Goal: Task Accomplishment & Management: Use online tool/utility

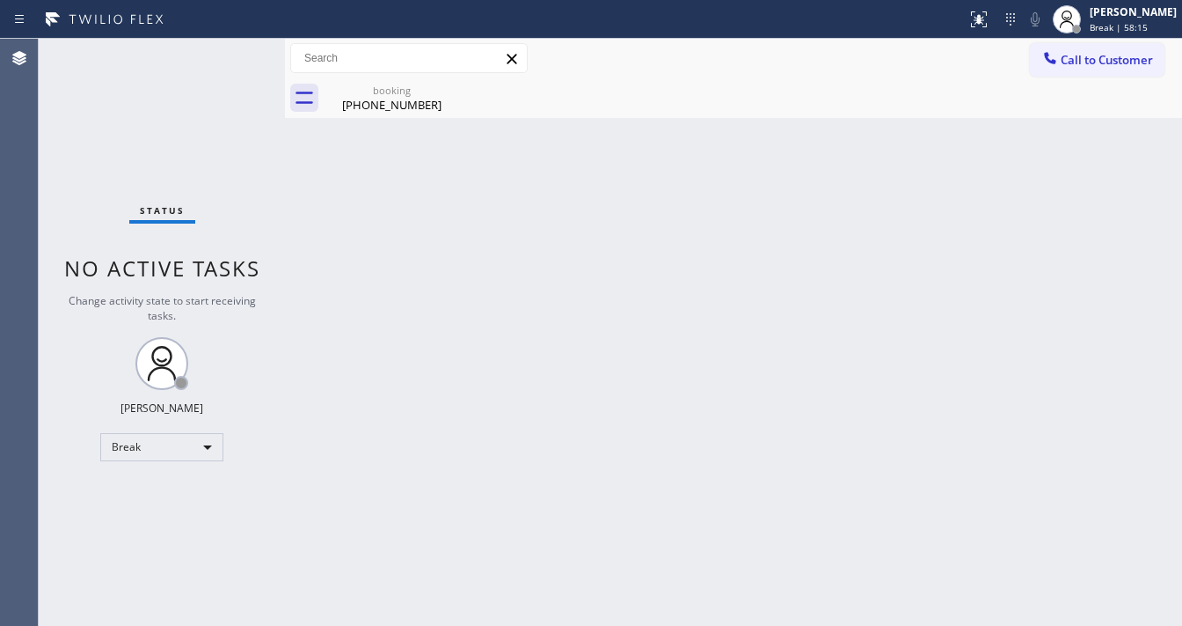
click at [225, 53] on div "Status No active tasks Change activity state to start receiving tasks. [PERSON_…" at bounding box center [162, 332] width 246 height 587
click at [1081, 12] on div at bounding box center [1067, 19] width 28 height 28
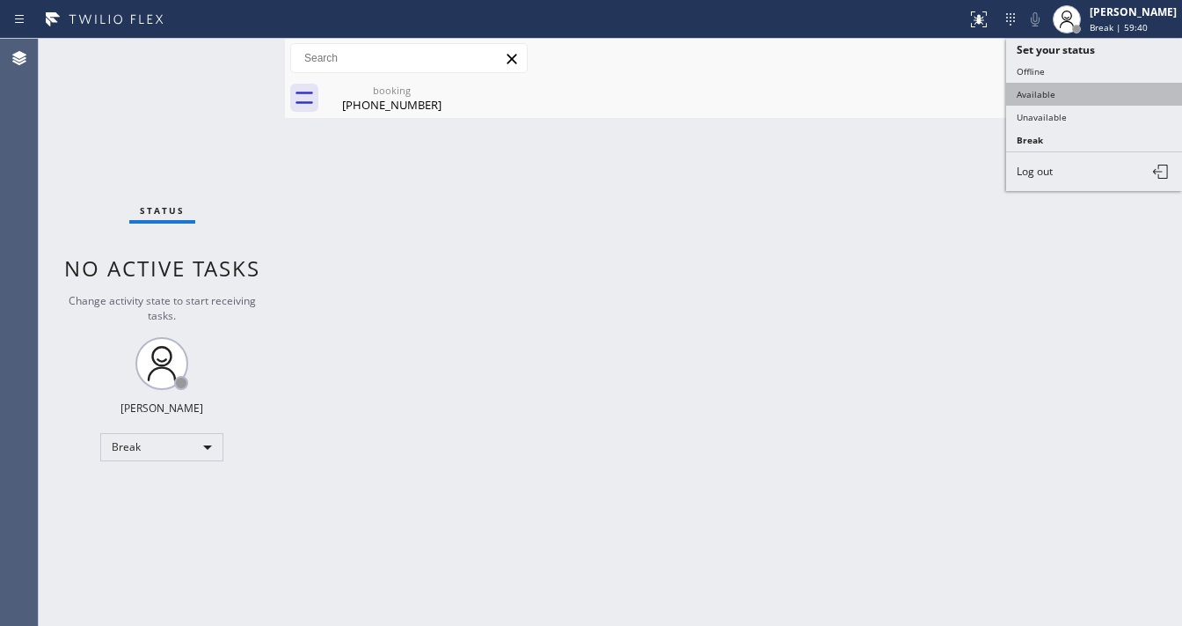
click at [1055, 88] on button "Available" at bounding box center [1095, 94] width 176 height 23
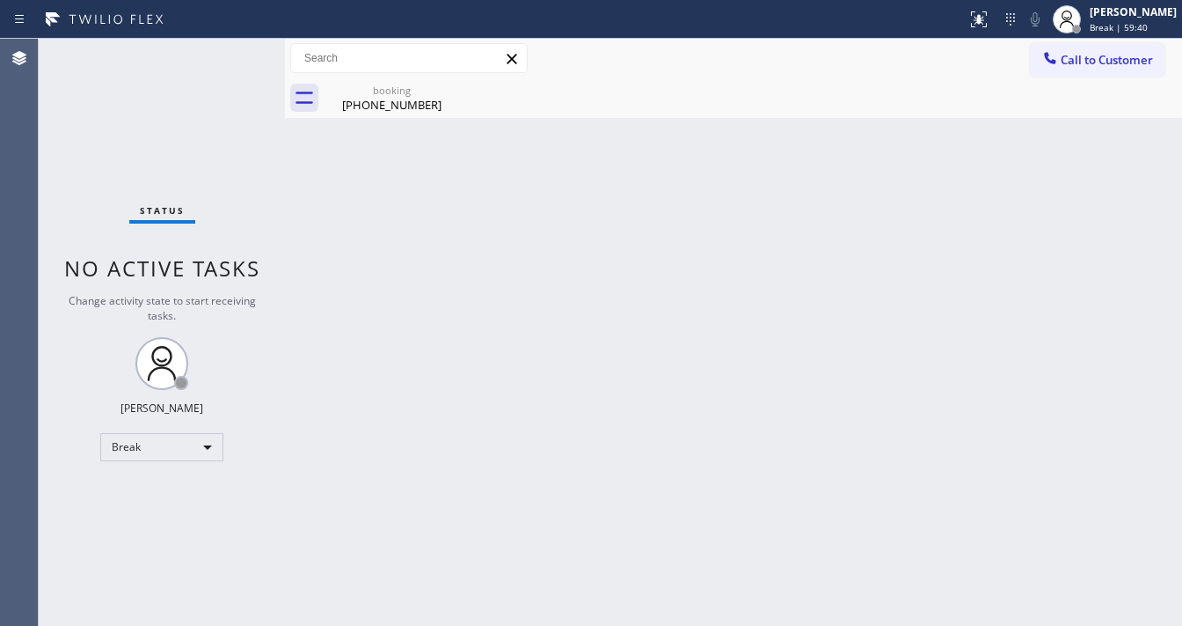
click at [787, 181] on div "Back to Dashboard Change Sender ID Customers Technicians Select a contact Outbo…" at bounding box center [733, 332] width 897 height 587
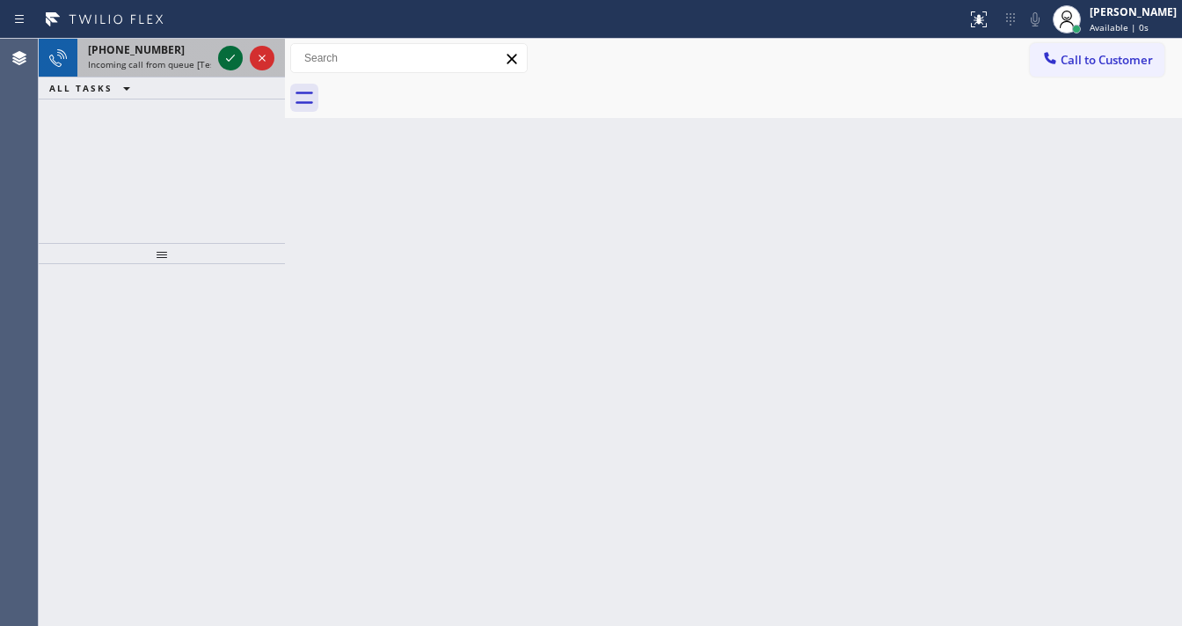
click at [231, 62] on icon at bounding box center [230, 58] width 21 height 21
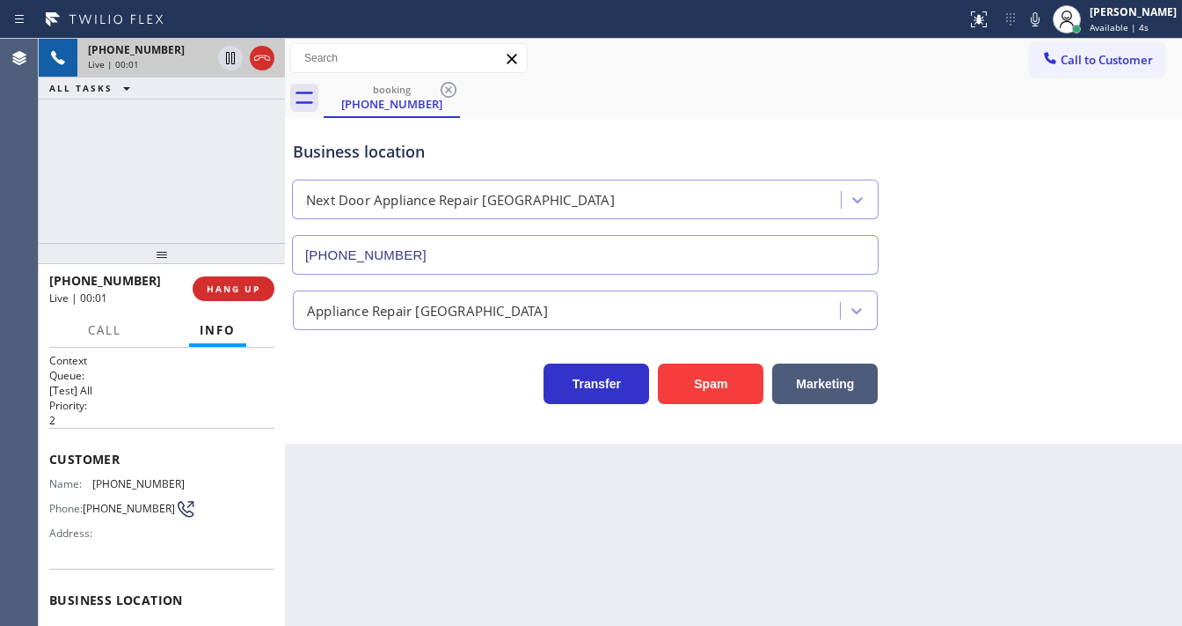
type input "[PHONE_NUMBER]"
click at [1046, 18] on icon at bounding box center [1035, 19] width 21 height 21
click at [1045, 24] on icon at bounding box center [1035, 19] width 21 height 21
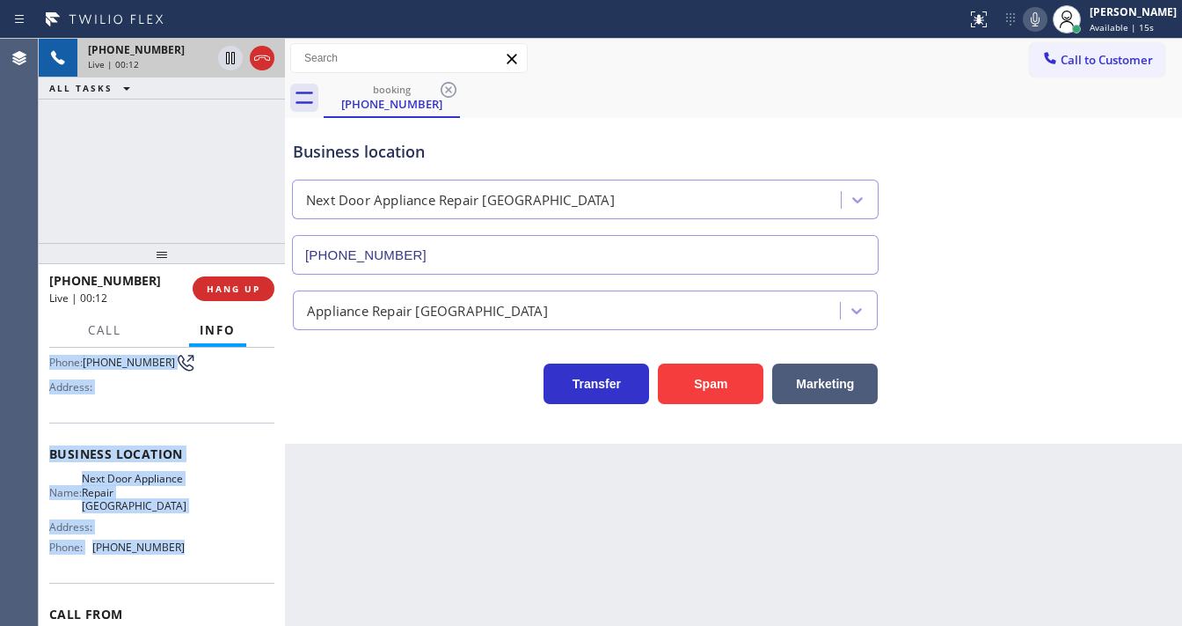
scroll to position [243, 0]
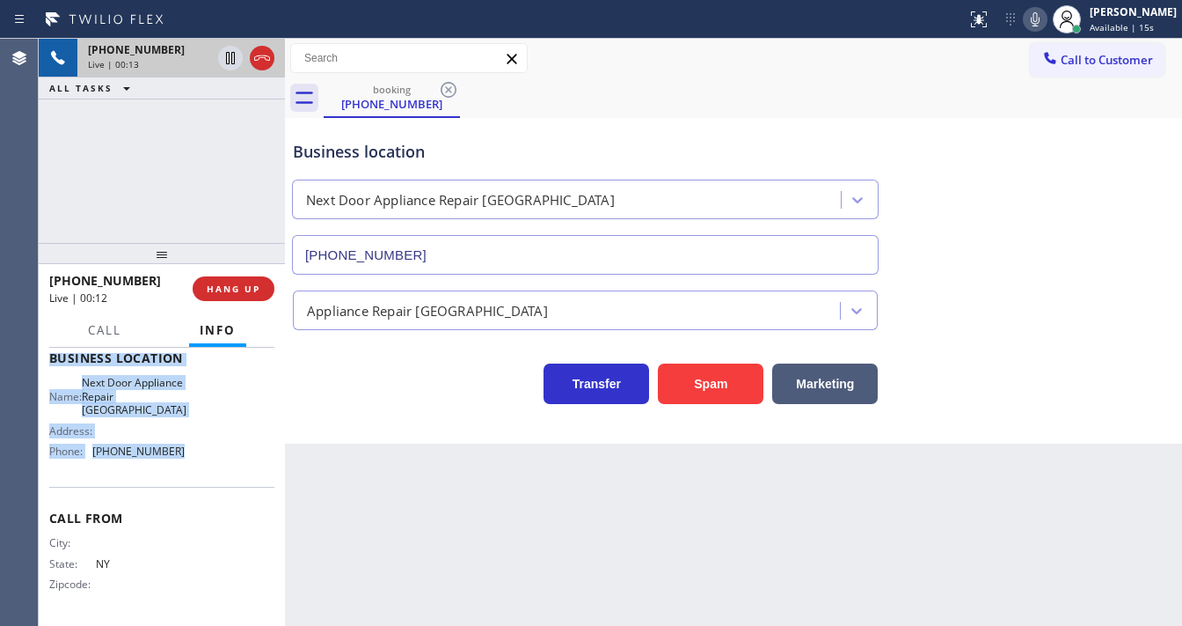
drag, startPoint x: 41, startPoint y: 454, endPoint x: 180, endPoint y: 468, distance: 139.7
click at [180, 468] on div "Context Queue: [Test] All Priority: 2 Customer Name: [PHONE_NUMBER] Phone: [PHO…" at bounding box center [162, 487] width 246 height 278
copy div "Customer Name: [PHONE_NUMBER] Phone: [PHONE_NUMBER] Address: Business location …"
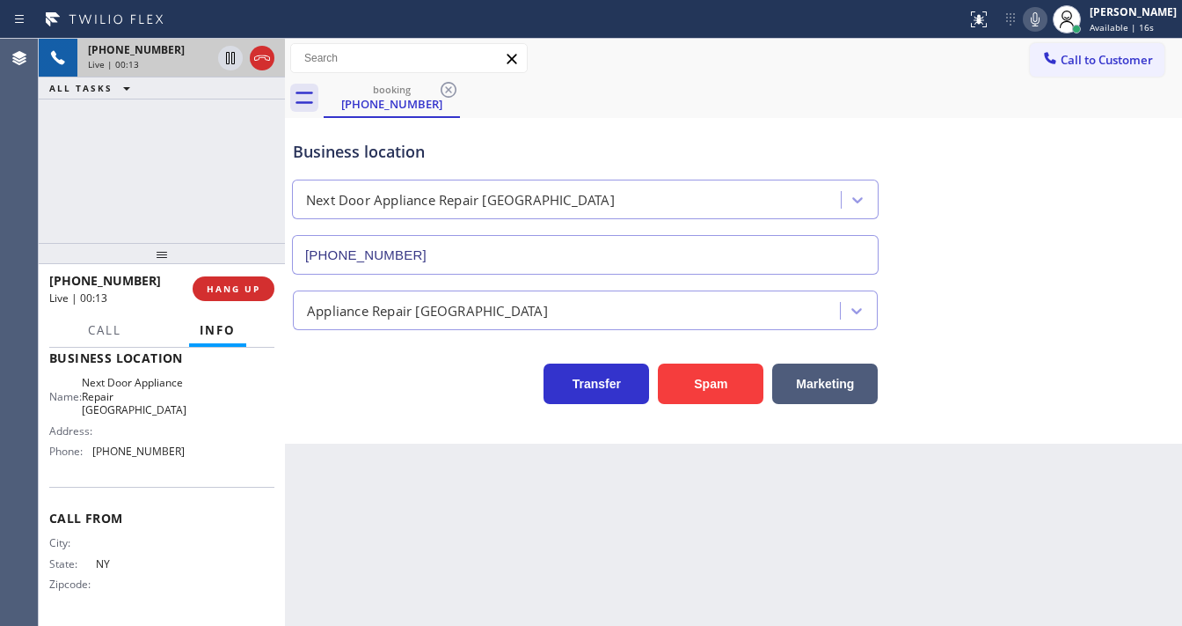
click at [172, 201] on div "[PHONE_NUMBER] Live | 00:13 ALL TASKS ALL TASKS ACTIVE TASKS TASKS IN WRAP UP" at bounding box center [162, 141] width 246 height 204
click at [144, 190] on div "[PHONE_NUMBER] Live | 01:55 ALL TASKS ALL TASKS ACTIVE TASKS TASKS IN WRAP UP" at bounding box center [162, 141] width 246 height 204
click at [655, 45] on div "Call to Customer Outbound call Location High Q Appliance Repair (ADS) Your call…" at bounding box center [733, 58] width 897 height 31
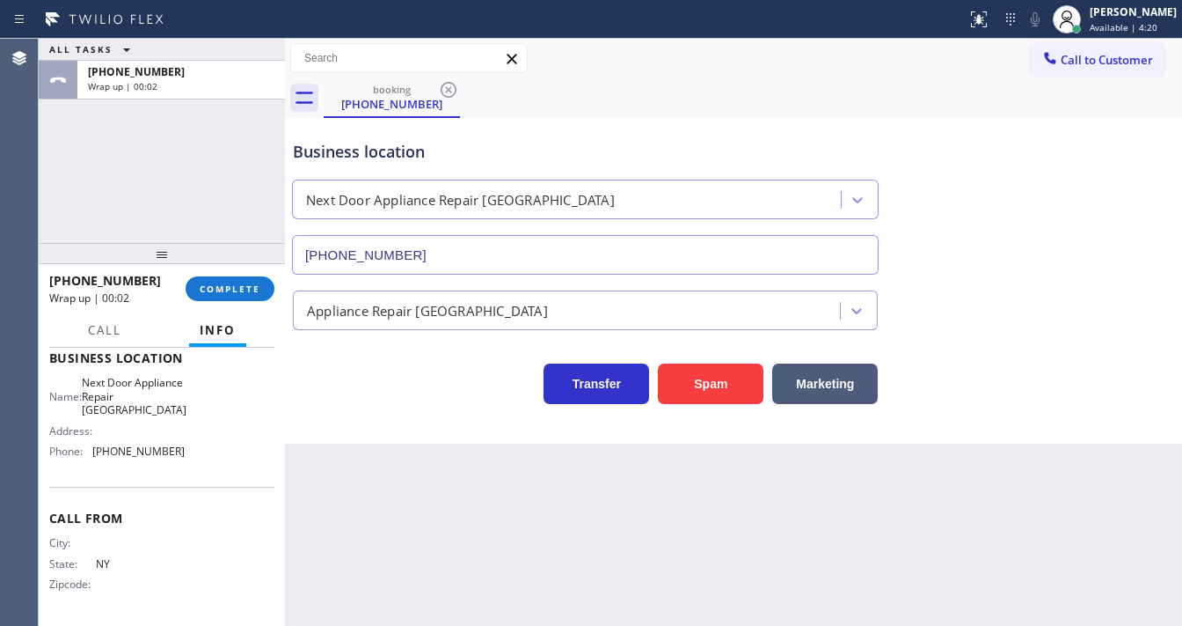
click at [201, 179] on div "ALL TASKS ALL TASKS ACTIVE TASKS TASKS IN WRAP UP [PHONE_NUMBER] Wrap up | 00:02" at bounding box center [162, 141] width 246 height 204
click at [1092, 60] on span "Call to Customer" at bounding box center [1107, 60] width 92 height 16
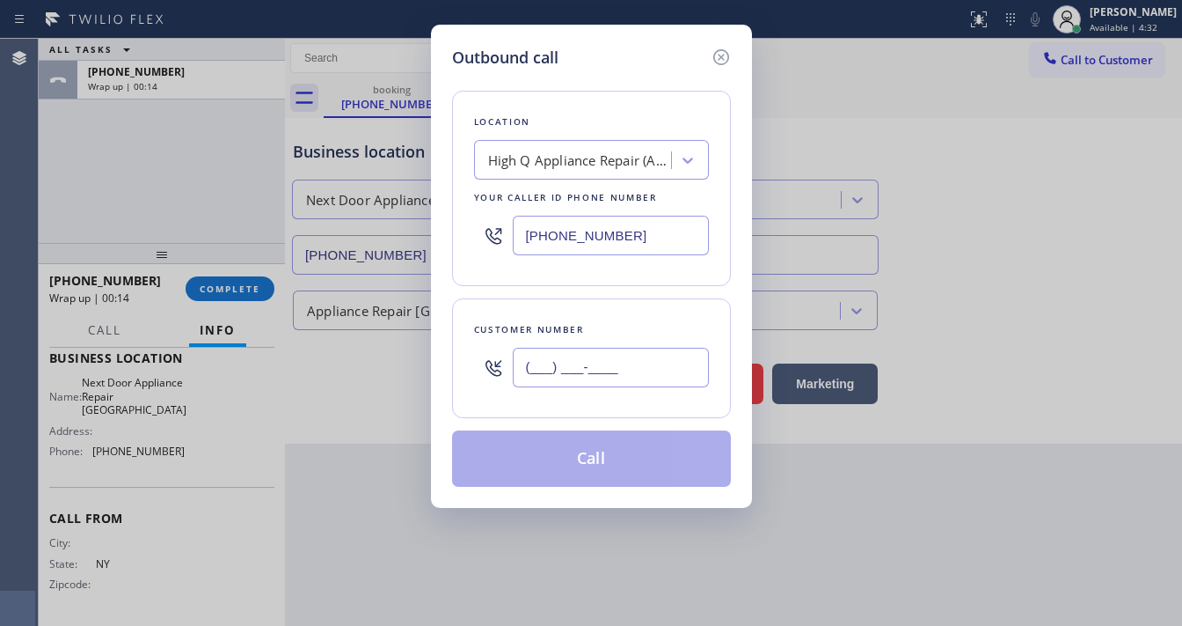
click at [557, 368] on input "(___) ___-____" at bounding box center [611, 368] width 196 height 40
paste input "631) 809-1217"
type input "[PHONE_NUMBER]"
click at [641, 230] on input "[PHONE_NUMBER]" at bounding box center [611, 236] width 196 height 40
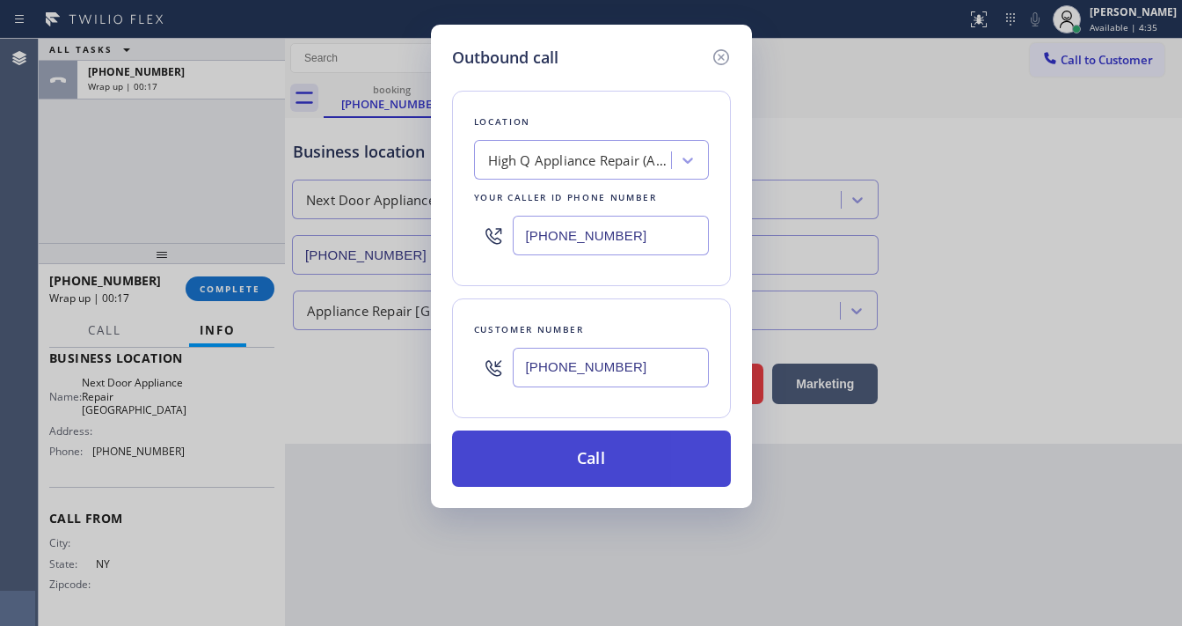
paste input "631) 203-1974"
type input "[PHONE_NUMBER]"
click at [560, 459] on button "Call" at bounding box center [591, 458] width 279 height 56
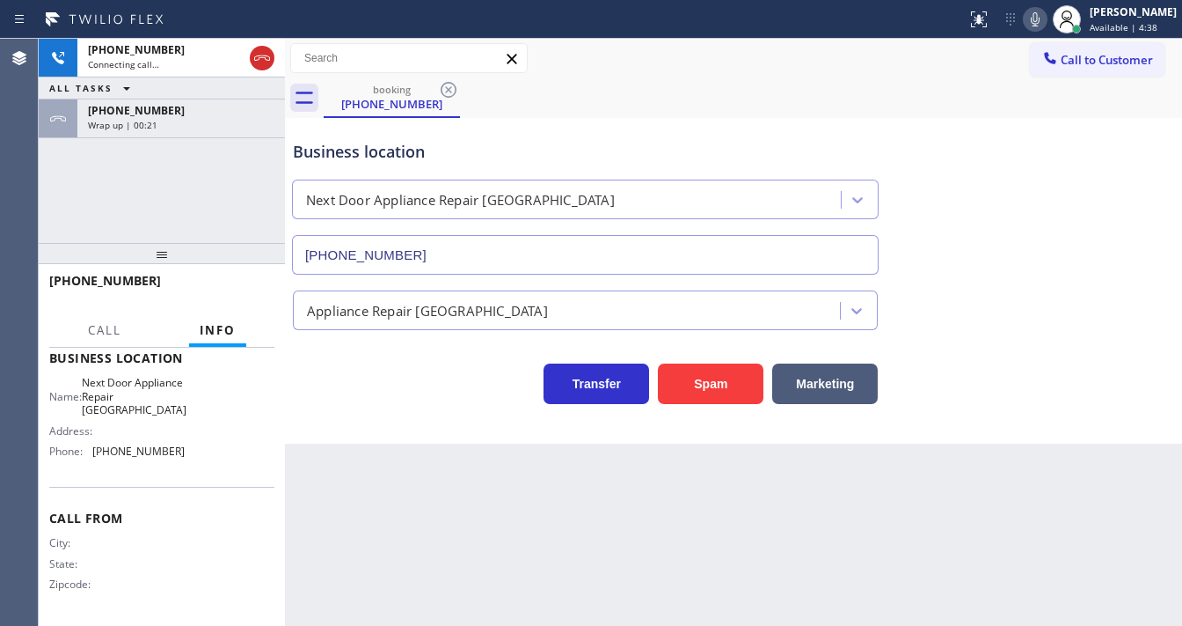
click at [165, 250] on div at bounding box center [162, 253] width 246 height 21
click at [179, 197] on div "[PHONE_NUMBER] Connecting call… ALL TASKS ALL TASKS ACTIVE TASKS TASKS IN WRAP …" at bounding box center [162, 141] width 246 height 204
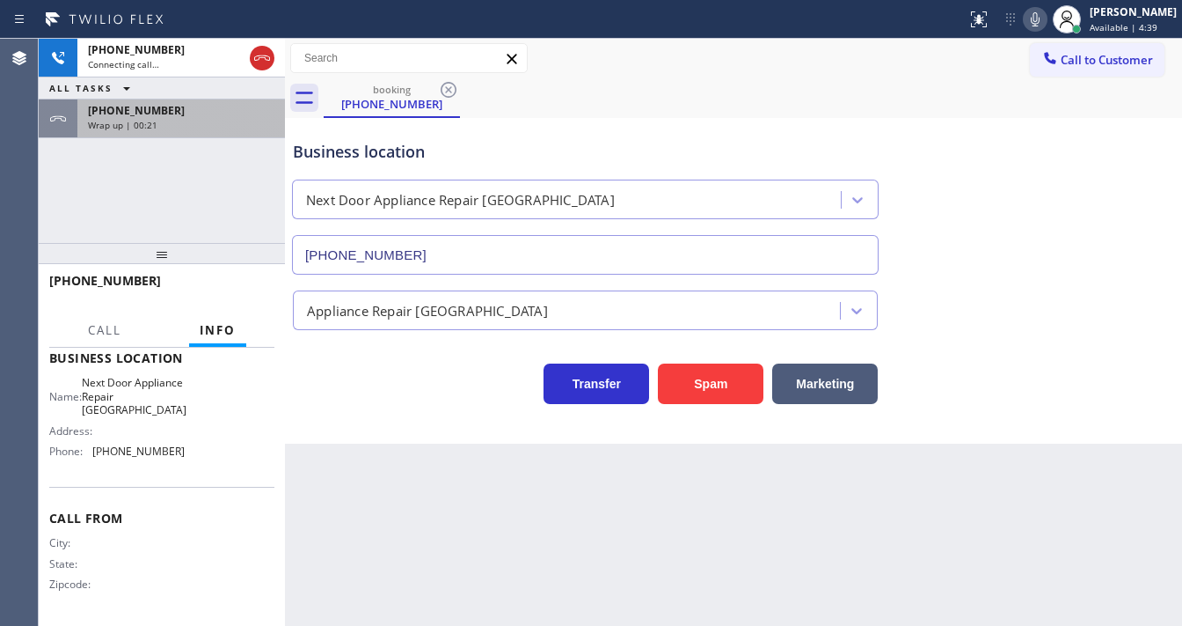
click at [188, 120] on div "Wrap up | 00:21" at bounding box center [181, 125] width 187 height 12
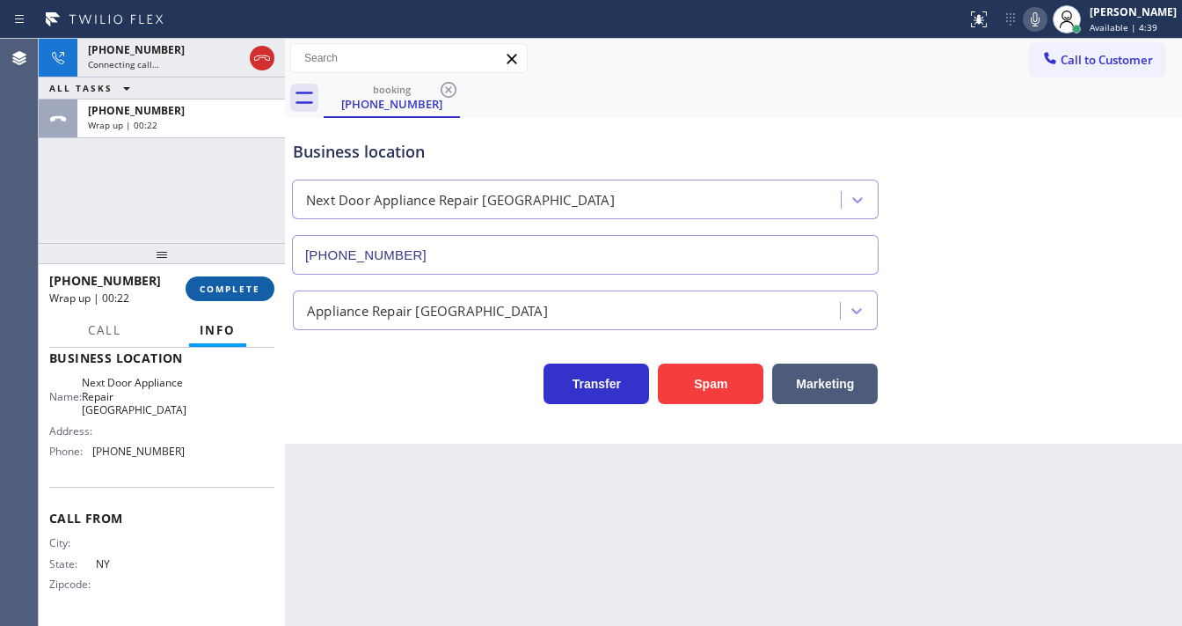
click at [238, 289] on span "COMPLETE" at bounding box center [230, 288] width 61 height 12
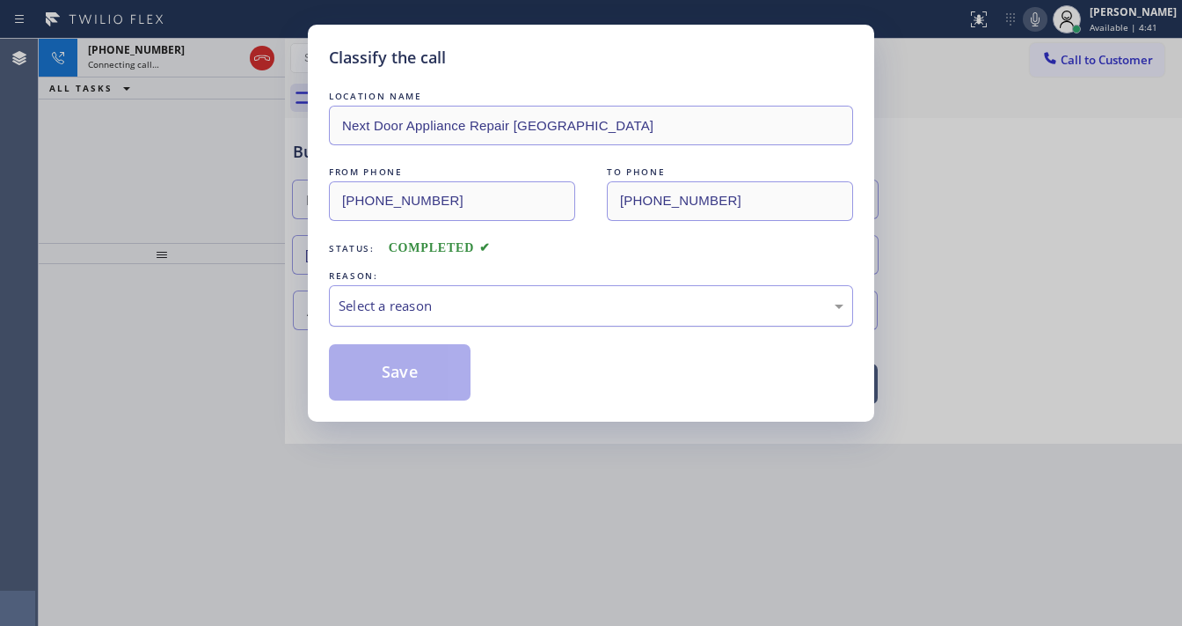
click at [416, 303] on div "Select a reason" at bounding box center [591, 306] width 505 height 20
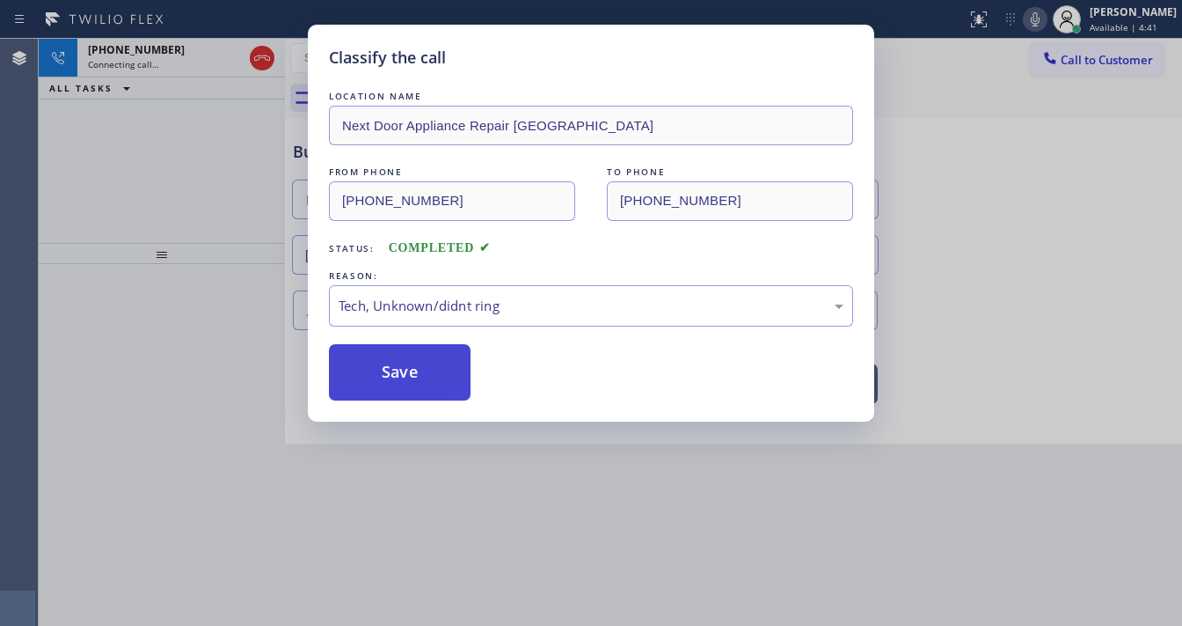
click at [406, 385] on button "Save" at bounding box center [400, 372] width 142 height 56
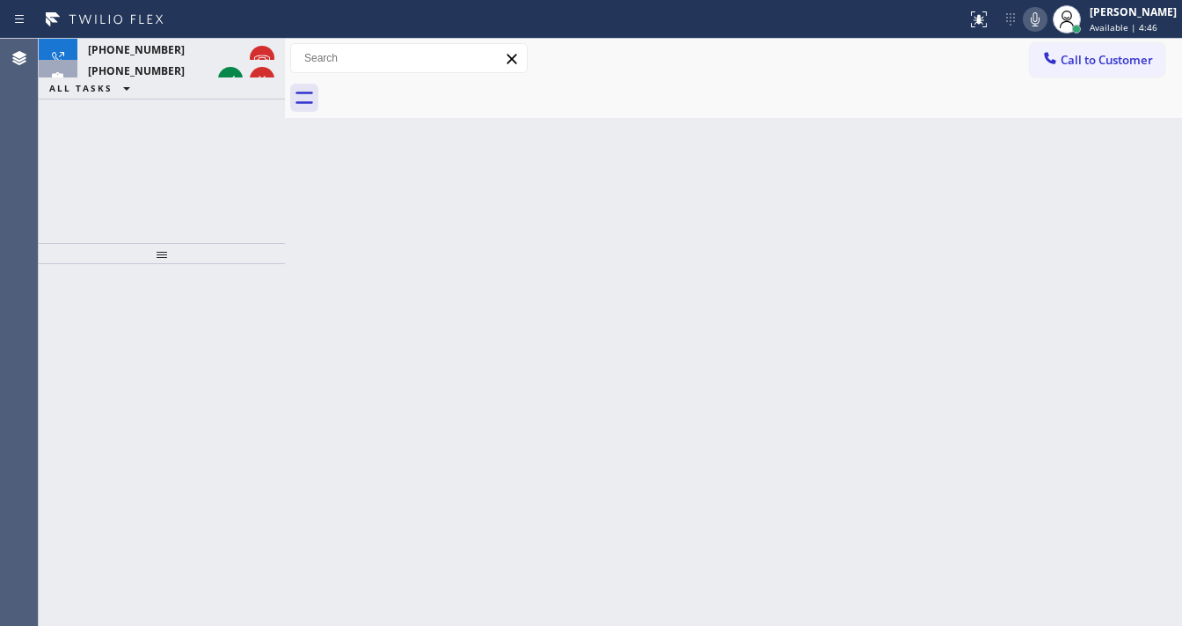
click at [172, 139] on div "[PHONE_NUMBER] Connecting call… ALL TASKS ALL TASKS ACTIVE TASKS TASKS IN WRAP …" at bounding box center [162, 141] width 246 height 204
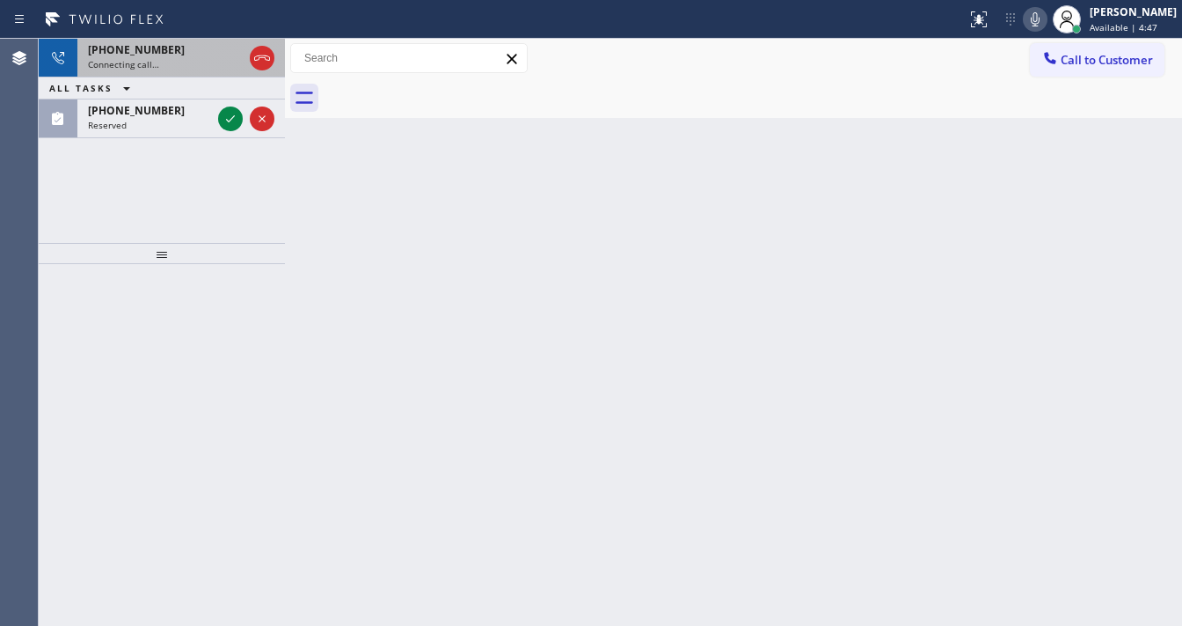
click at [186, 60] on div "Connecting call…" at bounding box center [165, 64] width 155 height 12
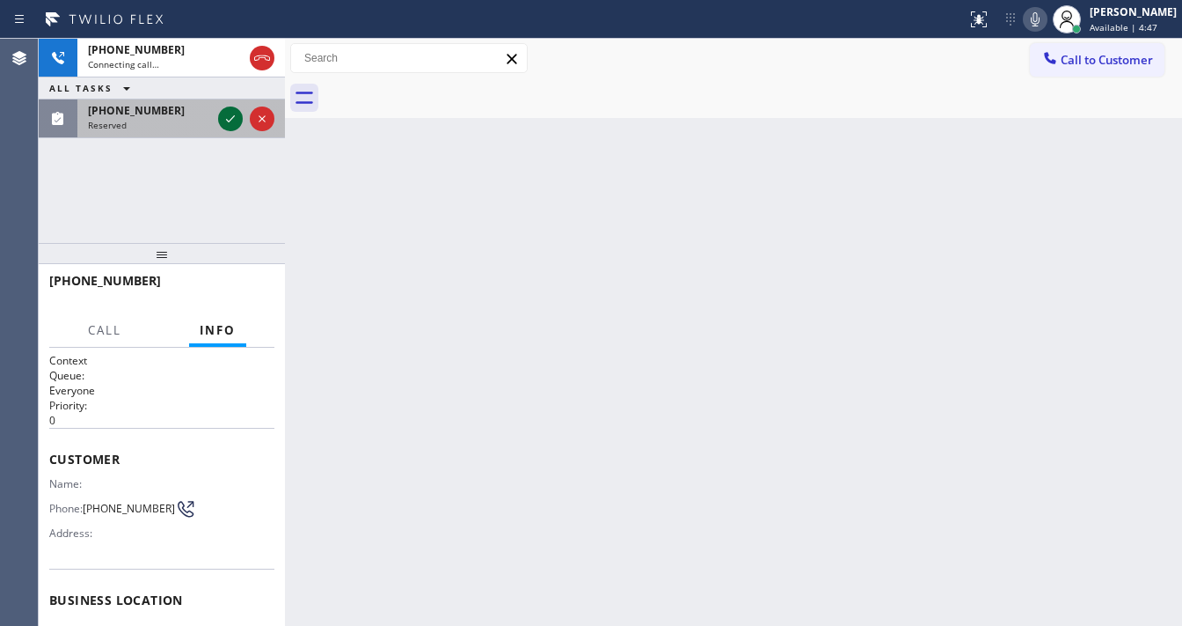
click at [224, 115] on icon at bounding box center [230, 118] width 21 height 21
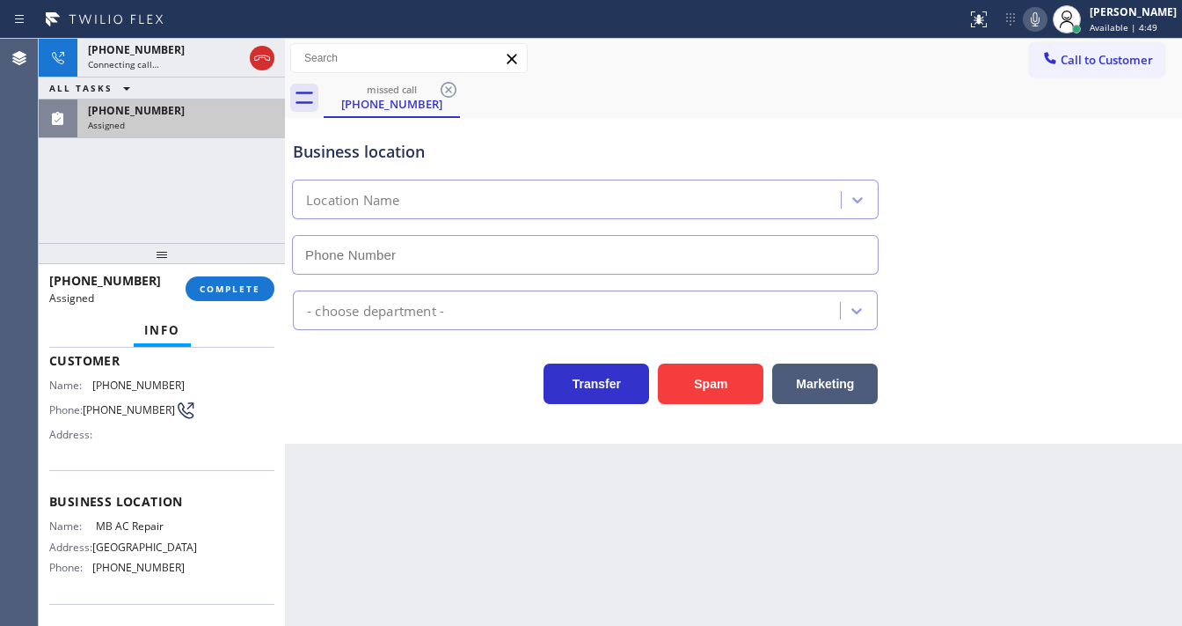
scroll to position [70, 0]
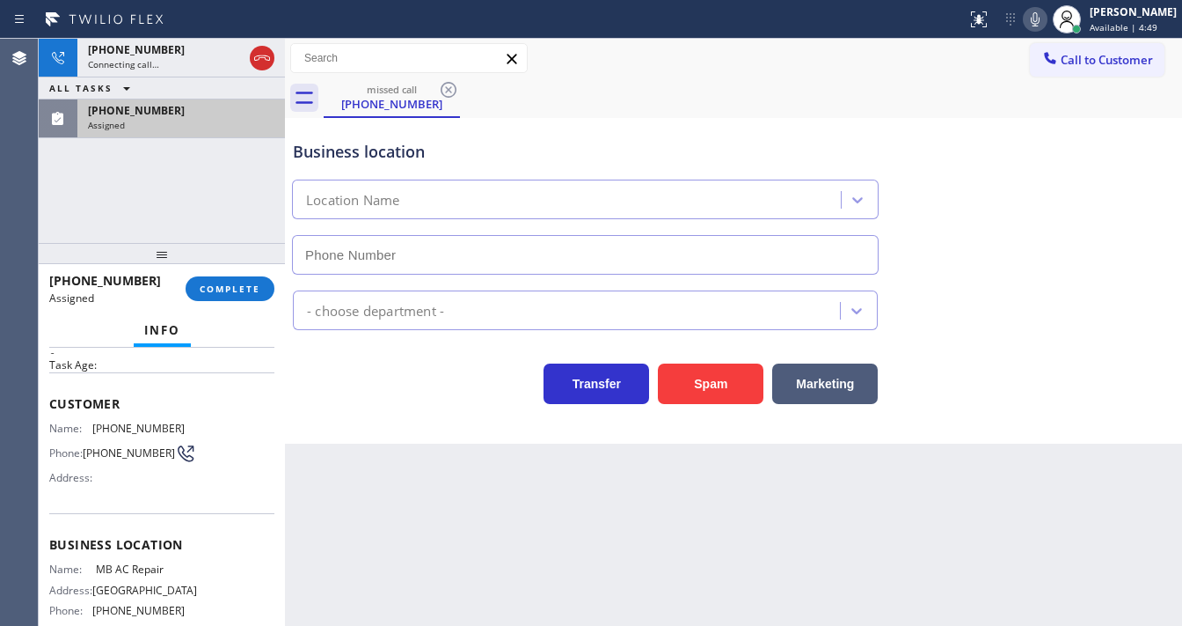
type input "[PHONE_NUMBER]"
click at [53, 395] on span "Customer" at bounding box center [161, 403] width 225 height 17
click at [238, 294] on button "COMPLETE" at bounding box center [230, 288] width 89 height 25
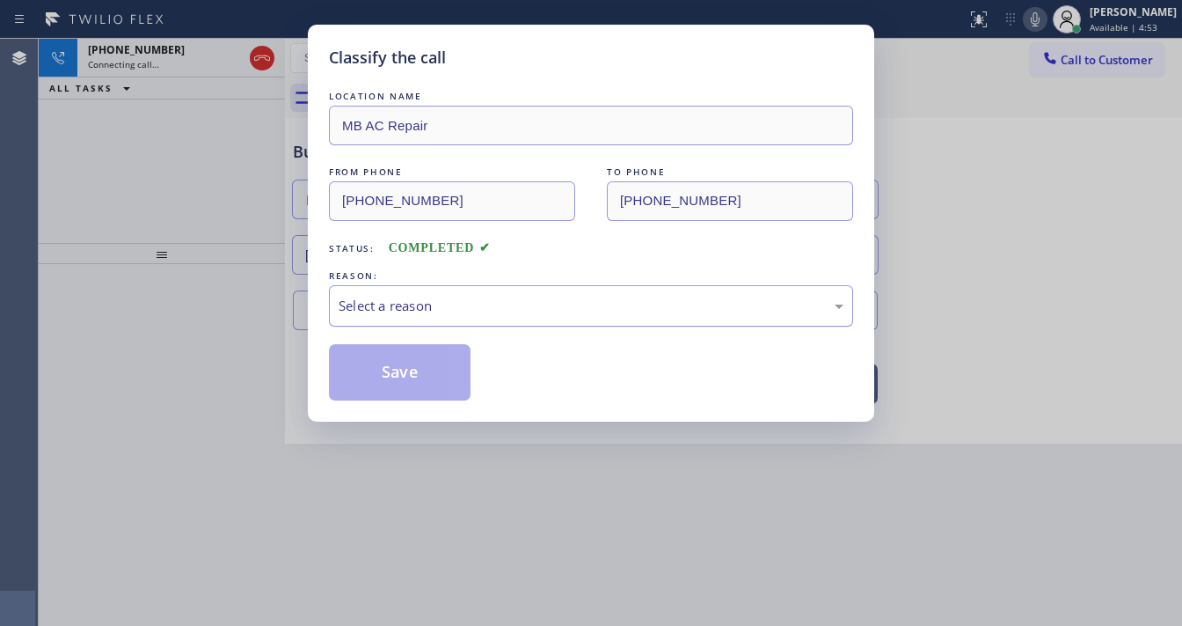
click at [456, 296] on div "Select a reason" at bounding box center [591, 306] width 505 height 20
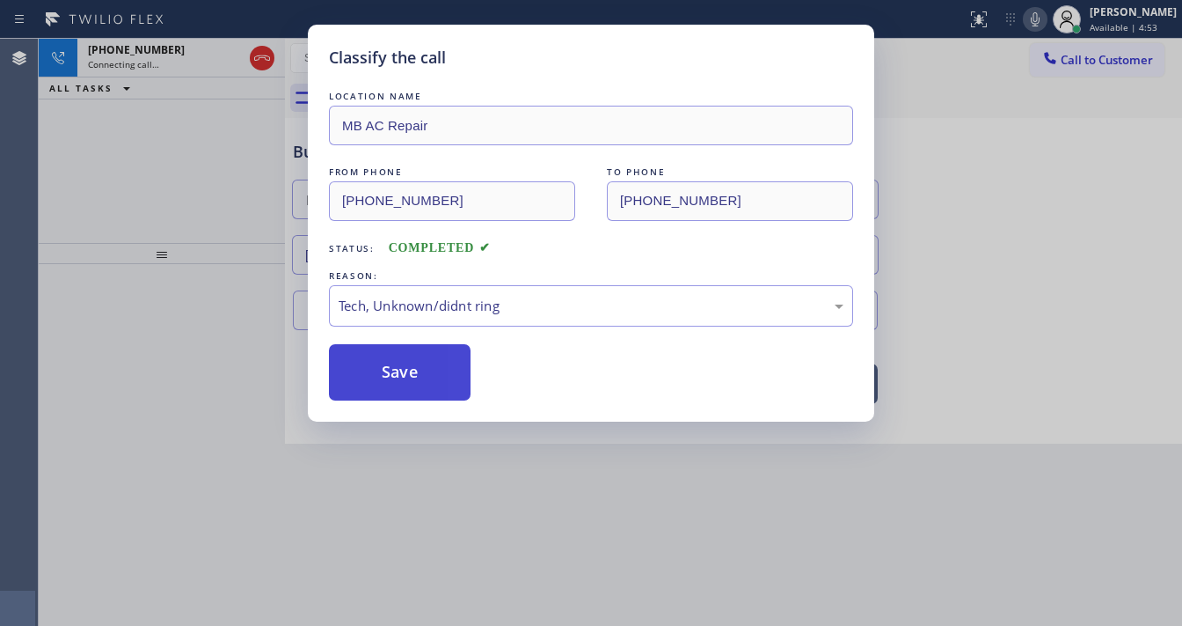
click at [397, 362] on button "Save" at bounding box center [400, 372] width 142 height 56
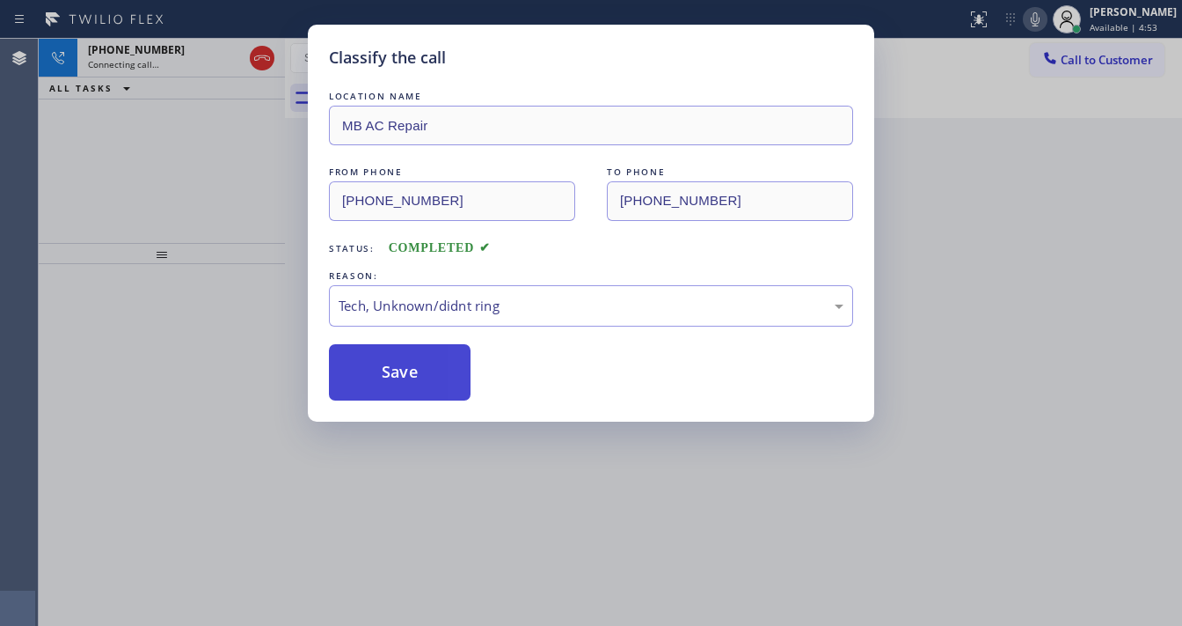
click at [397, 362] on button "Save" at bounding box center [400, 372] width 142 height 56
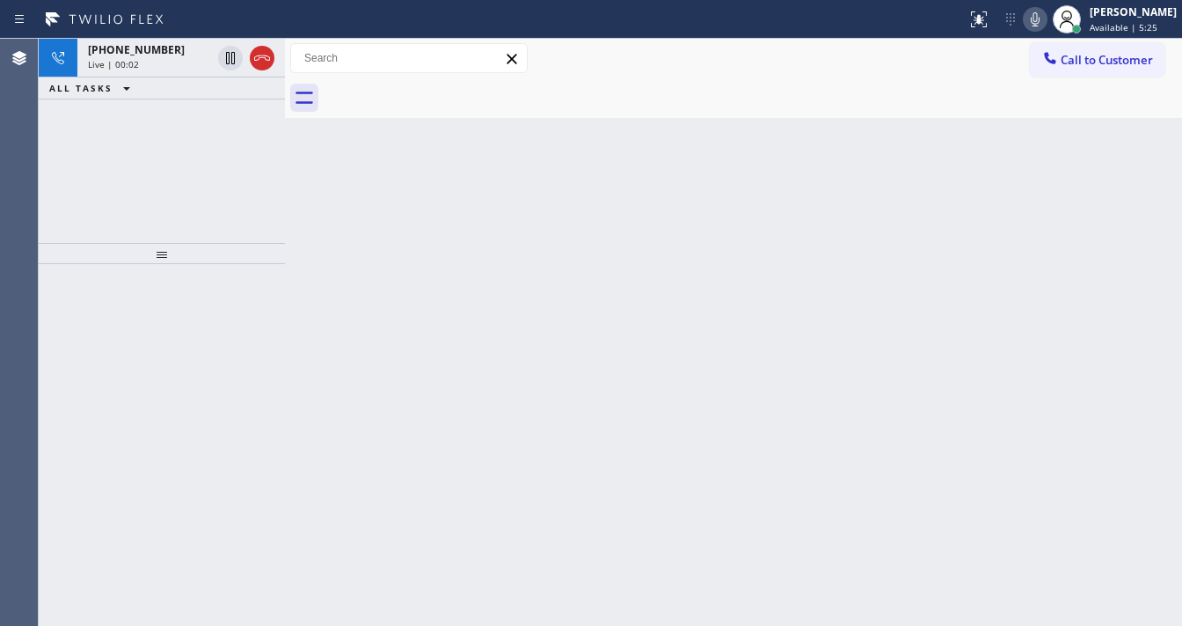
click at [172, 131] on div "[PHONE_NUMBER] Live | 00:02 ALL TASKS ALL TASKS ACTIVE TASKS TASKS IN WRAP UP" at bounding box center [162, 141] width 246 height 204
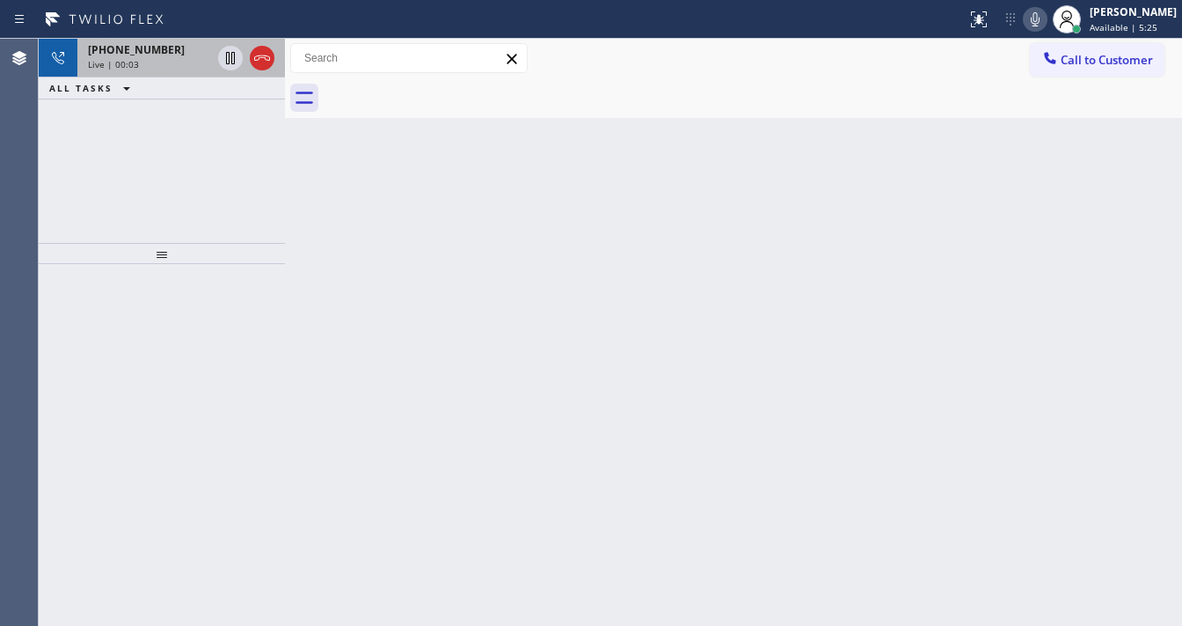
click at [178, 60] on div "Live | 00:03" at bounding box center [149, 64] width 123 height 12
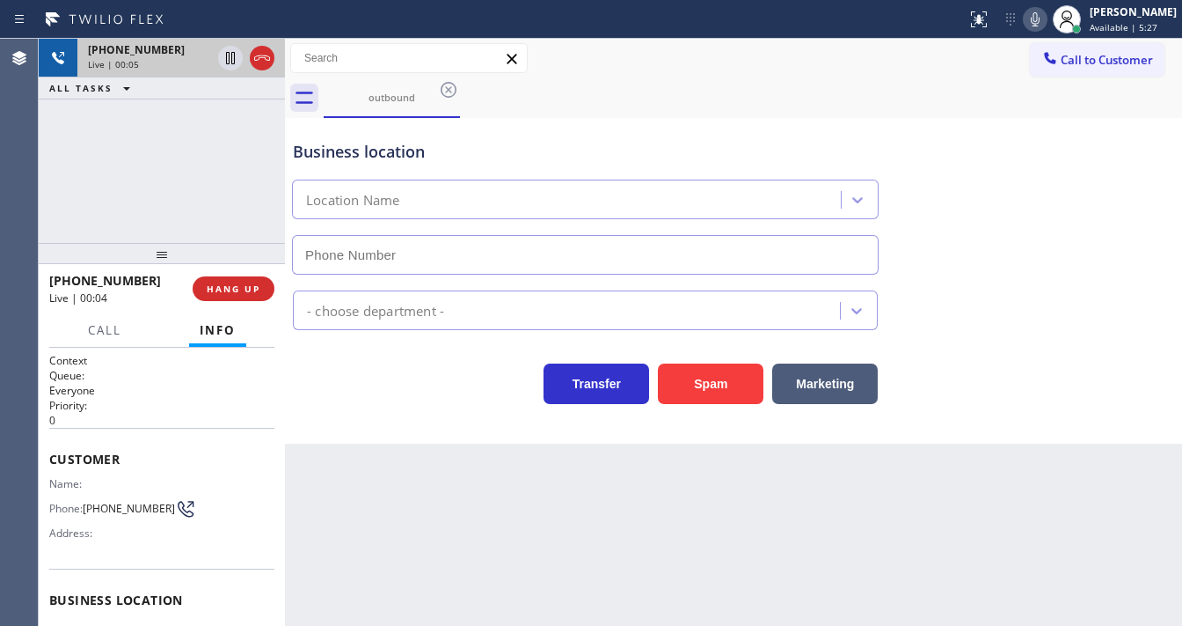
type input "[PHONE_NUMBER]"
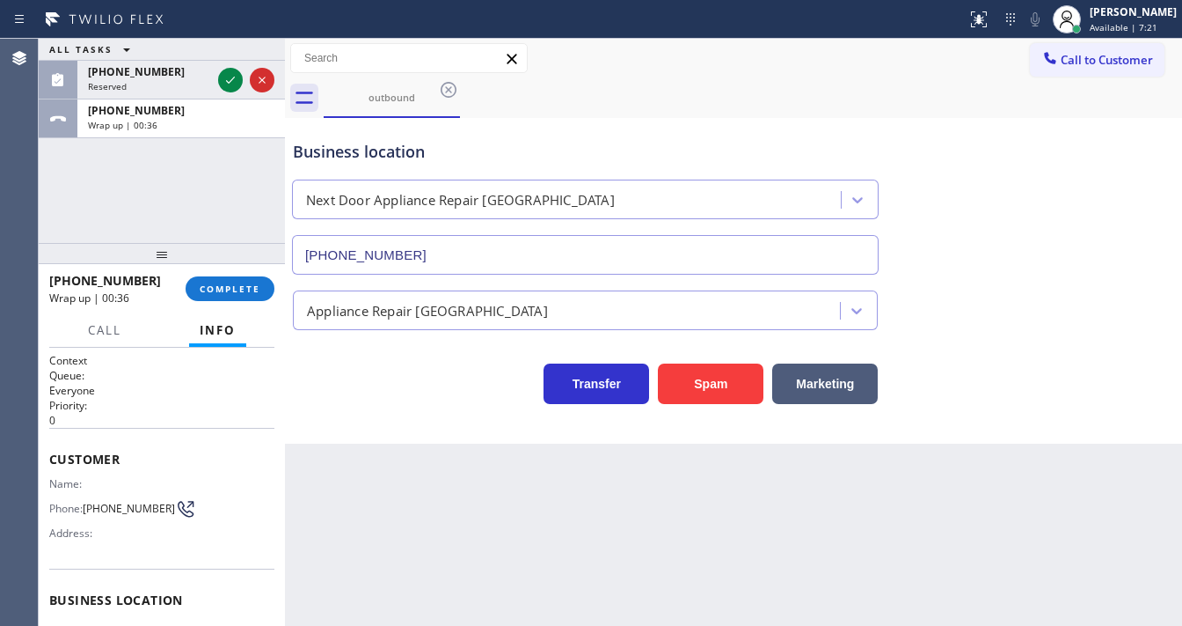
click at [239, 301] on div "[PHONE_NUMBER] Wrap up | 00:36 COMPLETE" at bounding box center [161, 289] width 225 height 46
click at [253, 289] on span "COMPLETE" at bounding box center [230, 288] width 61 height 12
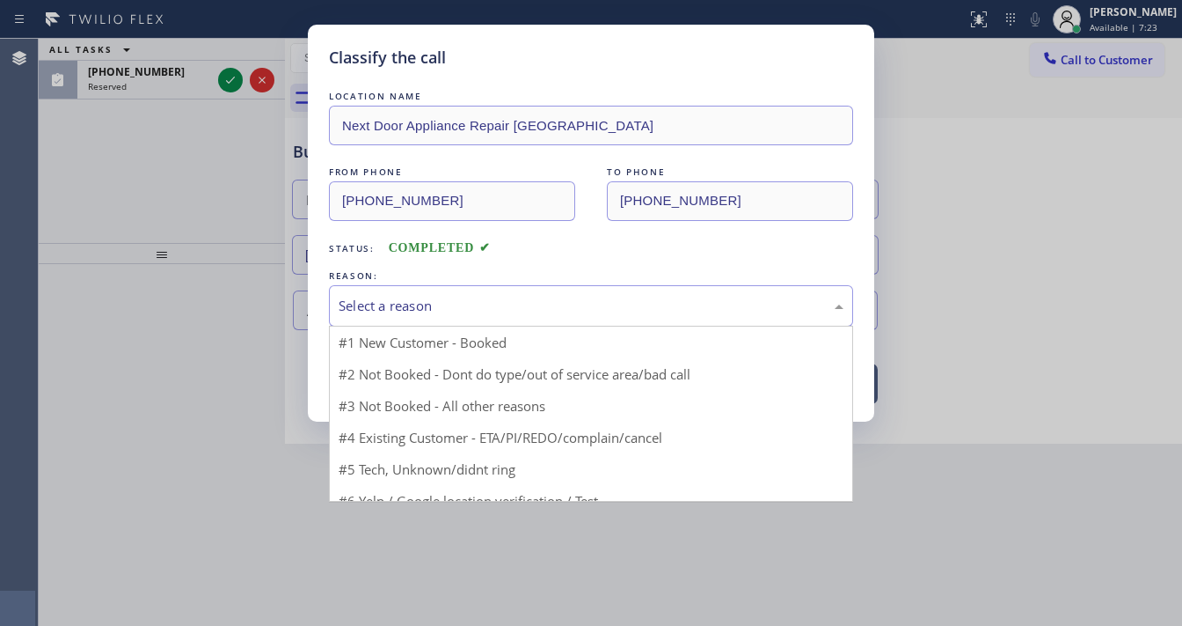
click at [447, 302] on div "Select a reason" at bounding box center [591, 306] width 505 height 20
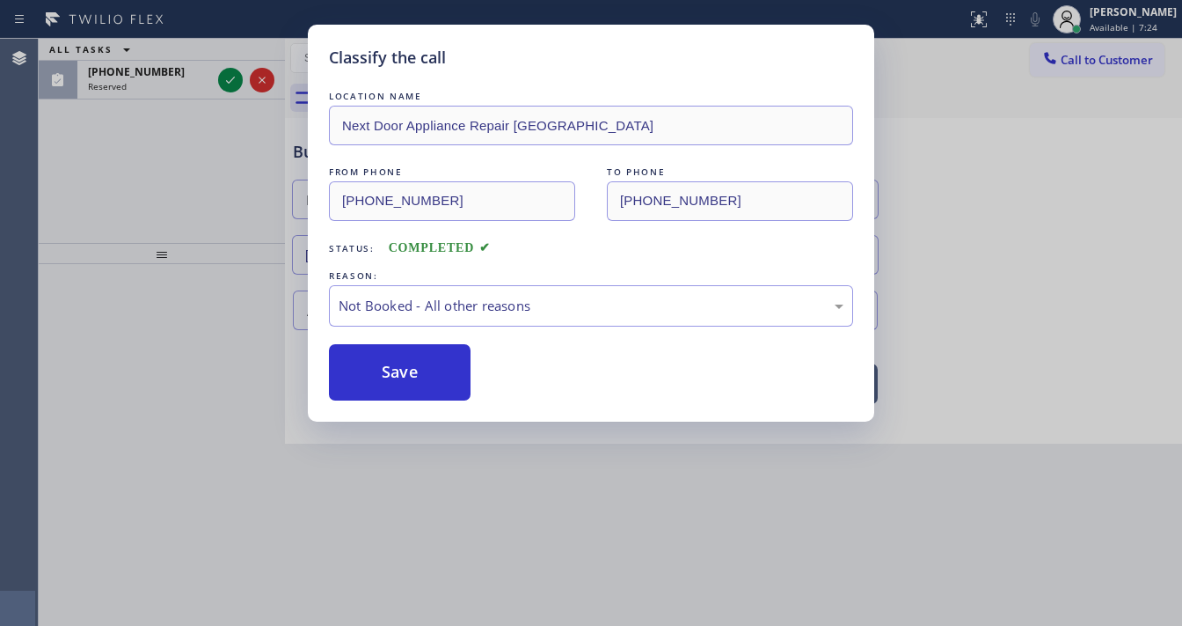
click at [408, 377] on button "Save" at bounding box center [400, 372] width 142 height 56
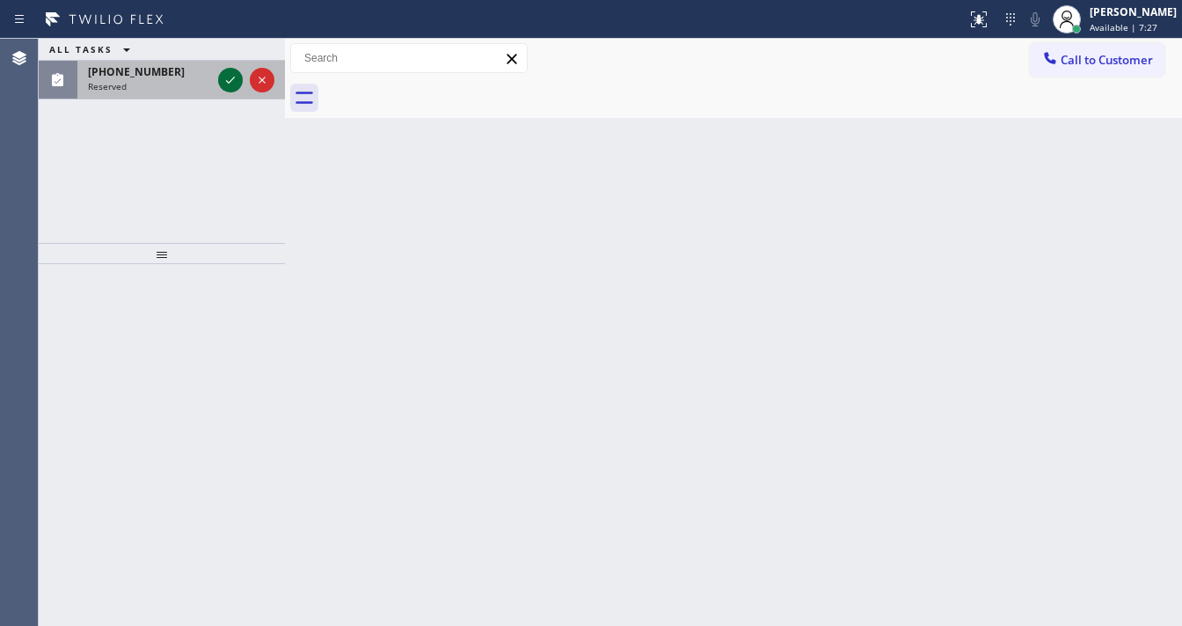
click at [231, 83] on icon at bounding box center [230, 80] width 21 height 21
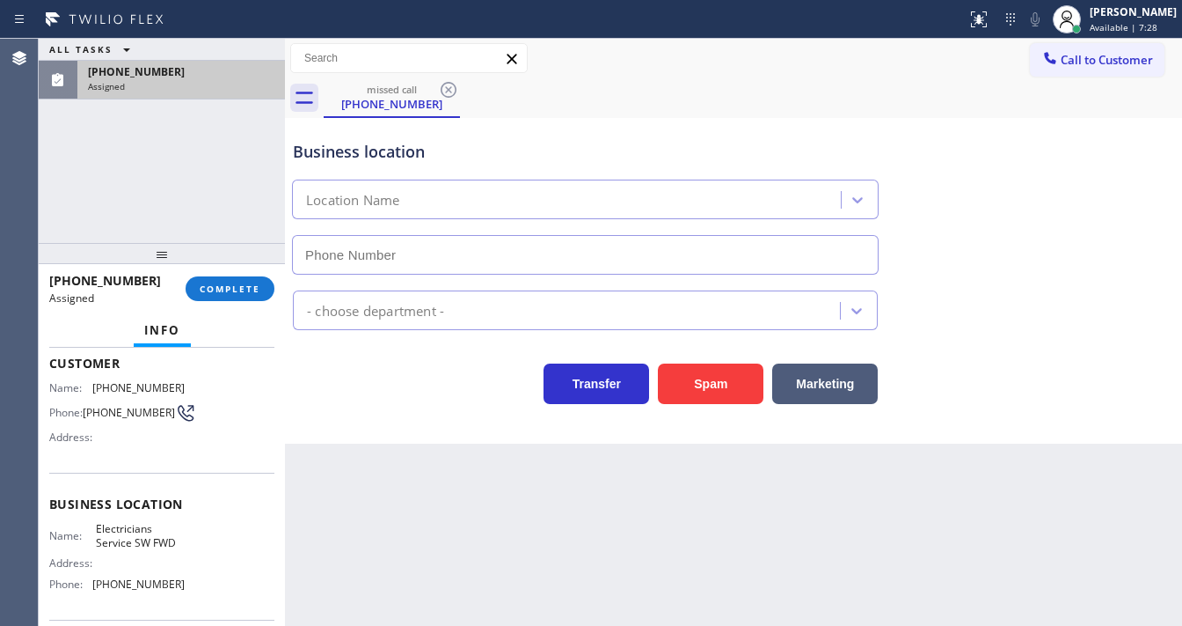
scroll to position [197, 0]
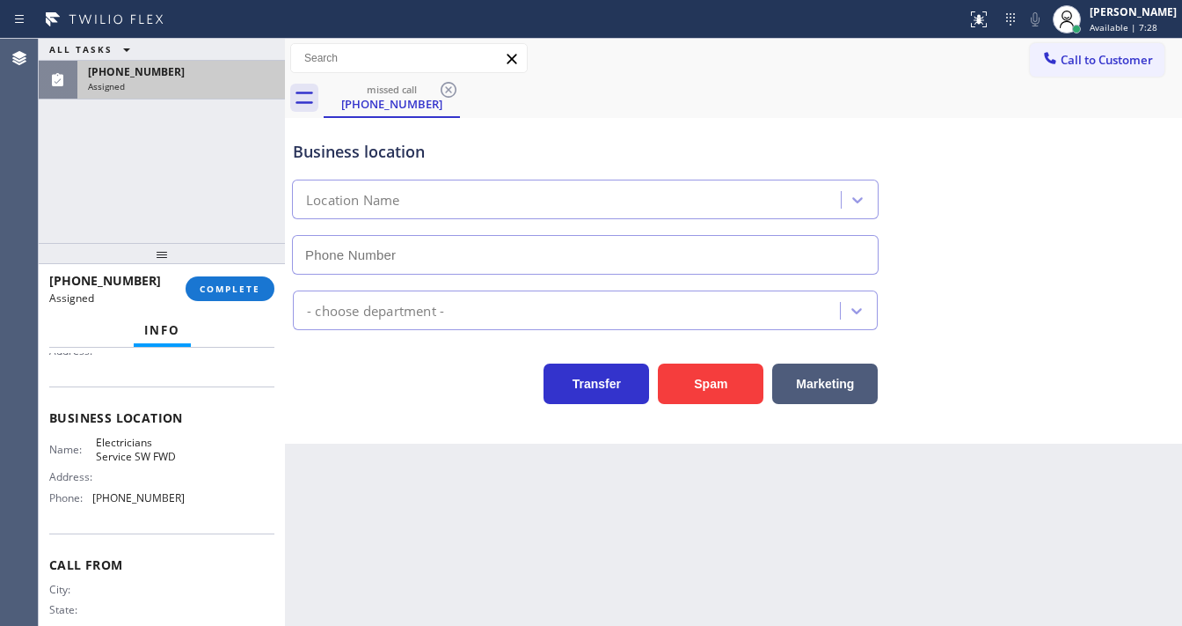
type input "[PHONE_NUMBER]"
click at [232, 286] on span "COMPLETE" at bounding box center [230, 288] width 61 height 12
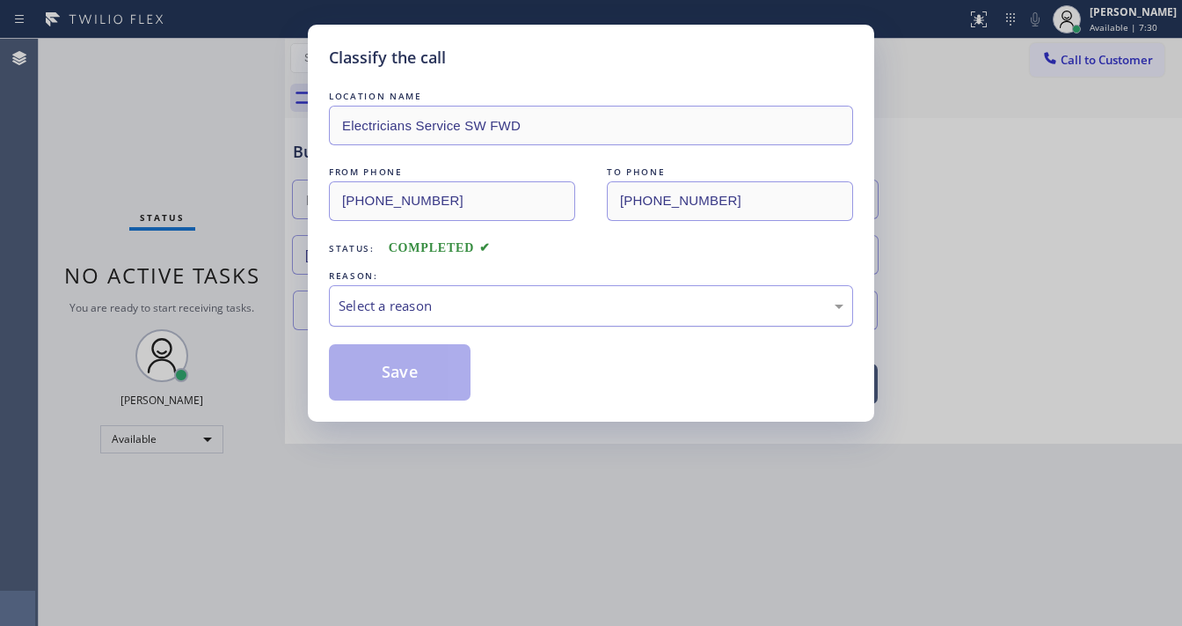
click at [455, 304] on div "Select a reason" at bounding box center [591, 306] width 505 height 20
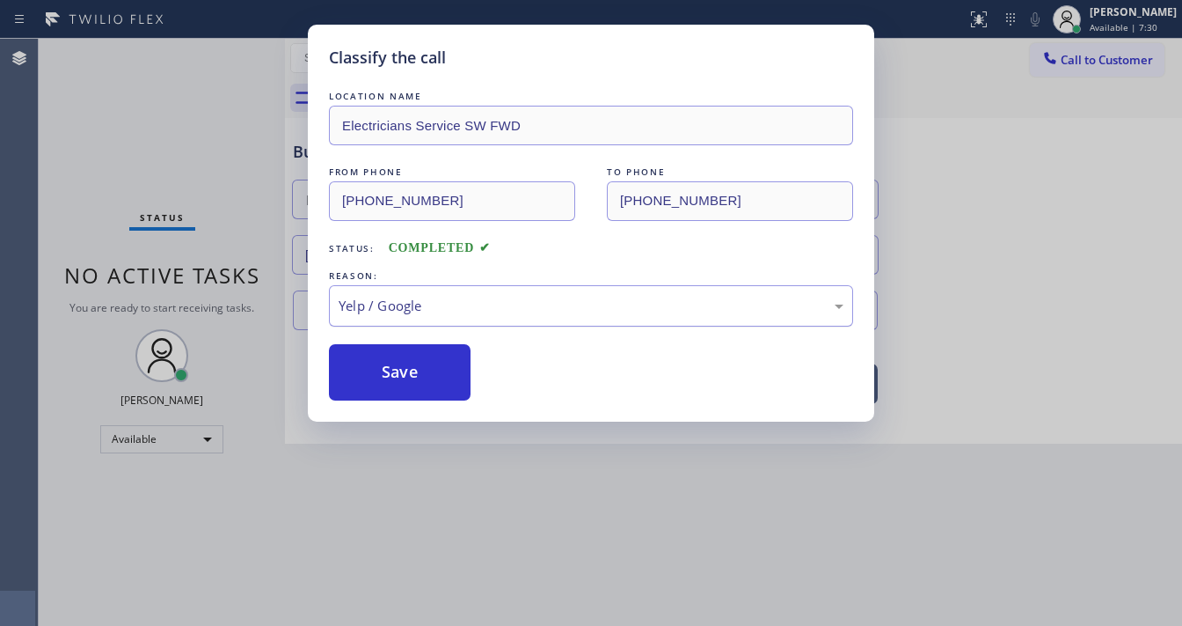
click at [433, 318] on div "Yelp / Google" at bounding box center [591, 305] width 524 height 41
click at [404, 380] on button "Save" at bounding box center [400, 372] width 142 height 56
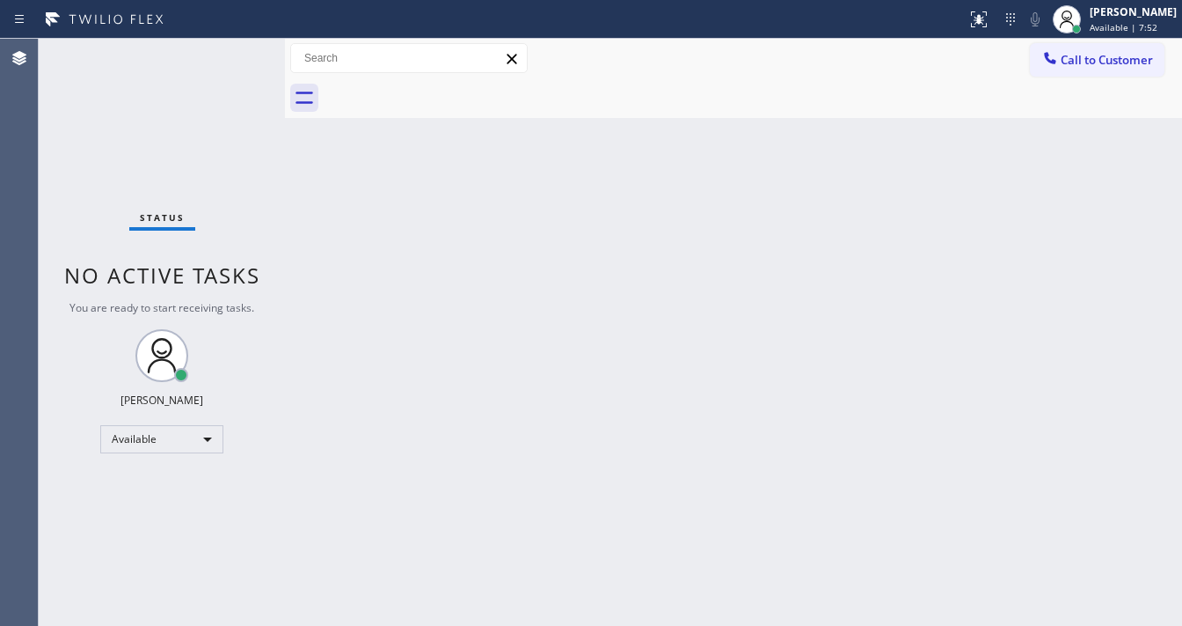
click at [216, 55] on div "Status No active tasks You are ready to start receiving tasks. [PERSON_NAME]" at bounding box center [162, 332] width 246 height 587
click at [246, 50] on div "Status No active tasks You are ready to start receiving tasks. [PERSON_NAME]" at bounding box center [162, 332] width 246 height 587
click at [243, 52] on div "Status No active tasks You are ready to start receiving tasks. [PERSON_NAME]" at bounding box center [162, 332] width 246 height 587
click at [242, 52] on div "Status No active tasks You are ready to start receiving tasks. [PERSON_NAME]" at bounding box center [162, 332] width 246 height 587
click at [239, 52] on div "Status No active tasks You are ready to start receiving tasks. [PERSON_NAME]" at bounding box center [162, 332] width 246 height 587
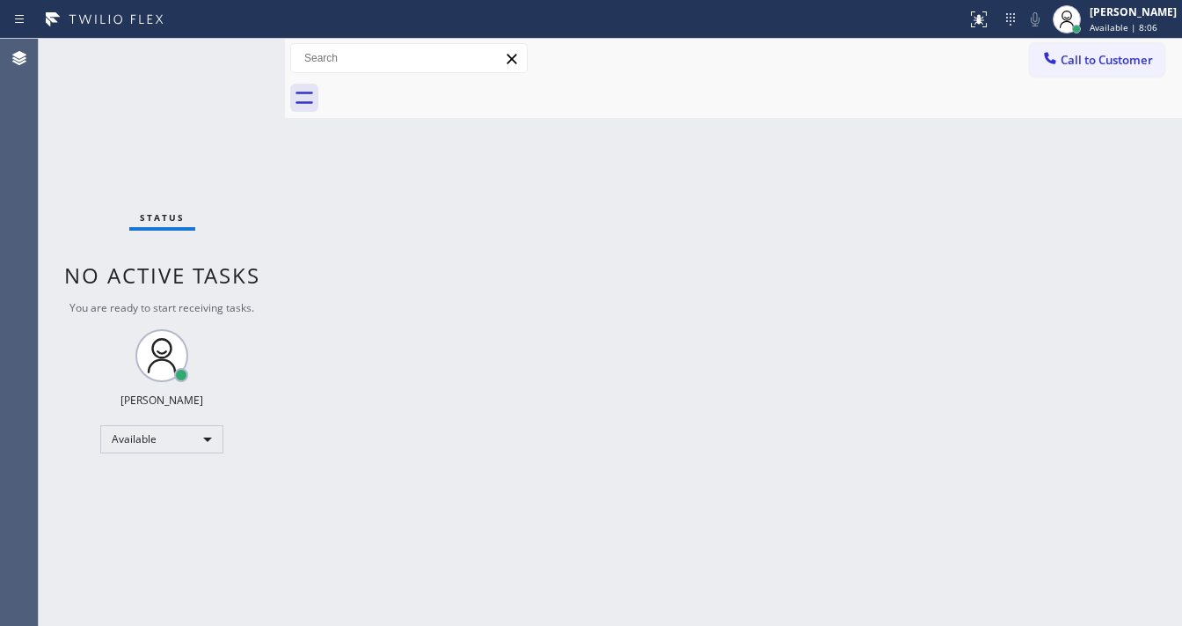
click at [238, 52] on div "Status No active tasks You are ready to start receiving tasks. [PERSON_NAME]" at bounding box center [162, 332] width 246 height 587
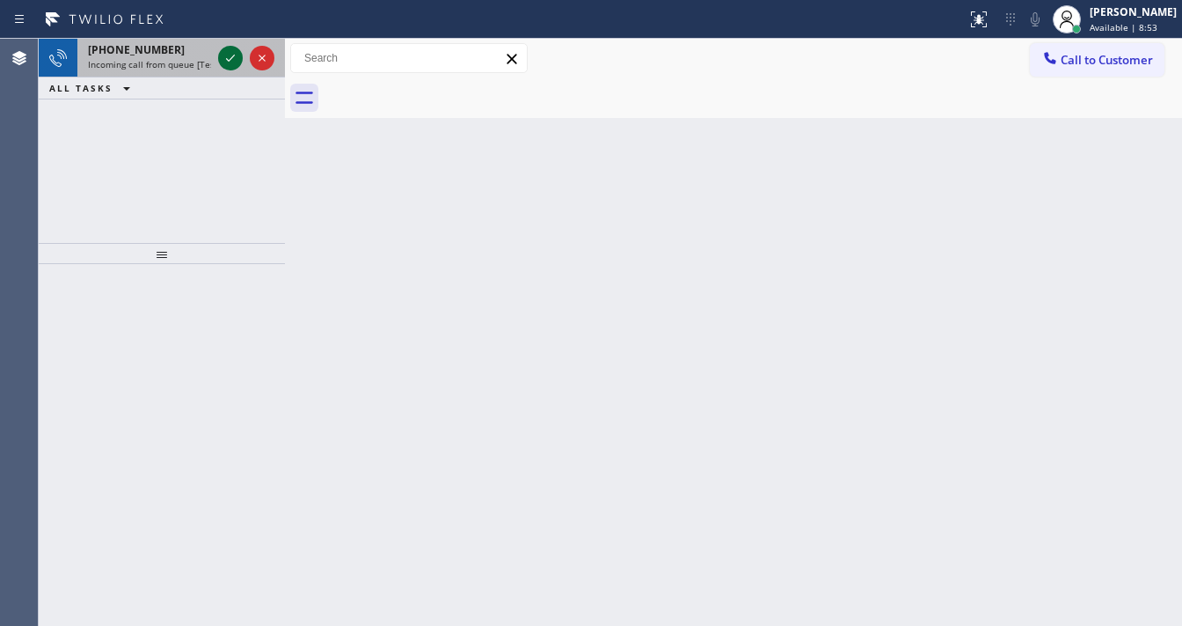
click at [230, 62] on icon at bounding box center [230, 58] width 21 height 21
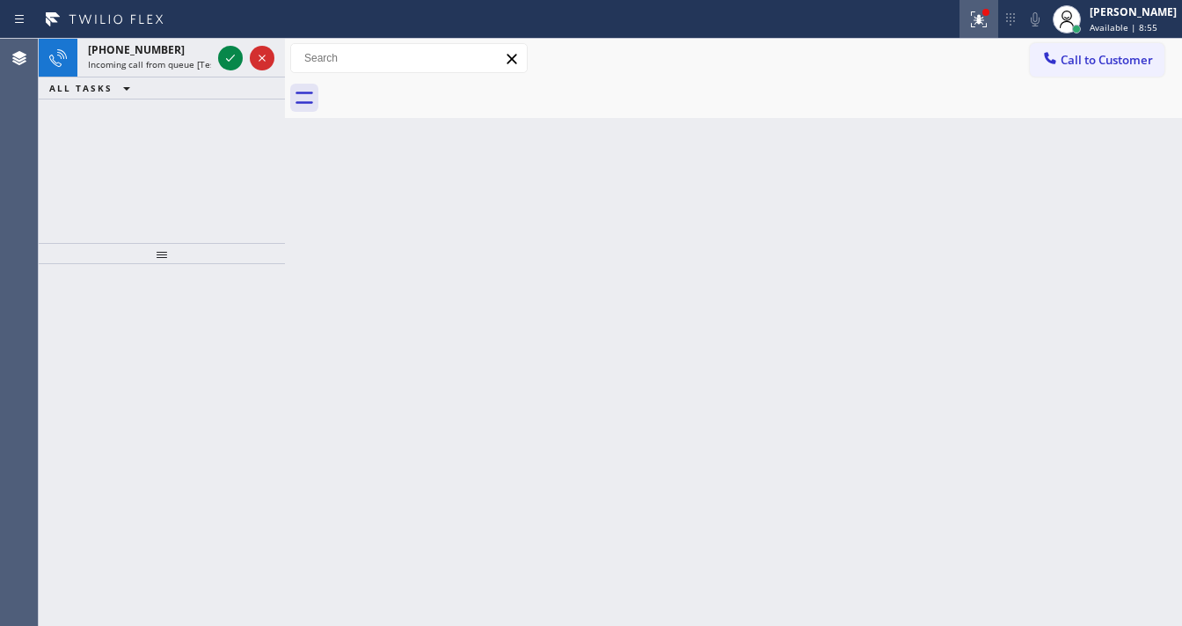
click at [999, 15] on div at bounding box center [979, 19] width 39 height 21
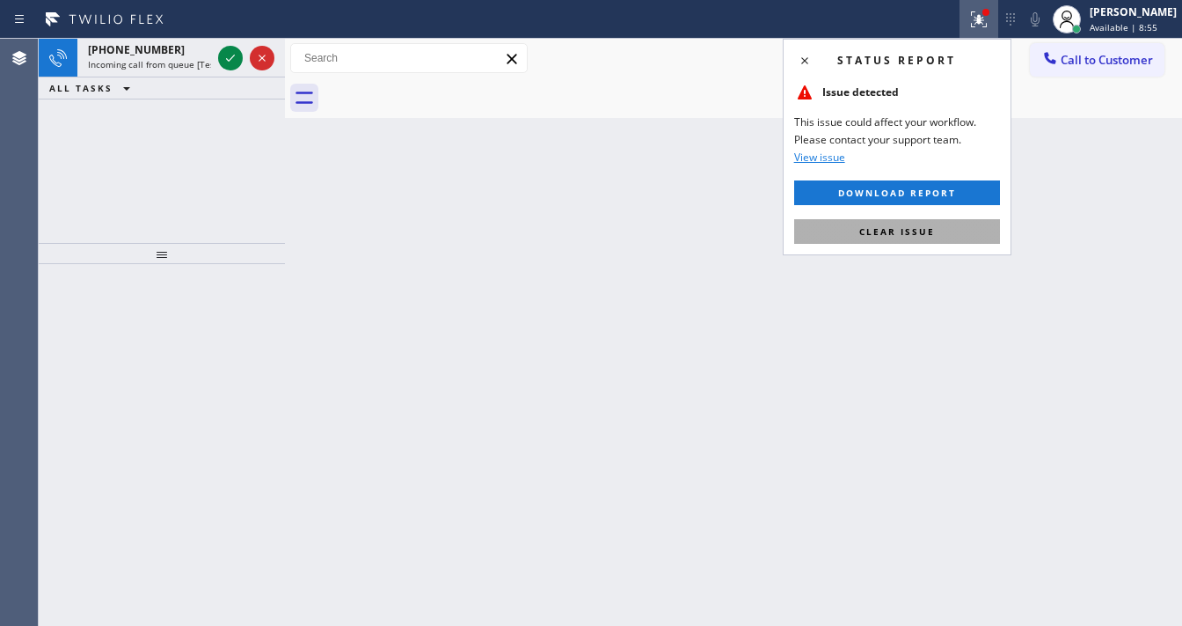
drag, startPoint x: 933, startPoint y: 231, endPoint x: 841, endPoint y: 221, distance: 92.0
click at [932, 231] on span "Clear issue" at bounding box center [898, 231] width 76 height 12
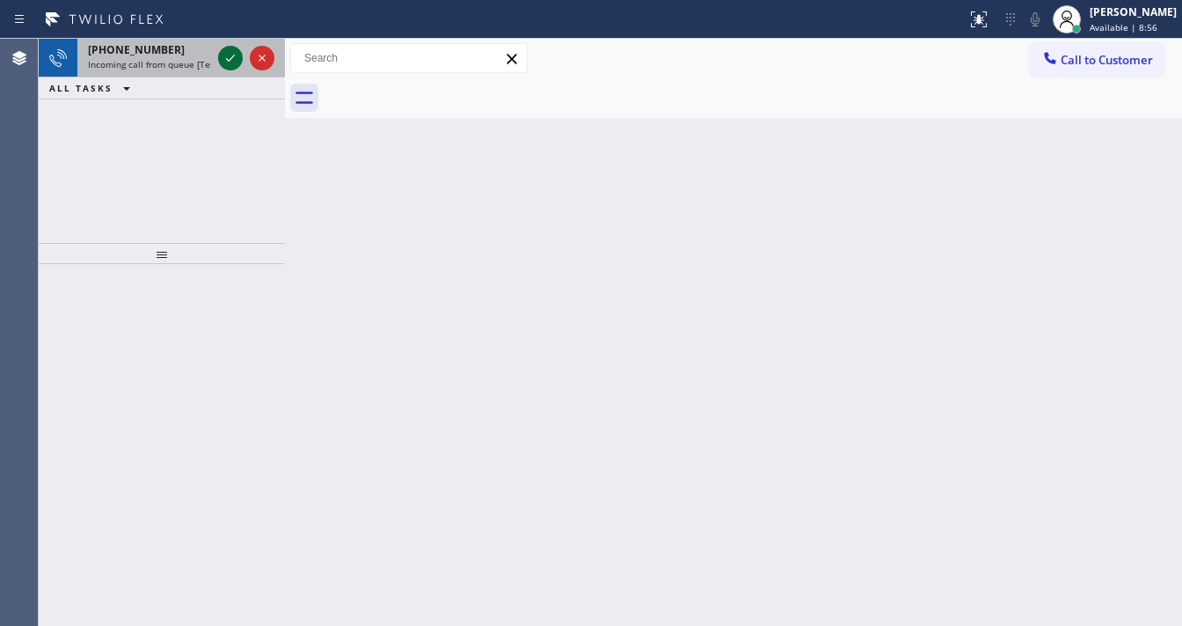
click at [237, 58] on icon at bounding box center [230, 58] width 21 height 21
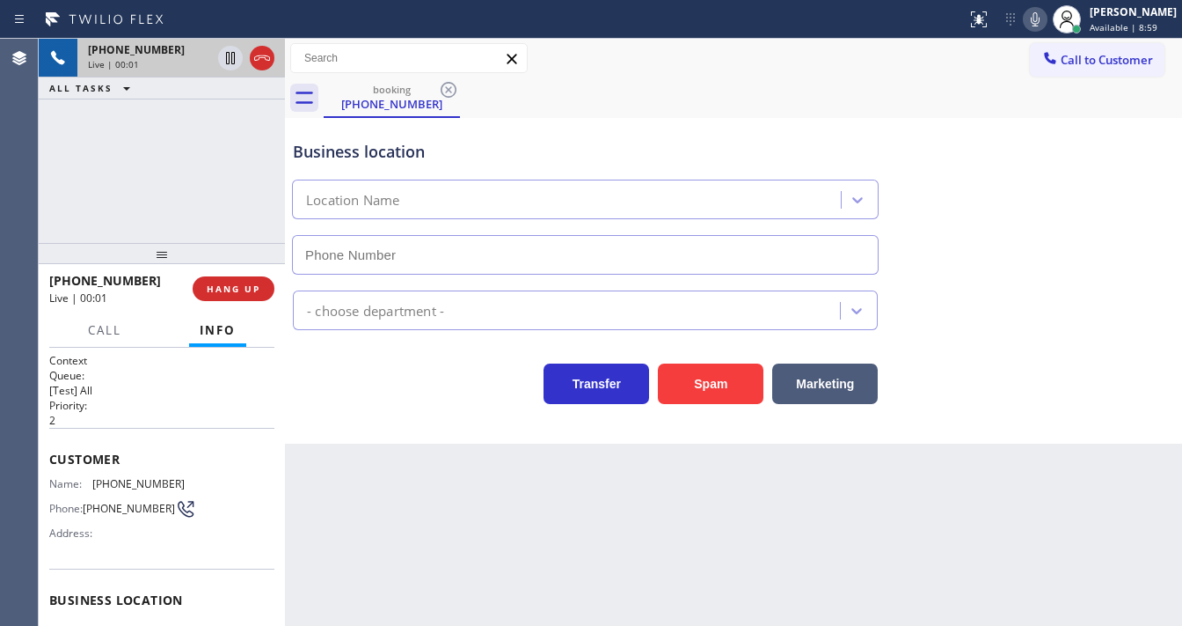
scroll to position [141, 0]
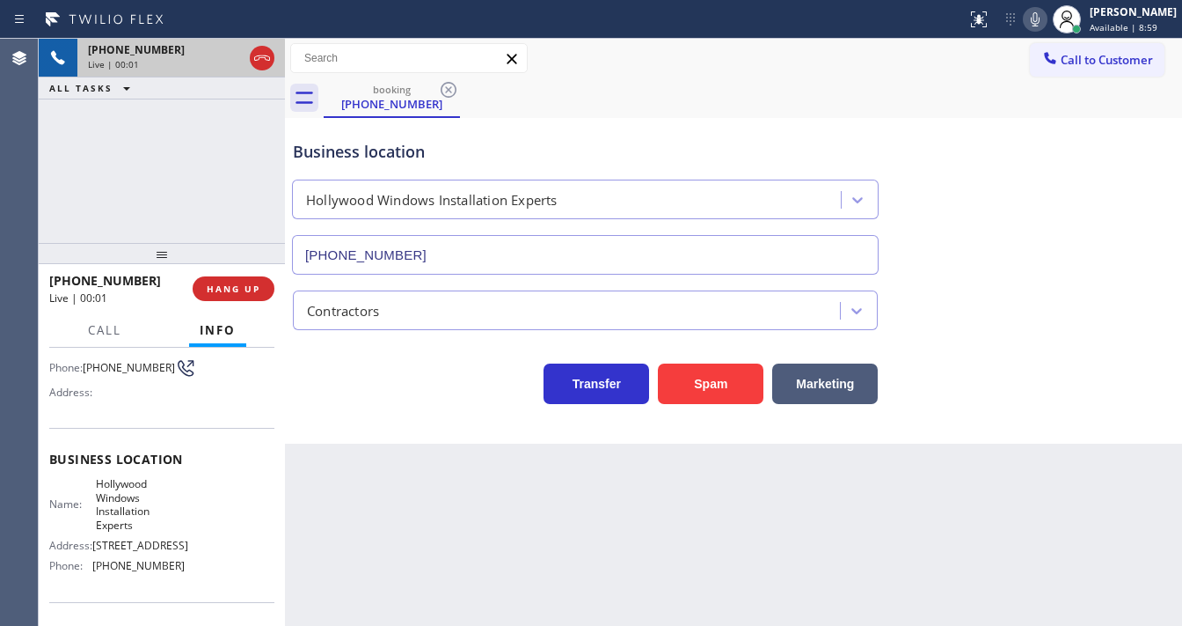
type input "[PHONE_NUMBER]"
click at [180, 192] on div "[PHONE_NUMBER] Live | 00:04 ALL TASKS ALL TASKS ACTIVE TASKS TASKS IN WRAP UP" at bounding box center [162, 141] width 246 height 204
click at [687, 370] on button "Spam" at bounding box center [711, 383] width 106 height 40
click at [244, 190] on div "[PHONE_NUMBER] Live | 00:12 ALL TASKS ALL TASKS ACTIVE TASKS TASKS IN WRAP UP" at bounding box center [162, 141] width 246 height 204
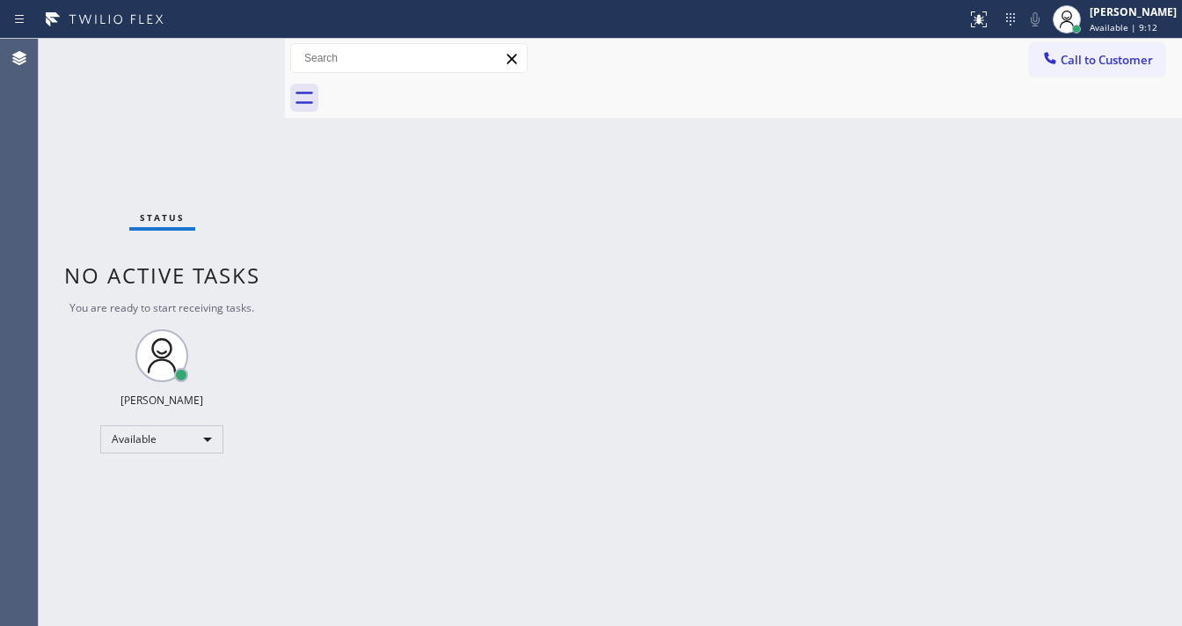
click at [223, 55] on div "Status No active tasks You are ready to start receiving tasks. [PERSON_NAME]" at bounding box center [162, 332] width 246 height 587
click at [225, 56] on div "Status No active tasks You are ready to start receiving tasks. [PERSON_NAME]" at bounding box center [162, 332] width 246 height 587
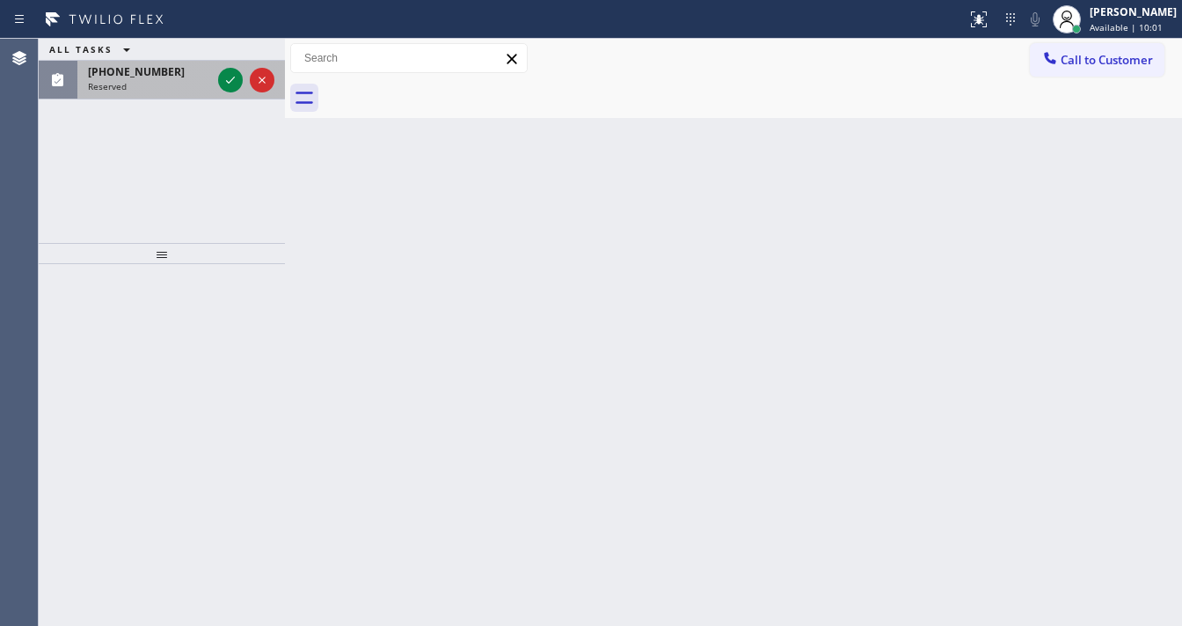
click at [228, 66] on div at bounding box center [246, 80] width 63 height 39
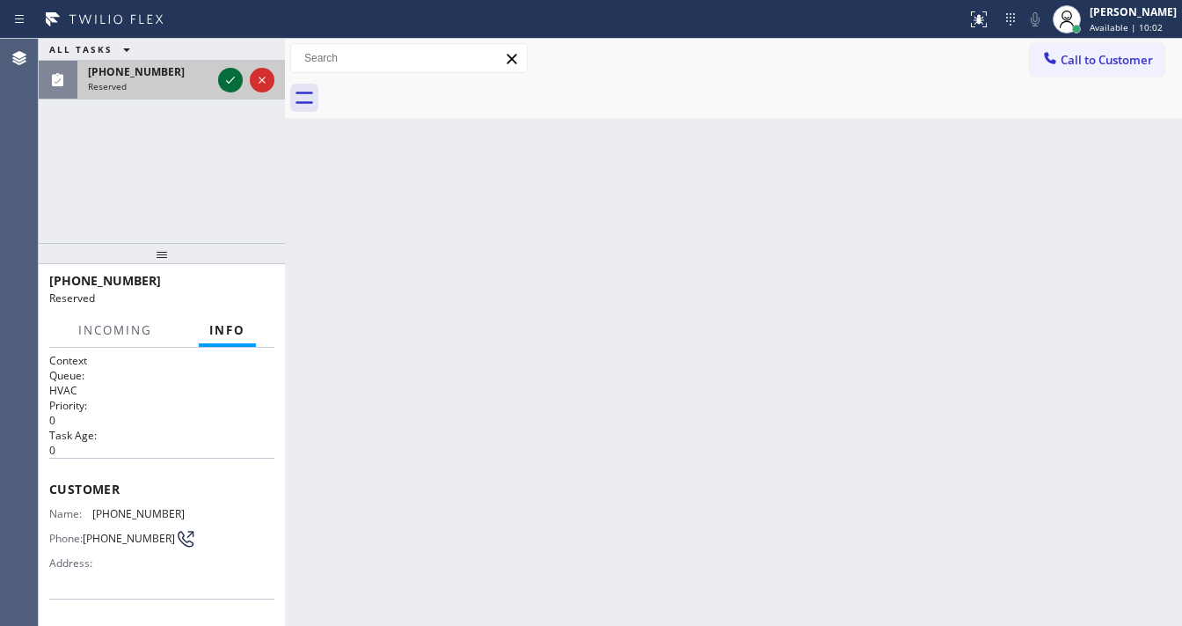
click at [228, 70] on icon at bounding box center [230, 80] width 21 height 21
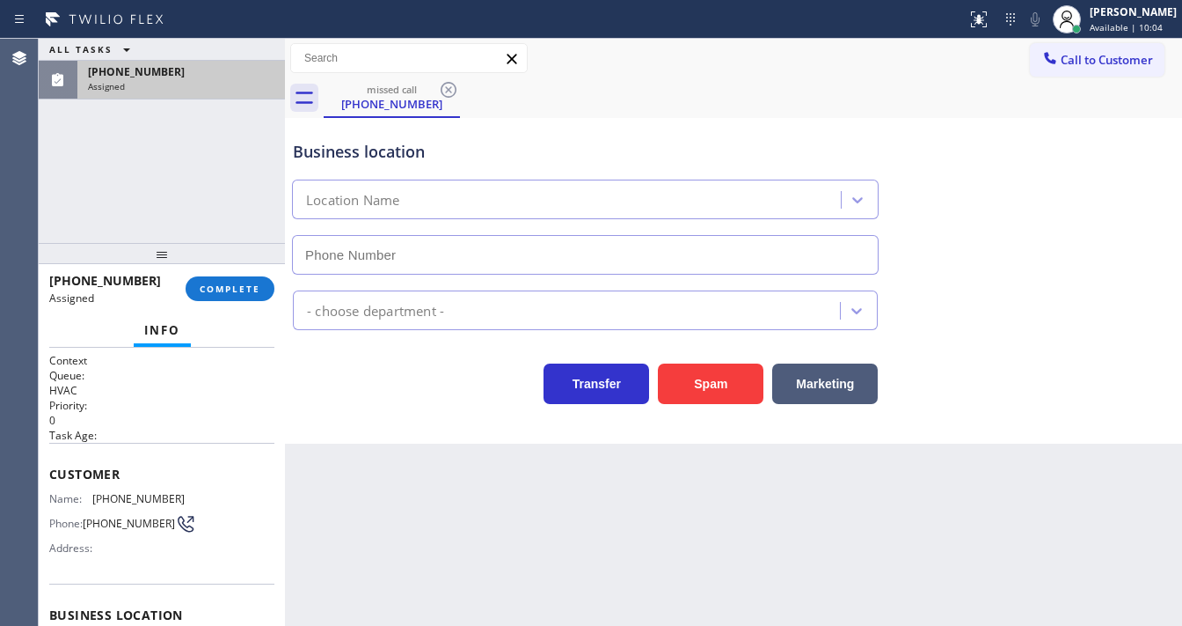
scroll to position [141, 0]
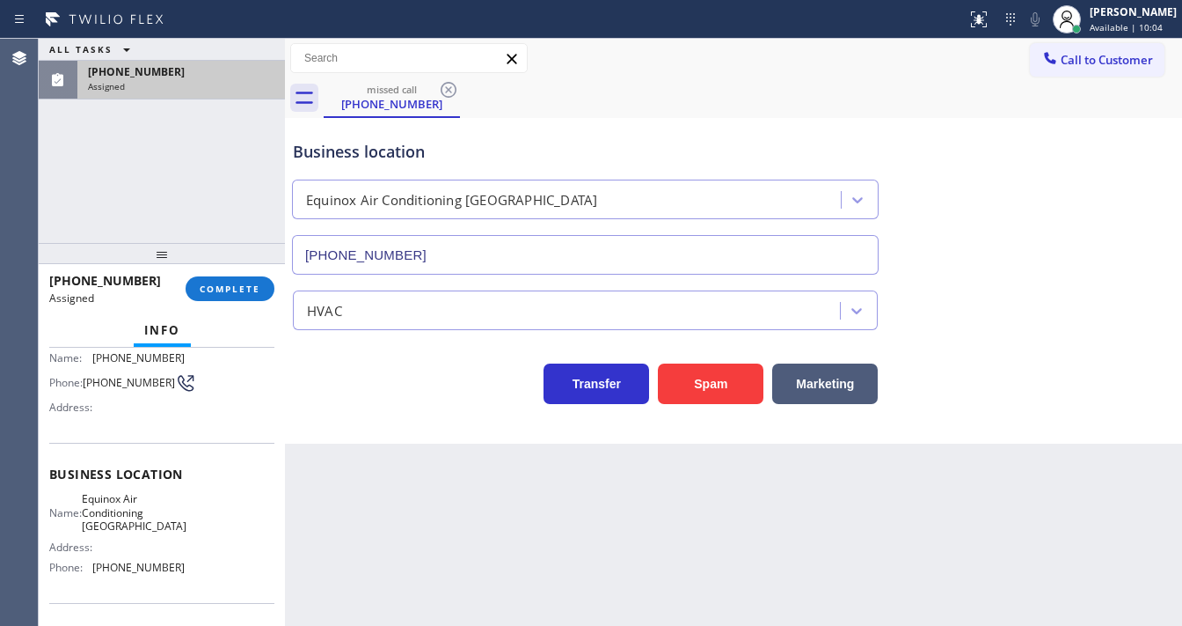
type input "[PHONE_NUMBER]"
click at [239, 281] on button "COMPLETE" at bounding box center [230, 288] width 89 height 25
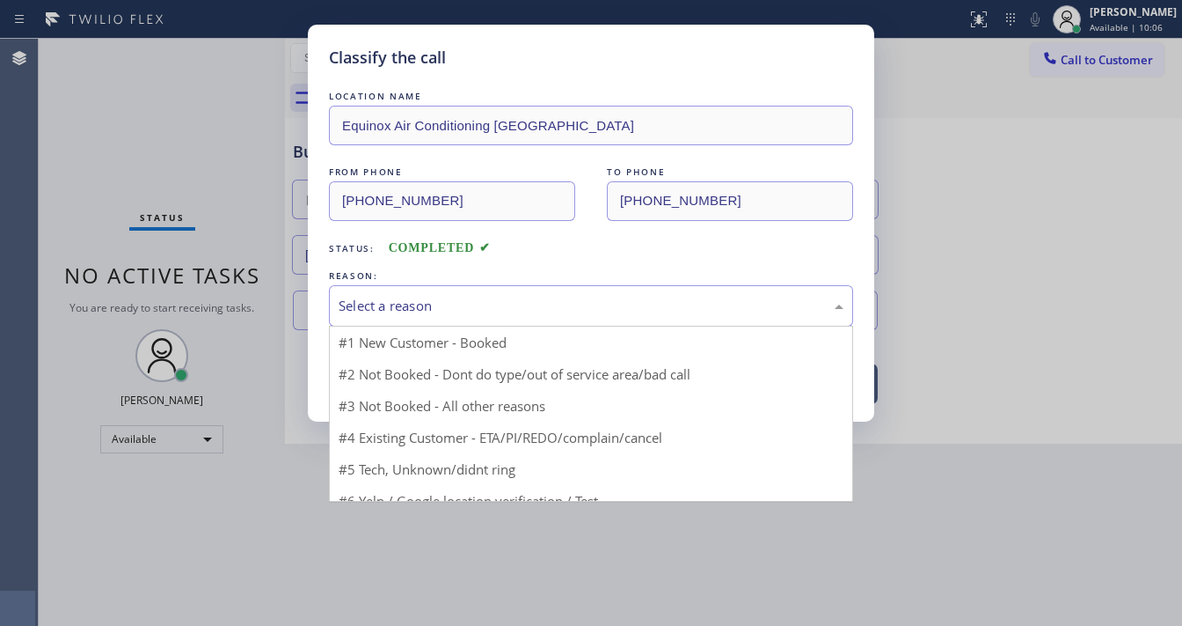
click at [472, 310] on div "Select a reason" at bounding box center [591, 306] width 505 height 20
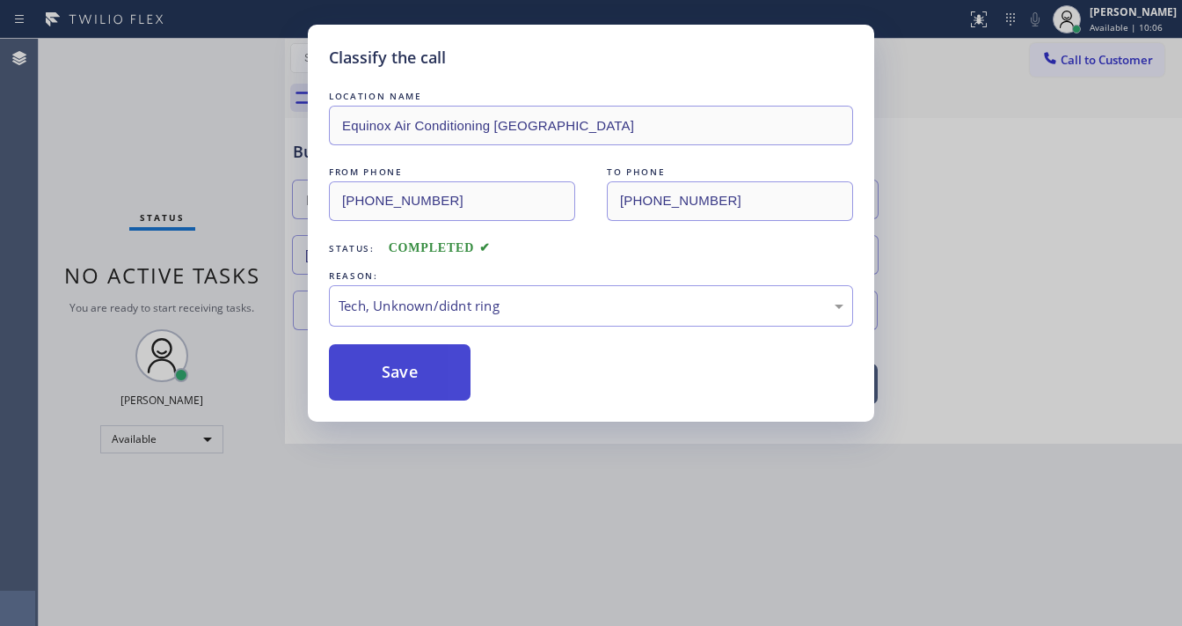
click at [410, 358] on button "Save" at bounding box center [400, 372] width 142 height 56
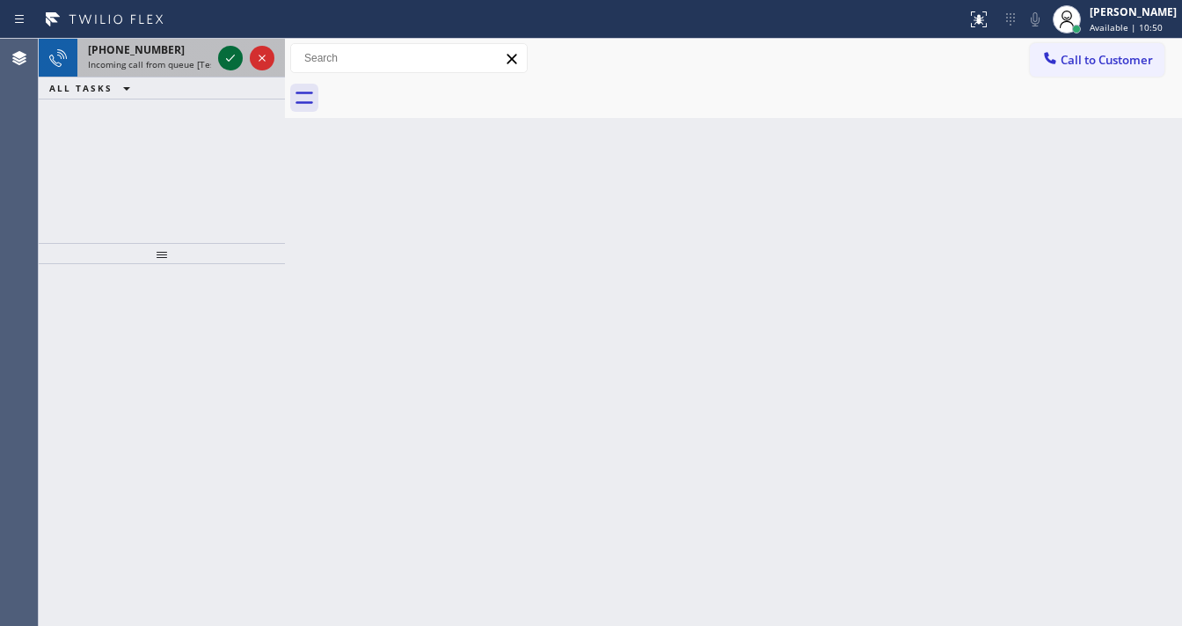
click at [229, 60] on icon at bounding box center [230, 58] width 9 height 7
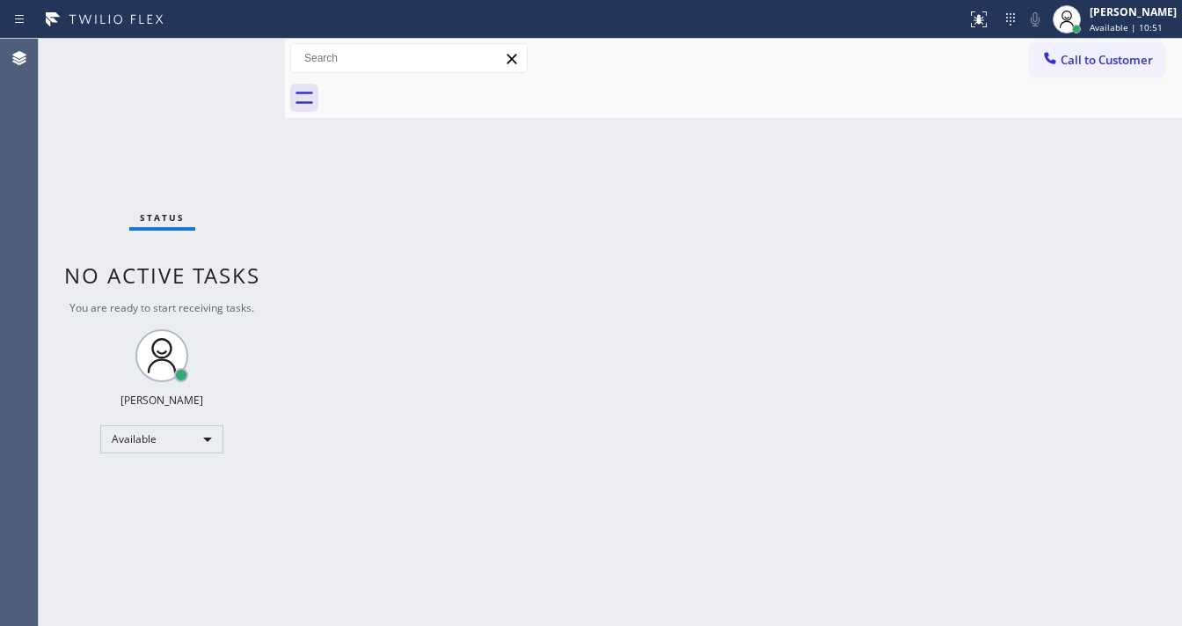
click at [229, 60] on div "Status No active tasks You are ready to start receiving tasks. [PERSON_NAME]" at bounding box center [162, 332] width 246 height 587
click at [985, 21] on icon at bounding box center [979, 19] width 21 height 21
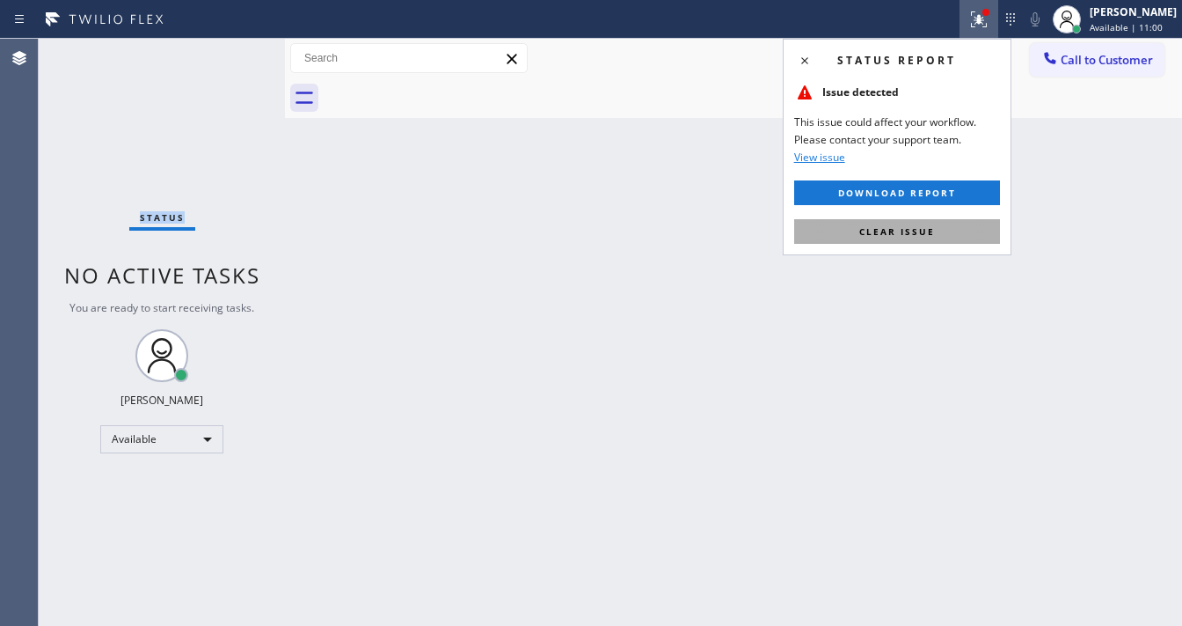
click at [904, 229] on span "Clear issue" at bounding box center [898, 231] width 76 height 12
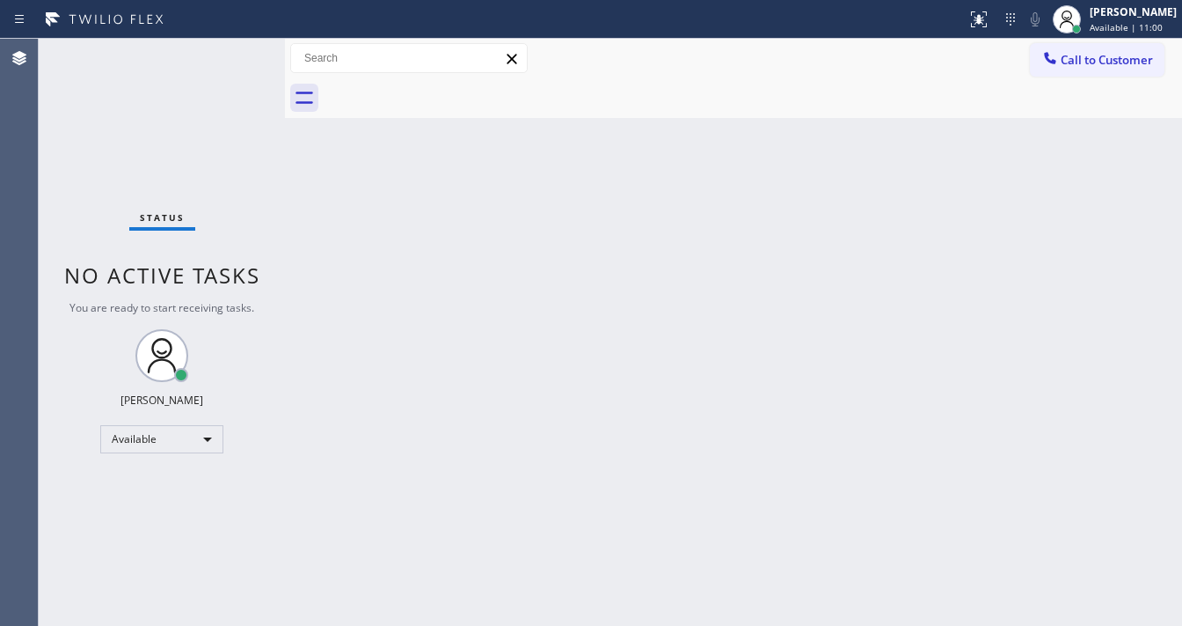
drag, startPoint x: 494, startPoint y: 405, endPoint x: 504, endPoint y: 604, distance: 199.1
click at [493, 406] on div "Back to Dashboard Change Sender ID Customers Technicians Select a contact Outbo…" at bounding box center [733, 332] width 897 height 587
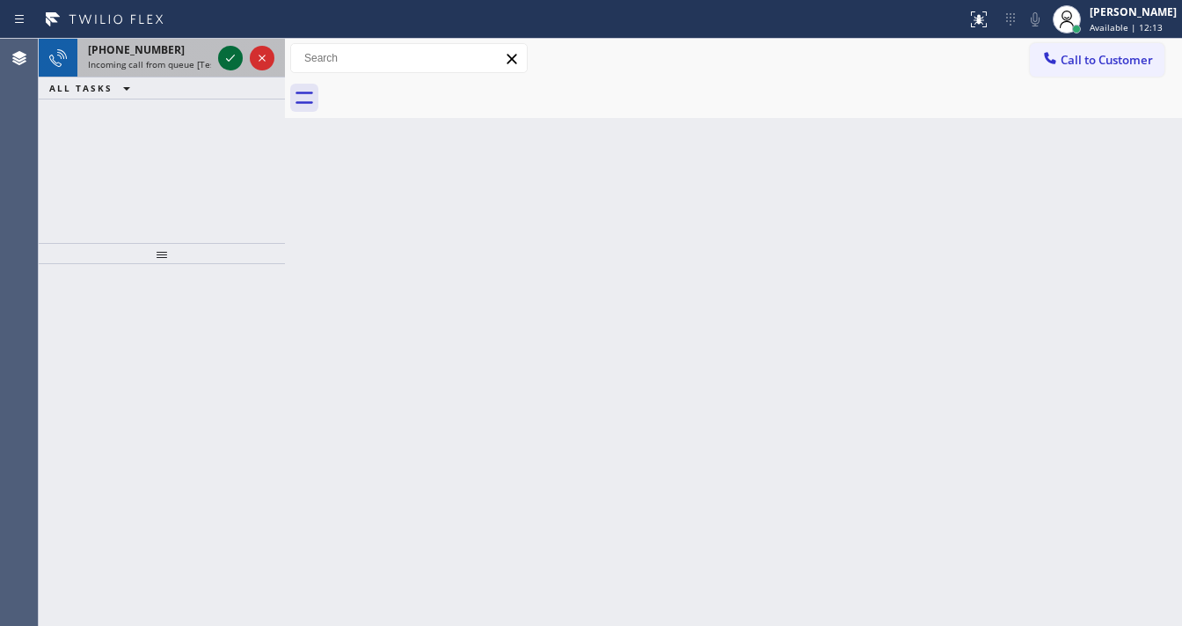
click at [222, 60] on icon at bounding box center [230, 58] width 21 height 21
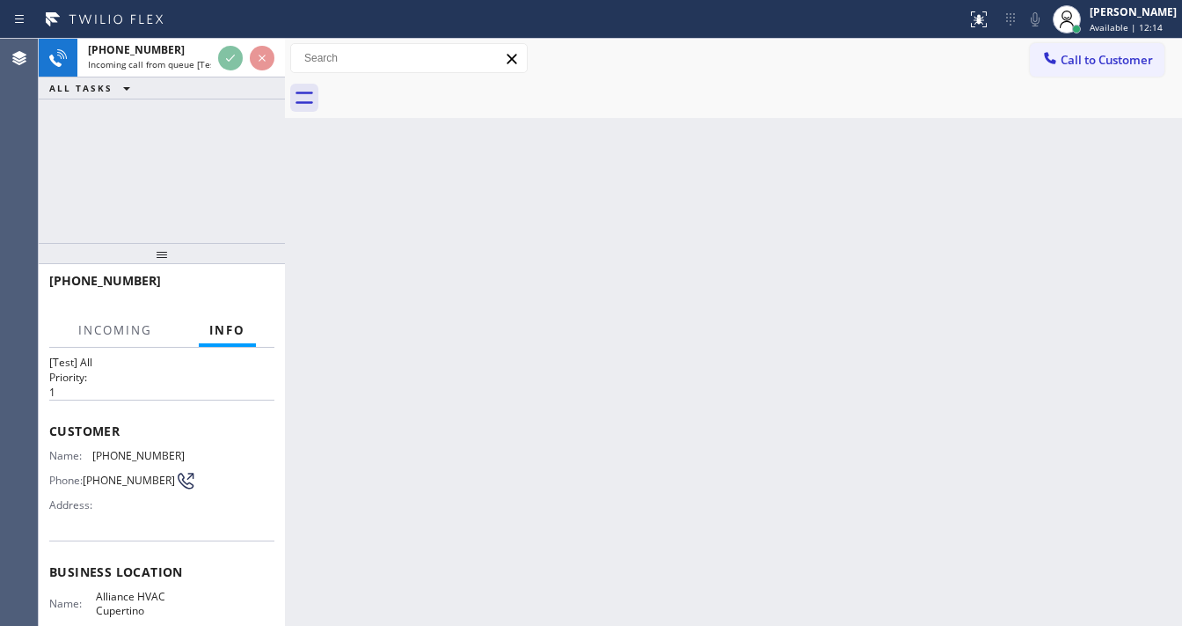
scroll to position [70, 0]
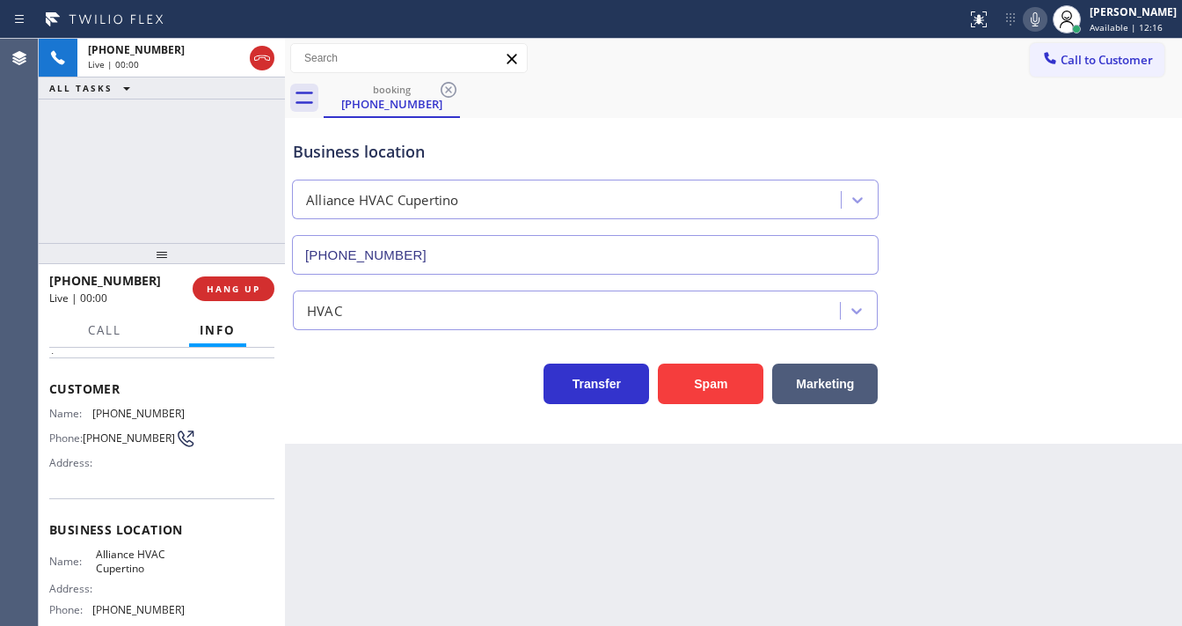
type input "[PHONE_NUMBER]"
click at [718, 393] on button "Spam" at bounding box center [711, 383] width 106 height 40
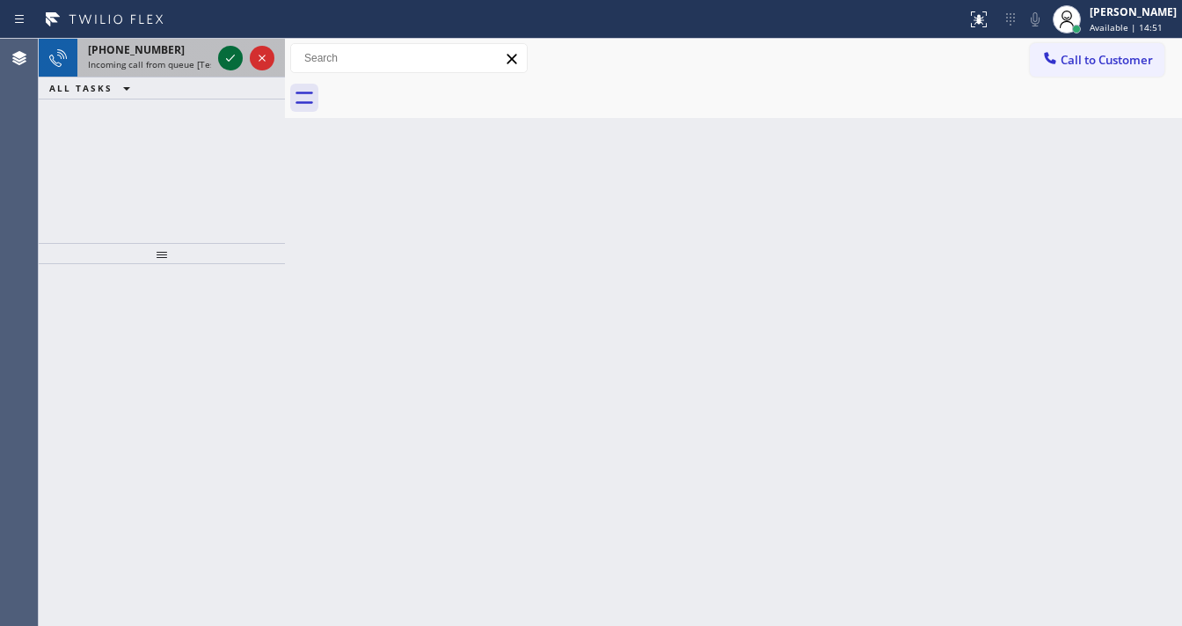
click at [219, 54] on div at bounding box center [230, 58] width 25 height 21
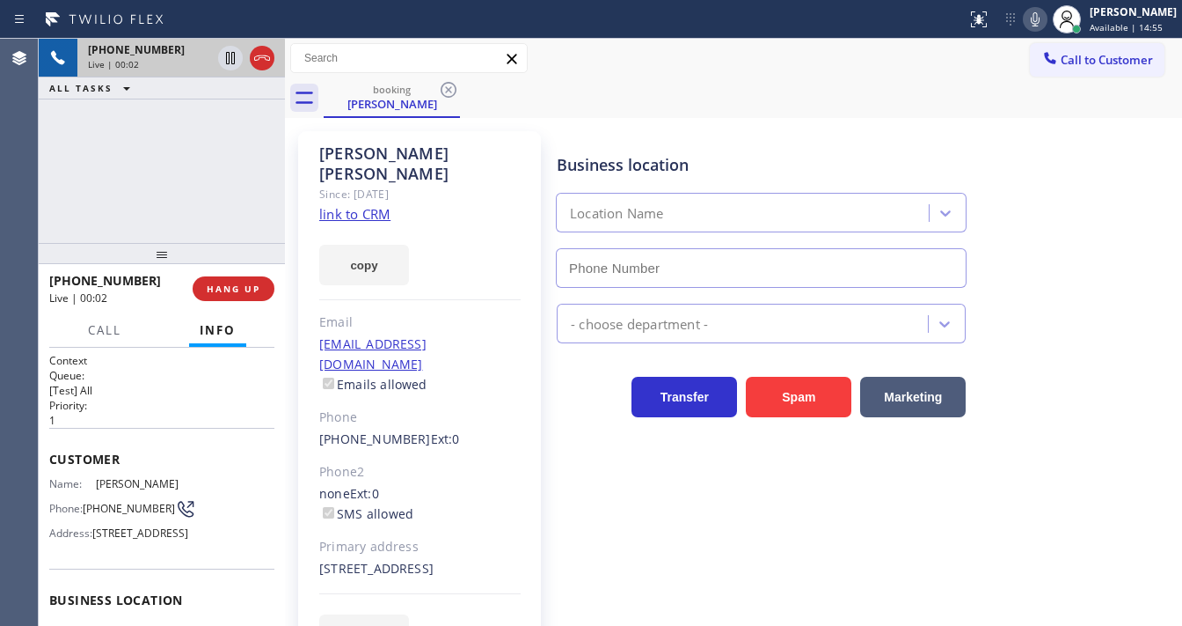
type input "[PHONE_NUMBER]"
click at [354, 205] on link "link to CRM" at bounding box center [354, 214] width 71 height 18
click at [702, 99] on div "booking [PERSON_NAME]" at bounding box center [753, 98] width 859 height 40
click at [1040, 21] on icon at bounding box center [1035, 19] width 9 height 14
drag, startPoint x: 234, startPoint y: 156, endPoint x: 234, endPoint y: 128, distance: 28.2
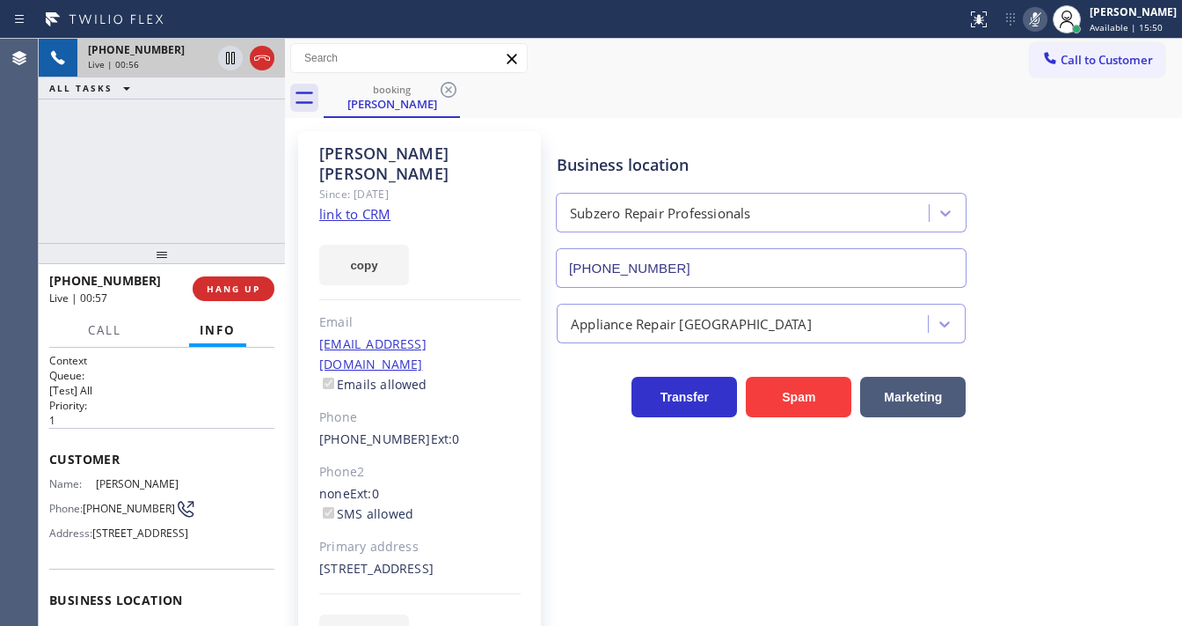
click at [234, 155] on div "[PHONE_NUMBER] Live | 00:56 ALL TASKS ALL TASKS ACTIVE TASKS TASKS IN WRAP UP" at bounding box center [162, 141] width 246 height 204
click at [1040, 20] on icon at bounding box center [1035, 19] width 9 height 14
click at [179, 120] on div "[PHONE_NUMBER] Live | 01:01 ALL TASKS ALL TASKS ACTIVE TASKS TASKS IN WRAP UP" at bounding box center [162, 141] width 246 height 204
click at [230, 60] on icon at bounding box center [230, 58] width 21 height 21
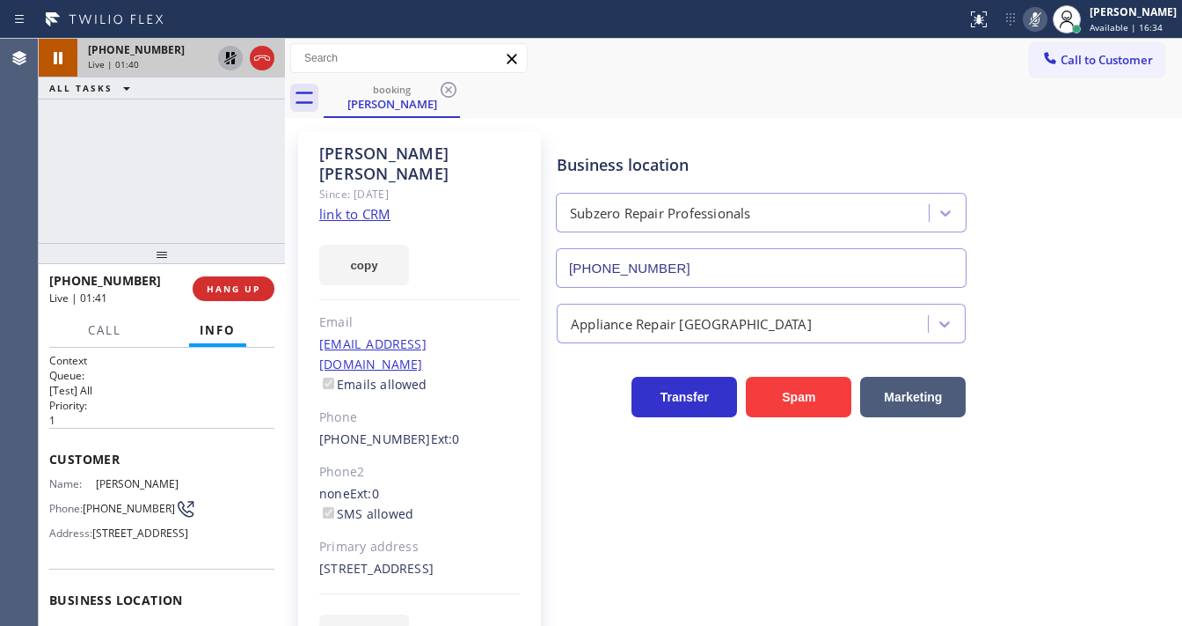
click at [499, 283] on div "[PERSON_NAME] Since: [DATE] link to CRM copy Email [EMAIL_ADDRESS][DOMAIN_NAME]…" at bounding box center [419, 403] width 243 height 545
click at [48, 179] on div "[PHONE_NUMBER] Live | 02:43 ALL TASKS ALL TASKS ACTIVE TASKS TASKS IN WRAP UP" at bounding box center [162, 141] width 246 height 204
click at [46, 215] on div "[PHONE_NUMBER] Live | 04:39 ALL TASKS ALL TASKS ACTIVE TASKS TASKS IN WRAP UP" at bounding box center [162, 141] width 246 height 204
click at [223, 54] on icon at bounding box center [230, 58] width 21 height 21
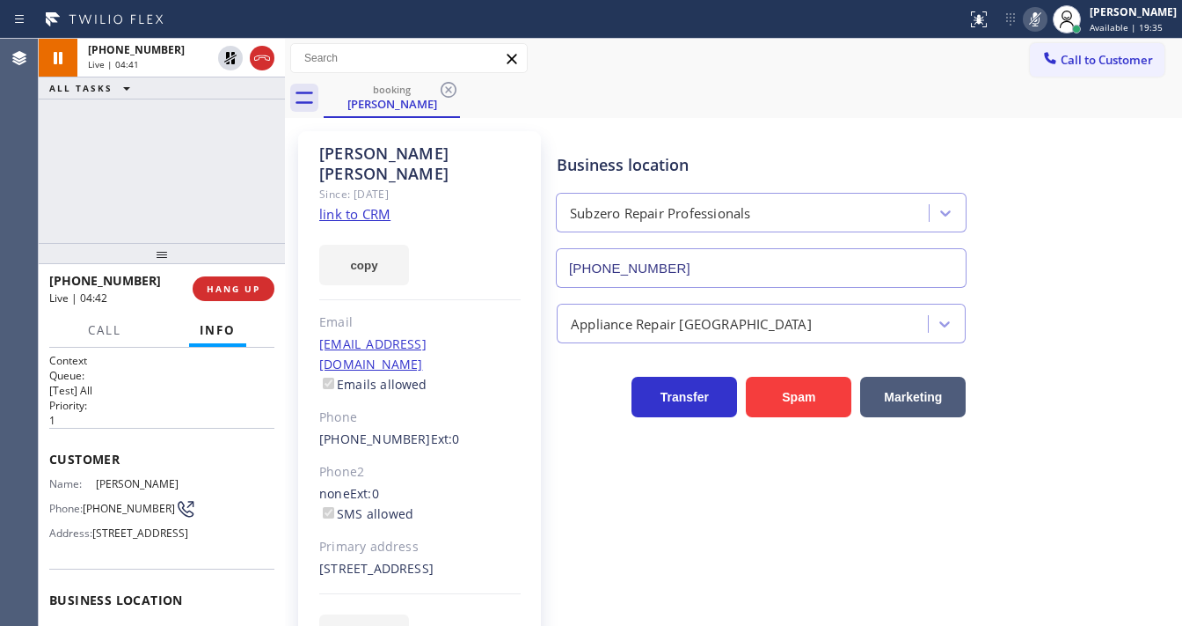
click at [1040, 26] on icon at bounding box center [1035, 19] width 9 height 14
click at [1000, 106] on div "booking [PERSON_NAME]" at bounding box center [753, 98] width 859 height 40
click at [214, 173] on div "[PHONE_NUMBER] Live | 04:42 ALL TASKS ALL TASKS ACTIVE TASKS TASKS IN WRAP UP" at bounding box center [162, 141] width 246 height 204
click at [1040, 21] on icon at bounding box center [1035, 19] width 21 height 21
click at [1042, 22] on rect at bounding box center [1035, 17] width 12 height 12
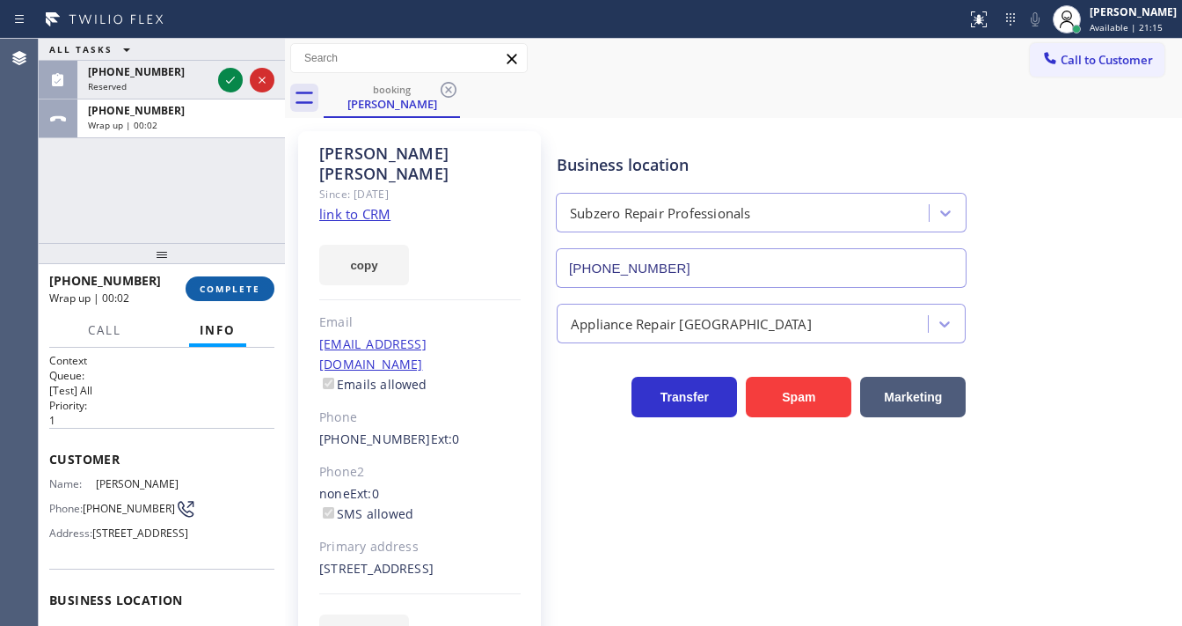
click at [230, 298] on button "COMPLETE" at bounding box center [230, 288] width 89 height 25
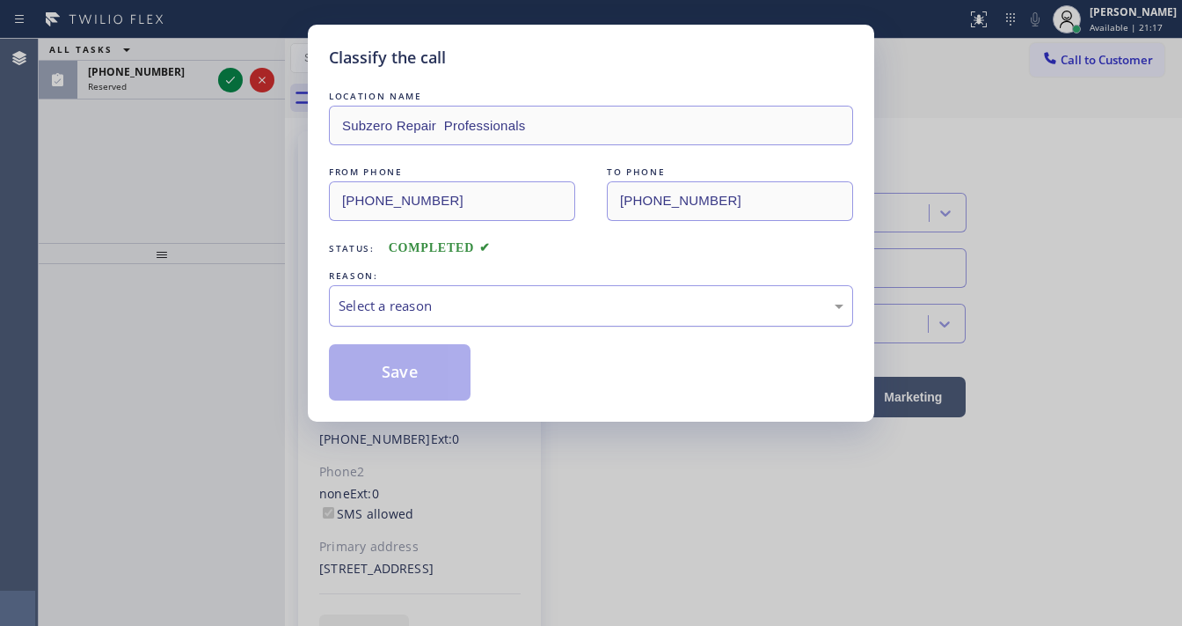
click at [456, 304] on div "Select a reason" at bounding box center [591, 306] width 505 height 20
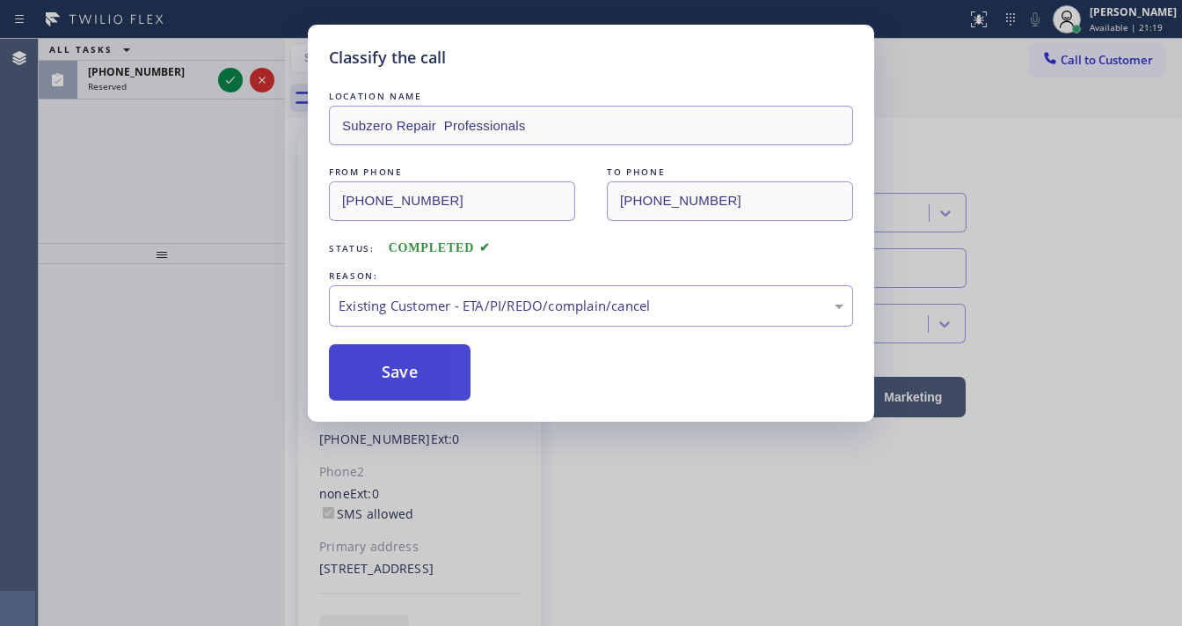
click at [421, 356] on button "Save" at bounding box center [400, 372] width 142 height 56
click at [421, 372] on button "Save" at bounding box center [400, 372] width 142 height 56
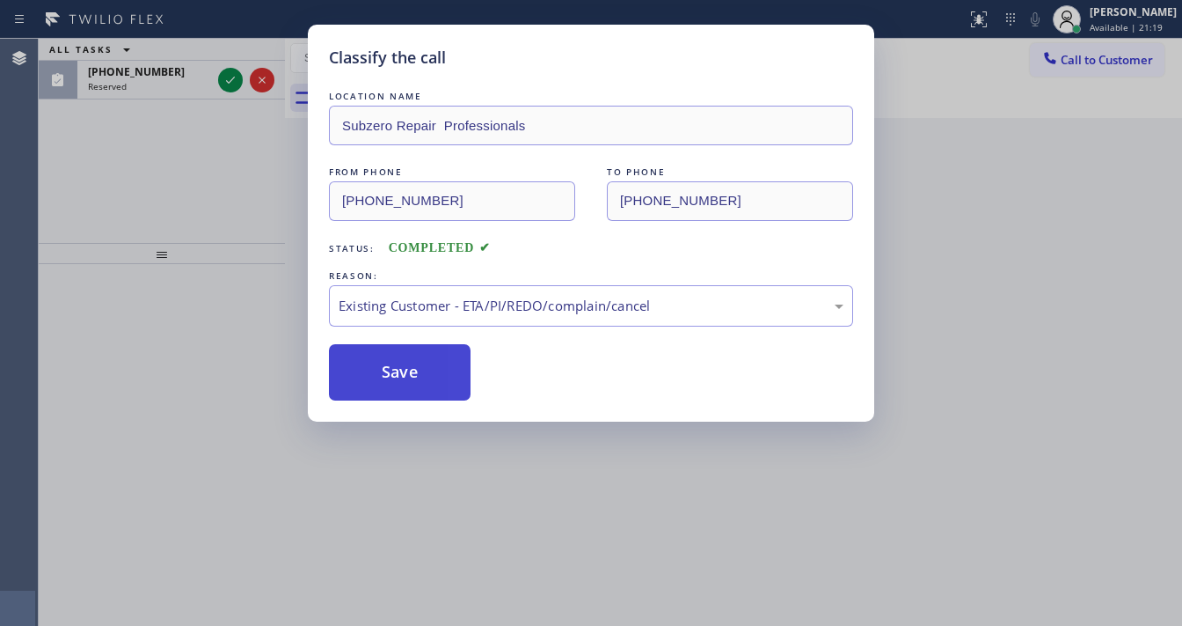
click at [421, 372] on button "Save" at bounding box center [400, 372] width 142 height 56
drag, startPoint x: 163, startPoint y: 254, endPoint x: 260, endPoint y: 88, distance: 192.4
click at [163, 253] on div "Classify the call LOCATION NAME Subzero Repair Professionals FROM PHONE [PHONE_…" at bounding box center [591, 313] width 1182 height 626
click at [229, 84] on div "Classify the call LOCATION NAME Target Plumbers Santa [PERSON_NAME] FROM PHONE …" at bounding box center [611, 332] width 1144 height 587
click at [229, 84] on icon at bounding box center [230, 80] width 21 height 21
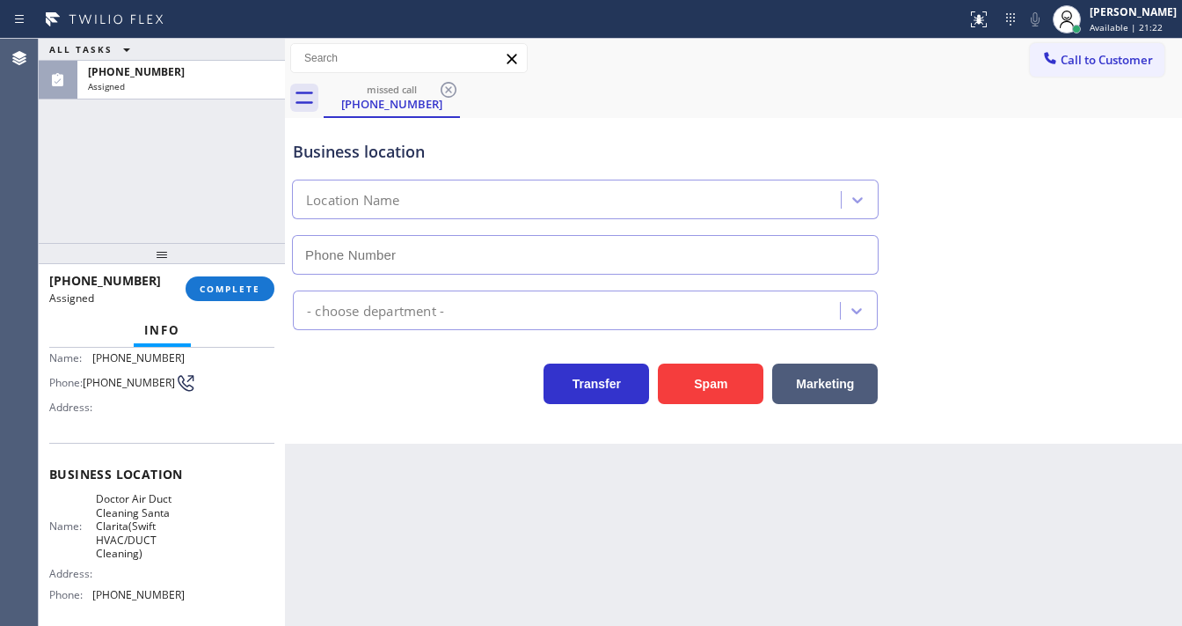
scroll to position [127, 0]
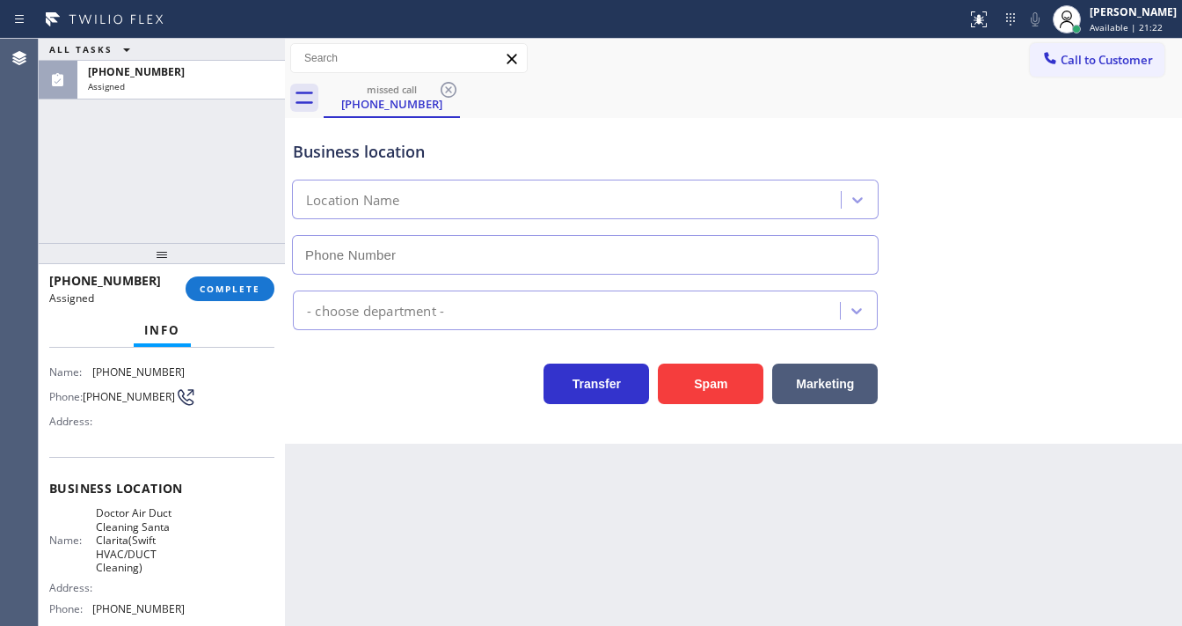
type input "[PHONE_NUMBER]"
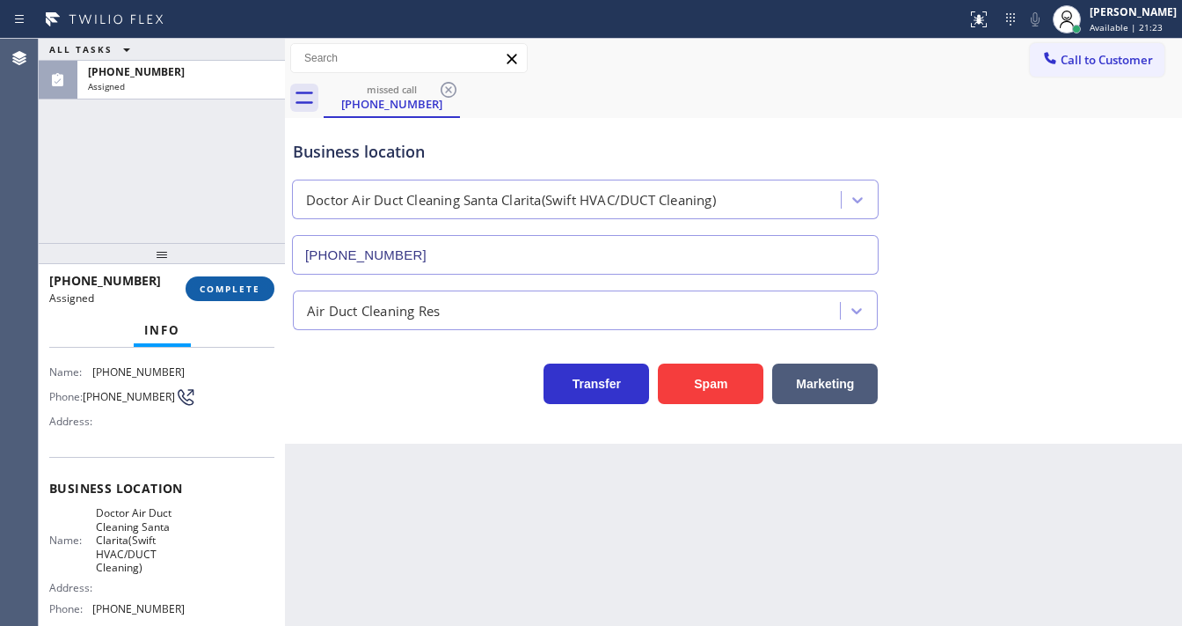
click at [253, 282] on span "COMPLETE" at bounding box center [230, 288] width 61 height 12
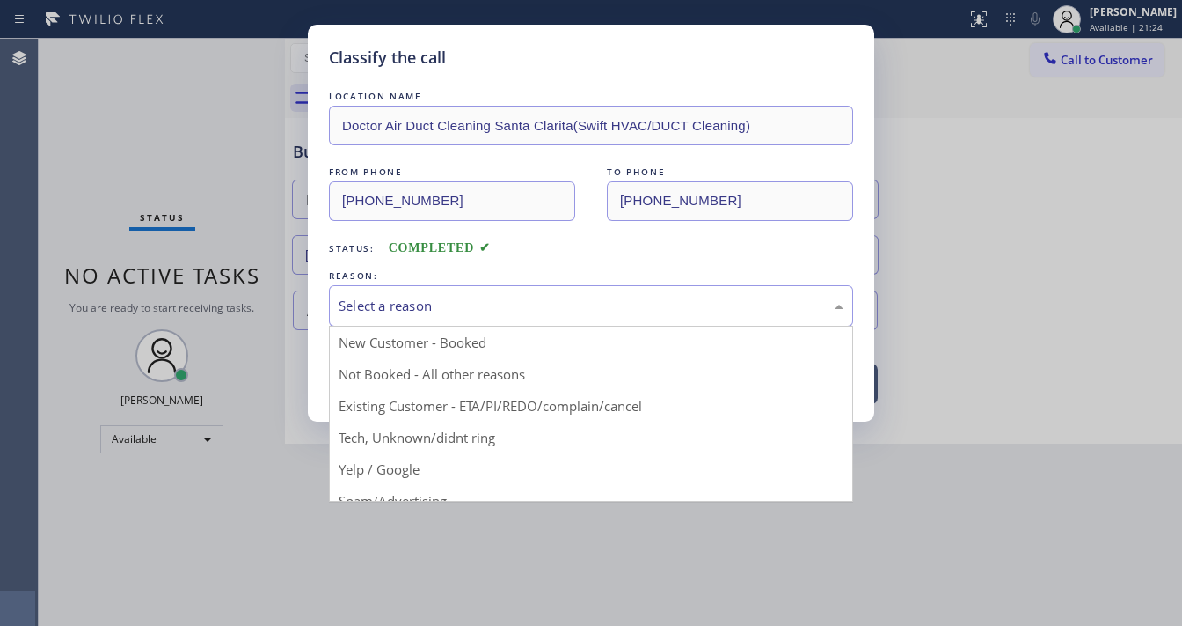
click at [438, 307] on div "Select a reason" at bounding box center [591, 306] width 505 height 20
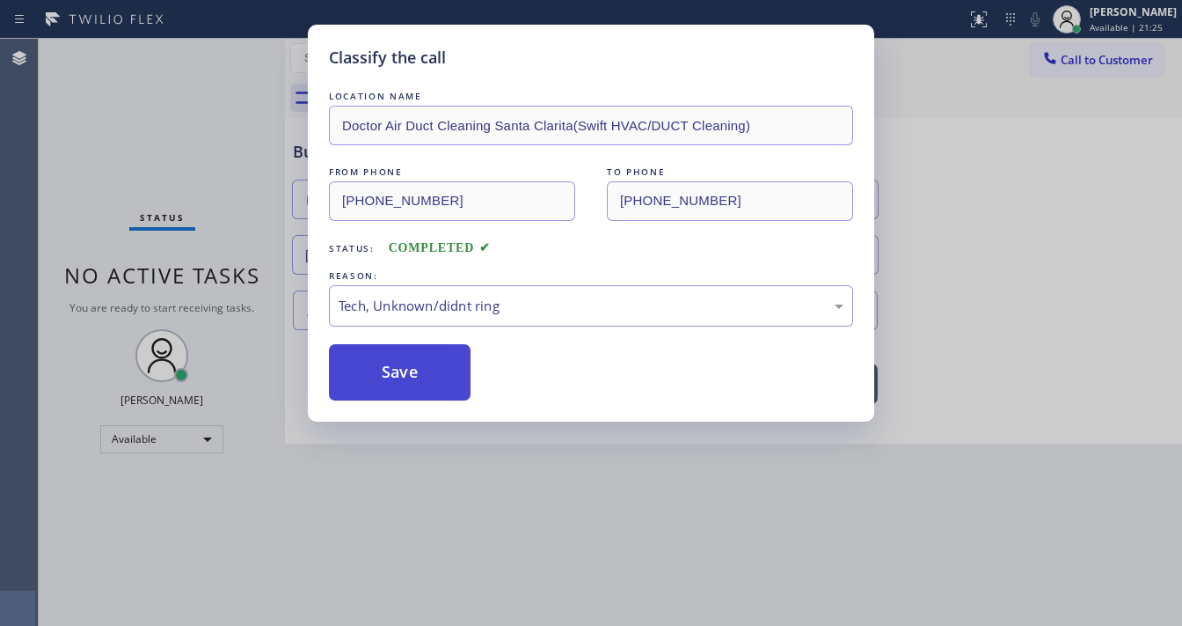
click at [405, 368] on button "Save" at bounding box center [400, 372] width 142 height 56
click at [405, 367] on button "Save" at bounding box center [400, 372] width 142 height 56
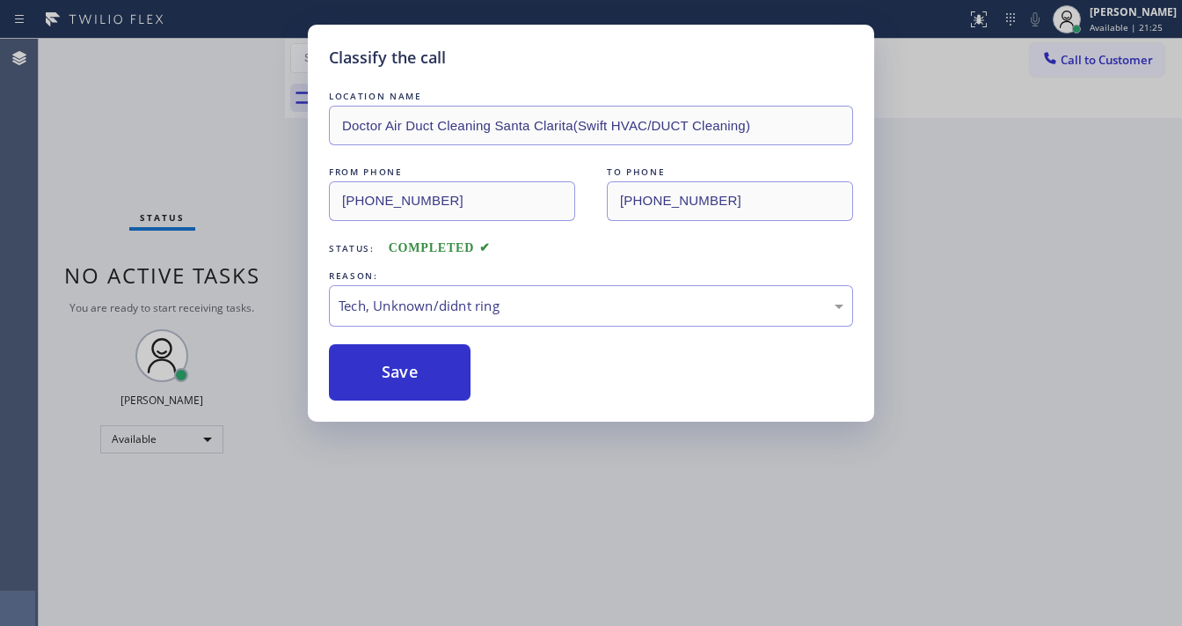
drag, startPoint x: 405, startPoint y: 367, endPoint x: 494, endPoint y: 608, distance: 256.9
click at [406, 369] on button "Save" at bounding box center [400, 372] width 142 height 56
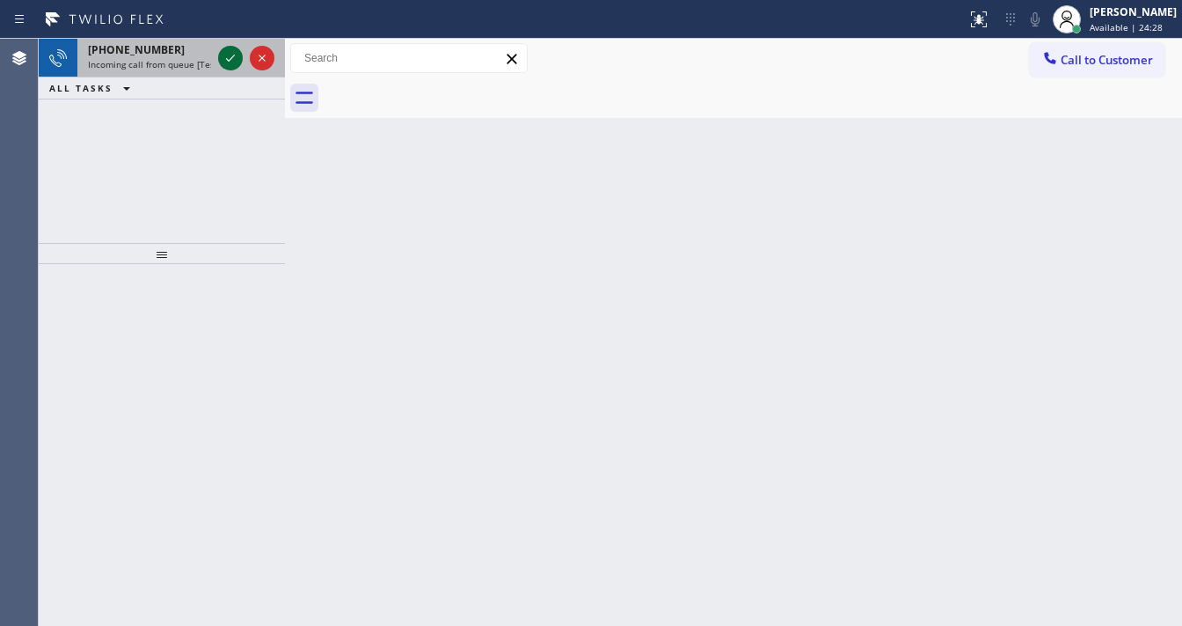
drag, startPoint x: 218, startPoint y: 49, endPoint x: 227, endPoint y: 55, distance: 10.3
click at [220, 49] on div at bounding box center [246, 58] width 63 height 39
click at [227, 56] on icon at bounding box center [230, 58] width 21 height 21
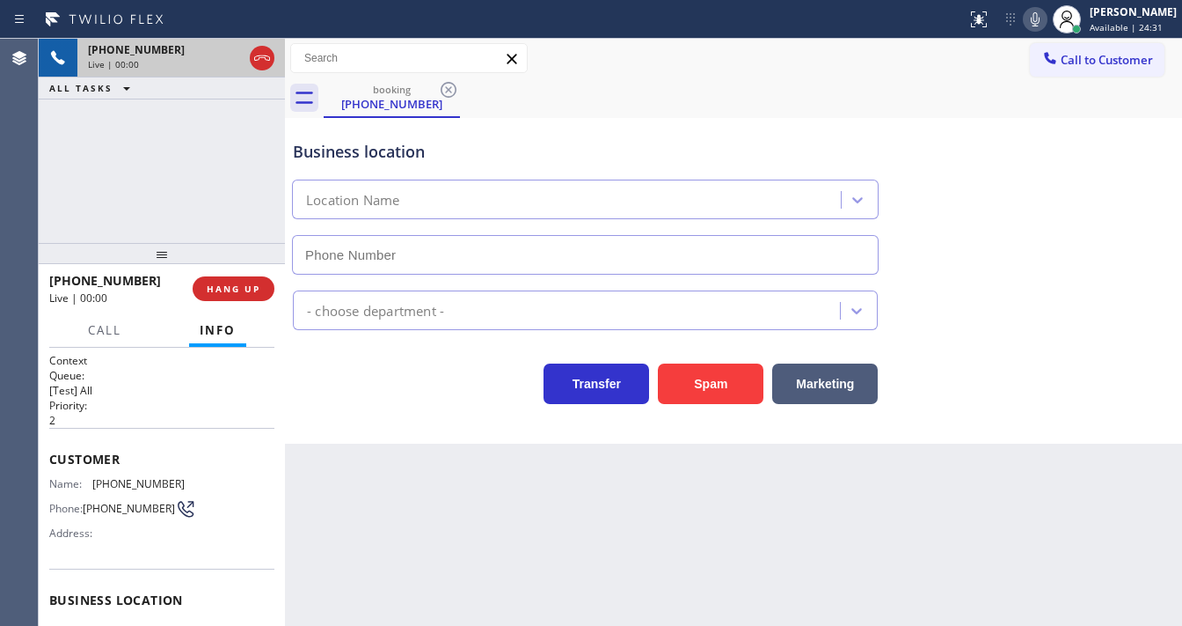
type input "[PHONE_NUMBER]"
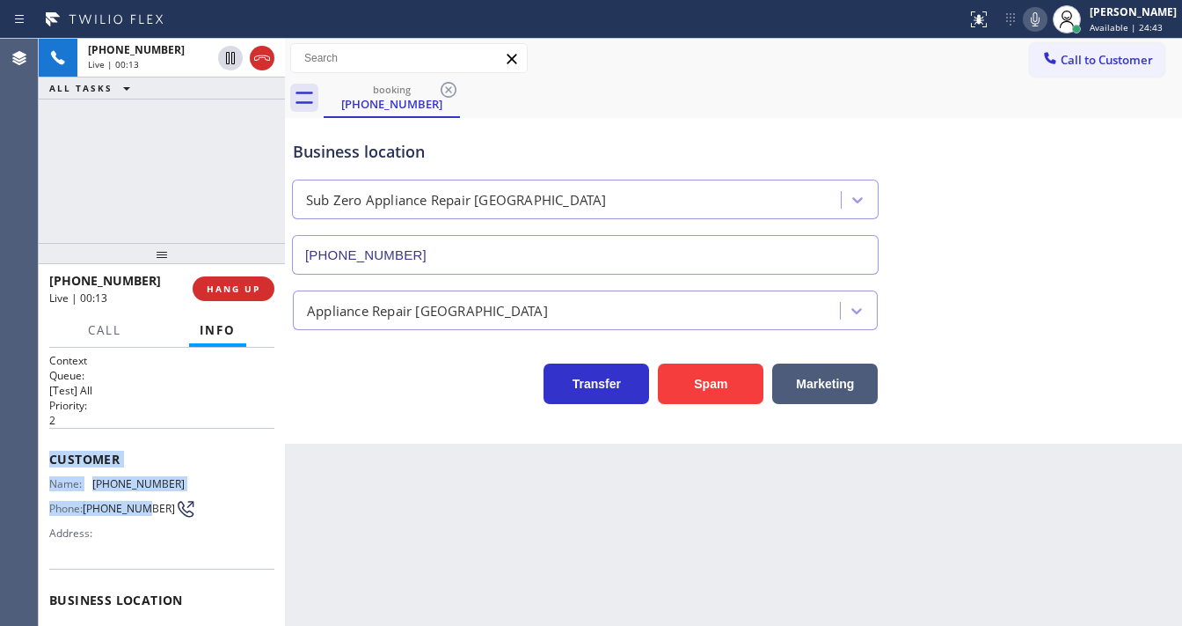
scroll to position [243, 0]
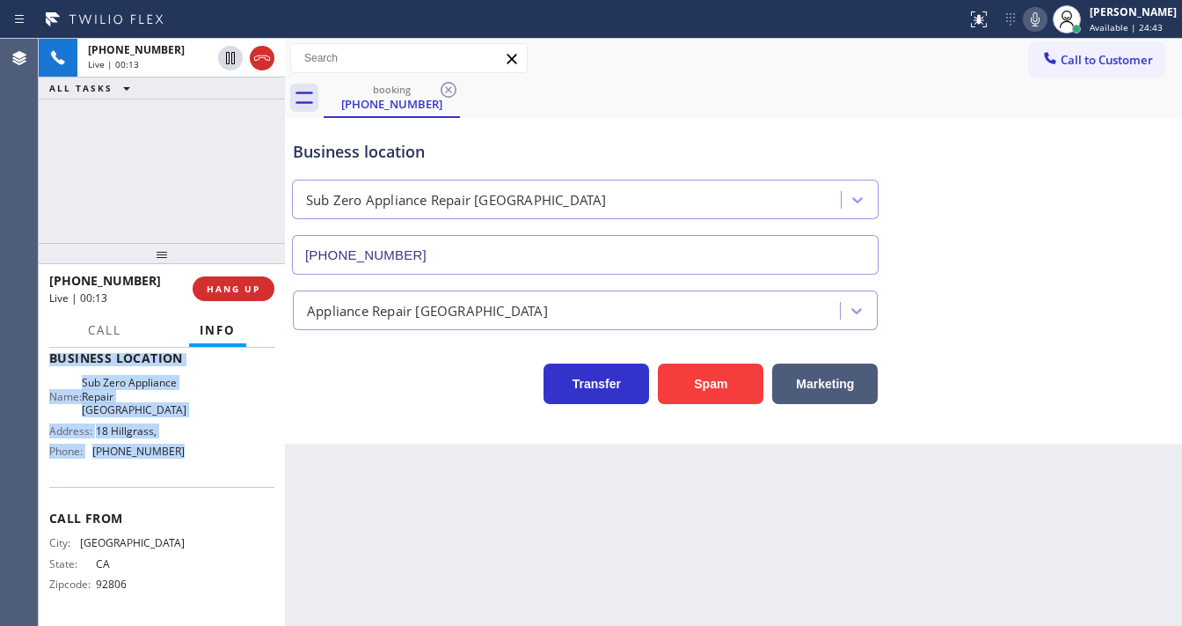
drag, startPoint x: 45, startPoint y: 452, endPoint x: 188, endPoint y: 436, distance: 144.4
click at [192, 463] on div "Context Queue: [Test] All Priority: 2 Customer Name: [PHONE_NUMBER] Phone: [PHO…" at bounding box center [162, 487] width 246 height 278
copy div "Customer Name: [PHONE_NUMBER] Phone: [PHONE_NUMBER] Address: Business location …"
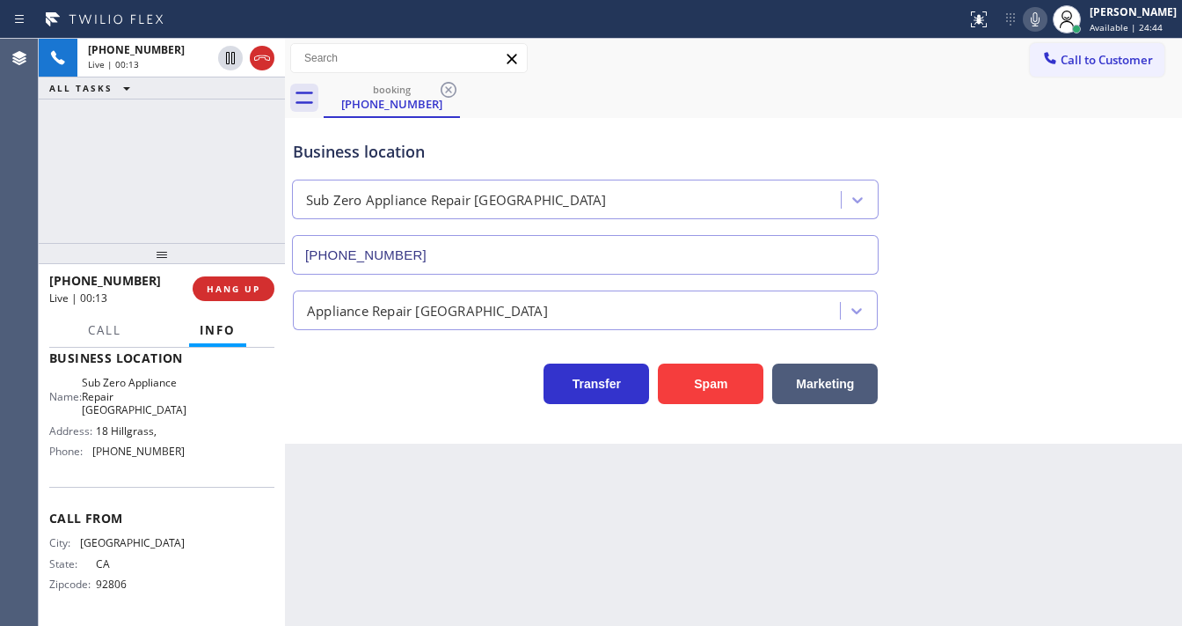
click at [175, 181] on div "[PHONE_NUMBER] Live | 00:13 ALL TASKS ALL TASKS ACTIVE TASKS TASKS IN WRAP UP" at bounding box center [162, 141] width 246 height 204
click at [194, 216] on div "[PHONE_NUMBER] Live | 00:23 ALL TASKS ALL TASKS ACTIVE TASKS TASKS IN WRAP UP" at bounding box center [162, 141] width 246 height 204
click at [194, 215] on div "[PHONE_NUMBER] Live | 00:24 ALL TASKS ALL TASKS ACTIVE TASKS TASKS IN WRAP UP" at bounding box center [162, 141] width 246 height 204
click at [179, 175] on div "[PHONE_NUMBER] Live | 00:44 ALL TASKS ALL TASKS ACTIVE TASKS TASKS IN WRAP UP" at bounding box center [162, 141] width 246 height 204
click at [827, 55] on div "Call to Customer Outbound call Location Next Door Appliance Repair [GEOGRAPHIC_…" at bounding box center [733, 58] width 897 height 31
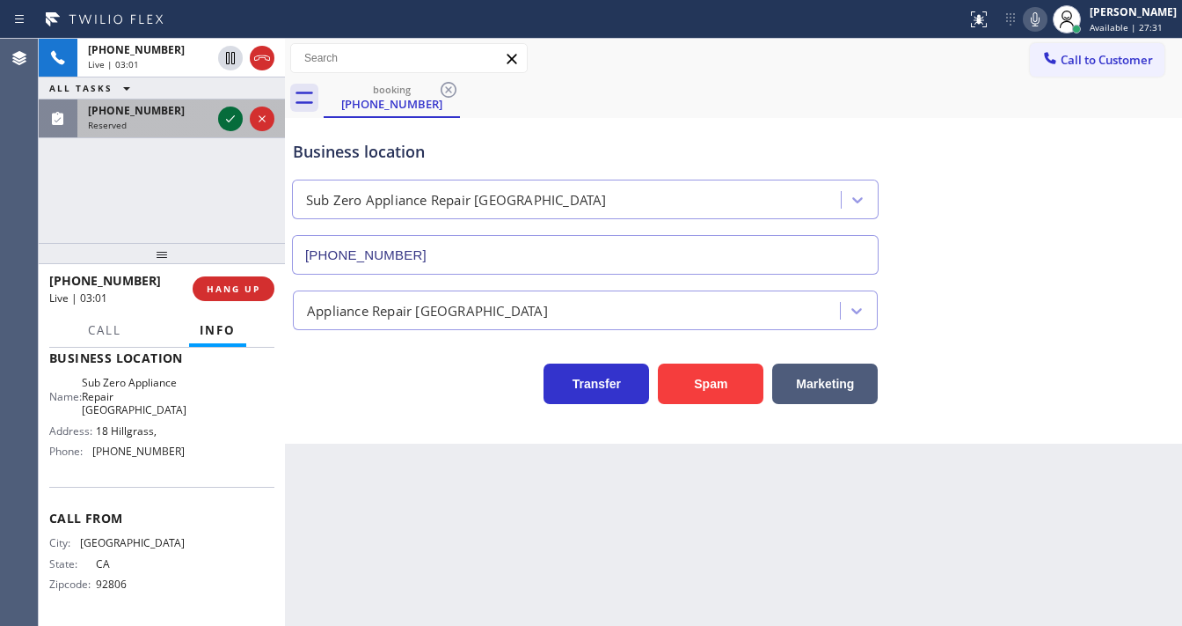
click at [229, 113] on icon at bounding box center [230, 118] width 21 height 21
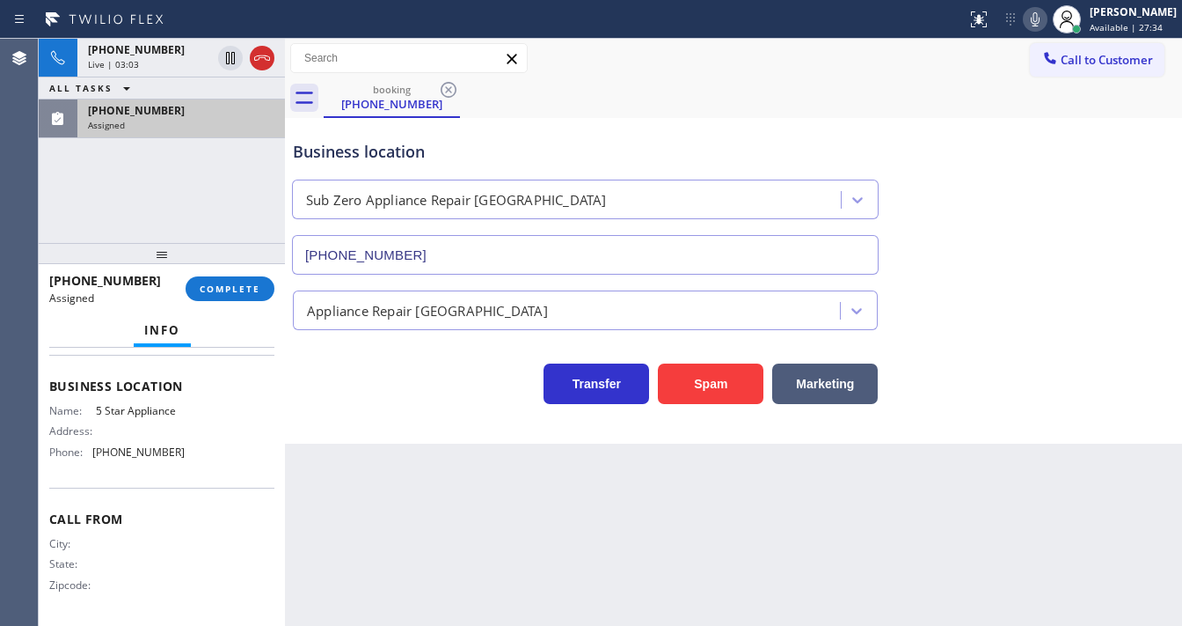
scroll to position [130, 0]
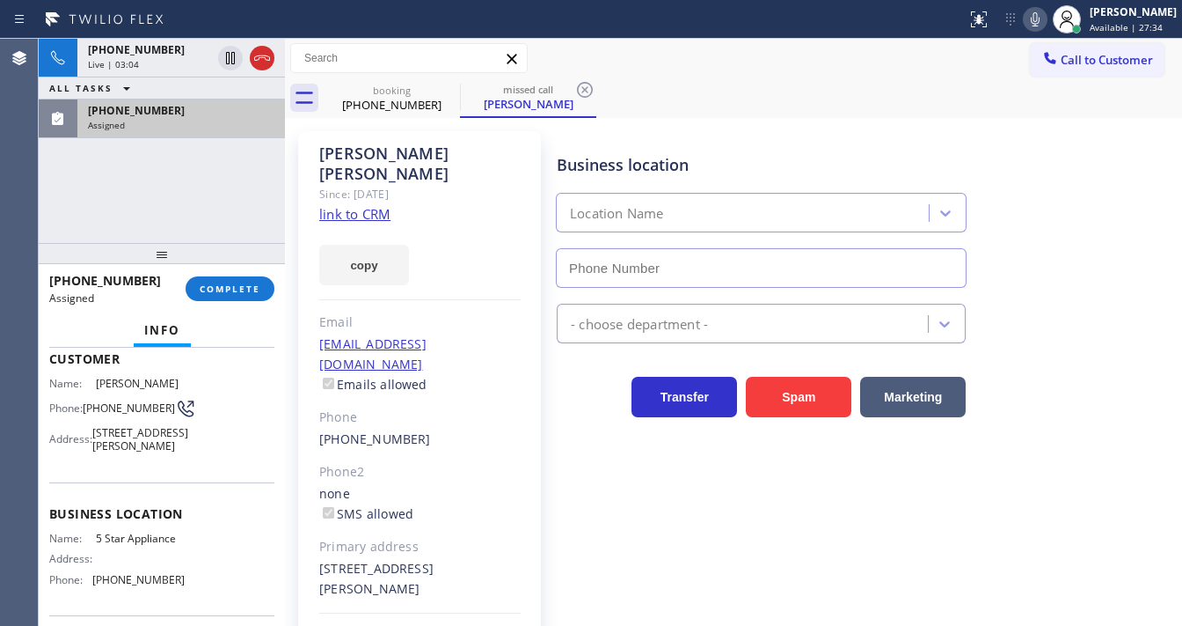
type input "[PHONE_NUMBER]"
click at [348, 205] on link "link to CRM" at bounding box center [354, 214] width 71 height 18
click at [245, 281] on button "COMPLETE" at bounding box center [230, 288] width 89 height 25
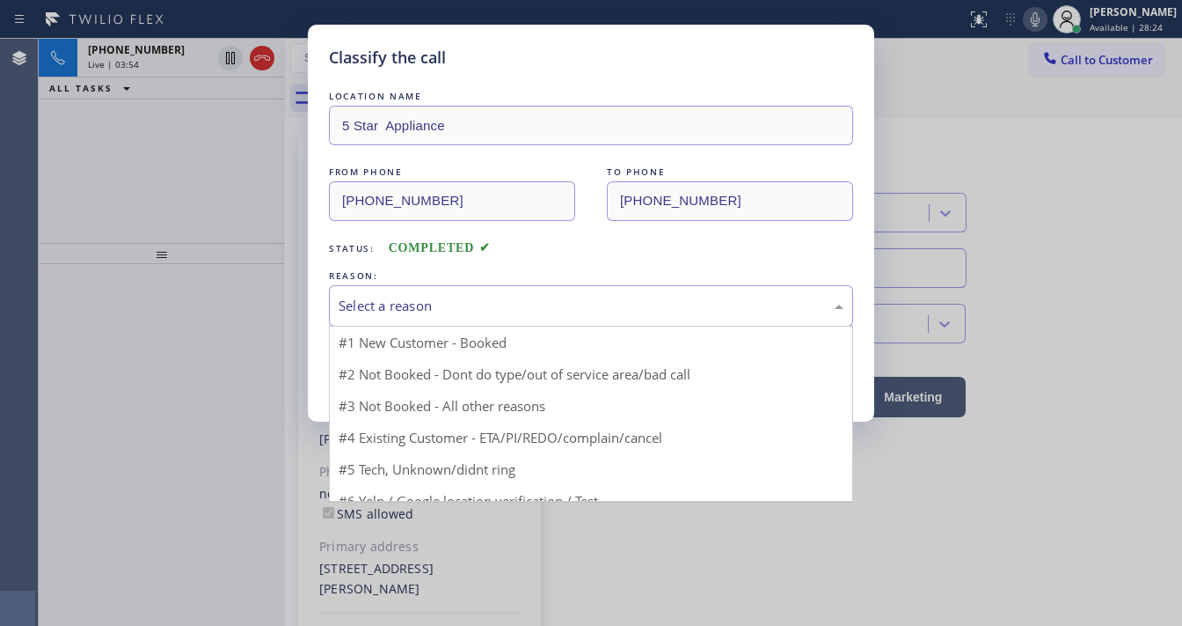
click at [428, 315] on div "Select a reason" at bounding box center [591, 305] width 524 height 41
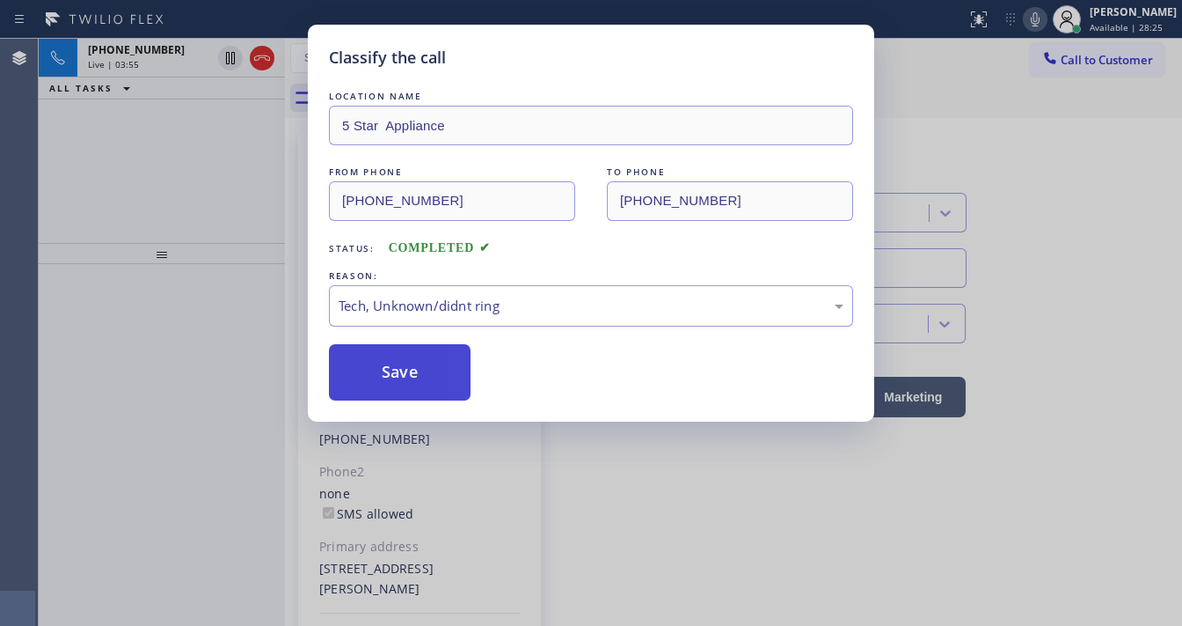
click at [425, 362] on button "Save" at bounding box center [400, 372] width 142 height 56
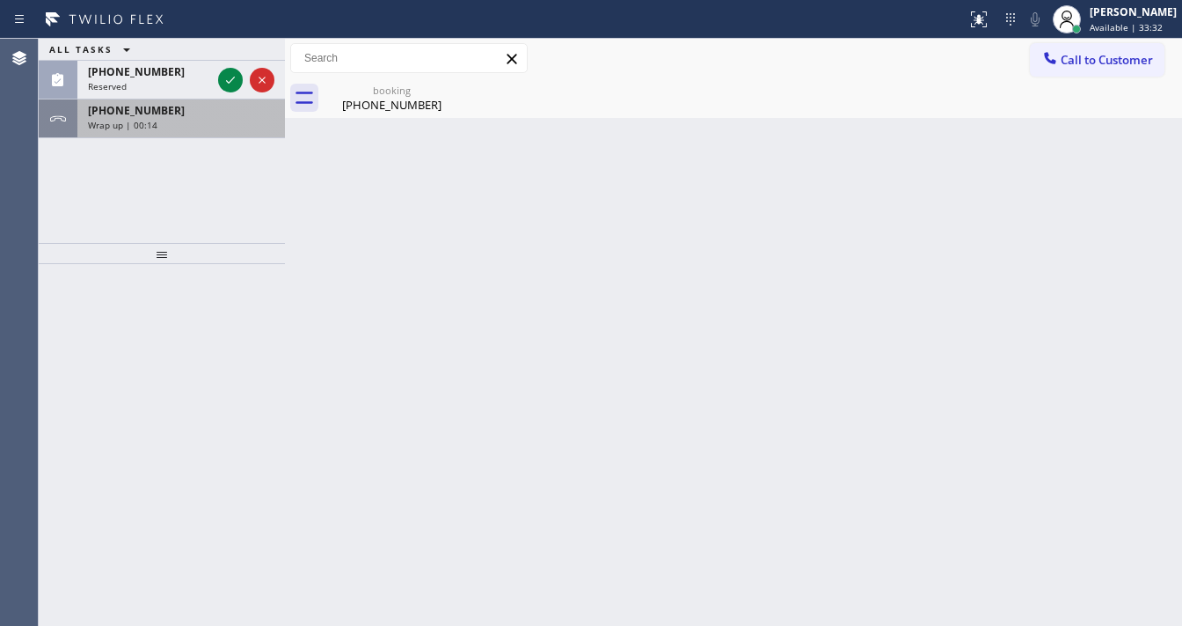
click at [206, 119] on div "Wrap up | 00:14" at bounding box center [181, 125] width 187 height 12
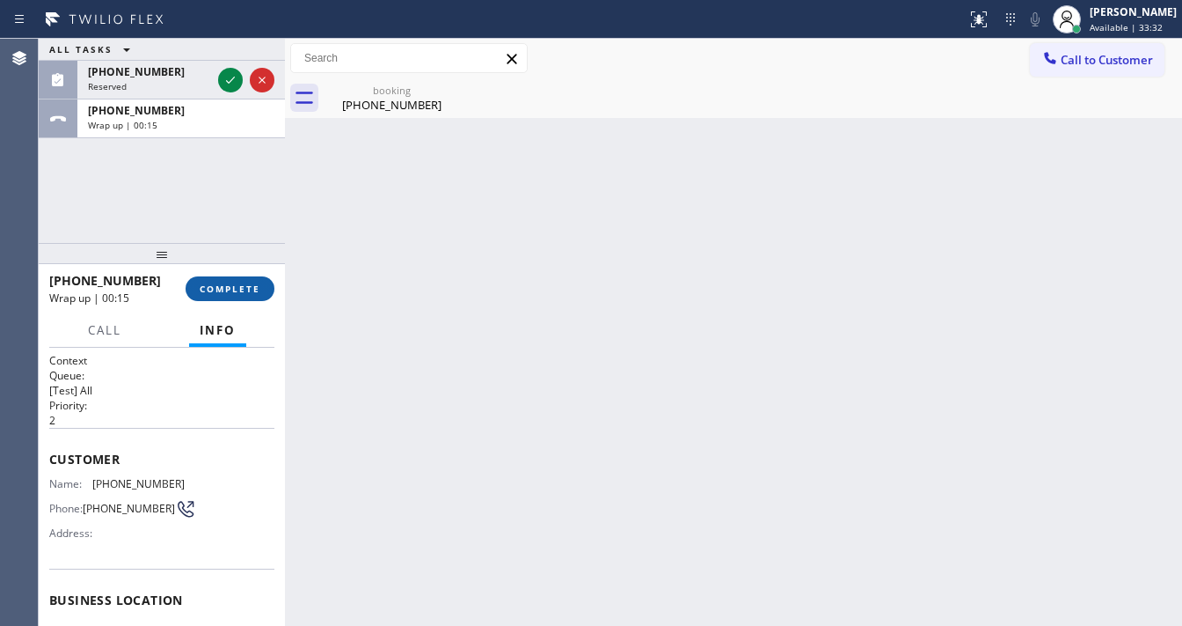
click at [239, 283] on span "COMPLETE" at bounding box center [230, 288] width 61 height 12
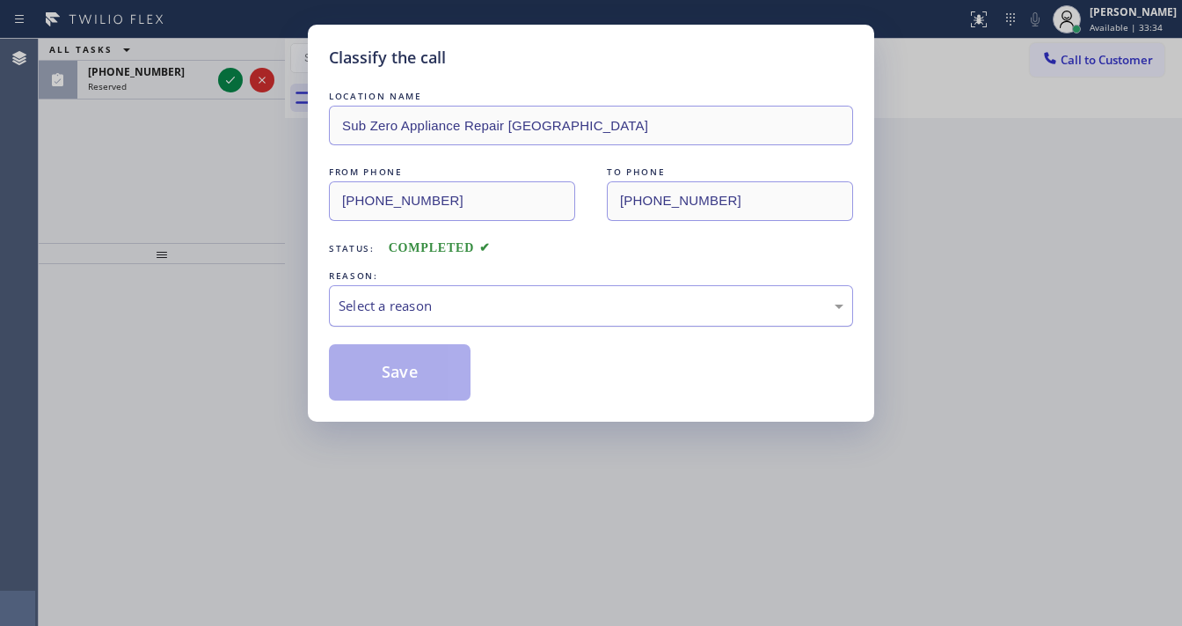
click at [354, 311] on div "Select a reason" at bounding box center [591, 306] width 505 height 20
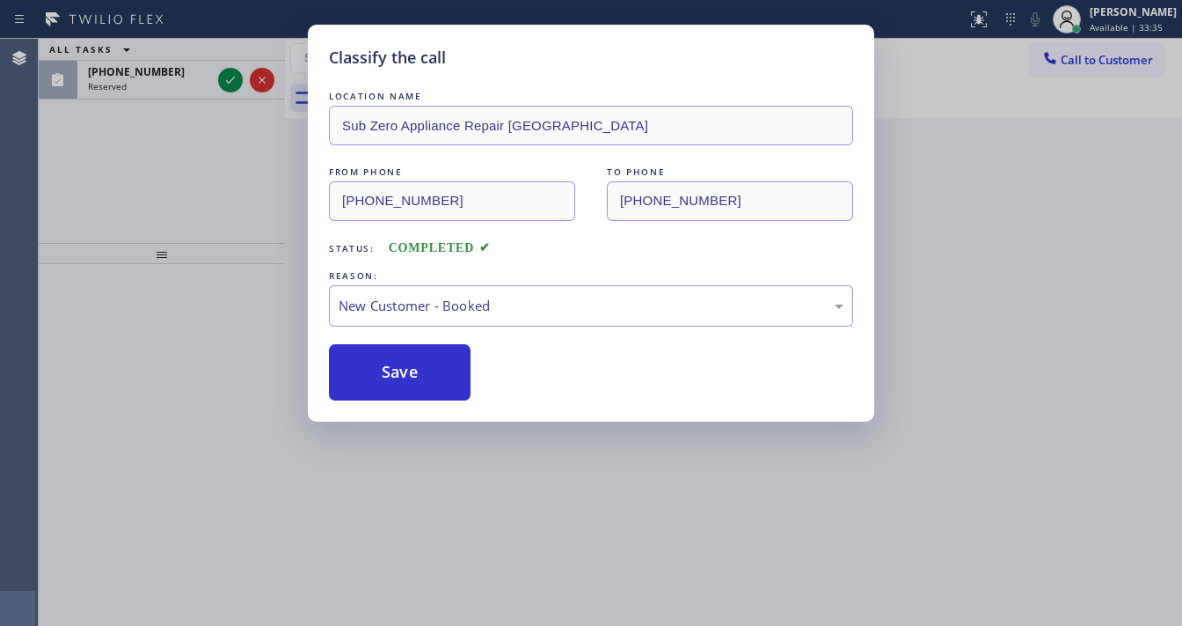
click at [369, 355] on button "Save" at bounding box center [400, 372] width 142 height 56
click at [370, 359] on button "Save" at bounding box center [400, 372] width 142 height 56
click at [372, 362] on button "Save" at bounding box center [400, 372] width 142 height 56
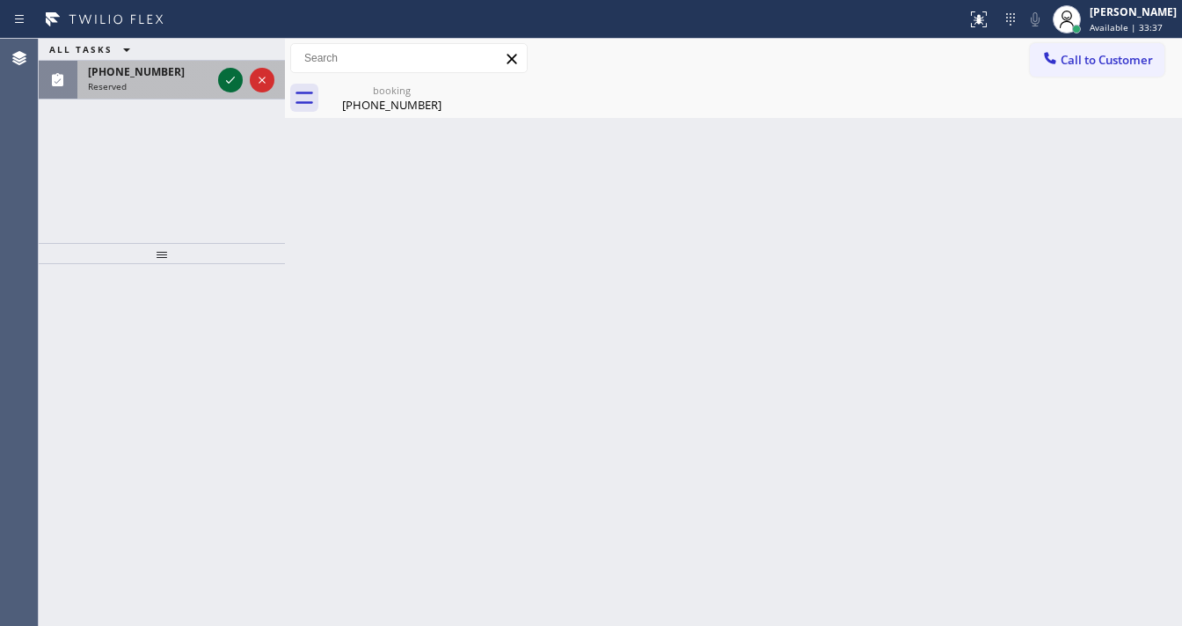
click at [229, 84] on icon at bounding box center [230, 80] width 21 height 21
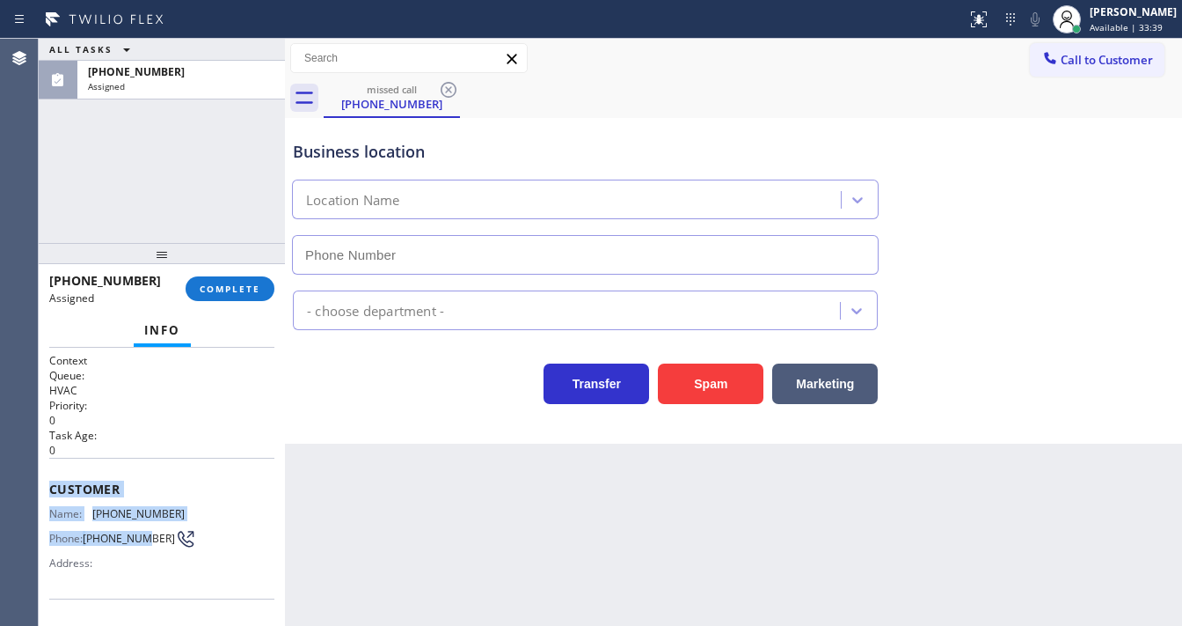
type input "[PHONE_NUMBER]"
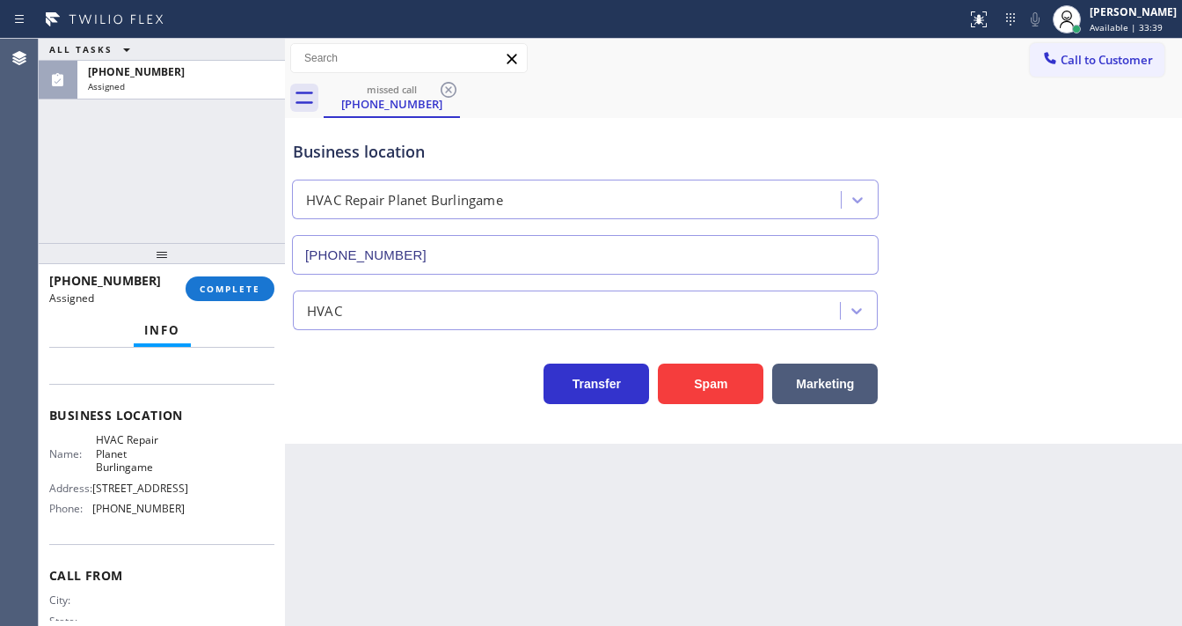
scroll to position [211, 0]
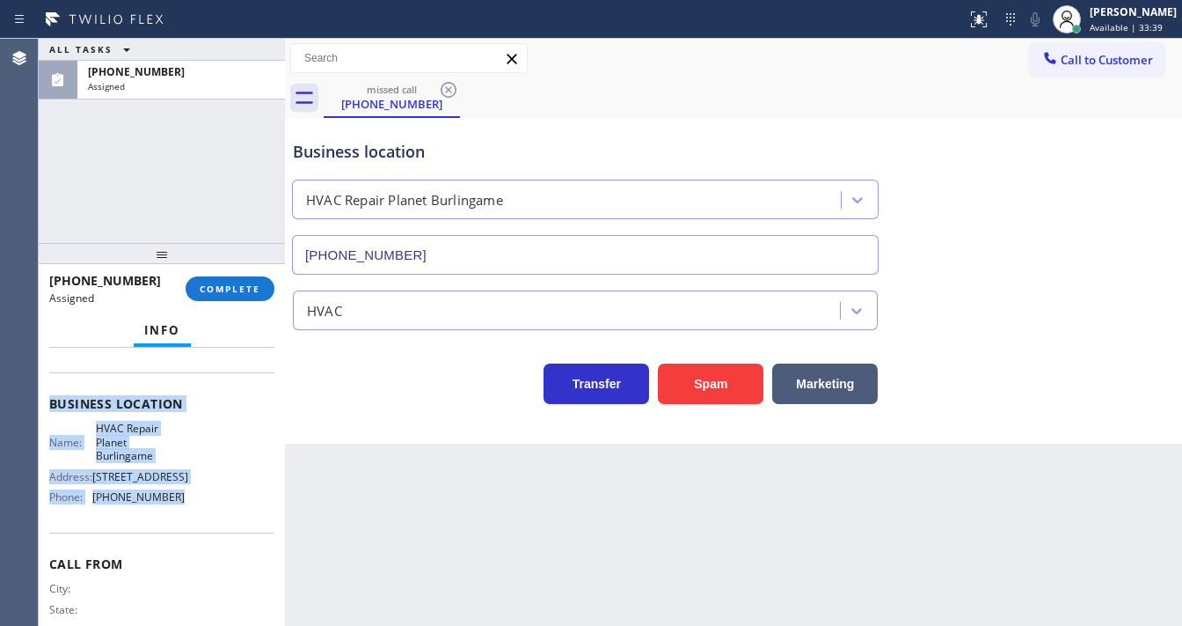
drag, startPoint x: 52, startPoint y: 480, endPoint x: 177, endPoint y: 527, distance: 133.4
click at [176, 528] on div "Context Queue: HVAC Priority: 0 Task Age: Customer Name: [PHONE_NUMBER] Phone: …" at bounding box center [162, 487] width 246 height 278
click at [236, 296] on button "COMPLETE" at bounding box center [230, 288] width 89 height 25
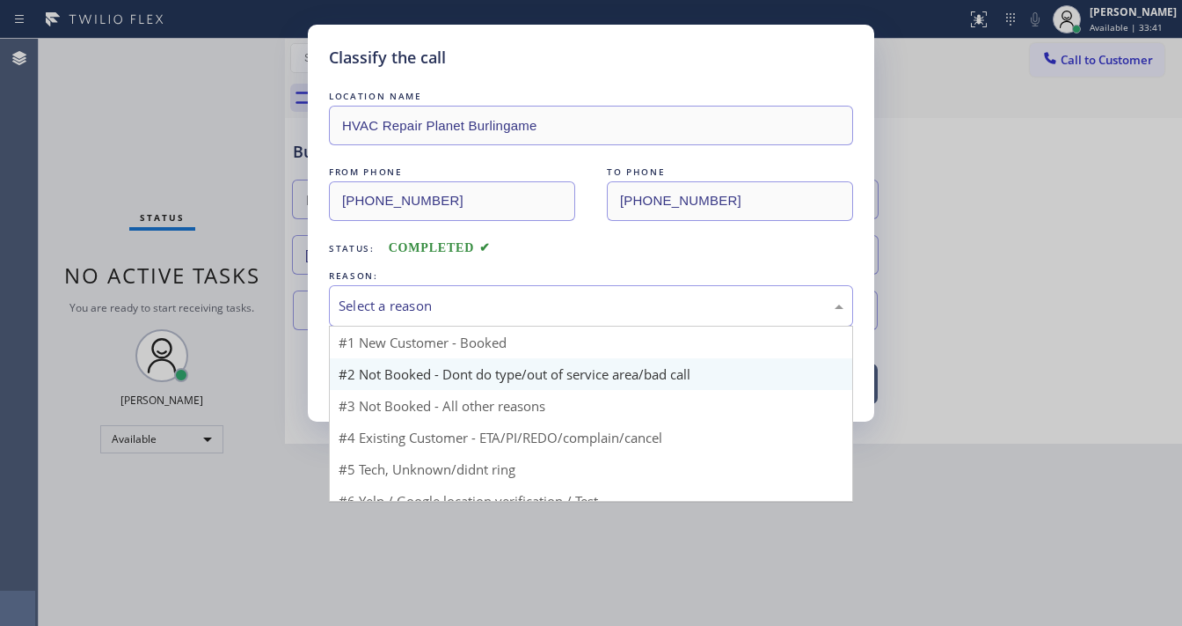
drag, startPoint x: 436, startPoint y: 311, endPoint x: 443, endPoint y: 383, distance: 72.5
click at [436, 311] on div "Select a reason" at bounding box center [591, 306] width 505 height 20
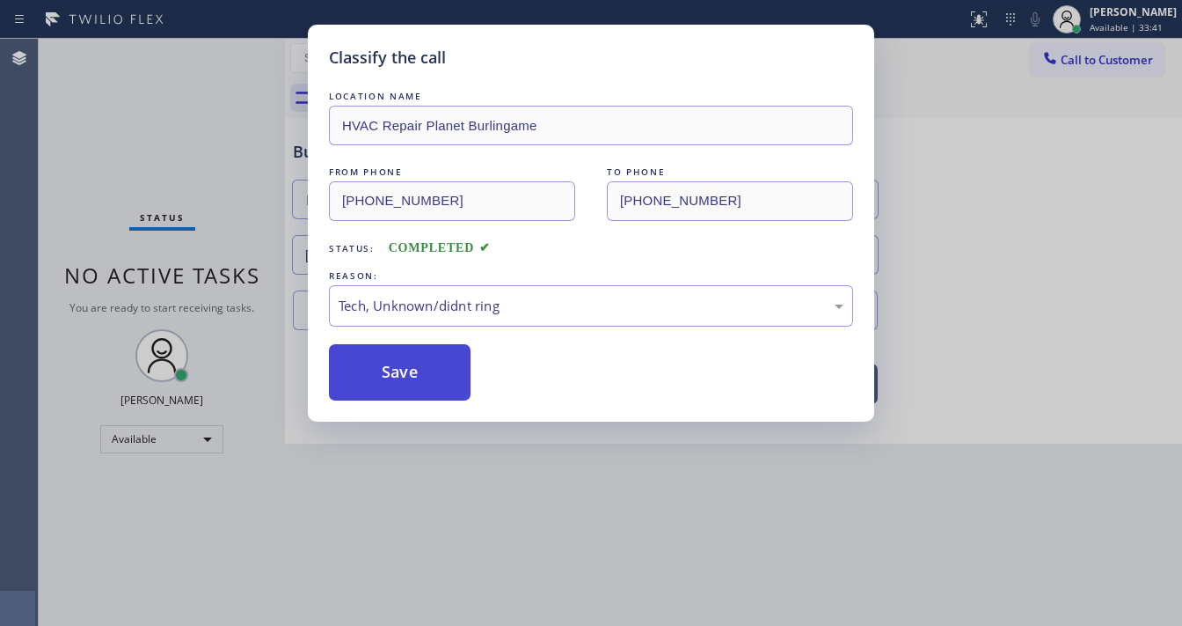
click at [400, 383] on button "Save" at bounding box center [400, 372] width 142 height 56
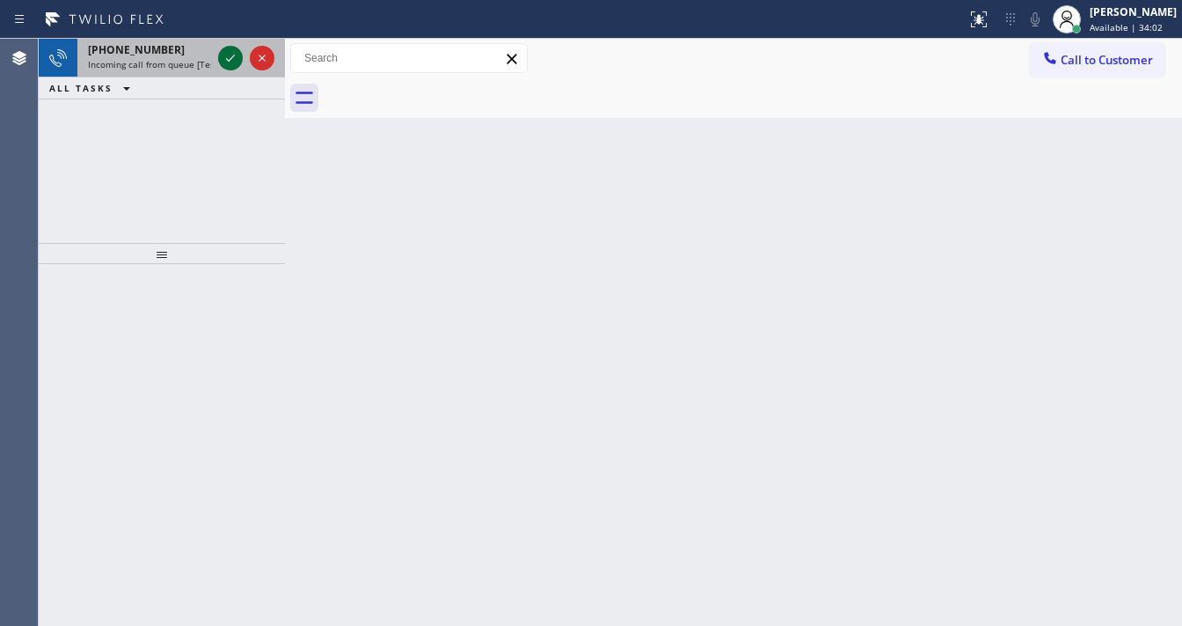
click at [228, 53] on icon at bounding box center [230, 58] width 21 height 21
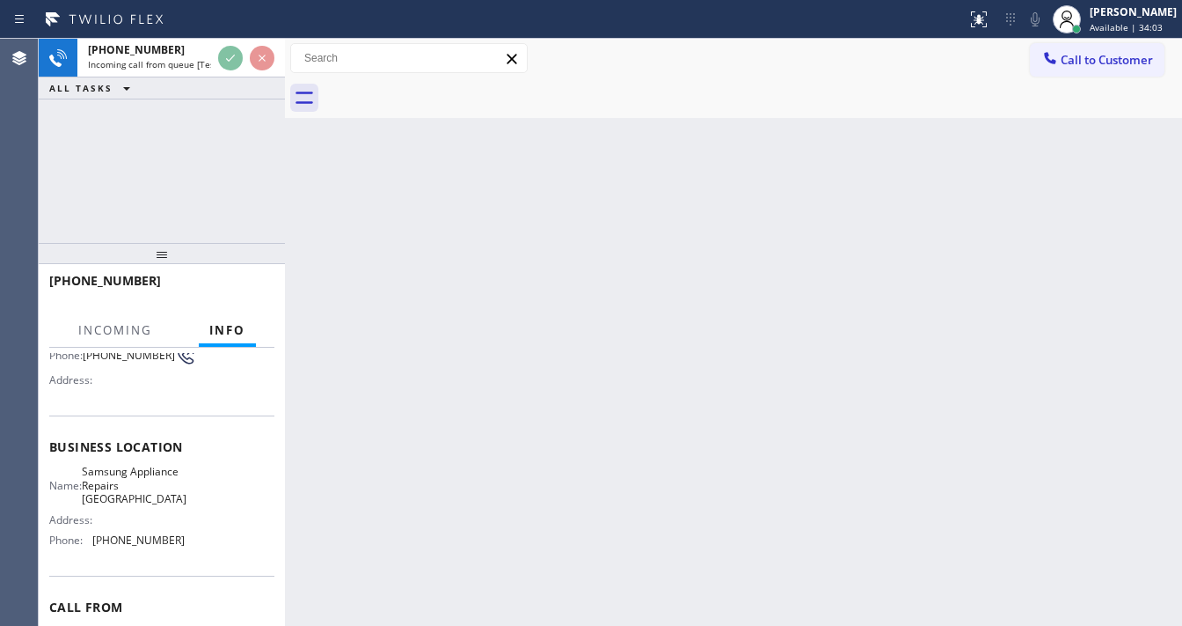
scroll to position [211, 0]
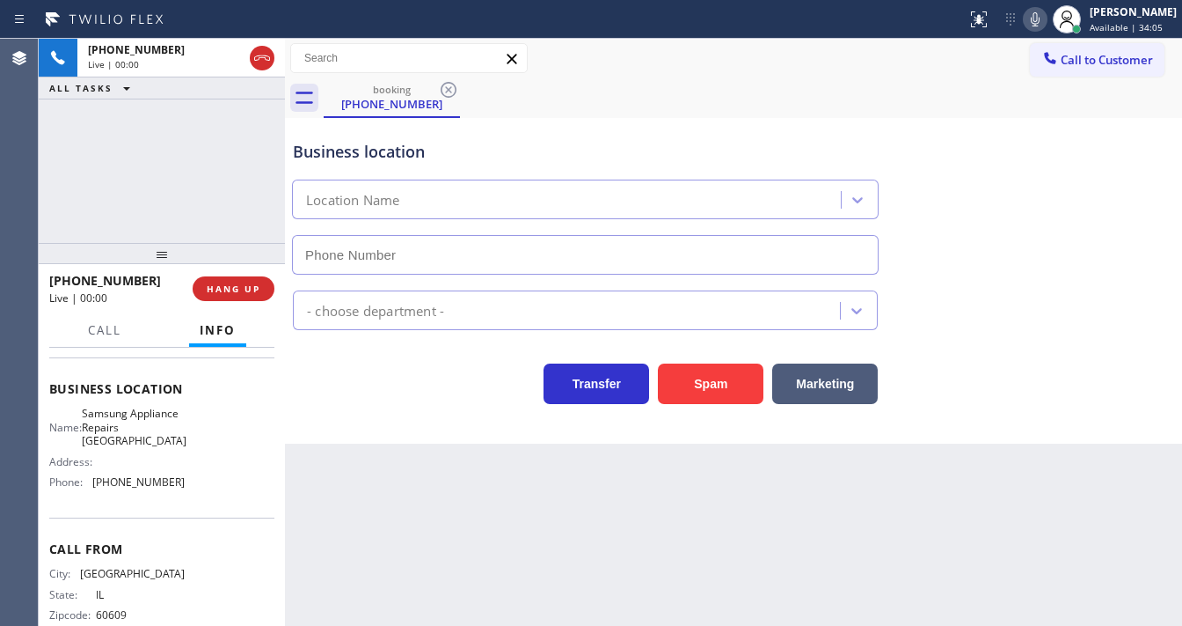
type input "[PHONE_NUMBER]"
click at [147, 170] on div "[PHONE_NUMBER] Live | 00:01 ALL TASKS ALL TASKS ACTIVE TASKS TASKS IN WRAP UP" at bounding box center [162, 141] width 246 height 204
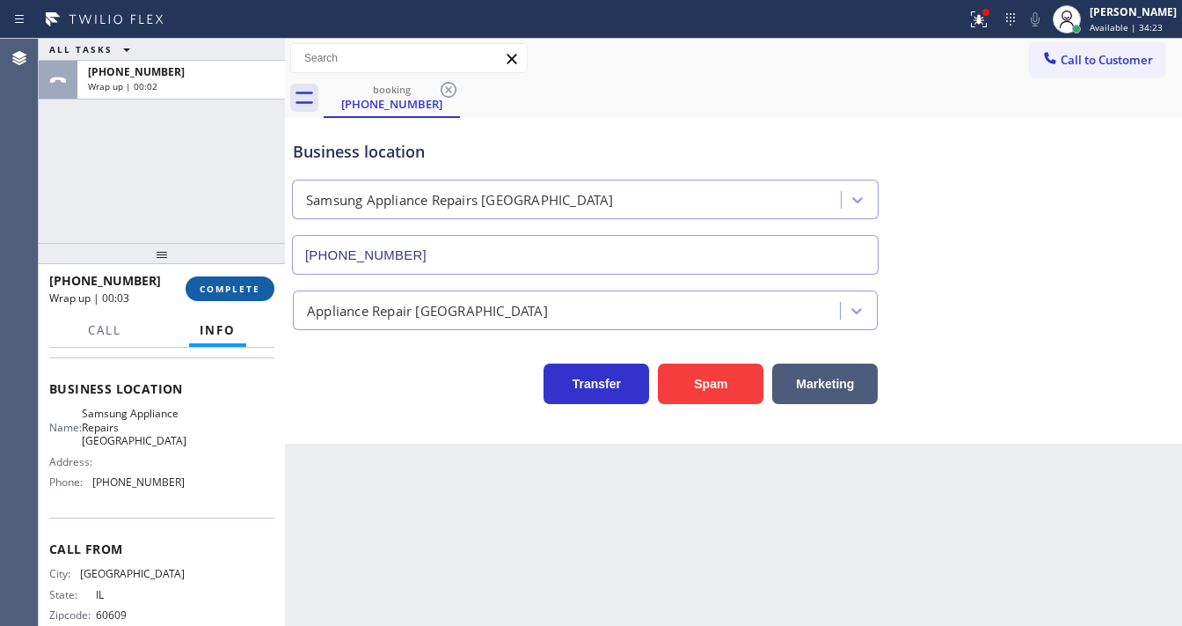
click at [233, 295] on button "COMPLETE" at bounding box center [230, 288] width 89 height 25
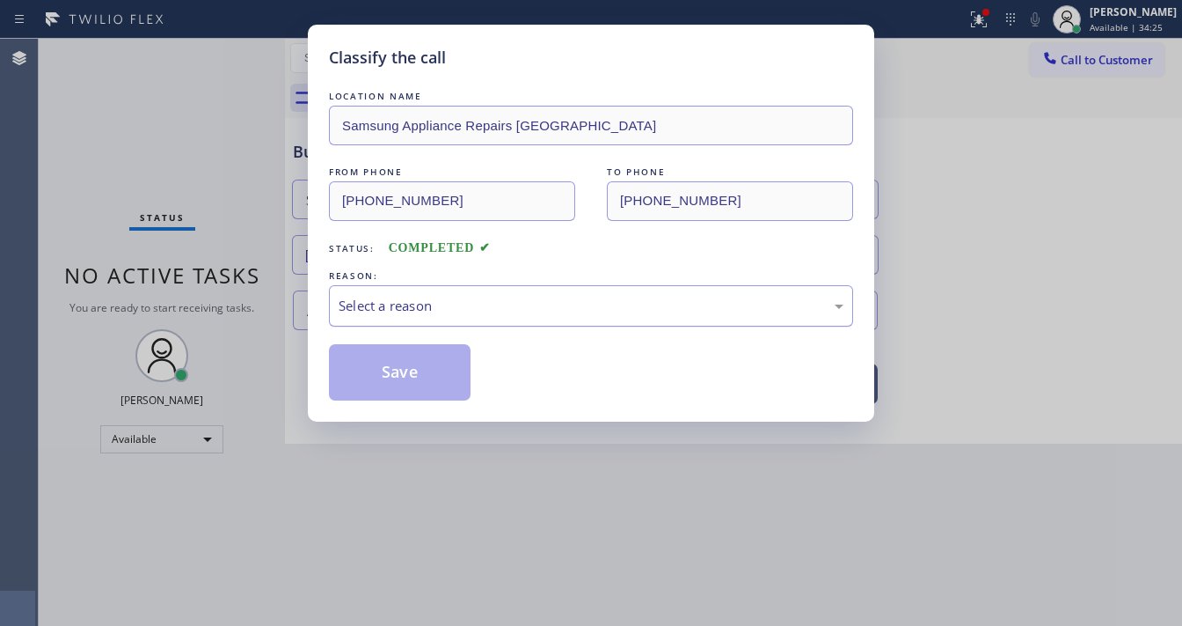
click at [391, 305] on div "Select a reason" at bounding box center [591, 306] width 505 height 20
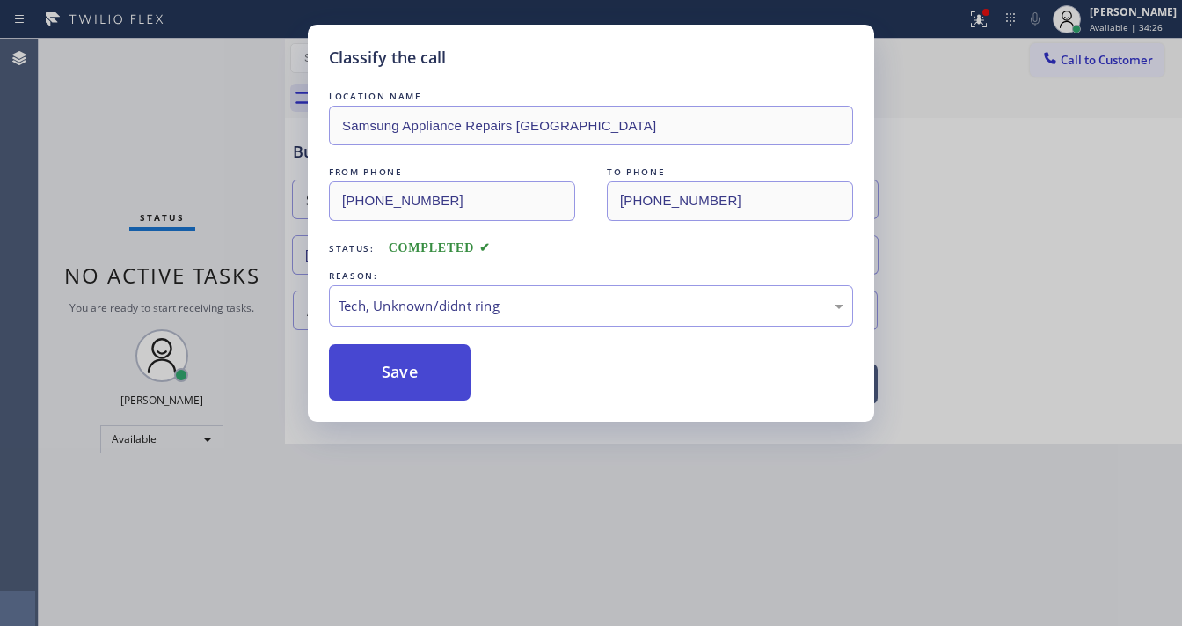
click at [408, 384] on button "Save" at bounding box center [400, 372] width 142 height 56
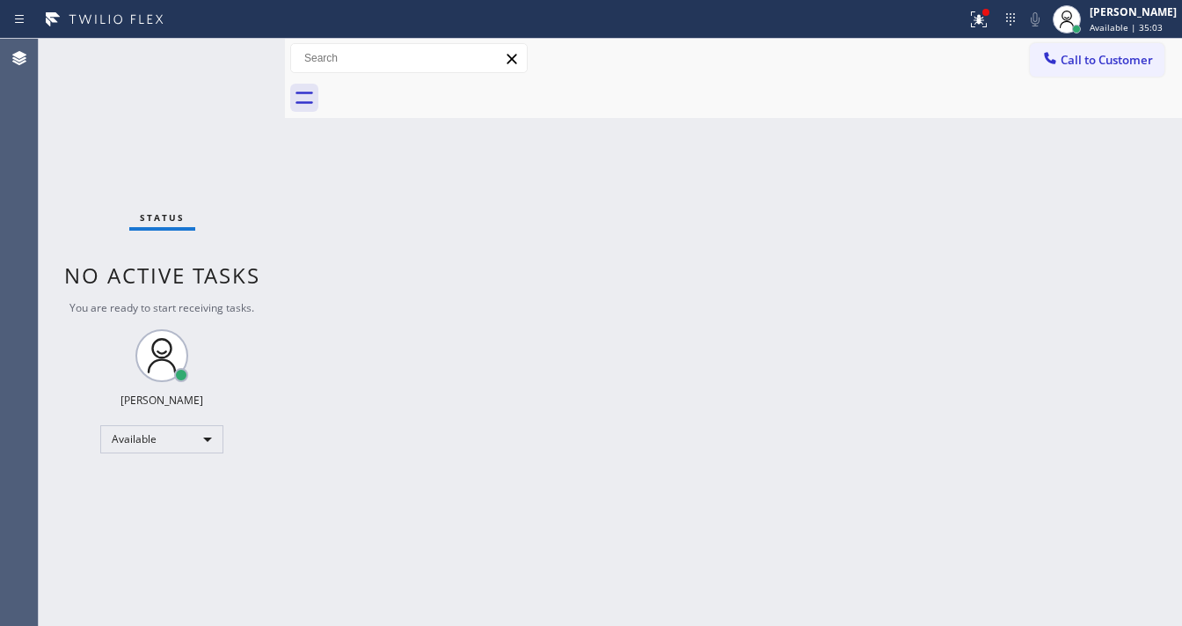
click at [170, 152] on div "Status No active tasks You are ready to start receiving tasks. [PERSON_NAME]" at bounding box center [162, 332] width 246 height 587
click at [216, 56] on div "Status No active tasks You are ready to start receiving tasks. [PERSON_NAME]" at bounding box center [162, 332] width 246 height 587
click at [220, 74] on div "Status No active tasks You are ready to start receiving tasks. [PERSON_NAME]" at bounding box center [162, 332] width 246 height 587
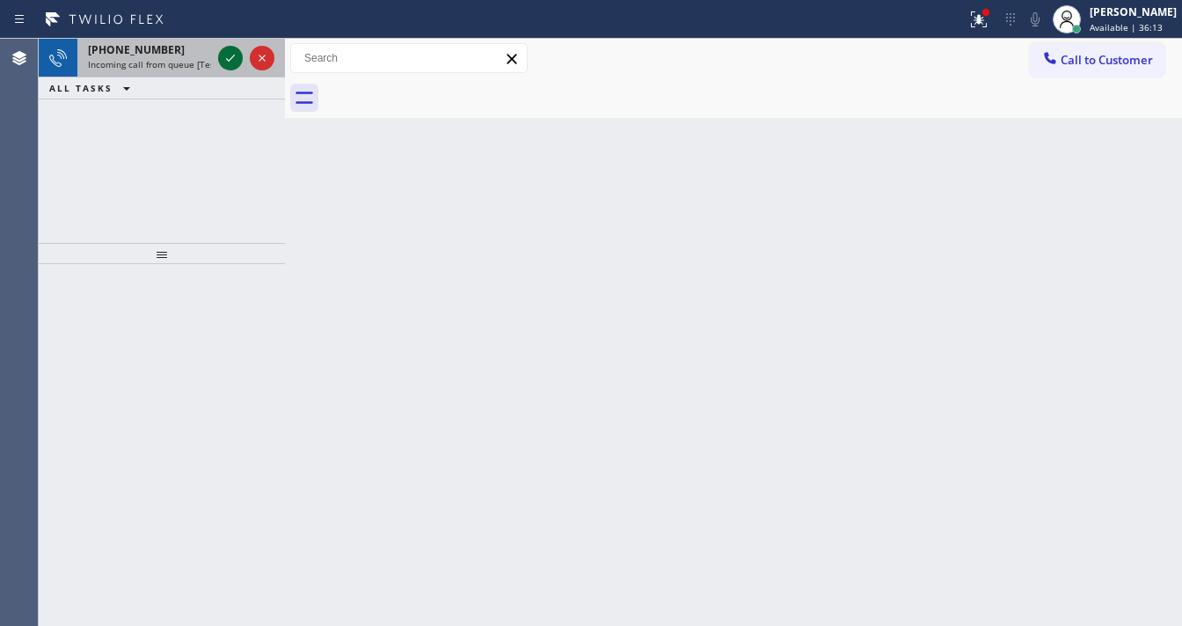
click at [233, 63] on icon at bounding box center [230, 58] width 21 height 21
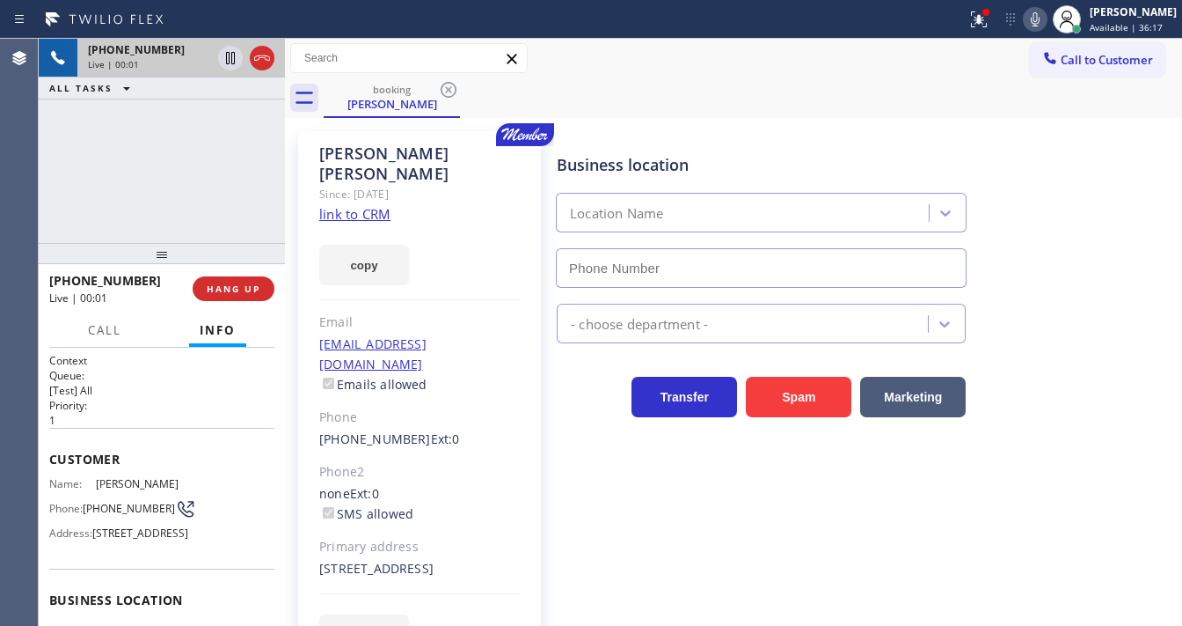
type input "[PHONE_NUMBER]"
click at [985, 24] on icon at bounding box center [979, 19] width 21 height 21
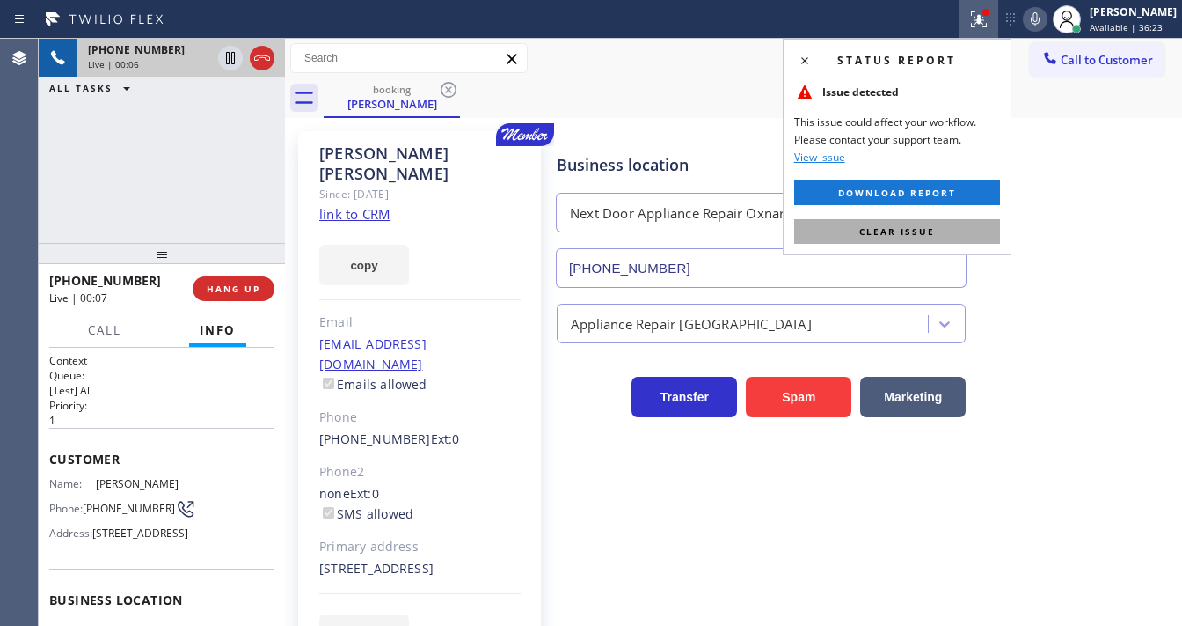
click at [933, 223] on button "Clear issue" at bounding box center [897, 231] width 206 height 25
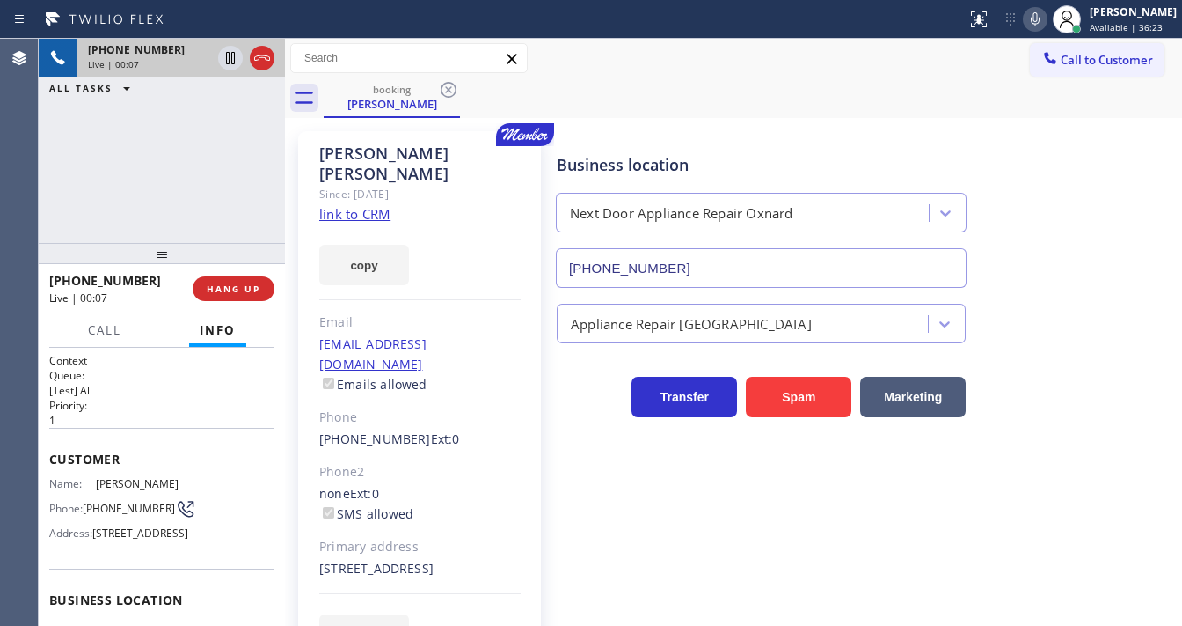
click at [736, 110] on div "booking [PERSON_NAME]" at bounding box center [753, 98] width 859 height 40
click at [341, 205] on link "link to CRM" at bounding box center [354, 214] width 71 height 18
click at [25, 175] on div "Agent Desktop" at bounding box center [19, 332] width 38 height 587
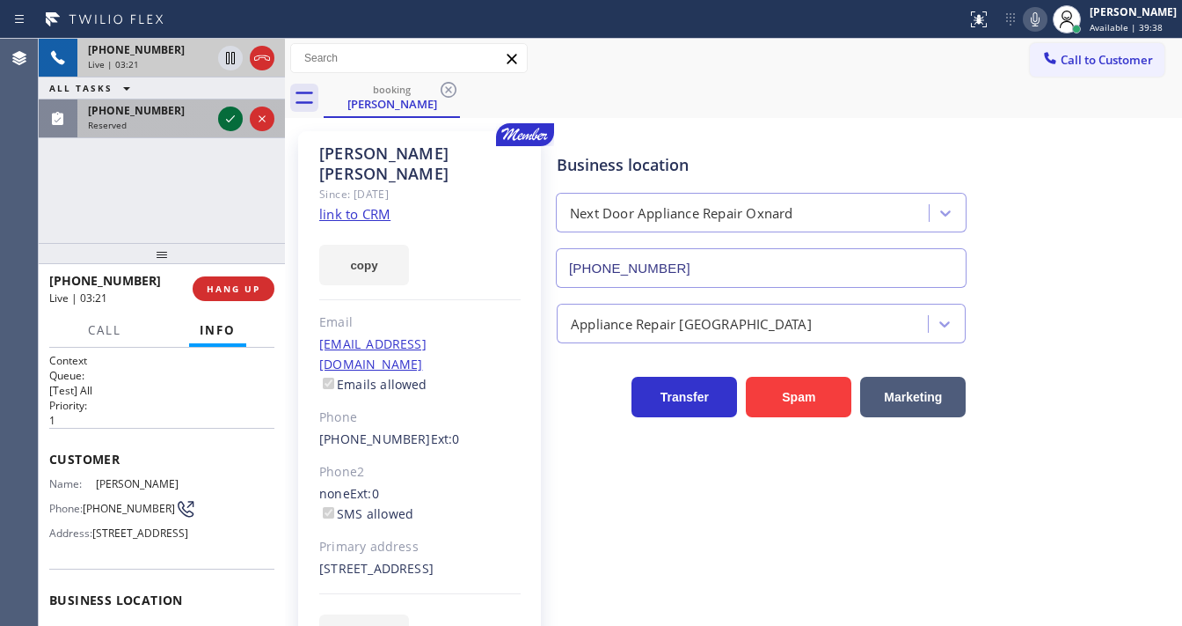
click at [241, 123] on div at bounding box center [230, 118] width 25 height 21
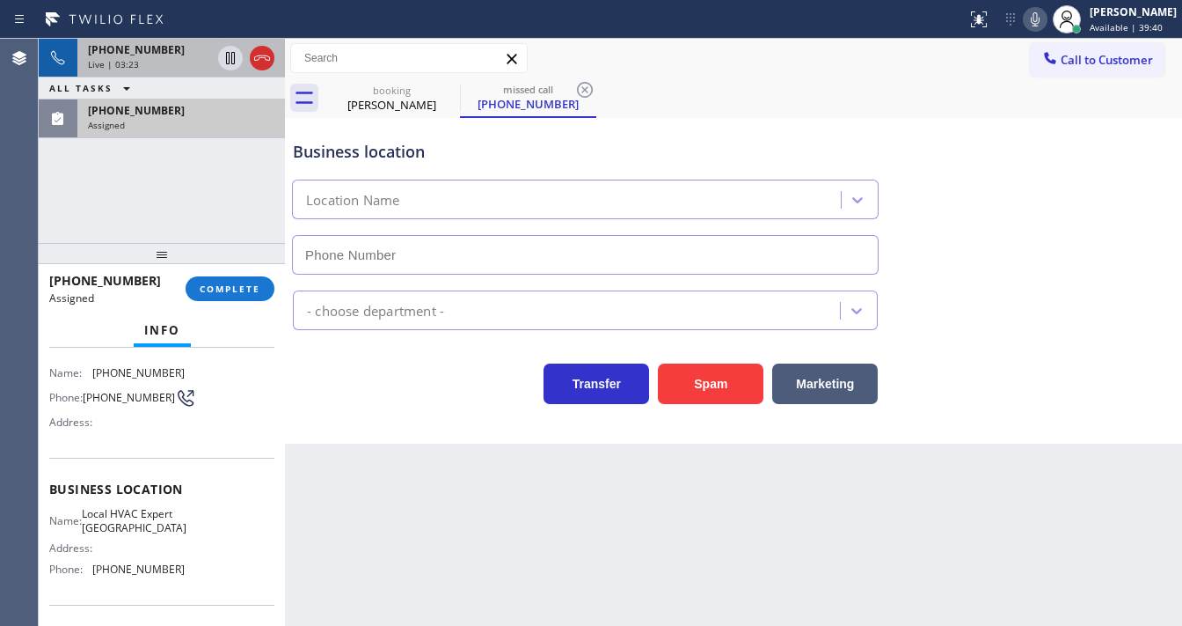
type input "[PHONE_NUMBER]"
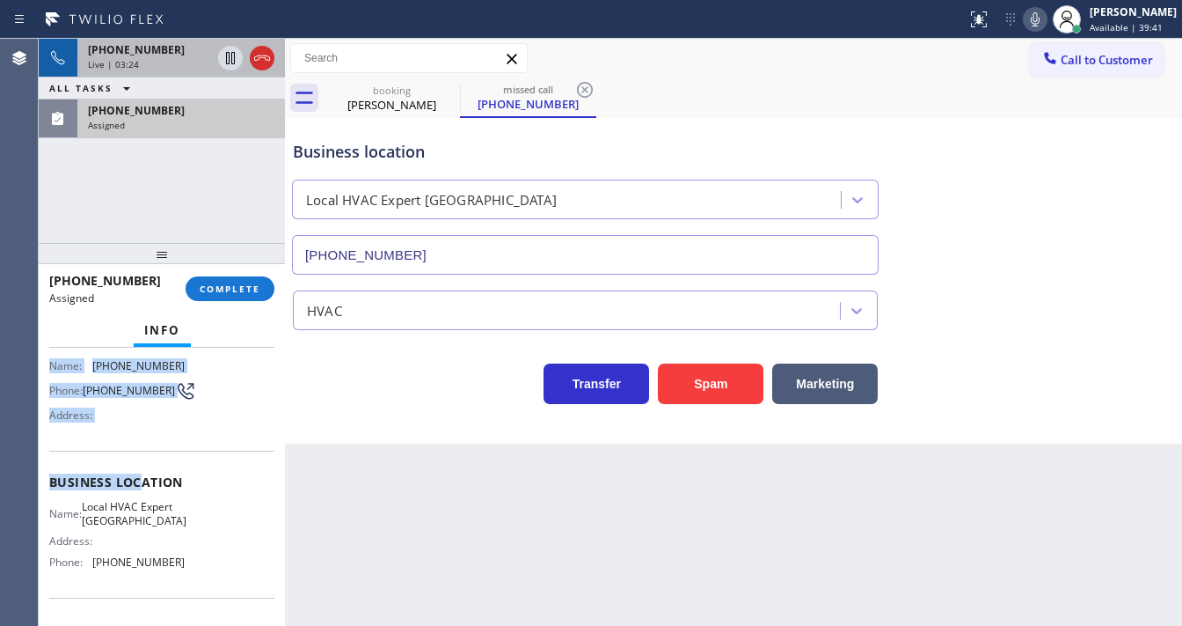
scroll to position [258, 0]
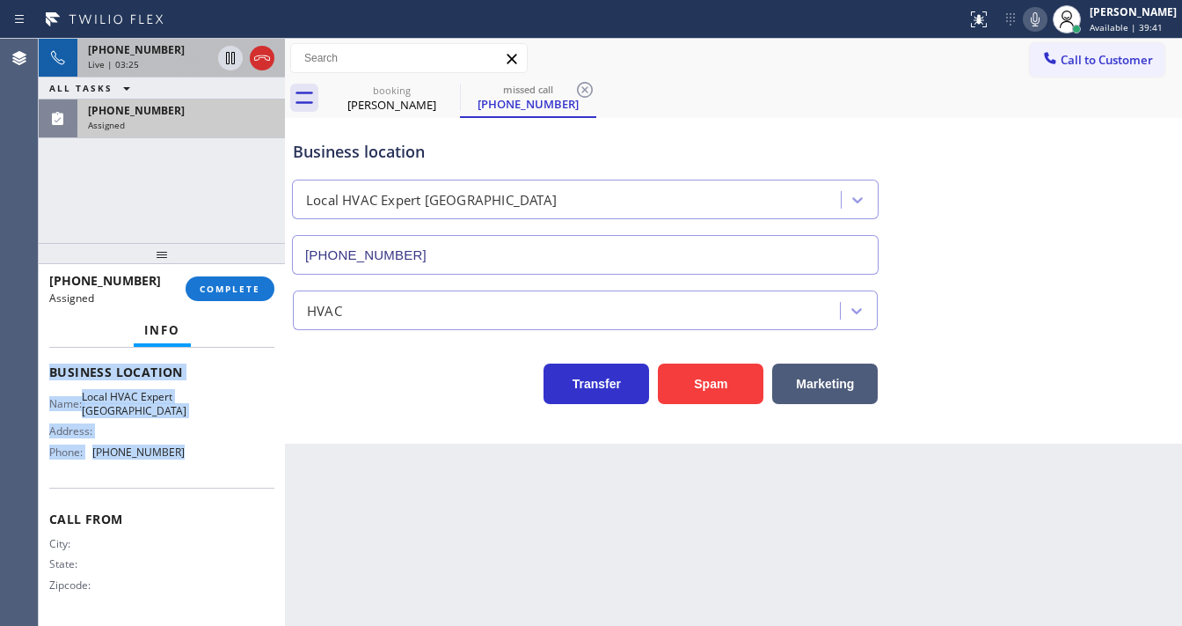
drag, startPoint x: 50, startPoint y: 408, endPoint x: 179, endPoint y: 447, distance: 135.0
click at [179, 447] on div "Context Queue: HVAC Priority: 0 Task Age: [DEMOGRAPHIC_DATA] minute(s) Customer…" at bounding box center [161, 357] width 225 height 525
copy div "Customer Name: [PHONE_NUMBER] Phone: [PHONE_NUMBER] Address: Business location …"
click at [232, 281] on button "COMPLETE" at bounding box center [230, 288] width 89 height 25
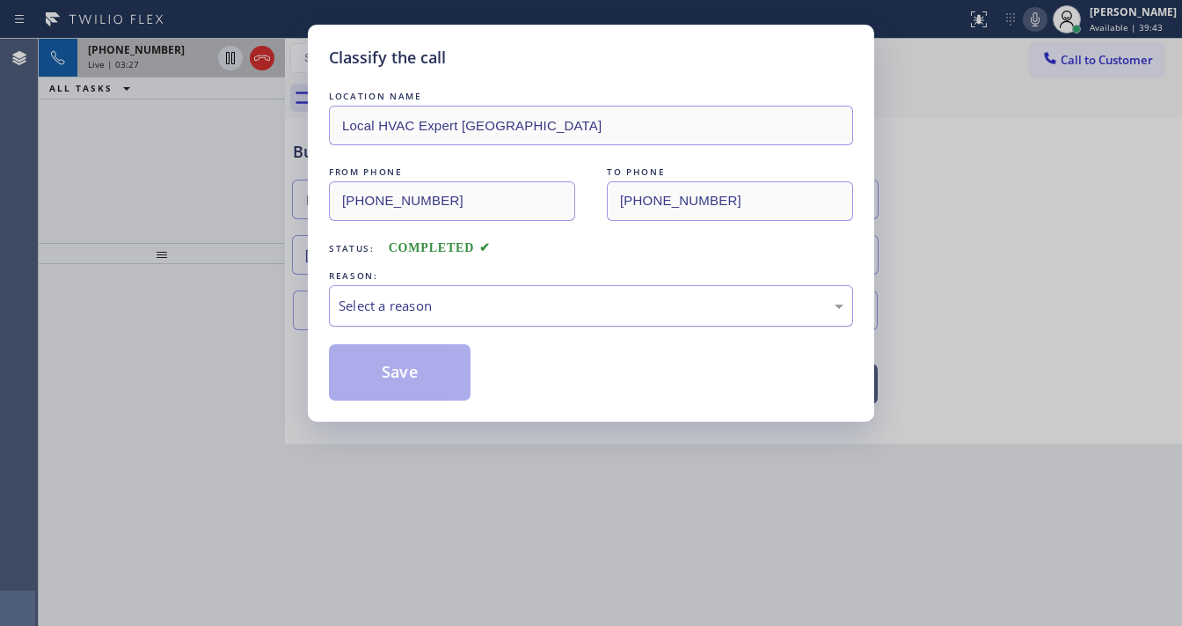
click at [414, 310] on div "Select a reason" at bounding box center [591, 306] width 505 height 20
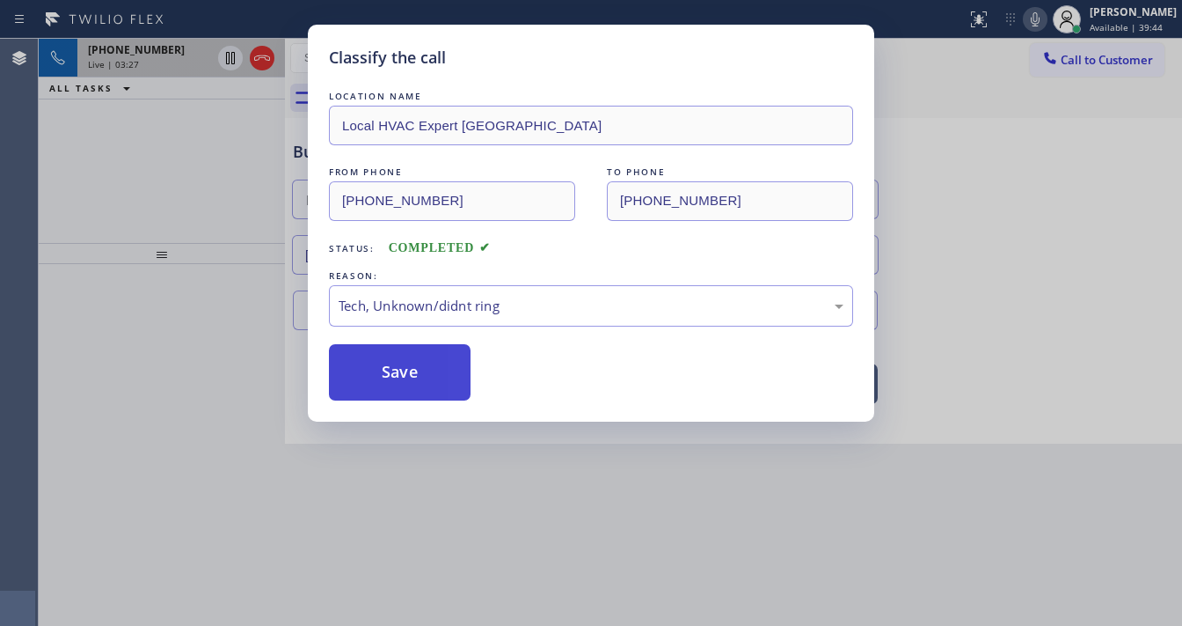
click at [413, 388] on button "Save" at bounding box center [400, 372] width 142 height 56
click at [413, 387] on button "Save" at bounding box center [400, 372] width 142 height 56
type input "[PHONE_NUMBER]"
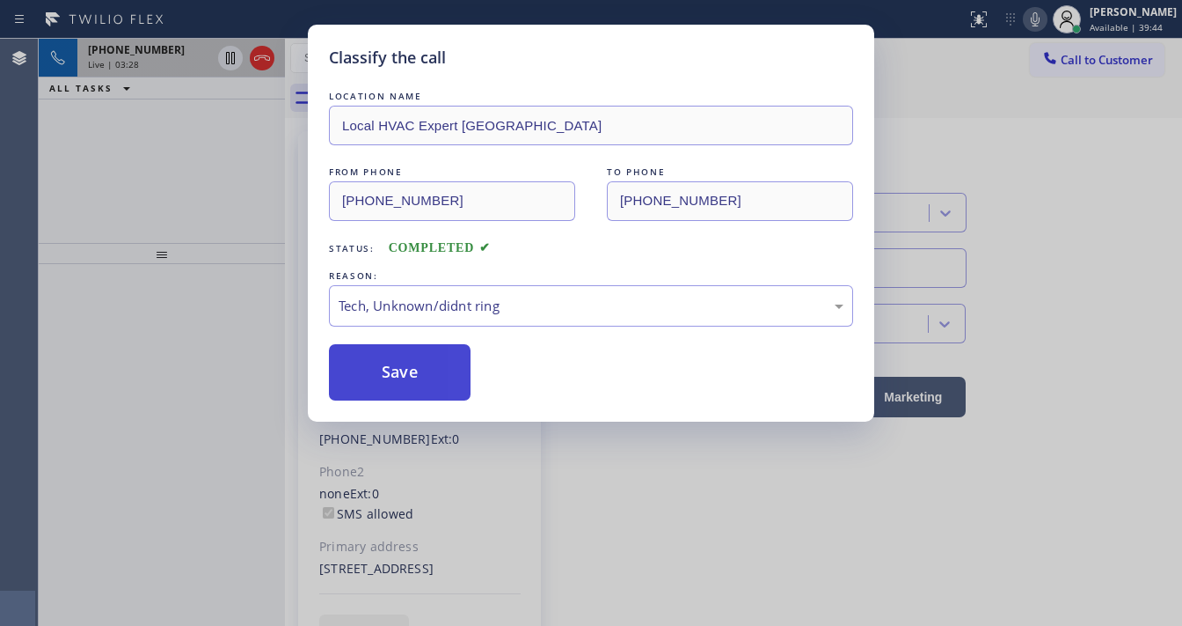
click at [412, 386] on button "Save" at bounding box center [400, 372] width 142 height 56
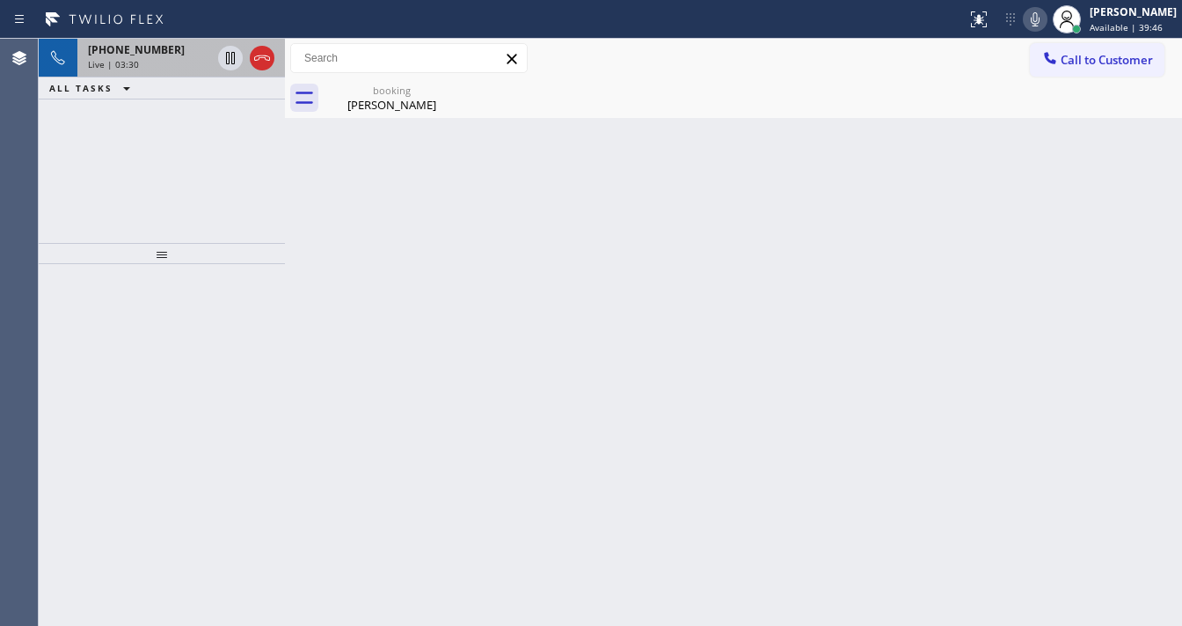
drag, startPoint x: 165, startPoint y: 172, endPoint x: 236, endPoint y: 95, distance: 104.0
click at [165, 171] on div "[PHONE_NUMBER] Live | 03:30 ALL TASKS ALL TASKS ACTIVE TASKS TASKS IN WRAP UP" at bounding box center [162, 141] width 246 height 204
click at [262, 62] on icon at bounding box center [262, 58] width 21 height 21
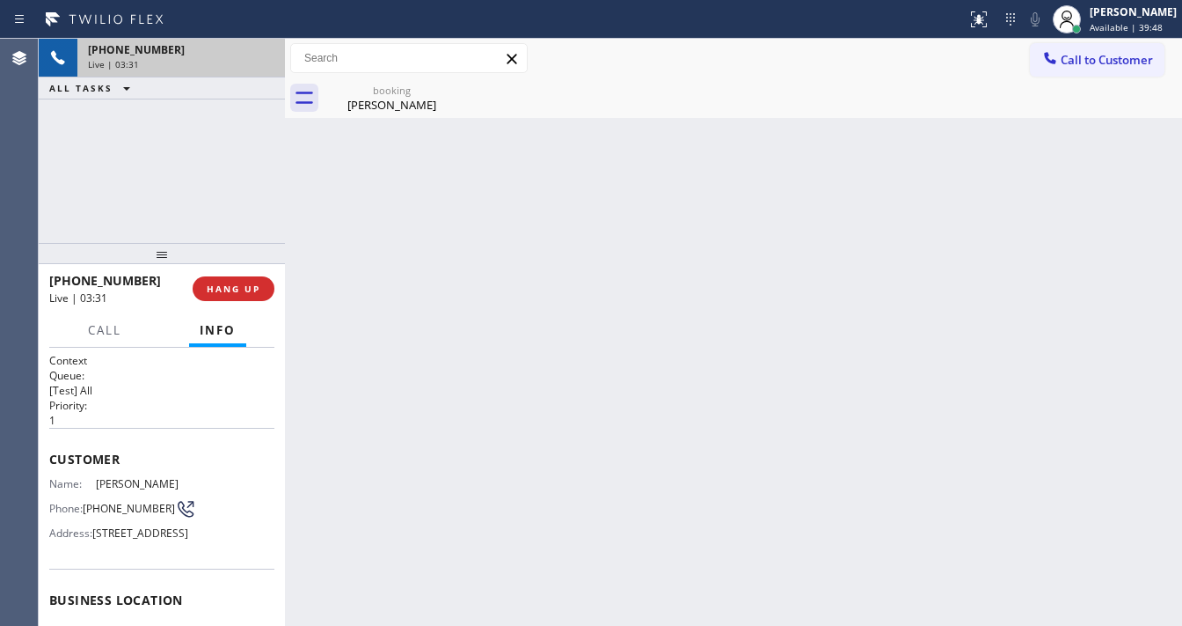
click at [1102, 46] on button "Call to Customer" at bounding box center [1097, 59] width 135 height 33
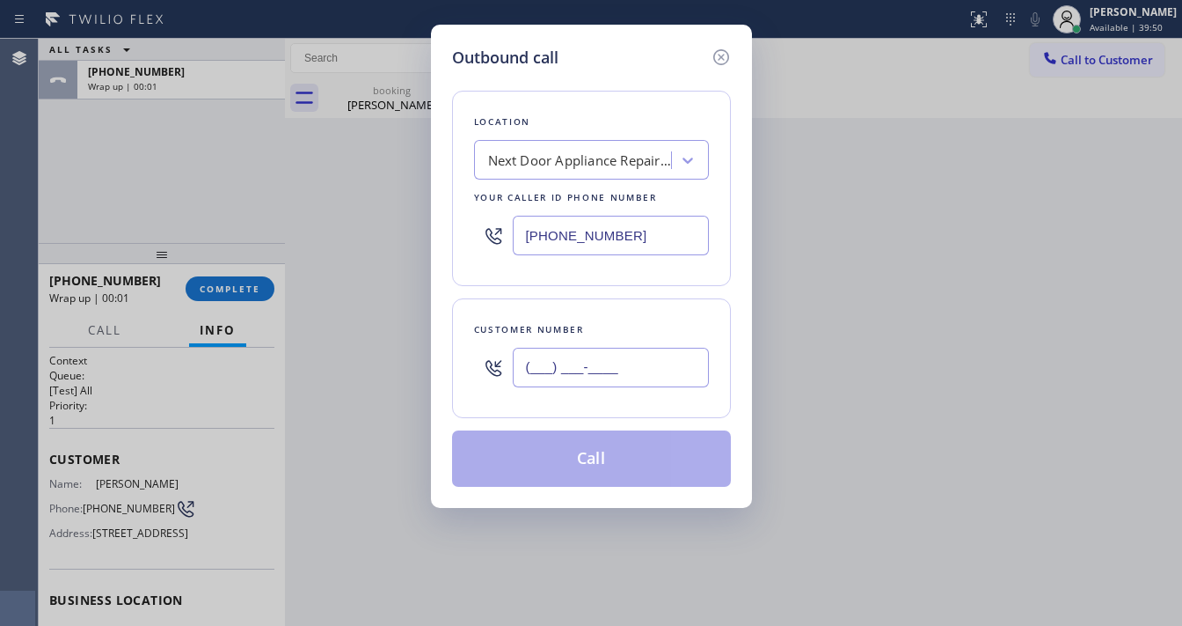
drag, startPoint x: 623, startPoint y: 366, endPoint x: 619, endPoint y: 264, distance: 102.1
click at [623, 365] on input "(___) ___-____" at bounding box center [611, 368] width 196 height 40
paste input "778) 910-3130"
type input "[PHONE_NUMBER]"
click at [666, 227] on input "[PHONE_NUMBER]" at bounding box center [611, 236] width 196 height 40
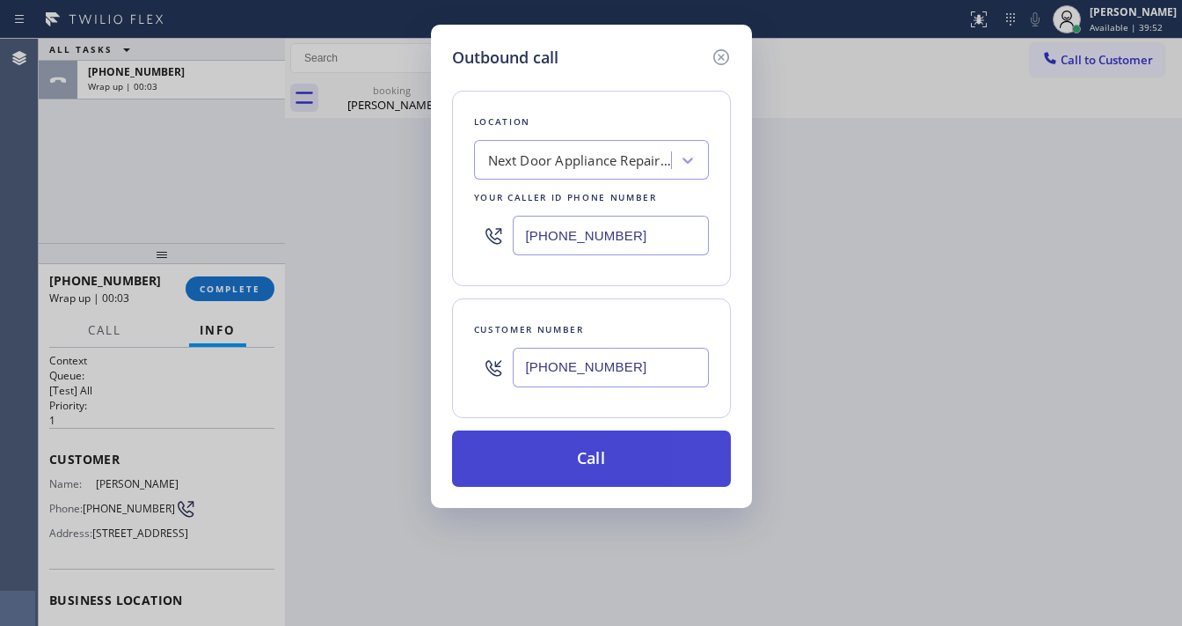
paste input "02) 362-6696"
type input "[PHONE_NUMBER]"
click at [569, 450] on button "Call" at bounding box center [591, 458] width 279 height 56
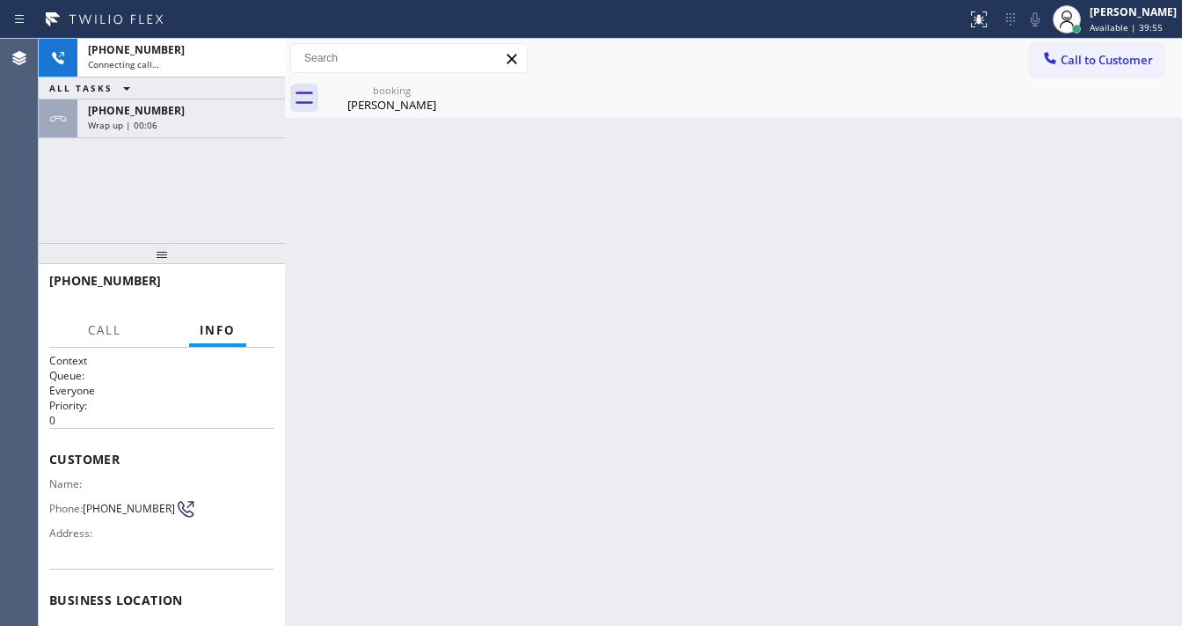
click at [204, 188] on div "[PHONE_NUMBER] Connecting call… ALL TASKS ALL TASKS ACTIVE TASKS TASKS IN WRAP …" at bounding box center [162, 141] width 246 height 204
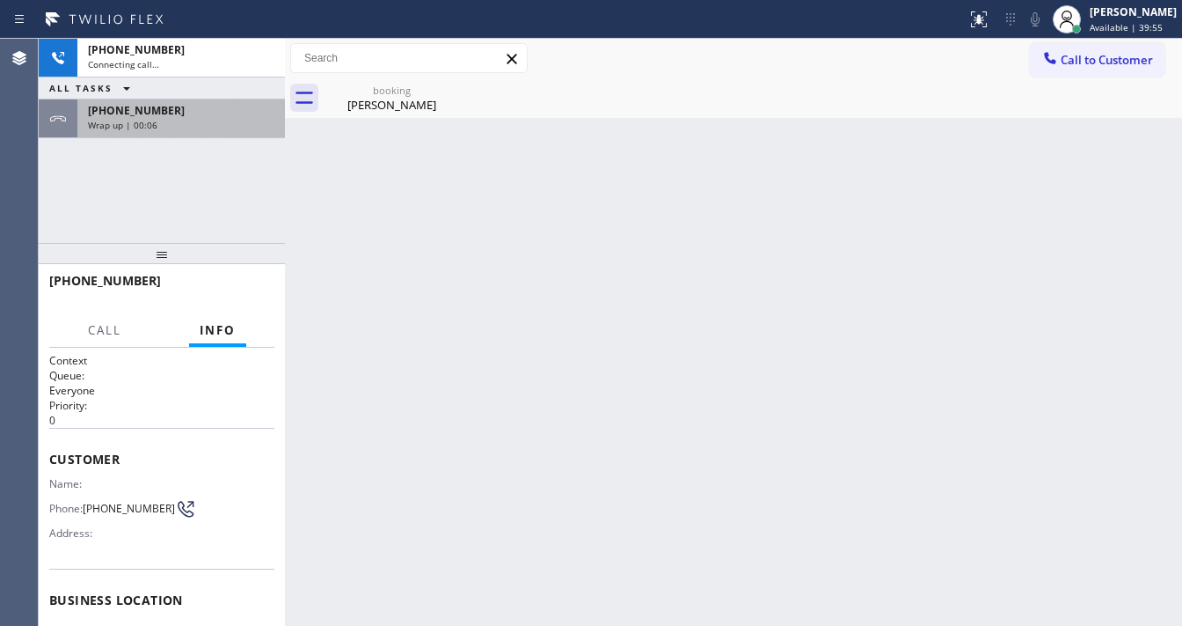
click at [202, 120] on div "Wrap up | 00:06" at bounding box center [181, 125] width 187 height 12
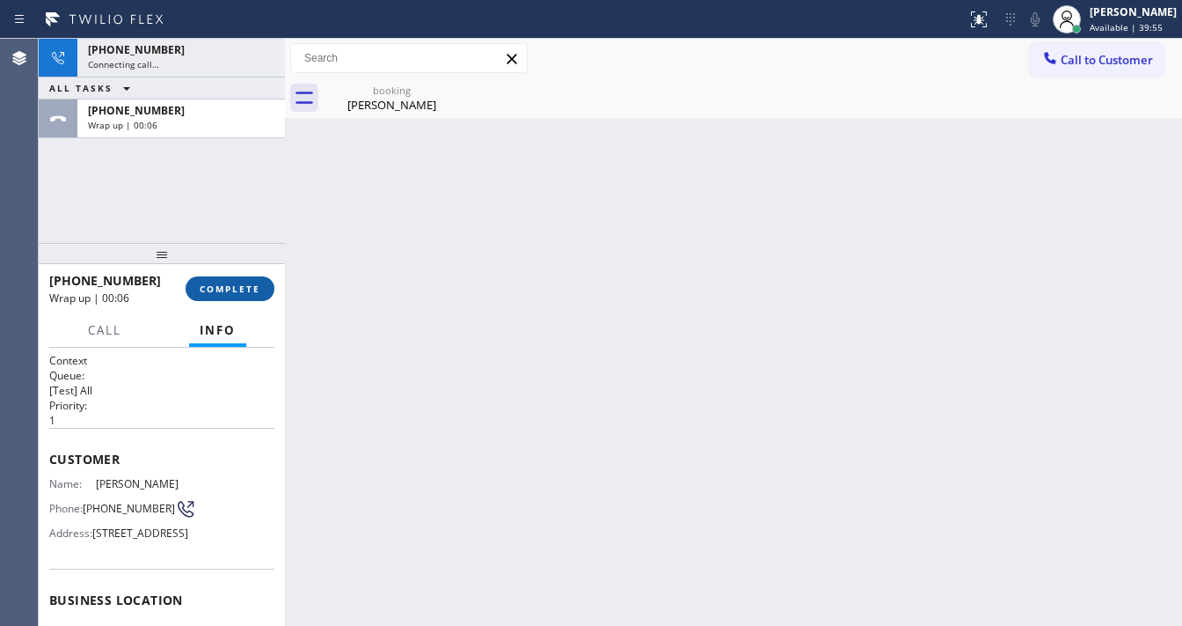
click at [232, 287] on span "COMPLETE" at bounding box center [230, 288] width 61 height 12
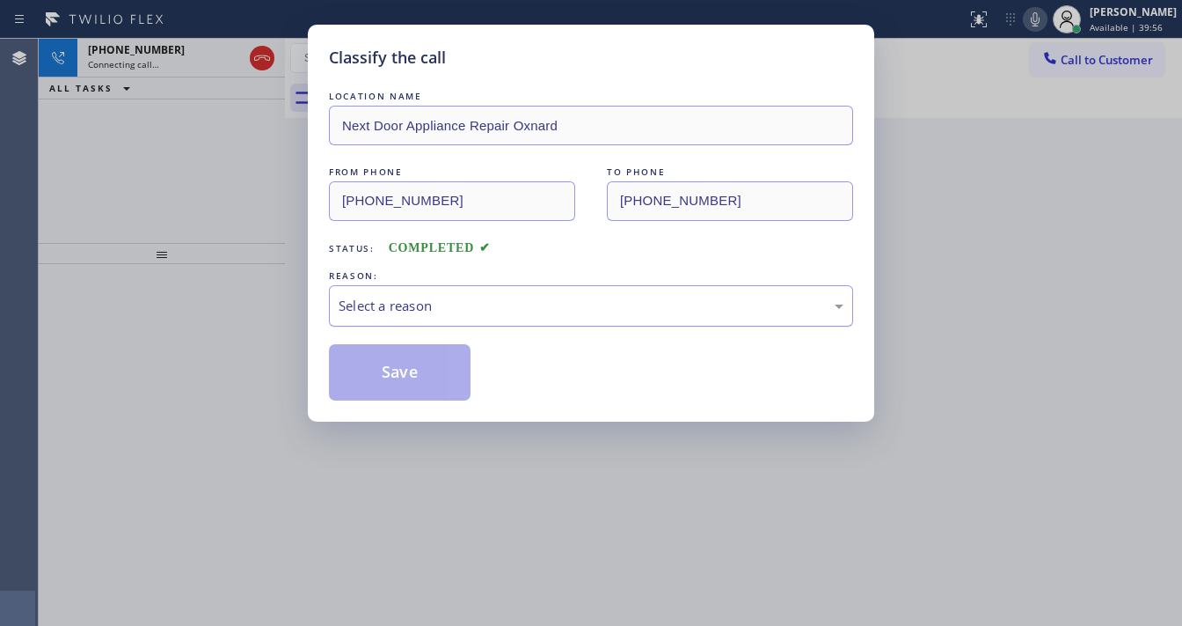
drag, startPoint x: 417, startPoint y: 292, endPoint x: 414, endPoint y: 303, distance: 11.1
click at [419, 292] on div "Select a reason" at bounding box center [591, 305] width 524 height 41
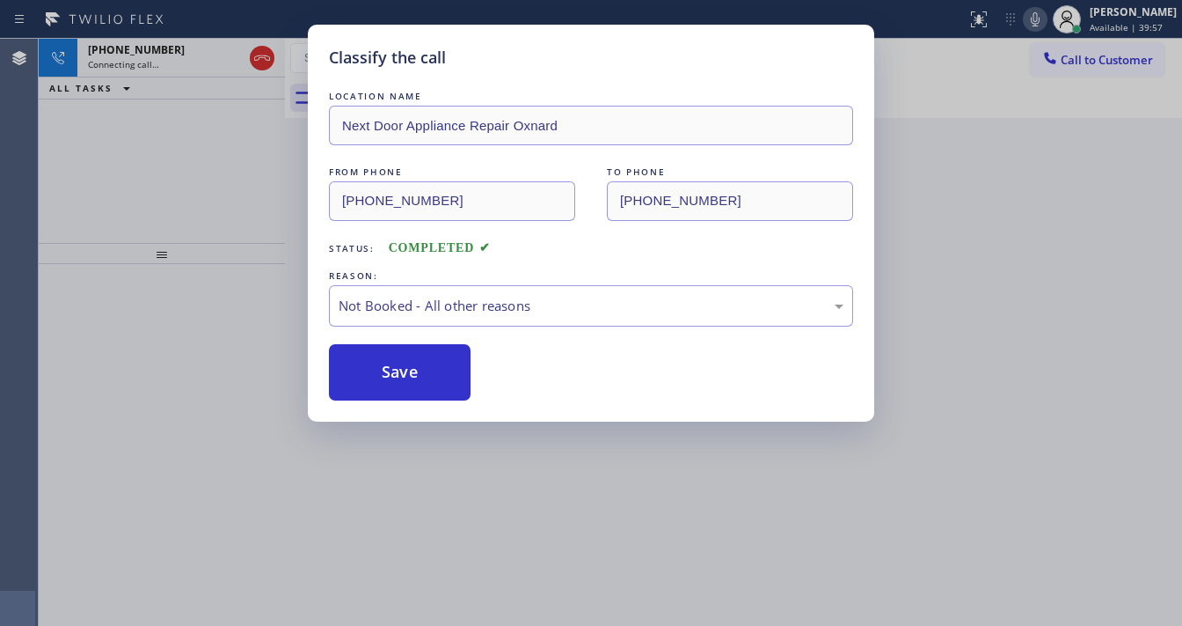
click at [411, 332] on div "LOCATION NAME Next Door Appliance Repair Oxnard FROM PHONE [PHONE_NUMBER] TO PH…" at bounding box center [591, 243] width 524 height 313
click at [415, 309] on div "Not Booked - All other reasons" at bounding box center [591, 306] width 505 height 20
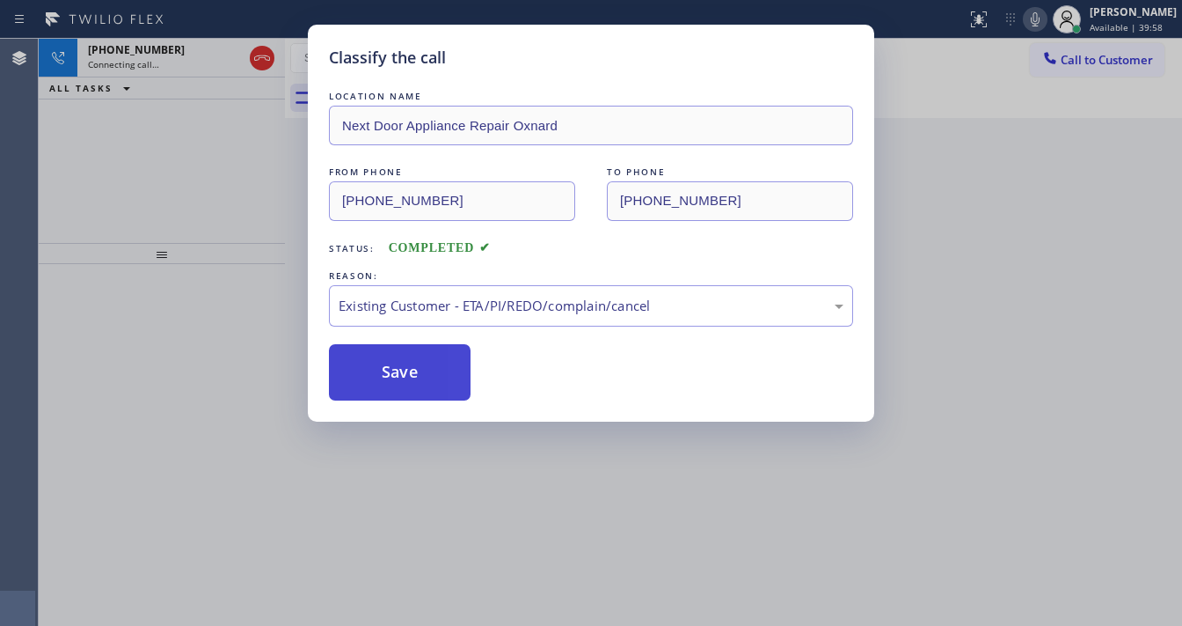
click at [405, 360] on button "Save" at bounding box center [400, 372] width 142 height 56
click at [405, 358] on button "Save" at bounding box center [400, 372] width 142 height 56
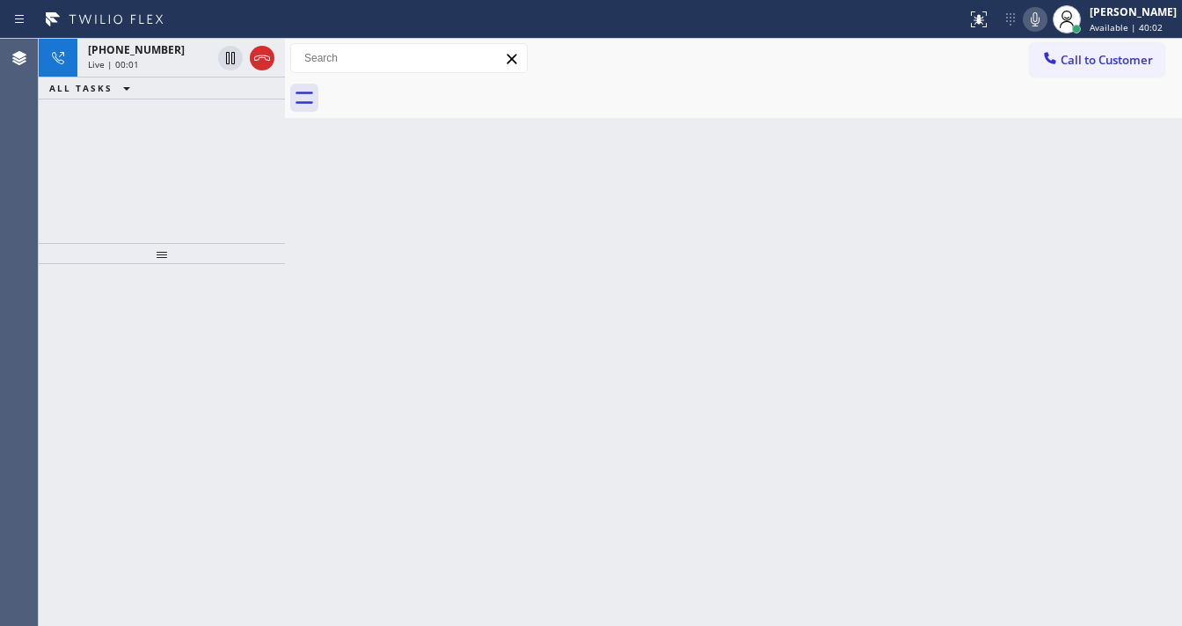
drag, startPoint x: 48, startPoint y: 179, endPoint x: 267, endPoint y: 86, distance: 238.9
click at [49, 177] on div "[PHONE_NUMBER] Live | 00:01 ALL TASKS ALL TASKS ACTIVE TASKS TASKS IN WRAP UP" at bounding box center [162, 141] width 246 height 204
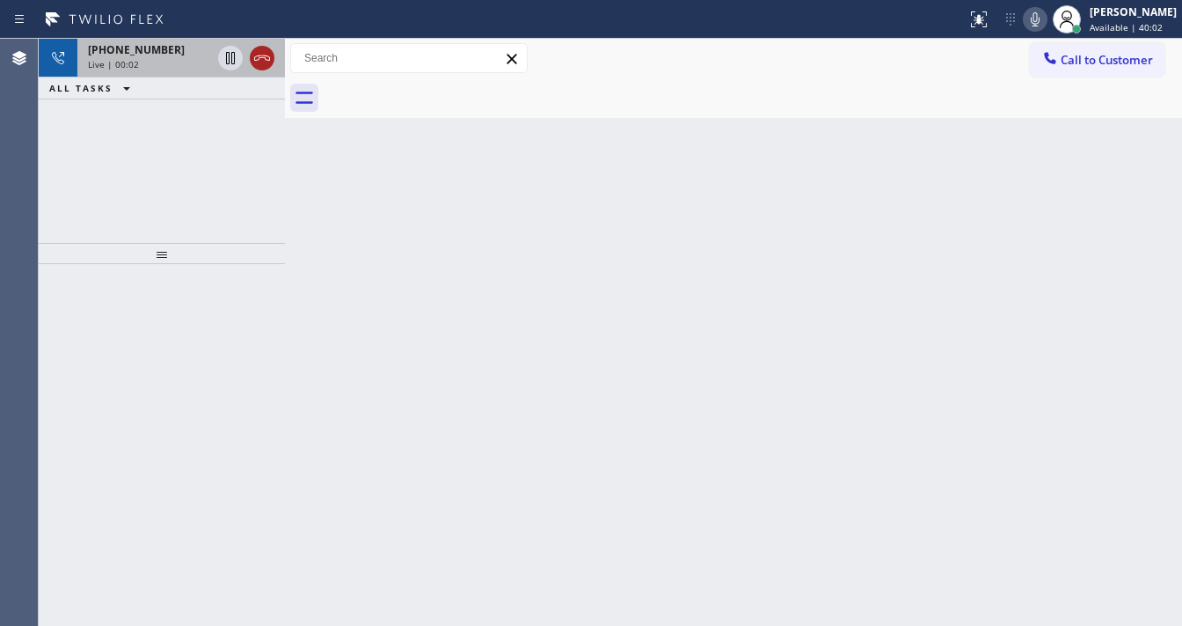
click at [272, 61] on icon at bounding box center [262, 58] width 21 height 21
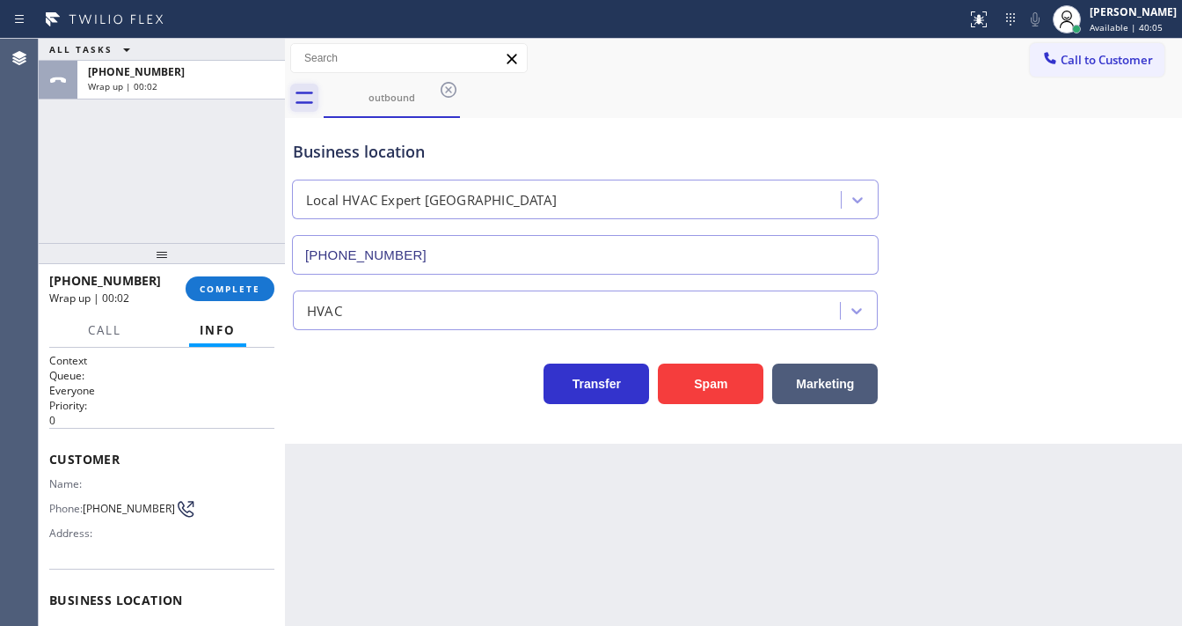
type input "[PHONE_NUMBER]"
click at [204, 203] on div "ALL TASKS ALL TASKS ACTIVE TASKS TASKS IN WRAP UP [PHONE_NUMBER] Wrap up | 00:02" at bounding box center [162, 141] width 246 height 204
click at [240, 281] on button "COMPLETE" at bounding box center [230, 288] width 89 height 25
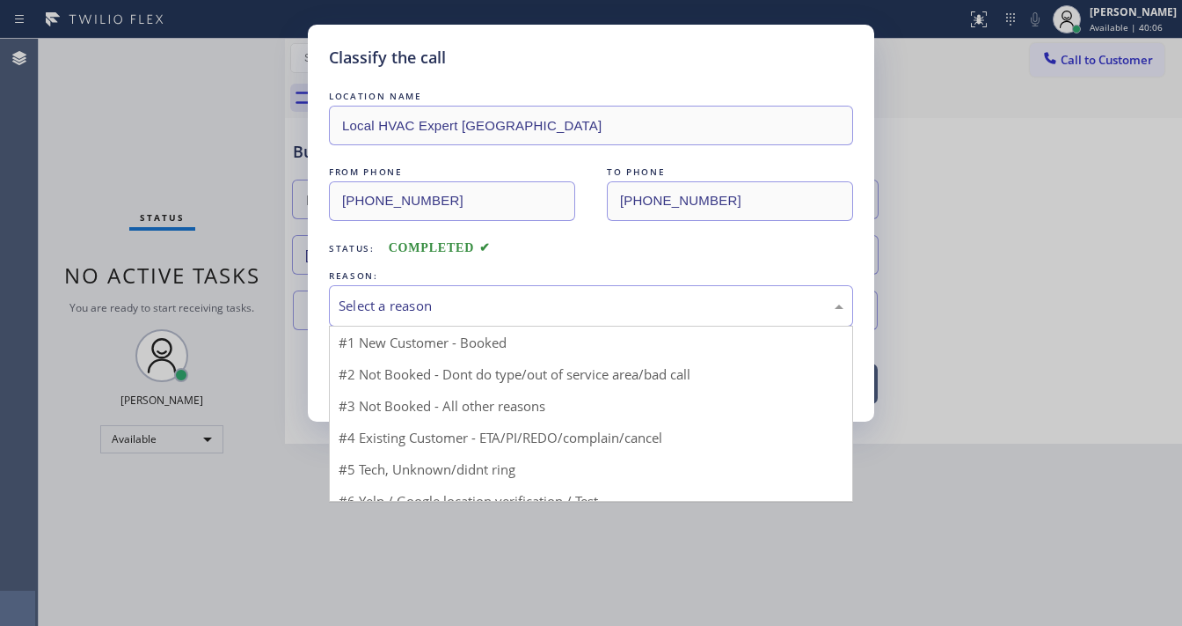
drag, startPoint x: 424, startPoint y: 308, endPoint x: 429, endPoint y: 317, distance: 10.3
click at [431, 310] on div "Select a reason" at bounding box center [591, 306] width 505 height 20
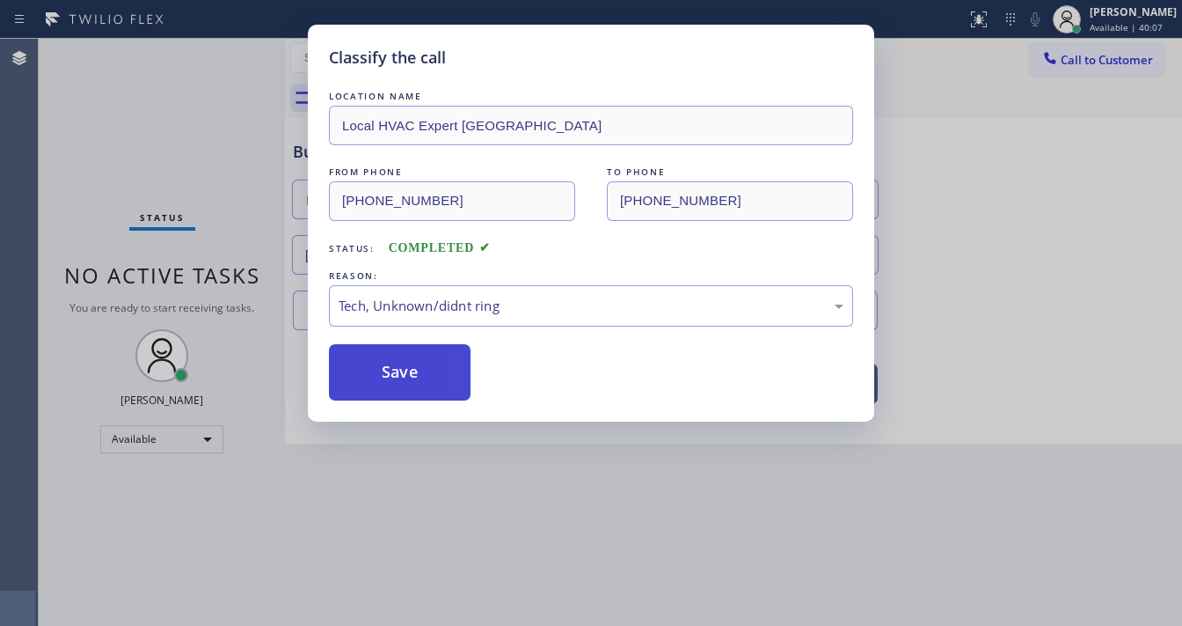
click at [405, 352] on button "Save" at bounding box center [400, 372] width 142 height 56
click at [406, 359] on button "Save" at bounding box center [400, 372] width 142 height 56
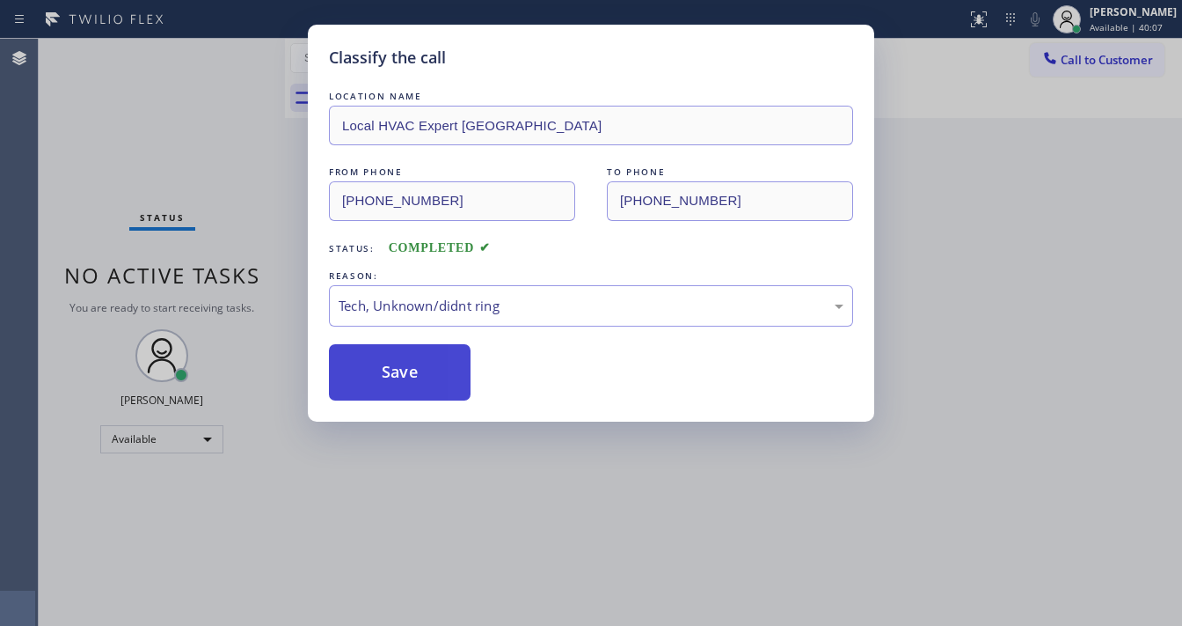
click at [406, 362] on button "Save" at bounding box center [400, 372] width 142 height 56
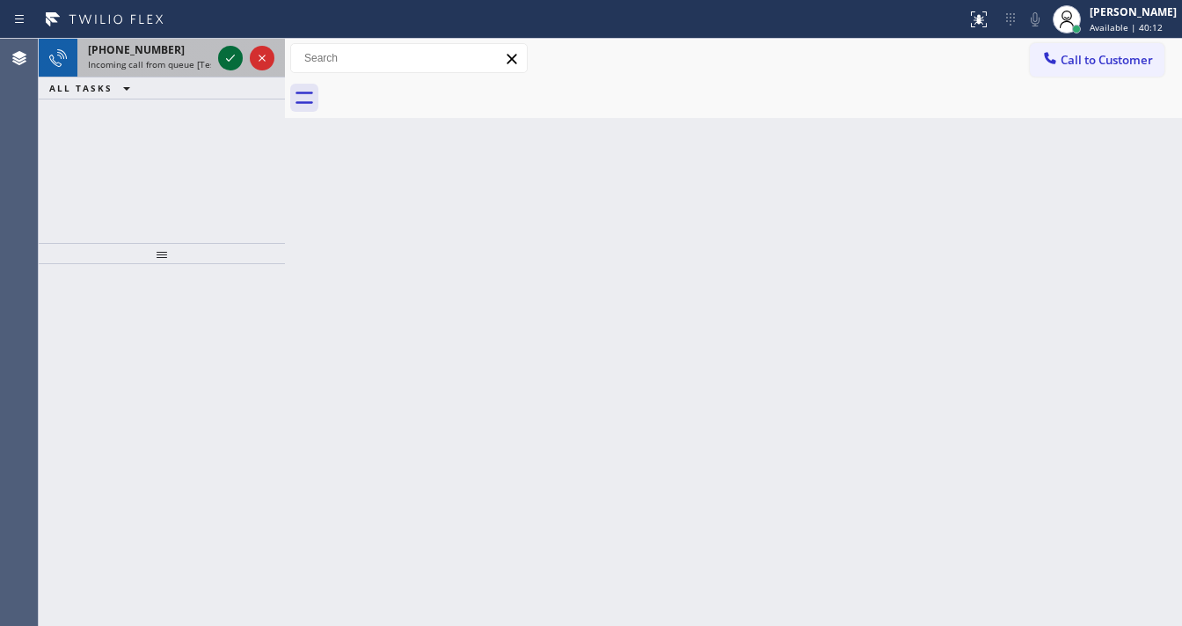
click at [220, 56] on icon at bounding box center [230, 58] width 21 height 21
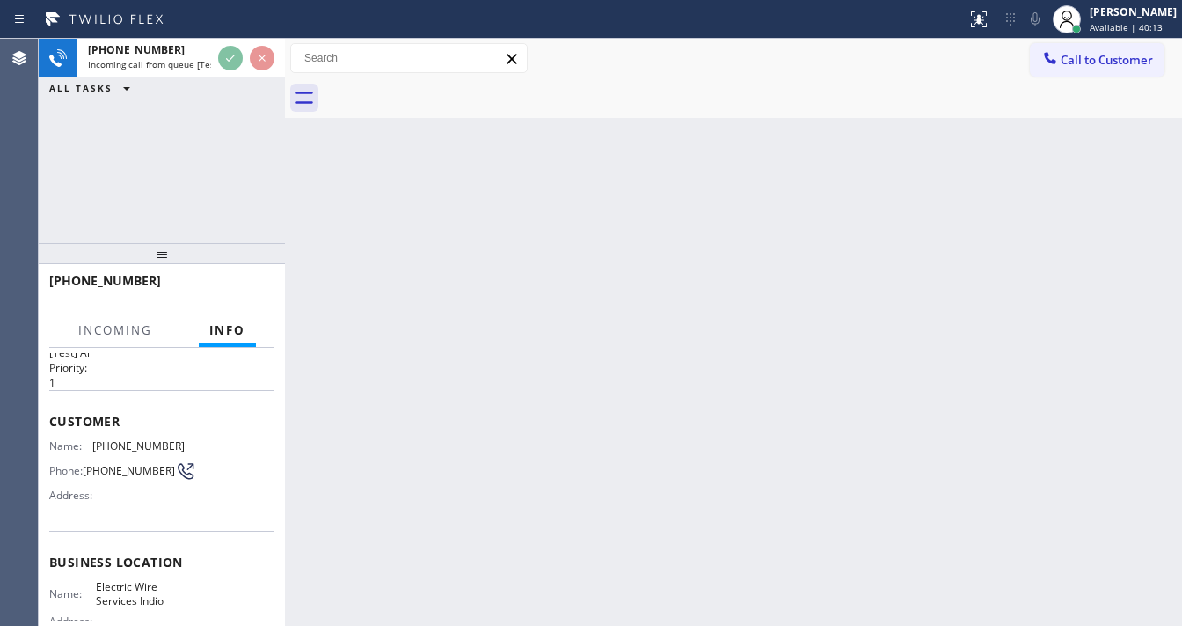
scroll to position [70, 0]
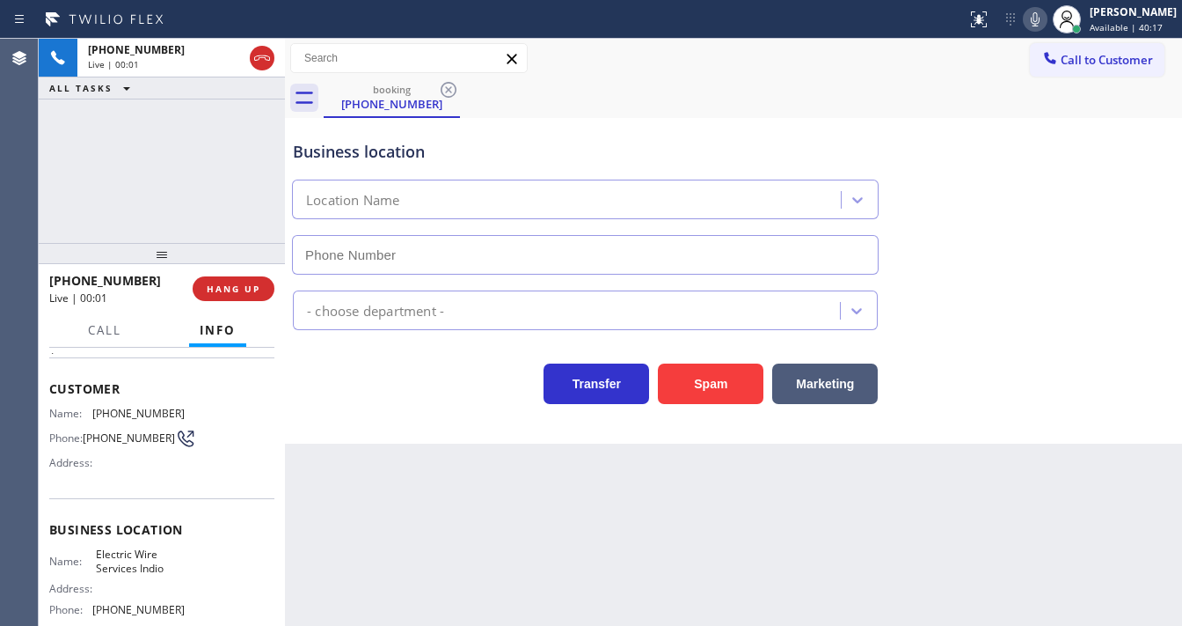
type input "[PHONE_NUMBER]"
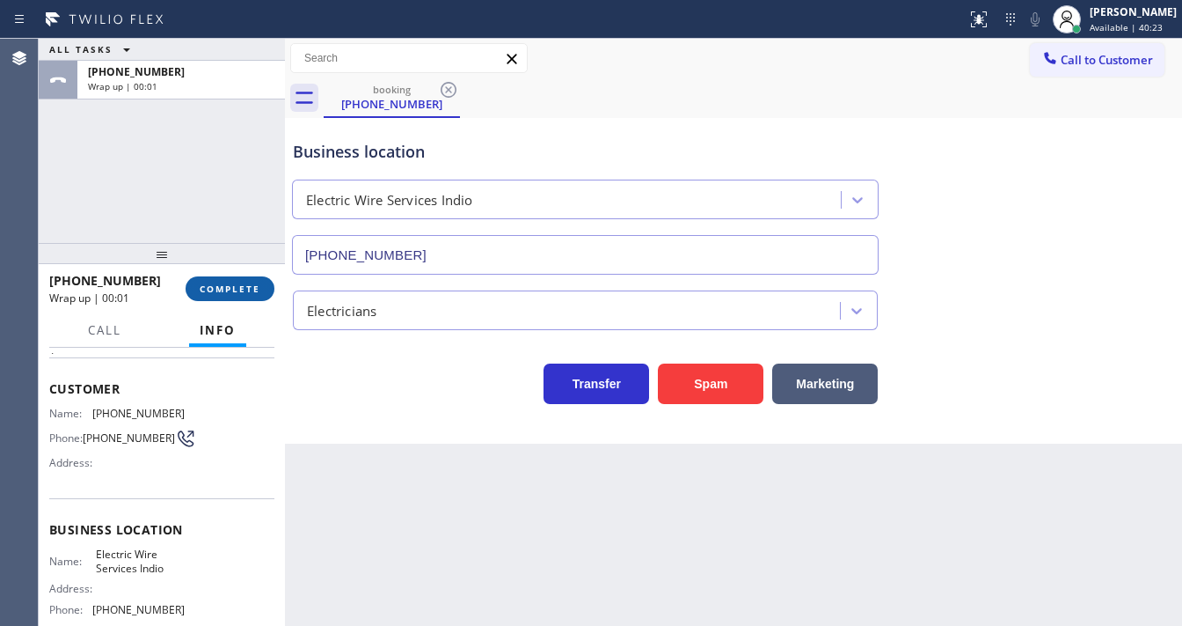
click at [39, 181] on div "Agent Desktop Classify the call LOCATION NAME Target Plumbers Santa [PERSON_NAM…" at bounding box center [591, 332] width 1182 height 587
click at [245, 290] on span "COMPLETE" at bounding box center [230, 288] width 61 height 12
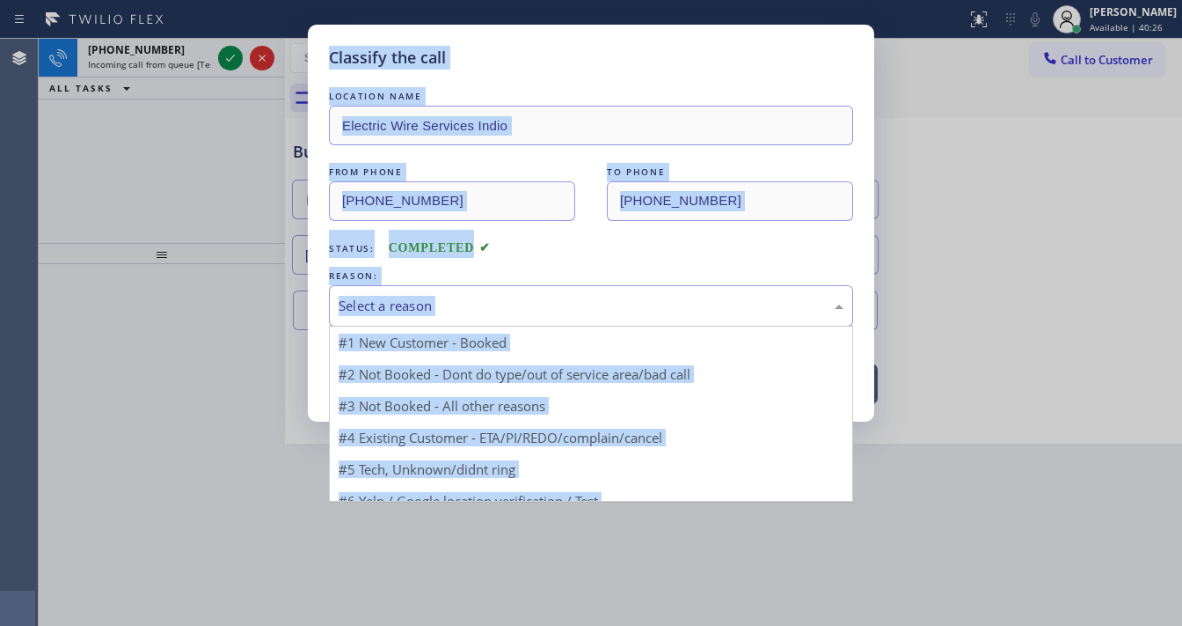
click at [459, 298] on div "Select a reason" at bounding box center [591, 306] width 505 height 20
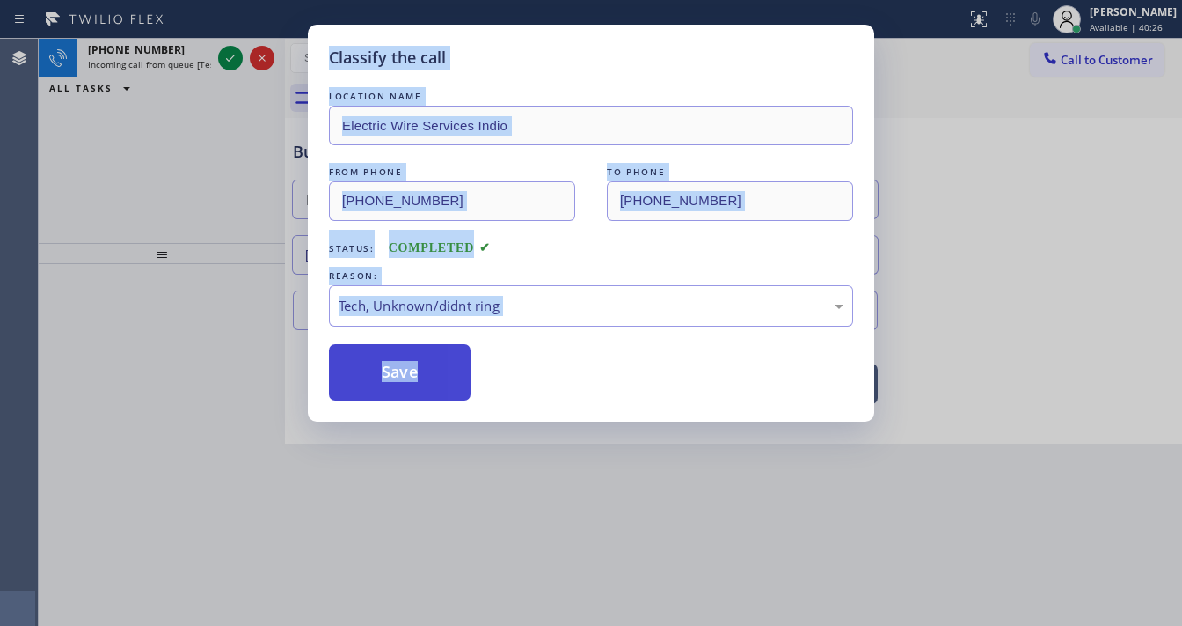
click at [409, 380] on button "Save" at bounding box center [400, 372] width 142 height 56
drag, startPoint x: 409, startPoint y: 380, endPoint x: 267, endPoint y: 176, distance: 248.5
click at [409, 379] on button "Save" at bounding box center [400, 372] width 142 height 56
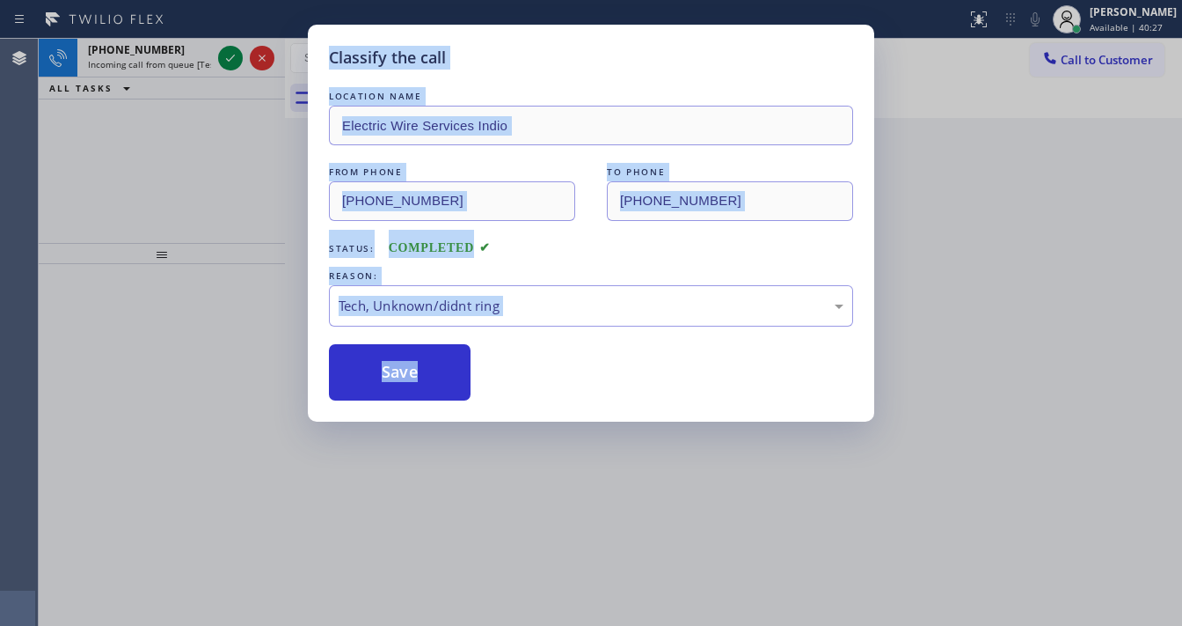
click at [223, 62] on div "Classify the call LOCATION NAME Electric Wire Services Indio FROM PHONE [PHONE_…" at bounding box center [591, 313] width 1182 height 626
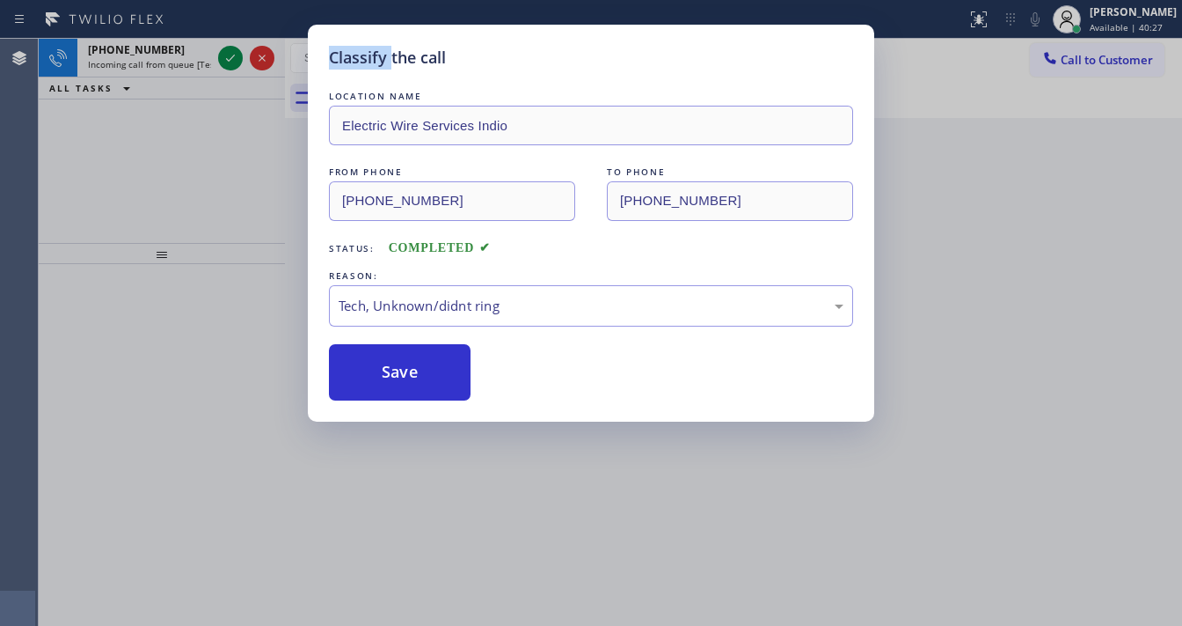
click at [223, 62] on div "Classify the call LOCATION NAME Target Plumbers Santa [PERSON_NAME] FROM PHONE …" at bounding box center [611, 332] width 1144 height 587
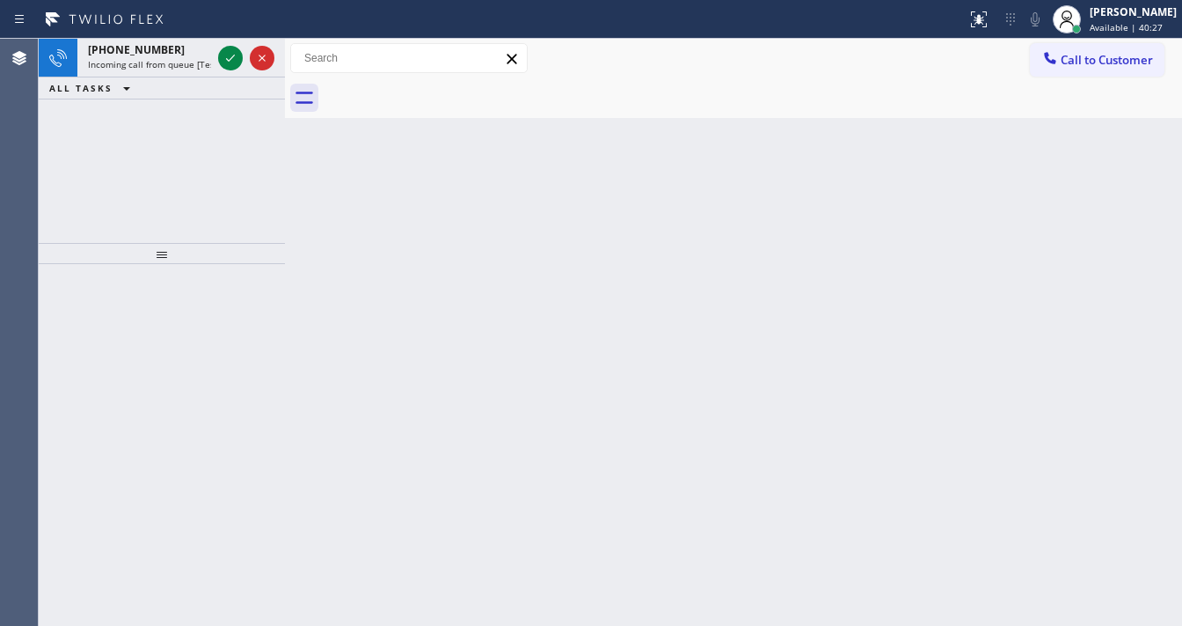
click at [223, 62] on icon at bounding box center [230, 58] width 21 height 21
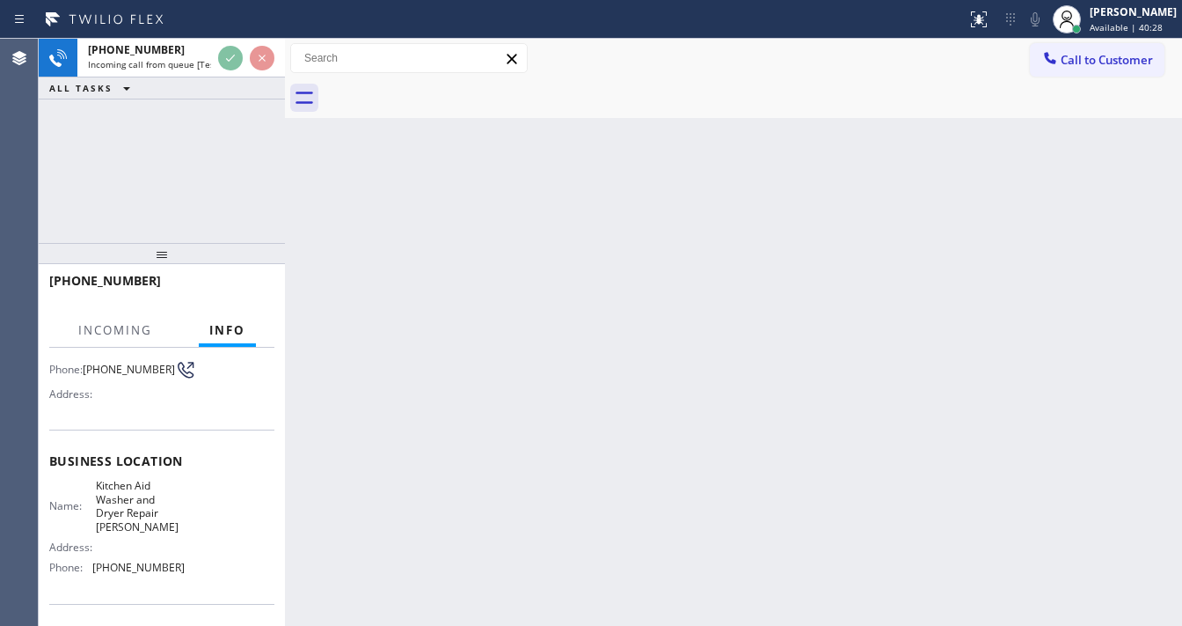
scroll to position [141, 0]
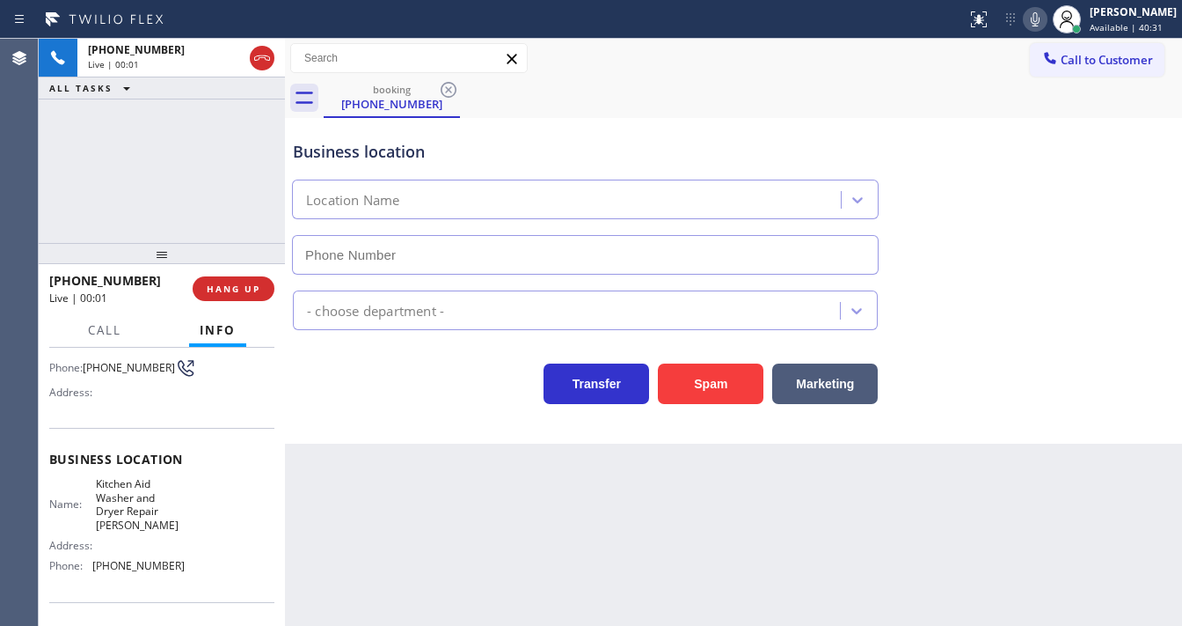
type input "[PHONE_NUMBER]"
click at [211, 192] on div "[PHONE_NUMBER] Live | 00:03 ALL TASKS ALL TASKS ACTIVE TASKS TASKS IN WRAP UP" at bounding box center [162, 141] width 246 height 204
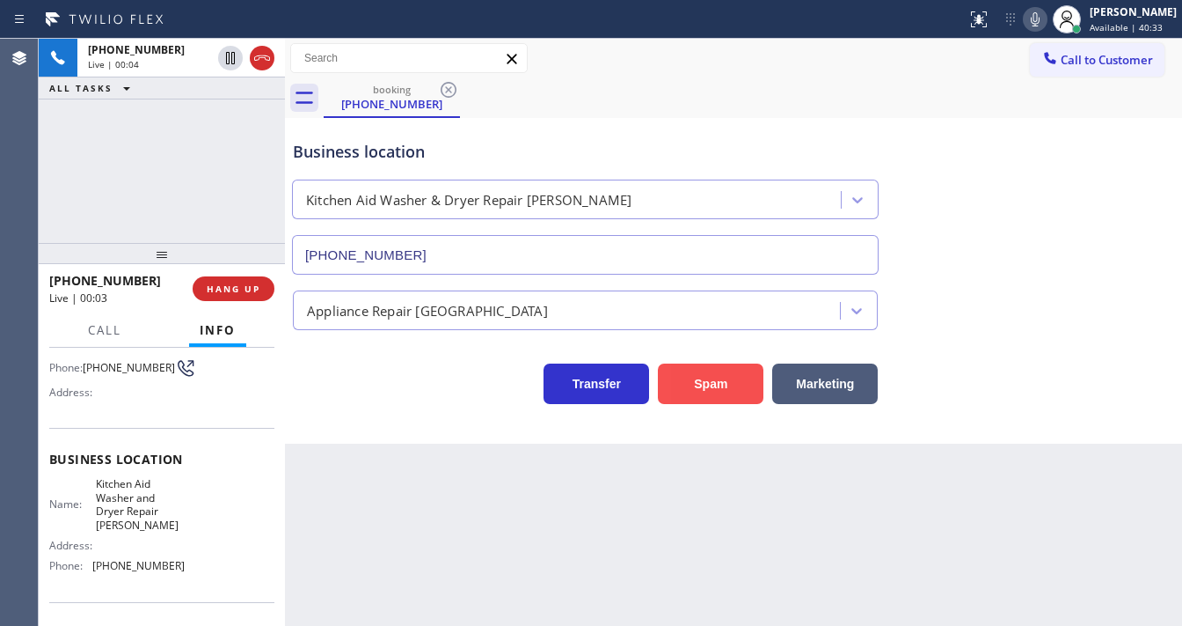
click at [711, 383] on button "Spam" at bounding box center [711, 383] width 106 height 40
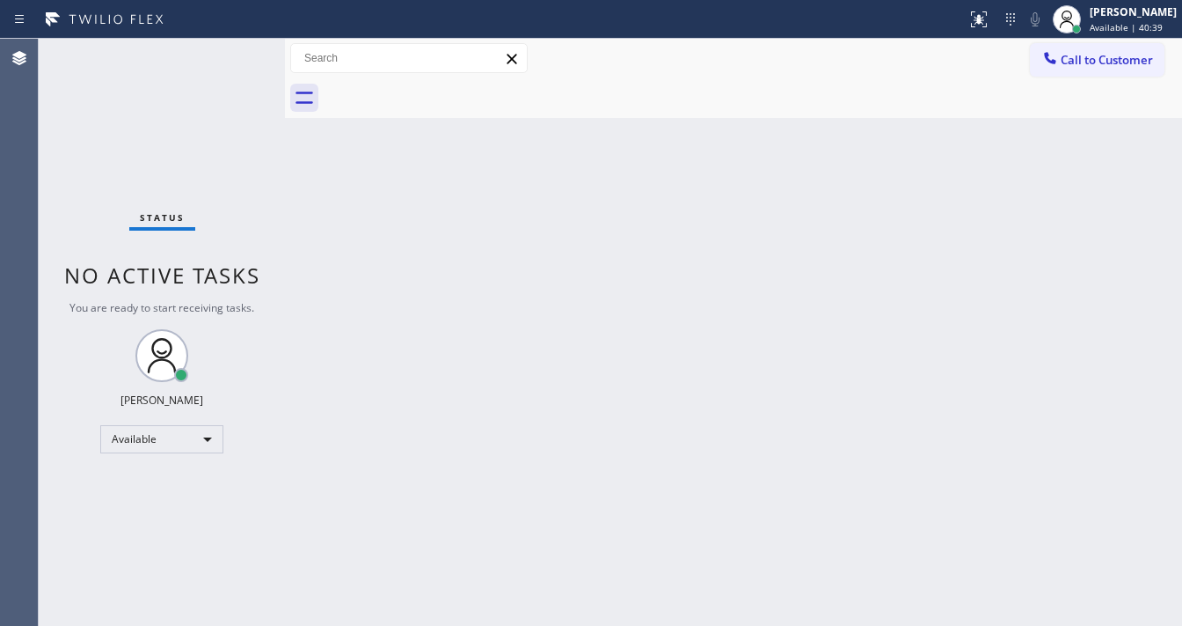
drag, startPoint x: 169, startPoint y: 29, endPoint x: 162, endPoint y: 9, distance: 21.4
click at [167, 26] on icon at bounding box center [105, 19] width 132 height 28
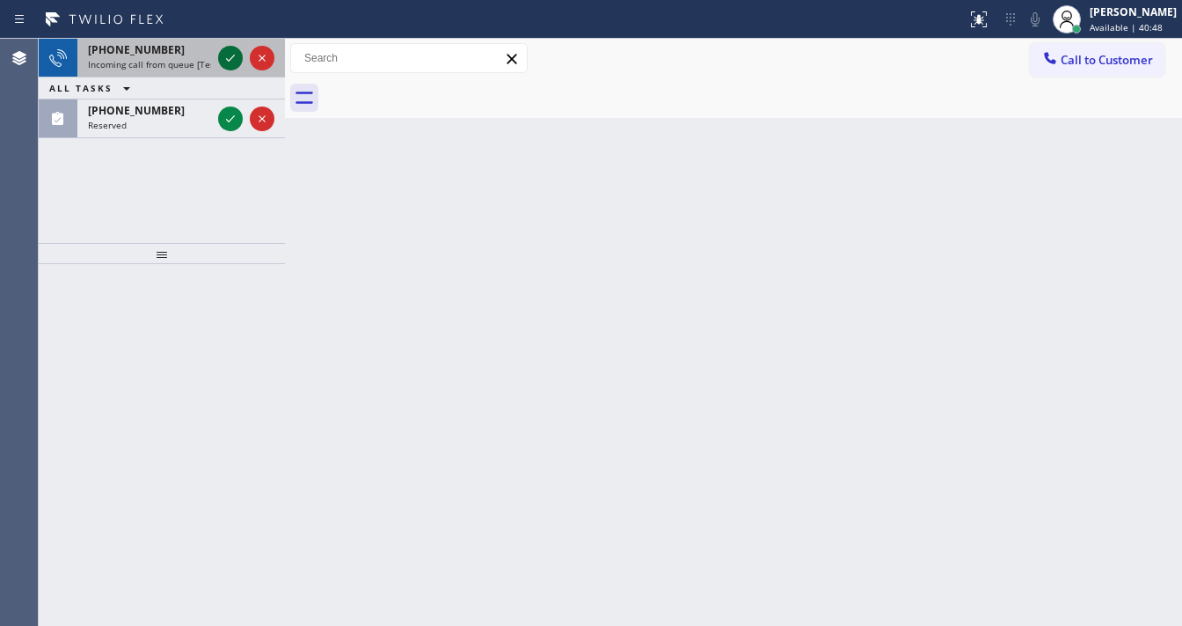
click at [226, 55] on icon at bounding box center [230, 58] width 21 height 21
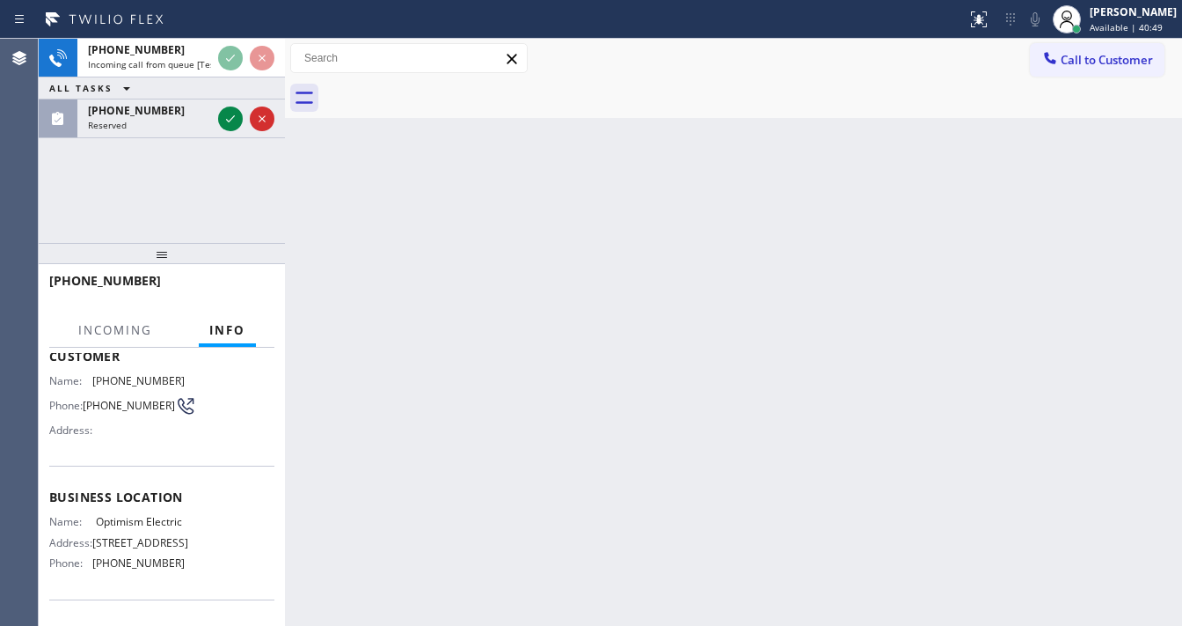
scroll to position [141, 0]
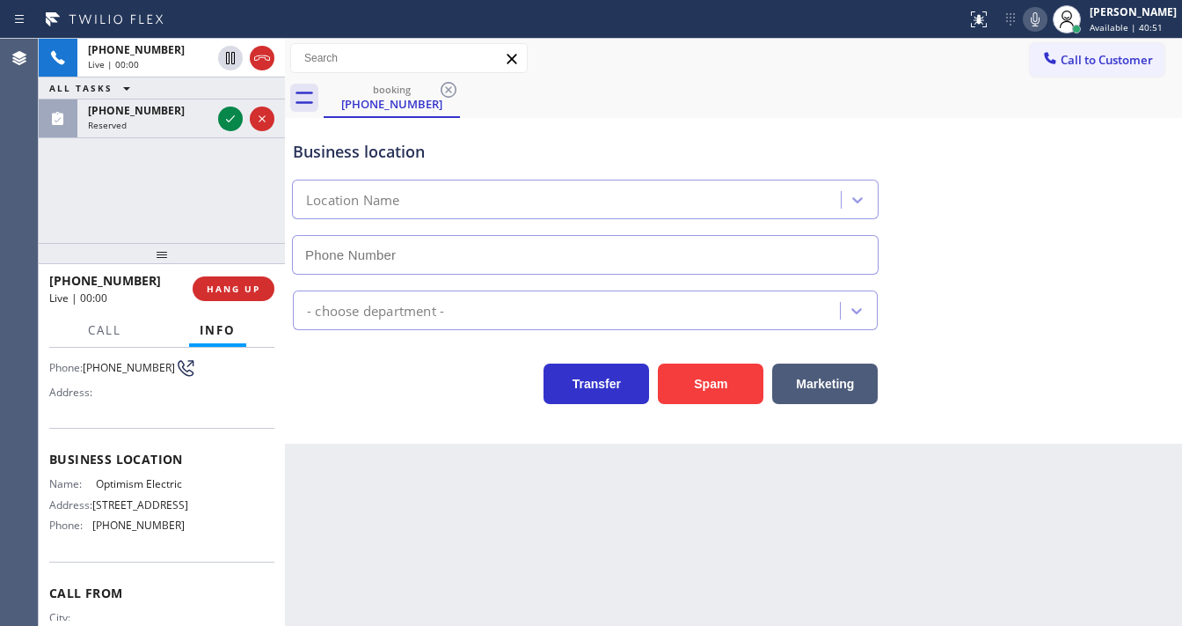
click at [685, 384] on button "Spam" at bounding box center [711, 383] width 106 height 40
type input "[PHONE_NUMBER]"
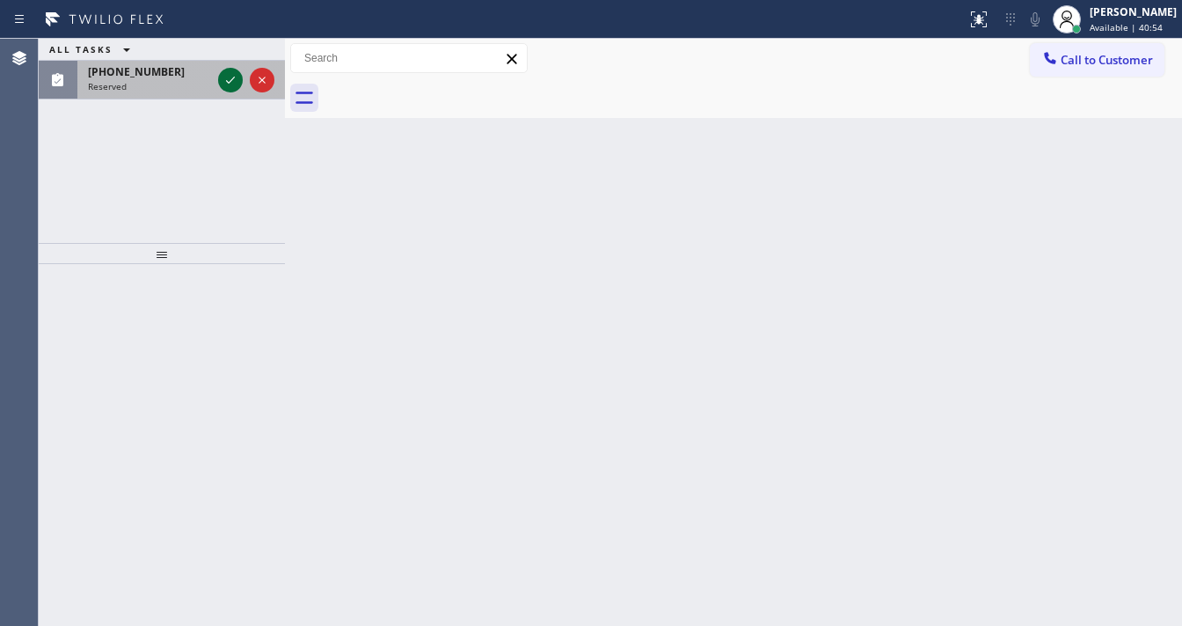
click at [223, 78] on icon at bounding box center [230, 80] width 21 height 21
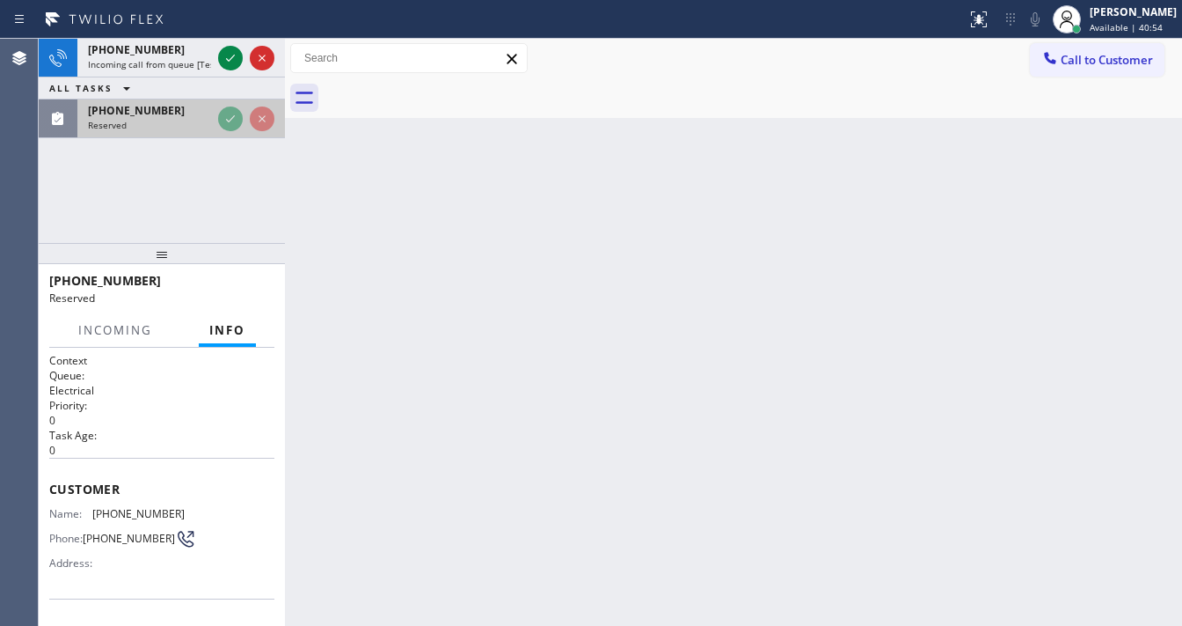
click at [223, 78] on div "ALL TASKS ALL TASKS ACTIVE TASKS TASKS IN WRAP UP" at bounding box center [162, 88] width 246 height 22
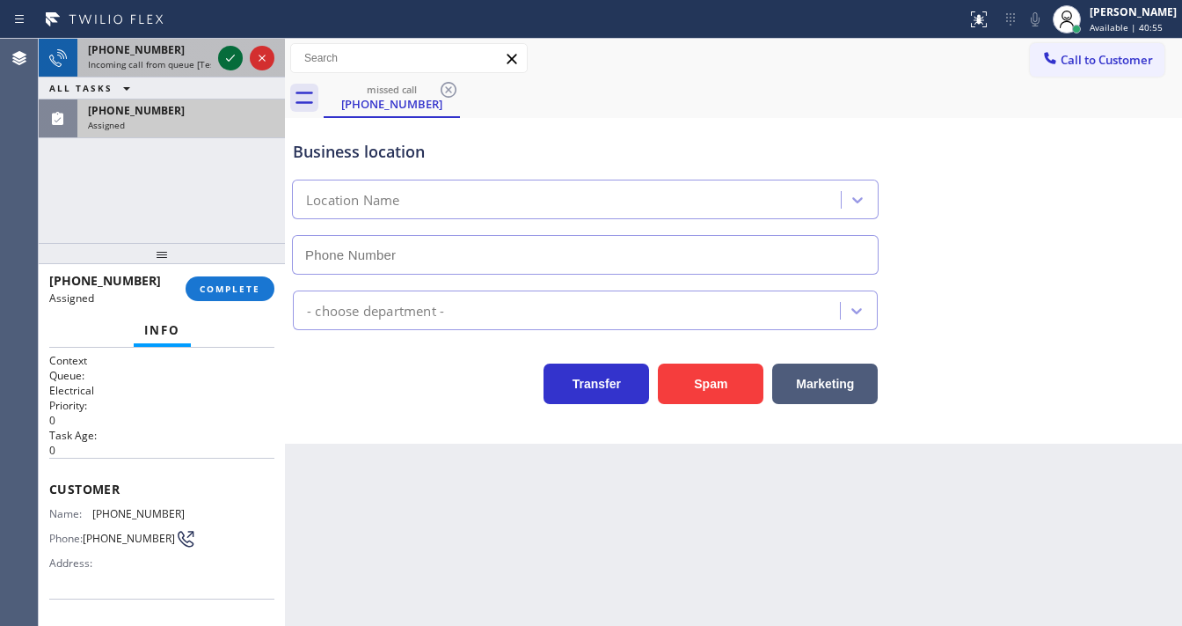
type input "[PHONE_NUMBER]"
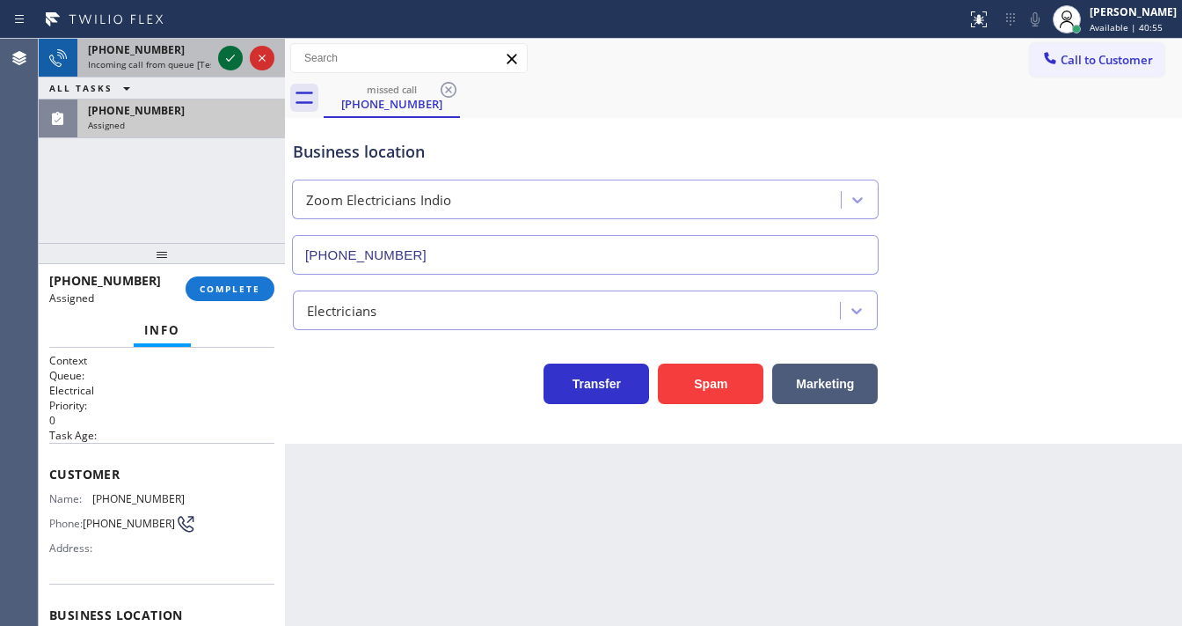
click at [233, 57] on icon at bounding box center [230, 58] width 21 height 21
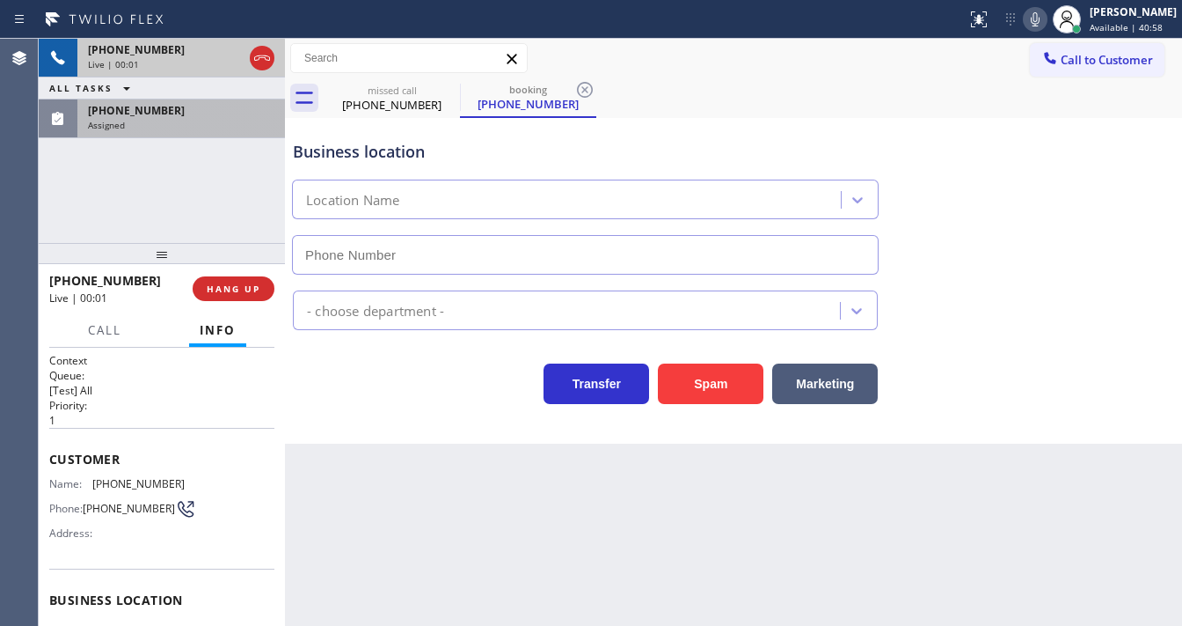
type input "[PHONE_NUMBER]"
click at [198, 215] on div "[PHONE_NUMBER] Live | 00:04 ALL TASKS ALL TASKS ACTIVE TASKS TASKS IN WRAP UP […" at bounding box center [162, 141] width 246 height 204
click at [137, 119] on div "Assigned" at bounding box center [181, 125] width 187 height 12
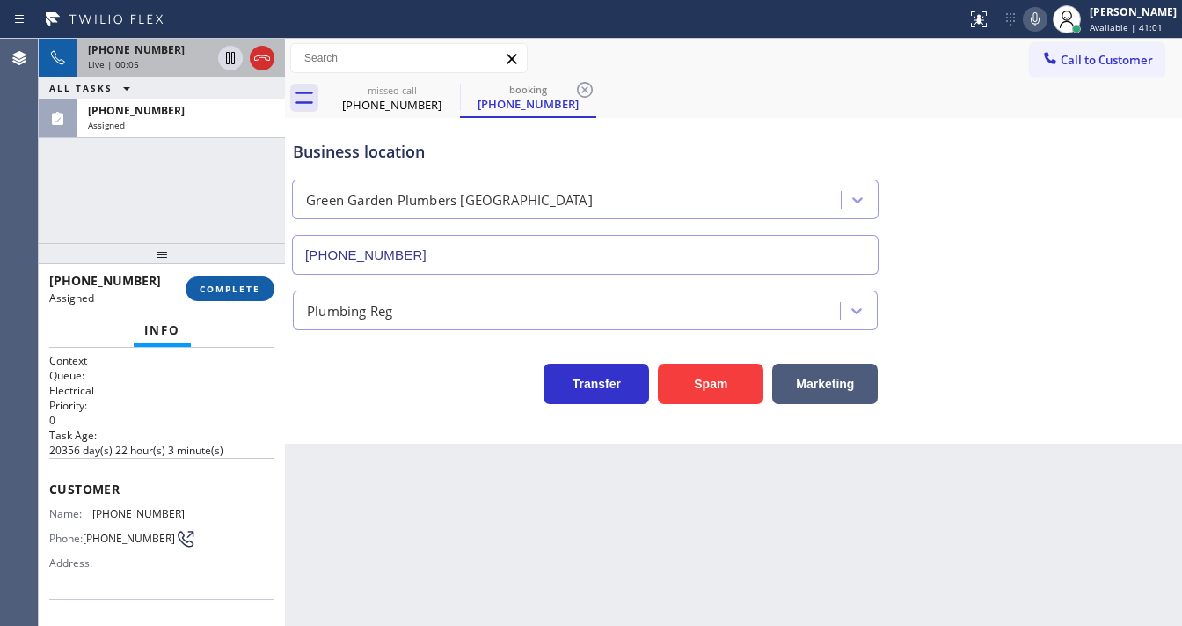
click at [225, 286] on span "COMPLETE" at bounding box center [230, 288] width 61 height 12
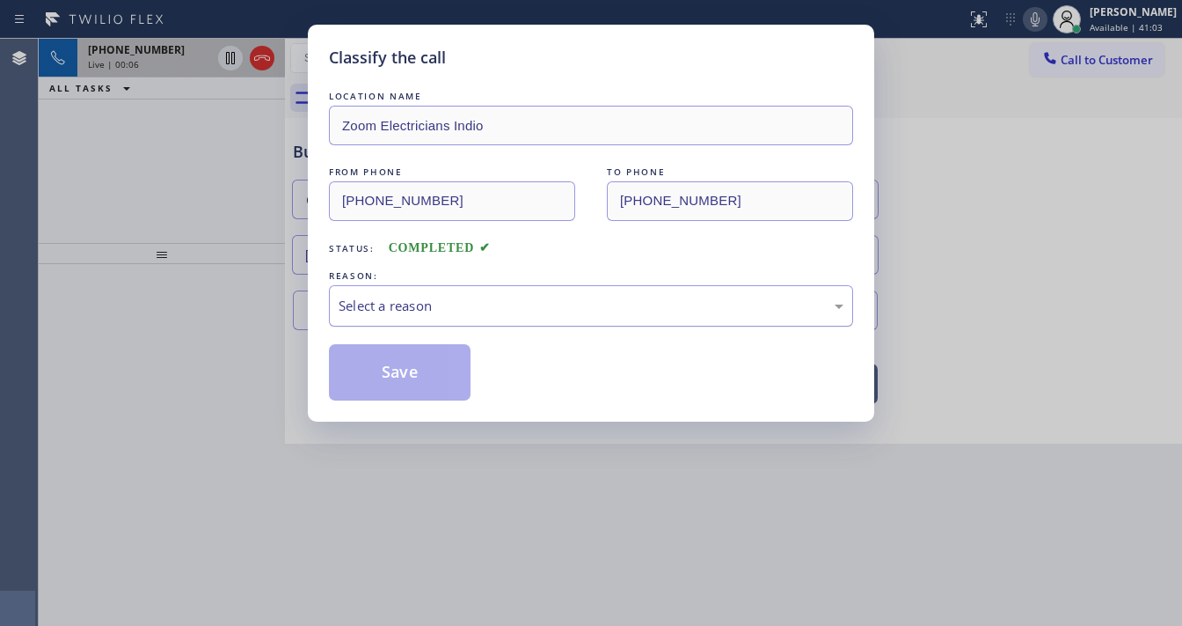
click at [406, 310] on div "Select a reason" at bounding box center [591, 306] width 505 height 20
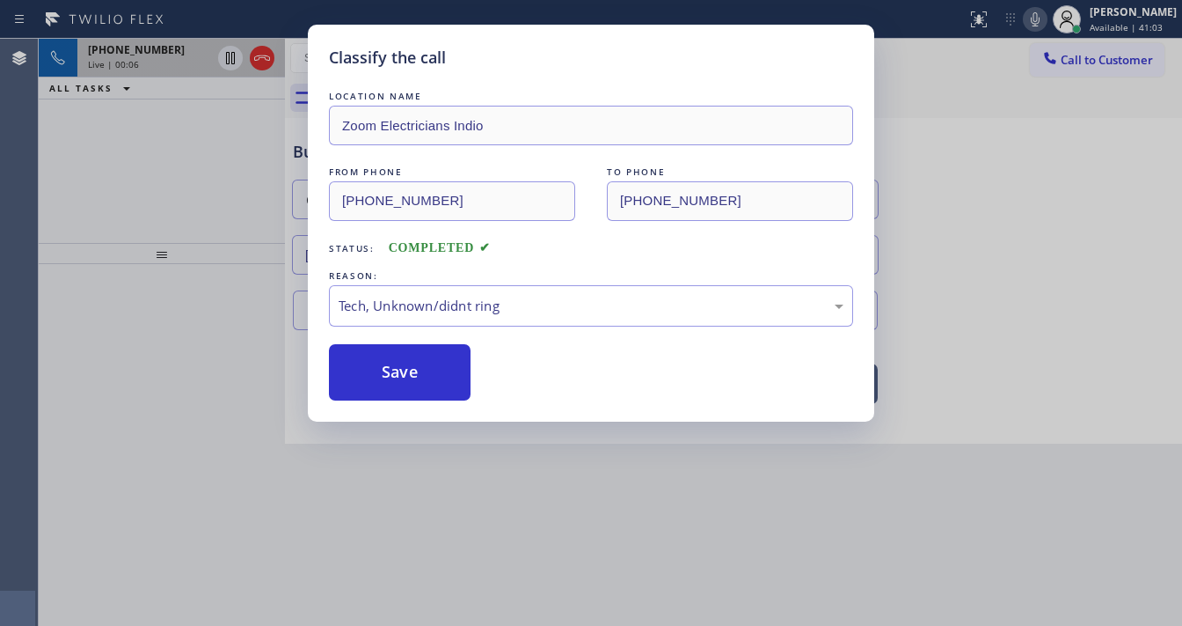
click at [404, 366] on button "Save" at bounding box center [400, 372] width 142 height 56
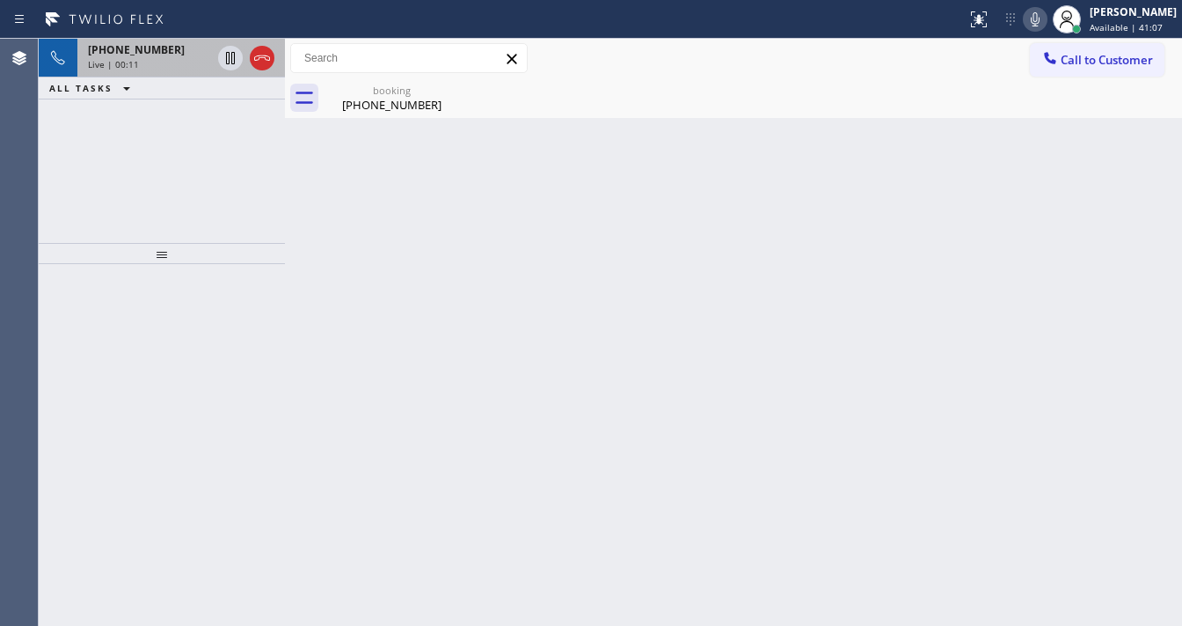
click at [44, 188] on div "[PHONE_NUMBER] Live | 00:11 ALL TASKS ALL TASKS ACTIVE TASKS TASKS IN WRAP UP" at bounding box center [162, 141] width 246 height 204
click at [164, 73] on div "[PHONE_NUMBER] Live | 00:15" at bounding box center [145, 58] width 137 height 39
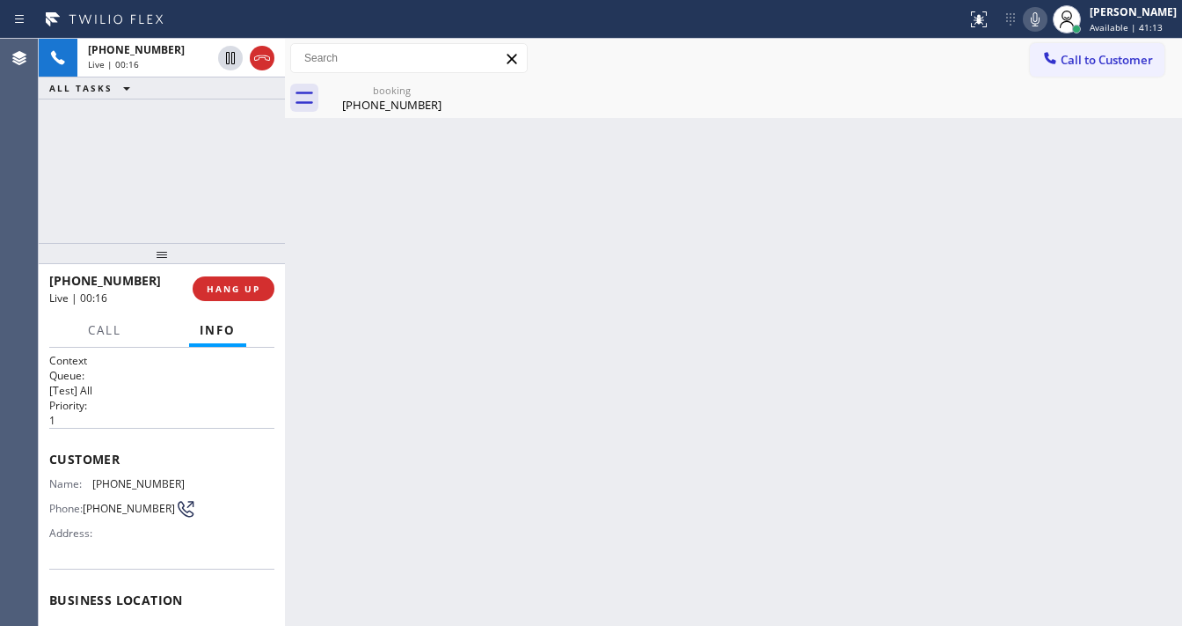
click at [176, 166] on div "[PHONE_NUMBER] Live | 00:16 ALL TASKS ALL TASKS ACTIVE TASKS TASKS IN WRAP UP" at bounding box center [162, 141] width 246 height 204
click at [335, 112] on div "booking [PHONE_NUMBER]" at bounding box center [392, 98] width 133 height 40
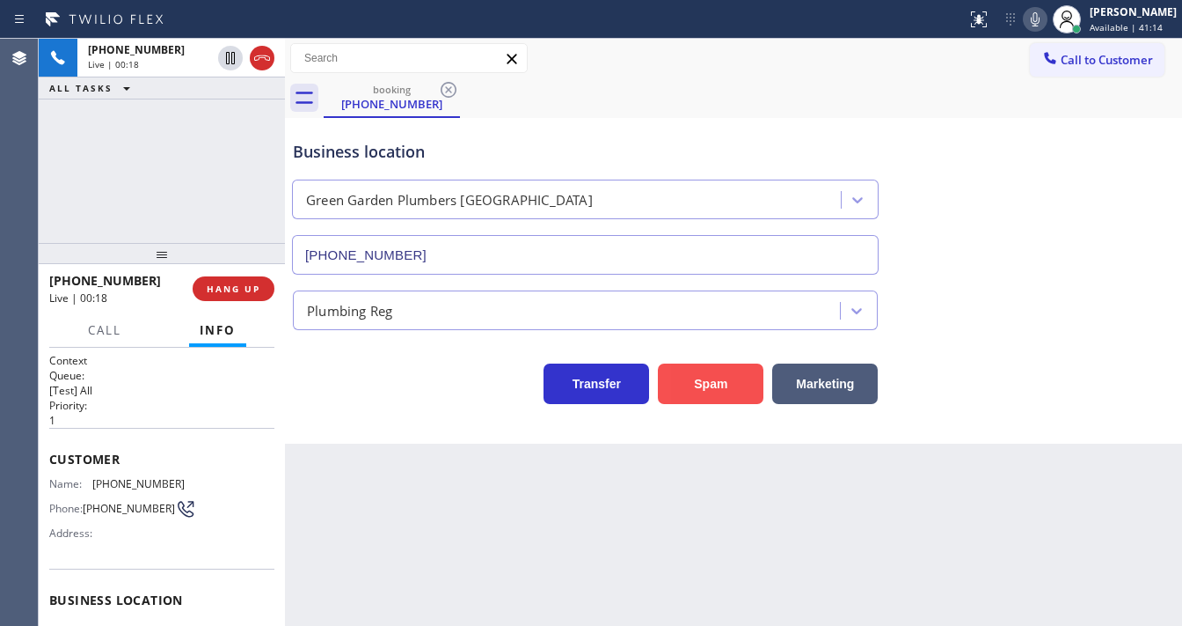
click at [693, 386] on button "Spam" at bounding box center [711, 383] width 106 height 40
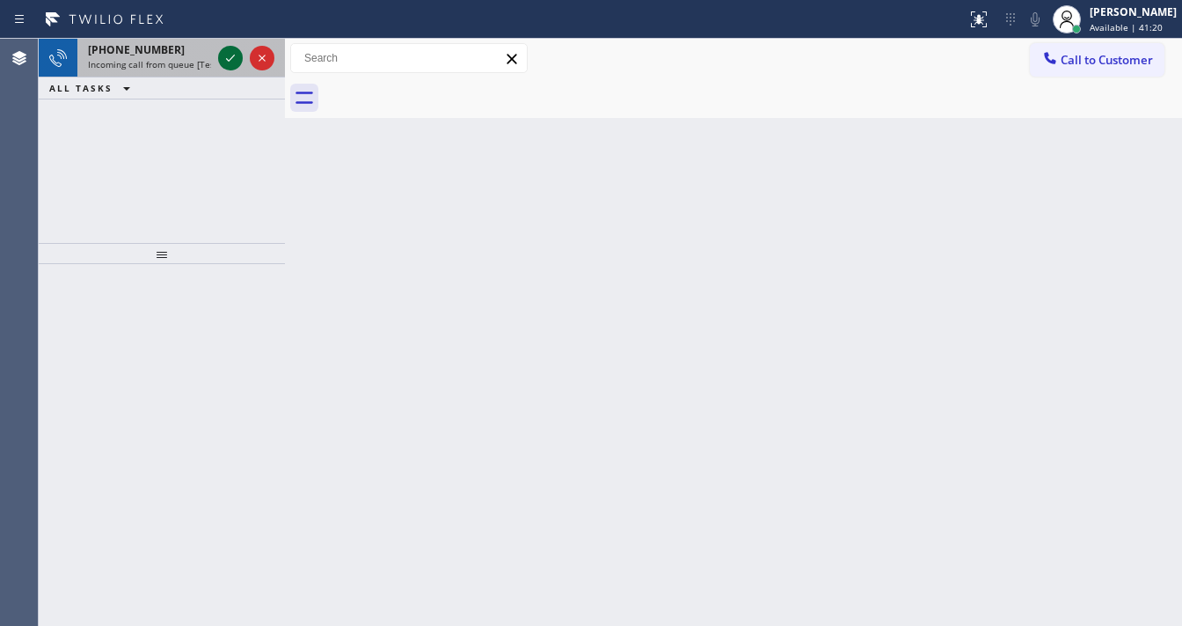
click at [229, 56] on icon at bounding box center [230, 58] width 21 height 21
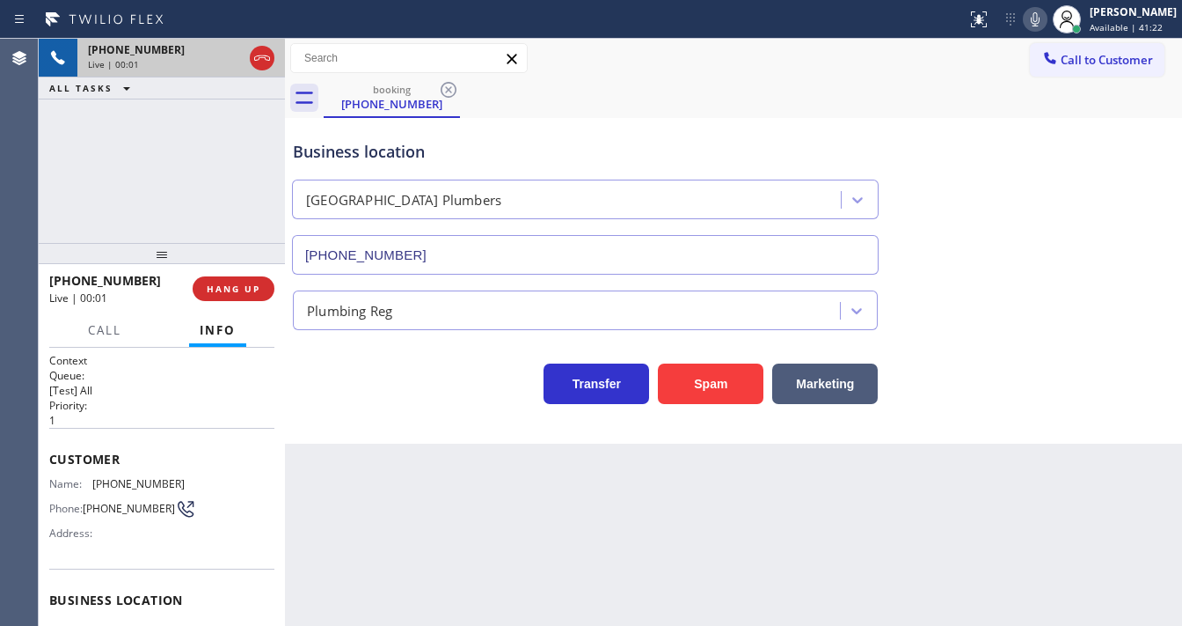
type input "[PHONE_NUMBER]"
click at [223, 218] on div "[PHONE_NUMBER] Live | 00:03 ALL TASKS ALL TASKS ACTIVE TASKS TASKS IN WRAP UP" at bounding box center [162, 141] width 246 height 204
click at [27, 166] on div "Agent Desktop" at bounding box center [19, 332] width 38 height 587
click at [701, 385] on button "Spam" at bounding box center [711, 383] width 106 height 40
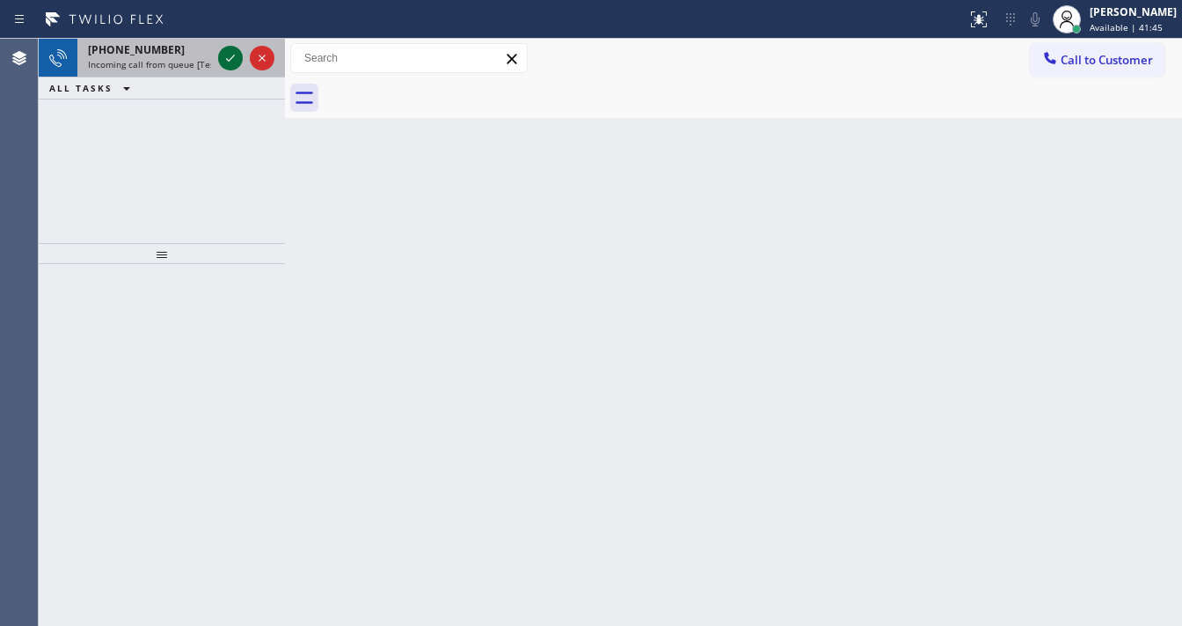
click at [222, 56] on icon at bounding box center [230, 58] width 21 height 21
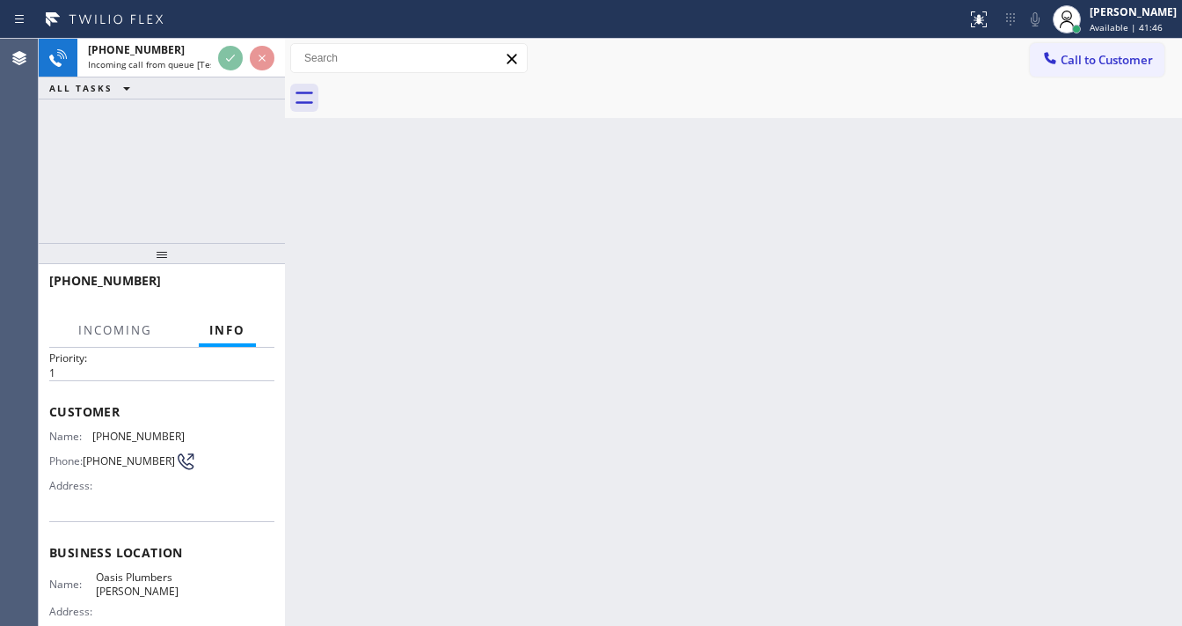
scroll to position [141, 0]
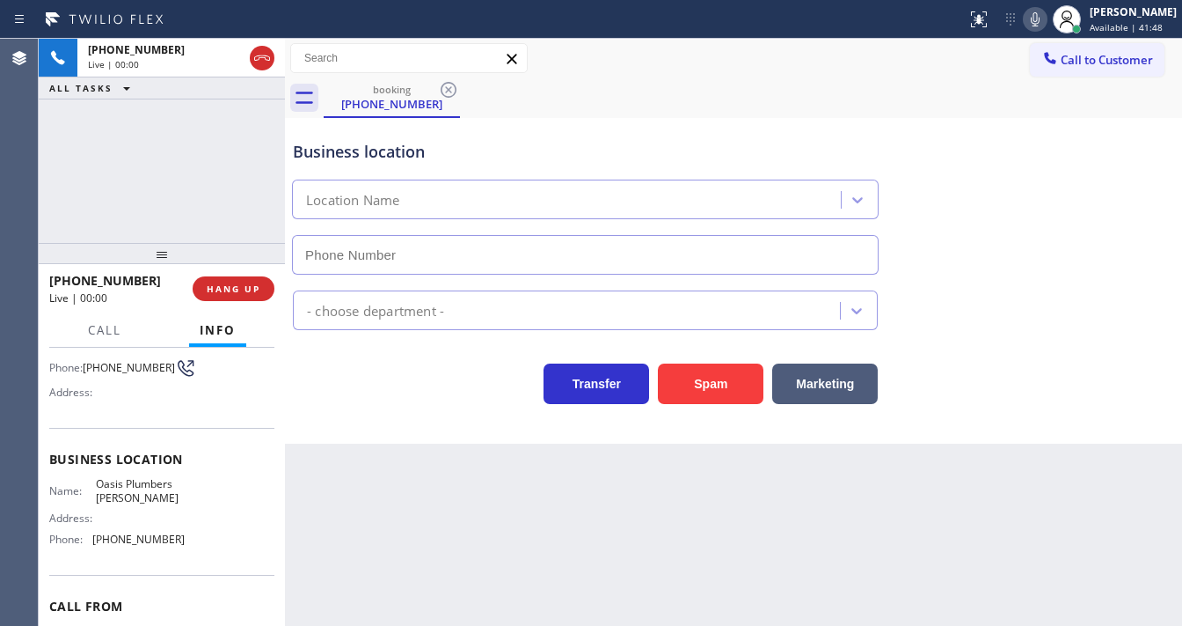
type input "[PHONE_NUMBER]"
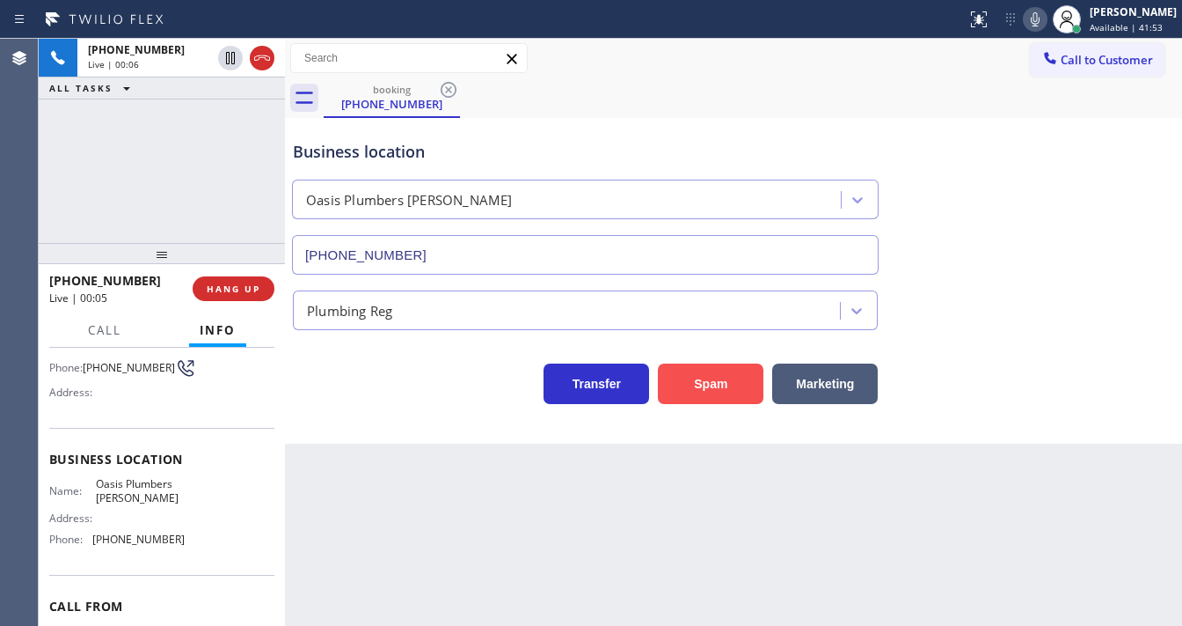
click at [694, 382] on button "Spam" at bounding box center [711, 383] width 106 height 40
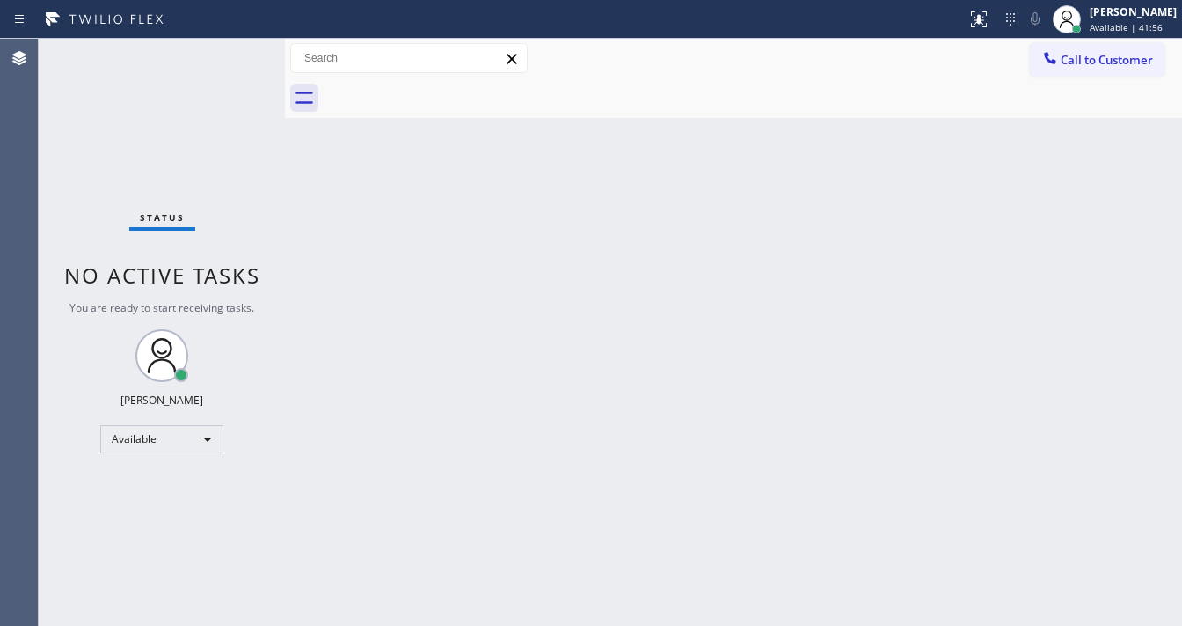
click at [208, 189] on div "Status No active tasks You are ready to start receiving tasks. [PERSON_NAME]" at bounding box center [162, 332] width 246 height 587
click at [179, 102] on div "Status No active tasks You are ready to start receiving tasks. [PERSON_NAME]" at bounding box center [162, 332] width 246 height 587
click at [230, 55] on div "Status No active tasks You are ready to start receiving tasks. [PERSON_NAME]" at bounding box center [162, 332] width 246 height 587
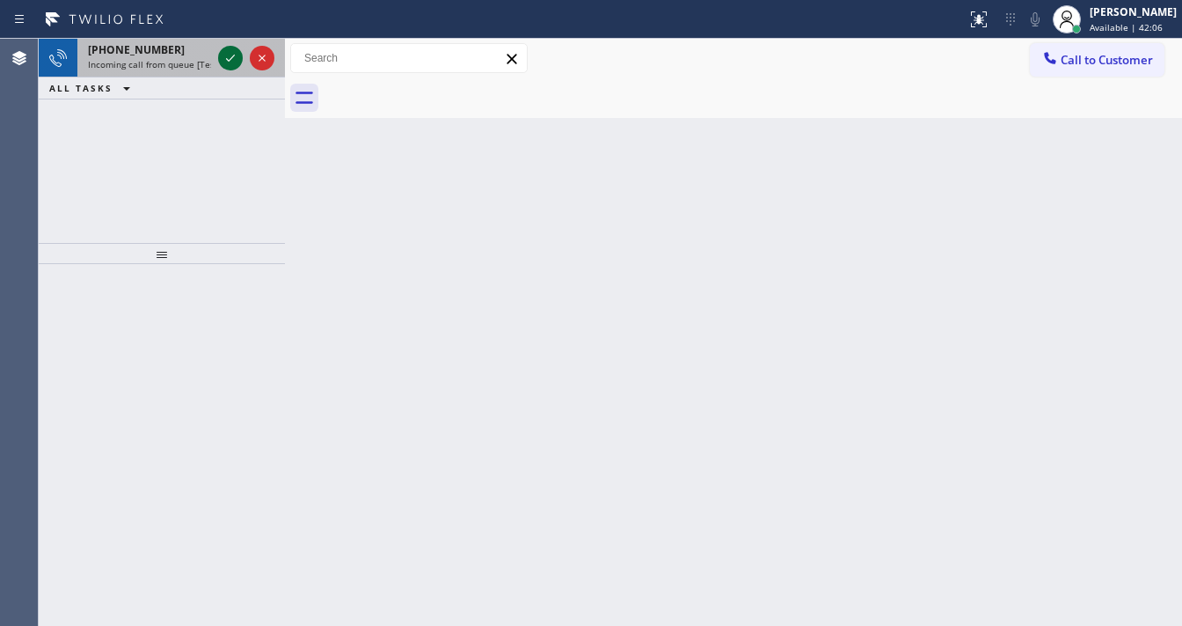
click at [221, 62] on icon at bounding box center [230, 58] width 21 height 21
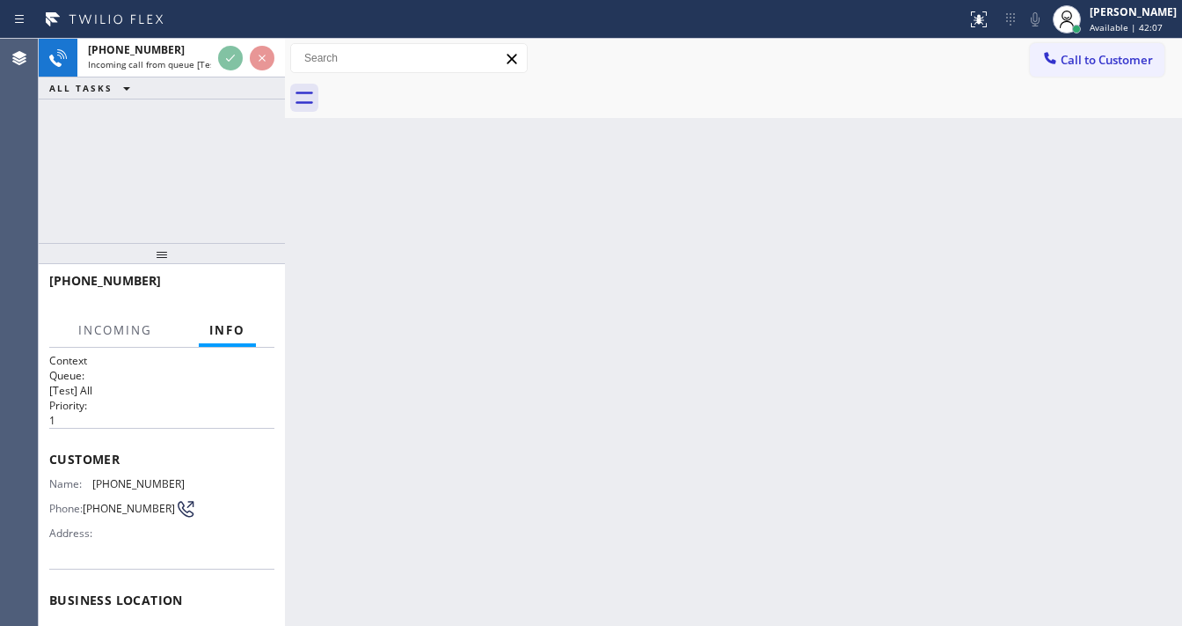
scroll to position [211, 0]
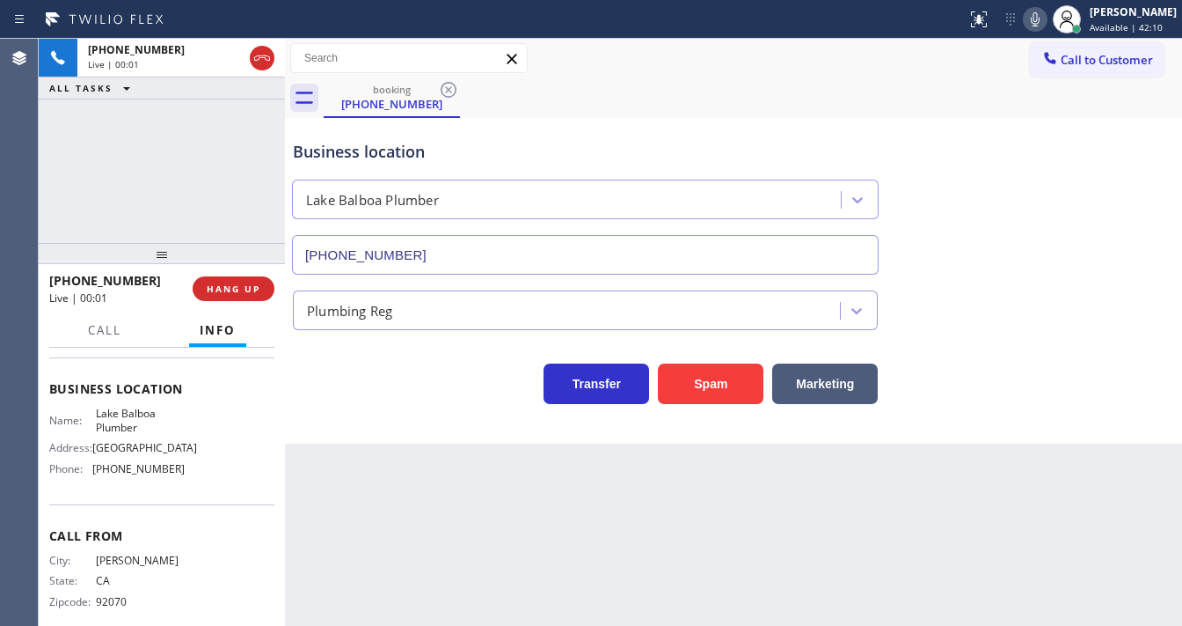
type input "[PHONE_NUMBER]"
click at [194, 187] on div "[PHONE_NUMBER] Live | 00:02 ALL TASKS ALL TASKS ACTIVE TASKS TASKS IN WRAP UP" at bounding box center [162, 141] width 246 height 204
click at [697, 378] on button "Spam" at bounding box center [711, 383] width 106 height 40
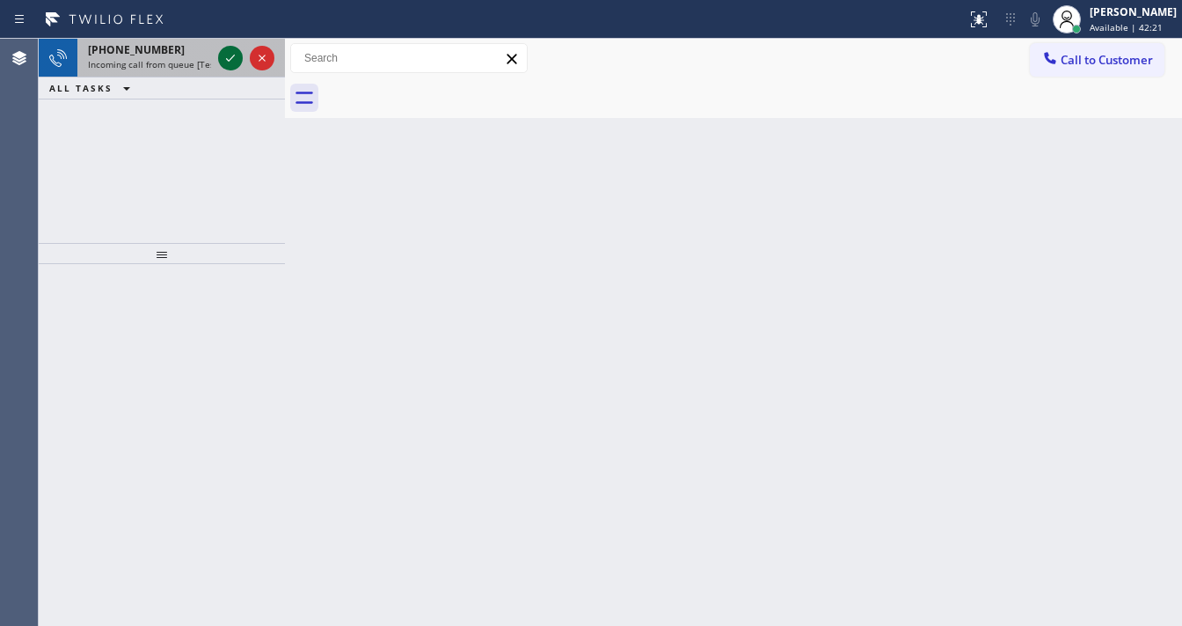
click at [226, 59] on icon at bounding box center [230, 58] width 9 height 7
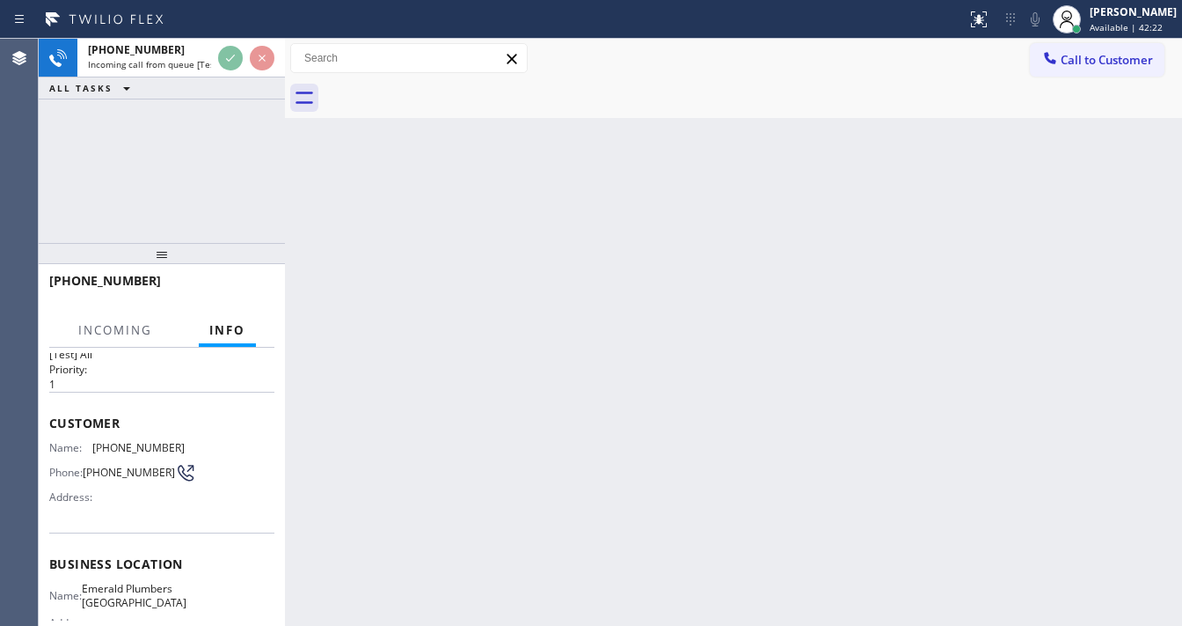
scroll to position [141, 0]
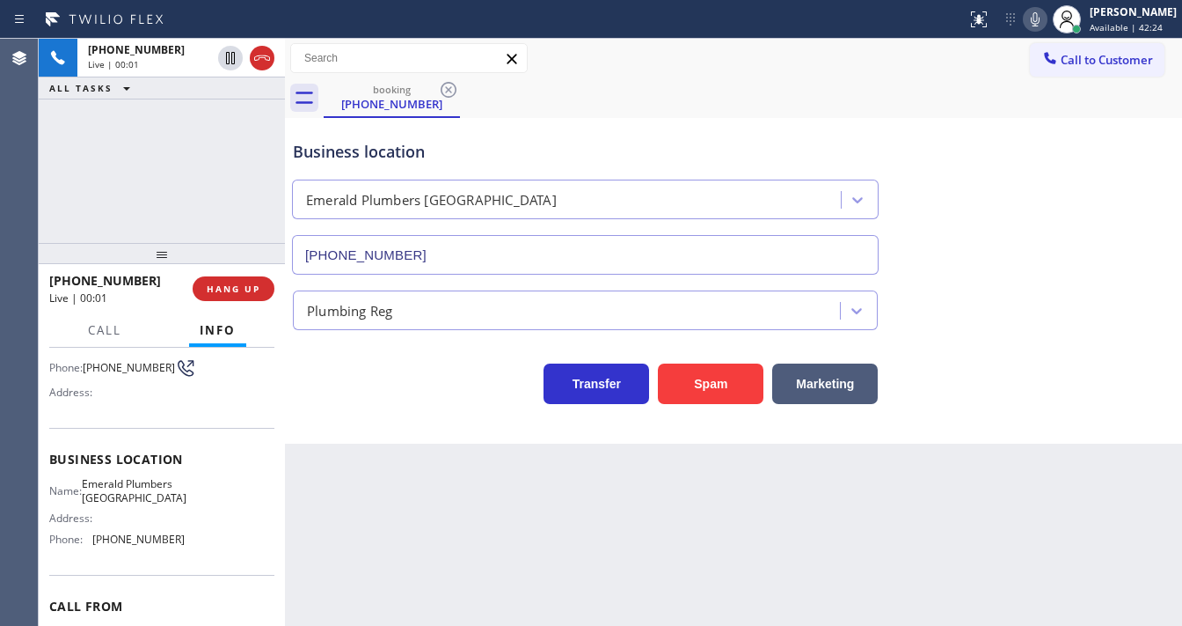
type input "[PHONE_NUMBER]"
click at [687, 373] on button "Spam" at bounding box center [711, 383] width 106 height 40
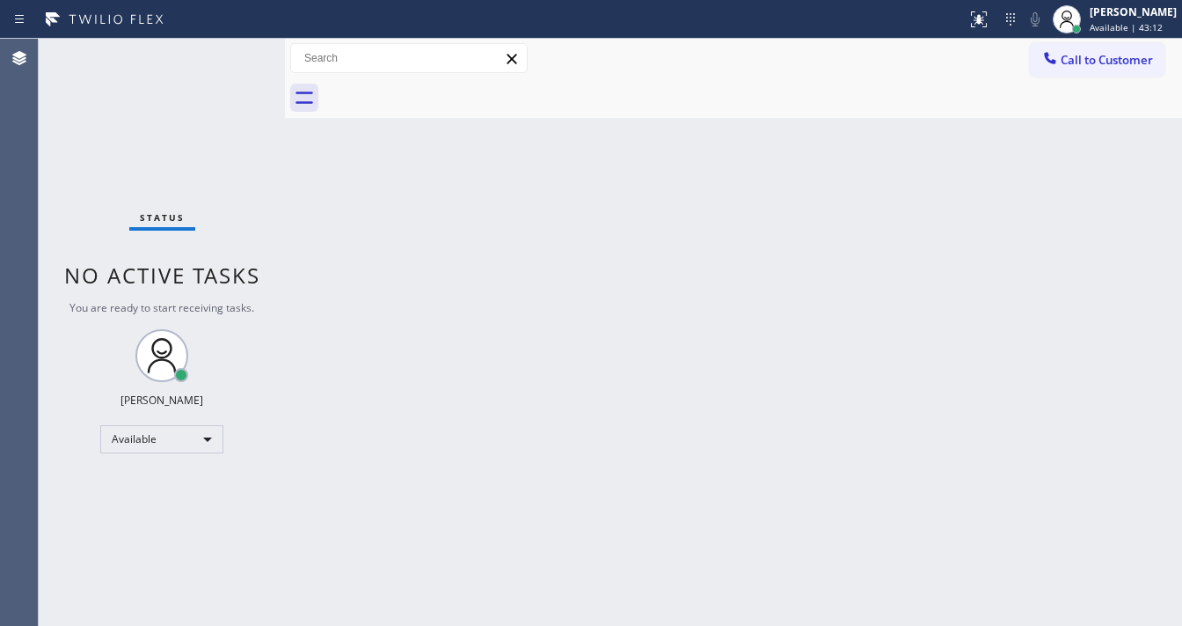
click at [228, 62] on div "Status No active tasks You are ready to start receiving tasks. [PERSON_NAME]" at bounding box center [162, 332] width 246 height 587
click at [232, 54] on div "Status No active tasks You are ready to start receiving tasks. [PERSON_NAME]" at bounding box center [162, 332] width 246 height 587
click at [233, 53] on div "Status No active tasks You are ready to start receiving tasks. [PERSON_NAME]" at bounding box center [162, 332] width 246 height 587
click at [239, 36] on div "Status report No issues detected If you experience an issue, please download th…" at bounding box center [591, 19] width 1182 height 39
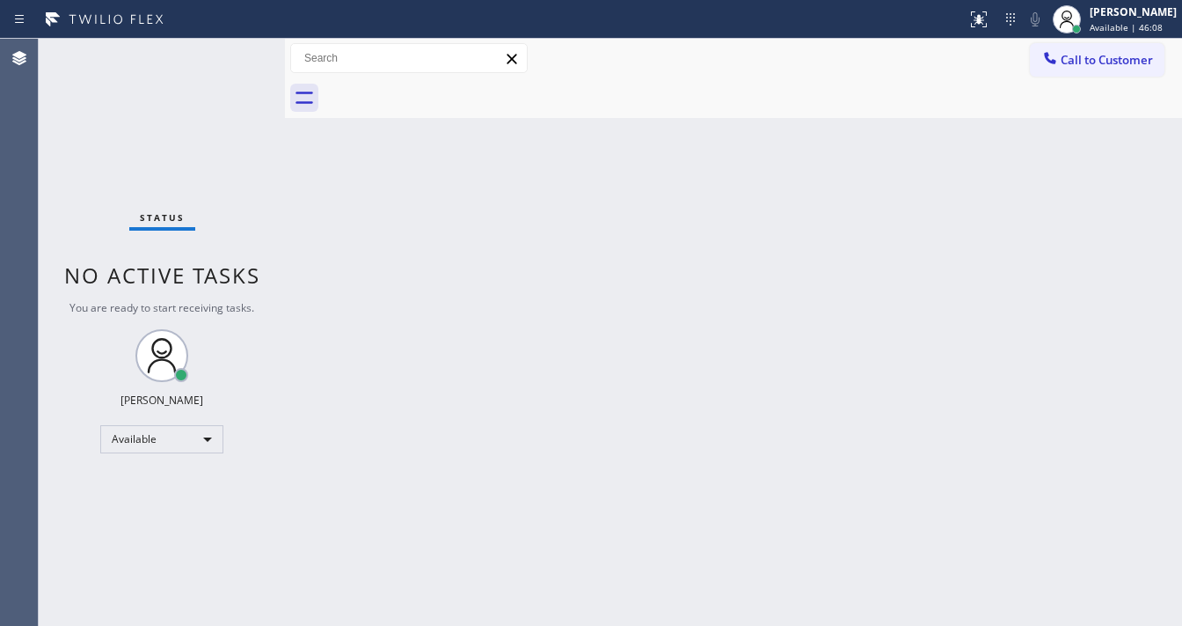
click at [237, 44] on div "Status No active tasks You are ready to start receiving tasks. [PERSON_NAME]" at bounding box center [162, 332] width 246 height 587
click at [231, 46] on div "Status No active tasks You are ready to start receiving tasks. [PERSON_NAME]" at bounding box center [162, 332] width 246 height 587
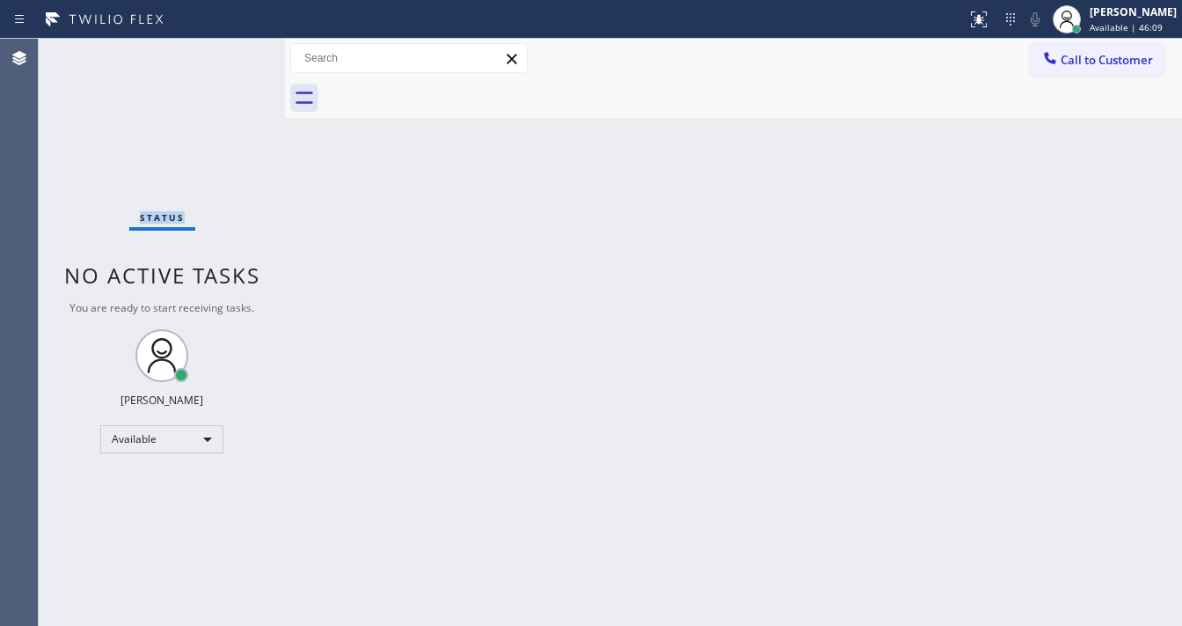
click at [231, 46] on div "Status No active tasks You are ready to start receiving tasks. [PERSON_NAME]" at bounding box center [162, 332] width 246 height 587
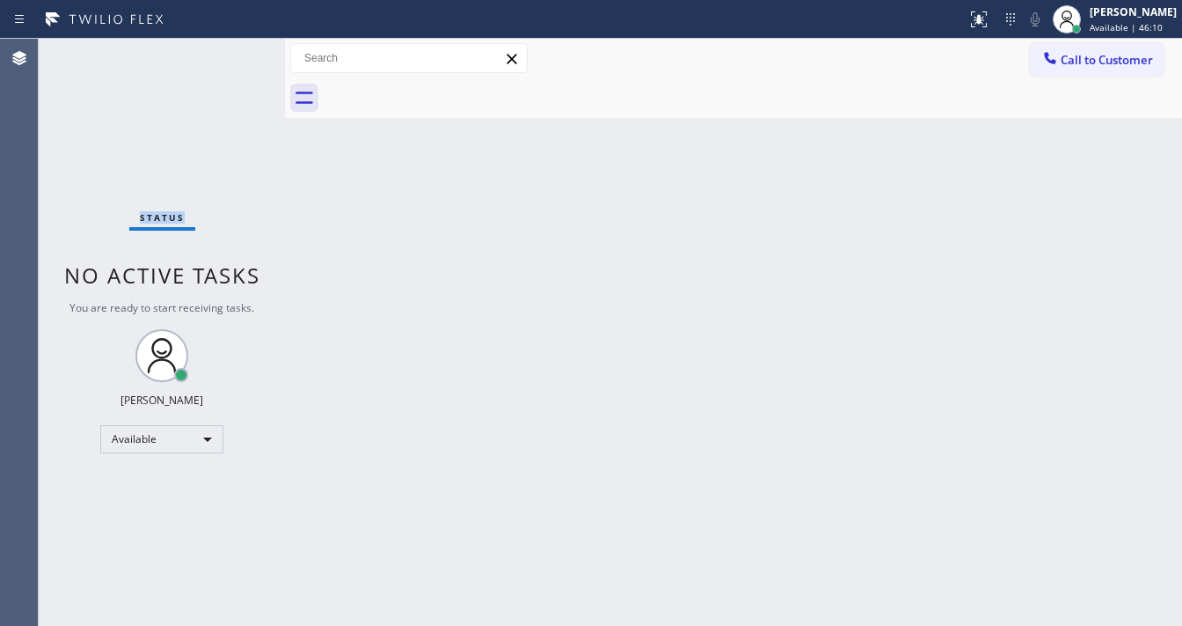
click at [230, 48] on div "Status No active tasks You are ready to start receiving tasks. [PERSON_NAME]" at bounding box center [162, 332] width 246 height 587
click at [231, 48] on div "Status No active tasks You are ready to start receiving tasks. [PERSON_NAME]" at bounding box center [162, 332] width 246 height 587
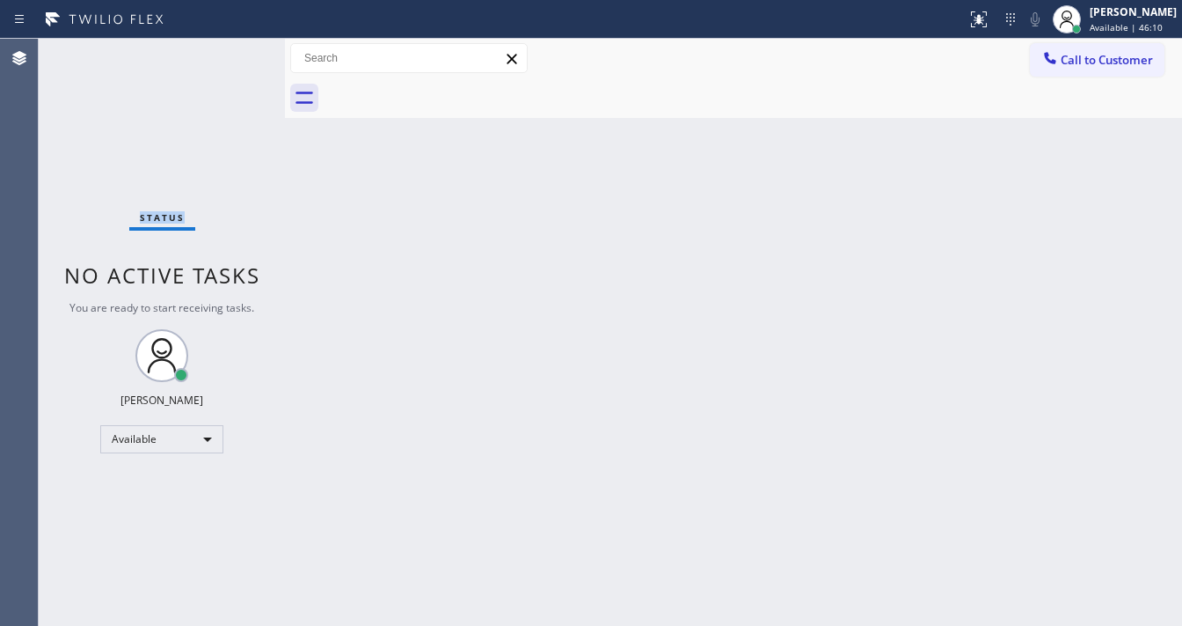
click at [231, 49] on div "Status No active tasks You are ready to start receiving tasks. [PERSON_NAME]" at bounding box center [162, 332] width 246 height 587
click at [231, 52] on div "Status No active tasks You are ready to start receiving tasks. [PERSON_NAME]" at bounding box center [162, 332] width 246 height 587
click at [232, 53] on div "Status No active tasks You are ready to start receiving tasks. [PERSON_NAME]" at bounding box center [162, 332] width 246 height 587
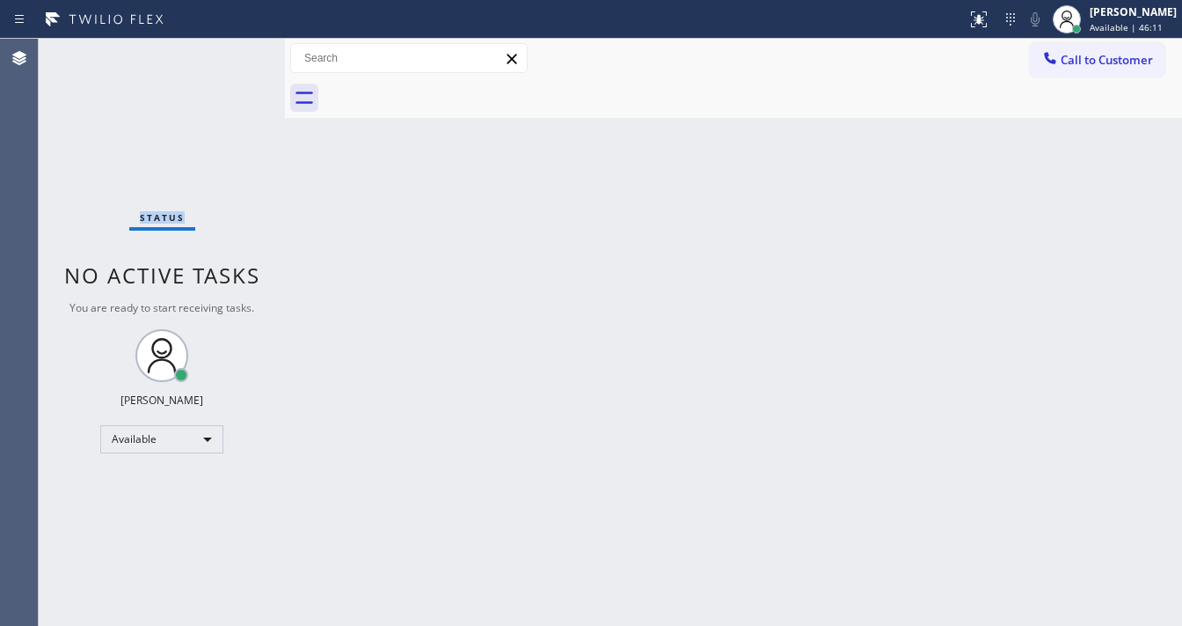
click at [232, 53] on div "Status No active tasks You are ready to start receiving tasks. [PERSON_NAME]" at bounding box center [162, 332] width 246 height 587
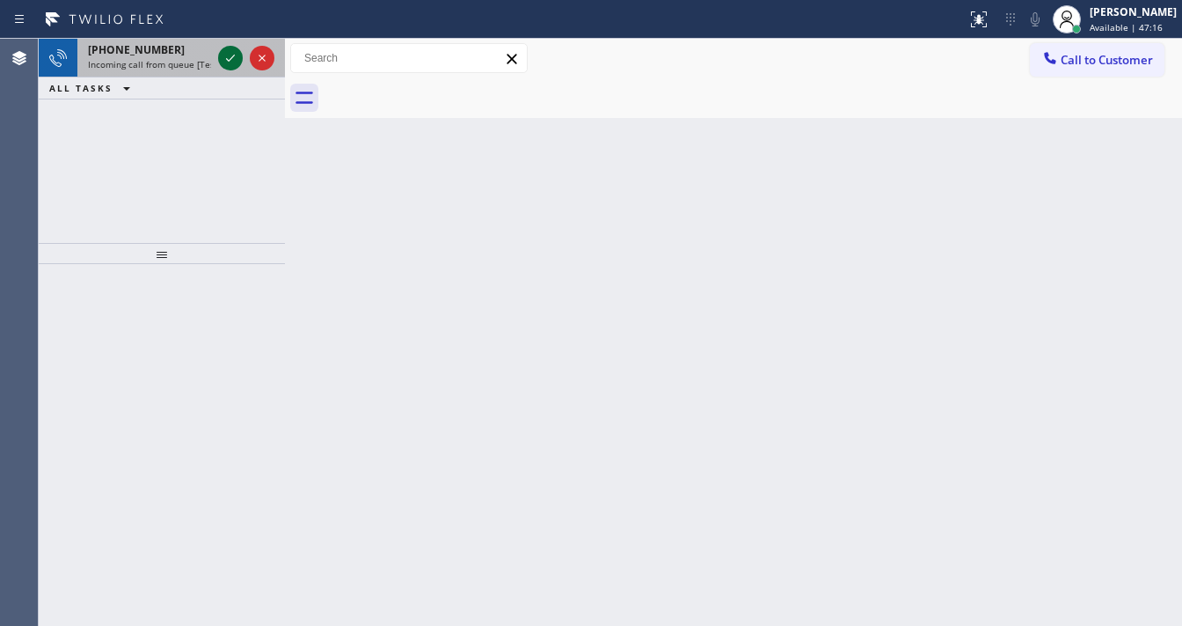
click at [228, 57] on icon at bounding box center [230, 58] width 21 height 21
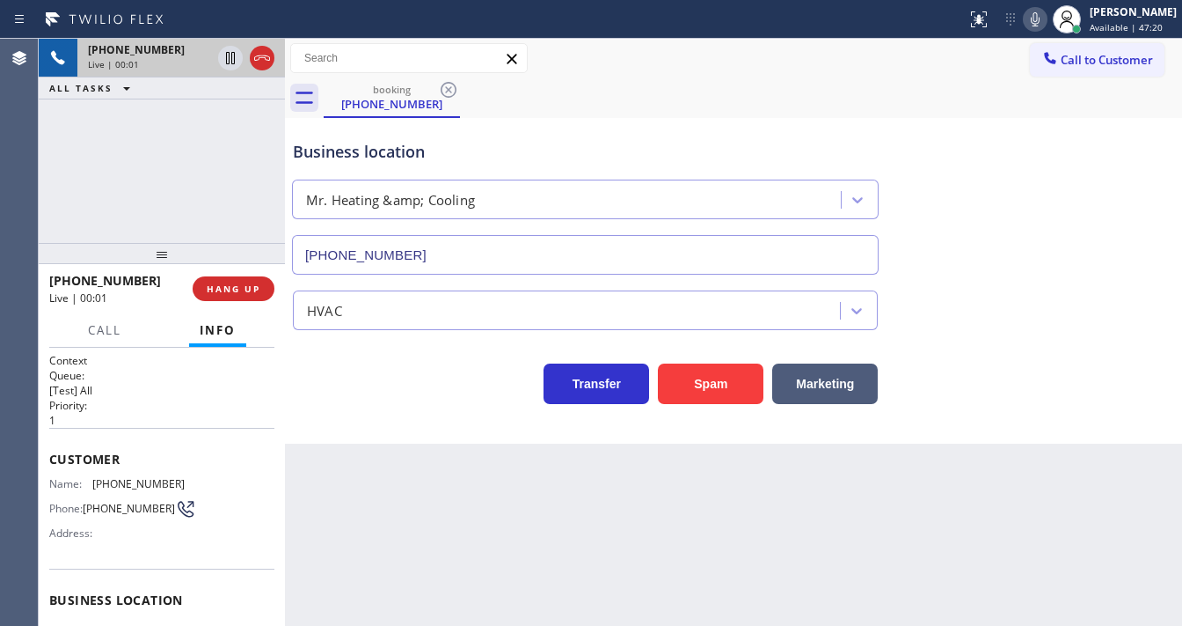
type input "[PHONE_NUMBER]"
click at [83, 235] on div "[PHONE_NUMBER] Live | 00:43 ALL TASKS ALL TASKS ACTIVE TASKS TASKS IN WRAP UP" at bounding box center [162, 141] width 246 height 204
click at [141, 128] on div "[PHONE_NUMBER] Live | 00:48 ALL TASKS ALL TASKS ACTIVE TASKS TASKS IN WRAP UP" at bounding box center [162, 141] width 246 height 204
click at [121, 139] on div "[PHONE_NUMBER] Live | 00:50 ALL TASKS ALL TASKS ACTIVE TASKS TASKS IN WRAP UP" at bounding box center [162, 141] width 246 height 204
click at [688, 371] on button "Spam" at bounding box center [711, 383] width 106 height 40
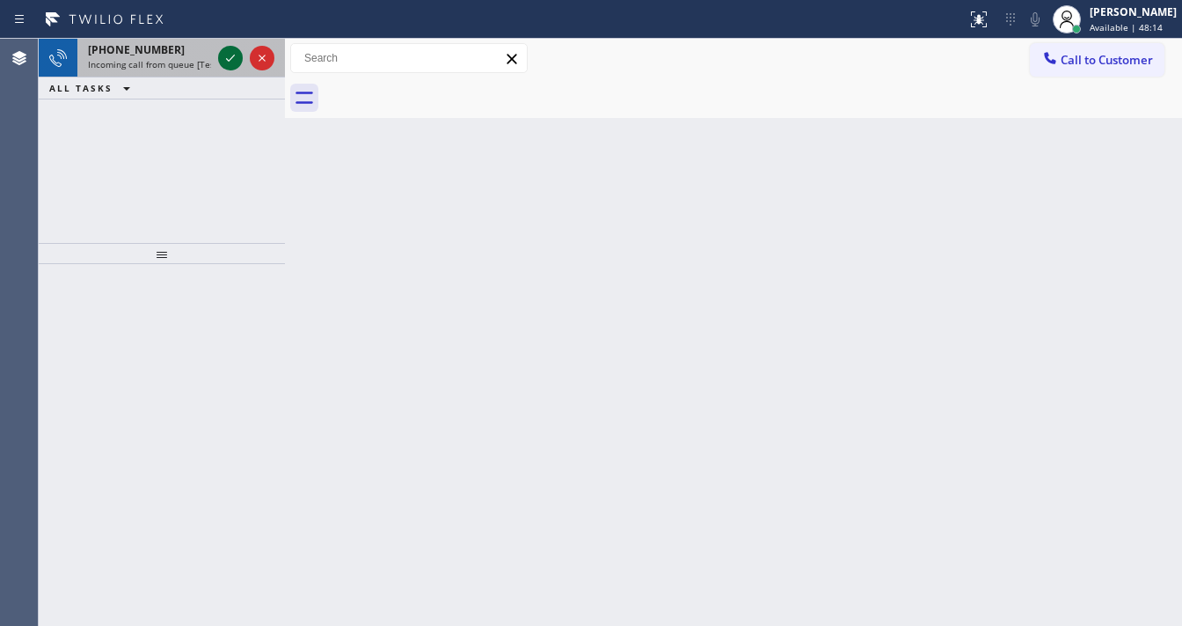
drag, startPoint x: 181, startPoint y: 49, endPoint x: 225, endPoint y: 55, distance: 44.4
click at [181, 49] on div "[PHONE_NUMBER]" at bounding box center [149, 49] width 123 height 15
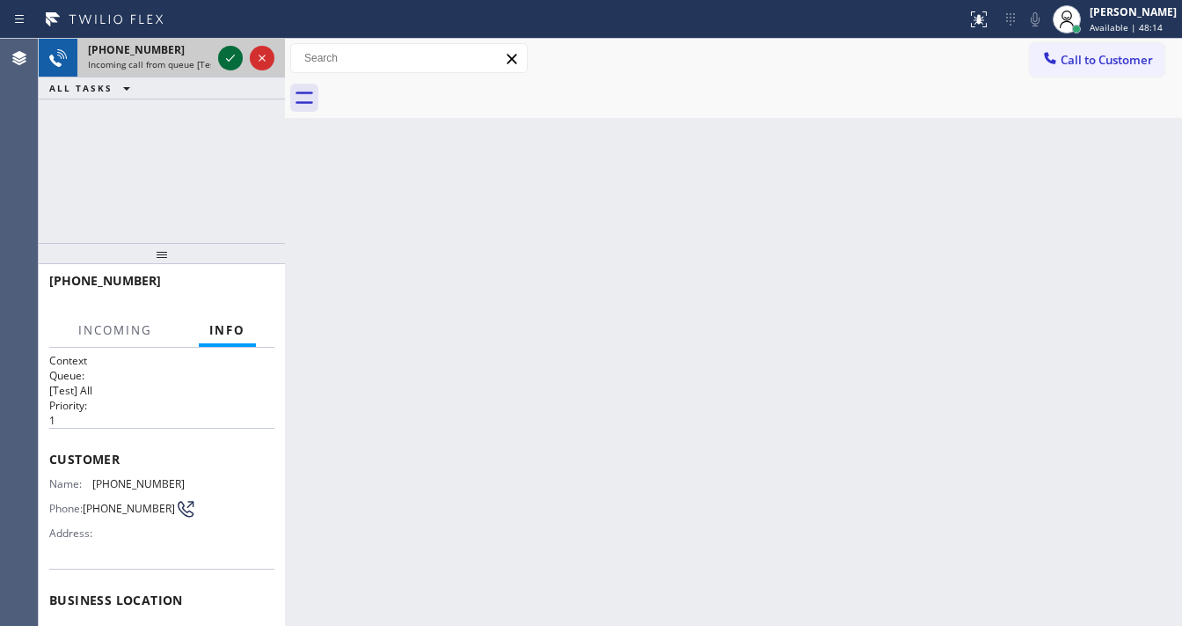
click at [225, 55] on icon at bounding box center [230, 58] width 21 height 21
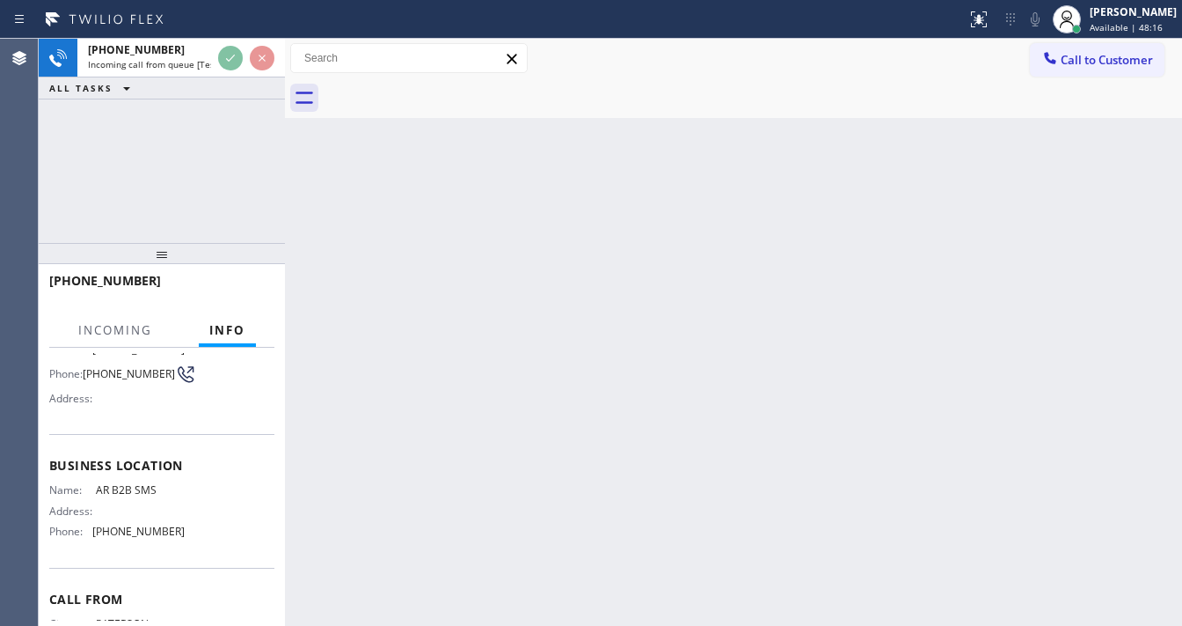
scroll to position [141, 0]
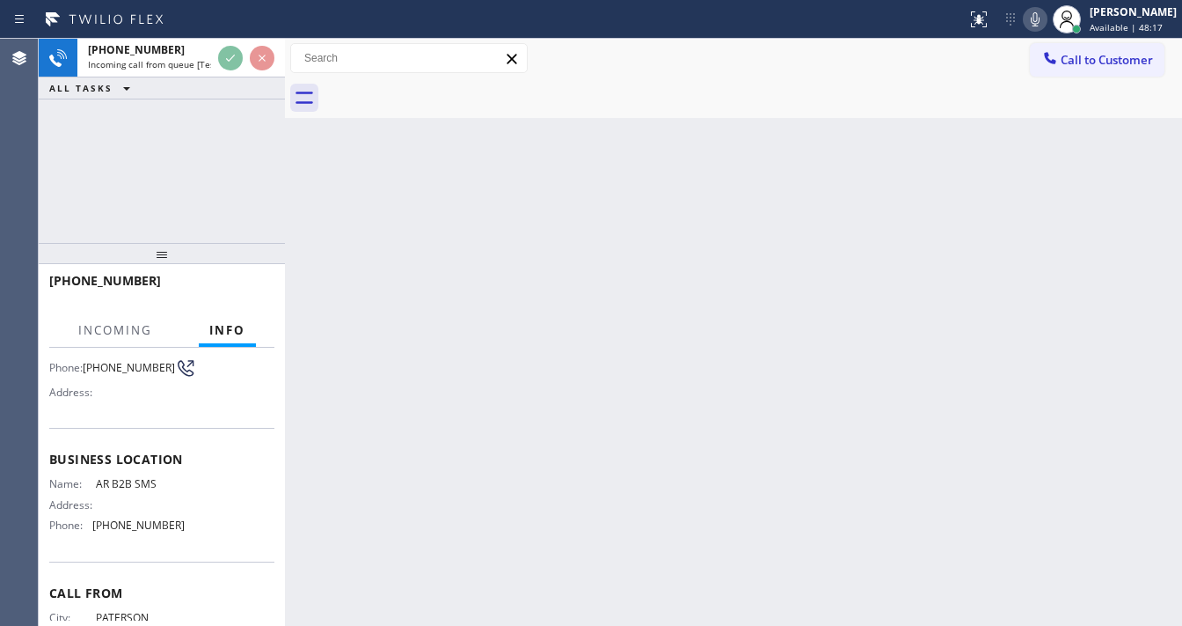
click at [72, 194] on div "[PHONE_NUMBER] Incoming call from queue [Test] All ALL TASKS ALL TASKS ACTIVE T…" at bounding box center [162, 141] width 246 height 204
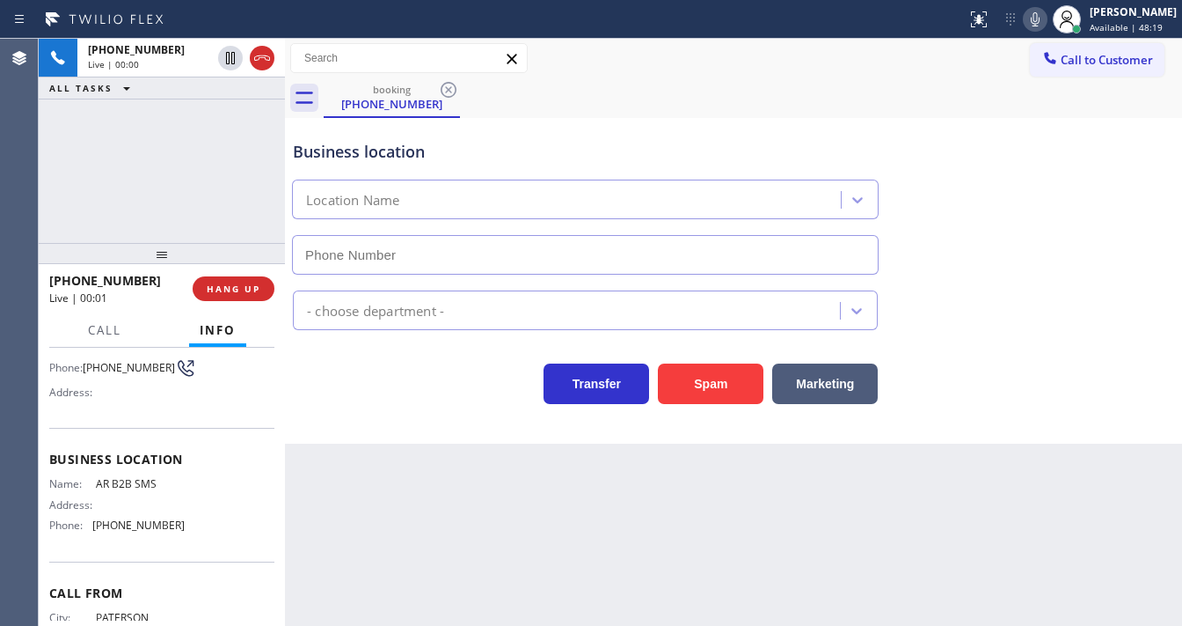
type input "[PHONE_NUMBER]"
click at [49, 194] on div "[PHONE_NUMBER] Live | 00:12 ALL TASKS ALL TASKS ACTIVE TASKS TASKS IN WRAP UP" at bounding box center [162, 141] width 246 height 204
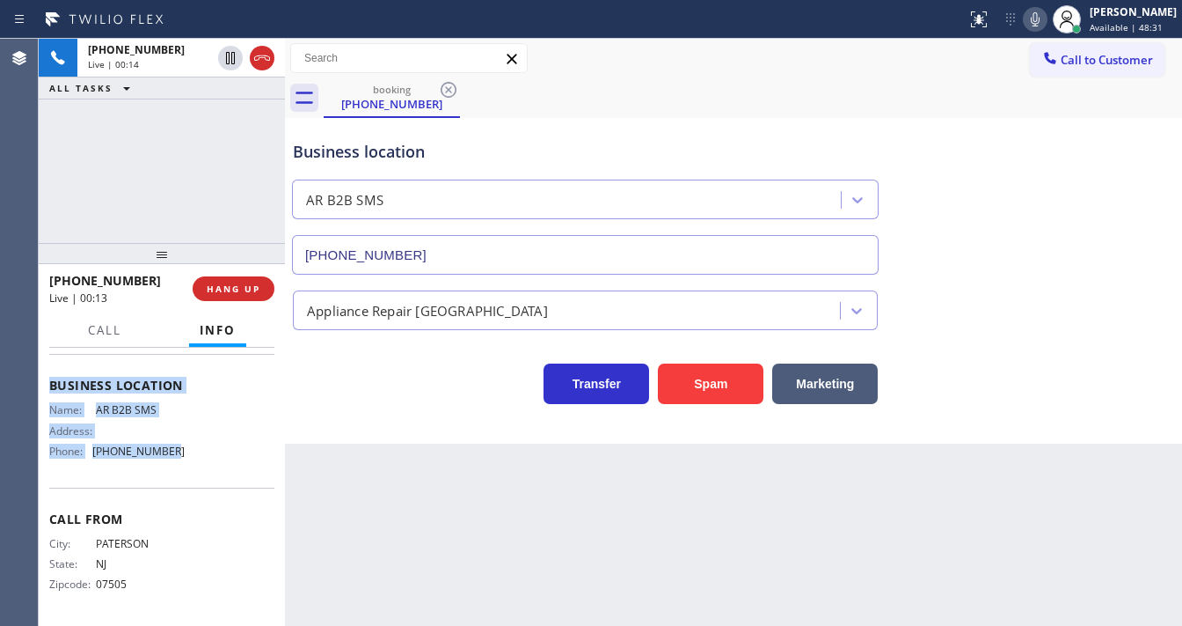
scroll to position [216, 0]
drag, startPoint x: 46, startPoint y: 378, endPoint x: 120, endPoint y: 260, distance: 139.9
click at [186, 450] on div "Context Queue: [Test] All Priority: 1 Customer Name: [PHONE_NUMBER] Phone: [PHO…" at bounding box center [162, 487] width 246 height 278
copy div "Customer Name: [PHONE_NUMBER] Phone: [PHONE_NUMBER] Address: Business location …"
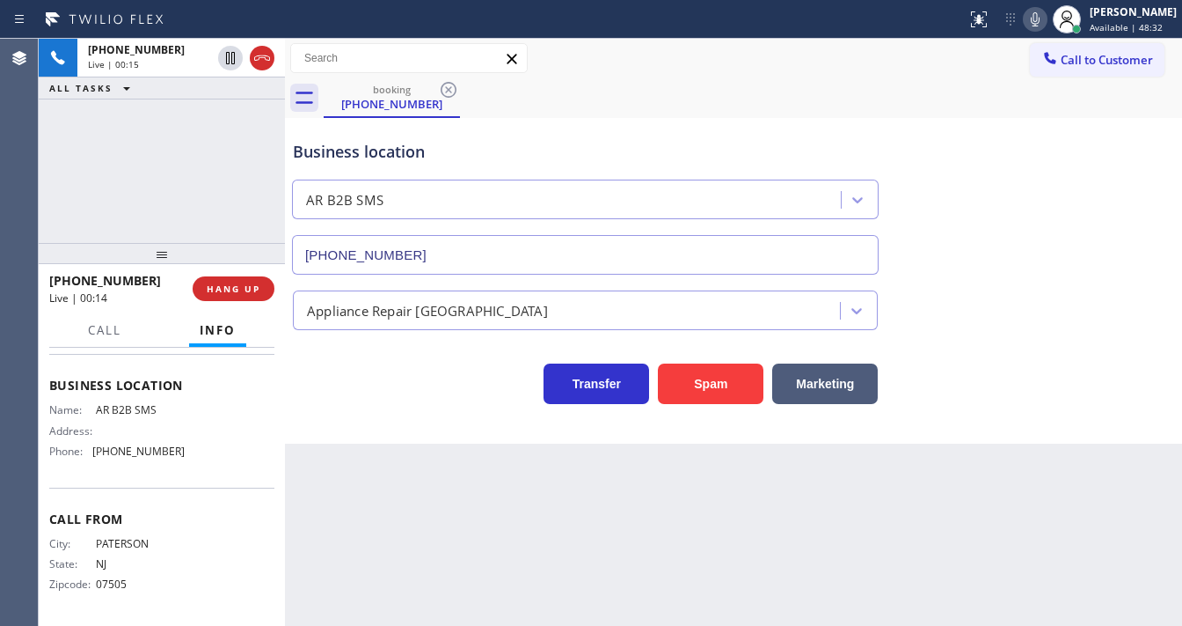
click at [178, 162] on div "[PHONE_NUMBER] Live | 00:15 ALL TASKS ALL TASKS ACTIVE TASKS TASKS IN WRAP UP" at bounding box center [162, 141] width 246 height 204
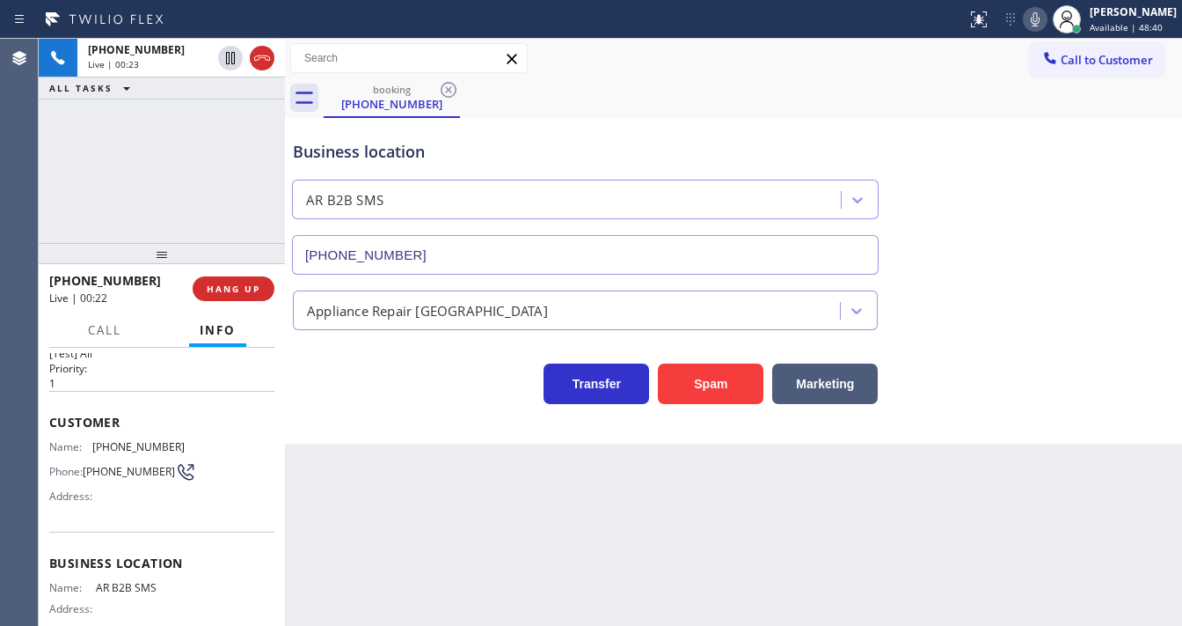
scroll to position [4, 0]
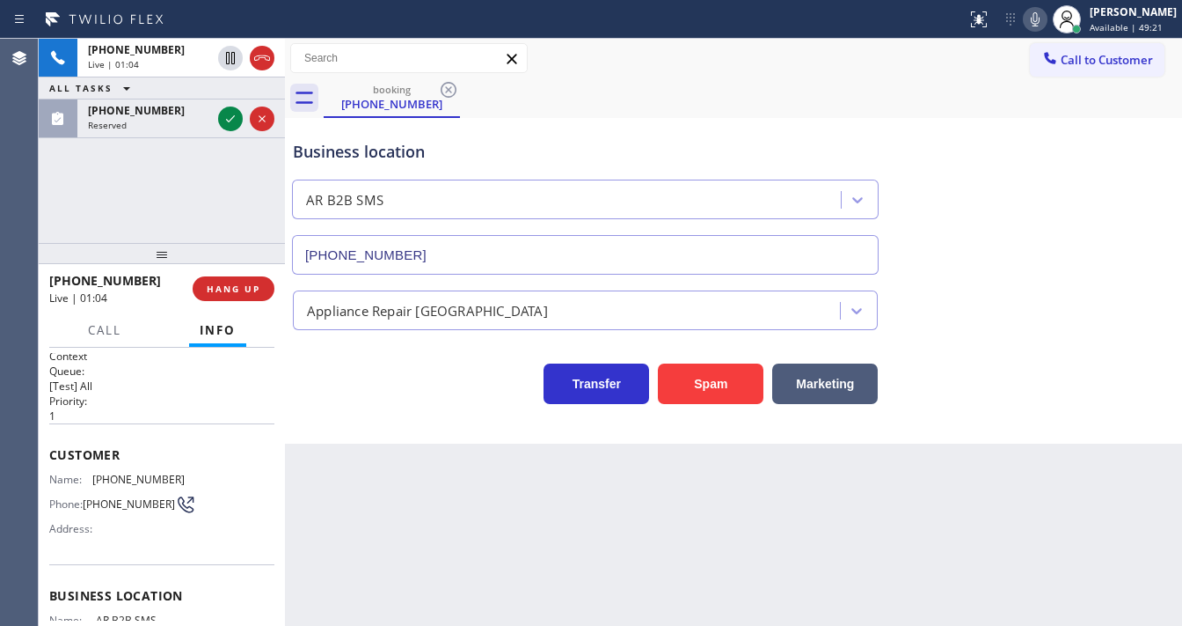
click at [80, 183] on div "[PHONE_NUMBER] Live | 01:04 ALL TASKS ALL TASKS ACTIVE TASKS TASKS IN WRAP UP […" at bounding box center [162, 141] width 246 height 204
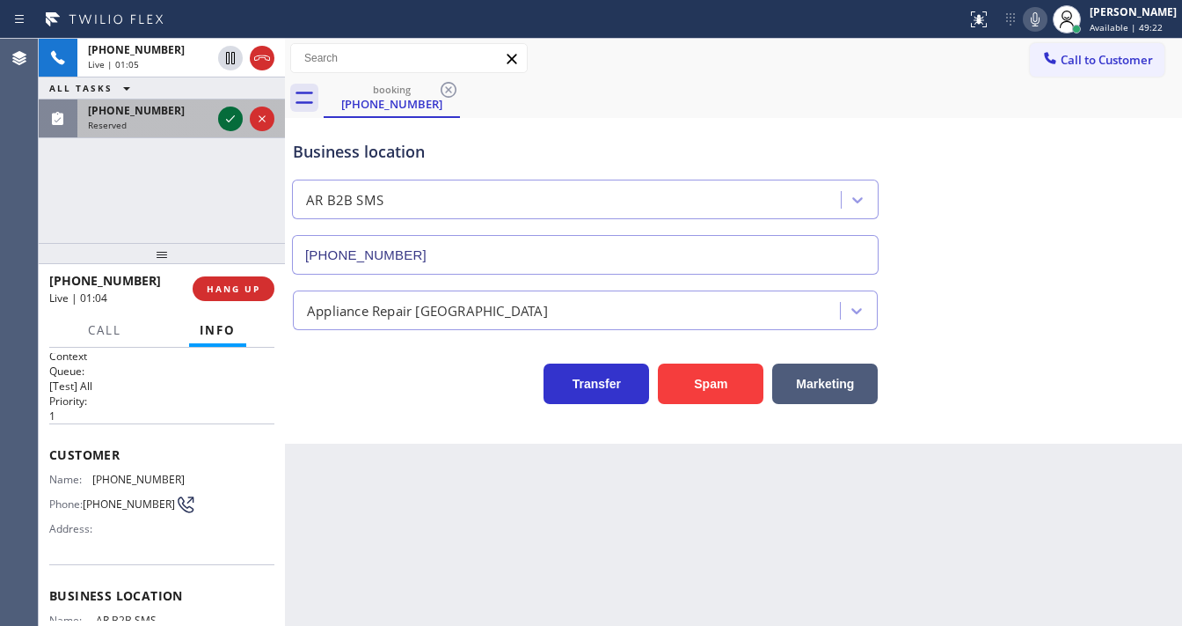
click at [224, 116] on icon at bounding box center [230, 118] width 21 height 21
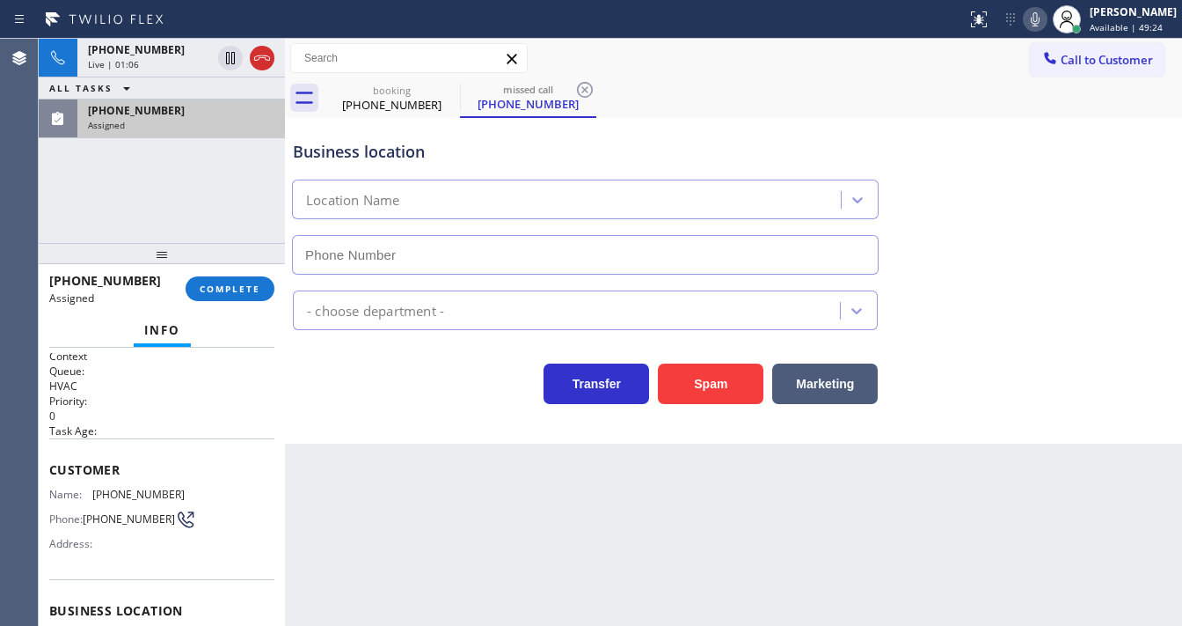
scroll to position [75, 0]
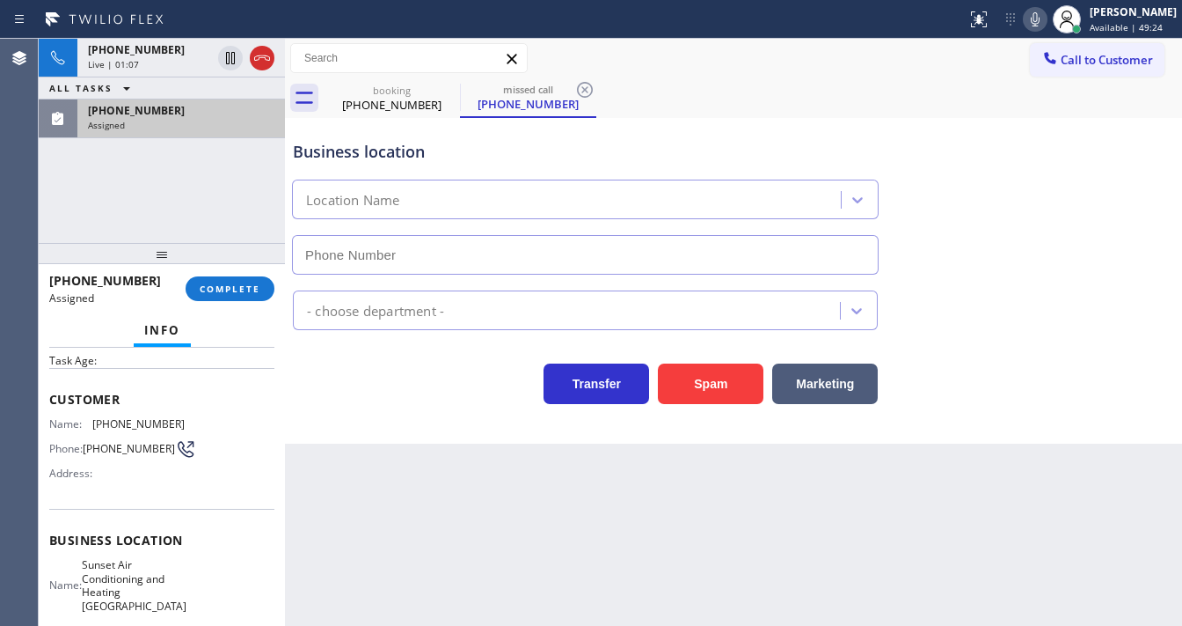
type input "[PHONE_NUMBER]"
click at [132, 211] on div "[PHONE_NUMBER] Live | 01:08 ALL TASKS ALL TASKS ACTIVE TASKS TASKS IN WRAP UP […" at bounding box center [162, 141] width 246 height 204
click at [132, 211] on div "[PHONE_NUMBER] Live | 01:10 ALL TASKS ALL TASKS ACTIVE TASKS TASKS IN WRAP UP […" at bounding box center [162, 141] width 246 height 204
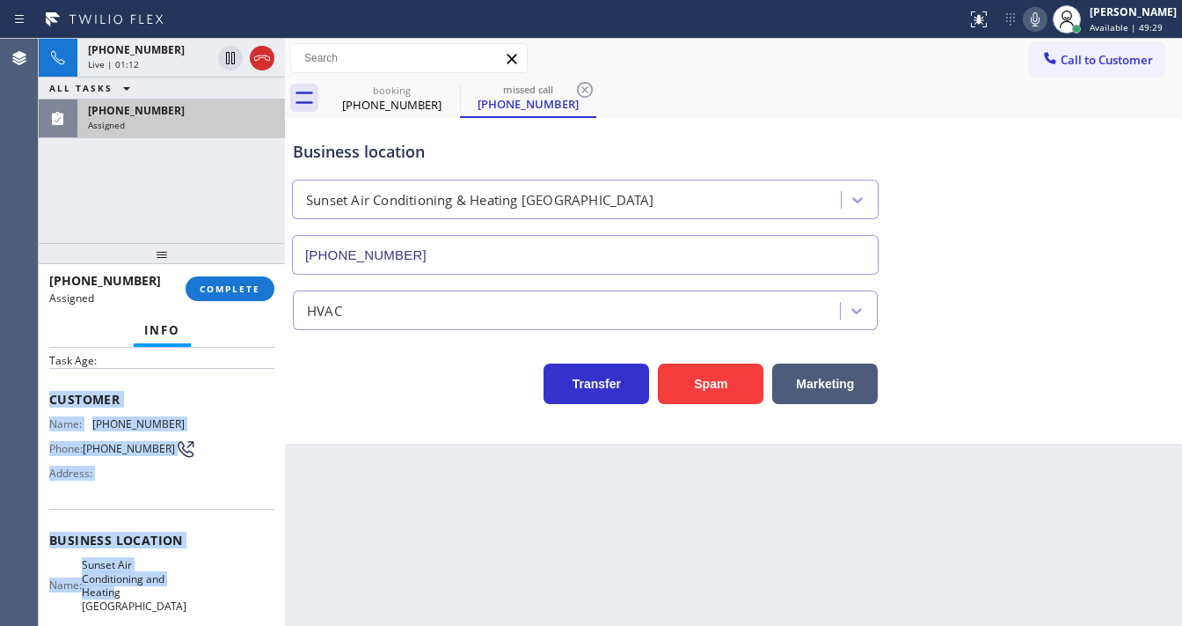
scroll to position [271, 0]
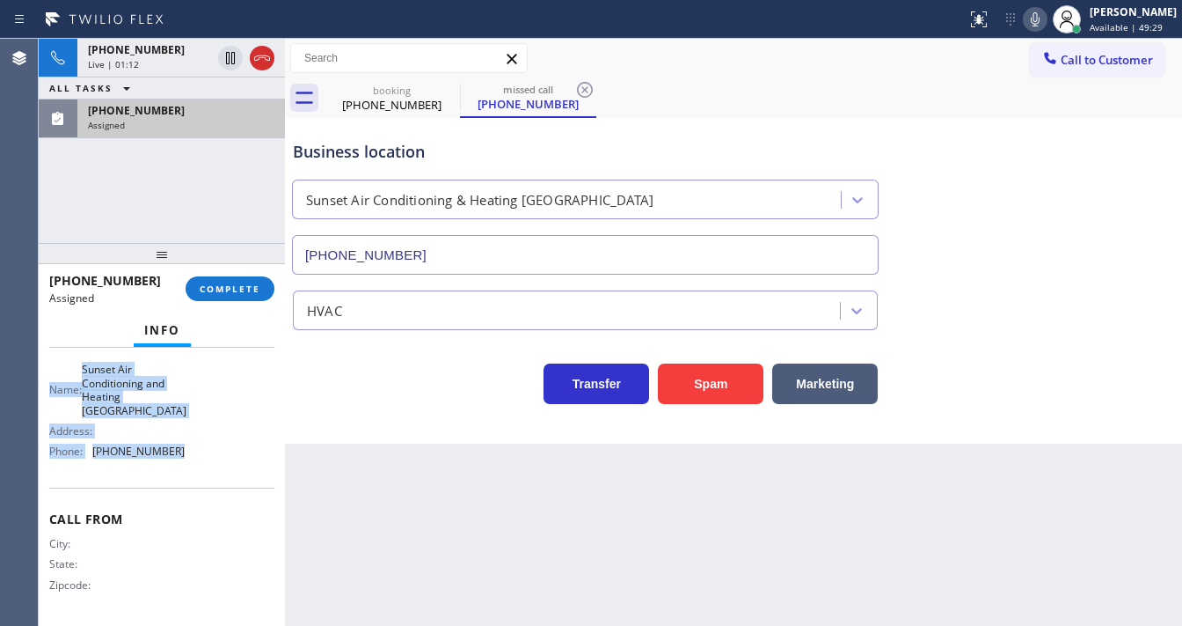
drag, startPoint x: 46, startPoint y: 391, endPoint x: 194, endPoint y: 461, distance: 163.7
click at [194, 461] on div "Context Queue: HVAC Priority: 0 Task Age: Customer Name: [PHONE_NUMBER] Phone: …" at bounding box center [162, 487] width 246 height 278
copy div "Customer Name: [PHONE_NUMBER] Phone: [PHONE_NUMBER] Address: Business location …"
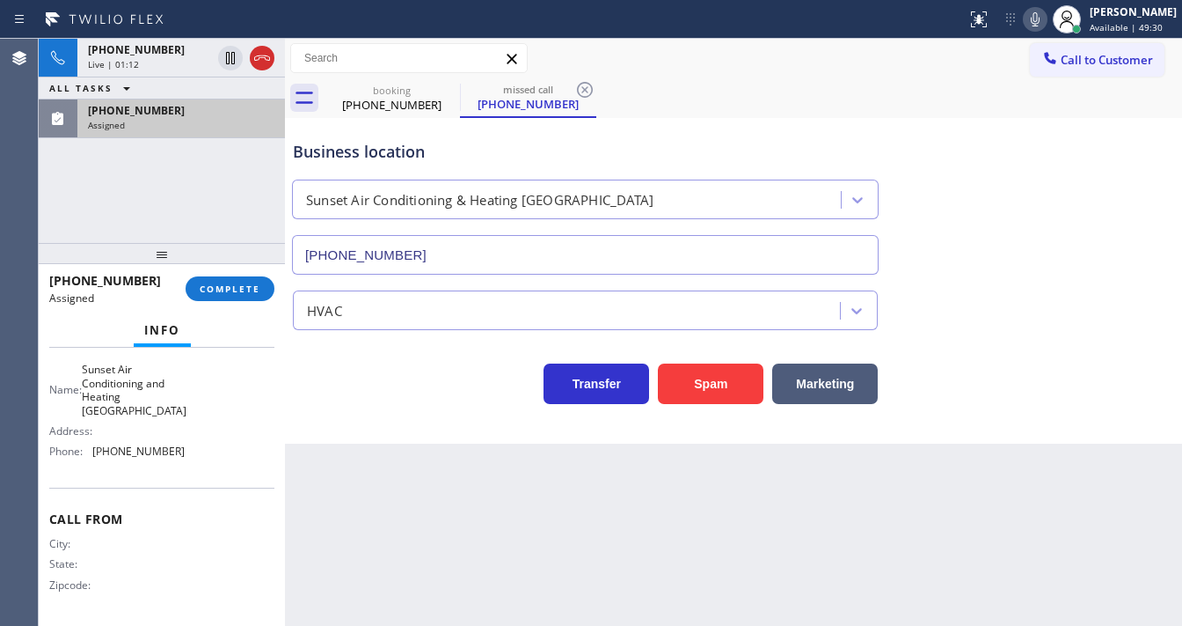
click at [189, 225] on div "[PHONE_NUMBER] Live | 01:12 ALL TASKS ALL TASKS ACTIVE TASKS TASKS IN WRAP UP […" at bounding box center [162, 141] width 246 height 204
click at [141, 191] on div "[PHONE_NUMBER] Live | 01:14 ALL TASKS ALL TASKS ACTIVE TASKS TASKS IN WRAP UP […" at bounding box center [162, 141] width 246 height 204
click at [238, 282] on span "COMPLETE" at bounding box center [230, 288] width 61 height 12
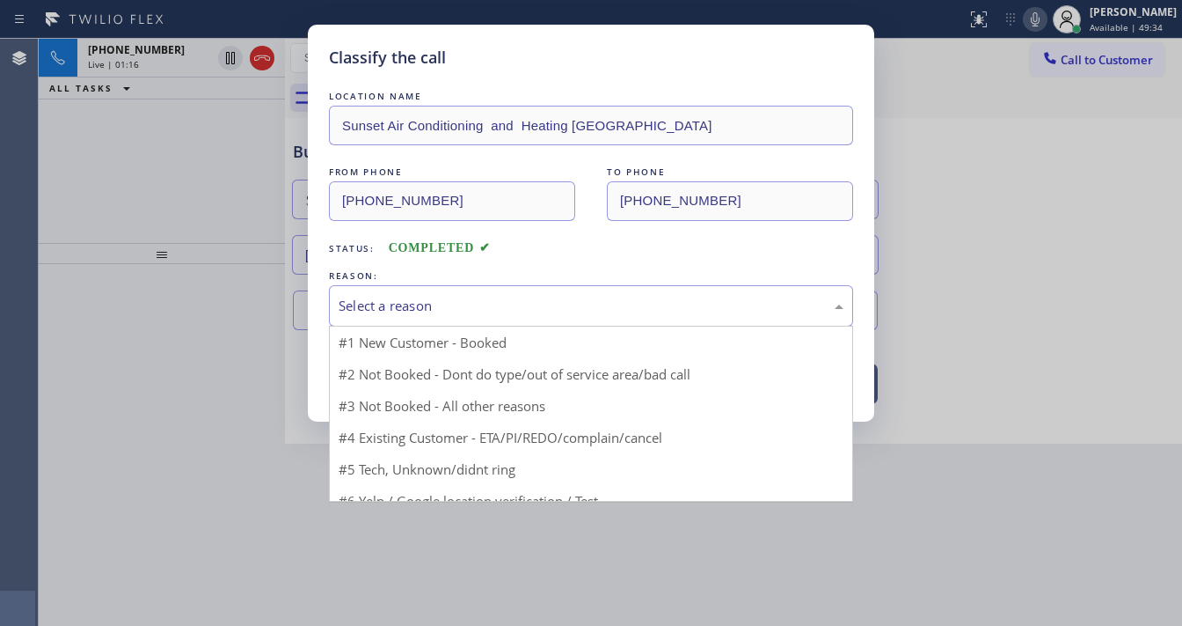
click at [392, 302] on div "Select a reason" at bounding box center [591, 306] width 505 height 20
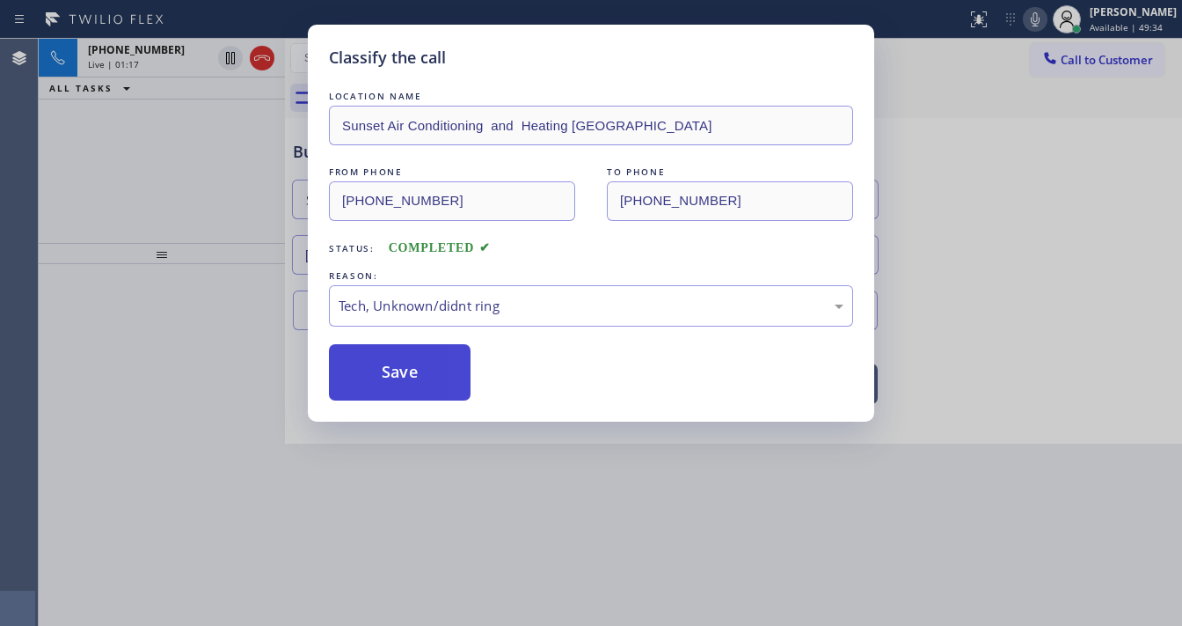
click at [398, 355] on button "Save" at bounding box center [400, 372] width 142 height 56
click at [400, 359] on button "Save" at bounding box center [400, 372] width 142 height 56
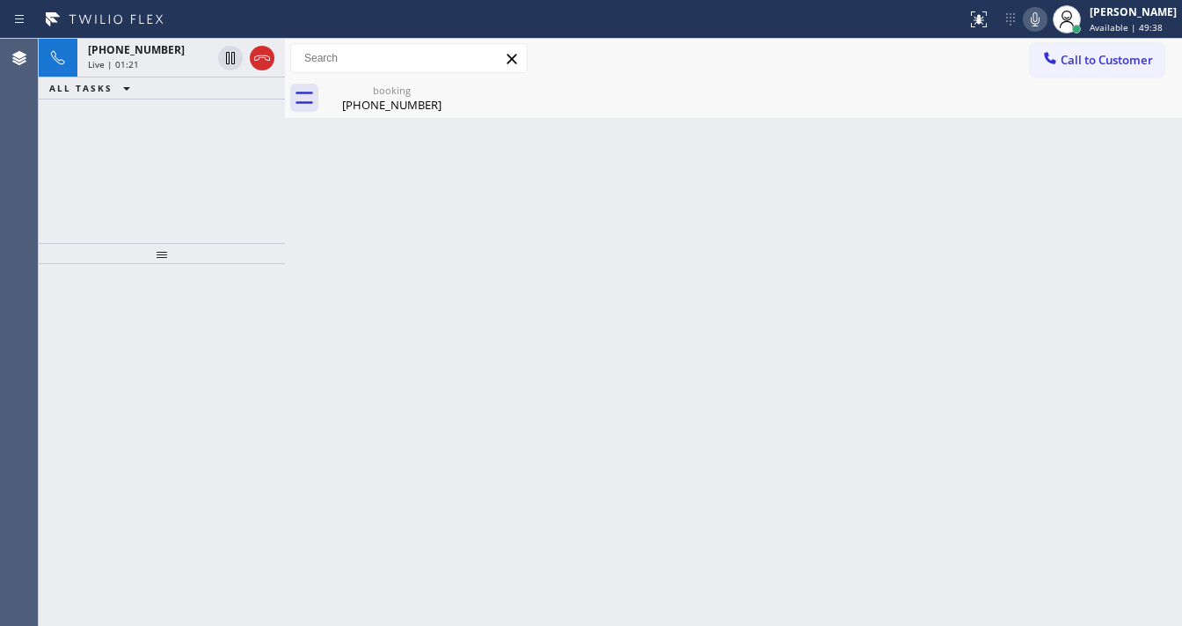
click at [130, 213] on div "[PHONE_NUMBER] Live | 01:21 ALL TASKS ALL TASKS ACTIVE TASKS TASKS IN WRAP UP" at bounding box center [162, 141] width 246 height 204
click at [179, 230] on div "[PHONE_NUMBER] Live | 01:39 ALL TASKS ALL TASKS ACTIVE TASKS TASKS IN WRAP UP […" at bounding box center [162, 141] width 246 height 204
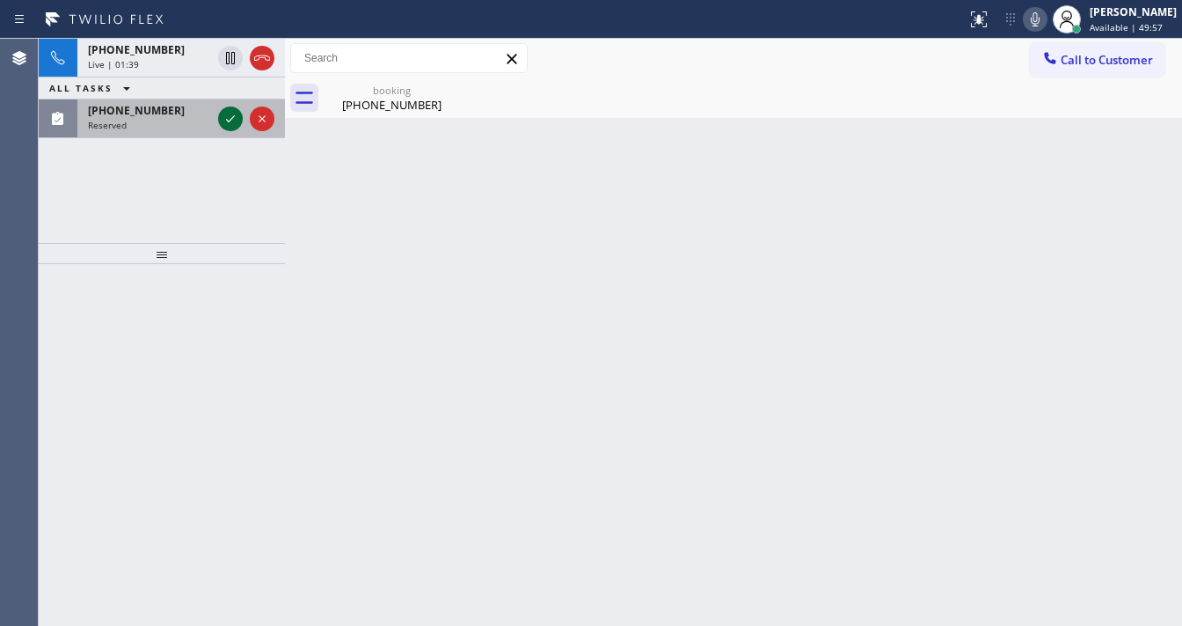
click at [223, 115] on icon at bounding box center [230, 118] width 21 height 21
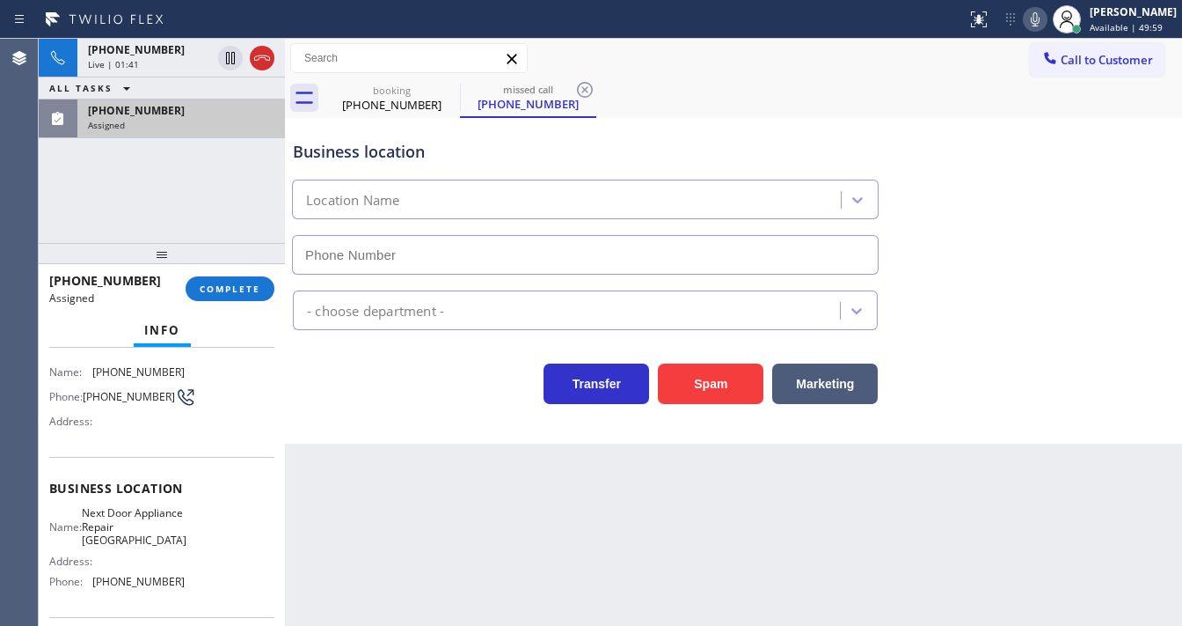
type input "[PHONE_NUMBER]"
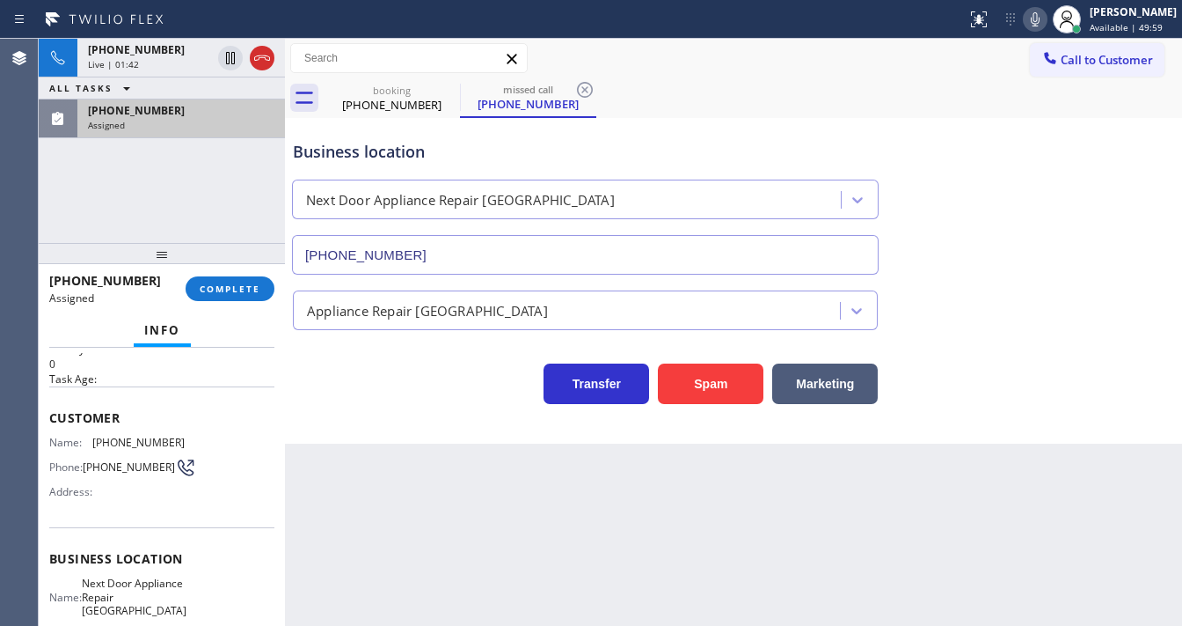
scroll to position [56, 0]
click at [249, 278] on button "COMPLETE" at bounding box center [230, 288] width 89 height 25
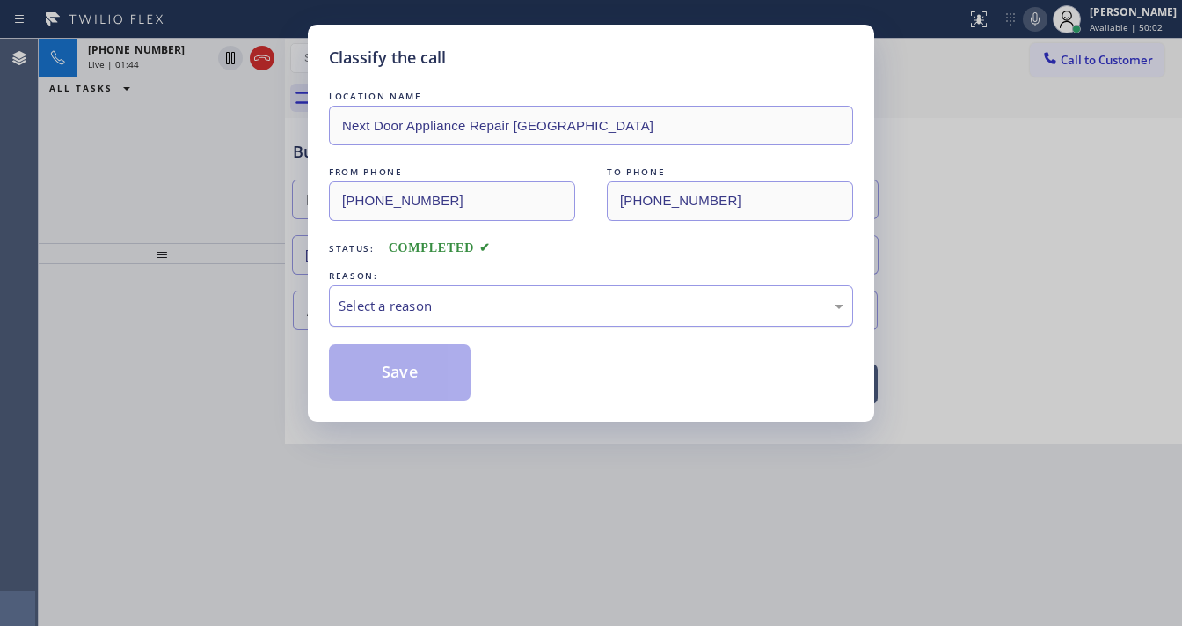
click at [411, 306] on div "Select a reason" at bounding box center [591, 306] width 505 height 20
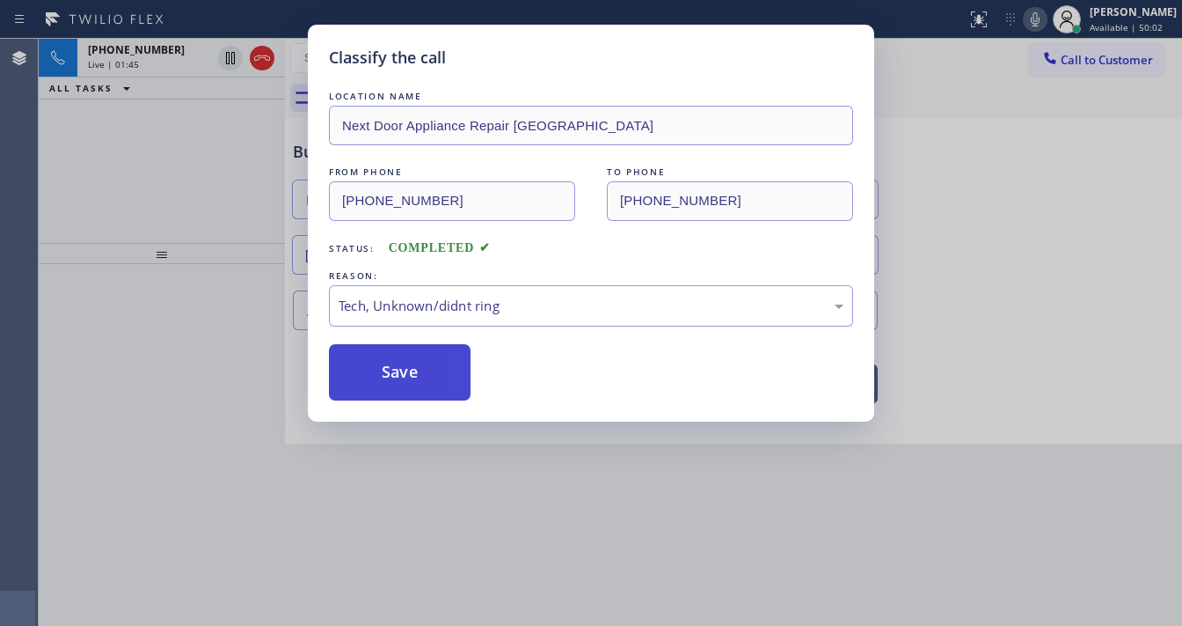
click at [399, 387] on button "Save" at bounding box center [400, 372] width 142 height 56
drag, startPoint x: 399, startPoint y: 387, endPoint x: 414, endPoint y: 381, distance: 16.2
click at [400, 387] on button "Save" at bounding box center [400, 372] width 142 height 56
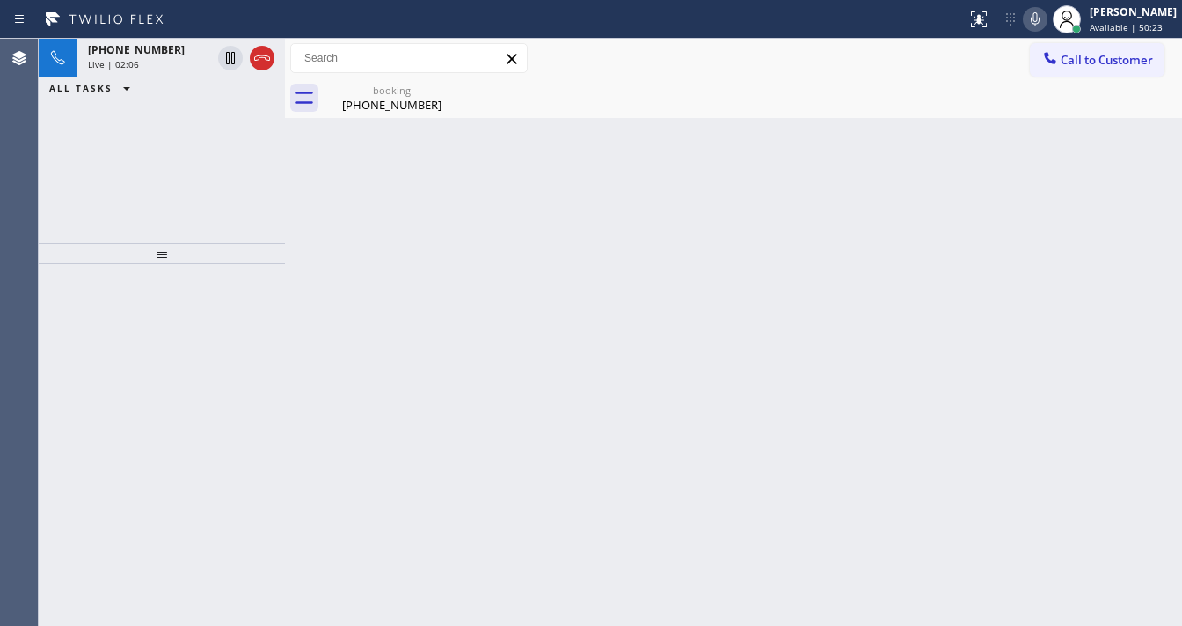
click at [54, 181] on div "[PHONE_NUMBER] Live | 02:06 ALL TASKS ALL TASKS ACTIVE TASKS TASKS IN WRAP UP" at bounding box center [162, 141] width 246 height 204
drag, startPoint x: 134, startPoint y: 185, endPoint x: 144, endPoint y: 175, distance: 14.3
click at [134, 185] on div "[PHONE_NUMBER] Live | 02:11 ALL TASKS ALL TASKS ACTIVE TASKS TASKS IN WRAP UP […" at bounding box center [162, 141] width 246 height 204
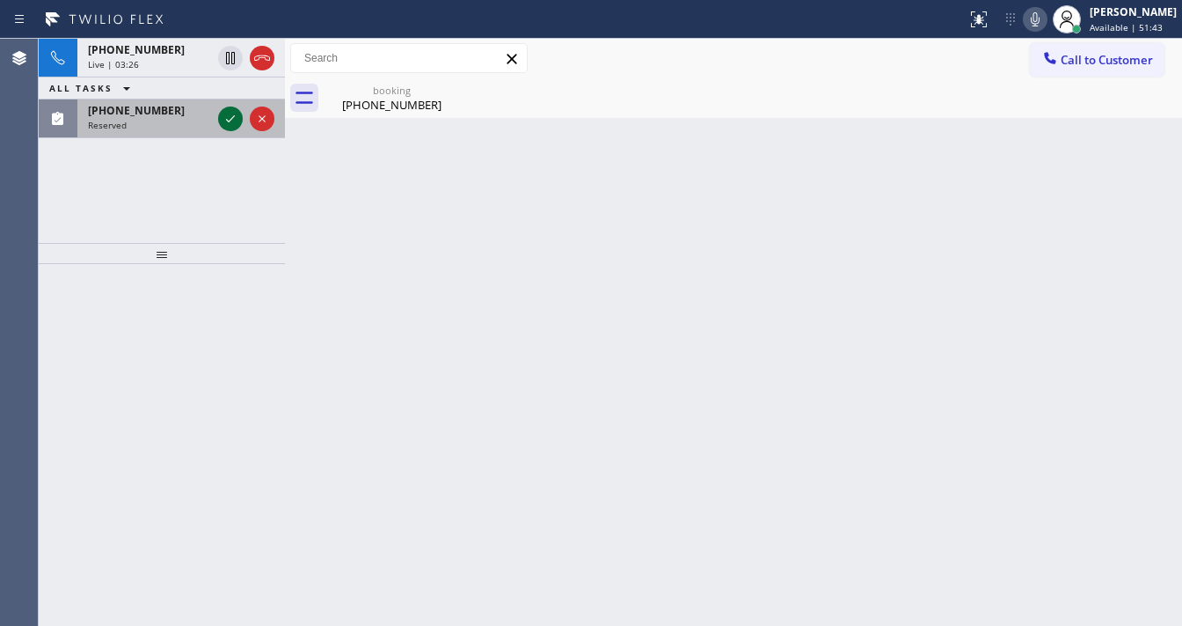
click at [225, 121] on icon at bounding box center [230, 118] width 21 height 21
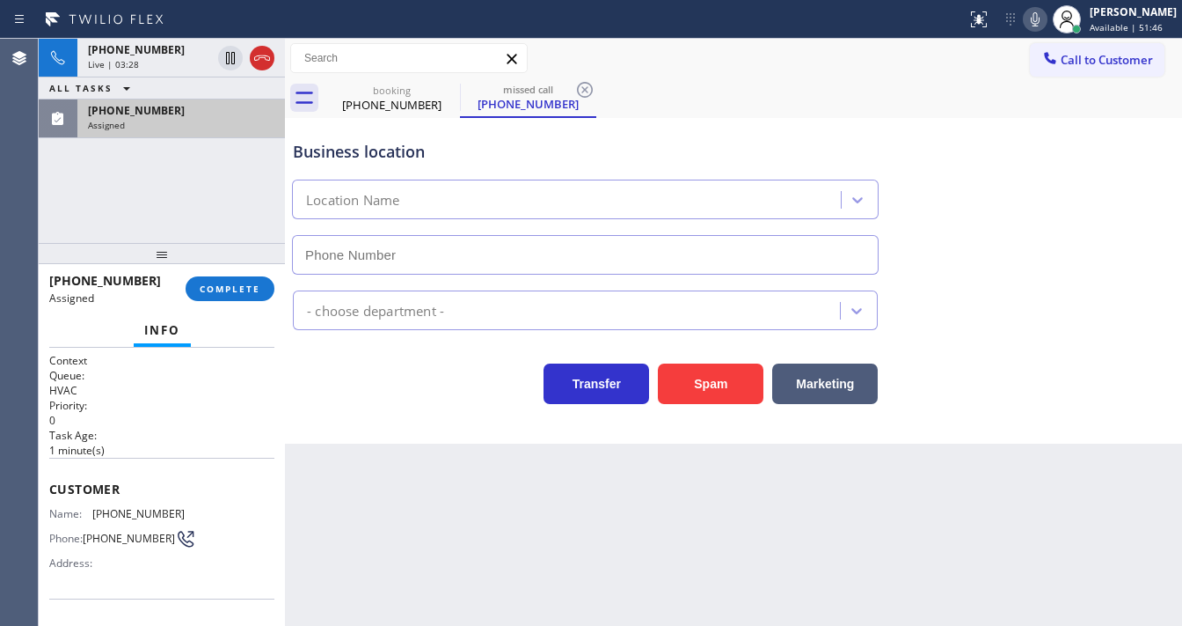
type input "[PHONE_NUMBER]"
click at [215, 288] on span "COMPLETE" at bounding box center [230, 288] width 61 height 12
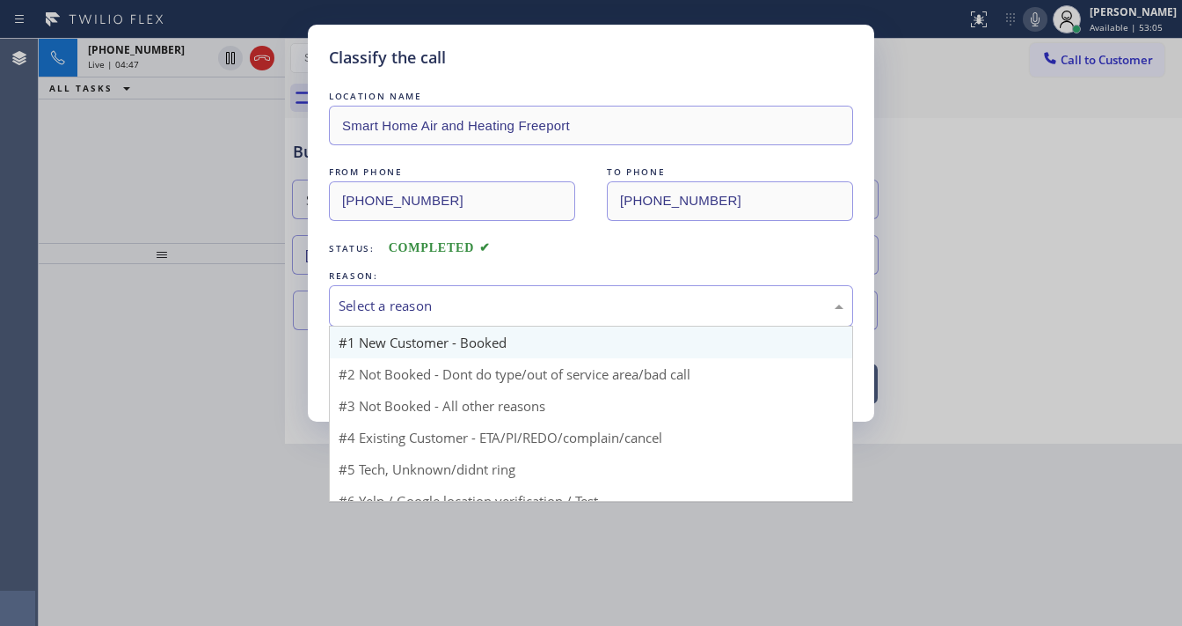
drag, startPoint x: 399, startPoint y: 313, endPoint x: 423, endPoint y: 331, distance: 30.3
click at [402, 313] on div "Select a reason" at bounding box center [591, 306] width 505 height 20
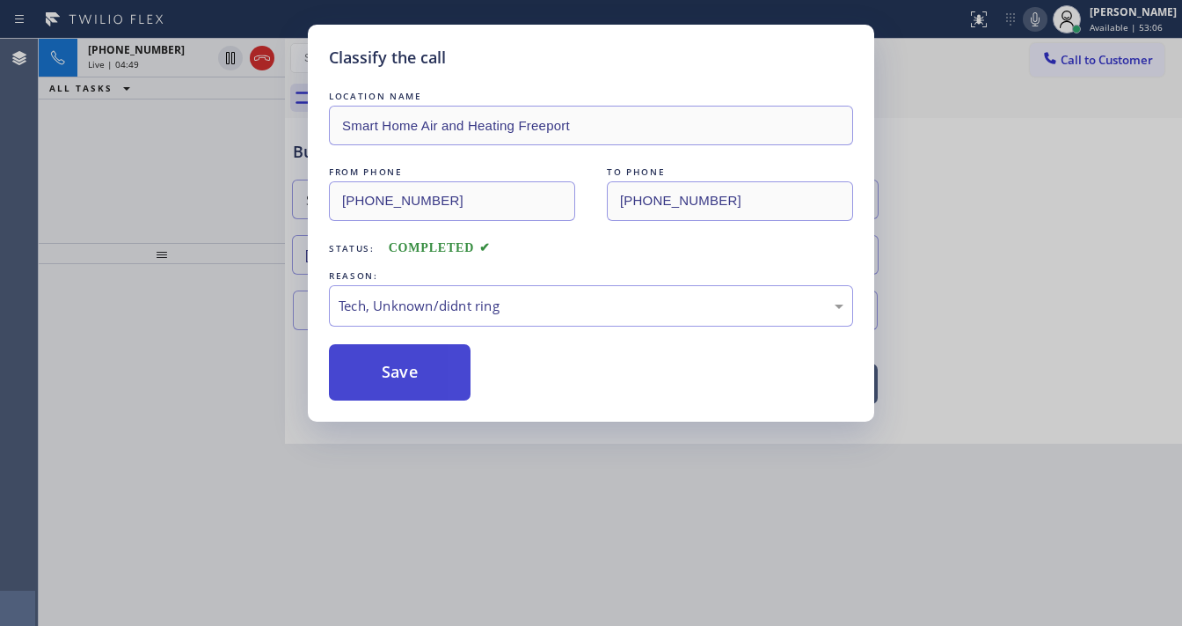
click at [408, 370] on button "Save" at bounding box center [400, 372] width 142 height 56
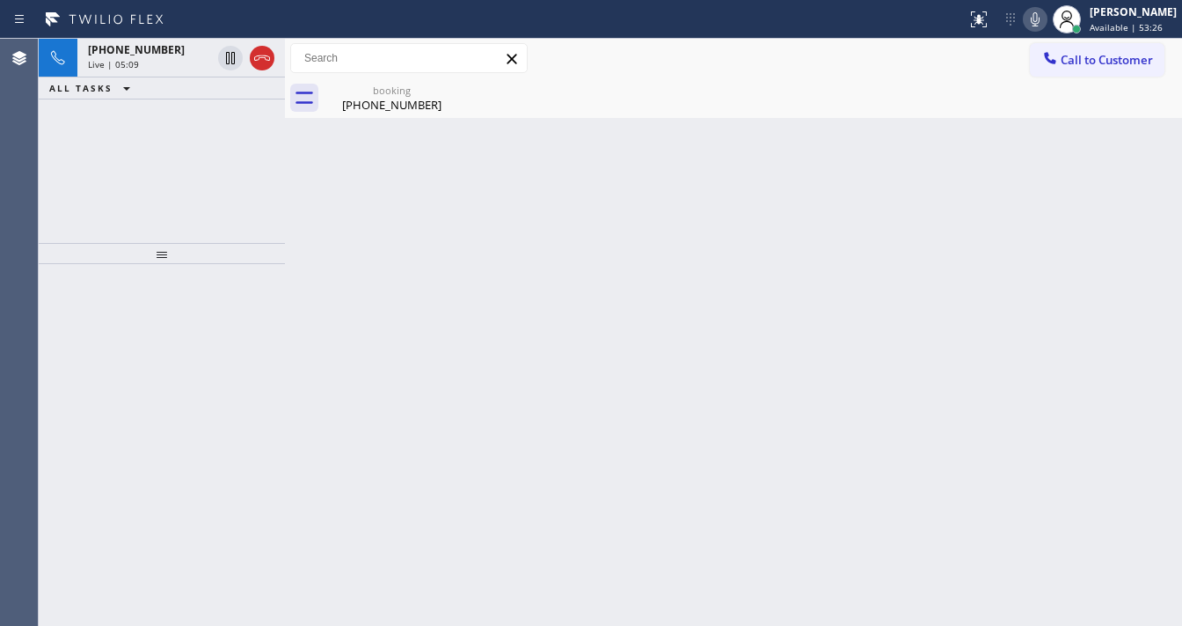
click at [84, 183] on div "[PHONE_NUMBER] Live | 05:09 ALL TASKS ALL TASKS ACTIVE TASKS TASKS IN WRAP UP" at bounding box center [162, 141] width 246 height 204
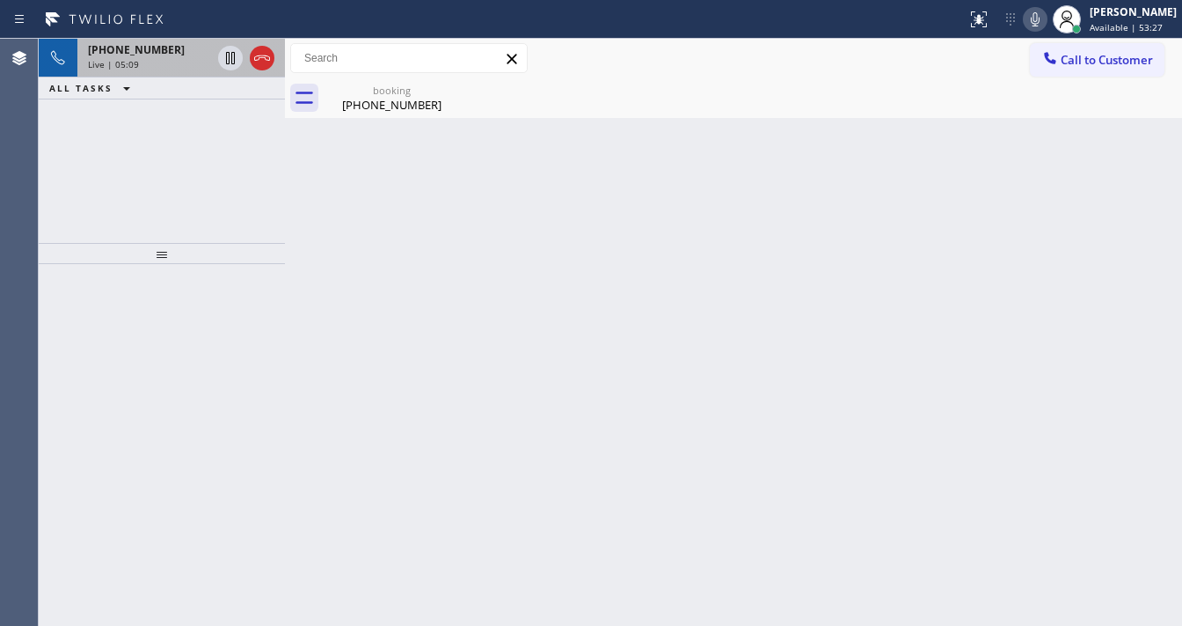
click at [141, 63] on div "Live | 05:09" at bounding box center [149, 64] width 123 height 12
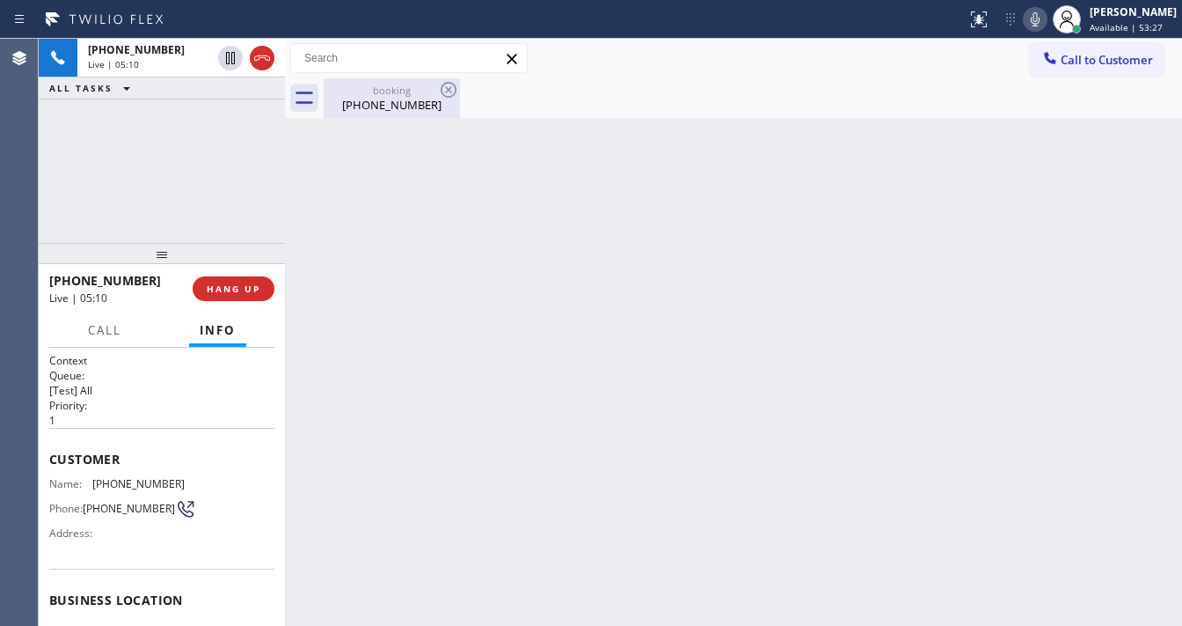
click at [386, 106] on div "[PHONE_NUMBER]" at bounding box center [392, 105] width 133 height 16
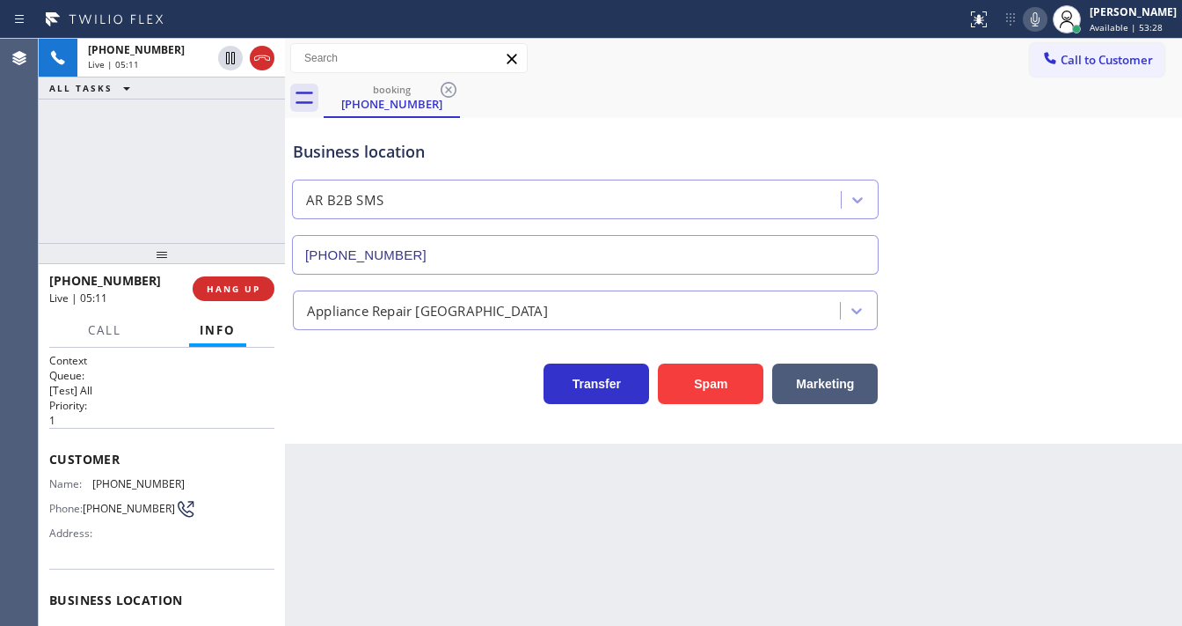
click at [171, 161] on div "[PHONE_NUMBER] Live | 05:11 ALL TASKS ALL TASKS ACTIVE TASKS TASKS IN WRAP UP" at bounding box center [162, 141] width 246 height 204
click at [180, 204] on div "[PHONE_NUMBER] Live | 05:19 ALL TASKS ALL TASKS ACTIVE TASKS TASKS IN WRAP UP" at bounding box center [162, 141] width 246 height 204
click at [90, 200] on div "[PHONE_NUMBER] Live | 05:23 ALL TASKS ALL TASKS ACTIVE TASKS TASKS IN WRAP UP" at bounding box center [162, 141] width 246 height 204
click at [138, 161] on div "[PHONE_NUMBER] Live | 05:28 ALL TASKS ALL TASKS ACTIVE TASKS TASKS IN WRAP UP" at bounding box center [162, 141] width 246 height 204
click at [1046, 16] on icon at bounding box center [1035, 19] width 21 height 21
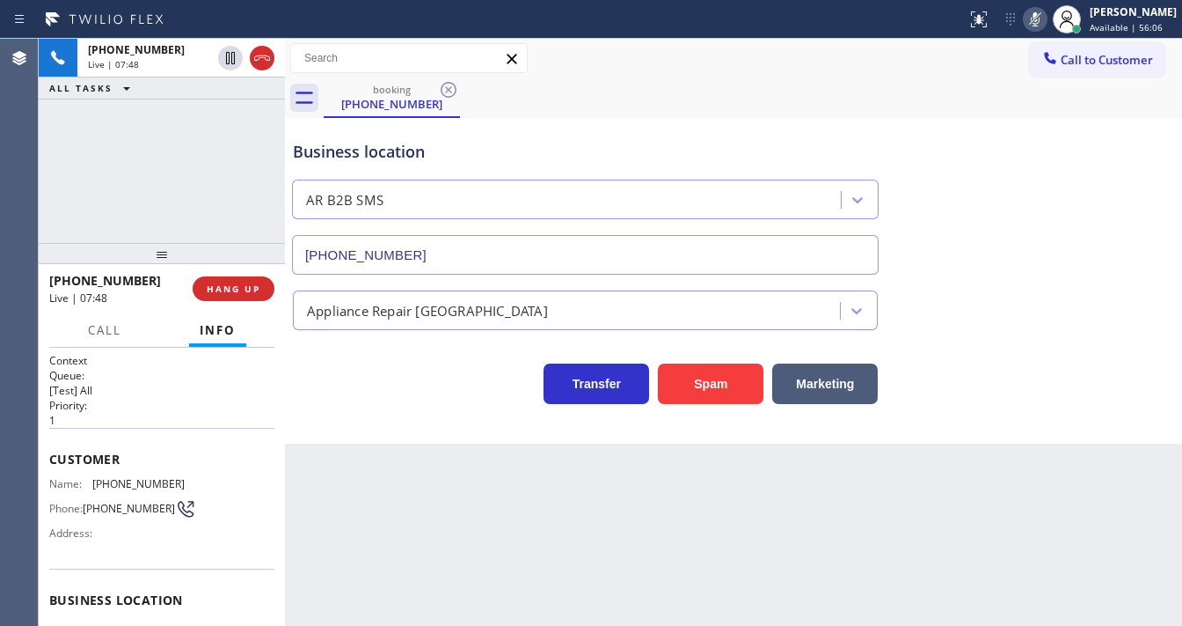
click at [1042, 16] on rect at bounding box center [1035, 17] width 12 height 12
click at [1170, 318] on div "Appliance Repair [GEOGRAPHIC_DATA]" at bounding box center [733, 306] width 889 height 47
click at [164, 144] on div "[PHONE_NUMBER] Live | 08:03 ALL TASKS ALL TASKS ACTIVE TASKS TASKS IN WRAP UP" at bounding box center [162, 141] width 246 height 204
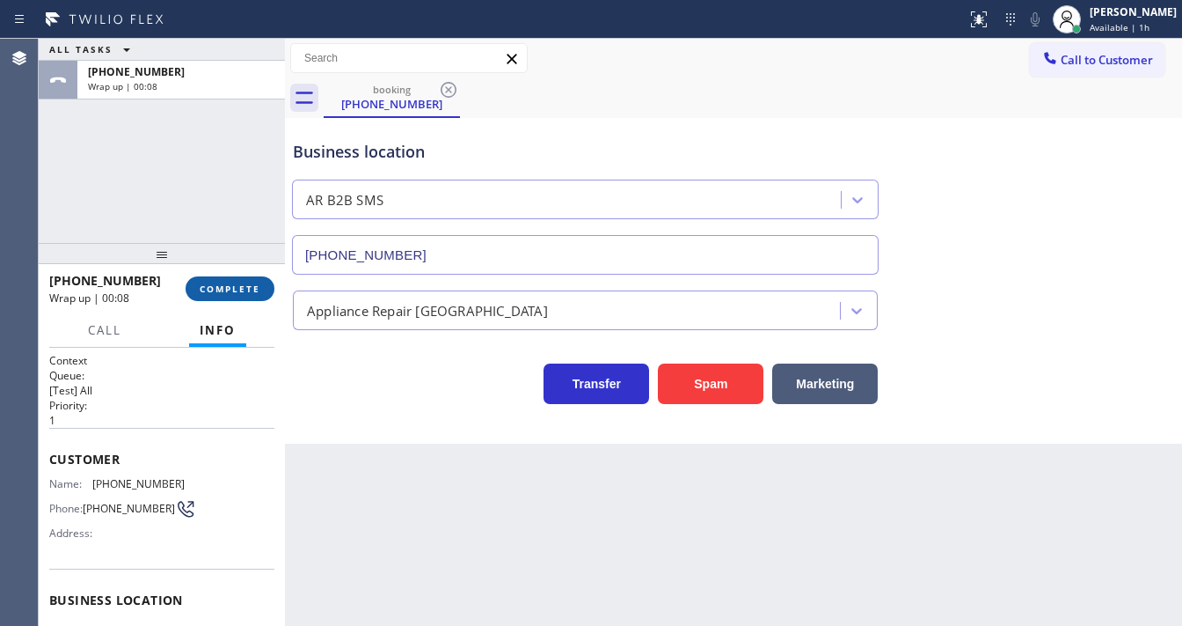
click at [238, 285] on span "COMPLETE" at bounding box center [230, 288] width 61 height 12
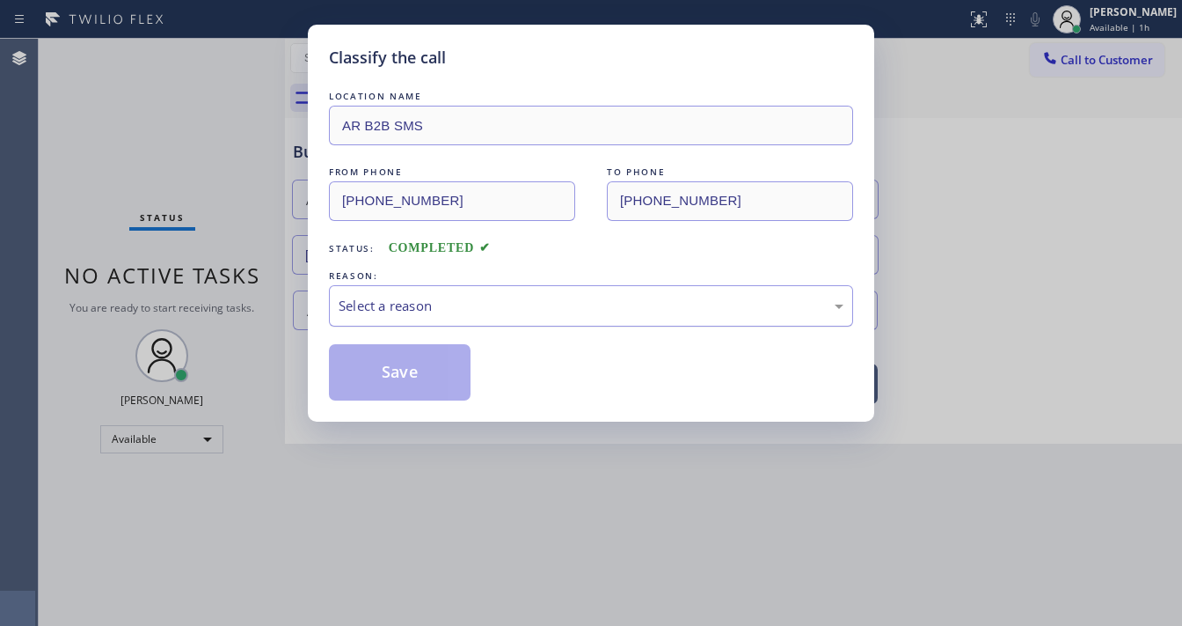
click at [419, 309] on div "Select a reason" at bounding box center [591, 306] width 505 height 20
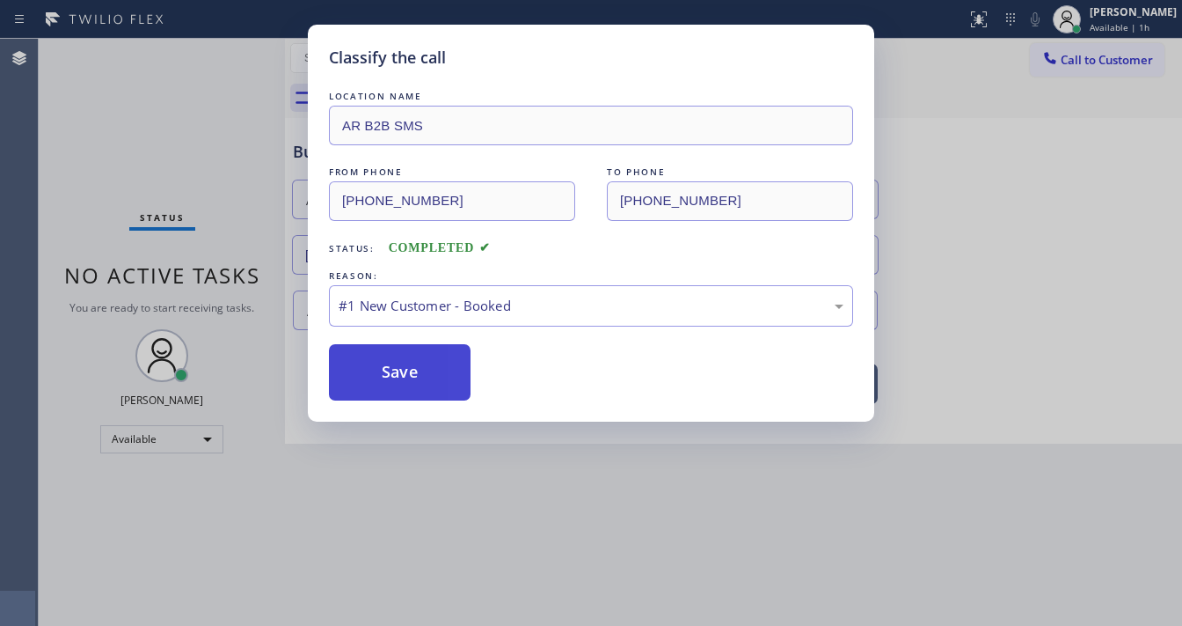
click at [406, 372] on button "Save" at bounding box center [400, 372] width 142 height 56
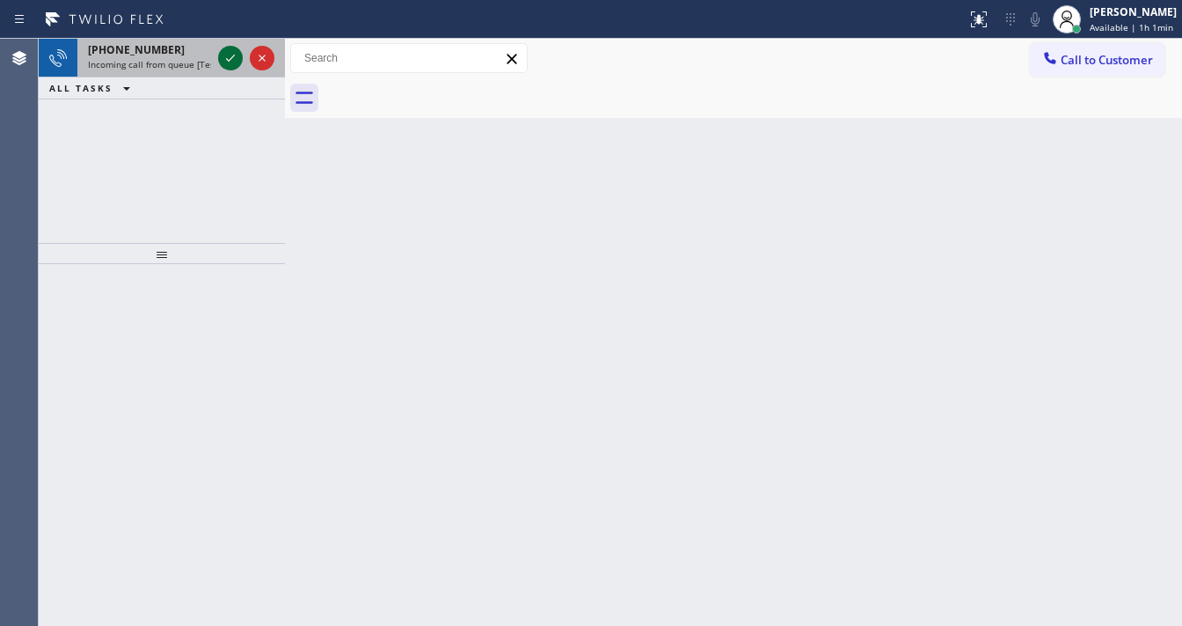
click at [222, 55] on icon at bounding box center [230, 58] width 21 height 21
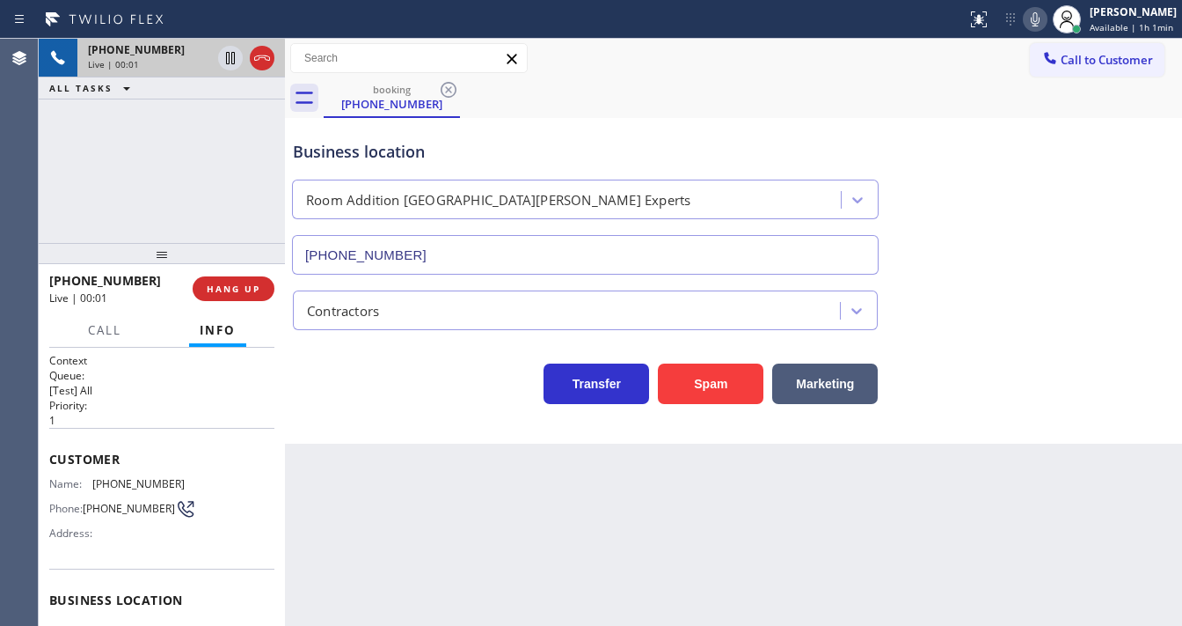
type input "[PHONE_NUMBER]"
click at [719, 387] on button "Spam" at bounding box center [711, 383] width 106 height 40
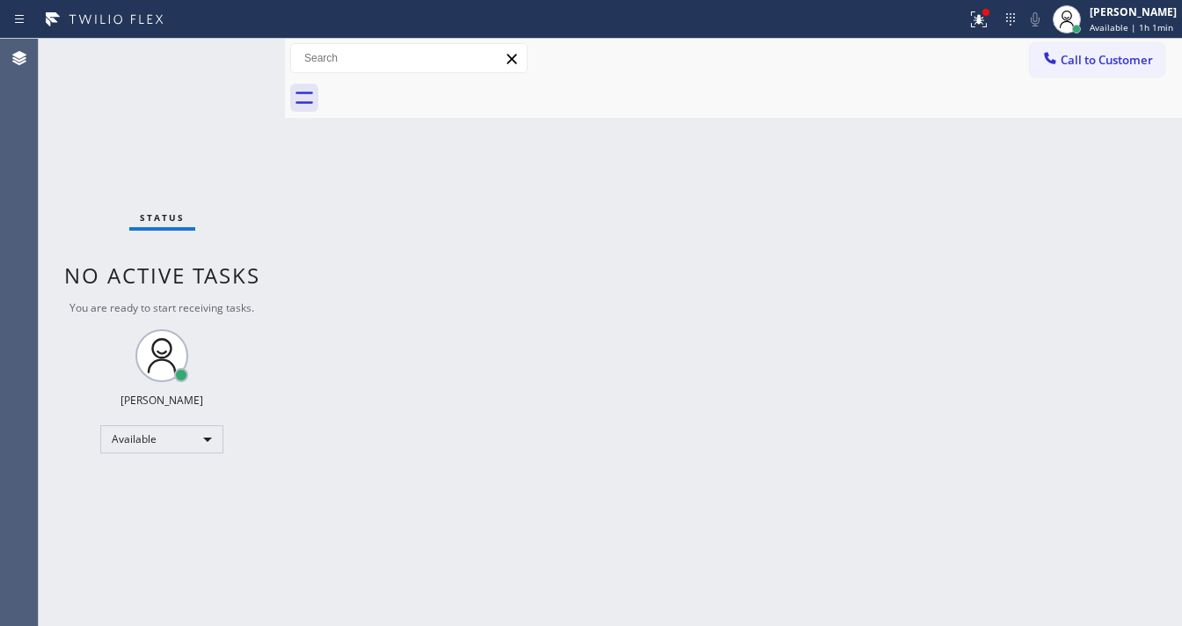
click at [250, 35] on div "Status report Issue detected This issue could affect your workflow. Please cont…" at bounding box center [591, 19] width 1182 height 39
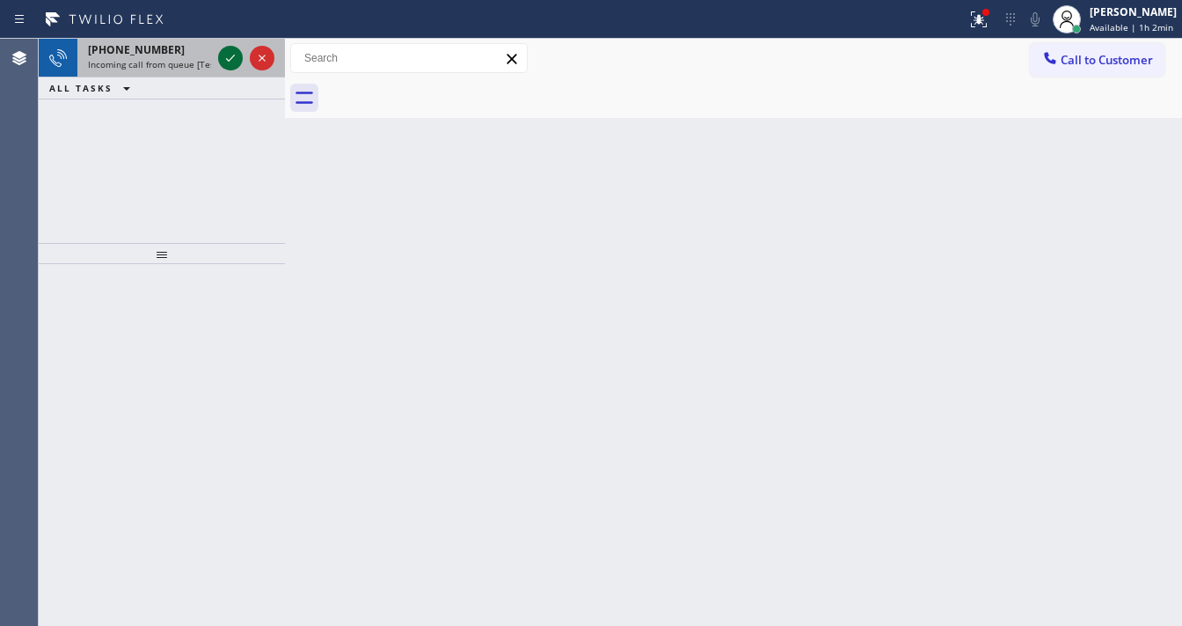
click at [223, 55] on icon at bounding box center [230, 58] width 21 height 21
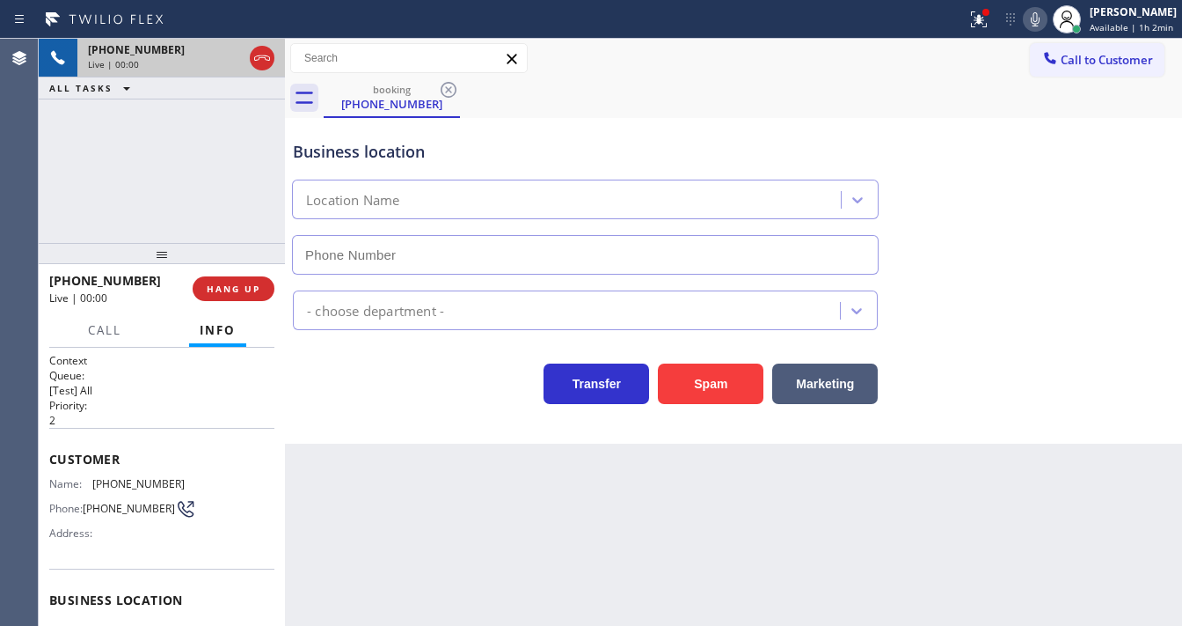
type input "[PHONE_NUMBER]"
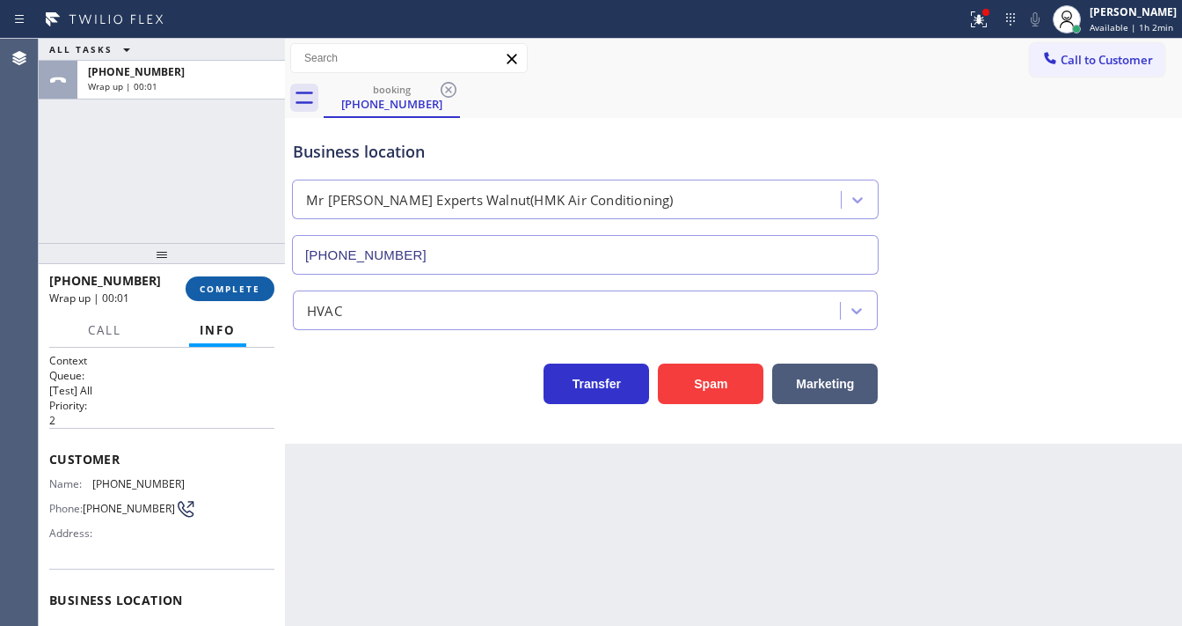
click at [248, 293] on span "COMPLETE" at bounding box center [230, 288] width 61 height 12
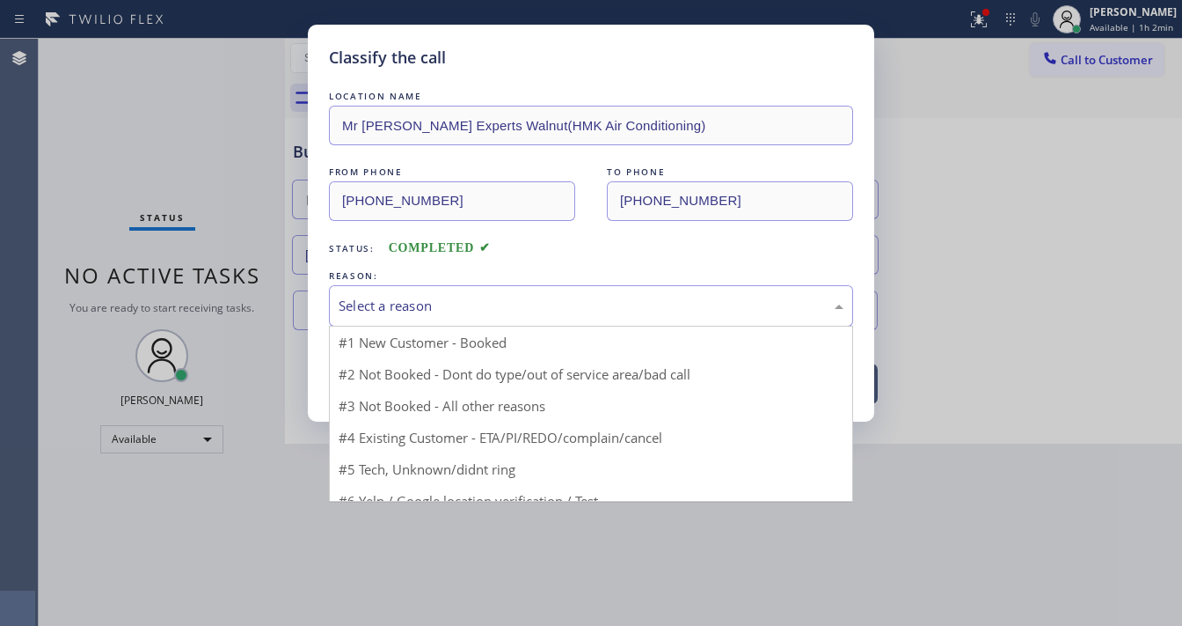
click at [408, 303] on div "Select a reason" at bounding box center [591, 306] width 505 height 20
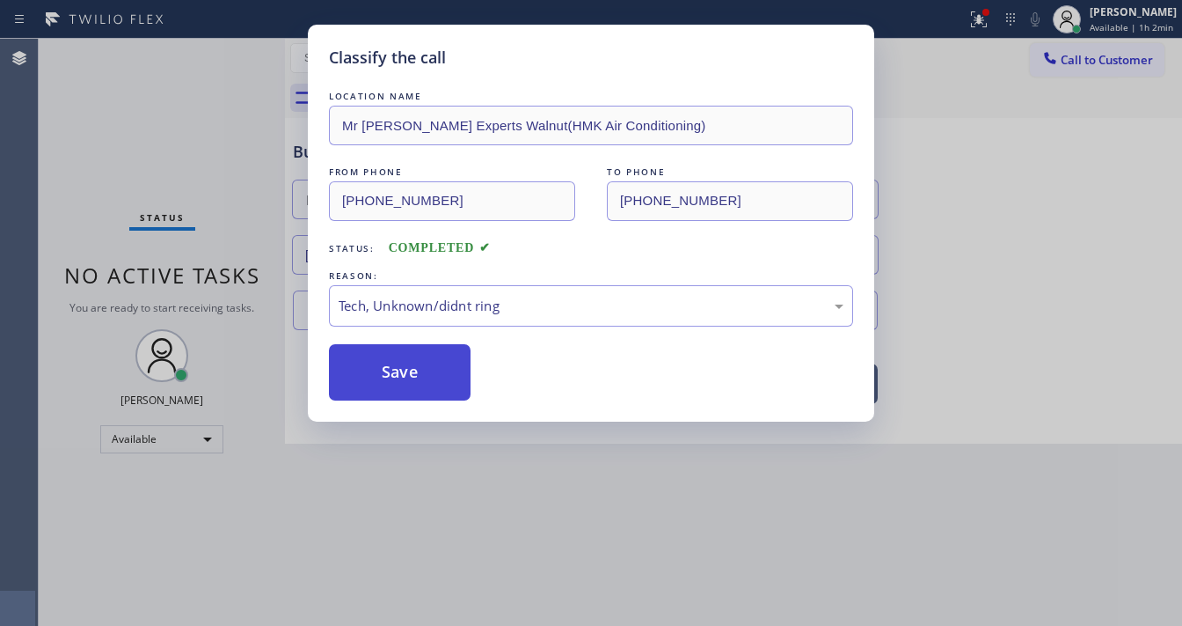
click at [388, 364] on button "Save" at bounding box center [400, 372] width 142 height 56
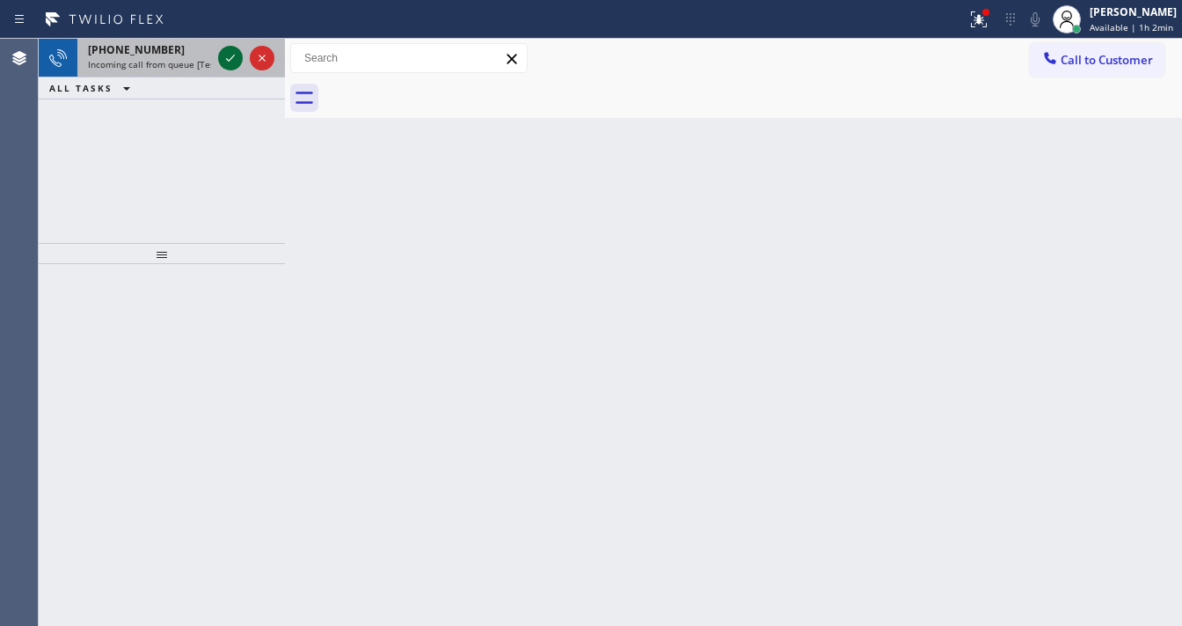
click at [220, 55] on icon at bounding box center [230, 58] width 21 height 21
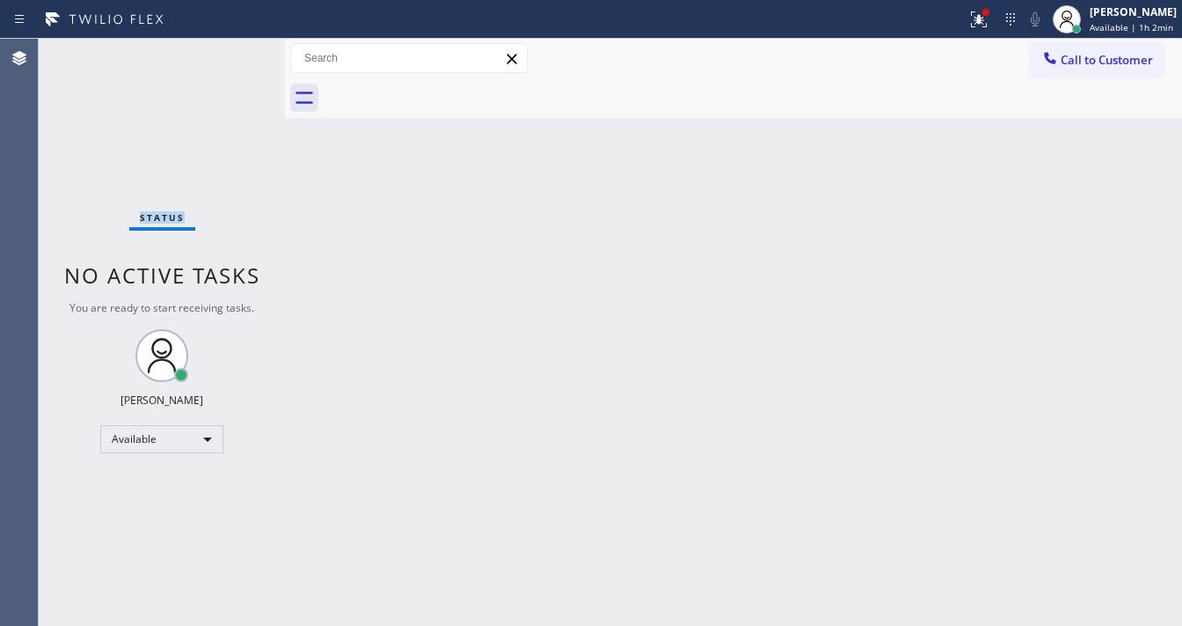
click at [226, 56] on div "Status No active tasks You are ready to start receiving tasks. [PERSON_NAME]" at bounding box center [162, 332] width 246 height 587
click at [229, 55] on div "Status No active tasks You are ready to start receiving tasks. [PERSON_NAME]" at bounding box center [162, 332] width 246 height 587
click at [975, 28] on div at bounding box center [979, 19] width 39 height 21
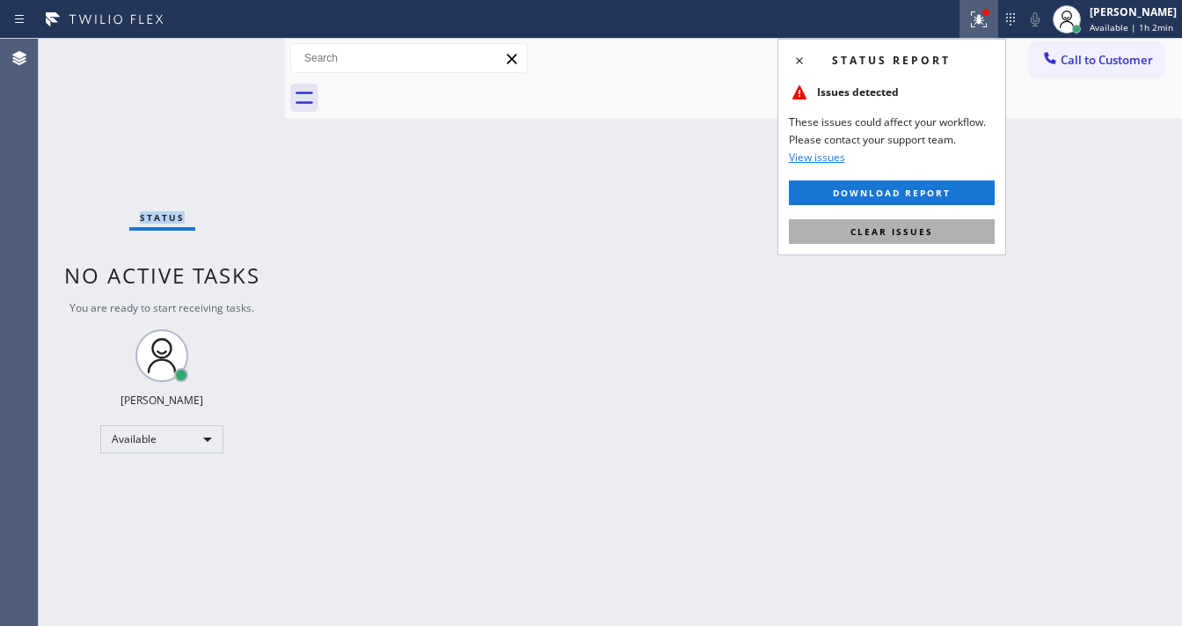
click at [889, 223] on button "Clear issues" at bounding box center [892, 231] width 206 height 25
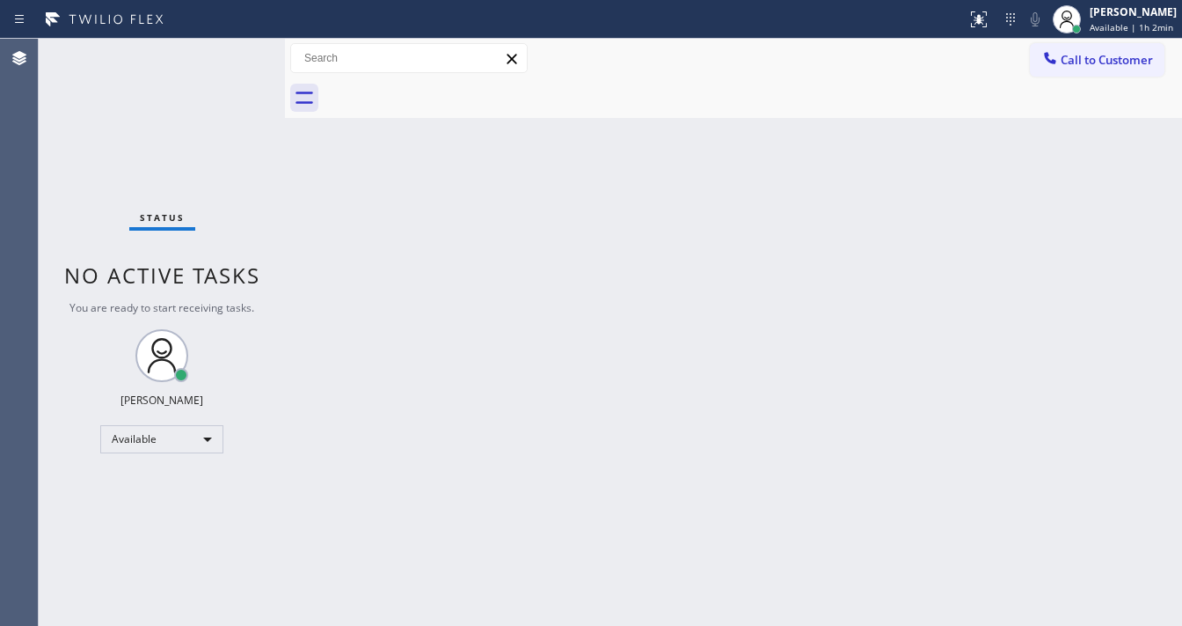
click at [666, 264] on div "Back to Dashboard Change Sender ID Customers Technicians Select a contact Outbo…" at bounding box center [733, 332] width 897 height 587
click at [1118, 62] on span "Call to Customer" at bounding box center [1107, 60] width 92 height 16
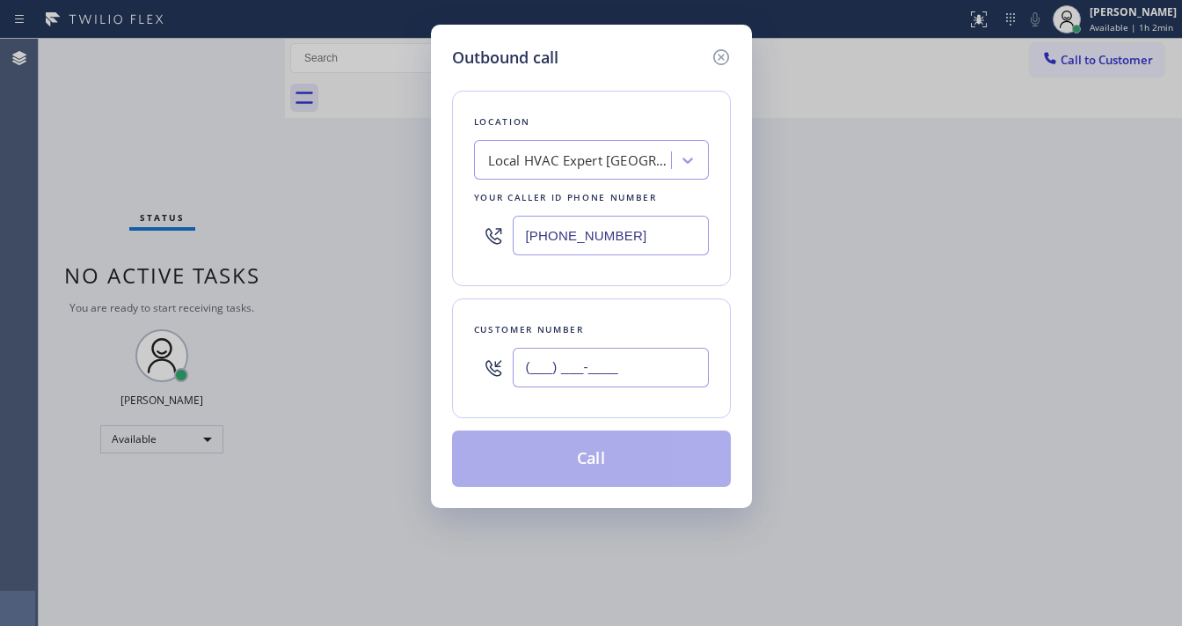
click at [662, 355] on input "(___) ___-____" at bounding box center [611, 368] width 196 height 40
paste input "805) 398-9573"
type input "[PHONE_NUMBER]"
click at [653, 243] on input "[PHONE_NUMBER]" at bounding box center [611, 236] width 196 height 40
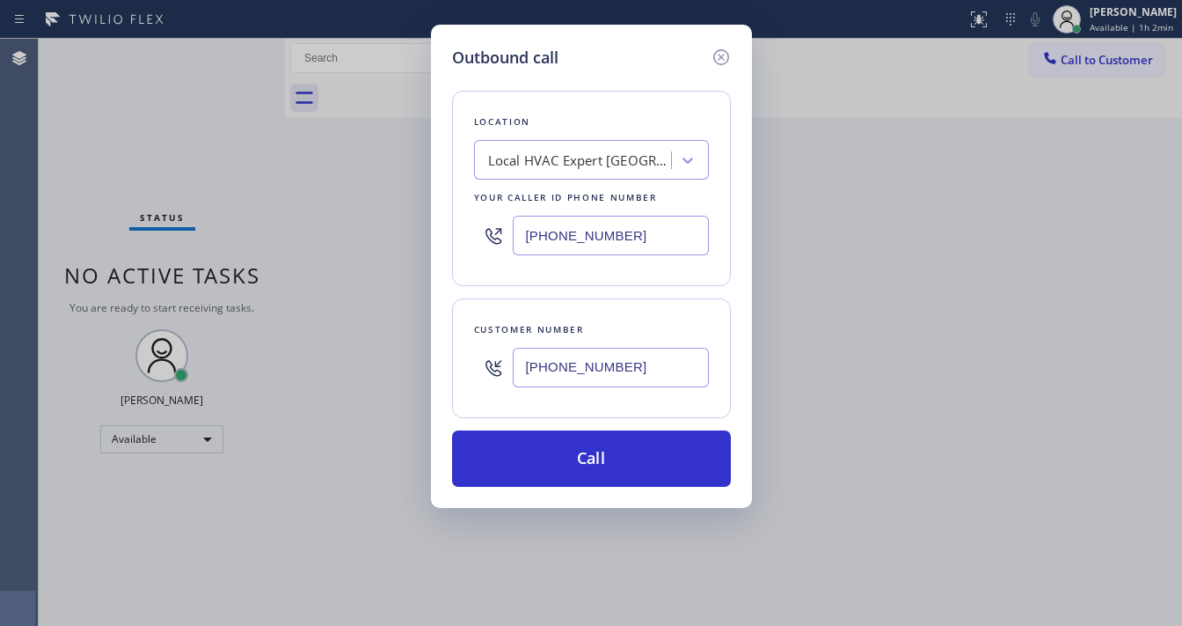
click at [574, 240] on input "[PHONE_NUMBER]" at bounding box center [611, 236] width 196 height 40
paste input "805) 659-860"
type input "[PHONE_NUMBER]"
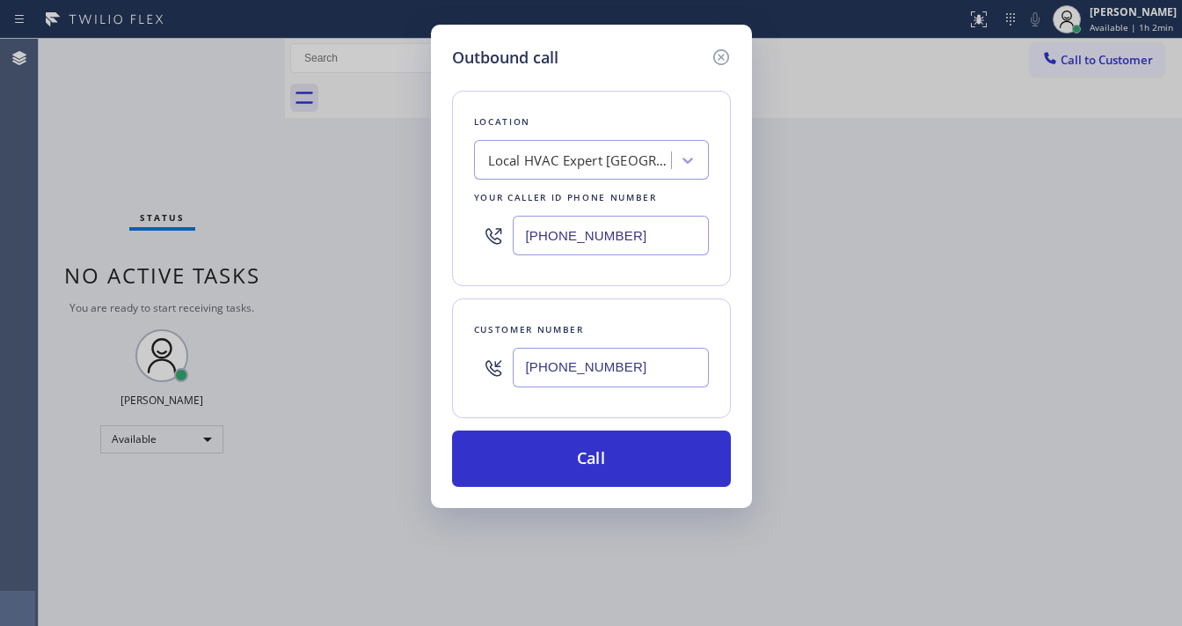
click at [588, 310] on div "Customer number [PHONE_NUMBER]" at bounding box center [591, 358] width 279 height 120
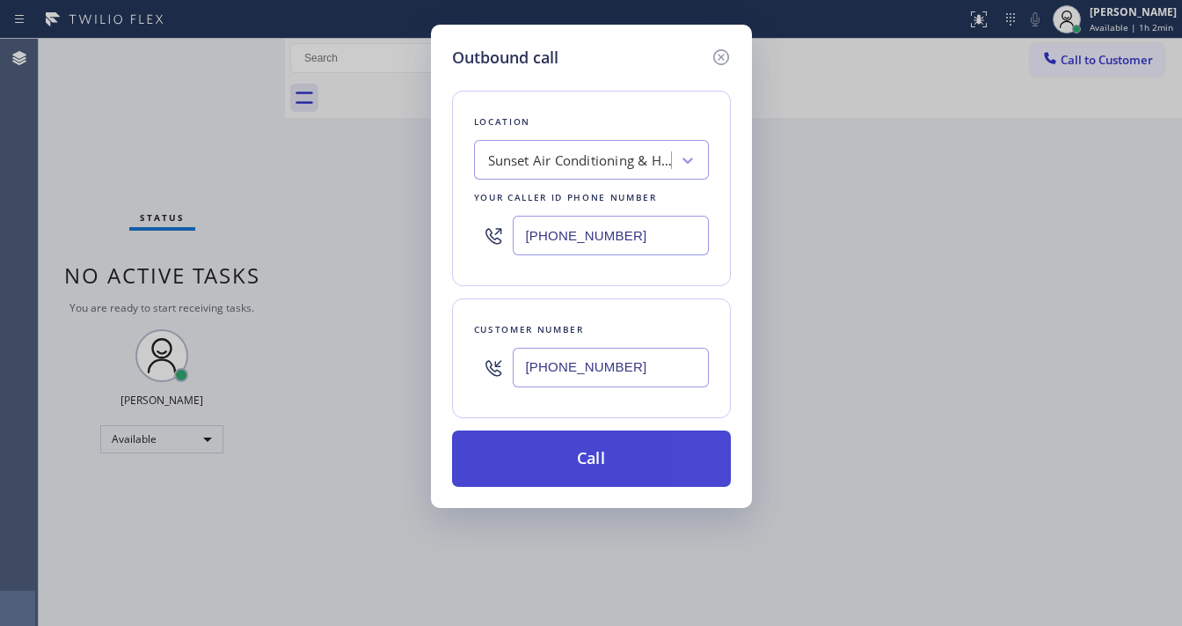
click at [602, 463] on button "Call" at bounding box center [591, 458] width 279 height 56
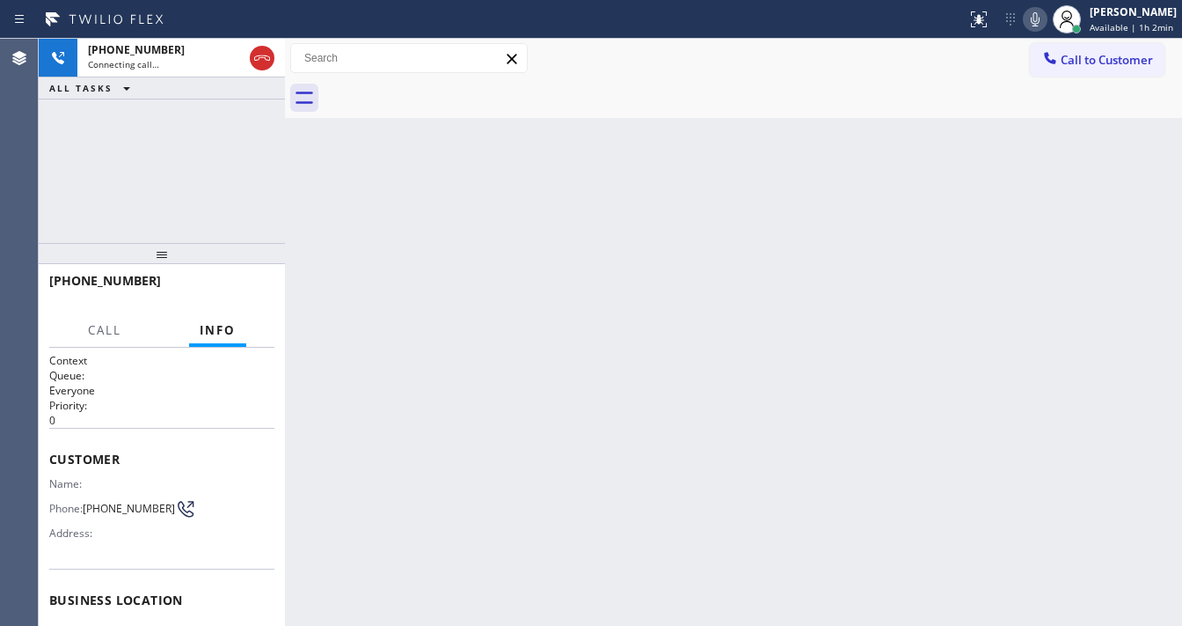
click at [79, 189] on div "[PHONE_NUMBER] Connecting call… ALL TASKS ALL TASKS ACTIVE TASKS TASKS IN WRAP …" at bounding box center [162, 141] width 246 height 204
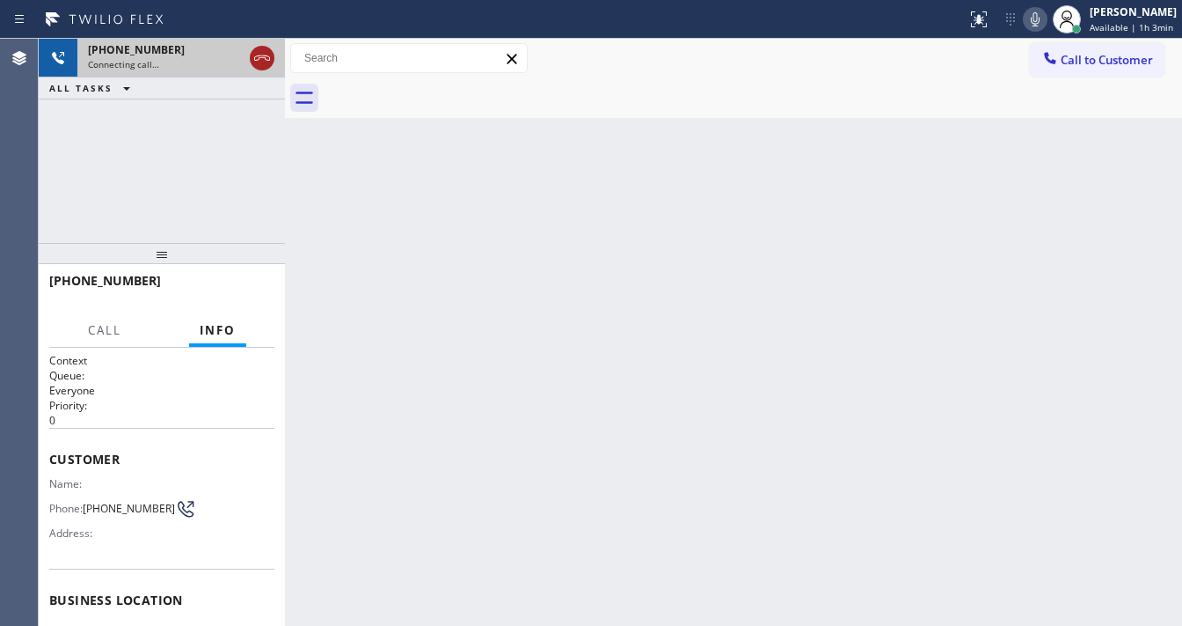
click at [272, 54] on icon at bounding box center [262, 58] width 21 height 21
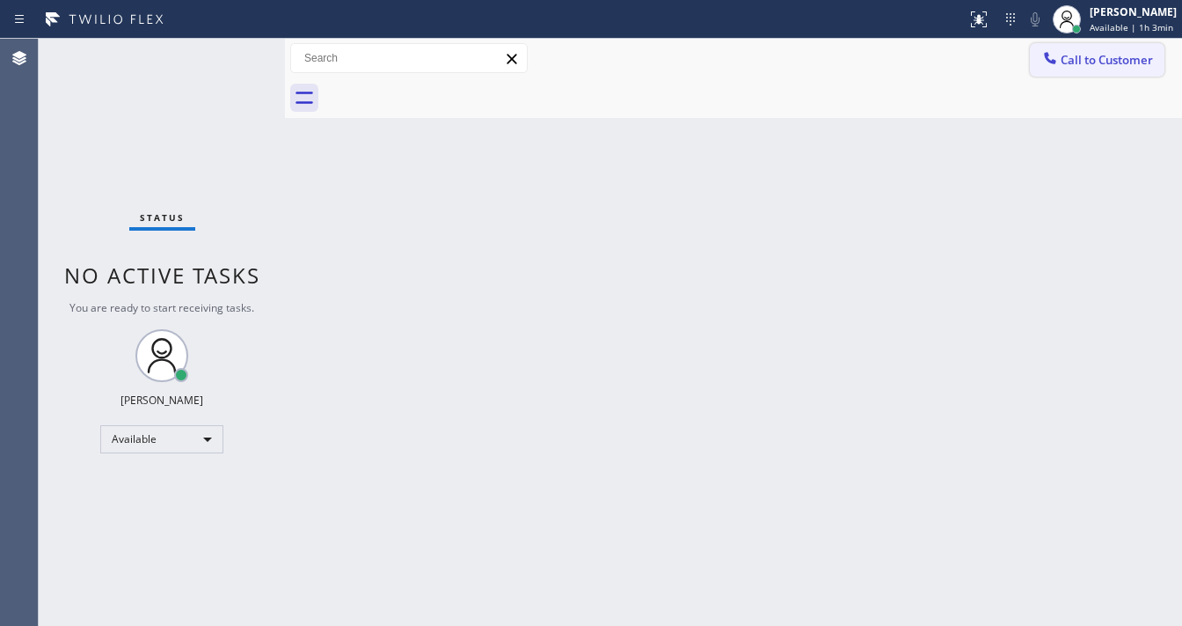
click at [1046, 71] on button "Call to Customer" at bounding box center [1097, 59] width 135 height 33
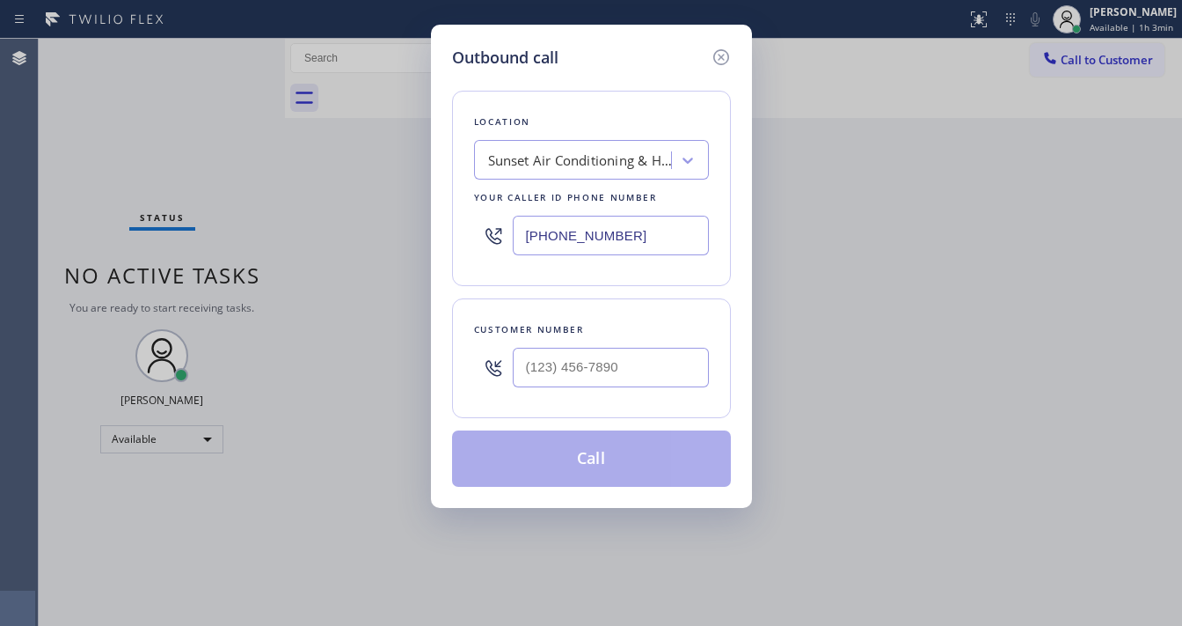
type input "(___) ___-____"
click at [602, 362] on input "(___) ___-____" at bounding box center [611, 368] width 196 height 40
paste input "805) 398-9573"
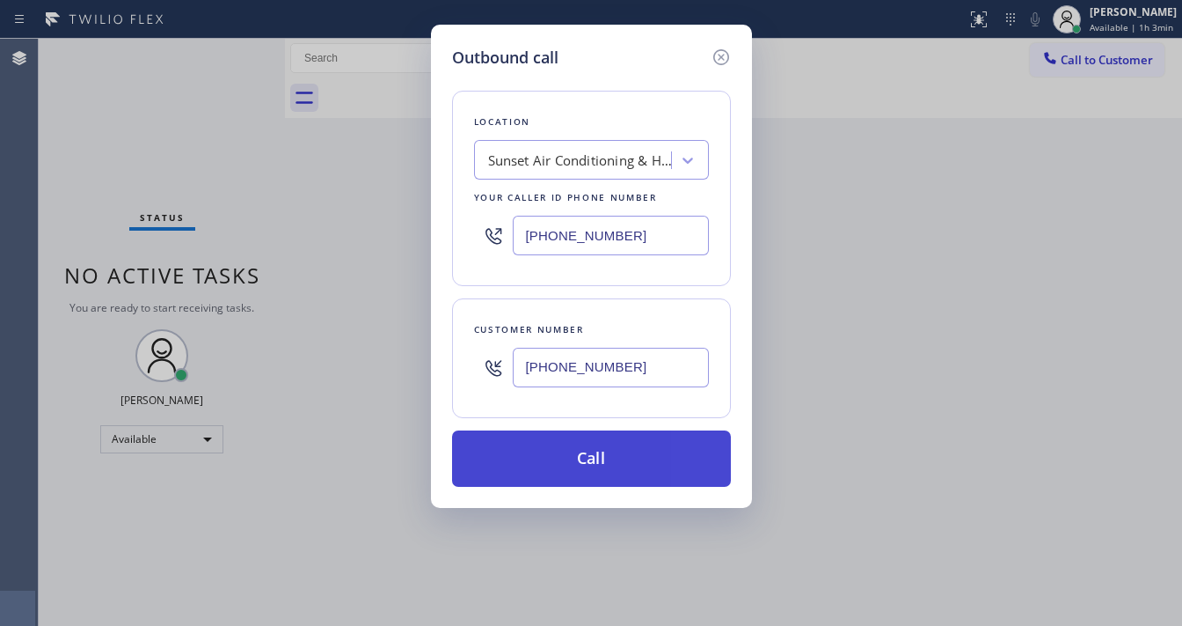
type input "[PHONE_NUMBER]"
click at [604, 450] on button "Call" at bounding box center [591, 458] width 279 height 56
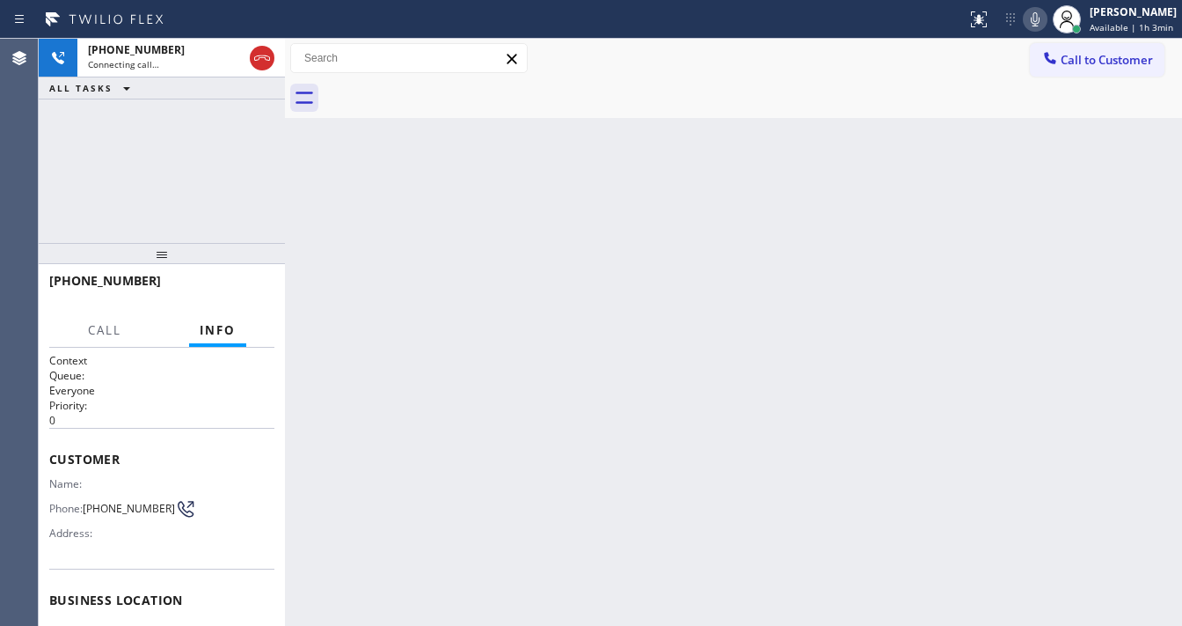
click at [162, 137] on div "[PHONE_NUMBER] Connecting call… ALL TASKS ALL TASKS ACTIVE TASKS TASKS IN WRAP …" at bounding box center [162, 141] width 246 height 204
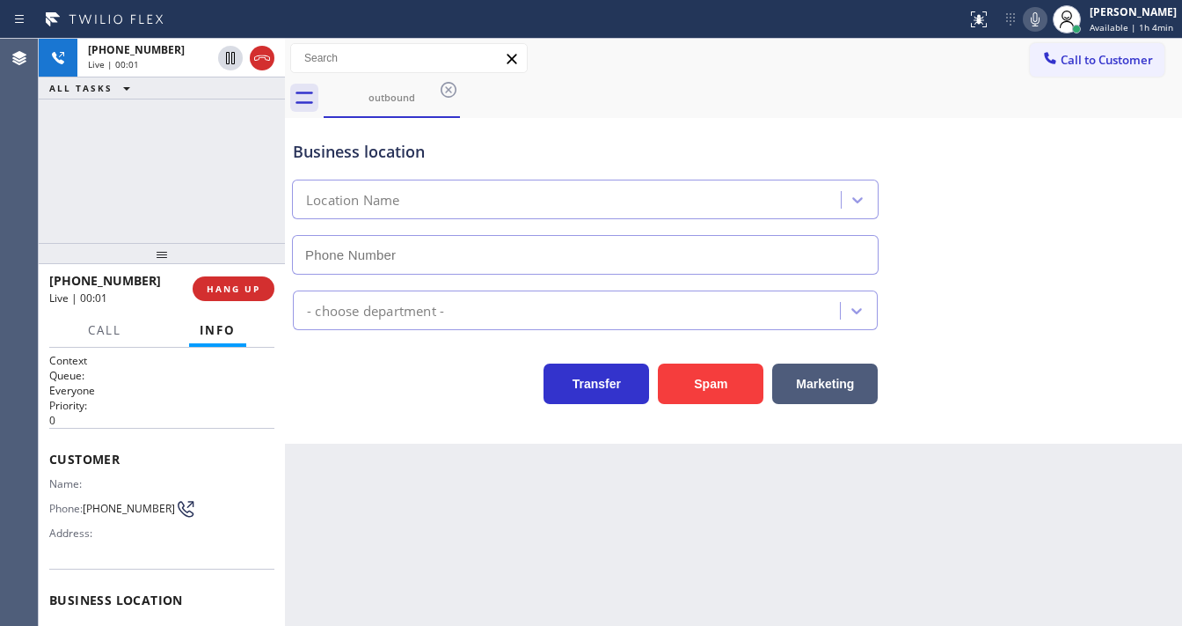
type input "[PHONE_NUMBER]"
click at [262, 284] on button "HANG UP" at bounding box center [234, 288] width 82 height 25
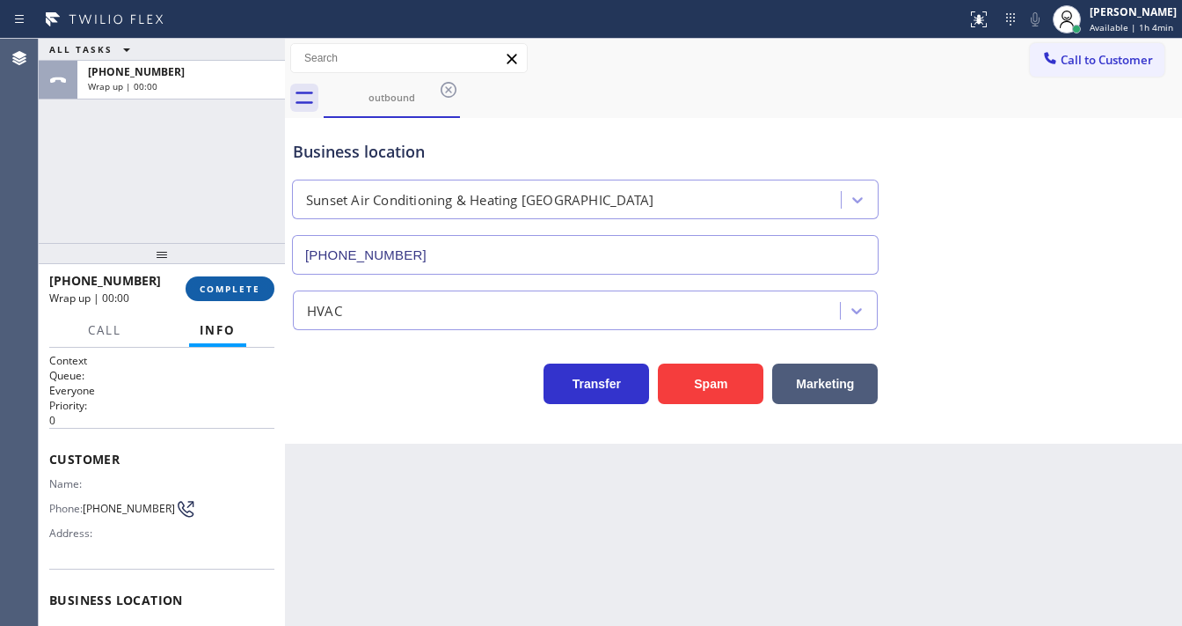
click at [262, 284] on button "COMPLETE" at bounding box center [230, 288] width 89 height 25
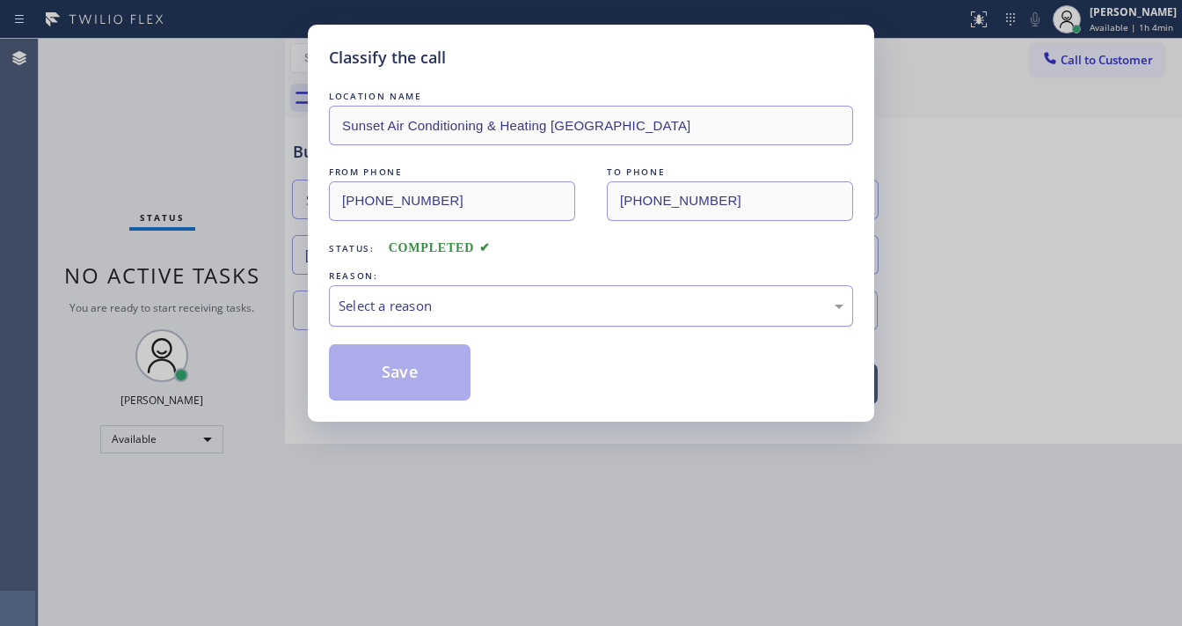
click at [398, 306] on div "Select a reason" at bounding box center [591, 306] width 505 height 20
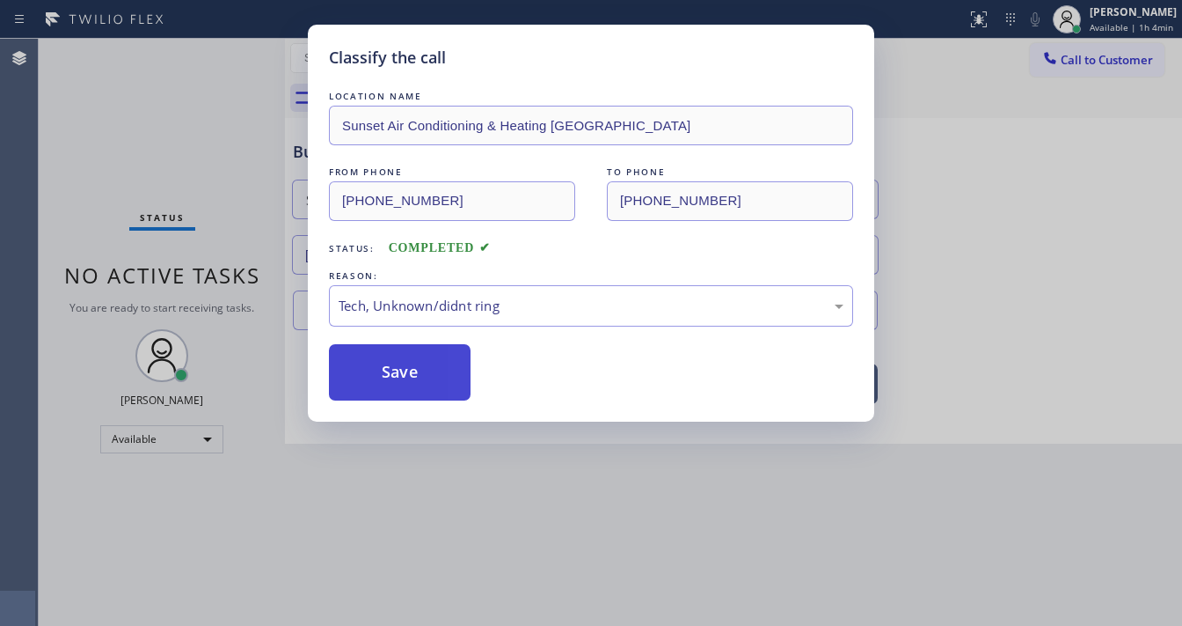
click at [401, 359] on button "Save" at bounding box center [400, 372] width 142 height 56
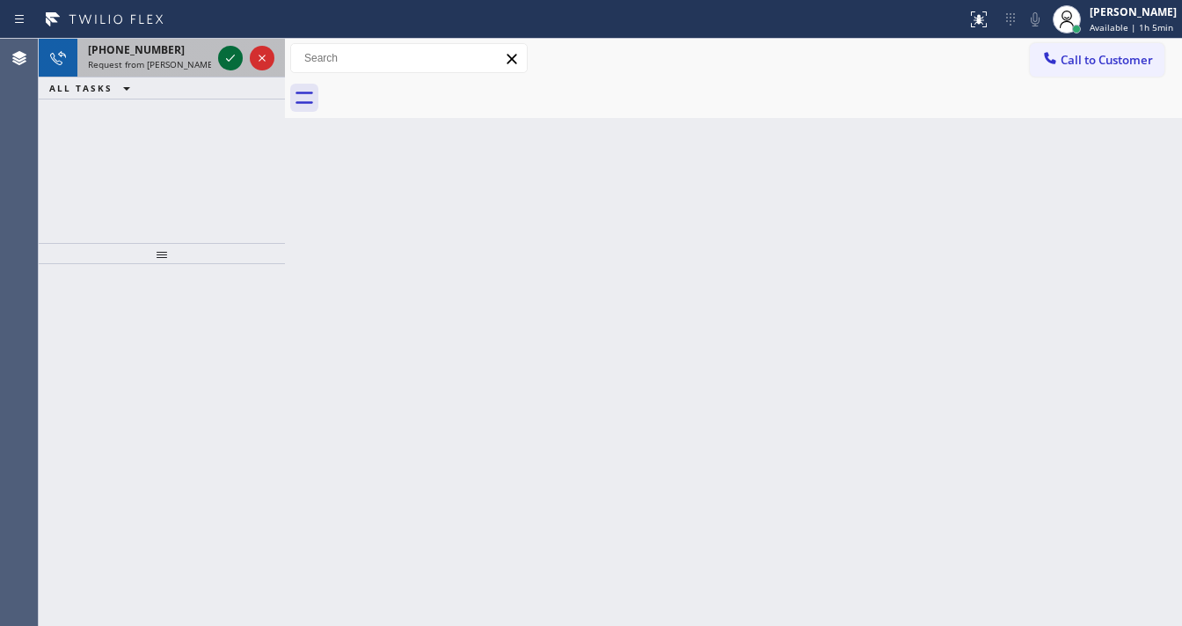
click at [230, 64] on icon at bounding box center [230, 58] width 21 height 21
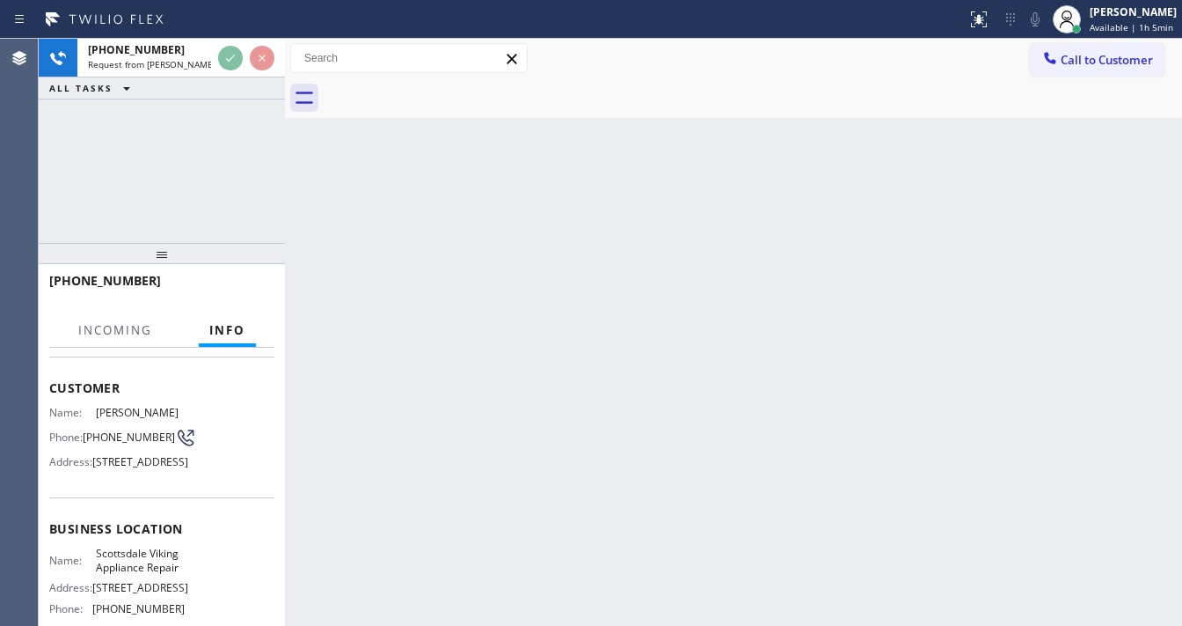
scroll to position [141, 0]
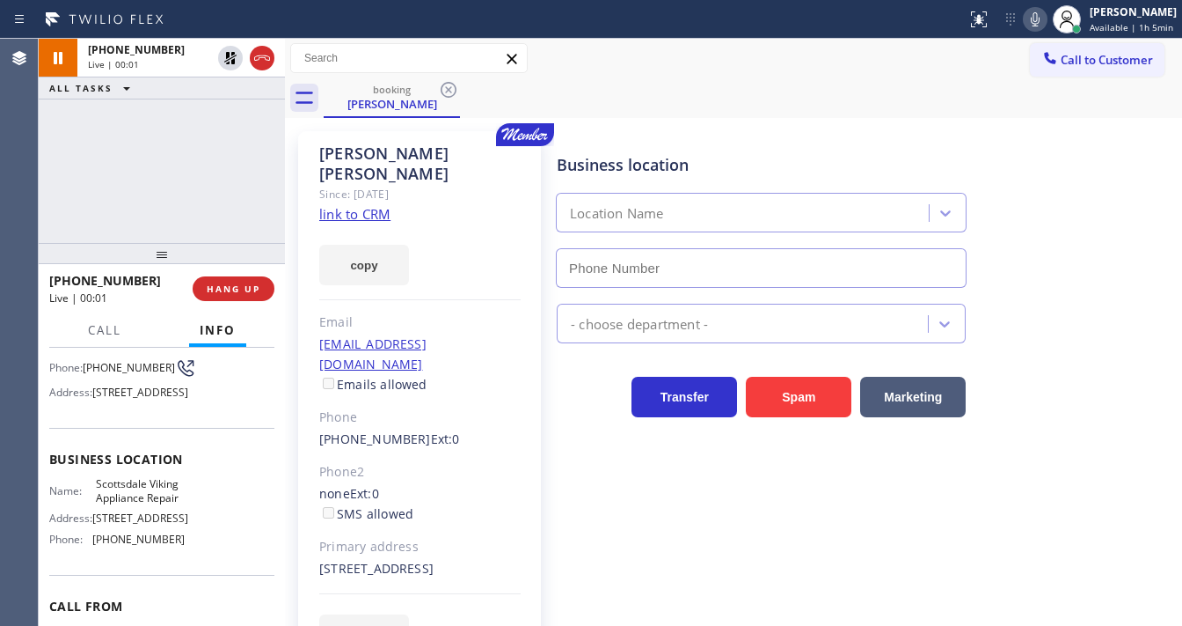
type input "[PHONE_NUMBER]"
click at [342, 205] on link "link to CRM" at bounding box center [354, 214] width 71 height 18
click at [1036, 21] on icon at bounding box center [1035, 19] width 21 height 21
click at [985, 100] on div "booking [PERSON_NAME]" at bounding box center [753, 98] width 859 height 40
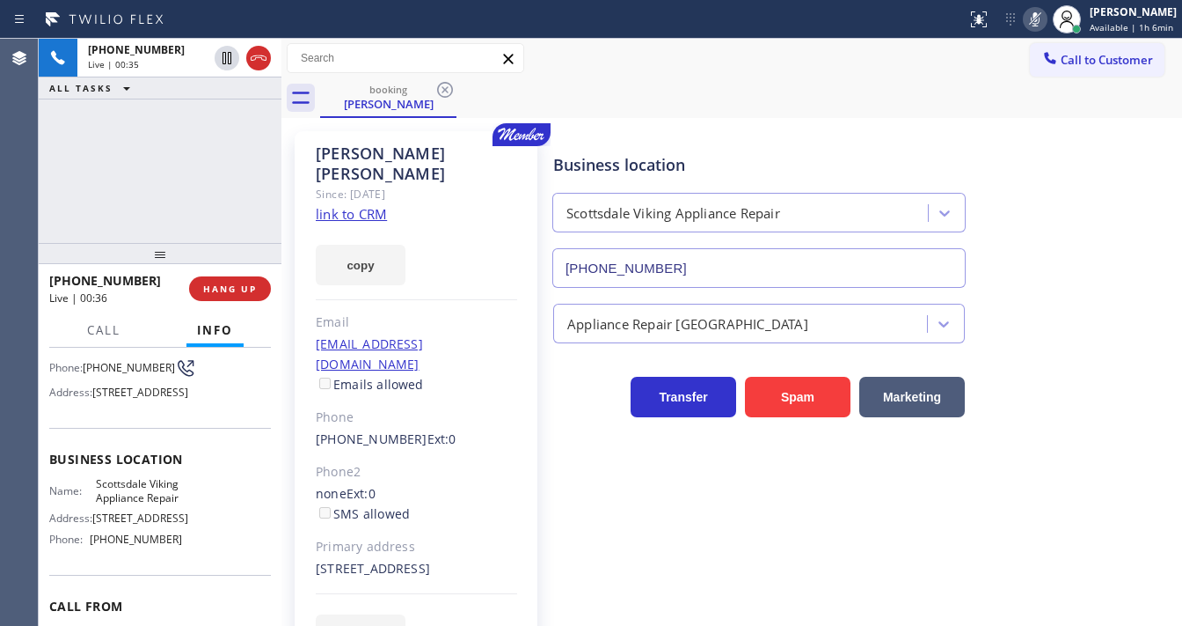
click at [275, 150] on div "[PHONE_NUMBER] Live | 00:35 ALL TASKS ALL TASKS ACTIVE TASKS TASKS IN WRAP UP […" at bounding box center [611, 332] width 1144 height 587
click at [1035, 25] on icon at bounding box center [1035, 19] width 21 height 21
click at [85, 183] on div "[PHONE_NUMBER] Live | 01:05 ALL TASKS ALL TASKS ACTIVE TASKS TASKS IN WRAP UP" at bounding box center [160, 141] width 243 height 204
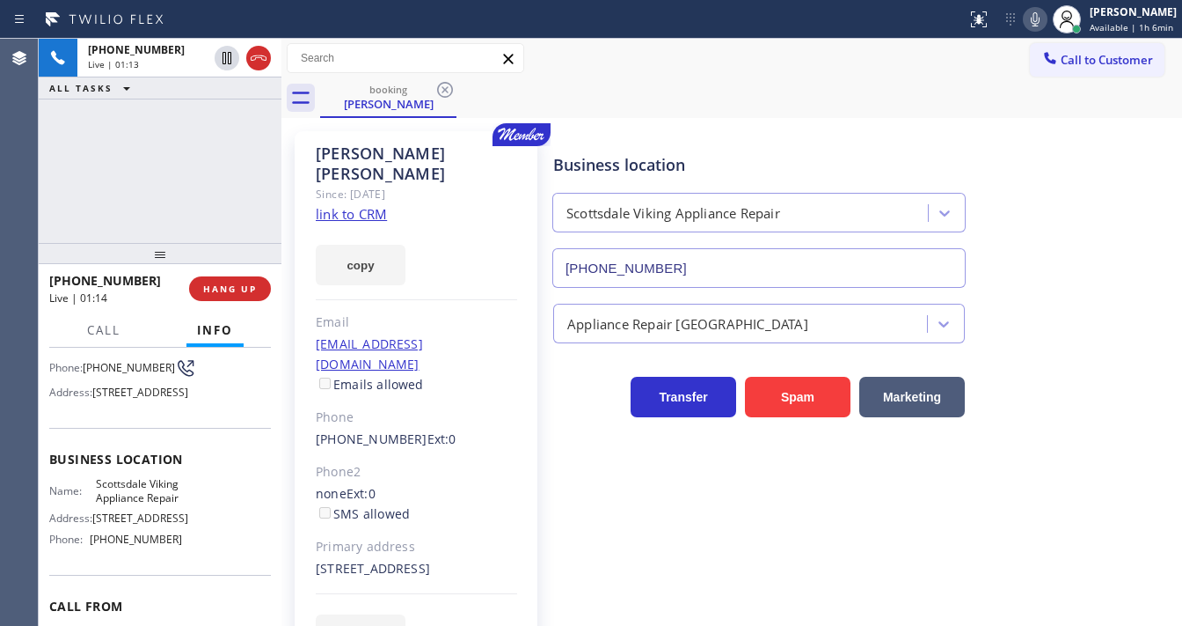
click at [672, 102] on div "booking [PERSON_NAME]" at bounding box center [751, 98] width 862 height 40
click at [1034, 18] on icon at bounding box center [1035, 19] width 21 height 21
click at [253, 151] on div "[PHONE_NUMBER] Live | 01:16 ALL TASKS ALL TASKS ACTIVE TASKS TASKS IN WRAP UP" at bounding box center [160, 141] width 243 height 204
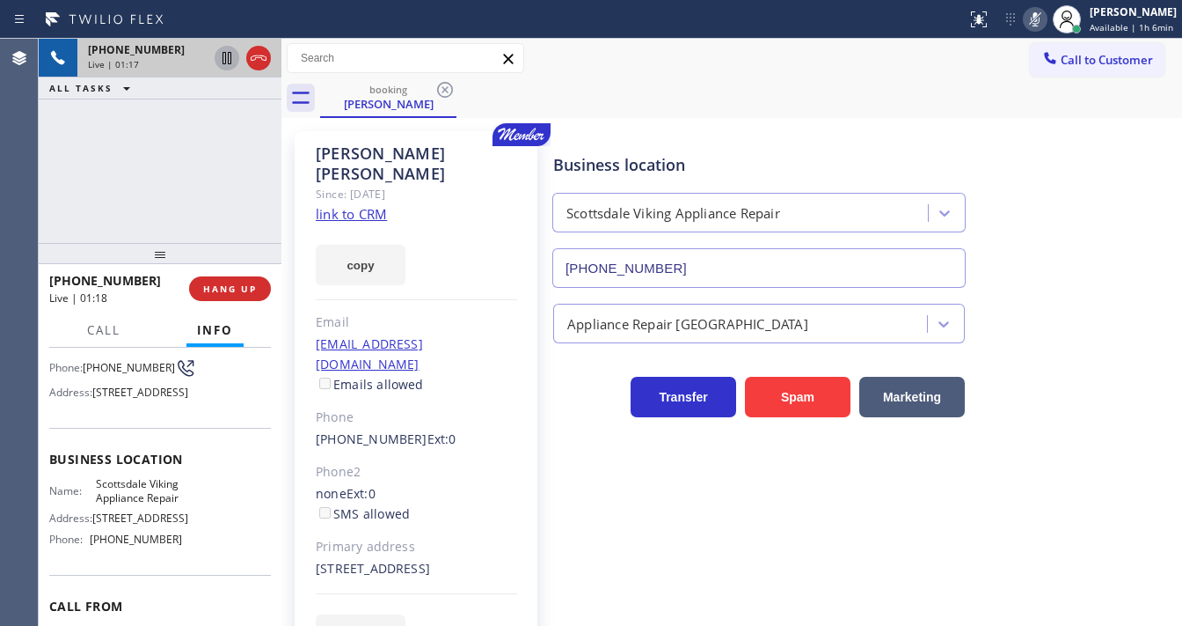
click at [229, 59] on icon at bounding box center [227, 58] width 9 height 12
click at [60, 165] on div "[PHONE_NUMBER] Live | 01:42 ALL TASKS ALL TASKS ACTIVE TASKS TASKS IN WRAP UP" at bounding box center [160, 141] width 243 height 204
click at [238, 155] on div "[PHONE_NUMBER] Live | 06:00 ALL TASKS ALL TASKS ACTIVE TASKS TASKS IN WRAP UP" at bounding box center [160, 141] width 243 height 204
click at [1044, 25] on icon at bounding box center [1033, 19] width 21 height 21
click at [240, 146] on div "[PHONE_NUMBER] Live | 06:03 ALL TASKS ALL TASKS ACTIVE TASKS TASKS IN WRAP UP" at bounding box center [160, 141] width 243 height 204
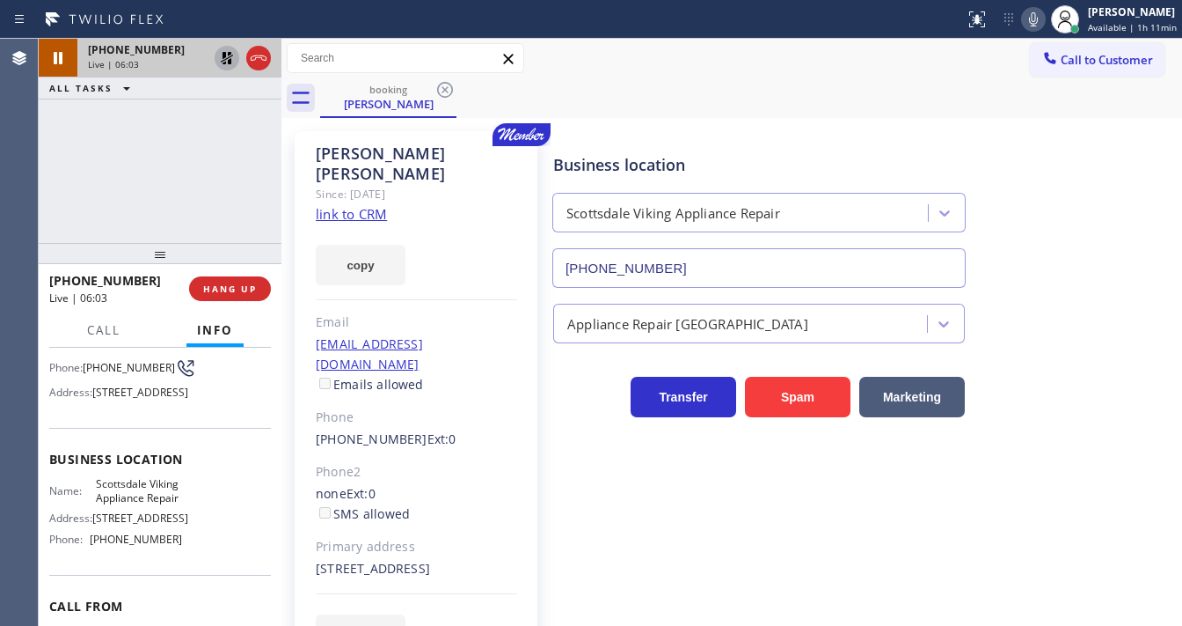
click at [228, 67] on icon at bounding box center [226, 58] width 21 height 21
click at [70, 169] on div "[PHONE_NUMBER] Live | 06:08 ALL TASKS ALL TASKS ACTIVE TASKS TASKS IN WRAP UP" at bounding box center [160, 141] width 243 height 204
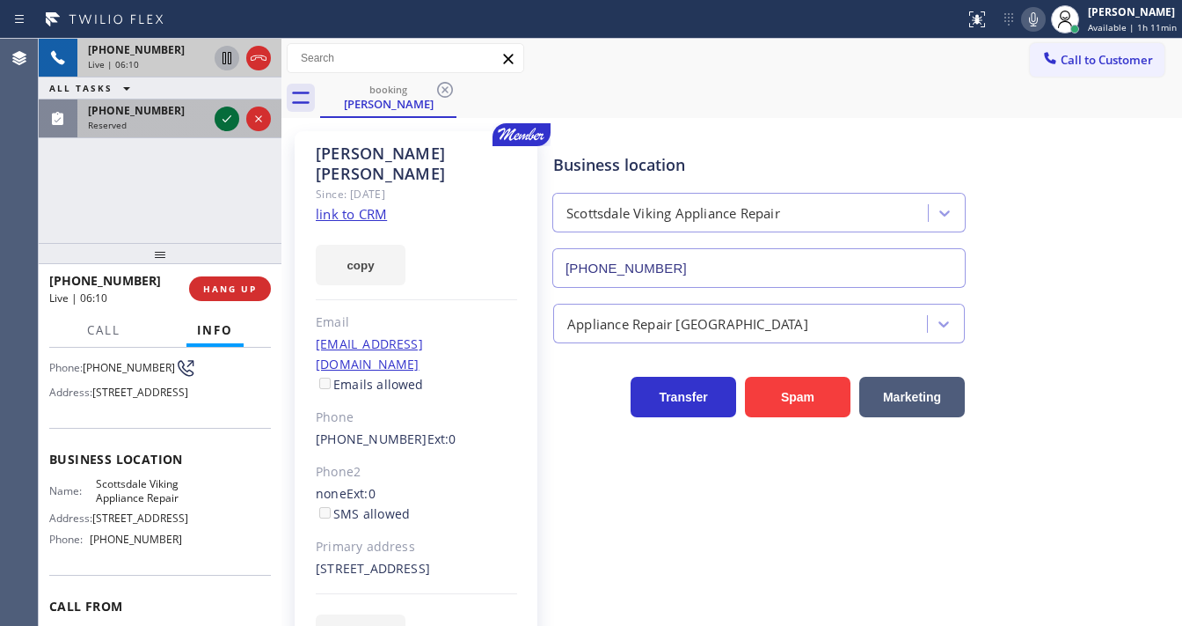
click at [222, 115] on icon at bounding box center [226, 118] width 21 height 21
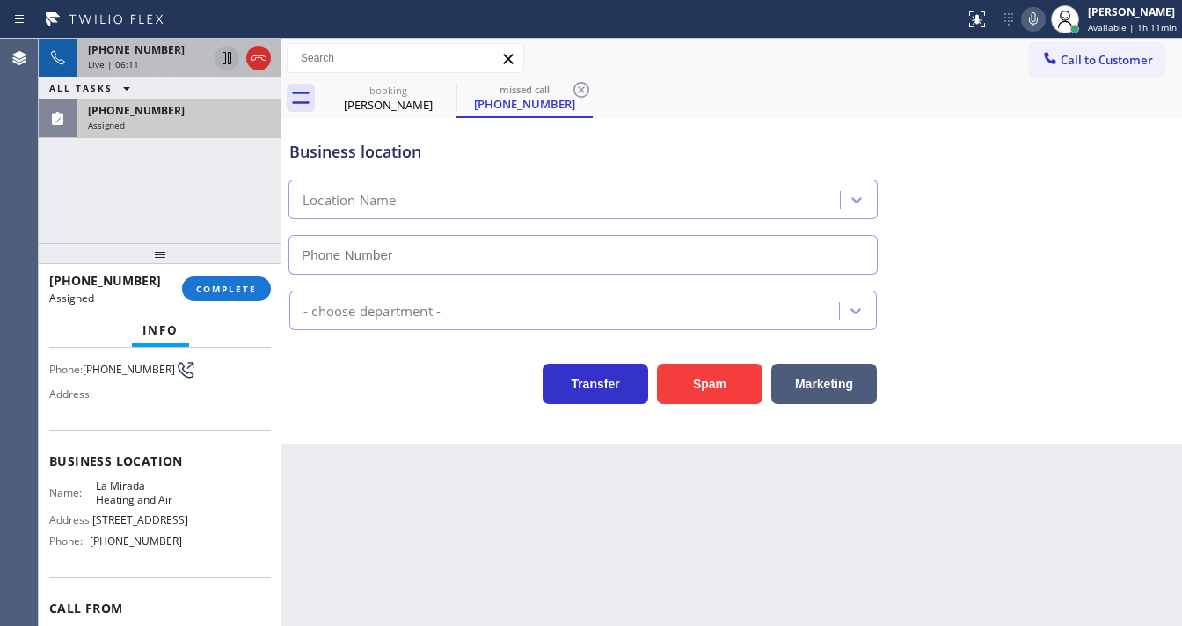
type input "[PHONE_NUMBER]"
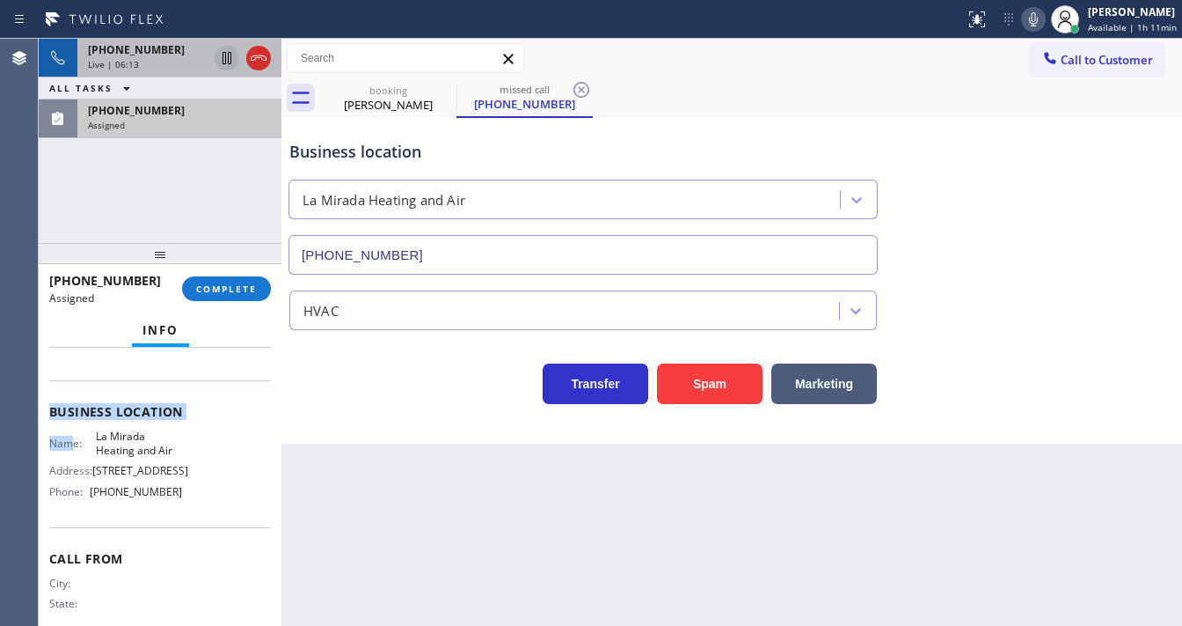
scroll to position [239, 0]
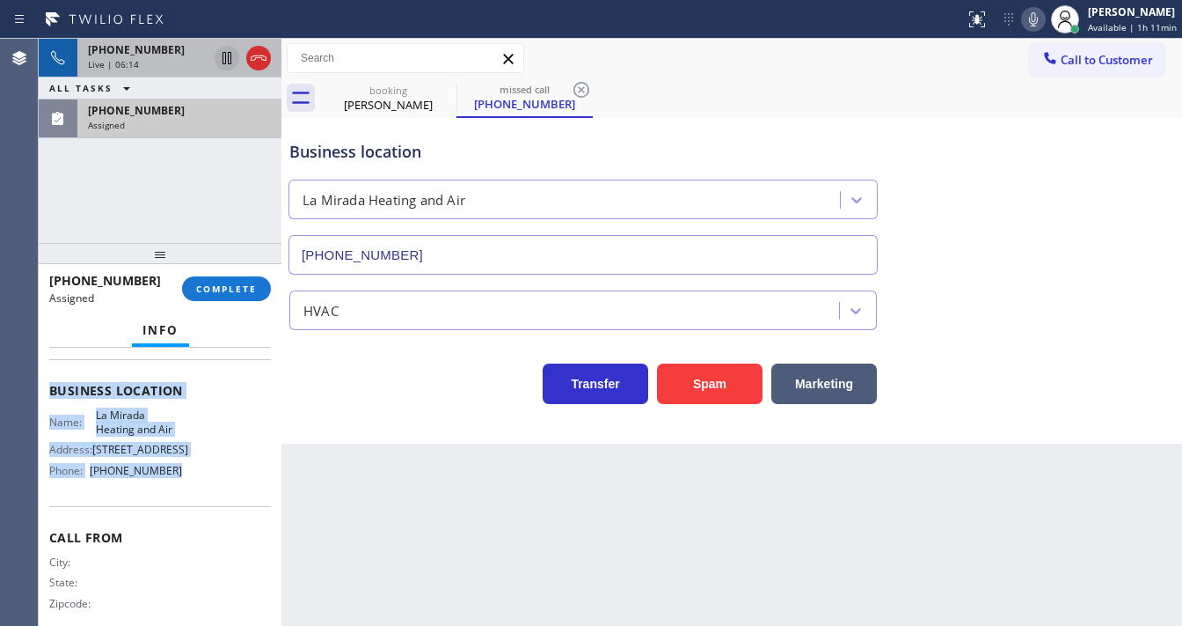
drag, startPoint x: 49, startPoint y: 458, endPoint x: 194, endPoint y: 487, distance: 147.4
click at [194, 487] on div "Context Queue: HVAC Priority: 0 Task Age: [DEMOGRAPHIC_DATA] minute(s) Customer…" at bounding box center [160, 375] width 222 height 525
copy div "Customer Name: [PHONE_NUMBER] Phone: [PHONE_NUMBER] Address: Business location …"
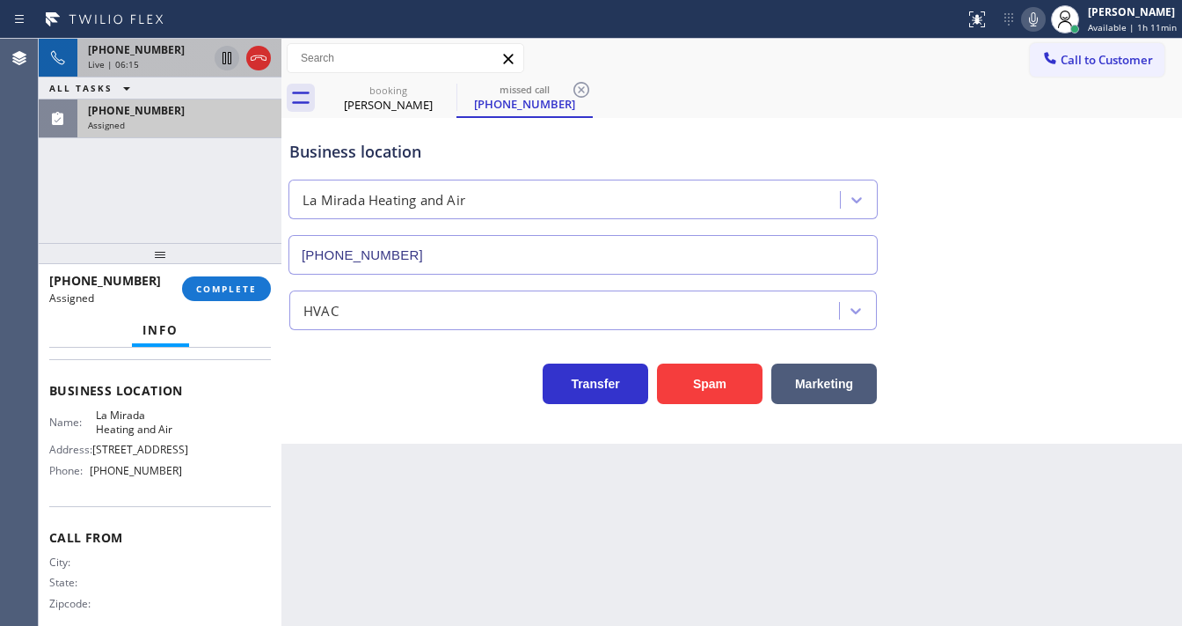
click at [130, 233] on div "[PHONE_NUMBER] Live | 06:15 ALL TASKS ALL TASKS ACTIVE TASKS TASKS IN WRAP UP […" at bounding box center [160, 141] width 243 height 204
click at [95, 219] on div "[PHONE_NUMBER] Live | 06:42 ALL TASKS ALL TASKS ACTIVE TASKS TASKS IN WRAP UP […" at bounding box center [160, 141] width 243 height 204
click at [222, 288] on span "COMPLETE" at bounding box center [226, 288] width 61 height 12
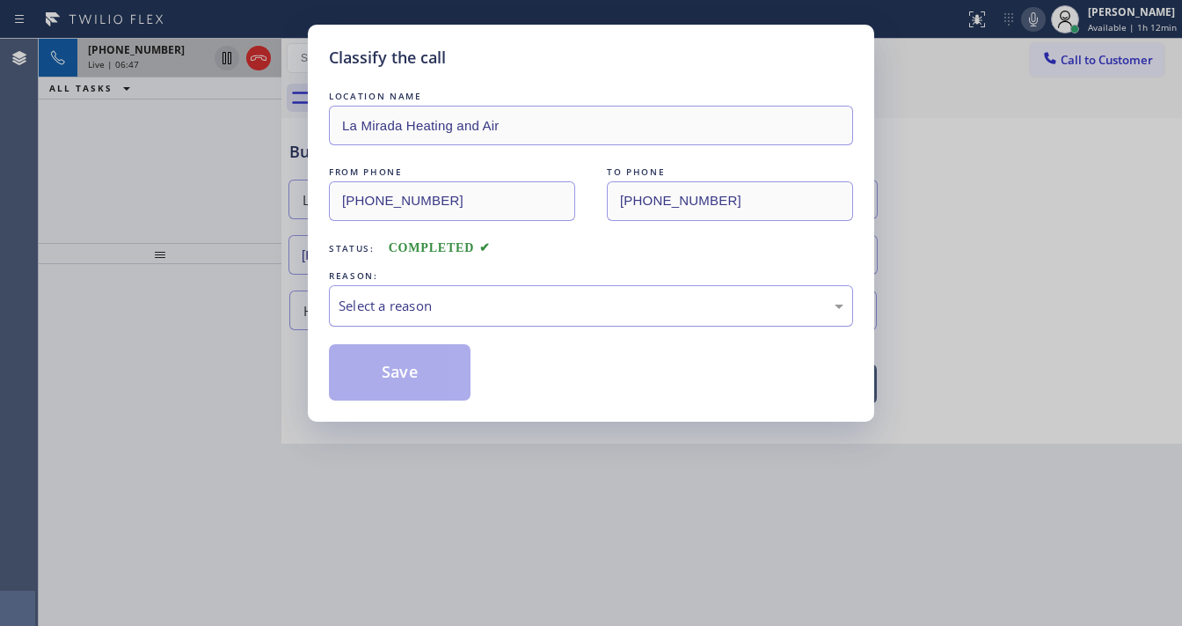
click at [393, 306] on div "Select a reason" at bounding box center [591, 306] width 505 height 20
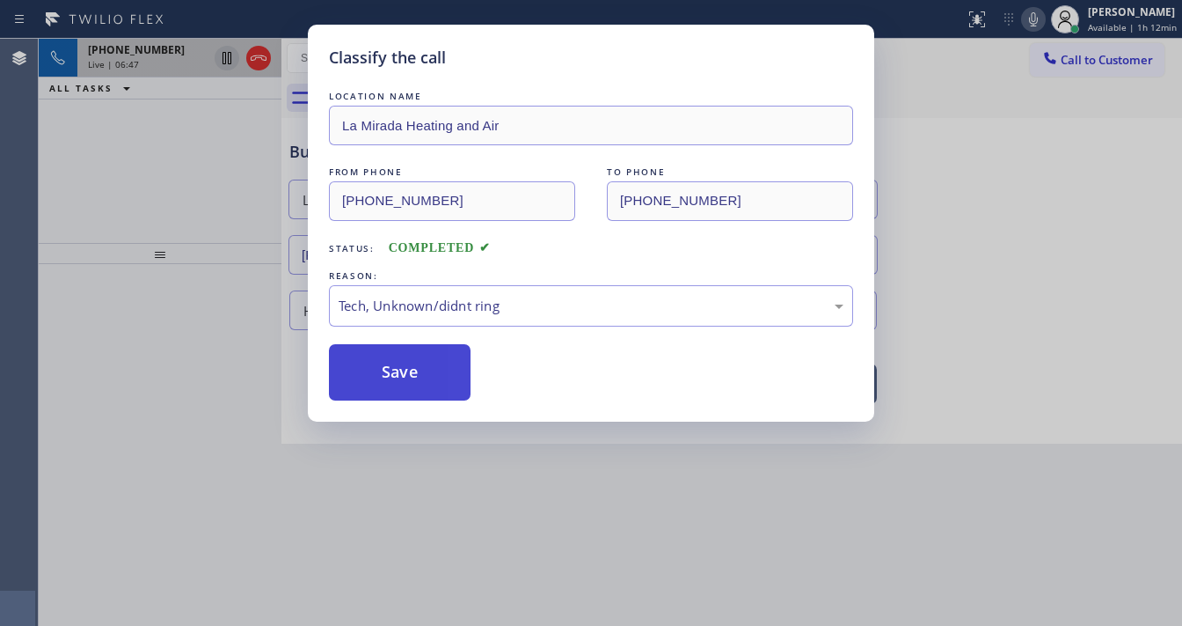
click at [403, 375] on button "Save" at bounding box center [400, 372] width 142 height 56
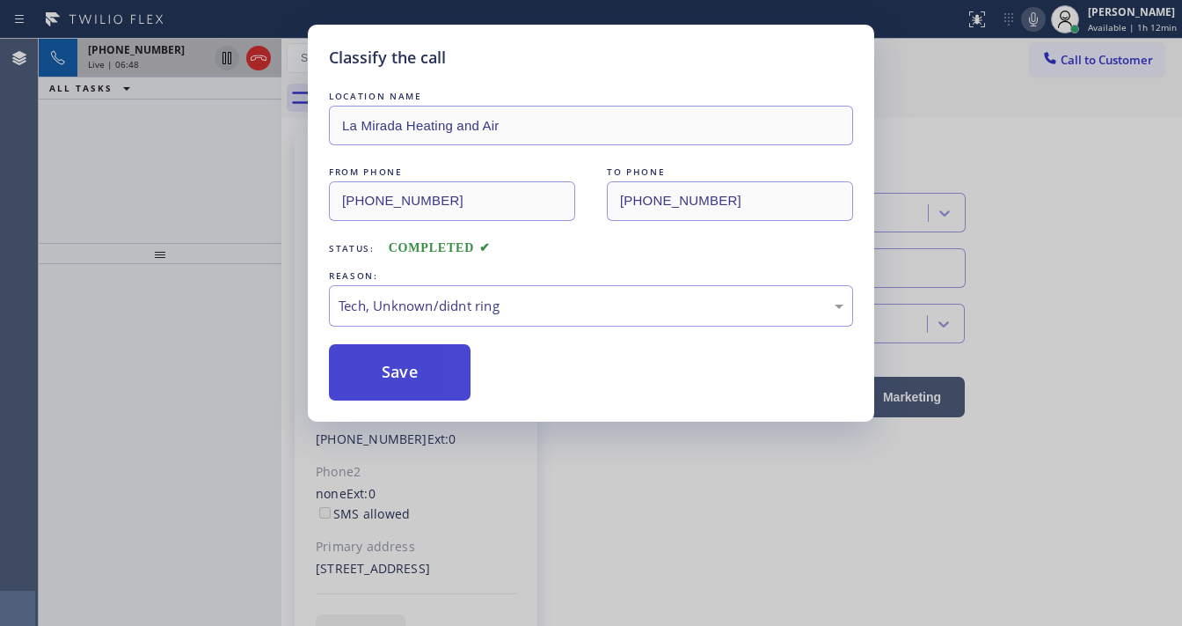
type input "[PHONE_NUMBER]"
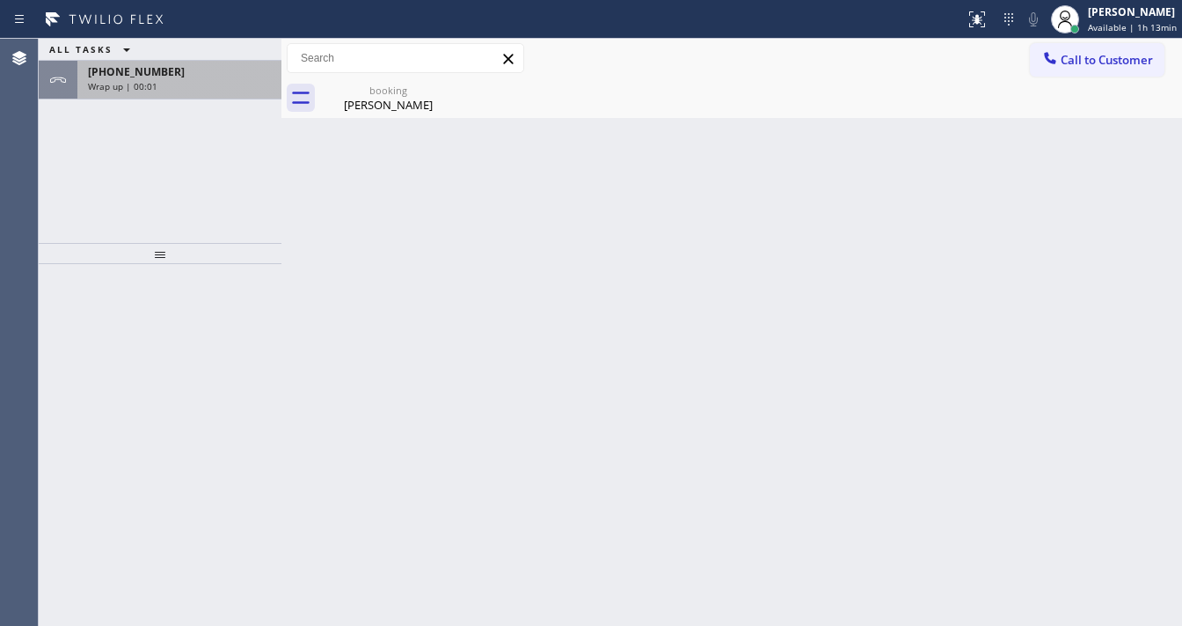
click at [238, 72] on div "[PHONE_NUMBER]" at bounding box center [179, 71] width 183 height 15
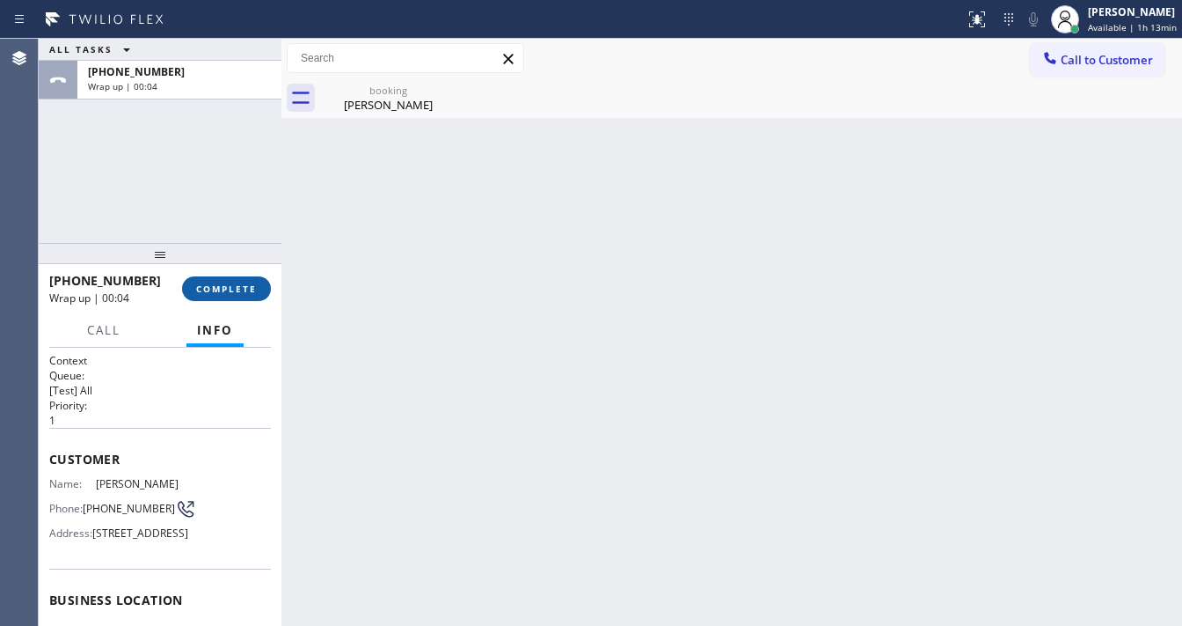
click at [239, 278] on button "COMPLETE" at bounding box center [226, 288] width 89 height 25
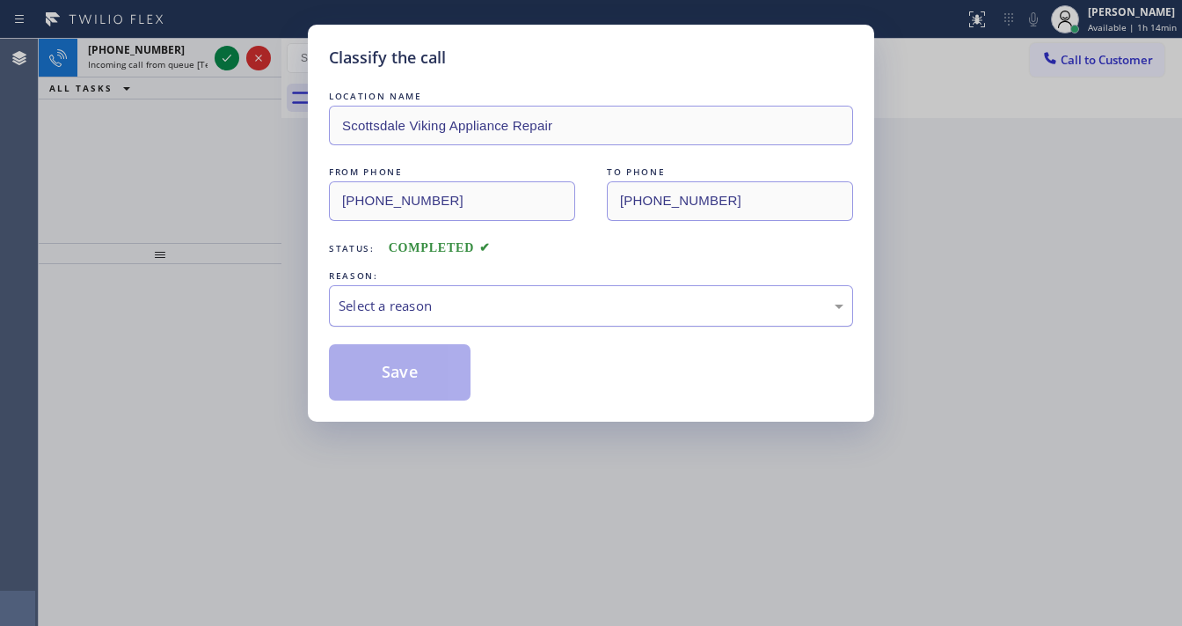
click at [436, 311] on div "Select a reason" at bounding box center [591, 305] width 524 height 41
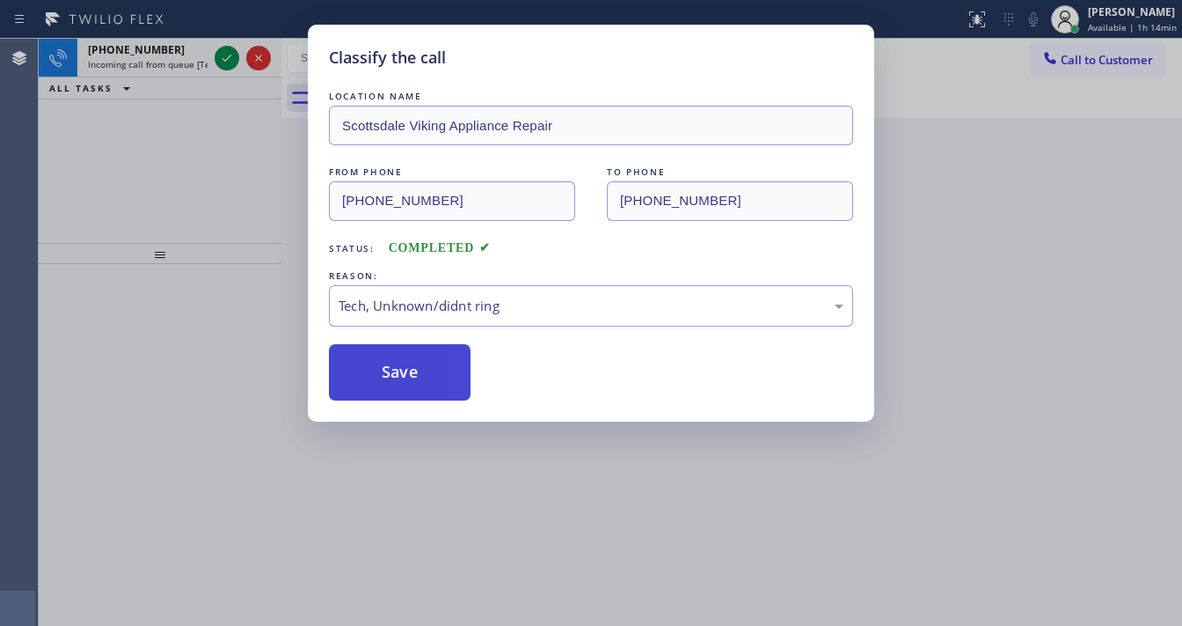
click at [405, 364] on button "Save" at bounding box center [400, 372] width 142 height 56
click at [406, 362] on button "Save" at bounding box center [400, 372] width 142 height 56
drag, startPoint x: 402, startPoint y: 362, endPoint x: 384, endPoint y: 344, distance: 25.5
click at [391, 349] on button "Save" at bounding box center [400, 372] width 142 height 56
click at [246, 143] on div "Classify the call LOCATION NAME Scottsdale Viking Appliance Repair FROM PHONE […" at bounding box center [591, 313] width 1182 height 626
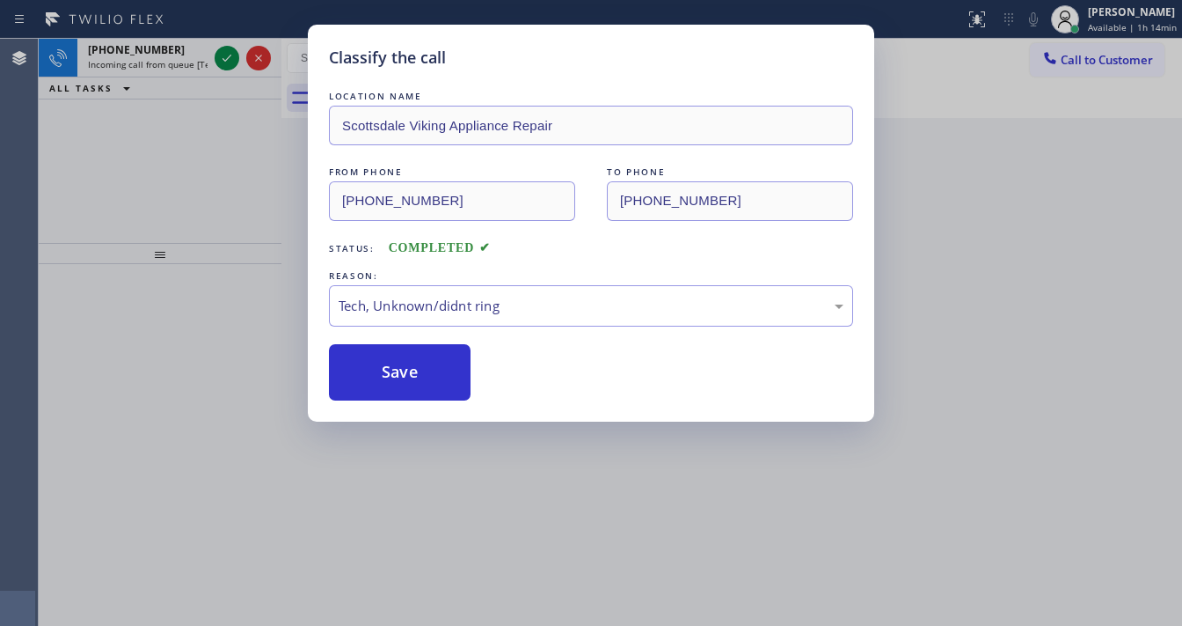
click at [226, 64] on div "Classify the call LOCATION NAME Scottsdale Viking Appliance Repair FROM PHONE […" at bounding box center [591, 313] width 1182 height 626
click at [226, 64] on icon at bounding box center [226, 58] width 21 height 21
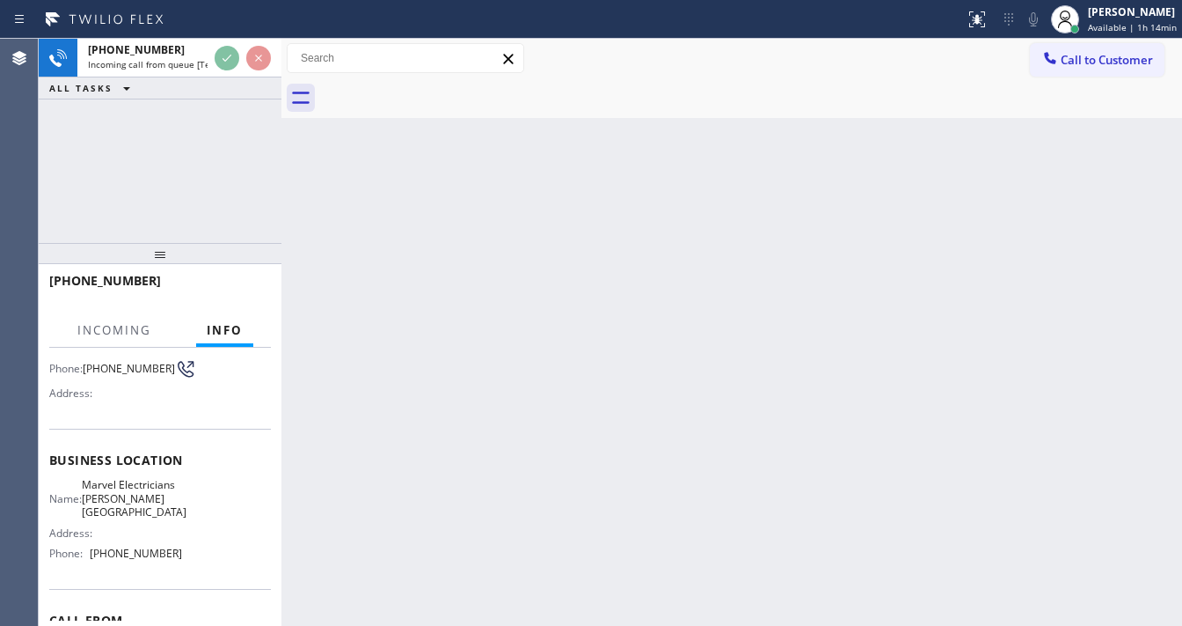
scroll to position [141, 0]
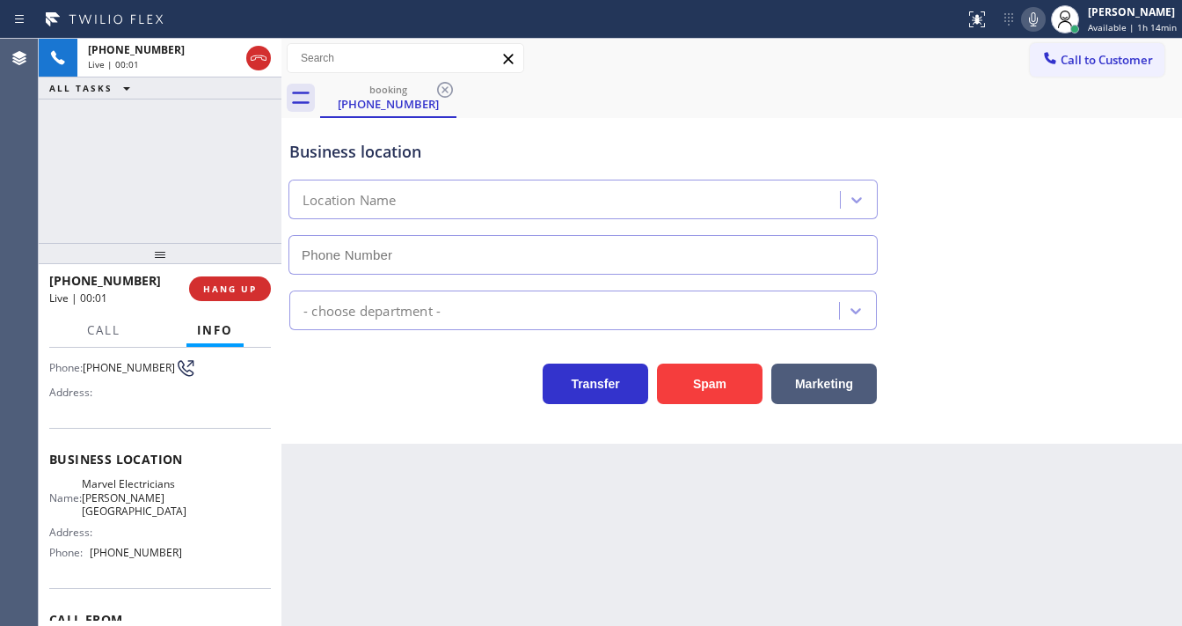
type input "[PHONE_NUMBER]"
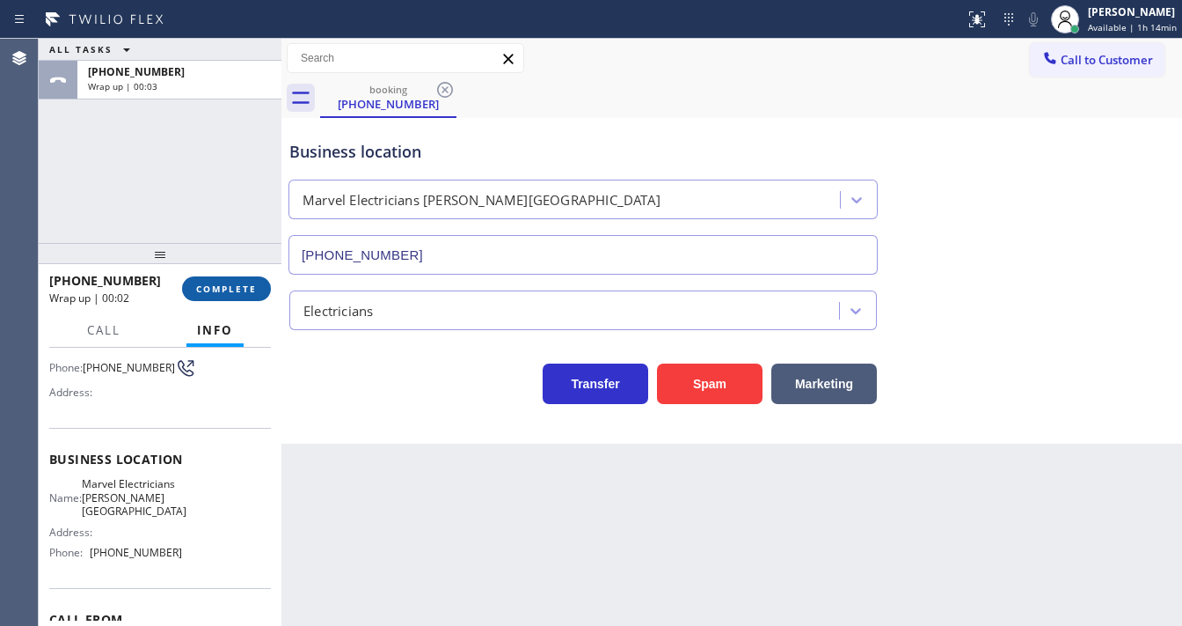
click at [211, 292] on span "COMPLETE" at bounding box center [226, 288] width 61 height 12
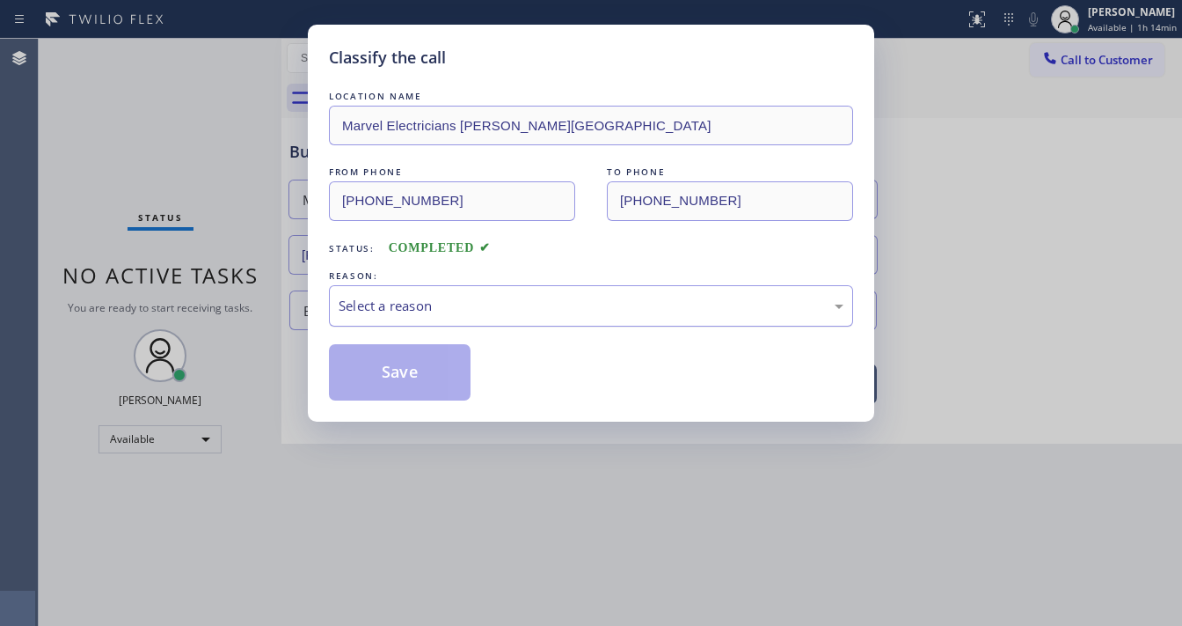
drag, startPoint x: 426, startPoint y: 296, endPoint x: 464, endPoint y: 323, distance: 46.6
click at [456, 302] on div "Select a reason" at bounding box center [591, 305] width 524 height 41
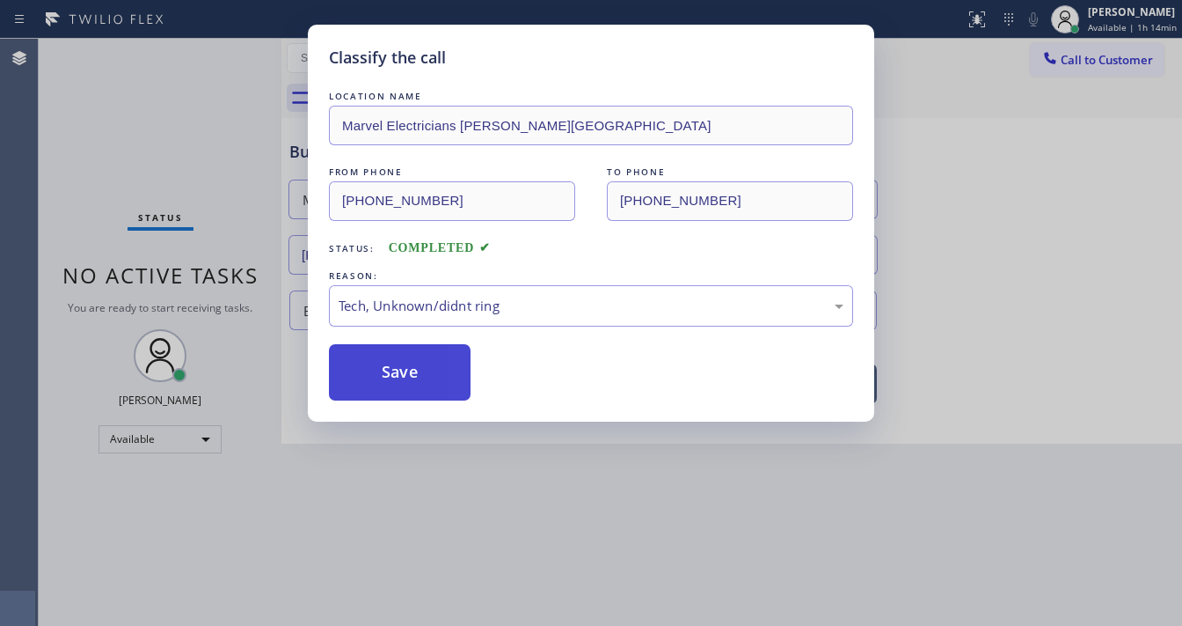
click at [421, 369] on button "Save" at bounding box center [400, 372] width 142 height 56
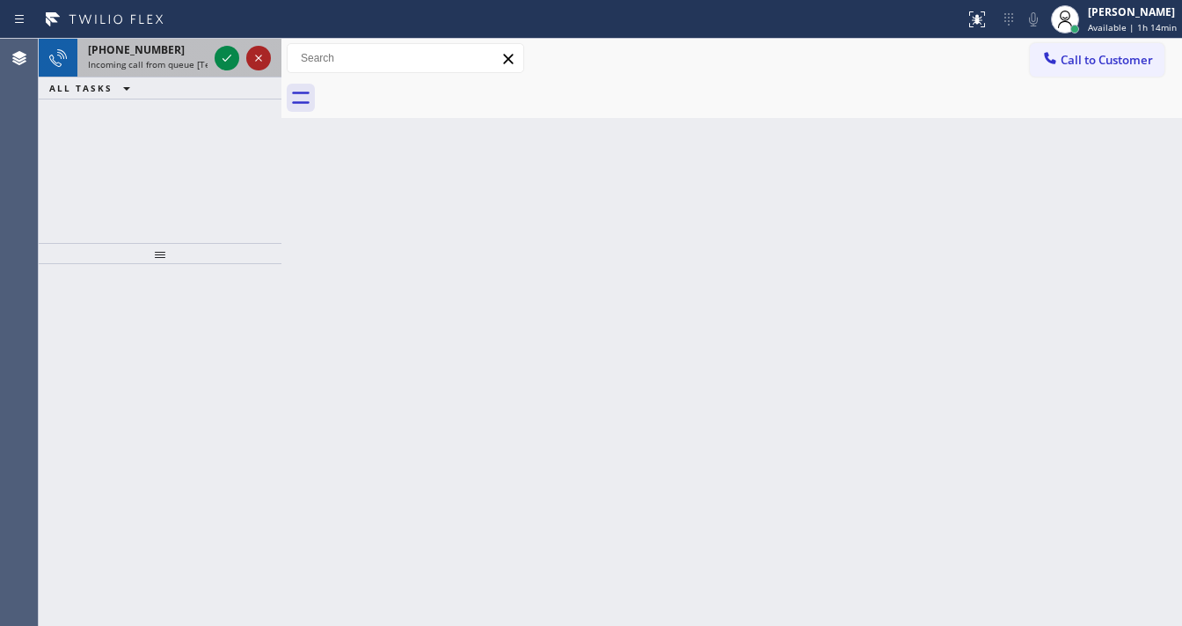
click at [120, 55] on span "[PHONE_NUMBER]" at bounding box center [136, 49] width 97 height 15
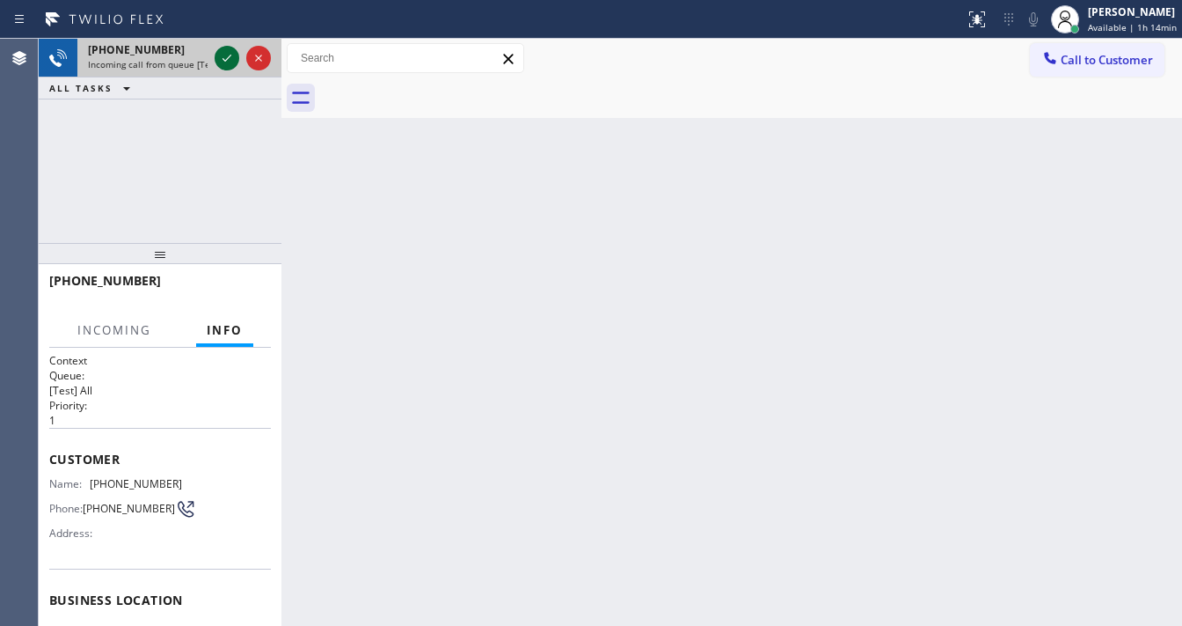
click at [223, 54] on icon at bounding box center [226, 58] width 21 height 21
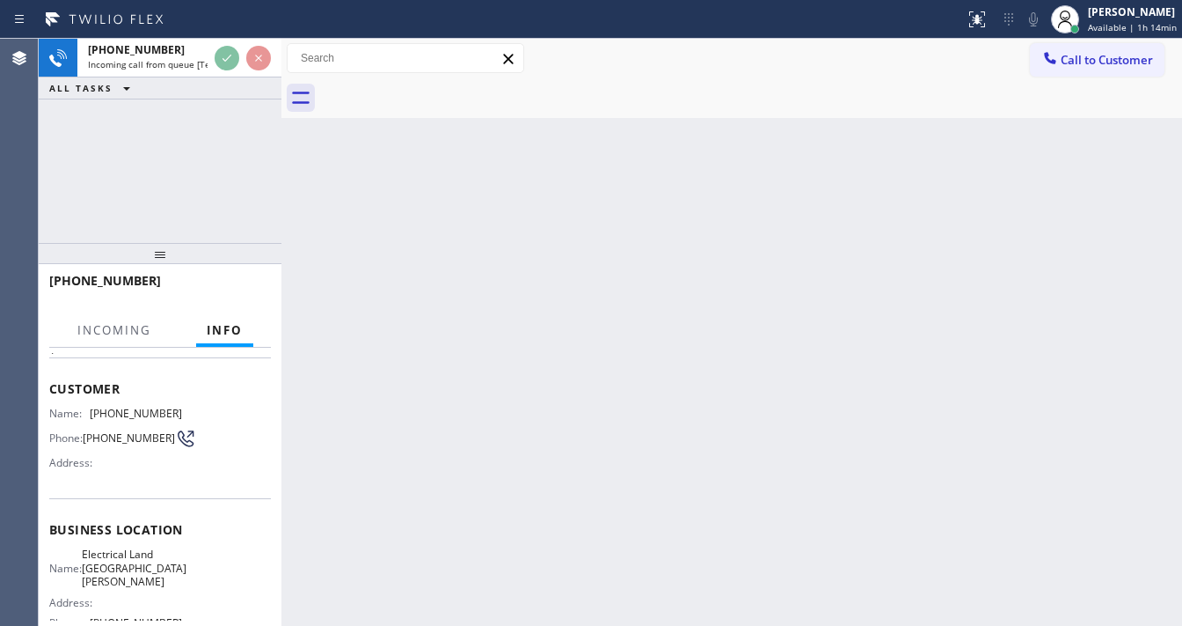
scroll to position [211, 0]
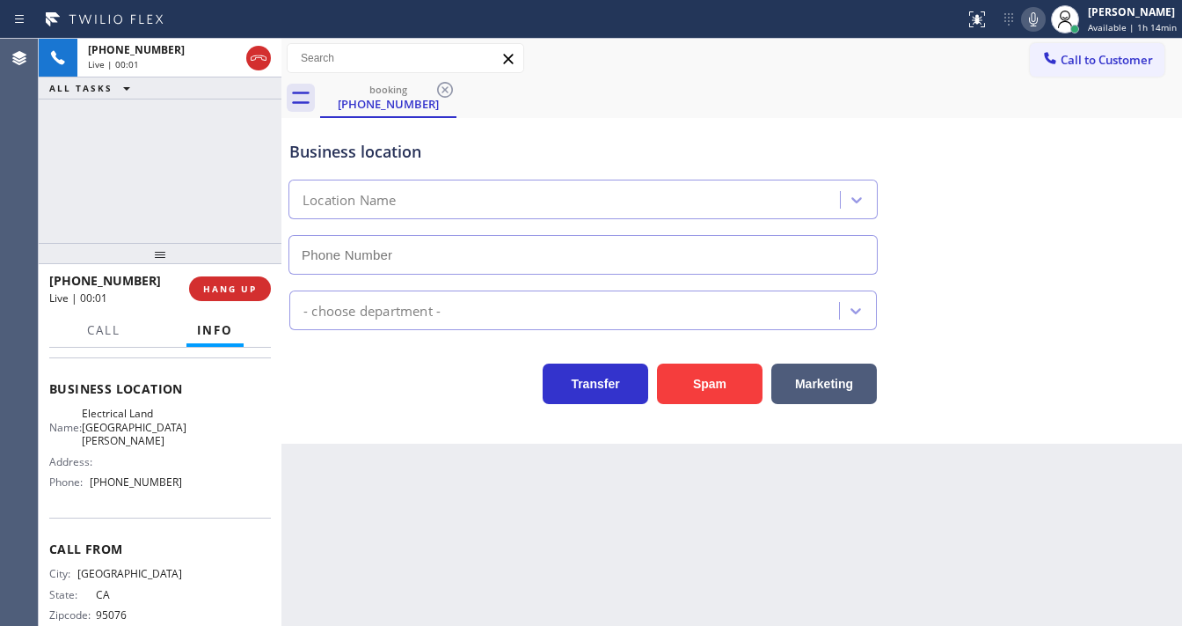
type input "[PHONE_NUMBER]"
click at [162, 206] on div "[PHONE_NUMBER] Live | 00:03 ALL TASKS ALL TASKS ACTIVE TASKS TASKS IN WRAP UP" at bounding box center [160, 141] width 243 height 204
drag, startPoint x: 20, startPoint y: 203, endPoint x: 59, endPoint y: 191, distance: 40.6
click at [28, 197] on div "Agent Desktop" at bounding box center [19, 332] width 38 height 587
click at [92, 200] on div "[PHONE_NUMBER] Live | 00:13 ALL TASKS ALL TASKS ACTIVE TASKS TASKS IN WRAP UP" at bounding box center [160, 141] width 243 height 204
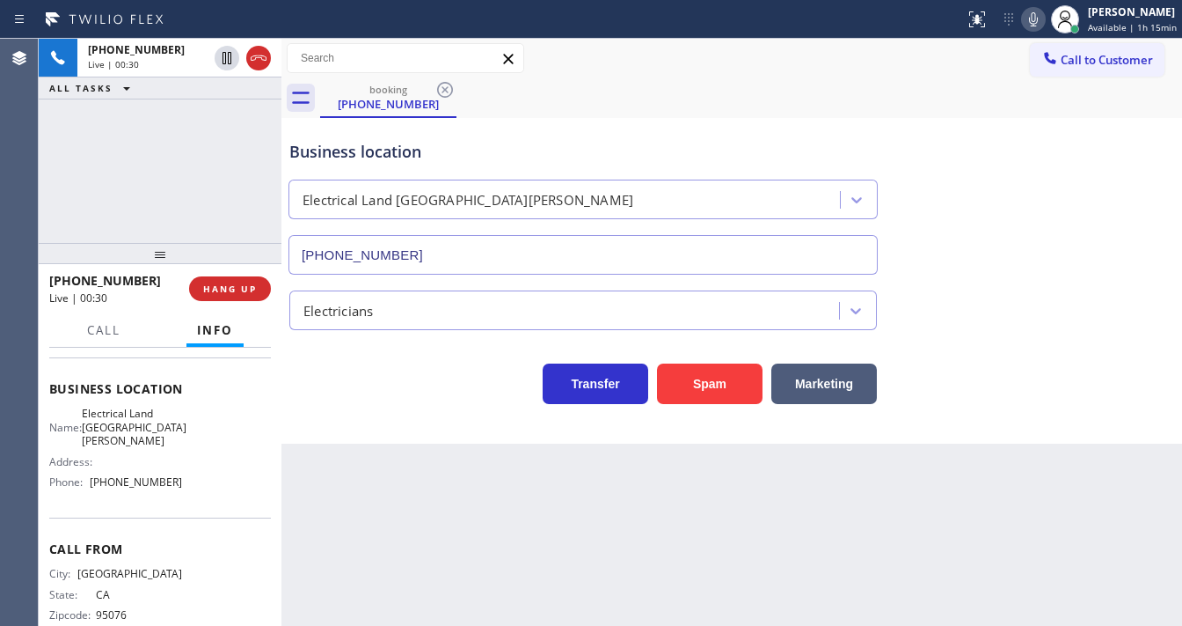
click at [71, 200] on div "[PHONE_NUMBER] Live | 00:30 ALL TASKS ALL TASKS ACTIVE TASKS TASKS IN WRAP UP" at bounding box center [160, 141] width 243 height 204
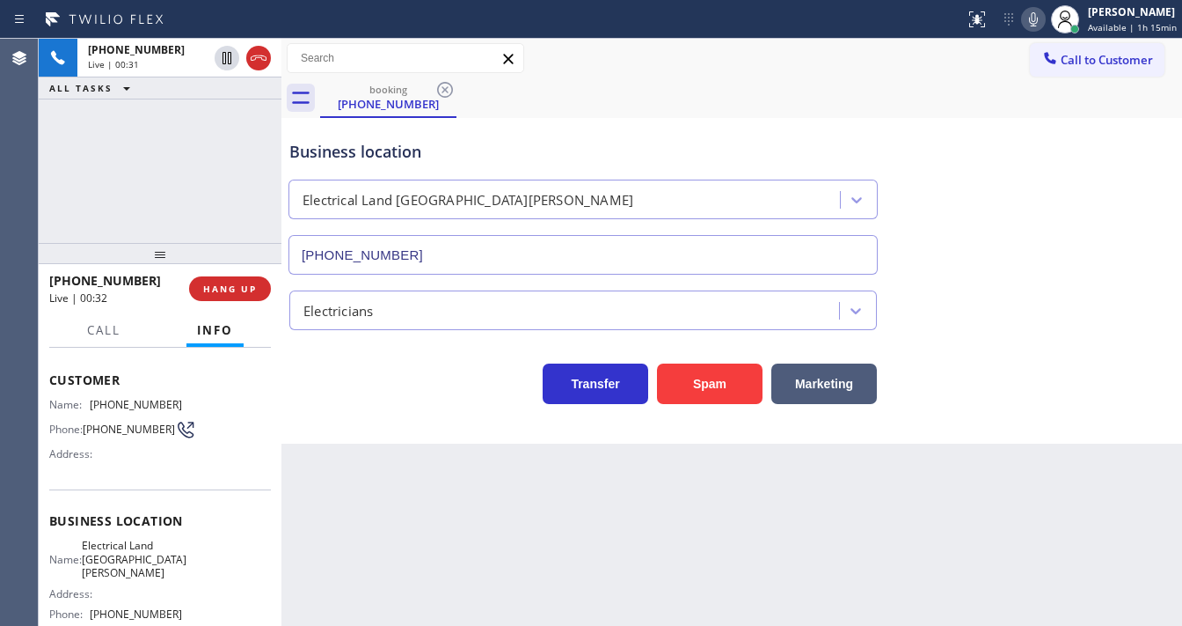
scroll to position [70, 0]
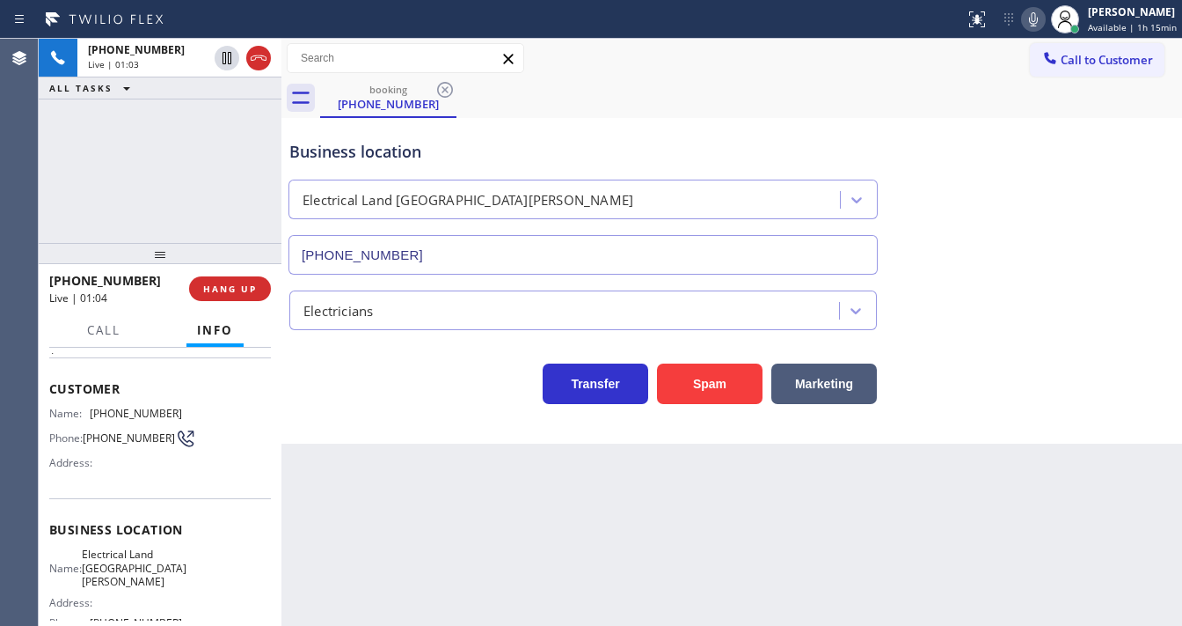
click at [64, 194] on div "[PHONE_NUMBER] Live | 01:03 ALL TASKS ALL TASKS ACTIVE TASKS TASKS IN WRAP UP" at bounding box center [160, 141] width 243 height 204
click at [680, 377] on button "Spam" at bounding box center [710, 383] width 106 height 40
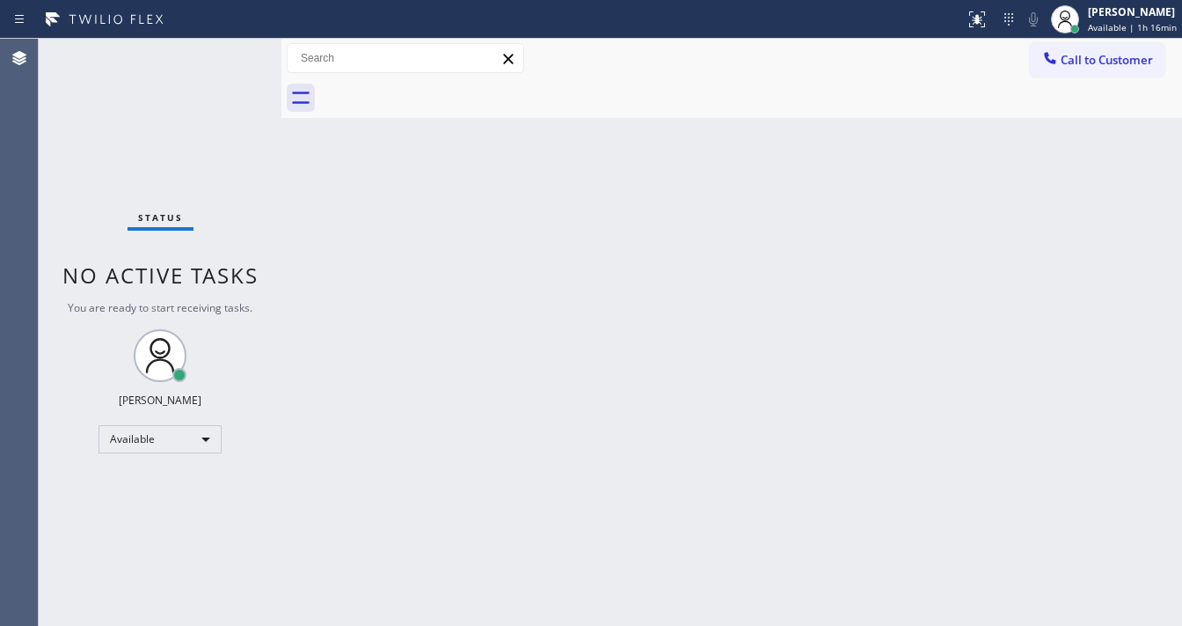
click at [194, 49] on div "Status No active tasks You are ready to start receiving tasks. [PERSON_NAME]" at bounding box center [160, 332] width 243 height 587
click at [251, 49] on div "Status No active tasks You are ready to start receiving tasks. [PERSON_NAME]" at bounding box center [160, 332] width 243 height 587
click at [268, 69] on div "Status No active tasks You are ready to start receiving tasks. [PERSON_NAME]" at bounding box center [160, 332] width 243 height 587
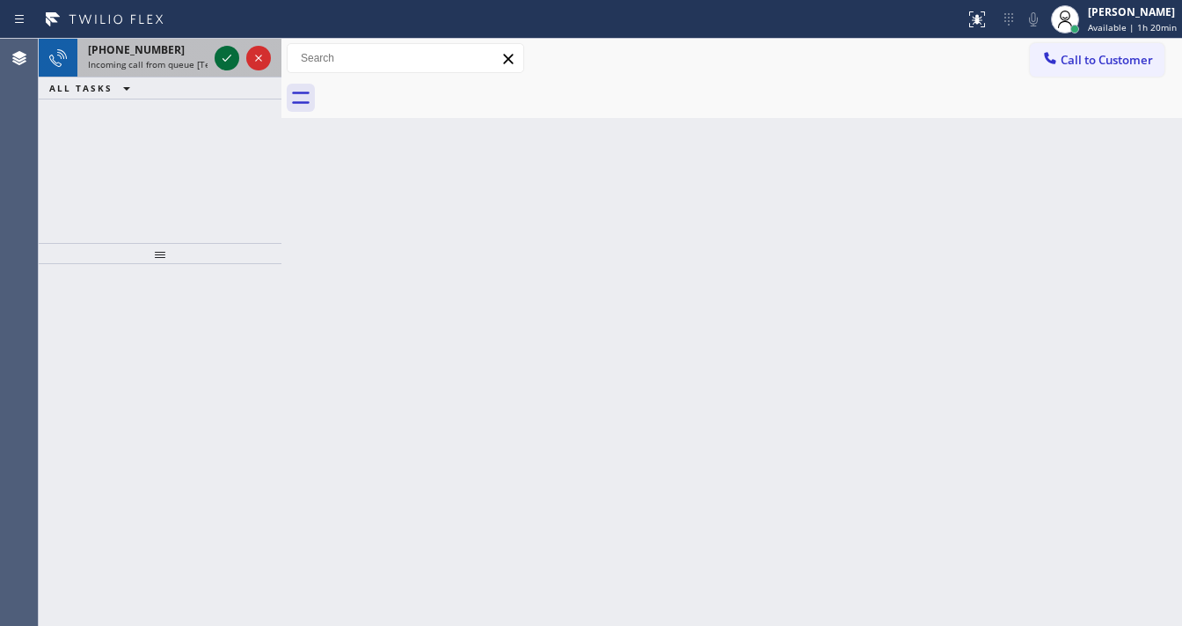
click at [219, 53] on icon at bounding box center [226, 58] width 21 height 21
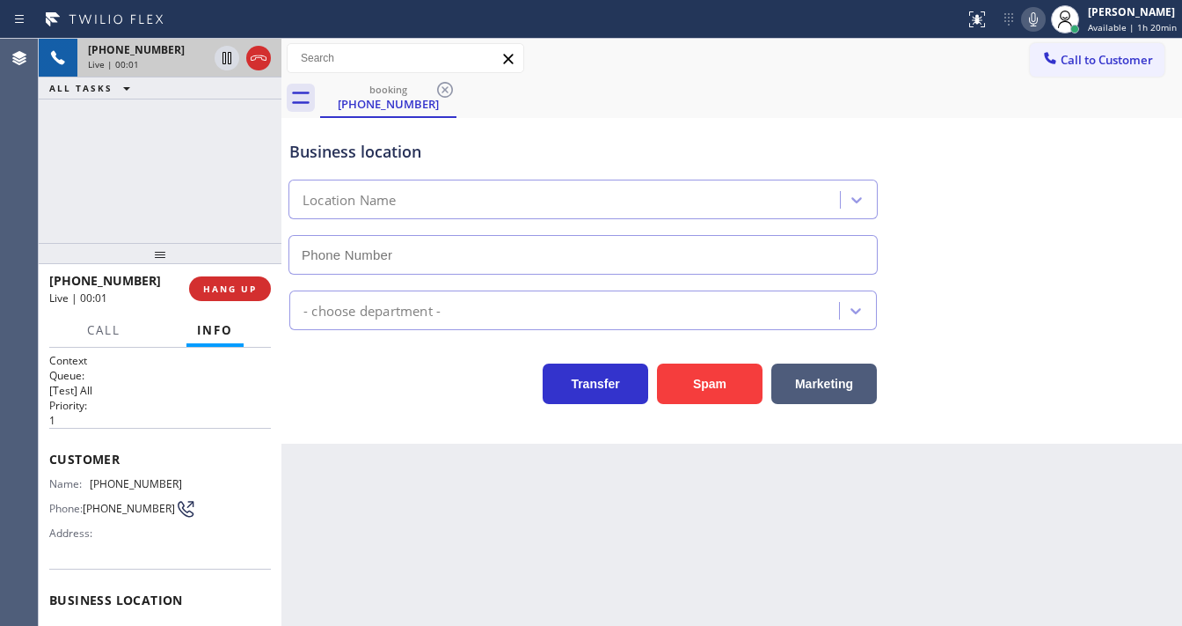
click at [223, 58] on icon at bounding box center [227, 58] width 9 height 12
type input "[PHONE_NUMBER]"
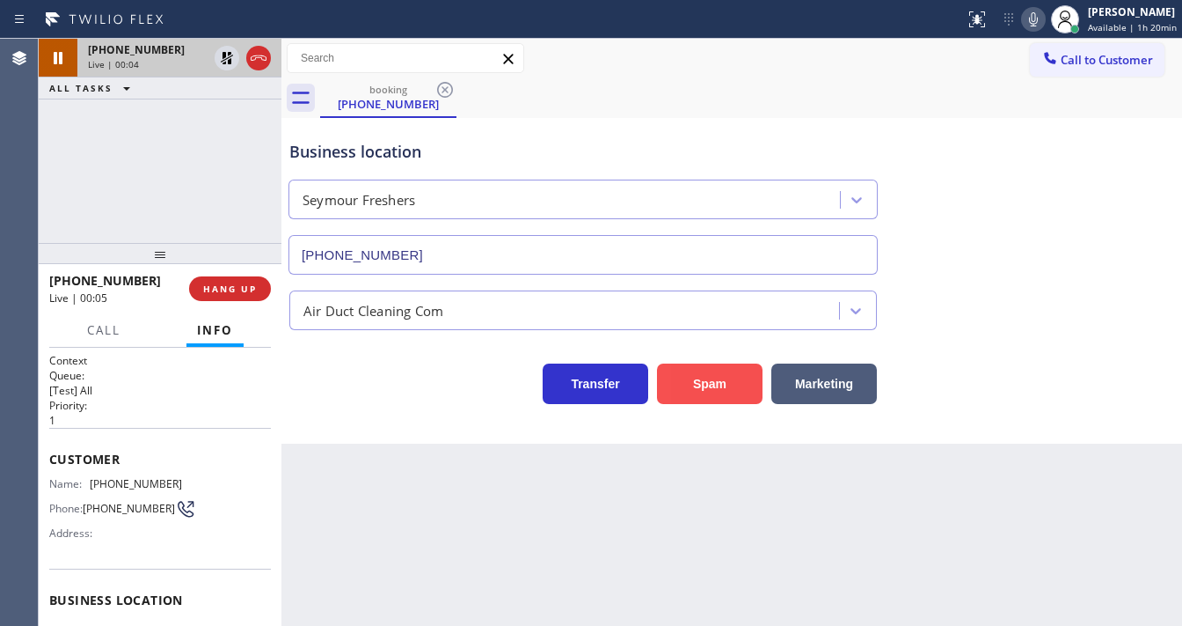
click at [710, 391] on button "Spam" at bounding box center [710, 383] width 106 height 40
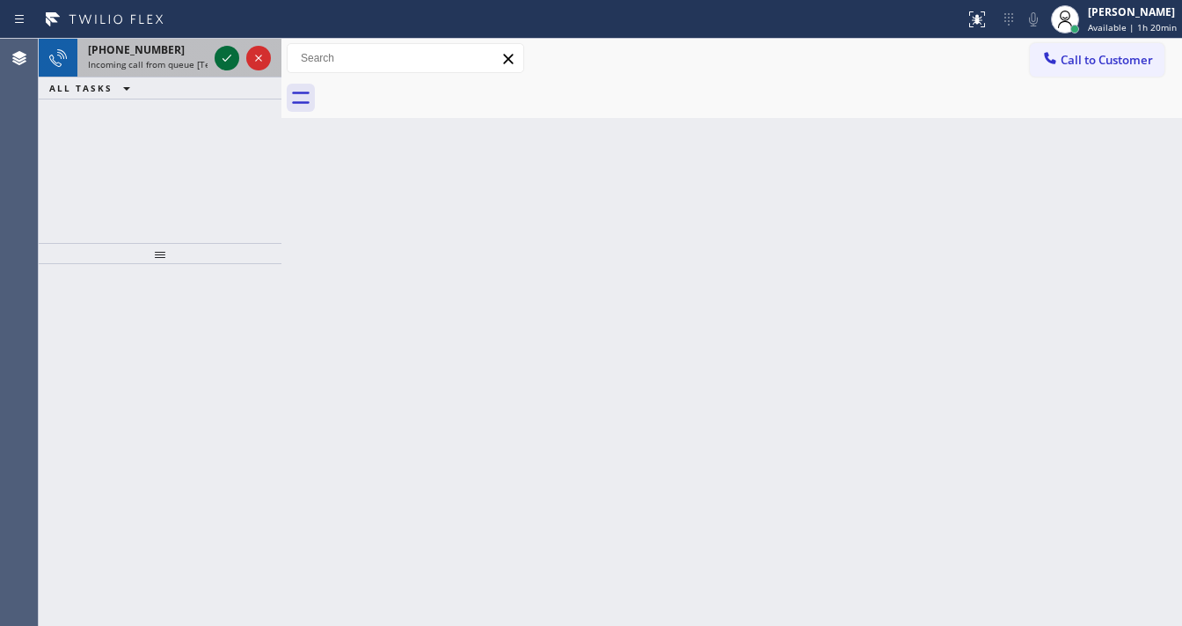
click at [216, 55] on icon at bounding box center [226, 58] width 21 height 21
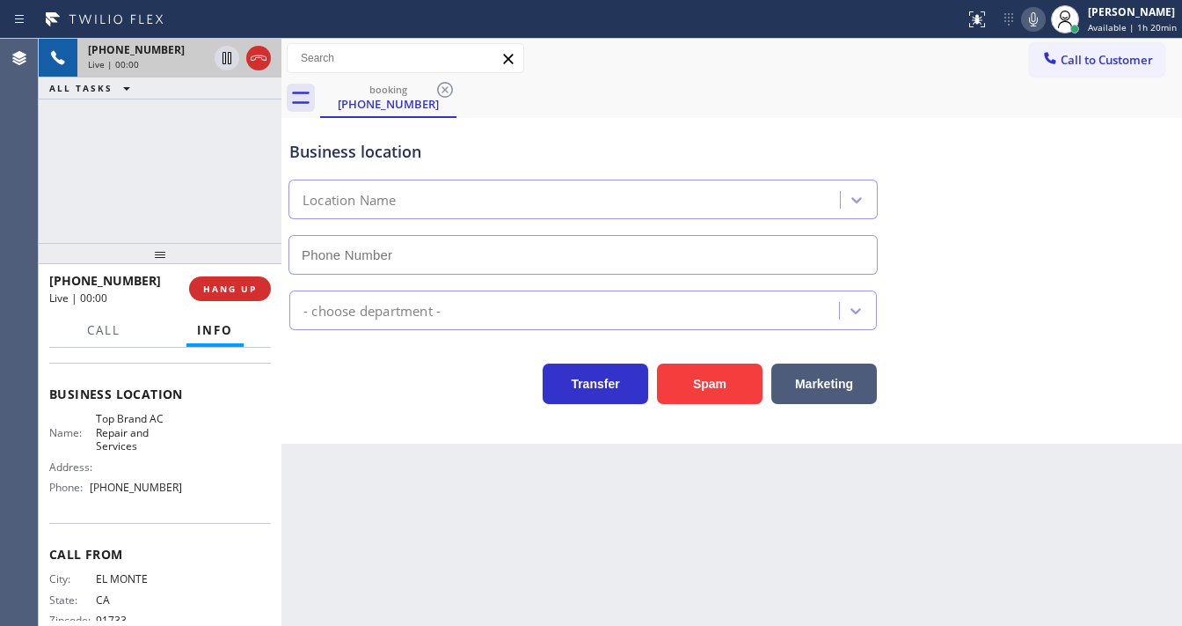
scroll to position [211, 0]
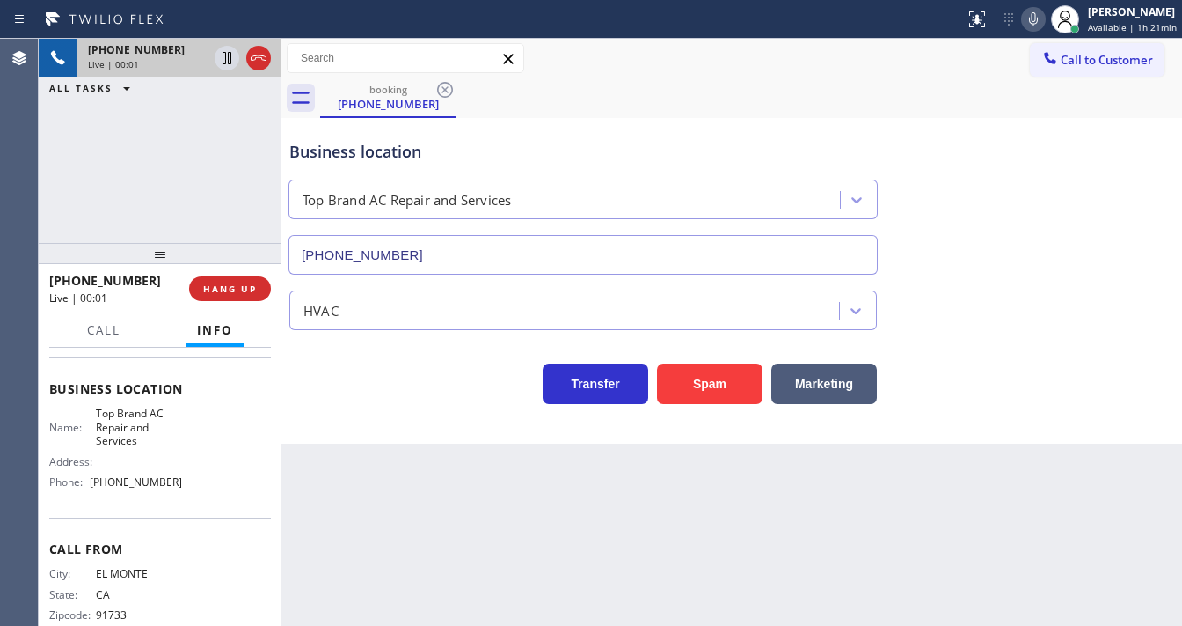
type input "[PHONE_NUMBER]"
click at [142, 181] on div "[PHONE_NUMBER] Live | 00:02 ALL TASKS ALL TASKS ACTIVE TASKS TASKS IN WRAP UP" at bounding box center [160, 141] width 243 height 204
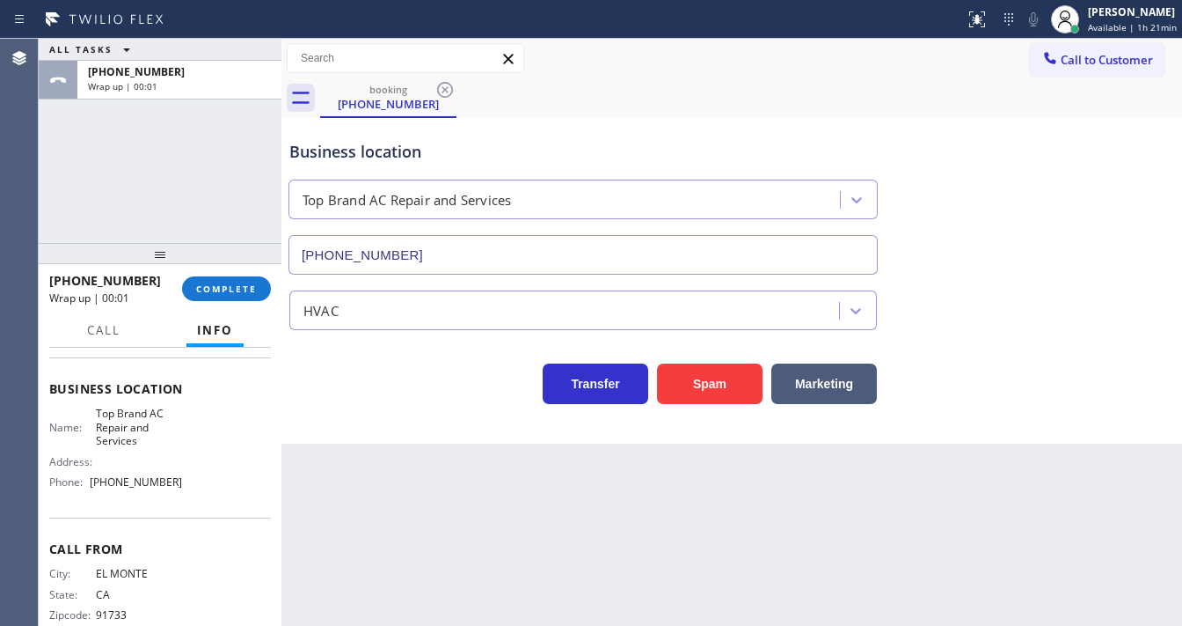
click at [64, 181] on div "ALL TASKS ALL TASKS ACTIVE TASKS TASKS IN WRAP UP [PHONE_NUMBER] Wrap up | 00:01" at bounding box center [160, 141] width 243 height 204
click at [214, 287] on span "COMPLETE" at bounding box center [226, 288] width 61 height 12
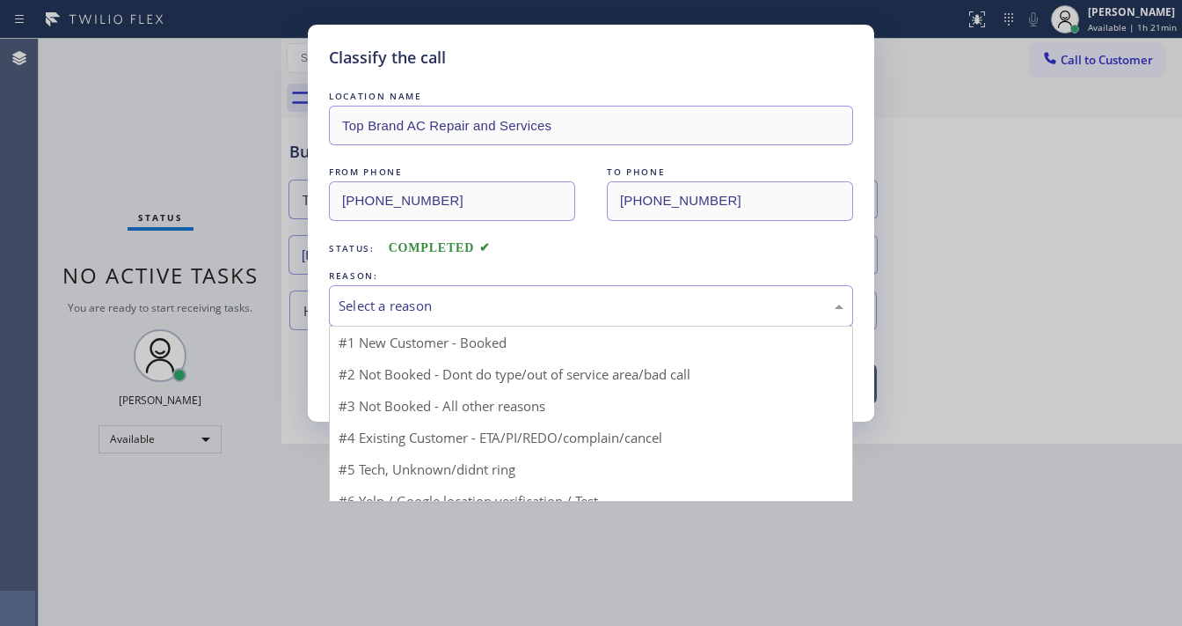
click at [402, 304] on div "Select a reason" at bounding box center [591, 306] width 505 height 20
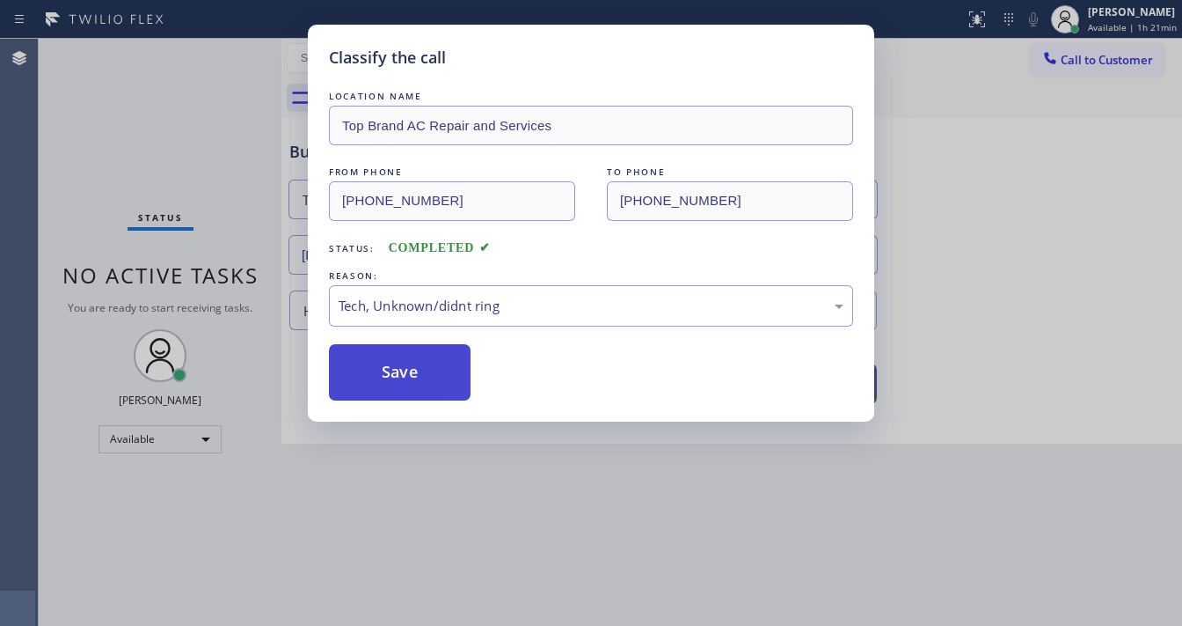
click at [415, 388] on button "Save" at bounding box center [400, 372] width 142 height 56
click at [415, 384] on button "Save" at bounding box center [400, 372] width 142 height 56
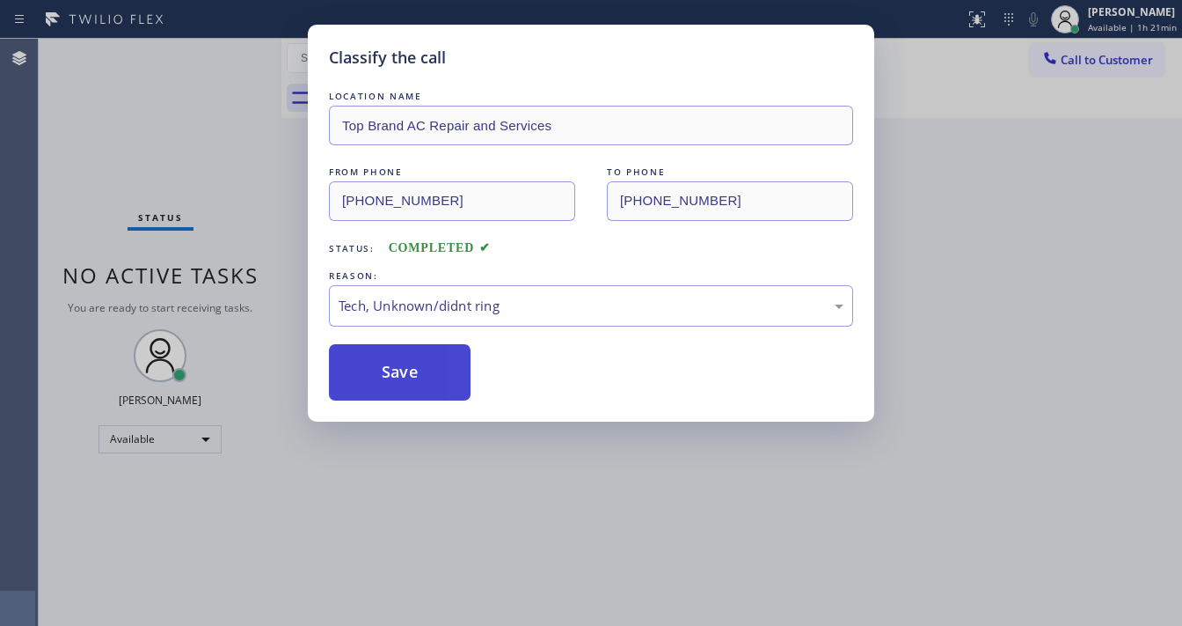
click at [415, 374] on button "Save" at bounding box center [400, 372] width 142 height 56
click at [417, 376] on button "Save" at bounding box center [400, 372] width 142 height 56
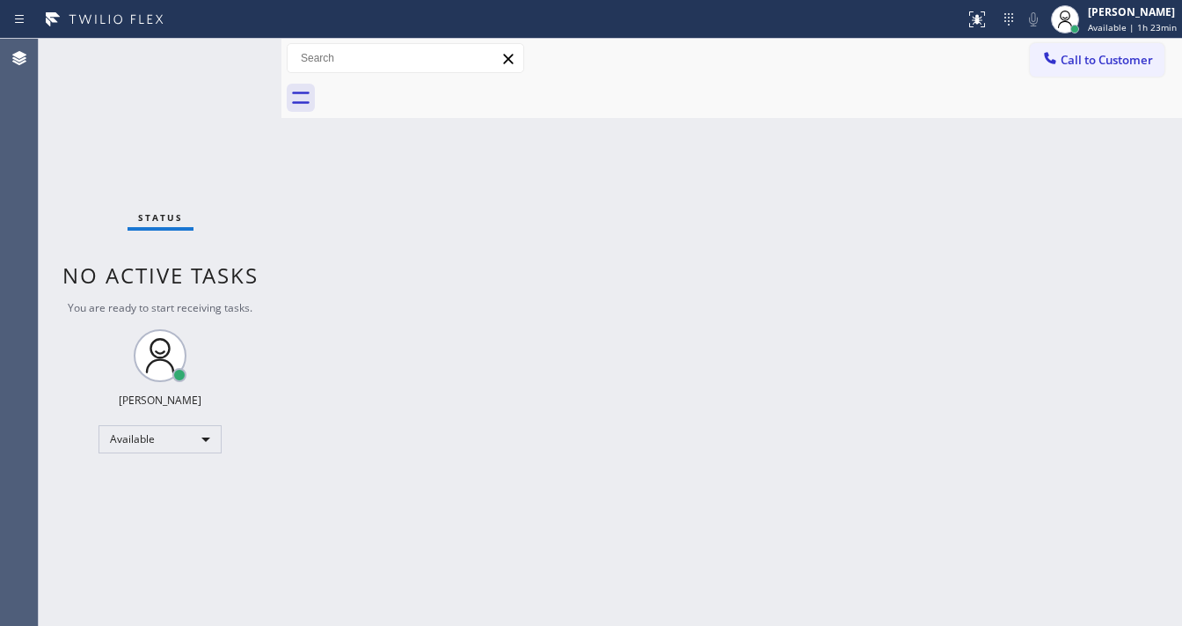
click at [476, 625] on div "Back to Dashboard Change Sender ID Customers Technicians Select a contact Outbo…" at bounding box center [732, 332] width 901 height 587
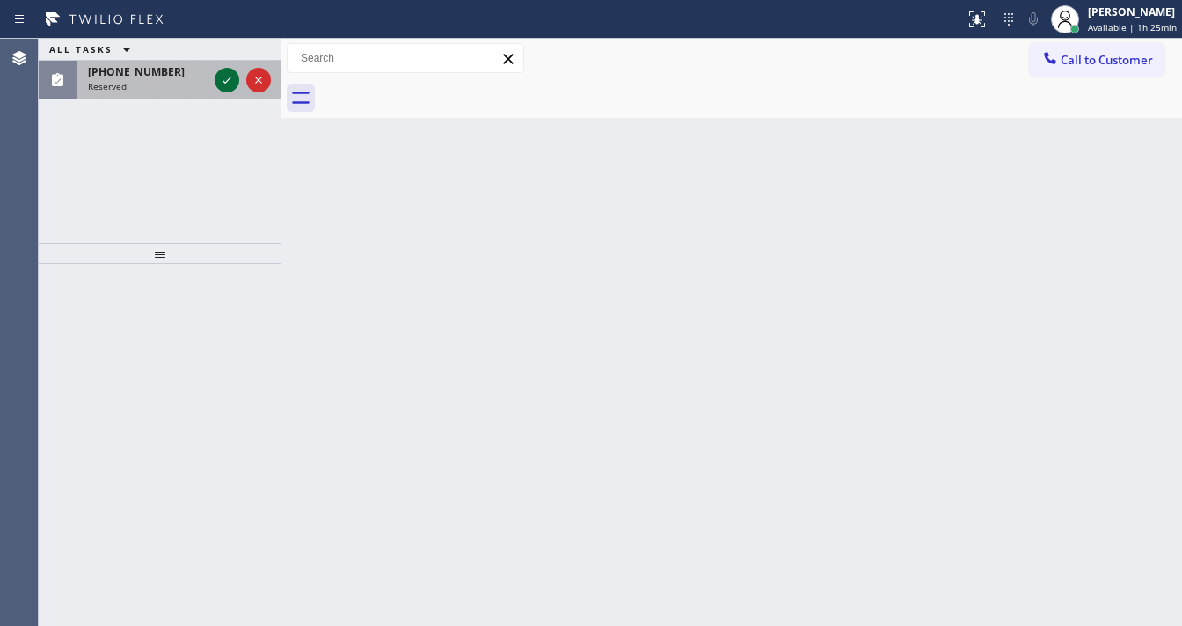
click at [225, 77] on icon at bounding box center [226, 80] width 21 height 21
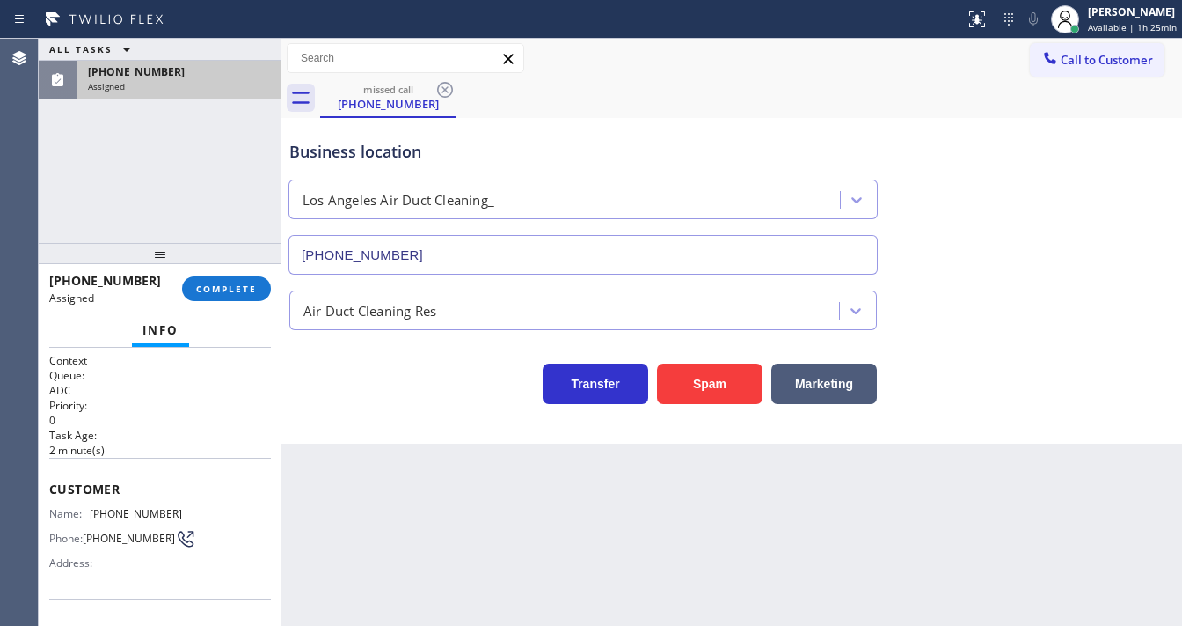
type input "[PHONE_NUMBER]"
click at [218, 289] on span "COMPLETE" at bounding box center [226, 288] width 61 height 12
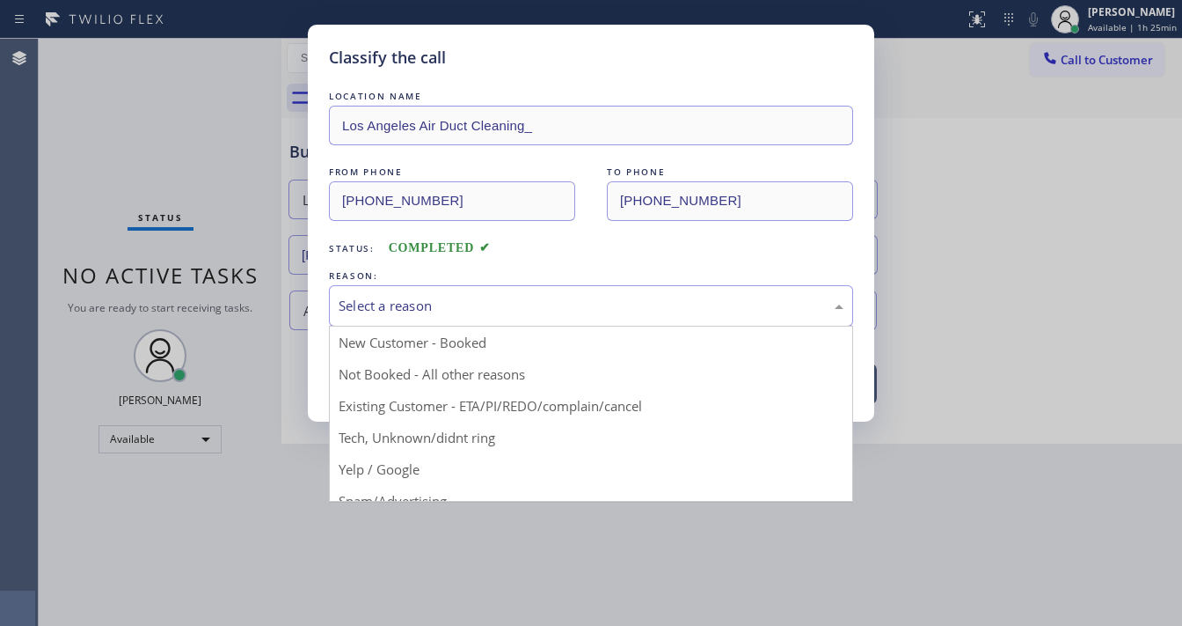
click at [473, 296] on div "Select a reason" at bounding box center [591, 306] width 505 height 20
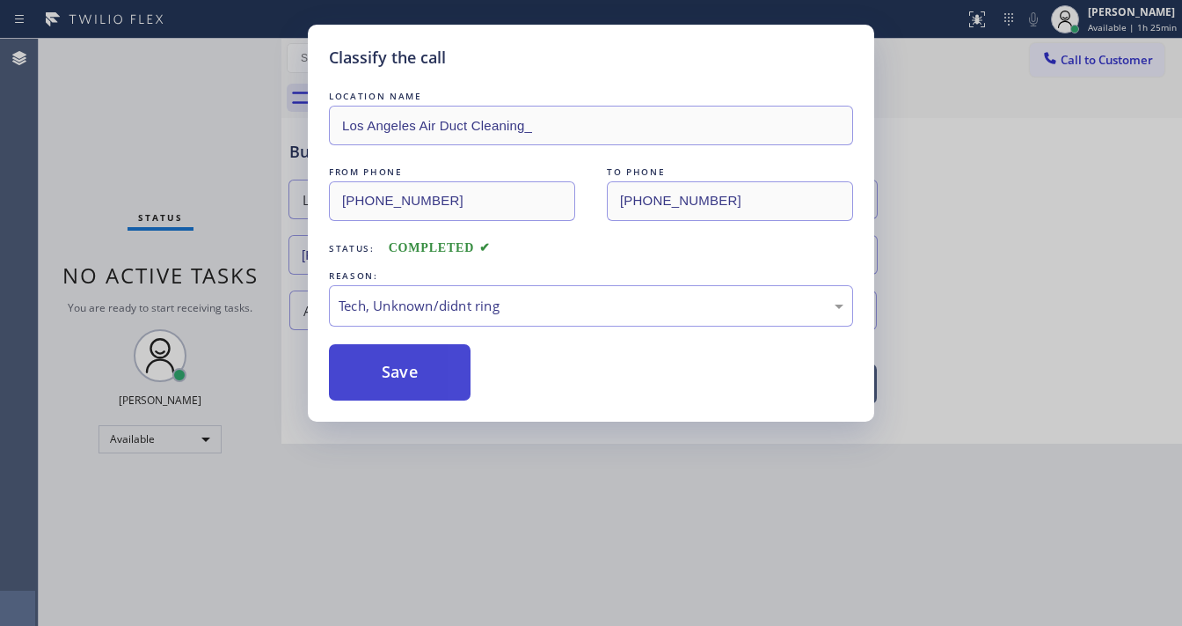
click at [420, 382] on button "Save" at bounding box center [400, 372] width 142 height 56
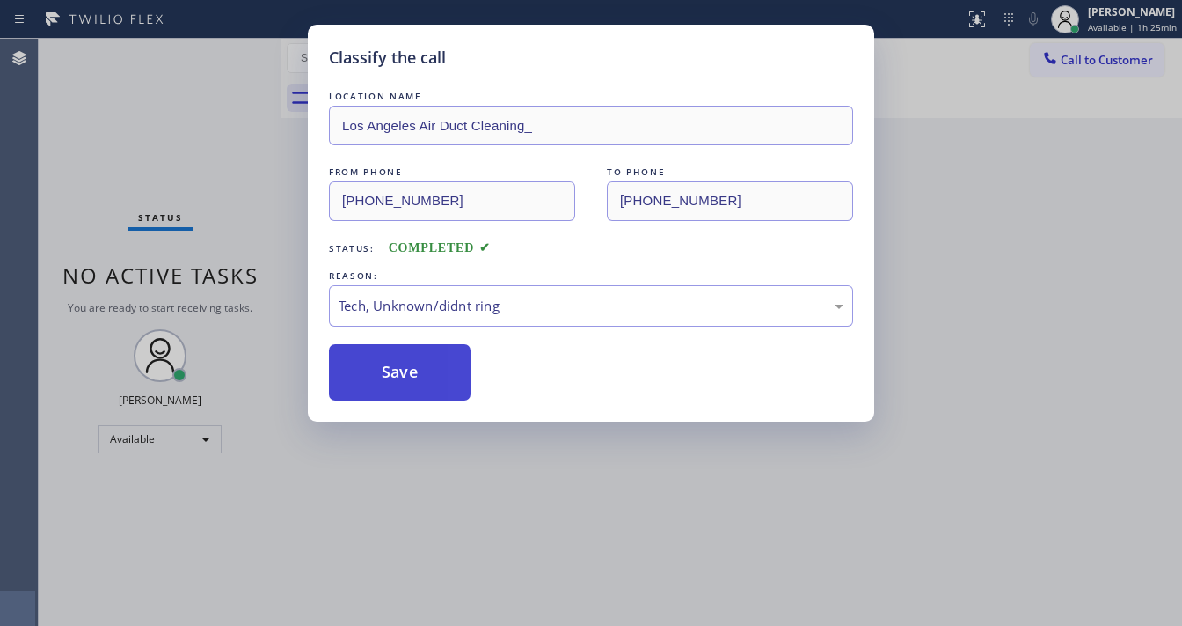
click at [420, 382] on button "Save" at bounding box center [400, 372] width 142 height 56
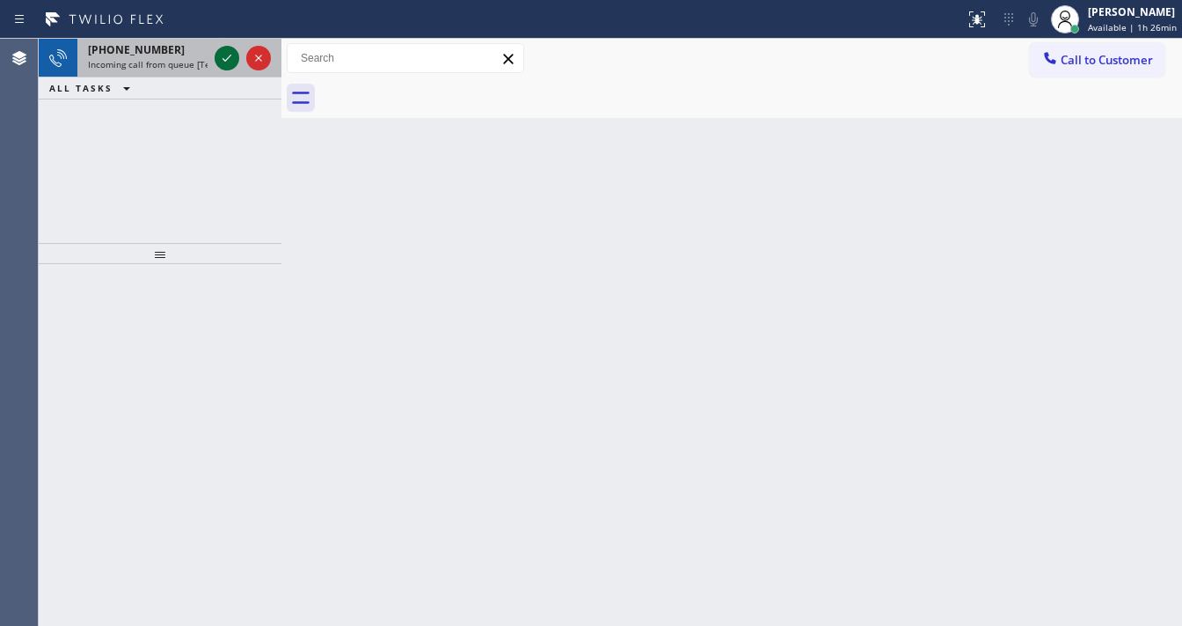
click at [219, 61] on icon at bounding box center [226, 58] width 21 height 21
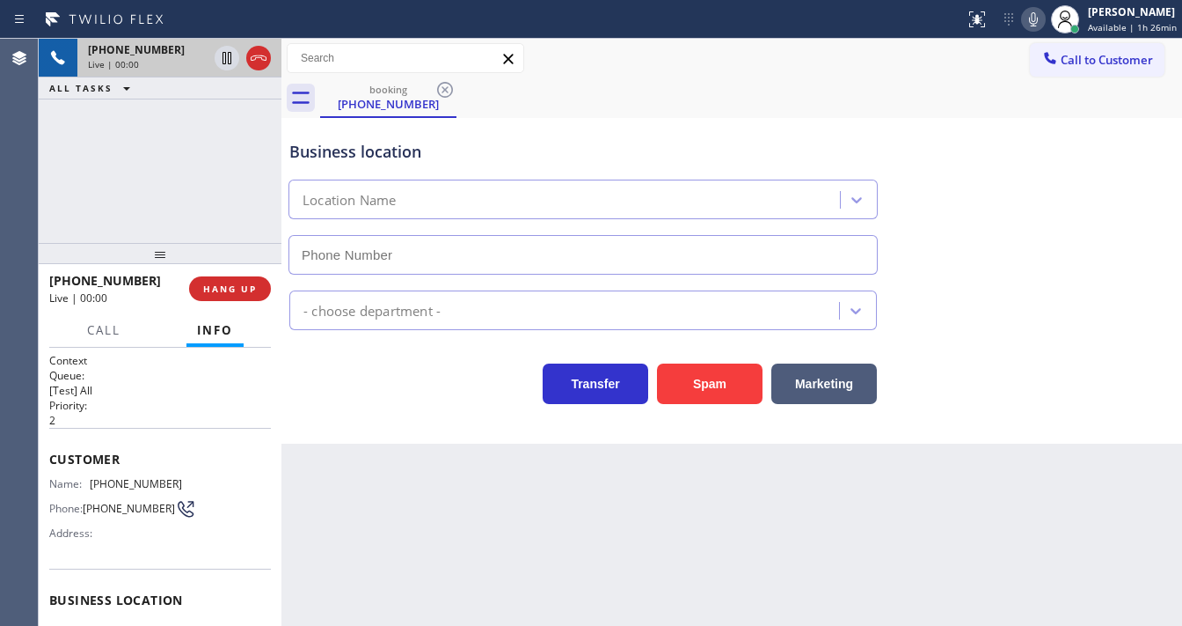
click at [84, 205] on div "[PHONE_NUMBER] Live | 00:00 ALL TASKS ALL TASKS ACTIVE TASKS TASKS IN WRAP UP" at bounding box center [160, 141] width 243 height 204
type input "[PHONE_NUMBER]"
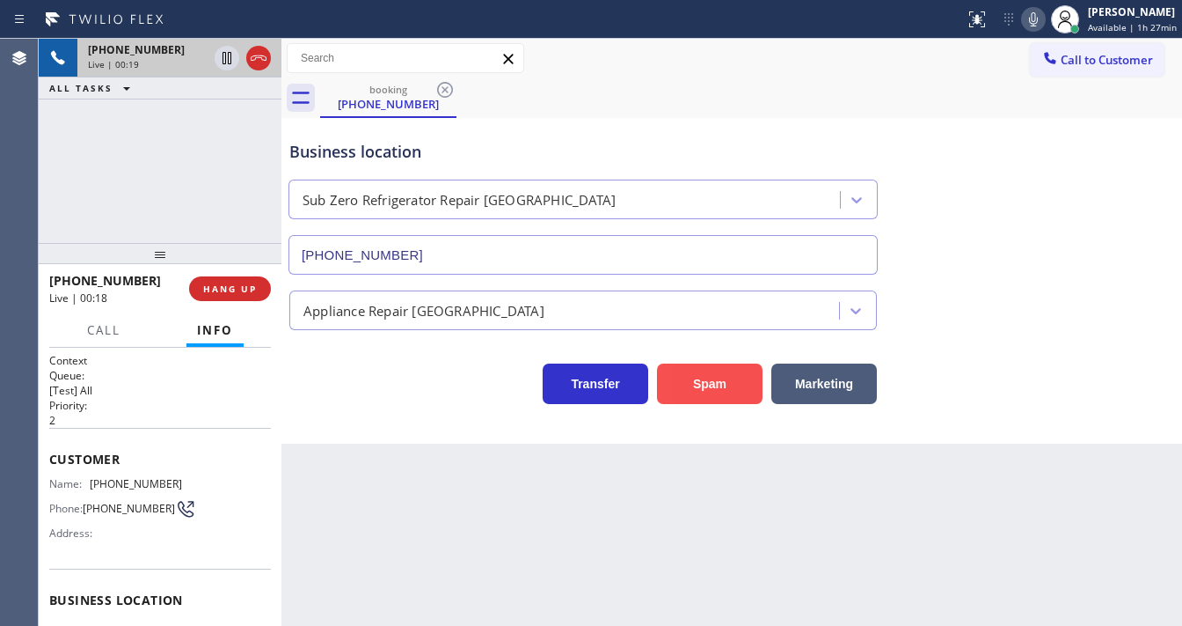
click at [682, 389] on button "Spam" at bounding box center [710, 383] width 106 height 40
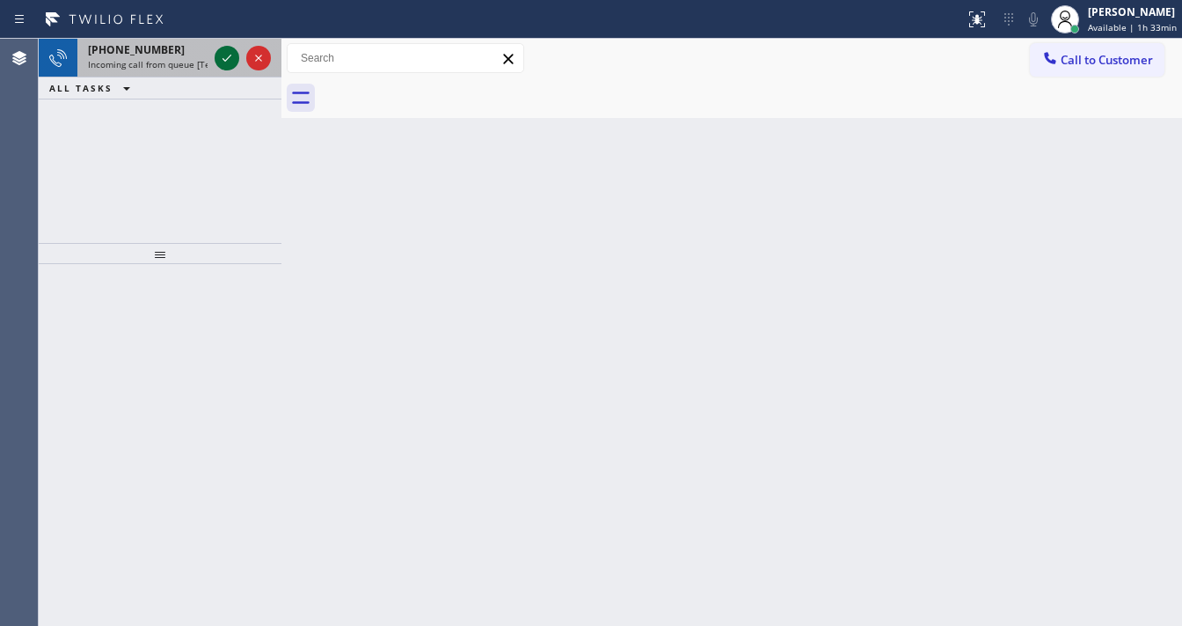
click at [229, 60] on icon at bounding box center [226, 58] width 21 height 21
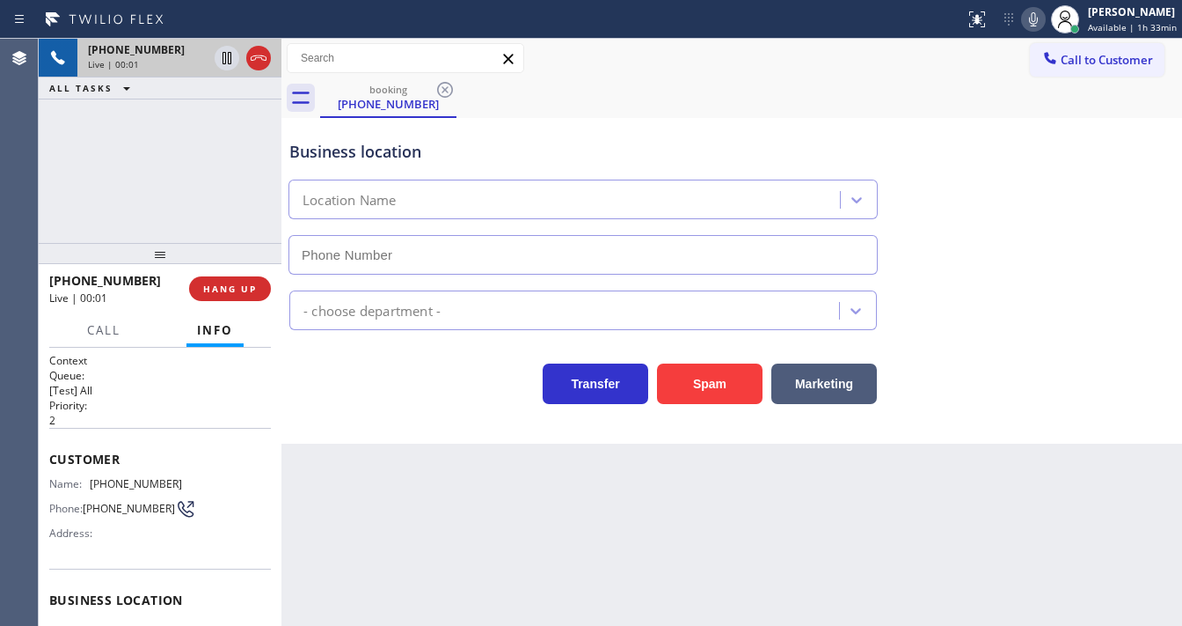
click at [60, 179] on div "[PHONE_NUMBER] Live | 00:01 ALL TASKS ALL TASKS ACTIVE TASKS TASKS IN WRAP UP" at bounding box center [160, 141] width 243 height 204
type input "[PHONE_NUMBER]"
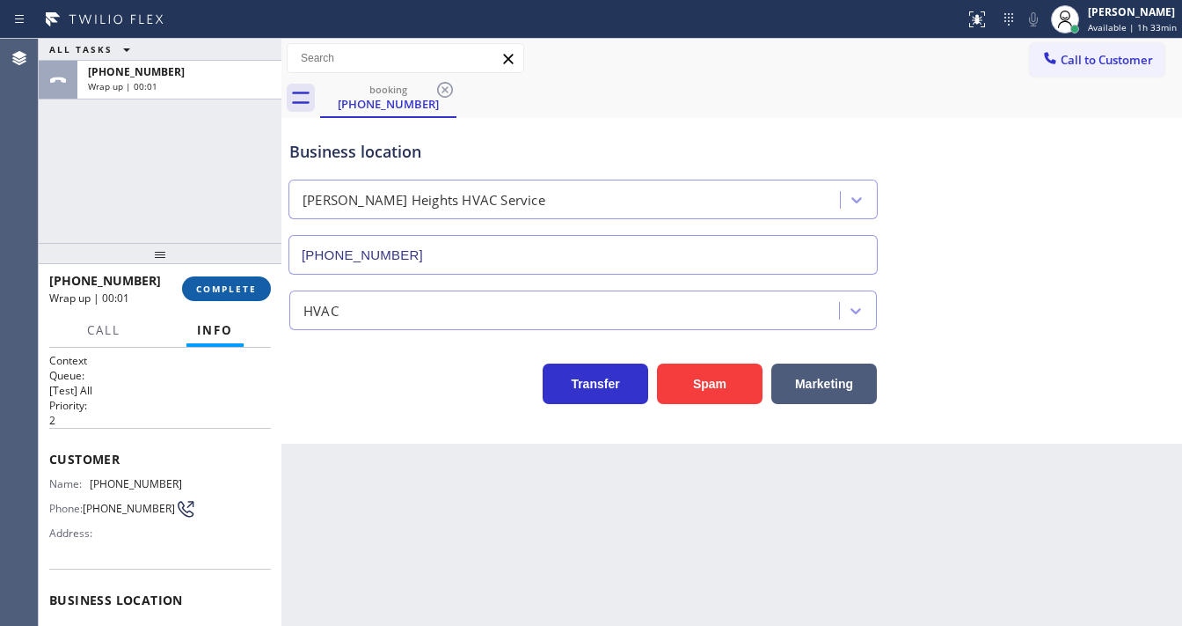
click at [247, 287] on span "COMPLETE" at bounding box center [226, 288] width 61 height 12
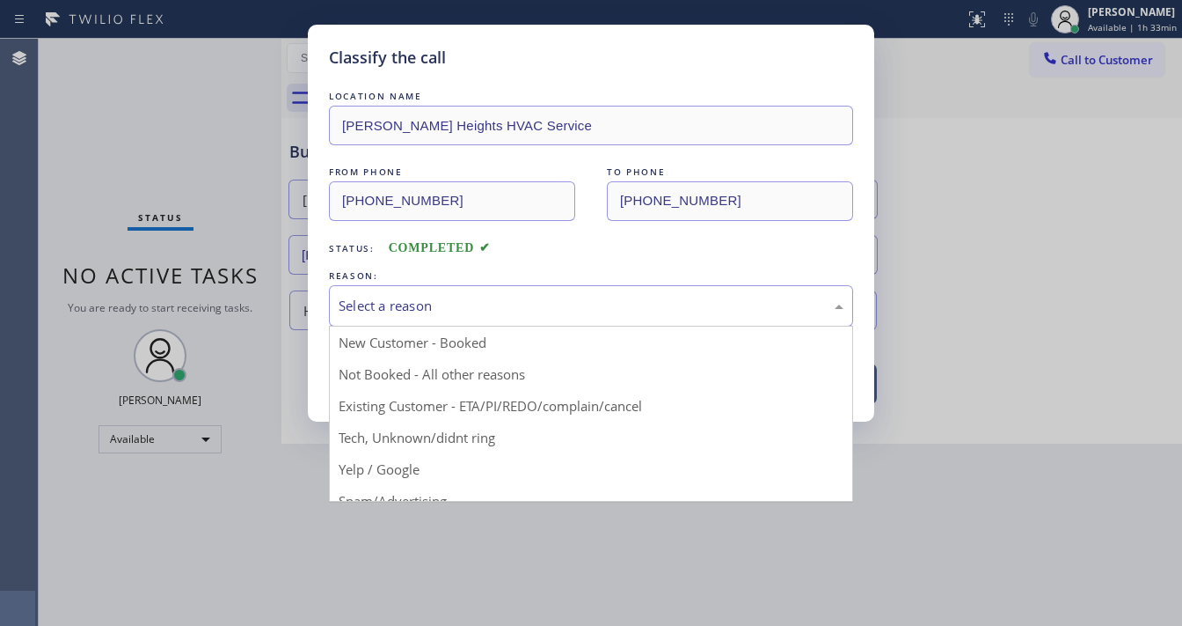
click at [531, 310] on div "Select a reason" at bounding box center [591, 306] width 505 height 20
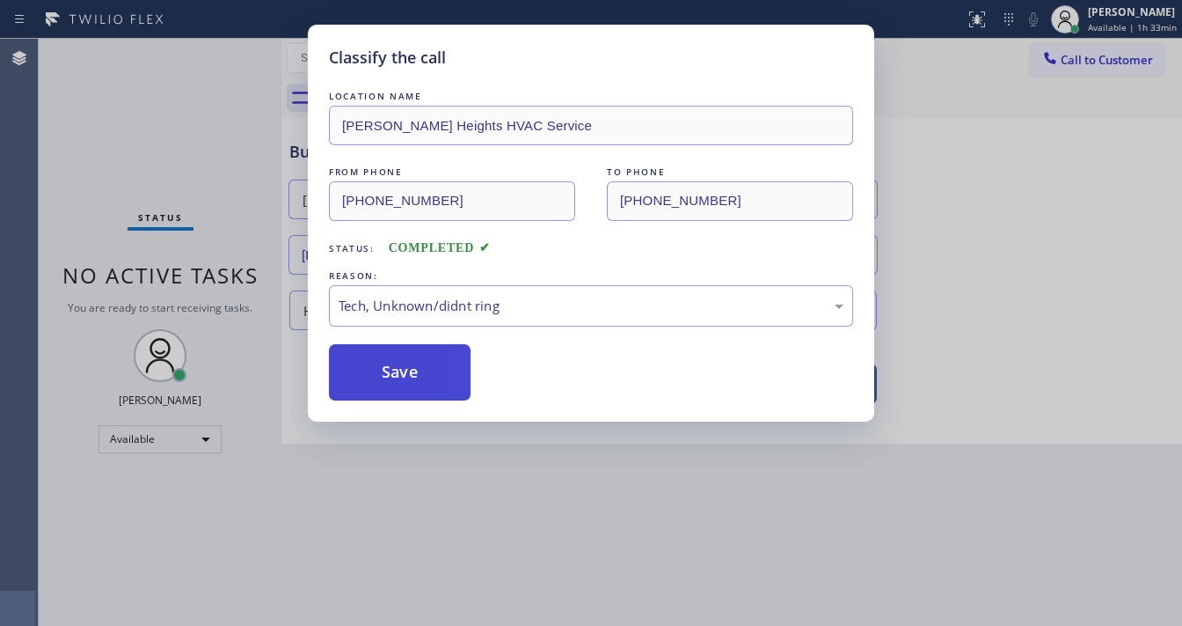
click at [413, 378] on button "Save" at bounding box center [400, 372] width 142 height 56
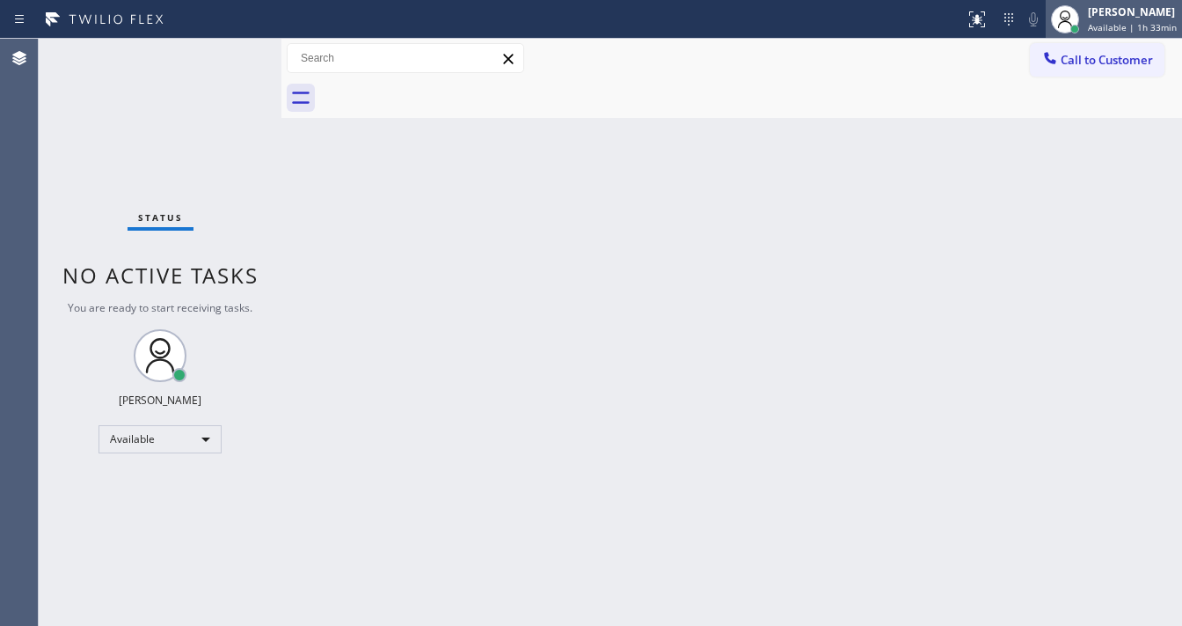
click at [1104, 17] on div "[PERSON_NAME]" at bounding box center [1132, 11] width 89 height 15
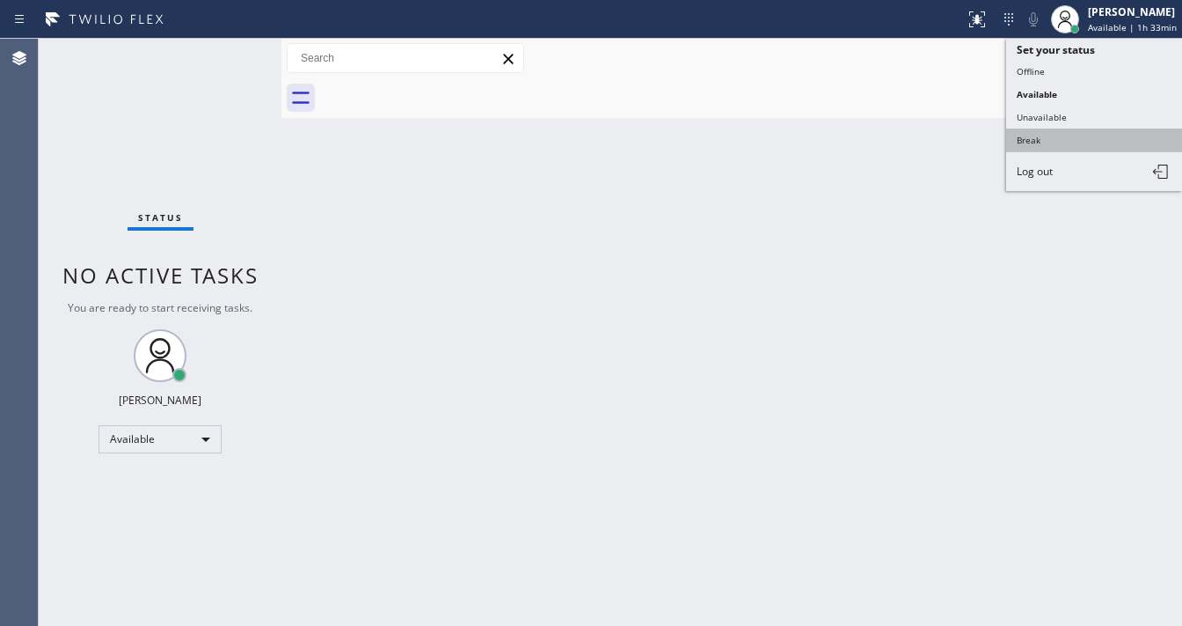
click at [1035, 128] on button "Break" at bounding box center [1095, 139] width 176 height 23
click at [814, 141] on div "Back to Dashboard Change Sender ID Customers Technicians Select a contact Outbo…" at bounding box center [732, 332] width 901 height 587
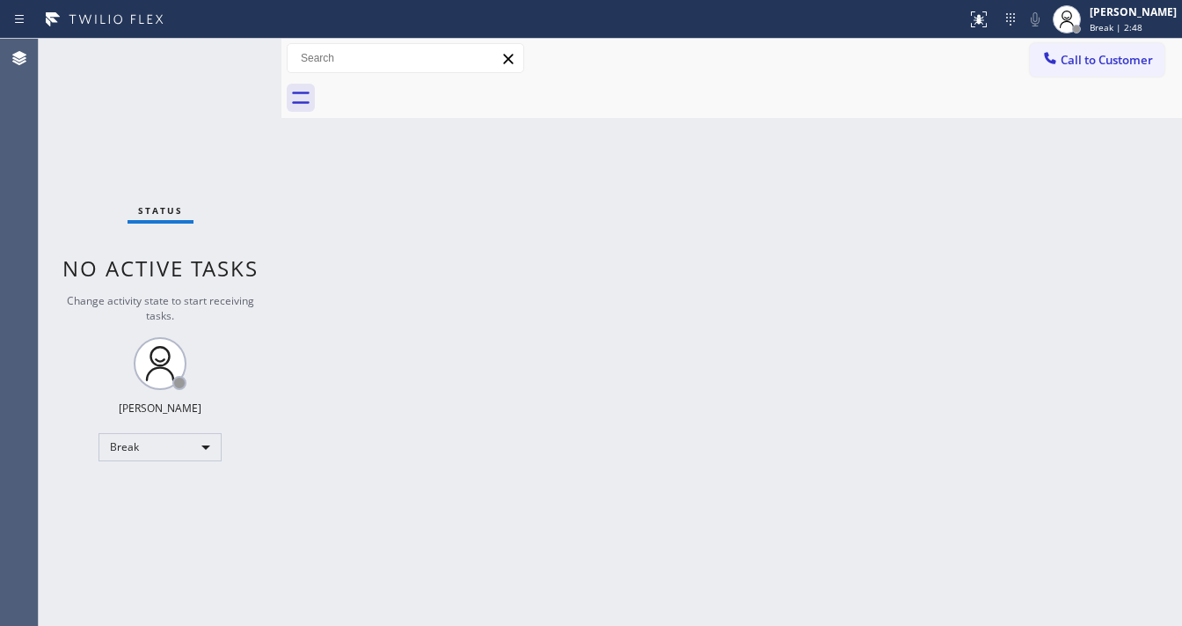
click at [70, 353] on div "Status No active tasks Change activity state to start receiving tasks. [PERSON_…" at bounding box center [160, 332] width 243 height 587
click at [125, 445] on div "Break" at bounding box center [160, 447] width 123 height 28
click at [148, 505] on li "Unavailable" at bounding box center [159, 513] width 120 height 21
drag, startPoint x: 148, startPoint y: 505, endPoint x: 153, endPoint y: 450, distance: 54.8
click at [151, 493] on div "Status No active tasks Change activity state to start receiving tasks. [PERSON_…" at bounding box center [160, 332] width 243 height 587
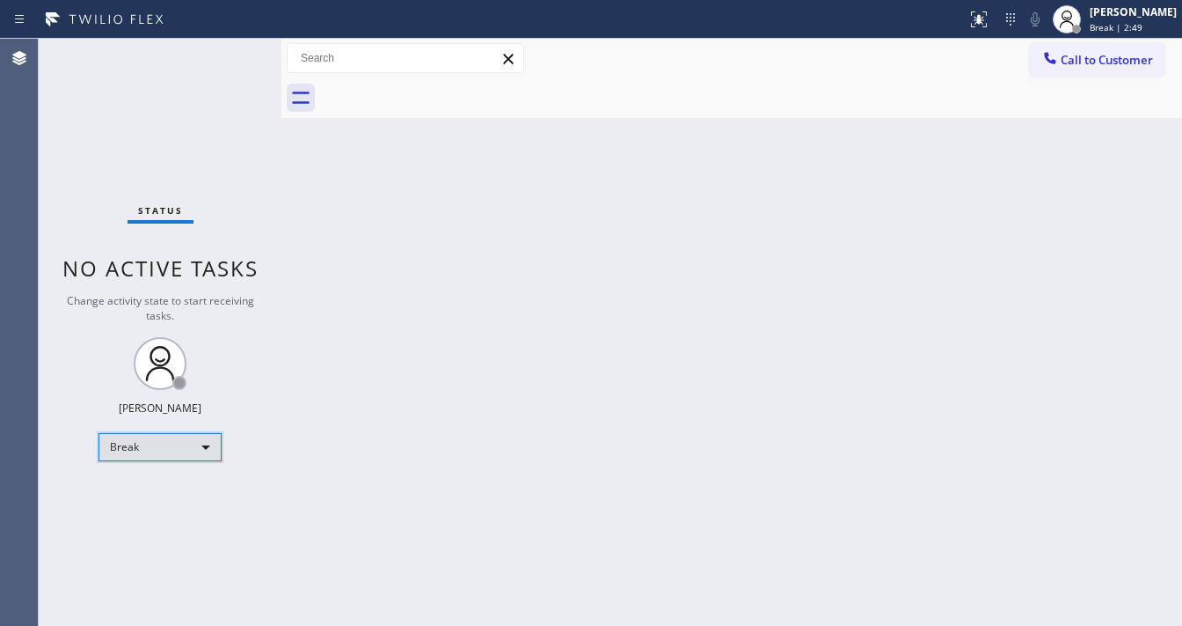
click at [155, 443] on div "Break" at bounding box center [160, 447] width 123 height 28
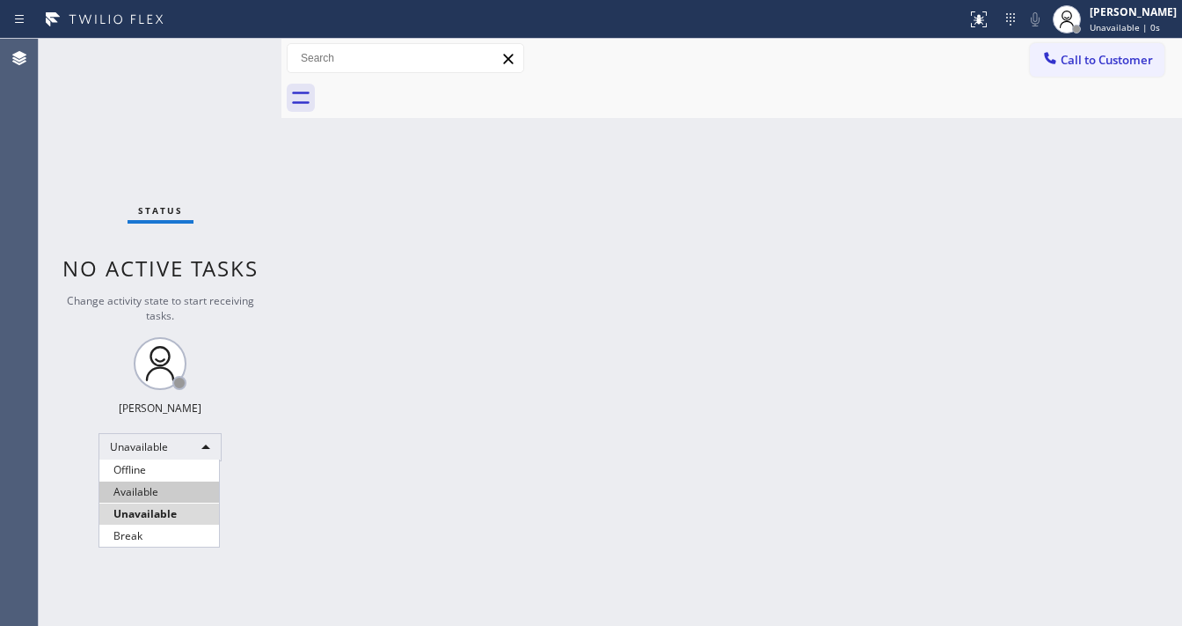
click at [150, 494] on li "Available" at bounding box center [159, 491] width 120 height 21
click at [291, 480] on div "Back to Dashboard Change Sender ID Customers Technicians Select a contact Outbo…" at bounding box center [732, 332] width 901 height 587
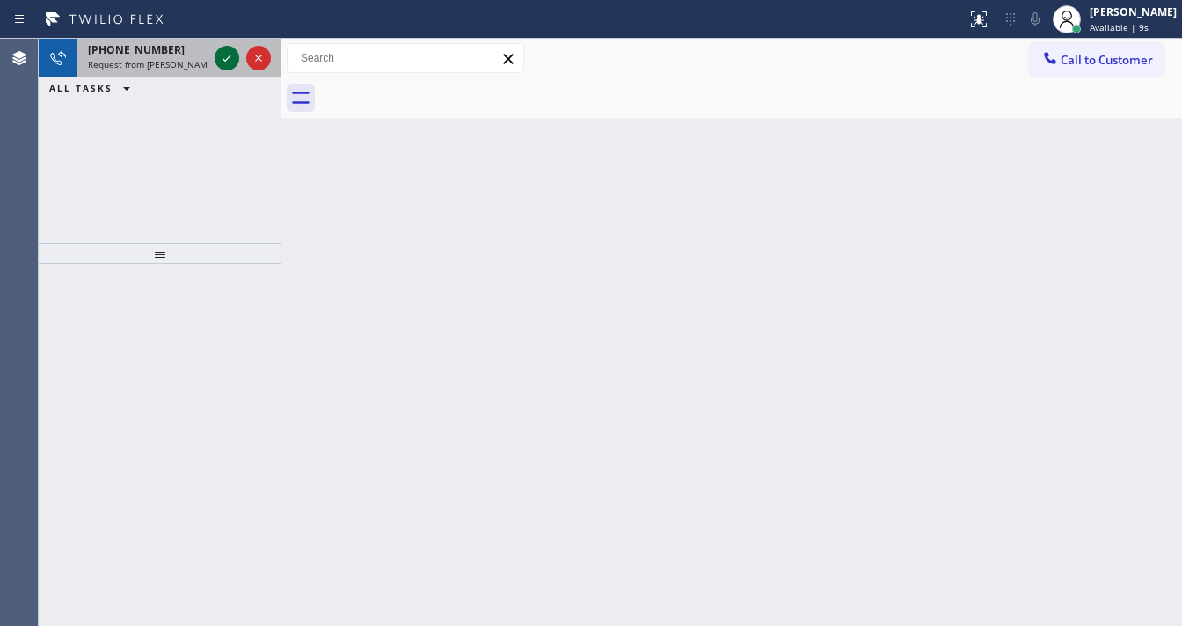
click at [215, 55] on div at bounding box center [227, 58] width 25 height 21
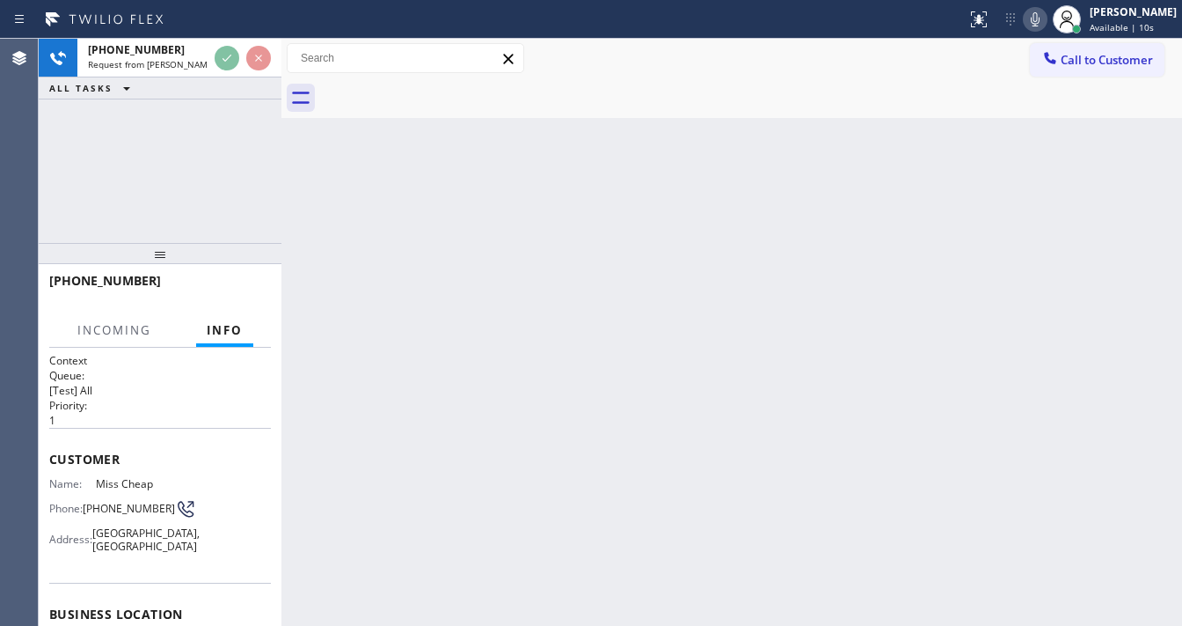
click at [177, 205] on div "[PHONE_NUMBER] Request from [PERSON_NAME] (direct) ALL TASKS ALL TASKS ACTIVE T…" at bounding box center [160, 141] width 243 height 204
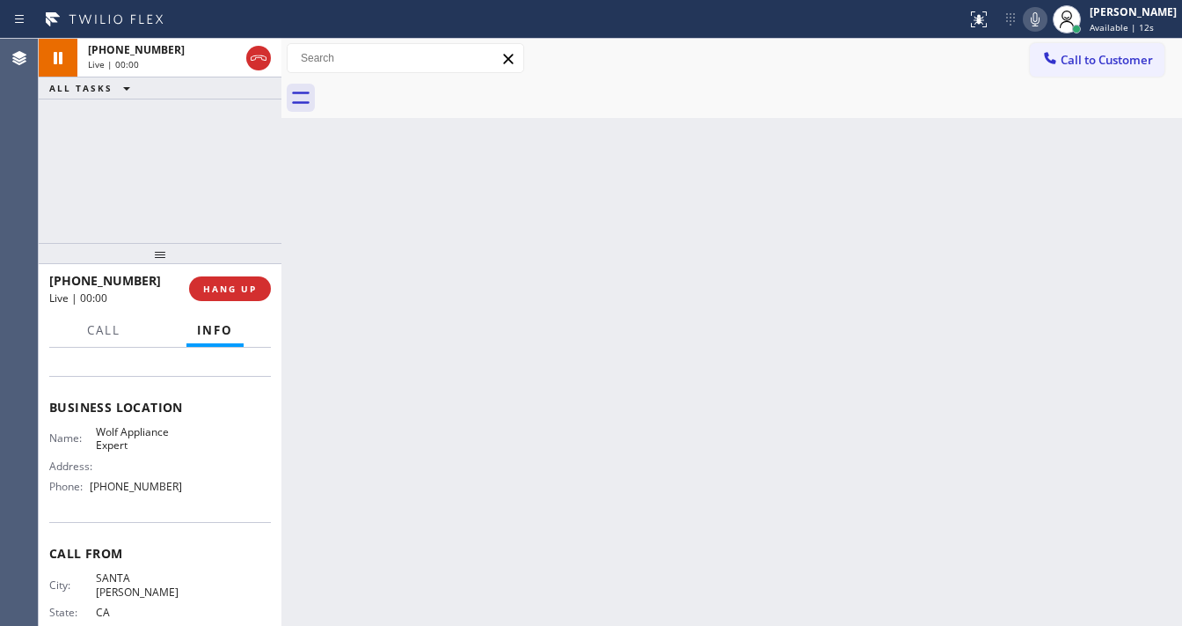
scroll to position [211, 0]
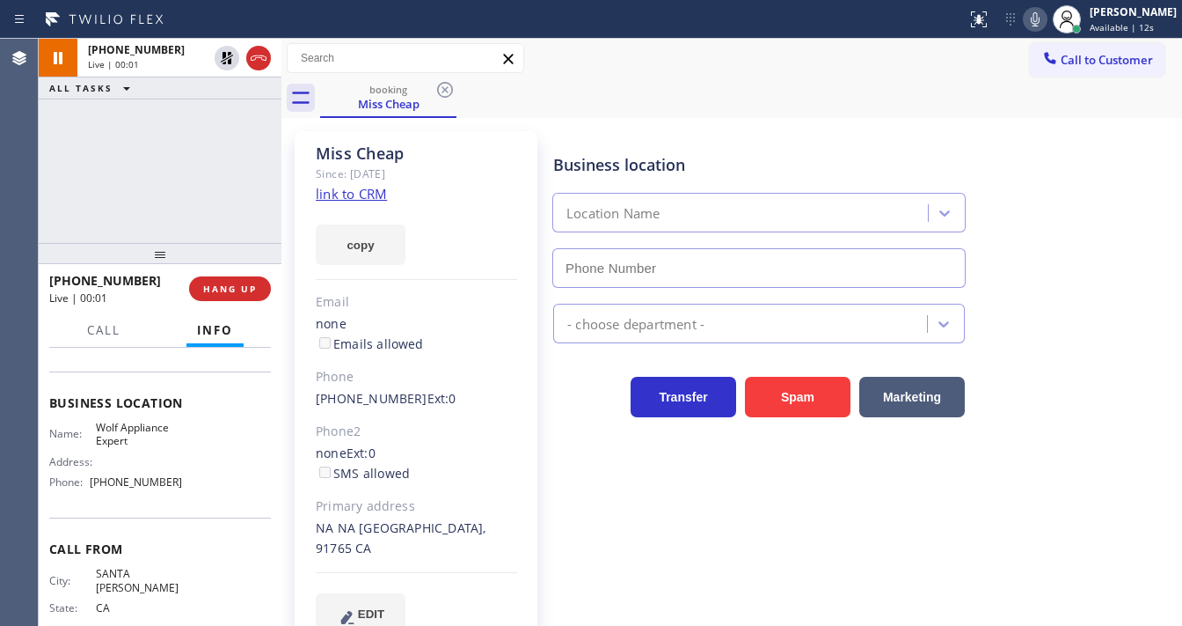
type input "[PHONE_NUMBER]"
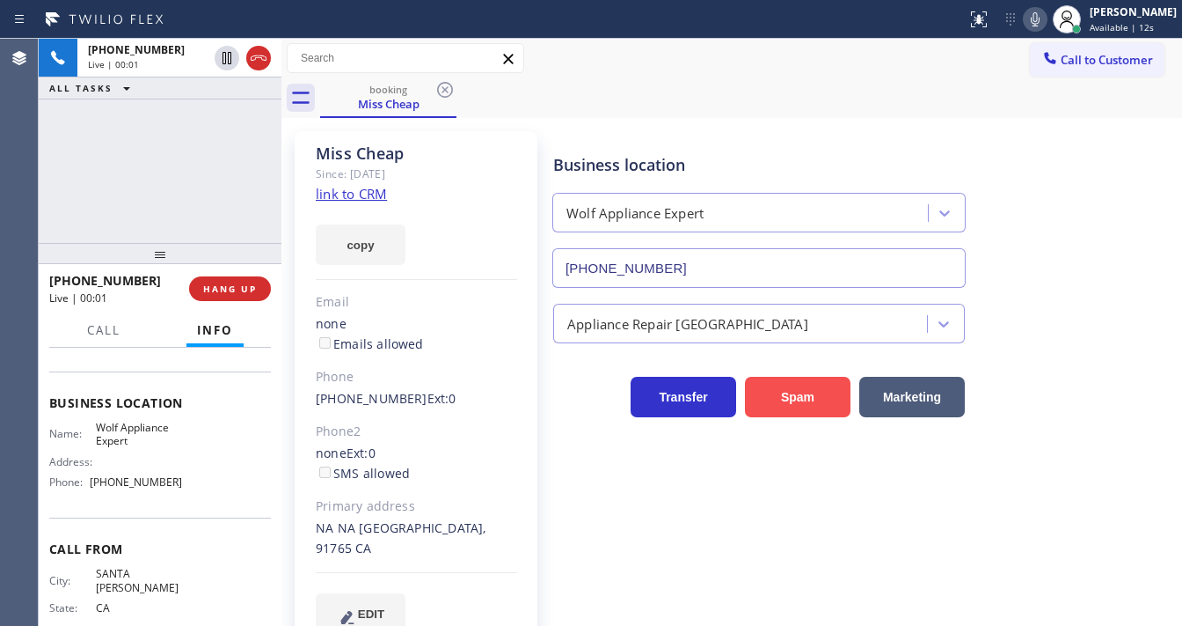
click at [753, 392] on button "Spam" at bounding box center [798, 397] width 106 height 40
click at [754, 392] on button "Spam" at bounding box center [798, 397] width 106 height 40
click at [212, 126] on div "[PHONE_NUMBER] Live | 00:02 ALL TASKS ALL TASKS ACTIVE TASKS TASKS IN WRAP UP" at bounding box center [160, 141] width 243 height 204
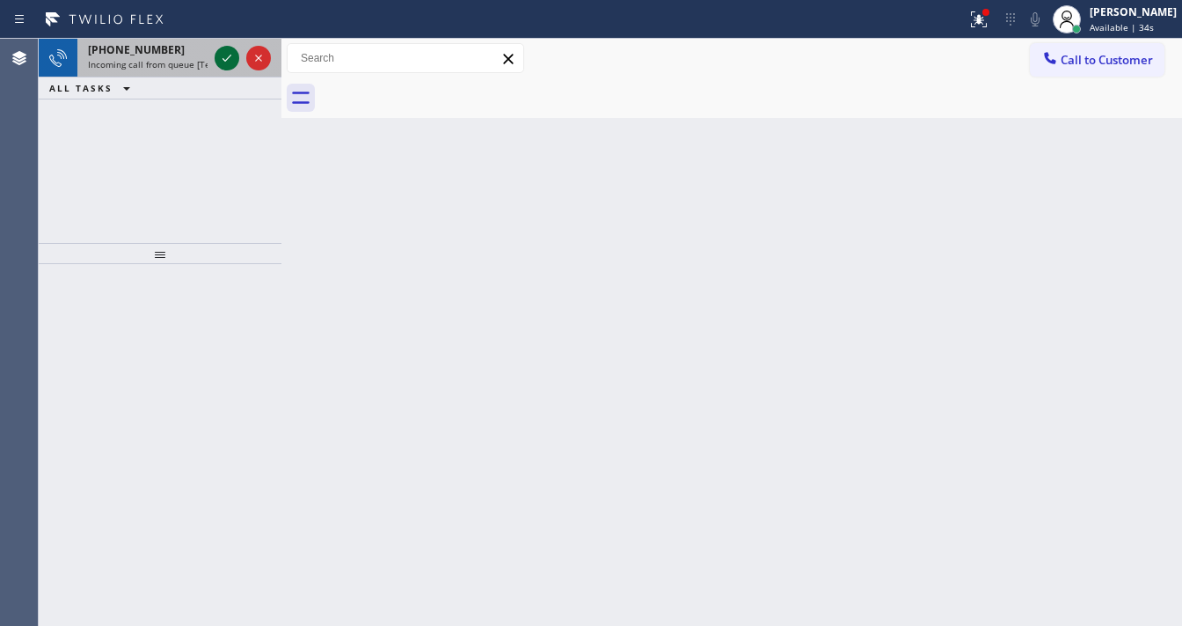
click at [227, 63] on icon at bounding box center [226, 58] width 21 height 21
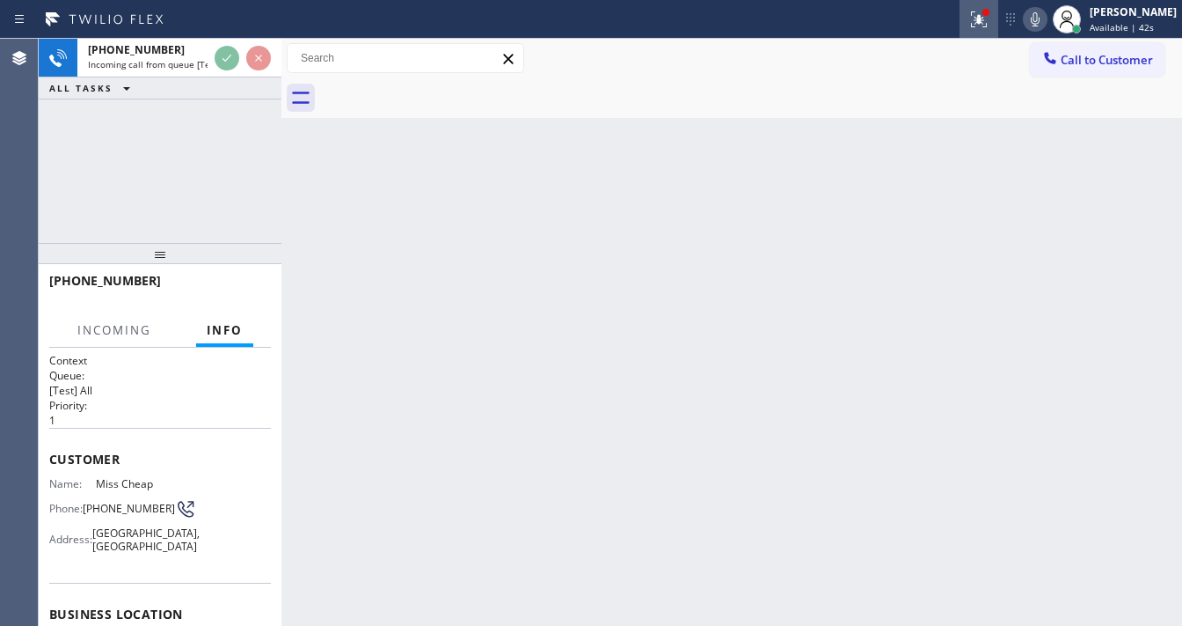
click at [999, 16] on div at bounding box center [979, 19] width 39 height 21
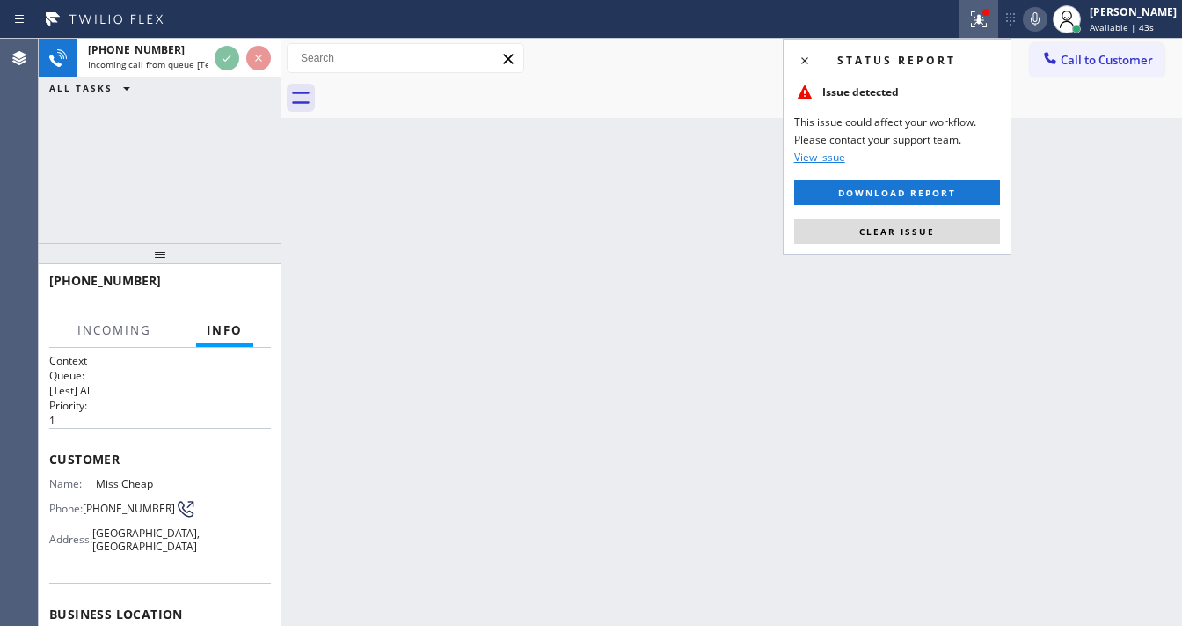
click at [891, 232] on span "Clear issue" at bounding box center [898, 231] width 76 height 12
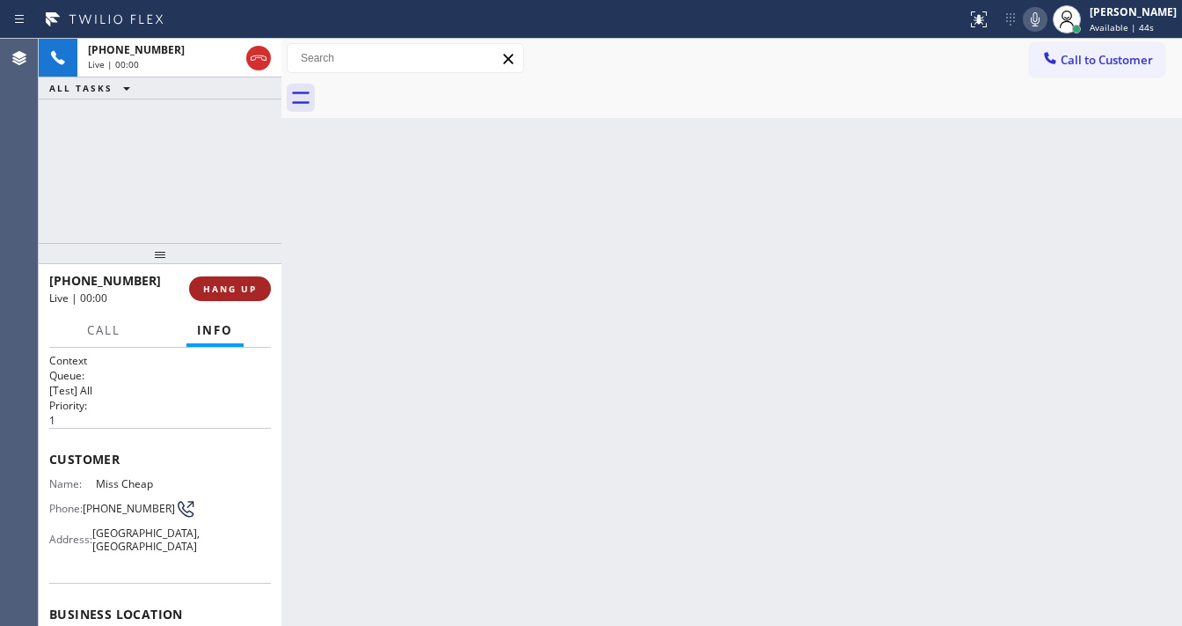
click at [266, 63] on icon at bounding box center [258, 58] width 21 height 21
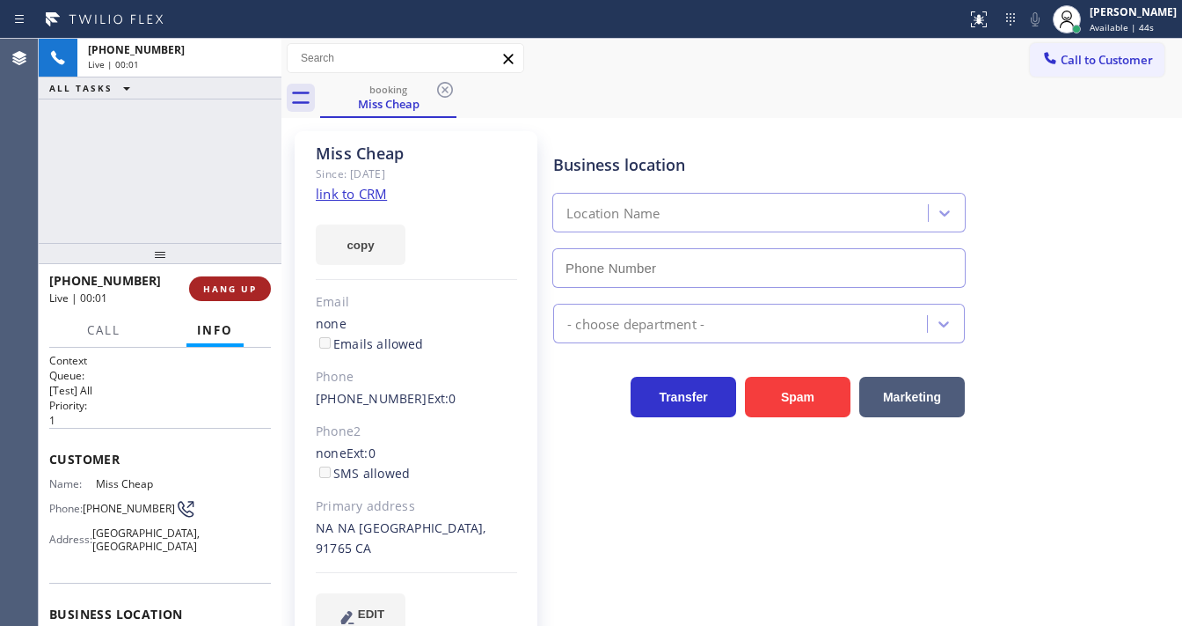
click at [233, 288] on span "HANG UP" at bounding box center [230, 288] width 54 height 12
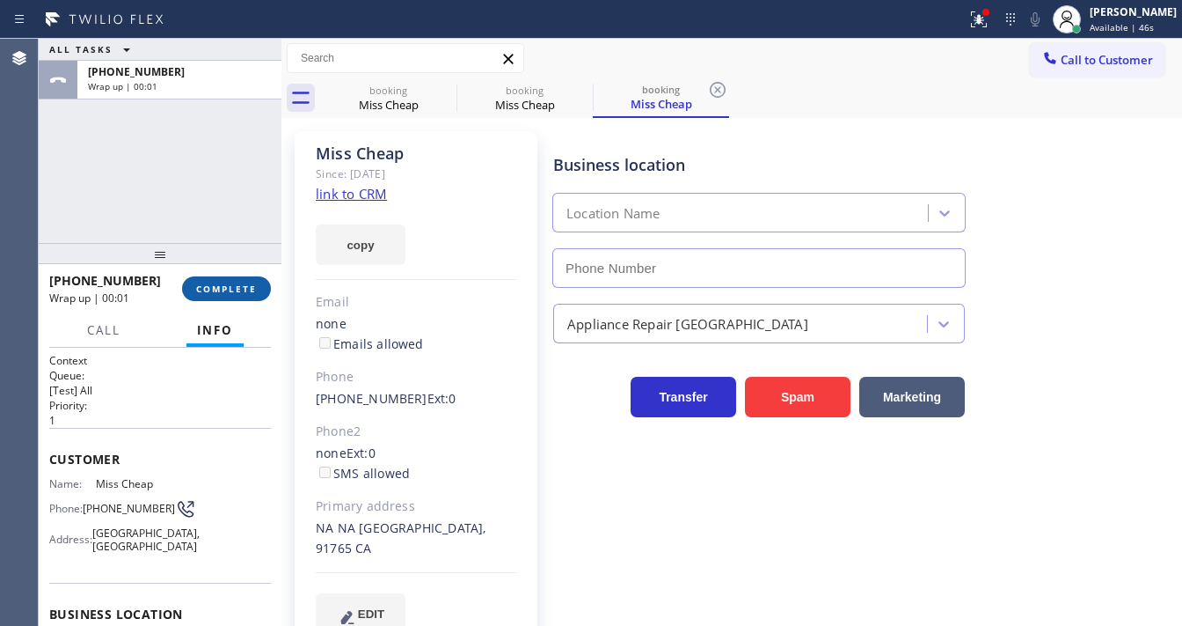
click at [238, 288] on span "COMPLETE" at bounding box center [226, 288] width 61 height 12
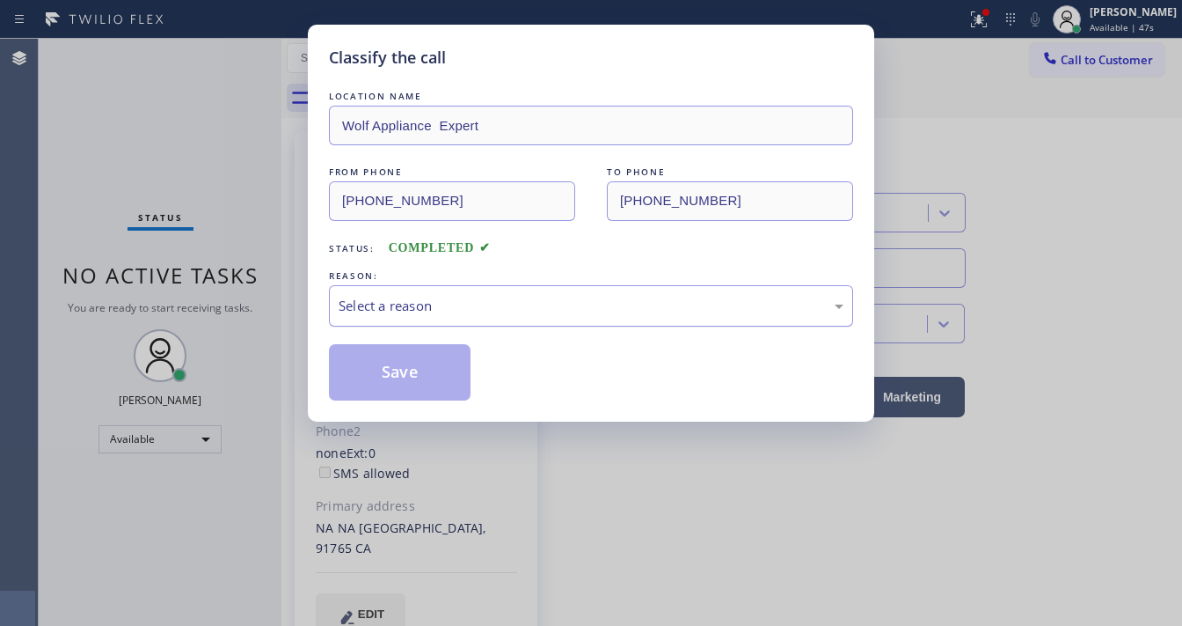
click at [442, 297] on div "Select a reason" at bounding box center [591, 306] width 505 height 20
type input "[PHONE_NUMBER]"
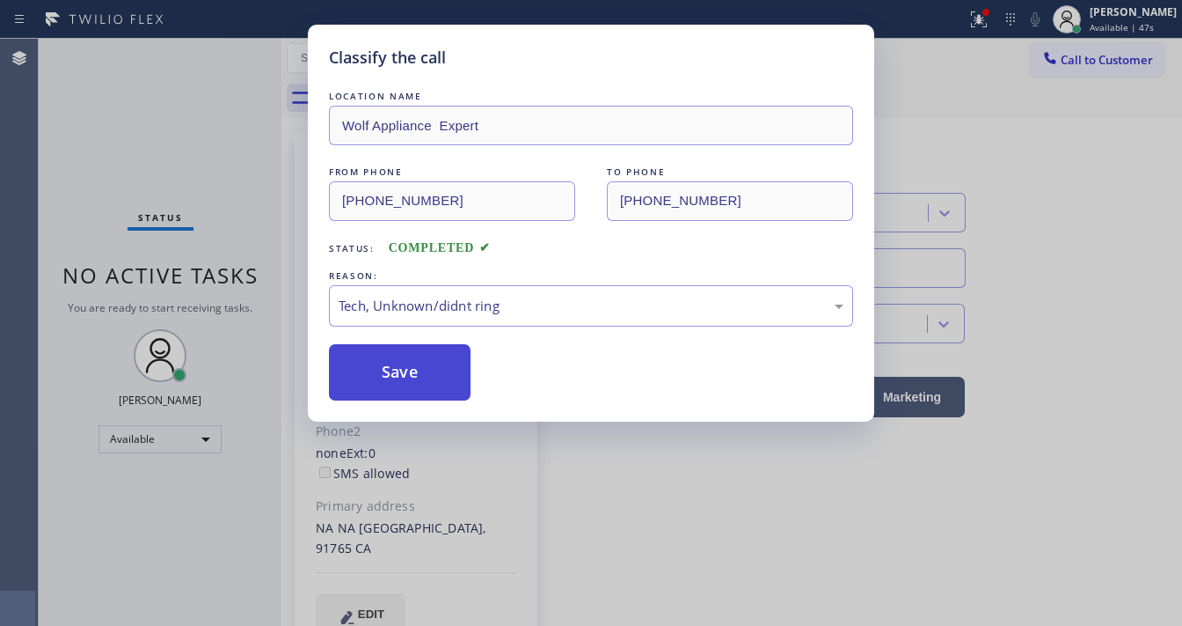
click at [406, 379] on button "Save" at bounding box center [400, 372] width 142 height 56
click at [406, 373] on button "Save" at bounding box center [400, 372] width 142 height 56
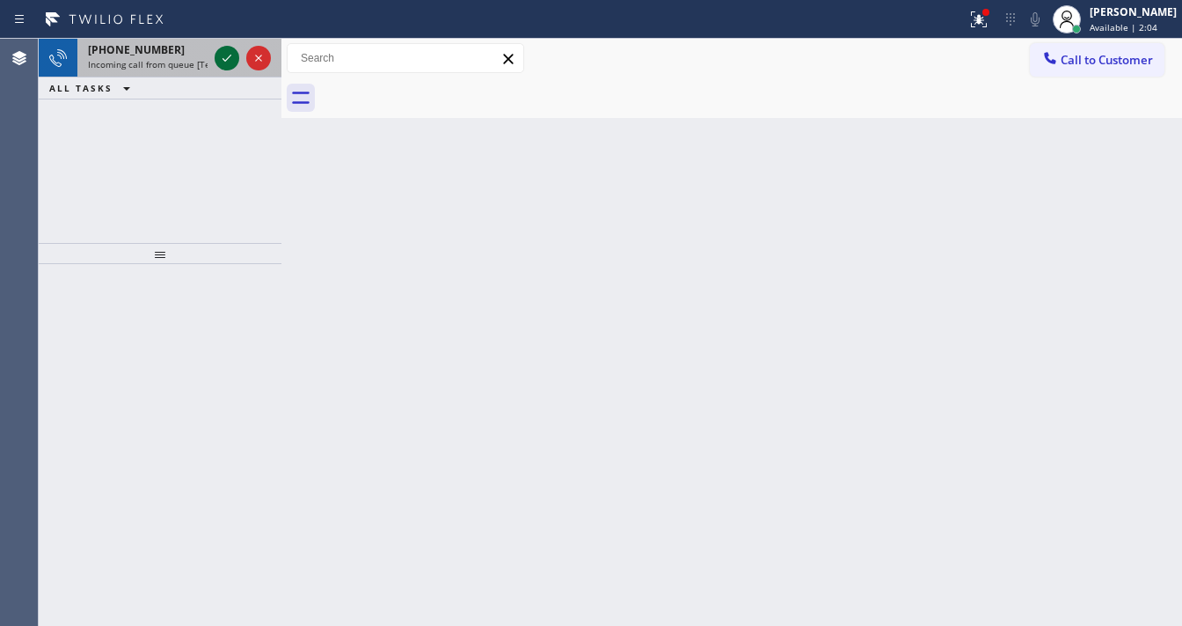
click at [220, 55] on icon at bounding box center [226, 58] width 21 height 21
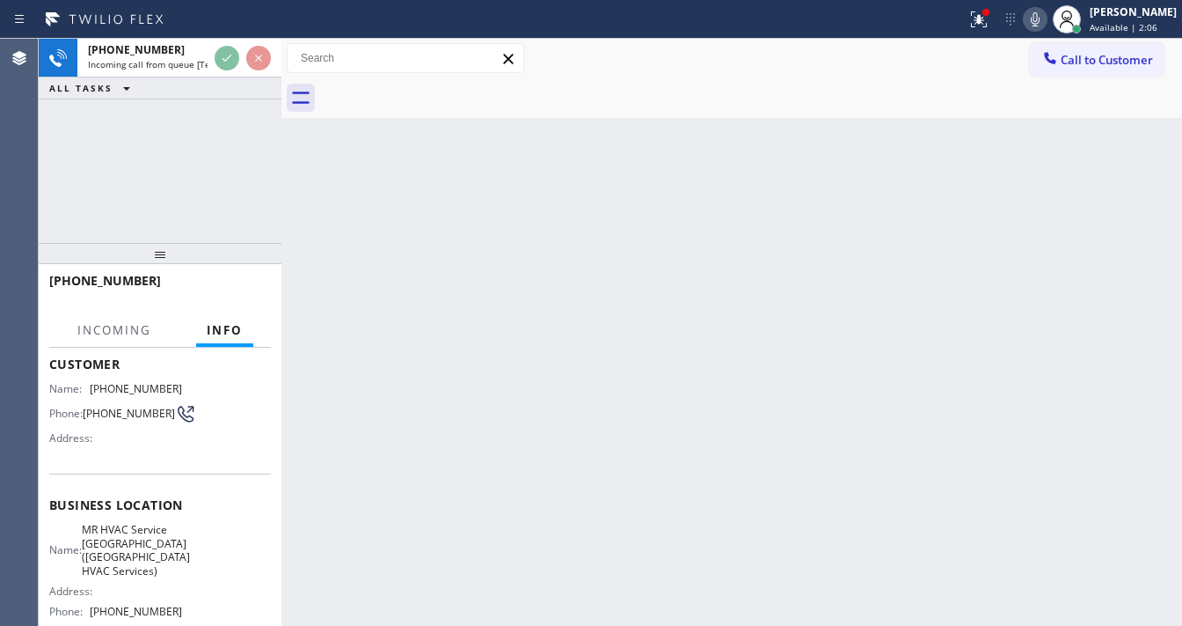
scroll to position [141, 0]
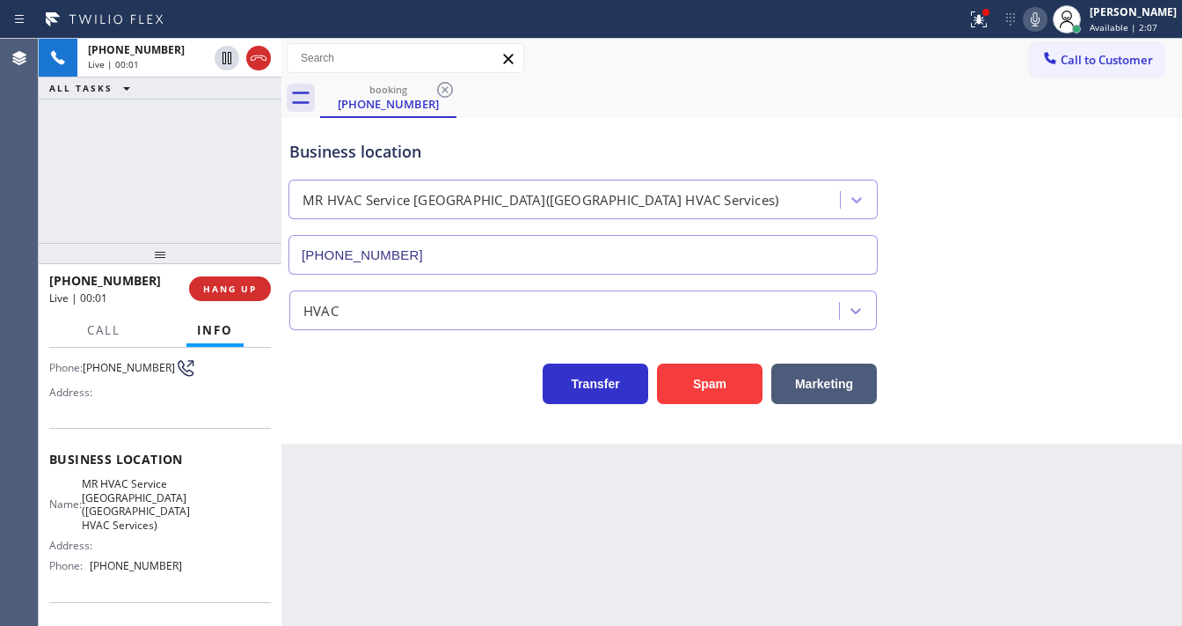
type input "[PHONE_NUMBER]"
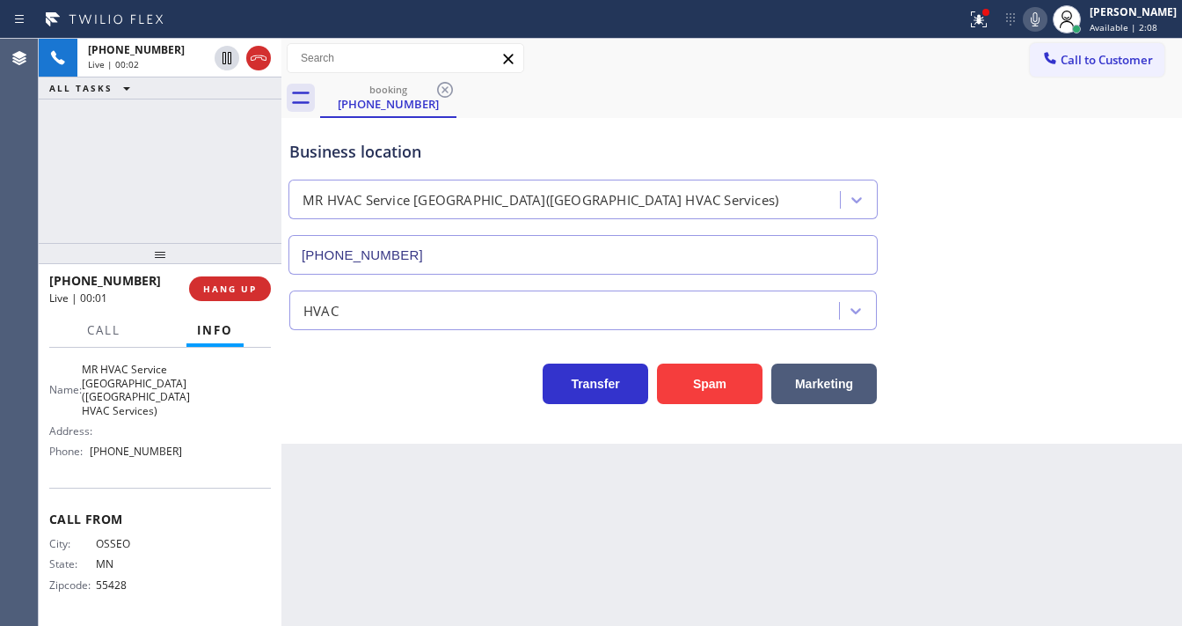
scroll to position [60, 0]
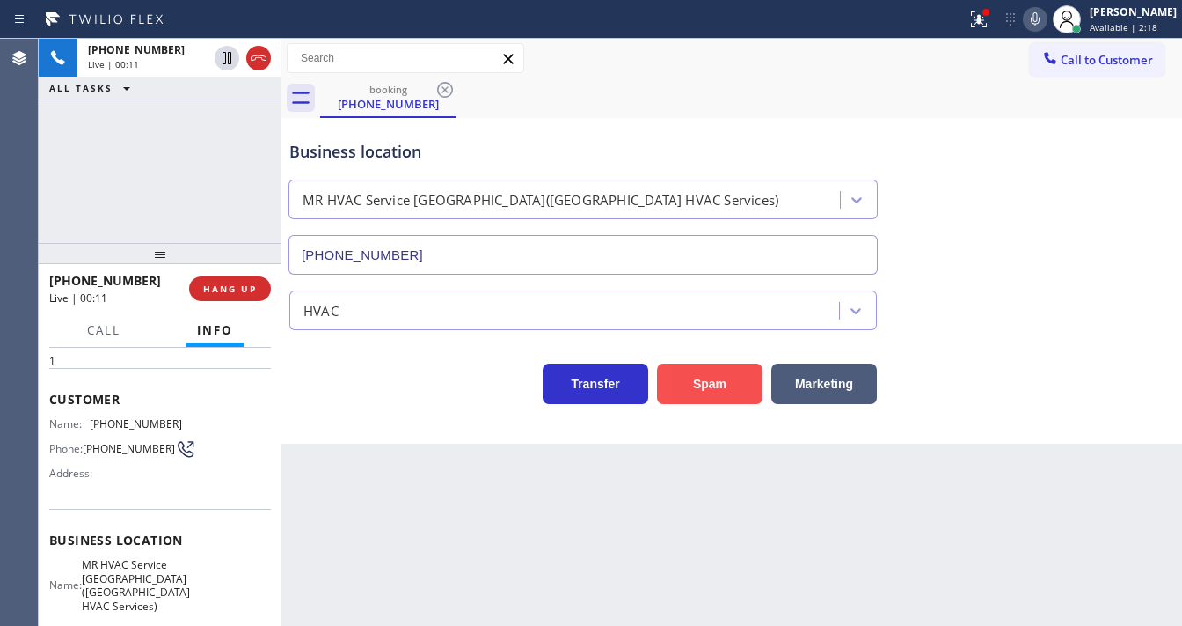
click at [732, 394] on button "Spam" at bounding box center [710, 383] width 106 height 40
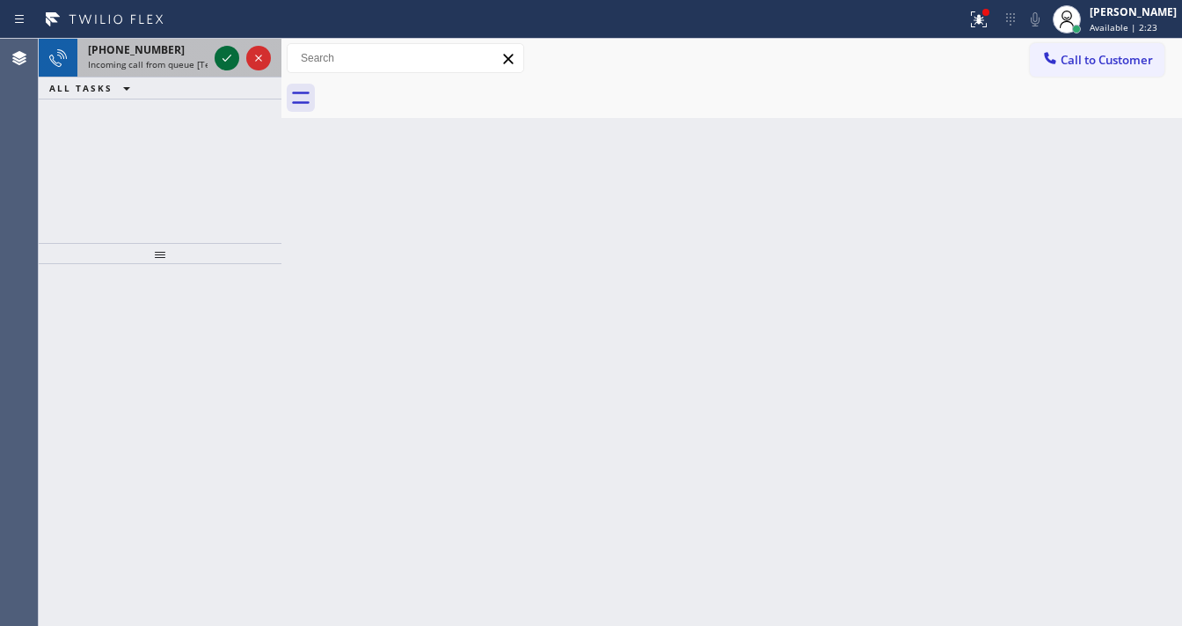
click at [232, 60] on icon at bounding box center [226, 58] width 21 height 21
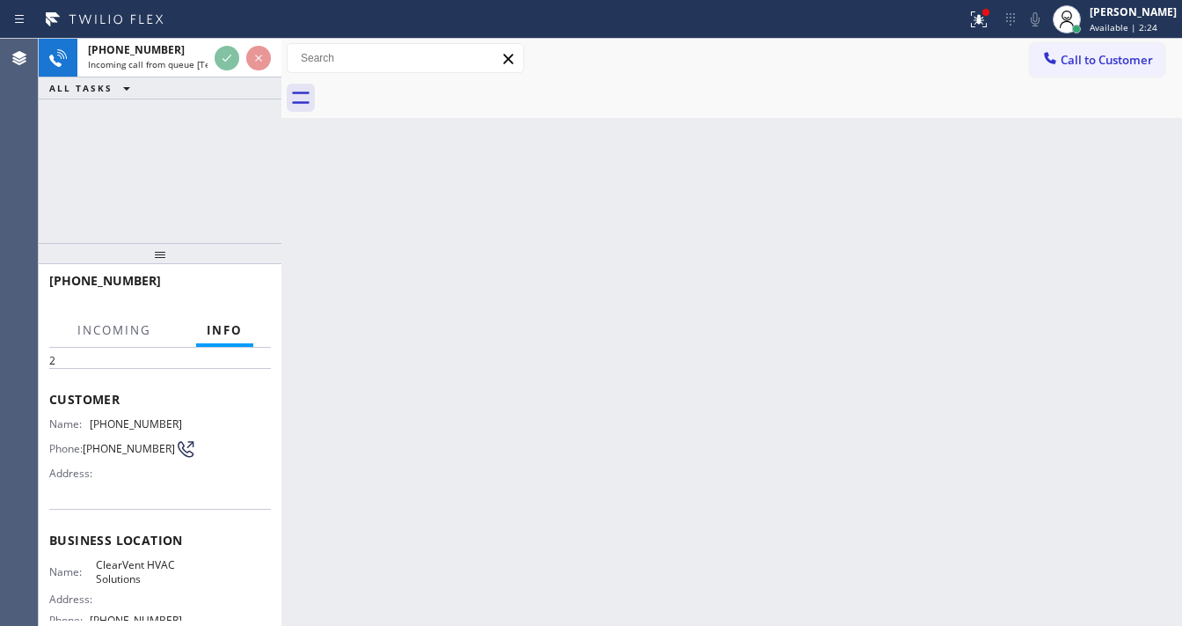
scroll to position [211, 0]
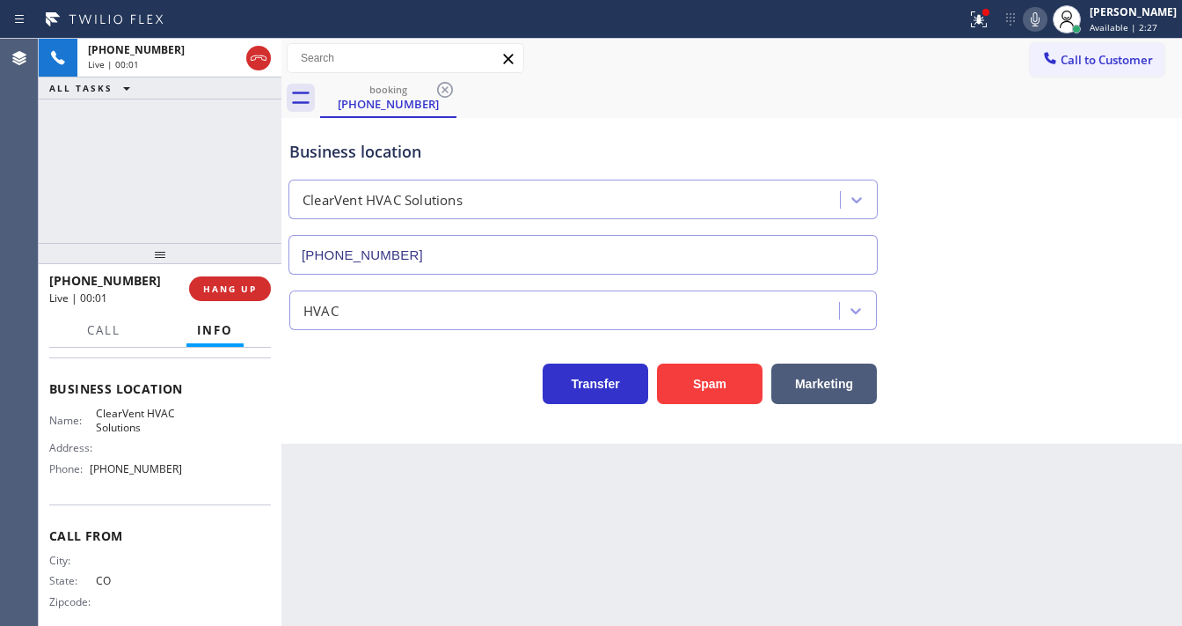
type input "[PHONE_NUMBER]"
click at [52, 194] on div "[PHONE_NUMBER] Live | 00:01 ALL TASKS ALL TASKS ACTIVE TASKS TASKS IN WRAP UP" at bounding box center [160, 141] width 243 height 204
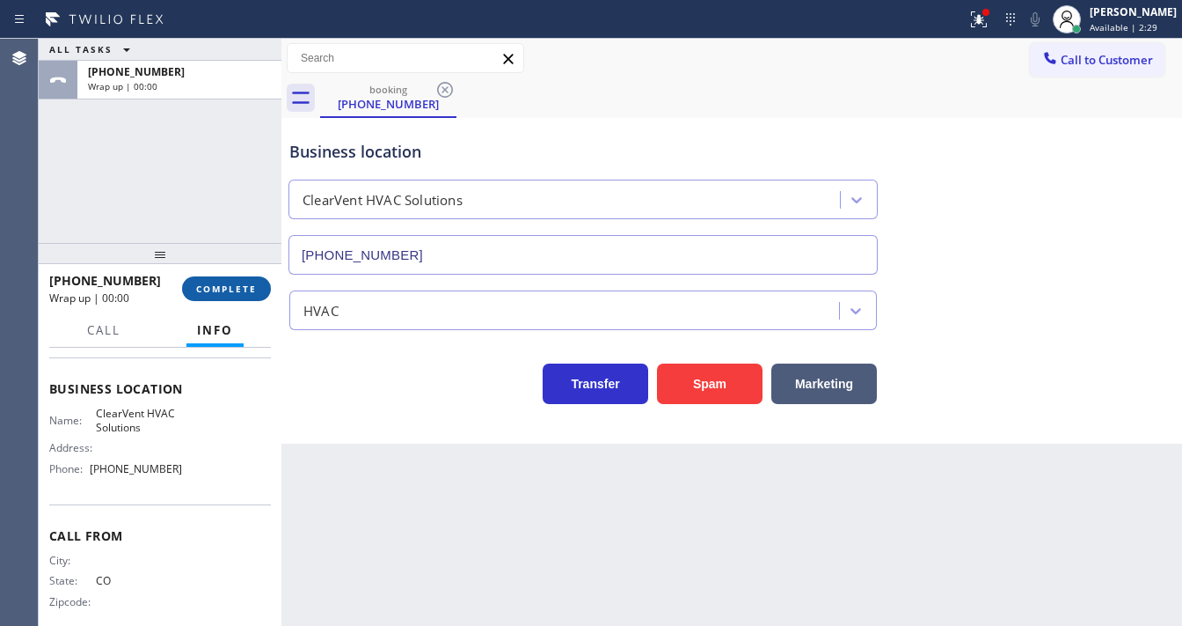
click at [242, 289] on span "COMPLETE" at bounding box center [226, 288] width 61 height 12
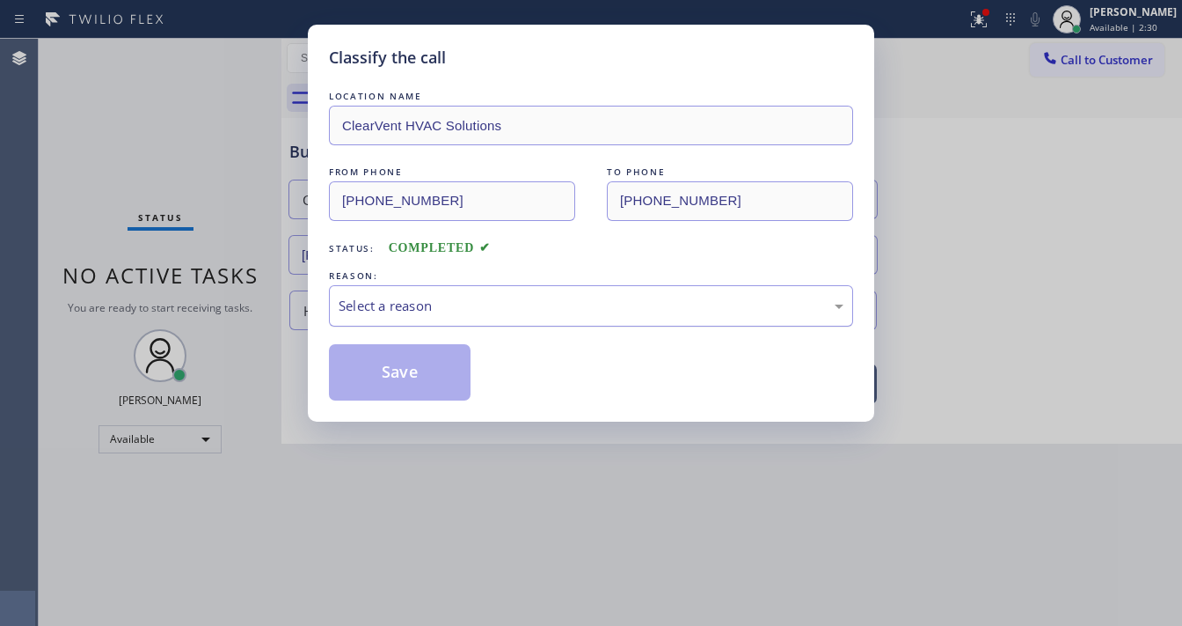
click at [387, 310] on div "Select a reason" at bounding box center [591, 306] width 505 height 20
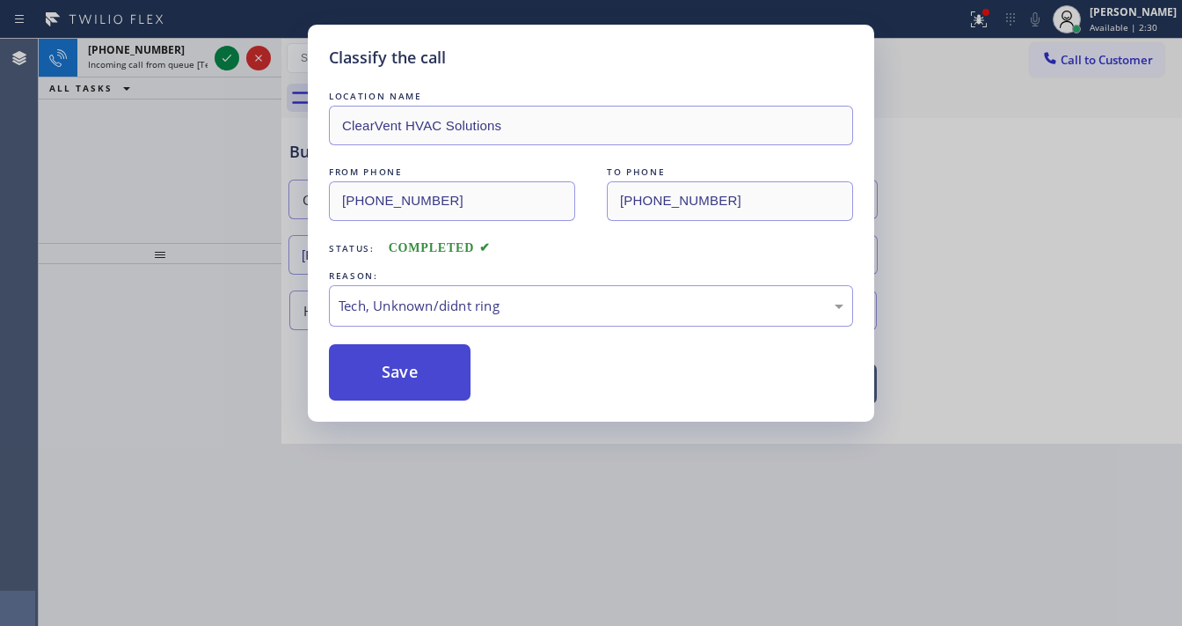
click at [394, 372] on button "Save" at bounding box center [400, 372] width 142 height 56
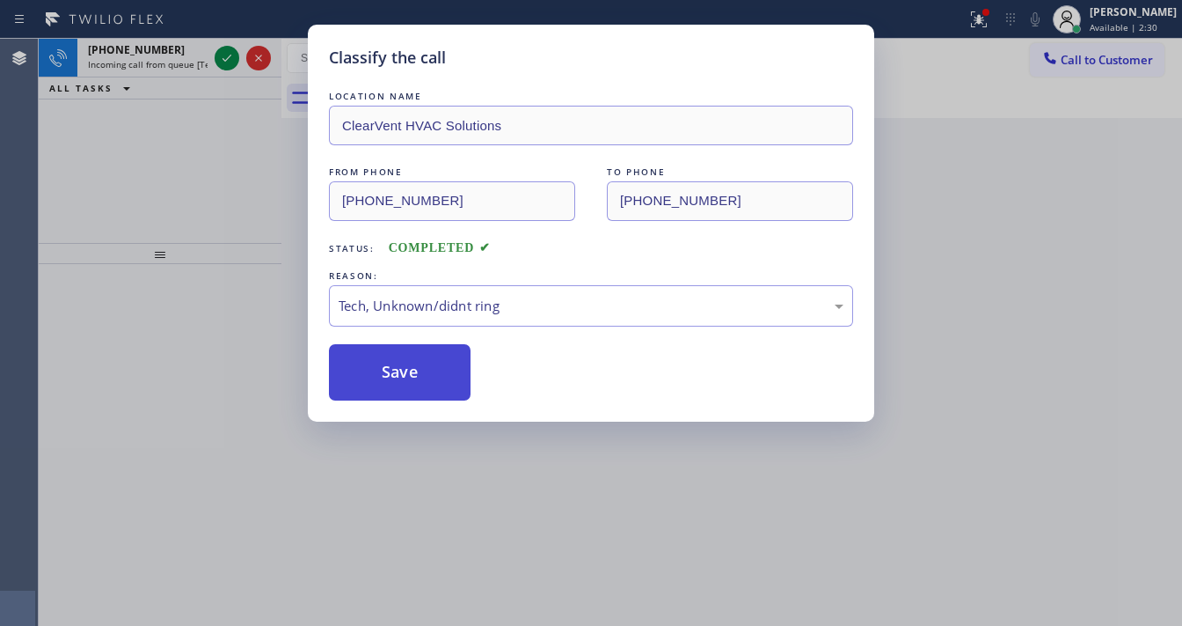
click at [394, 372] on button "Save" at bounding box center [400, 372] width 142 height 56
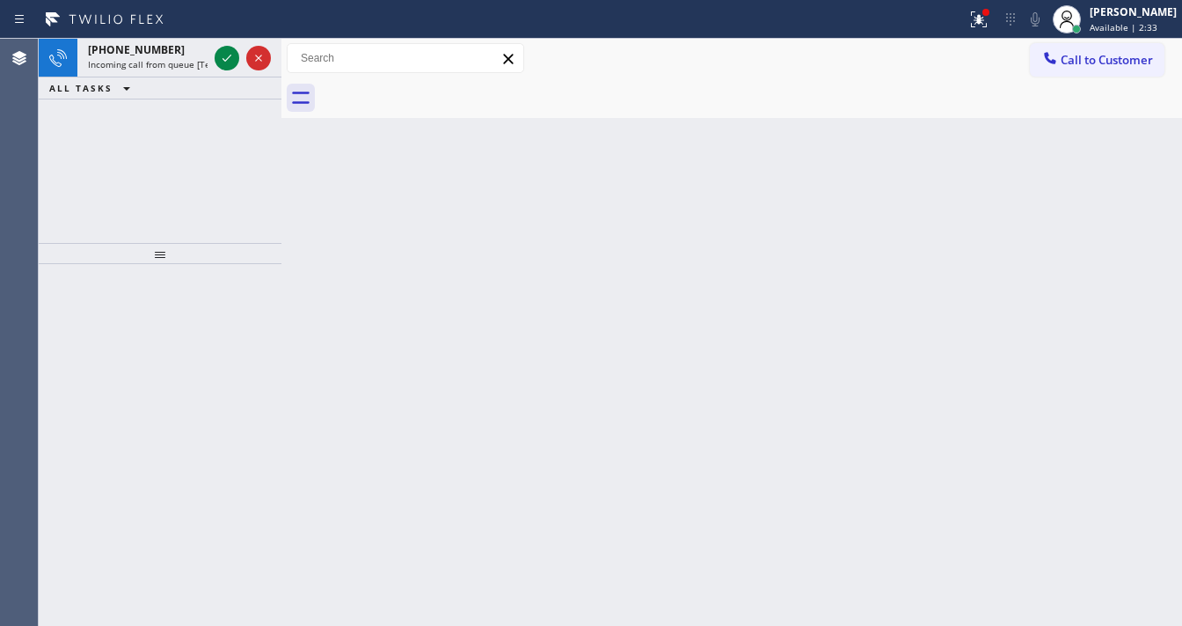
drag, startPoint x: 51, startPoint y: 142, endPoint x: 74, endPoint y: 134, distance: 24.2
click at [50, 143] on div "[PHONE_NUMBER] Incoming call from queue [Test] All ALL TASKS ALL TASKS ACTIVE T…" at bounding box center [160, 141] width 243 height 204
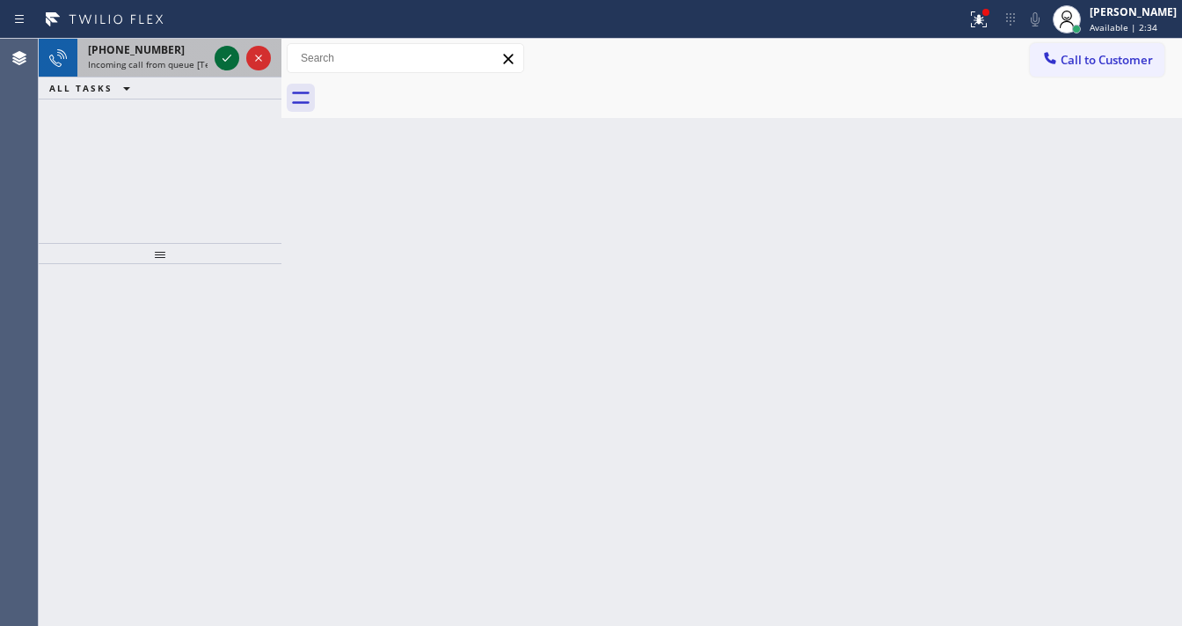
click at [225, 60] on icon at bounding box center [226, 58] width 21 height 21
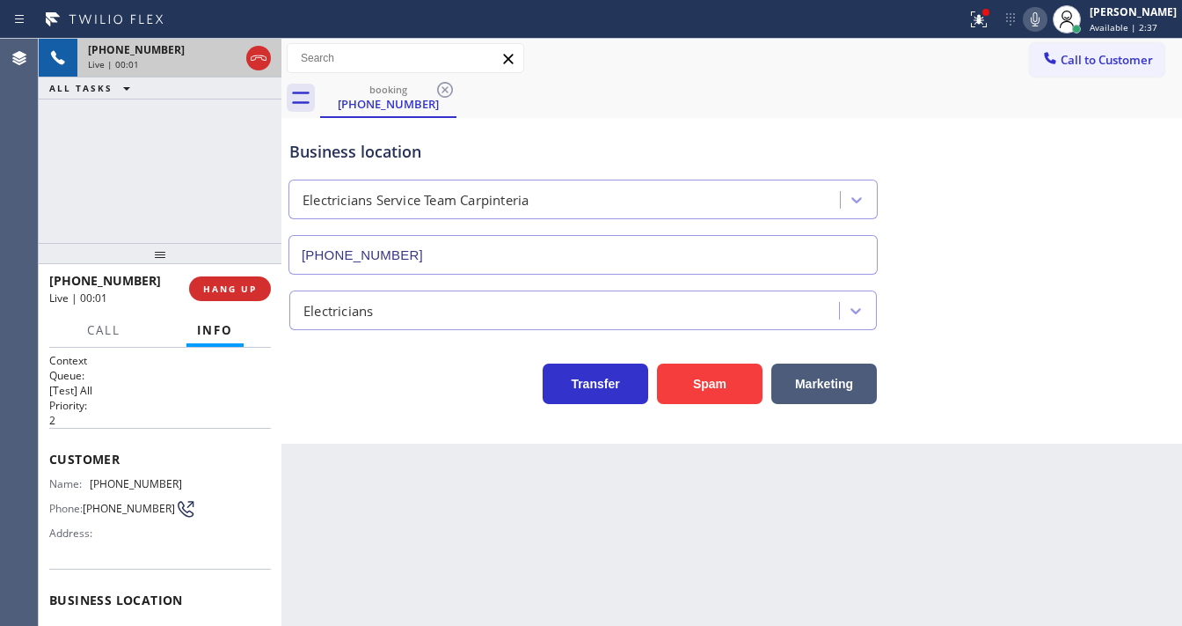
type input "[PHONE_NUMBER]"
click at [64, 188] on div "[PHONE_NUMBER] Live | 00:02 ALL TASKS ALL TASKS ACTIVE TASKS TASKS IN WRAP UP" at bounding box center [160, 141] width 243 height 204
click at [142, 195] on div "[PHONE_NUMBER] Live | 00:03 ALL TASKS ALL TASKS ACTIVE TASKS TASKS IN WRAP UP" at bounding box center [160, 141] width 243 height 204
click at [612, 55] on div "Call to Customer Outbound call Location Sunset Air Conditioning & Heating [GEOG…" at bounding box center [732, 58] width 901 height 31
click at [718, 387] on button "Spam" at bounding box center [710, 383] width 106 height 40
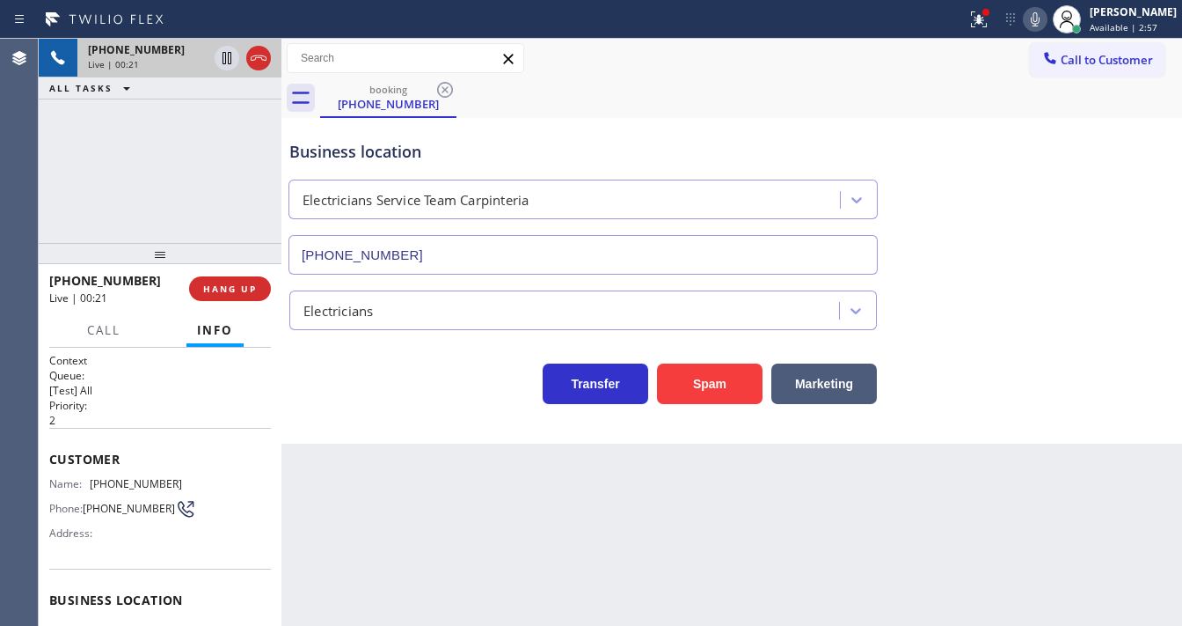
click at [205, 187] on div "[PHONE_NUMBER] Live | 00:21 ALL TASKS ALL TASKS ACTIVE TASKS TASKS IN WRAP UP" at bounding box center [160, 141] width 243 height 204
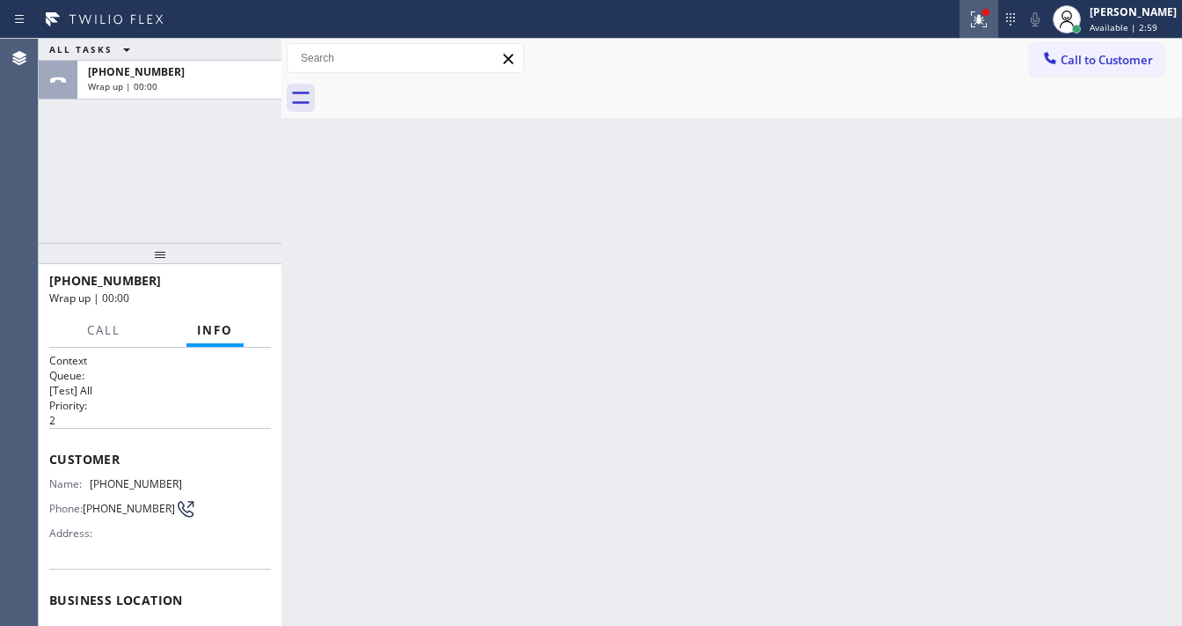
click at [980, 26] on div at bounding box center [979, 19] width 39 height 21
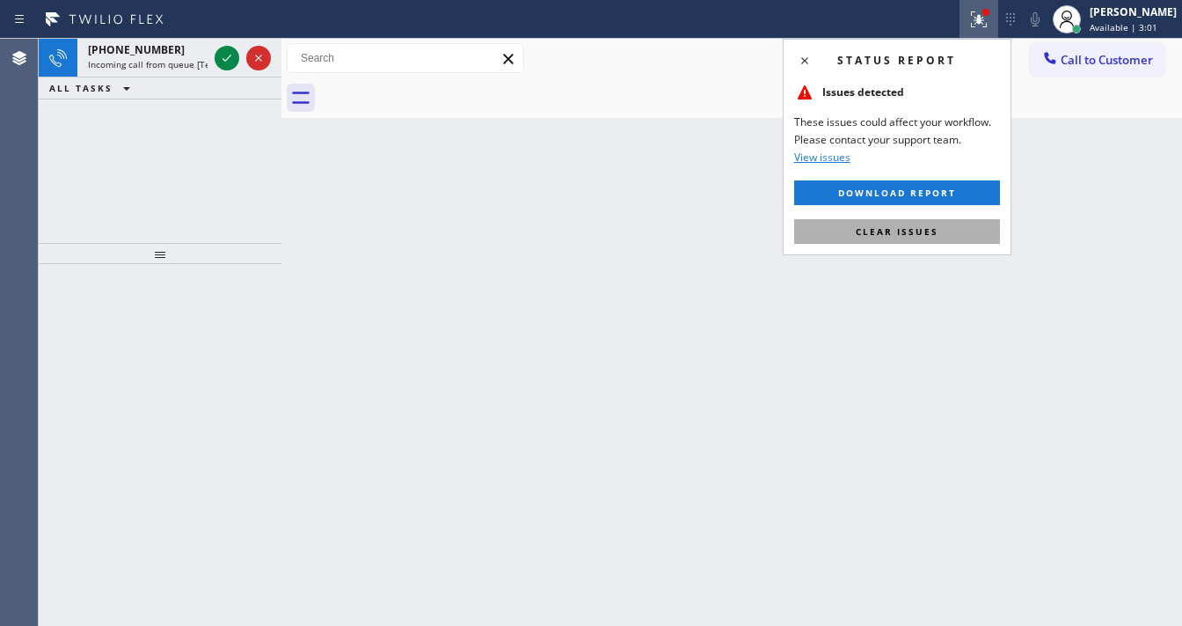
click at [904, 222] on button "Clear issues" at bounding box center [897, 231] width 206 height 25
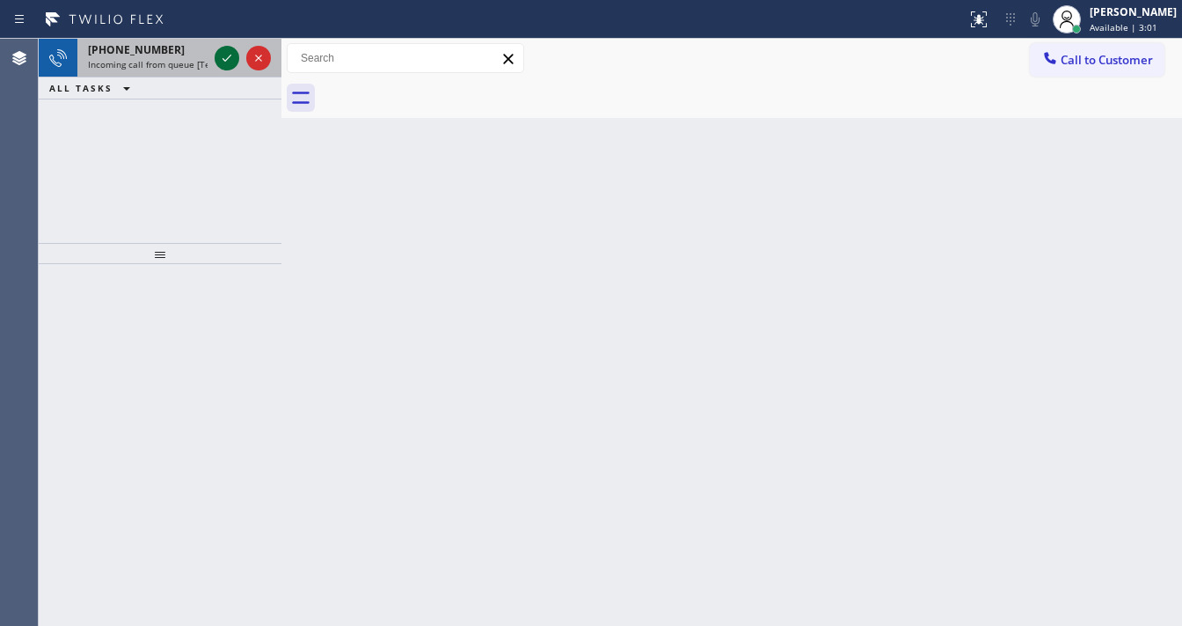
click at [224, 63] on icon at bounding box center [226, 58] width 21 height 21
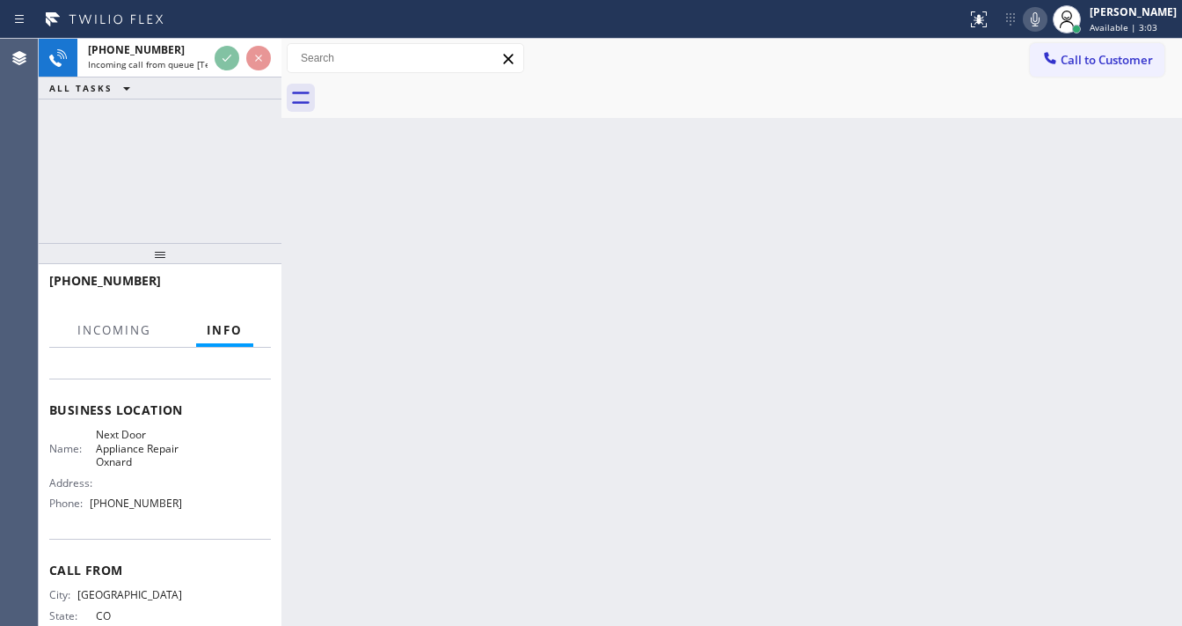
scroll to position [211, 0]
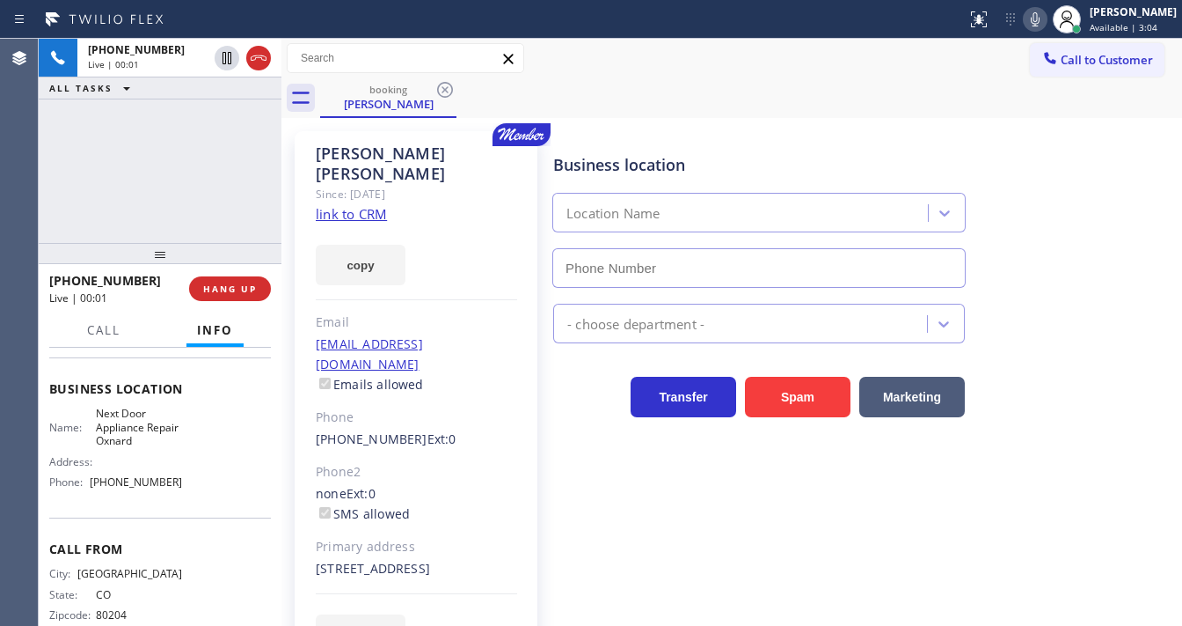
type input "[PHONE_NUMBER]"
click at [162, 194] on div "[PHONE_NUMBER] Live | 00:03 ALL TASKS ALL TASKS ACTIVE TASKS TASKS IN WRAP UP" at bounding box center [160, 141] width 243 height 204
click at [352, 205] on link "link to CRM" at bounding box center [351, 214] width 71 height 18
click at [606, 109] on div "booking [PERSON_NAME]" at bounding box center [751, 98] width 862 height 40
drag, startPoint x: 1046, startPoint y: 16, endPoint x: 1003, endPoint y: 43, distance: 51.0
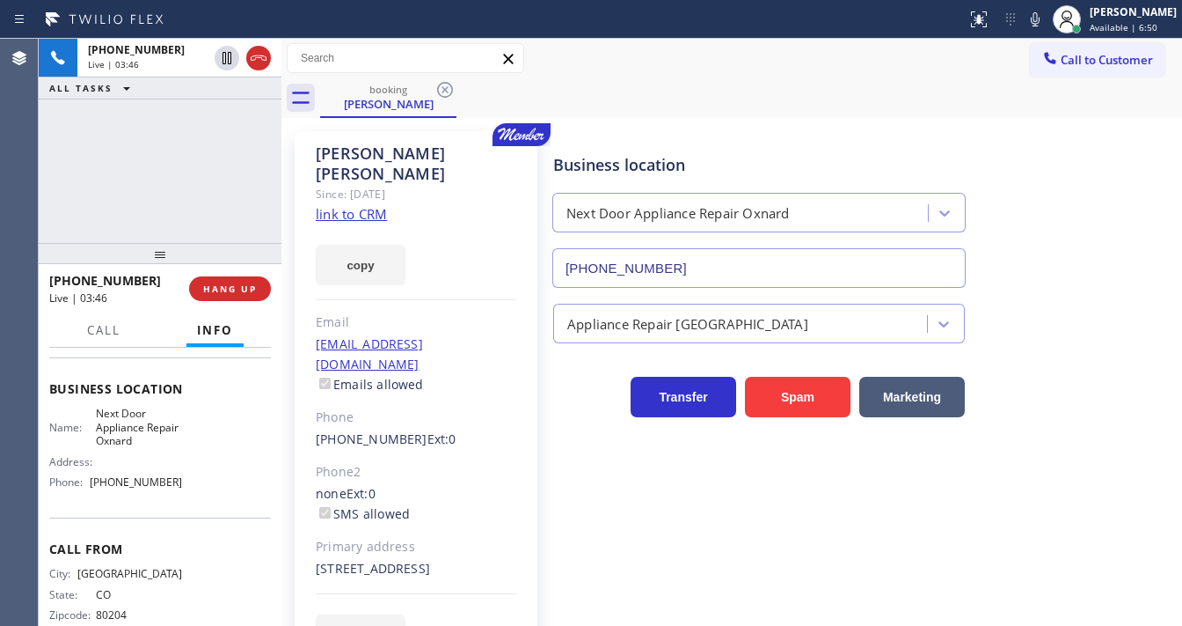
click at [1040, 17] on icon at bounding box center [1035, 19] width 9 height 14
drag, startPoint x: 206, startPoint y: 134, endPoint x: 217, endPoint y: 88, distance: 47.2
click at [207, 134] on div "[PHONE_NUMBER] Live | 03:47 ALL TASKS ALL TASKS ACTIVE TASKS TASKS IN WRAP UP" at bounding box center [160, 141] width 243 height 204
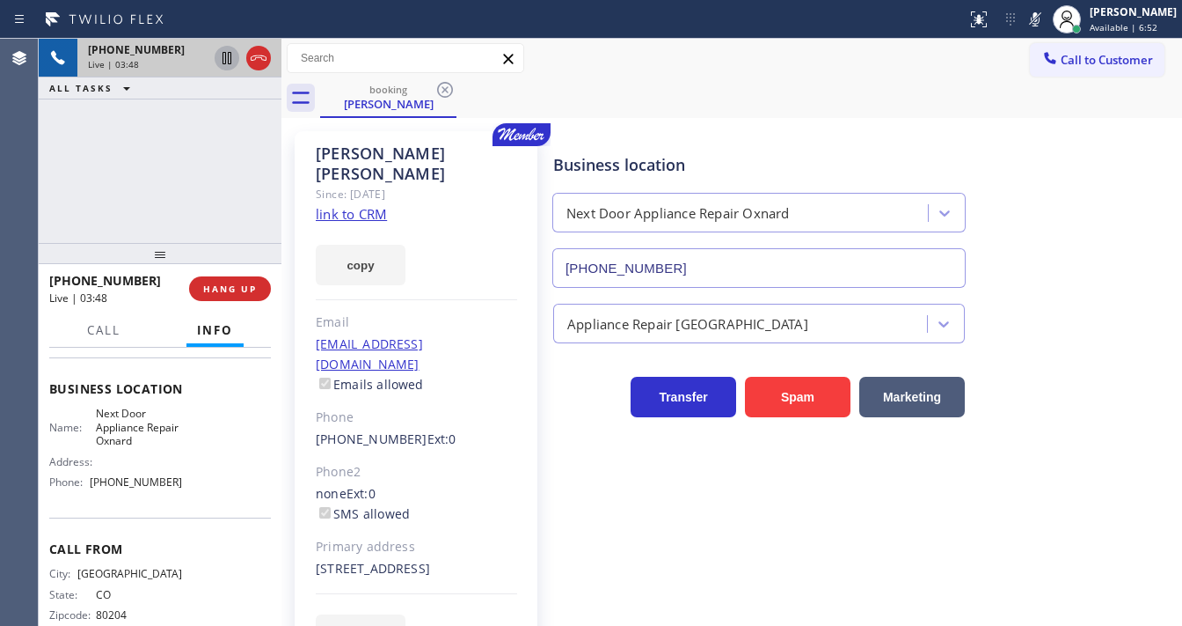
click at [222, 62] on icon at bounding box center [226, 58] width 21 height 21
click at [218, 130] on div "[PHONE_NUMBER] Live | 05:11 ALL TASKS ALL TASKS ACTIVE TASKS TASKS IN WRAP UP" at bounding box center [160, 141] width 243 height 204
drag, startPoint x: 22, startPoint y: 194, endPoint x: 38, endPoint y: 190, distance: 16.2
click at [22, 194] on div "Agent Desktop" at bounding box center [19, 332] width 38 height 587
click at [119, 203] on div "[PHONE_NUMBER] Live | 05:29 ALL TASKS ALL TASKS ACTIVE TASKS TASKS IN WRAP UP" at bounding box center [160, 141] width 243 height 204
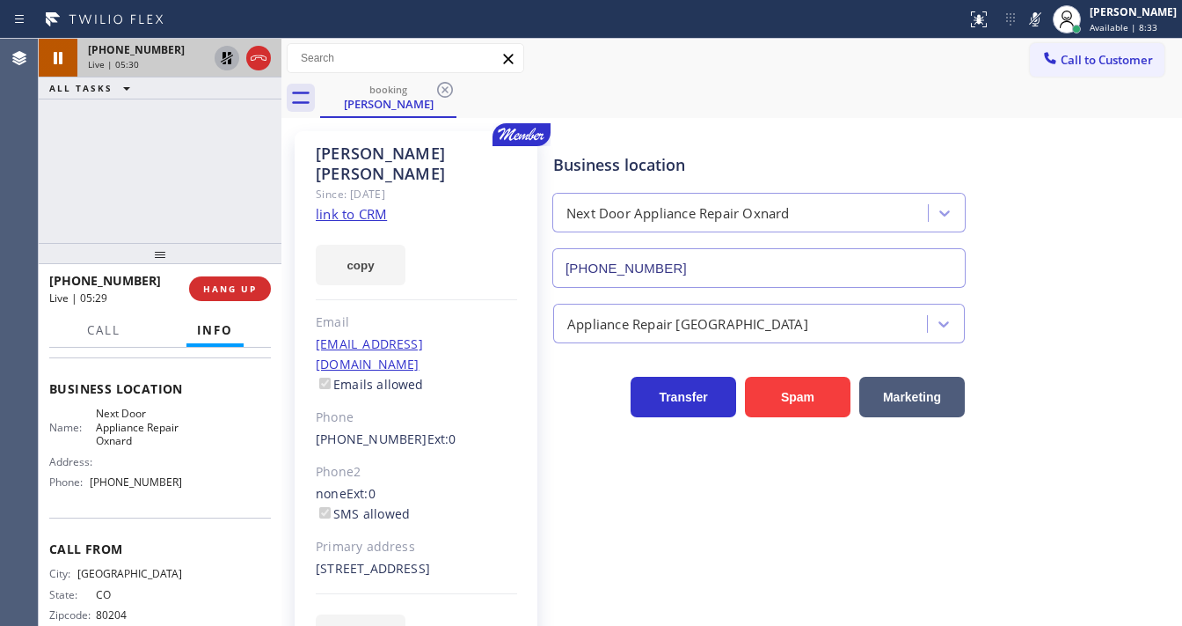
click at [228, 63] on icon at bounding box center [227, 58] width 12 height 12
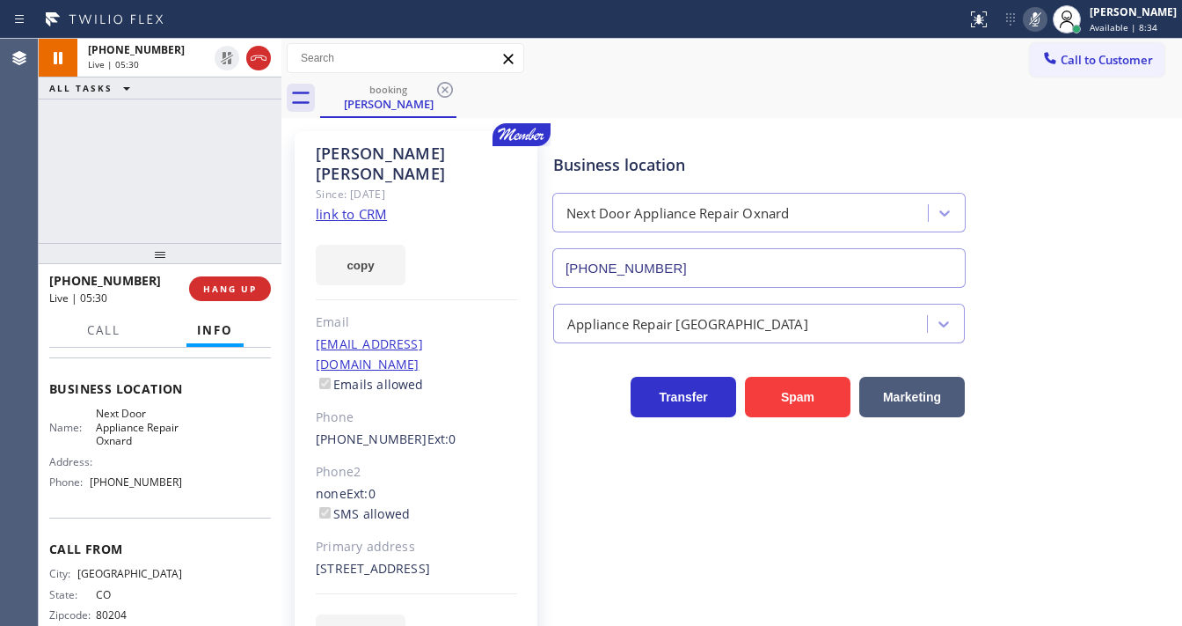
click at [1045, 14] on icon at bounding box center [1035, 19] width 21 height 21
click at [128, 175] on div "[PHONE_NUMBER] Live | 05:31 ALL TASKS ALL TASKS ACTIVE TASKS TASKS IN WRAP UP" at bounding box center [160, 141] width 243 height 204
click at [215, 179] on div "[PHONE_NUMBER] Live | 05:33 ALL TASKS ALL TASKS ACTIVE TASKS TASKS IN WRAP UP" at bounding box center [160, 141] width 243 height 204
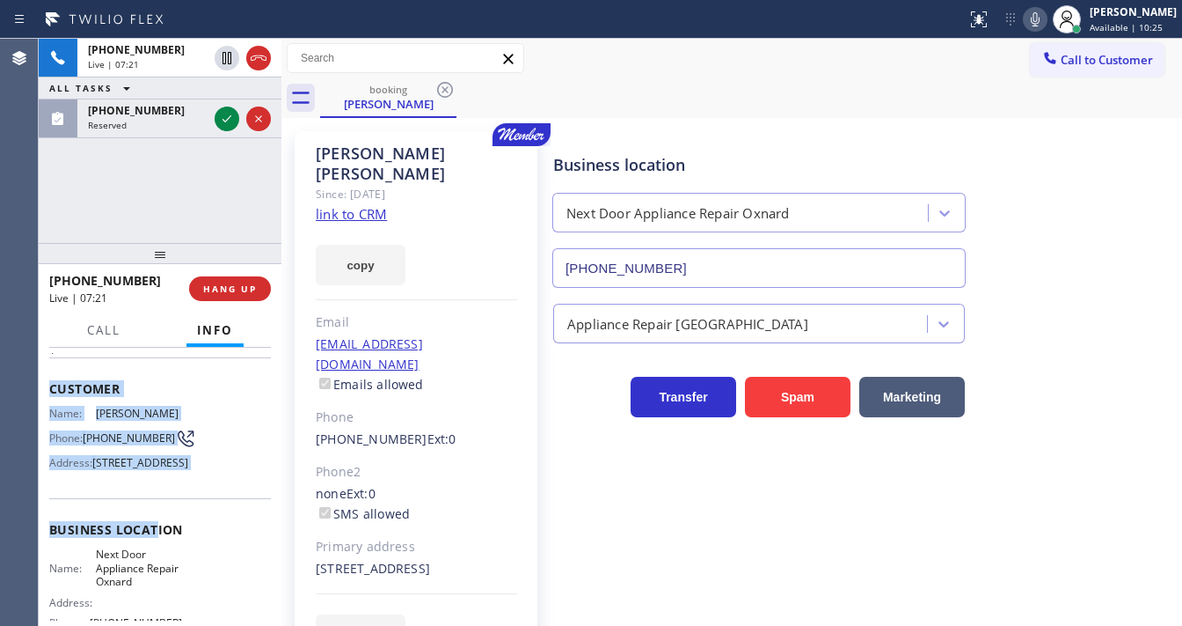
scroll to position [271, 0]
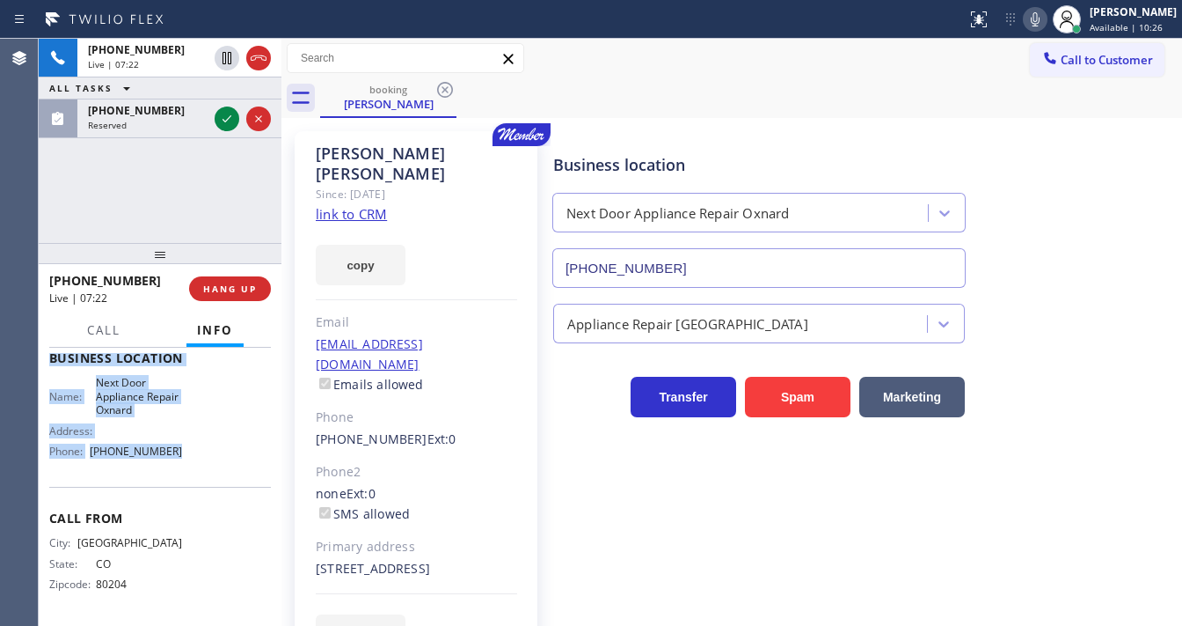
drag, startPoint x: 52, startPoint y: 381, endPoint x: 187, endPoint y: 457, distance: 154.4
click at [187, 457] on div "Context Queue: [Test] All Priority: 1 Customer Name: [PERSON_NAME] Phone: [PHON…" at bounding box center [160, 365] width 222 height 509
copy div "Customer Name: [PERSON_NAME] Phone: [PHONE_NUMBER] Address: [STREET_ADDRESS] Bu…"
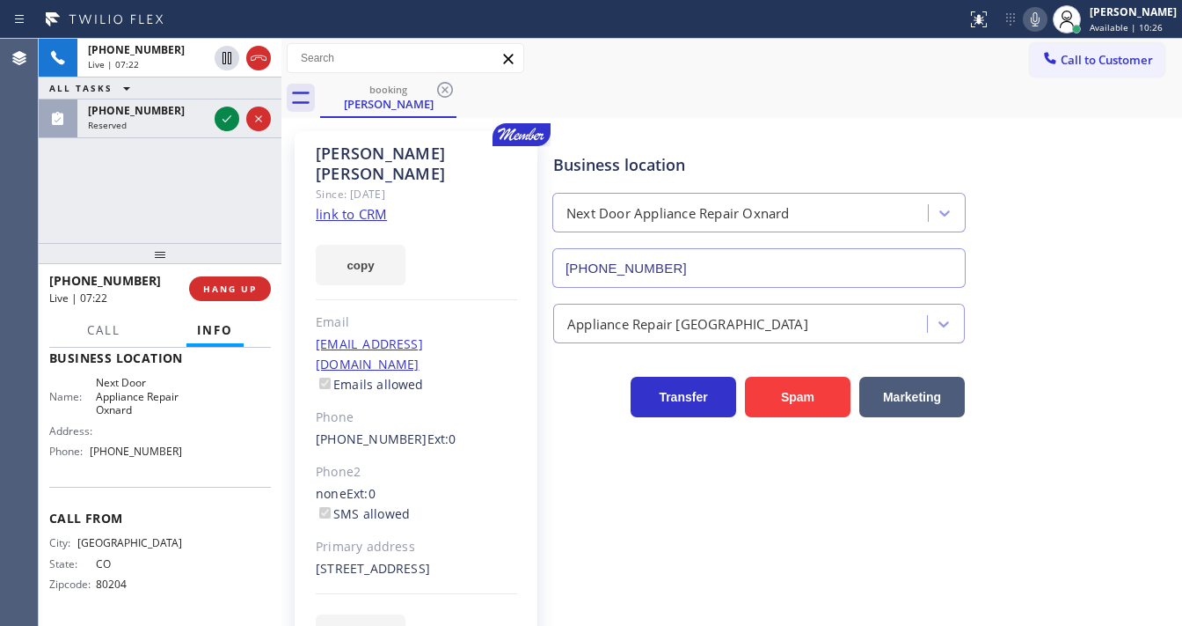
click at [157, 194] on div "[PHONE_NUMBER] Live | 07:22 ALL TASKS ALL TASKS ACTIVE TASKS TASKS IN WRAP UP […" at bounding box center [160, 141] width 243 height 204
click at [179, 168] on div "[PHONE_NUMBER] Live | 07:29 ALL TASKS ALL TASKS ACTIVE TASKS TASKS IN WRAP UP […" at bounding box center [160, 141] width 243 height 204
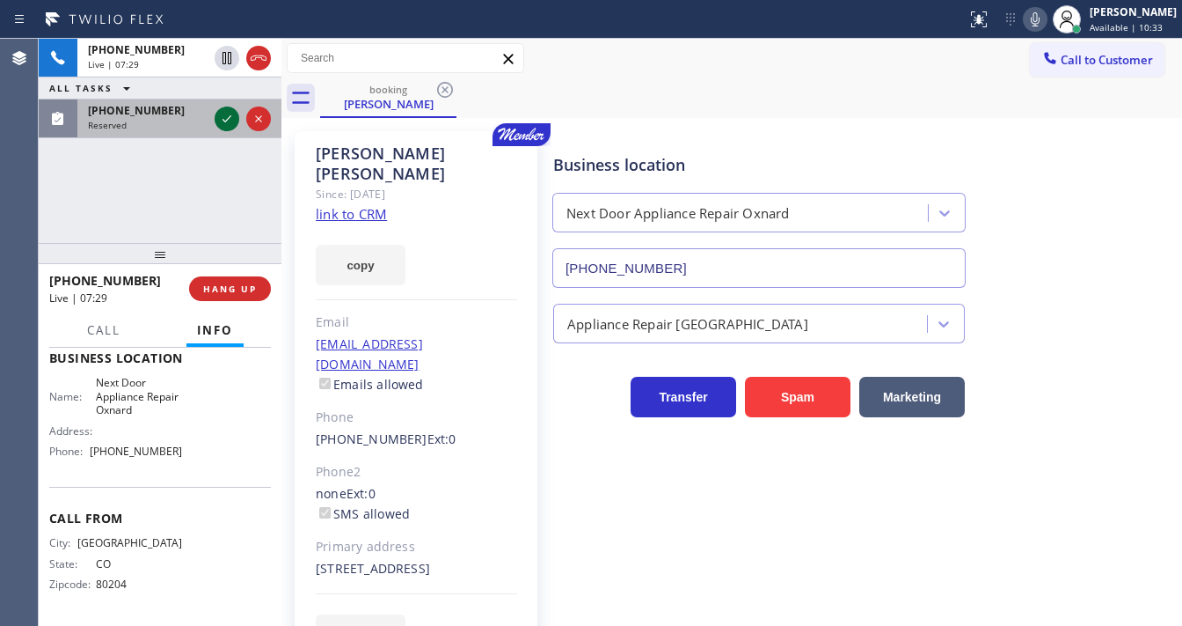
click at [225, 115] on icon at bounding box center [226, 118] width 21 height 21
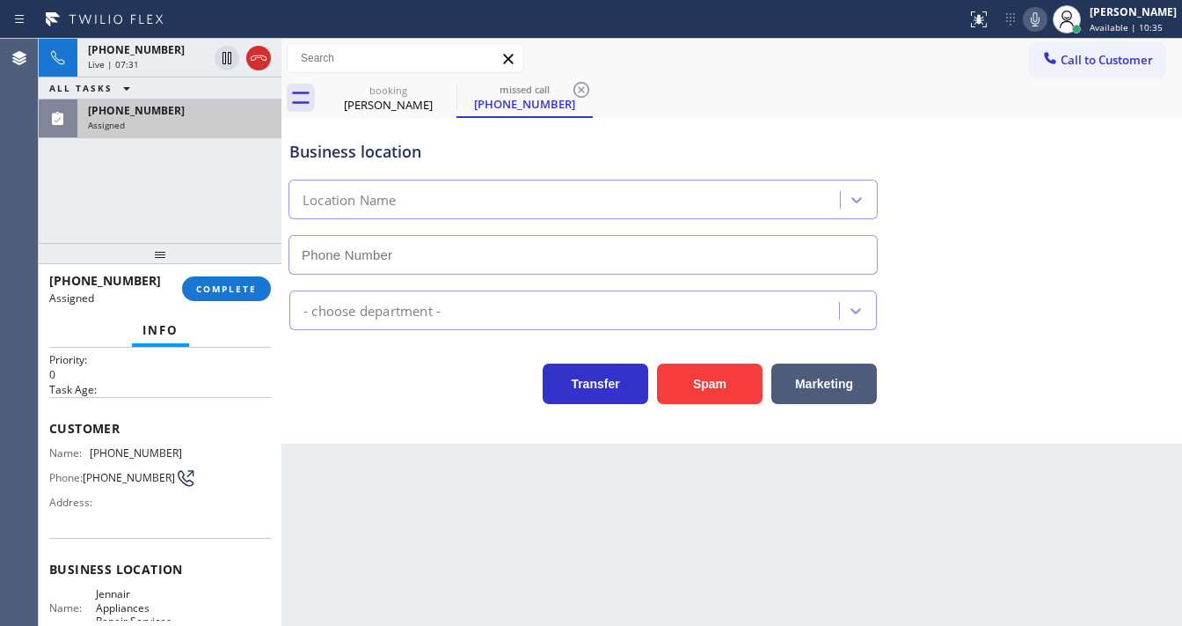
type input "[PHONE_NUMBER]"
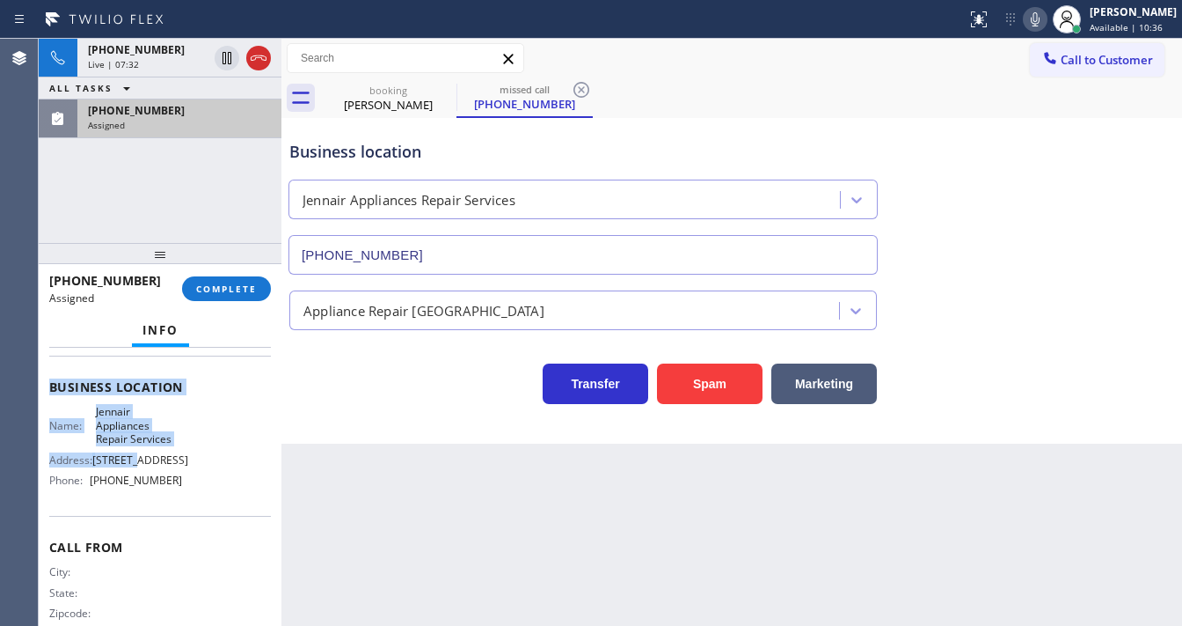
scroll to position [257, 0]
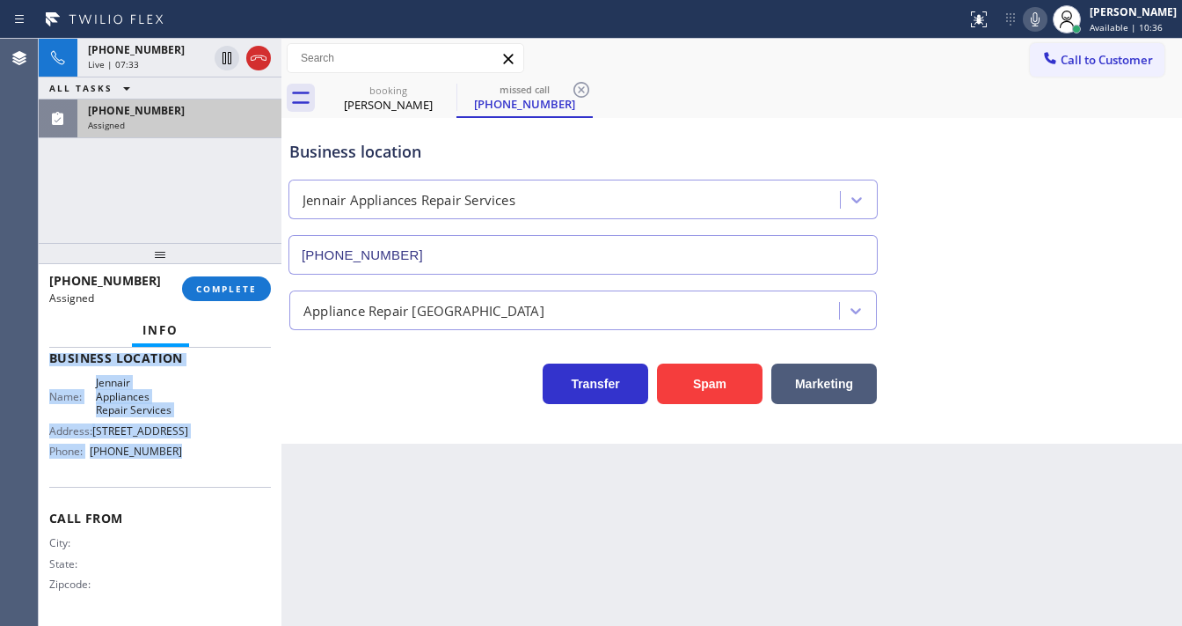
drag, startPoint x: 47, startPoint y: 414, endPoint x: 174, endPoint y: 461, distance: 136.1
click at [174, 461] on div "Context Queue: Appliance Repair High End Priority: 0 Task Age: Customer Name: […" at bounding box center [160, 487] width 243 height 278
copy div "Customer Name: [PHONE_NUMBER] Phone: [PHONE_NUMBER] Address: Business location …"
click at [230, 298] on button "COMPLETE" at bounding box center [226, 288] width 89 height 25
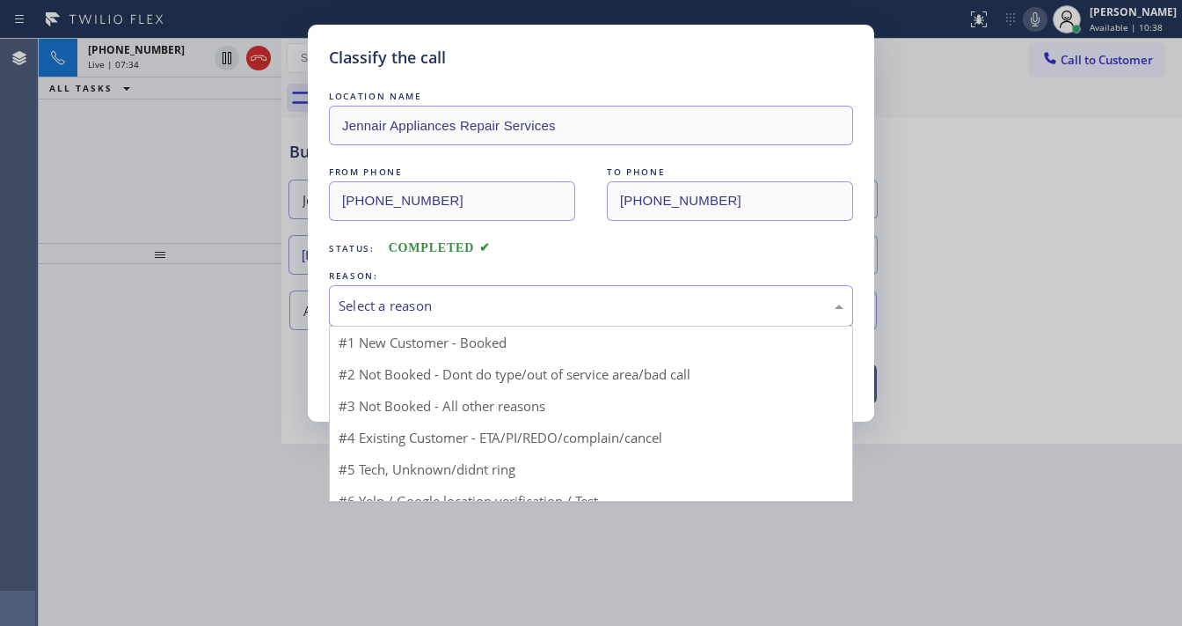
drag, startPoint x: 391, startPoint y: 303, endPoint x: 417, endPoint y: 397, distance: 97.8
click at [391, 303] on div "Select a reason" at bounding box center [591, 306] width 505 height 20
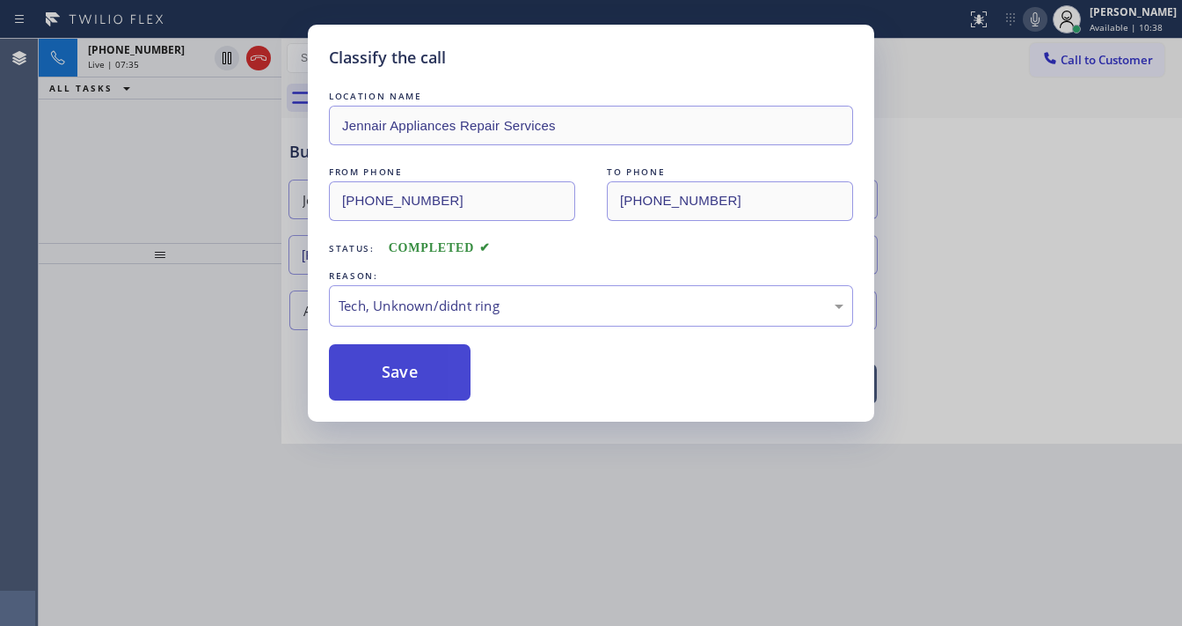
click at [400, 355] on button "Save" at bounding box center [400, 372] width 142 height 56
type input "[PHONE_NUMBER]"
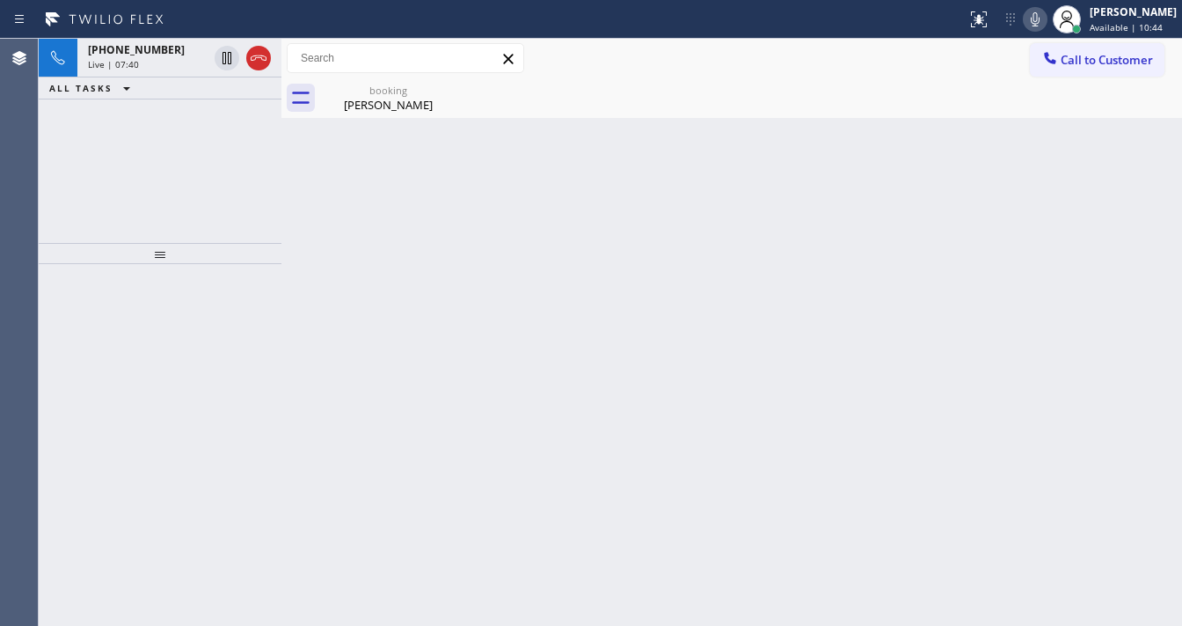
click at [190, 197] on div "[PHONE_NUMBER] Live | 07:40 ALL TASKS ALL TASKS ACTIVE TASKS TASKS IN WRAP UP" at bounding box center [160, 141] width 243 height 204
click at [68, 130] on div "[PHONE_NUMBER] Live | 07:42 ALL TASKS ALL TASKS ACTIVE TASKS TASKS IN WRAP UP" at bounding box center [160, 141] width 243 height 204
click at [1038, 21] on icon at bounding box center [1035, 19] width 21 height 21
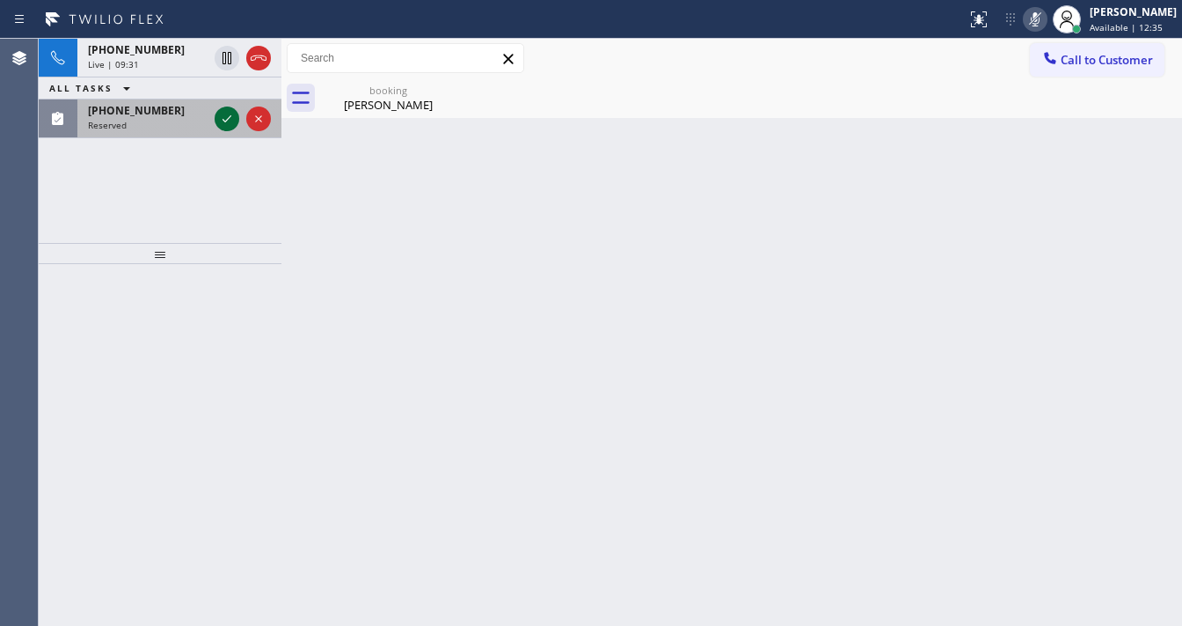
click at [219, 116] on icon at bounding box center [226, 118] width 21 height 21
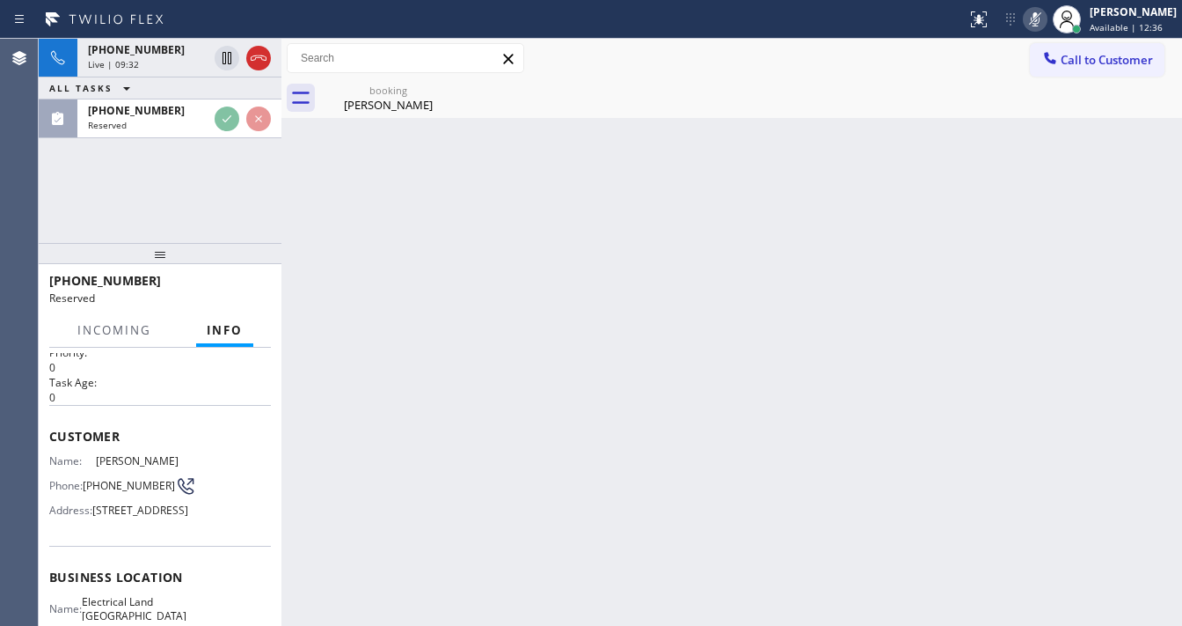
scroll to position [127, 0]
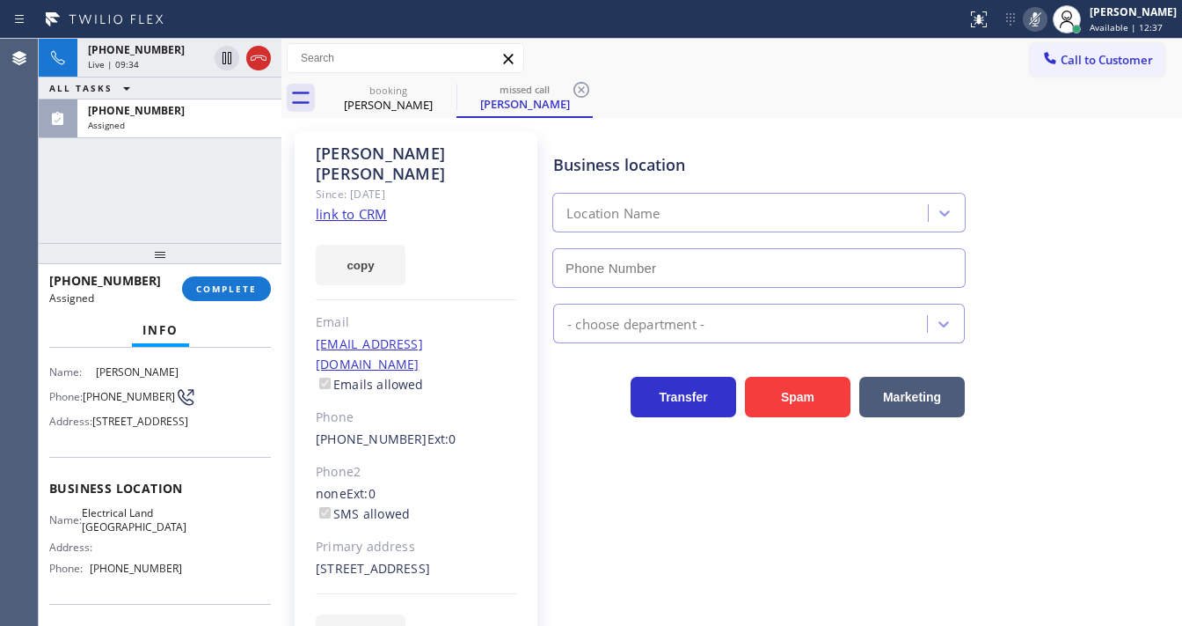
type input "[PHONE_NUMBER]"
click at [363, 205] on link "link to CRM" at bounding box center [351, 214] width 71 height 18
drag, startPoint x: 264, startPoint y: 55, endPoint x: 277, endPoint y: 62, distance: 15.0
click at [264, 55] on icon at bounding box center [258, 58] width 21 height 21
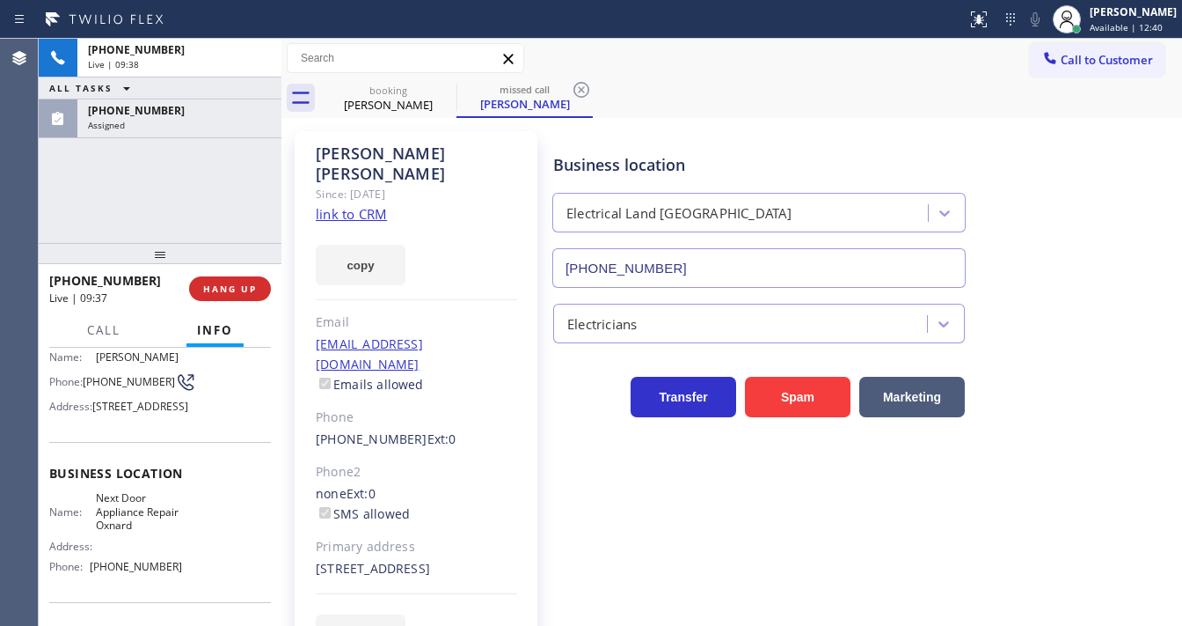
scroll to position [113, 0]
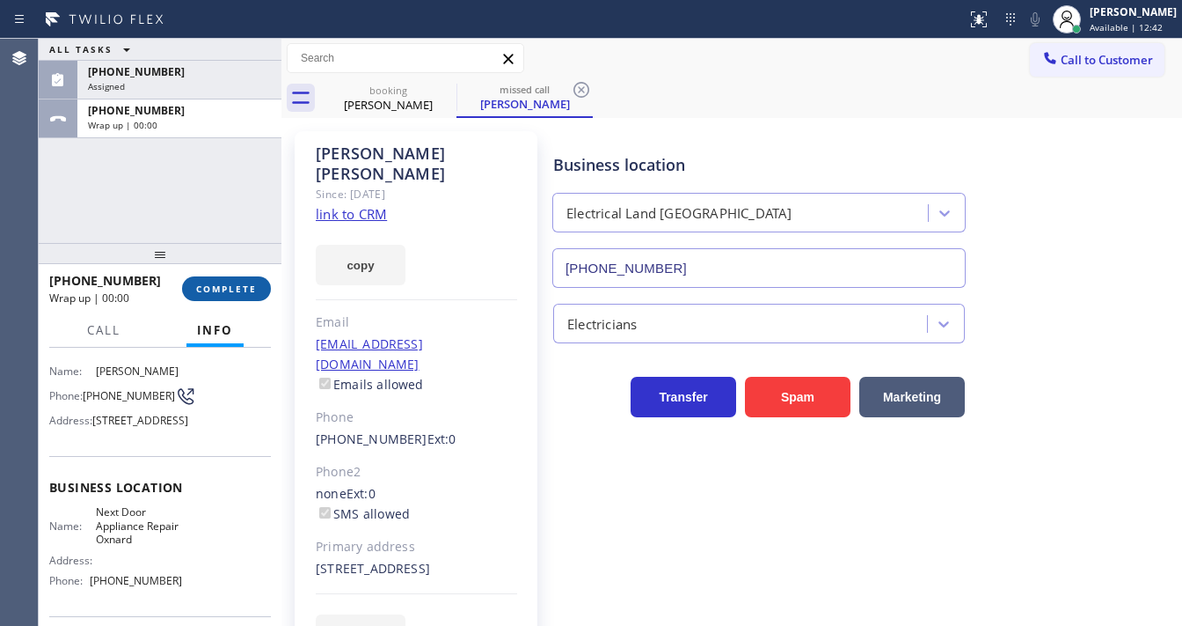
click at [194, 123] on div "Wrap up | 00:00" at bounding box center [179, 125] width 183 height 12
click at [220, 282] on span "COMPLETE" at bounding box center [226, 288] width 61 height 12
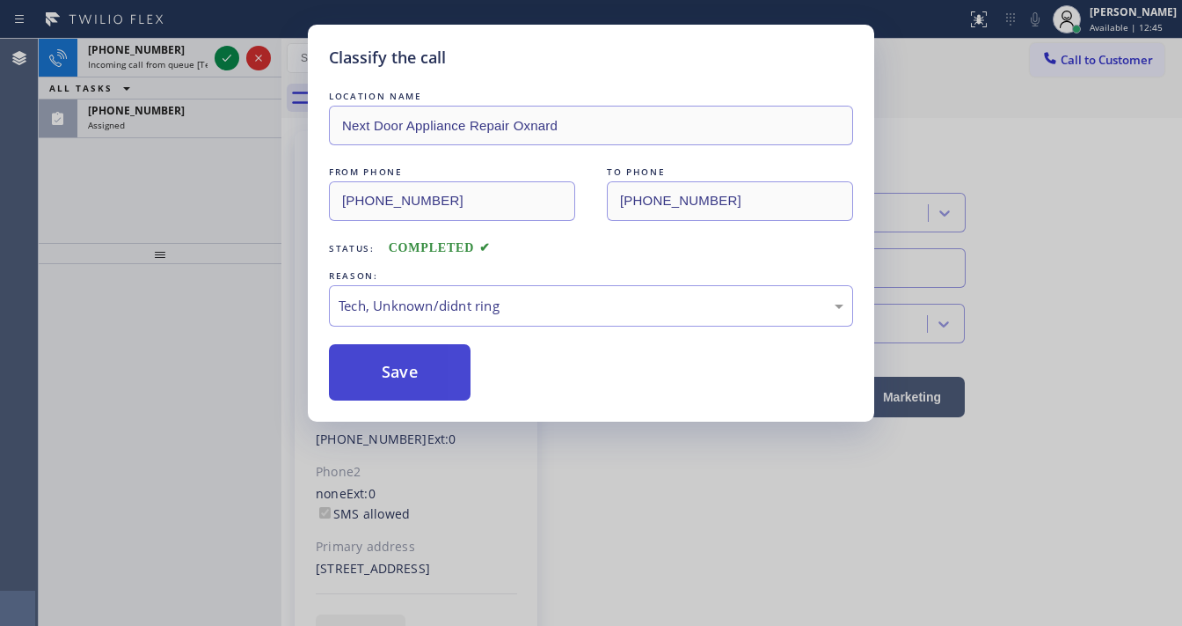
click at [429, 362] on button "Save" at bounding box center [400, 372] width 142 height 56
click at [189, 179] on div "Classify the call LOCATION NAME Next Door Appliance Repair Oxnard FROM PHONE [P…" at bounding box center [591, 313] width 1182 height 626
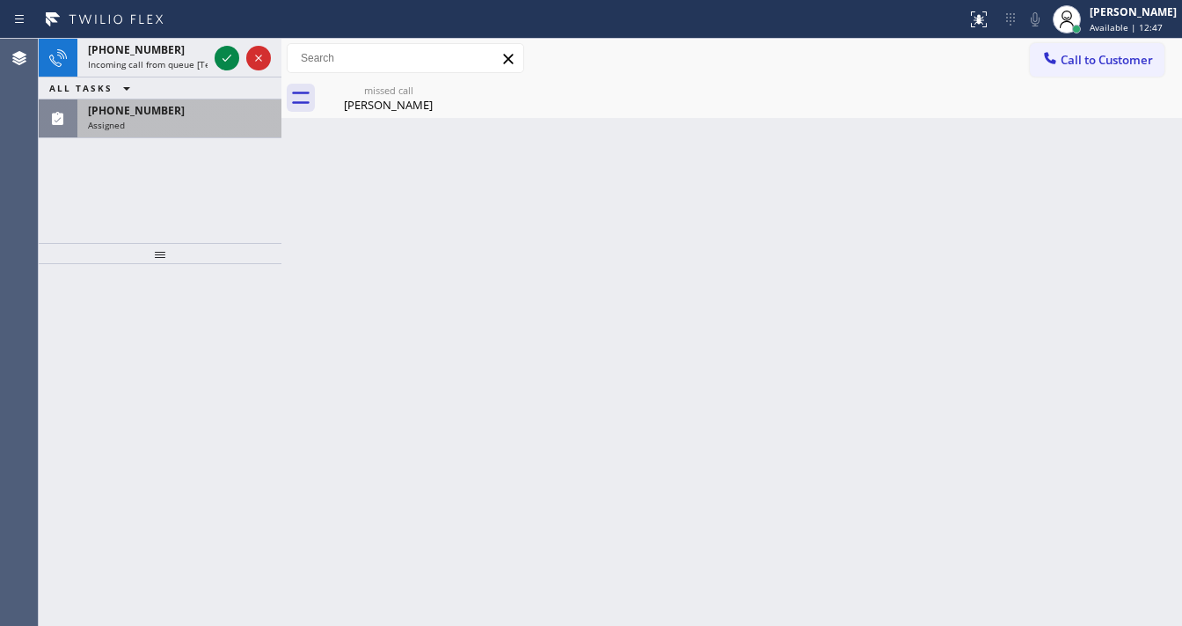
click at [218, 121] on div "Assigned" at bounding box center [179, 125] width 183 height 12
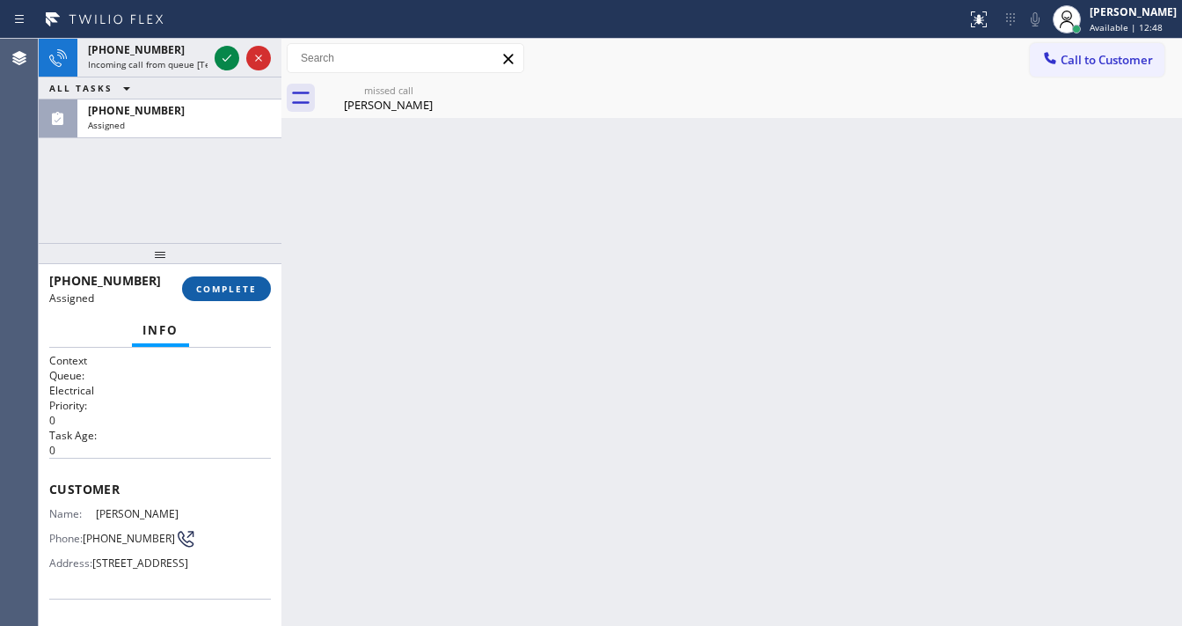
click at [252, 298] on button "COMPLETE" at bounding box center [226, 288] width 89 height 25
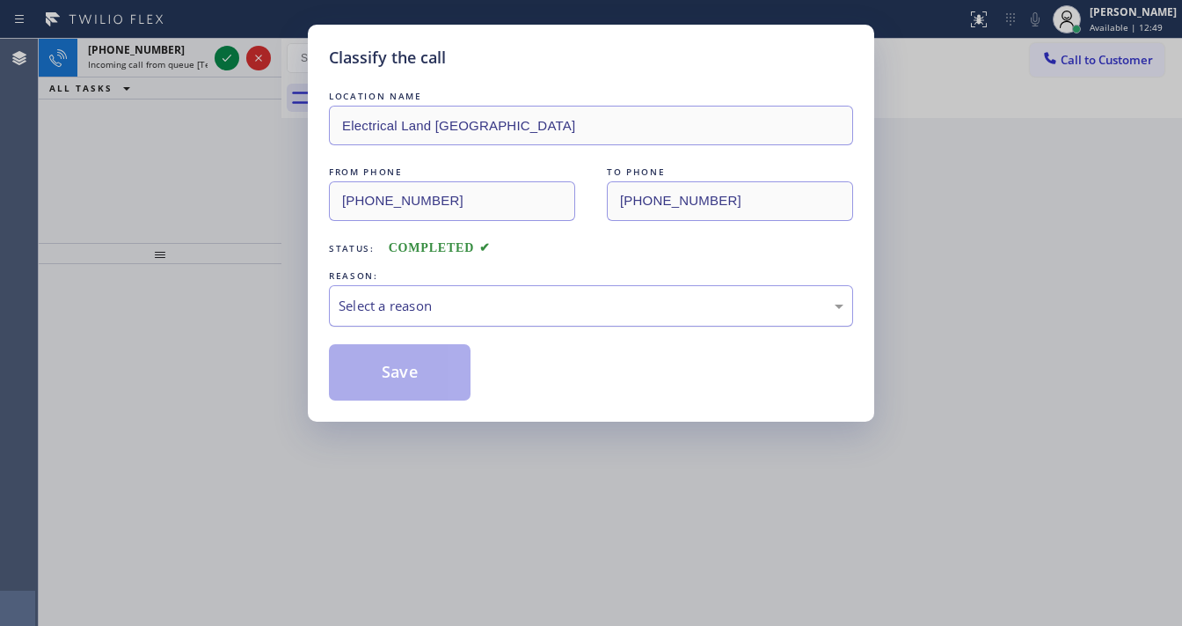
click at [373, 309] on div "Select a reason" at bounding box center [591, 306] width 505 height 20
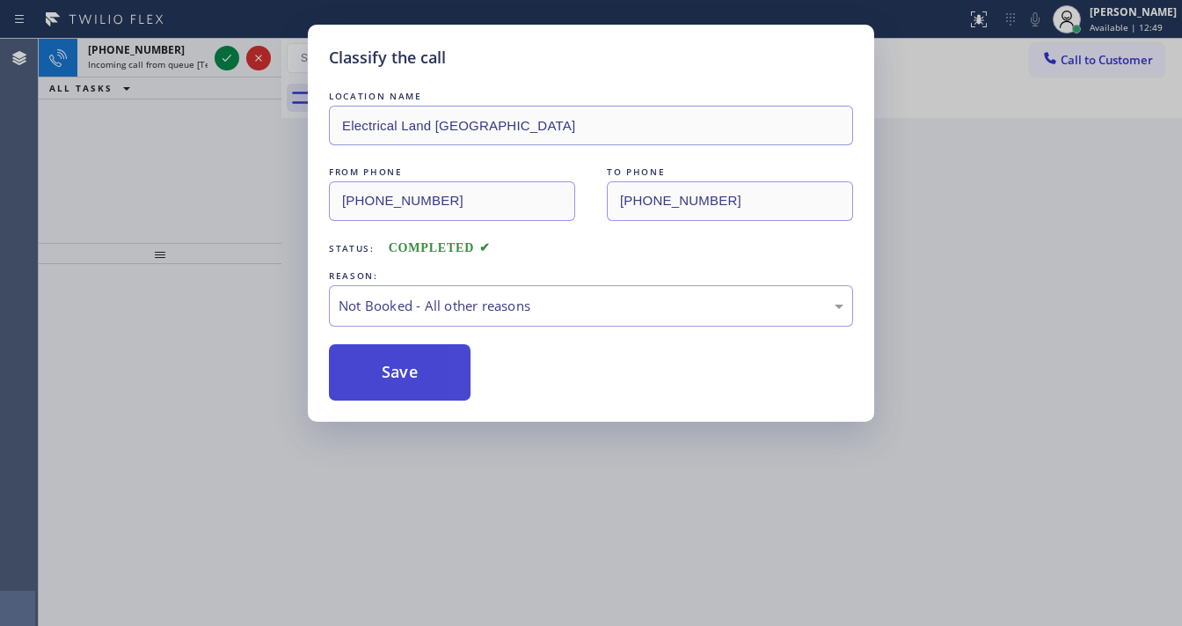
click at [383, 373] on button "Save" at bounding box center [400, 372] width 142 height 56
drag, startPoint x: 383, startPoint y: 373, endPoint x: 375, endPoint y: 348, distance: 25.9
click at [384, 371] on button "Save" at bounding box center [400, 372] width 142 height 56
click at [243, 214] on div "Classify the call LOCATION NAME Electrical Land [GEOGRAPHIC_DATA] FROM PHONE [P…" at bounding box center [591, 313] width 1182 height 626
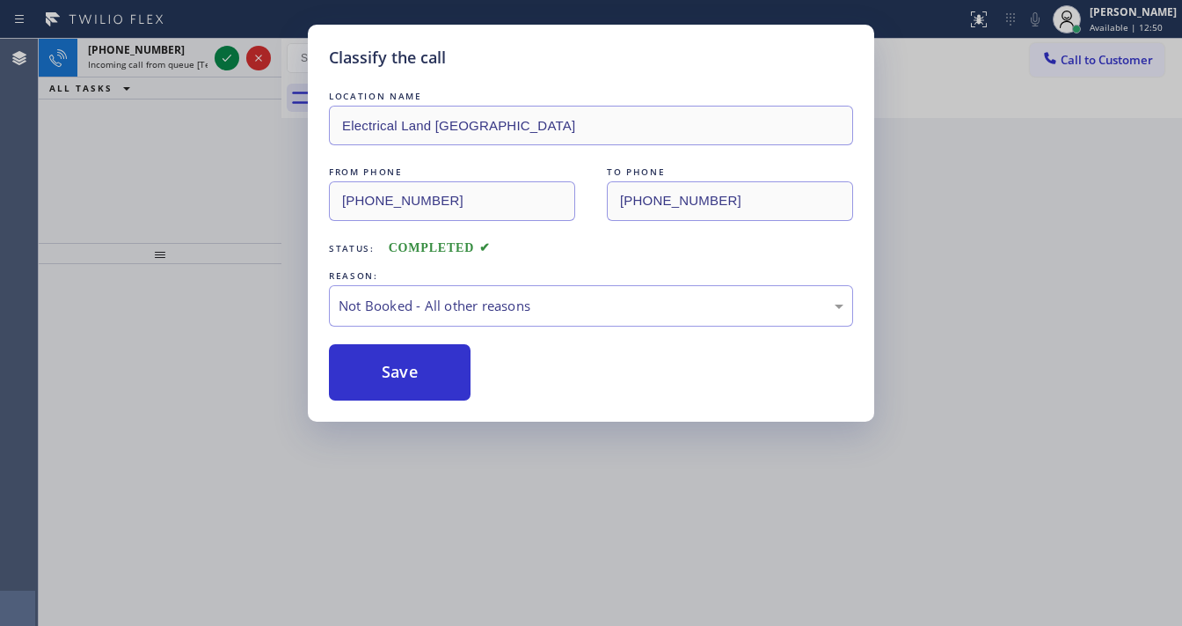
click at [230, 69] on div "Classify the call LOCATION NAME Target Plumbers Santa [PERSON_NAME] FROM PHONE …" at bounding box center [611, 332] width 1144 height 587
click at [230, 69] on button at bounding box center [227, 58] width 25 height 25
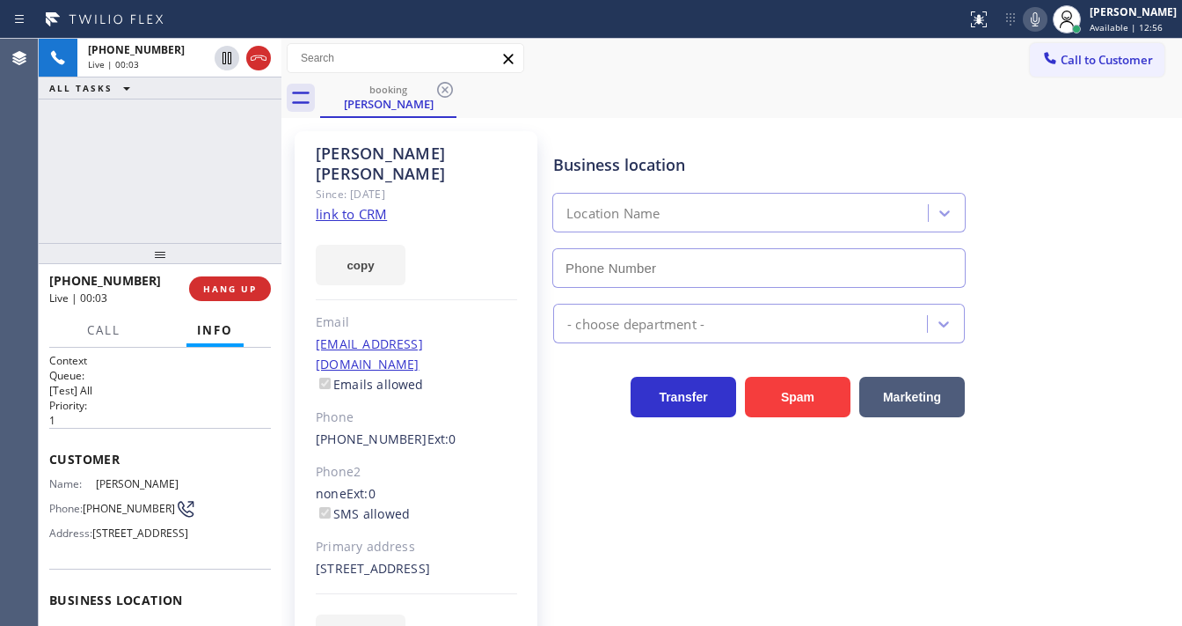
type input "[PHONE_NUMBER]"
click at [357, 205] on link "link to CRM" at bounding box center [351, 214] width 71 height 18
click at [150, 170] on div "[PHONE_NUMBER] Live | 00:57 ALL TASKS ALL TASKS ACTIVE TASKS TASKS IN WRAP UP" at bounding box center [160, 141] width 243 height 204
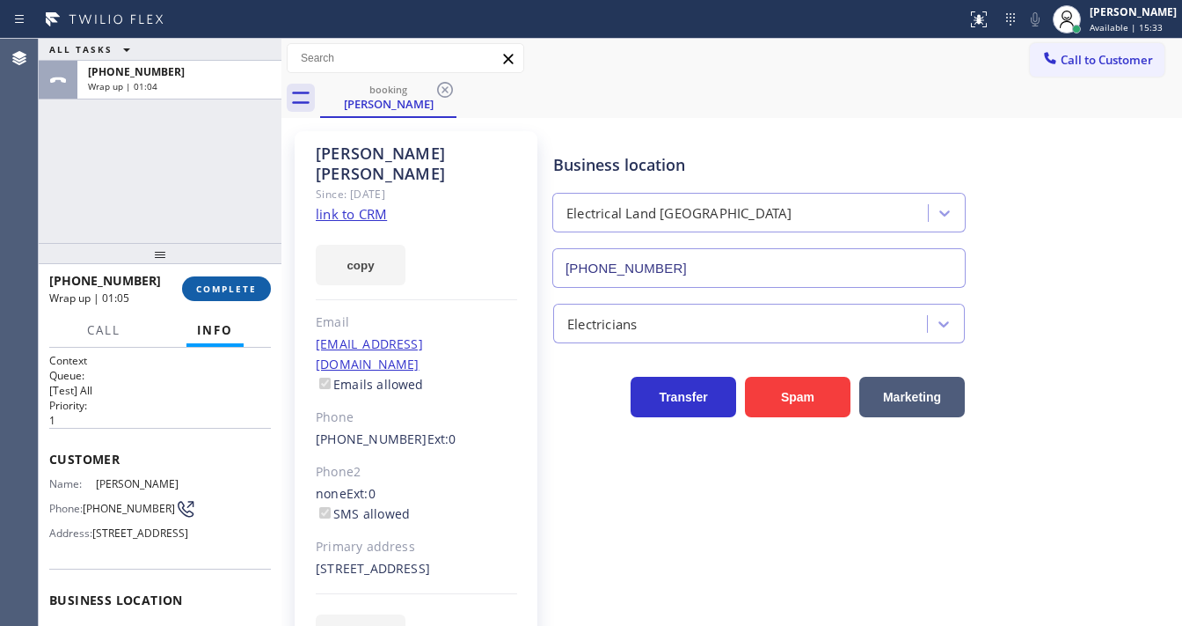
click at [238, 286] on span "COMPLETE" at bounding box center [226, 288] width 61 height 12
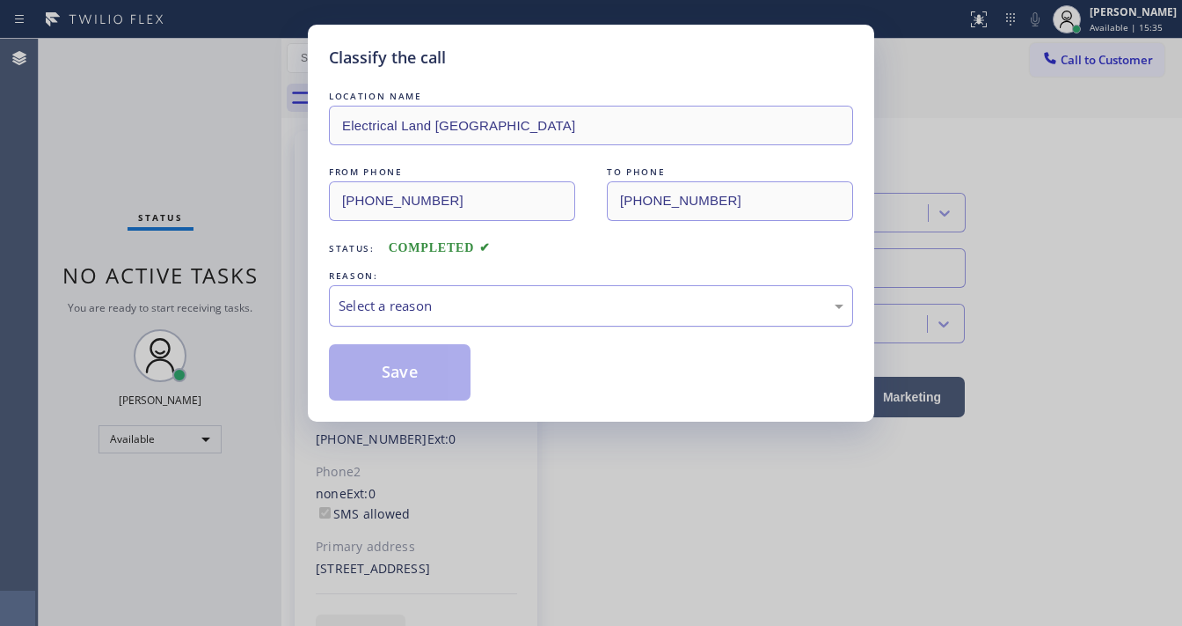
click at [424, 317] on div "Select a reason" at bounding box center [591, 305] width 524 height 41
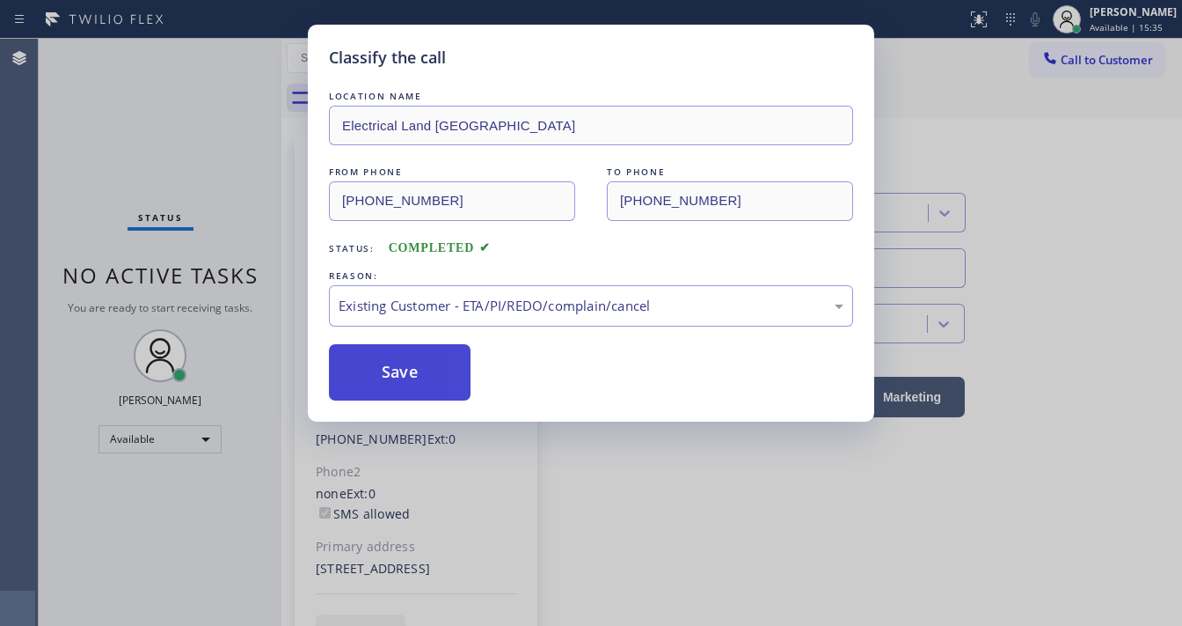
click at [415, 373] on button "Save" at bounding box center [400, 372] width 142 height 56
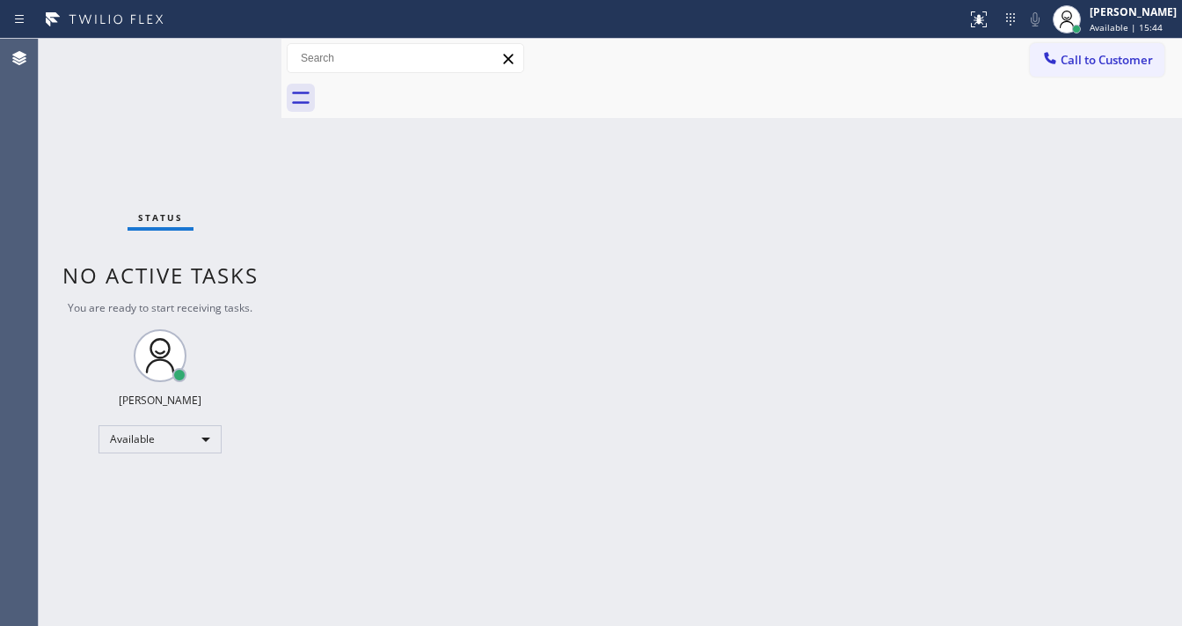
click at [83, 210] on div "Status No active tasks You are ready to start receiving tasks. [PERSON_NAME]" at bounding box center [160, 332] width 243 height 587
click at [1066, 56] on span "Call to Customer" at bounding box center [1107, 60] width 92 height 16
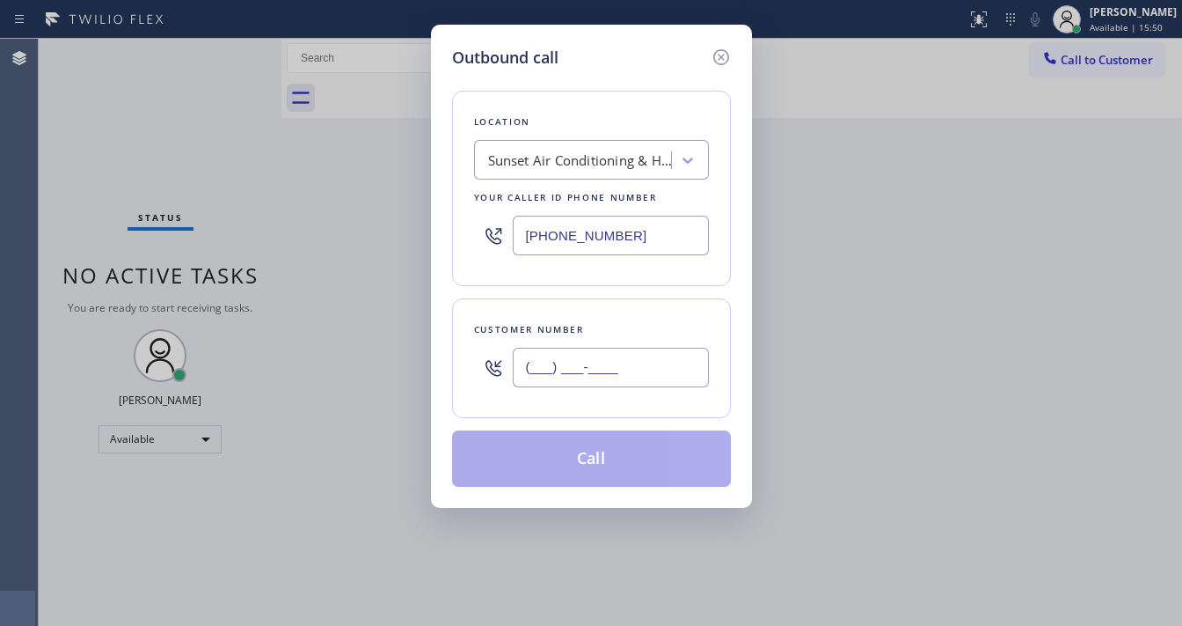
click at [601, 362] on input "(___) ___-____" at bounding box center [611, 368] width 196 height 40
paste input "602) 599-3375"
type input "[PHONE_NUMBER]"
click at [658, 235] on input "[PHONE_NUMBER]" at bounding box center [611, 236] width 196 height 40
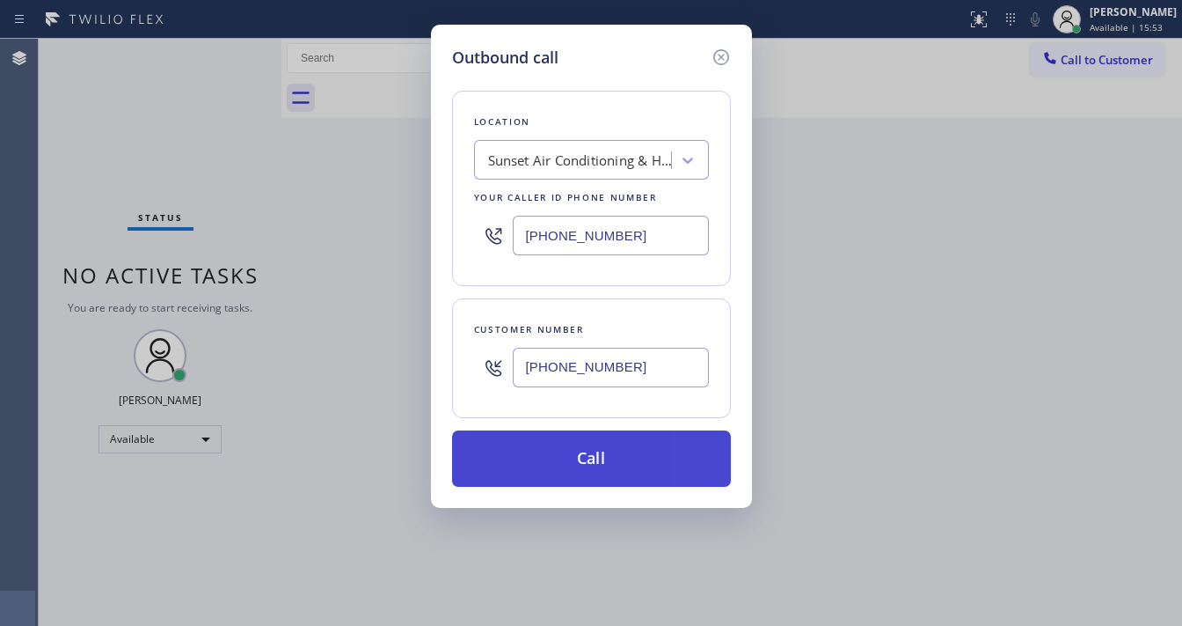
paste input "602) 638-3519"
type input "[PHONE_NUMBER]"
click at [579, 461] on button "Call" at bounding box center [591, 458] width 279 height 56
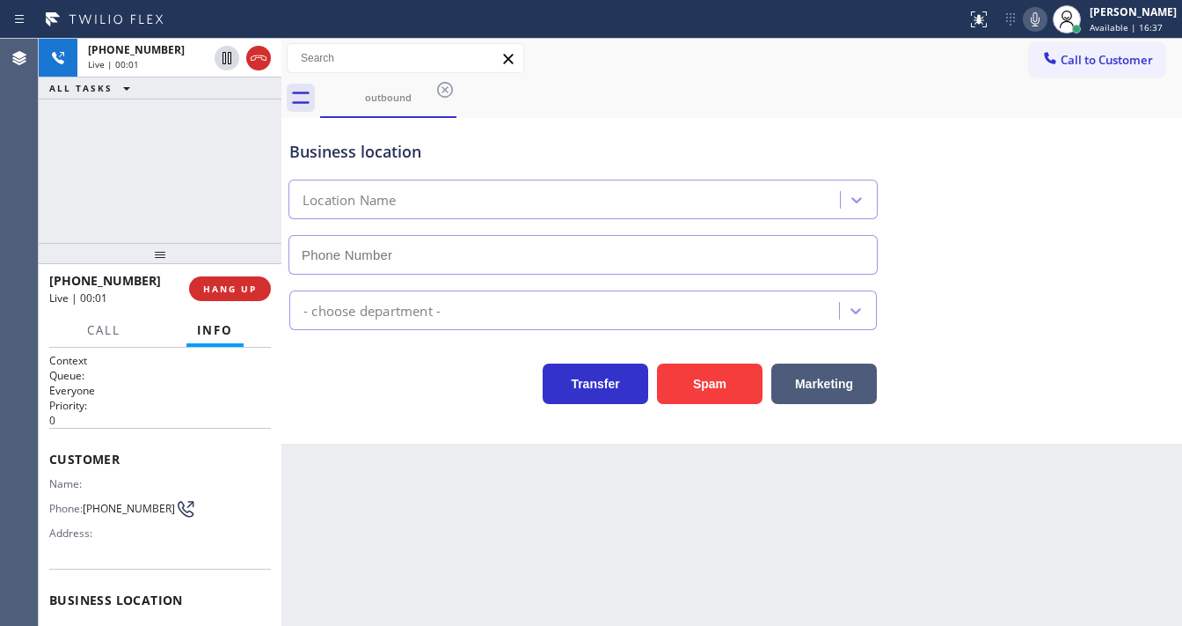
type input "[PHONE_NUMBER]"
click at [49, 201] on div "[PHONE_NUMBER] Live | 00:11 ALL TASKS ALL TASKS ACTIVE TASKS TASKS IN WRAP UP" at bounding box center [160, 141] width 243 height 204
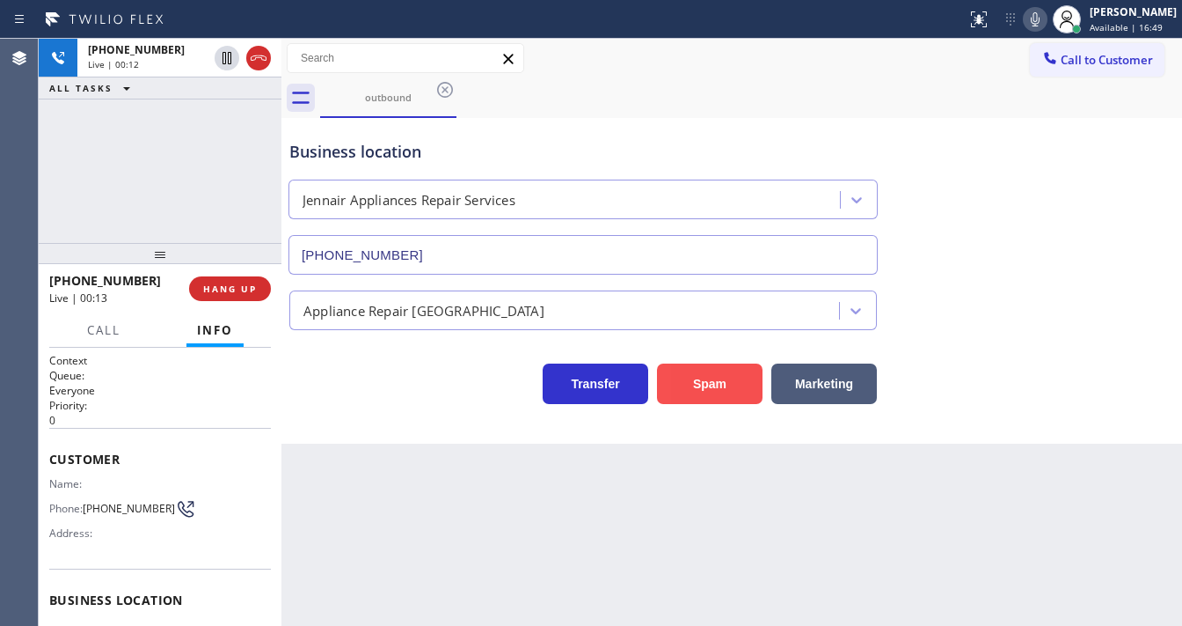
click at [721, 387] on button "Spam" at bounding box center [710, 383] width 106 height 40
click at [231, 293] on span "HANG UP" at bounding box center [230, 288] width 54 height 12
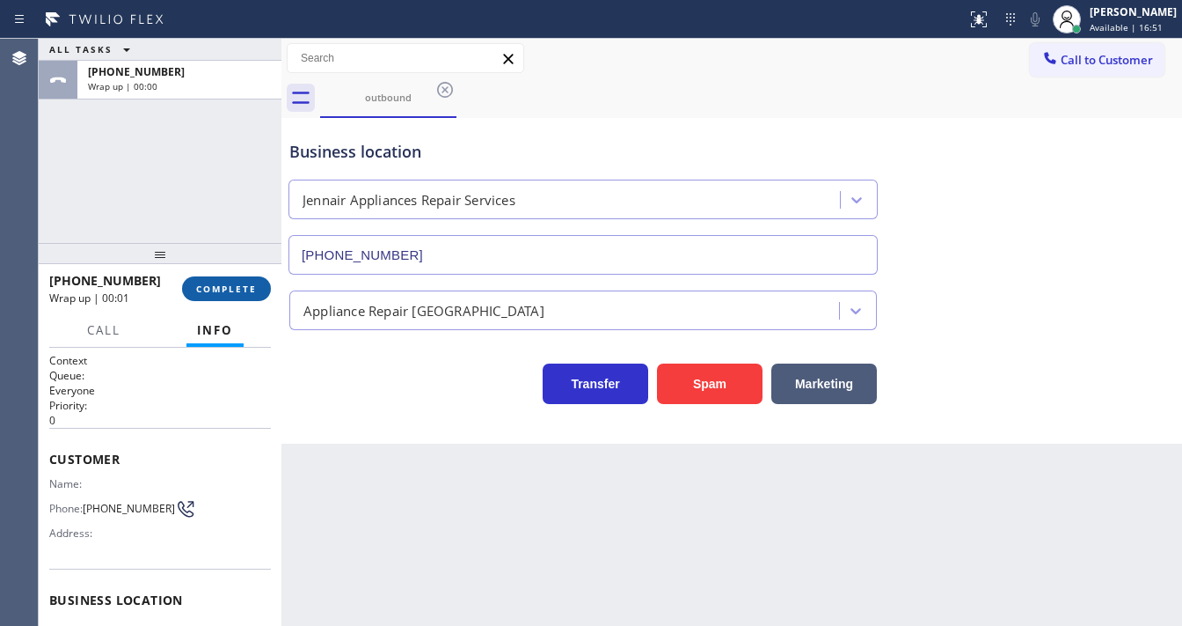
click at [231, 293] on span "COMPLETE" at bounding box center [226, 288] width 61 height 12
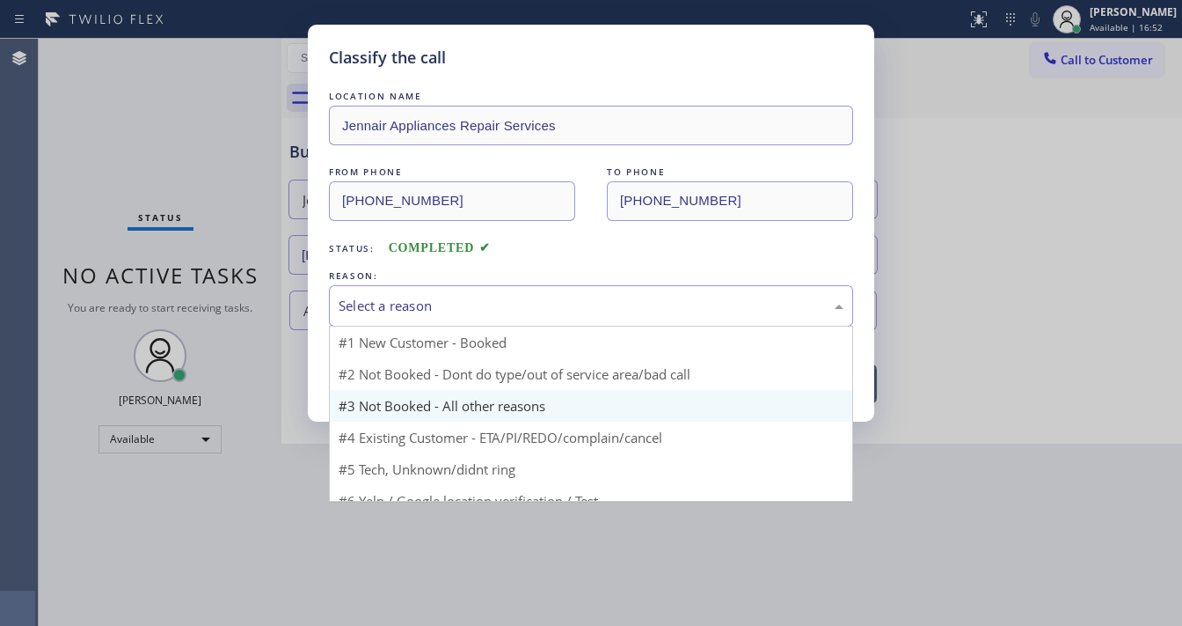
drag, startPoint x: 400, startPoint y: 305, endPoint x: 435, endPoint y: 361, distance: 65.2
click at [406, 306] on div "Select a reason" at bounding box center [591, 306] width 505 height 20
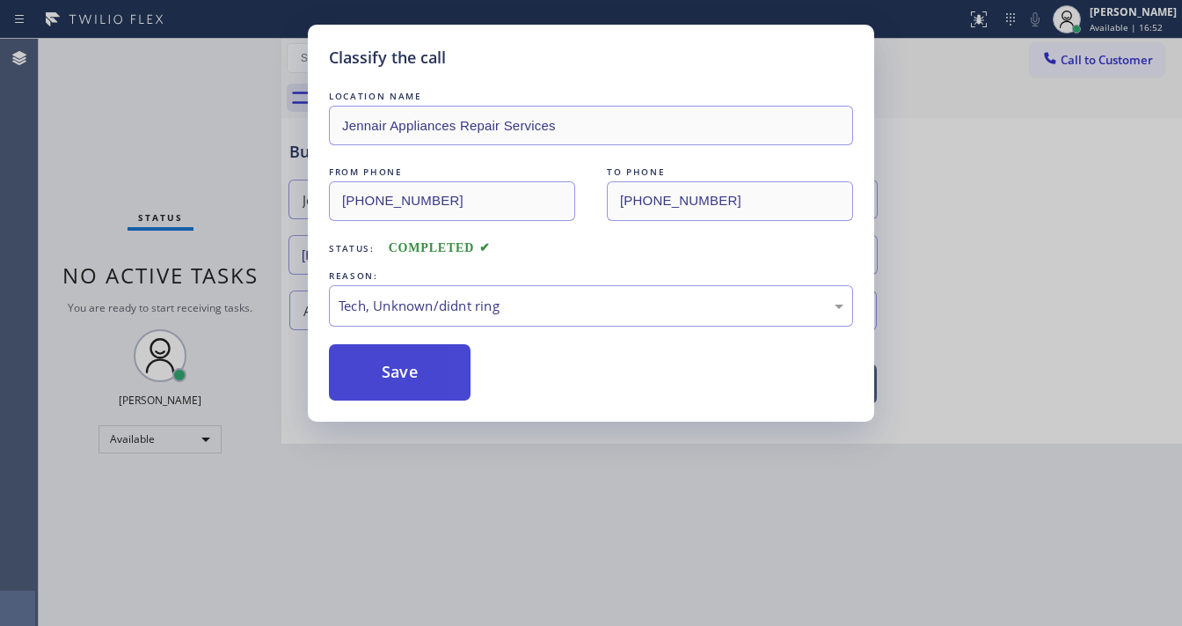
click at [414, 393] on button "Save" at bounding box center [400, 372] width 142 height 56
click at [415, 392] on button "Save" at bounding box center [400, 372] width 142 height 56
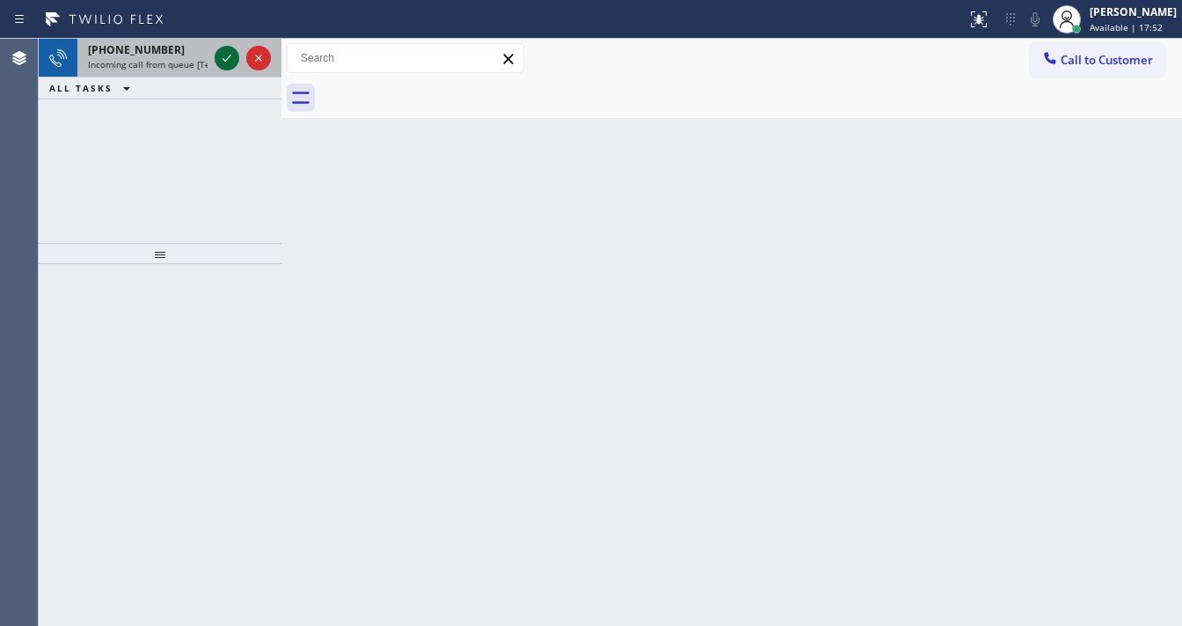
click at [221, 55] on icon at bounding box center [226, 58] width 21 height 21
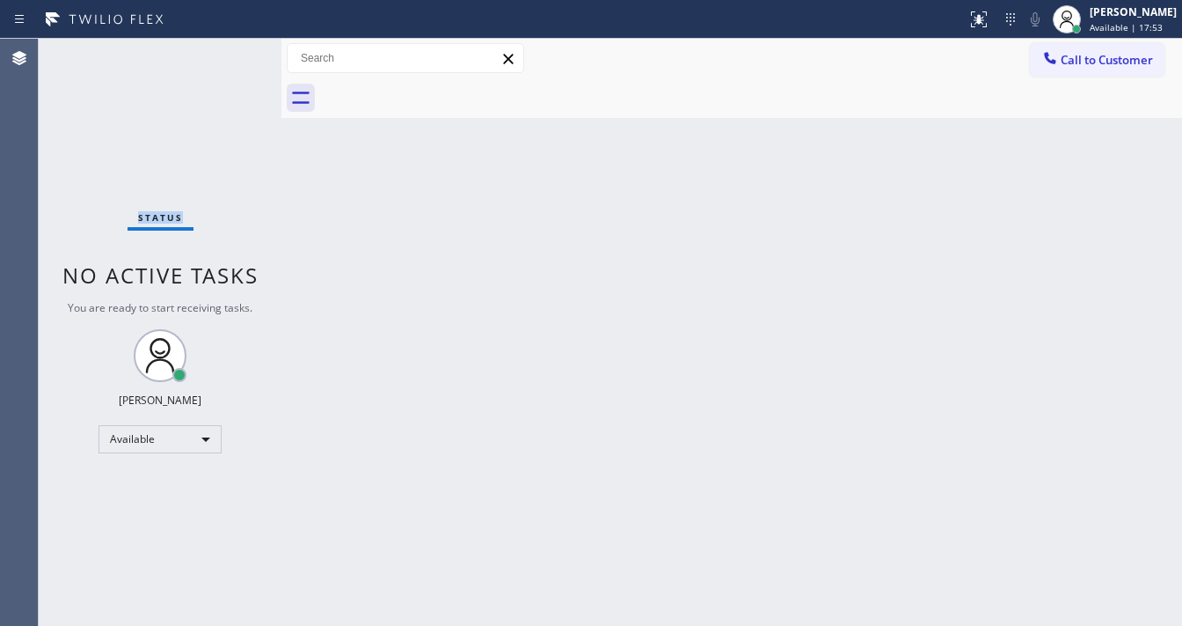
click at [221, 55] on div "Status No active tasks You are ready to start receiving tasks. [PERSON_NAME]" at bounding box center [160, 332] width 243 height 587
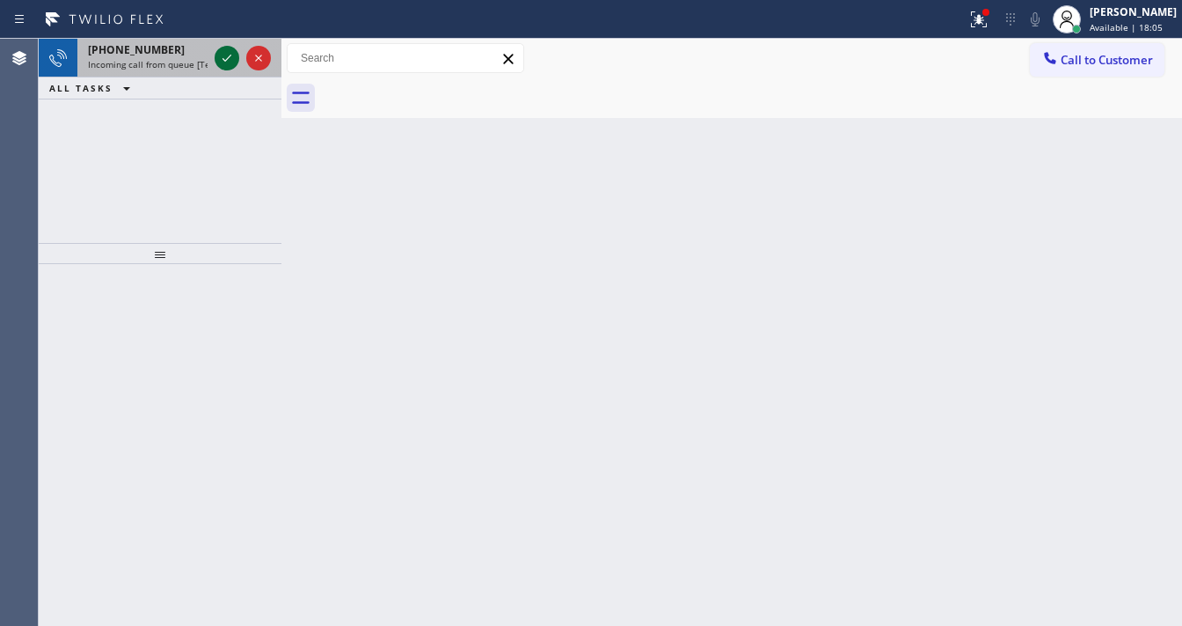
click at [225, 59] on icon at bounding box center [226, 58] width 21 height 21
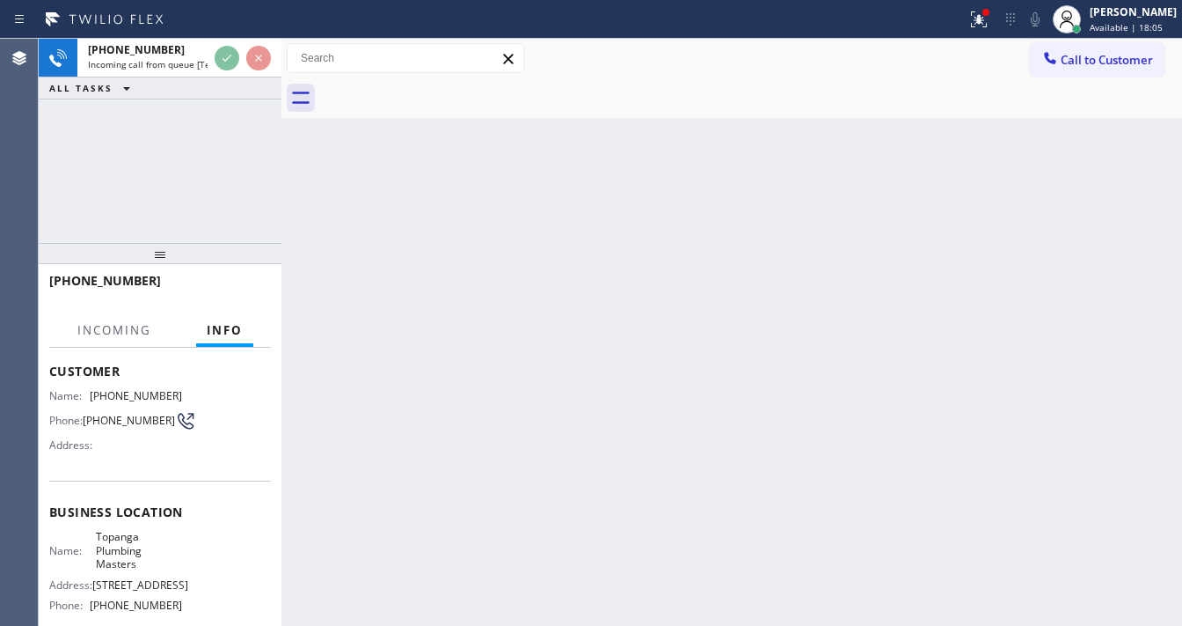
scroll to position [211, 0]
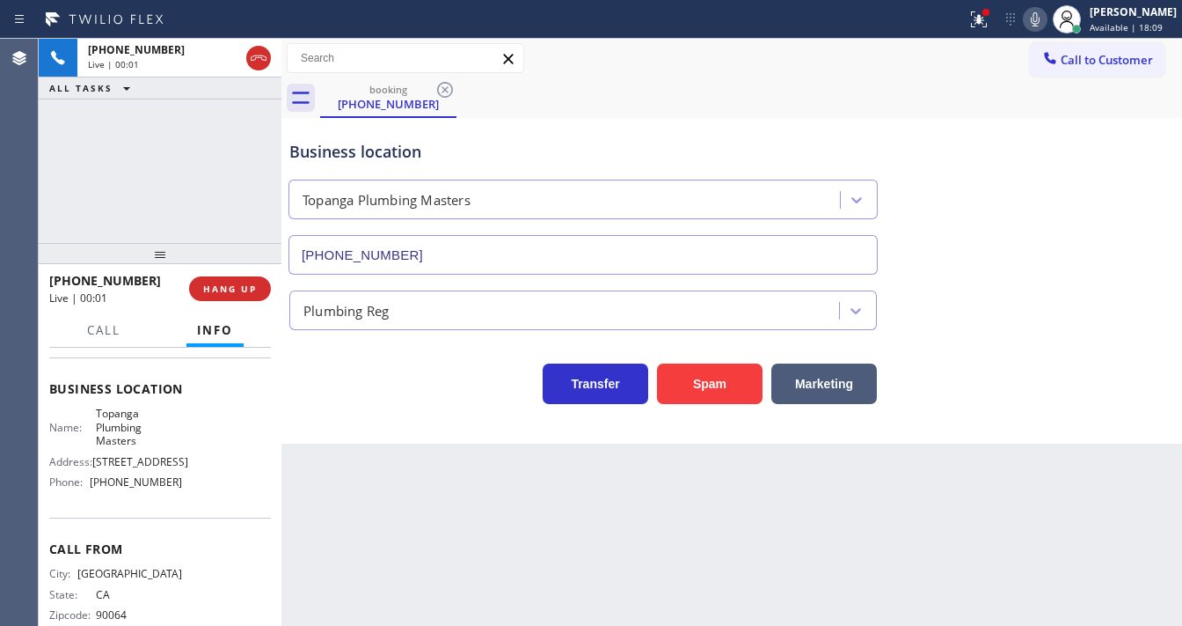
type input "[PHONE_NUMBER]"
click at [61, 194] on div "[PHONE_NUMBER] Live | 00:02 ALL TASKS ALL TASKS ACTIVE TASKS TASKS IN WRAP UP" at bounding box center [160, 141] width 243 height 204
click at [153, 194] on div "[PHONE_NUMBER] Live | 00:02 ALL TASKS ALL TASKS ACTIVE TASKS TASKS IN WRAP UP" at bounding box center [160, 141] width 243 height 204
drag, startPoint x: 47, startPoint y: 202, endPoint x: 56, endPoint y: 209, distance: 11.5
click at [47, 202] on div "[PHONE_NUMBER] Live | 00:30 ALL TASKS ALL TASKS ACTIVE TASKS TASKS IN WRAP UP" at bounding box center [160, 141] width 243 height 204
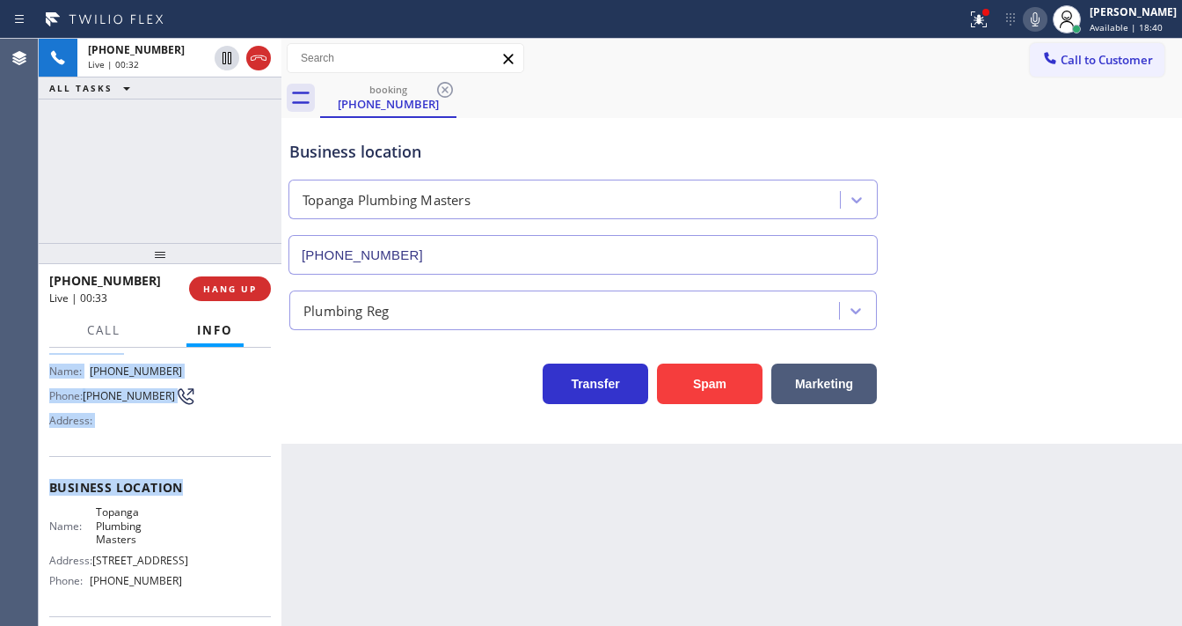
scroll to position [257, 0]
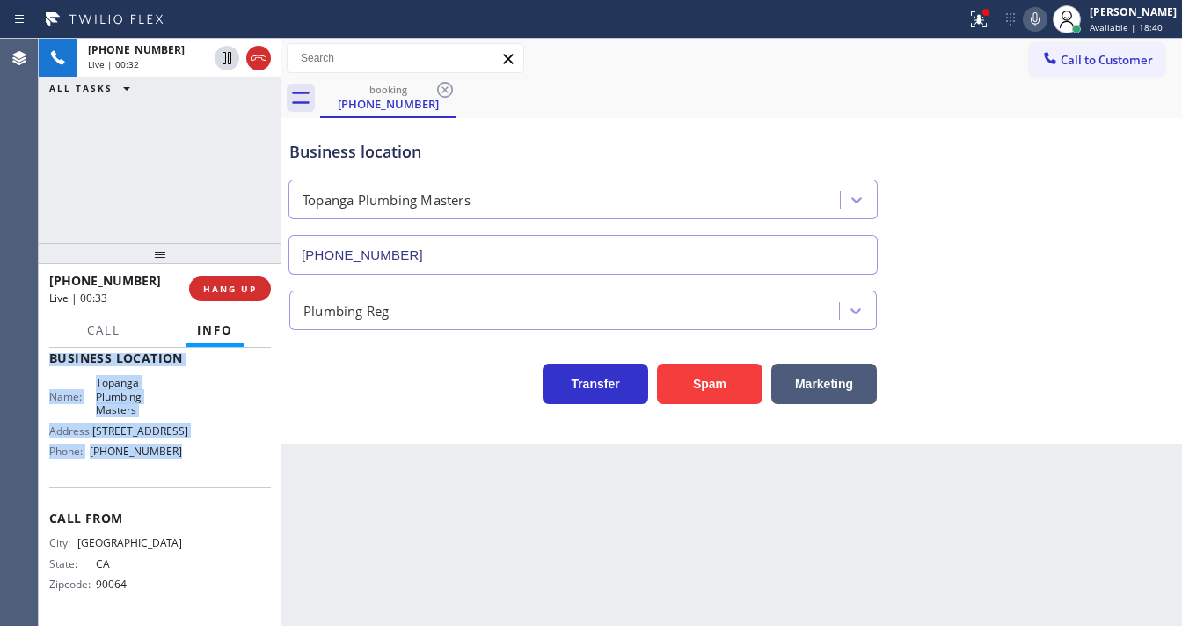
drag, startPoint x: 46, startPoint y: 377, endPoint x: 193, endPoint y: 469, distance: 173.6
click at [193, 469] on div "Context Queue: [Test] All Priority: 2 Customer Name: [PHONE_NUMBER] Phone: [PHO…" at bounding box center [160, 487] width 243 height 278
copy div "Customer Name: [PHONE_NUMBER] Phone: [PHONE_NUMBER] Address: Business location …"
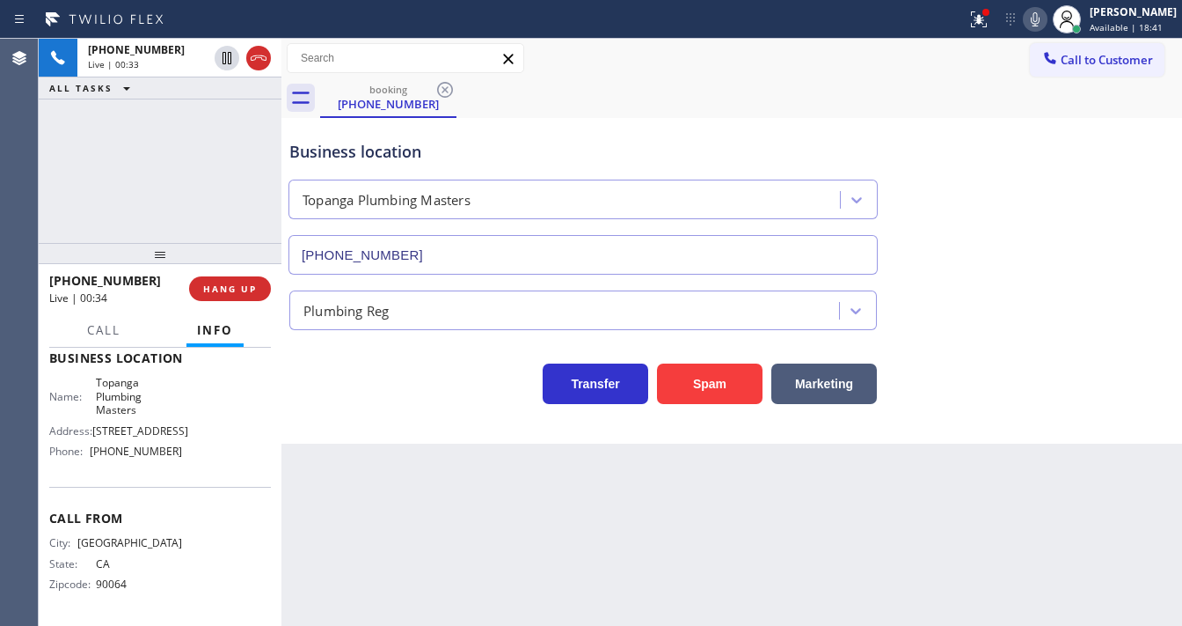
click at [172, 156] on div "[PHONE_NUMBER] Live | 00:33 ALL TASKS ALL TASKS ACTIVE TASKS TASKS IN WRAP UP" at bounding box center [160, 141] width 243 height 204
click at [415, 366] on div "Transfer Spam Marketing" at bounding box center [583, 379] width 595 height 49
click at [999, 35] on button at bounding box center [979, 19] width 39 height 39
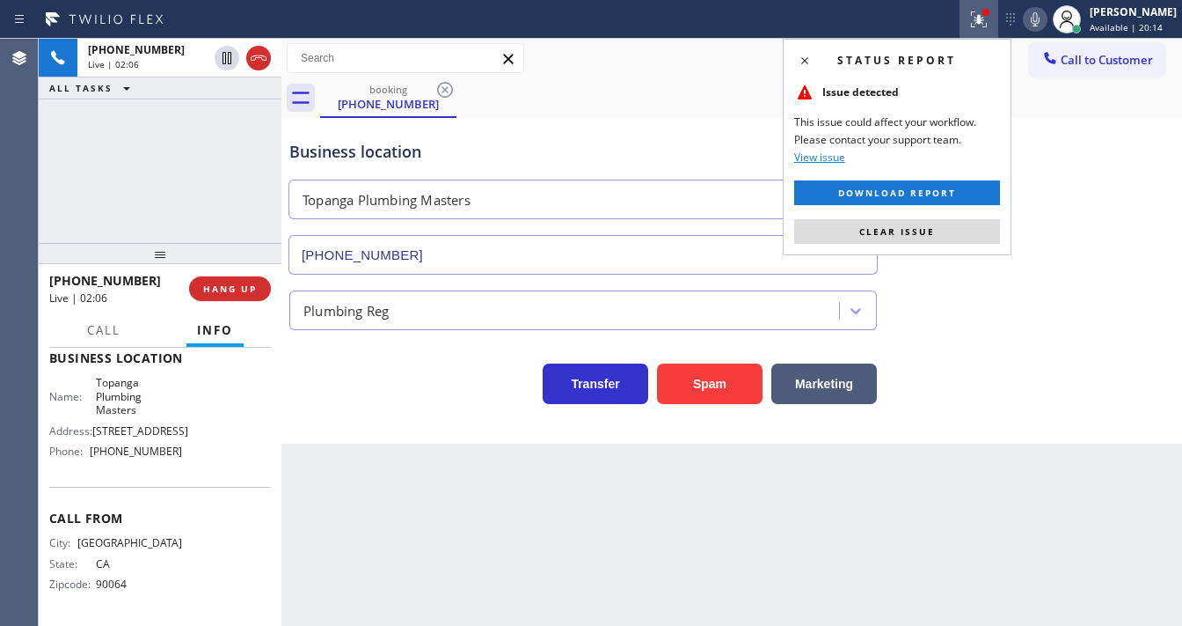
drag, startPoint x: 938, startPoint y: 231, endPoint x: 946, endPoint y: 236, distance: 9.5
click at [939, 231] on button "Clear issue" at bounding box center [897, 231] width 206 height 25
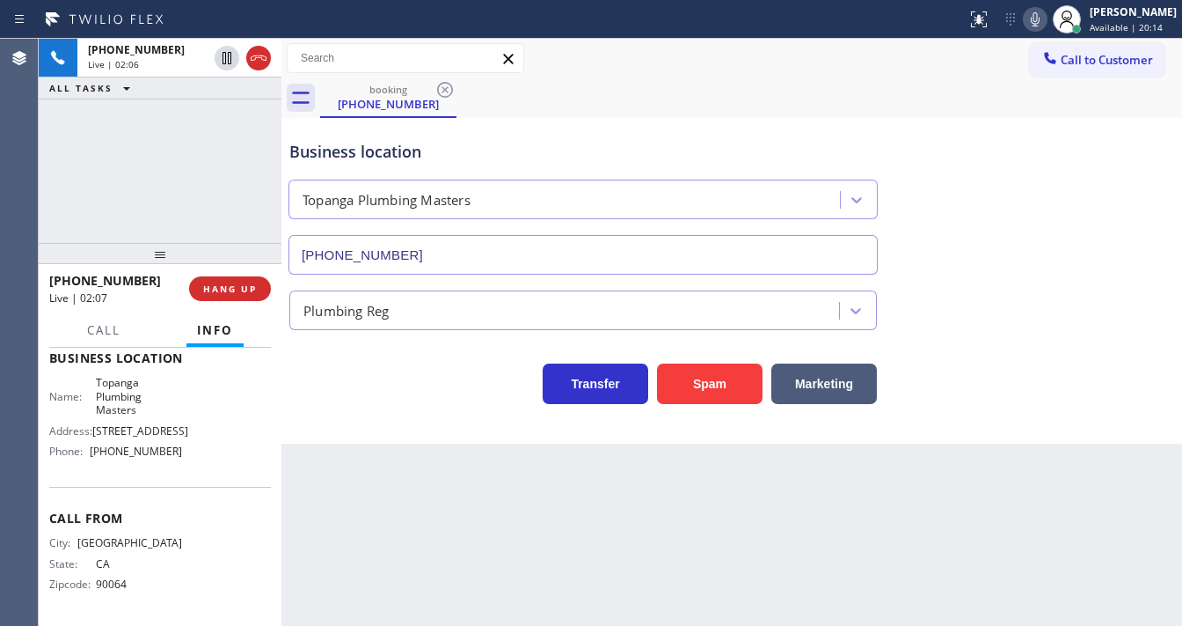
click at [946, 236] on div "Business location [GEOGRAPHIC_DATA] Plumbing Masters [PHONE_NUMBER]" at bounding box center [732, 194] width 892 height 159
click at [50, 172] on div "[PHONE_NUMBER] Live | 03:03 ALL TASKS ALL TASKS ACTIVE TASKS TASKS IN WRAP UP" at bounding box center [160, 141] width 243 height 204
click at [128, 204] on div "[PHONE_NUMBER] Live | 04:33 ALL TASKS ALL TASKS ACTIVE TASKS TASKS IN WRAP UP […" at bounding box center [160, 141] width 243 height 204
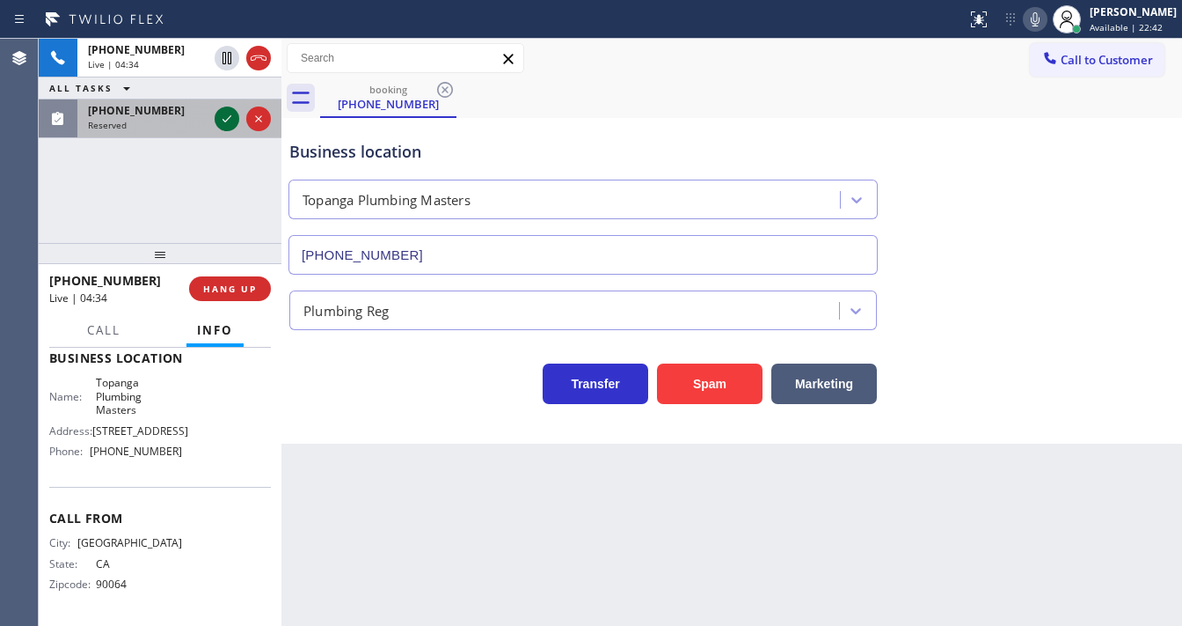
click at [223, 113] on icon at bounding box center [226, 118] width 21 height 21
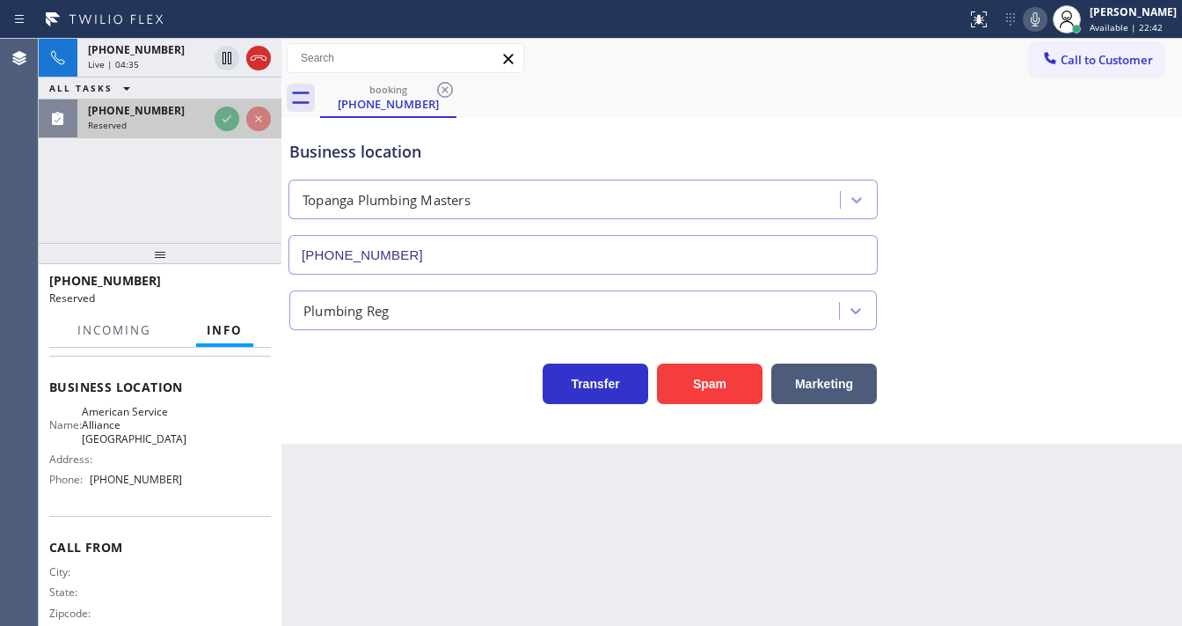
scroll to position [299, 0]
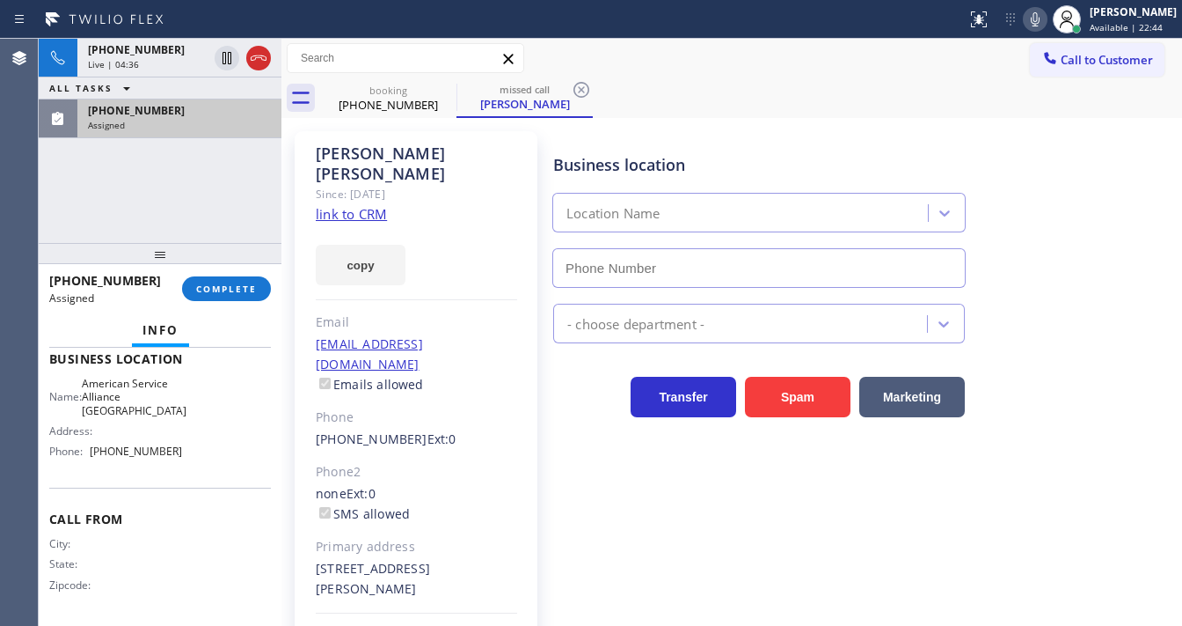
type input "[PHONE_NUMBER]"
click at [341, 205] on link "link to CRM" at bounding box center [351, 214] width 71 height 18
click at [231, 284] on span "COMPLETE" at bounding box center [226, 288] width 61 height 12
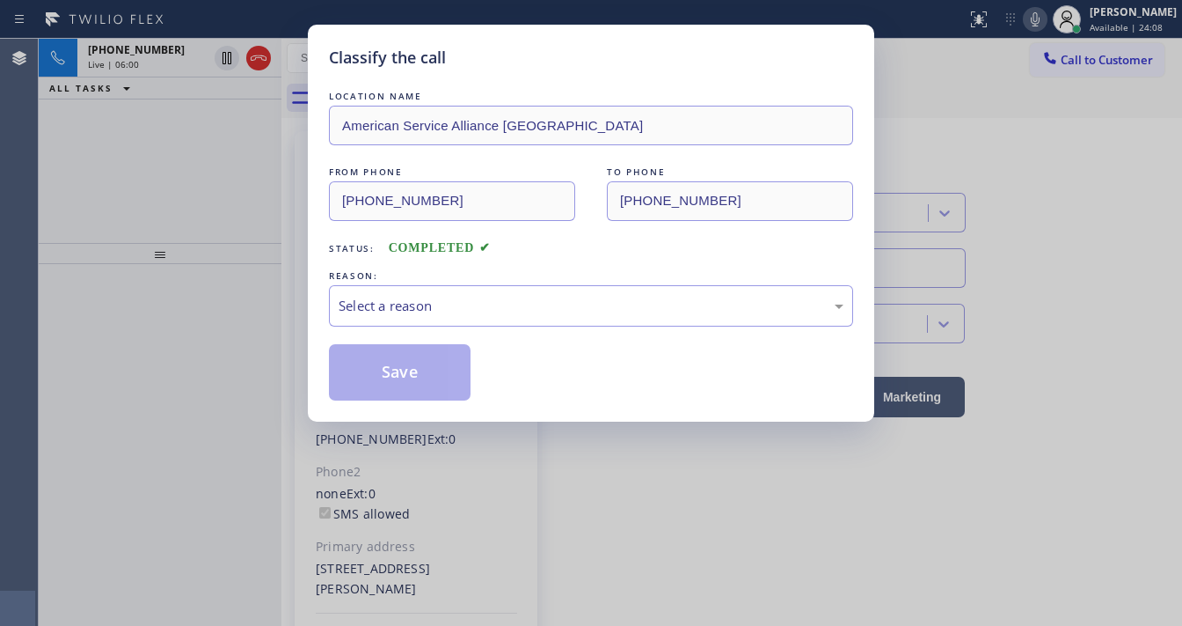
click at [402, 311] on div "Select a reason" at bounding box center [591, 306] width 505 height 20
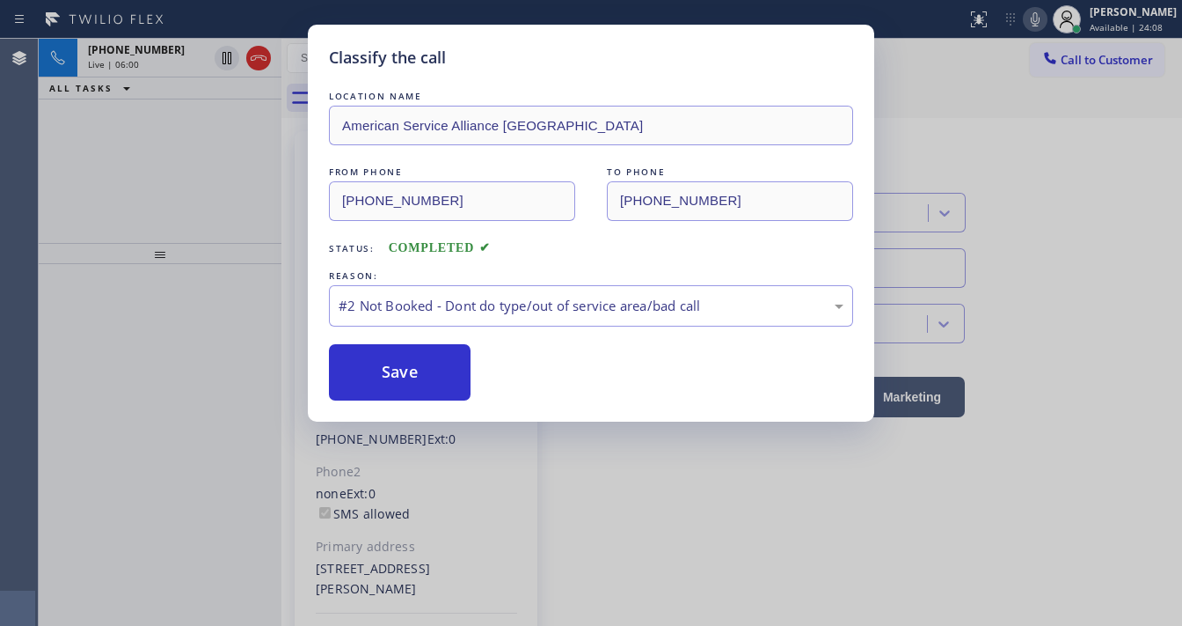
click at [414, 365] on button "Save" at bounding box center [400, 372] width 142 height 56
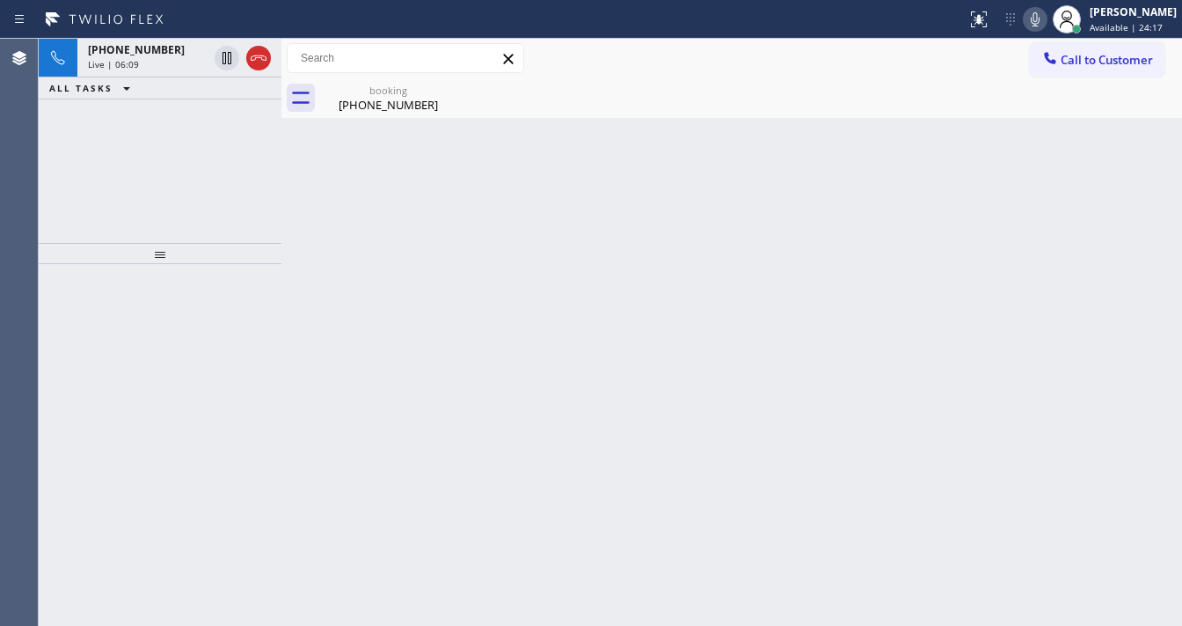
click at [98, 172] on div "[PHONE_NUMBER] Live | 06:09 ALL TASKS ALL TASKS ACTIVE TASKS TASKS IN WRAP UP" at bounding box center [160, 141] width 243 height 204
click at [366, 92] on div "booking" at bounding box center [388, 90] width 133 height 13
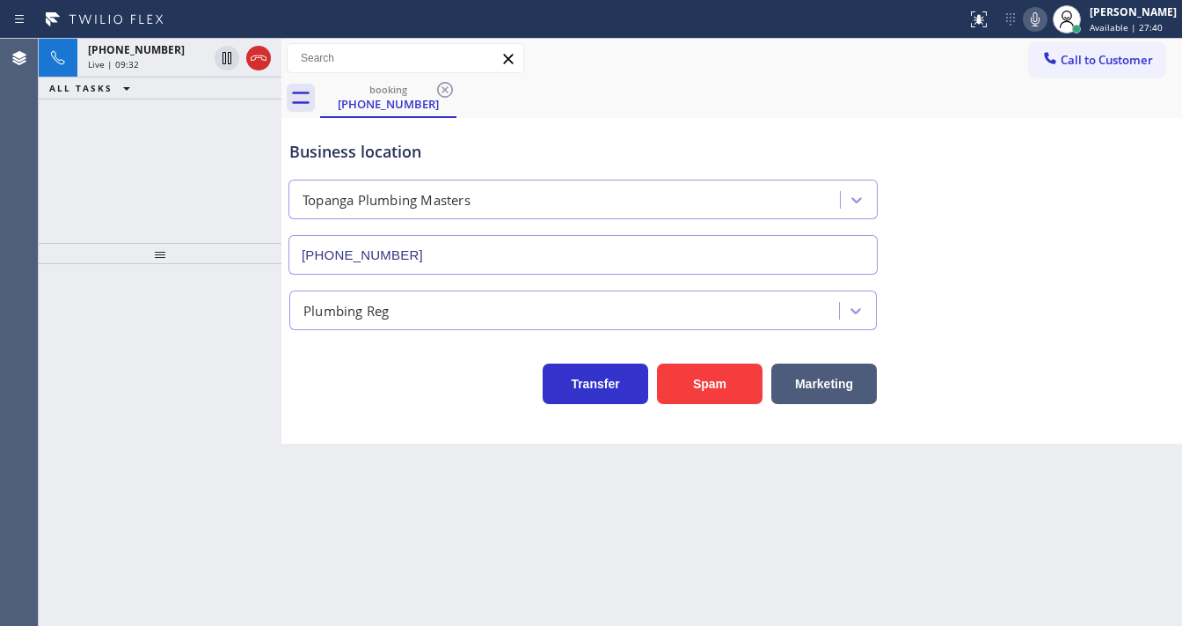
click at [197, 65] on div "Live | 09:32" at bounding box center [148, 64] width 120 height 12
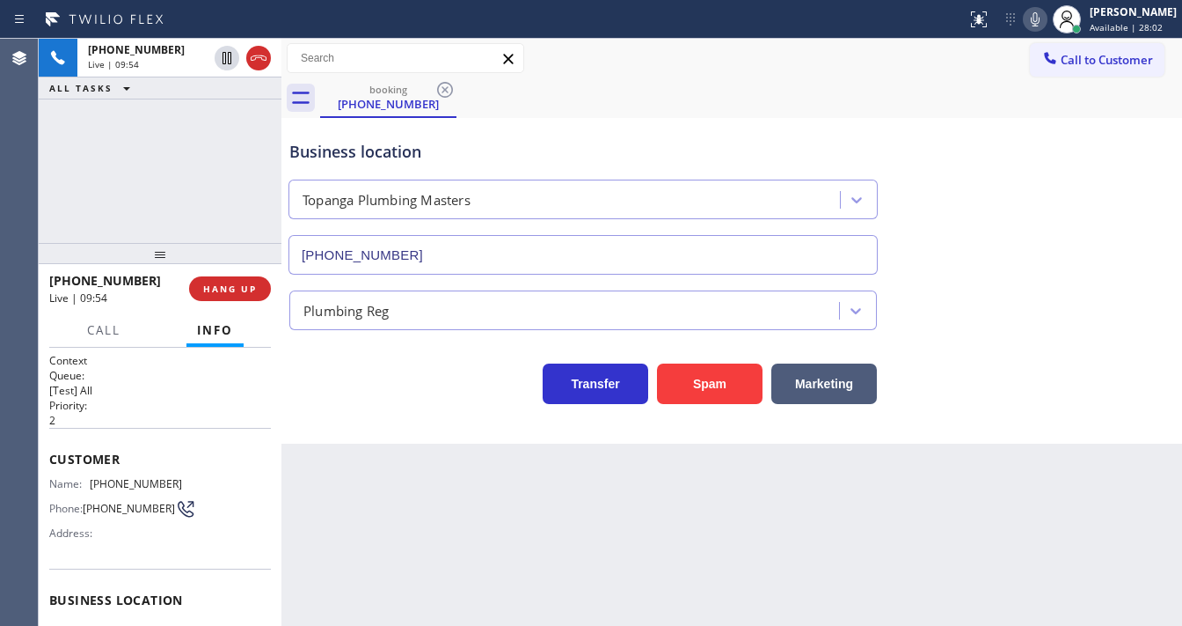
click at [1044, 26] on icon at bounding box center [1035, 19] width 21 height 21
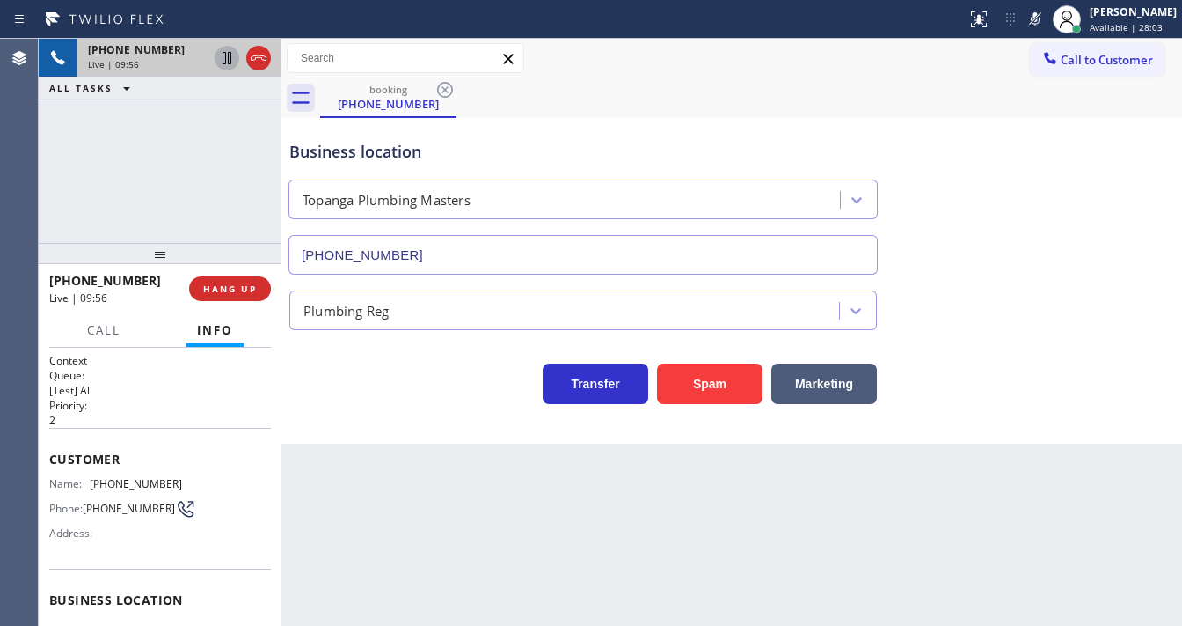
click at [230, 58] on icon at bounding box center [226, 58] width 21 height 21
click at [56, 160] on div "[PHONE_NUMBER] Live | 09:58 ALL TASKS ALL TASKS ACTIVE TASKS TASKS IN WRAP UP" at bounding box center [160, 141] width 243 height 204
click at [225, 58] on icon at bounding box center [226, 58] width 21 height 21
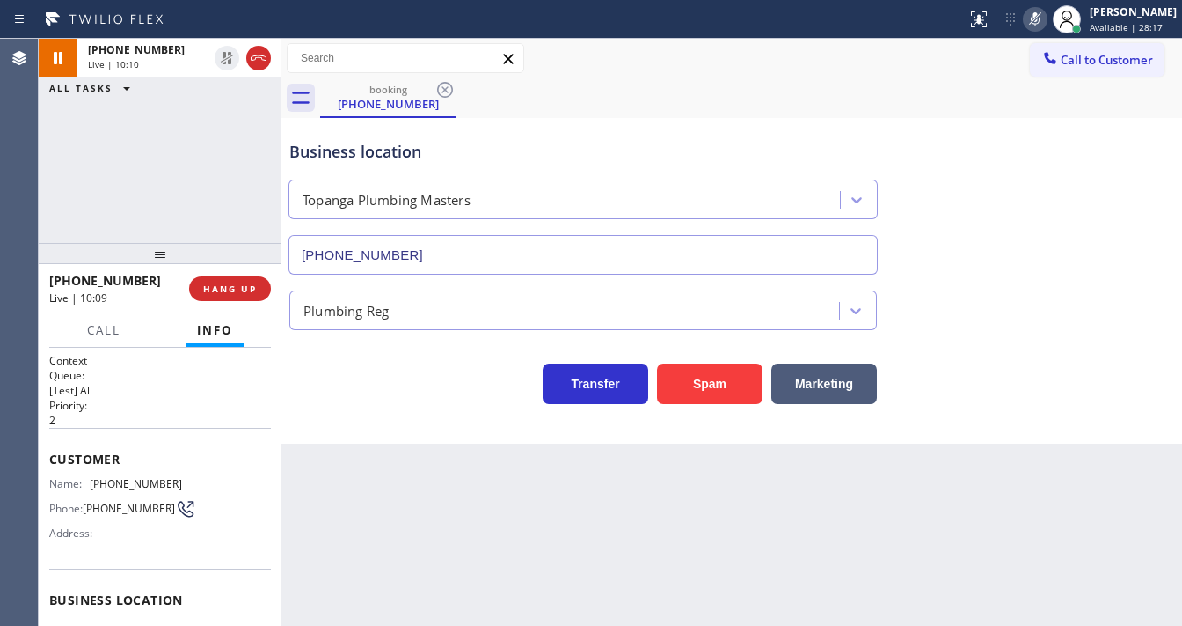
click at [1045, 18] on icon at bounding box center [1035, 19] width 21 height 21
click at [898, 79] on div "booking [PHONE_NUMBER]" at bounding box center [751, 98] width 862 height 40
click at [139, 183] on div "[PHONE_NUMBER] Live | 10:10 ALL TASKS ALL TASKS ACTIVE TASKS TASKS IN WRAP UP" at bounding box center [160, 141] width 243 height 204
click at [1040, 20] on icon at bounding box center [1035, 19] width 9 height 14
click at [1046, 20] on icon at bounding box center [1035, 19] width 21 height 21
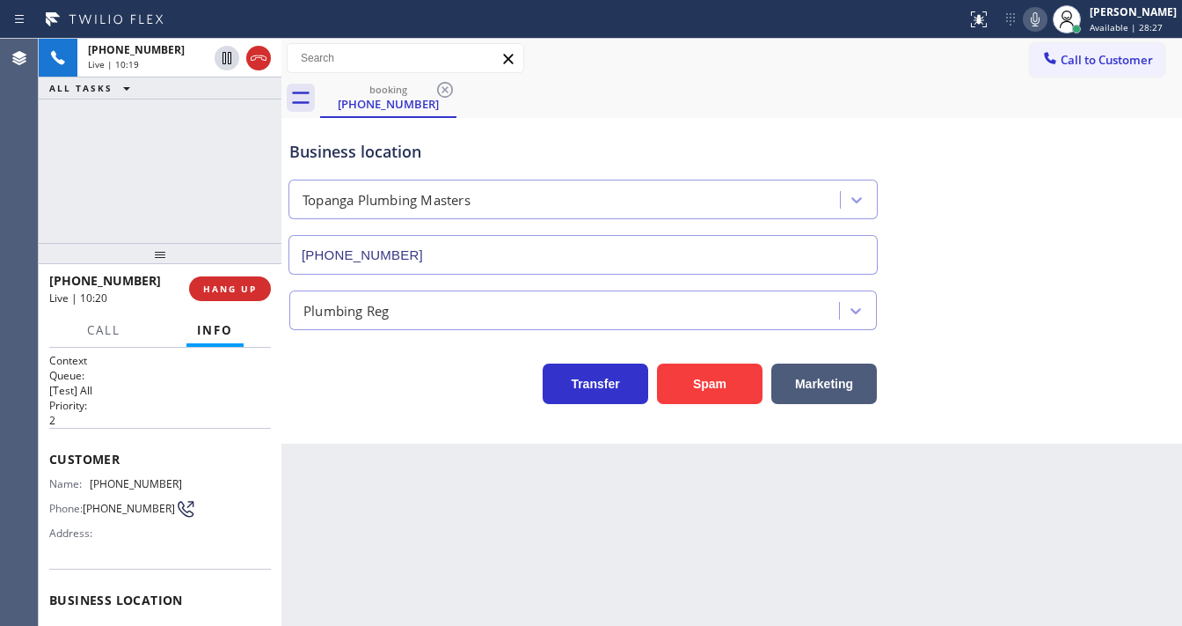
click at [128, 197] on div "[PHONE_NUMBER] Live | 10:19 ALL TASKS ALL TASKS ACTIVE TASKS TASKS IN WRAP UP" at bounding box center [160, 141] width 243 height 204
click at [80, 155] on div "[PHONE_NUMBER] Live | 10:23 ALL TASKS ALL TASKS ACTIVE TASKS TASKS IN WRAP UP" at bounding box center [160, 141] width 243 height 204
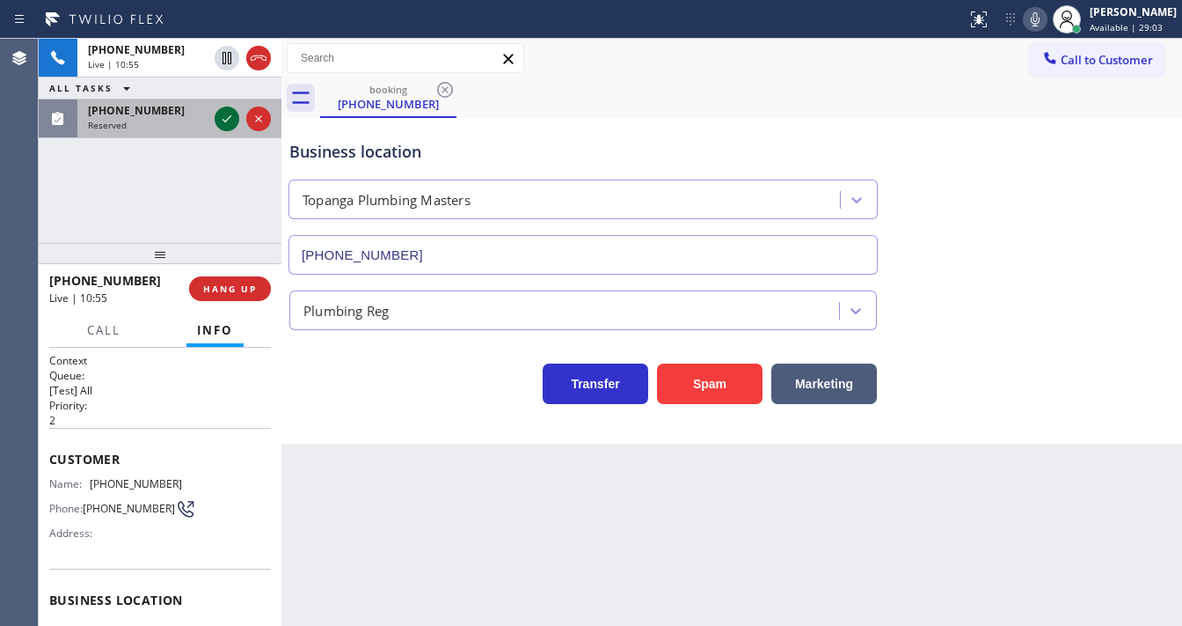
click at [225, 120] on icon at bounding box center [227, 118] width 9 height 7
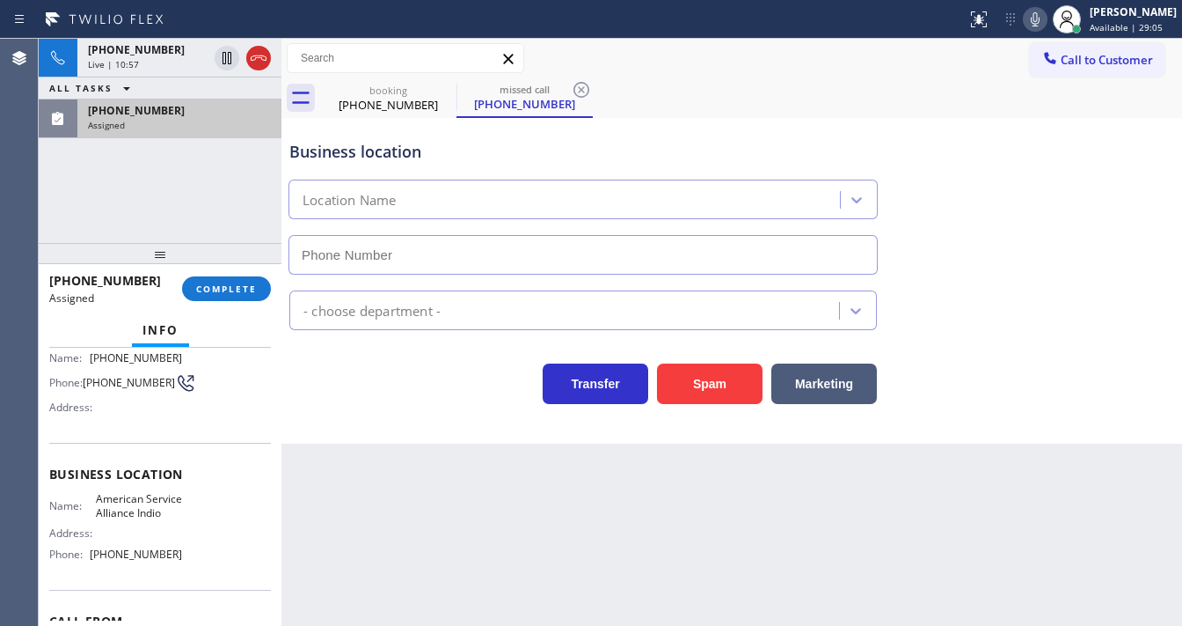
type input "[PHONE_NUMBER]"
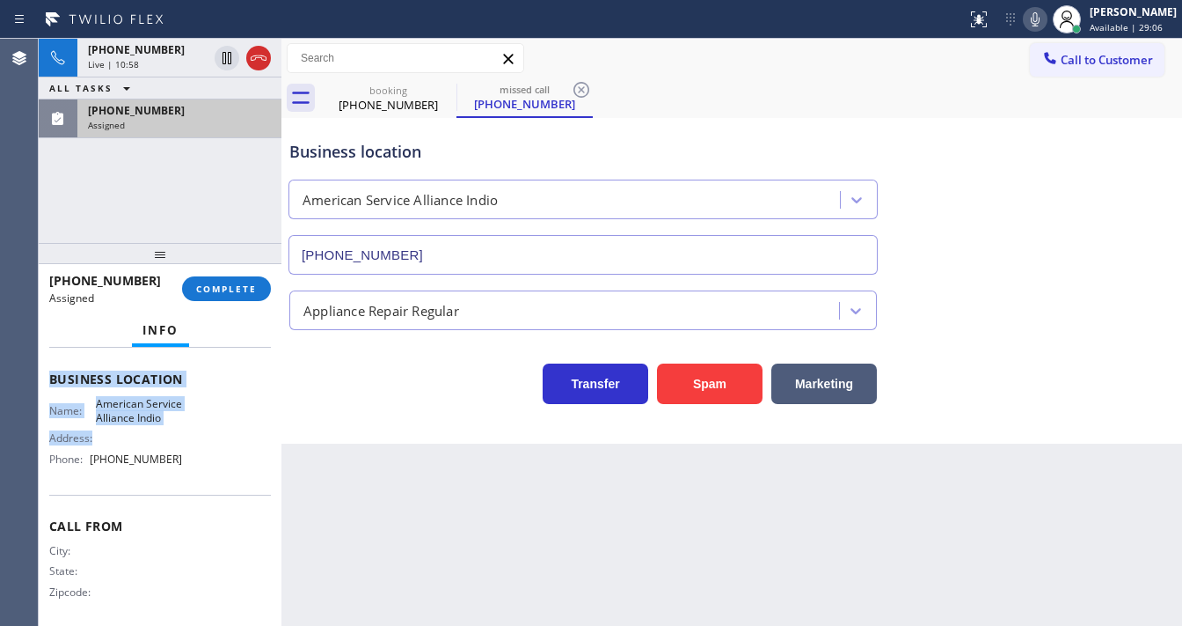
scroll to position [257, 0]
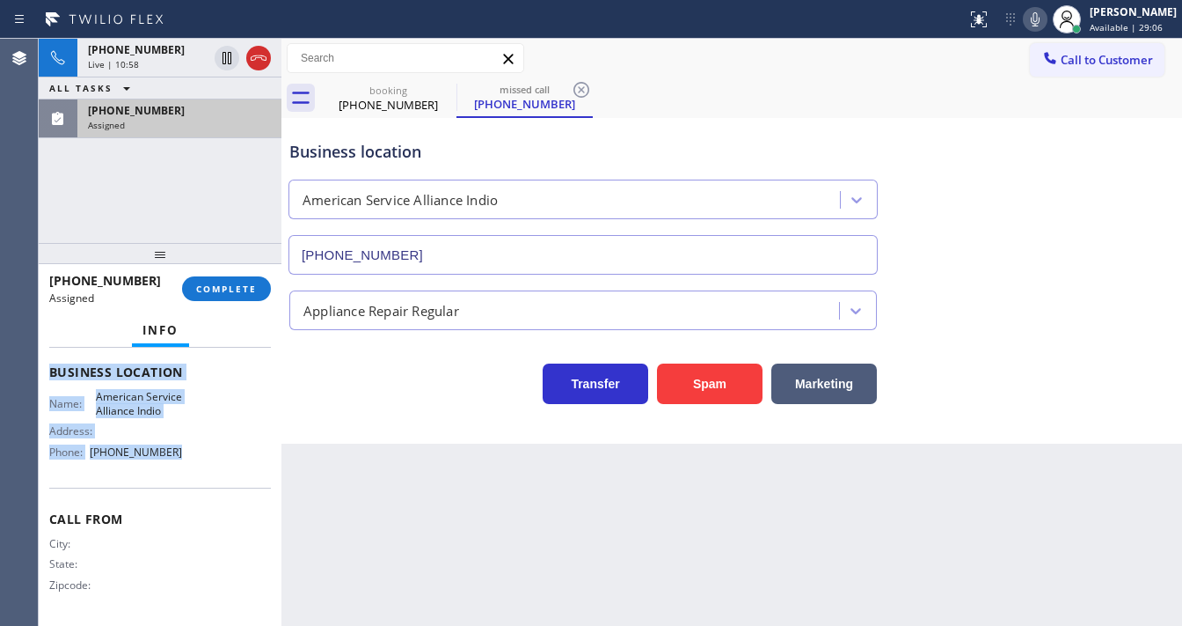
drag, startPoint x: 49, startPoint y: 397, endPoint x: 181, endPoint y: 450, distance: 142.1
click at [181, 450] on div "Context Queue: Appliance Repair Priority: 0 Task Age: Customer Name: [PHONE_NUM…" at bounding box center [160, 365] width 222 height 510
copy div "Customer Name: [PHONE_NUMBER] Phone: [PHONE_NUMBER] Address: Business location …"
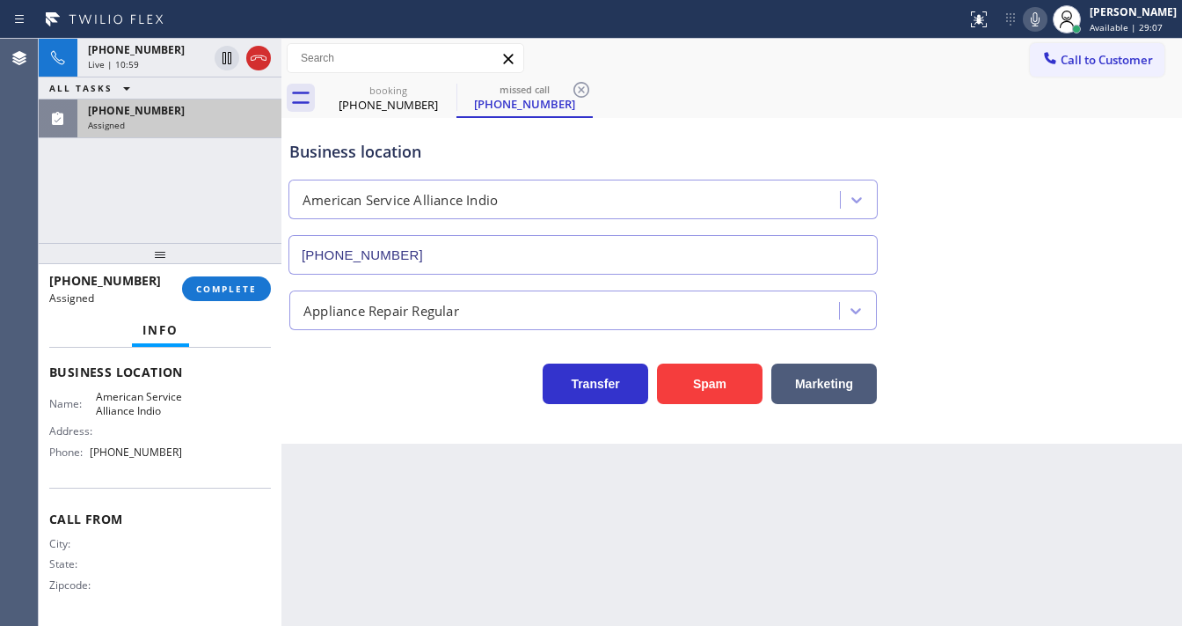
click at [225, 311] on div "[PHONE_NUMBER] Assigned COMPLETE" at bounding box center [160, 288] width 243 height 49
click at [232, 289] on span "COMPLETE" at bounding box center [226, 288] width 61 height 12
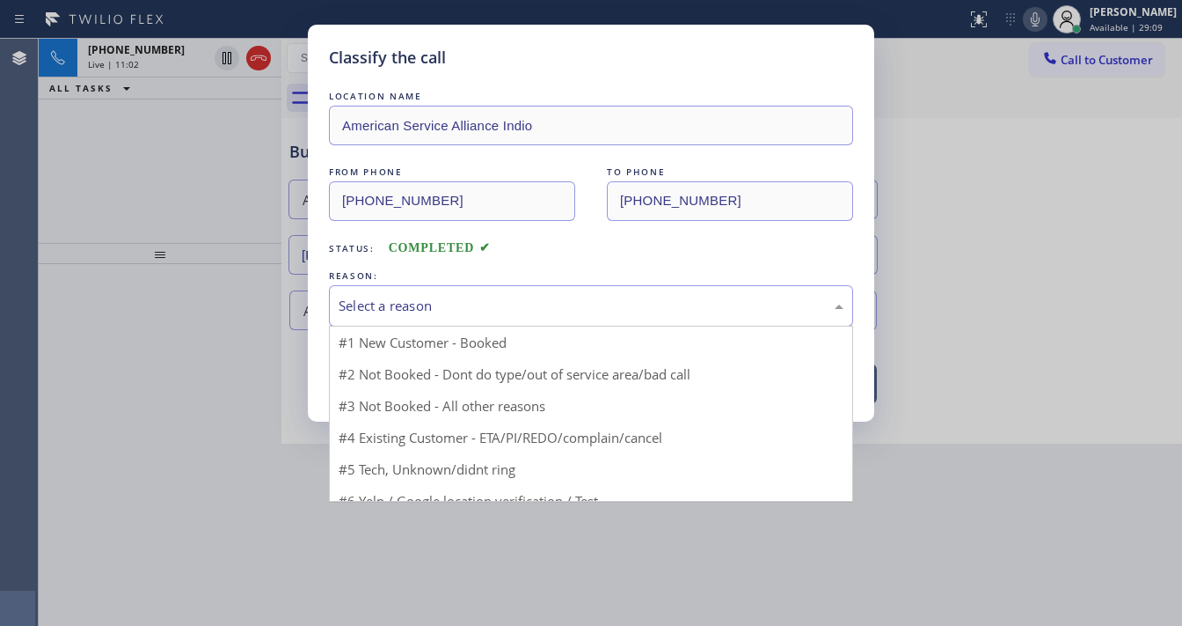
click at [369, 308] on div "Select a reason" at bounding box center [591, 306] width 505 height 20
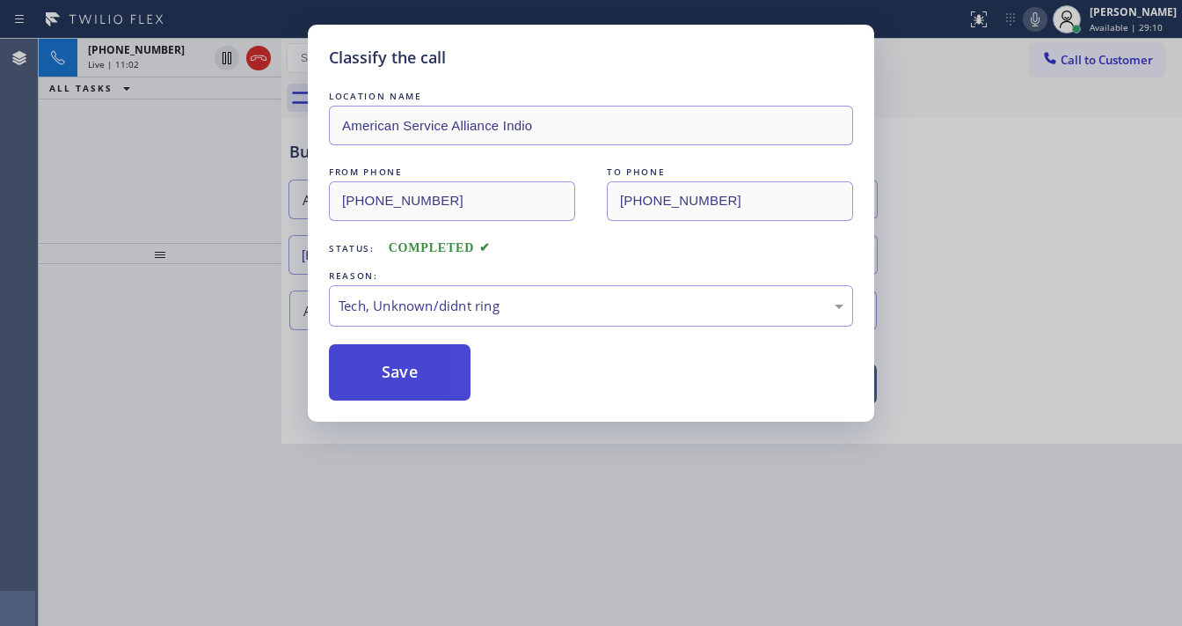
click at [398, 377] on button "Save" at bounding box center [400, 372] width 142 height 56
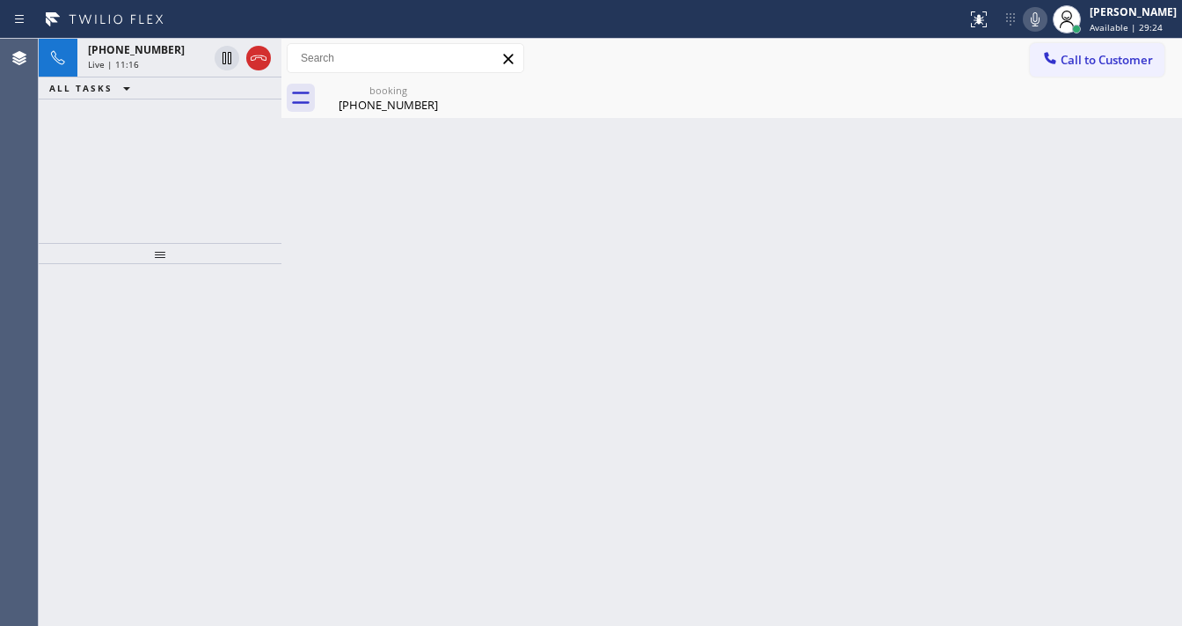
click at [72, 172] on div "[PHONE_NUMBER] Live | 11:16 ALL TASKS ALL TASKS ACTIVE TASKS TASKS IN WRAP UP" at bounding box center [160, 141] width 243 height 204
click at [373, 110] on div "[PHONE_NUMBER]" at bounding box center [388, 105] width 133 height 16
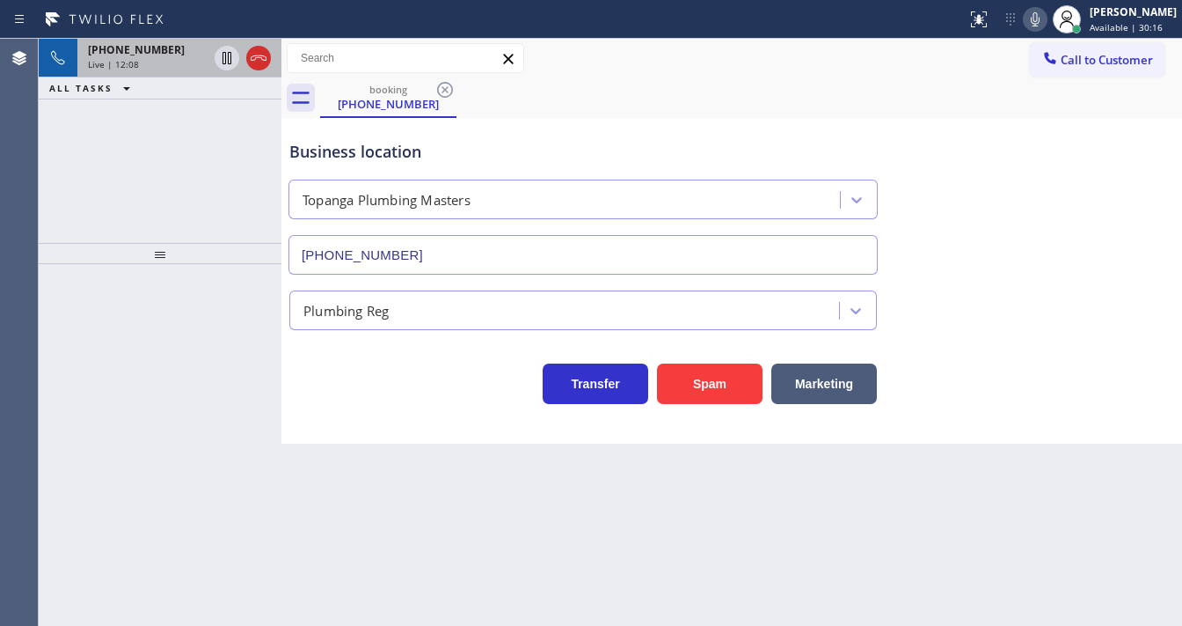
click at [147, 67] on div "Live | 12:08" at bounding box center [148, 64] width 120 height 12
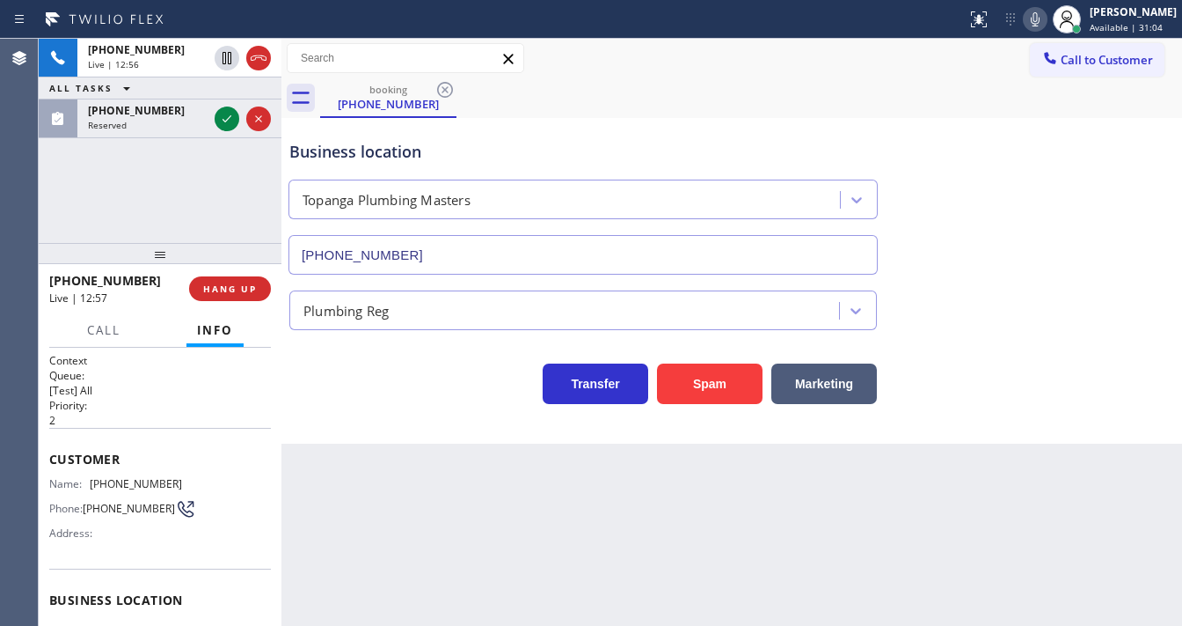
click at [1042, 25] on icon at bounding box center [1035, 19] width 21 height 21
drag, startPoint x: 165, startPoint y: 201, endPoint x: 213, endPoint y: 155, distance: 66.0
click at [168, 200] on div "[PHONE_NUMBER] Live | 12:59 ALL TASKS ALL TASKS ACTIVE TASKS TASKS IN WRAP UP […" at bounding box center [160, 141] width 243 height 204
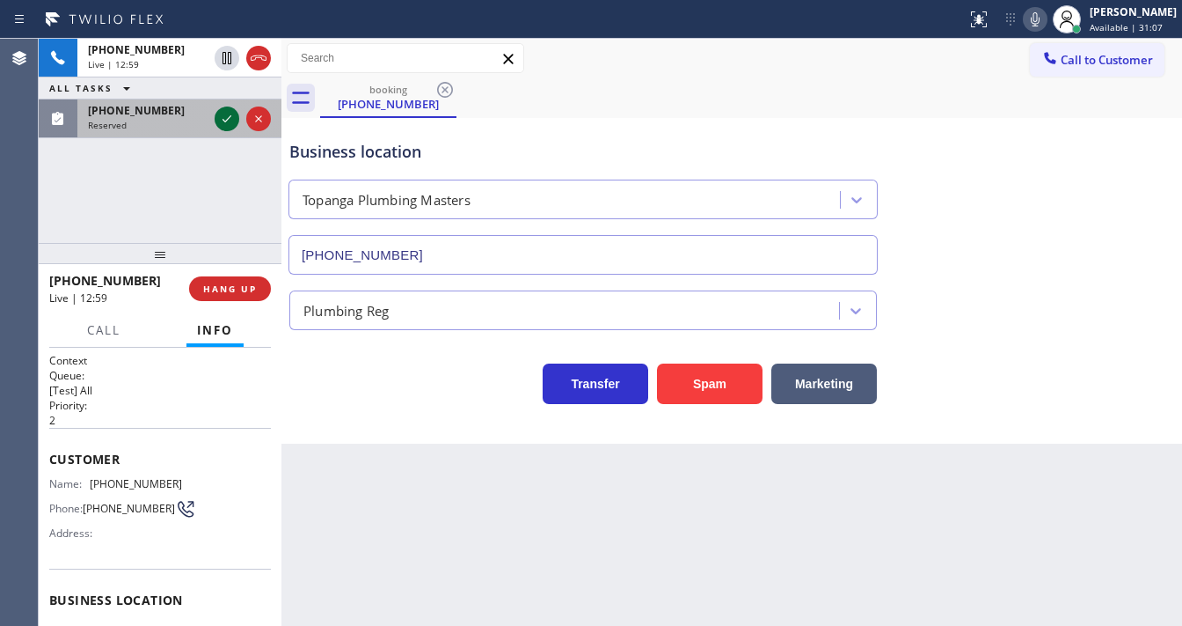
click at [219, 120] on icon at bounding box center [226, 118] width 21 height 21
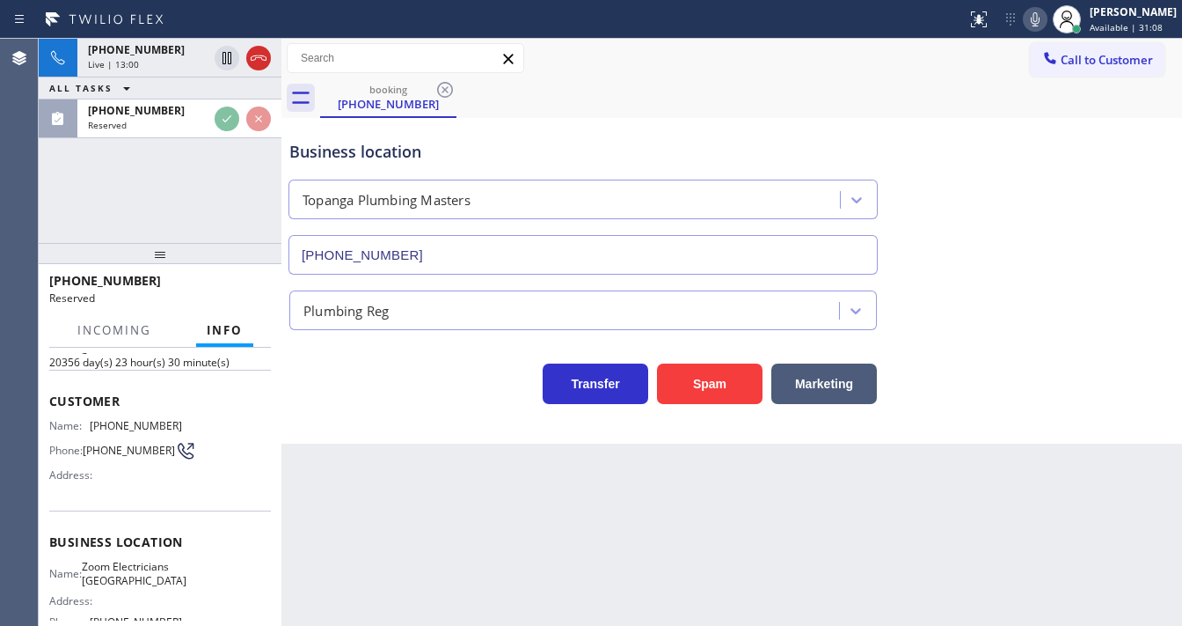
scroll to position [197, 0]
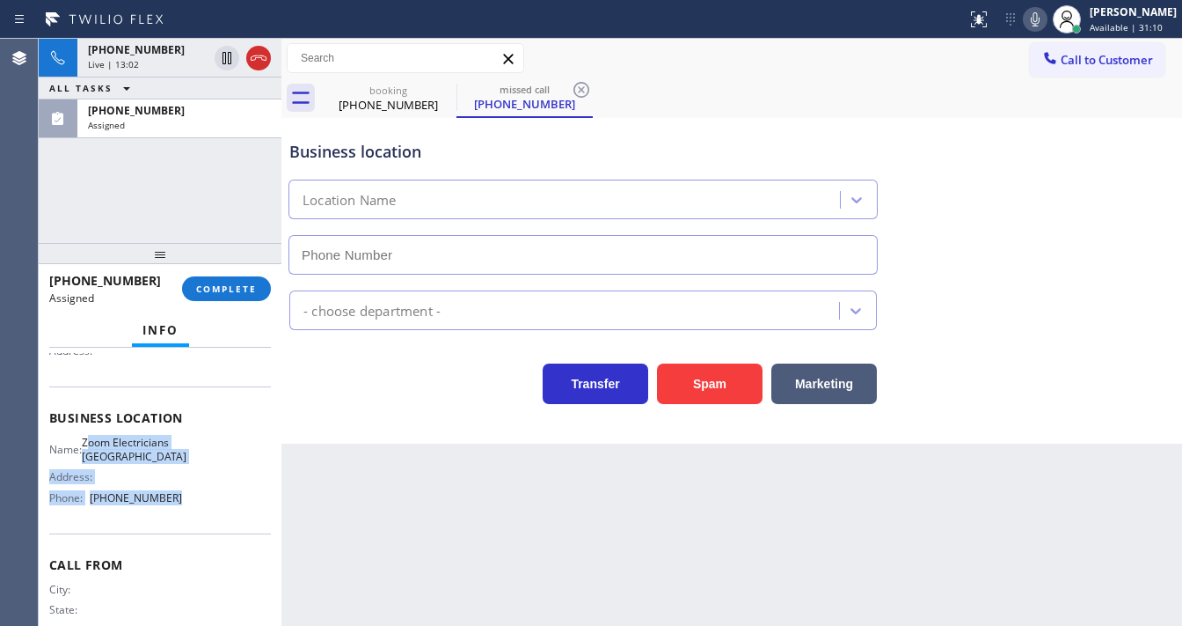
type input "[PHONE_NUMBER]"
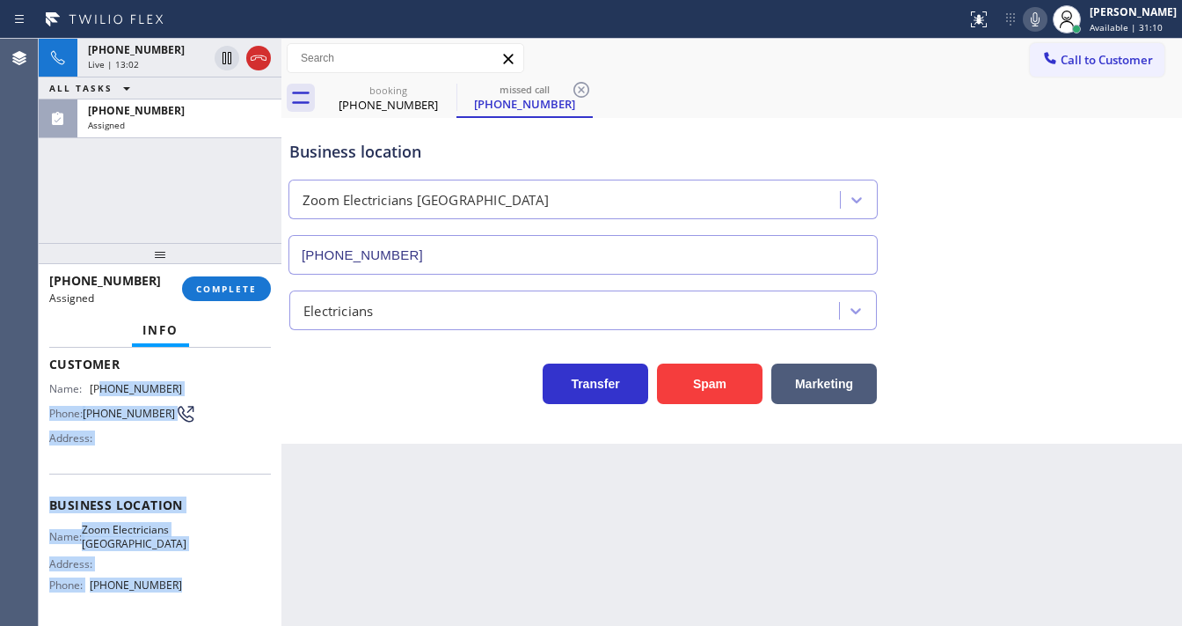
scroll to position [56, 0]
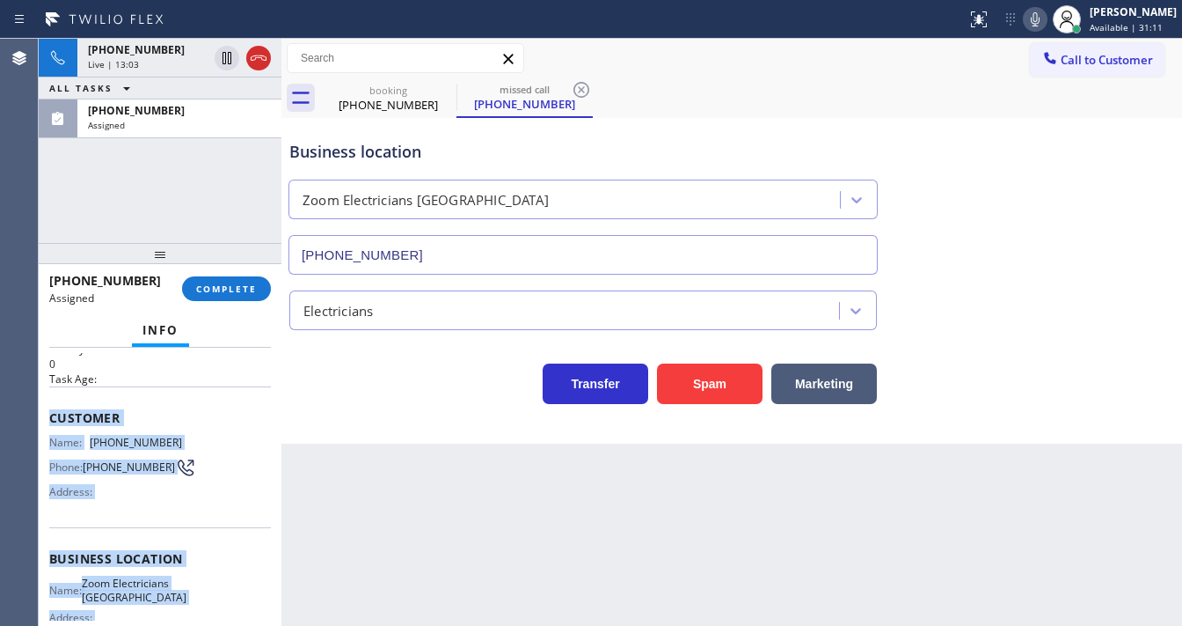
drag, startPoint x: 113, startPoint y: 501, endPoint x: 40, endPoint y: 408, distance: 117.9
click at [40, 408] on div "Context Queue: Electrical Priority: 0 Task Age: Customer Name: [PHONE_NUMBER] P…" at bounding box center [160, 487] width 243 height 278
click at [245, 288] on span "COMPLETE" at bounding box center [226, 288] width 61 height 12
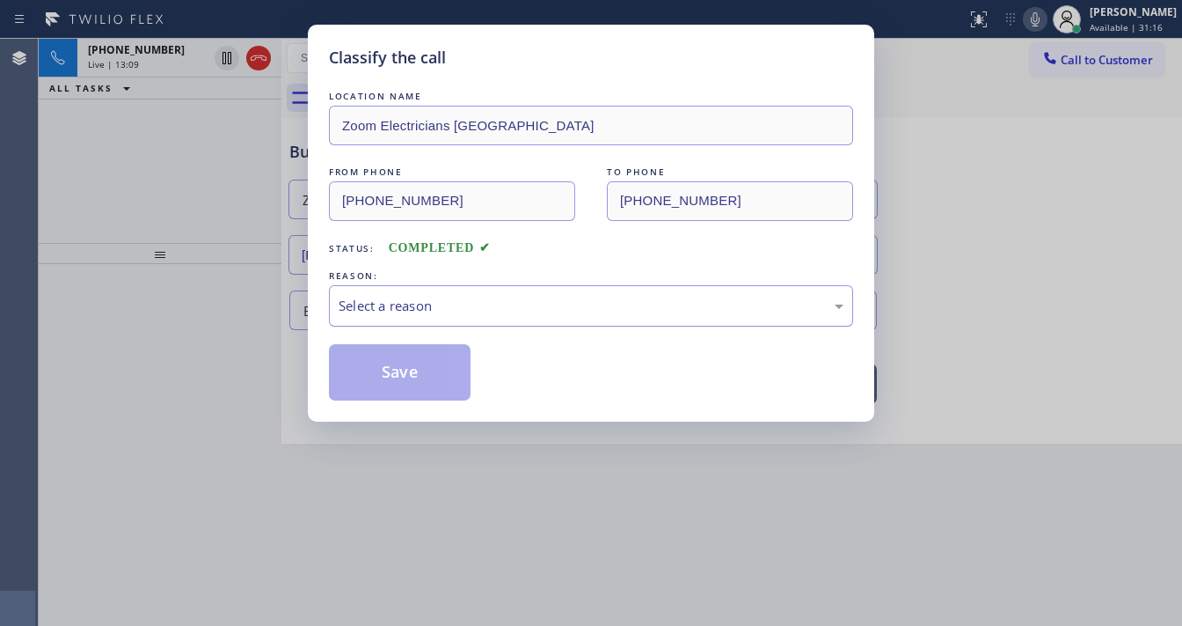
click at [436, 307] on div "Select a reason" at bounding box center [591, 306] width 505 height 20
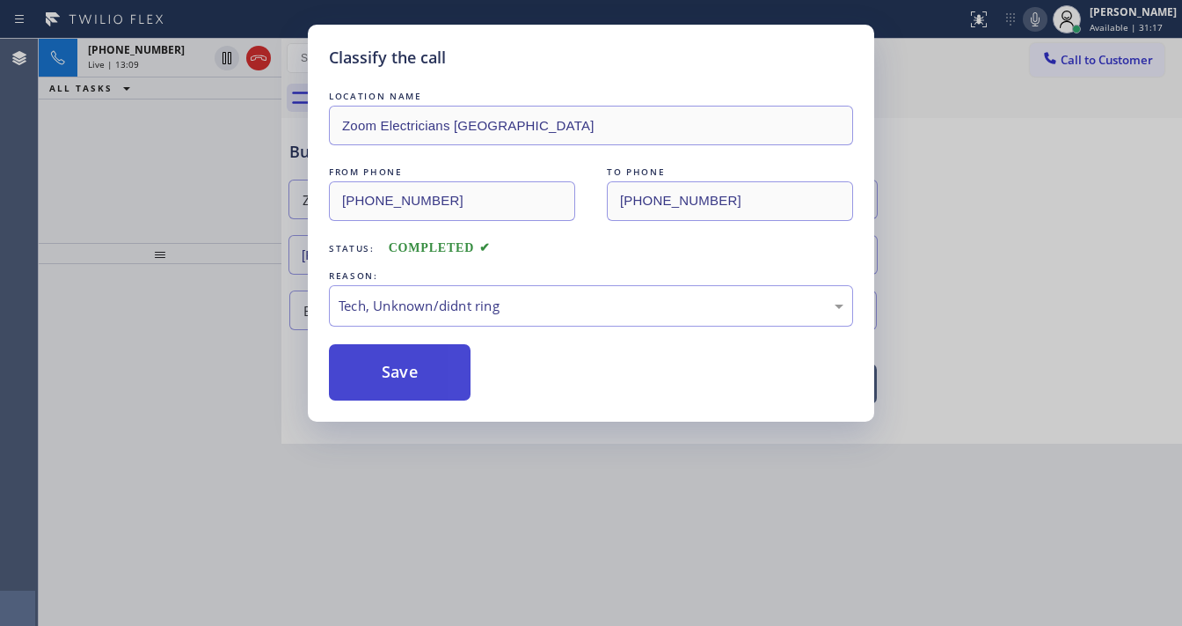
click at [424, 375] on button "Save" at bounding box center [400, 372] width 142 height 56
click at [423, 375] on button "Save" at bounding box center [400, 372] width 142 height 56
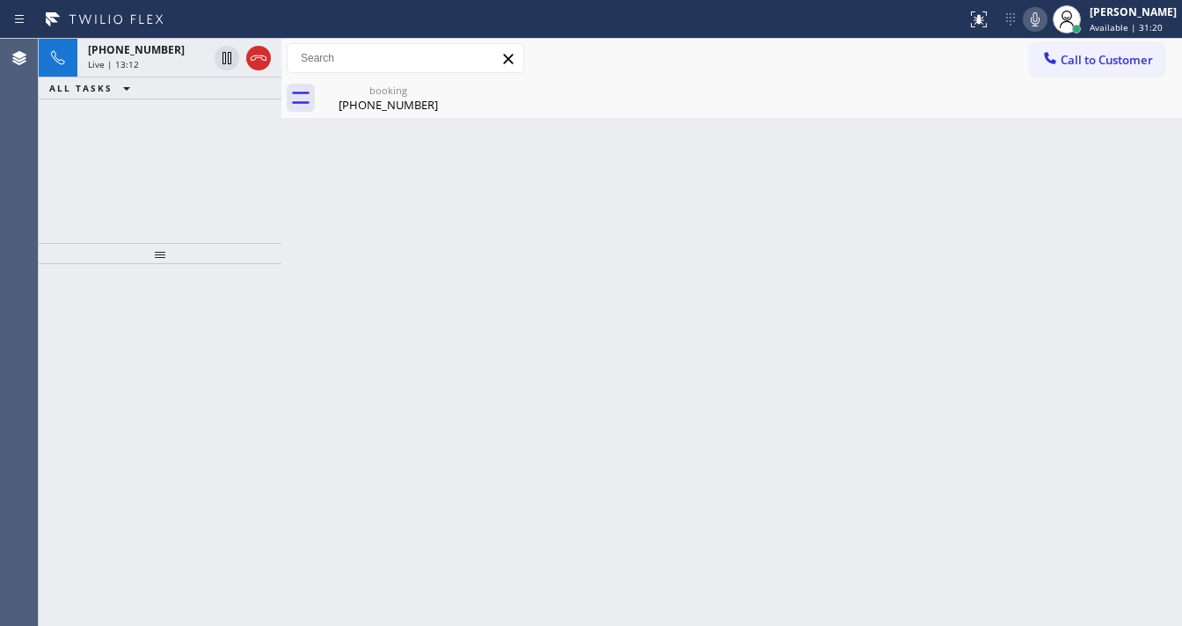
drag, startPoint x: 165, startPoint y: 179, endPoint x: 224, endPoint y: 95, distance: 103.5
click at [165, 176] on div "[PHONE_NUMBER] Live | 13:12 ALL TASKS ALL TASKS ACTIVE TASKS TASKS IN WRAP UP" at bounding box center [160, 141] width 243 height 204
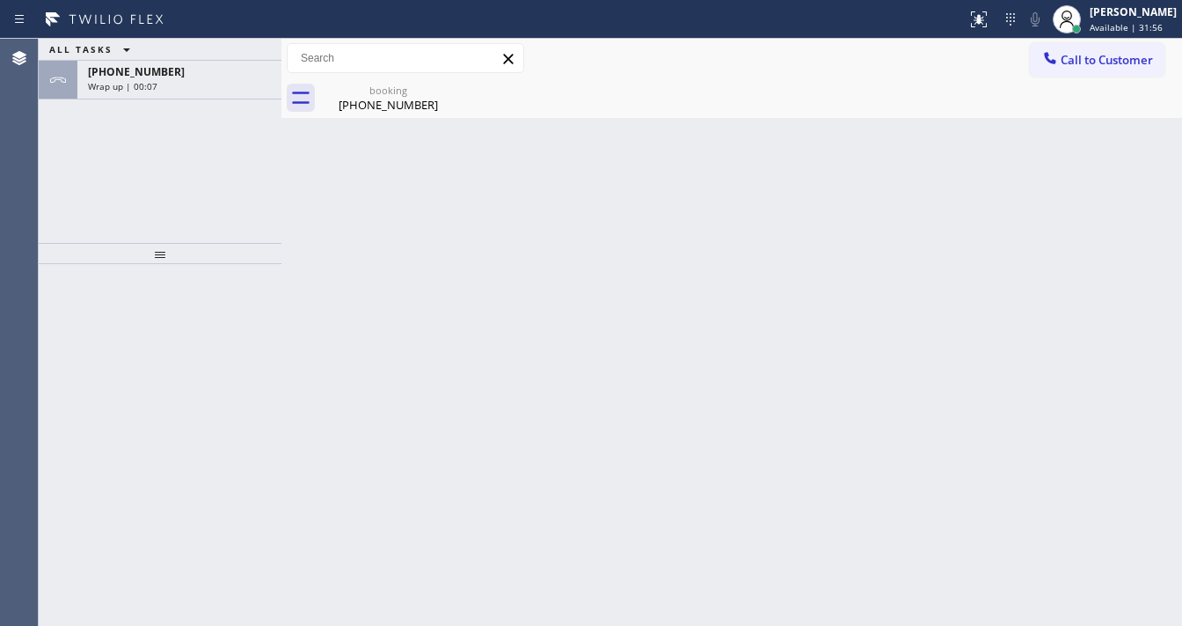
drag, startPoint x: 194, startPoint y: 84, endPoint x: 215, endPoint y: 150, distance: 69.3
click at [194, 84] on div "Wrap up | 00:07" at bounding box center [179, 86] width 183 height 12
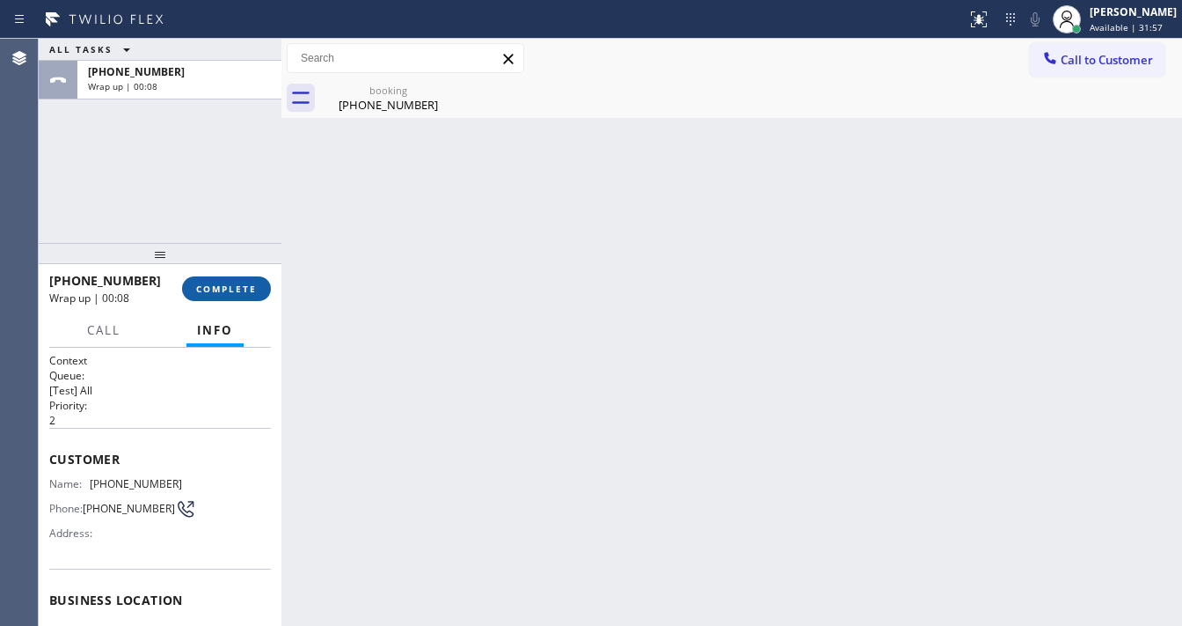
click at [222, 283] on span "COMPLETE" at bounding box center [226, 288] width 61 height 12
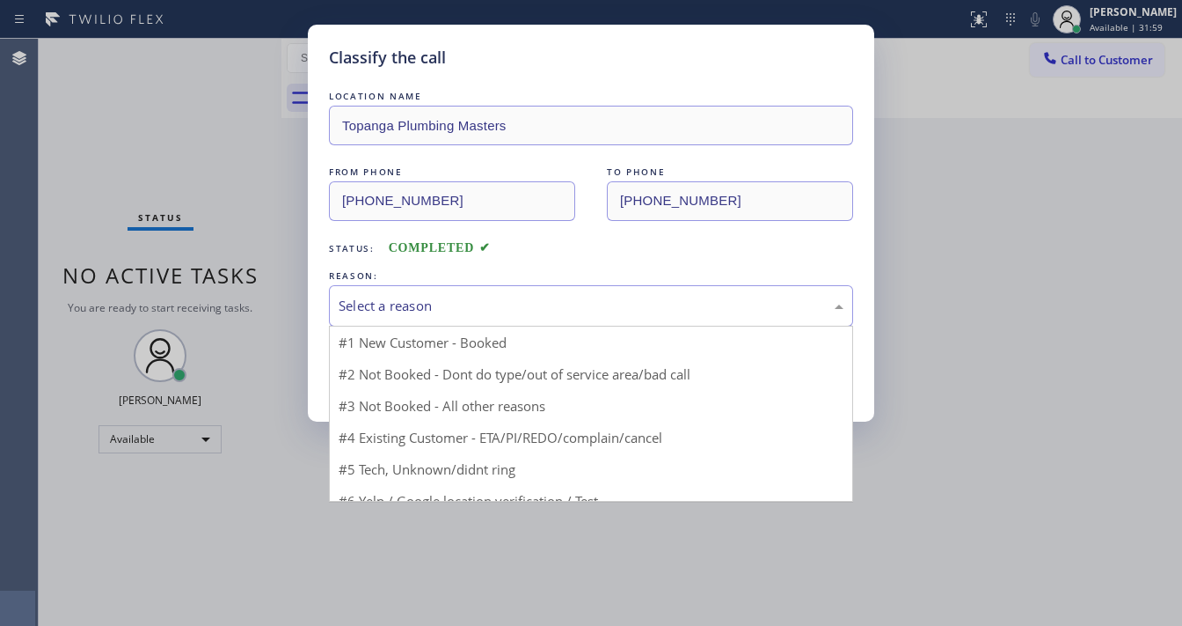
click at [393, 302] on div "Select a reason" at bounding box center [591, 306] width 505 height 20
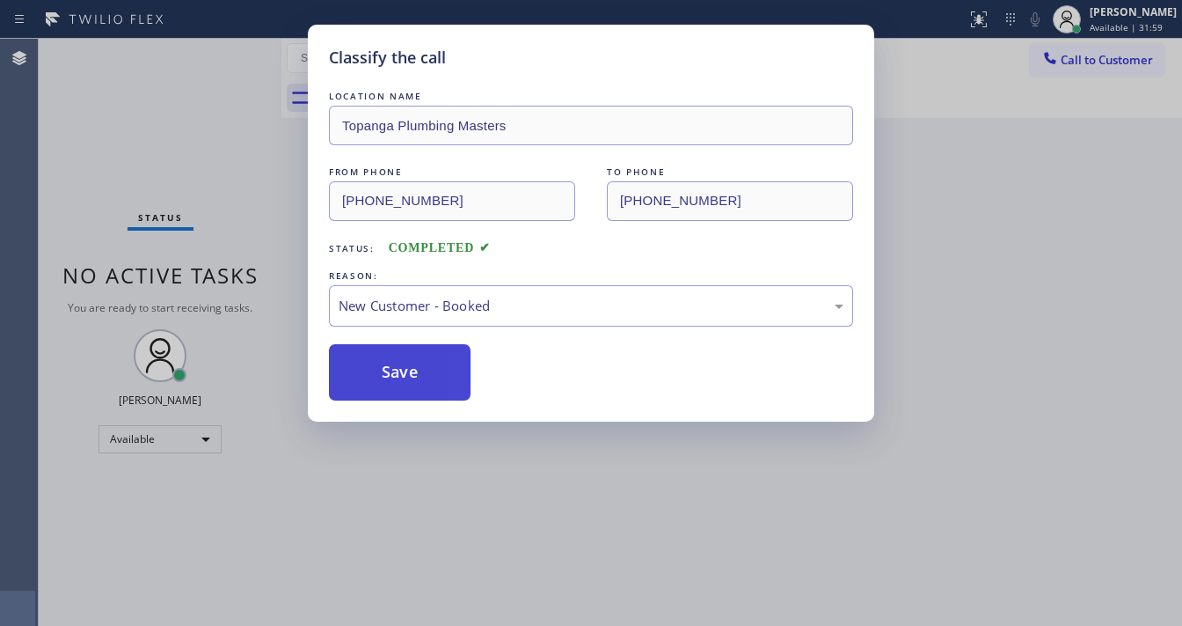
drag, startPoint x: 390, startPoint y: 332, endPoint x: 400, endPoint y: 365, distance: 35.1
click at [400, 367] on button "Save" at bounding box center [400, 372] width 142 height 56
click at [399, 370] on button "Save" at bounding box center [400, 372] width 142 height 56
drag, startPoint x: 399, startPoint y: 370, endPoint x: 298, endPoint y: 377, distance: 101.4
click at [398, 370] on button "Save" at bounding box center [400, 372] width 142 height 56
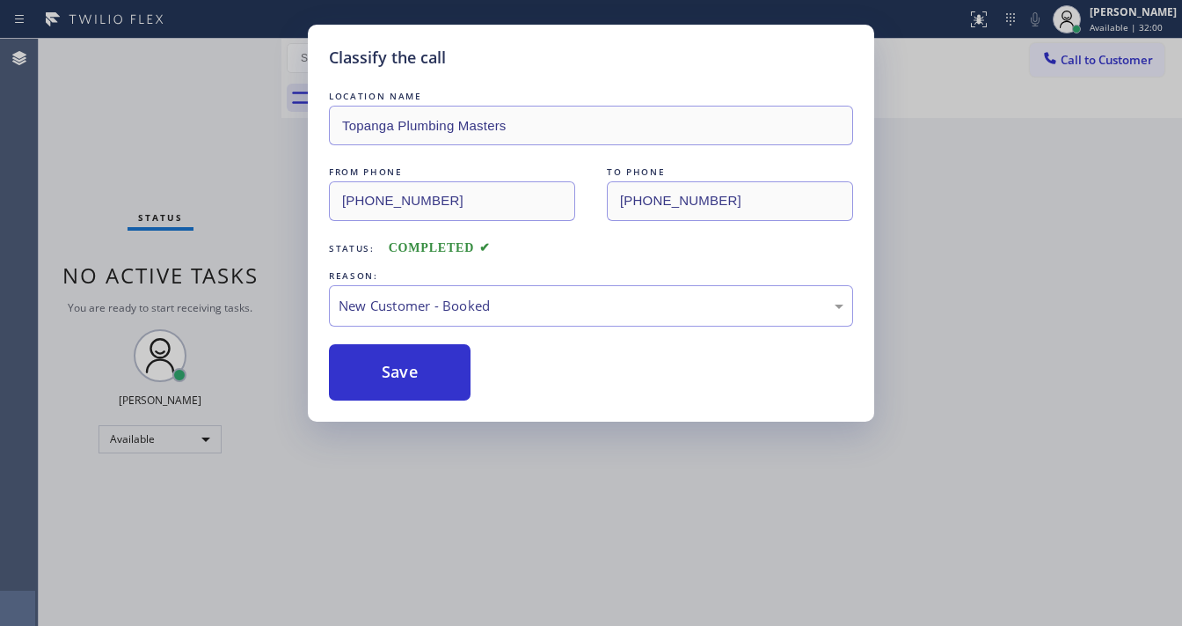
click at [246, 391] on div "Classify the call LOCATION NAME Topanga Plumbing Masters FROM PHONE [PHONE_NUMB…" at bounding box center [591, 313] width 1182 height 626
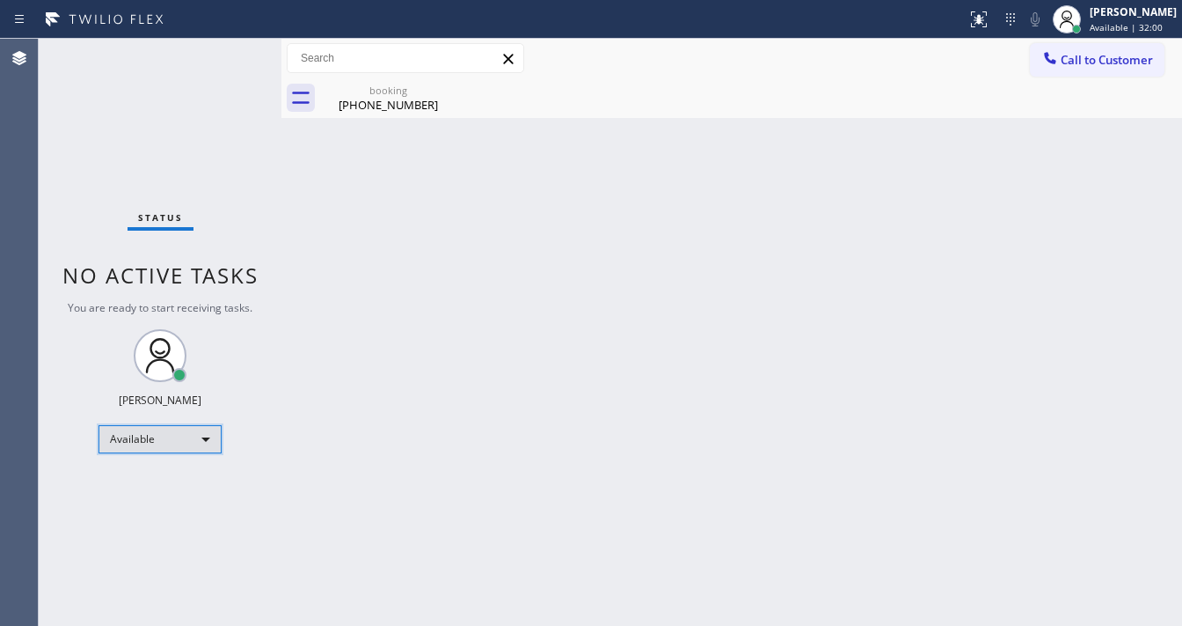
click at [170, 439] on div "Available" at bounding box center [160, 439] width 123 height 28
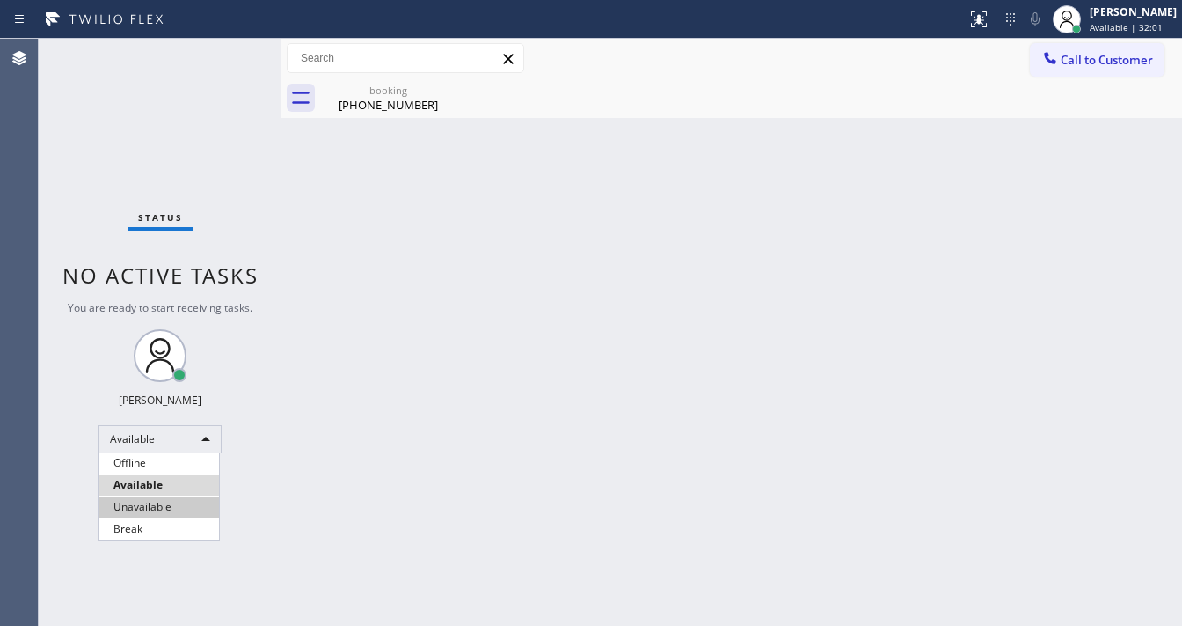
click at [157, 503] on li "Unavailable" at bounding box center [159, 506] width 120 height 21
click at [301, 414] on div "Back to Dashboard Change Sender ID Customers Technicians Select a contact Outbo…" at bounding box center [732, 332] width 901 height 587
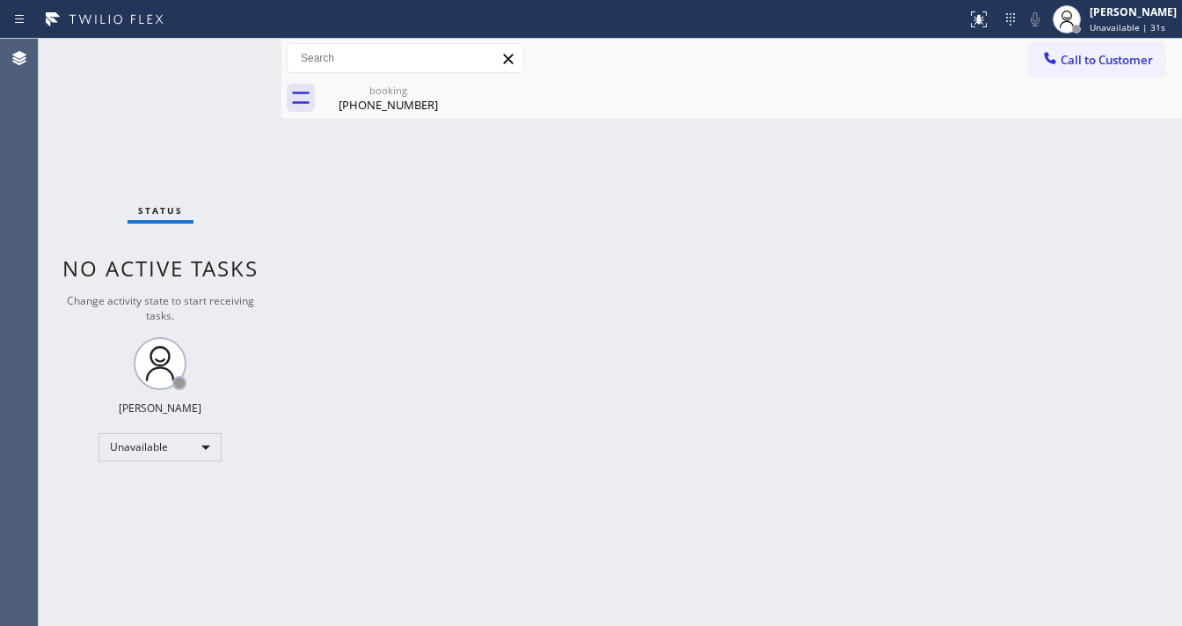
click at [1088, 62] on span "Call to Customer" at bounding box center [1107, 60] width 92 height 16
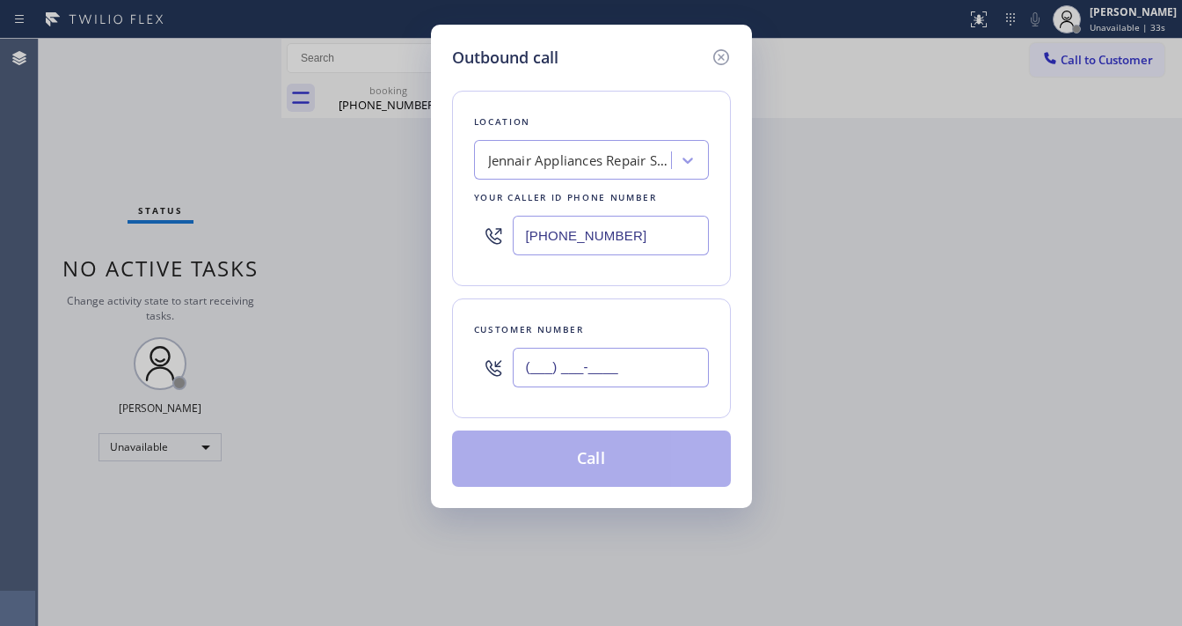
drag, startPoint x: 572, startPoint y: 355, endPoint x: 574, endPoint y: 295, distance: 60.7
click at [573, 355] on input "(___) ___-____" at bounding box center [611, 368] width 196 height 40
paste input "760) 296-0859"
type input "[PHONE_NUMBER]"
click at [641, 241] on input "[PHONE_NUMBER]" at bounding box center [611, 236] width 196 height 40
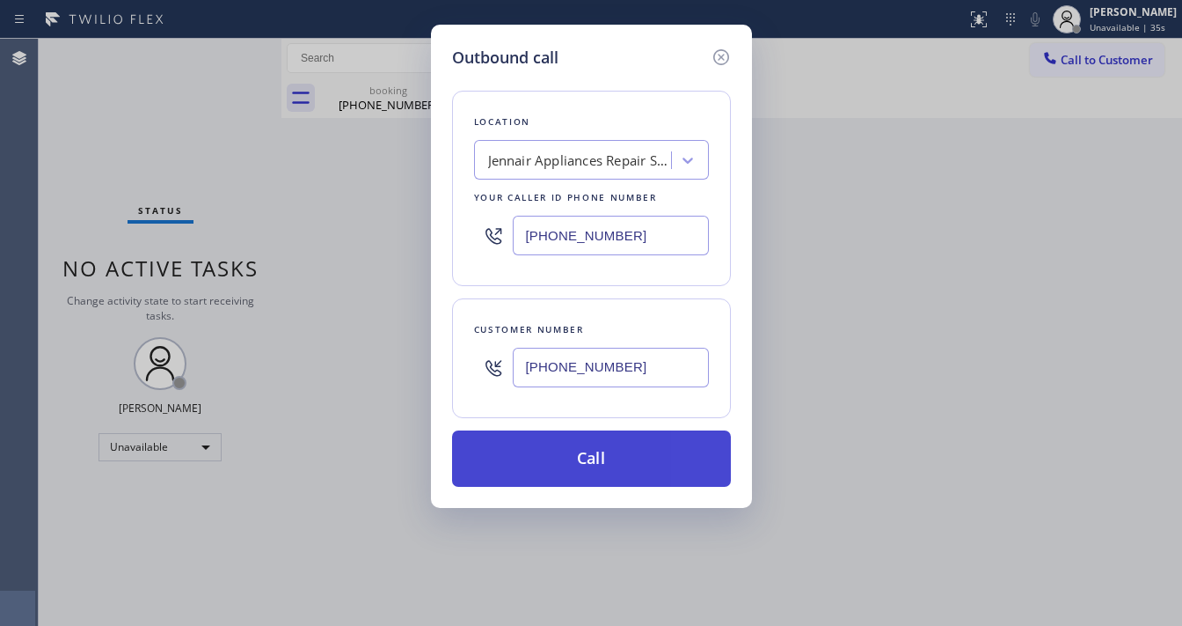
paste input "760) 452-3788"
type input "[PHONE_NUMBER]"
click at [582, 472] on button "Call" at bounding box center [591, 458] width 279 height 56
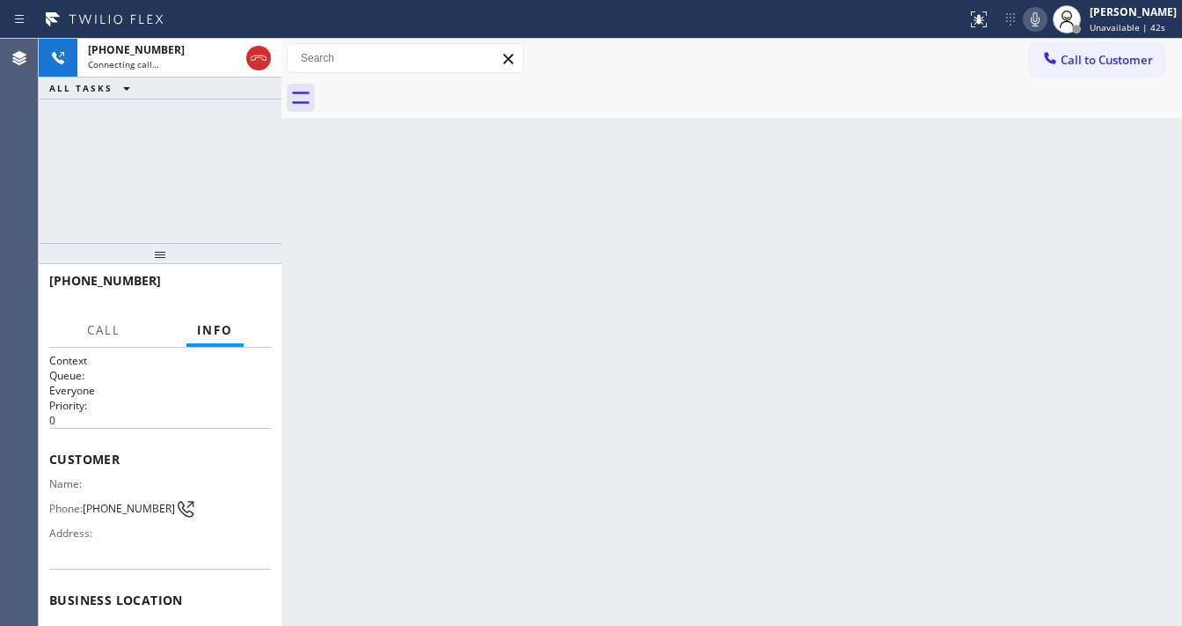
click at [46, 194] on div "[PHONE_NUMBER] Connecting call… ALL TASKS ALL TASKS ACTIVE TASKS TASKS IN WRAP …" at bounding box center [160, 141] width 243 height 204
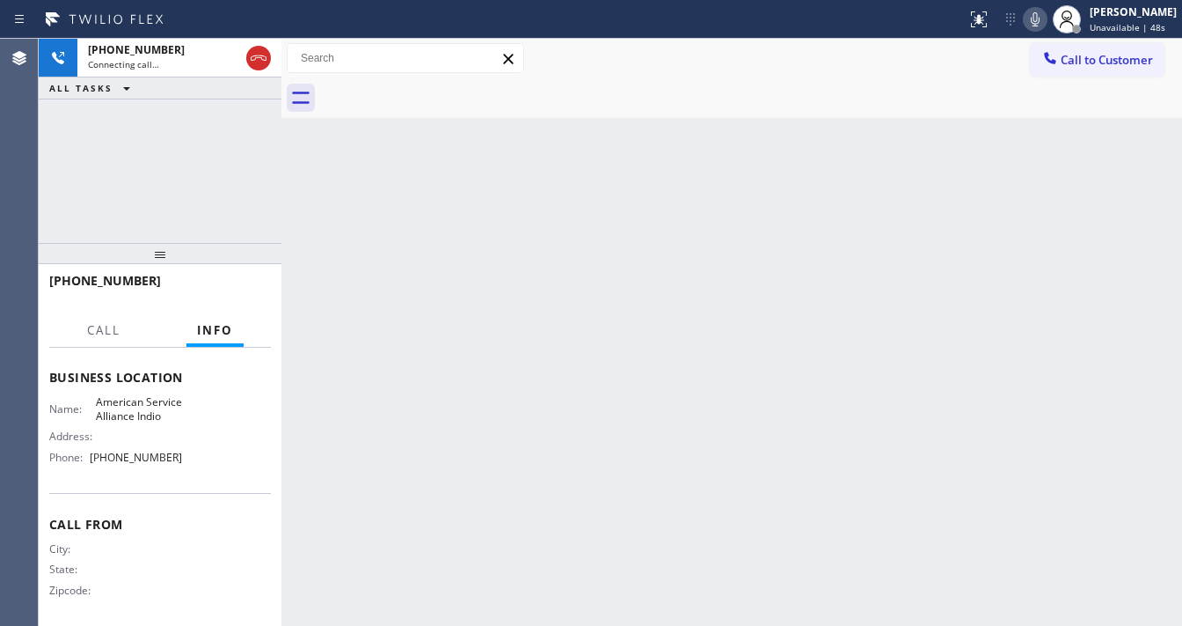
scroll to position [243, 0]
click at [1040, 18] on icon at bounding box center [1035, 19] width 9 height 14
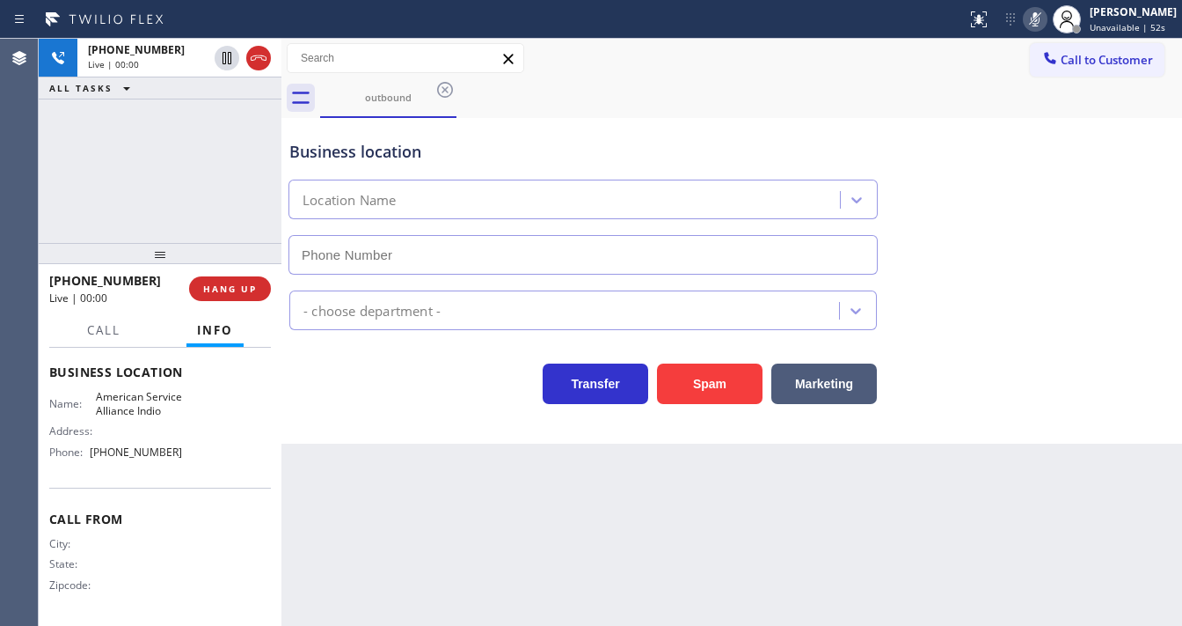
click at [1040, 18] on icon at bounding box center [1035, 19] width 9 height 14
type input "[PHONE_NUMBER]"
click at [165, 165] on div "[PHONE_NUMBER] Live | 00:01 ALL TASKS ALL TASKS ACTIVE TASKS TASKS IN WRAP UP" at bounding box center [160, 141] width 243 height 204
click at [165, 165] on div "[PHONE_NUMBER] Live | 00:06 ALL TASKS ALL TASKS ACTIVE TASKS TASKS IN WRAP UP" at bounding box center [160, 141] width 243 height 204
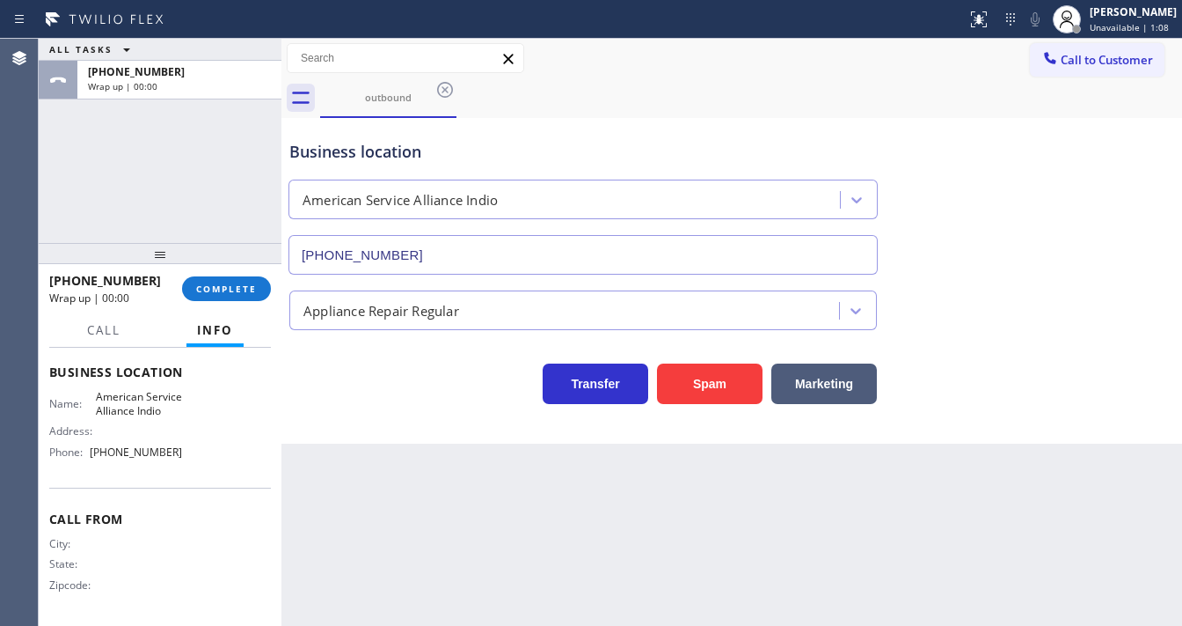
click at [194, 226] on div "ALL TASKS ALL TASKS ACTIVE TASKS TASKS IN WRAP UP [PHONE_NUMBER] Wrap up | 00:00" at bounding box center [160, 141] width 243 height 204
click at [226, 276] on button "COMPLETE" at bounding box center [226, 288] width 89 height 25
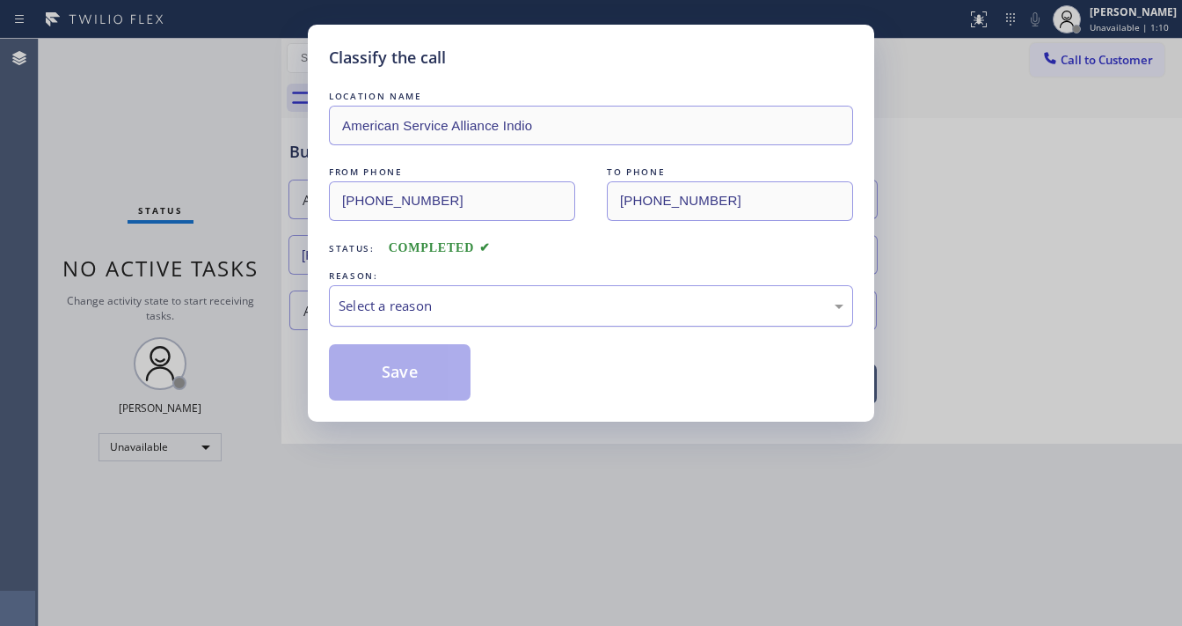
click at [405, 299] on div "Select a reason" at bounding box center [591, 306] width 505 height 20
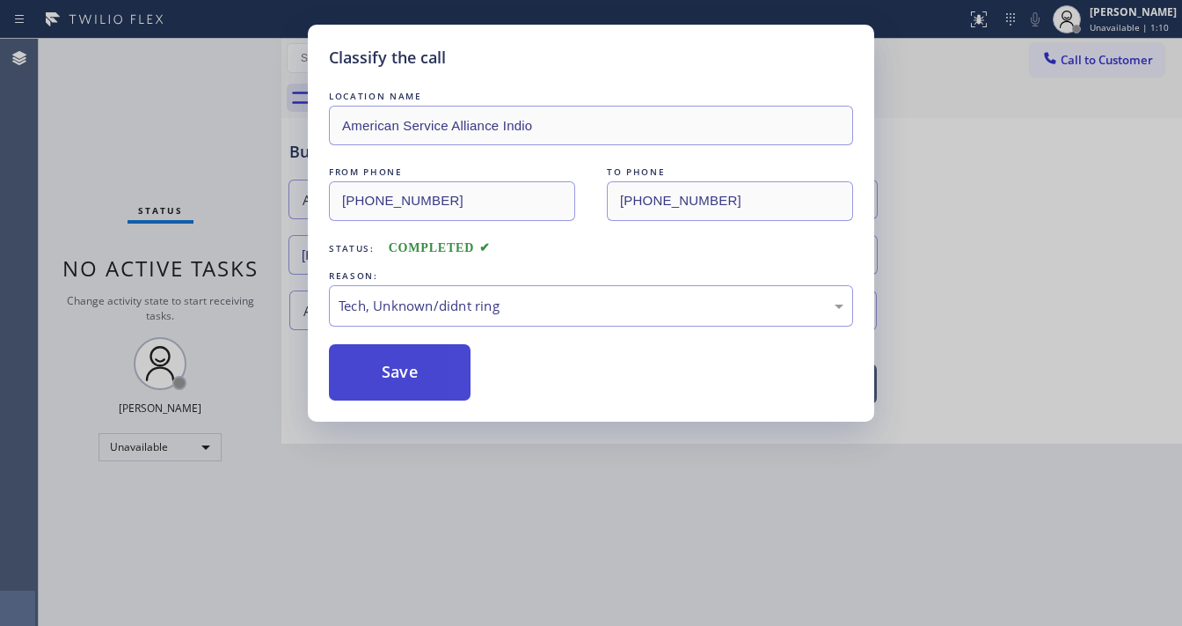
click at [405, 370] on button "Save" at bounding box center [400, 372] width 142 height 56
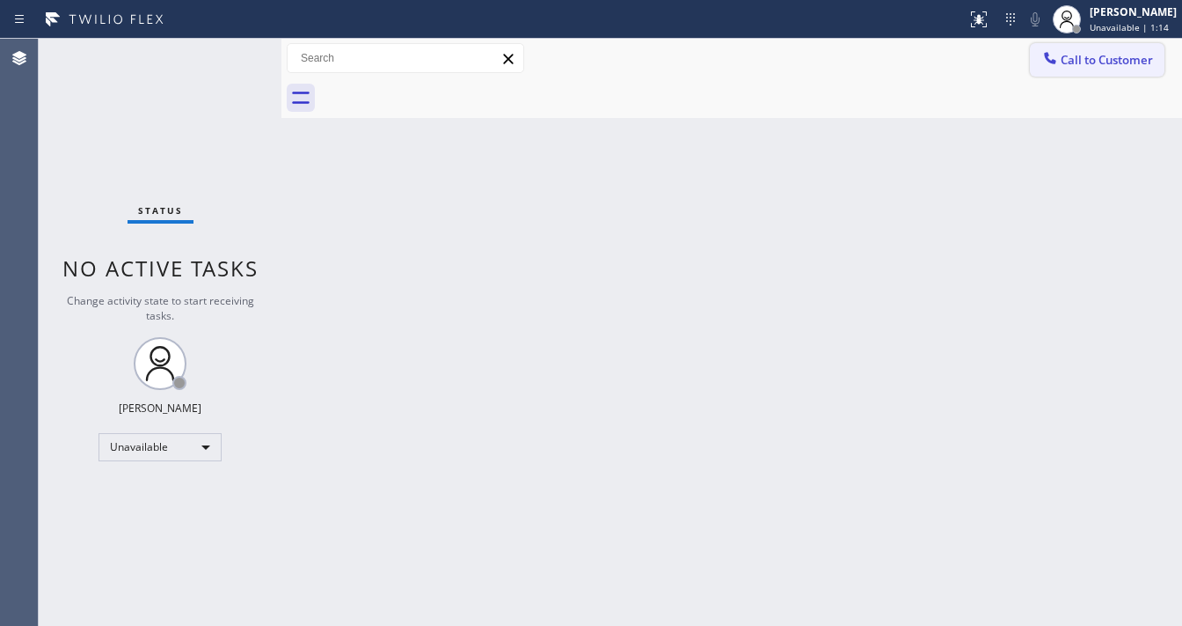
click at [1070, 59] on span "Call to Customer" at bounding box center [1107, 60] width 92 height 16
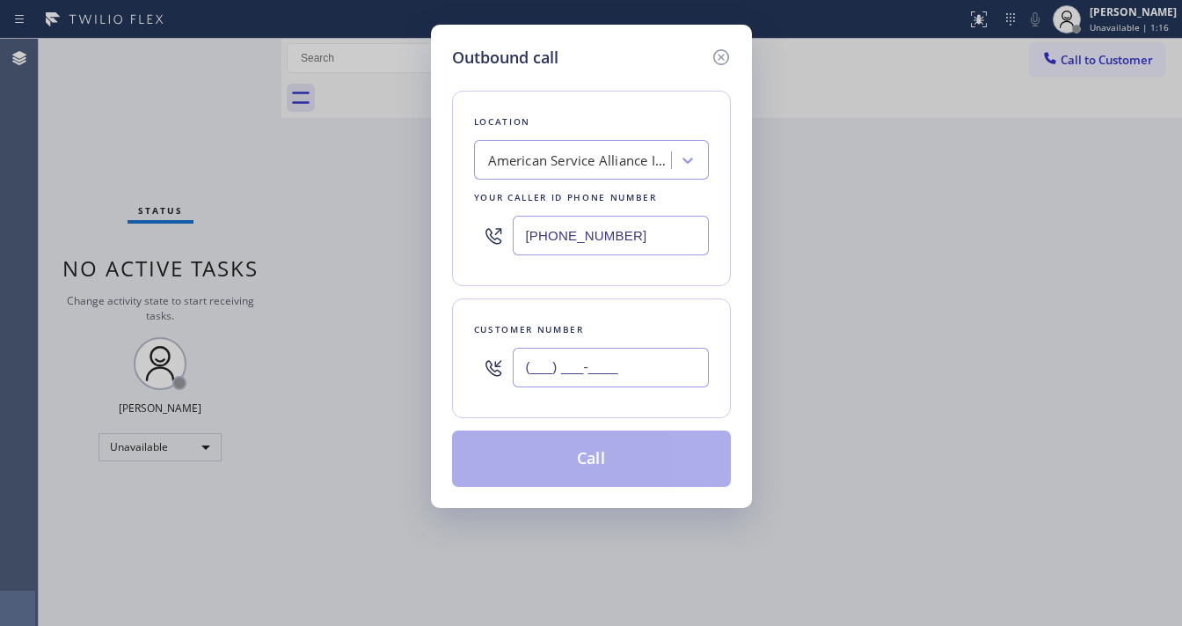
drag, startPoint x: 588, startPoint y: 374, endPoint x: 592, endPoint y: 323, distance: 51.2
click at [588, 373] on input "(___) ___-____" at bounding box center [611, 368] width 196 height 40
paste input "310) 592-4736"
type input "[PHONE_NUMBER]"
drag, startPoint x: 627, startPoint y: 242, endPoint x: 582, endPoint y: 260, distance: 49.3
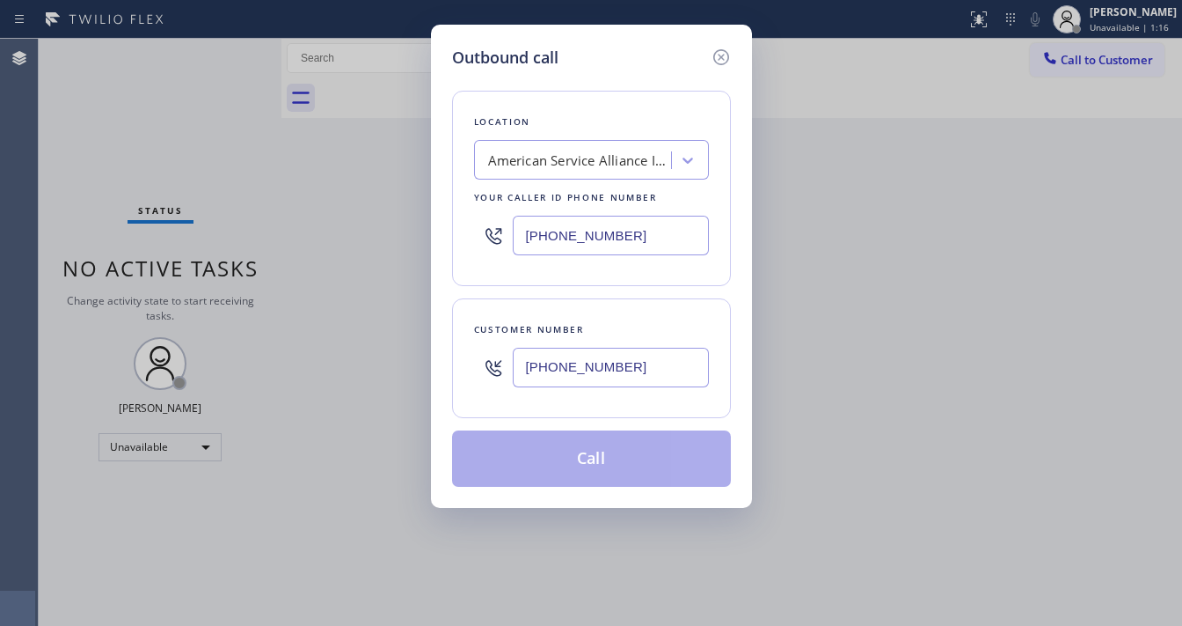
click at [628, 242] on input "[PHONE_NUMBER]" at bounding box center [611, 236] width 196 height 40
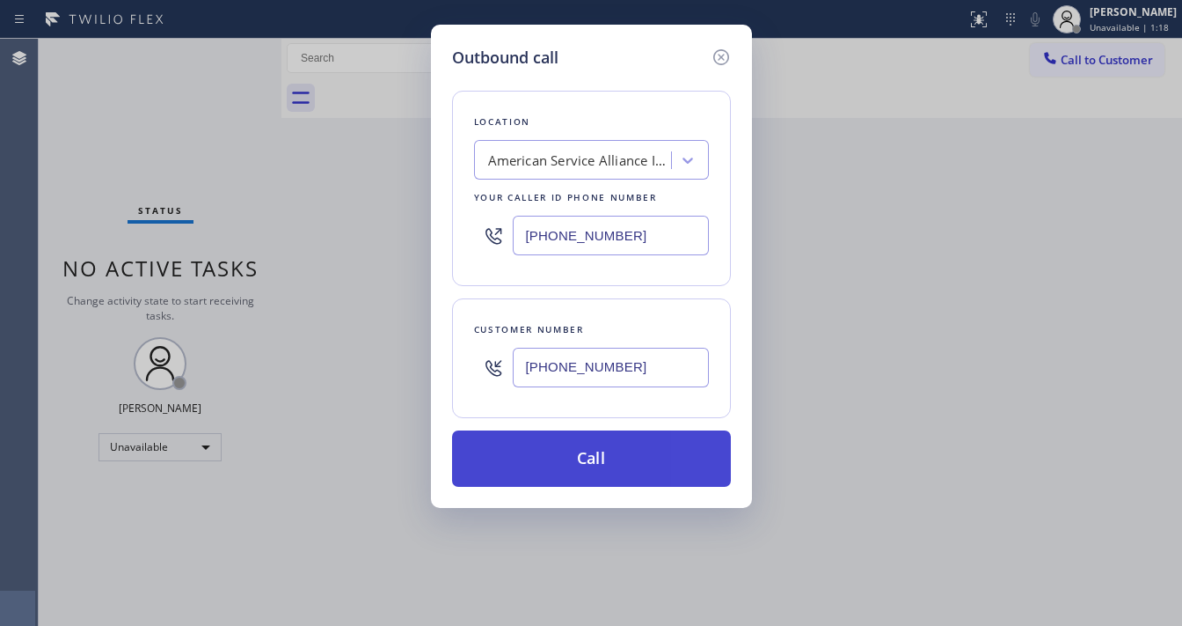
paste input "818) 593-0291"
type input "[PHONE_NUMBER]"
click at [595, 458] on button "Call" at bounding box center [591, 458] width 279 height 56
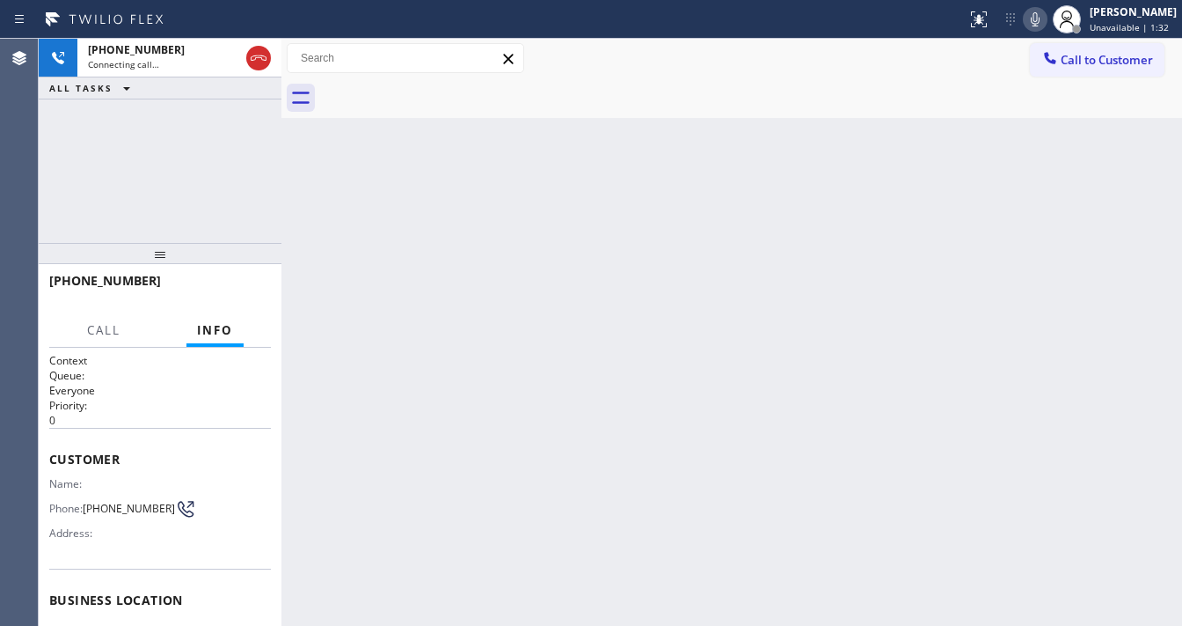
click at [49, 172] on div "[PHONE_NUMBER] Connecting call… ALL TASKS ALL TASKS ACTIVE TASKS TASKS IN WRAP …" at bounding box center [160, 141] width 243 height 204
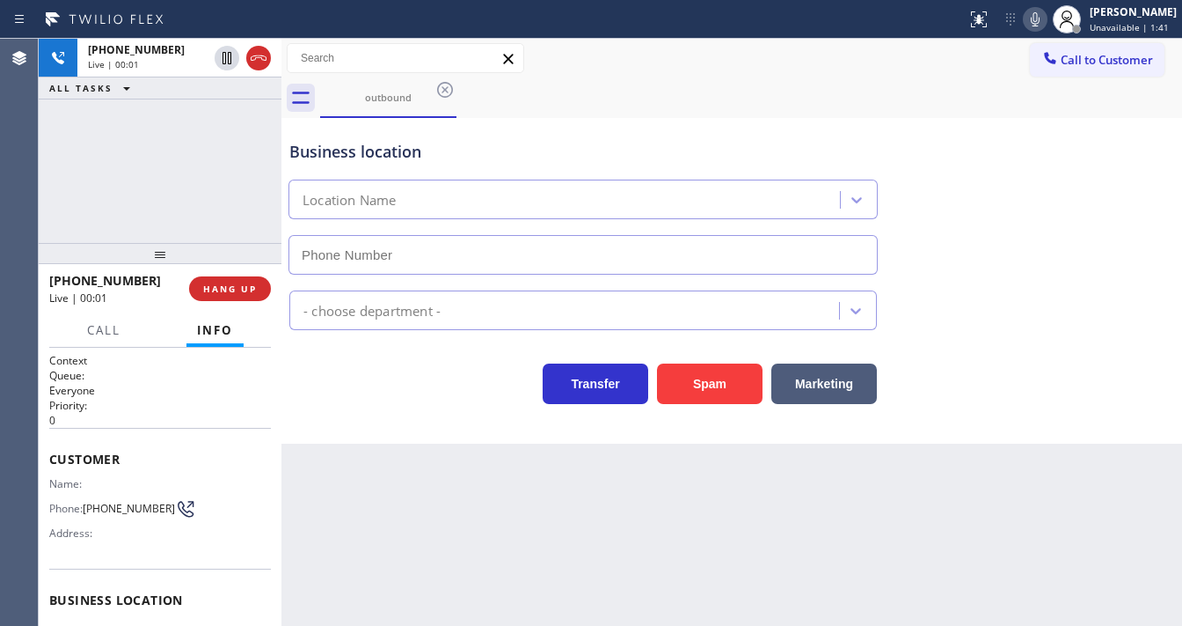
type input "[PHONE_NUMBER]"
drag, startPoint x: 30, startPoint y: 172, endPoint x: 42, endPoint y: 172, distance: 12.3
click at [30, 172] on div "Agent Desktop" at bounding box center [19, 332] width 38 height 587
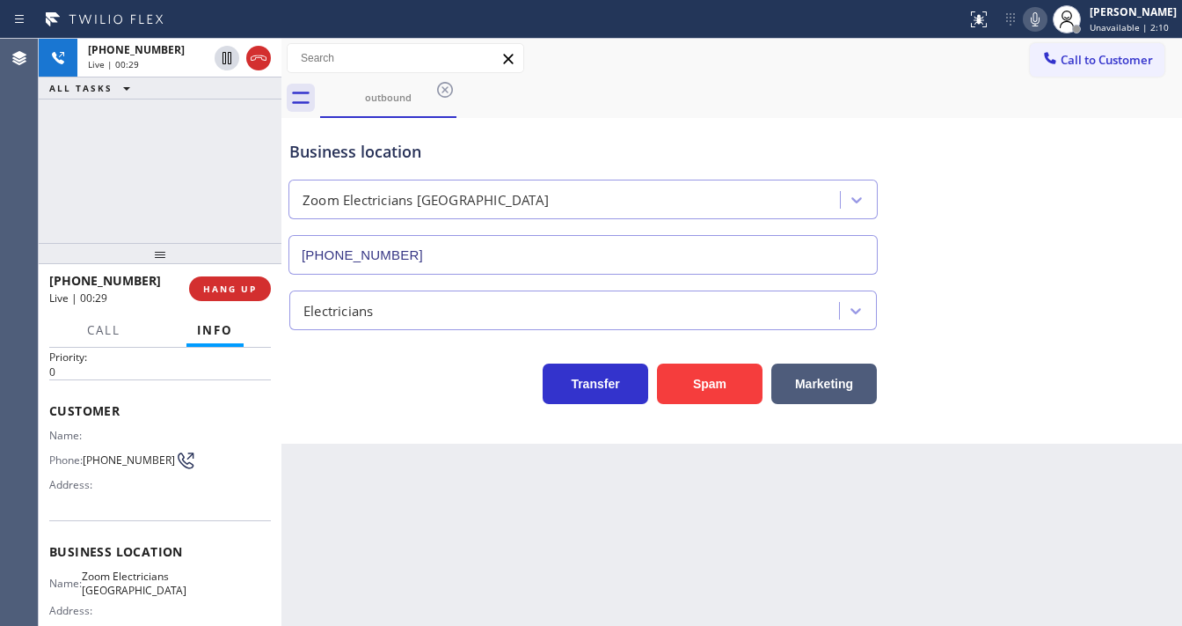
scroll to position [47, 0]
click at [175, 118] on div "[PHONE_NUMBER] Live | 00:40 ALL TASKS ALL TASKS ACTIVE TASKS TASKS IN WRAP UP" at bounding box center [160, 141] width 243 height 204
click at [70, 419] on div "Customer Name: Phone: [PHONE_NUMBER] Address:" at bounding box center [160, 451] width 222 height 141
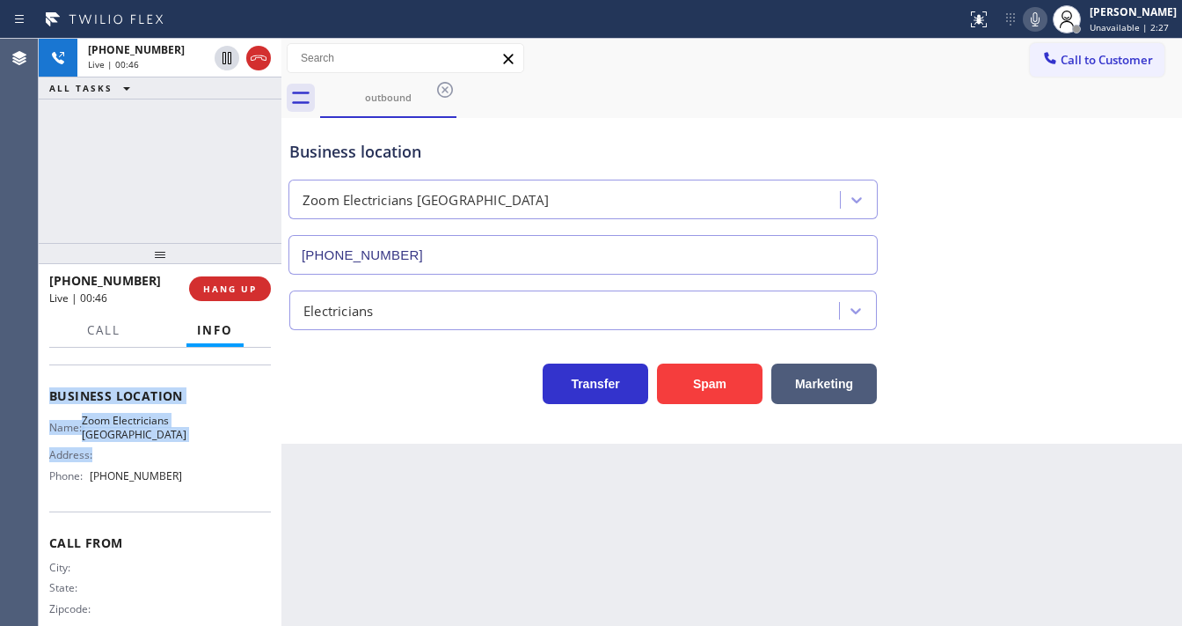
scroll to position [211, 0]
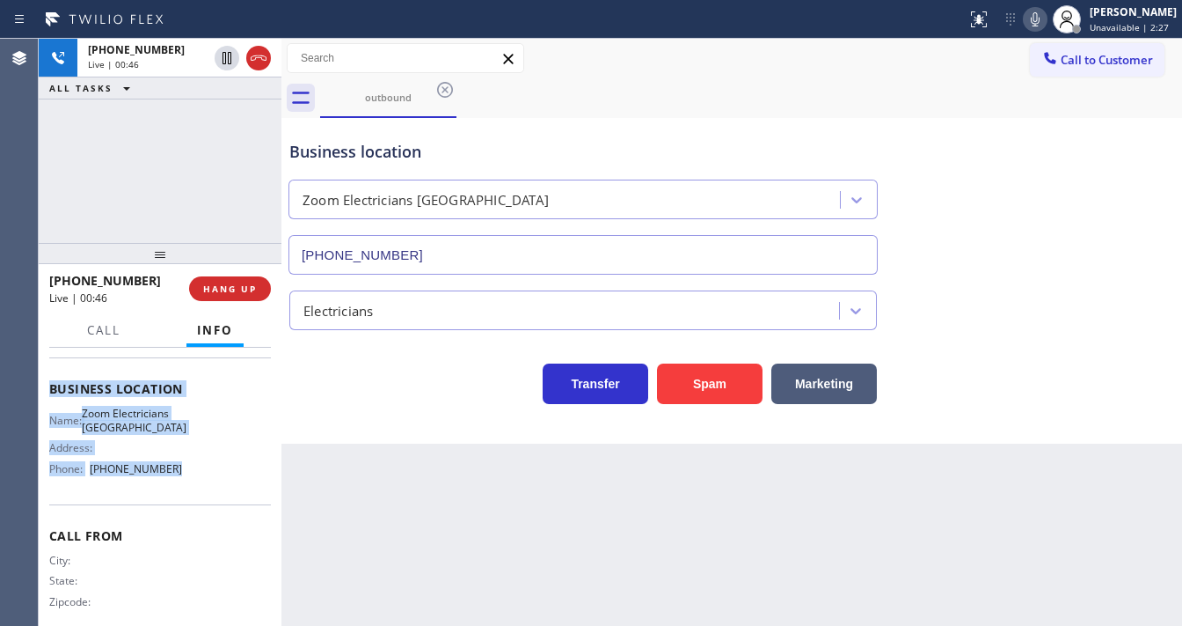
drag, startPoint x: 49, startPoint y: 450, endPoint x: 179, endPoint y: 472, distance: 131.0
click at [181, 494] on div "Context Queue: Everyone Priority: 0 Customer Name: Phone: [PHONE_NUMBER] Addres…" at bounding box center [160, 389] width 222 height 495
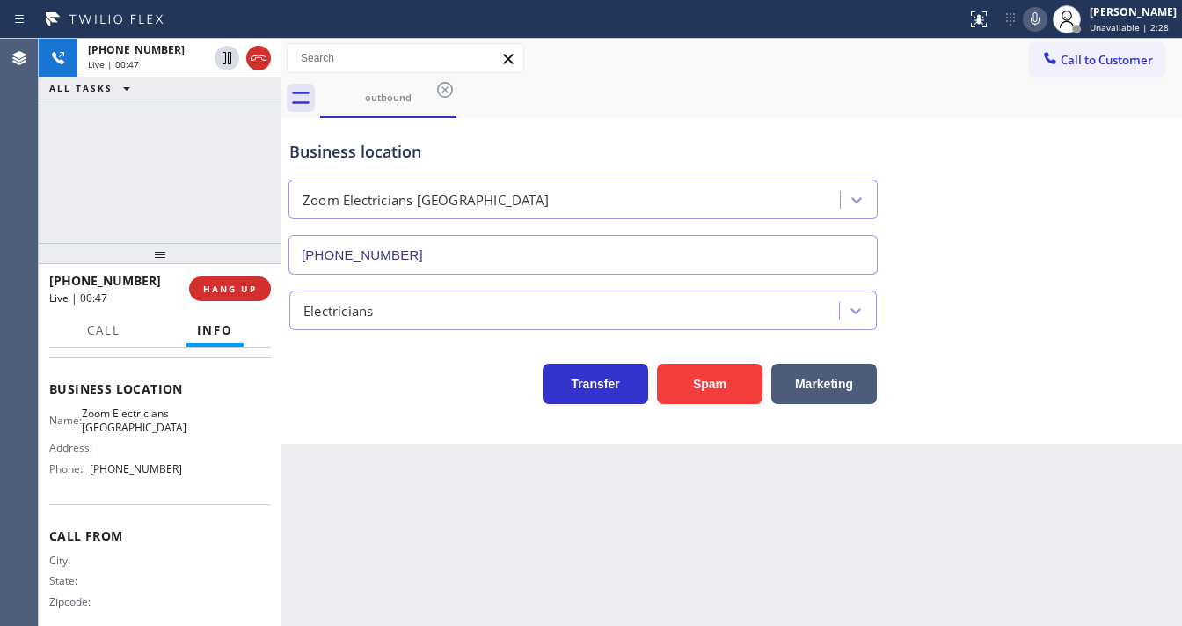
click at [179, 187] on div "[PHONE_NUMBER] Live | 00:47 ALL TASKS ALL TASKS ACTIVE TASKS TASKS IN WRAP UP" at bounding box center [160, 141] width 243 height 204
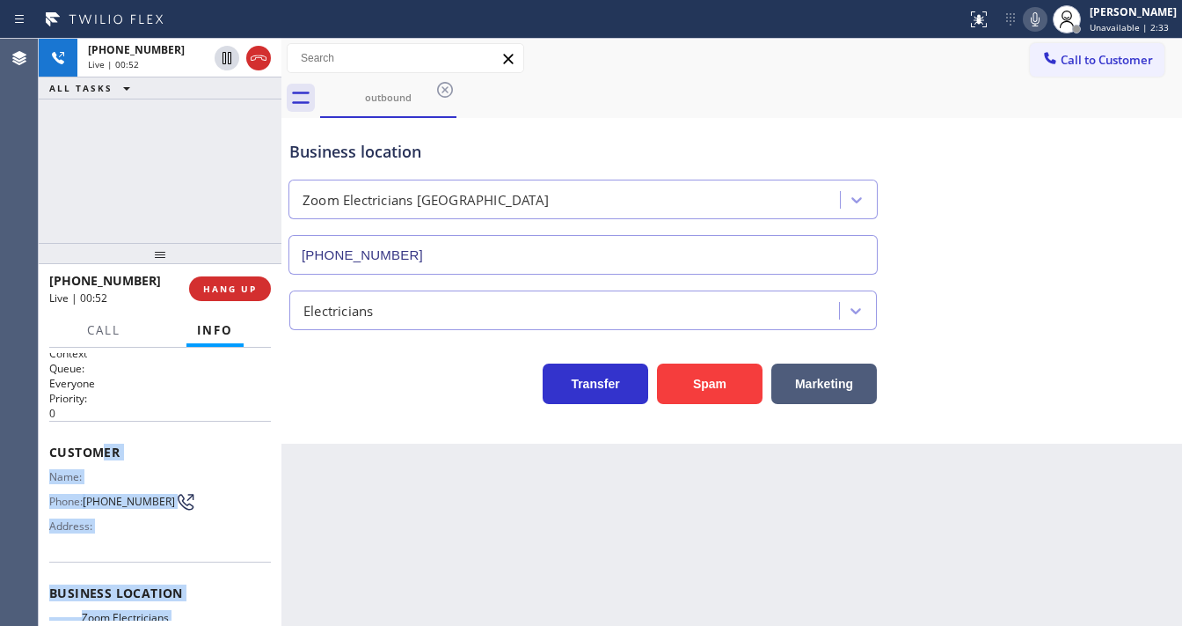
scroll to position [0, 0]
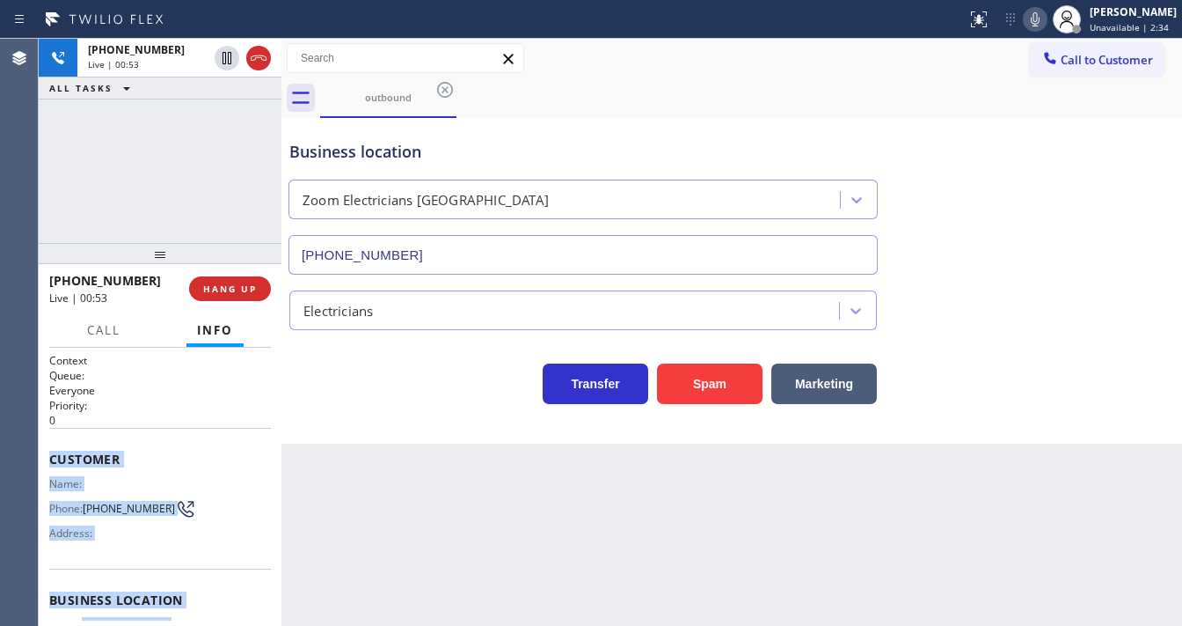
drag, startPoint x: 177, startPoint y: 492, endPoint x: 51, endPoint y: 453, distance: 131.6
click at [51, 453] on div "Context Queue: Everyone Priority: 0 Customer Name: Phone: [PHONE_NUMBER] Addres…" at bounding box center [160, 600] width 222 height 495
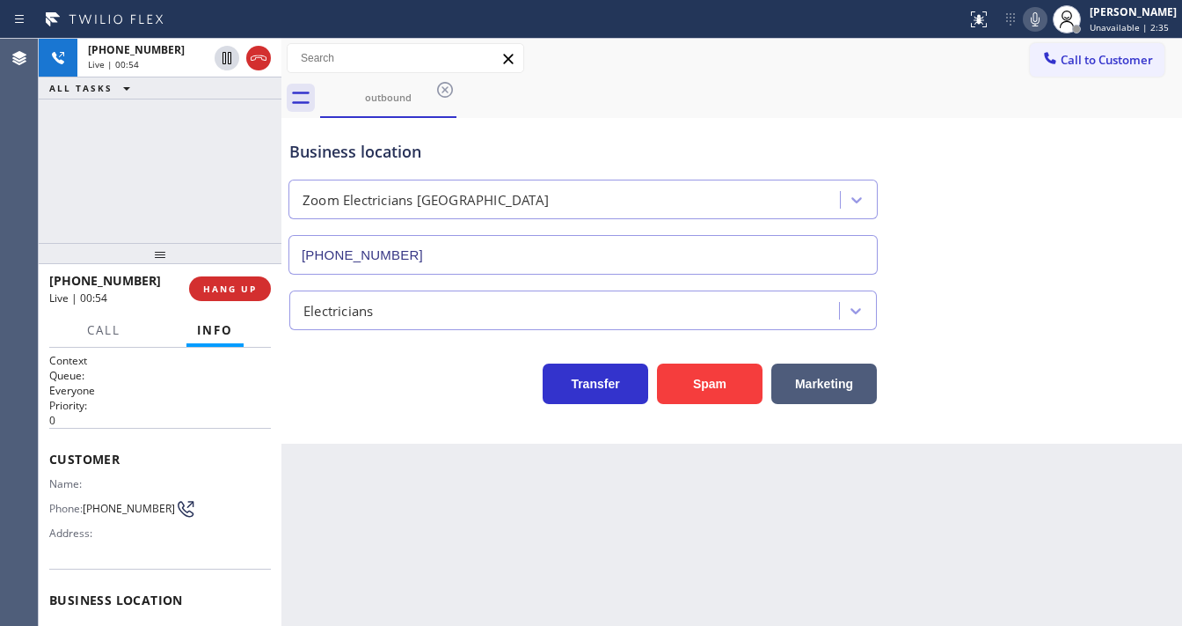
click at [127, 180] on div "[PHONE_NUMBER] Live | 00:54 ALL TASKS ALL TASKS ACTIVE TASKS TASKS IN WRAP UP" at bounding box center [160, 141] width 243 height 204
click at [161, 190] on div "[PHONE_NUMBER] Live | 00:59 ALL TASKS ALL TASKS ACTIVE TASKS TASKS IN WRAP UP" at bounding box center [160, 141] width 243 height 204
drag, startPoint x: 209, startPoint y: 211, endPoint x: 249, endPoint y: 234, distance: 45.7
click at [209, 211] on div "[PHONE_NUMBER] Live | 01:09 ALL TASKS ALL TASKS ACTIVE TASKS TASKS IN WRAP UP" at bounding box center [160, 141] width 243 height 204
click at [268, 291] on button "HANG UP" at bounding box center [230, 288] width 82 height 25
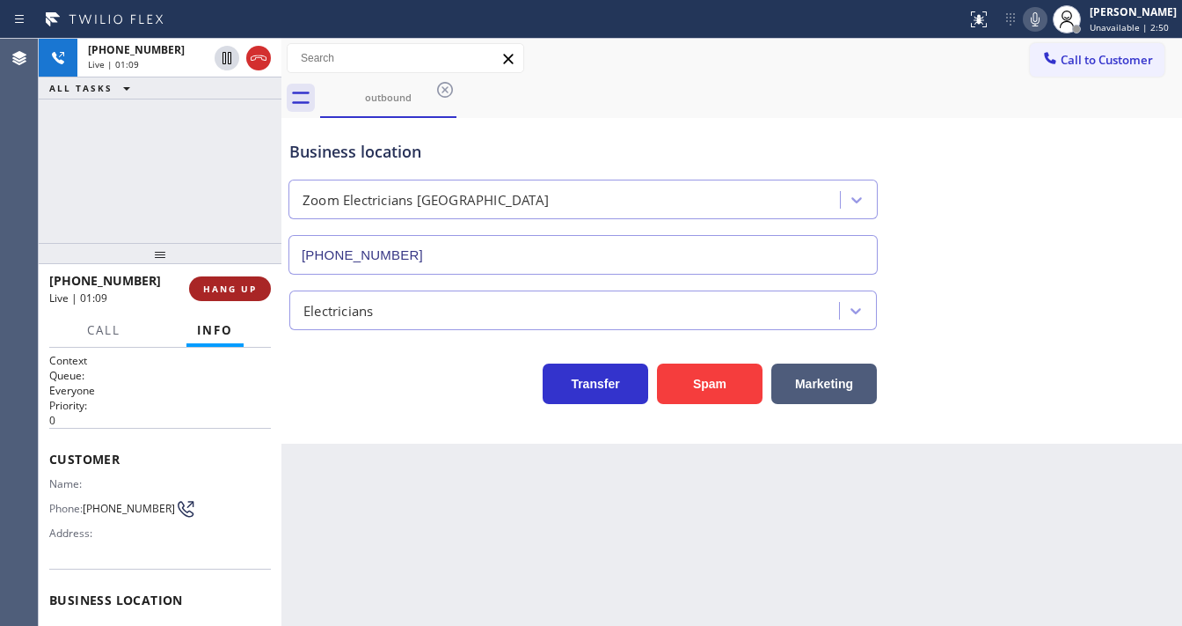
click at [267, 292] on button "HANG UP" at bounding box center [230, 288] width 82 height 25
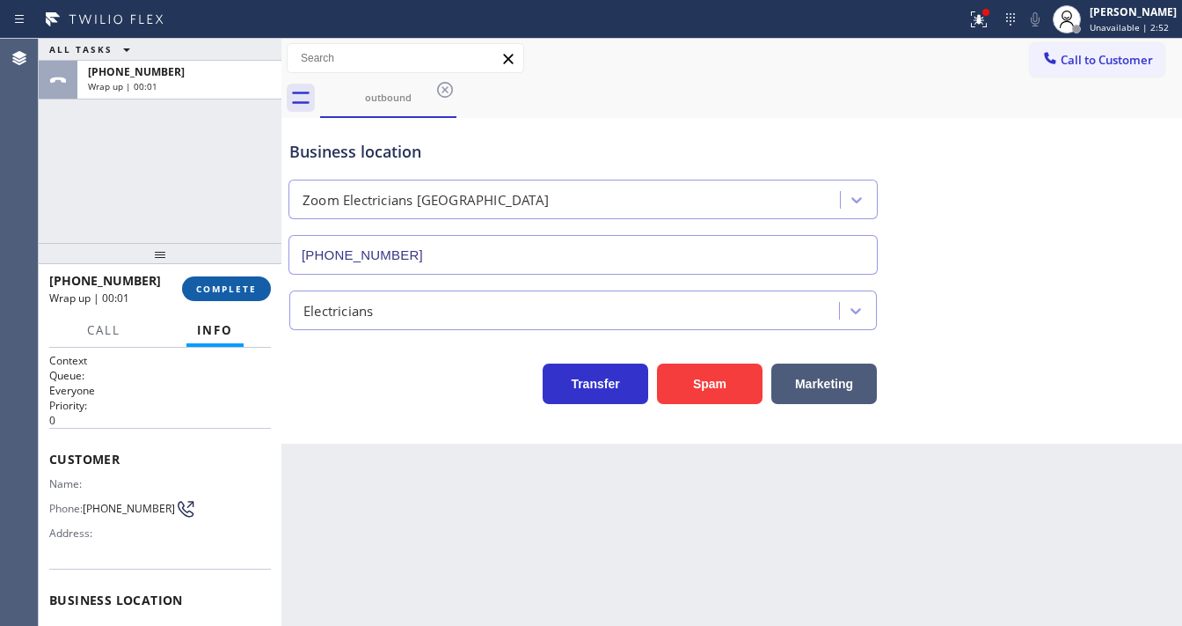
click at [251, 292] on span "COMPLETE" at bounding box center [226, 288] width 61 height 12
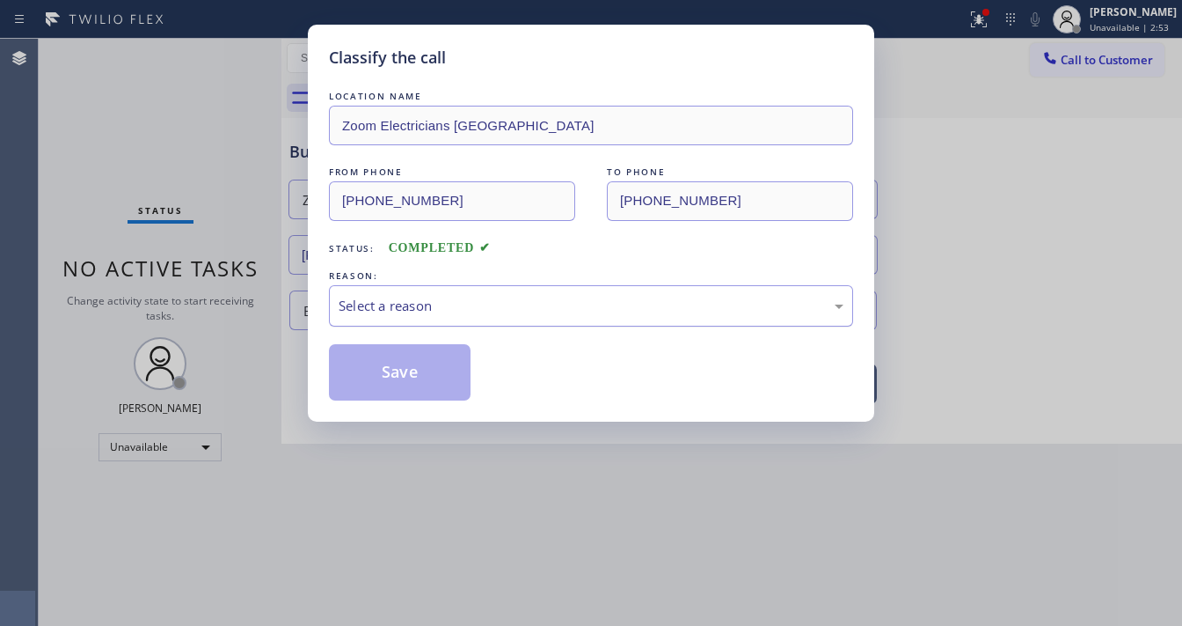
click at [436, 313] on div "Select a reason" at bounding box center [591, 306] width 505 height 20
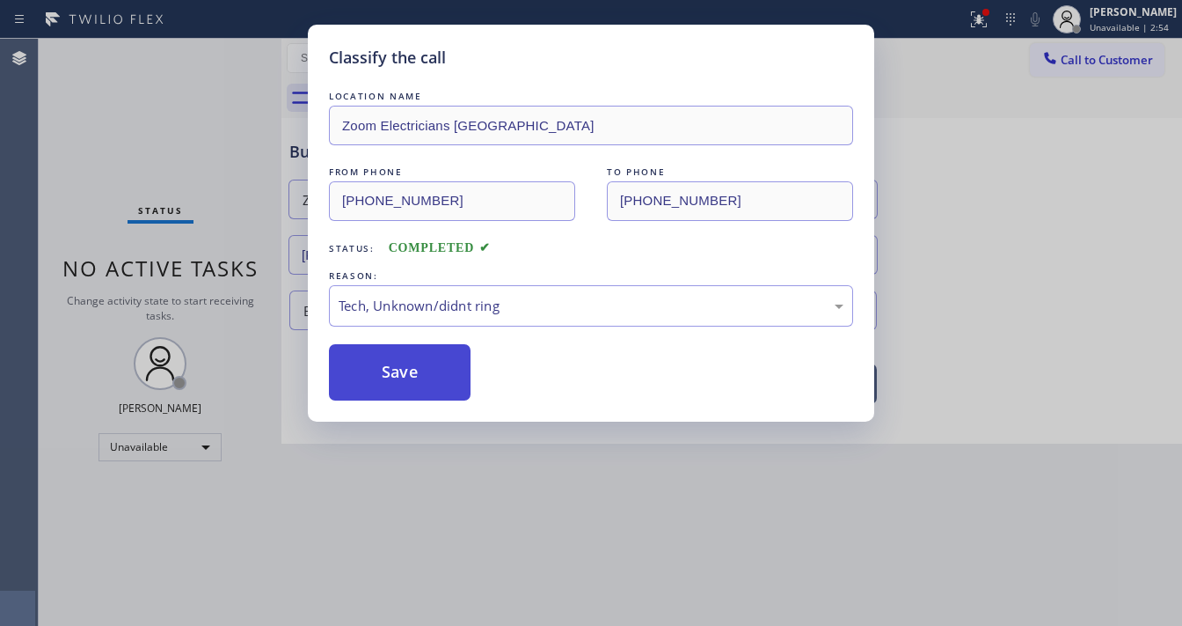
click at [400, 374] on button "Save" at bounding box center [400, 372] width 142 height 56
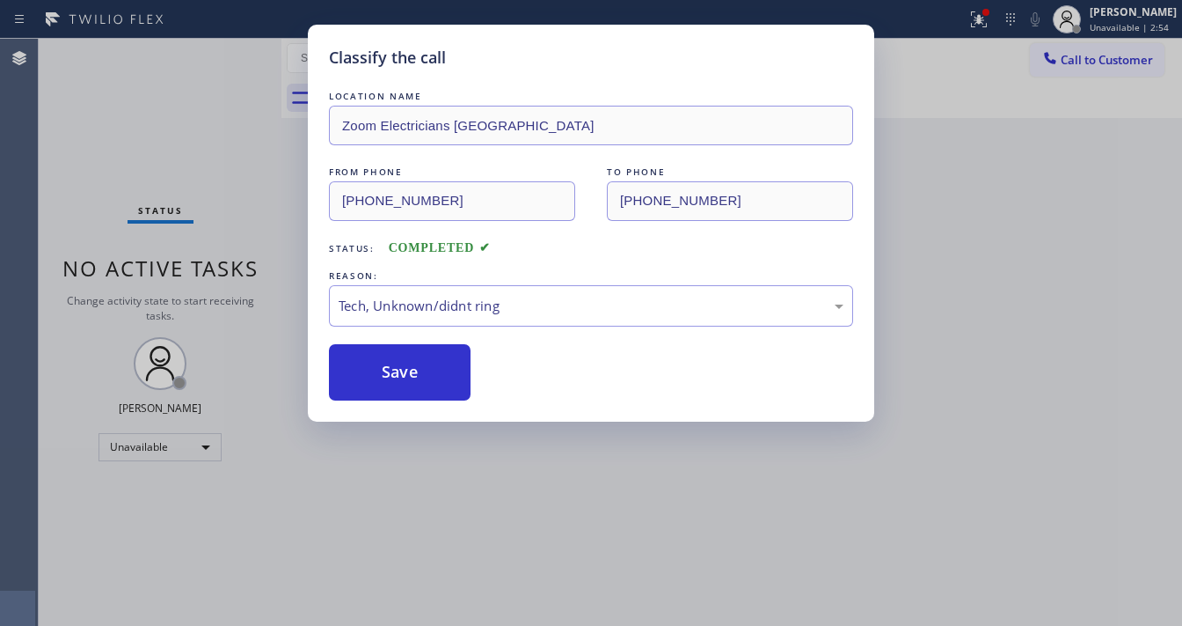
drag, startPoint x: 400, startPoint y: 374, endPoint x: 237, endPoint y: 355, distance: 164.7
click at [393, 374] on button "Save" at bounding box center [400, 372] width 142 height 56
click at [237, 355] on div "Classify the call LOCATION NAME Zoom Electricians [GEOGRAPHIC_DATA] FROM PHONE …" at bounding box center [591, 313] width 1182 height 626
click at [165, 448] on div "Unavailable" at bounding box center [160, 447] width 123 height 28
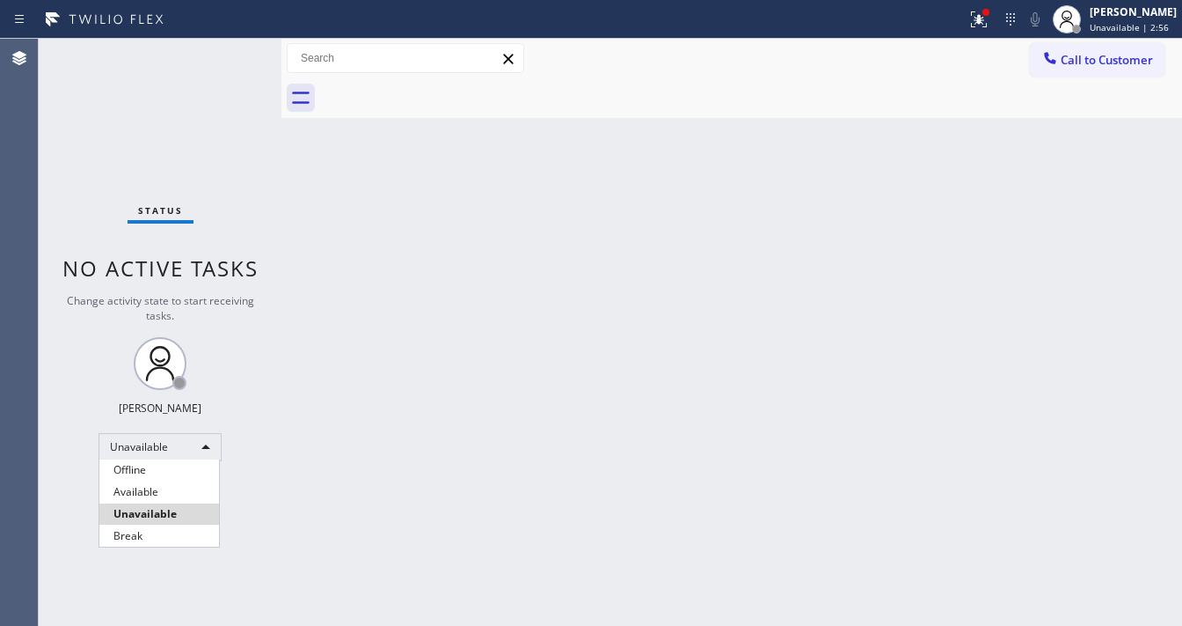
click at [165, 448] on div at bounding box center [591, 313] width 1182 height 626
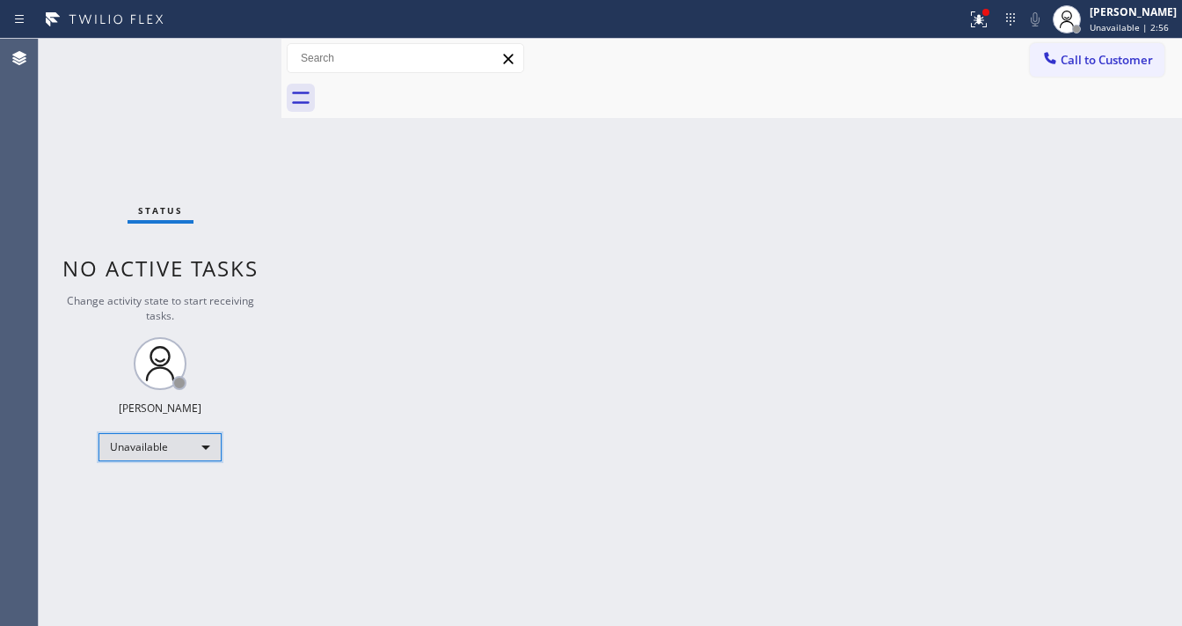
click at [165, 450] on div "Unavailable" at bounding box center [160, 447] width 123 height 28
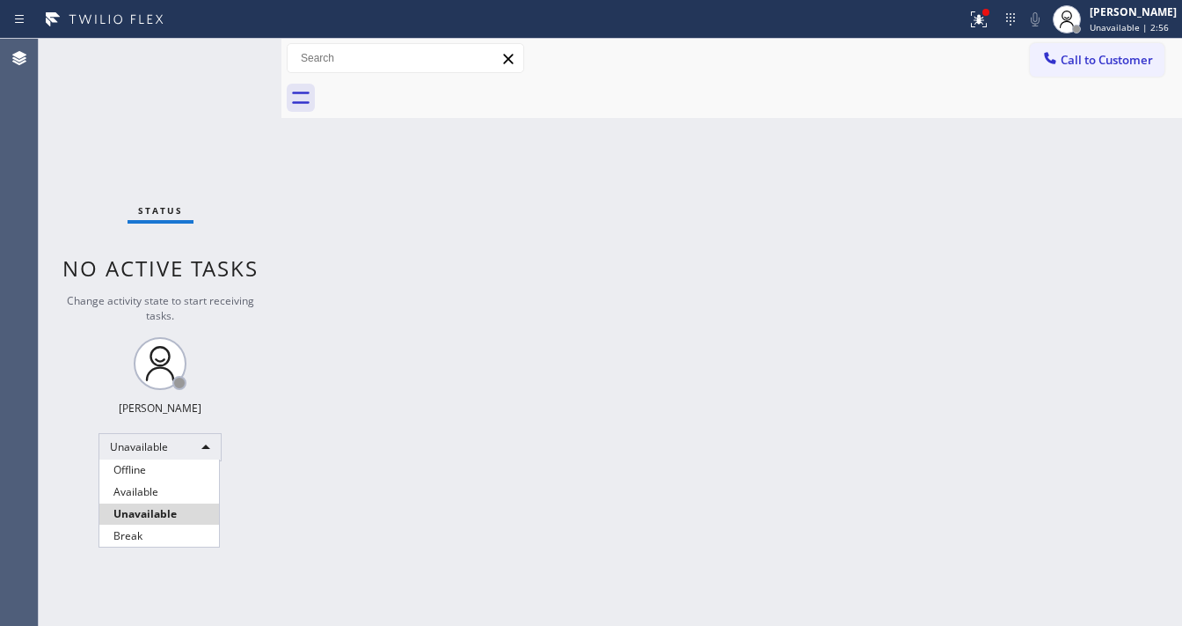
click at [162, 490] on li "Available" at bounding box center [159, 491] width 120 height 21
click at [333, 398] on div "Back to Dashboard Change Sender ID Customers Technicians Select a contact Outbo…" at bounding box center [732, 332] width 901 height 587
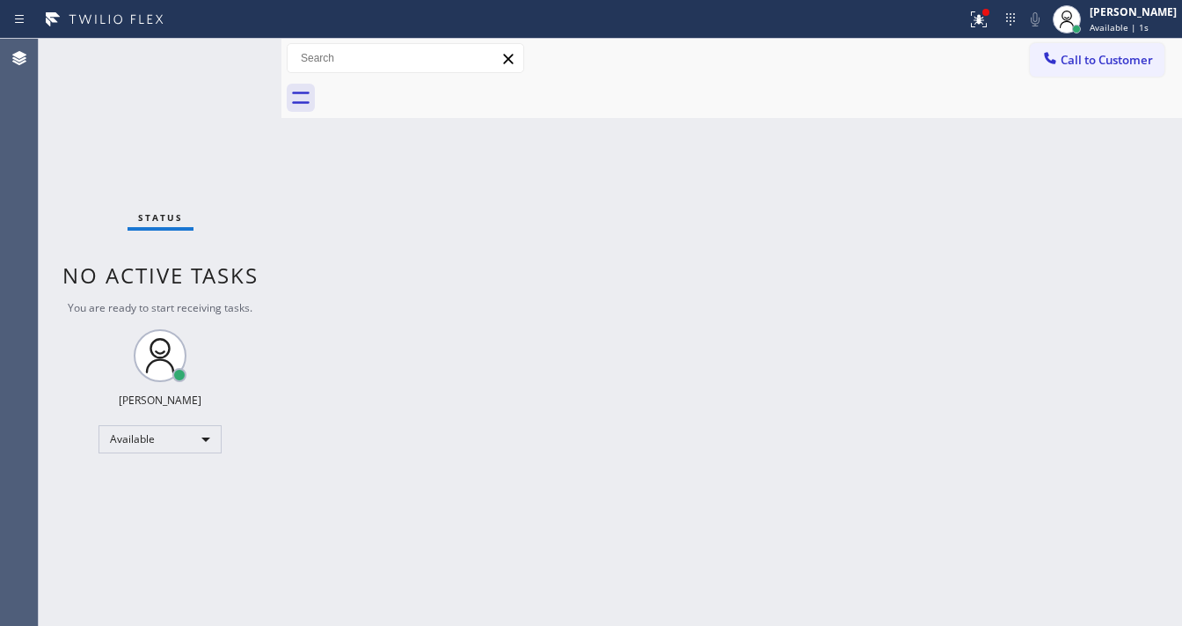
click at [146, 189] on div "Status No active tasks You are ready to start receiving tasks. [PERSON_NAME]" at bounding box center [160, 332] width 243 height 587
click at [67, 240] on div "Status No active tasks You are ready to start receiving tasks. [PERSON_NAME]" at bounding box center [160, 332] width 243 height 587
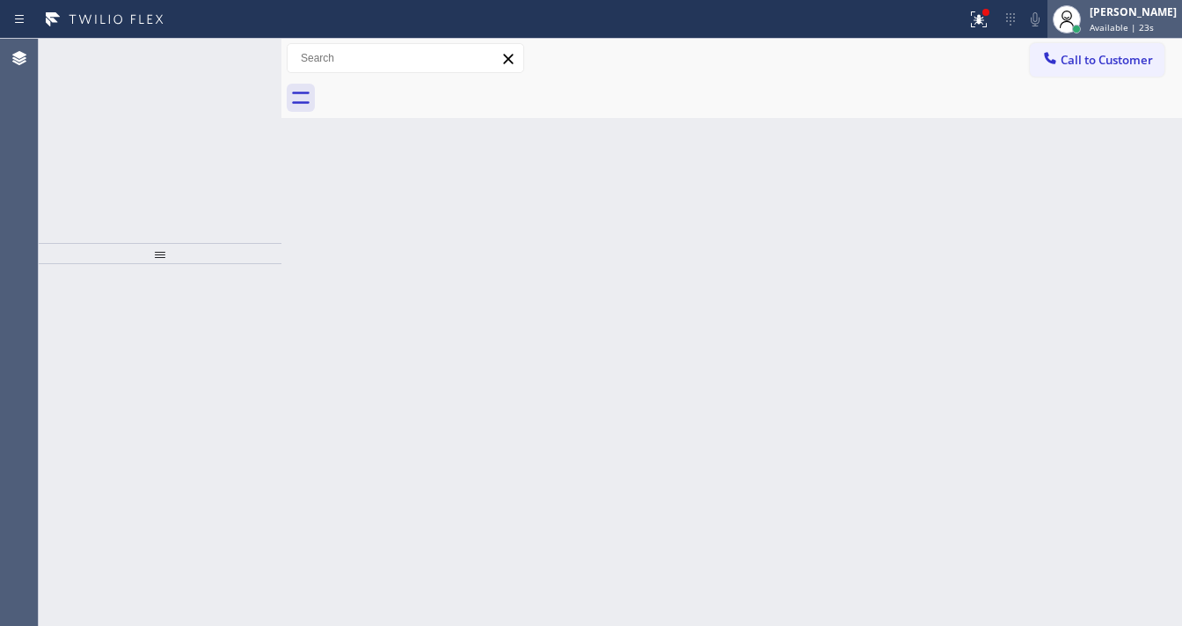
click at [1144, 13] on div "[PERSON_NAME]" at bounding box center [1133, 11] width 87 height 15
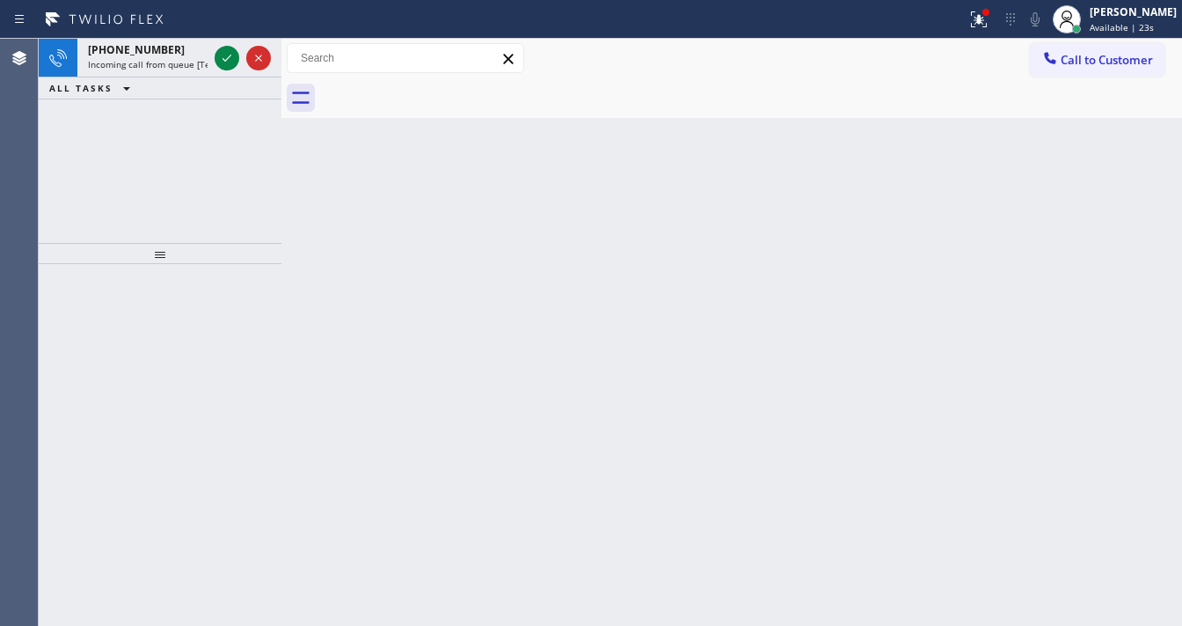
click at [391, 230] on div "Back to Dashboard Change Sender ID Customers Technicians Select a contact Outbo…" at bounding box center [732, 332] width 901 height 587
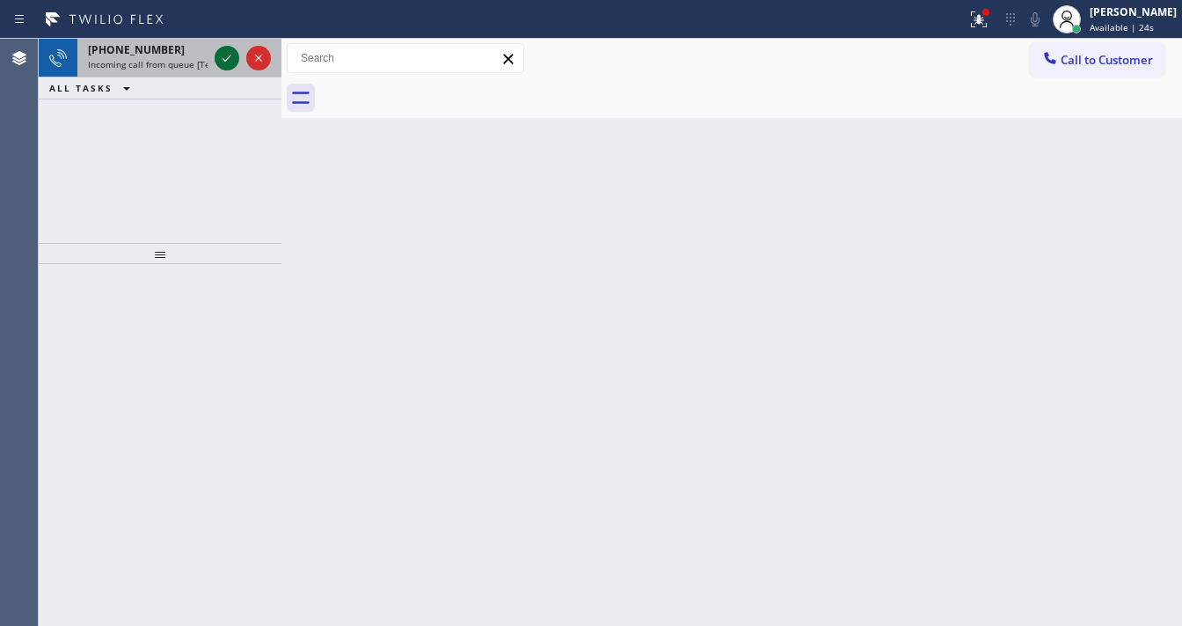
click at [223, 56] on icon at bounding box center [226, 58] width 21 height 21
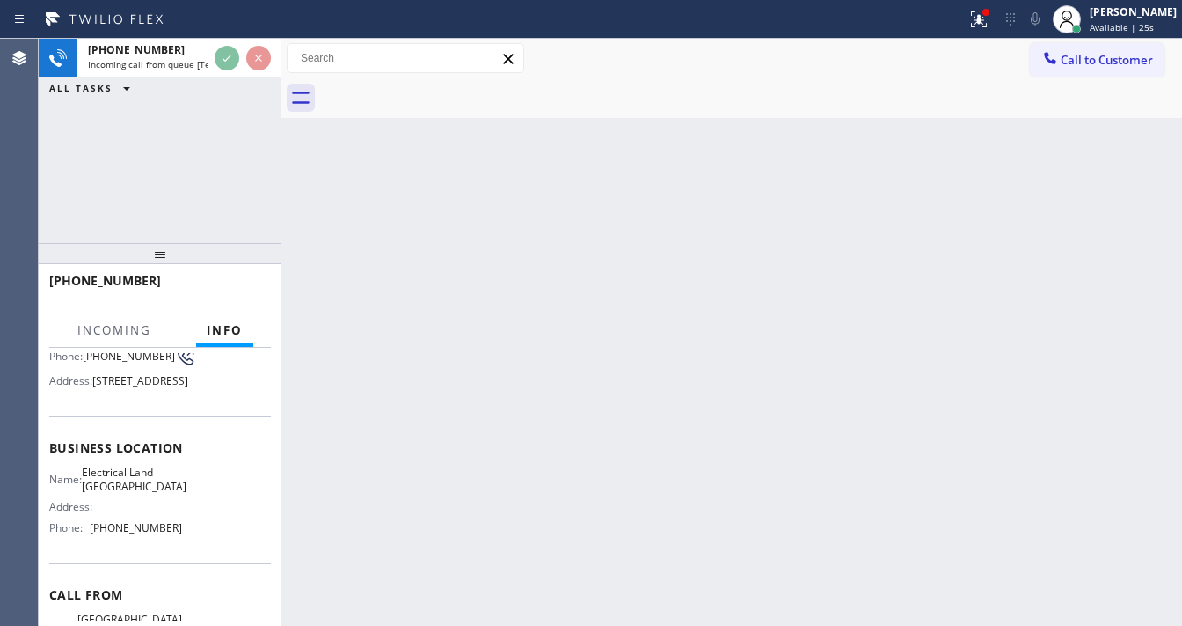
scroll to position [211, 0]
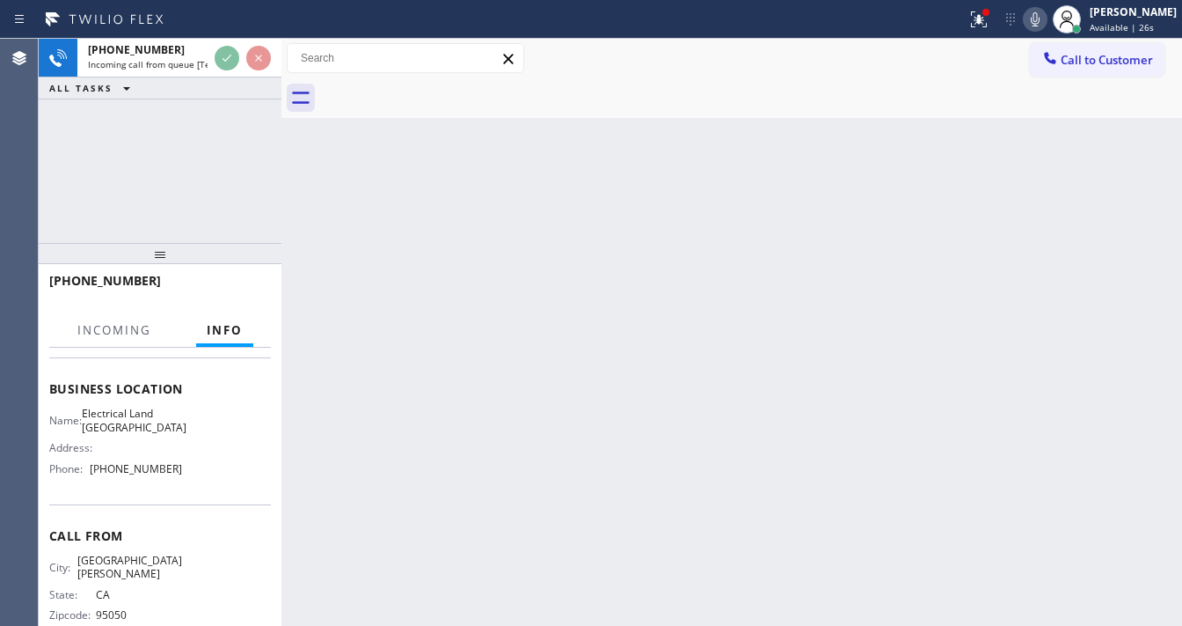
click at [988, 20] on icon at bounding box center [979, 19] width 21 height 21
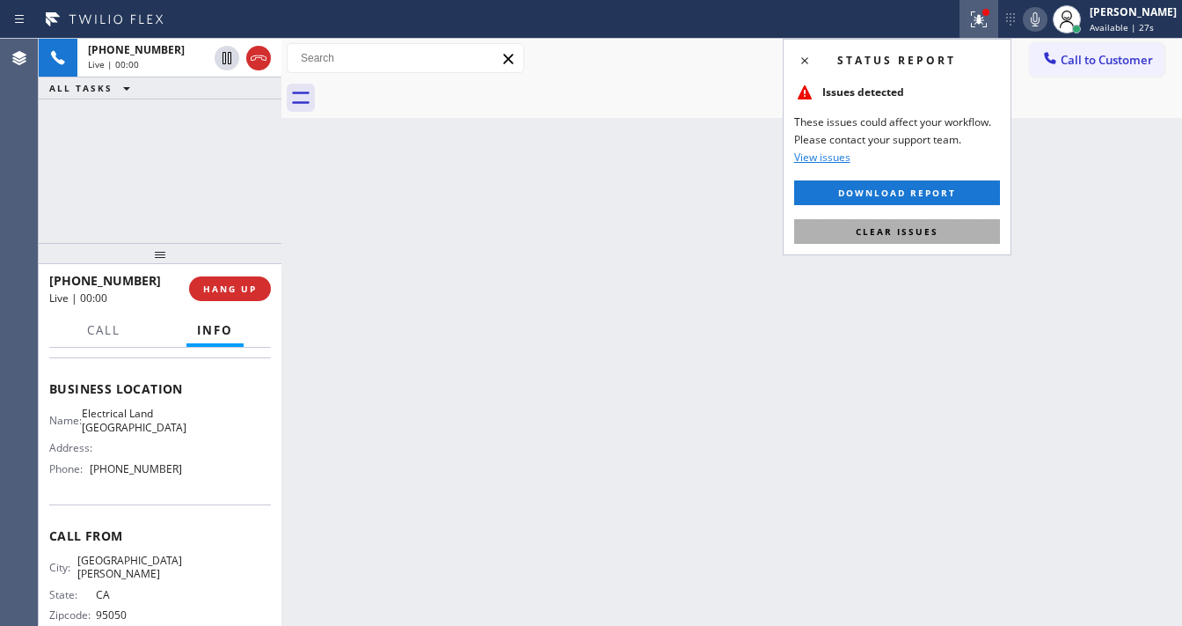
click at [947, 238] on button "Clear issues" at bounding box center [897, 231] width 206 height 25
click at [731, 238] on div "Back to Dashboard Change Sender ID Customers Technicians Select a contact Outbo…" at bounding box center [732, 332] width 901 height 587
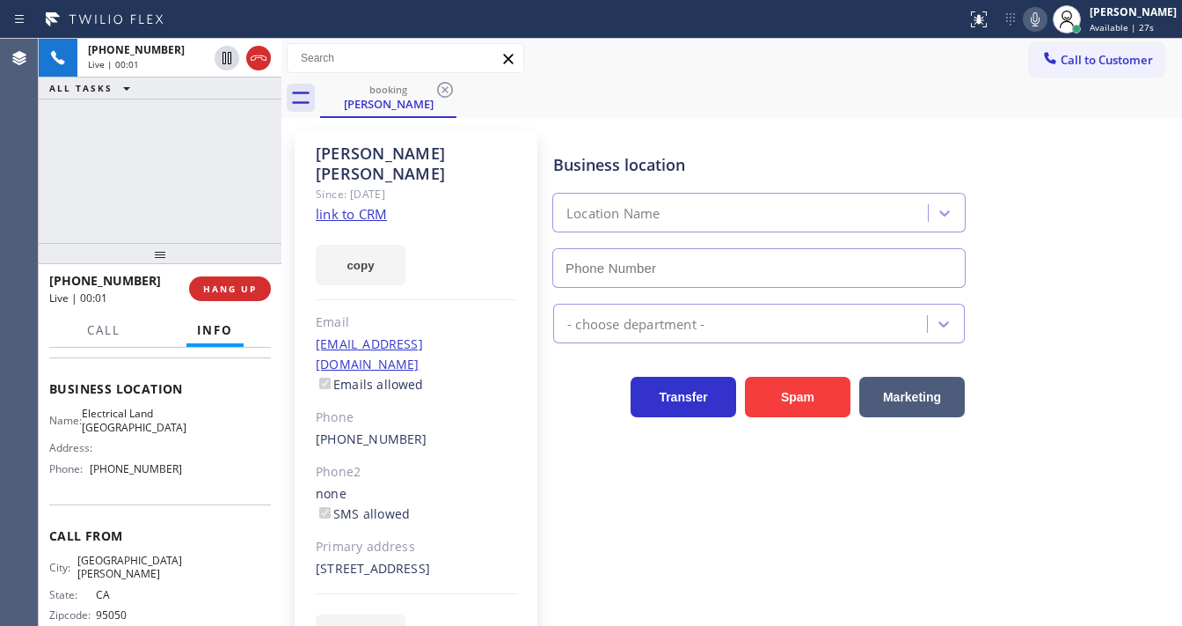
type input "[PHONE_NUMBER]"
click at [466, 192] on div "[PERSON_NAME] Since: [DATE] link to CRM copy Email [EMAIL_ADDRESS][DOMAIN_NAME]…" at bounding box center [416, 403] width 243 height 545
click at [370, 205] on link "link to CRM" at bounding box center [351, 214] width 71 height 18
click at [70, 193] on div "[PHONE_NUMBER] Live | 00:49 ALL TASKS ALL TASKS ACTIVE TASKS TASKS IN WRAP UP" at bounding box center [160, 141] width 243 height 204
click at [48, 233] on div "[PHONE_NUMBER] Live | 00:54 ALL TASKS ALL TASKS ACTIVE TASKS TASKS IN WRAP UP" at bounding box center [160, 141] width 243 height 204
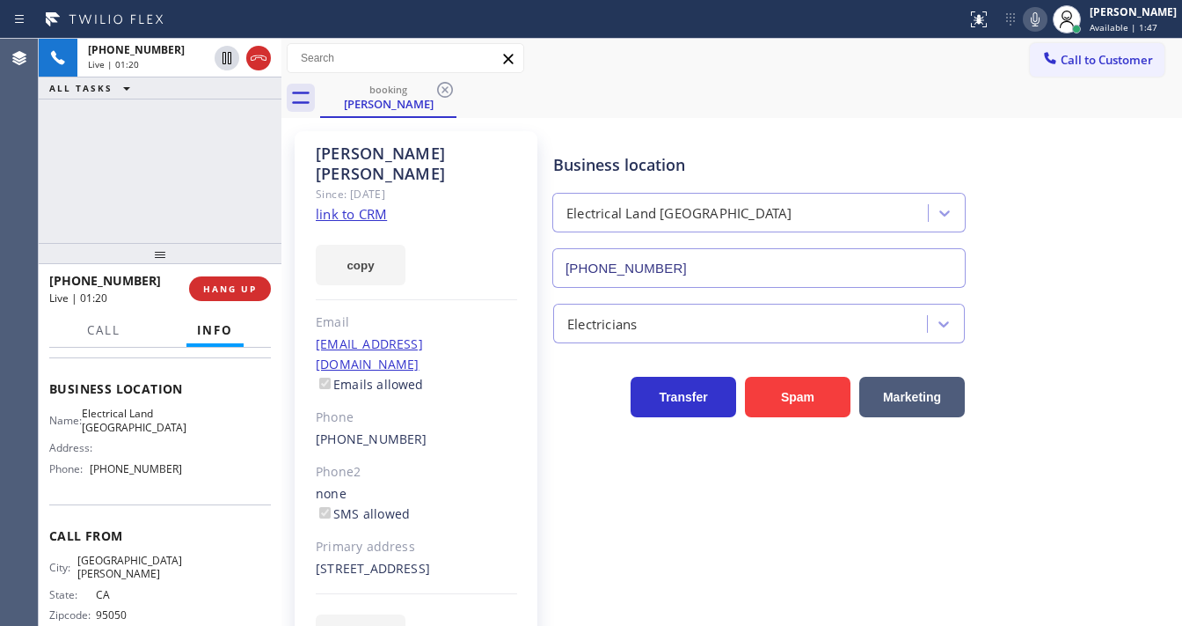
click at [116, 194] on div "[PHONE_NUMBER] Live | 01:20 ALL TASKS ALL TASKS ACTIVE TASKS TASKS IN WRAP UP" at bounding box center [160, 141] width 243 height 204
click at [116, 223] on div "[PHONE_NUMBER] Live | 01:23 ALL TASKS ALL TASKS ACTIVE TASKS TASKS IN WRAP UP" at bounding box center [160, 141] width 243 height 204
click at [182, 190] on div "[PHONE_NUMBER] Live | 01:25 ALL TASKS ALL TASKS ACTIVE TASKS TASKS IN WRAP UP" at bounding box center [160, 141] width 243 height 204
click at [190, 188] on div "[PHONE_NUMBER] Live | 01:26 ALL TASKS ALL TASKS ACTIVE TASKS TASKS IN WRAP UP" at bounding box center [160, 141] width 243 height 204
click at [258, 285] on button "HANG UP" at bounding box center [230, 288] width 82 height 25
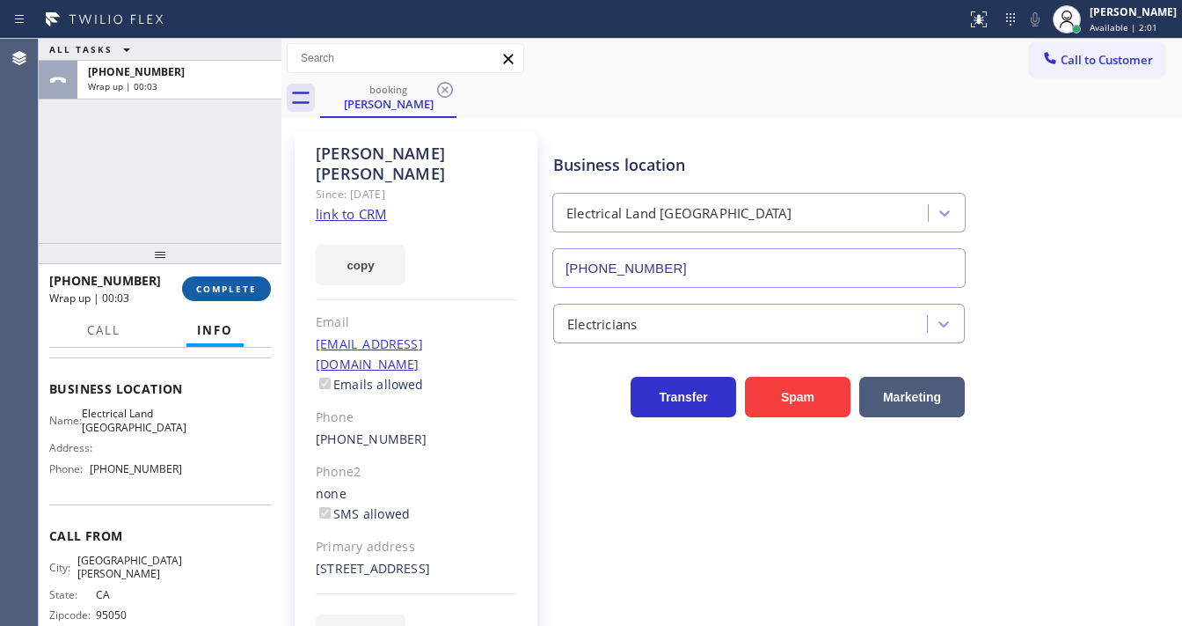
click at [258, 285] on button "COMPLETE" at bounding box center [226, 288] width 89 height 25
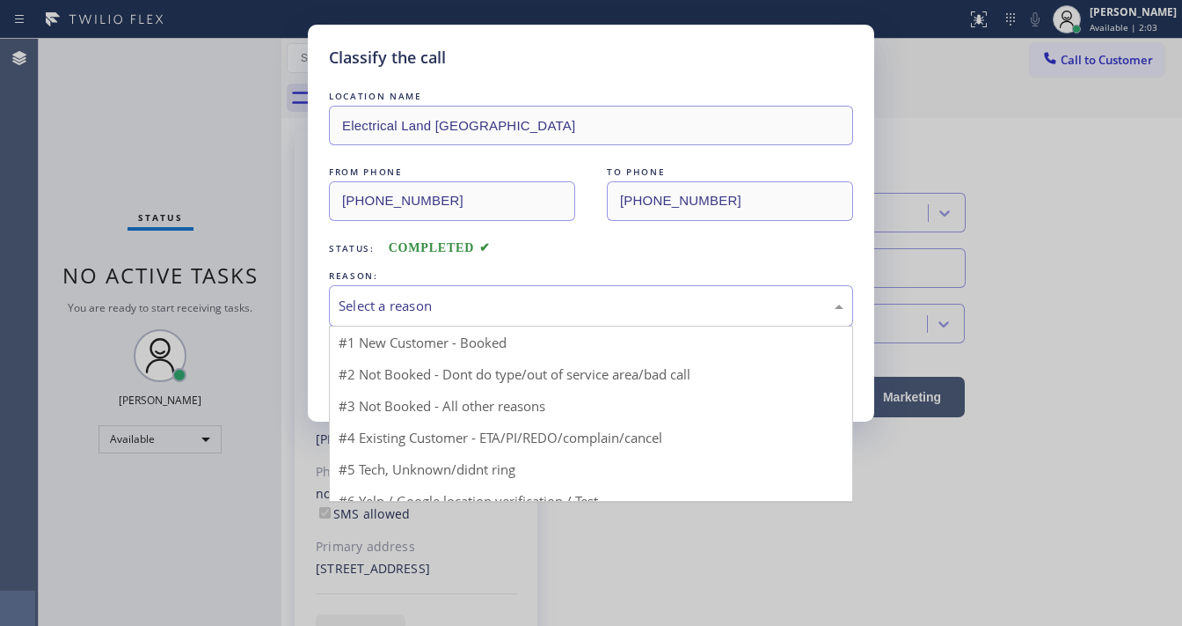
click at [421, 296] on div "Select a reason" at bounding box center [591, 306] width 505 height 20
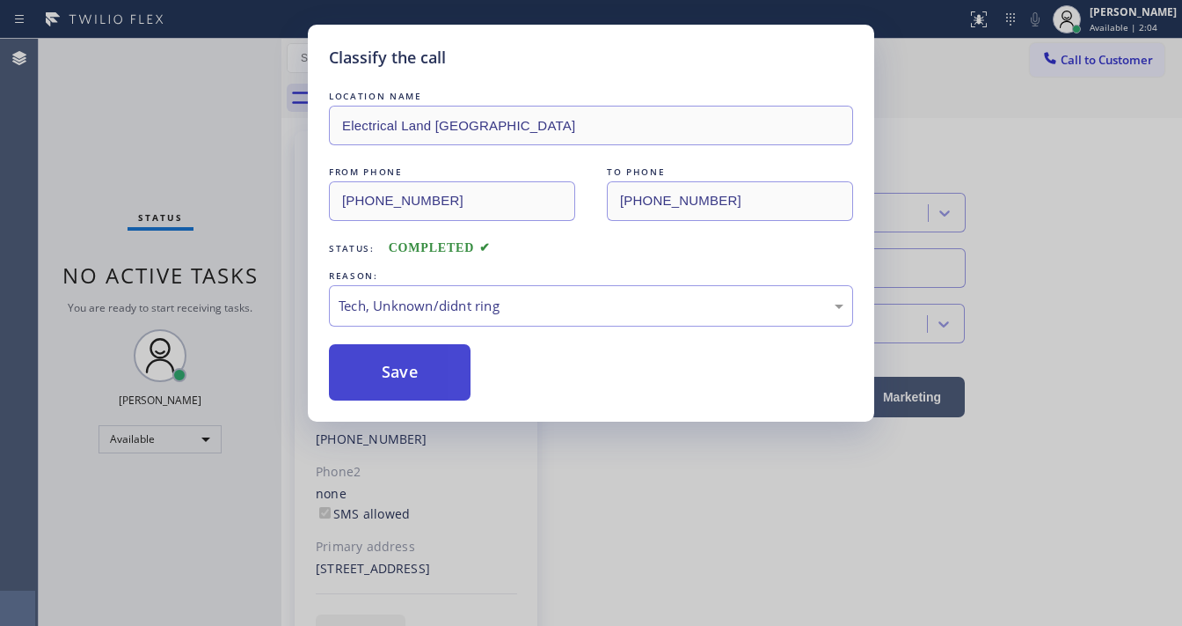
click at [421, 360] on button "Save" at bounding box center [400, 372] width 142 height 56
click at [421, 363] on button "Save" at bounding box center [400, 372] width 142 height 56
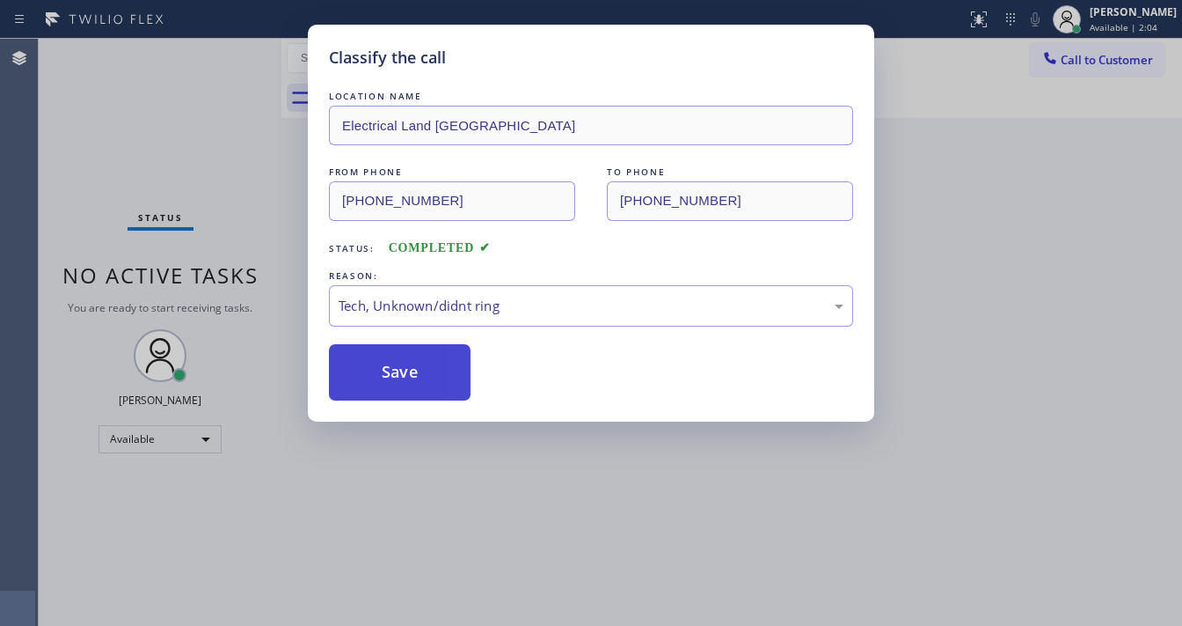
click at [421, 363] on button "Save" at bounding box center [400, 372] width 142 height 56
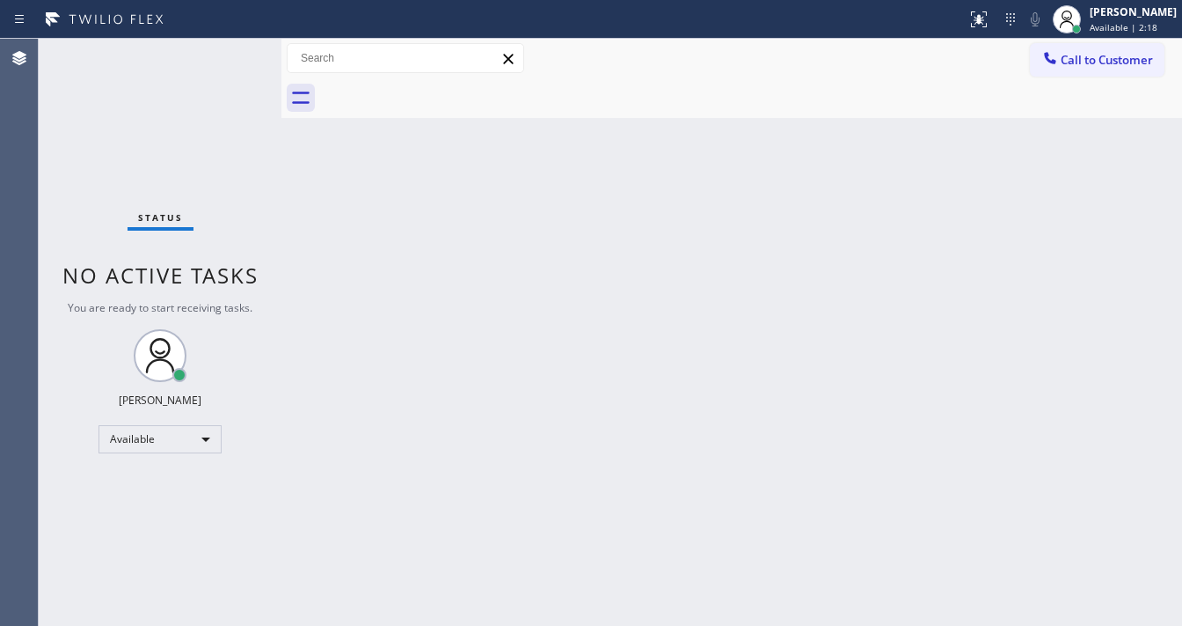
drag, startPoint x: 28, startPoint y: 140, endPoint x: 49, endPoint y: 139, distance: 21.1
click at [28, 140] on div "Agent Desktop" at bounding box center [19, 332] width 38 height 587
click at [213, 99] on div "Status No active tasks You are ready to start receiving tasks. [PERSON_NAME]" at bounding box center [160, 332] width 243 height 587
click at [222, 68] on div "Status No active tasks You are ready to start receiving tasks. [PERSON_NAME]" at bounding box center [160, 332] width 243 height 587
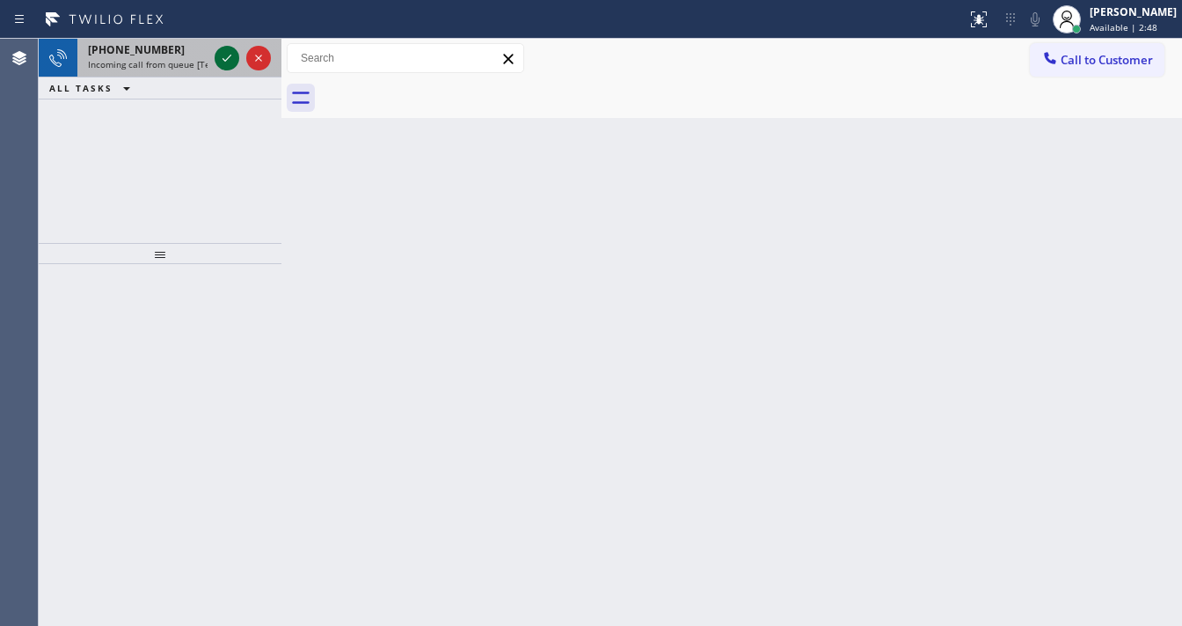
click at [218, 54] on icon at bounding box center [226, 58] width 21 height 21
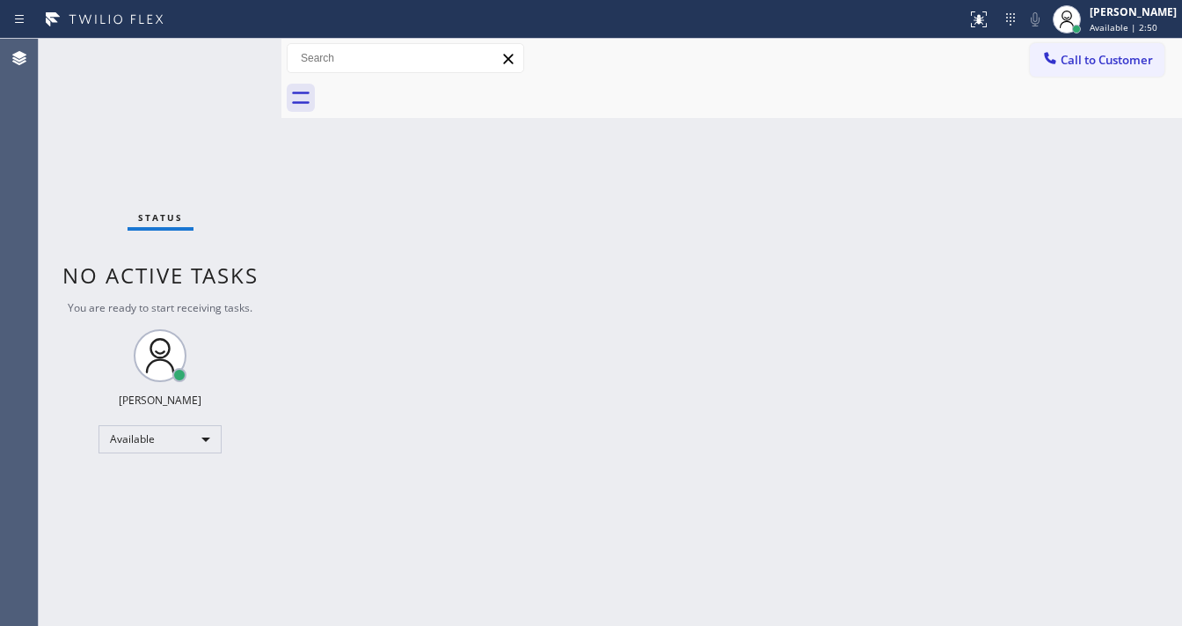
click at [218, 54] on div "Status No active tasks You are ready to start receiving tasks. [PERSON_NAME]" at bounding box center [160, 332] width 243 height 587
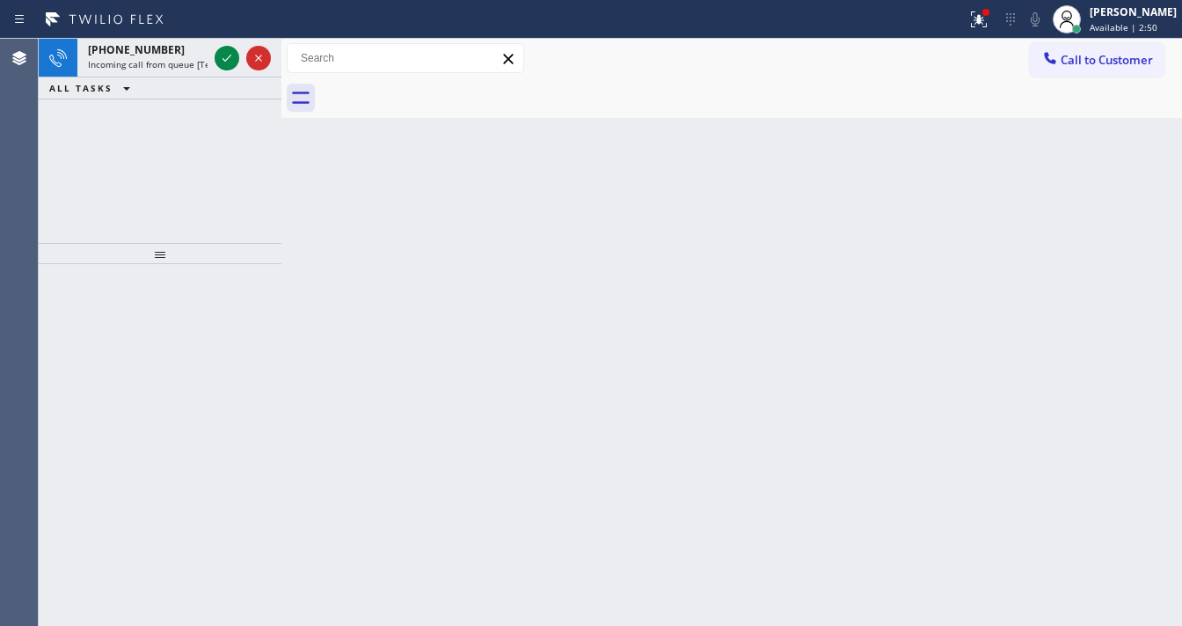
click at [218, 54] on icon at bounding box center [226, 58] width 21 height 21
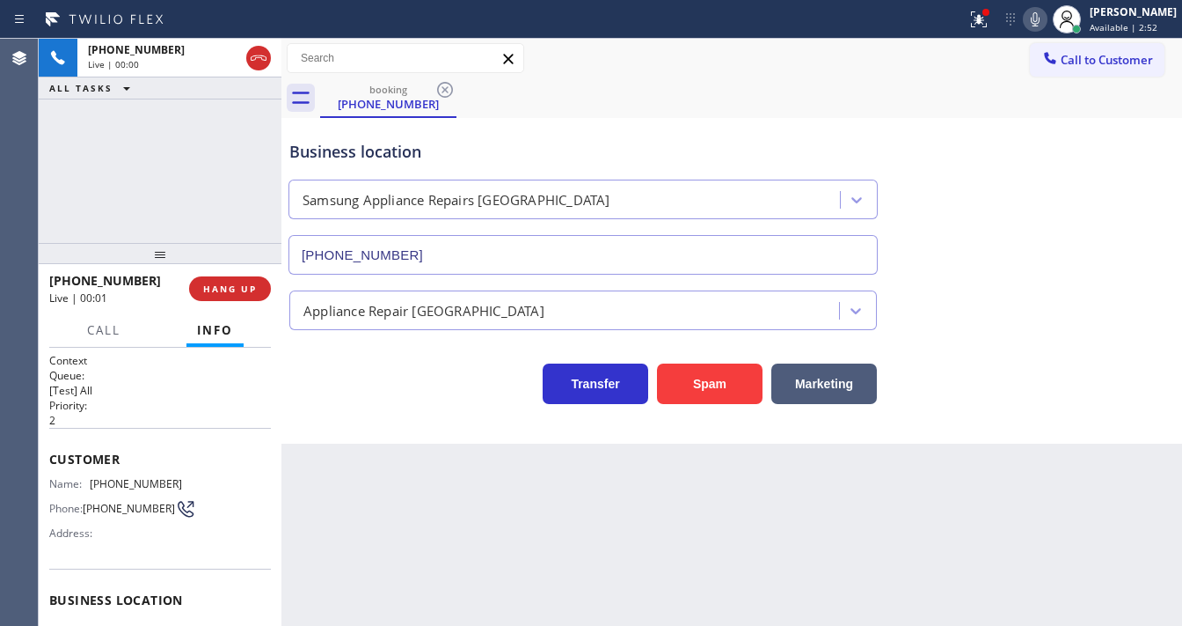
type input "[PHONE_NUMBER]"
click at [219, 194] on div "[PHONE_NUMBER] Live | 00:26 ALL TASKS ALL TASKS ACTIVE TASKS TASKS IN WRAP UP" at bounding box center [160, 141] width 243 height 204
click at [48, 203] on div "[PHONE_NUMBER] Live | 00:31 ALL TASKS ALL TASKS ACTIVE TASKS TASKS IN WRAP UP" at bounding box center [160, 141] width 243 height 204
click at [48, 193] on div "[PHONE_NUMBER] Live | 00:38 ALL TASKS ALL TASKS ACTIVE TASKS TASKS IN WRAP UP" at bounding box center [160, 141] width 243 height 204
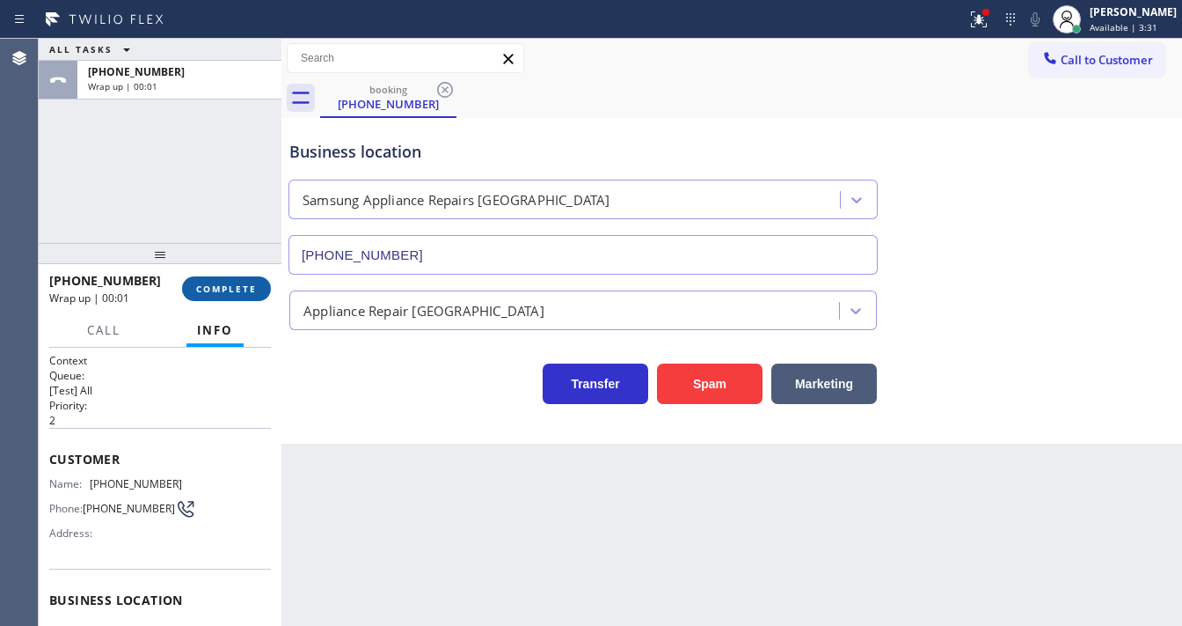
click at [242, 288] on span "COMPLETE" at bounding box center [226, 288] width 61 height 12
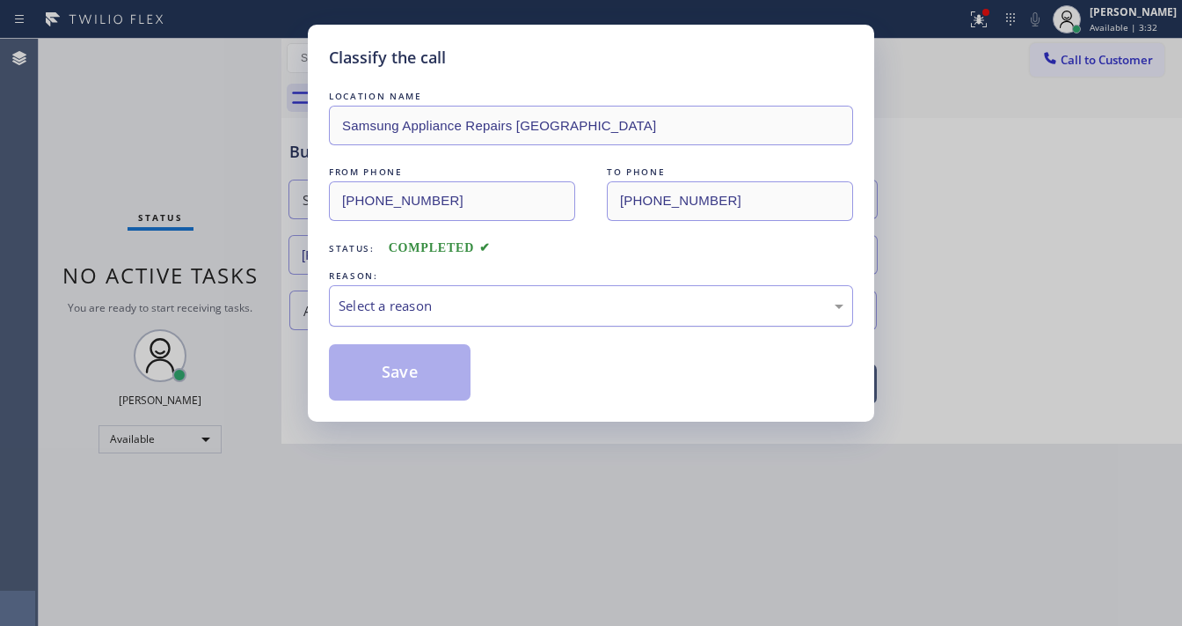
click at [428, 316] on div "Select a reason" at bounding box center [591, 305] width 524 height 41
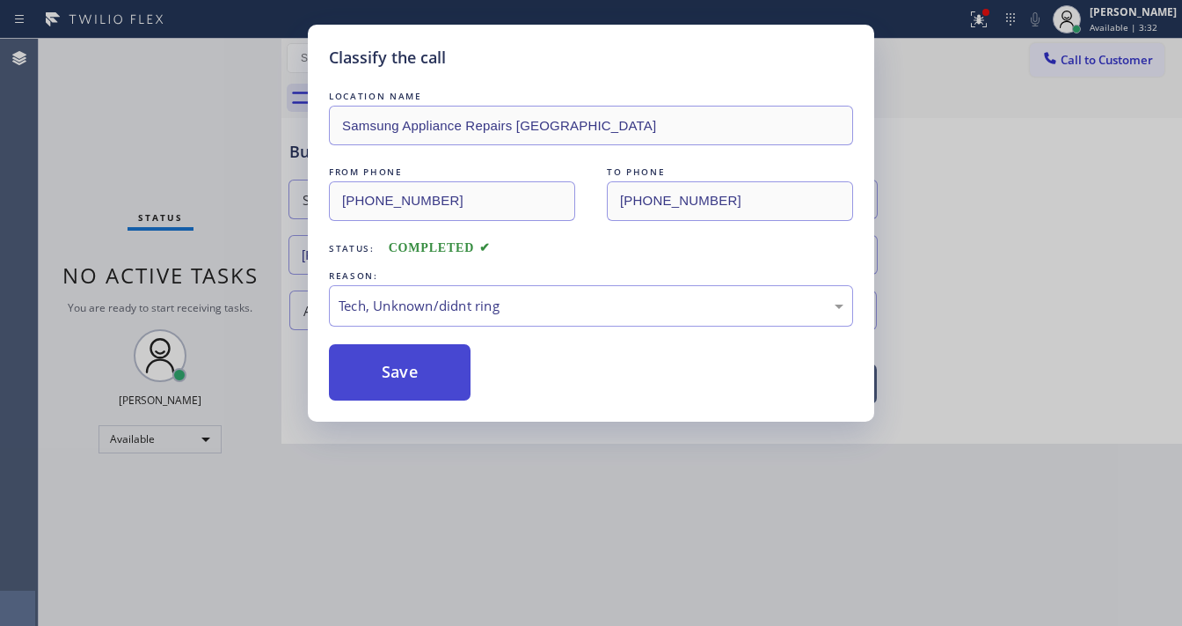
click at [416, 358] on button "Save" at bounding box center [400, 372] width 142 height 56
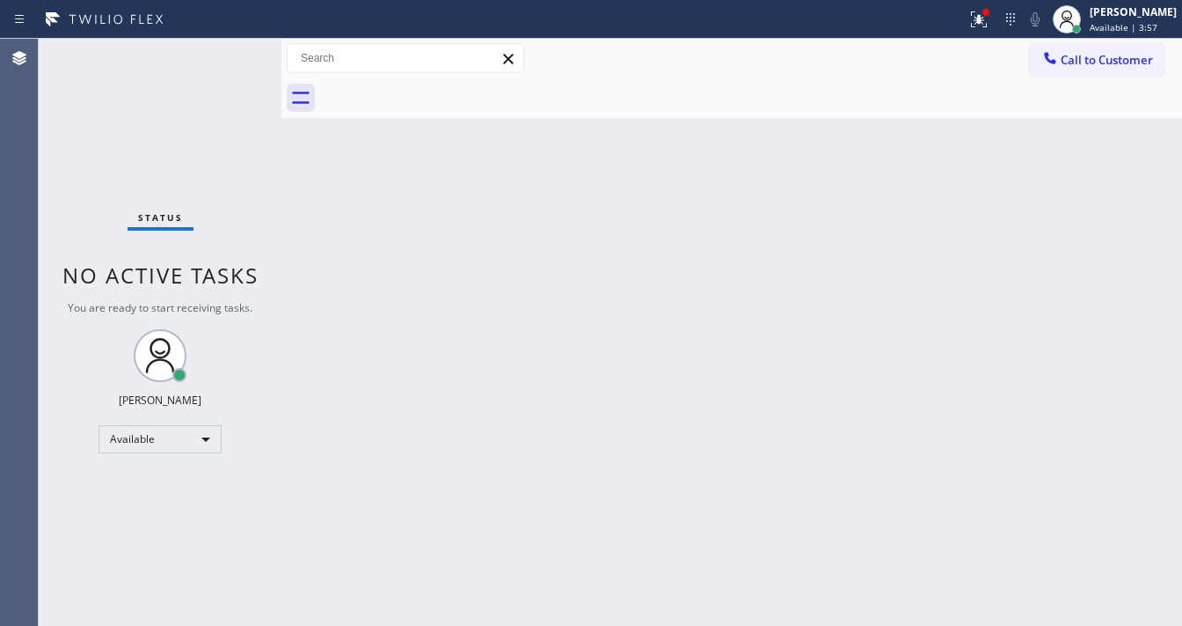
click at [92, 406] on div "Status No active tasks You are ready to start receiving tasks. [PERSON_NAME]" at bounding box center [160, 332] width 243 height 587
click at [79, 327] on div "Status No active tasks You are ready to start receiving tasks. [PERSON_NAME]" at bounding box center [160, 332] width 243 height 587
click at [134, 428] on div "Available" at bounding box center [160, 439] width 123 height 28
click at [148, 521] on li "Break" at bounding box center [159, 528] width 120 height 21
click at [511, 468] on div "Back to Dashboard Change Sender ID Customers Technicians Select a contact Outbo…" at bounding box center [732, 332] width 901 height 587
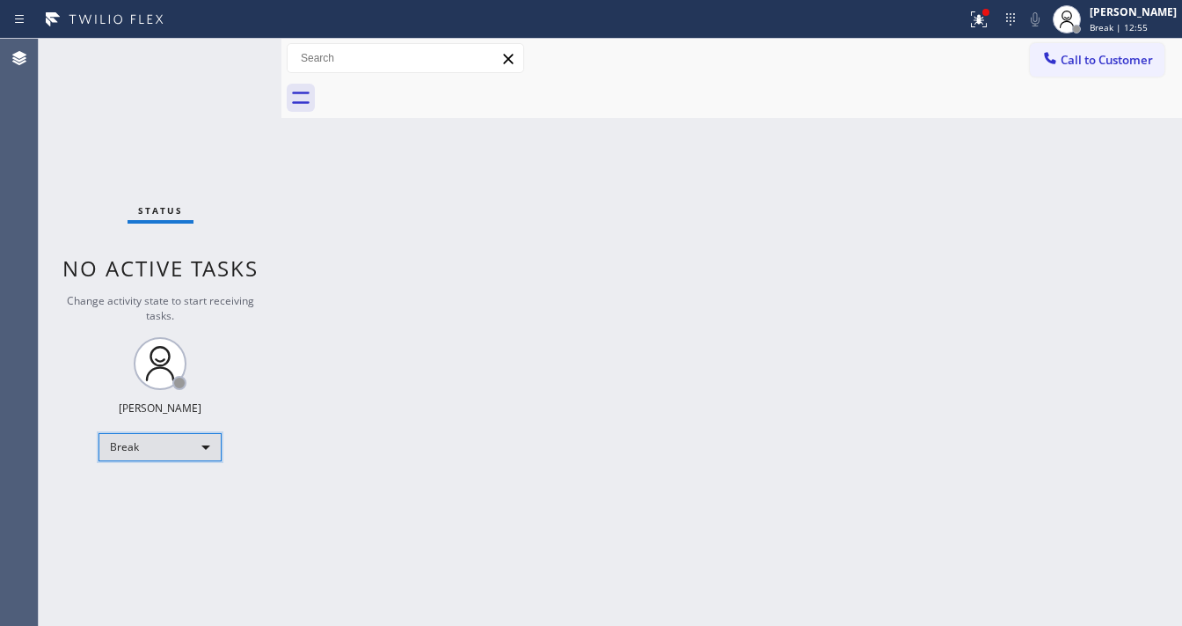
click at [180, 443] on div "Break" at bounding box center [160, 447] width 123 height 28
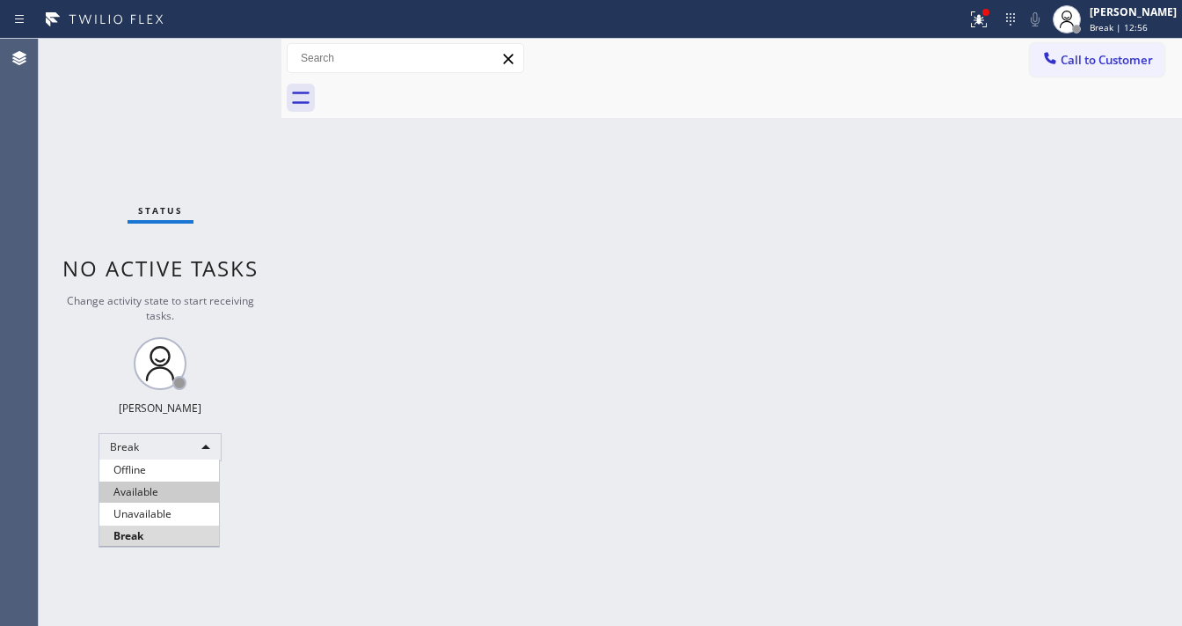
click at [183, 492] on li "Available" at bounding box center [159, 491] width 120 height 21
drag, startPoint x: 595, startPoint y: 413, endPoint x: 991, endPoint y: 99, distance: 505.4
click at [598, 412] on div "Back to Dashboard Change Sender ID Customers Technicians Select a contact Outbo…" at bounding box center [732, 332] width 901 height 587
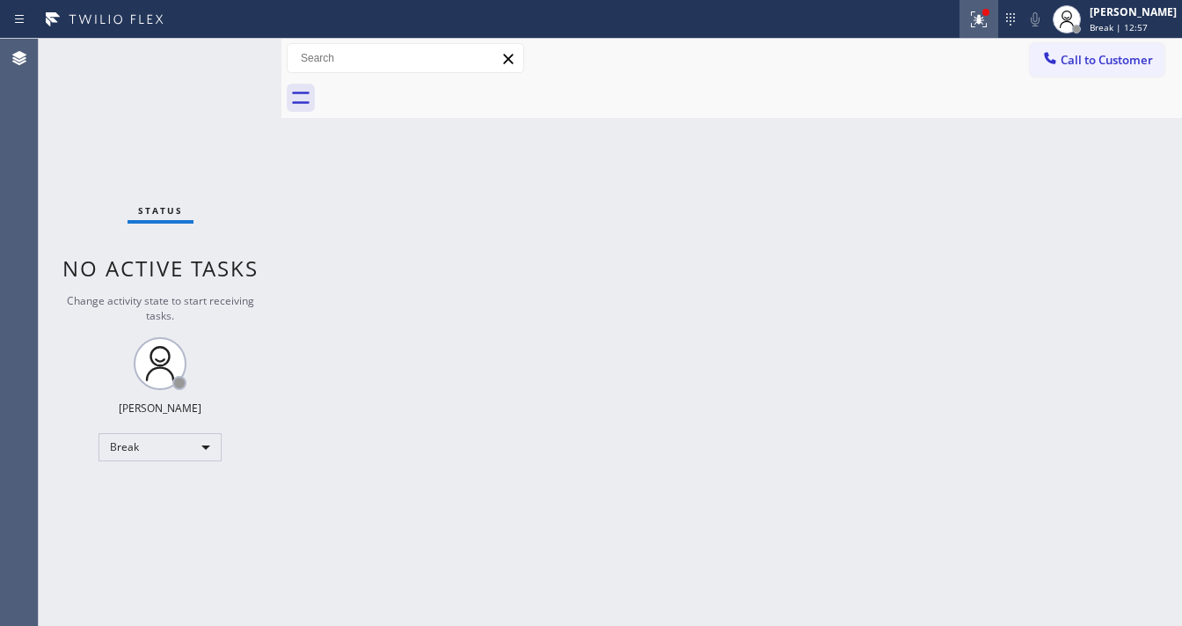
click at [982, 20] on icon at bounding box center [976, 17] width 11 height 12
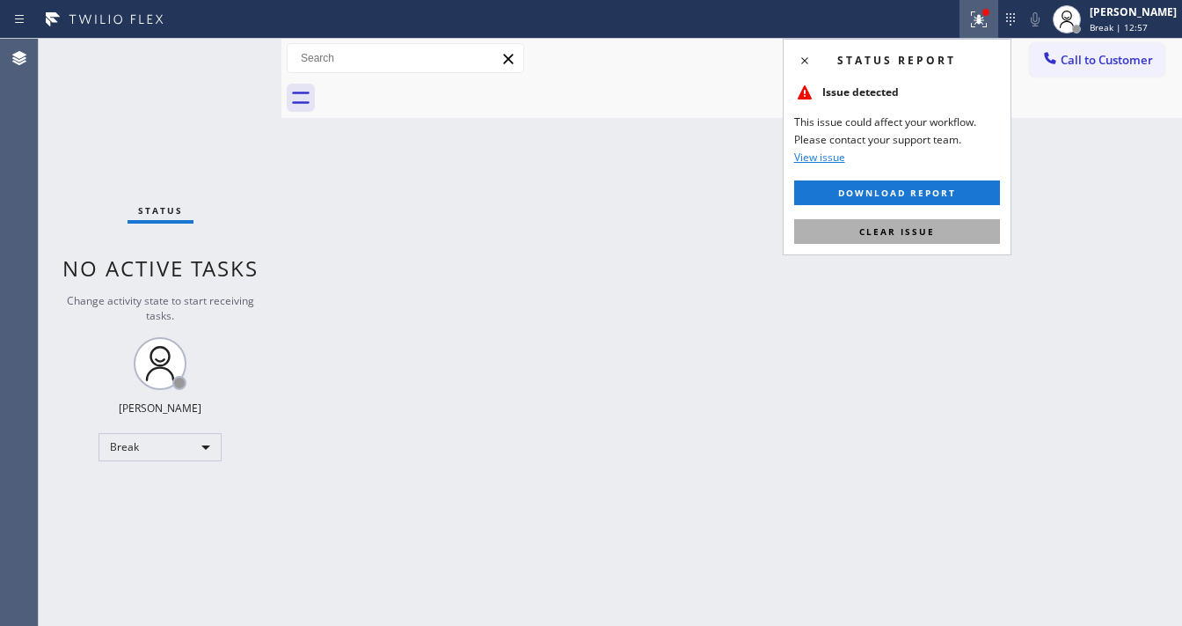
click at [920, 231] on span "Clear issue" at bounding box center [898, 231] width 76 height 12
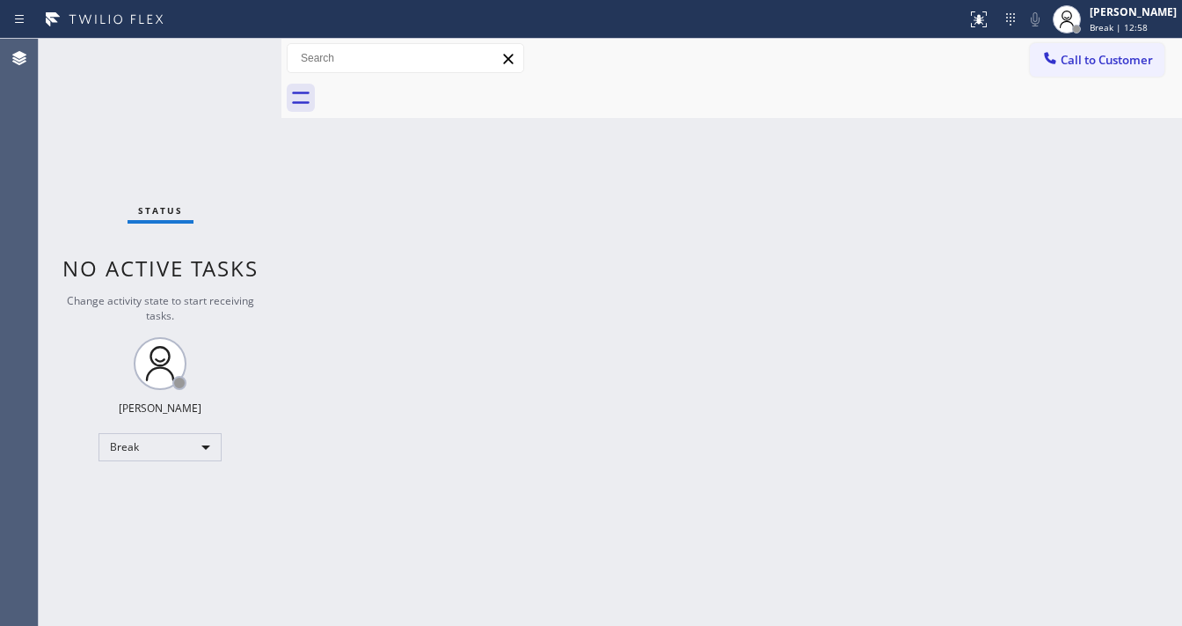
drag, startPoint x: 508, startPoint y: 274, endPoint x: 508, endPoint y: 292, distance: 18.5
click at [509, 274] on div "Back to Dashboard Change Sender ID Customers Technicians Select a contact Outbo…" at bounding box center [732, 332] width 901 height 587
click at [985, 18] on icon at bounding box center [979, 19] width 21 height 21
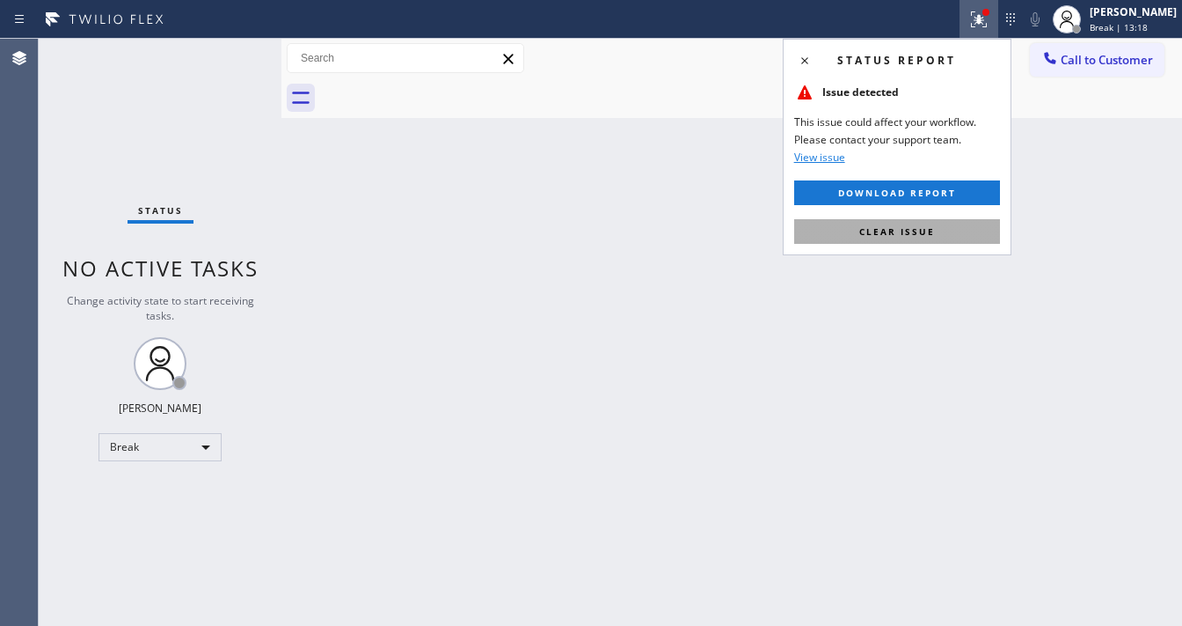
click at [919, 231] on span "Clear issue" at bounding box center [898, 231] width 76 height 12
click at [638, 273] on div "Back to Dashboard Change Sender ID Customers Technicians Select a contact Outbo…" at bounding box center [732, 332] width 901 height 587
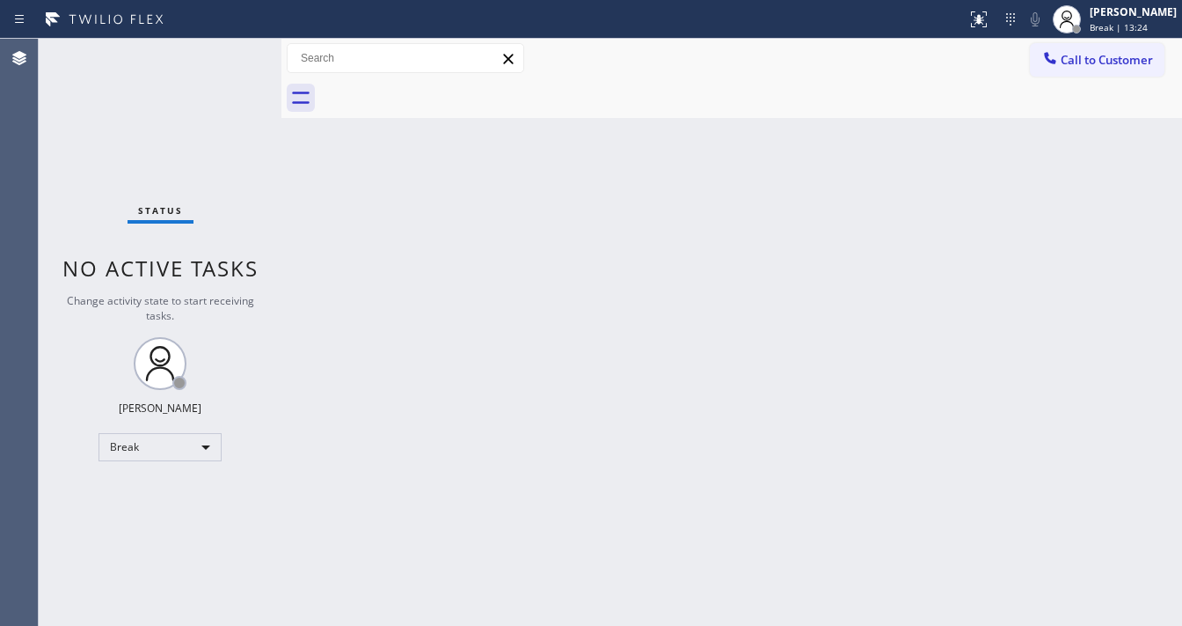
drag, startPoint x: 110, startPoint y: 228, endPoint x: 201, endPoint y: 394, distance: 189.4
click at [113, 227] on div "Status No active tasks Change activity state to start receiving tasks. [PERSON_…" at bounding box center [160, 332] width 243 height 587
click at [167, 438] on div "Break" at bounding box center [160, 447] width 123 height 28
click at [144, 494] on li "Available" at bounding box center [159, 491] width 120 height 21
click at [394, 443] on div "Back to Dashboard Change Sender ID Customers Technicians Select a contact Outbo…" at bounding box center [732, 332] width 901 height 587
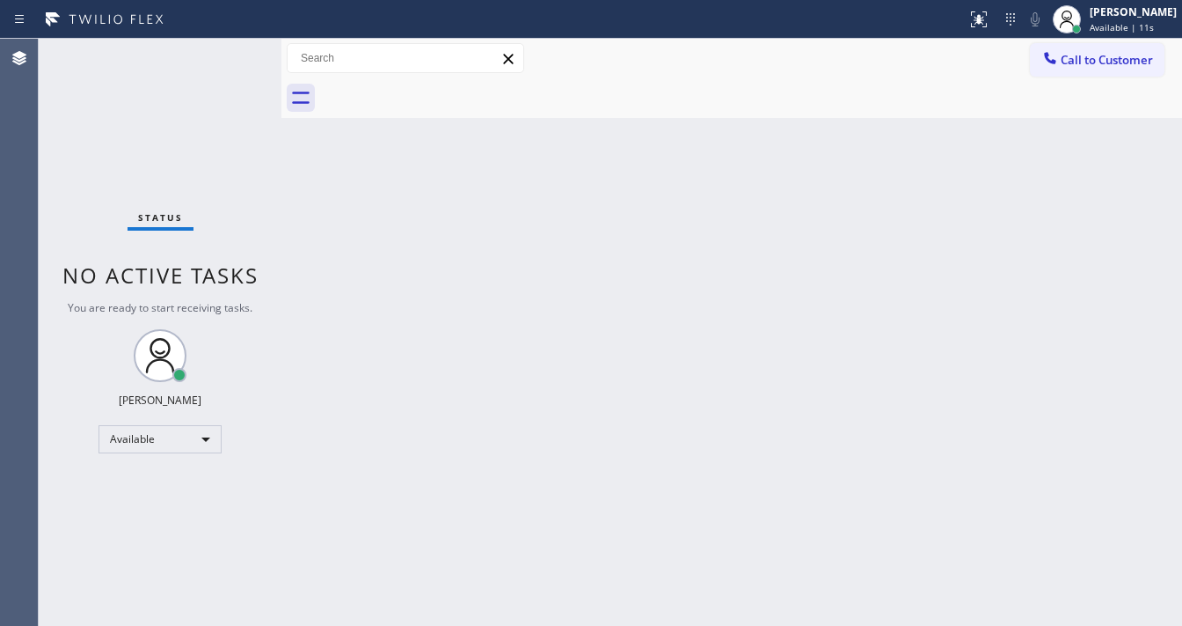
click at [187, 36] on div "Status report No issues detected If you experience an issue, please download th…" at bounding box center [591, 19] width 1182 height 39
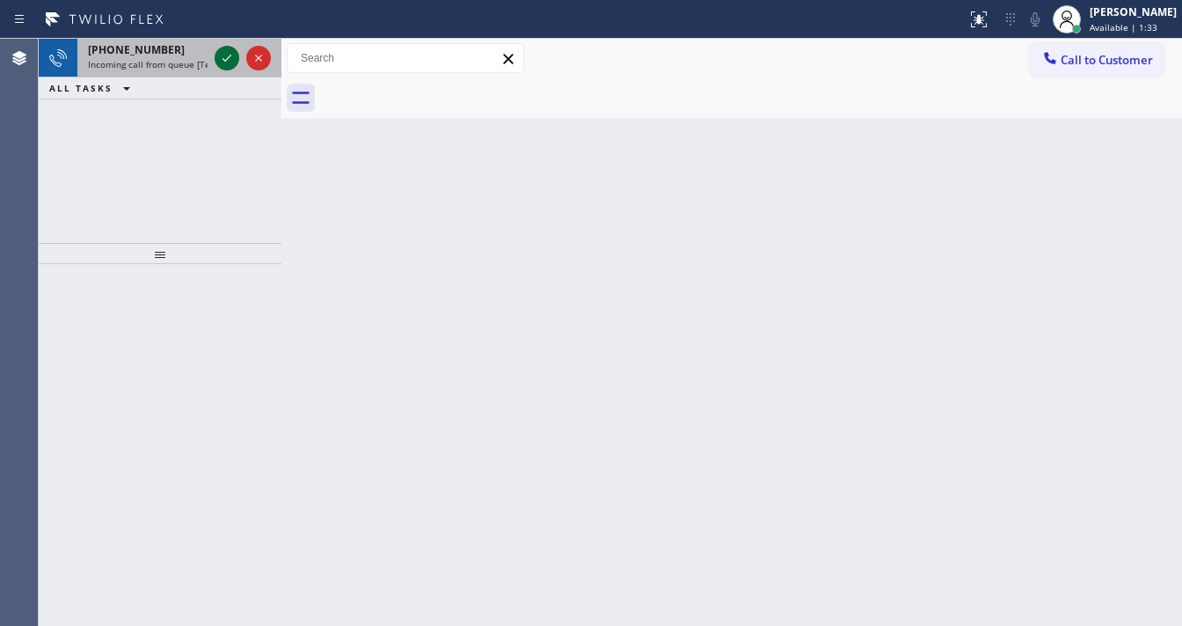
click at [222, 60] on icon at bounding box center [226, 58] width 21 height 21
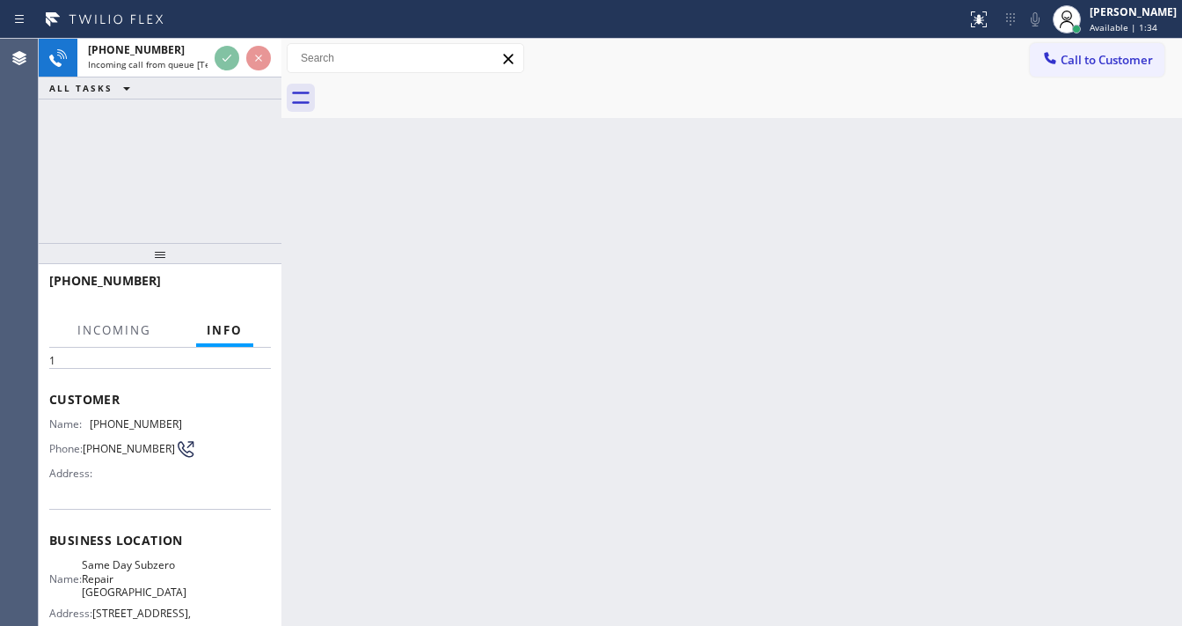
scroll to position [141, 0]
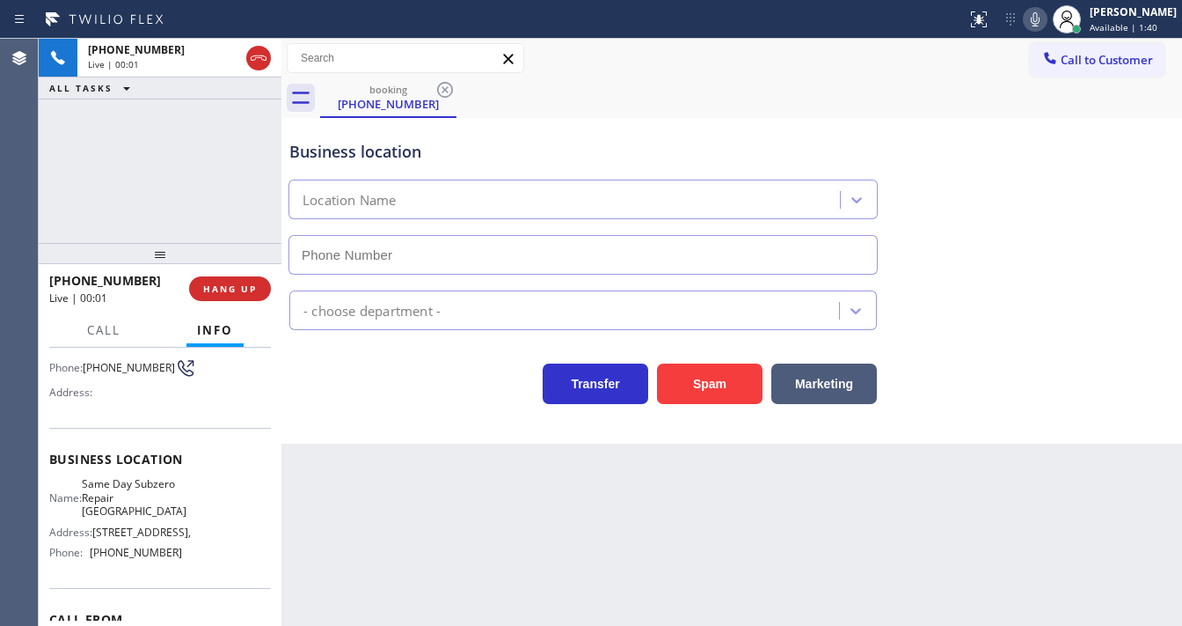
click at [165, 179] on div "[PHONE_NUMBER] Live | 00:01 ALL TASKS ALL TASKS ACTIVE TASKS TASKS IN WRAP UP" at bounding box center [160, 141] width 243 height 204
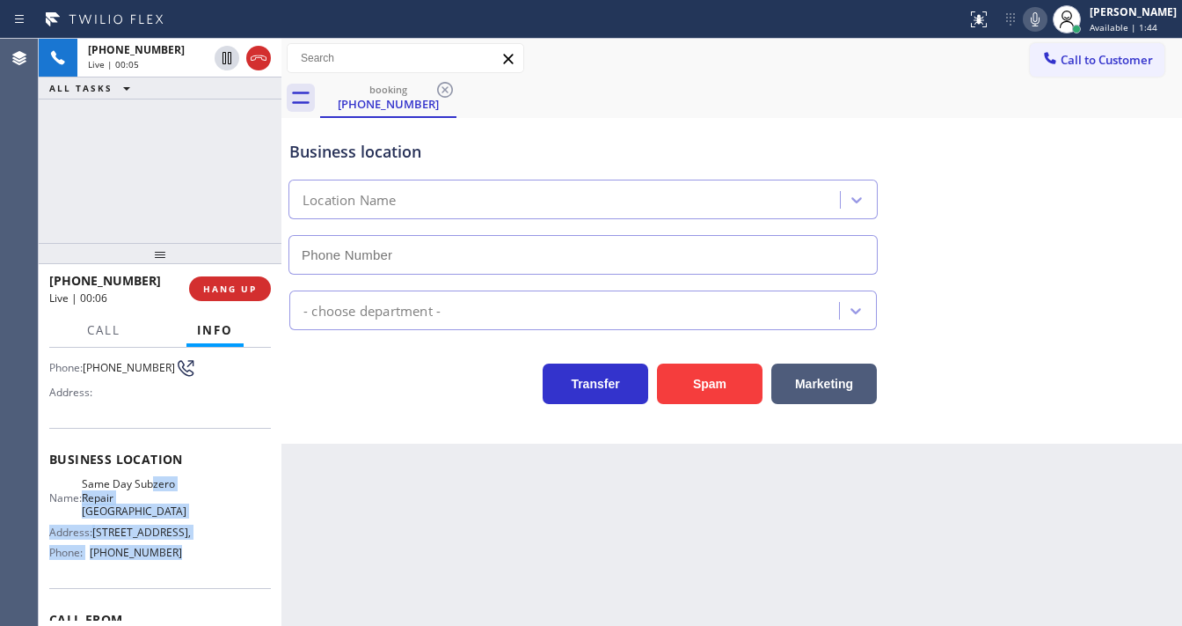
scroll to position [0, 0]
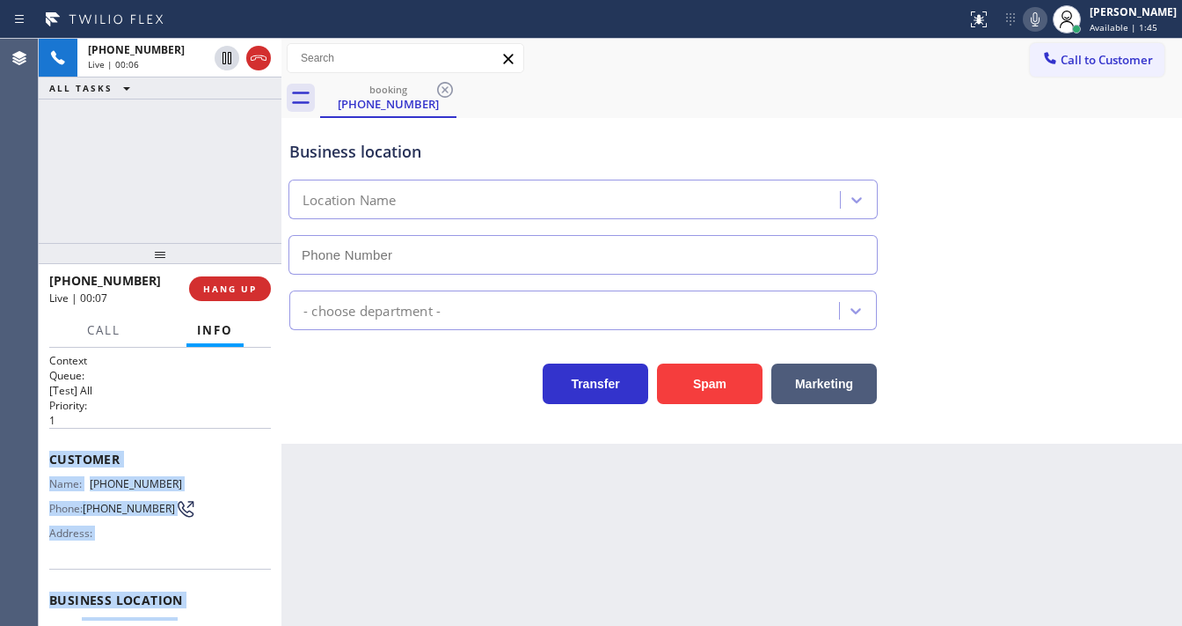
drag, startPoint x: 179, startPoint y: 553, endPoint x: 53, endPoint y: 461, distance: 156.1
click at [53, 461] on div "Context Queue: [Test] All Priority: 1 Customer Name: [PHONE_NUMBER] Phone: [PHO…" at bounding box center [160, 607] width 222 height 509
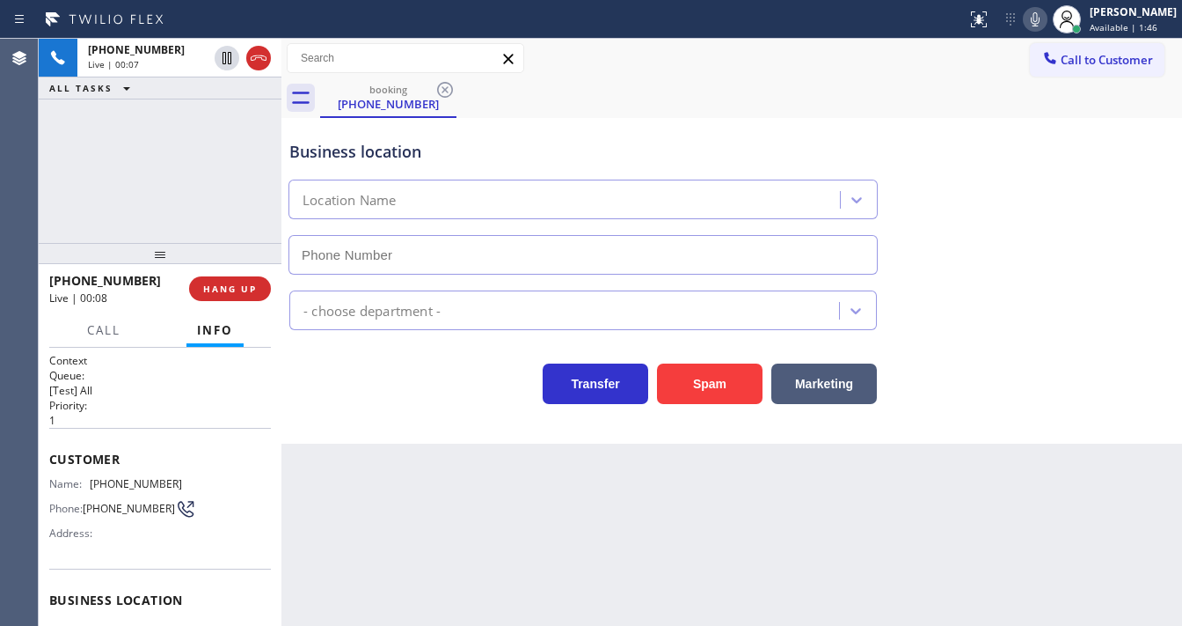
click at [171, 173] on div "[PHONE_NUMBER] Live | 00:07 ALL TASKS ALL TASKS ACTIVE TASKS TASKS IN WRAP UP" at bounding box center [160, 141] width 243 height 204
click at [100, 165] on div "[PHONE_NUMBER] Live | 00:11 ALL TASKS ALL TASKS ACTIVE TASKS TASKS IN WRAP UP" at bounding box center [160, 141] width 243 height 204
click at [127, 172] on div "[PHONE_NUMBER] Live | 00:15 ALL TASKS ALL TASKS ACTIVE TASKS TASKS IN WRAP UP" at bounding box center [160, 141] width 243 height 204
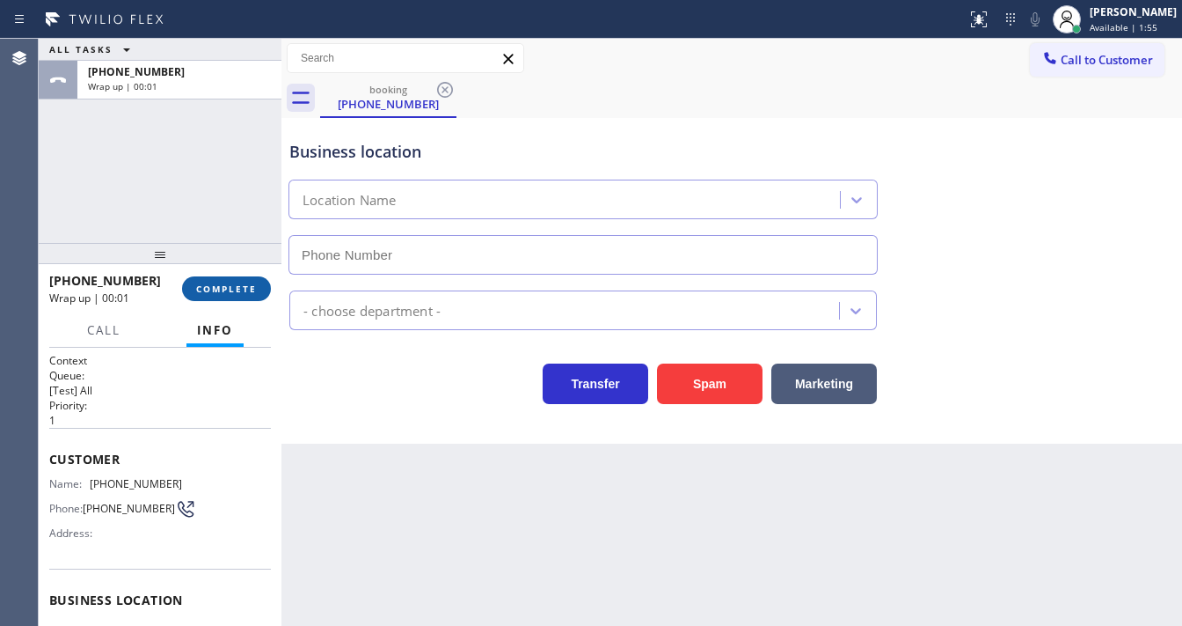
click at [237, 277] on button "COMPLETE" at bounding box center [226, 288] width 89 height 25
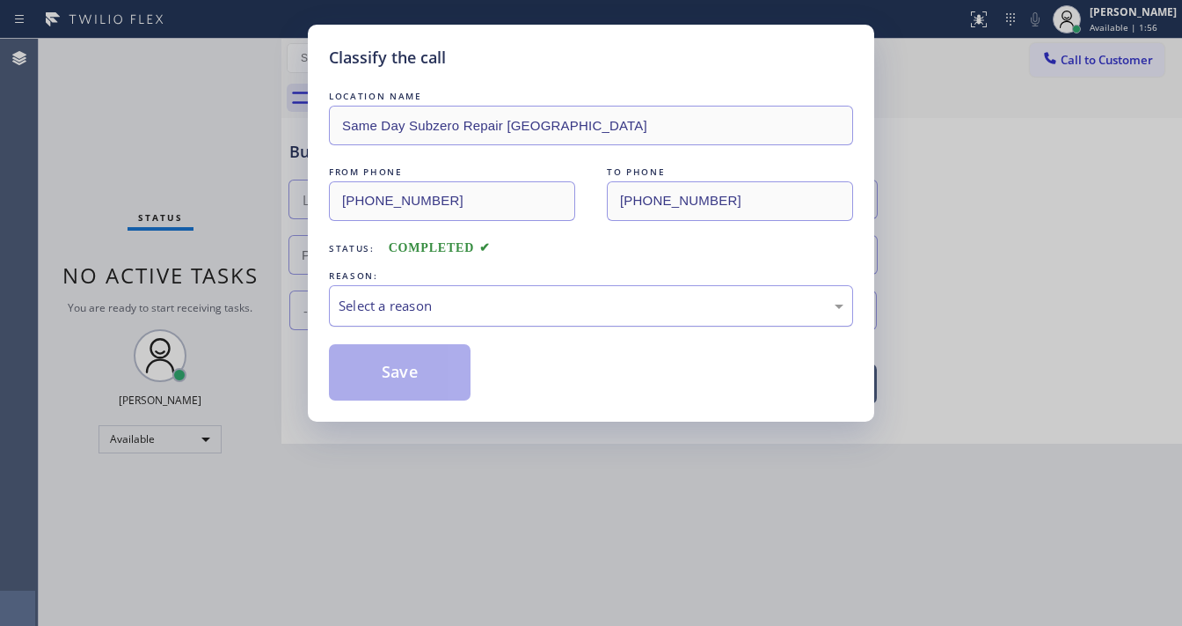
click at [401, 310] on div "Select a reason" at bounding box center [591, 306] width 505 height 20
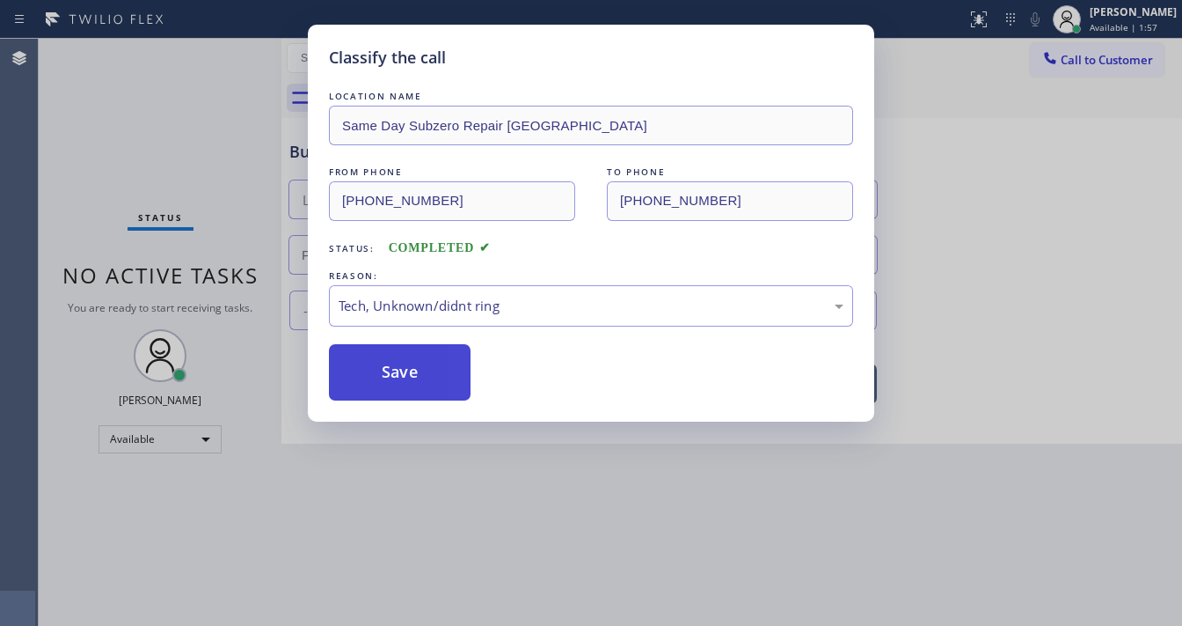
click at [400, 357] on button "Save" at bounding box center [400, 372] width 142 height 56
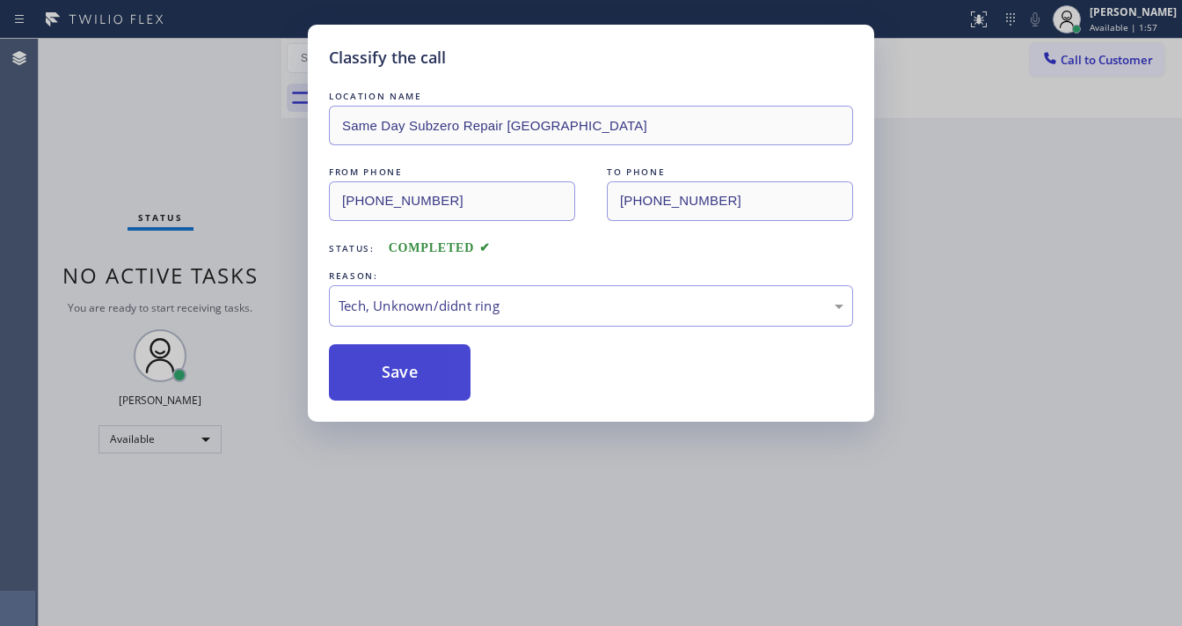
click at [400, 357] on button "Save" at bounding box center [400, 372] width 142 height 56
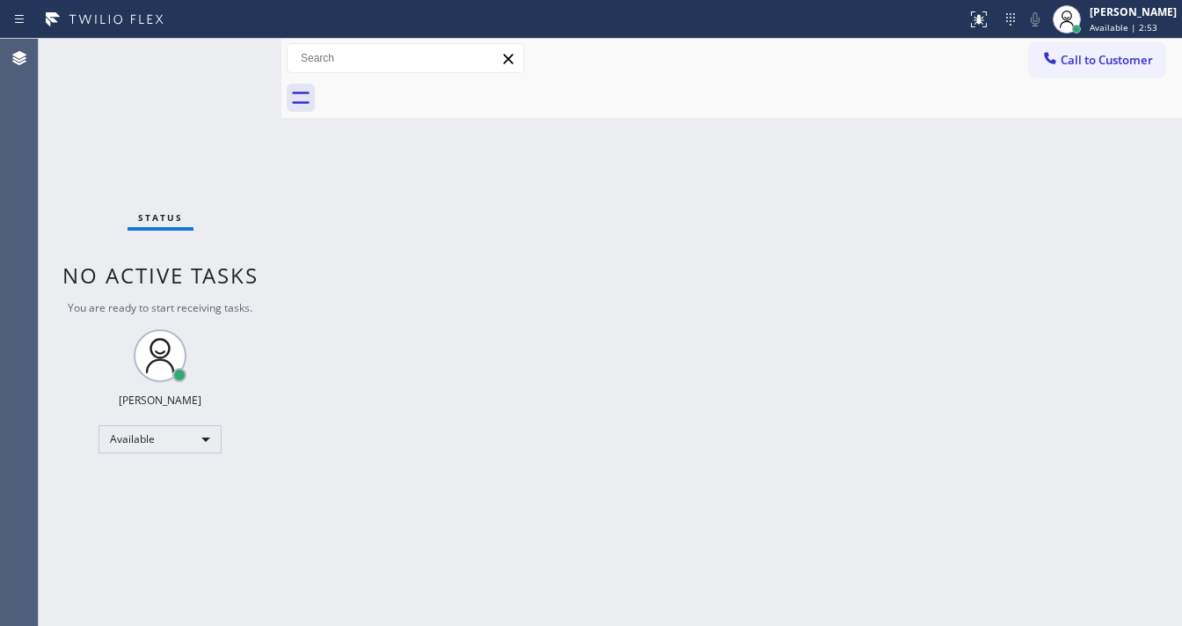
click at [63, 247] on div "Status No active tasks You are ready to start receiving tasks. [PERSON_NAME]" at bounding box center [160, 332] width 243 height 587
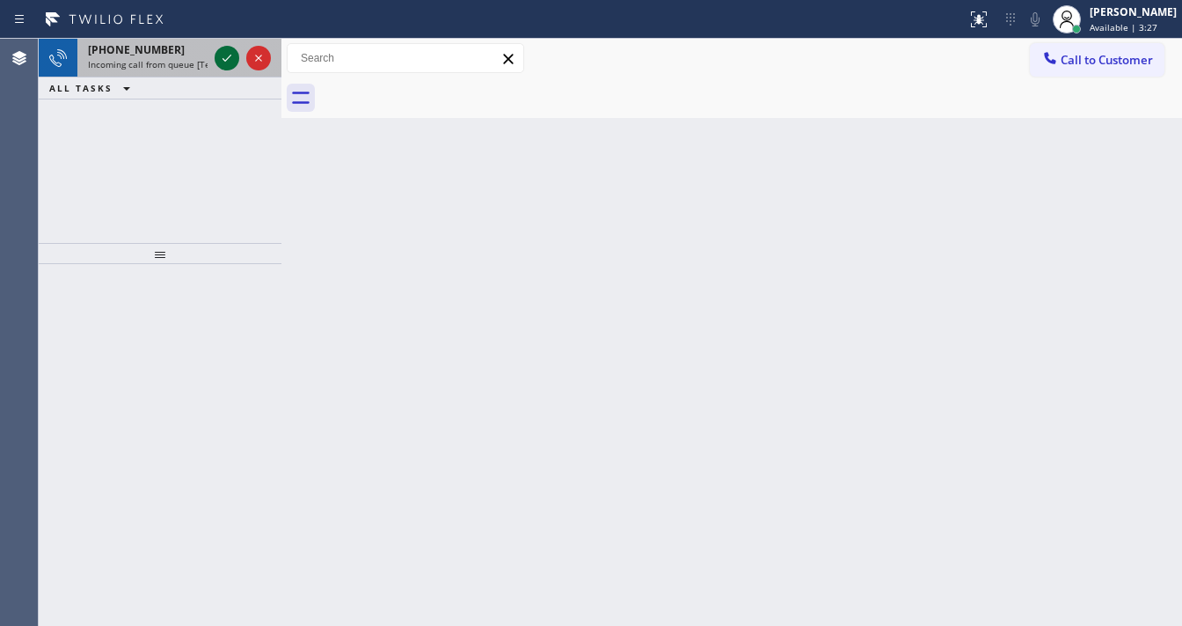
click at [224, 54] on icon at bounding box center [226, 58] width 21 height 21
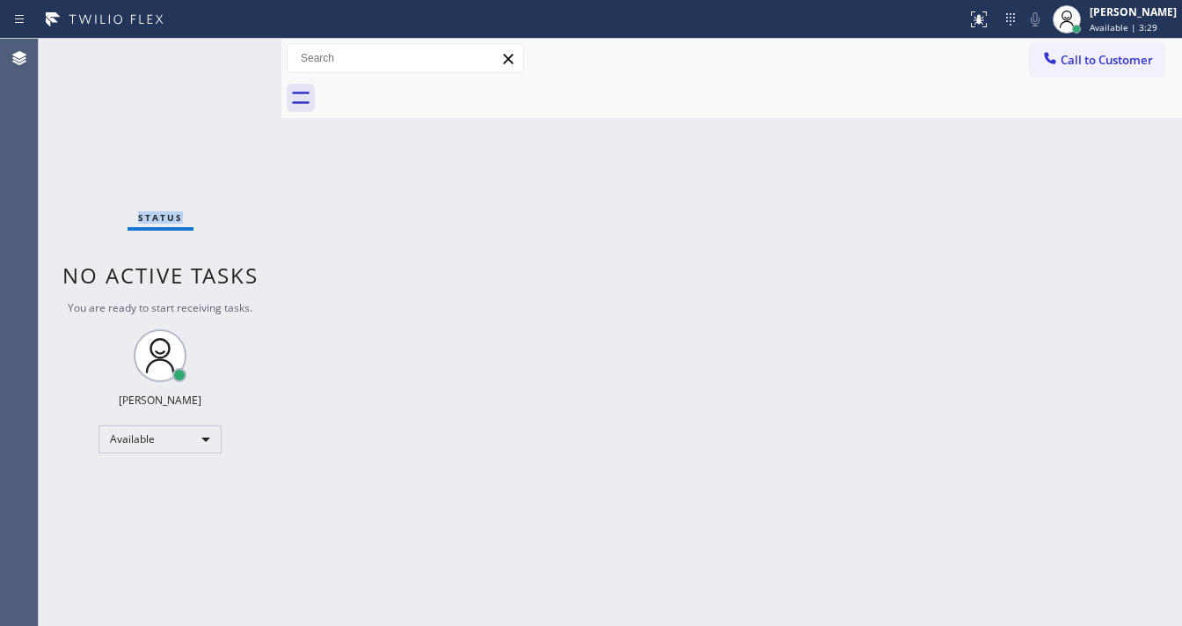
click at [225, 55] on div "Status No active tasks You are ready to start receiving tasks. [PERSON_NAME]" at bounding box center [160, 332] width 243 height 587
click at [985, 18] on icon at bounding box center [979, 17] width 11 height 6
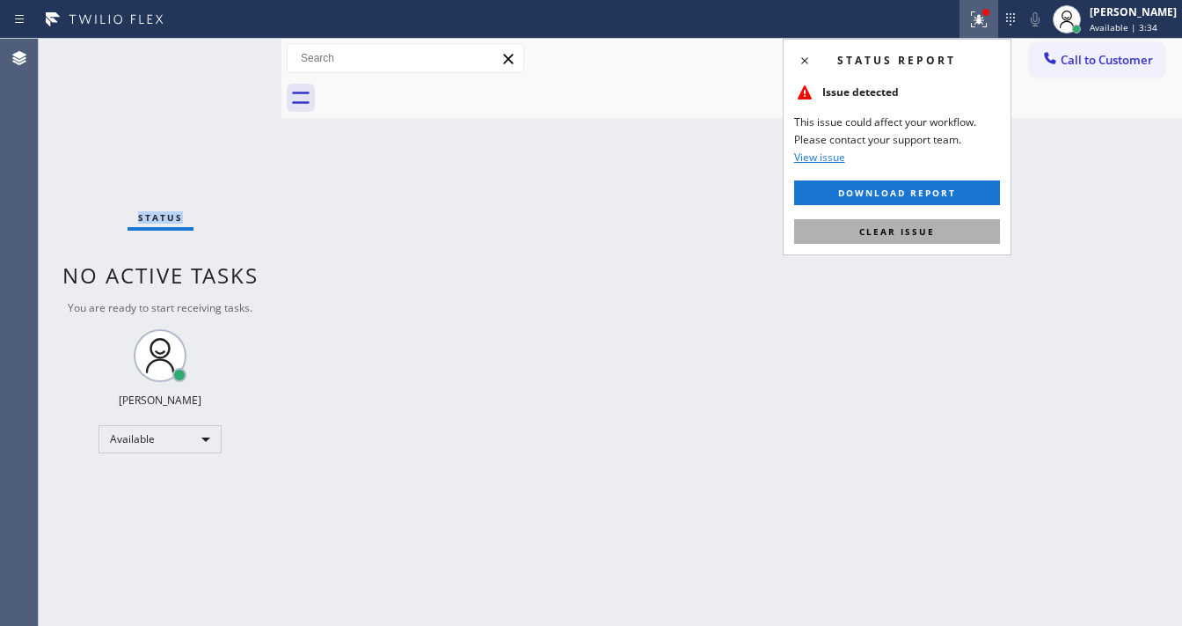
click at [937, 221] on button "Clear issue" at bounding box center [897, 231] width 206 height 25
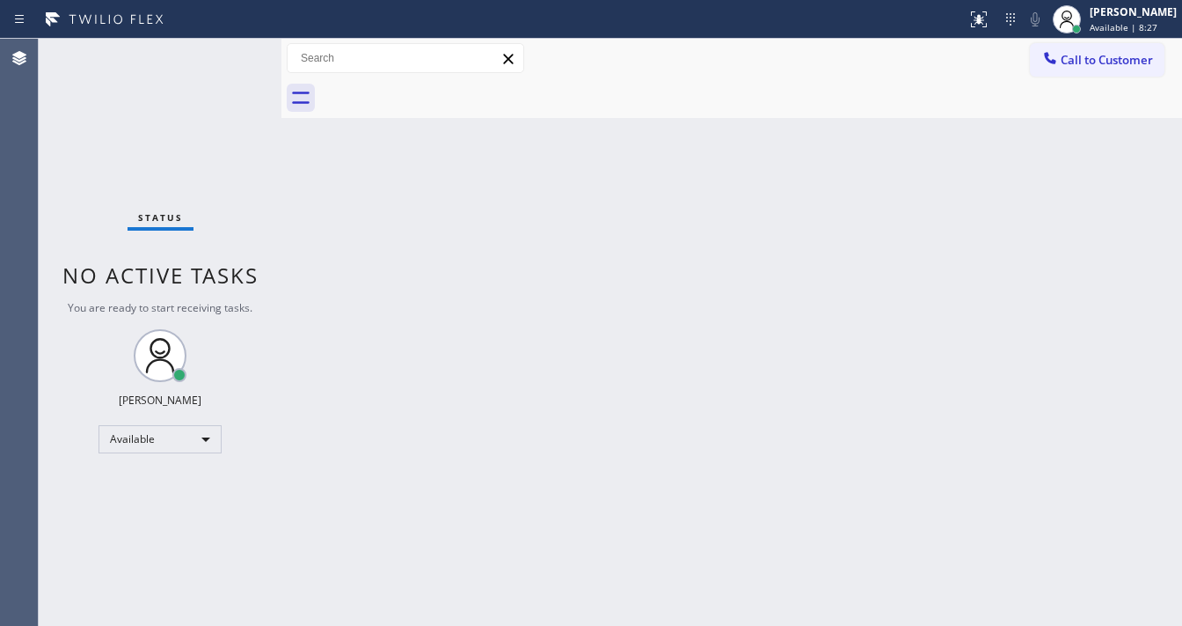
click at [230, 50] on div "Status No active tasks You are ready to start receiving tasks. [PERSON_NAME]" at bounding box center [160, 332] width 243 height 587
click at [231, 50] on div "Status No active tasks You are ready to start receiving tasks. [PERSON_NAME]" at bounding box center [160, 332] width 243 height 587
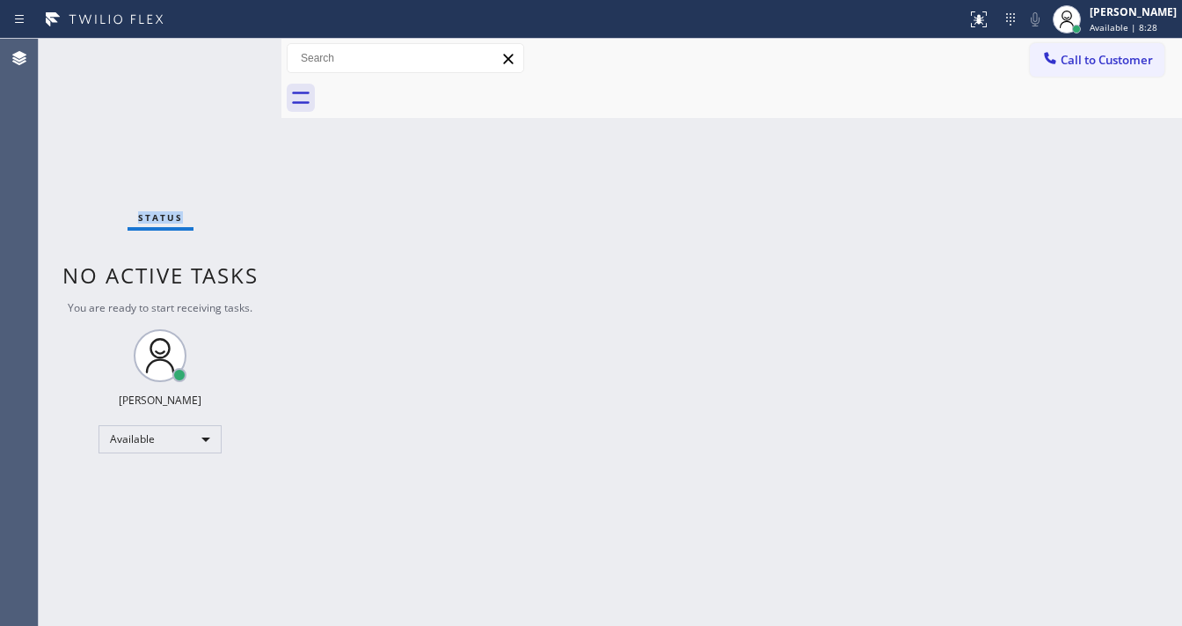
click at [231, 50] on div "Status No active tasks You are ready to start receiving tasks. [PERSON_NAME]" at bounding box center [160, 332] width 243 height 587
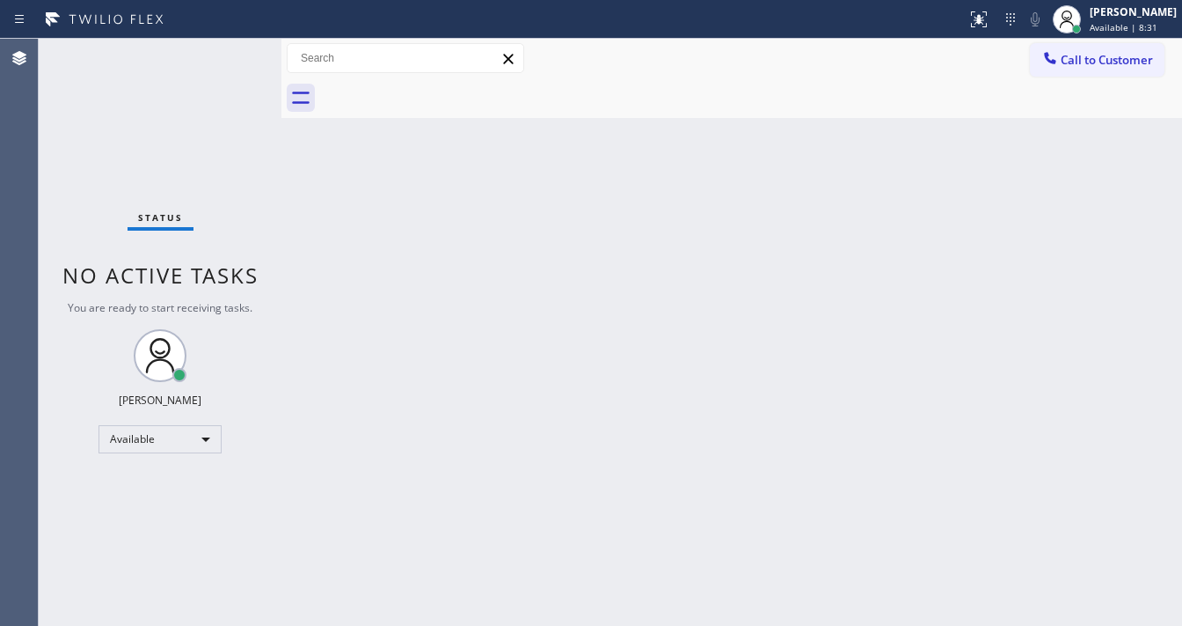
click at [231, 50] on div "Status No active tasks You are ready to start receiving tasks. [PERSON_NAME]" at bounding box center [160, 332] width 243 height 587
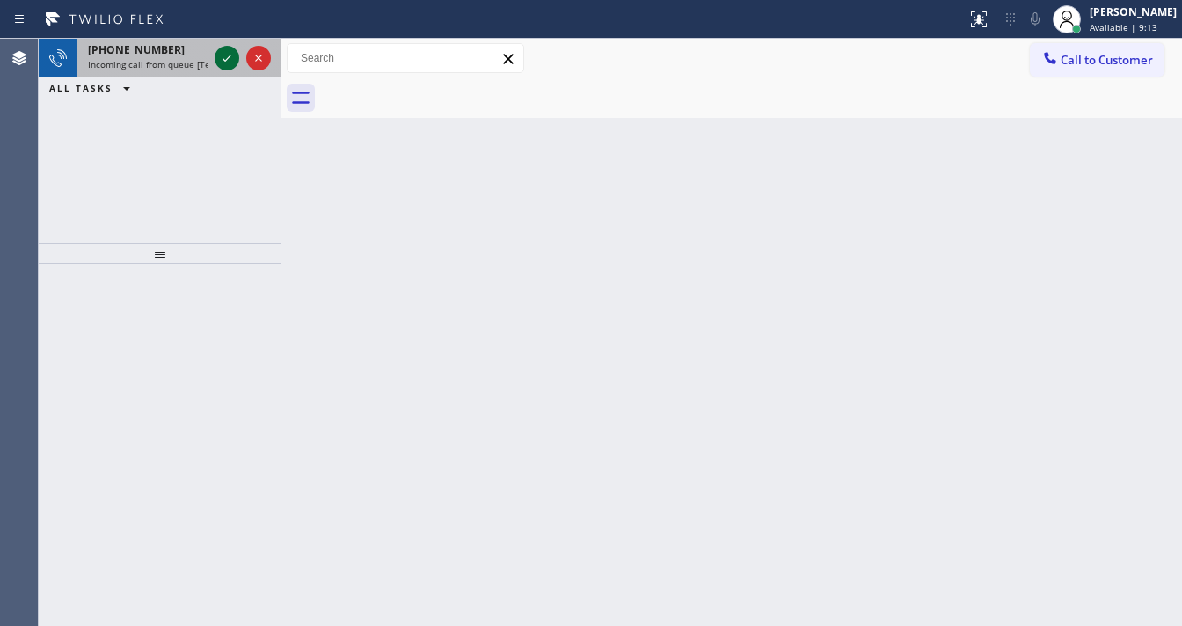
click at [231, 50] on icon at bounding box center [226, 58] width 21 height 21
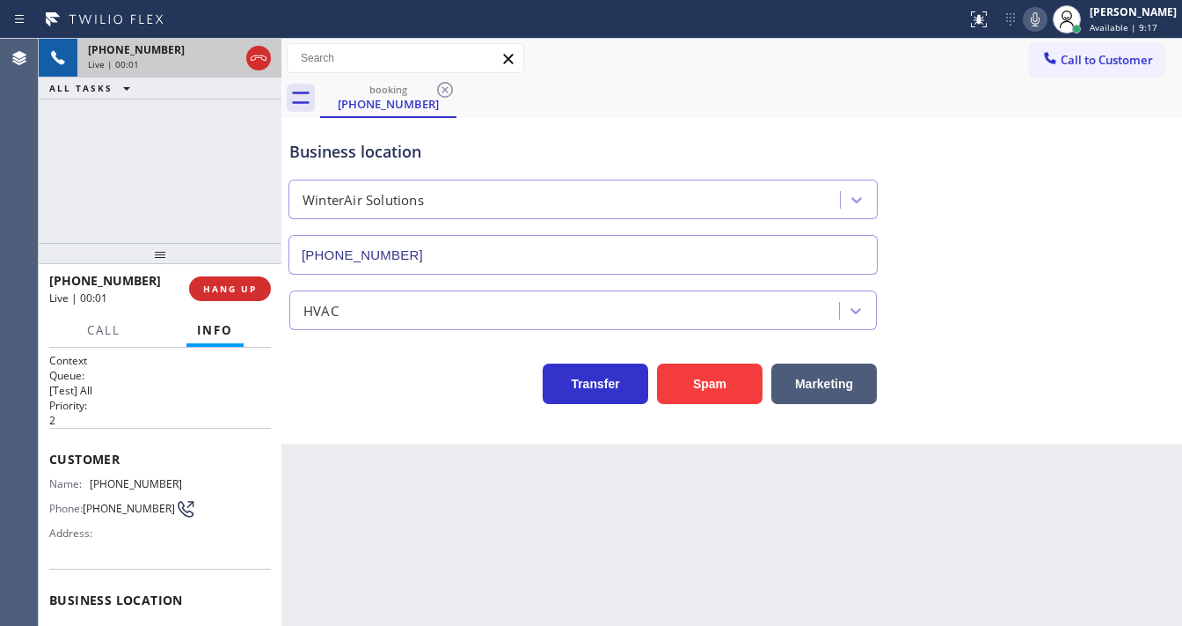
type input "[PHONE_NUMBER]"
click at [696, 391] on button "Spam" at bounding box center [710, 383] width 106 height 40
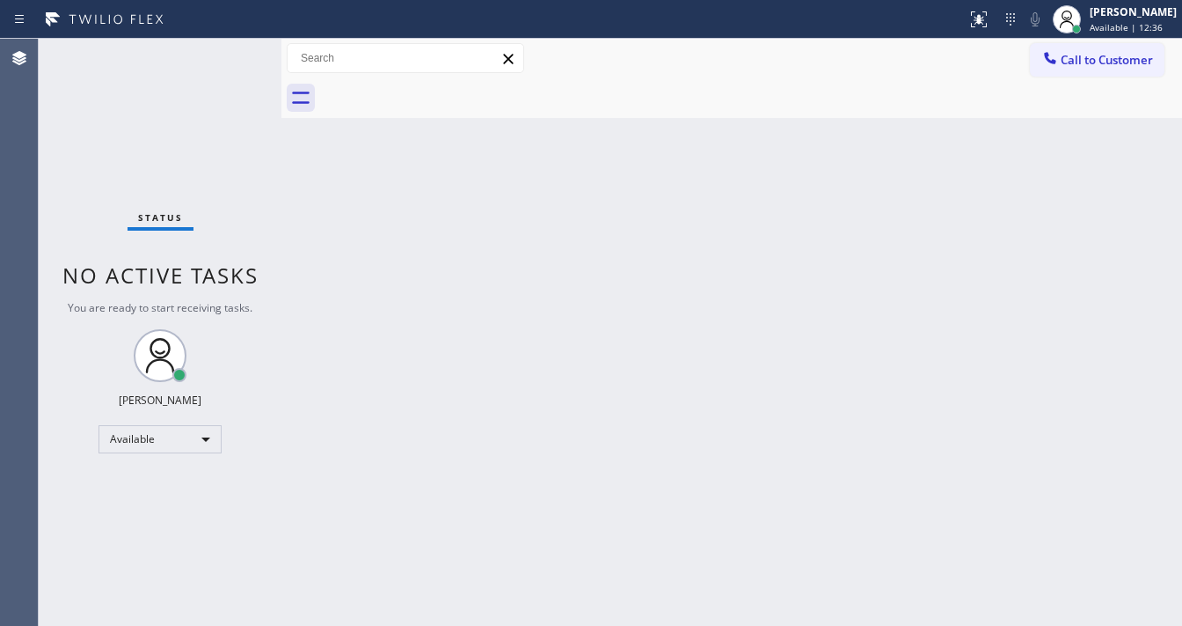
click at [227, 45] on div "Status No active tasks You are ready to start receiving tasks. [PERSON_NAME]" at bounding box center [160, 332] width 243 height 587
click at [228, 48] on div "Status No active tasks You are ready to start receiving tasks. [PERSON_NAME]" at bounding box center [160, 332] width 243 height 587
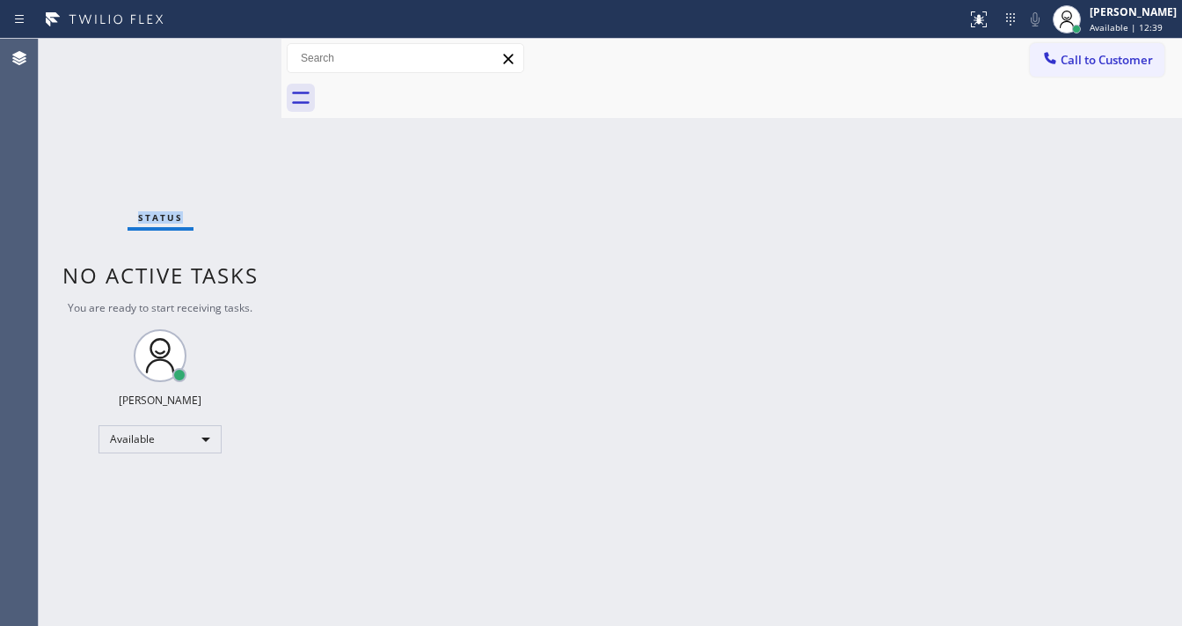
click at [228, 48] on div "Status No active tasks You are ready to start receiving tasks. [PERSON_NAME]" at bounding box center [160, 332] width 243 height 587
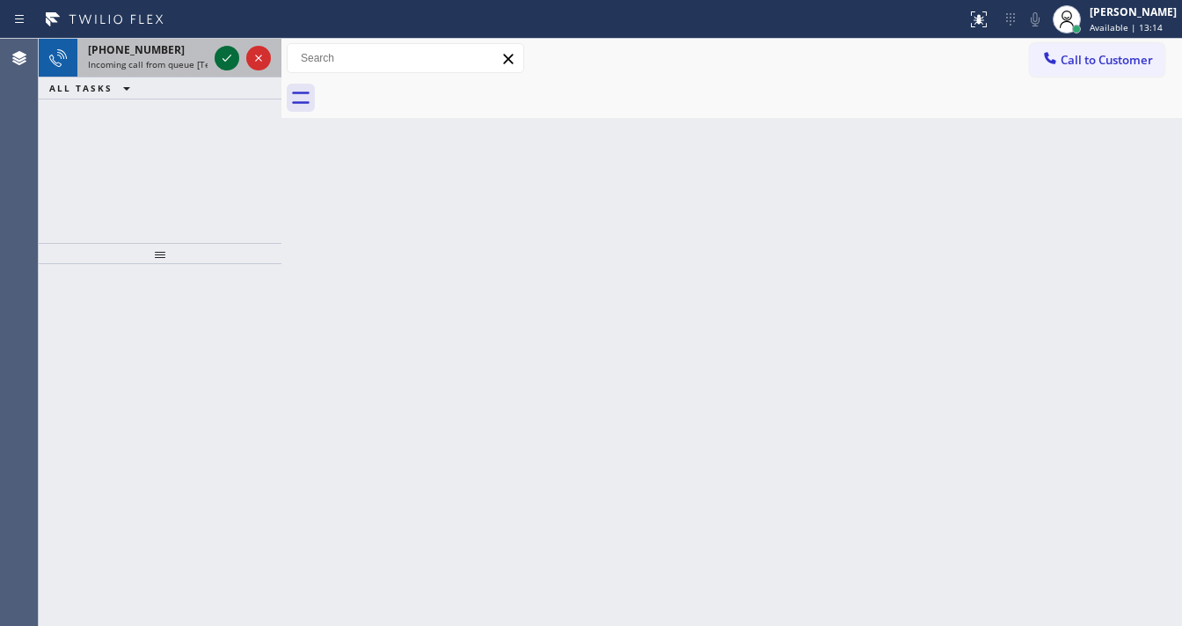
click at [215, 48] on div at bounding box center [227, 58] width 25 height 21
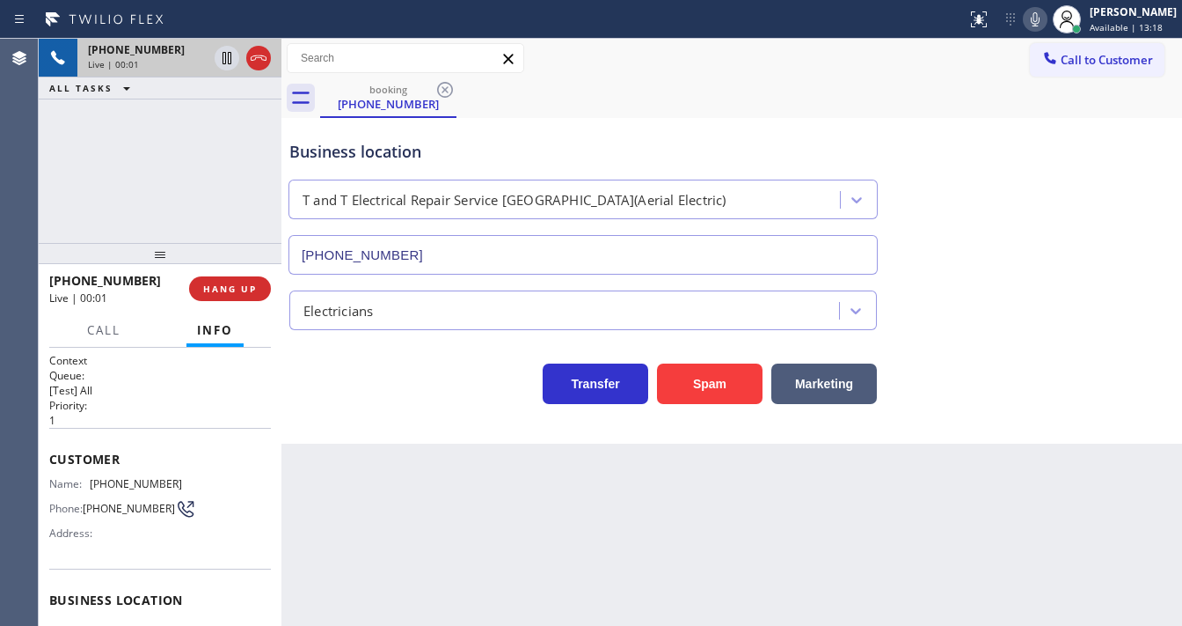
type input "[PHONE_NUMBER]"
click at [197, 206] on div "[PHONE_NUMBER] Live | 00:02 ALL TASKS ALL TASKS ACTIVE TASKS TASKS IN WRAP UP" at bounding box center [160, 141] width 243 height 204
click at [1040, 21] on icon at bounding box center [1035, 19] width 9 height 14
drag, startPoint x: 1048, startPoint y: 21, endPoint x: 1010, endPoint y: 101, distance: 88.6
click at [1046, 22] on icon at bounding box center [1035, 19] width 21 height 21
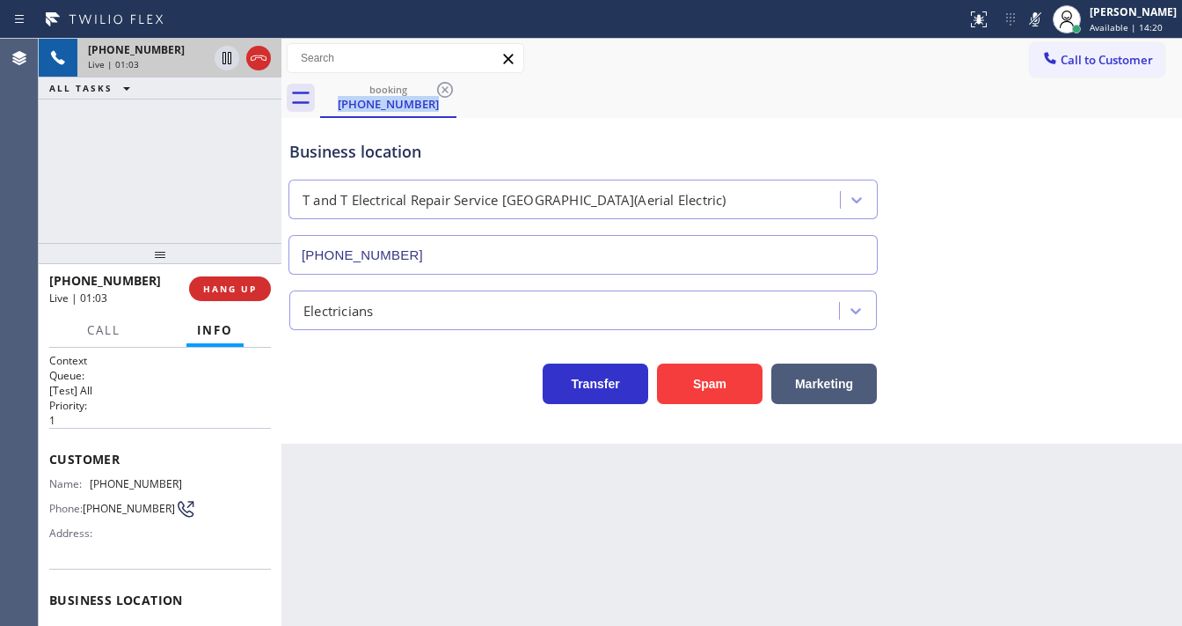
click at [1010, 101] on div "booking [PHONE_NUMBER]" at bounding box center [751, 98] width 862 height 40
click at [204, 174] on div "[PHONE_NUMBER] Live | 01:12 ALL TASKS ALL TASKS ACTIVE TASKS TASKS IN WRAP UP" at bounding box center [160, 141] width 243 height 204
click at [962, 115] on div "Business location T and T Electrical Repair Service [GEOGRAPHIC_DATA](Aerial El…" at bounding box center [732, 194] width 892 height 159
click at [1043, 18] on icon at bounding box center [1035, 19] width 21 height 21
click at [170, 145] on div "[PHONE_NUMBER] Live | 01:14 ALL TASKS ALL TASKS ACTIVE TASKS TASKS IN WRAP UP" at bounding box center [160, 141] width 243 height 204
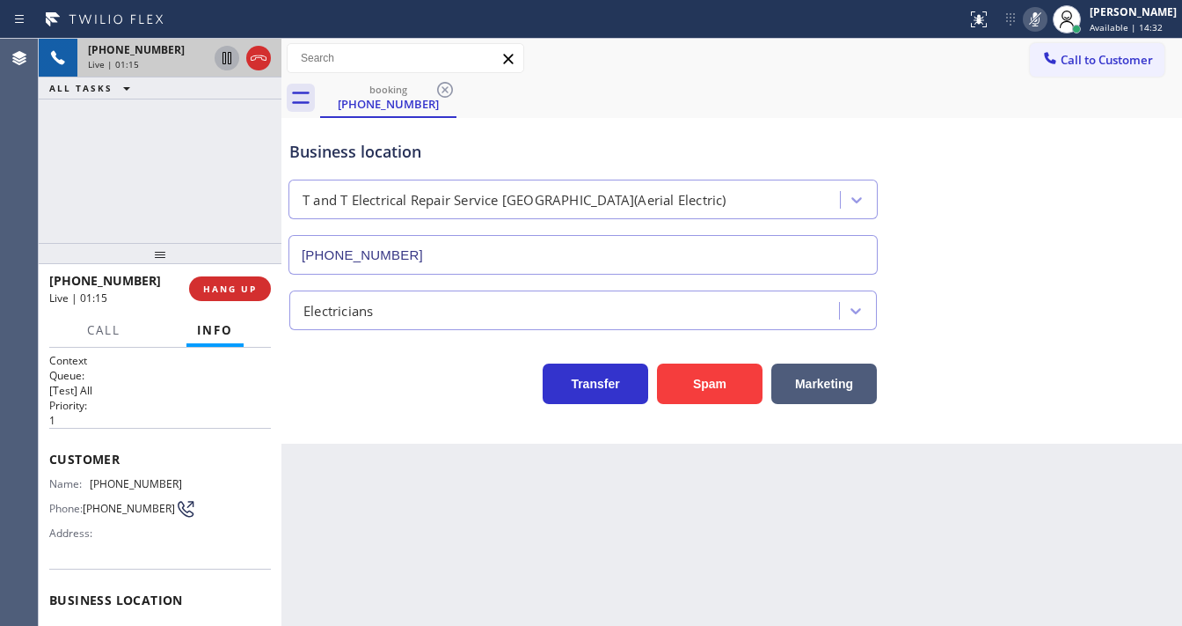
click at [221, 60] on icon at bounding box center [226, 58] width 21 height 21
click at [213, 116] on div "[PHONE_NUMBER] Live | 02:00 ALL TASKS ALL TASKS ACTIVE TASKS TASKS IN WRAP UP" at bounding box center [160, 141] width 243 height 204
click at [222, 62] on icon at bounding box center [226, 58] width 21 height 21
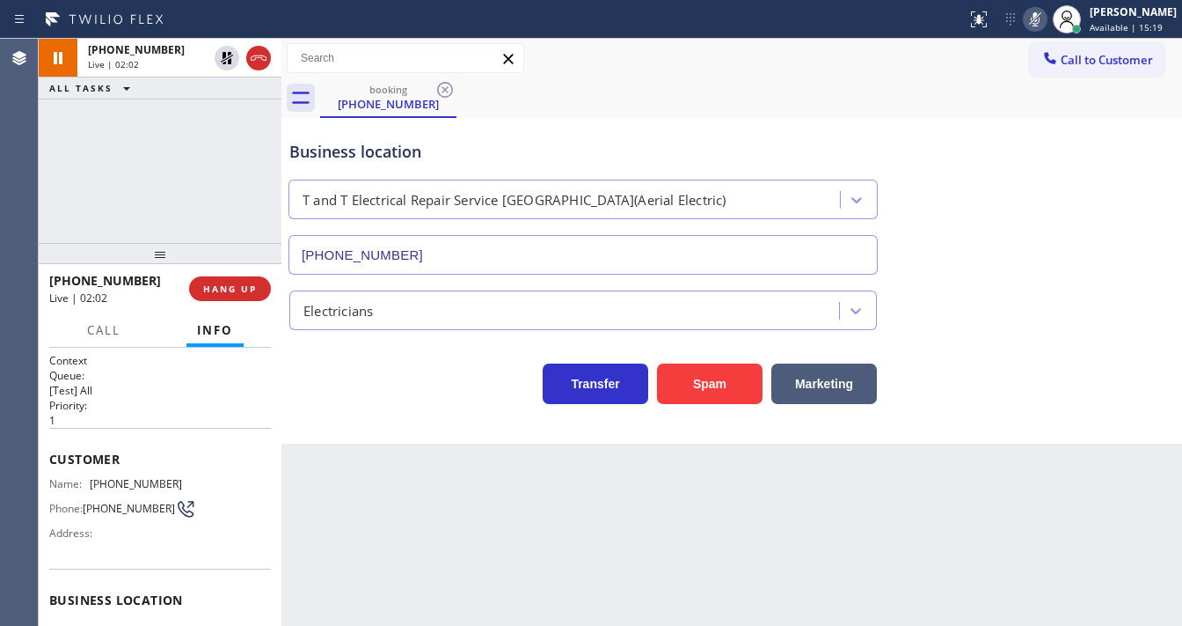
click at [1046, 19] on icon at bounding box center [1035, 19] width 21 height 21
click at [200, 204] on div "[PHONE_NUMBER] Live | 02:04 ALL TASKS ALL TASKS ACTIVE TASKS TASKS IN WRAP UP" at bounding box center [160, 141] width 243 height 204
click at [148, 197] on div "[PHONE_NUMBER] Live | 02:24 ALL TASKS ALL TASKS ACTIVE TASKS TASKS IN WRAP UP" at bounding box center [160, 141] width 243 height 204
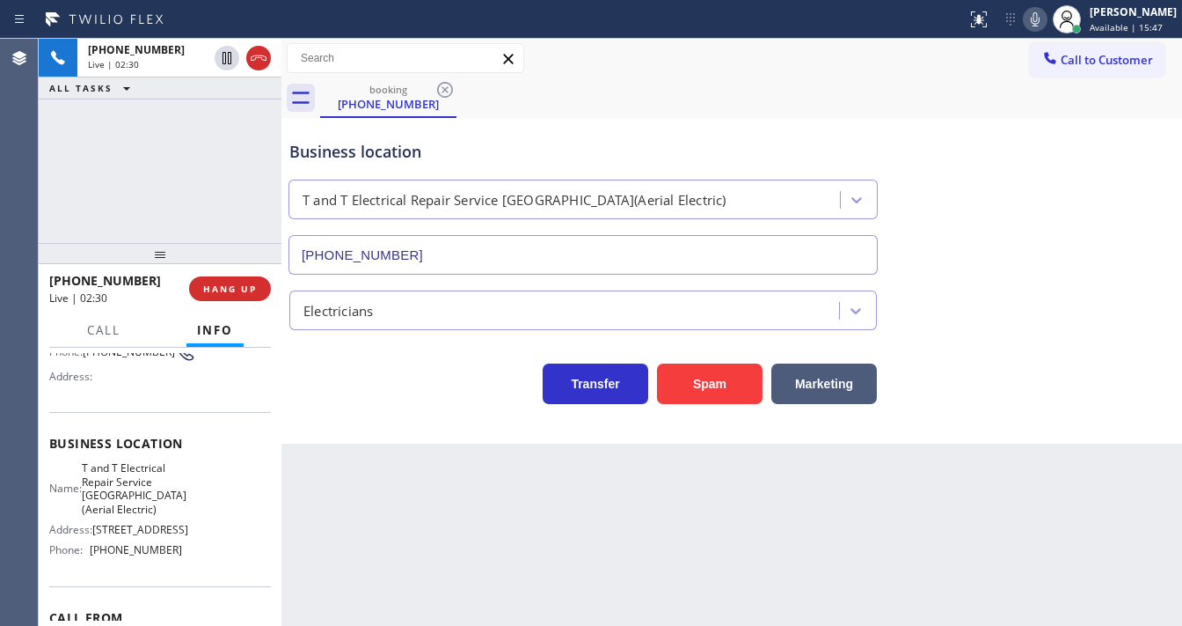
scroll to position [211, 0]
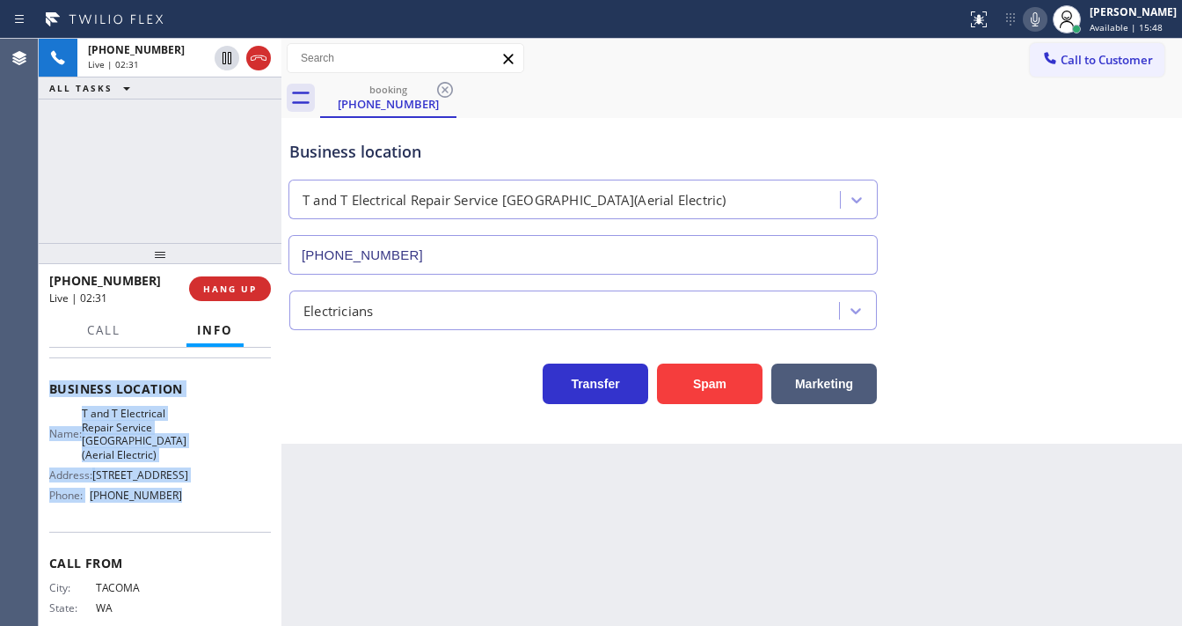
drag, startPoint x: 113, startPoint y: 489, endPoint x: 179, endPoint y: 534, distance: 79.8
click at [179, 534] on div "Context Queue: [Test] All Priority: 1 Customer Name: [PHONE_NUMBER] Phone: [PHO…" at bounding box center [160, 403] width 222 height 523
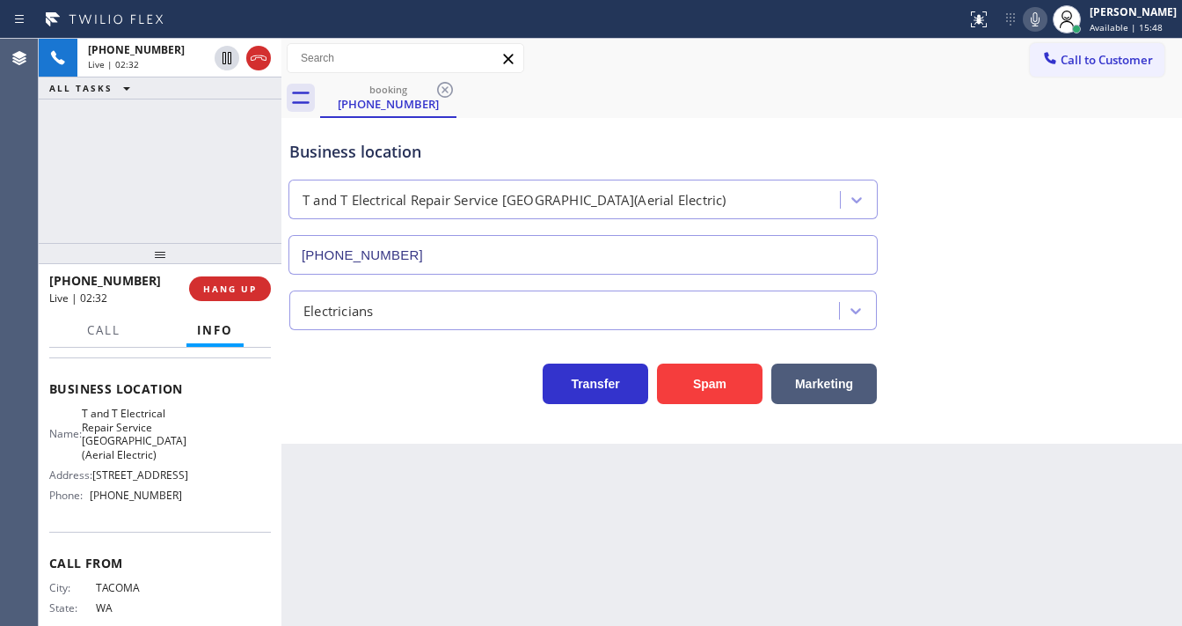
click at [215, 169] on div "[PHONE_NUMBER] Live | 02:32 ALL TASKS ALL TASKS ACTIVE TASKS TASKS IN WRAP UP" at bounding box center [160, 141] width 243 height 204
click at [138, 169] on div "[PHONE_NUMBER] Live | 02:44 ALL TASKS ALL TASKS ACTIVE TASKS TASKS IN WRAP UP" at bounding box center [160, 141] width 243 height 204
click at [179, 185] on div "[PHONE_NUMBER] Live | 03:15 ALL TASKS ALL TASKS ACTIVE TASKS TASKS IN WRAP UP" at bounding box center [160, 141] width 243 height 204
click at [101, 339] on button "Call" at bounding box center [104, 330] width 55 height 34
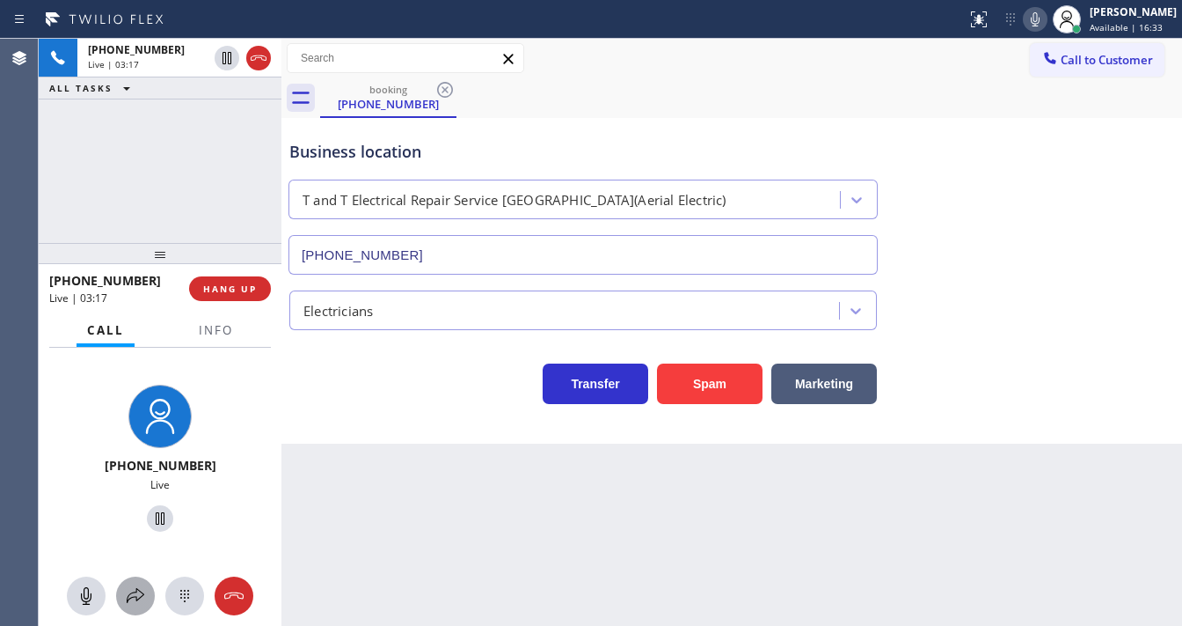
click at [137, 603] on icon at bounding box center [135, 595] width 21 height 21
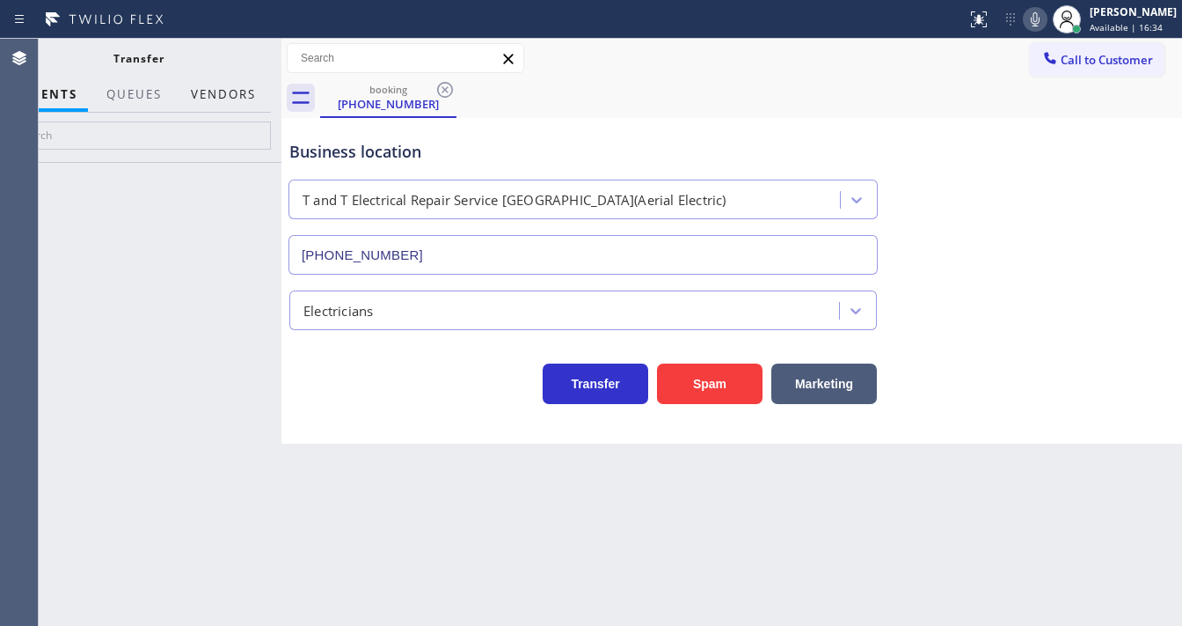
click at [222, 95] on button "Vendors" at bounding box center [223, 94] width 86 height 34
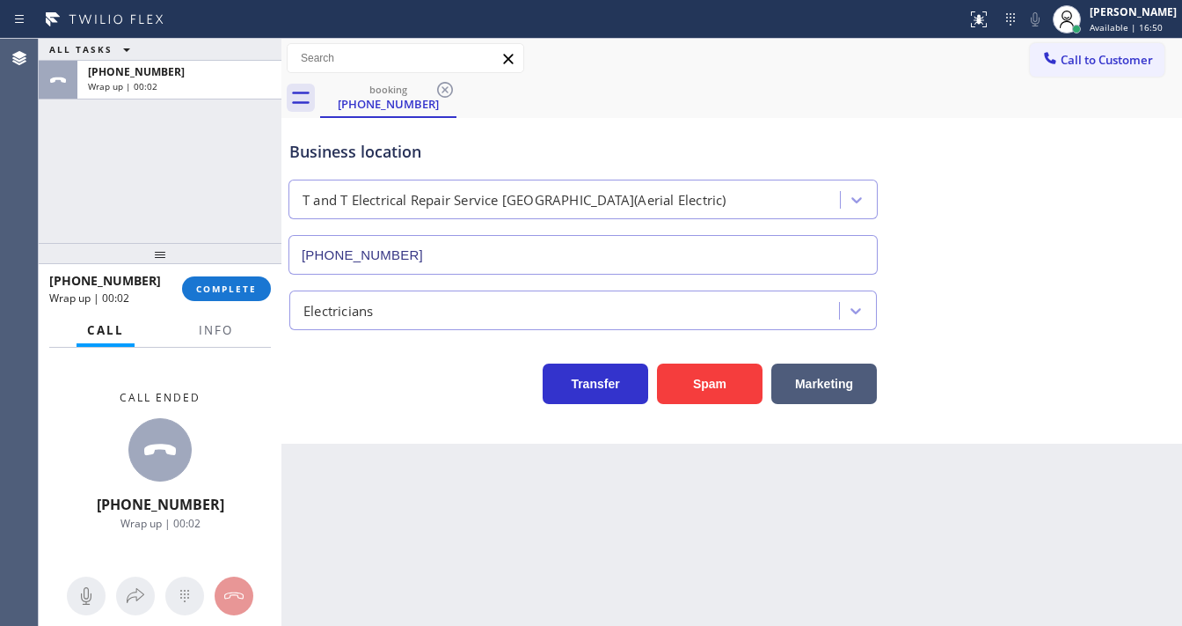
click at [239, 283] on span "COMPLETE" at bounding box center [226, 288] width 61 height 12
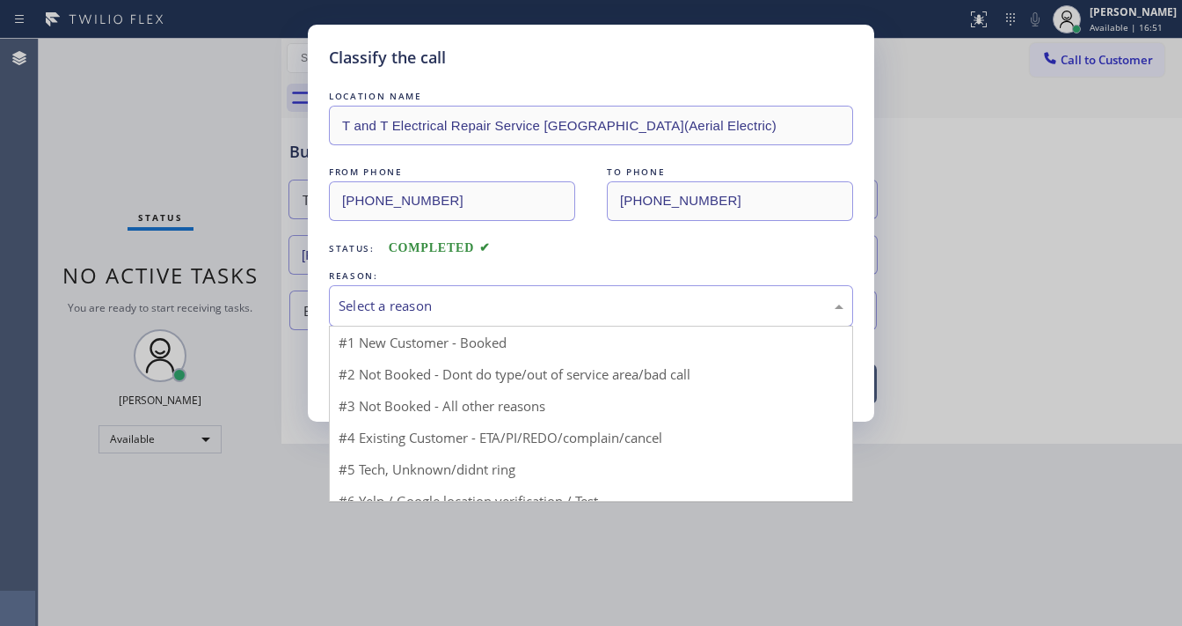
click at [412, 298] on div "Select a reason" at bounding box center [591, 306] width 505 height 20
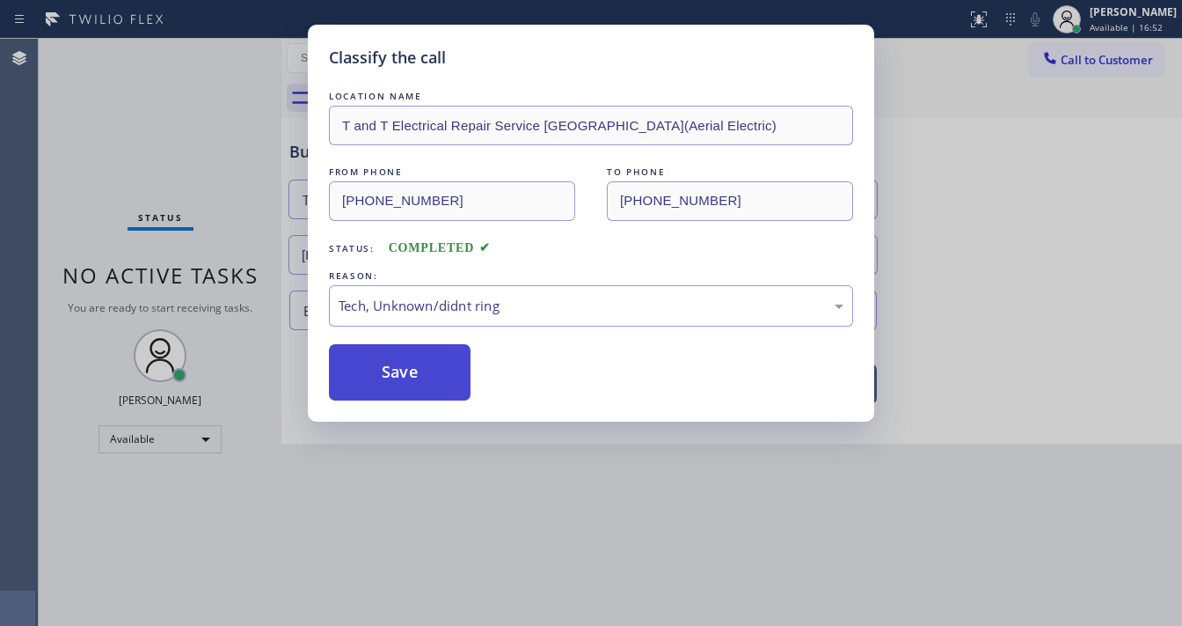
click at [414, 364] on button "Save" at bounding box center [400, 372] width 142 height 56
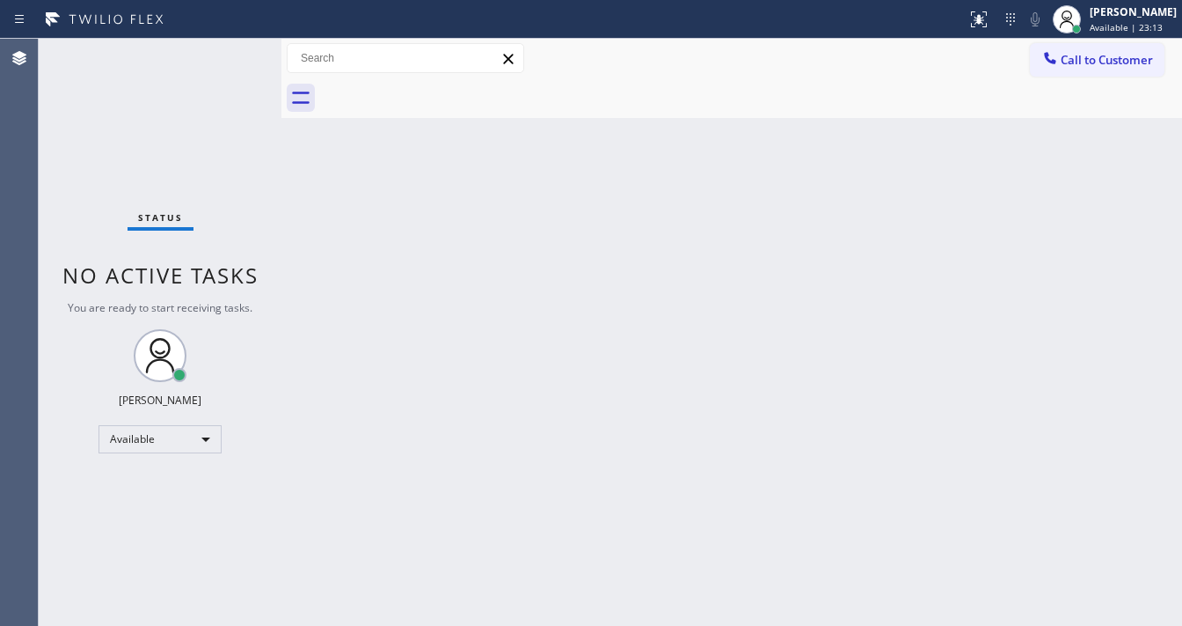
click at [175, 335] on icon at bounding box center [160, 355] width 42 height 42
click at [657, 59] on div "Call to Customer Outbound call Location Zoom Electricians North Hollywood Your …" at bounding box center [732, 58] width 901 height 31
click at [230, 49] on div "Status No active tasks You are ready to start receiving tasks. [PERSON_NAME]" at bounding box center [160, 332] width 243 height 587
click at [229, 51] on div "Status No active tasks You are ready to start receiving tasks. [PERSON_NAME]" at bounding box center [160, 332] width 243 height 587
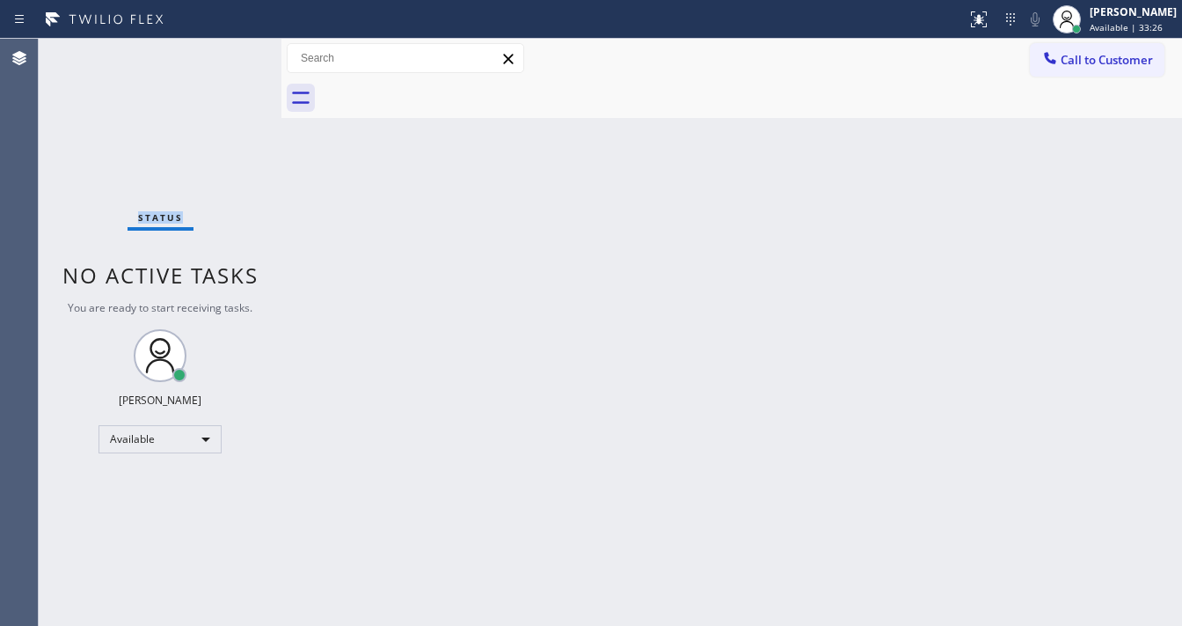
click at [229, 51] on div "Status No active tasks You are ready to start receiving tasks. [PERSON_NAME]" at bounding box center [160, 332] width 243 height 587
click at [225, 60] on div "Status No active tasks You are ready to start receiving tasks. [PERSON_NAME]" at bounding box center [160, 332] width 243 height 587
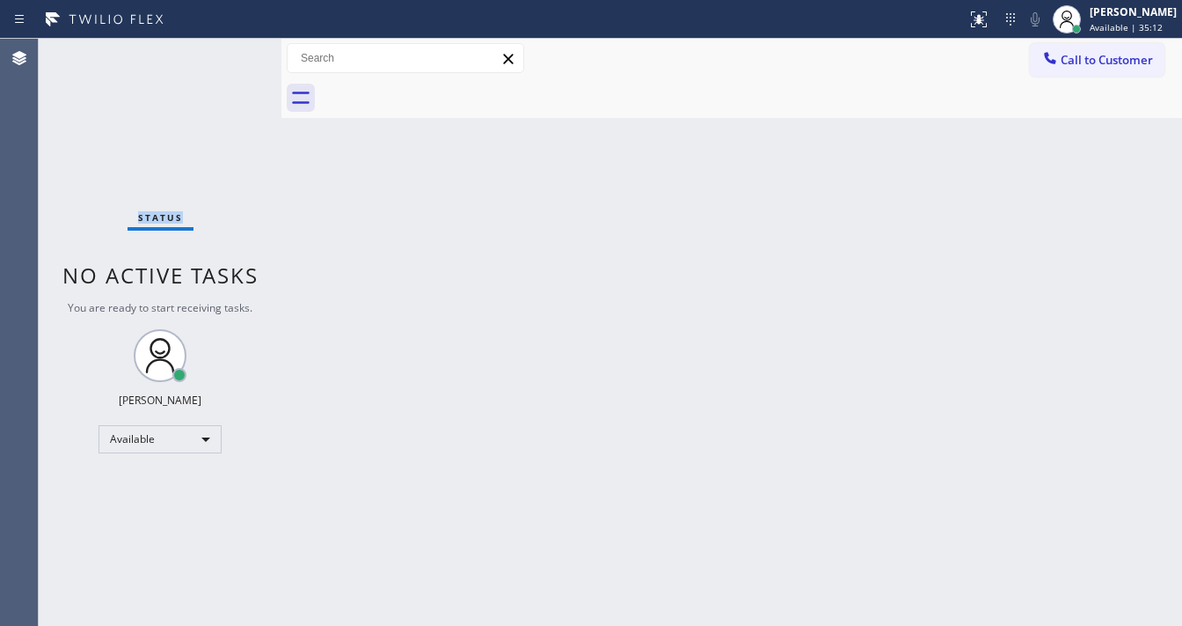
click at [224, 60] on div "Status No active tasks You are ready to start receiving tasks. [PERSON_NAME]" at bounding box center [160, 332] width 243 height 587
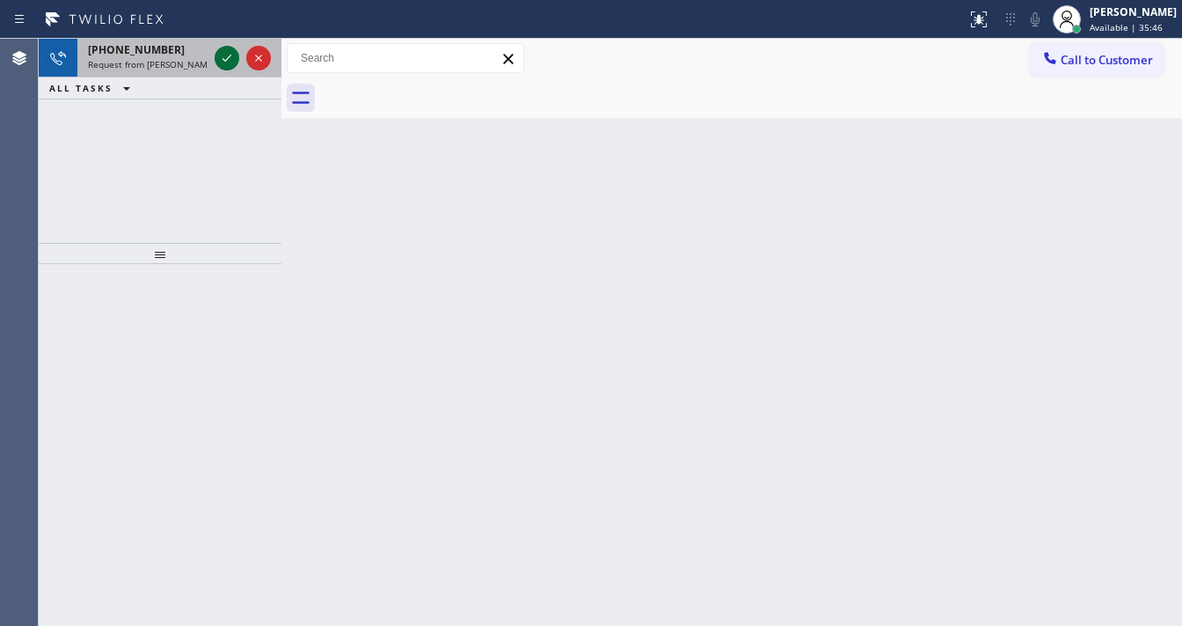
click at [218, 64] on icon at bounding box center [226, 58] width 21 height 21
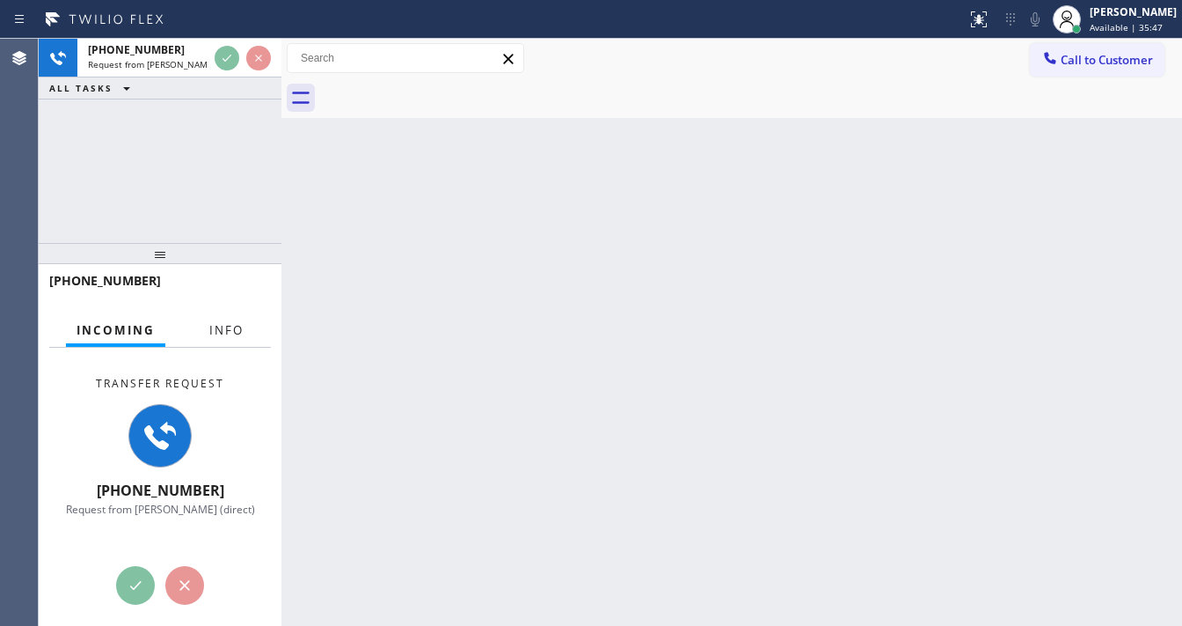
click at [221, 333] on span "Info" at bounding box center [226, 330] width 34 height 16
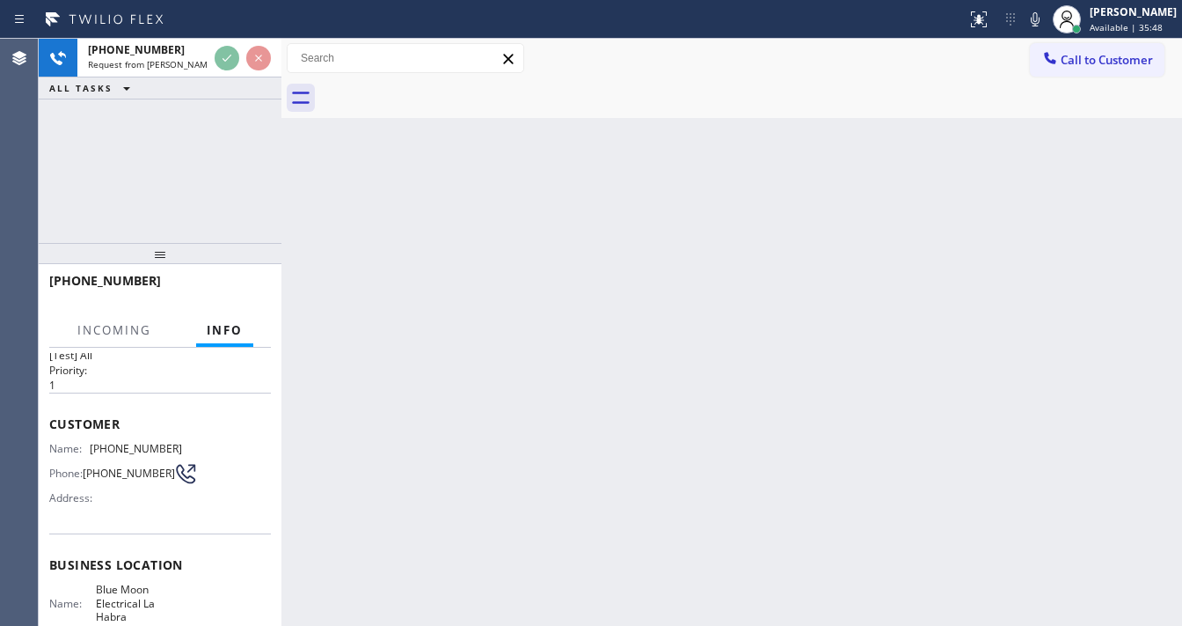
scroll to position [70, 0]
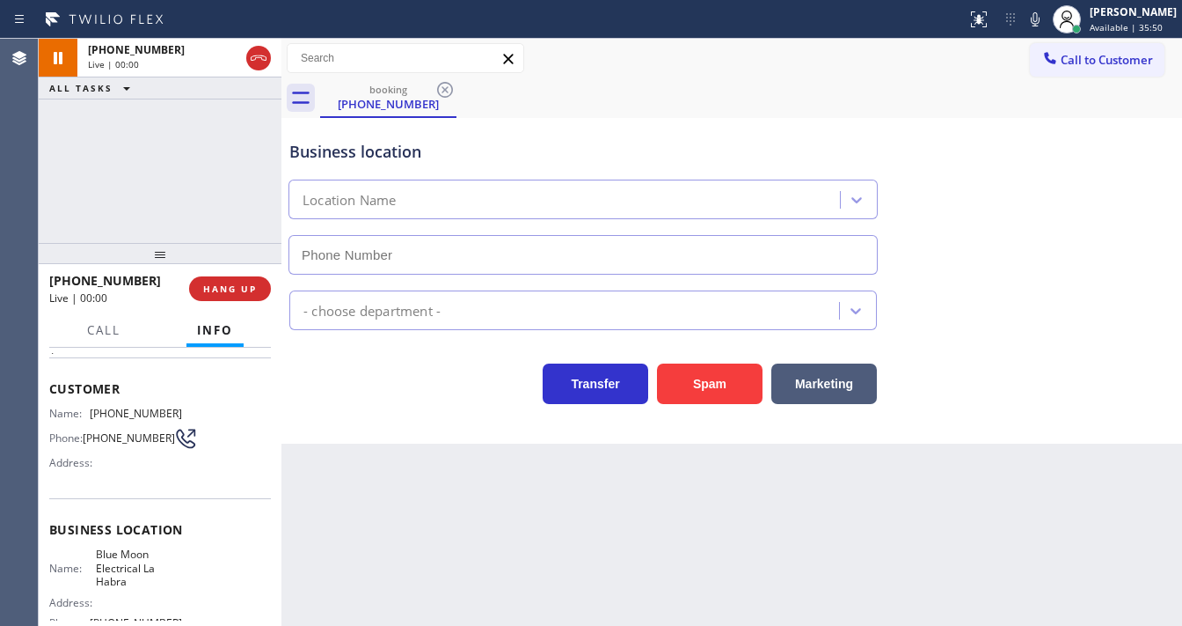
type input "(562) 358-5959"
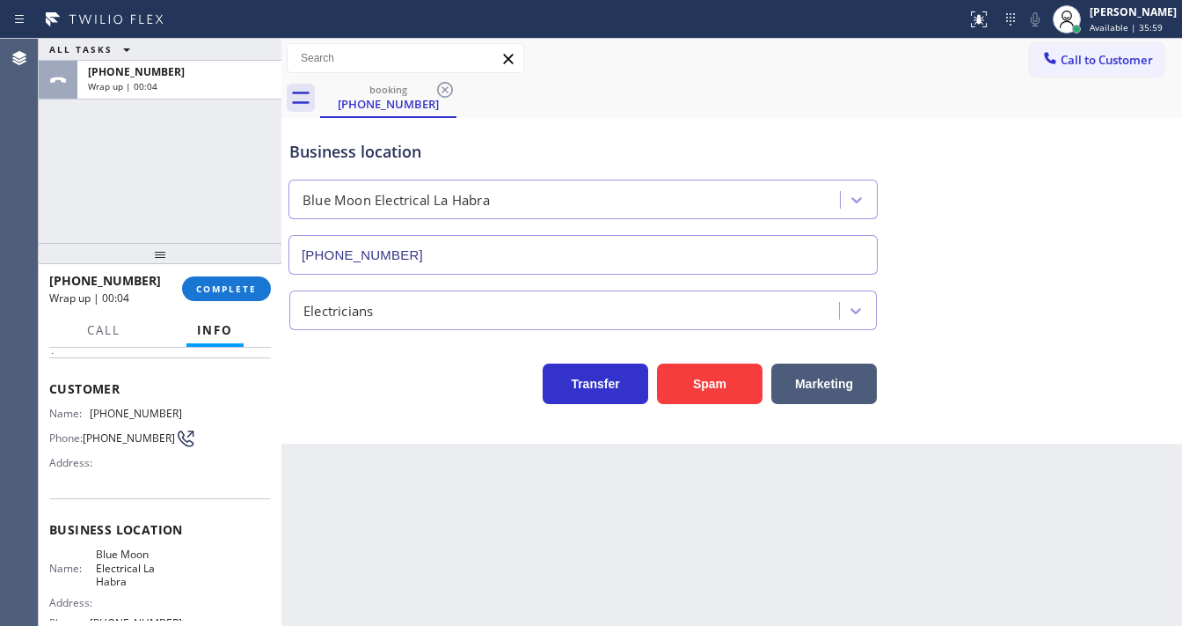
click at [153, 264] on div at bounding box center [160, 253] width 243 height 21
click at [209, 282] on button "COMPLETE" at bounding box center [226, 288] width 89 height 25
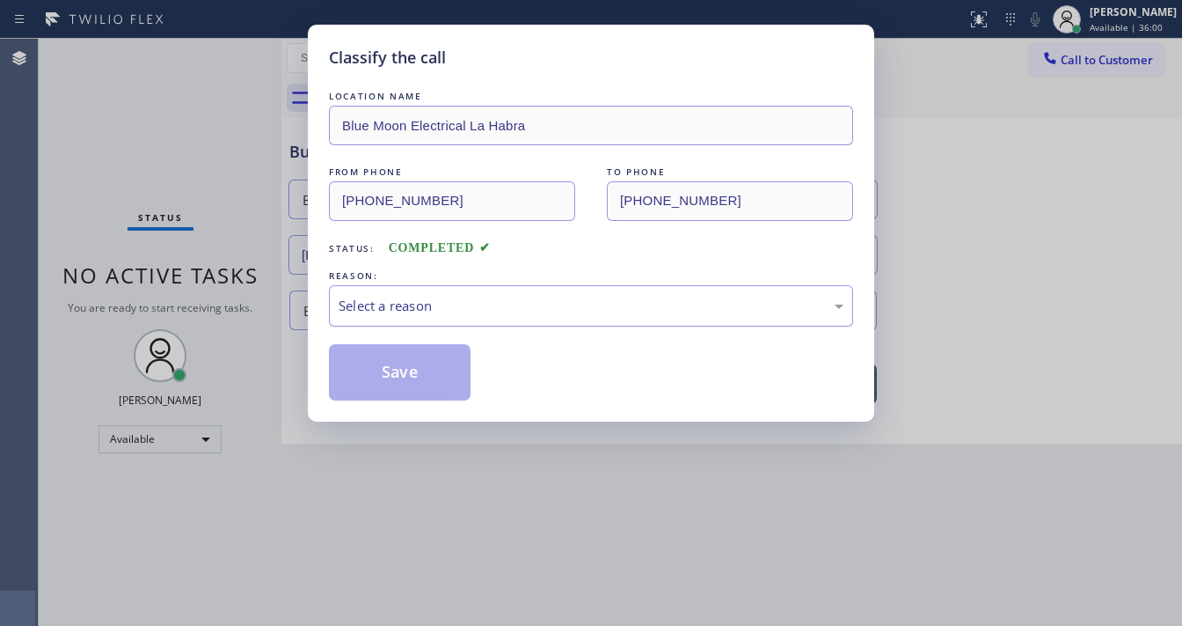
click at [421, 307] on div "Select a reason" at bounding box center [591, 306] width 505 height 20
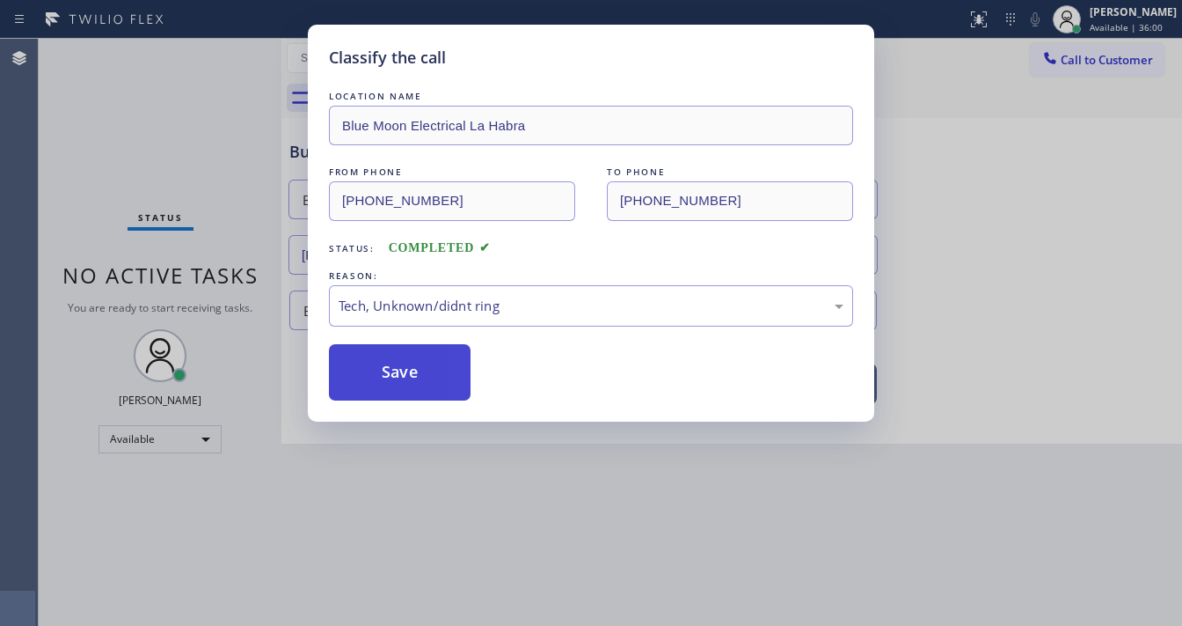
click at [410, 367] on button "Save" at bounding box center [400, 372] width 142 height 56
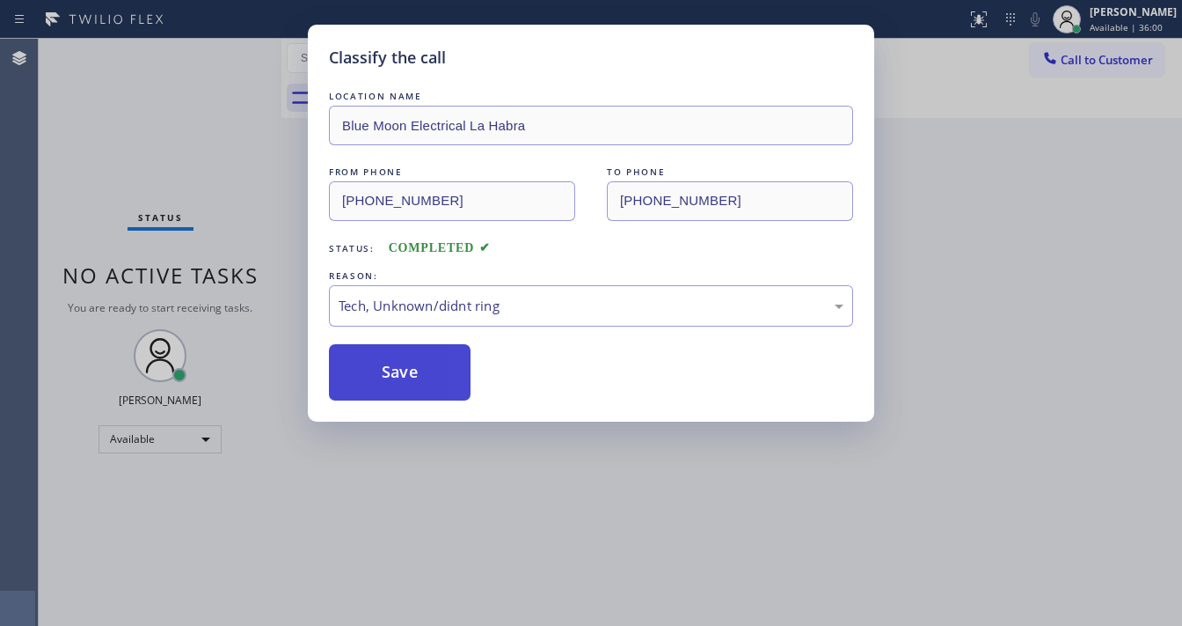
click at [410, 367] on button "Save" at bounding box center [400, 372] width 142 height 56
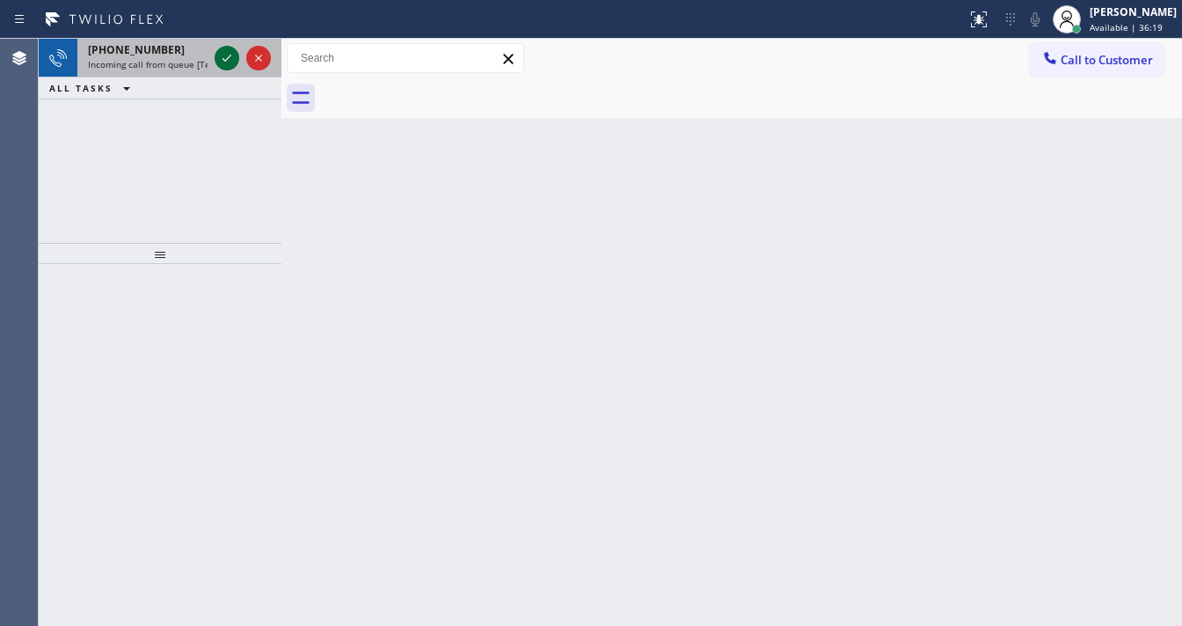
click at [223, 55] on icon at bounding box center [226, 58] width 21 height 21
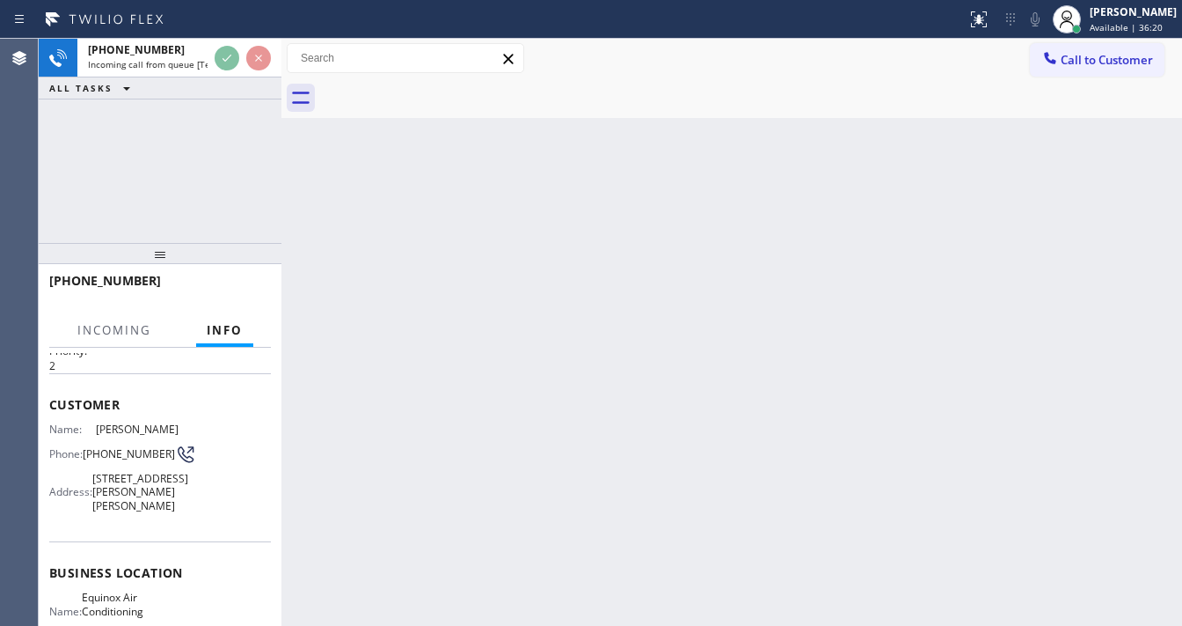
scroll to position [70, 0]
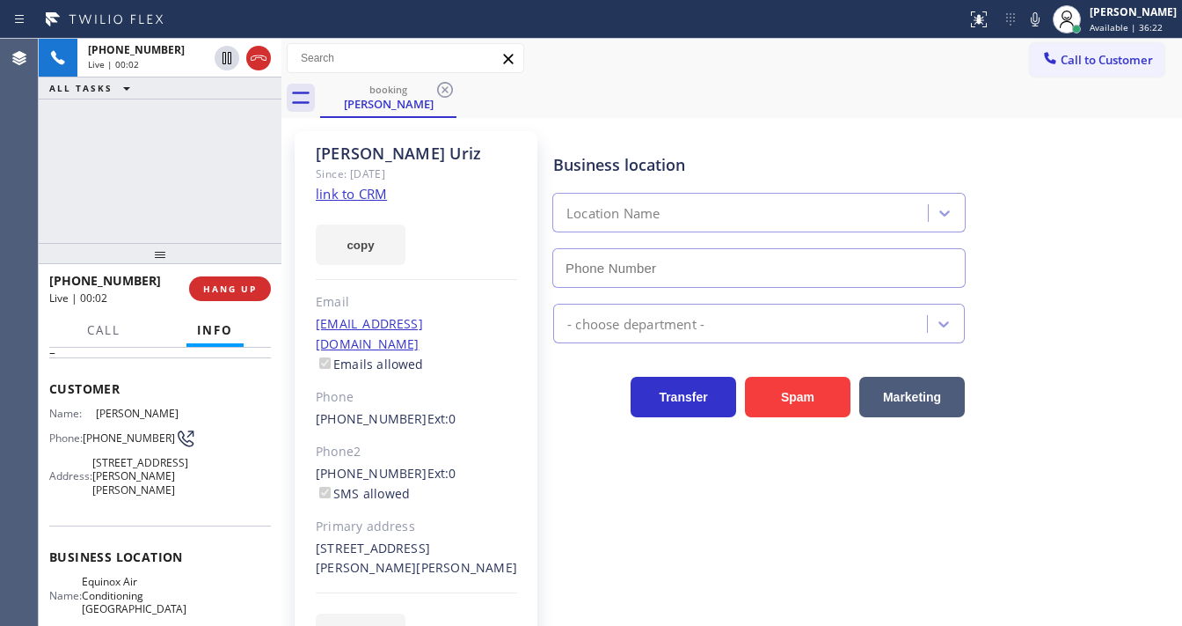
type input "(510) 781-9662"
click at [341, 196] on link "link to CRM" at bounding box center [351, 194] width 71 height 18
click at [222, 231] on div "+15106760203 Live | 00:50 ALL TASKS ALL TASKS ACTIVE TASKS TASKS IN WRAP UP" at bounding box center [160, 141] width 243 height 204
click at [244, 288] on span "HANG UP" at bounding box center [230, 288] width 54 height 12
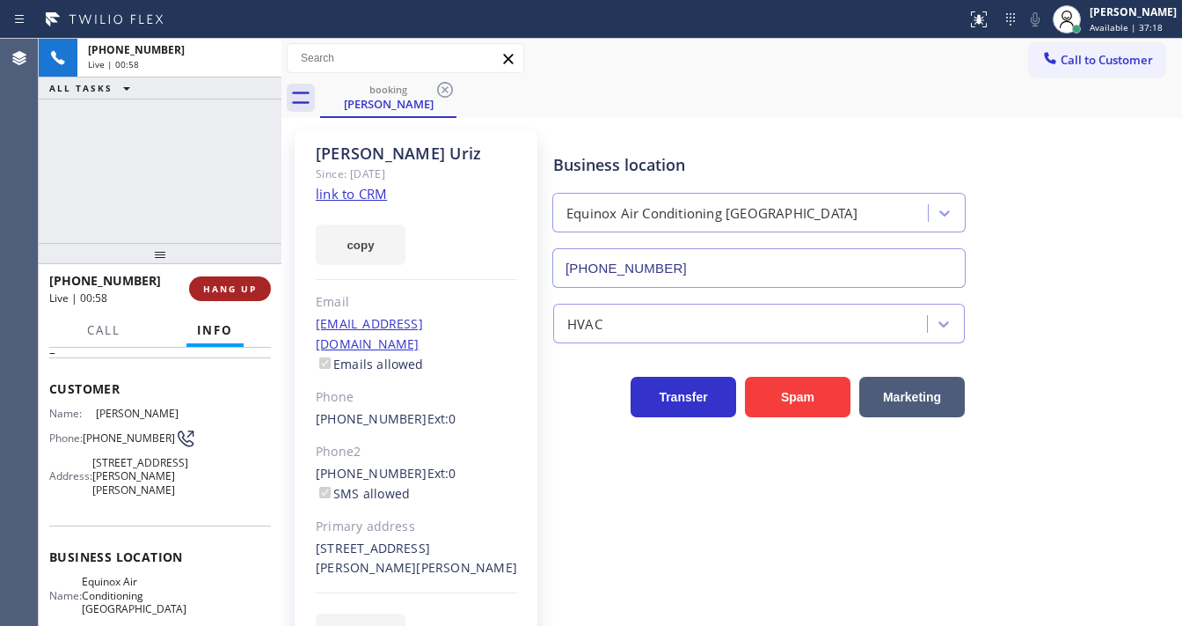
click at [244, 288] on span "HANG UP" at bounding box center [230, 288] width 54 height 12
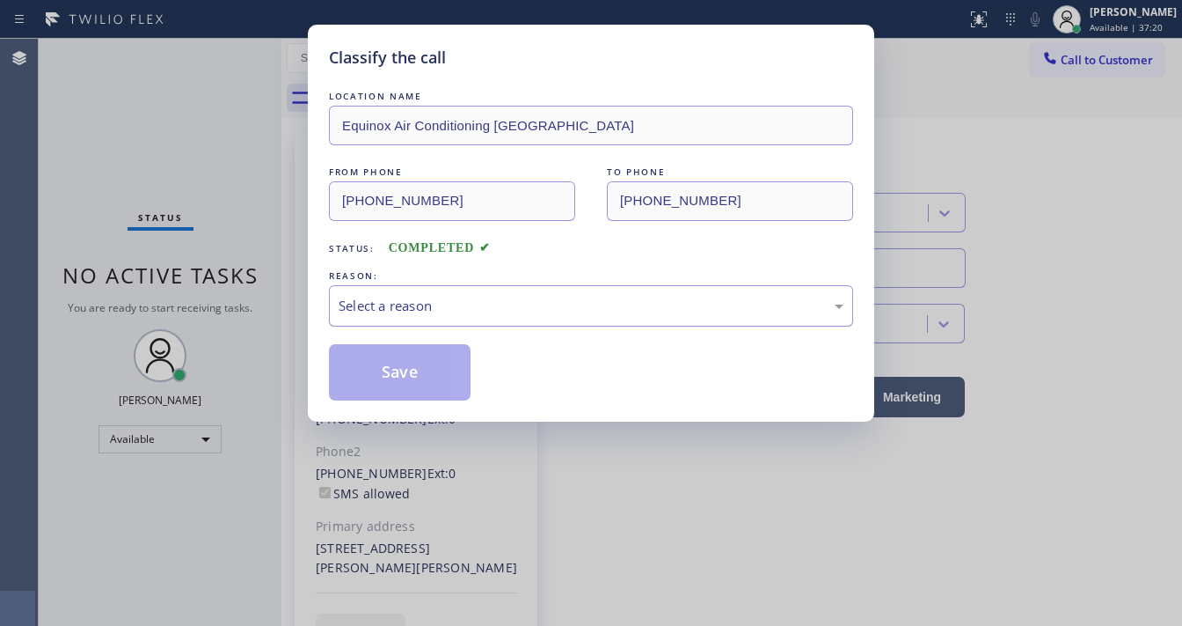
click at [412, 304] on div "Select a reason" at bounding box center [591, 306] width 505 height 20
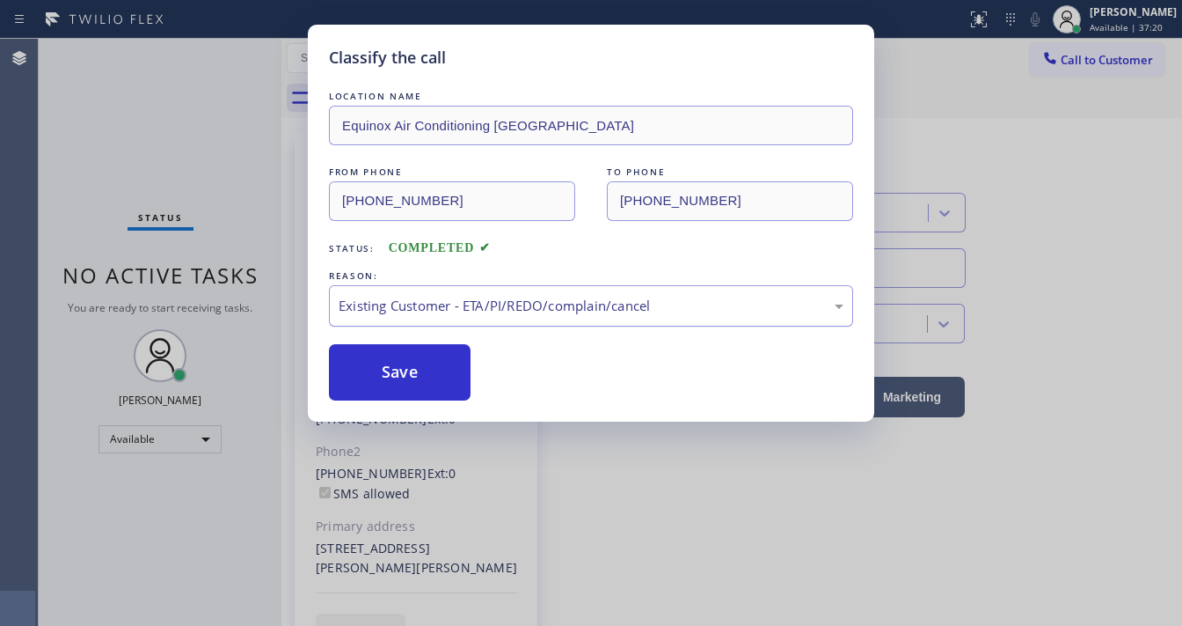
click at [404, 304] on div "Existing Customer - ETA/PI/REDO/complain/cancel" at bounding box center [591, 306] width 505 height 20
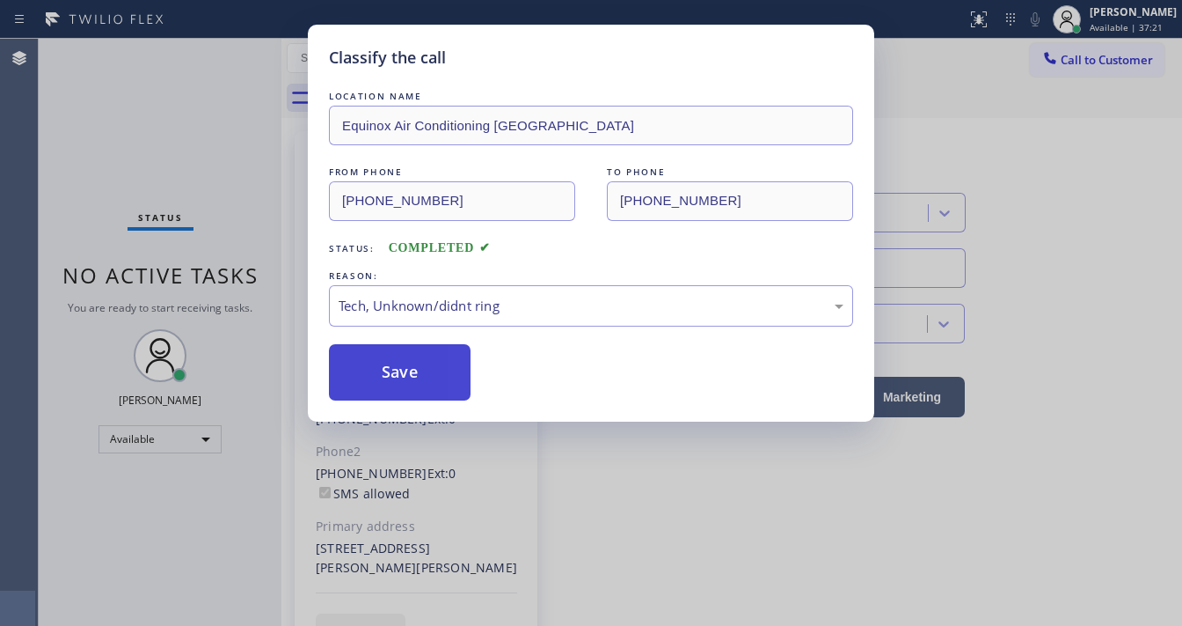
click at [402, 374] on button "Save" at bounding box center [400, 372] width 142 height 56
click at [402, 373] on button "Save" at bounding box center [400, 372] width 142 height 56
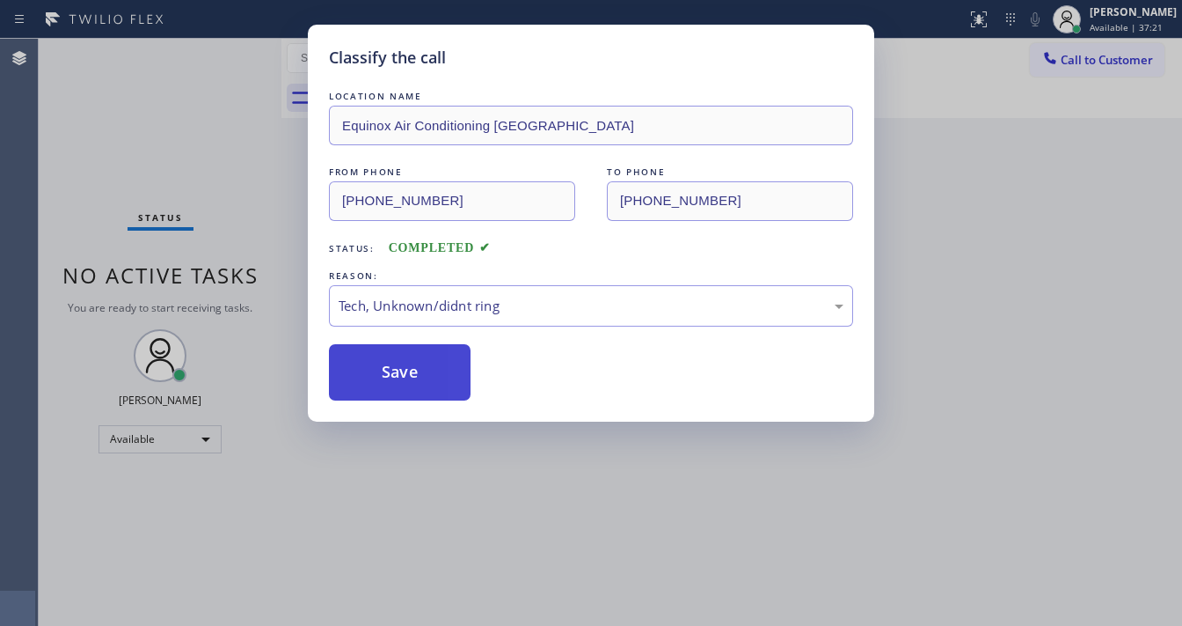
click at [402, 373] on button "Save" at bounding box center [400, 372] width 142 height 56
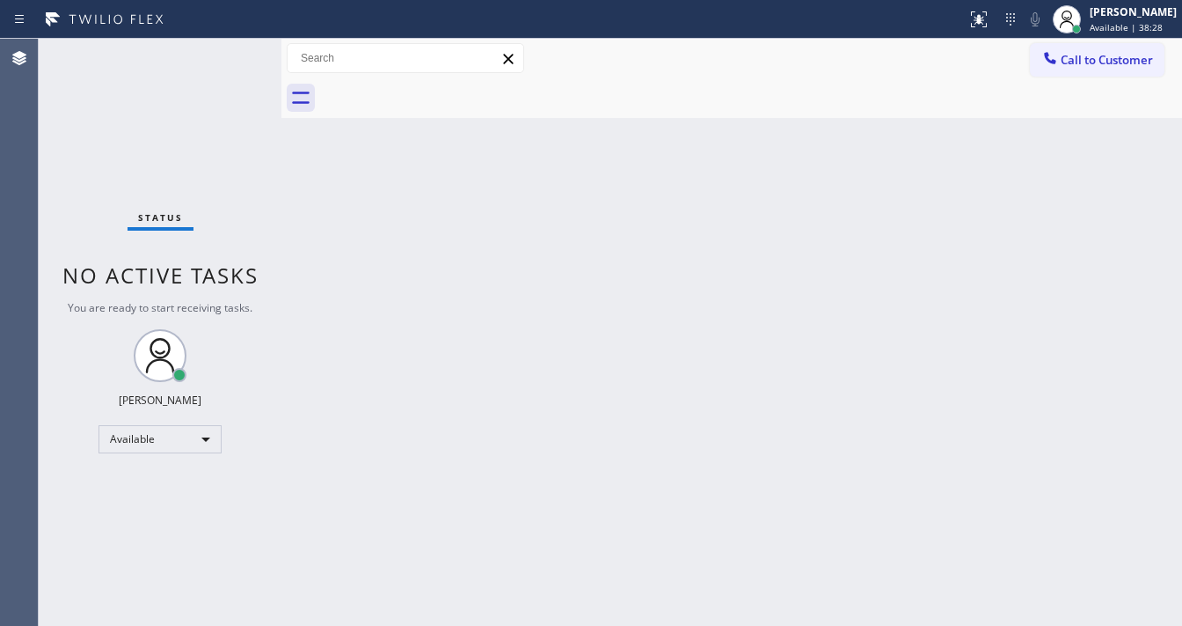
click at [232, 55] on div "Status No active tasks You are ready to start receiving tasks. [PERSON_NAME]" at bounding box center [160, 332] width 243 height 587
click at [233, 56] on div "Status No active tasks You are ready to start receiving tasks. [PERSON_NAME]" at bounding box center [160, 332] width 243 height 587
click at [233, 57] on div "Status No active tasks You are ready to start receiving tasks. [PERSON_NAME]" at bounding box center [160, 332] width 243 height 587
click at [234, 56] on div "Status No active tasks You are ready to start receiving tasks. [PERSON_NAME]" at bounding box center [160, 332] width 243 height 587
click at [234, 55] on div "Status No active tasks You are ready to start receiving tasks. [PERSON_NAME]" at bounding box center [160, 332] width 243 height 587
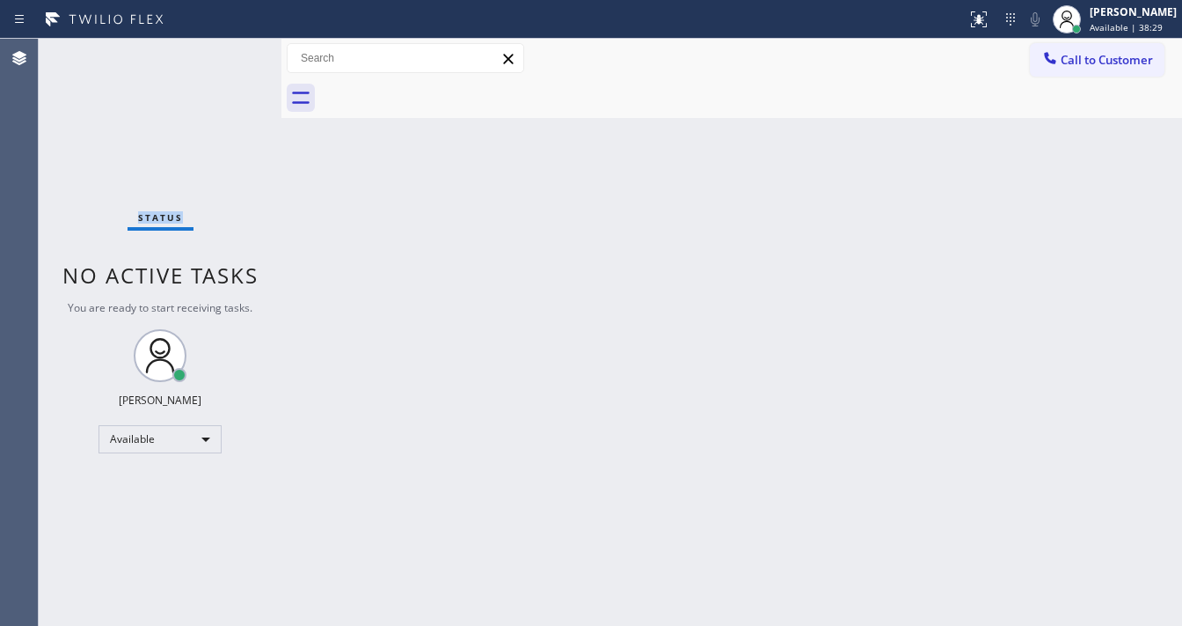
click at [234, 53] on div "Status No active tasks You are ready to start receiving tasks. [PERSON_NAME]" at bounding box center [160, 332] width 243 height 587
click at [234, 52] on div "Status No active tasks You are ready to start receiving tasks. [PERSON_NAME]" at bounding box center [160, 332] width 243 height 587
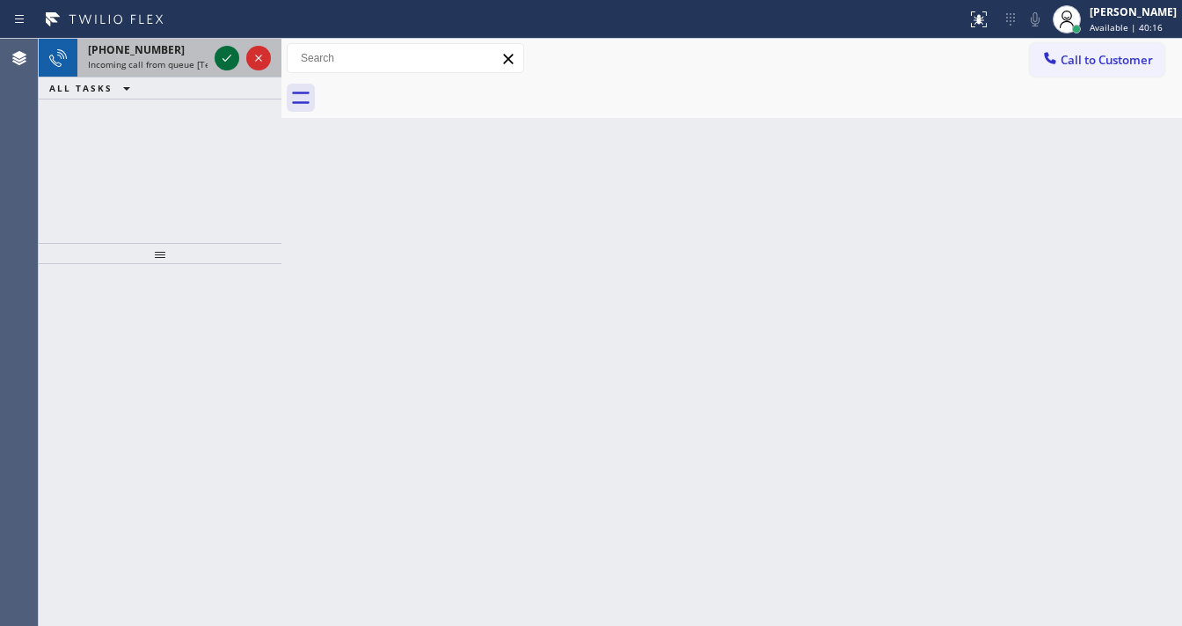
click at [221, 55] on icon at bounding box center [226, 58] width 21 height 21
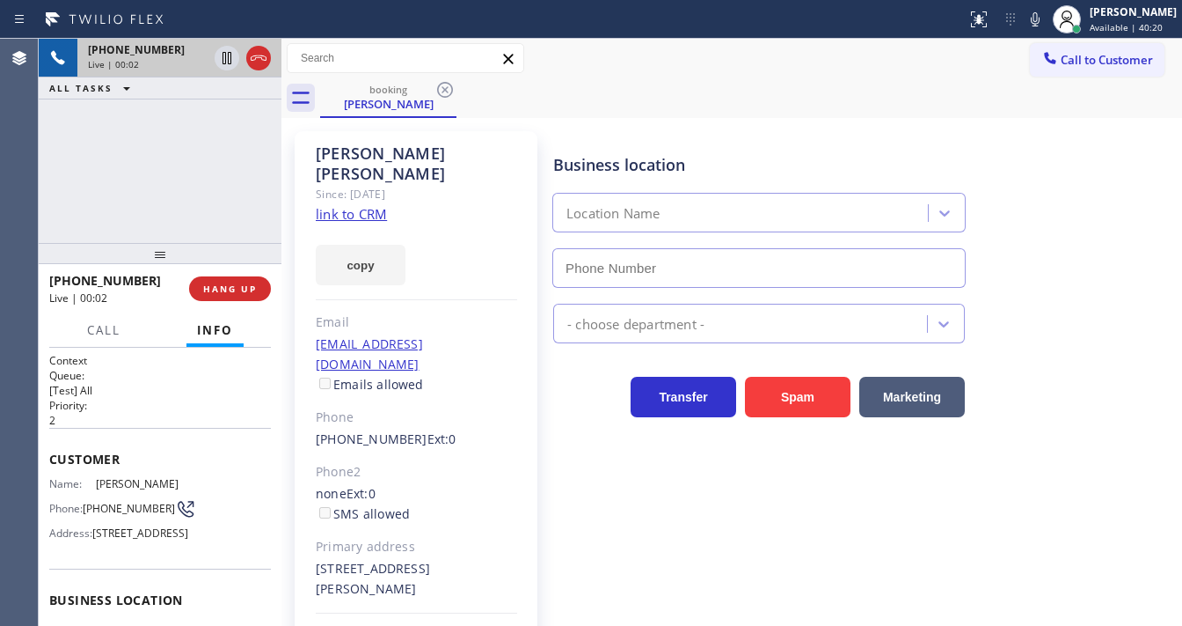
type input "(650) 204-8643"
click at [339, 205] on link "link to CRM" at bounding box center [351, 214] width 71 height 18
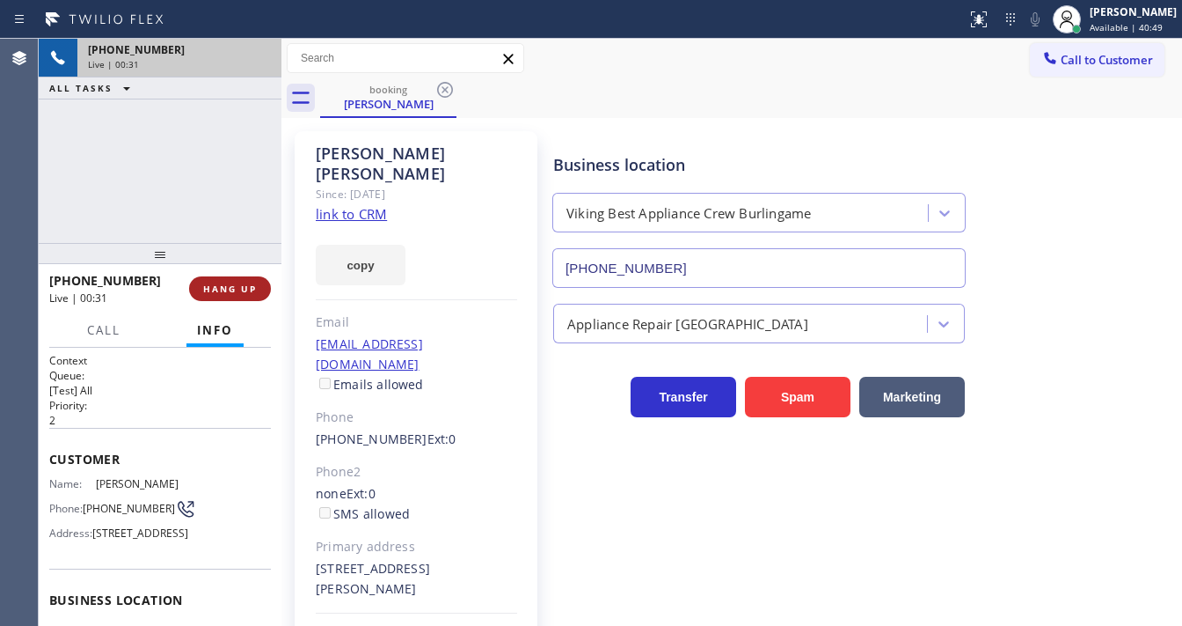
click at [251, 288] on span "HANG UP" at bounding box center [230, 288] width 54 height 12
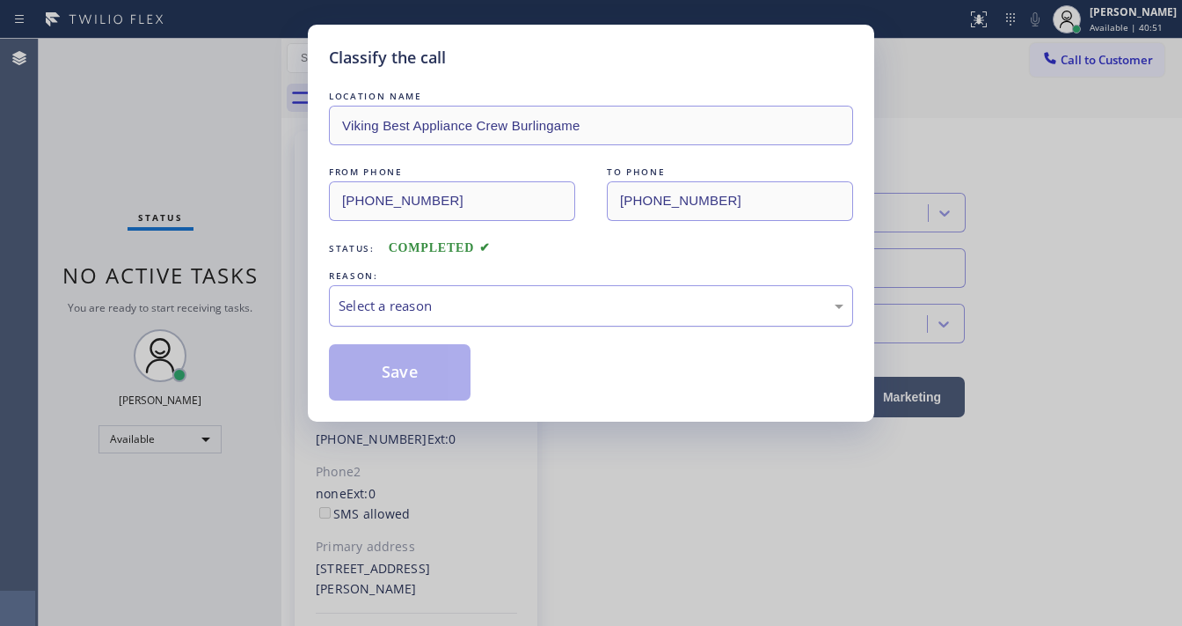
click at [432, 298] on div "Select a reason" at bounding box center [591, 306] width 505 height 20
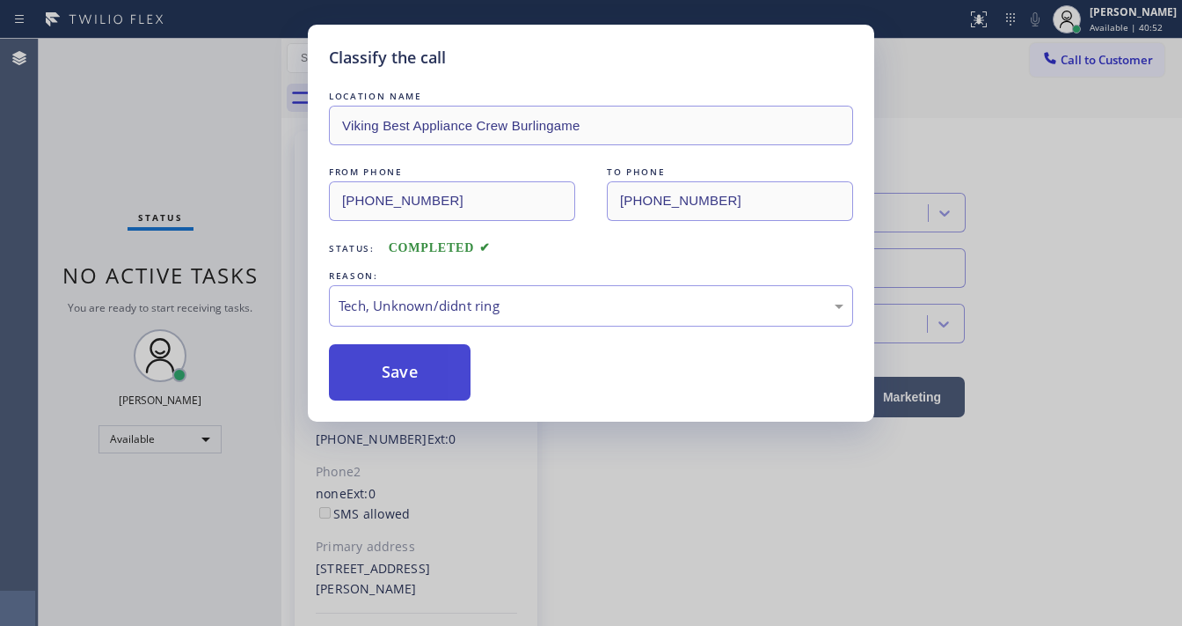
drag, startPoint x: 414, startPoint y: 388, endPoint x: 421, endPoint y: 377, distance: 12.7
click at [414, 387] on button "Save" at bounding box center [400, 372] width 142 height 56
click at [421, 378] on button "Save" at bounding box center [400, 372] width 142 height 56
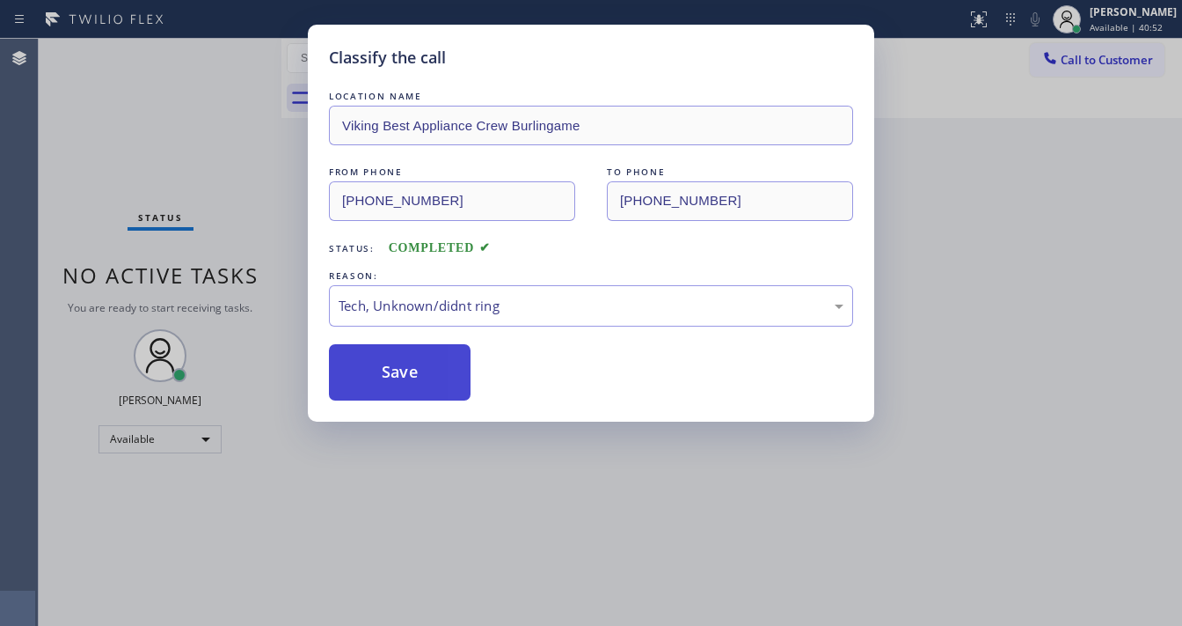
click at [422, 375] on button "Save" at bounding box center [400, 372] width 142 height 56
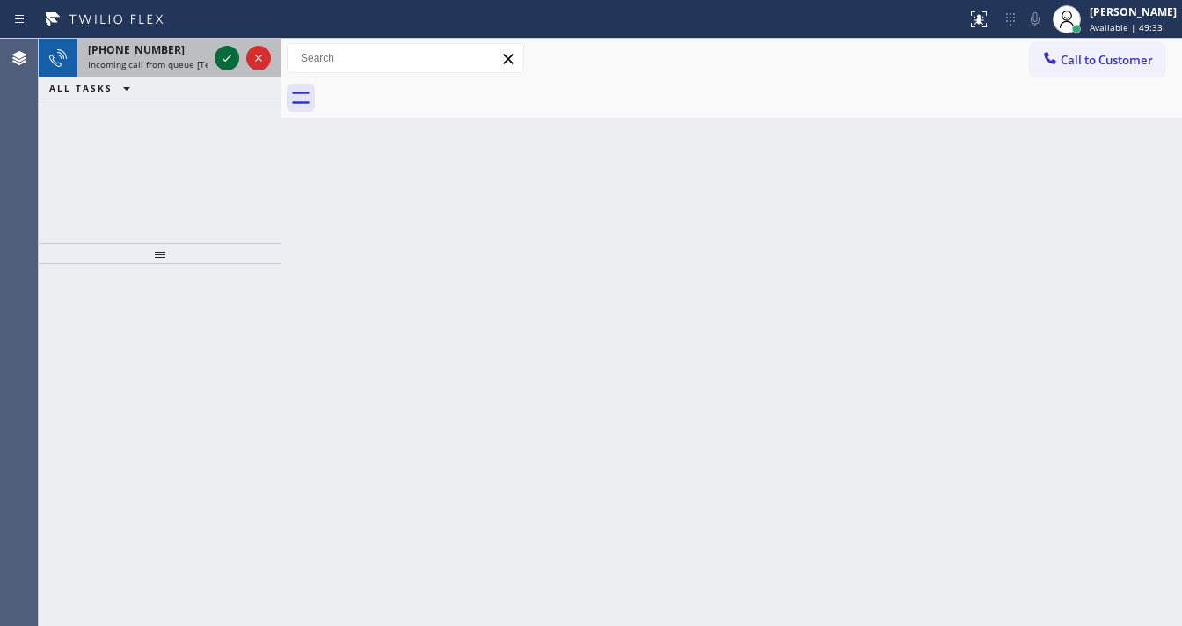
click at [233, 55] on icon at bounding box center [226, 58] width 21 height 21
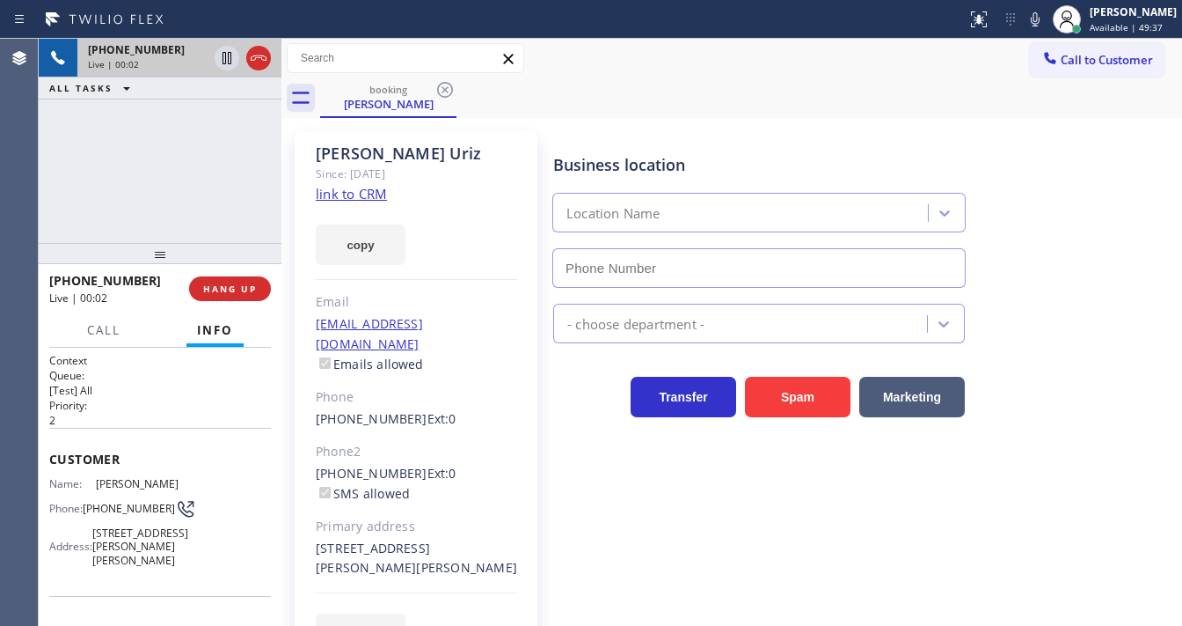
type input "(510) 781-9662"
click at [362, 200] on link "link to CRM" at bounding box center [351, 194] width 71 height 18
click at [1046, 17] on icon at bounding box center [1035, 19] width 21 height 21
drag, startPoint x: 236, startPoint y: 99, endPoint x: 232, endPoint y: 77, distance: 21.4
click at [232, 88] on div "ALL TASKS ALL TASKS ACTIVE TASKS TASKS IN WRAP UP" at bounding box center [160, 88] width 243 height 22
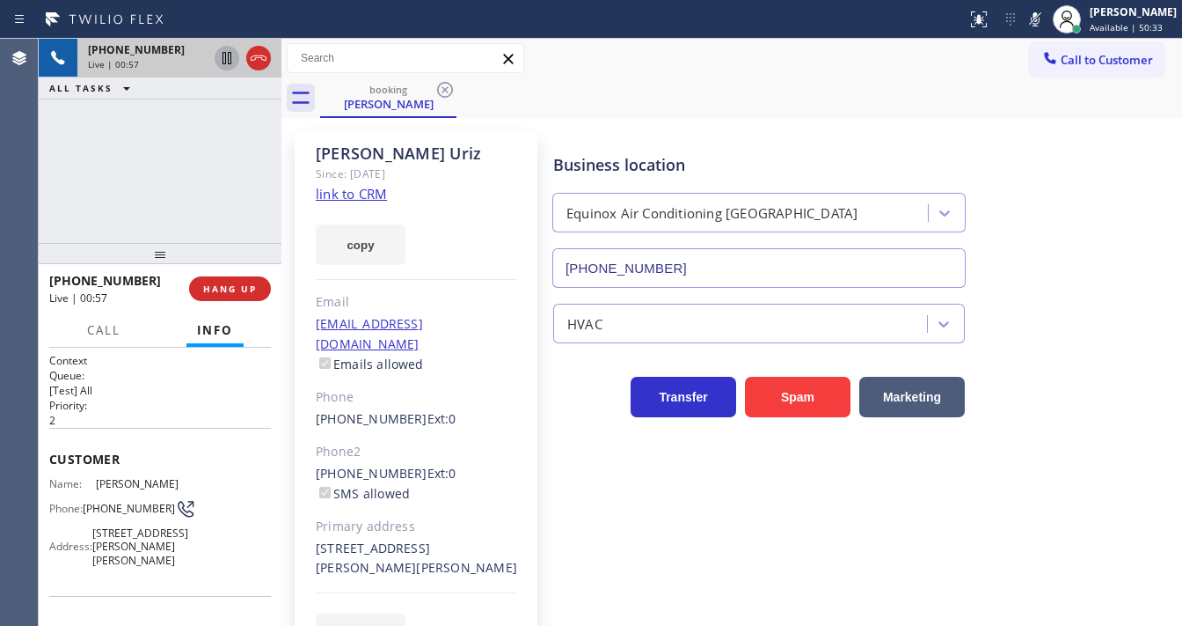
click at [226, 62] on icon at bounding box center [226, 58] width 21 height 21
click at [74, 173] on div "+15106760203 Live | 01:15 ALL TASKS ALL TASKS ACTIVE TASKS TASKS IN WRAP UP" at bounding box center [160, 141] width 243 height 204
drag, startPoint x: 824, startPoint y: 61, endPoint x: 853, endPoint y: 60, distance: 29.9
click at [834, 60] on div "Call to Customer Outbound call Location Zoom Electricians North Hollywood Your …" at bounding box center [732, 58] width 901 height 31
click at [1040, 23] on icon at bounding box center [1035, 19] width 9 height 14
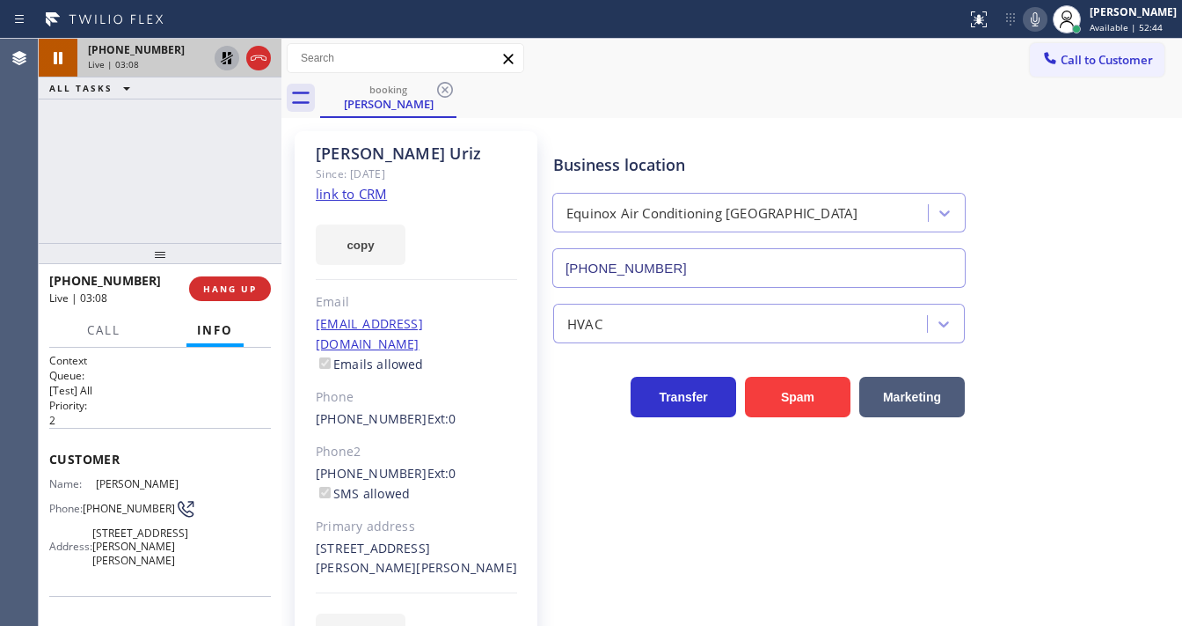
drag, startPoint x: 216, startPoint y: 119, endPoint x: 218, endPoint y: 73, distance: 45.8
click at [217, 109] on div "+15106760203 Live | 03:08 ALL TASKS ALL TASKS ACTIVE TASKS TASKS IN WRAP UP" at bounding box center [160, 141] width 243 height 204
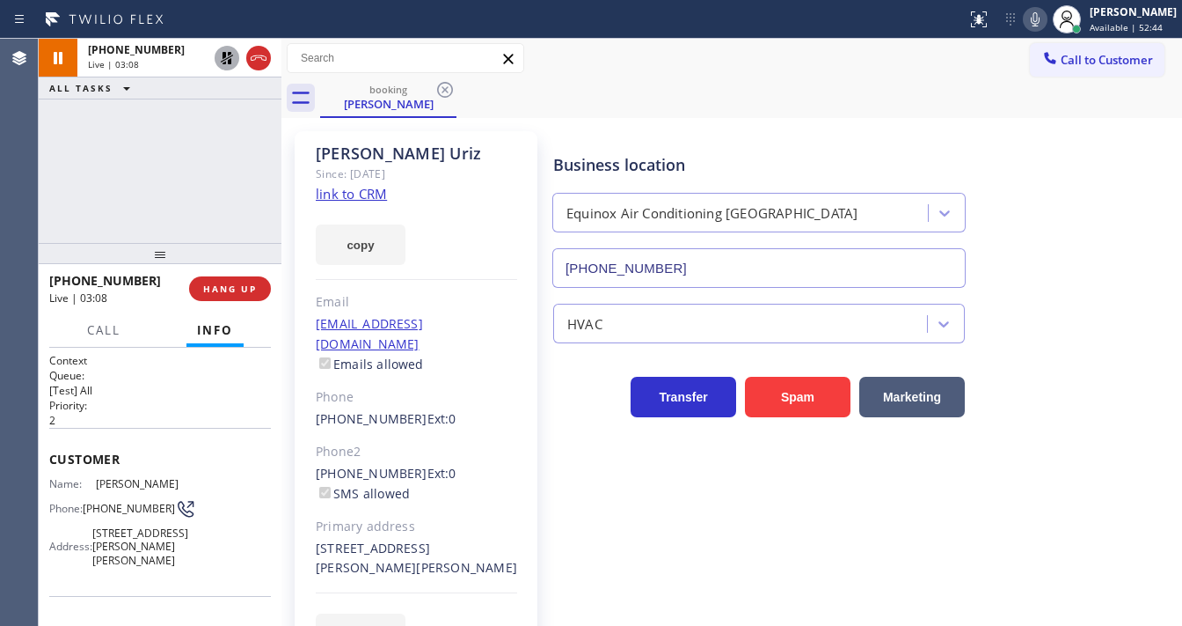
click at [219, 65] on icon at bounding box center [226, 58] width 21 height 21
click at [589, 487] on div "Business location Equinox Air Conditioning Union City (510) 781-9662 HVAC Trans…" at bounding box center [864, 391] width 628 height 513
click at [1043, 20] on icon at bounding box center [1035, 19] width 21 height 21
click at [1046, 22] on icon at bounding box center [1035, 19] width 21 height 21
click at [975, 130] on div "Business location Equinox Air Conditioning Union City (510) 781-9662" at bounding box center [864, 207] width 628 height 159
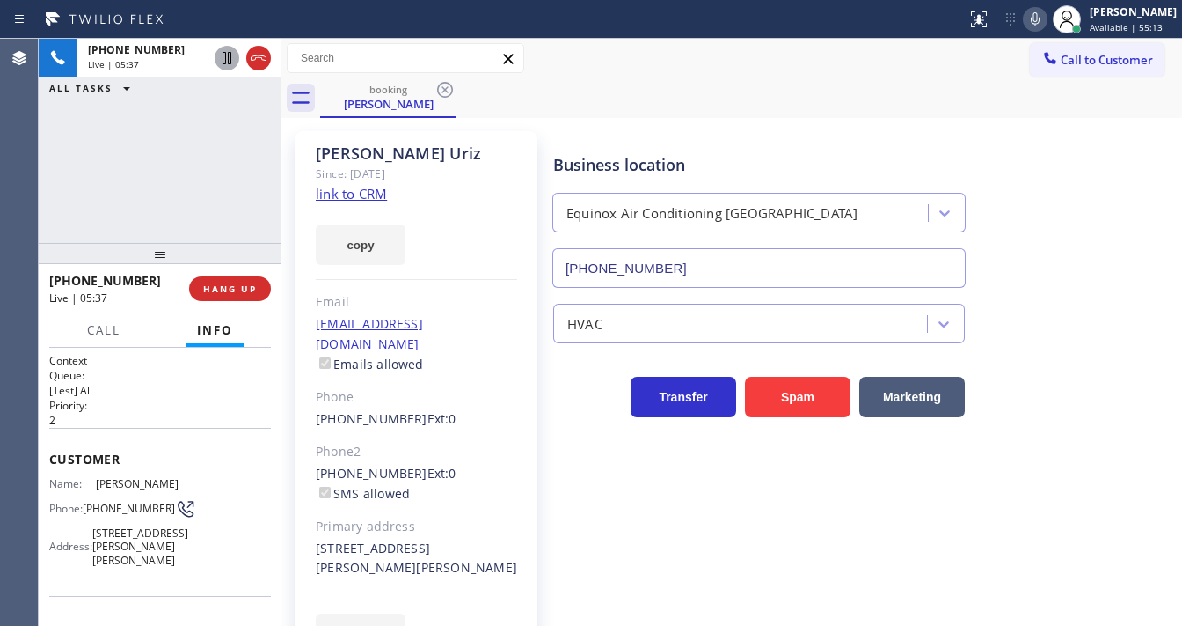
click at [582, 44] on div "Call to Customer Outbound call Location Zoom Electricians North Hollywood Your …" at bounding box center [732, 58] width 901 height 31
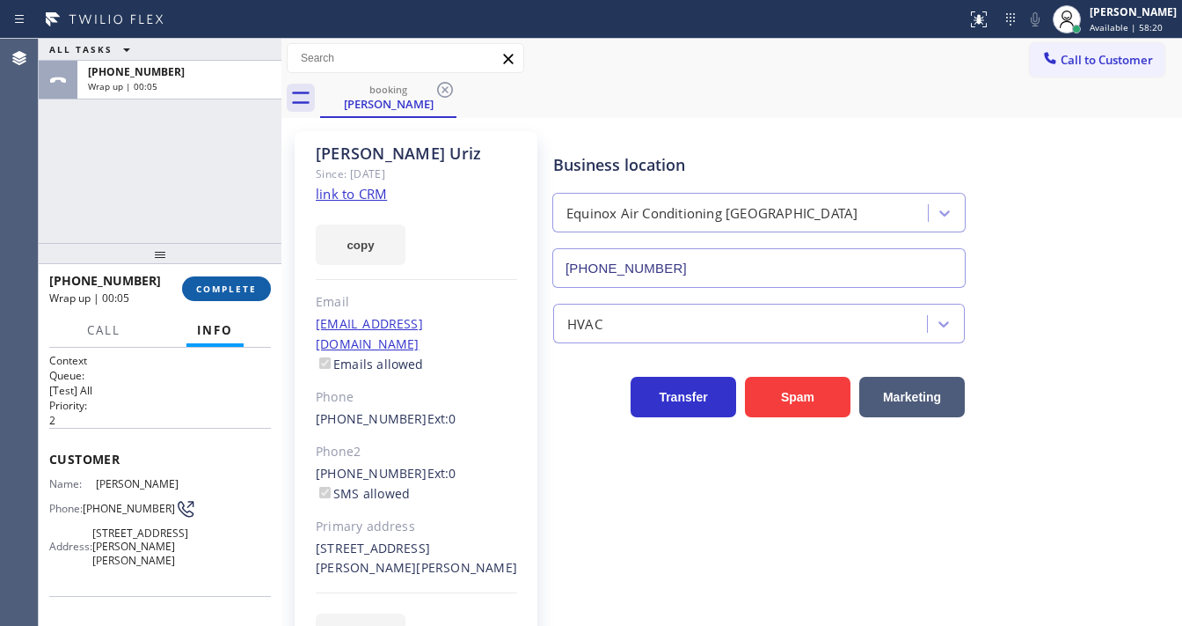
click at [230, 276] on button "COMPLETE" at bounding box center [226, 288] width 89 height 25
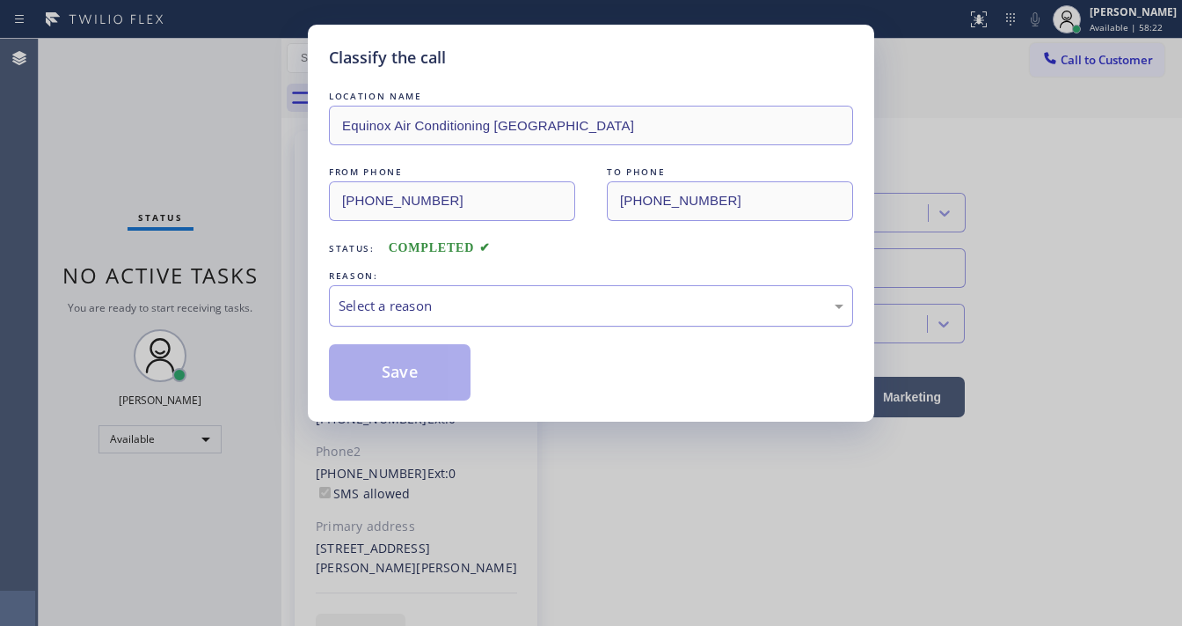
click at [384, 309] on div "Select a reason" at bounding box center [591, 306] width 505 height 20
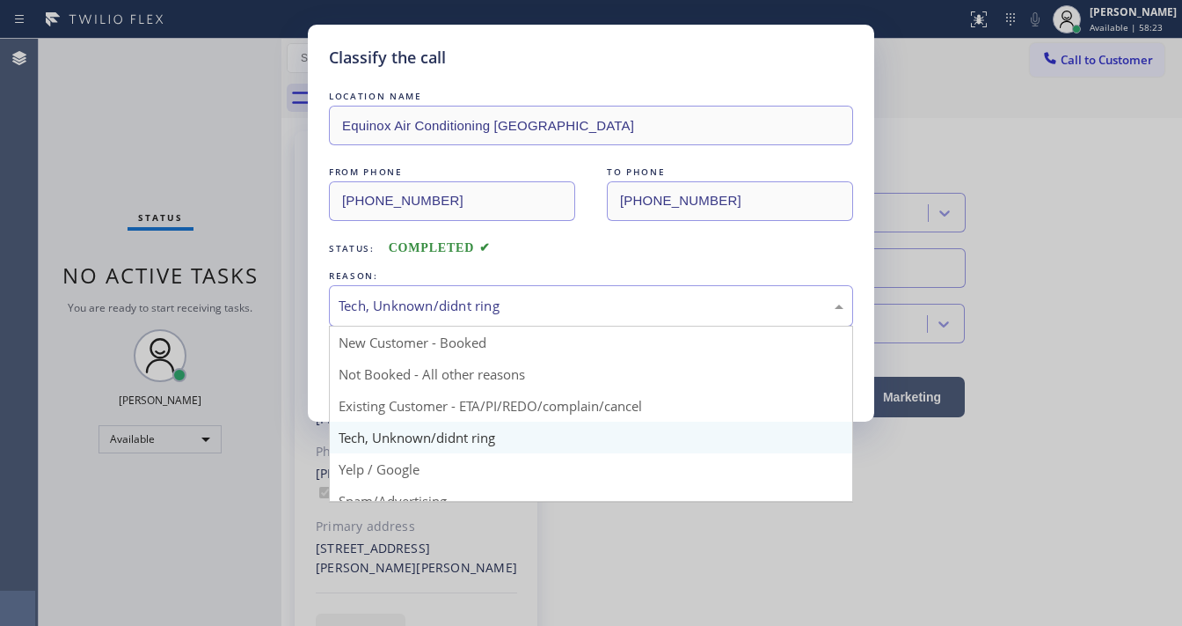
click at [403, 322] on div "Tech, Unknown/didnt ring" at bounding box center [591, 305] width 524 height 41
click at [323, 289] on div "Classify the call LOCATION NAME Equinox Air Conditioning Union City FROM PHONE …" at bounding box center [591, 223] width 567 height 397
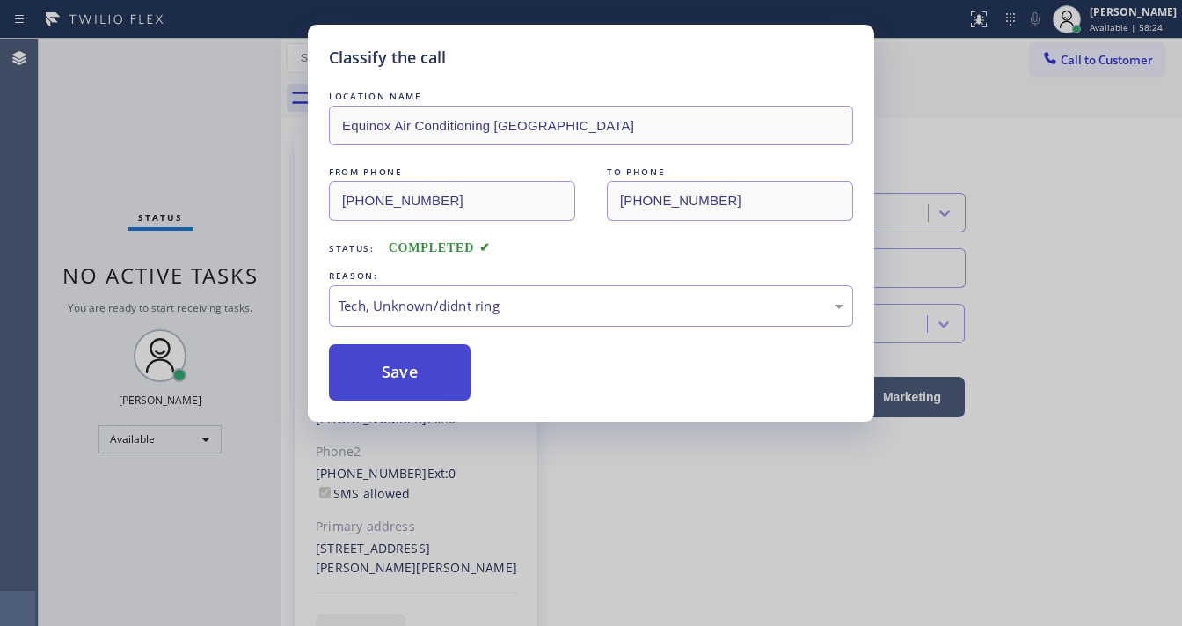
click at [399, 378] on button "Save" at bounding box center [400, 372] width 142 height 56
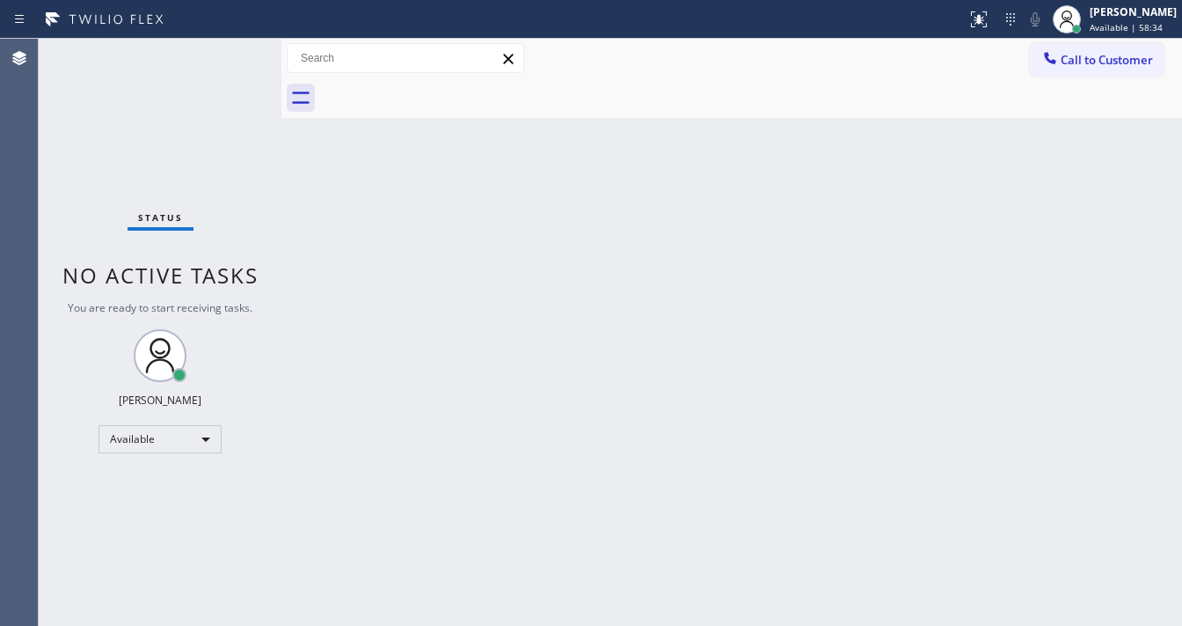
click at [238, 52] on div "Status No active tasks You are ready to start receiving tasks. [PERSON_NAME]" at bounding box center [160, 332] width 243 height 587
click at [229, 61] on div "Status No active tasks You are ready to start receiving tasks. [PERSON_NAME]" at bounding box center [160, 332] width 243 height 587
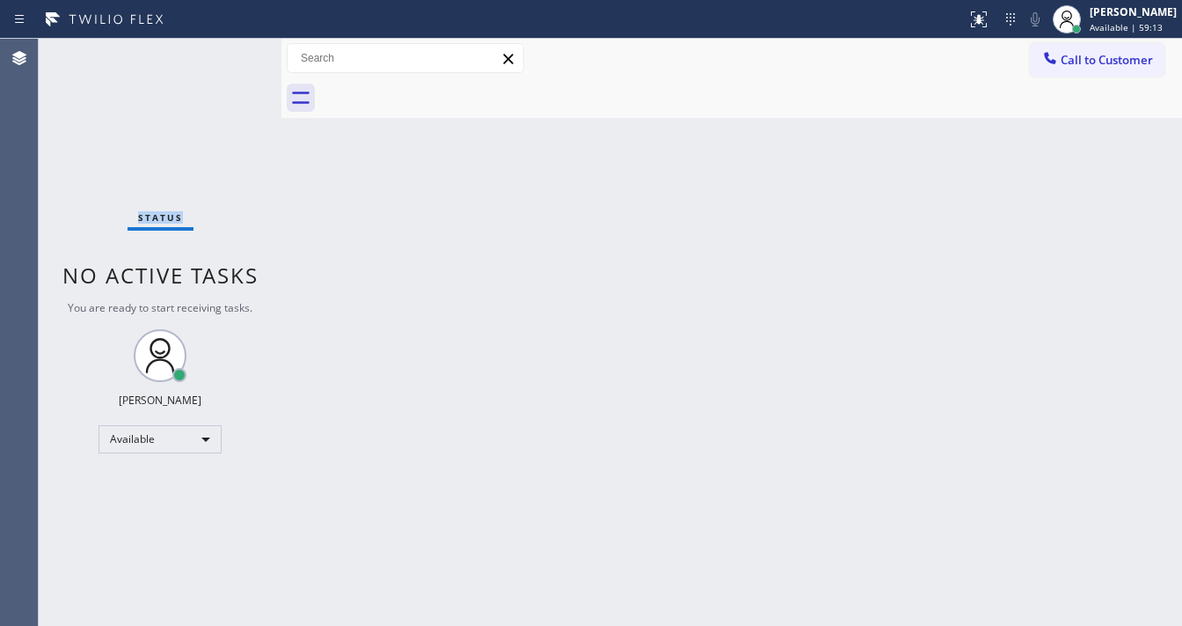
click at [229, 61] on div "Status No active tasks You are ready to start receiving tasks. [PERSON_NAME]" at bounding box center [160, 332] width 243 height 587
click at [244, 66] on div "Status No active tasks You are ready to start receiving tasks. [PERSON_NAME]" at bounding box center [160, 332] width 243 height 587
click at [238, 60] on div "Status No active tasks You are ready to start receiving tasks. [PERSON_NAME]" at bounding box center [160, 332] width 243 height 587
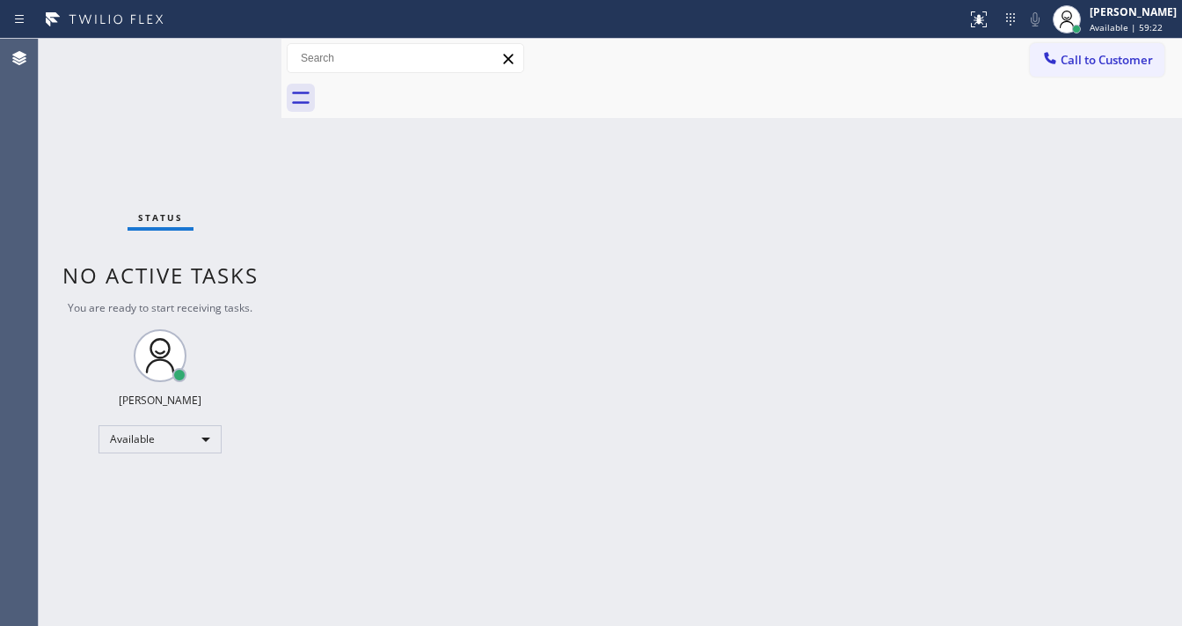
click at [236, 56] on div "Status No active tasks You are ready to start receiving tasks. [PERSON_NAME]" at bounding box center [160, 332] width 243 height 587
click at [235, 55] on div "Status No active tasks You are ready to start receiving tasks. [PERSON_NAME]" at bounding box center [160, 332] width 243 height 587
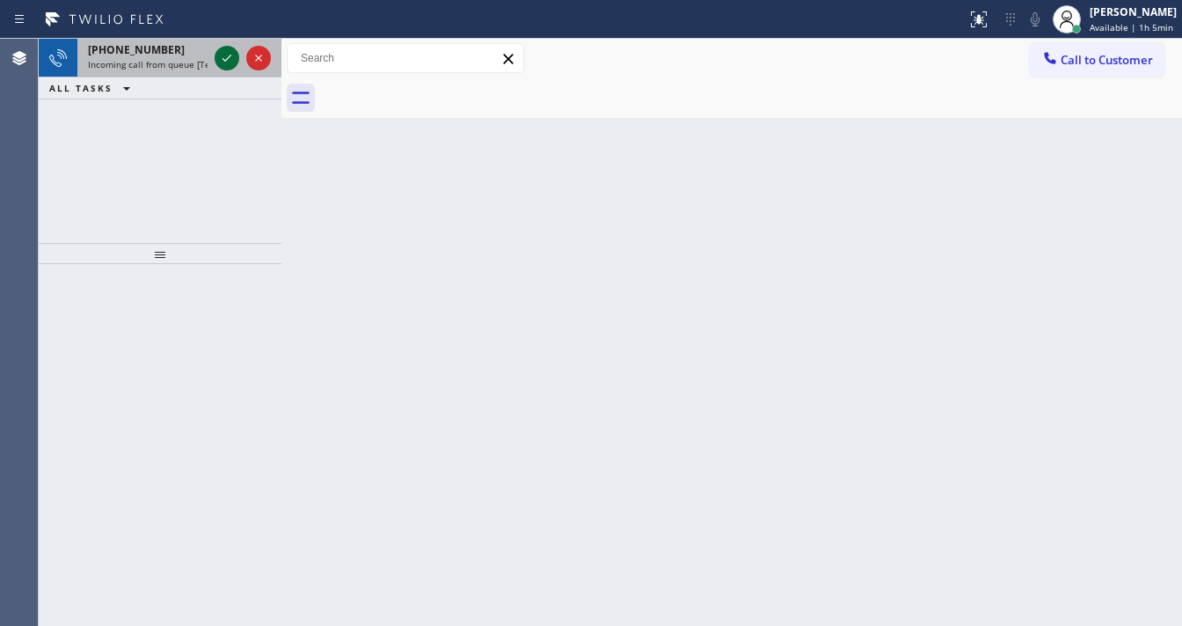
click at [229, 55] on icon at bounding box center [226, 58] width 21 height 21
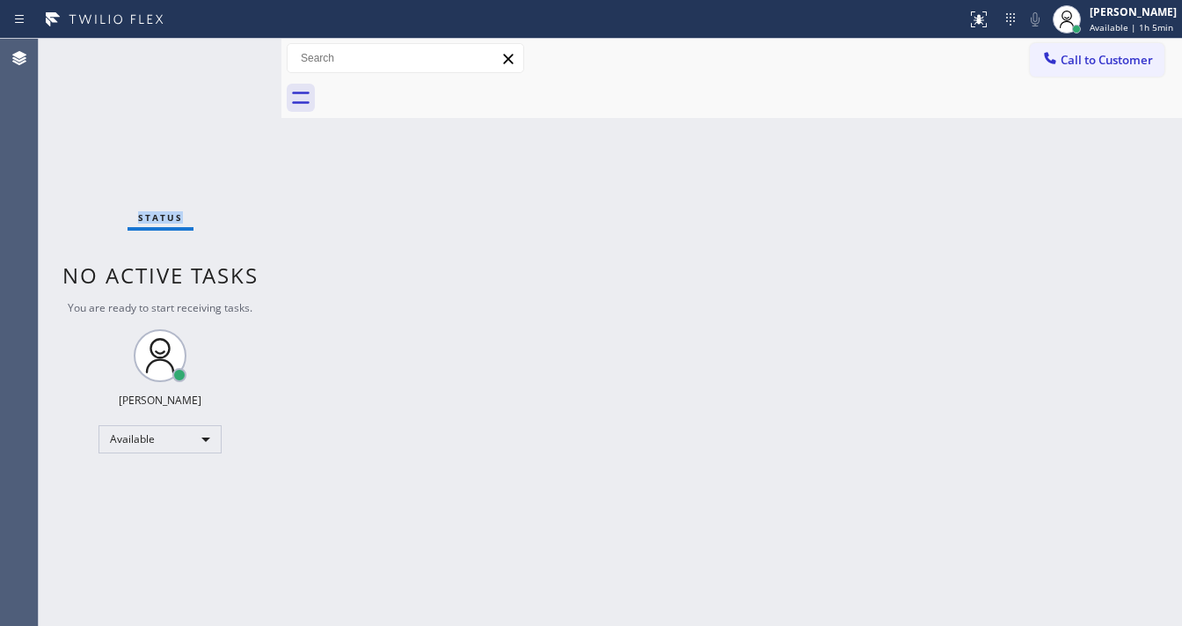
click at [228, 55] on div "Status No active tasks You are ready to start receiving tasks. [PERSON_NAME]" at bounding box center [160, 332] width 243 height 587
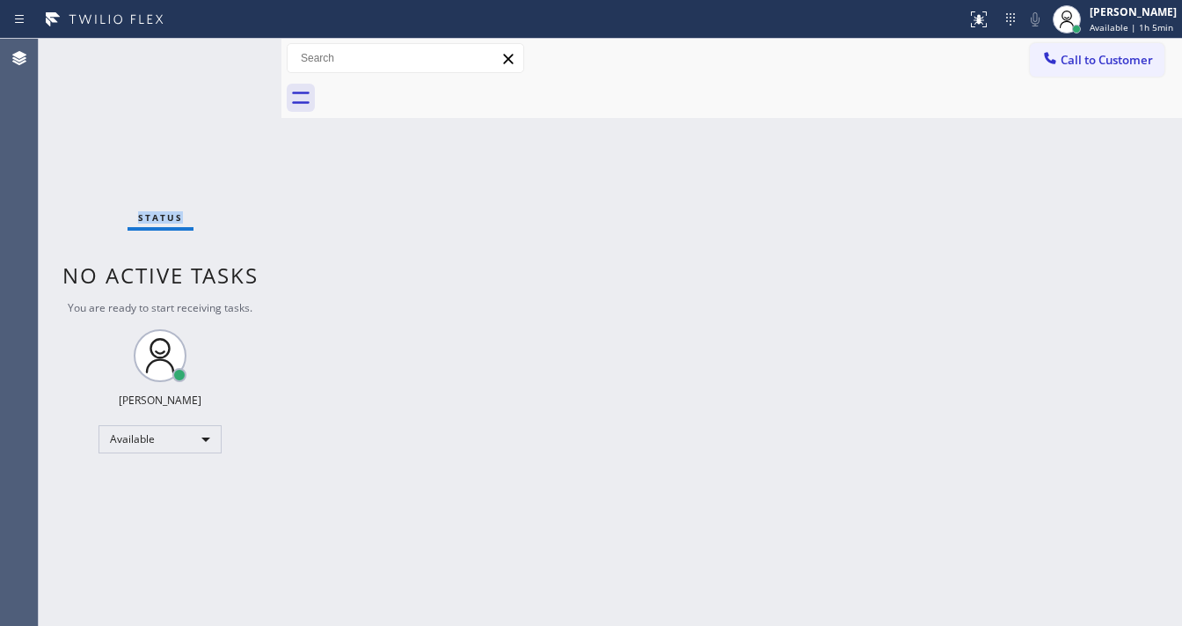
click at [228, 55] on div "Status No active tasks You are ready to start receiving tasks. [PERSON_NAME]" at bounding box center [160, 332] width 243 height 587
drag, startPoint x: 963, startPoint y: 35, endPoint x: 983, endPoint y: 26, distance: 22.1
click at [963, 35] on div "Status report Issue detected This issue could affect your workflow. Please cont…" at bounding box center [591, 19] width 1182 height 39
click at [983, 26] on icon at bounding box center [979, 19] width 21 height 21
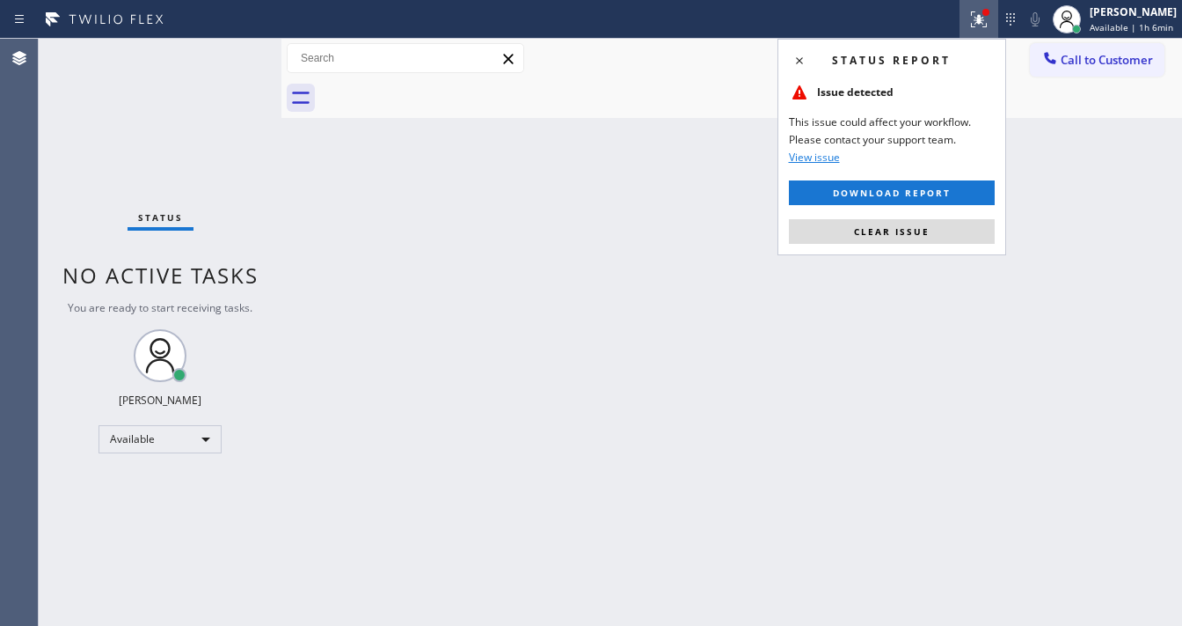
drag, startPoint x: 919, startPoint y: 234, endPoint x: 211, endPoint y: 106, distance: 719.8
click at [919, 233] on span "Clear issue" at bounding box center [892, 231] width 76 height 12
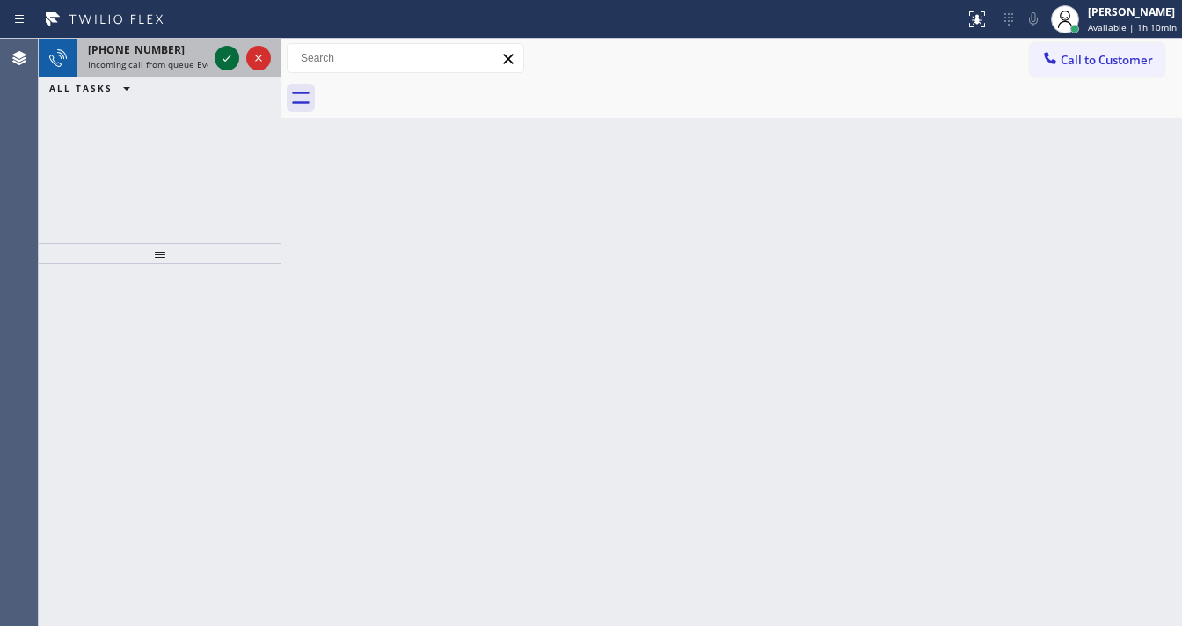
click at [217, 59] on icon at bounding box center [226, 58] width 21 height 21
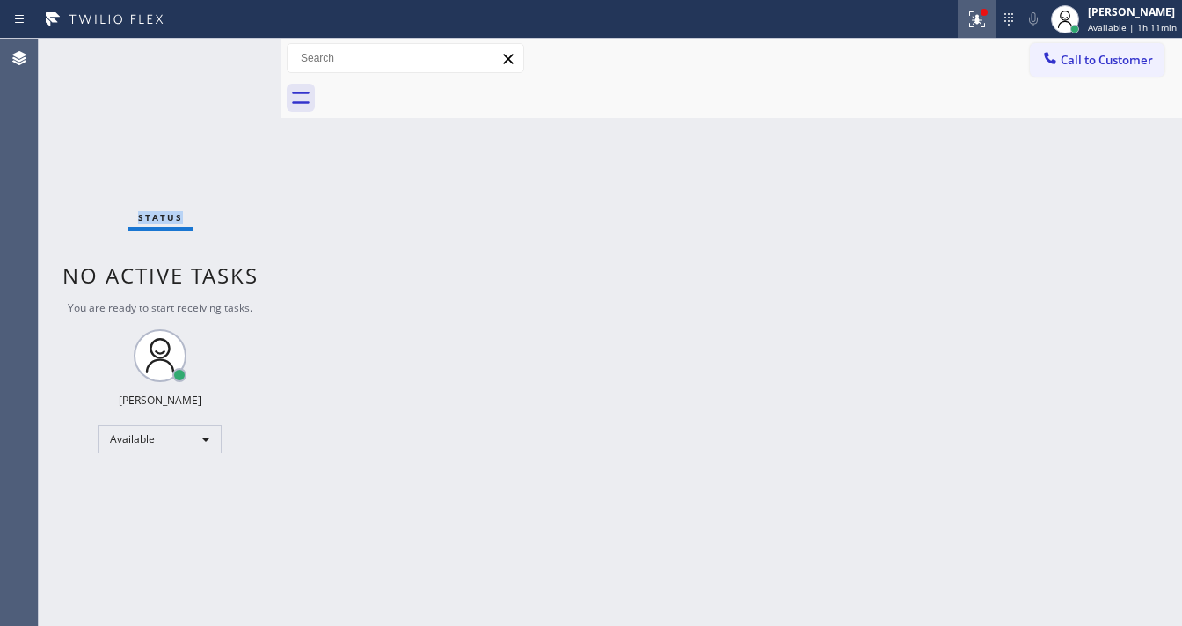
click at [968, 16] on div at bounding box center [977, 19] width 39 height 21
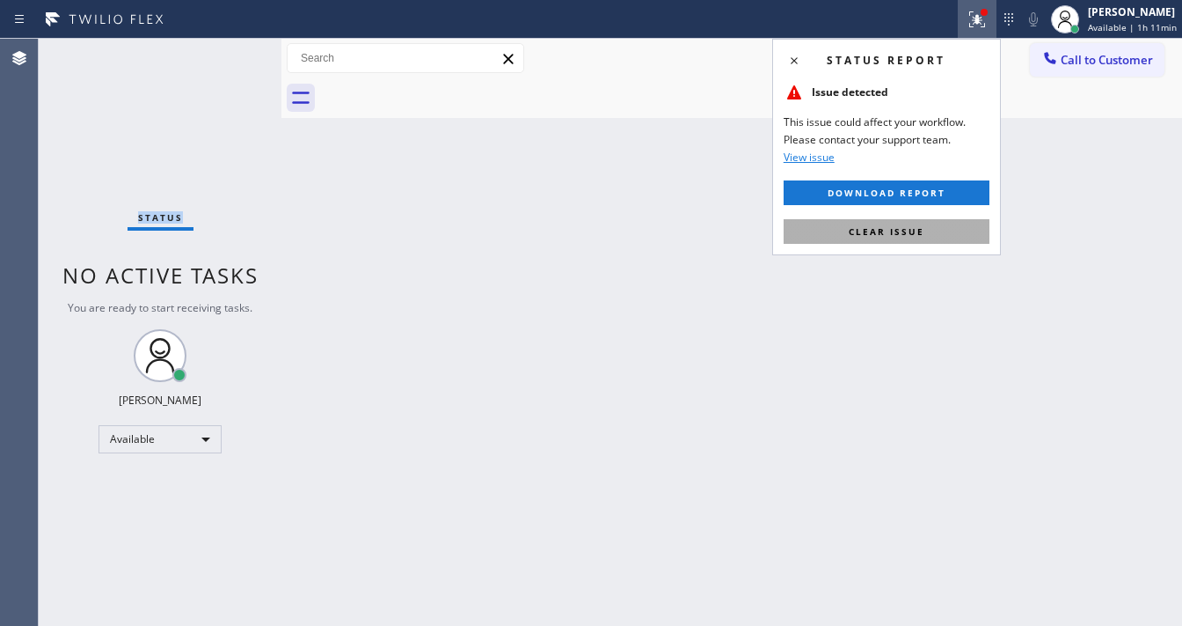
click at [929, 219] on button "Clear issue" at bounding box center [887, 231] width 206 height 25
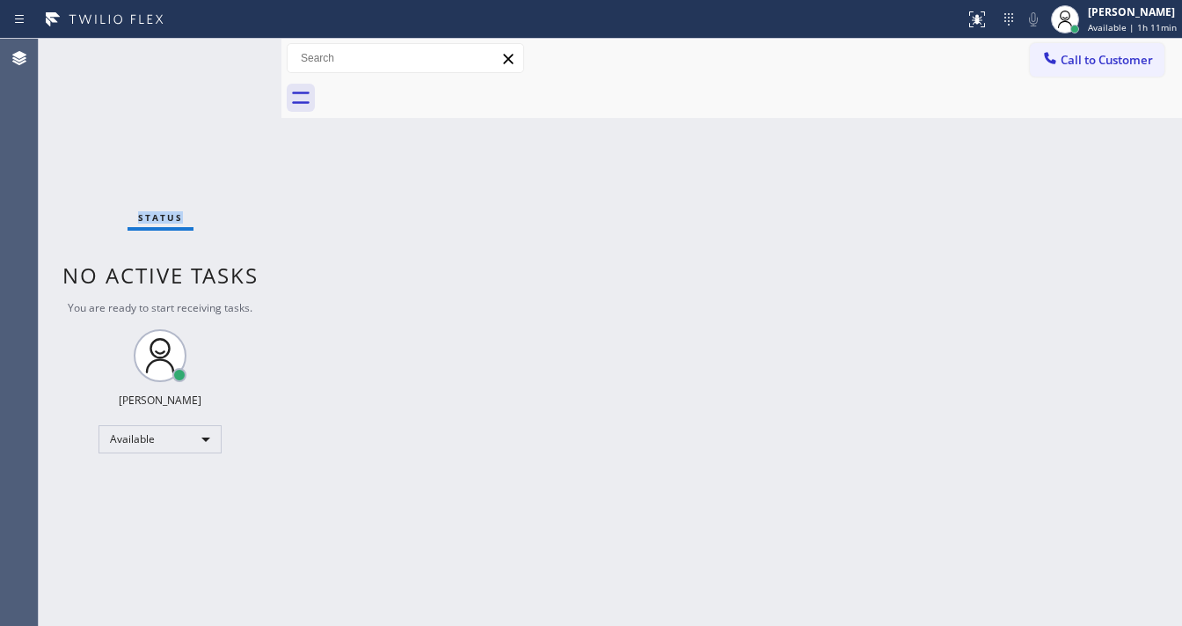
click at [231, 55] on div "Status No active tasks You are ready to start receiving tasks. [PERSON_NAME]" at bounding box center [160, 332] width 243 height 587
click at [235, 47] on div "Status No active tasks You are ready to start receiving tasks. [PERSON_NAME]" at bounding box center [160, 332] width 243 height 587
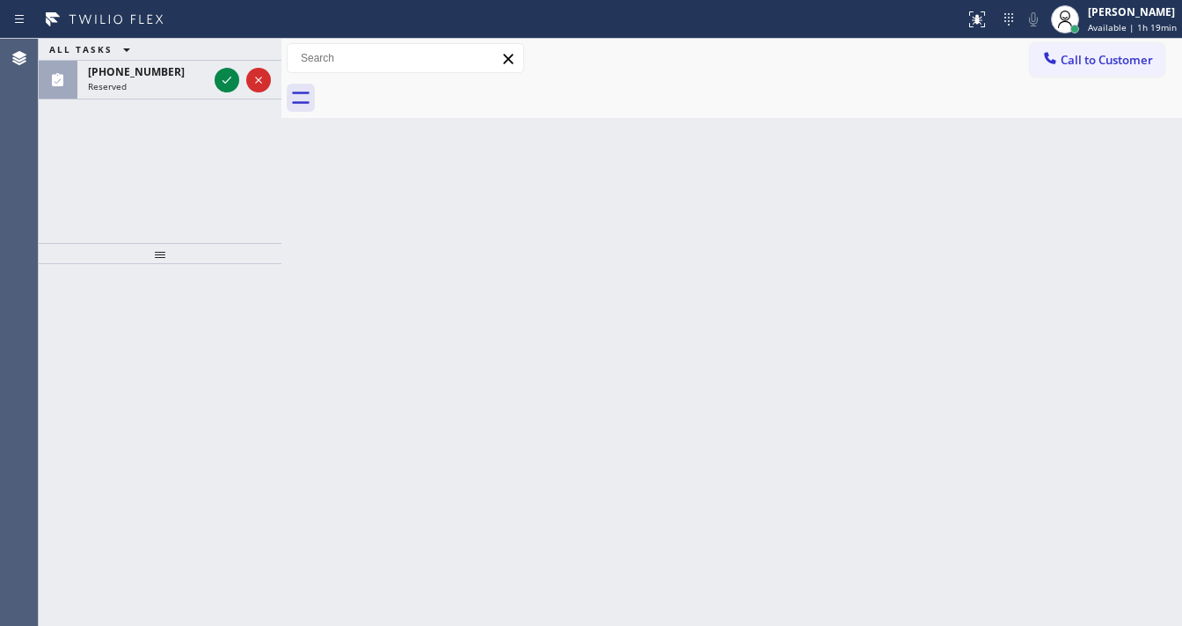
click at [847, 120] on div "Back to Dashboard Change Sender ID Customers Technicians Select a contact Outbo…" at bounding box center [732, 332] width 901 height 587
click at [226, 76] on icon at bounding box center [226, 80] width 21 height 21
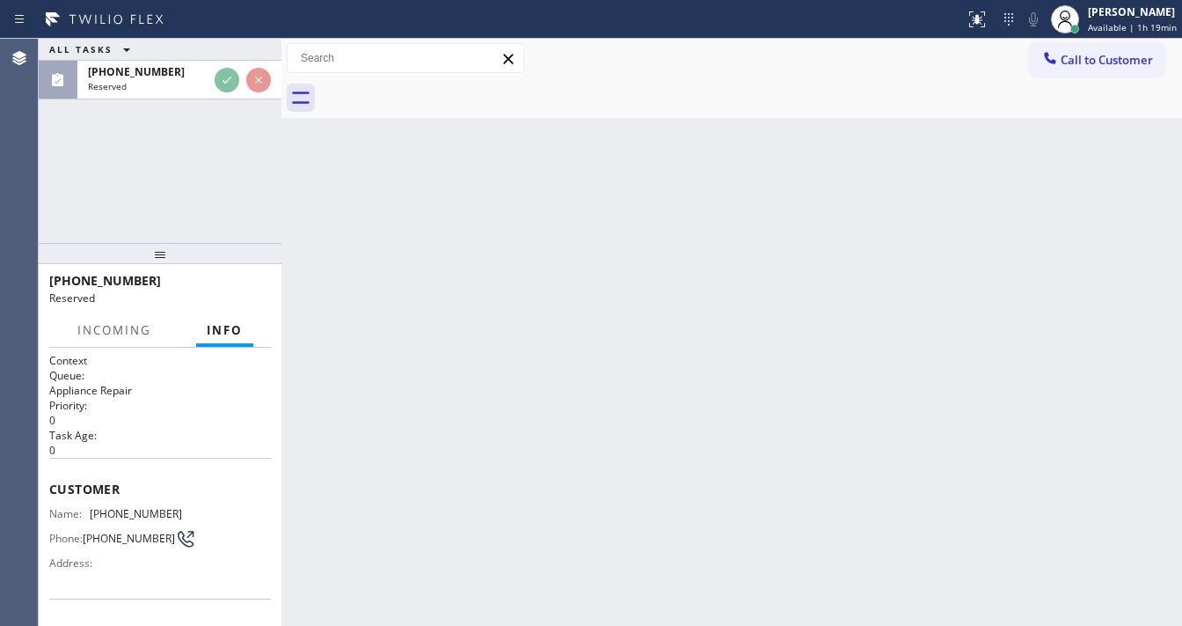
click at [222, 92] on div at bounding box center [242, 80] width 63 height 39
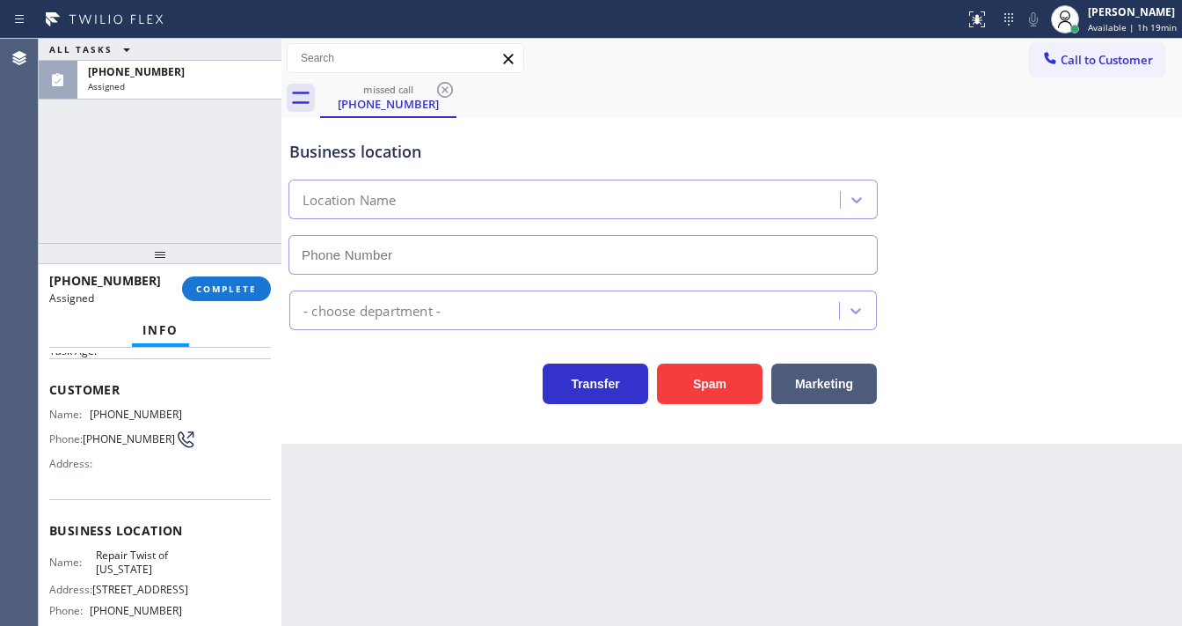
scroll to position [197, 0]
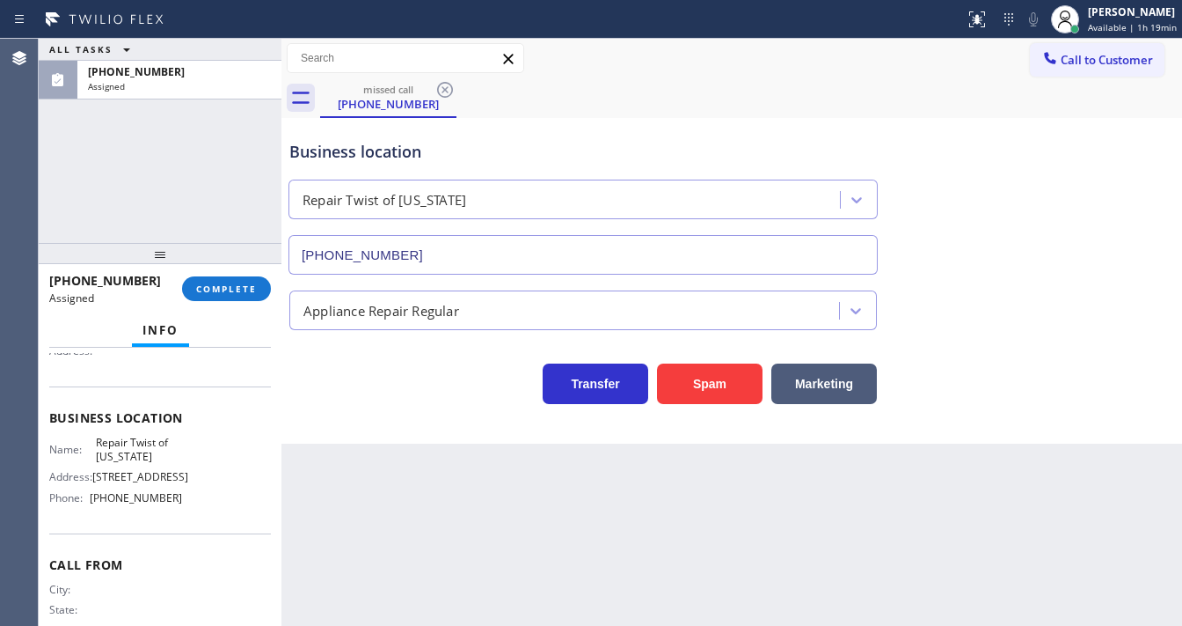
type input "(347) 284-6179"
click at [226, 292] on span "COMPLETE" at bounding box center [226, 288] width 61 height 12
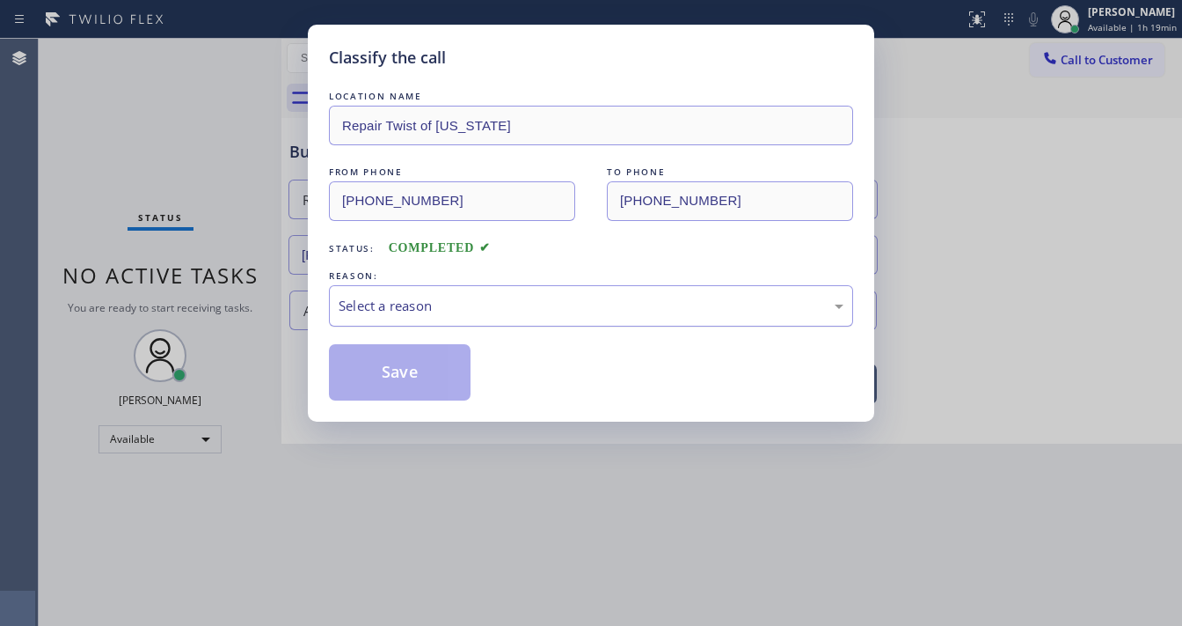
click at [446, 303] on div "Select a reason" at bounding box center [591, 306] width 505 height 20
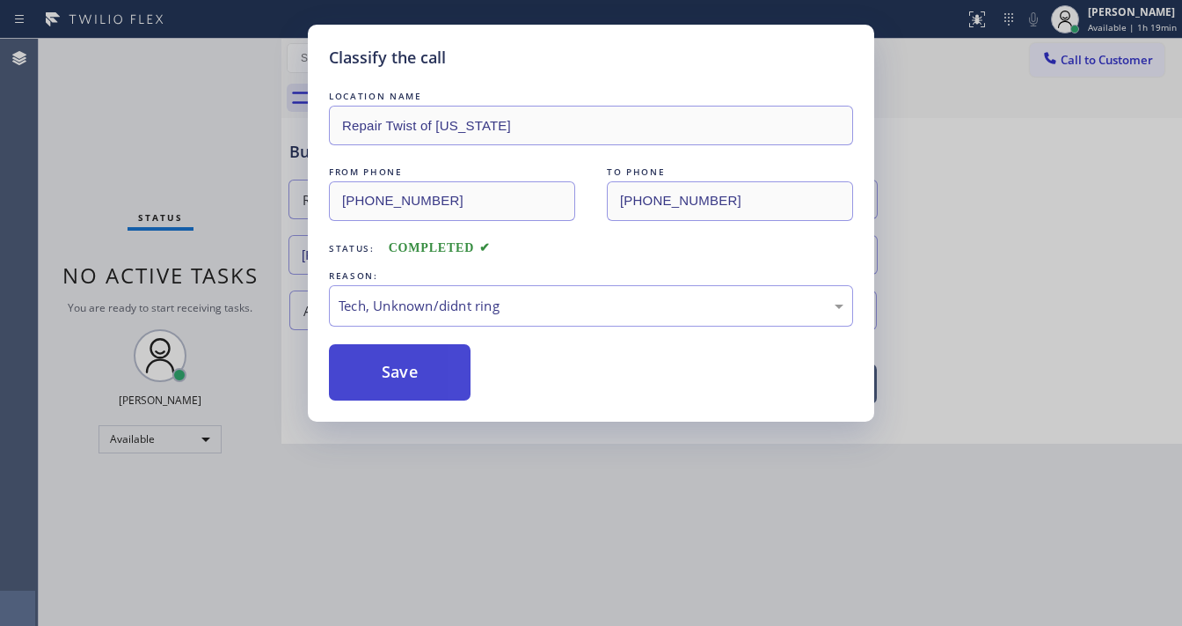
click at [424, 385] on button "Save" at bounding box center [400, 372] width 142 height 56
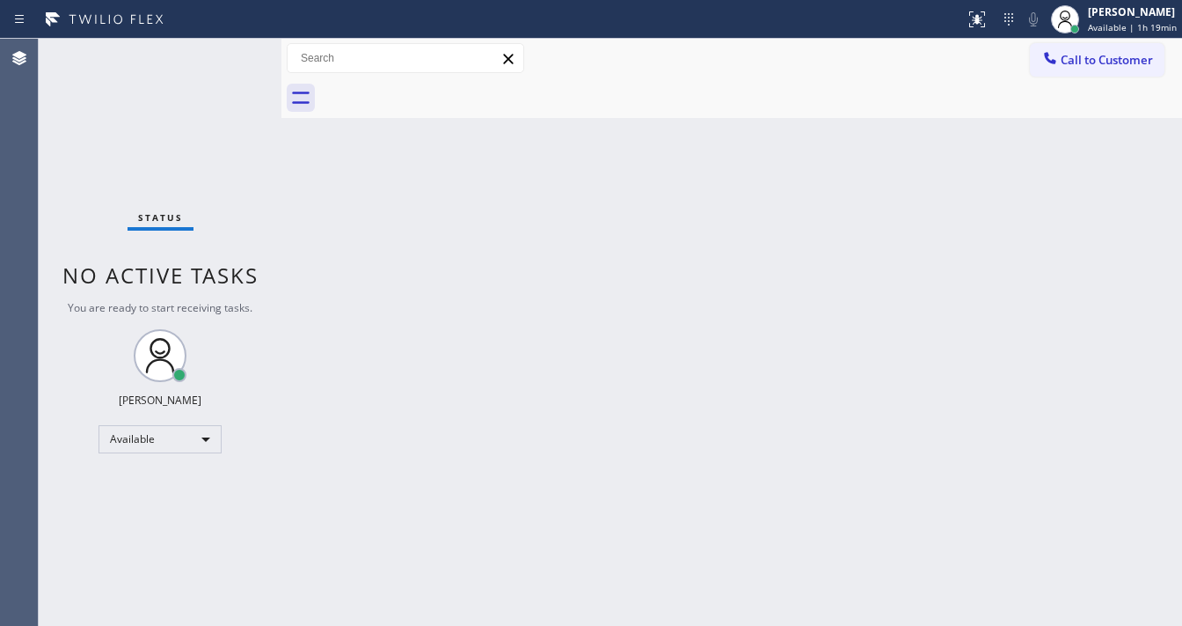
click at [232, 50] on div "Status No active tasks You are ready to start receiving tasks. [PERSON_NAME]" at bounding box center [160, 332] width 243 height 587
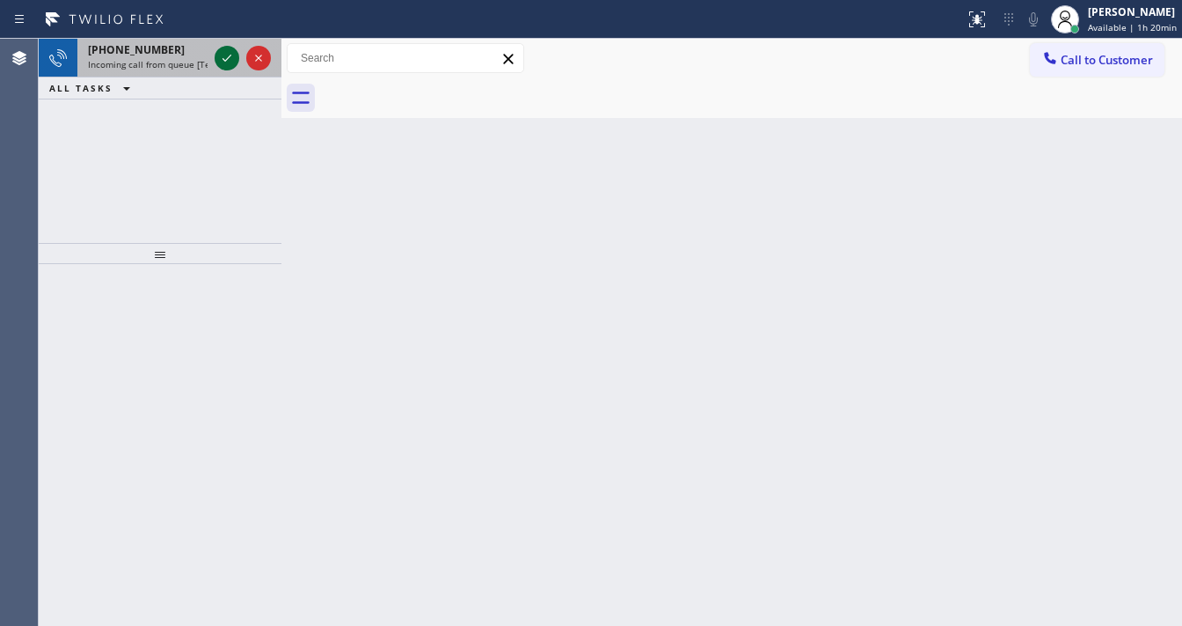
click at [232, 50] on icon at bounding box center [226, 58] width 21 height 21
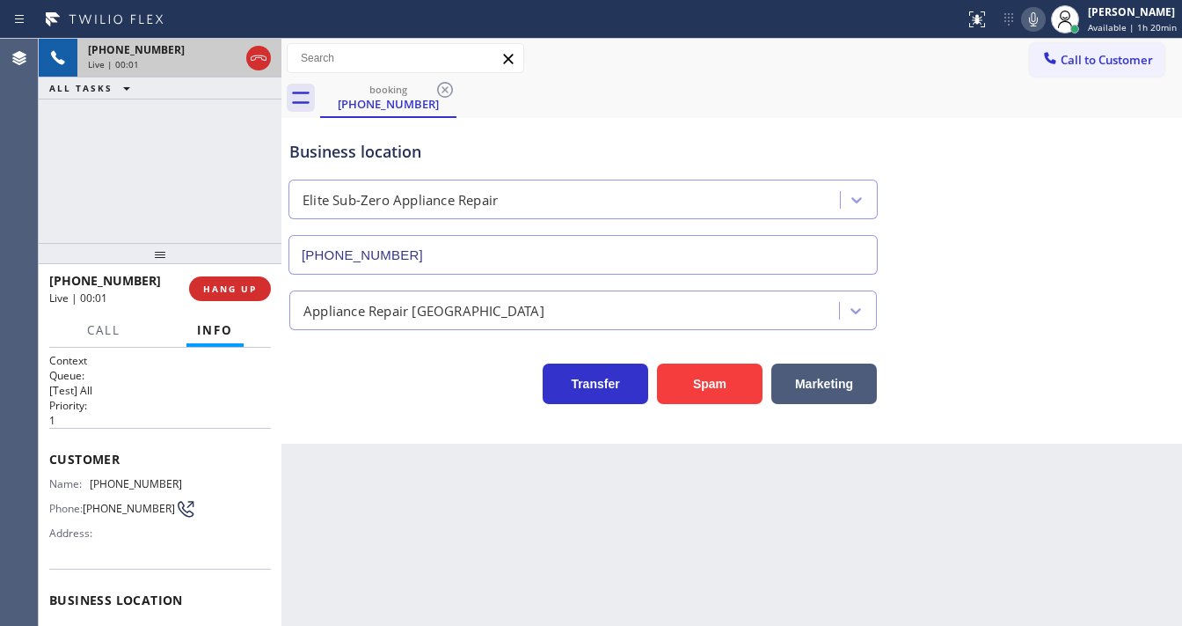
type input "(415) 965-3694"
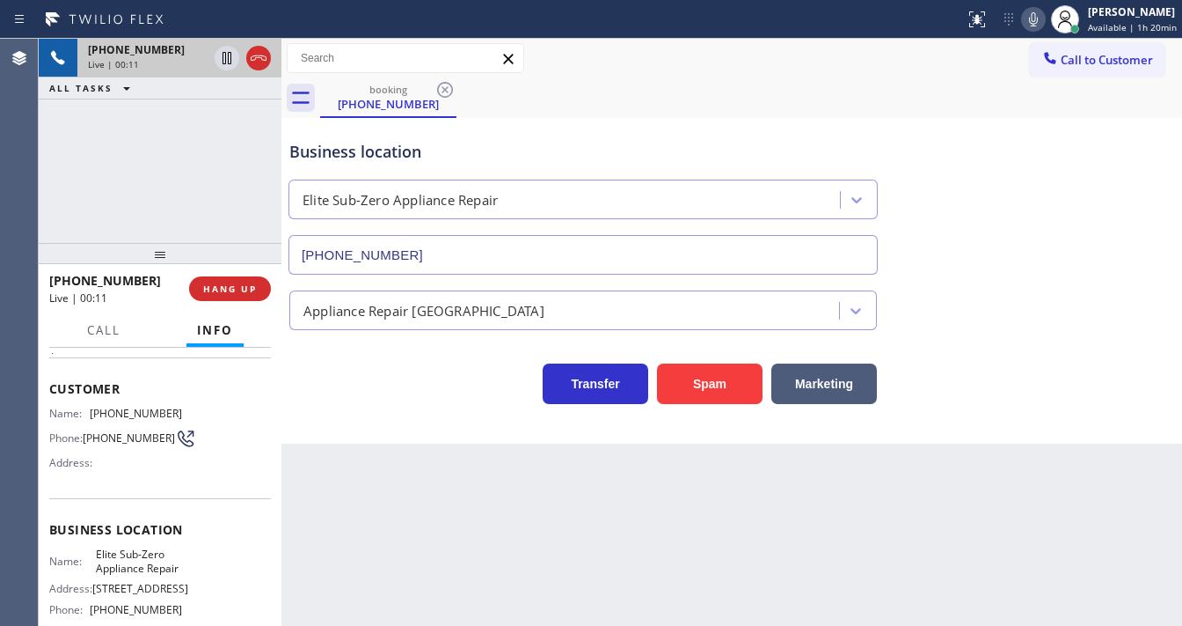
click at [56, 182] on div "+12133006037 Live | 00:11 ALL TASKS ALL TASKS ACTIVE TASKS TASKS IN WRAP UP" at bounding box center [160, 141] width 243 height 204
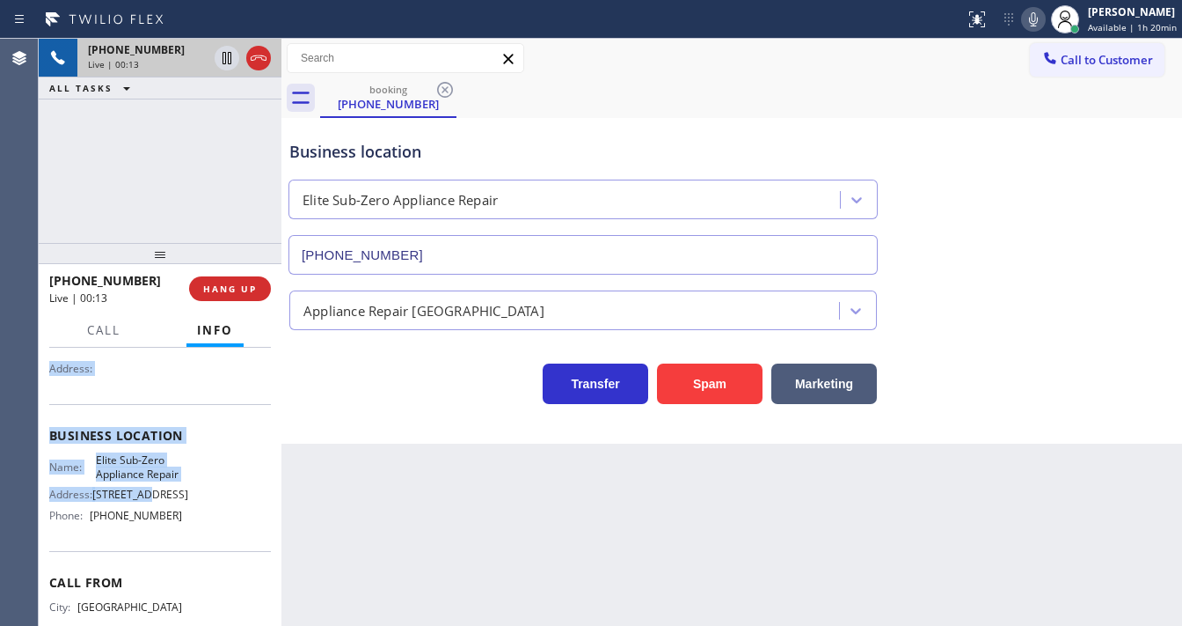
scroll to position [243, 0]
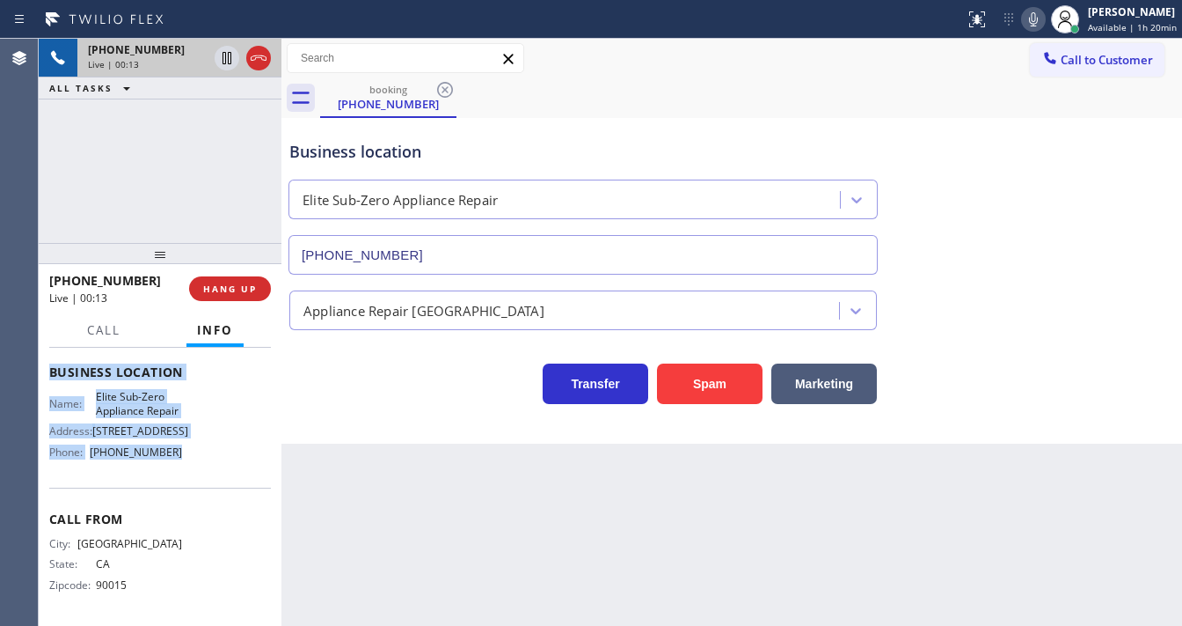
drag, startPoint x: 46, startPoint y: 384, endPoint x: 191, endPoint y: 471, distance: 169.3
click at [191, 471] on div "Context Queue: [Test] All Priority: 1 Customer Name: (213) 300-6037 Phone: (213…" at bounding box center [160, 487] width 243 height 278
copy div "Customer Name: (213) 300-6037 Phone: (213) 300-6037 Address: Business location …"
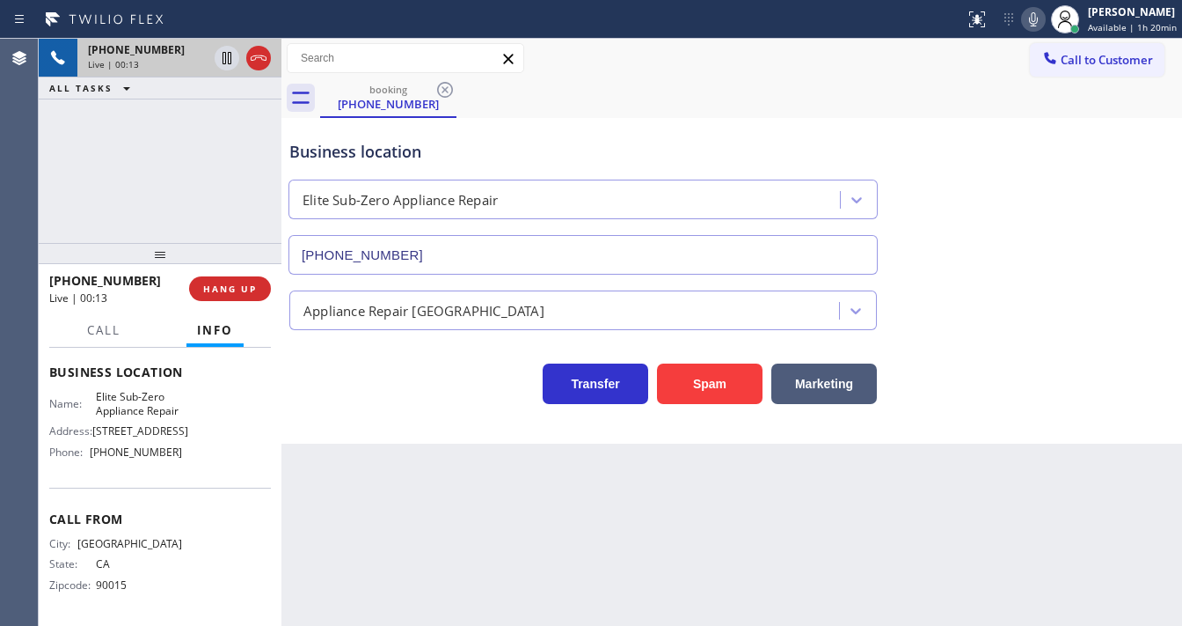
click at [202, 183] on div "+12133006037 Live | 00:13 ALL TASKS ALL TASKS ACTIVE TASKS TASKS IN WRAP UP" at bounding box center [160, 141] width 243 height 204
click at [185, 194] on div "+12133006037 Live | 00:16 ALL TASKS ALL TASKS ACTIVE TASKS TASKS IN WRAP UP" at bounding box center [160, 141] width 243 height 204
click at [251, 289] on span "HANG UP" at bounding box center [230, 288] width 54 height 12
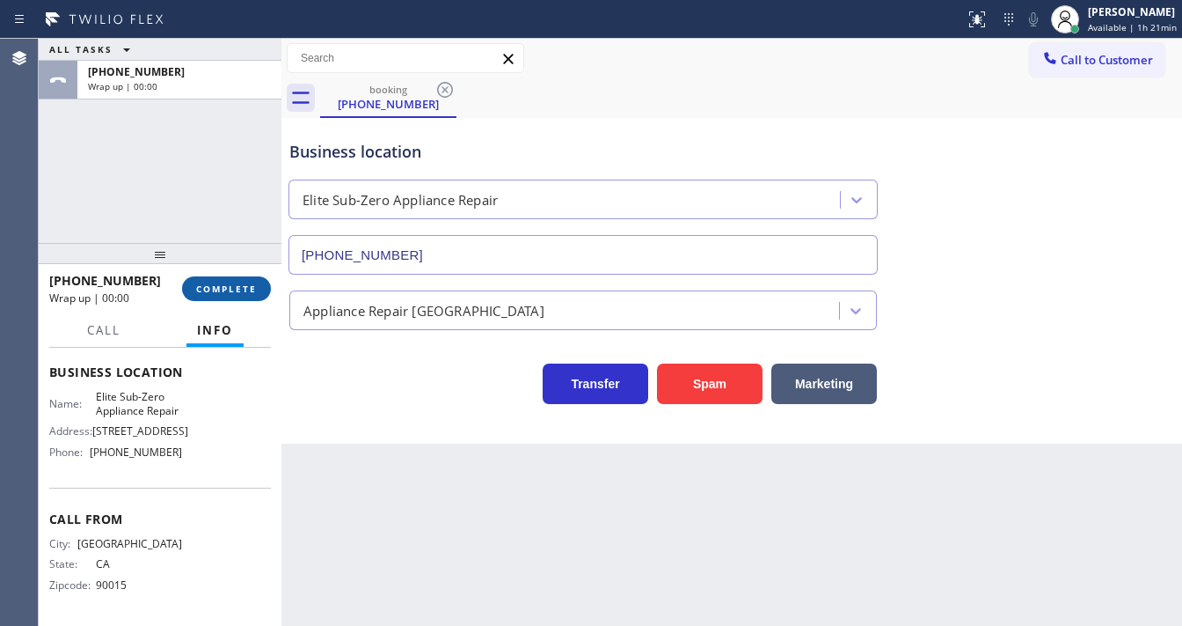
click at [251, 289] on span "COMPLETE" at bounding box center [226, 288] width 61 height 12
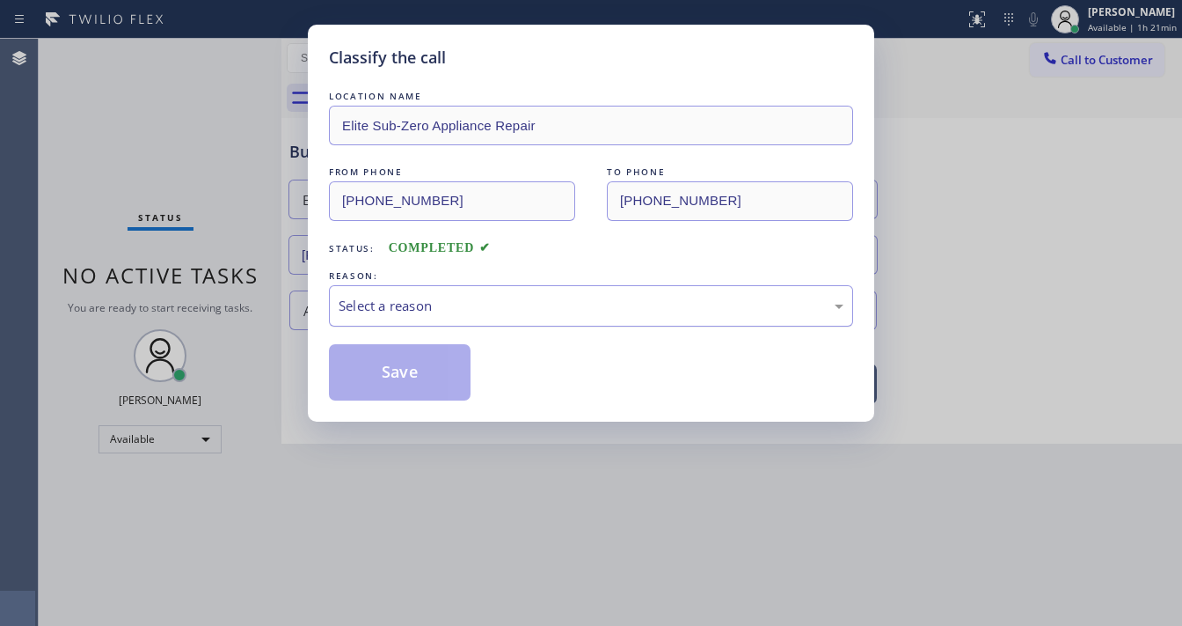
click at [396, 304] on div "Select a reason" at bounding box center [591, 306] width 505 height 20
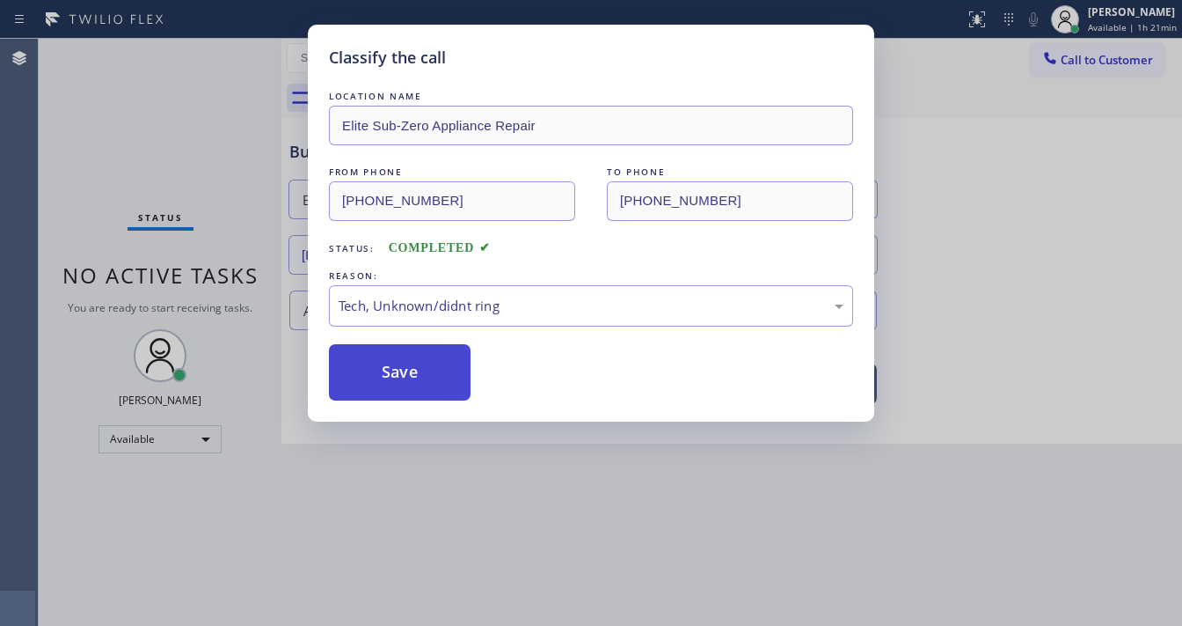
click at [394, 380] on button "Save" at bounding box center [400, 372] width 142 height 56
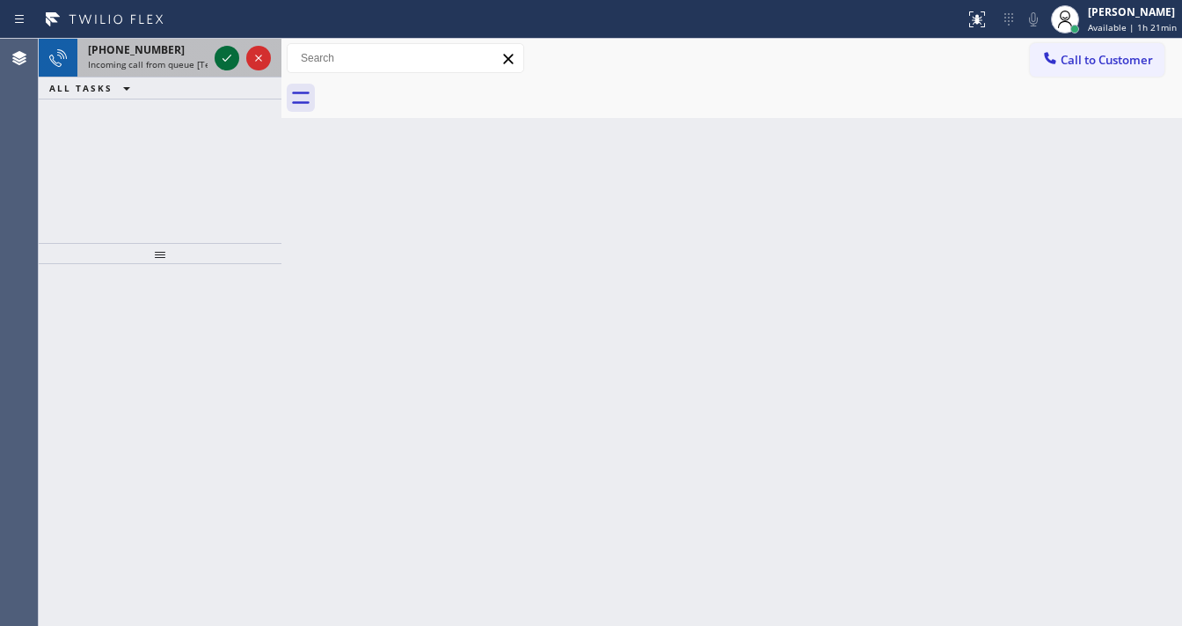
click at [226, 58] on icon at bounding box center [226, 58] width 21 height 21
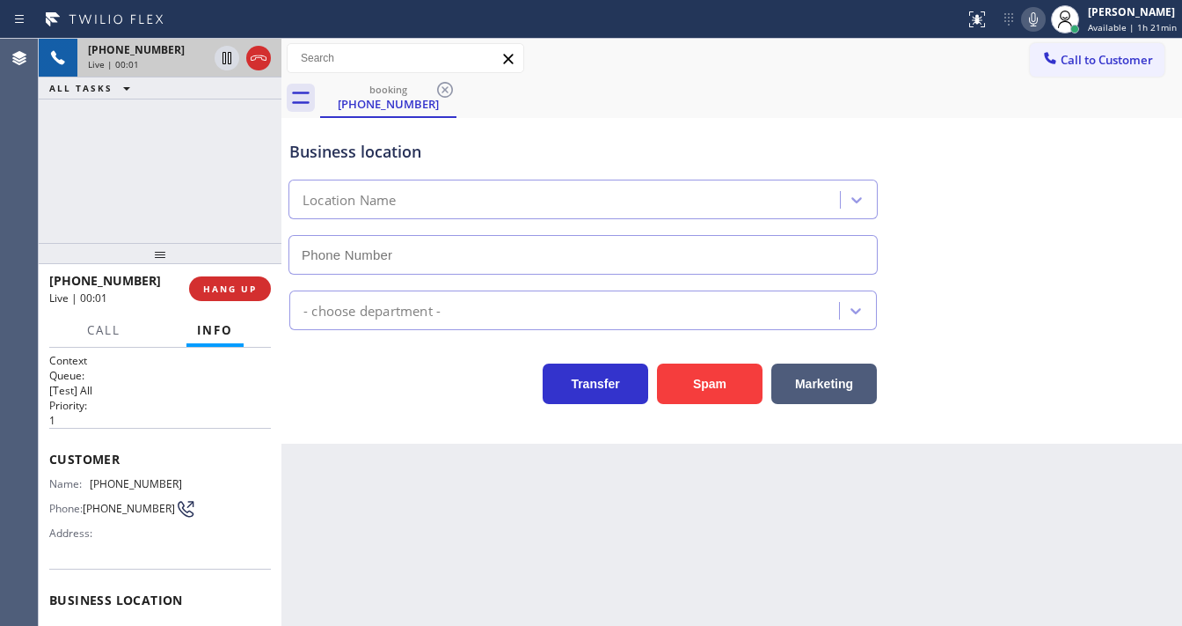
type input "(714) 942-5816"
click at [172, 194] on div "+19494139632 Live | 00:14 ALL TASKS ALL TASKS ACTIVE TASKS TASKS IN WRAP UP" at bounding box center [160, 141] width 243 height 204
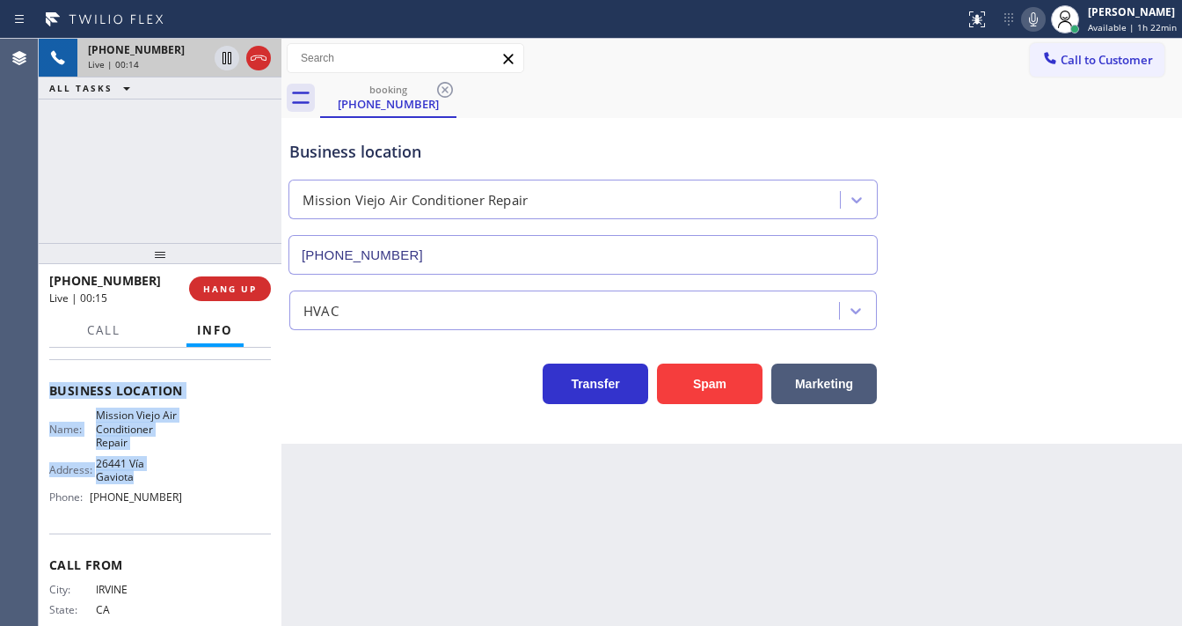
scroll to position [211, 0]
drag, startPoint x: 46, startPoint y: 450, endPoint x: 183, endPoint y: 401, distance: 145.8
click at [179, 500] on div "Context Queue: [Test] All Priority: 1 Customer Name: (949) 413-9632 Phone: (949…" at bounding box center [160, 487] width 243 height 278
copy div "Customer Name: (949) 413-9632 Phone: (949) 413-9632 Address: Business location …"
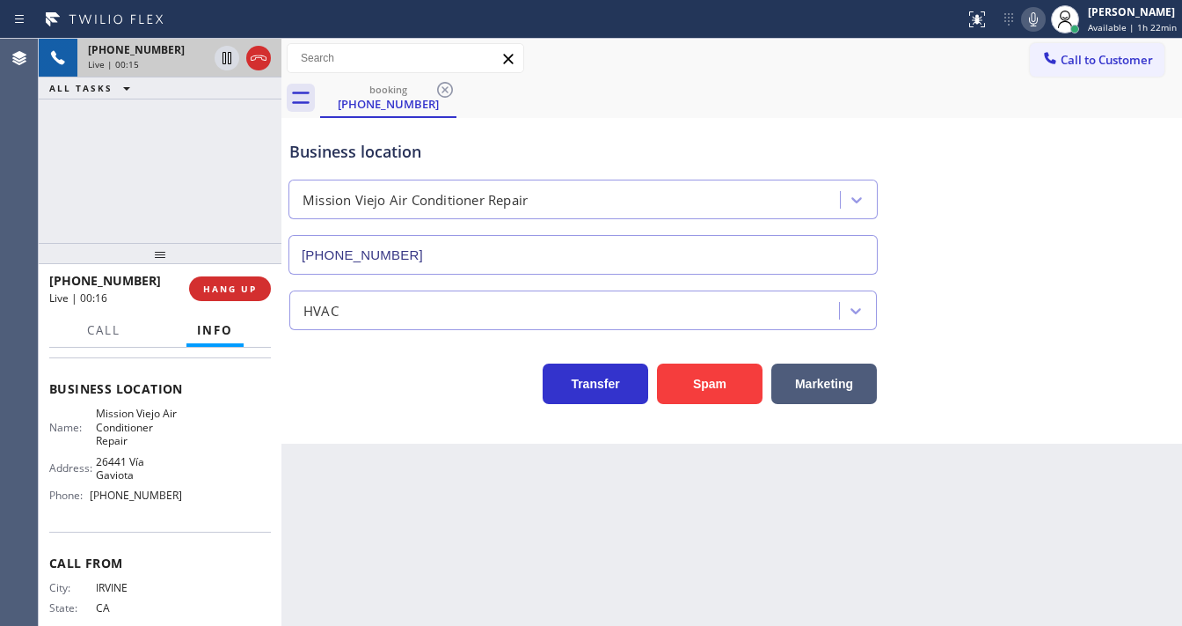
click at [152, 213] on div "+19494139632 Live | 00:15 ALL TASKS ALL TASKS ACTIVE TASKS TASKS IN WRAP UP" at bounding box center [160, 141] width 243 height 204
click at [145, 157] on div "+19494139632 Live | 00:41 ALL TASKS ALL TASKS ACTIVE TASKS TASKS IN WRAP UP" at bounding box center [160, 141] width 243 height 204
click at [223, 120] on div "+19494139632 Live | 03:00 ALL TASKS ALL TASKS ACTIVE TASKS TASKS IN WRAP UP (60…" at bounding box center [160, 88] width 243 height 99
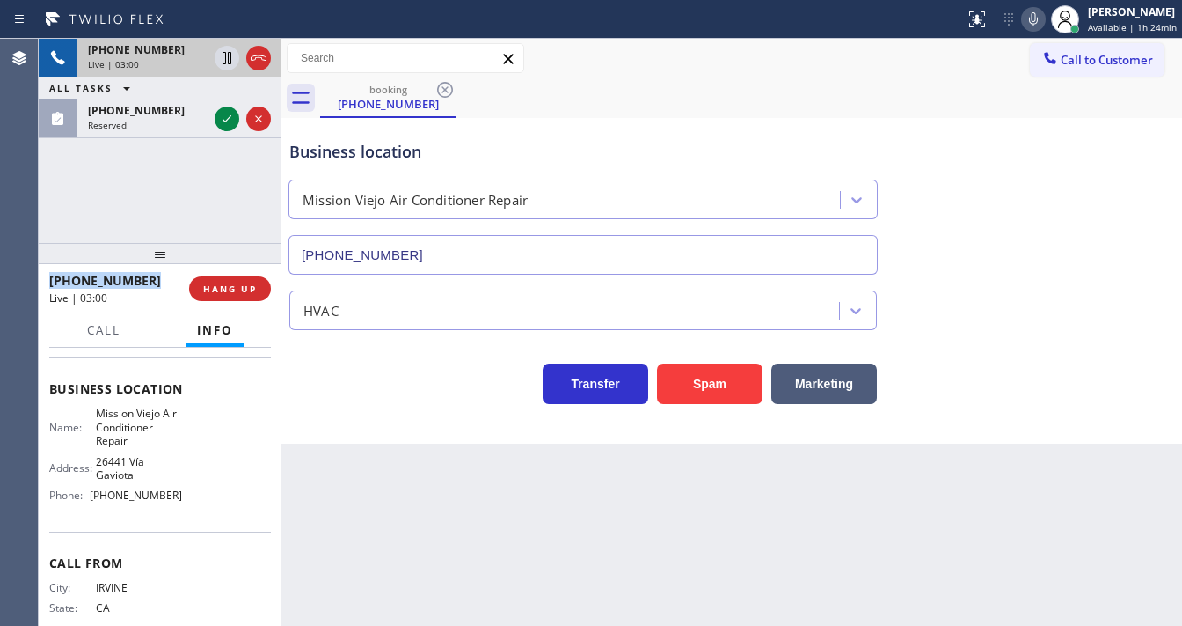
click at [223, 120] on div "+19494139632 Live | 03:00 ALL TASKS ALL TASKS ACTIVE TASKS TASKS IN WRAP UP (60…" at bounding box center [160, 88] width 243 height 99
click at [224, 121] on div "+19494139632 Live | 03:00 ALL TASKS ALL TASKS ACTIVE TASKS TASKS IN WRAP UP (60…" at bounding box center [160, 88] width 243 height 99
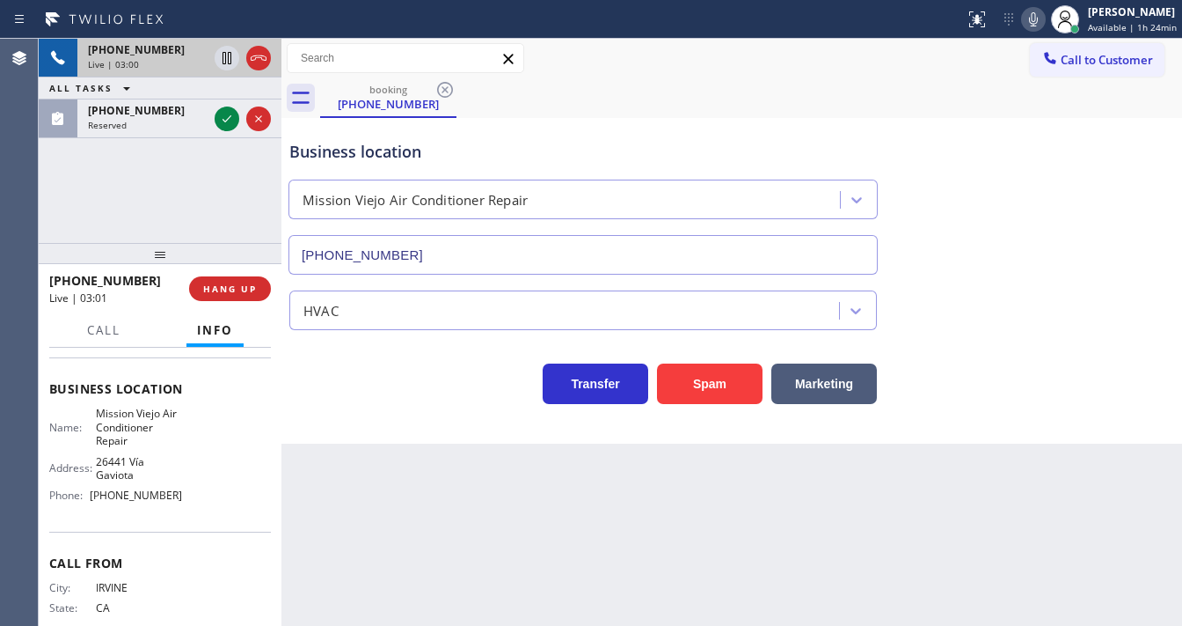
click at [229, 127] on div "+19494139632 Live | 03:00 ALL TASKS ALL TASKS ACTIVE TASKS TASKS IN WRAP UP (60…" at bounding box center [160, 88] width 243 height 99
click at [211, 183] on div "+19494139632 Live | 03:00 ALL TASKS ALL TASKS ACTIVE TASKS TASKS IN WRAP UP (60…" at bounding box center [160, 141] width 243 height 204
click at [217, 123] on div "+19494139632 Live | 03:02 ALL TASKS ALL TASKS ACTIVE TASKS TASKS IN WRAP UP (60…" at bounding box center [160, 88] width 243 height 99
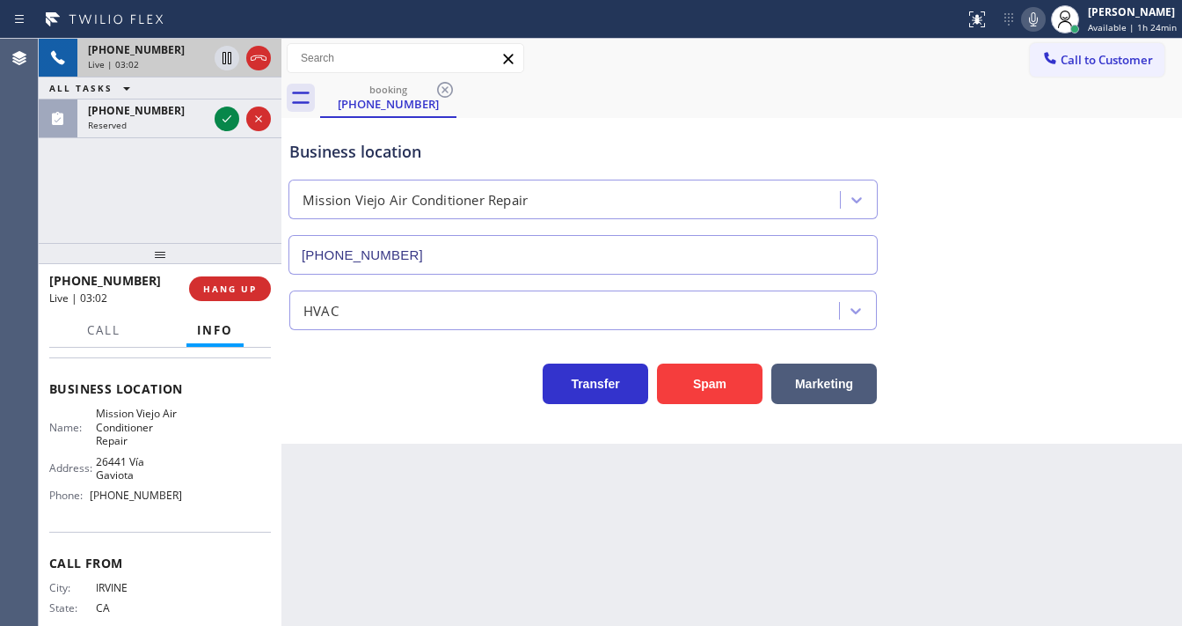
click at [217, 121] on div "+19494139632 Live | 03:02 ALL TASKS ALL TASKS ACTIVE TASKS TASKS IN WRAP UP (60…" at bounding box center [160, 88] width 243 height 99
click at [48, 175] on div "+19494139632 Live | 03:07 ALL TASKS ALL TASKS ACTIVE TASKS TASKS IN WRAP UP (60…" at bounding box center [160, 141] width 243 height 204
click at [232, 119] on div "+19494139632 Live | 03:07 ALL TASKS ALL TASKS ACTIVE TASKS TASKS IN WRAP UP (60…" at bounding box center [160, 88] width 243 height 99
click at [232, 119] on div "+19494139632 Live | 03:09 ALL TASKS ALL TASKS ACTIVE TASKS TASKS IN WRAP UP (60…" at bounding box center [160, 88] width 243 height 99
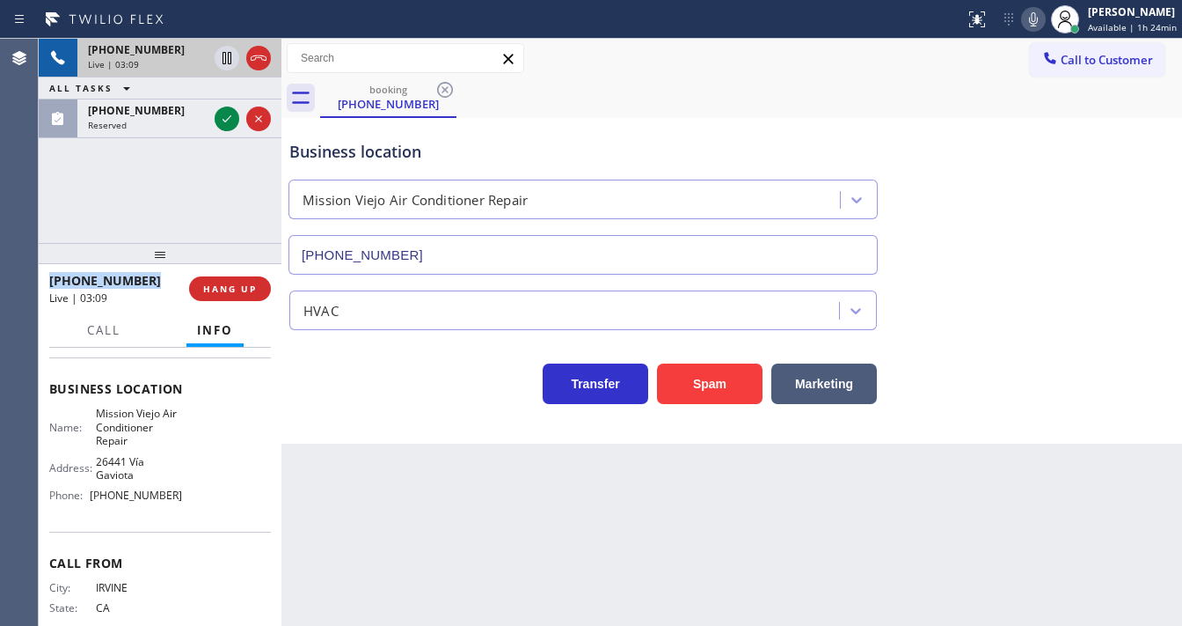
drag, startPoint x: 232, startPoint y: 119, endPoint x: 197, endPoint y: 139, distance: 40.6
click at [231, 119] on div "+19494139632 Live | 03:09 ALL TASKS ALL TASKS ACTIVE TASKS TASKS IN WRAP UP (60…" at bounding box center [160, 88] width 243 height 99
click at [162, 201] on div "+19494139632 Live | 03:09 ALL TASKS ALL TASKS ACTIVE TASKS TASKS IN WRAP UP (60…" at bounding box center [160, 141] width 243 height 204
click at [151, 120] on div "+19494139632 Live | 03:09 ALL TASKS ALL TASKS ACTIVE TASKS TASKS IN WRAP UP (60…" at bounding box center [160, 88] width 243 height 99
click at [1040, 20] on icon at bounding box center [1033, 19] width 21 height 21
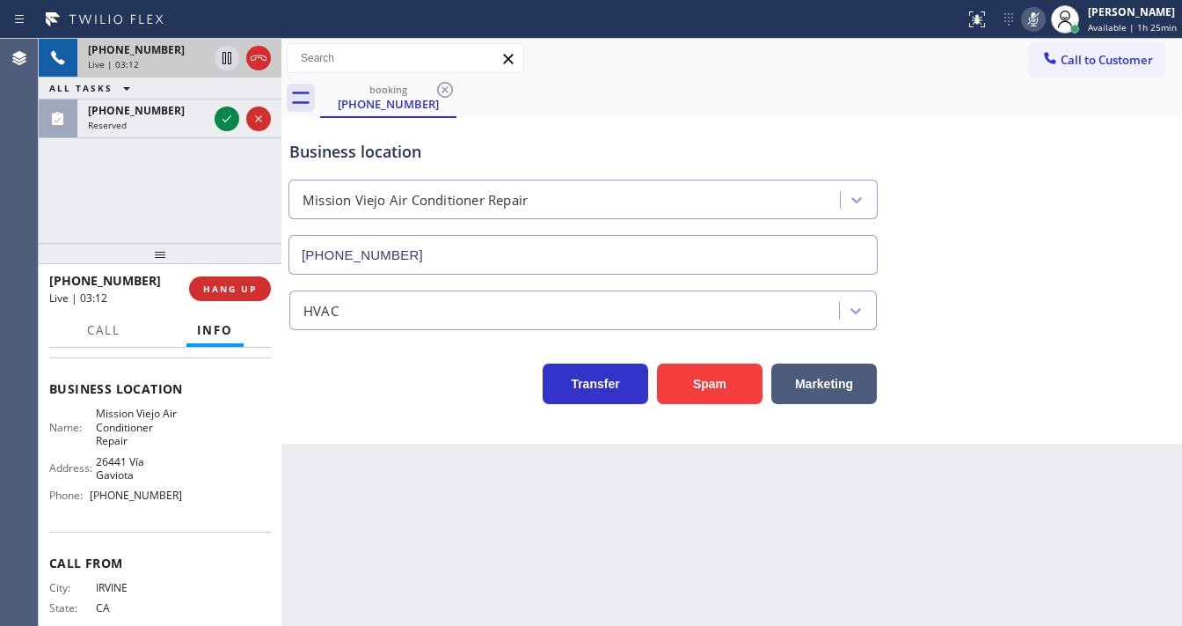
click at [207, 176] on div "+19494139632 Live | 03:12 ALL TASKS ALL TASKS ACTIVE TASKS TASKS IN WRAP UP (60…" at bounding box center [160, 141] width 243 height 204
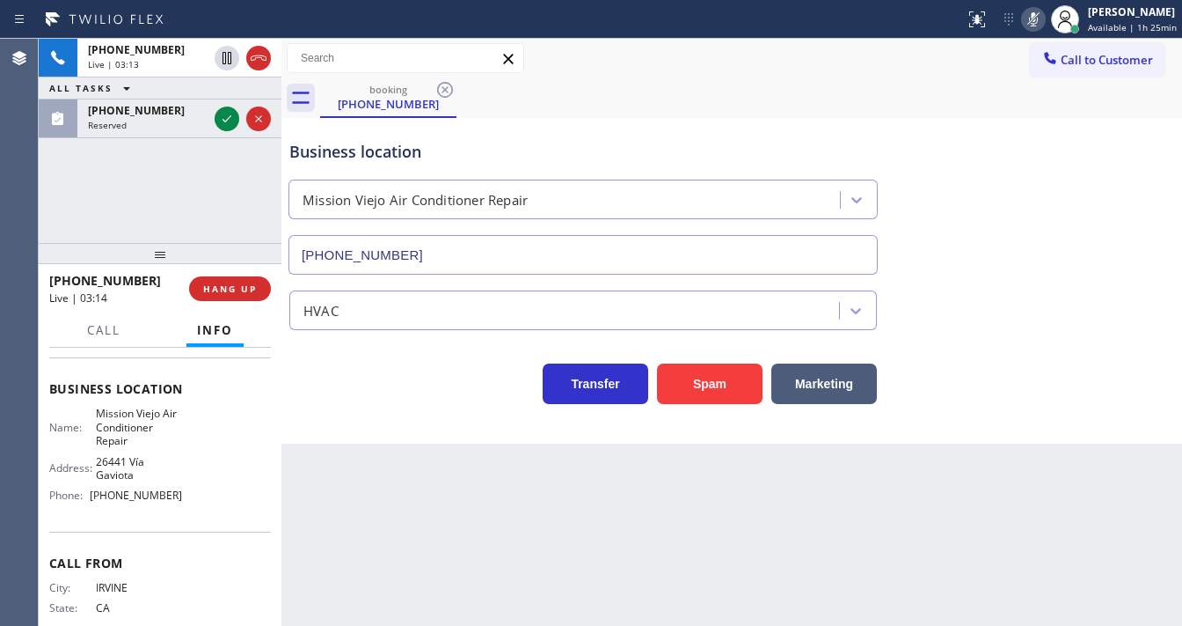
drag, startPoint x: 229, startPoint y: 58, endPoint x: 223, endPoint y: 104, distance: 46.1
click at [229, 58] on icon at bounding box center [227, 58] width 9 height 12
click at [224, 122] on div "+19494139632 Live | 03:14 ALL TASKS ALL TASKS ACTIVE TASKS TASKS IN WRAP UP (60…" at bounding box center [160, 88] width 243 height 99
click at [77, 146] on div "+19494139632 Live | 03:19 ALL TASKS ALL TASKS ACTIVE TASKS TASKS IN WRAP UP (60…" at bounding box center [160, 141] width 243 height 204
click at [81, 123] on div "+19494139632 Live | 03:19 ALL TASKS ALL TASKS ACTIVE TASKS TASKS IN WRAP UP (60…" at bounding box center [160, 88] width 243 height 99
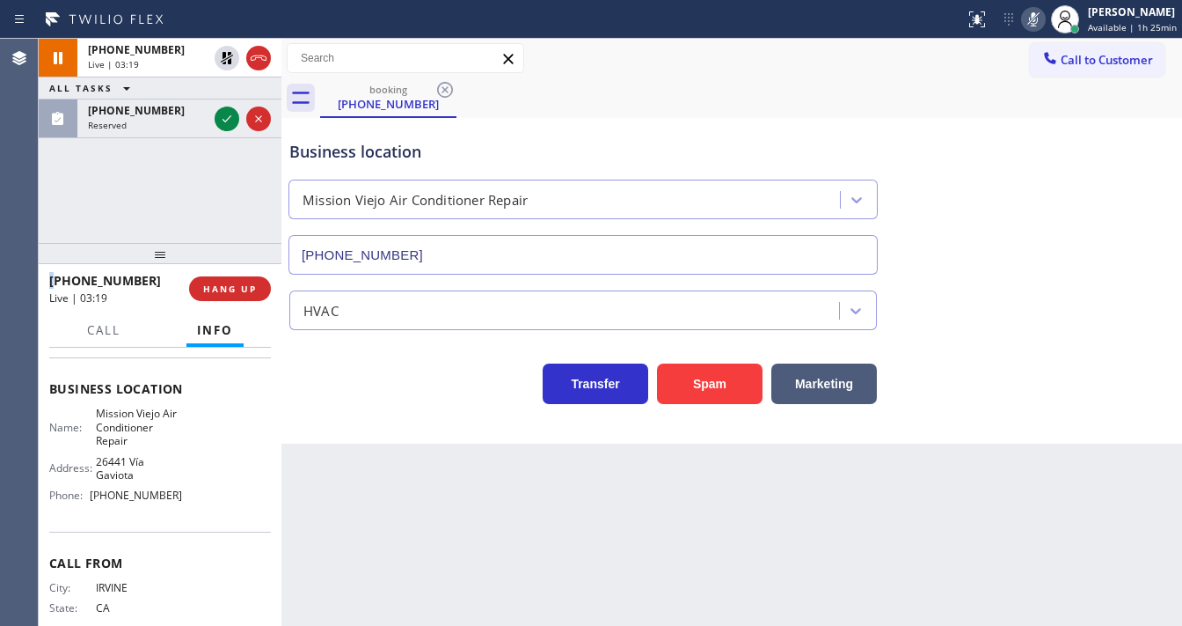
click at [81, 123] on div "+19494139632 Live | 03:19 ALL TASKS ALL TASKS ACTIVE TASKS TASKS IN WRAP UP (60…" at bounding box center [160, 88] width 243 height 99
click at [80, 243] on div at bounding box center [160, 253] width 243 height 21
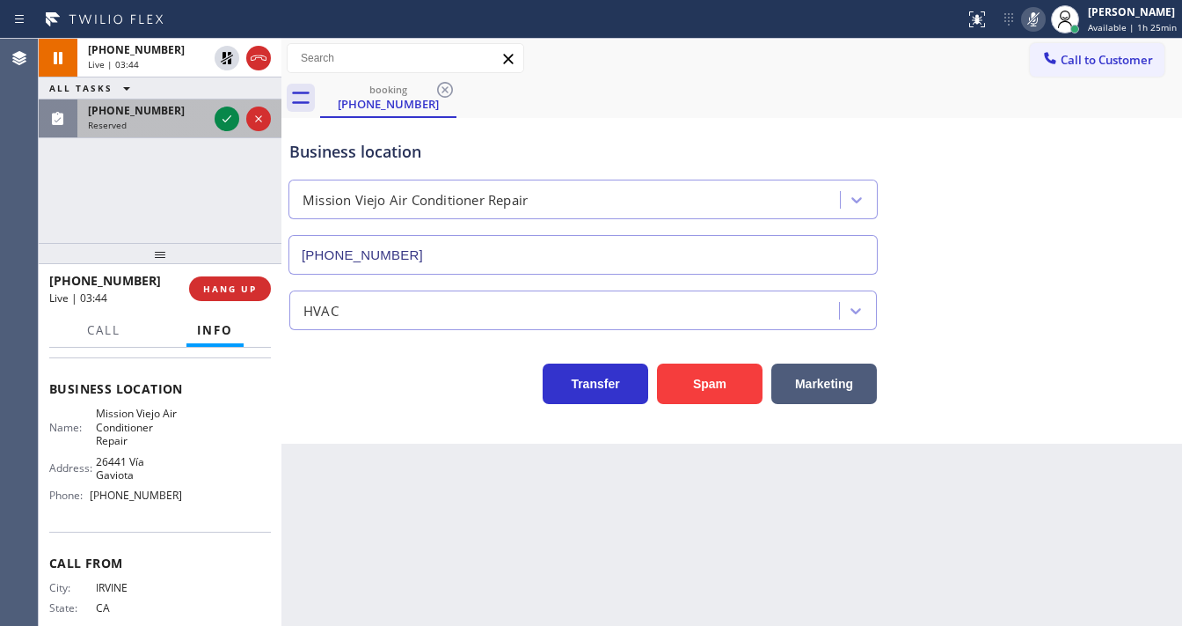
click at [225, 99] on div at bounding box center [242, 118] width 63 height 39
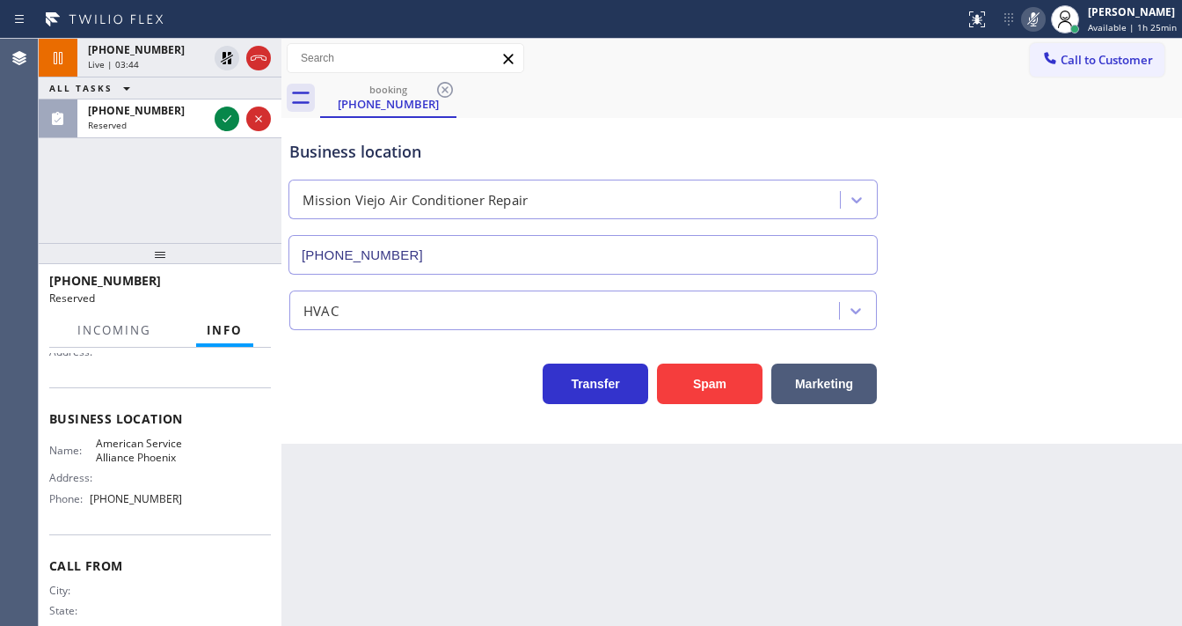
scroll to position [239, 0]
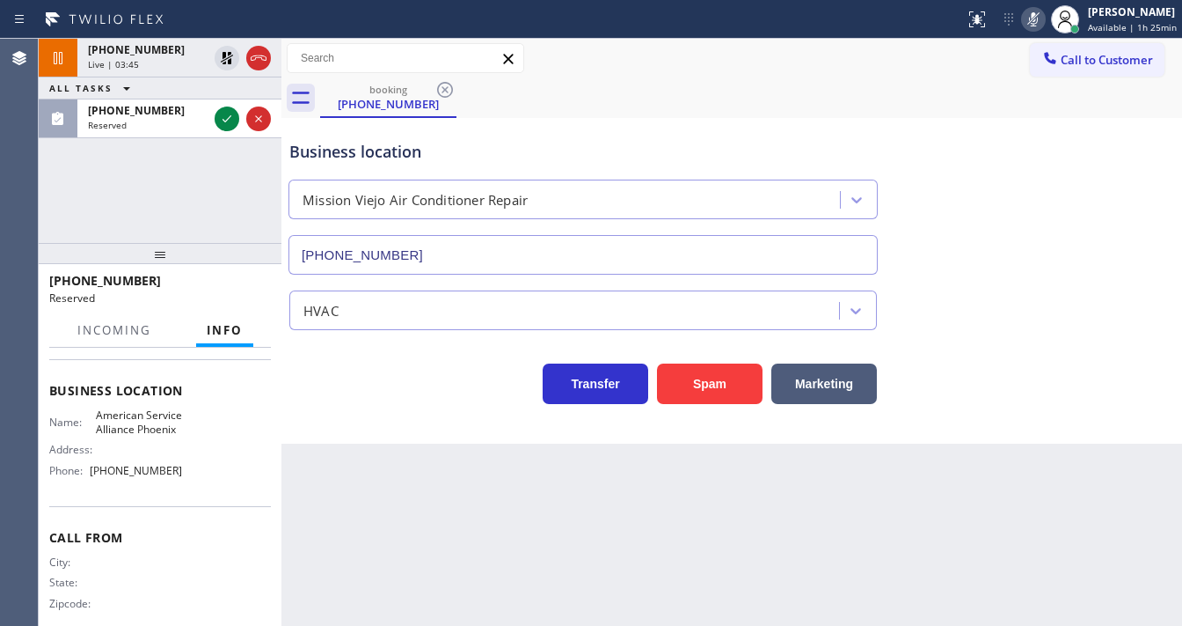
click at [1042, 18] on icon at bounding box center [1033, 19] width 21 height 21
click at [230, 196] on div "+19494139632 Live | 03:45 ALL TASKS ALL TASKS ACTIVE TASKS TASKS IN WRAP UP (60…" at bounding box center [160, 141] width 243 height 204
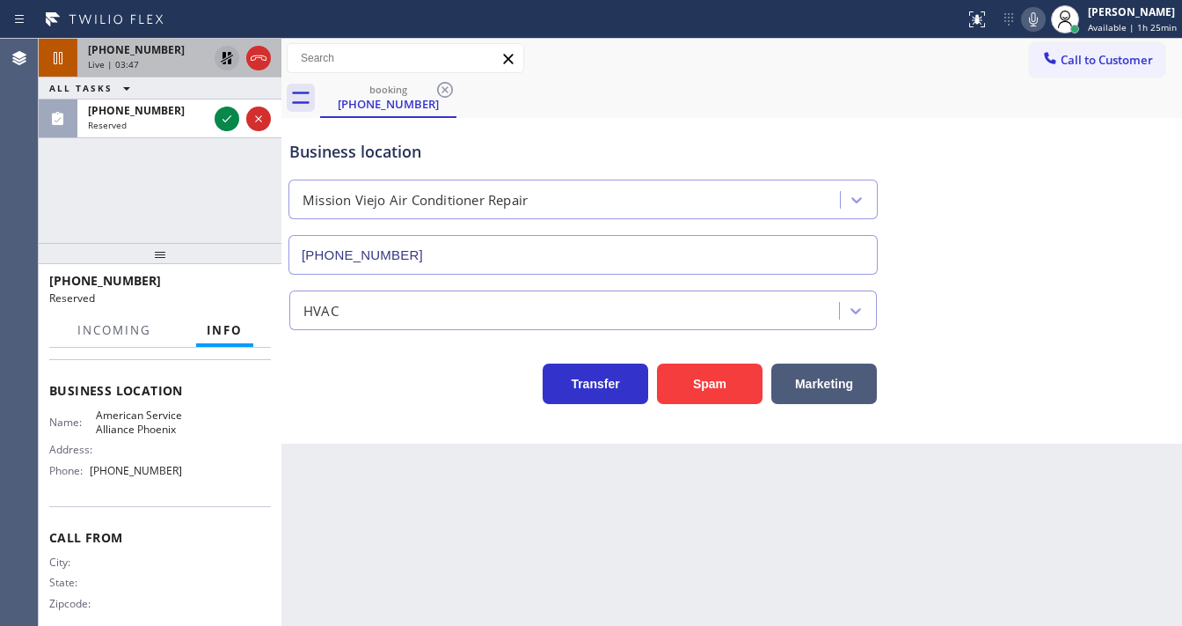
click at [225, 56] on icon at bounding box center [227, 58] width 12 height 12
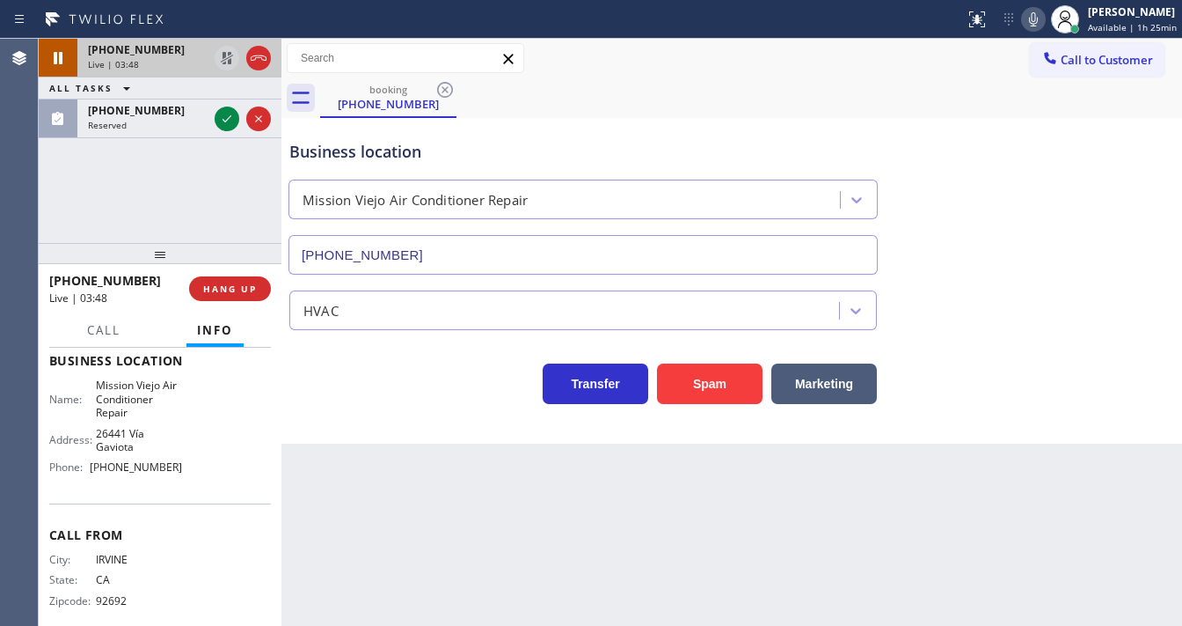
scroll to position [211, 0]
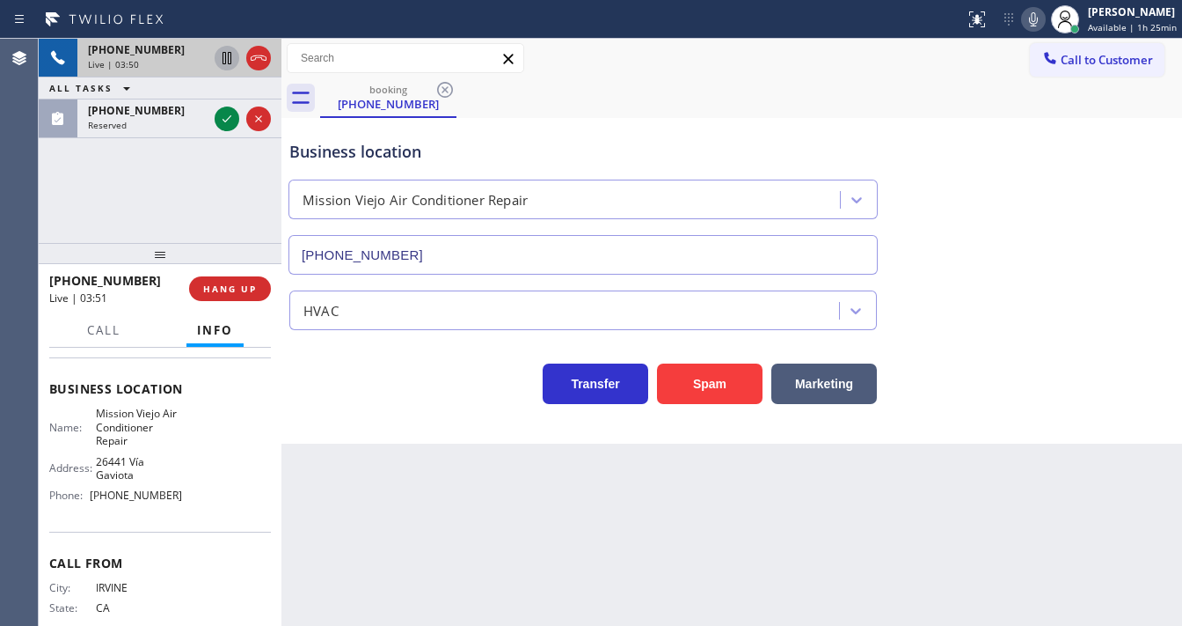
click at [215, 135] on div "+19494139632 Live | 03:50 ALL TASKS ALL TASKS ACTIVE TASKS TASKS IN WRAP UP (60…" at bounding box center [160, 88] width 243 height 99
click at [218, 130] on div "+19494139632 Live | 03:51 ALL TASKS ALL TASKS ACTIVE TASKS TASKS IN WRAP UP (60…" at bounding box center [160, 88] width 243 height 99
click at [220, 126] on div "+19494139632 Live | 03:51 ALL TASKS ALL TASKS ACTIVE TASKS TASKS IN WRAP UP (60…" at bounding box center [160, 88] width 243 height 99
click at [222, 121] on div "+19494139632 Live | 03:51 ALL TASKS ALL TASKS ACTIVE TASKS TASKS IN WRAP UP (60…" at bounding box center [160, 88] width 243 height 99
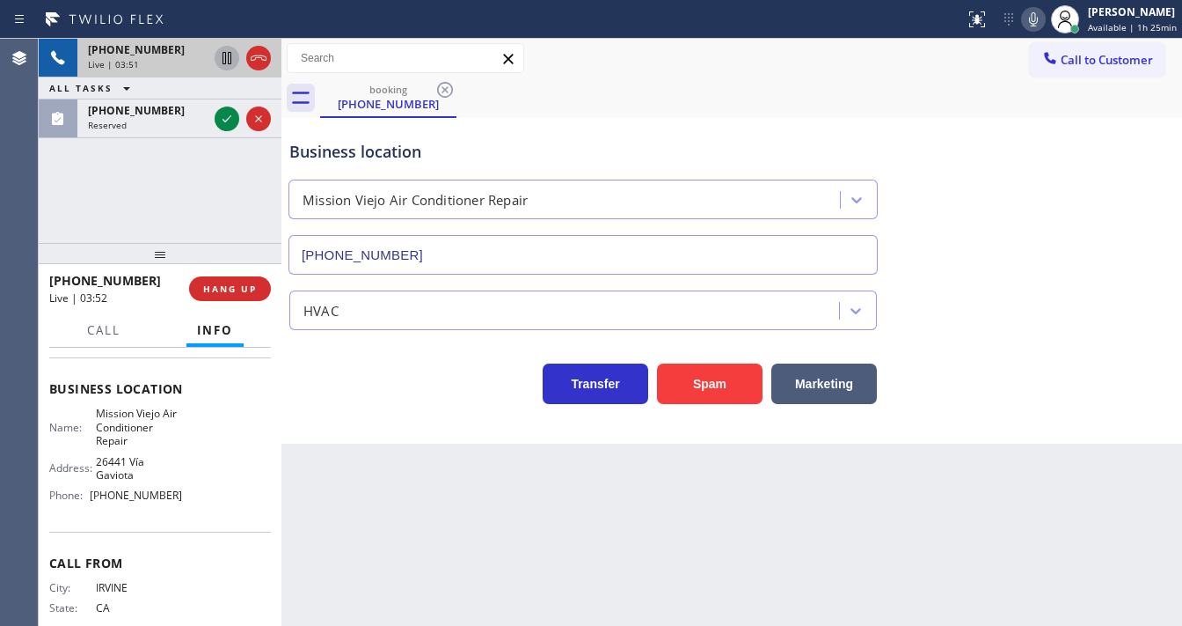
click at [222, 120] on div "+19494139632 Live | 03:51 ALL TASKS ALL TASKS ACTIVE TASKS TASKS IN WRAP UP (60…" at bounding box center [160, 88] width 243 height 99
click at [56, 202] on div "+19494139632 Live | 03:55 ALL TASKS ALL TASKS ACTIVE TASKS TASKS IN WRAP UP (60…" at bounding box center [160, 141] width 243 height 204
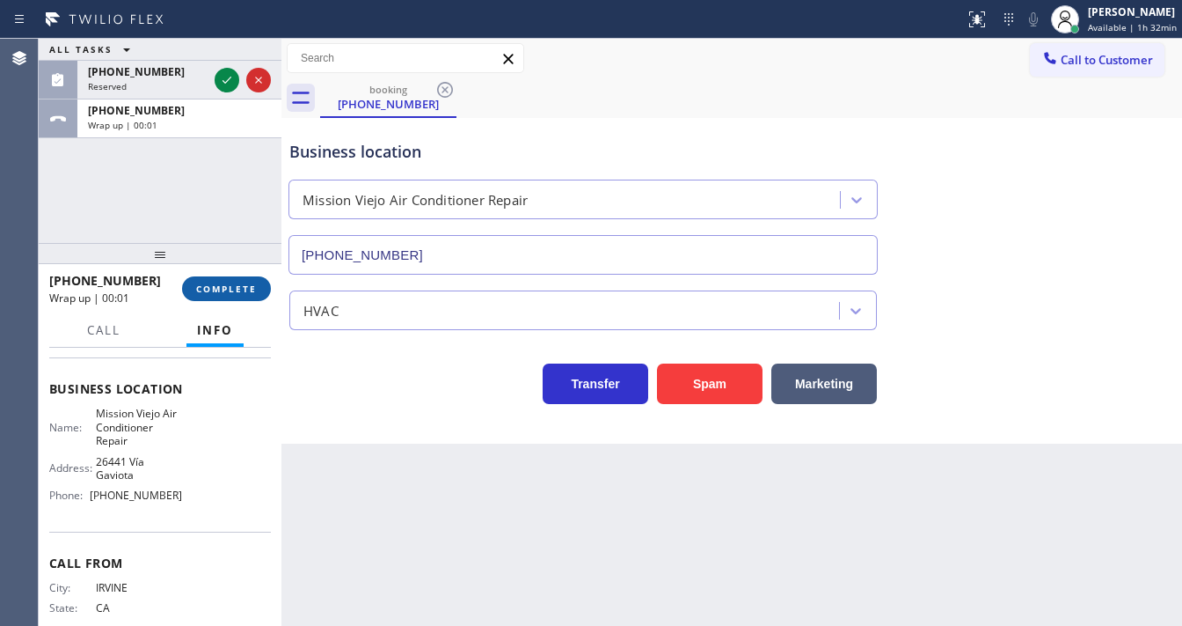
click at [238, 289] on span "COMPLETE" at bounding box center [226, 288] width 61 height 12
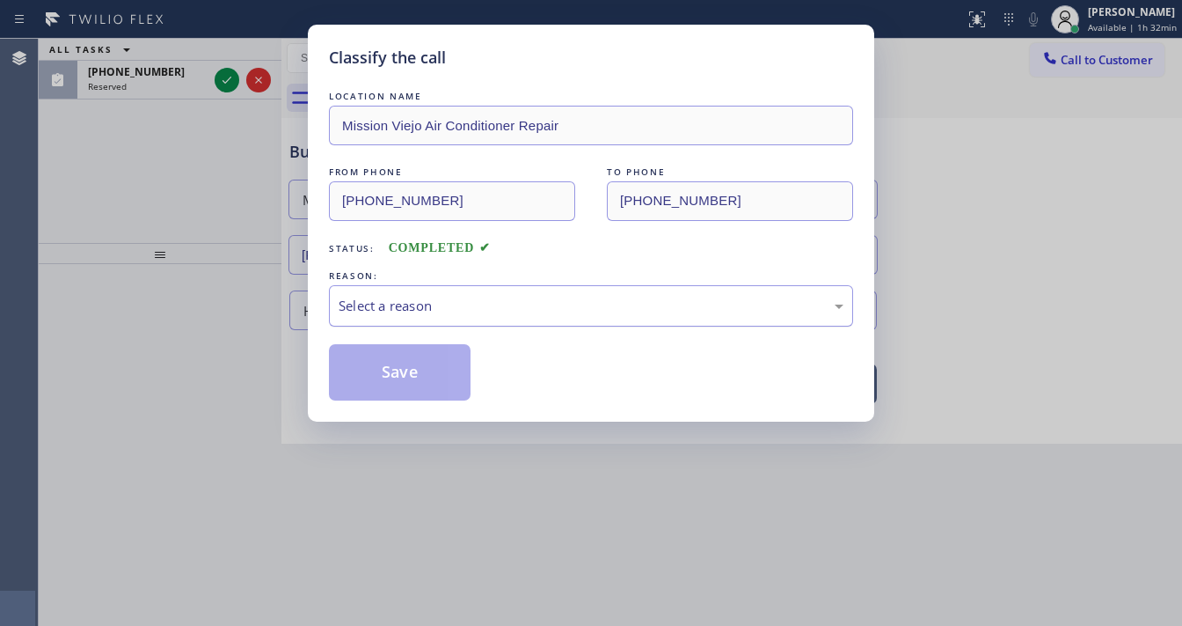
click at [370, 308] on div "Select a reason" at bounding box center [591, 306] width 505 height 20
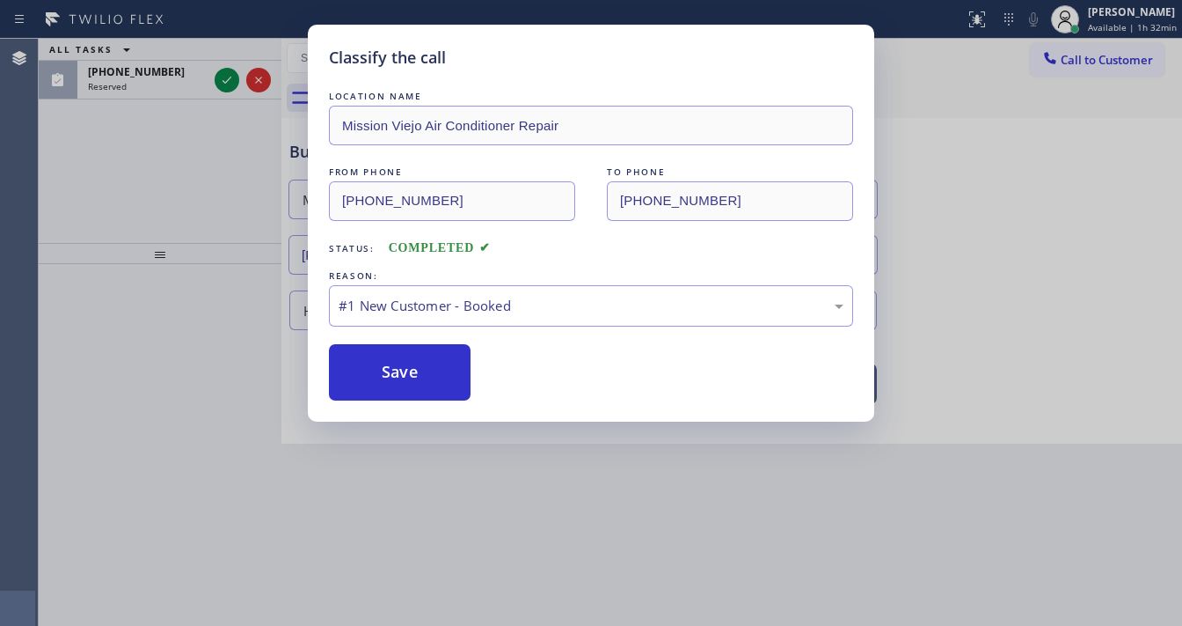
click at [377, 368] on button "Save" at bounding box center [400, 372] width 142 height 56
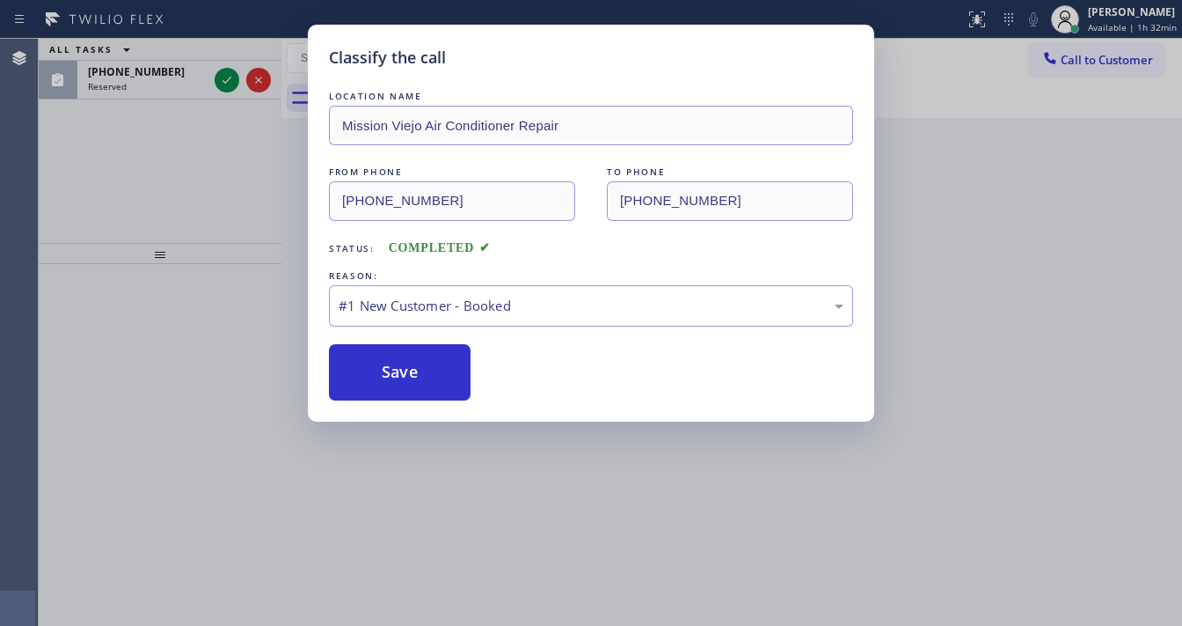
click at [204, 248] on div "Classify the call LOCATION NAME Mission Viejo Air Conditioner Repair FROM PHONE…" at bounding box center [591, 313] width 1182 height 626
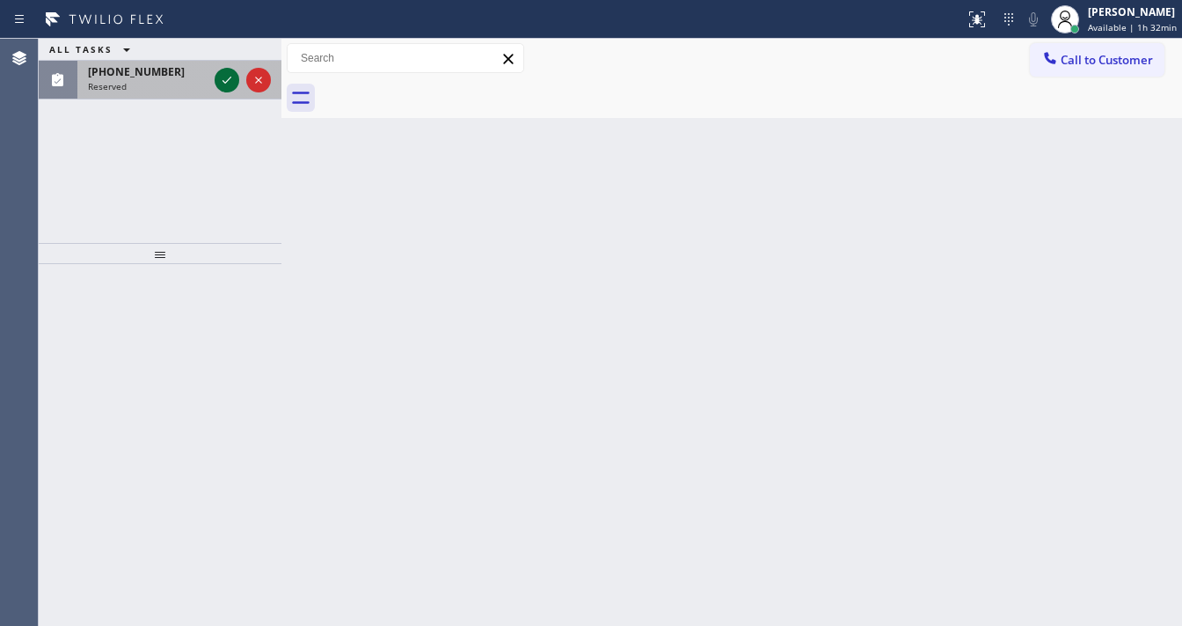
click at [216, 83] on icon at bounding box center [226, 80] width 21 height 21
click at [219, 76] on div "(602) 510-4740" at bounding box center [179, 71] width 183 height 15
click at [220, 82] on div "Assigned" at bounding box center [179, 86] width 183 height 12
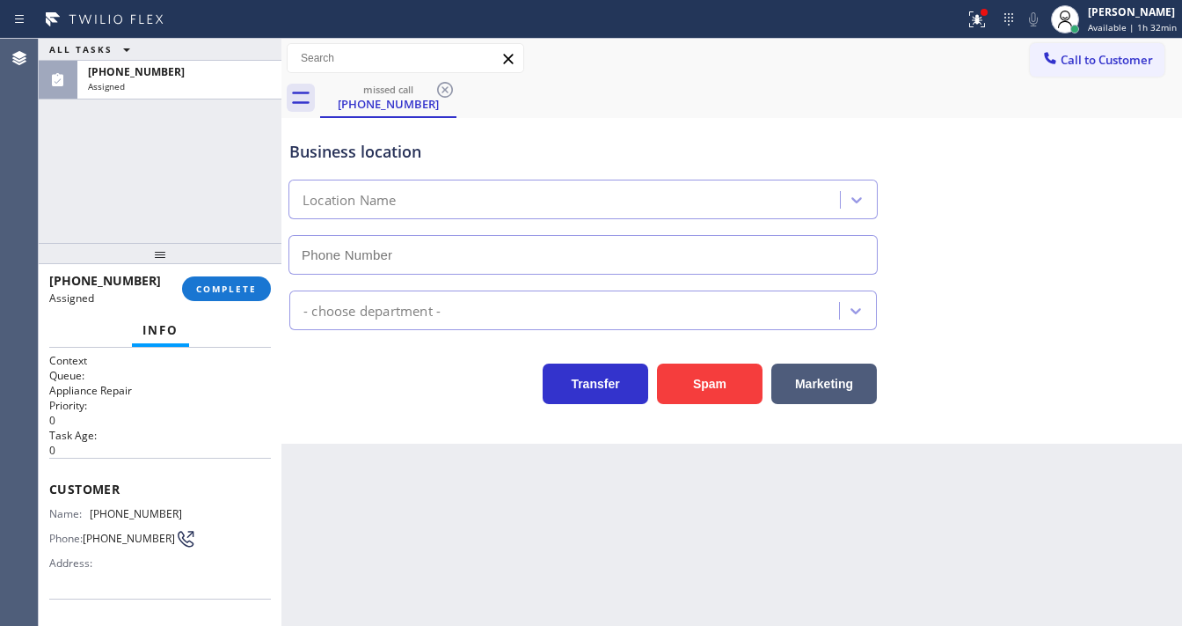
type input "(602) 536-8383"
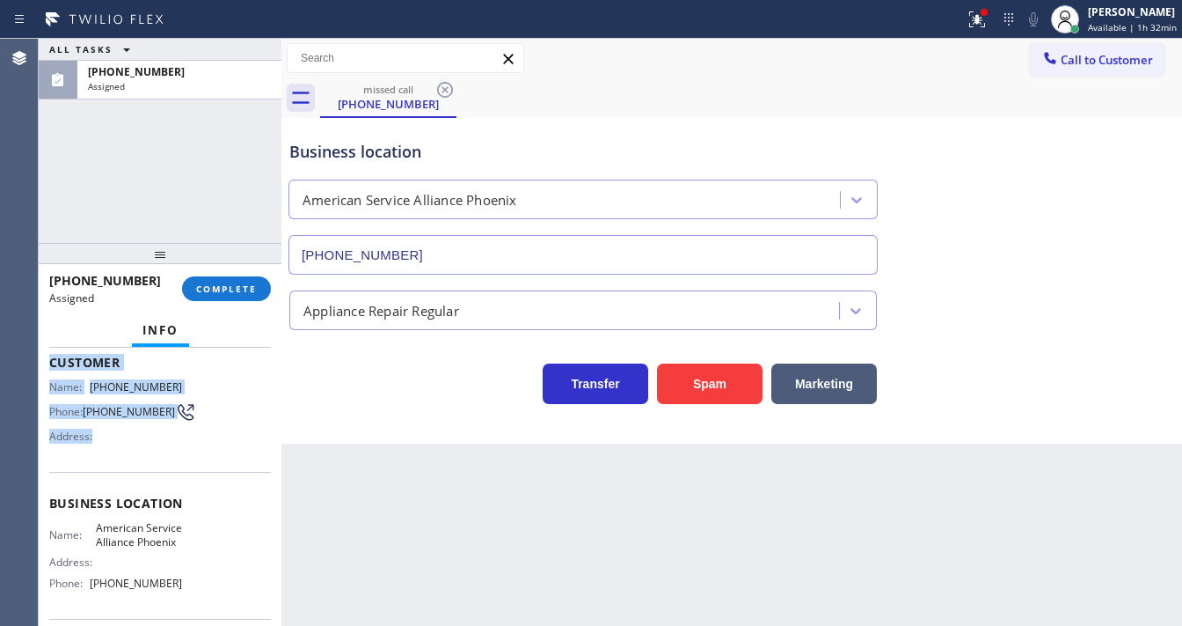
scroll to position [271, 0]
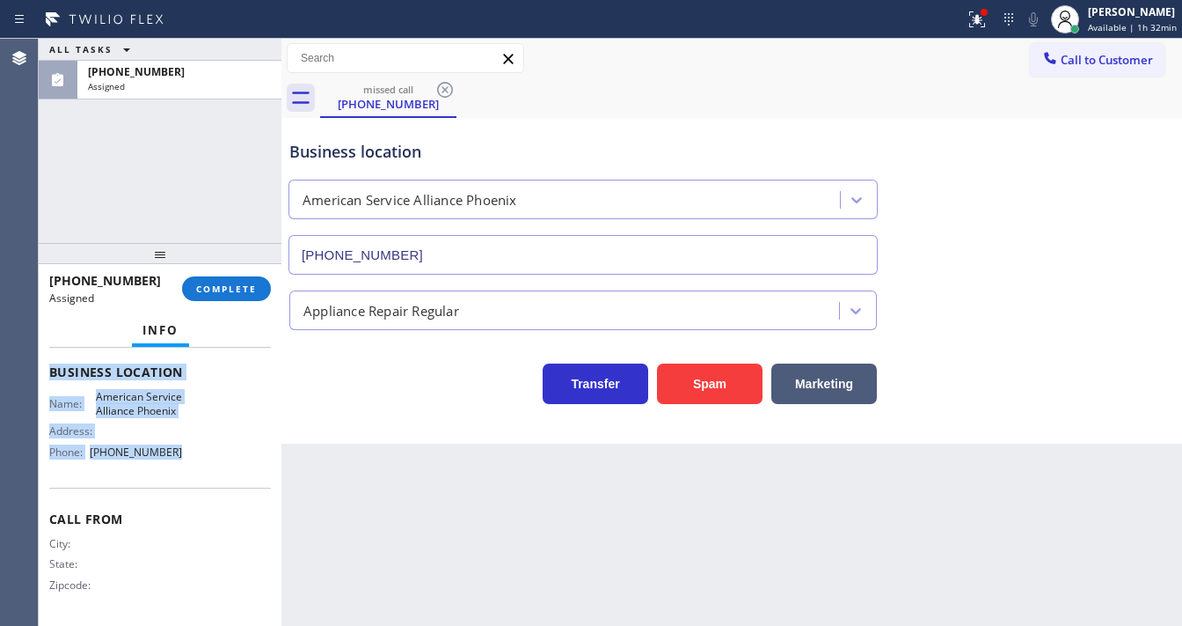
drag, startPoint x: 48, startPoint y: 414, endPoint x: 192, endPoint y: 450, distance: 148.5
click at [192, 450] on div "Context Queue: Appliance Repair Priority: 0 Task Age: 10 minute(s) Customer Nam…" at bounding box center [160, 487] width 243 height 278
click at [229, 288] on span "COMPLETE" at bounding box center [226, 288] width 61 height 12
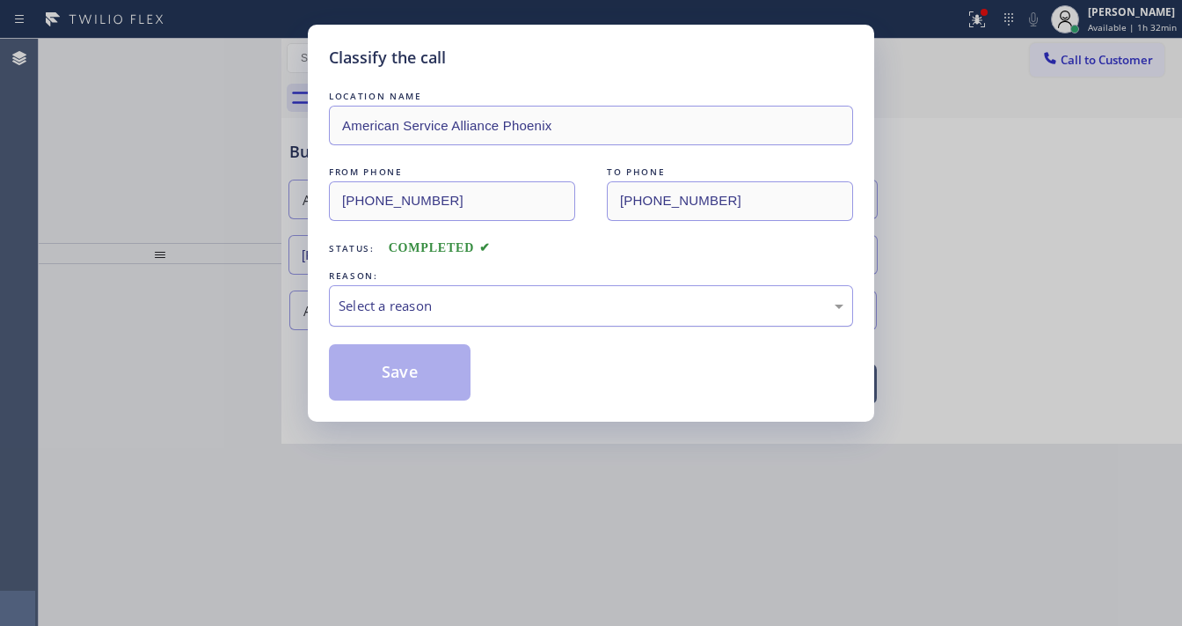
click at [429, 298] on div "Select a reason" at bounding box center [591, 306] width 505 height 20
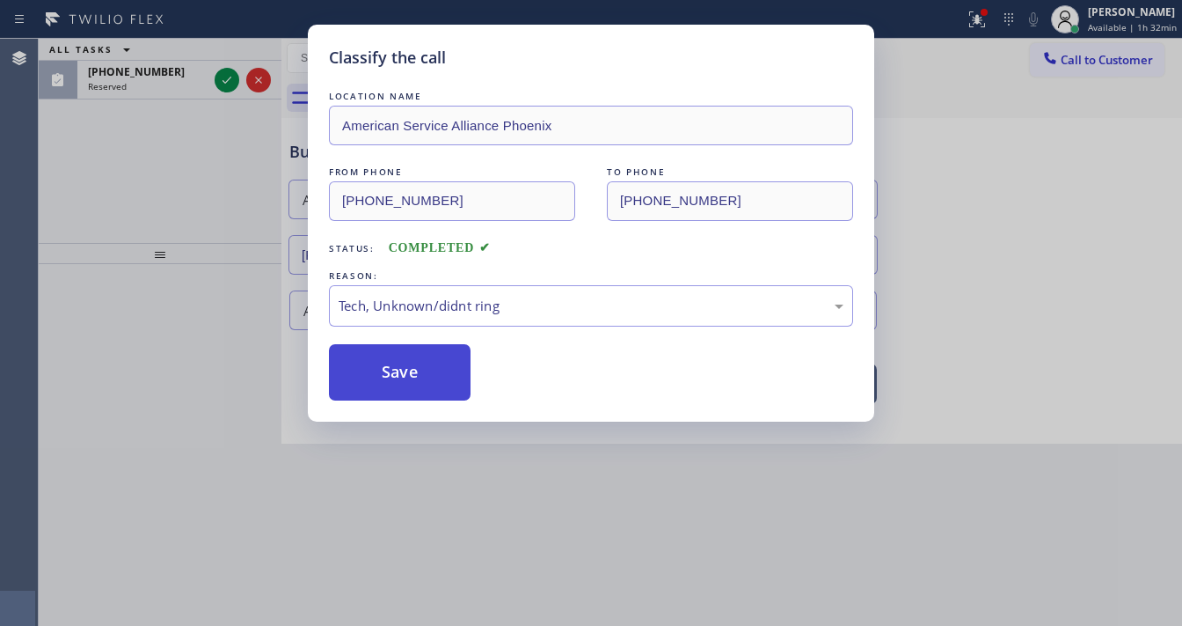
click at [404, 391] on button "Save" at bounding box center [400, 372] width 142 height 56
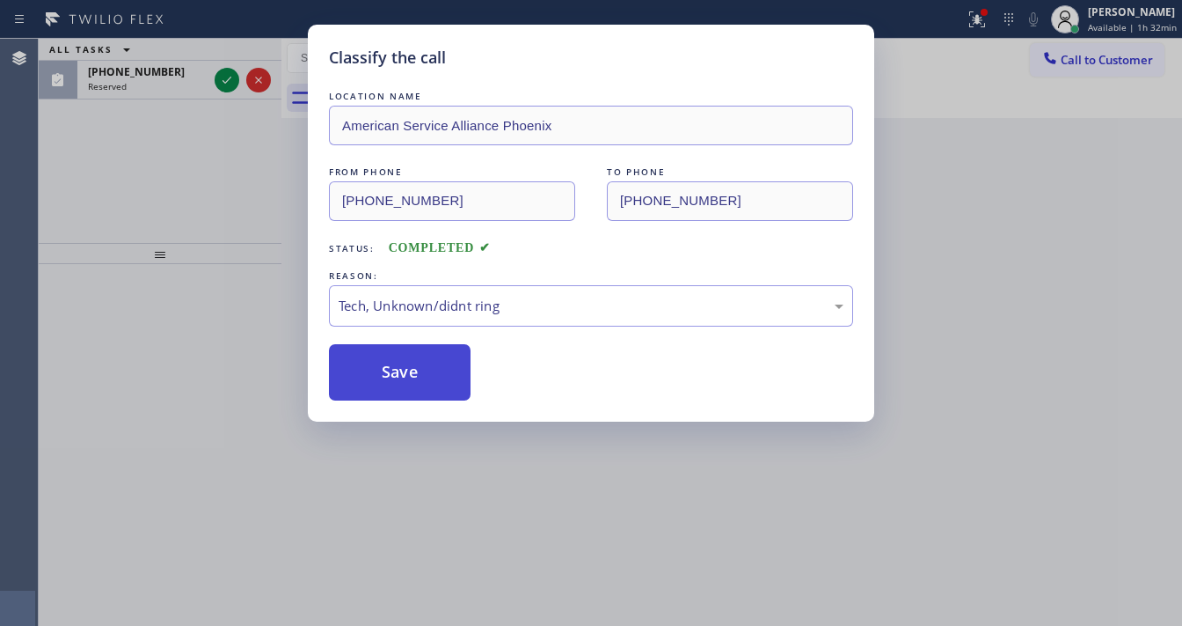
drag, startPoint x: 404, startPoint y: 391, endPoint x: 314, endPoint y: 323, distance: 112.4
click at [404, 391] on button "Save" at bounding box center [400, 372] width 142 height 56
click at [245, 271] on div "Classify the call LOCATION NAME American Service Alliance Phoenix FROM PHONE (6…" at bounding box center [591, 313] width 1182 height 626
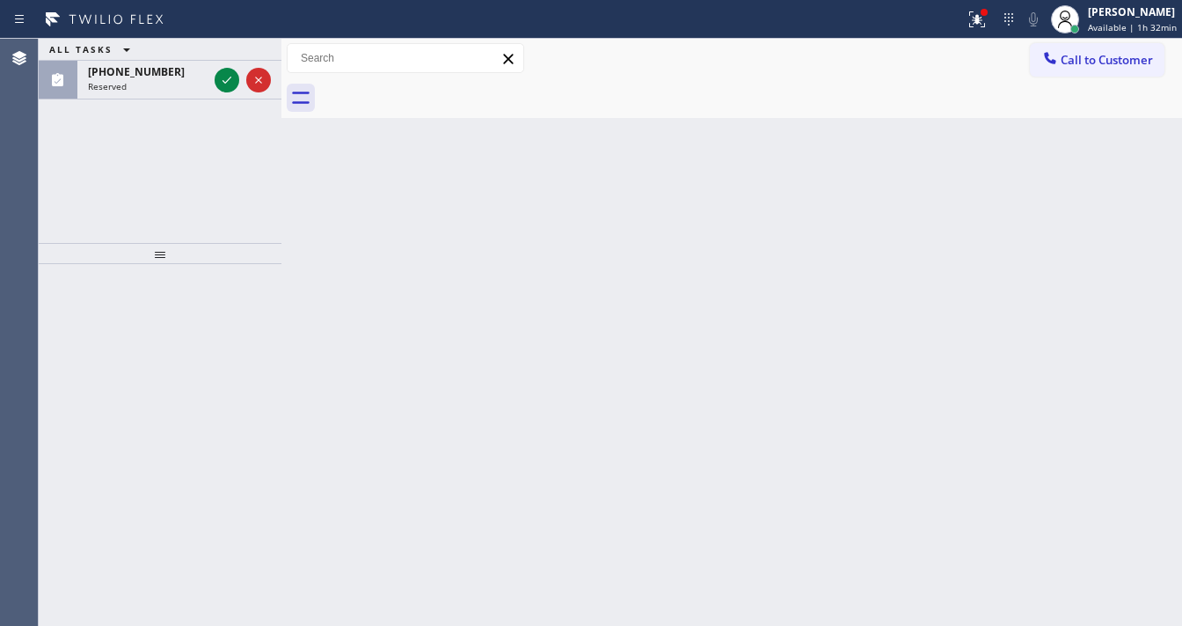
drag, startPoint x: 169, startPoint y: 198, endPoint x: 187, endPoint y: 172, distance: 31.0
click at [169, 197] on div "ALL TASKS ALL TASKS ACTIVE TASKS TASKS IN WRAP UP (602) 510-4740 Reserved" at bounding box center [160, 141] width 243 height 204
click at [220, 81] on icon at bounding box center [226, 80] width 21 height 21
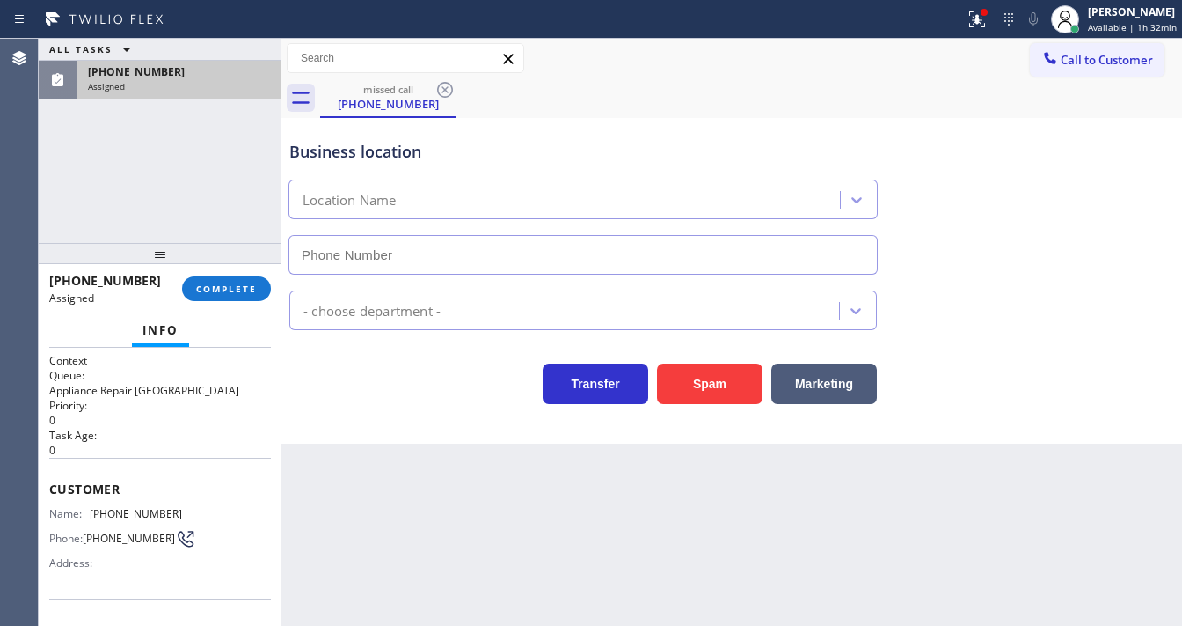
scroll to position [141, 0]
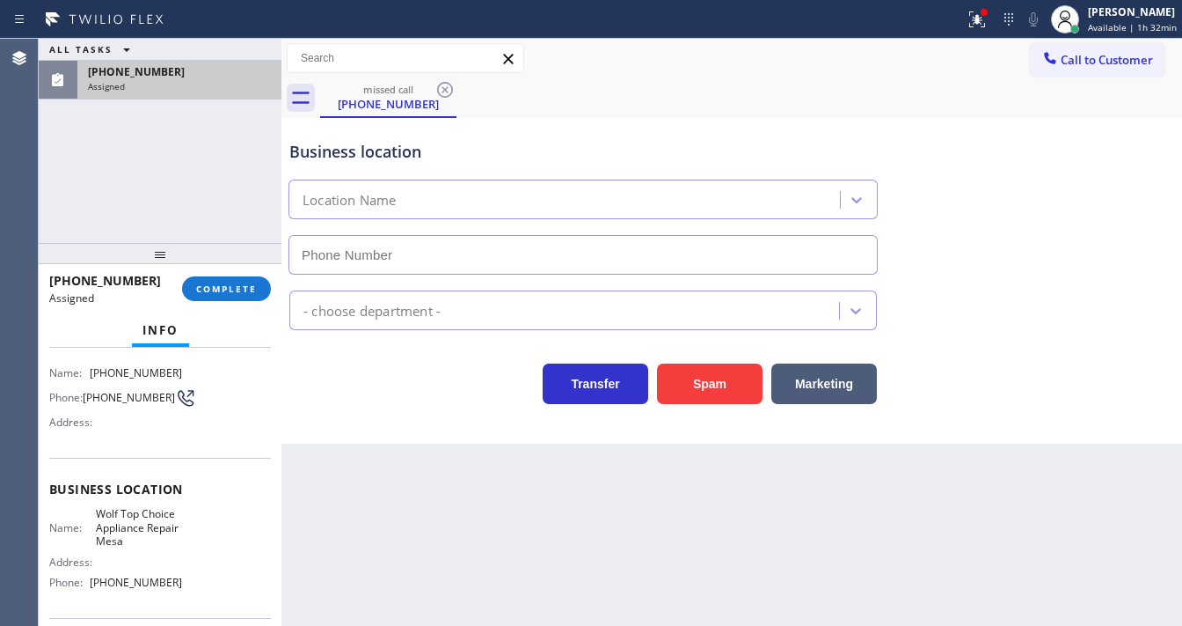
type input "(623) 292-5313"
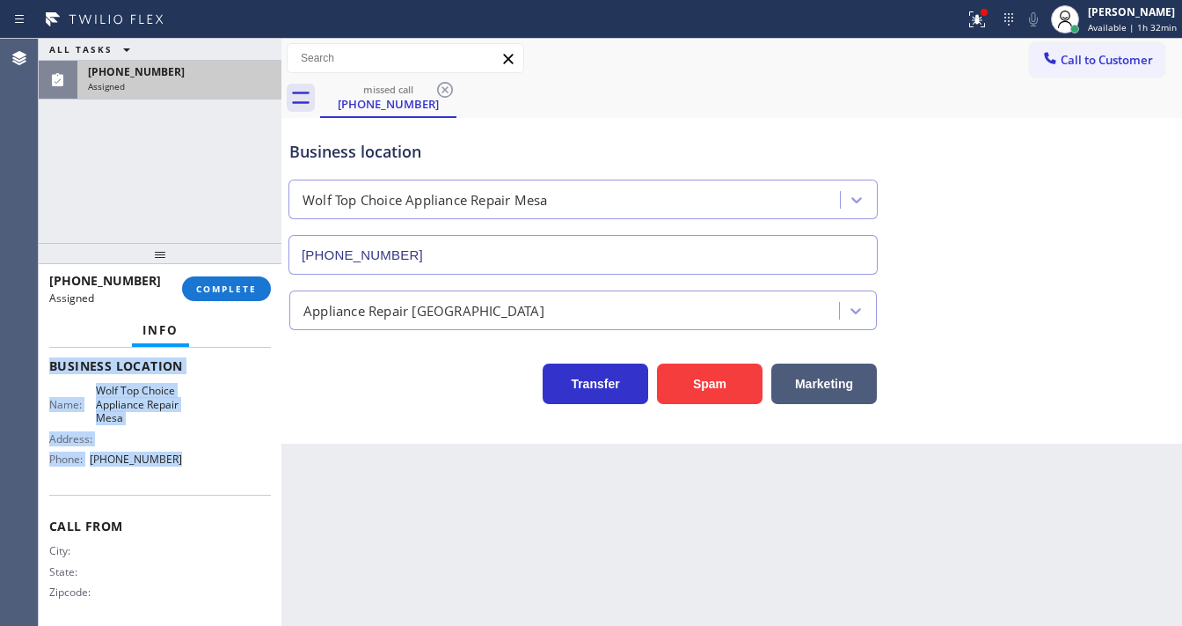
scroll to position [271, 0]
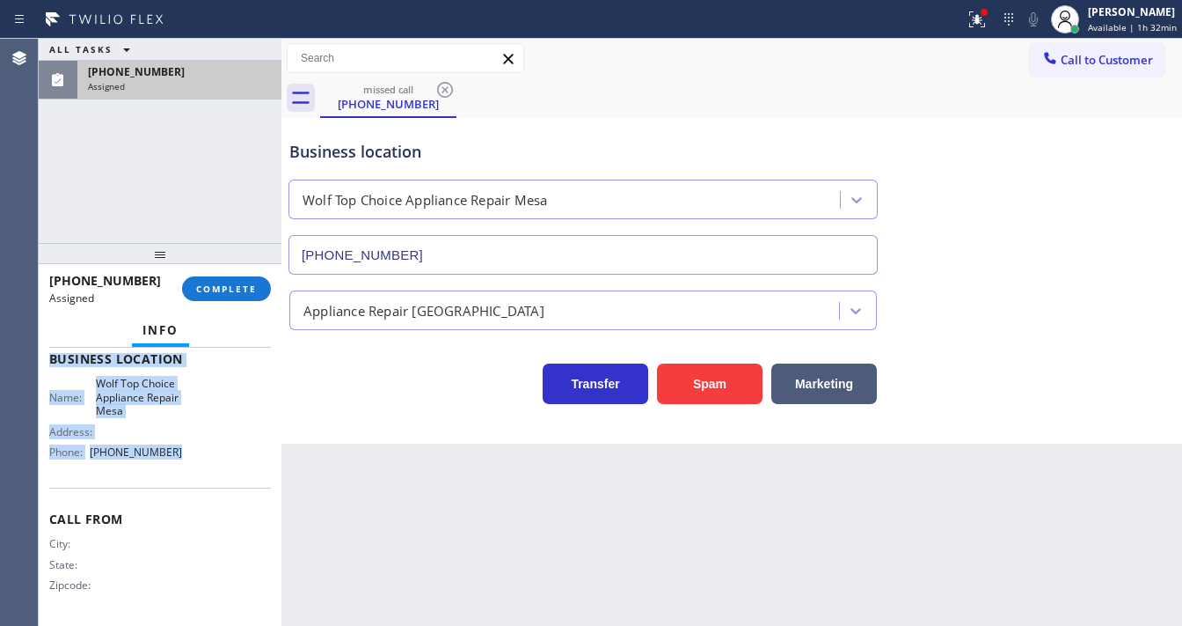
drag, startPoint x: 40, startPoint y: 406, endPoint x: 183, endPoint y: 472, distance: 157.1
click at [183, 472] on div "Context Queue: Appliance Repair High End Priority: 0 Task Age: 9 minute(s) Cust…" at bounding box center [160, 487] width 243 height 278
copy div "Customer Name: (602) 510-4740 Phone: (602) 510-4740 Address: Business location …"
click at [235, 285] on span "COMPLETE" at bounding box center [226, 288] width 61 height 12
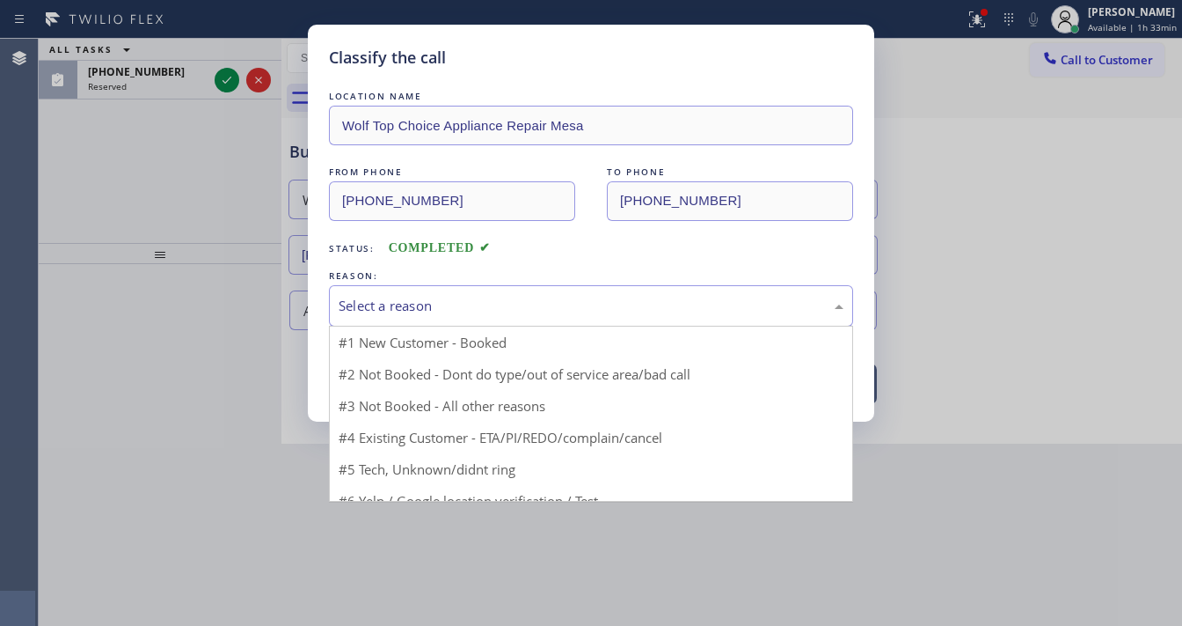
click at [433, 299] on div "Select a reason" at bounding box center [591, 306] width 505 height 20
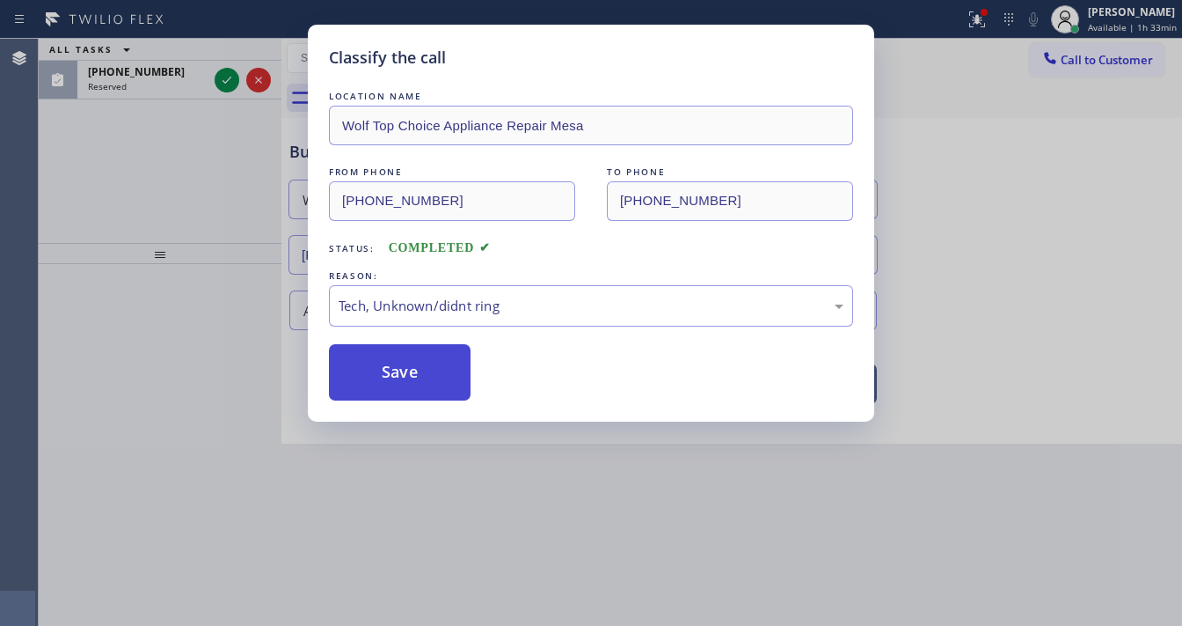
click at [399, 370] on button "Save" at bounding box center [400, 372] width 142 height 56
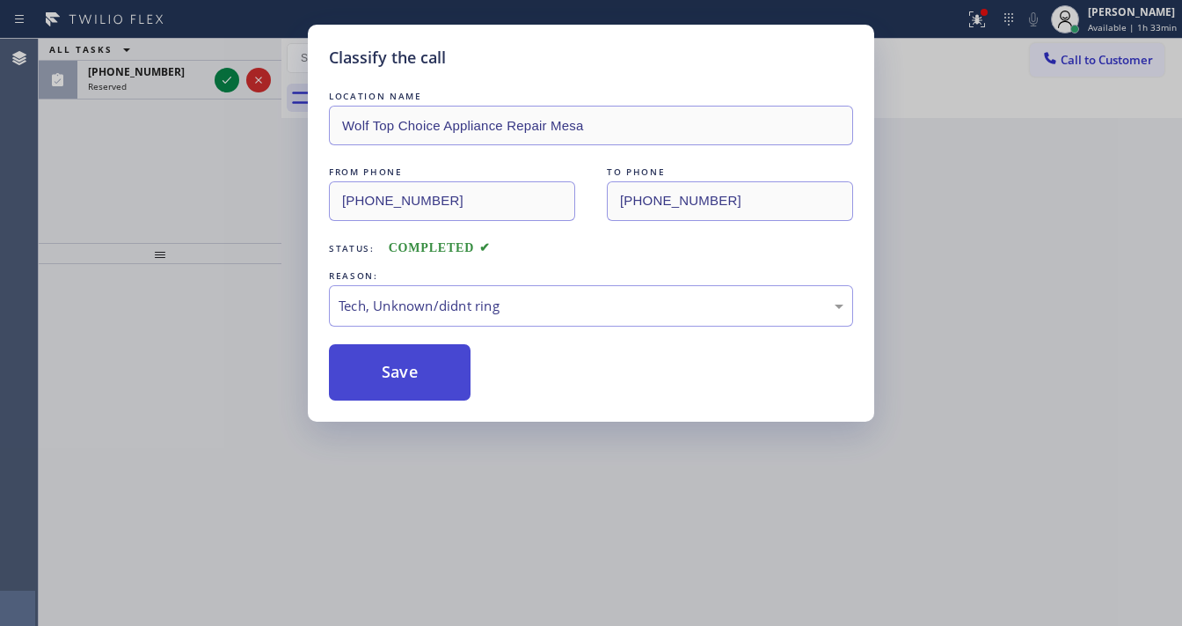
click at [399, 370] on button "Save" at bounding box center [400, 372] width 142 height 56
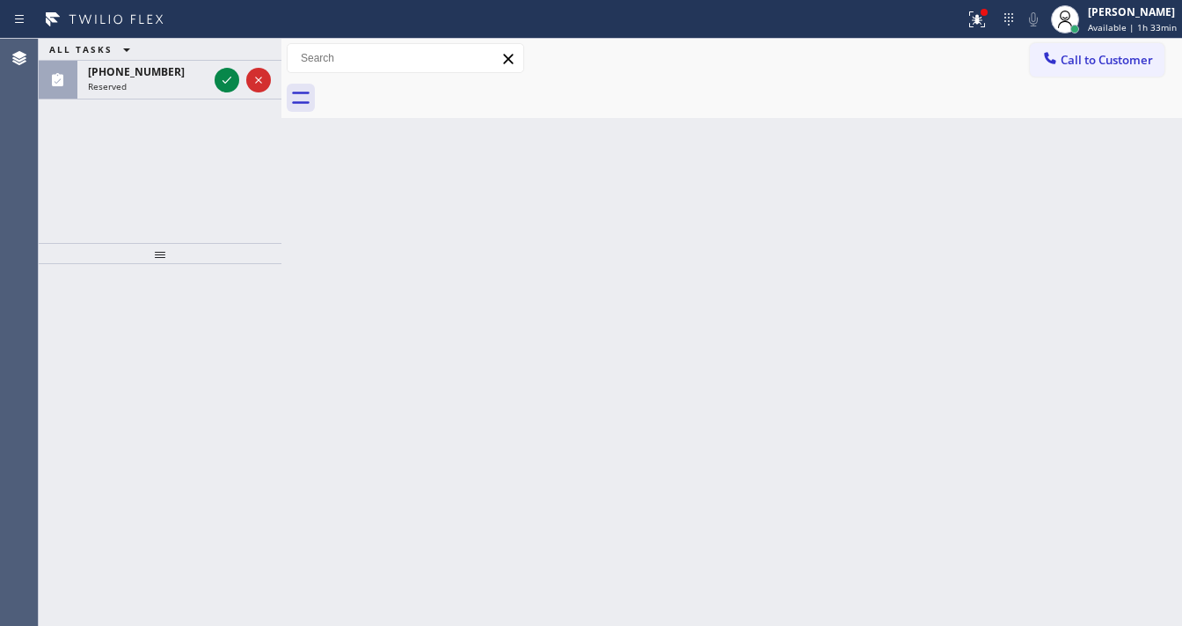
click at [167, 199] on div "ALL TASKS ALL TASKS ACTIVE TASKS TASKS IN WRAP UP (760) 608-2591 Reserved" at bounding box center [160, 141] width 243 height 204
click at [239, 77] on div at bounding box center [242, 80] width 63 height 39
click at [238, 77] on div at bounding box center [227, 80] width 25 height 21
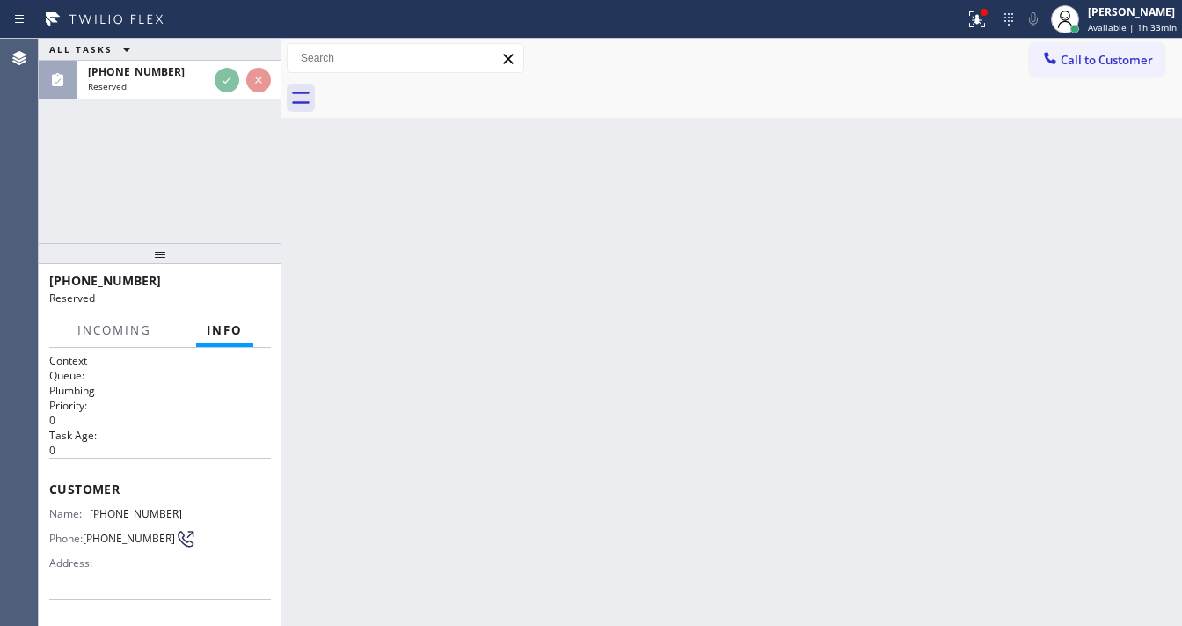
click at [208, 80] on div "Reserved" at bounding box center [148, 86] width 120 height 12
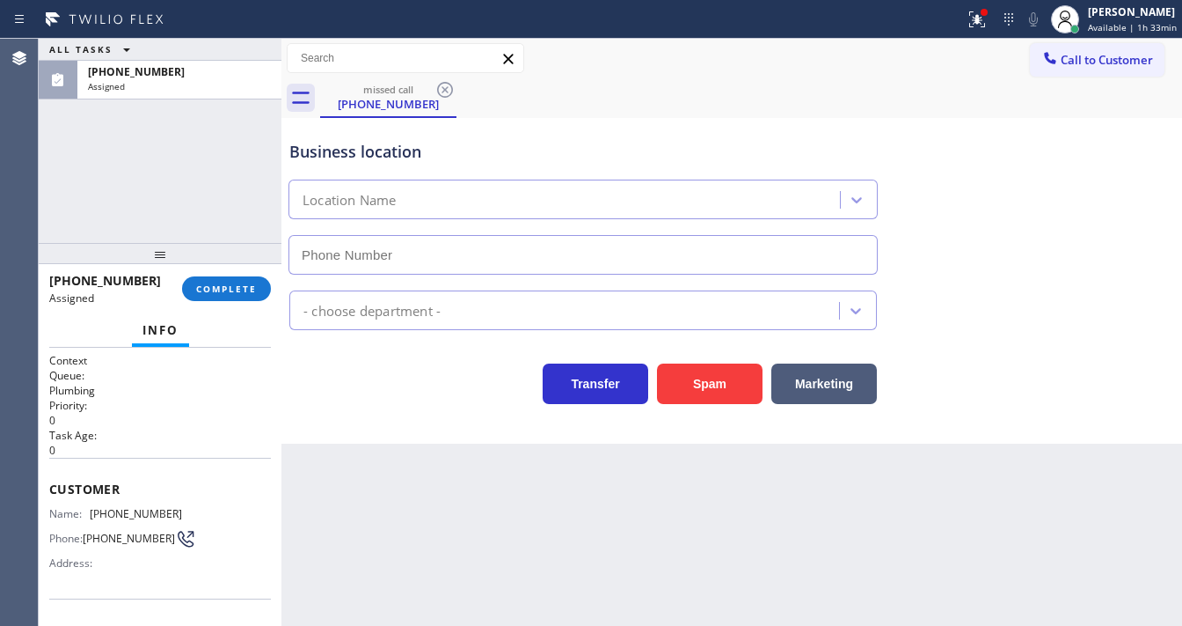
type input "[PHONE_NUMBER]"
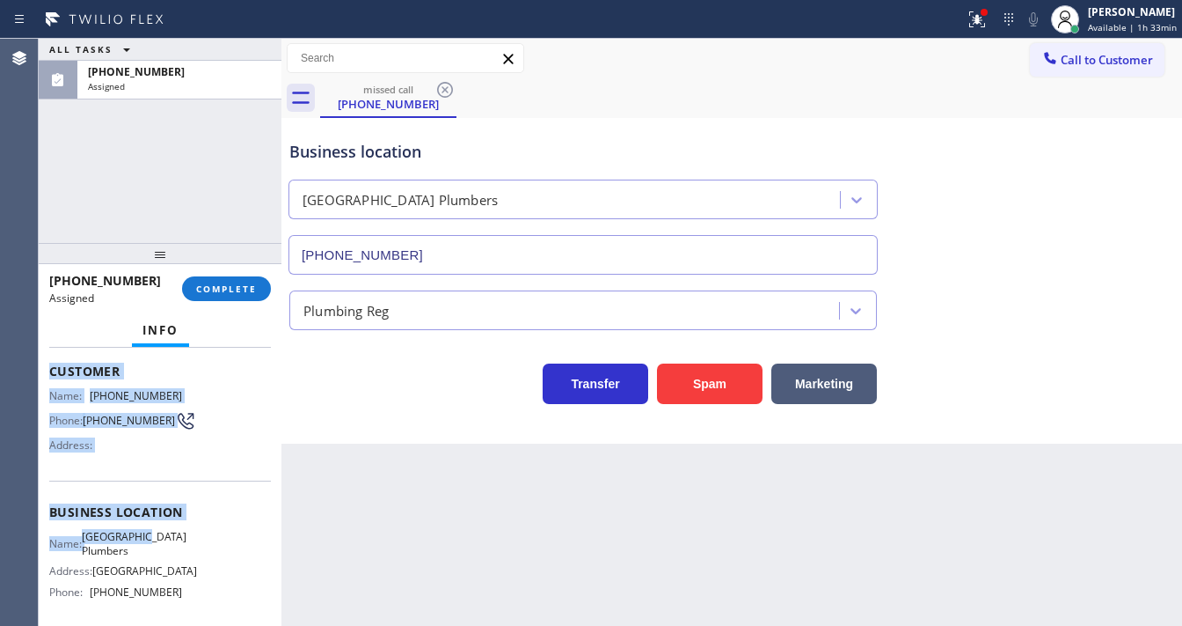
scroll to position [258, 0]
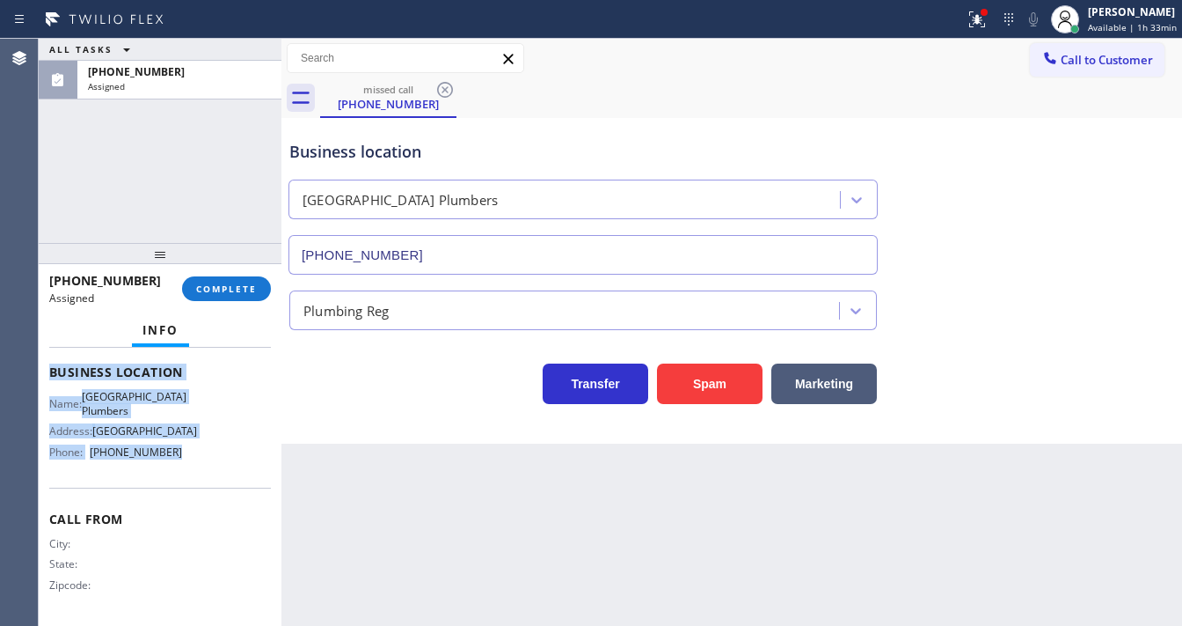
drag, startPoint x: 60, startPoint y: 484, endPoint x: 257, endPoint y: 317, distance: 258.4
click at [209, 456] on div "Context Queue: Plumbing Priority: 0 Task Age: 7 minute(s) Customer Name: (760) …" at bounding box center [160, 487] width 243 height 278
copy div "Customer Name: (760) 608-2591 Phone: (760) 608-2591 Address: Business location …"
click at [239, 296] on button "COMPLETE" at bounding box center [226, 288] width 89 height 25
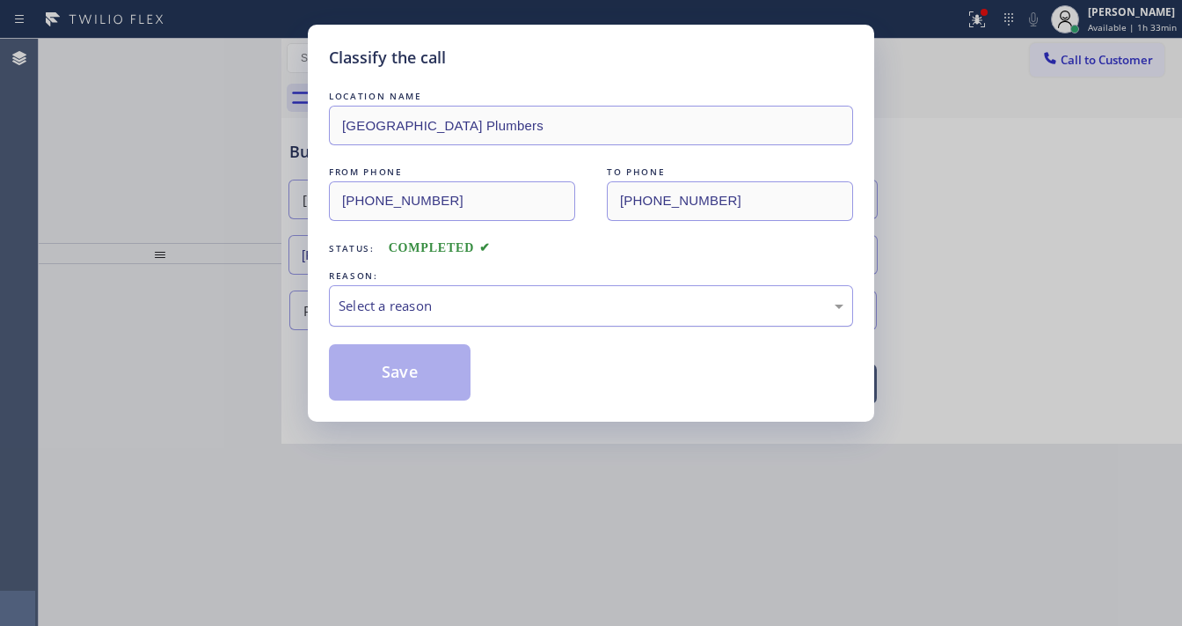
click at [411, 303] on div "Select a reason" at bounding box center [591, 306] width 505 height 20
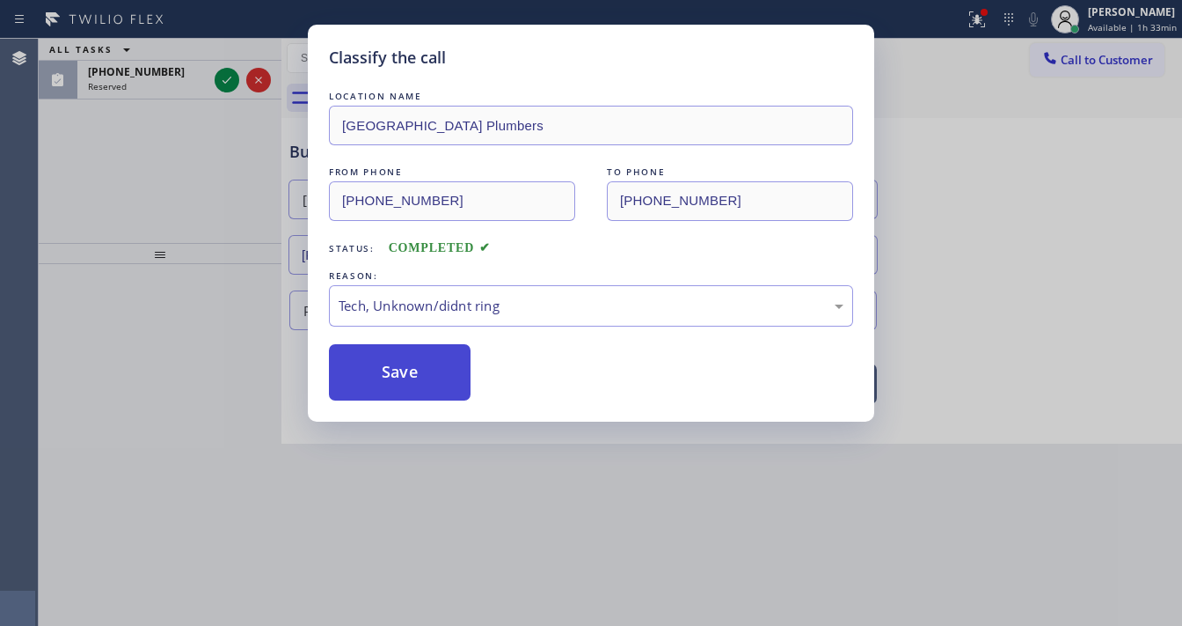
click at [408, 380] on button "Save" at bounding box center [400, 372] width 142 height 56
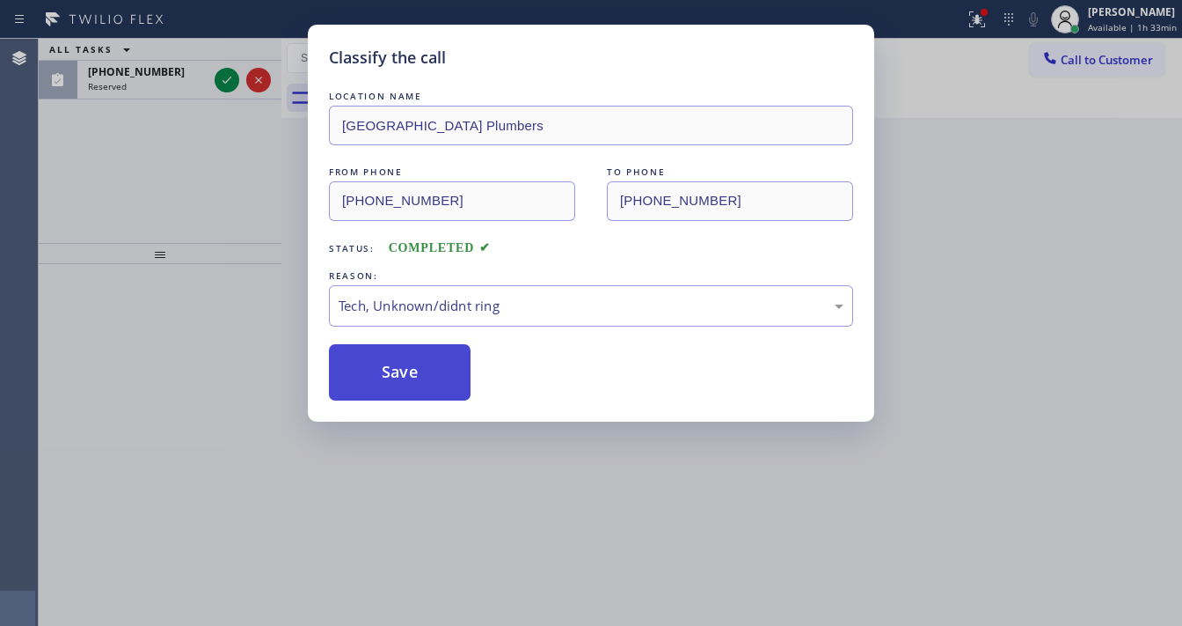
click at [408, 380] on button "Save" at bounding box center [400, 372] width 142 height 56
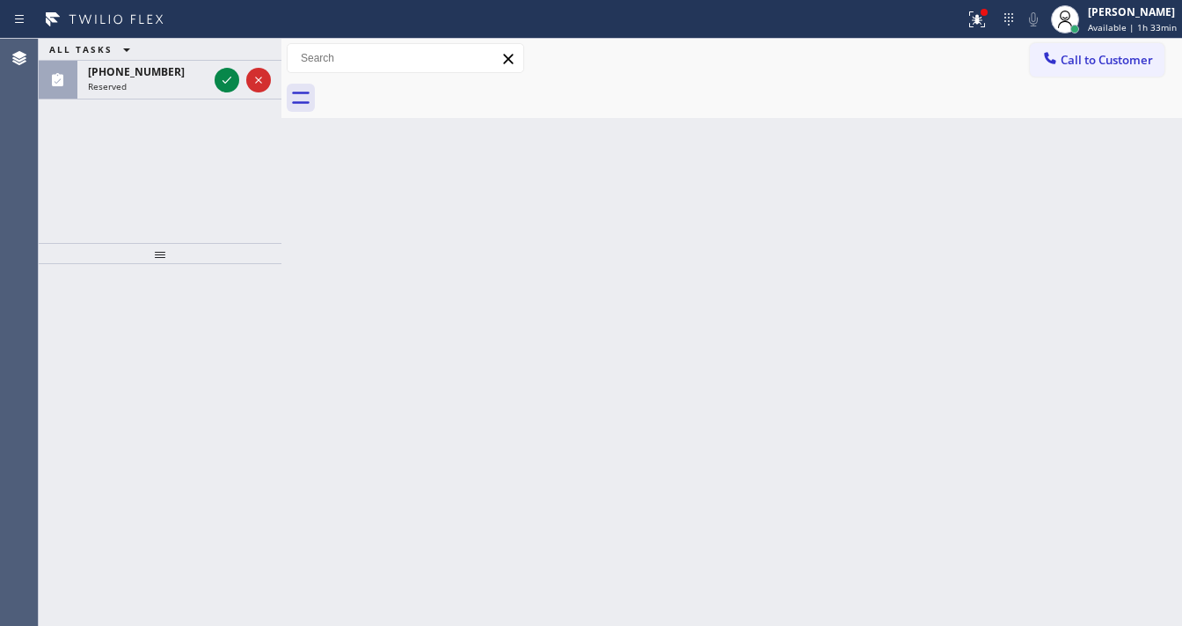
click at [155, 282] on div at bounding box center [160, 445] width 243 height 362
click at [223, 79] on icon at bounding box center [226, 80] width 21 height 21
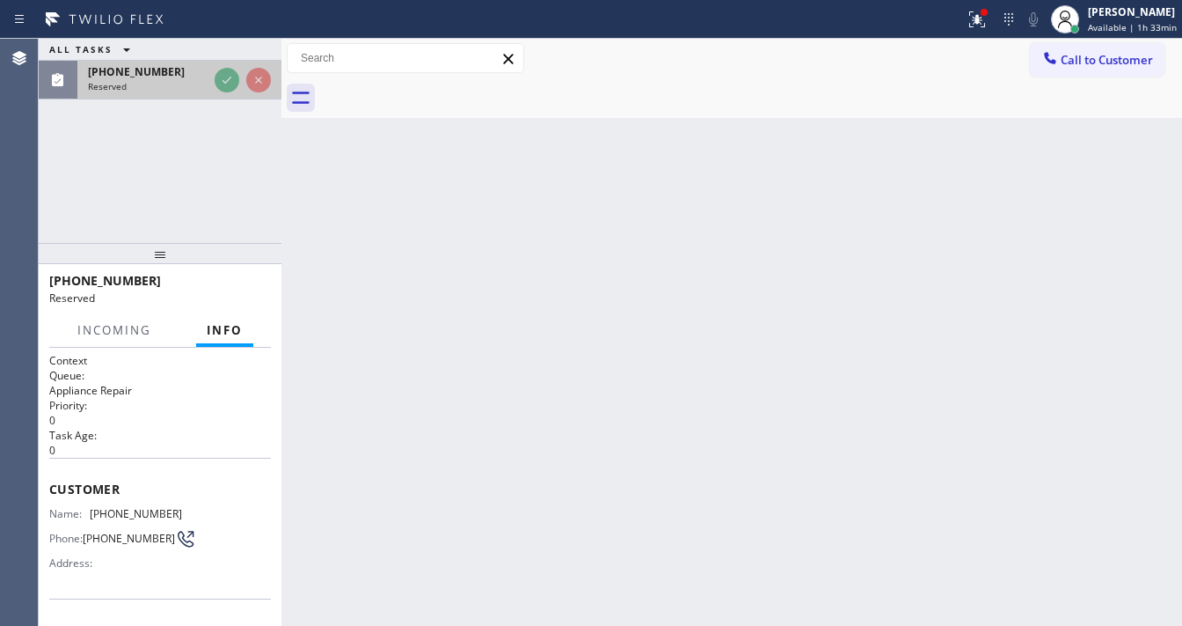
click at [223, 79] on icon at bounding box center [226, 80] width 21 height 21
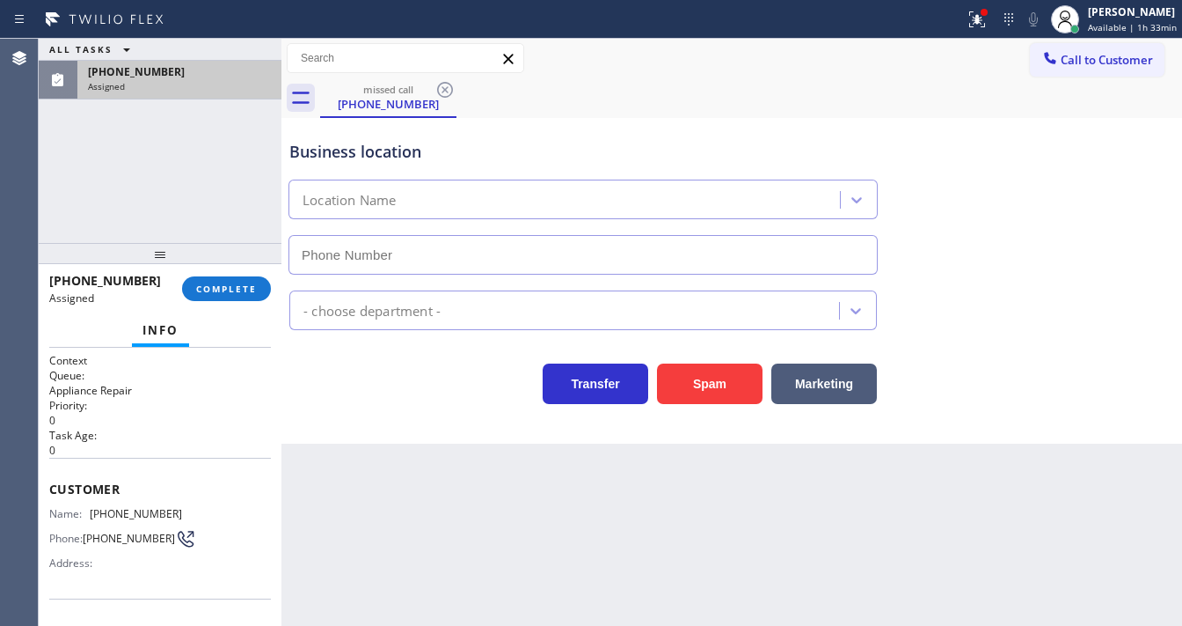
type input "(323) 709-8051"
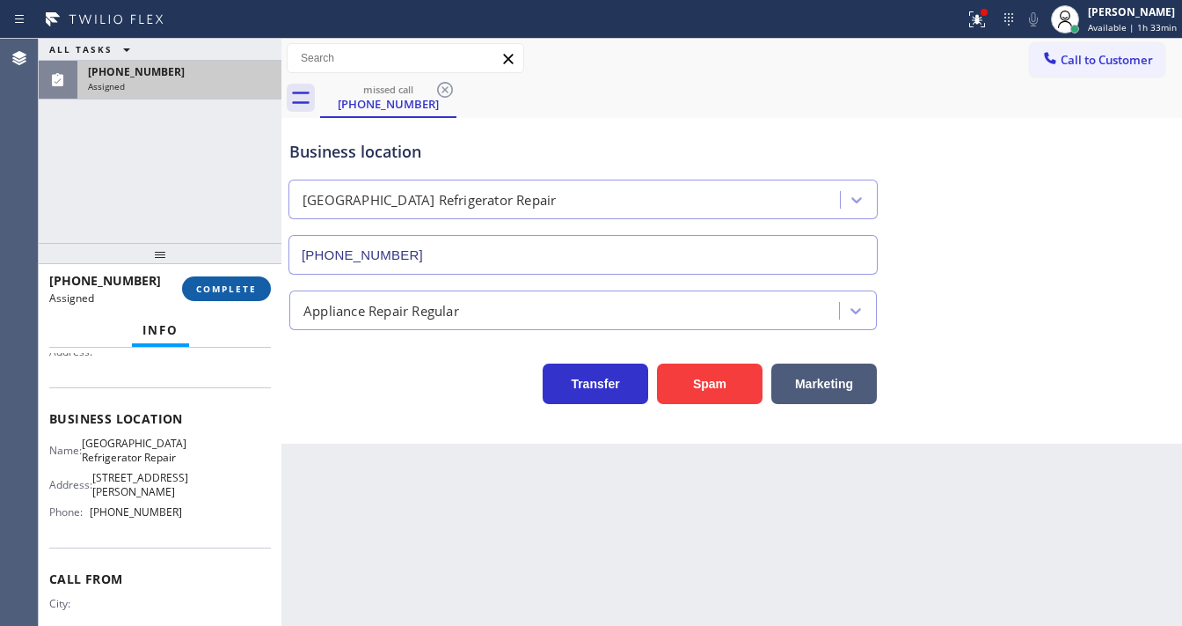
click at [245, 284] on span "COMPLETE" at bounding box center [226, 288] width 61 height 12
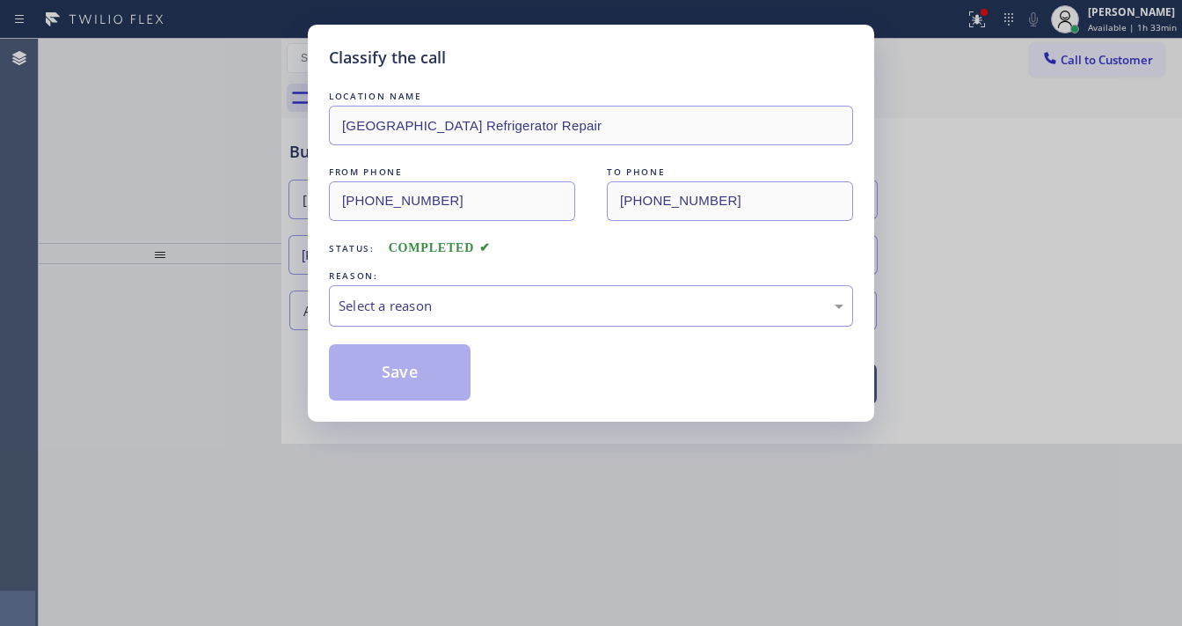
click at [447, 305] on div "Select a reason" at bounding box center [591, 306] width 505 height 20
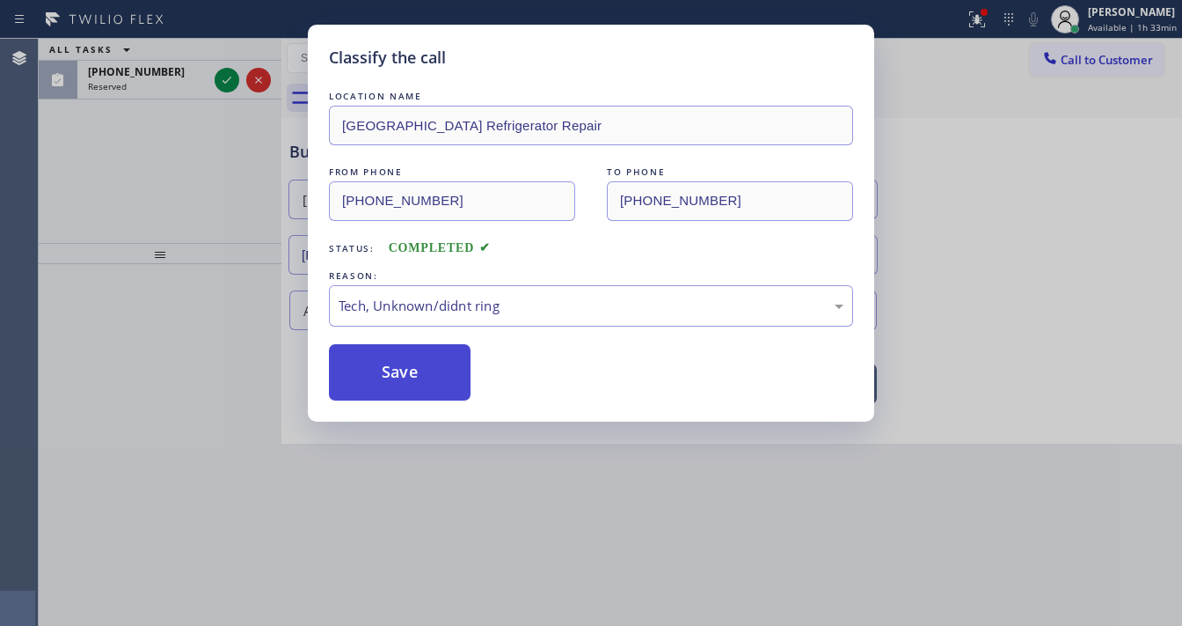
click at [405, 384] on button "Save" at bounding box center [400, 372] width 142 height 56
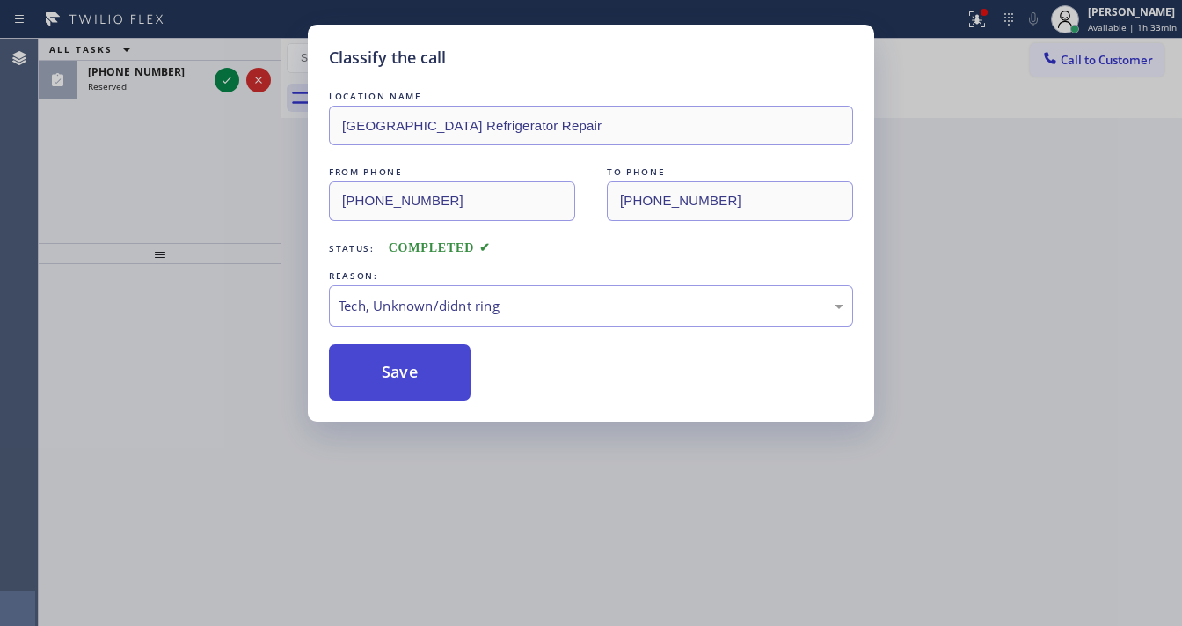
drag, startPoint x: 405, startPoint y: 384, endPoint x: 197, endPoint y: 217, distance: 266.0
click at [405, 384] on button "Save" at bounding box center [400, 372] width 142 height 56
click at [197, 217] on div "Classify the call LOCATION NAME North University Park Refrigerator Repair FROM …" at bounding box center [591, 313] width 1182 height 626
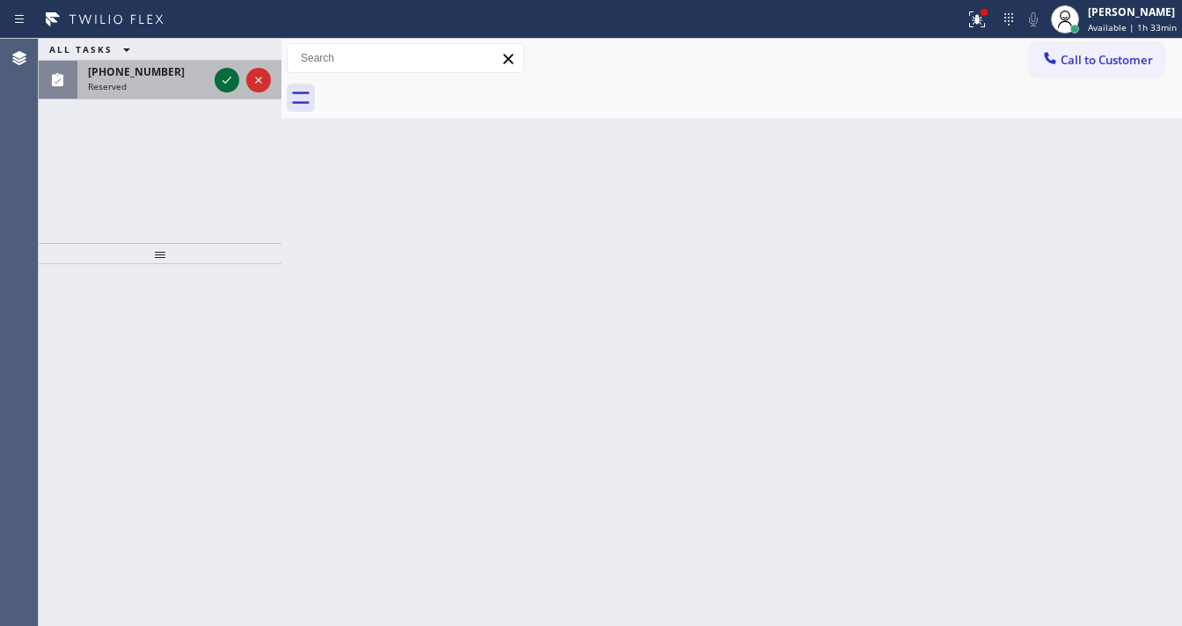
click at [222, 88] on icon at bounding box center [226, 80] width 21 height 21
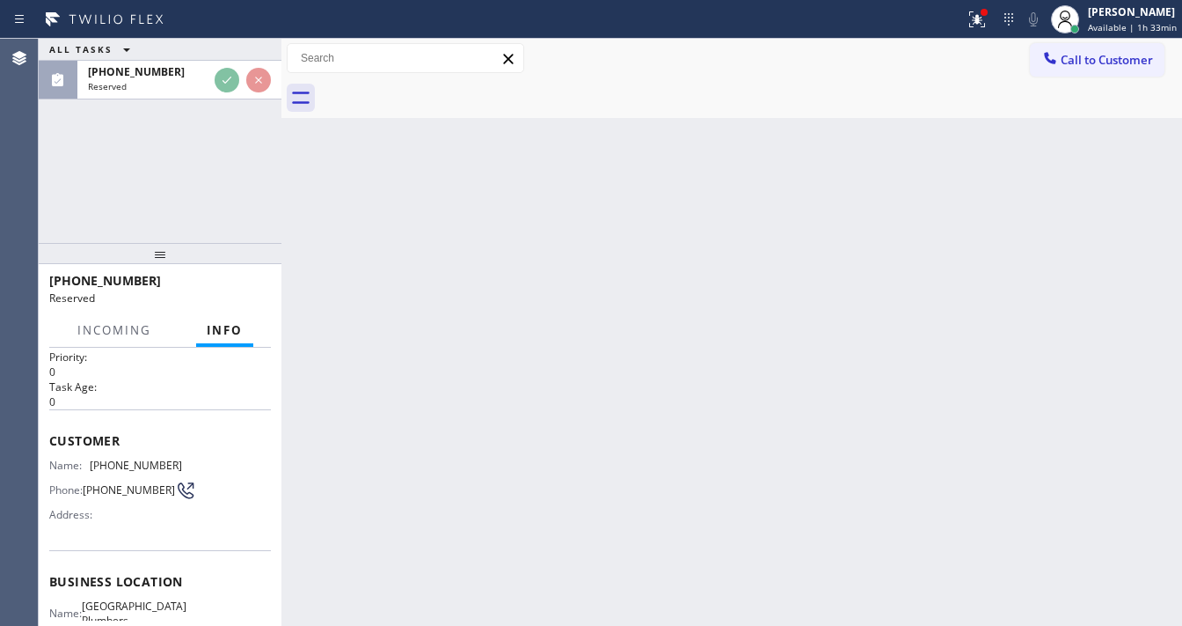
scroll to position [211, 0]
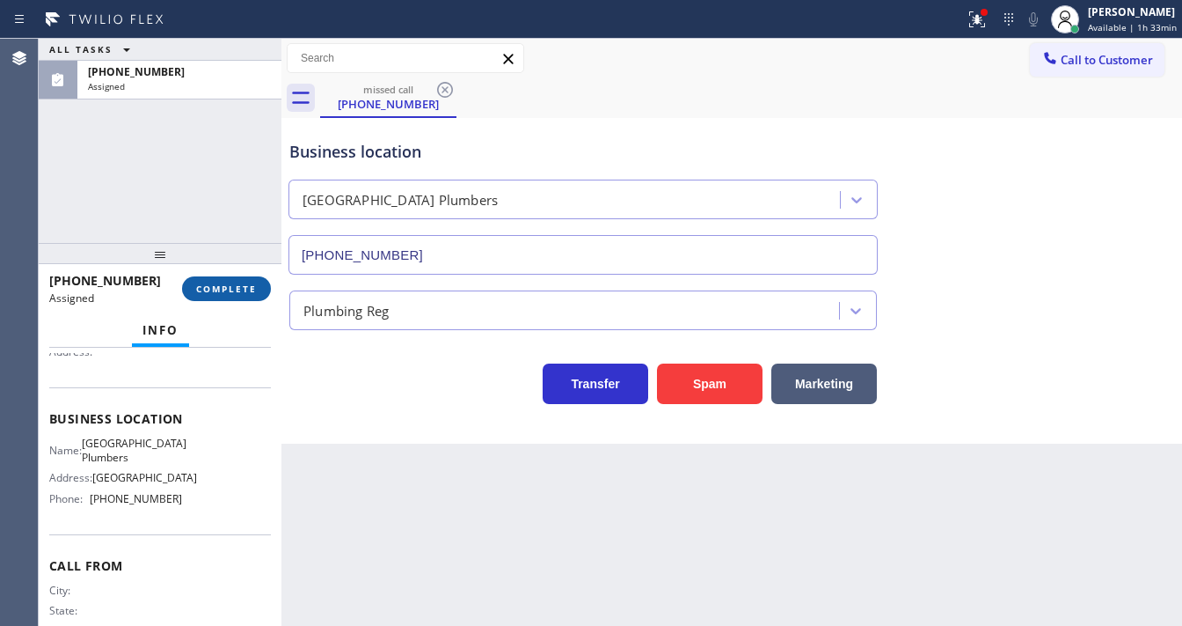
type input "[PHONE_NUMBER]"
click at [227, 289] on span "COMPLETE" at bounding box center [226, 288] width 61 height 12
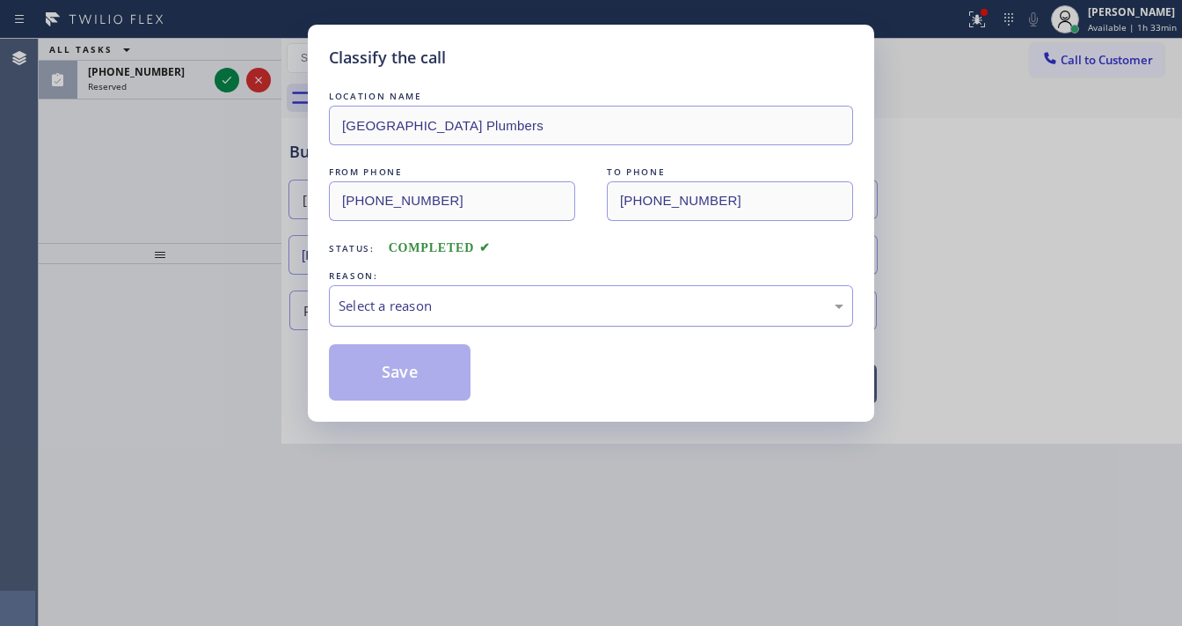
click at [437, 311] on div "Select a reason" at bounding box center [591, 306] width 505 height 20
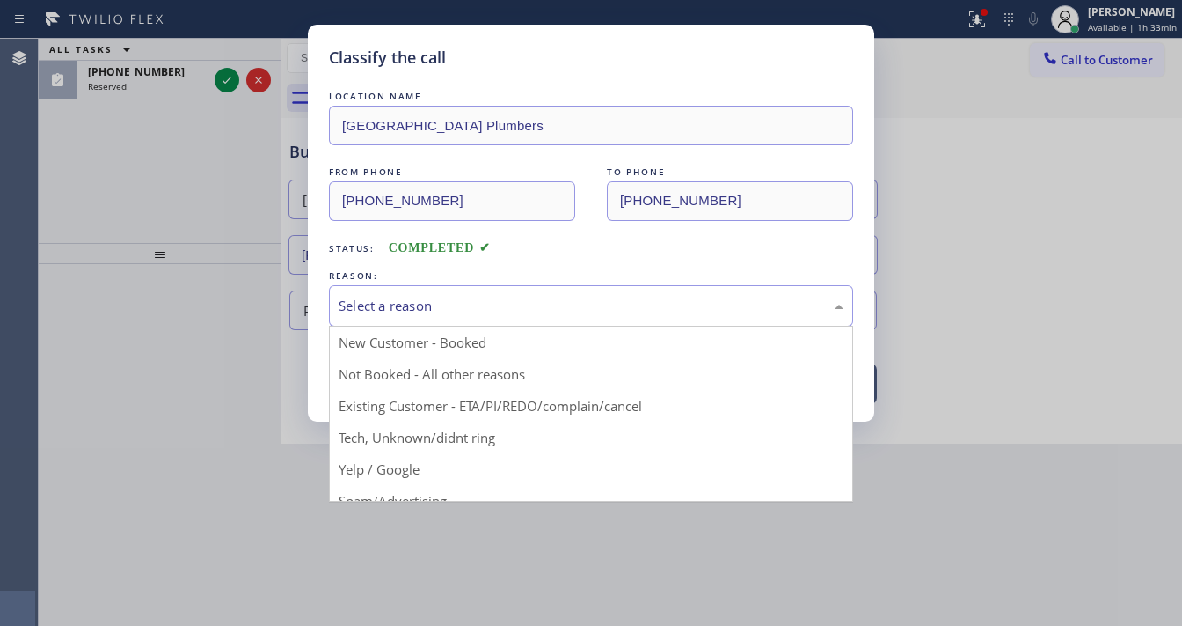
drag, startPoint x: 422, startPoint y: 440, endPoint x: 411, endPoint y: 393, distance: 48.0
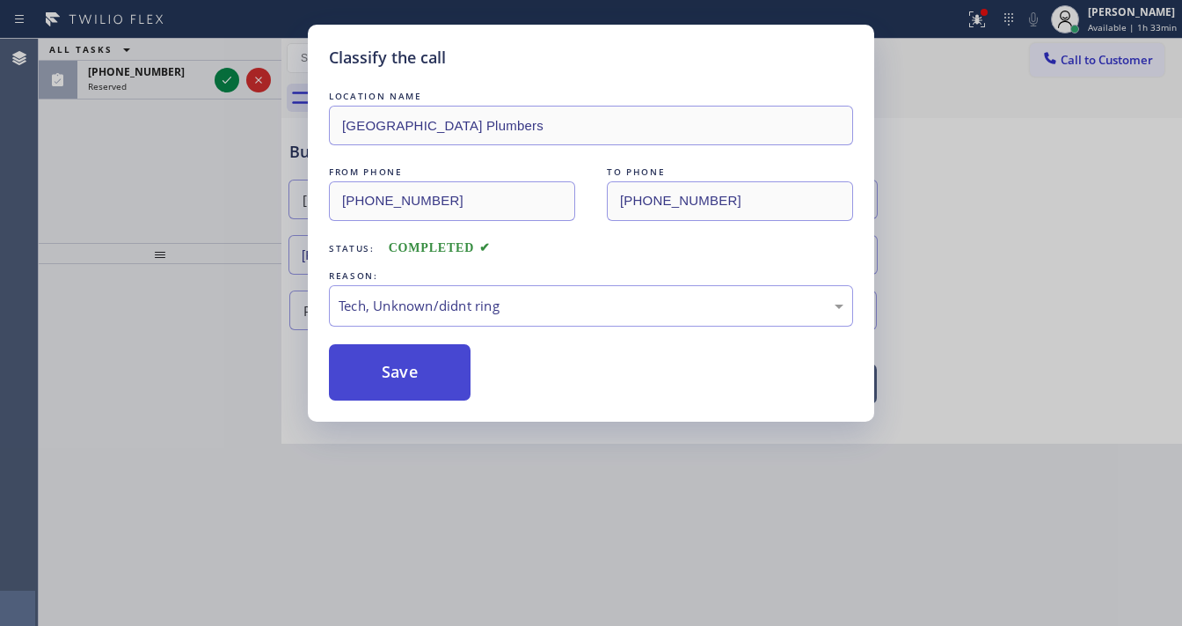
click at [405, 373] on button "Save" at bounding box center [400, 372] width 142 height 56
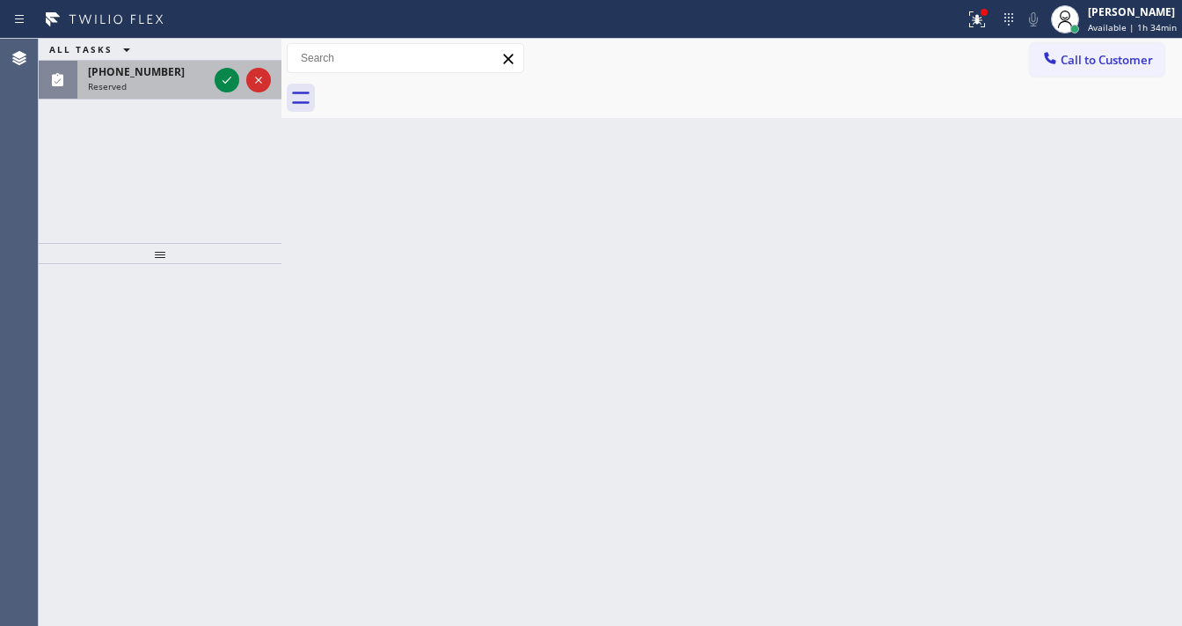
click at [218, 91] on div at bounding box center [242, 80] width 63 height 39
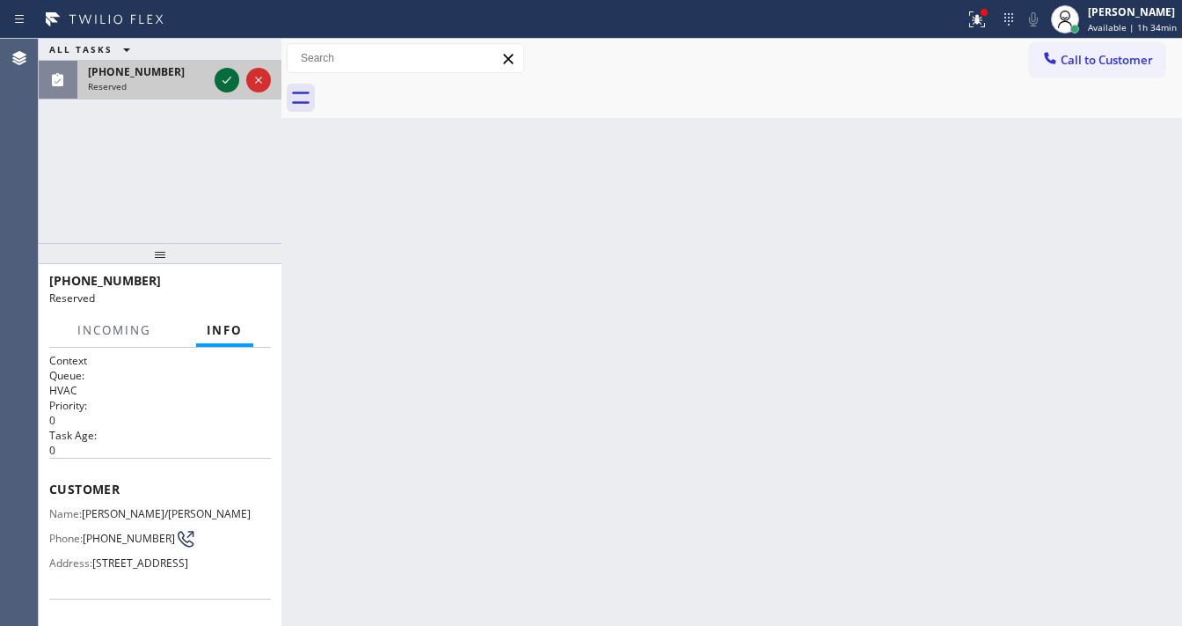
drag, startPoint x: 218, startPoint y: 90, endPoint x: 218, endPoint y: 78, distance: 11.4
click at [218, 88] on icon at bounding box center [226, 80] width 21 height 21
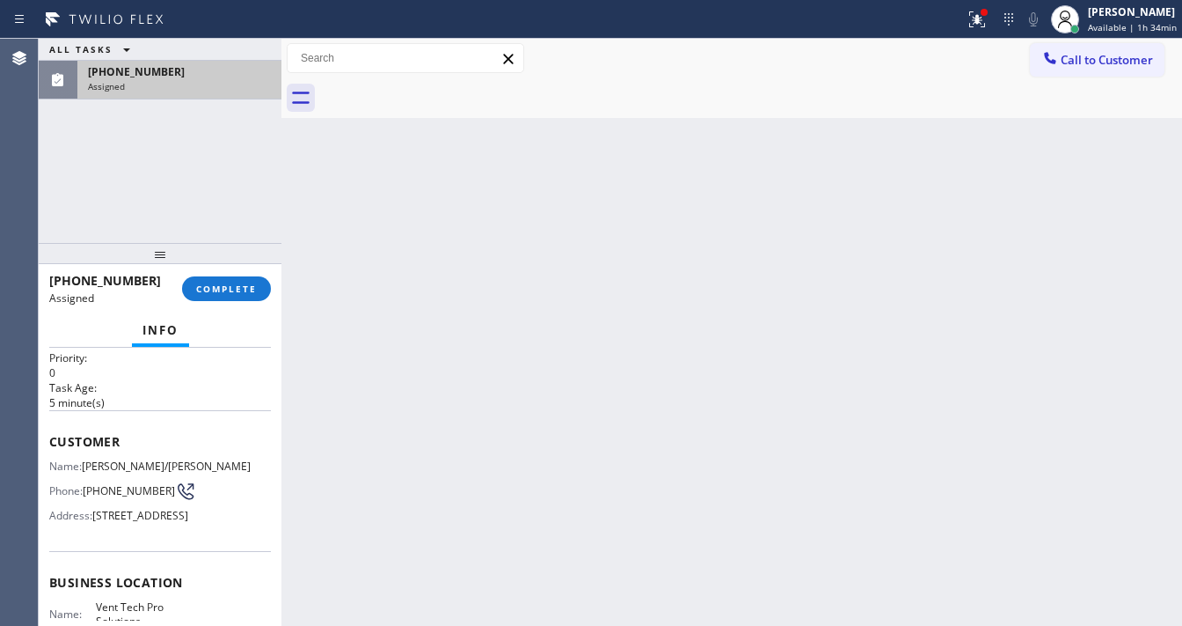
scroll to position [70, 0]
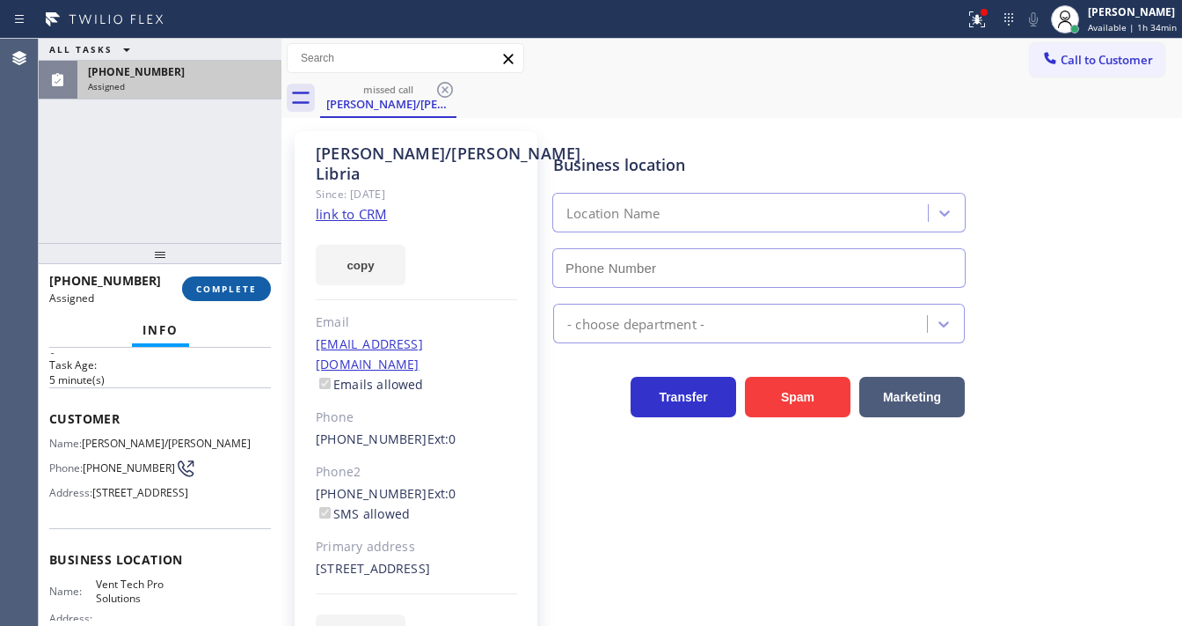
click at [231, 280] on button "COMPLETE" at bounding box center [226, 288] width 89 height 25
type input "(623) 283-2416"
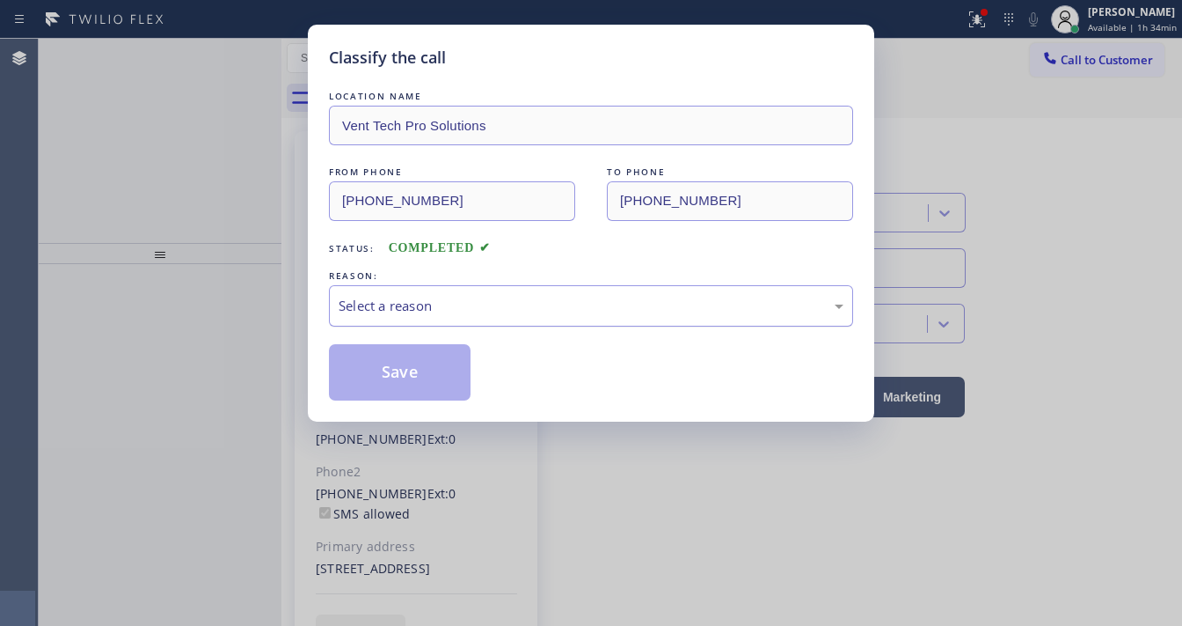
click at [405, 303] on div "Select a reason" at bounding box center [591, 306] width 505 height 20
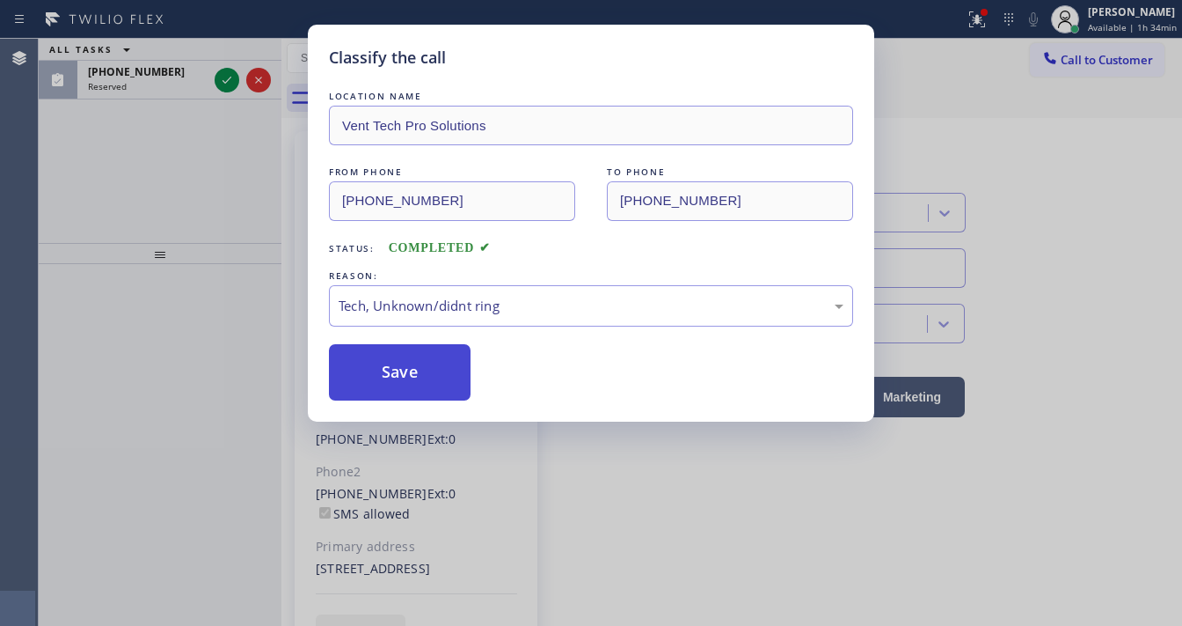
click at [396, 366] on button "Save" at bounding box center [400, 372] width 142 height 56
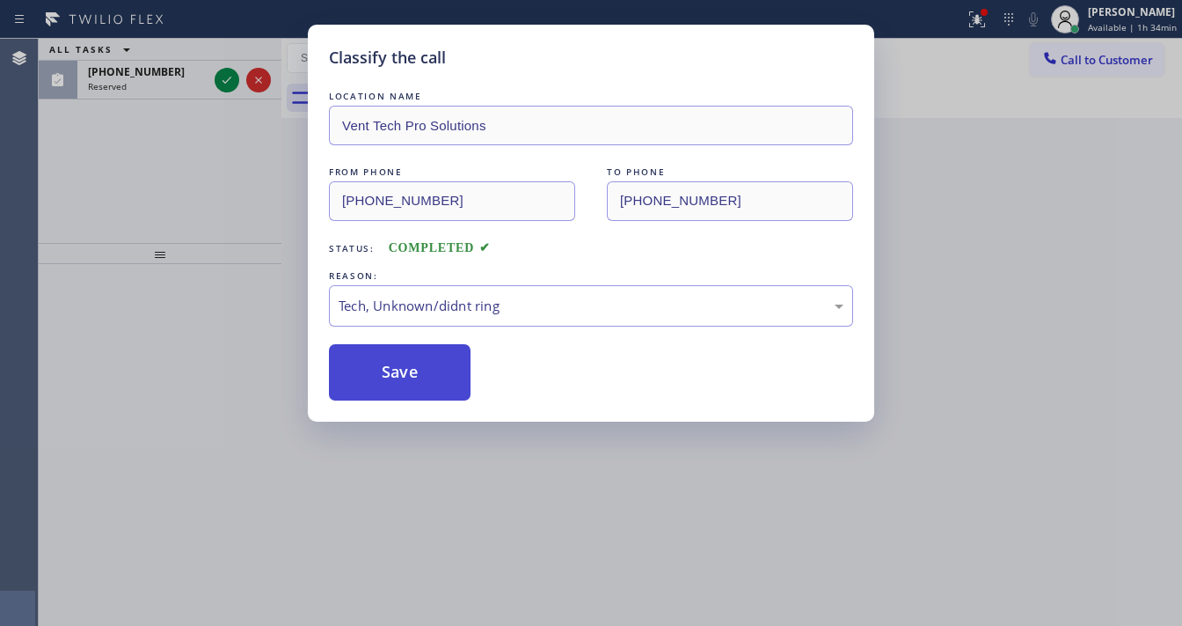
click at [396, 366] on button "Save" at bounding box center [400, 372] width 142 height 56
click at [221, 206] on div "Classify the call LOCATION NAME Vent Tech Pro Solutions FROM PHONE (702) 985-20…" at bounding box center [591, 313] width 1182 height 626
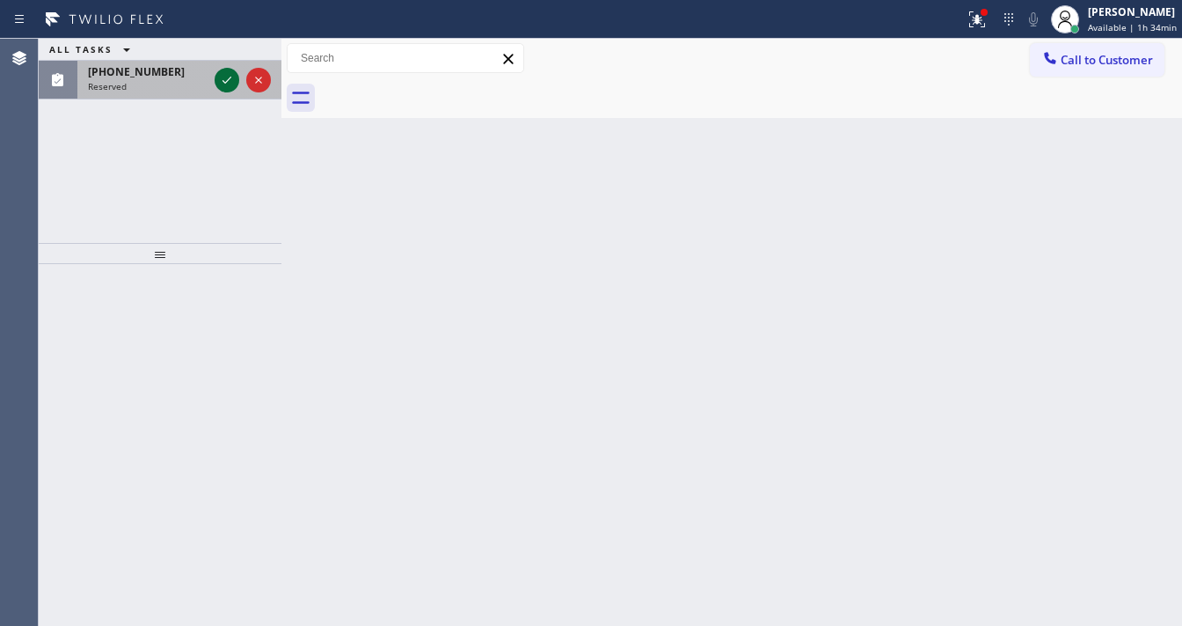
click at [225, 81] on icon at bounding box center [226, 80] width 21 height 21
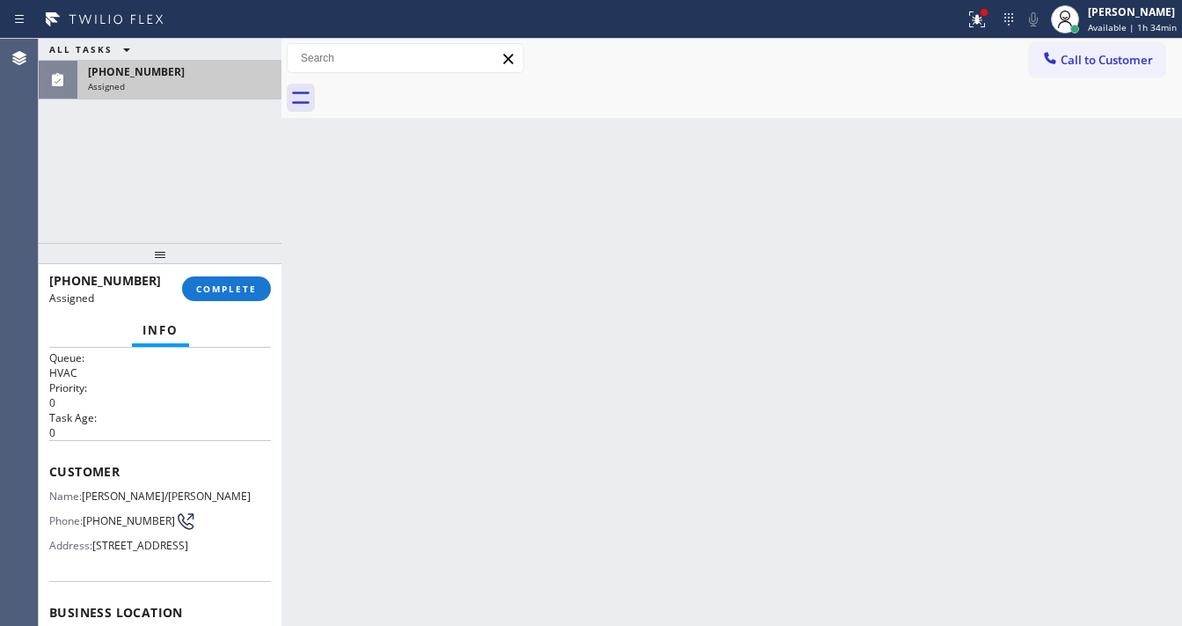
scroll to position [141, 0]
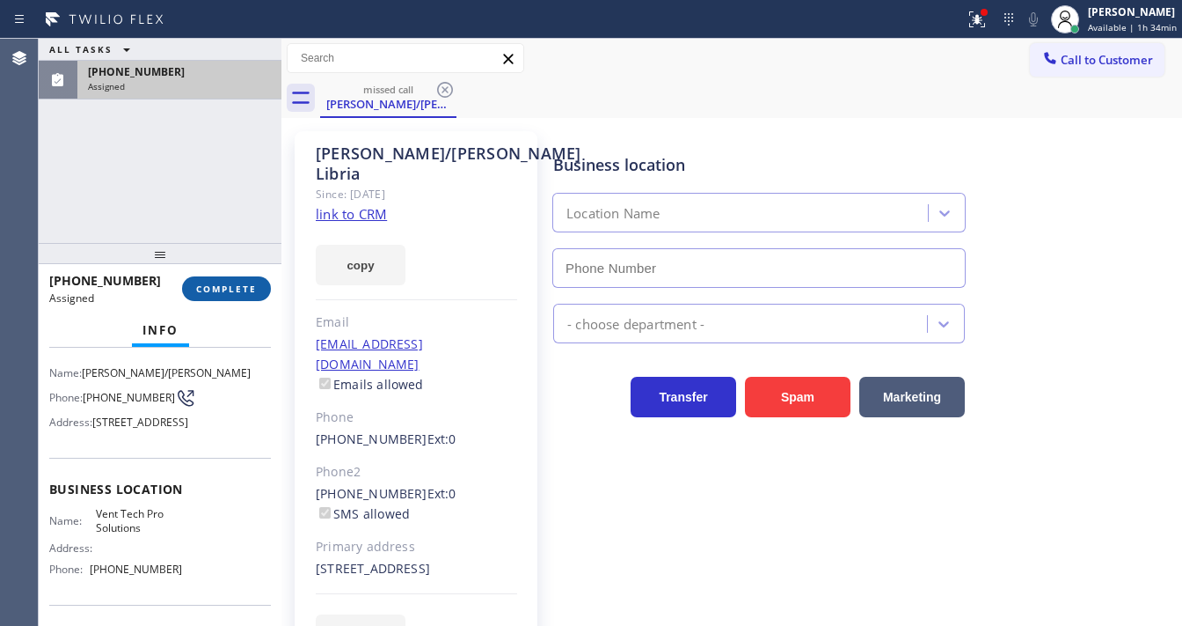
click at [249, 283] on span "COMPLETE" at bounding box center [226, 288] width 61 height 12
type input "(623) 283-2416"
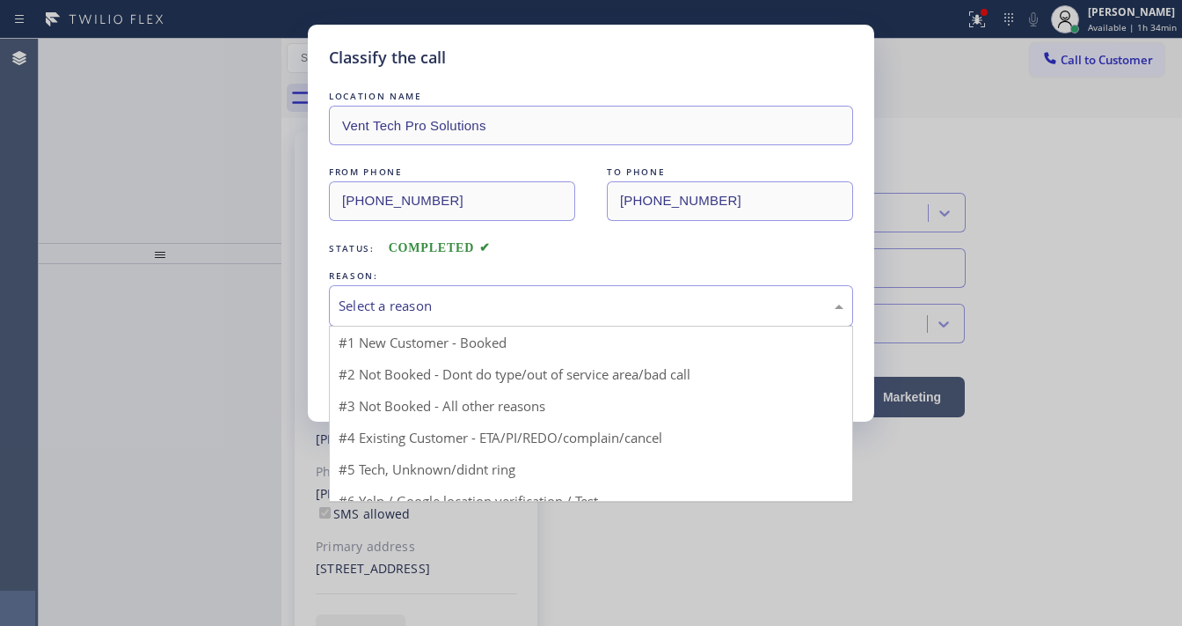
click at [458, 301] on div "Select a reason" at bounding box center [591, 306] width 505 height 20
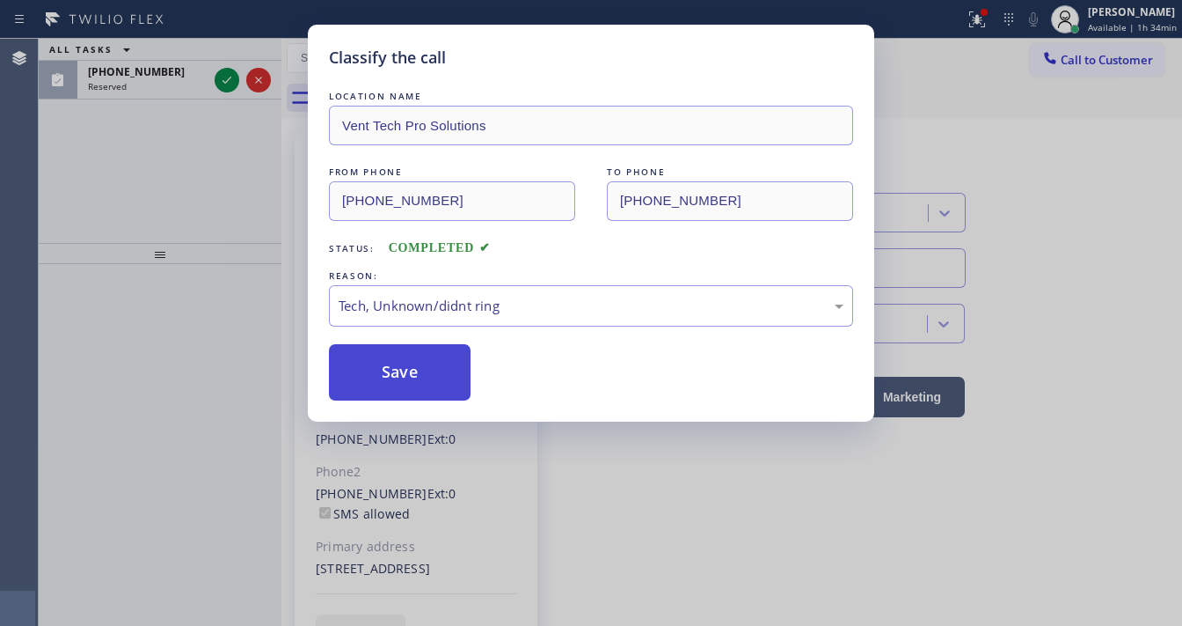
click at [399, 366] on button "Save" at bounding box center [400, 372] width 142 height 56
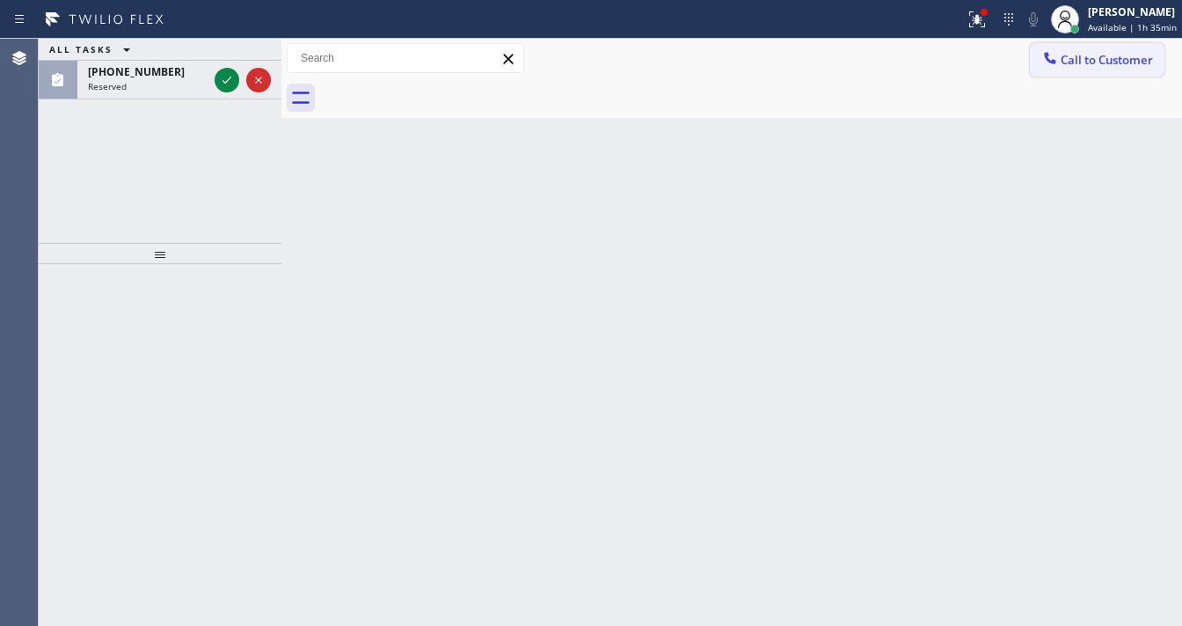
click at [1084, 63] on span "Call to Customer" at bounding box center [1107, 60] width 92 height 16
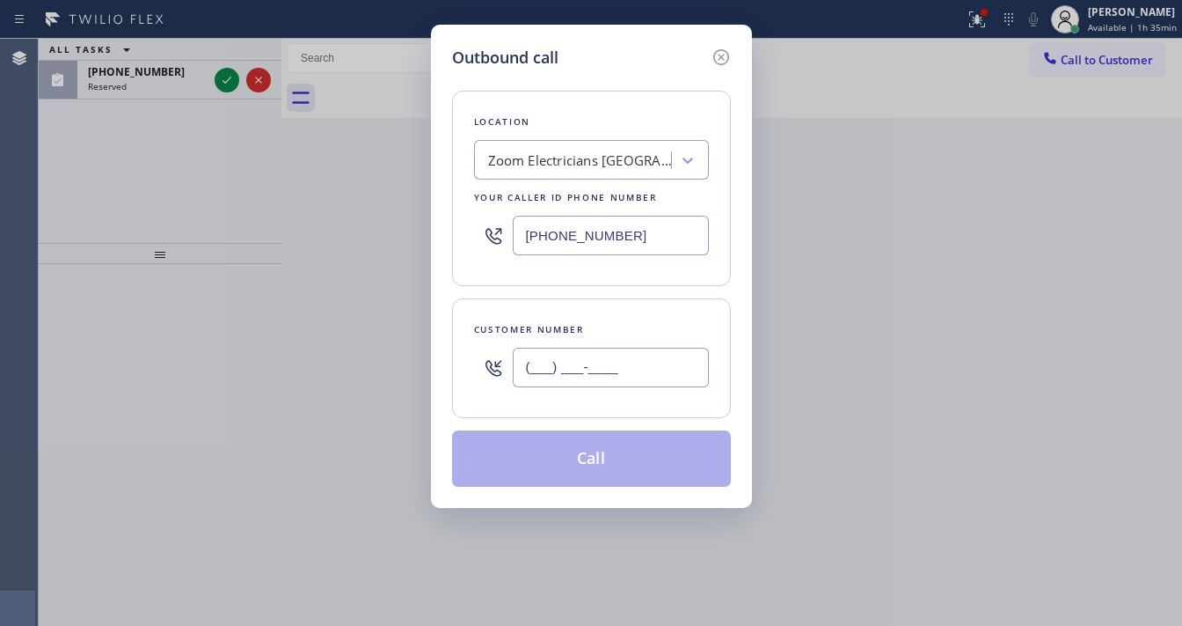
click at [581, 367] on input "(___) ___-____" at bounding box center [611, 368] width 196 height 40
paste input "760) 608-2591"
type input "(760) 608-2591"
drag, startPoint x: 650, startPoint y: 231, endPoint x: 502, endPoint y: 326, distance: 175.7
click at [651, 231] on input "[PHONE_NUMBER]" at bounding box center [611, 236] width 196 height 40
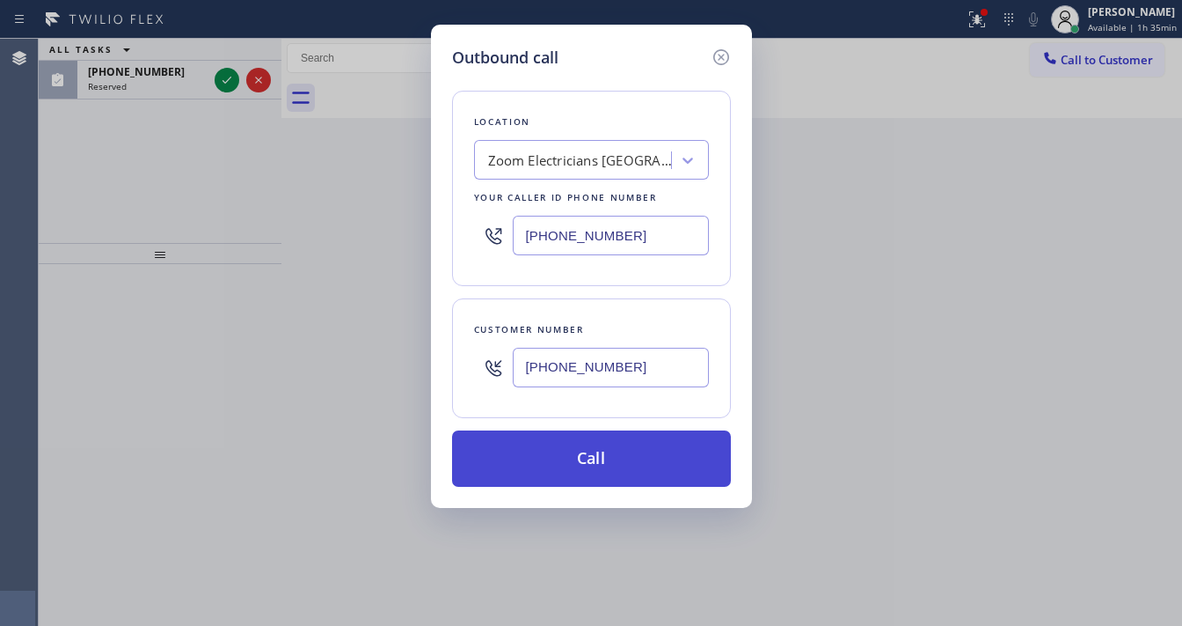
paste input "562) 414-6833"
type input "[PHONE_NUMBER]"
click at [612, 471] on button "Call" at bounding box center [591, 458] width 279 height 56
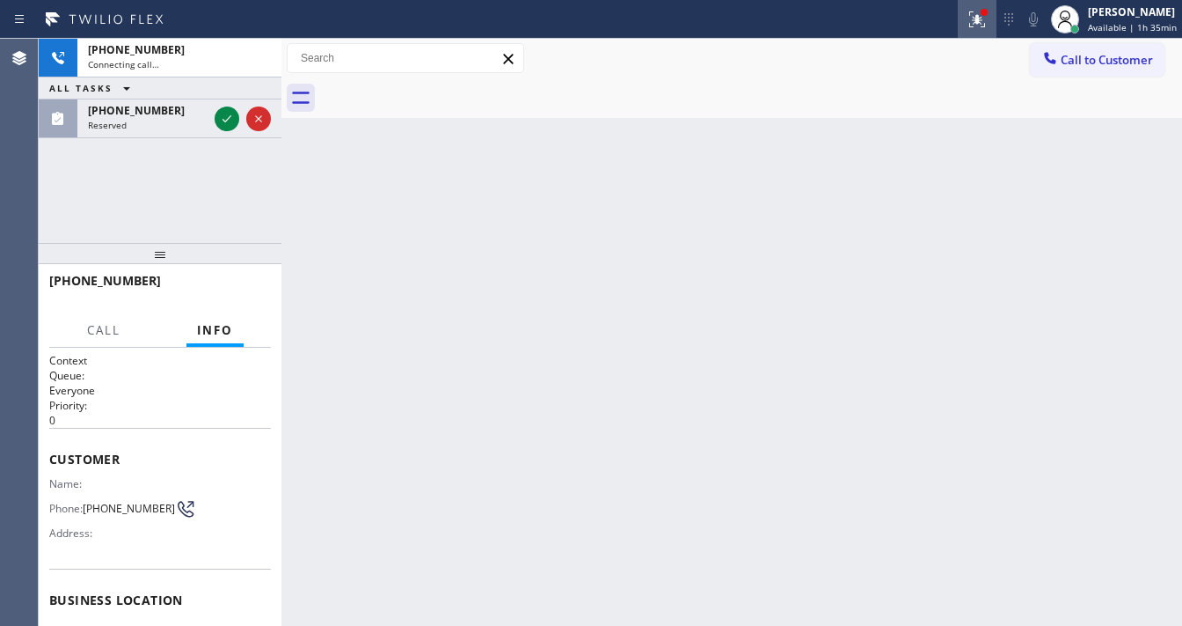
click at [980, 23] on icon at bounding box center [975, 17] width 11 height 12
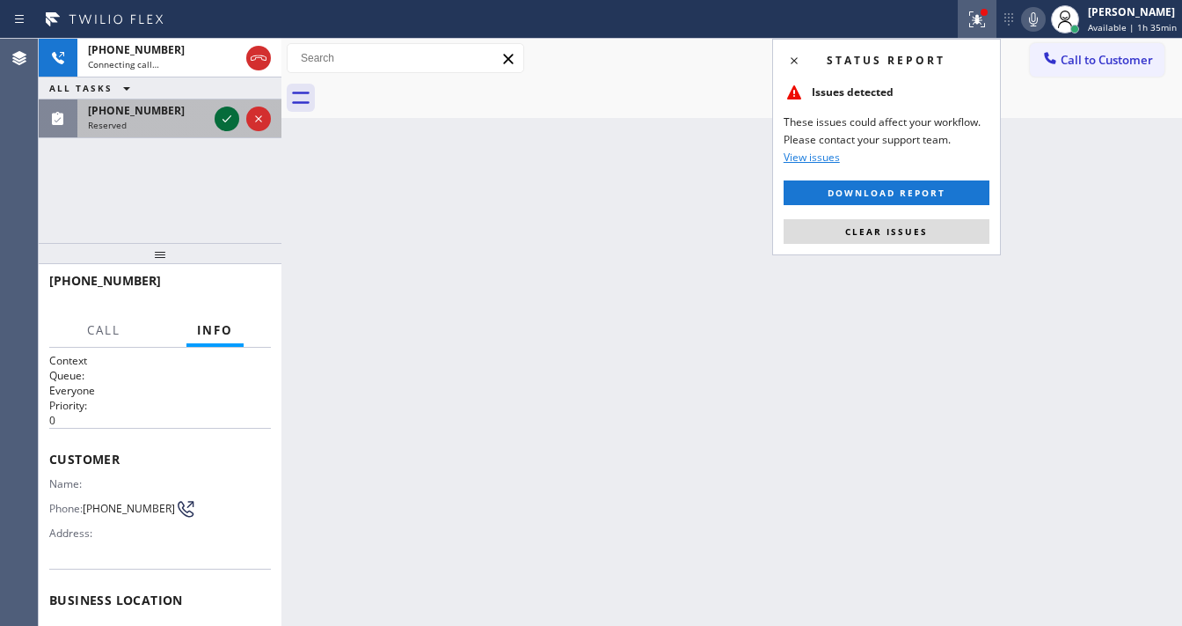
click at [904, 236] on span "Clear issues" at bounding box center [887, 231] width 83 height 12
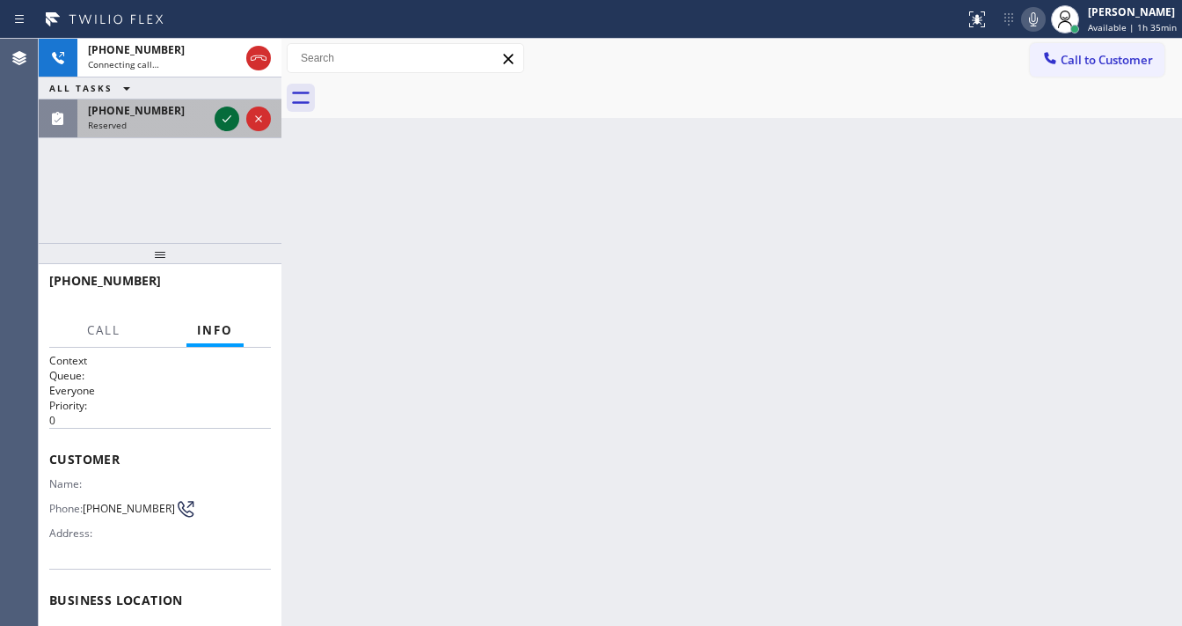
click at [227, 115] on icon at bounding box center [226, 118] width 21 height 21
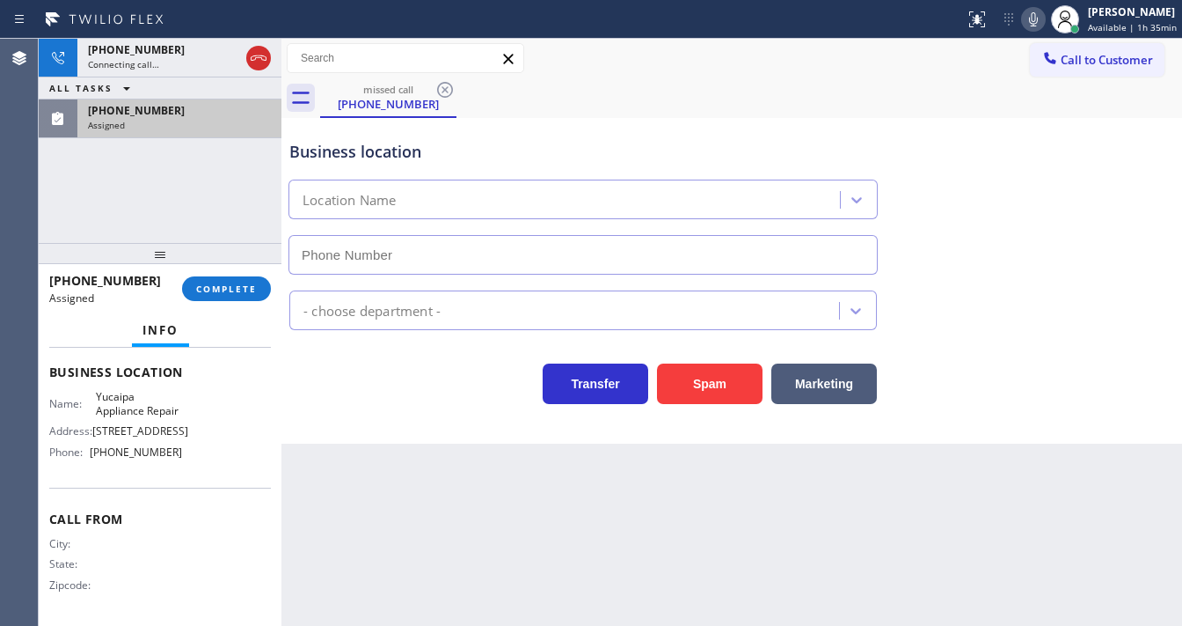
type input "(909) 219-9052"
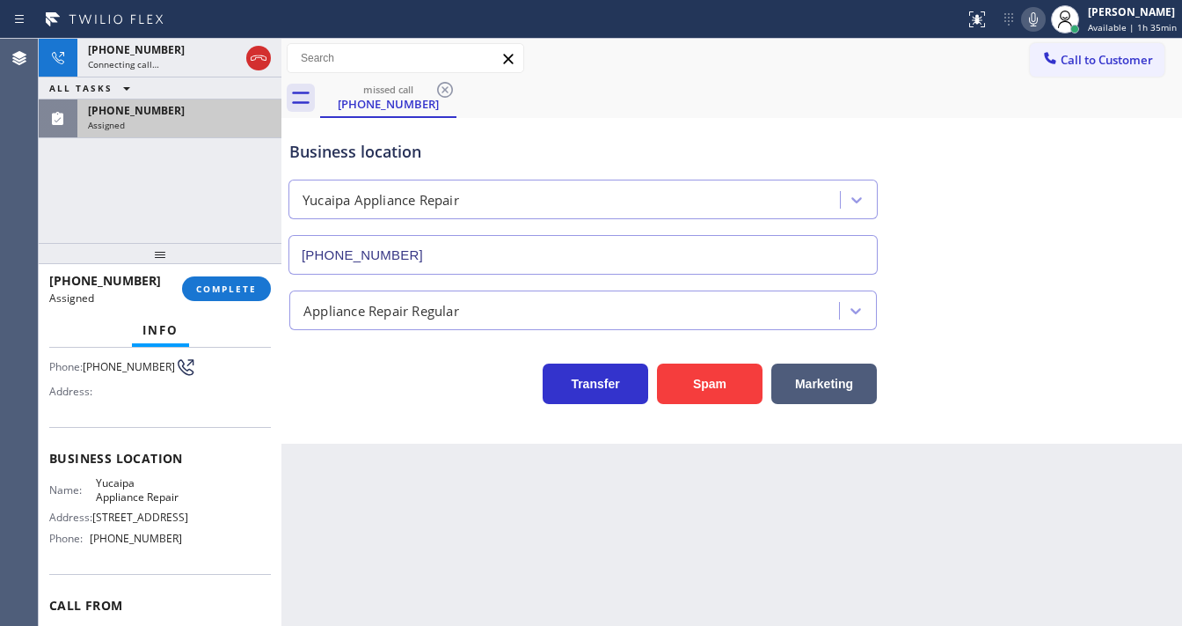
scroll to position [141, 0]
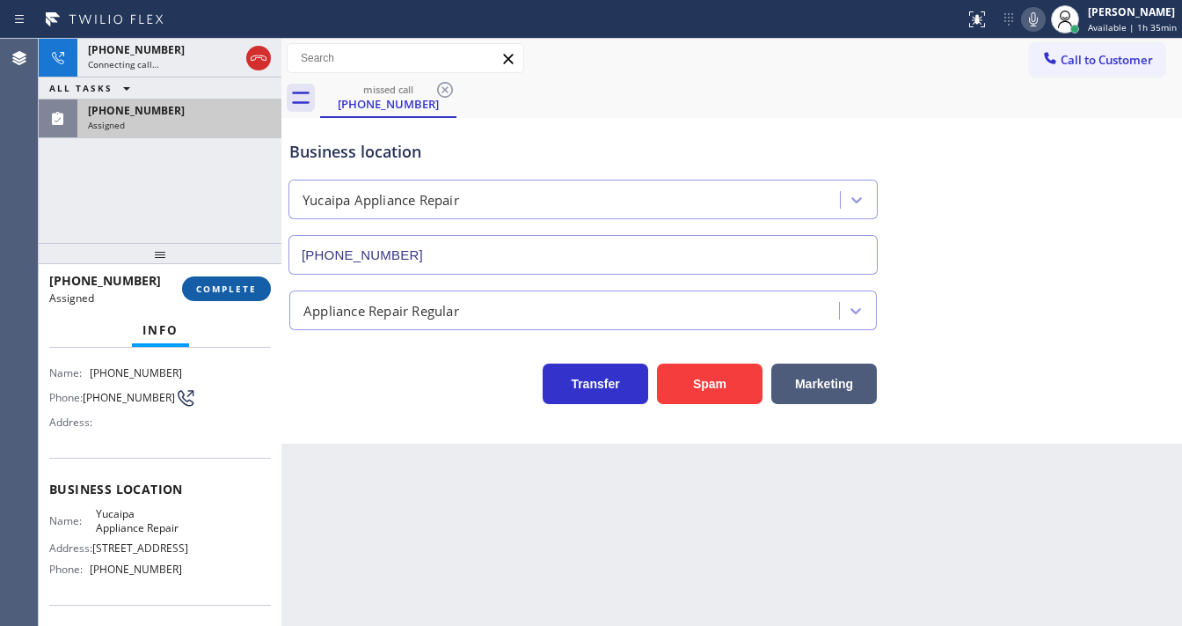
click at [240, 279] on button "COMPLETE" at bounding box center [226, 288] width 89 height 25
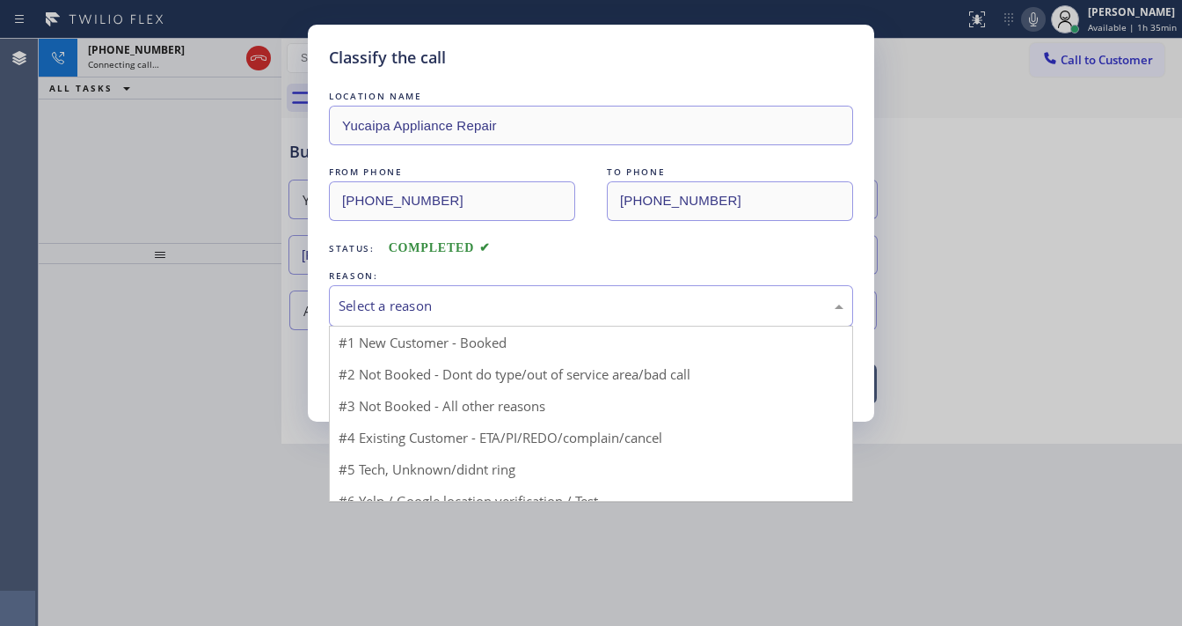
click at [436, 285] on div "Select a reason" at bounding box center [591, 305] width 524 height 41
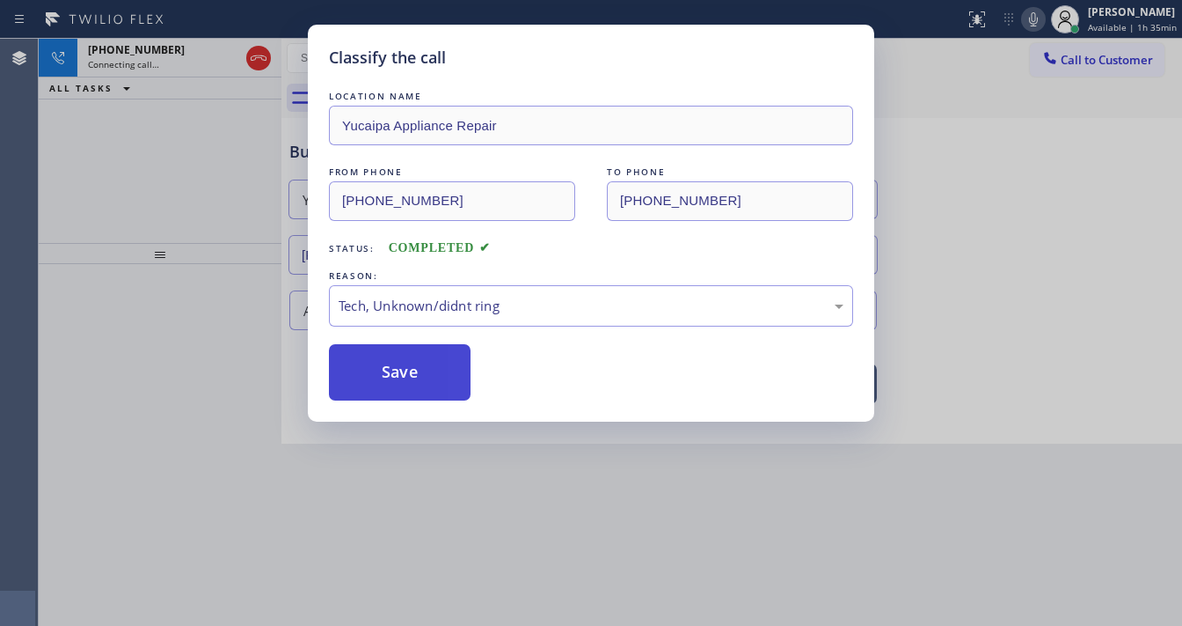
click at [400, 362] on button "Save" at bounding box center [400, 372] width 142 height 56
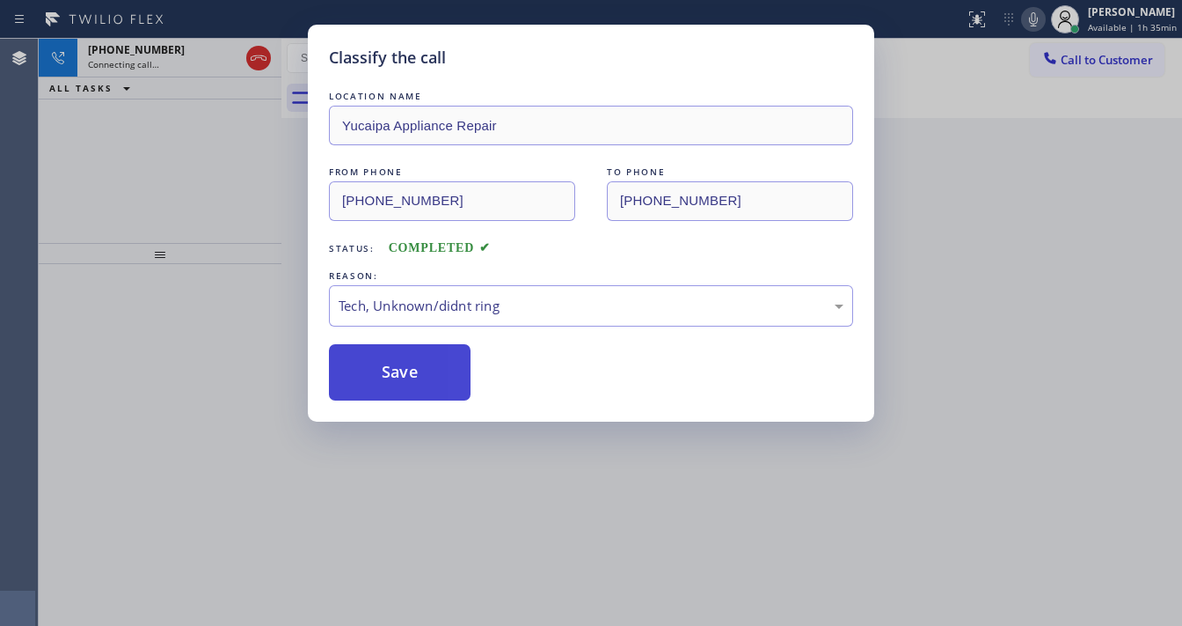
click at [400, 362] on button "Save" at bounding box center [400, 372] width 142 height 56
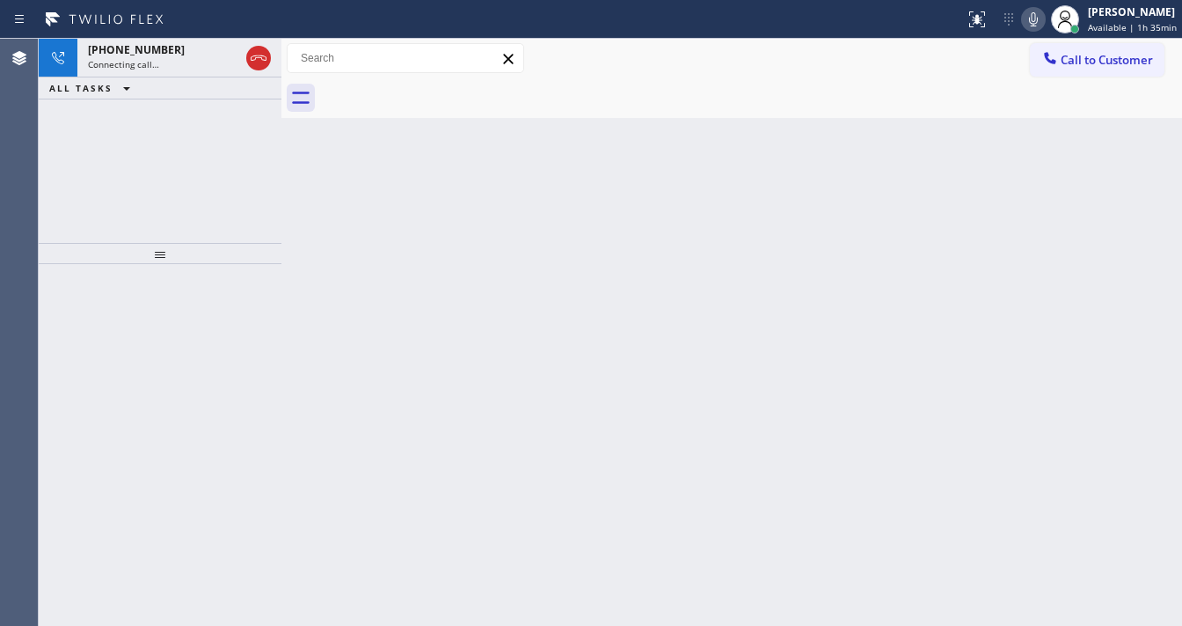
click at [213, 129] on div "+17606082591 Connecting call… ALL TASKS ALL TASKS ACTIVE TASKS TASKS IN WRAP UP" at bounding box center [160, 141] width 243 height 204
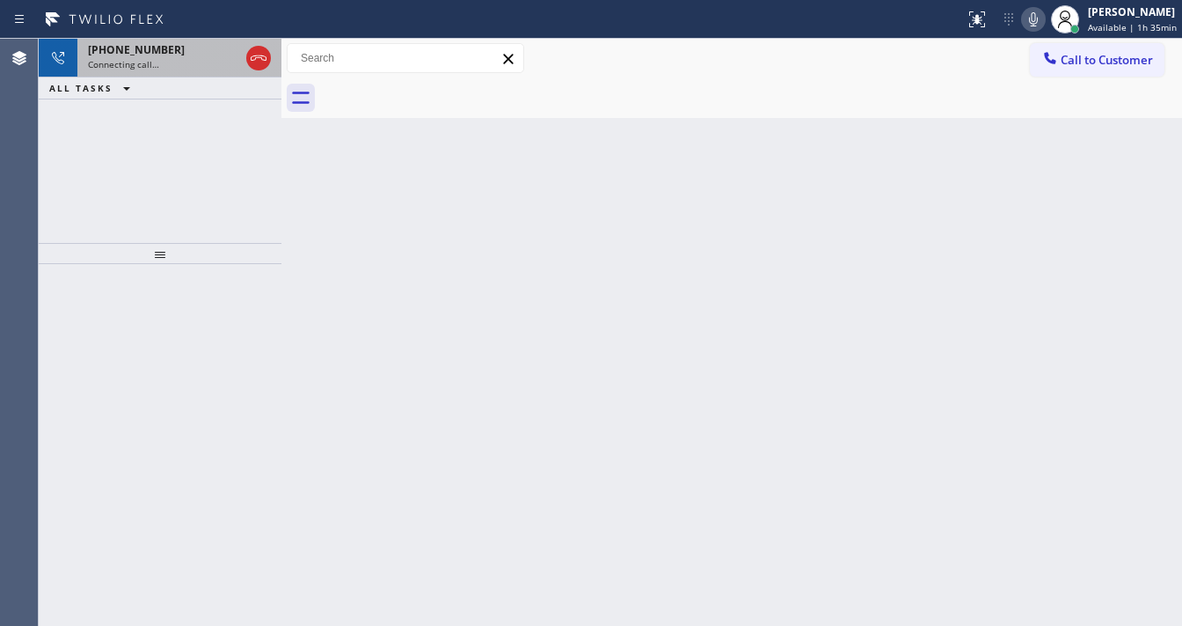
click at [184, 62] on div "Connecting call…" at bounding box center [163, 64] width 151 height 12
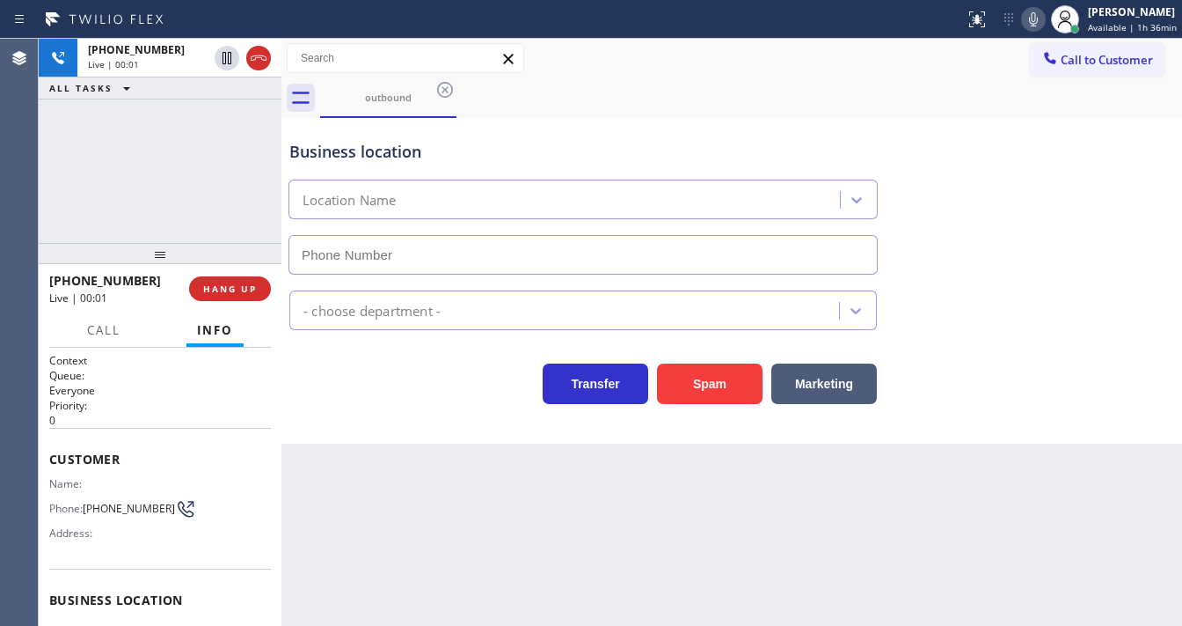
type input "[PHONE_NUMBER]"
click at [204, 194] on div "+17606082591 Live | 00:02 ALL TASKS ALL TASKS ACTIVE TASKS TASKS IN WRAP UP" at bounding box center [160, 141] width 243 height 204
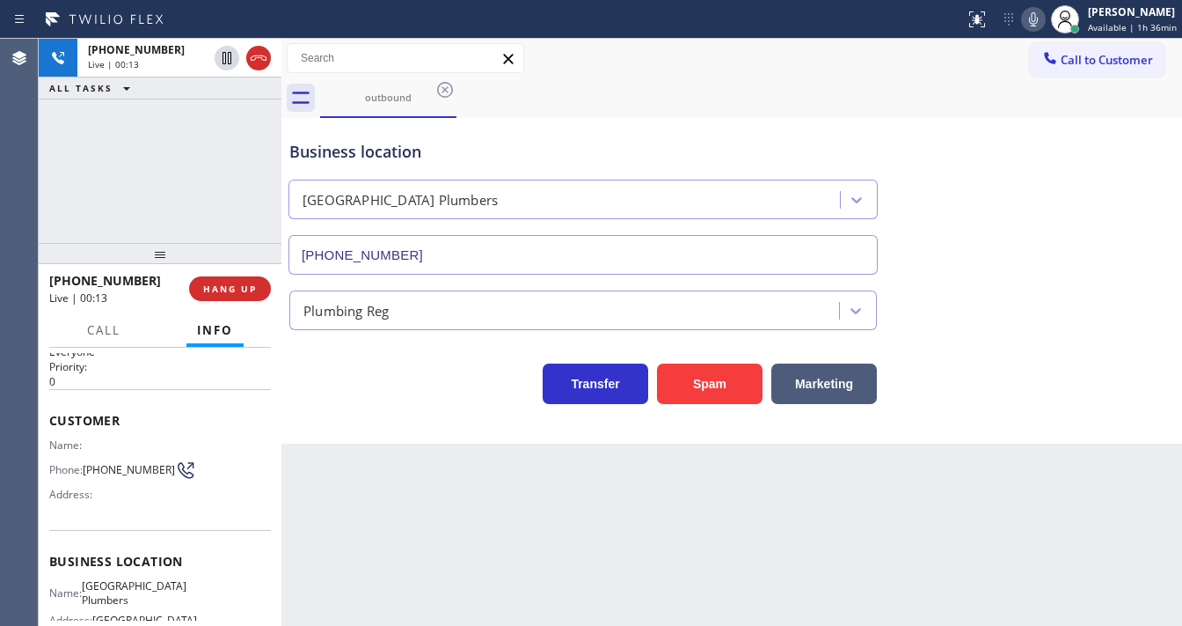
scroll to position [40, 0]
click at [208, 176] on div "+17606082591 Live | 00:16 ALL TASKS ALL TASKS ACTIVE TASKS TASKS IN WRAP UP" at bounding box center [160, 141] width 243 height 204
click at [693, 391] on button "Spam" at bounding box center [710, 383] width 106 height 40
click at [239, 278] on div "+17606082591 Live | 00:23 HANG UP" at bounding box center [160, 289] width 222 height 46
click at [240, 283] on span "HANG UP" at bounding box center [230, 288] width 54 height 12
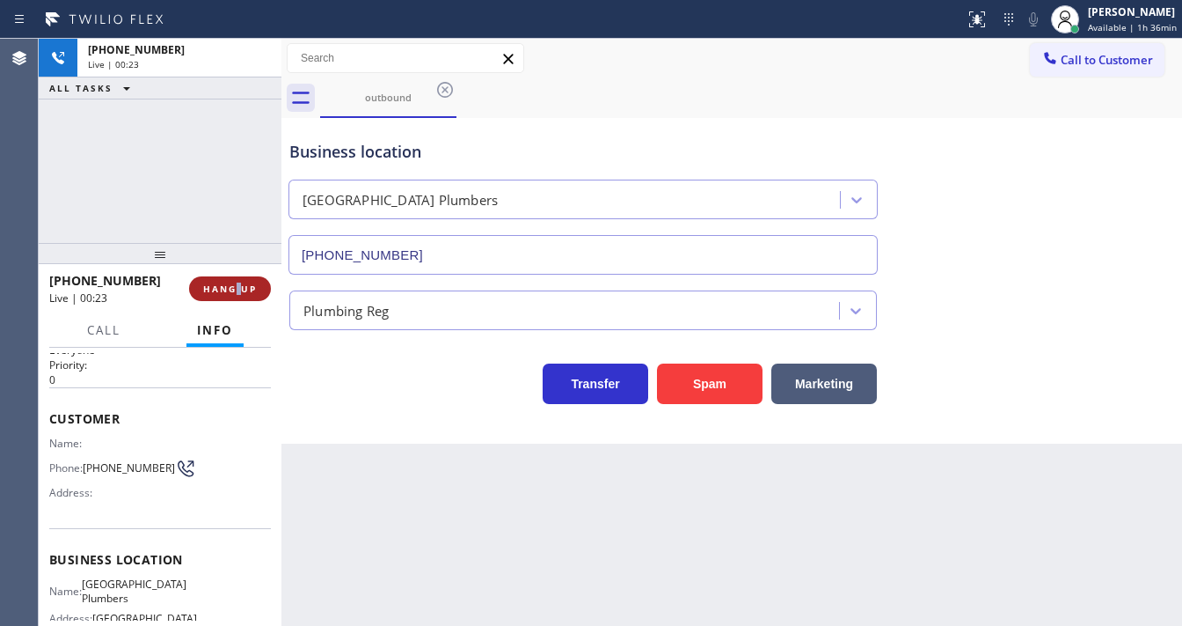
click at [240, 283] on span "HANG UP" at bounding box center [230, 288] width 54 height 12
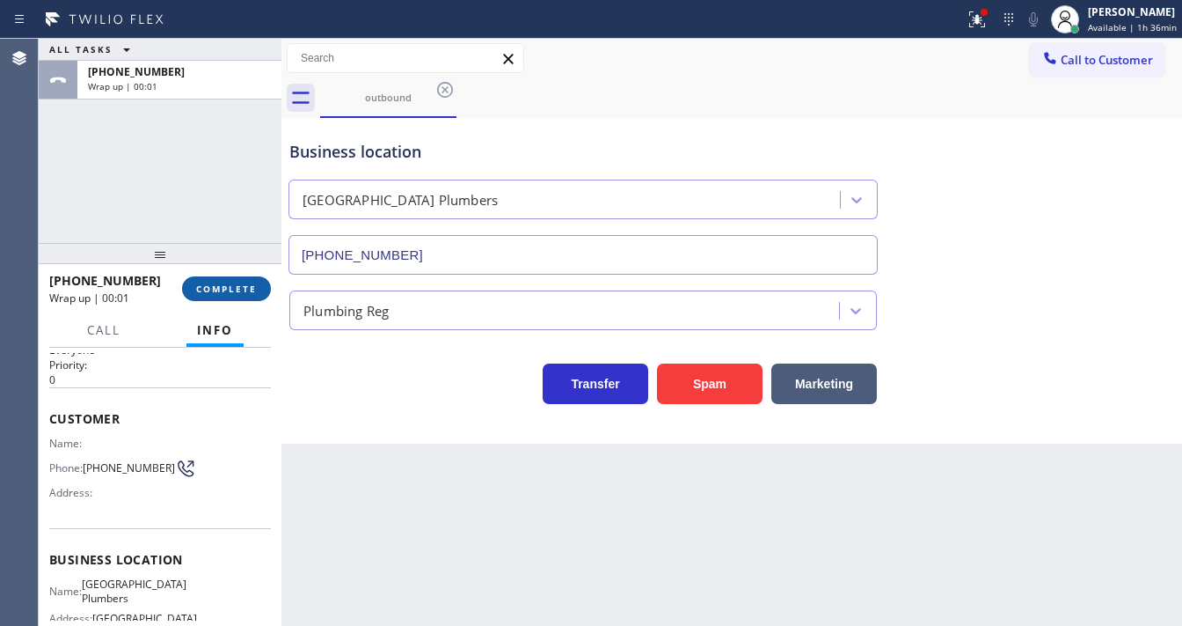
click at [240, 283] on span "COMPLETE" at bounding box center [226, 288] width 61 height 12
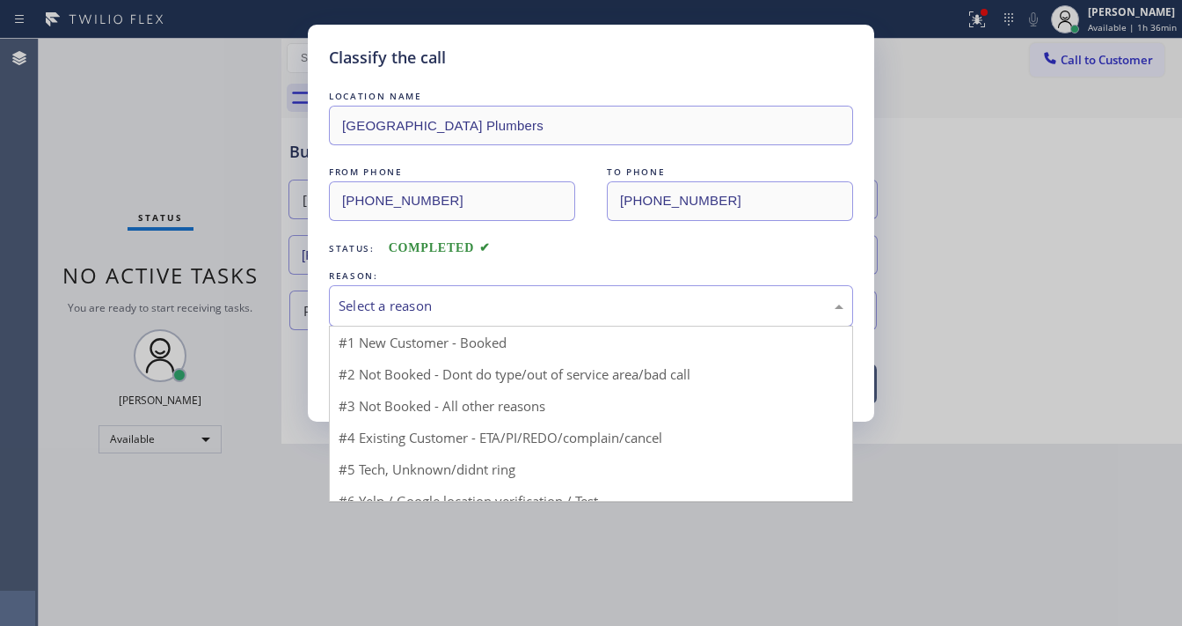
click at [393, 310] on div "Select a reason" at bounding box center [591, 306] width 505 height 20
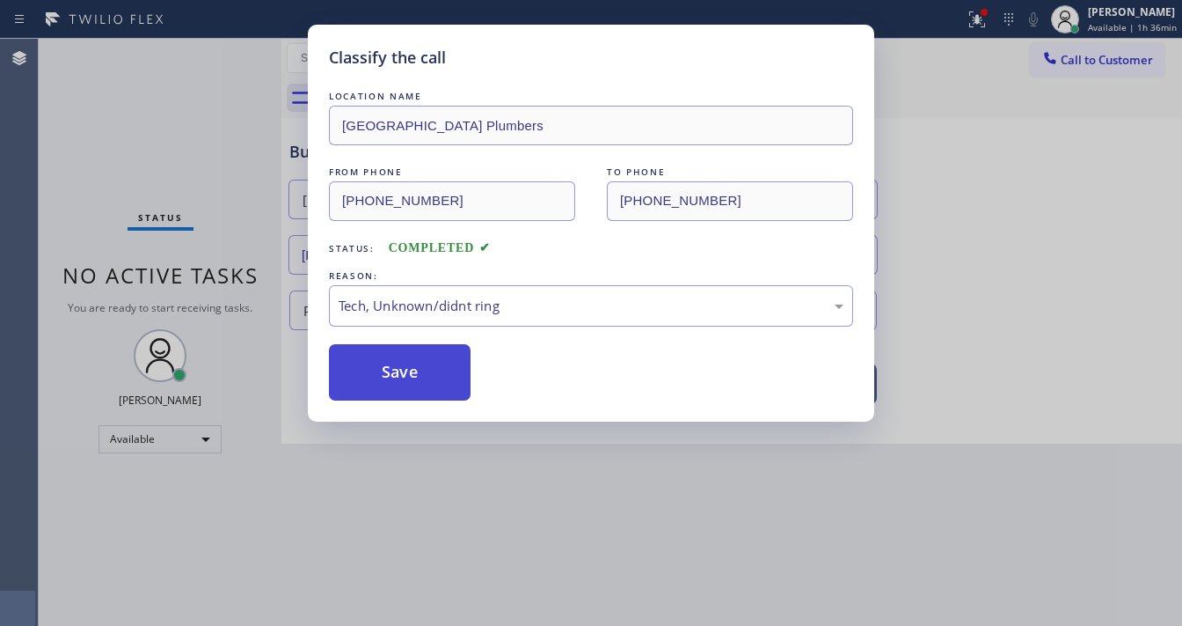
click at [392, 390] on button "Save" at bounding box center [400, 372] width 142 height 56
click at [394, 387] on button "Save" at bounding box center [400, 372] width 142 height 56
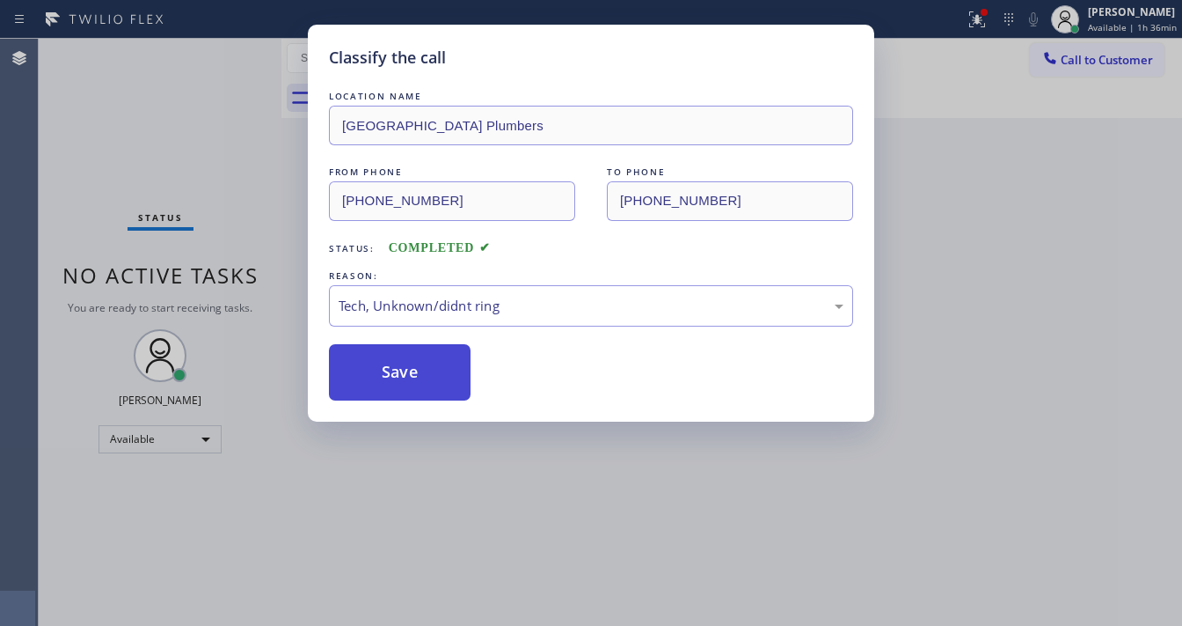
drag, startPoint x: 396, startPoint y: 382, endPoint x: 242, endPoint y: 202, distance: 236.5
click at [396, 381] on button "Save" at bounding box center [400, 372] width 142 height 56
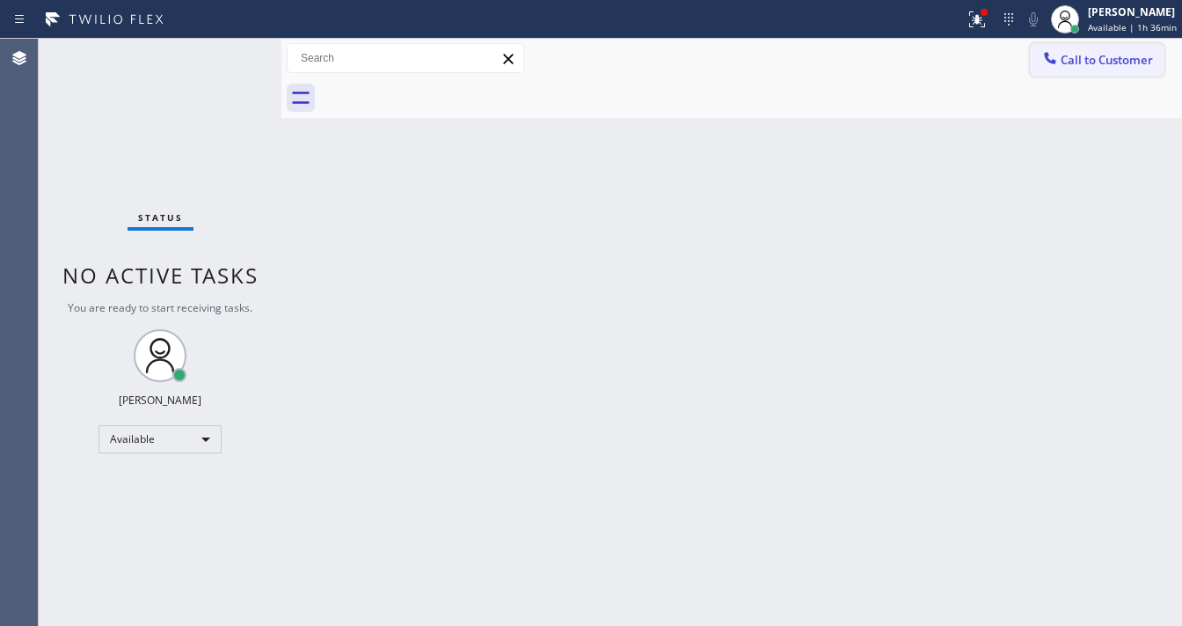
click at [1090, 60] on span "Call to Customer" at bounding box center [1107, 60] width 92 height 16
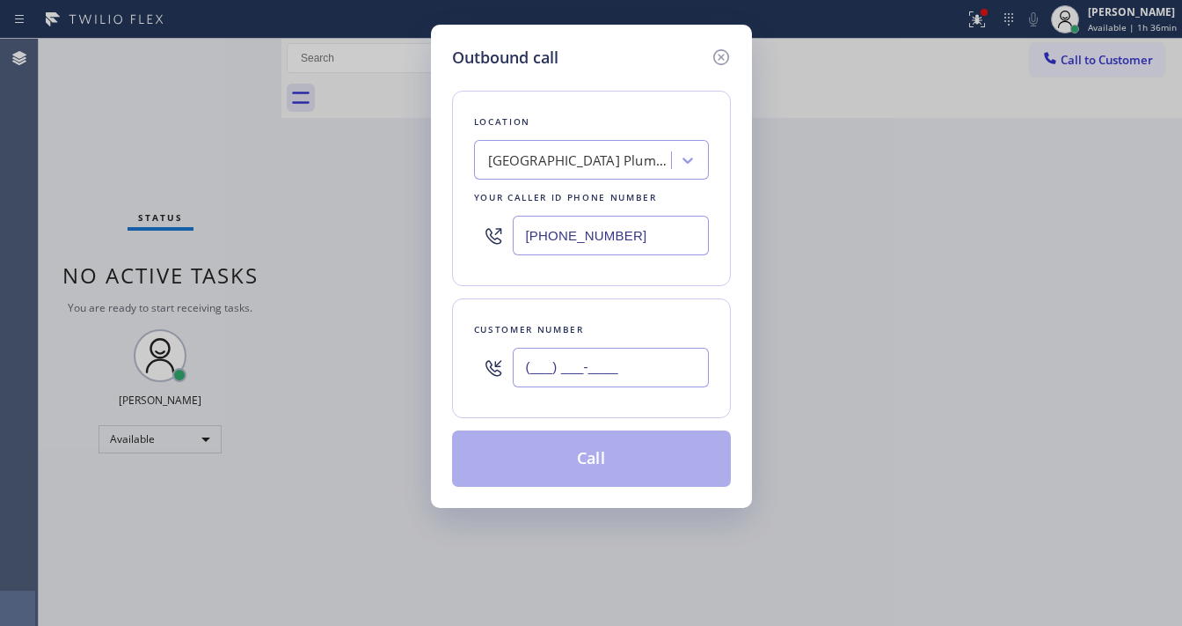
click at [597, 369] on input "(___) ___-____" at bounding box center [611, 368] width 196 height 40
paste input "602) 510-4740"
type input "(602) 510-4740"
click at [661, 234] on input "[PHONE_NUMBER]" at bounding box center [611, 236] width 196 height 40
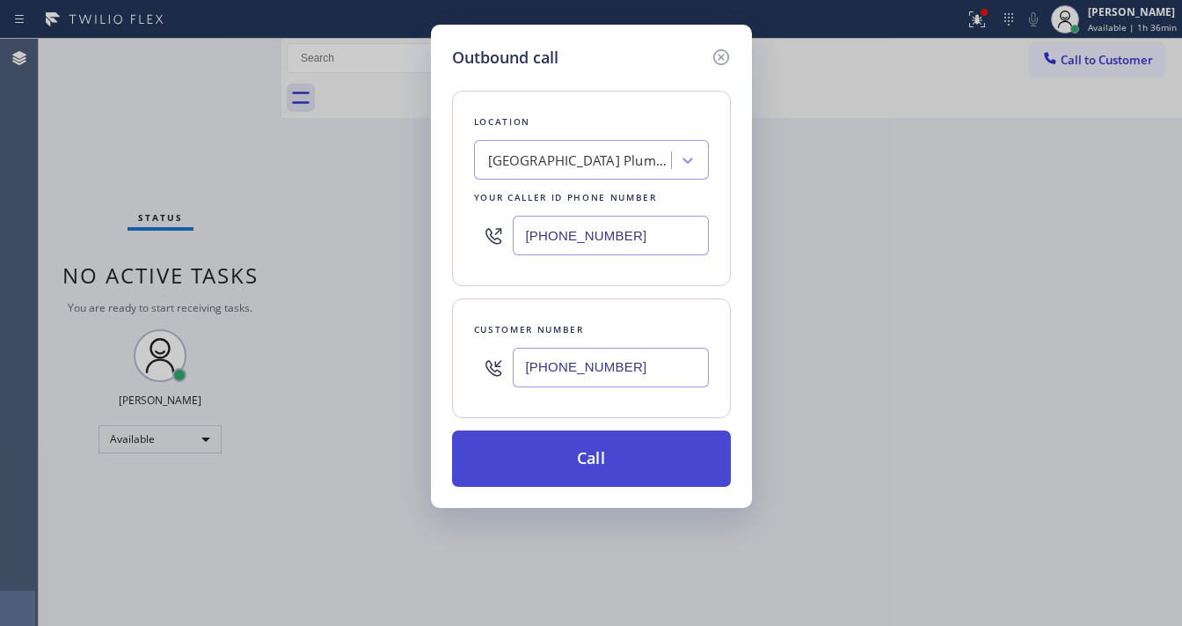
paste input "623) 292-531"
type input "(623) 292-5313"
click at [586, 456] on button "Call" at bounding box center [591, 458] width 279 height 56
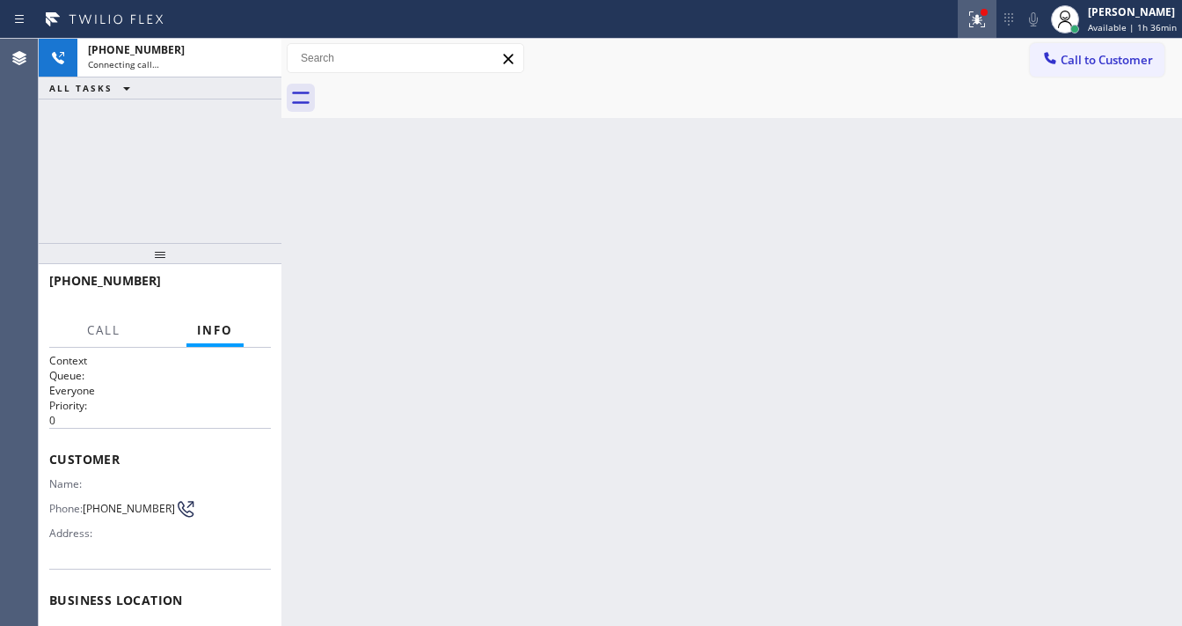
click at [980, 23] on icon at bounding box center [975, 17] width 11 height 12
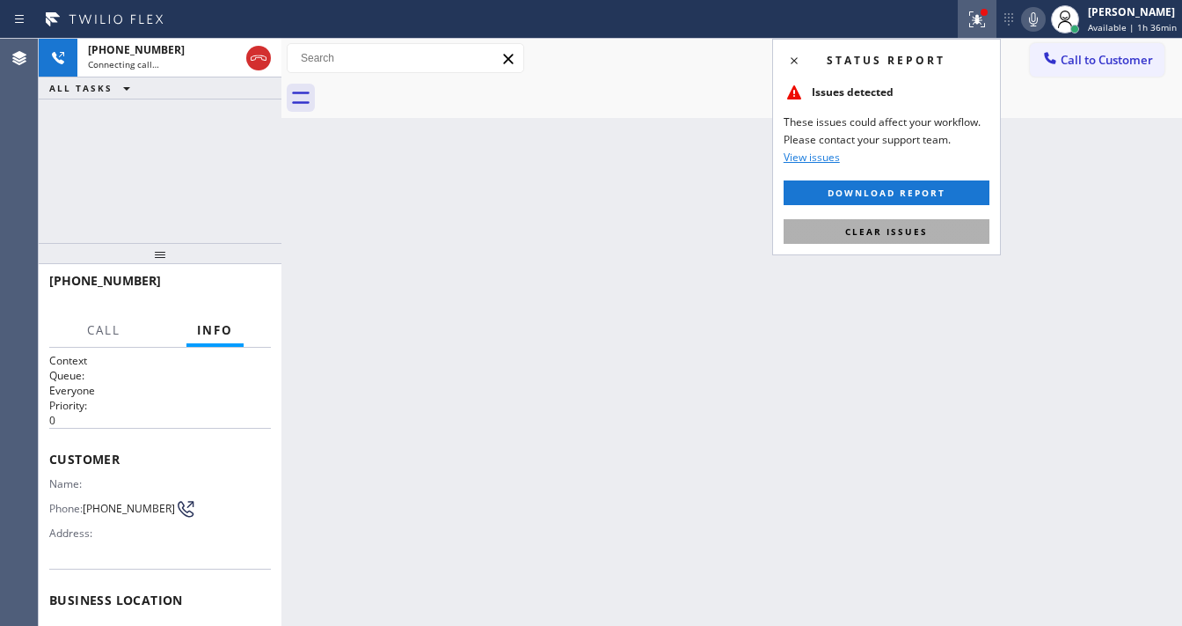
click at [911, 235] on span "Clear issues" at bounding box center [887, 231] width 83 height 12
click at [153, 224] on div "+16025104740 Connecting call… ALL TASKS ALL TASKS ACTIVE TASKS TASKS IN WRAP UP" at bounding box center [160, 141] width 243 height 204
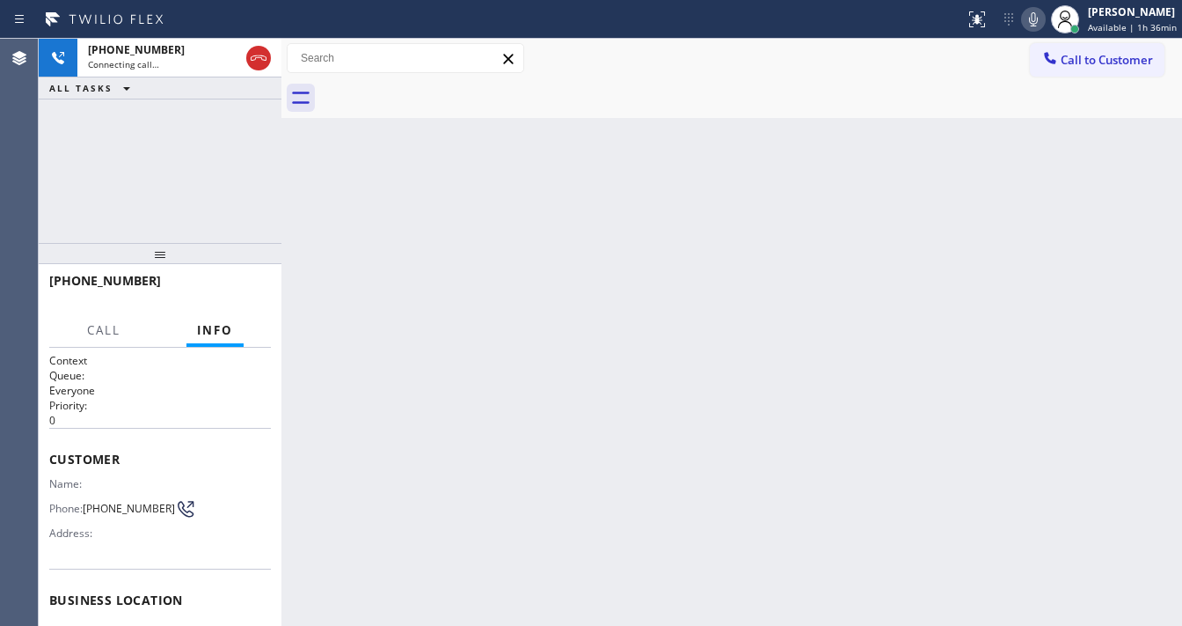
drag, startPoint x: 173, startPoint y: 155, endPoint x: 216, endPoint y: 11, distance: 150.3
click at [172, 150] on div "+16025104740 Connecting call… ALL TASKS ALL TASKS ACTIVE TASKS TASKS IN WRAP UP" at bounding box center [160, 141] width 243 height 204
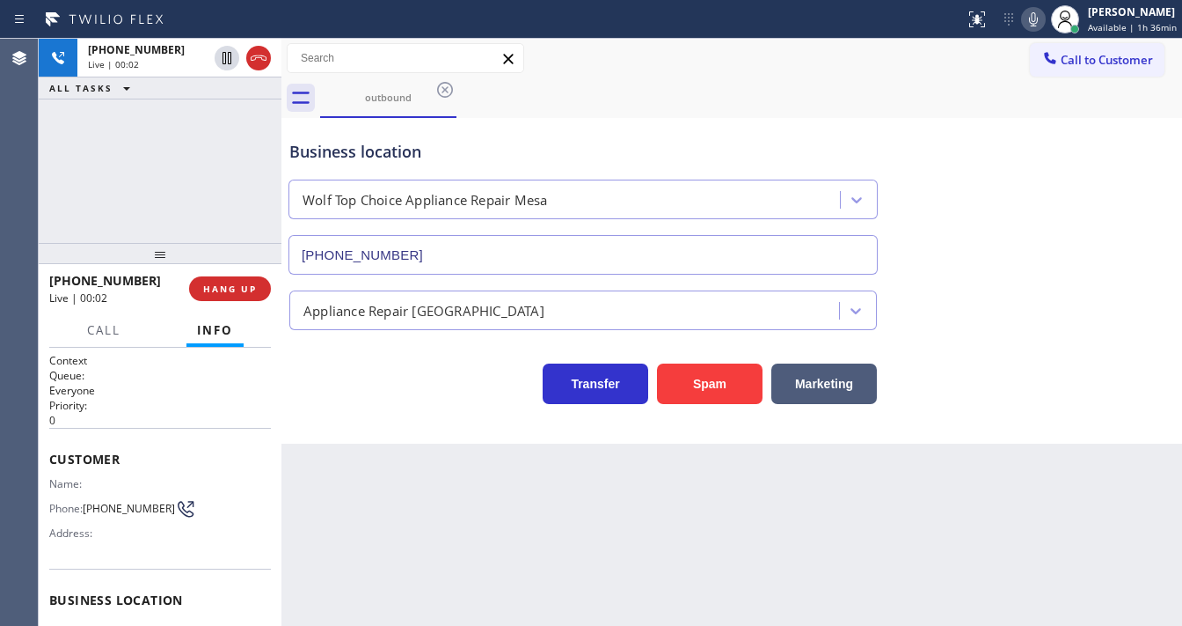
type input "(623) 292-5313"
click at [482, 589] on div "Back to Dashboard Change Sender ID Customers Technicians Select a contact Outbo…" at bounding box center [732, 332] width 901 height 587
click at [42, 201] on div "+16025104740 Live | 00:14 ALL TASKS ALL TASKS ACTIVE TASKS TASKS IN WRAP UP" at bounding box center [160, 141] width 243 height 204
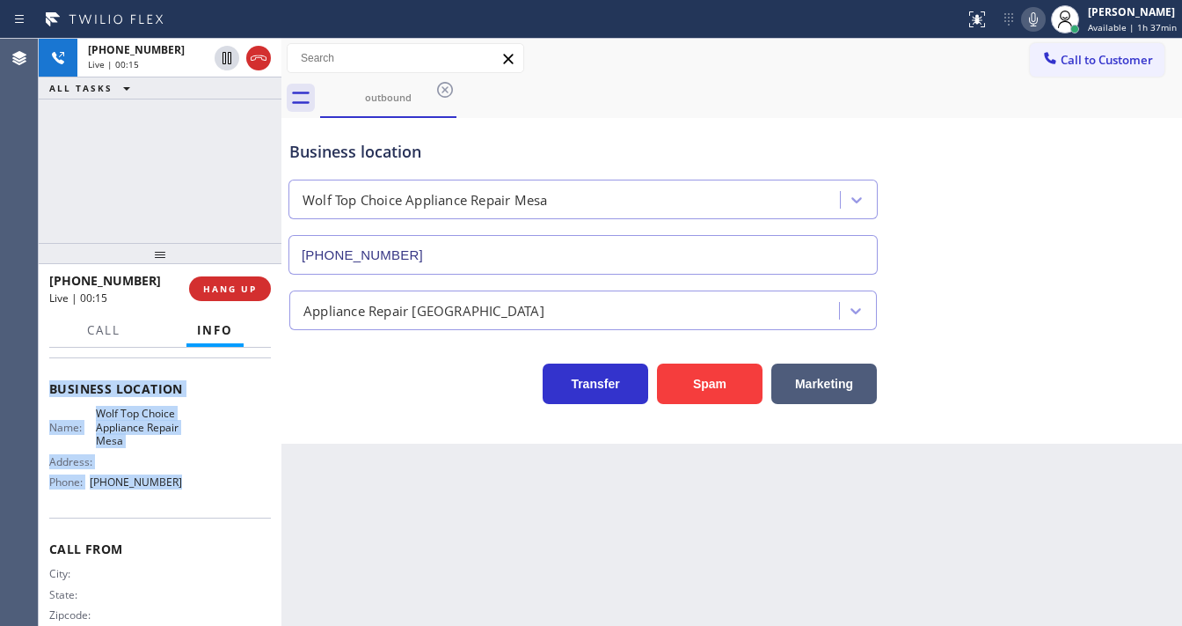
drag, startPoint x: 95, startPoint y: 476, endPoint x: 129, endPoint y: 208, distance: 270.5
click at [186, 491] on div "Context Queue: Everyone Priority: 0 Customer Name: Phone: (602) 510-4740 Addres…" at bounding box center [160, 487] width 243 height 278
copy div "Customer Name: Phone: (602) 510-4740 Address: Business location Name: Wolf Top …"
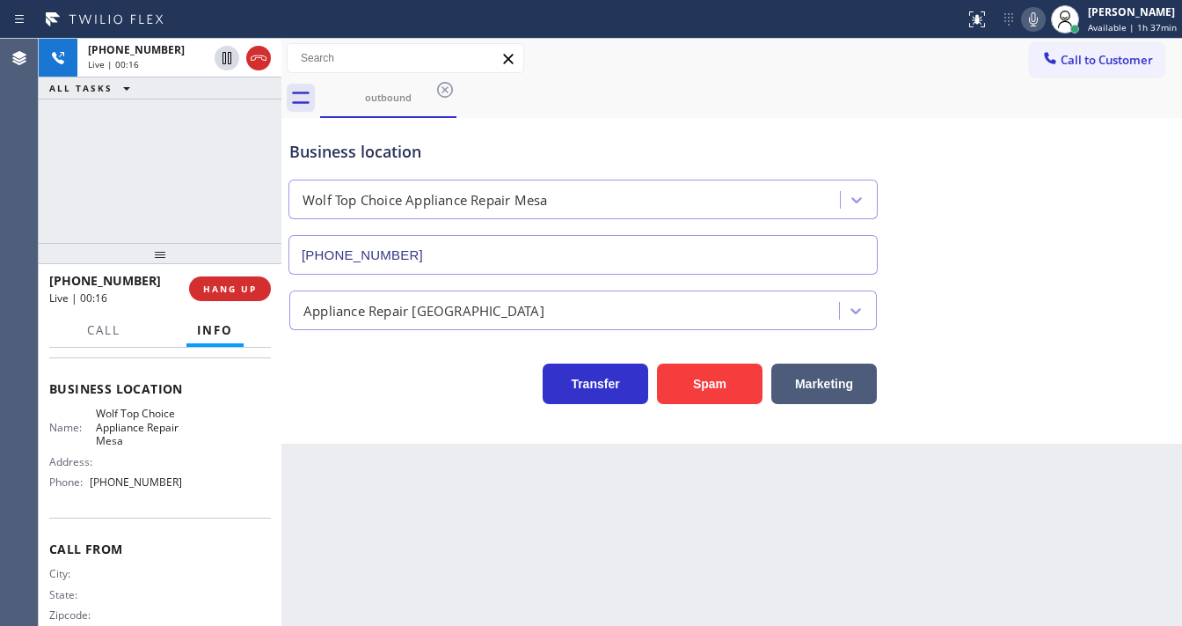
click at [135, 184] on div "+16025104740 Live | 00:16 ALL TASKS ALL TASKS ACTIVE TASKS TASKS IN WRAP UP" at bounding box center [160, 141] width 243 height 204
click at [176, 186] on div "+16025104740 Live | 00:46 ALL TASKS ALL TASKS ACTIVE TASKS TASKS IN WRAP UP (81…" at bounding box center [160, 141] width 243 height 204
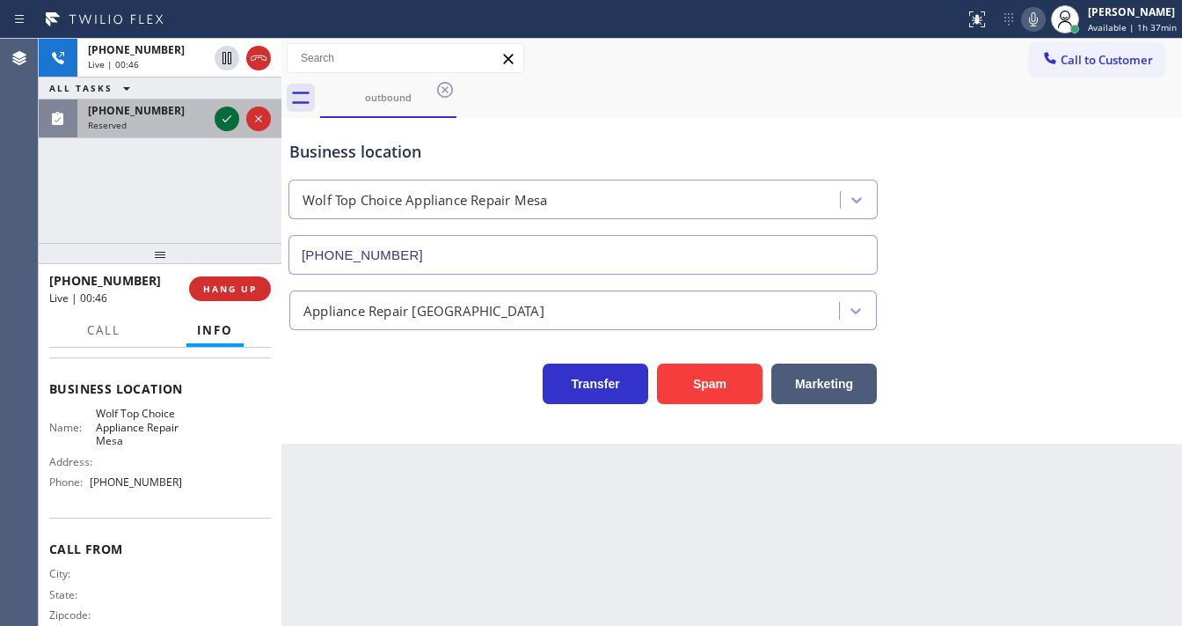
click at [223, 123] on icon at bounding box center [226, 118] width 21 height 21
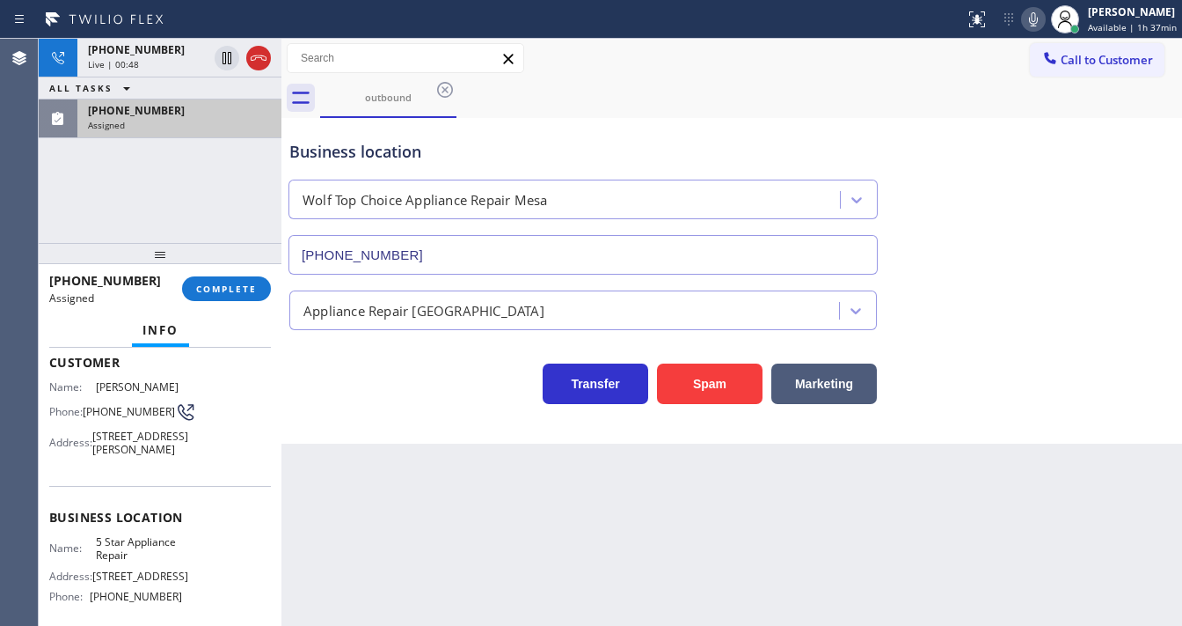
scroll to position [84, 0]
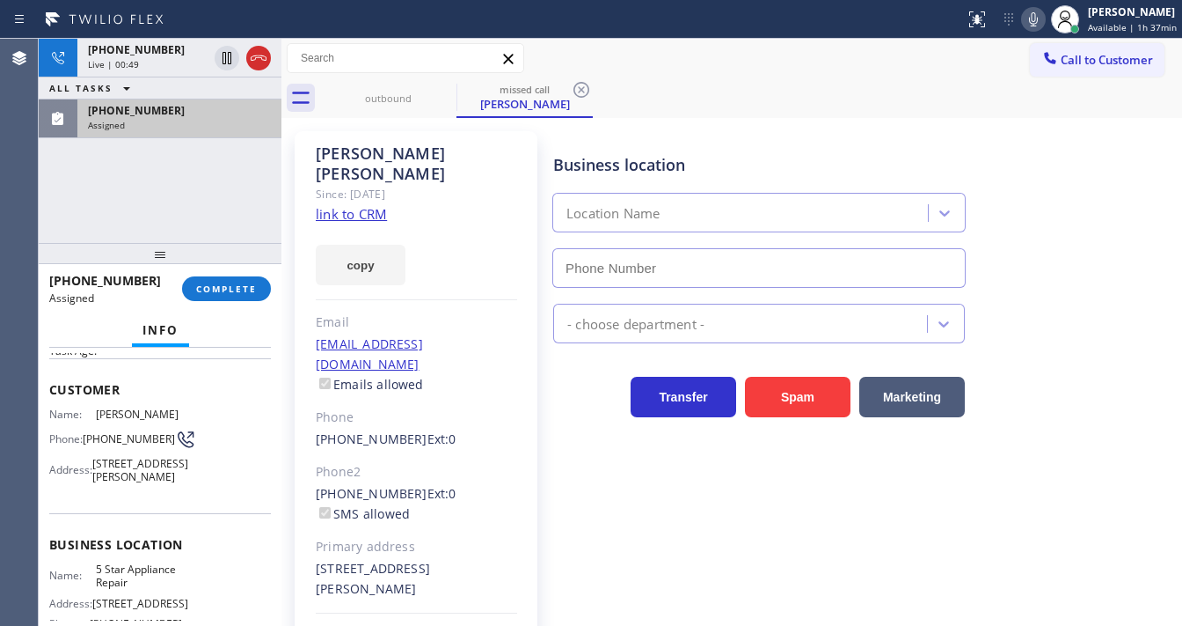
type input "[PHONE_NUMBER]"
click at [333, 205] on link "link to CRM" at bounding box center [351, 214] width 71 height 18
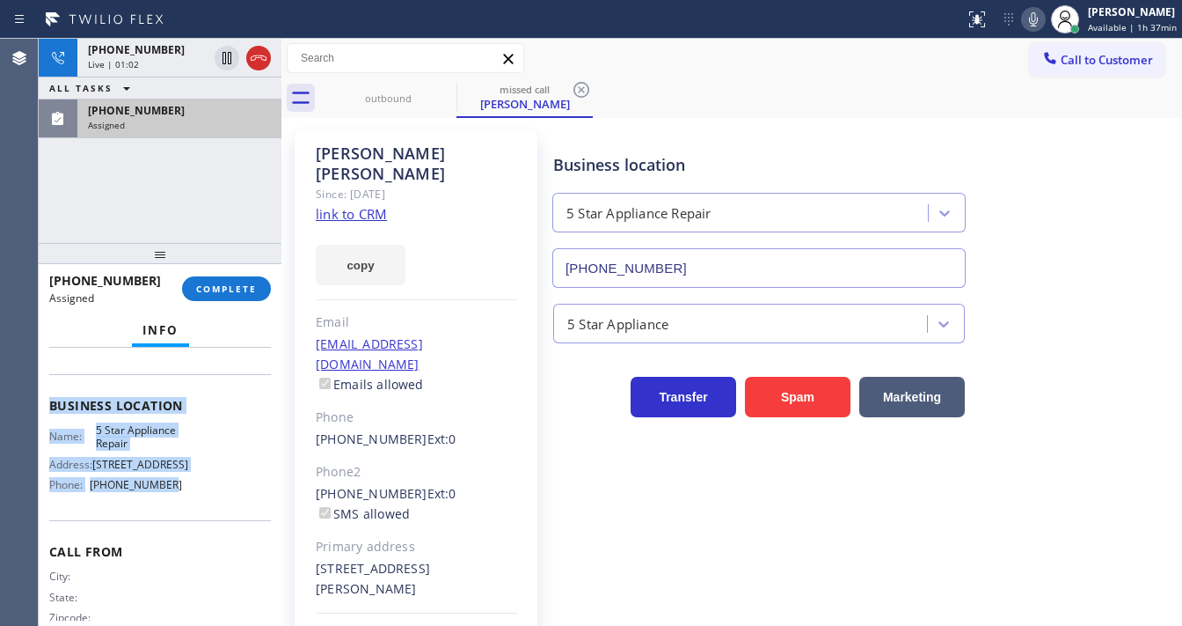
scroll to position [285, 0]
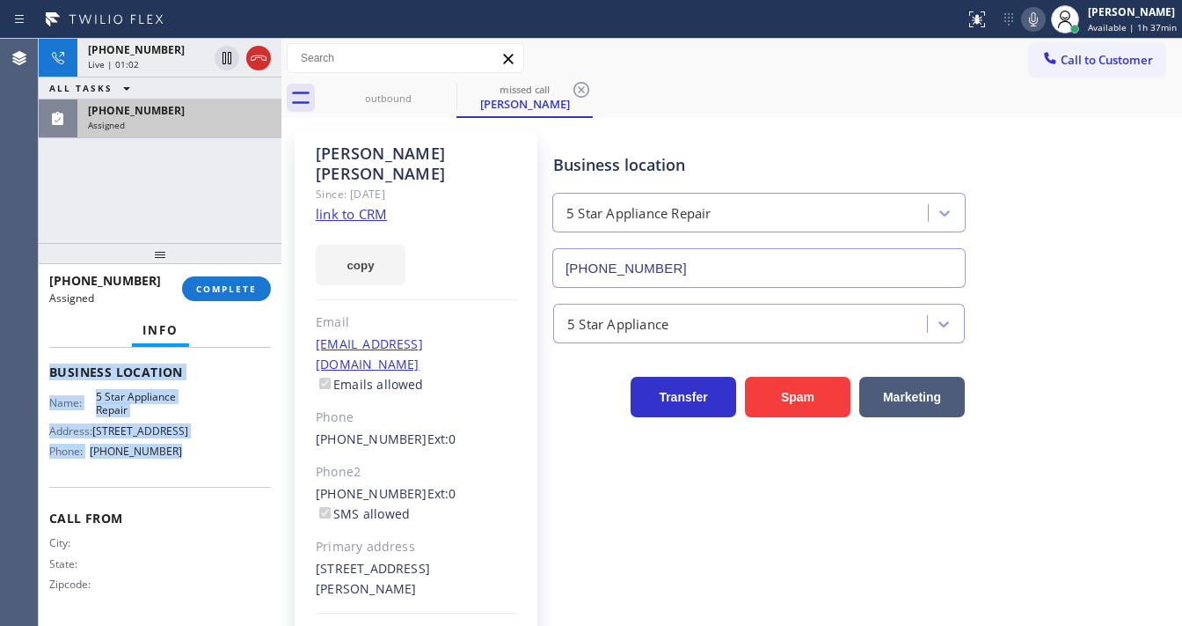
drag, startPoint x: 72, startPoint y: 417, endPoint x: 194, endPoint y: 477, distance: 135.4
click at [194, 477] on div "Context Queue: 5 Star Appliance Priority: 0 Task Age: Customer Name: Lee Dawson…" at bounding box center [160, 358] width 222 height 524
copy div "Customer Name: Lee Dawson Phone: (818) 216-4144 Address: 9514 Kessler Ave, Chat…"
click at [215, 289] on span "COMPLETE" at bounding box center [226, 288] width 61 height 12
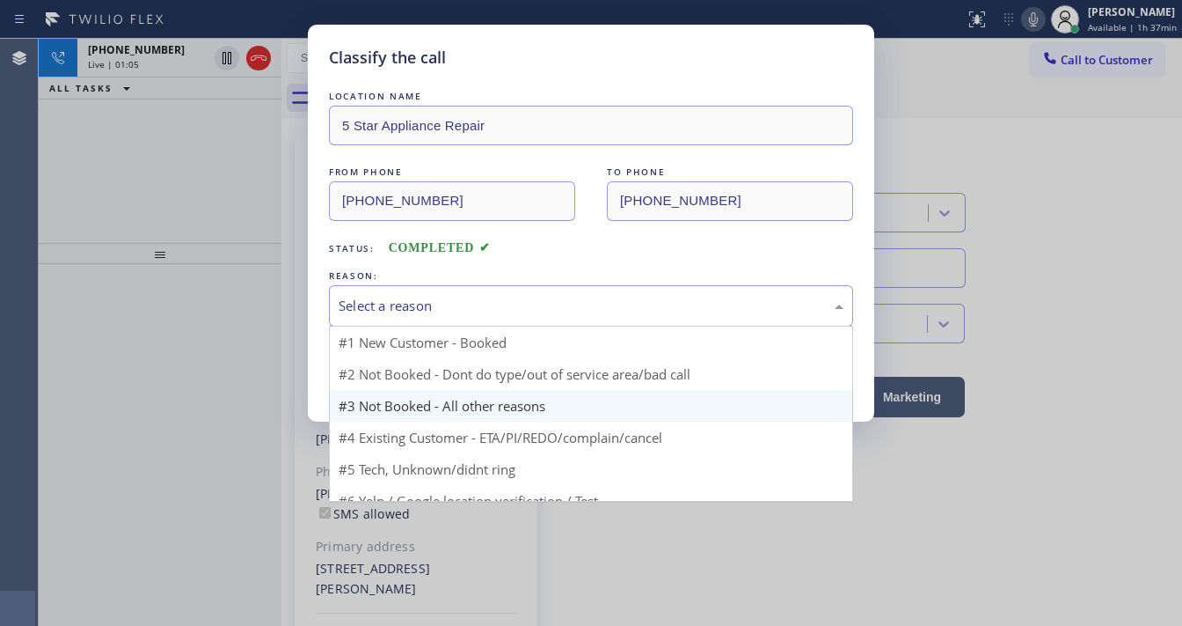
click at [438, 313] on div "Select a reason" at bounding box center [591, 306] width 505 height 20
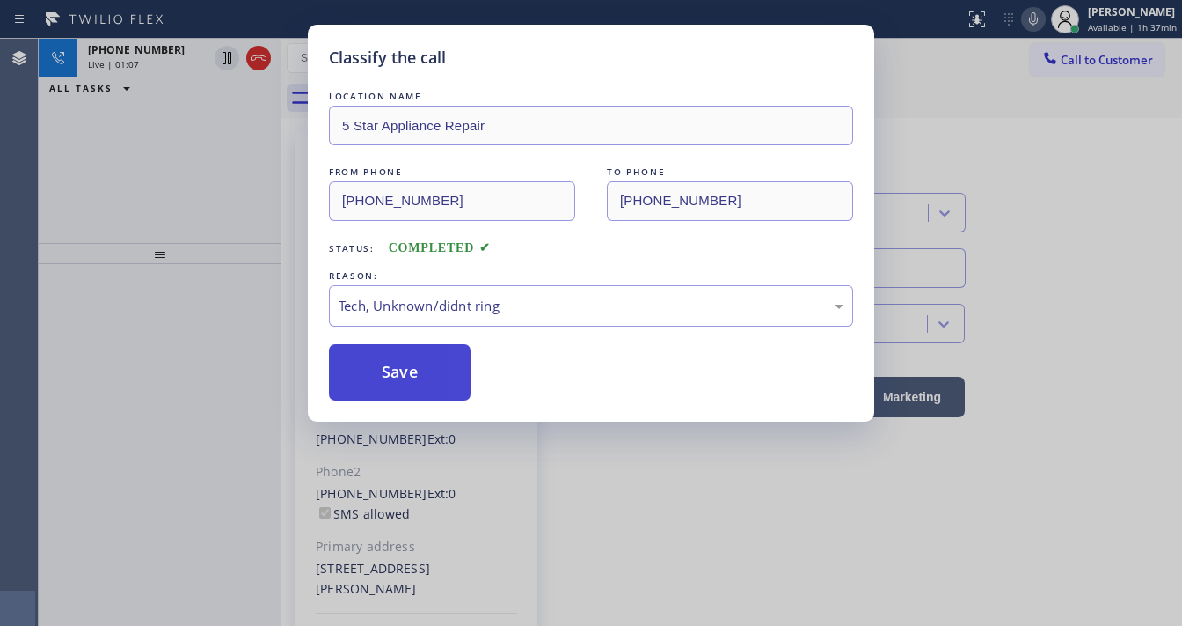
click at [407, 382] on button "Save" at bounding box center [400, 372] width 142 height 56
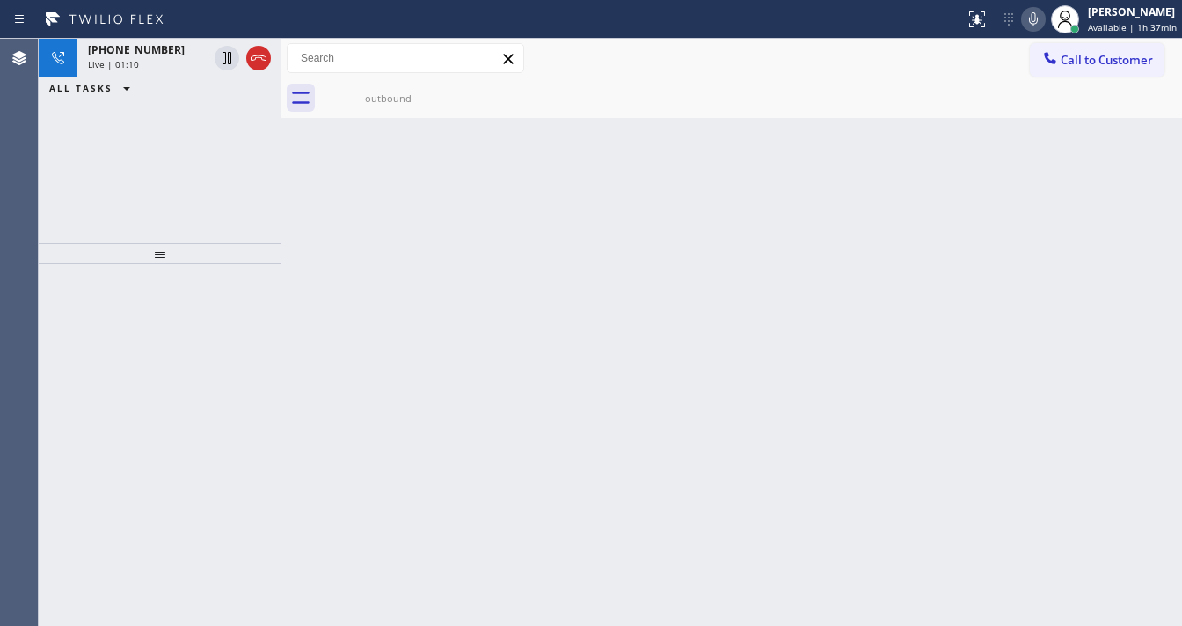
click at [126, 177] on div "+16025104740 Live | 01:10 ALL TASKS ALL TASKS ACTIVE TASKS TASKS IN WRAP UP" at bounding box center [160, 141] width 243 height 204
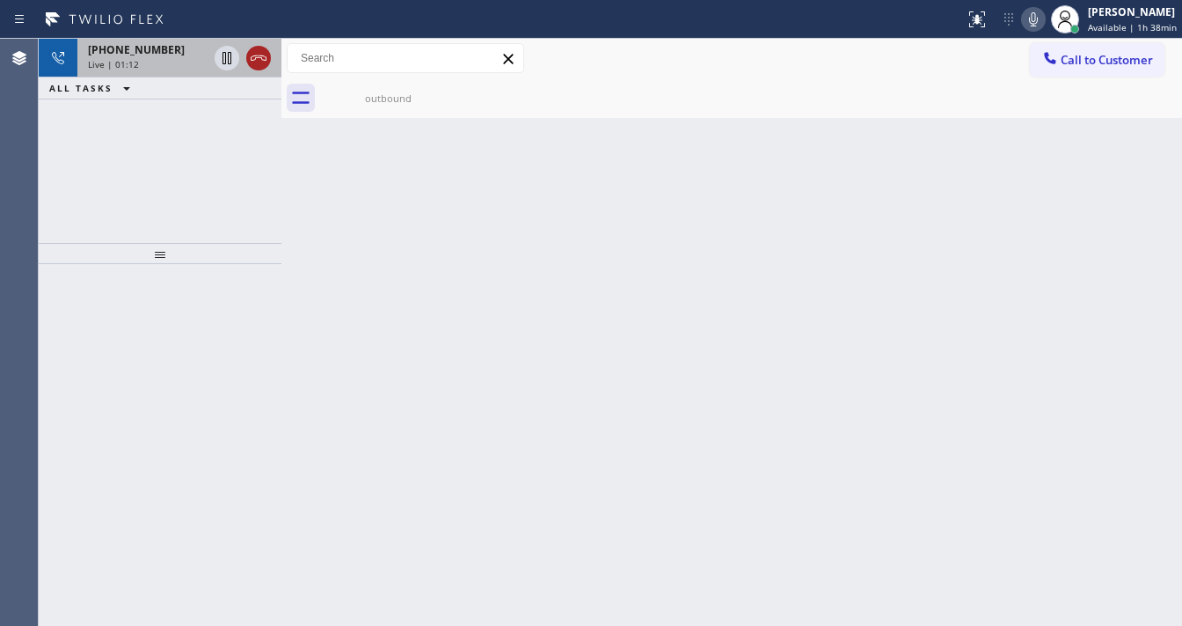
click at [258, 59] on icon at bounding box center [258, 58] width 21 height 21
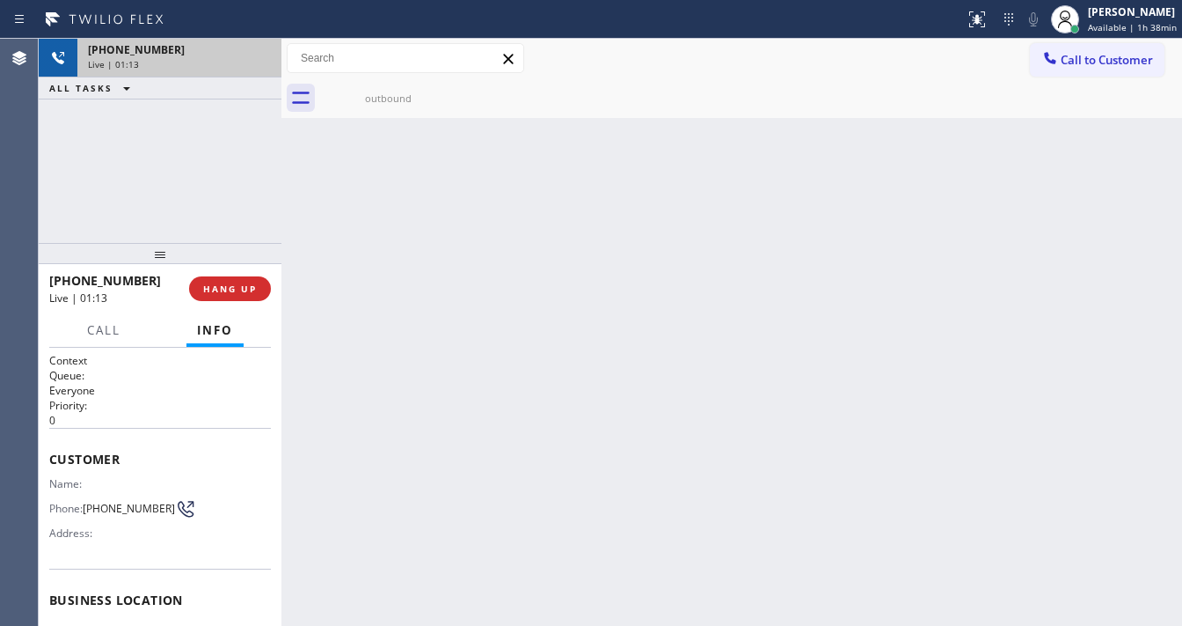
click at [1100, 63] on span "Call to Customer" at bounding box center [1107, 60] width 92 height 16
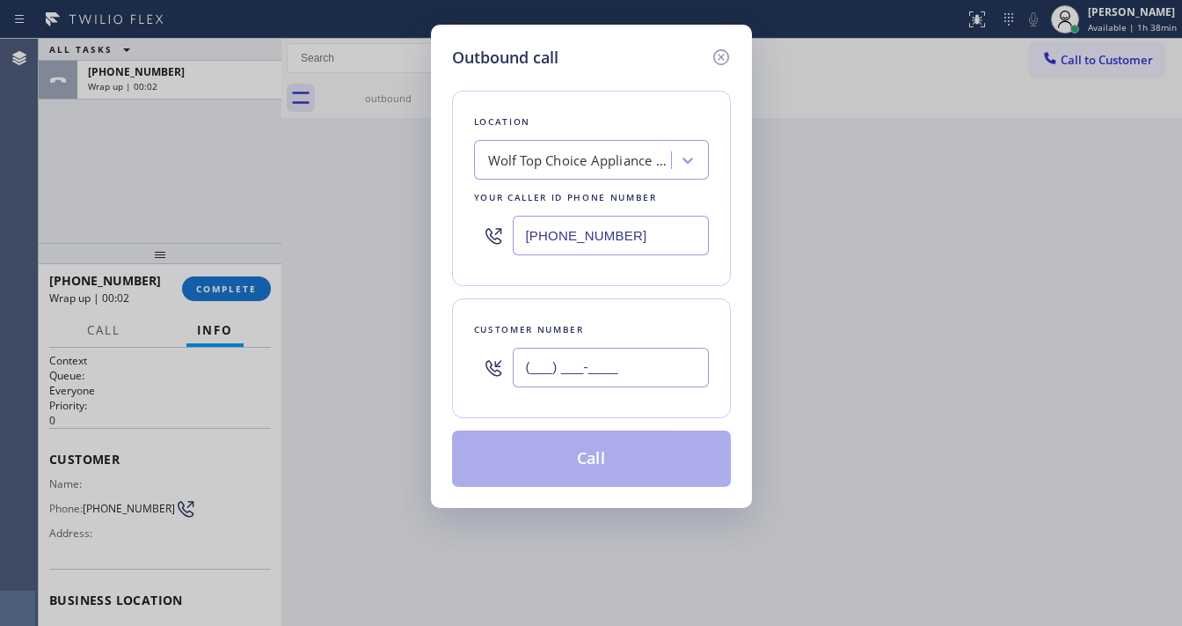
click at [570, 370] on input "(___) ___-____" at bounding box center [611, 368] width 196 height 40
paste input "818) 216-4144"
type input "(818) 216-4144"
click at [637, 245] on input "(623) 292-5313" at bounding box center [611, 236] width 196 height 40
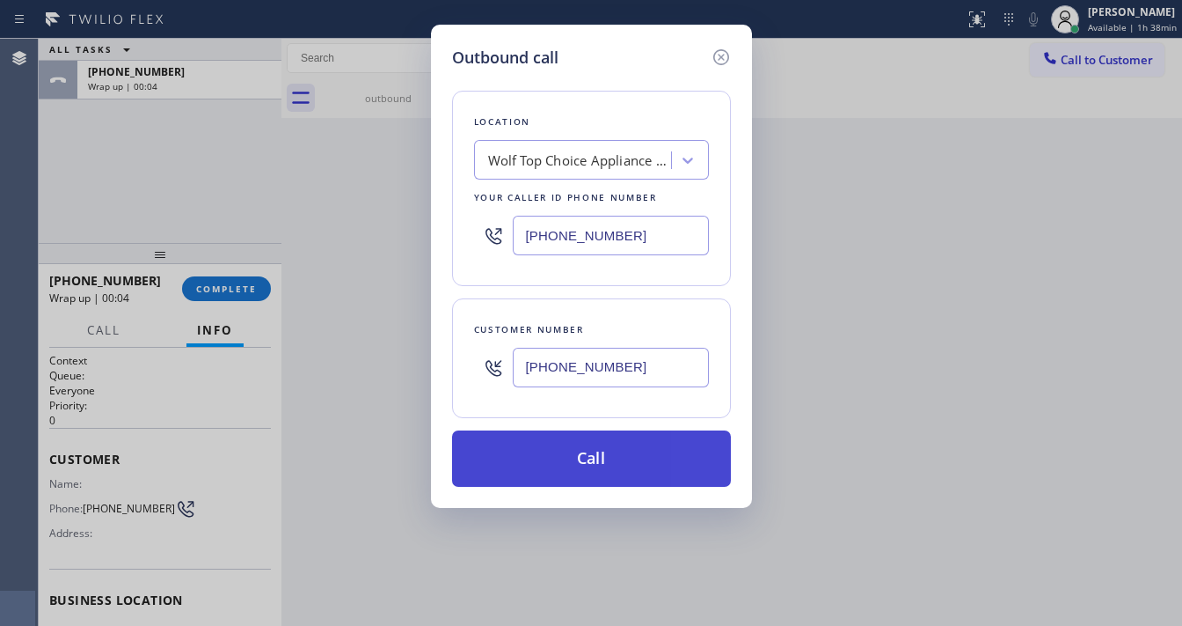
paste input "855) 731-4952"
type input "[PHONE_NUMBER]"
click at [570, 468] on button "Call" at bounding box center [591, 458] width 279 height 56
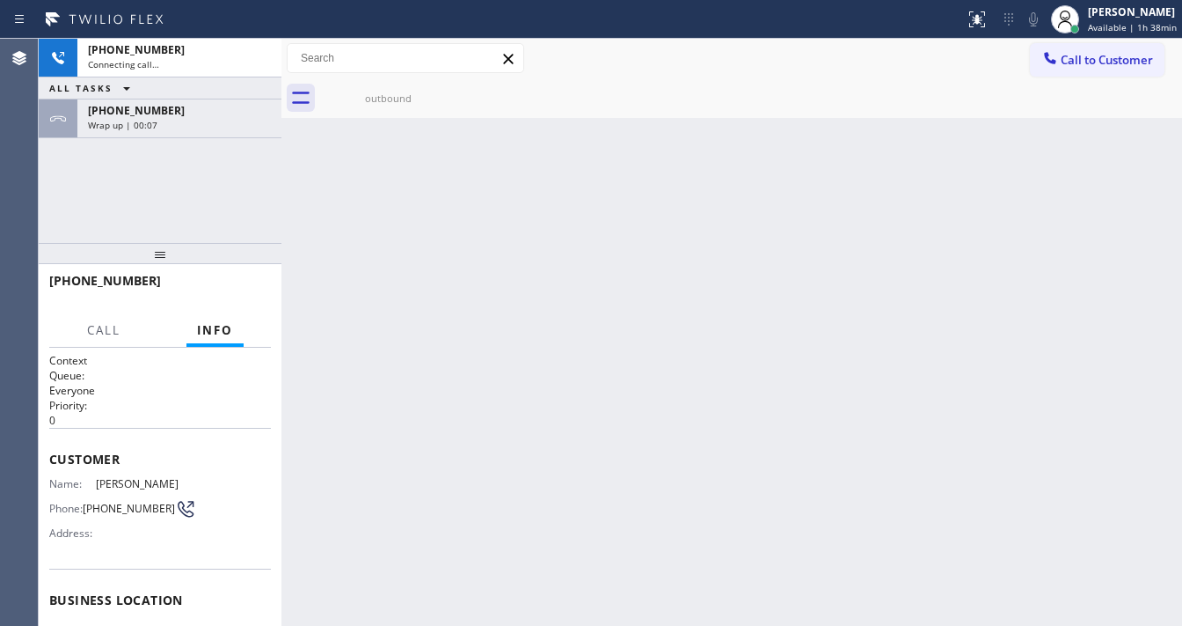
click at [201, 222] on div "+18182164144 Connecting call… ALL TASKS ALL TASKS ACTIVE TASKS TASKS IN WRAP UP…" at bounding box center [160, 141] width 243 height 204
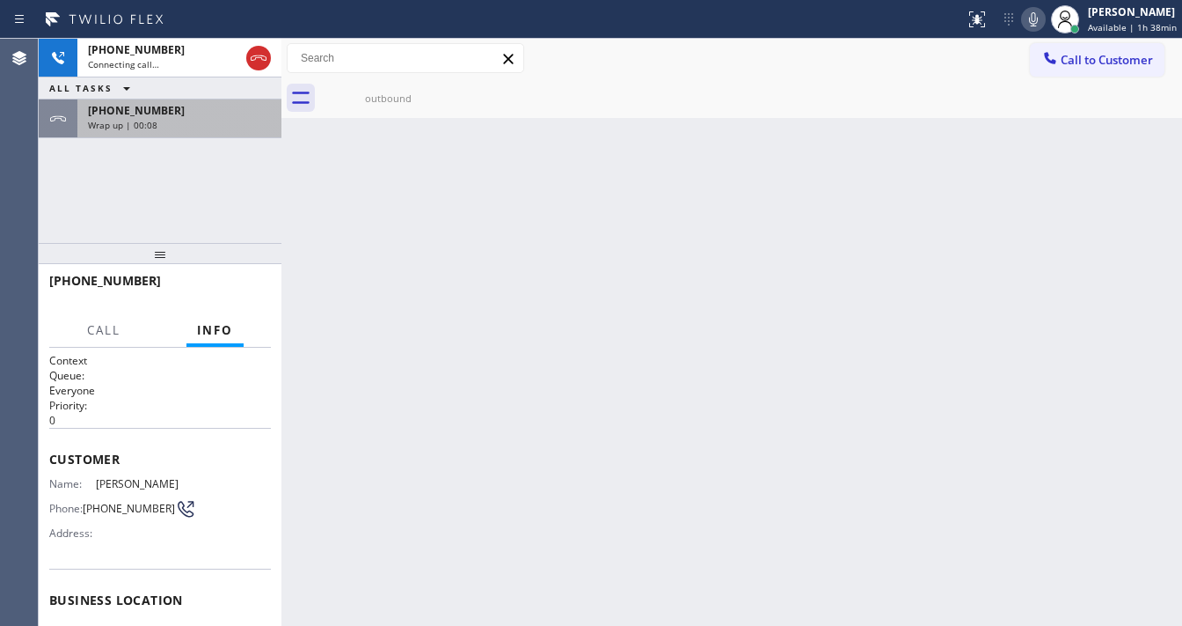
click at [197, 126] on div "Wrap up | 00:08" at bounding box center [179, 125] width 183 height 12
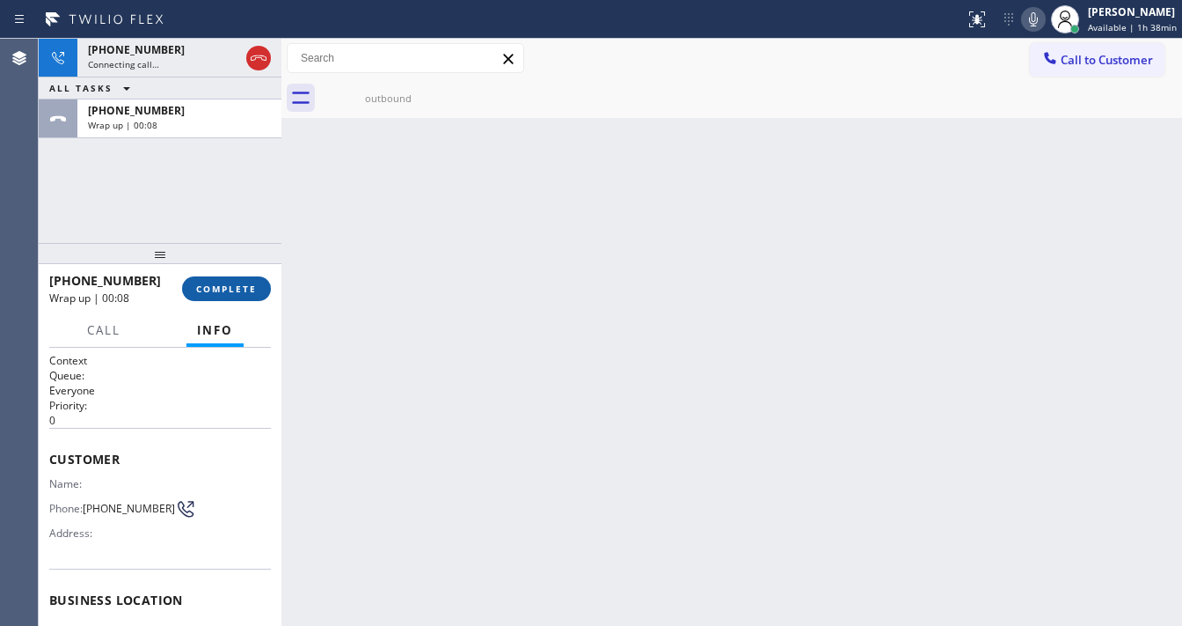
click at [235, 295] on button "COMPLETE" at bounding box center [226, 288] width 89 height 25
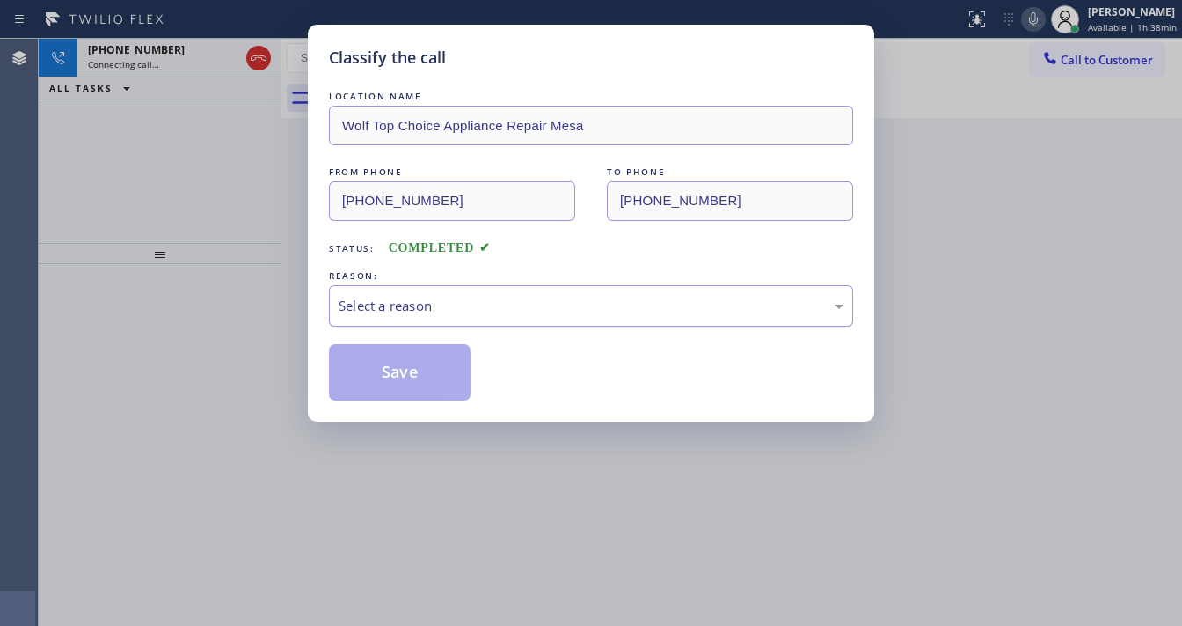
click at [415, 304] on div "Select a reason" at bounding box center [591, 306] width 505 height 20
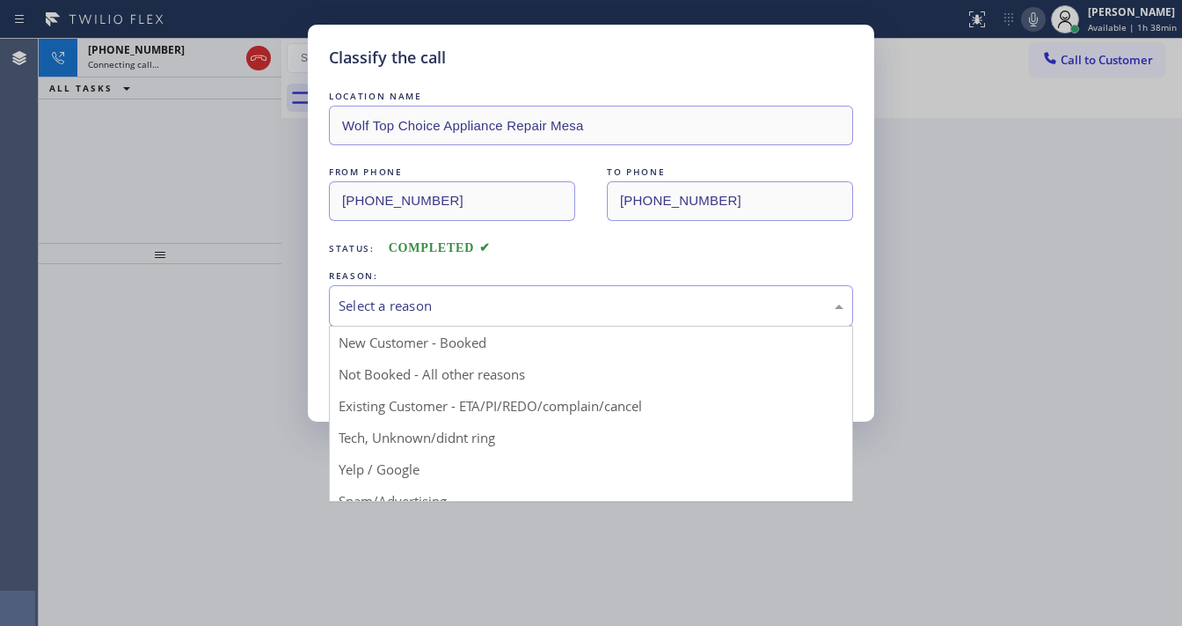
click at [404, 362] on button "Save" at bounding box center [400, 372] width 142 height 56
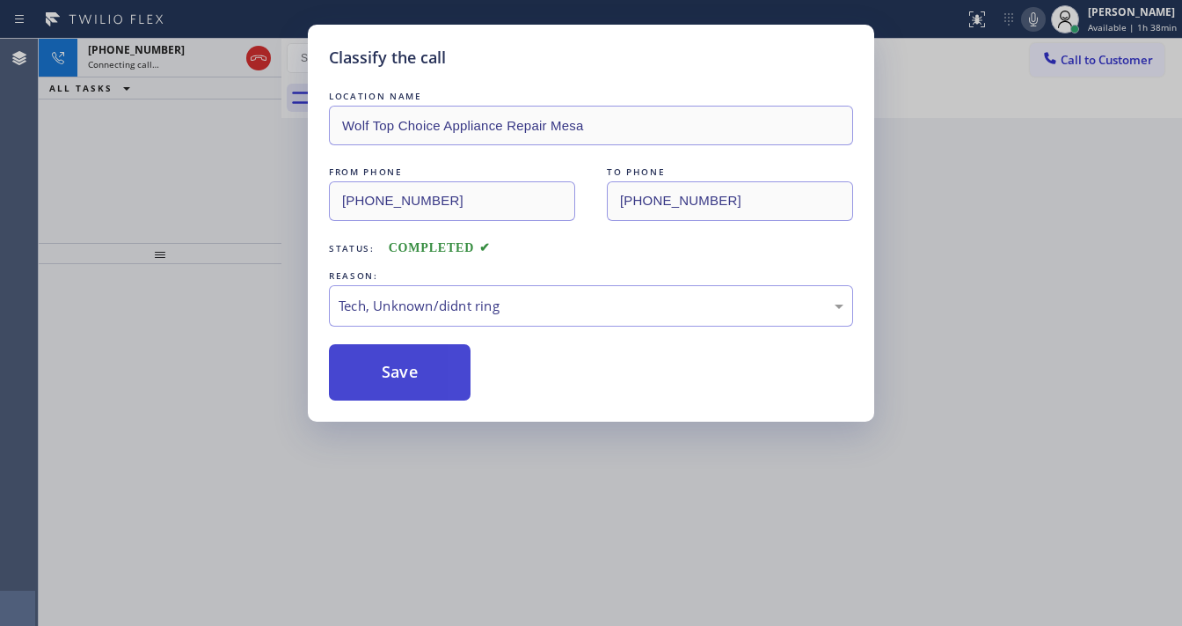
click at [404, 362] on button "Save" at bounding box center [400, 372] width 142 height 56
click at [168, 180] on div "Classify the call LOCATION NAME Wolf Top Choice Appliance Repair Mesa FROM PHON…" at bounding box center [591, 313] width 1182 height 626
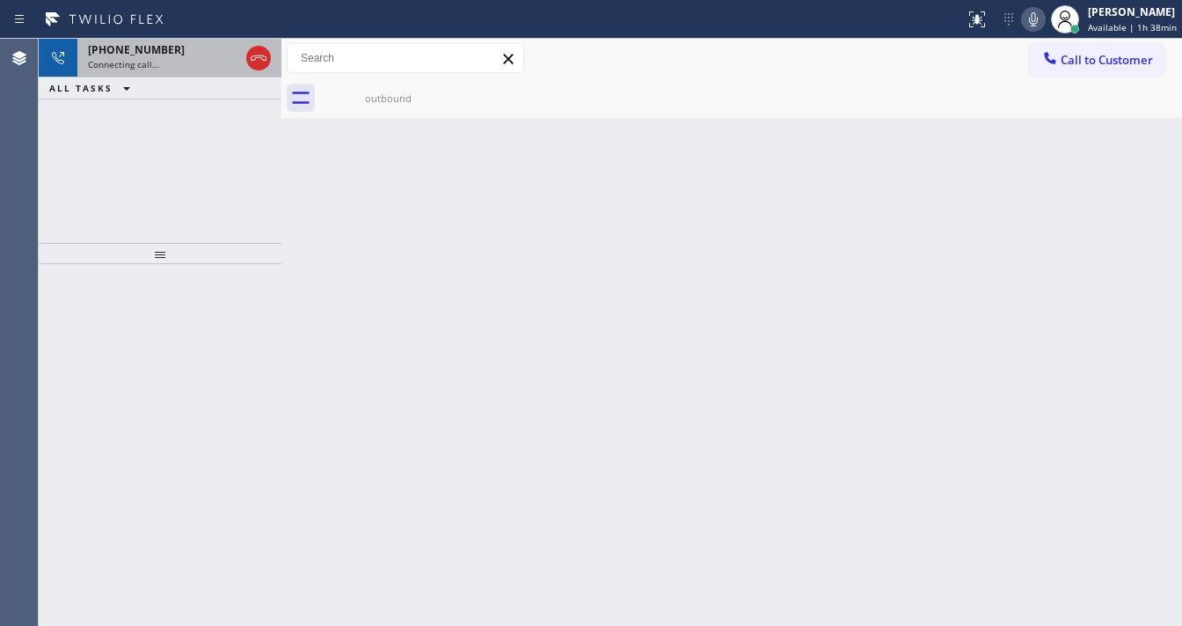
click at [165, 65] on div "Connecting call…" at bounding box center [163, 64] width 151 height 12
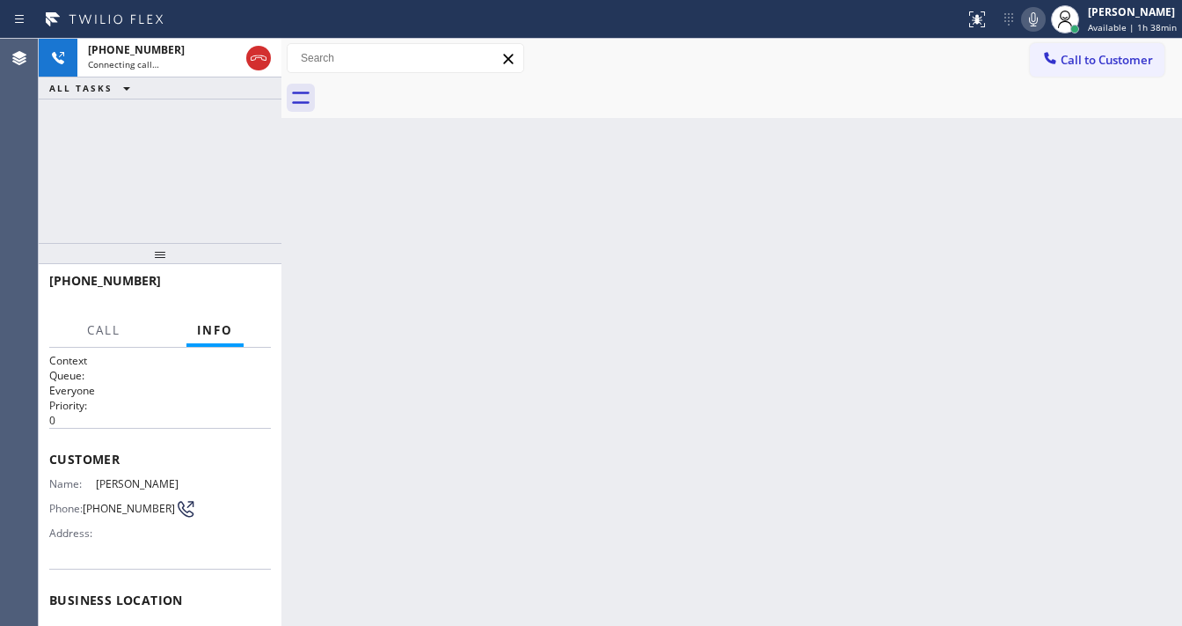
click at [369, 96] on div at bounding box center [751, 98] width 862 height 40
click at [151, 168] on div "+18182164144 Connecting call… ALL TASKS ALL TASKS ACTIVE TASKS TASKS IN WRAP UP" at bounding box center [160, 141] width 243 height 204
click at [165, 165] on div "+18182164144 Live | 00:02 ALL TASKS ALL TASKS ACTIVE TASKS TASKS IN WRAP UP" at bounding box center [160, 141] width 243 height 204
click at [151, 204] on div "+18182164144 Live | 00:04 ALL TASKS ALL TASKS ACTIVE TASKS TASKS IN WRAP UP" at bounding box center [160, 141] width 243 height 204
click at [226, 289] on span "HANG UP" at bounding box center [230, 288] width 54 height 12
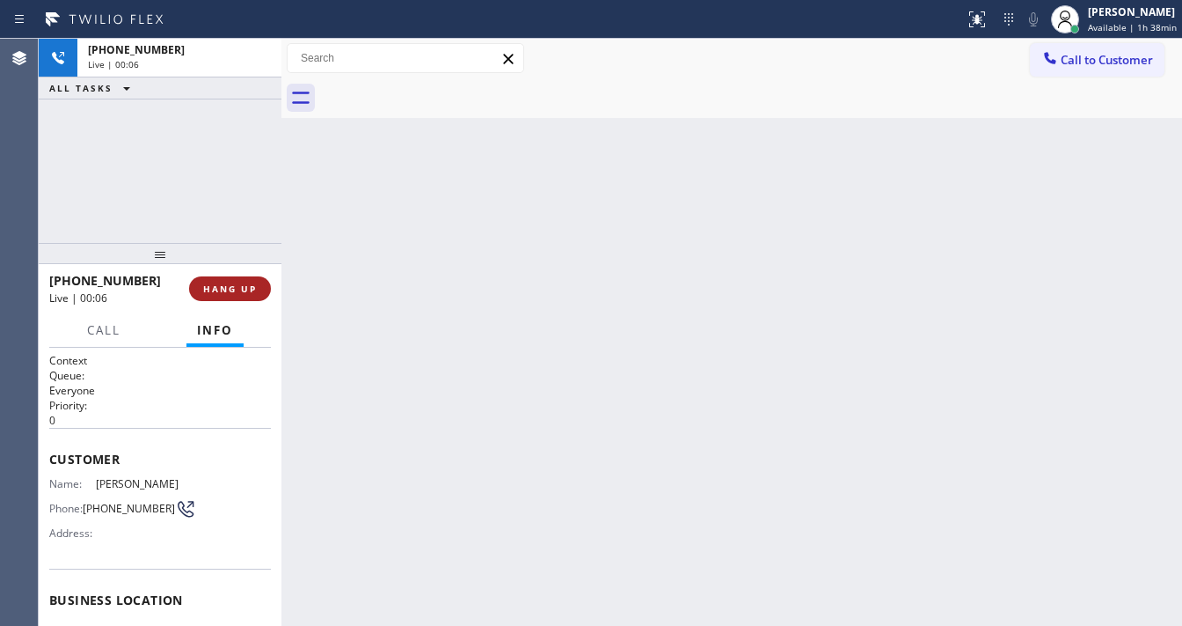
click at [232, 290] on span "HANG UP" at bounding box center [230, 288] width 54 height 12
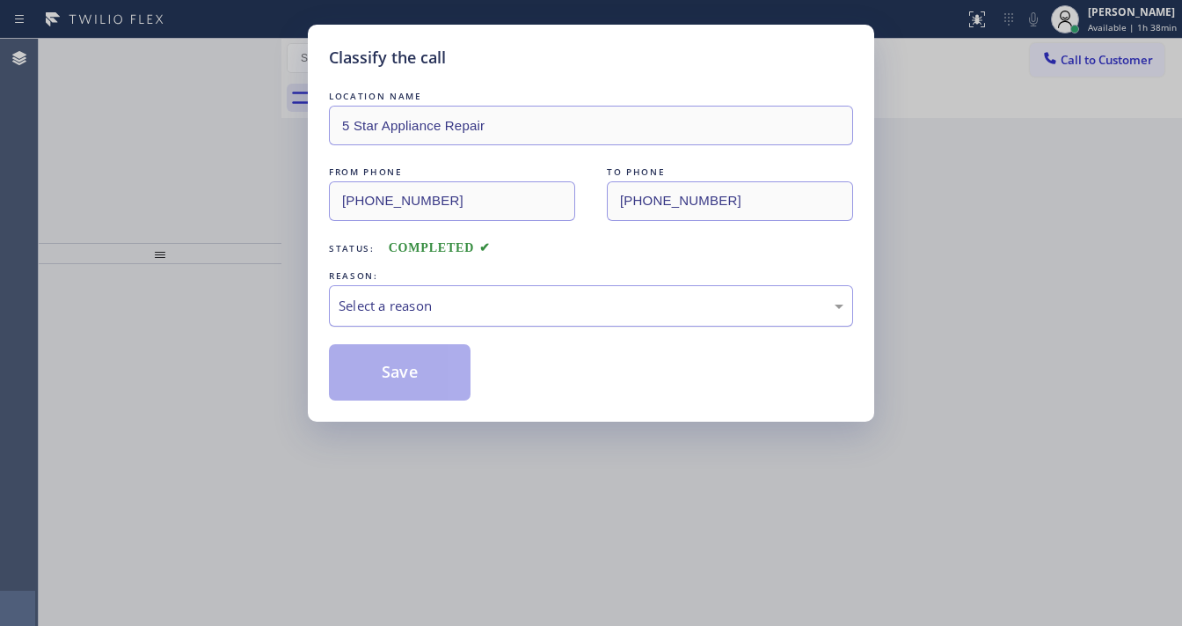
click at [384, 306] on div "Select a reason" at bounding box center [591, 306] width 505 height 20
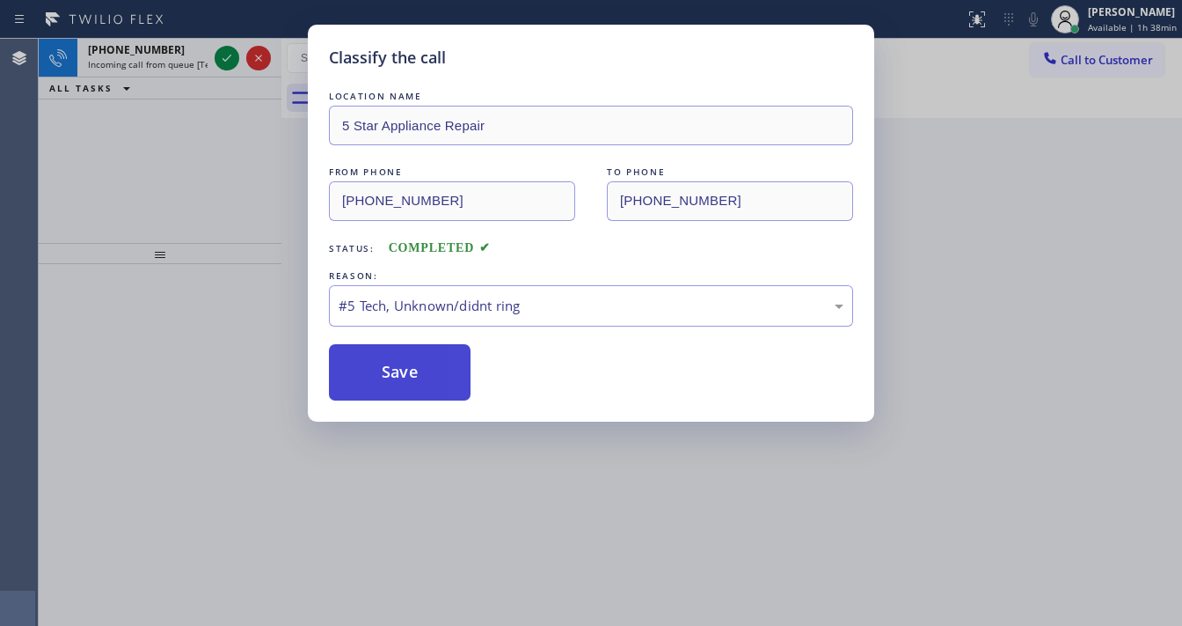
click at [405, 365] on button "Save" at bounding box center [400, 372] width 142 height 56
drag, startPoint x: 405, startPoint y: 365, endPoint x: 217, endPoint y: 194, distance: 254.1
click at [402, 359] on button "Save" at bounding box center [400, 372] width 142 height 56
click at [217, 193] on div "Classify the call LOCATION NAME 5 Star Appliance Repair FROM PHONE (855) 731-49…" at bounding box center [591, 313] width 1182 height 626
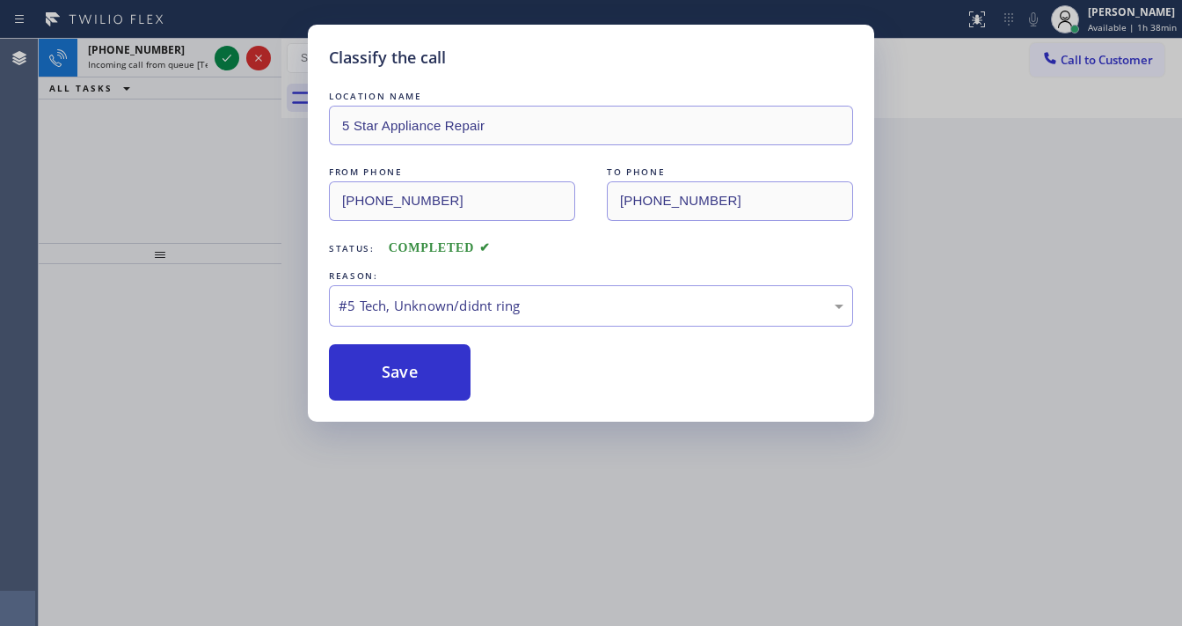
click at [195, 156] on div "Classify the call LOCATION NAME 5 Star Appliance Repair FROM PHONE (855) 731-49…" at bounding box center [591, 313] width 1182 height 626
click at [390, 363] on button "Save" at bounding box center [400, 372] width 142 height 56
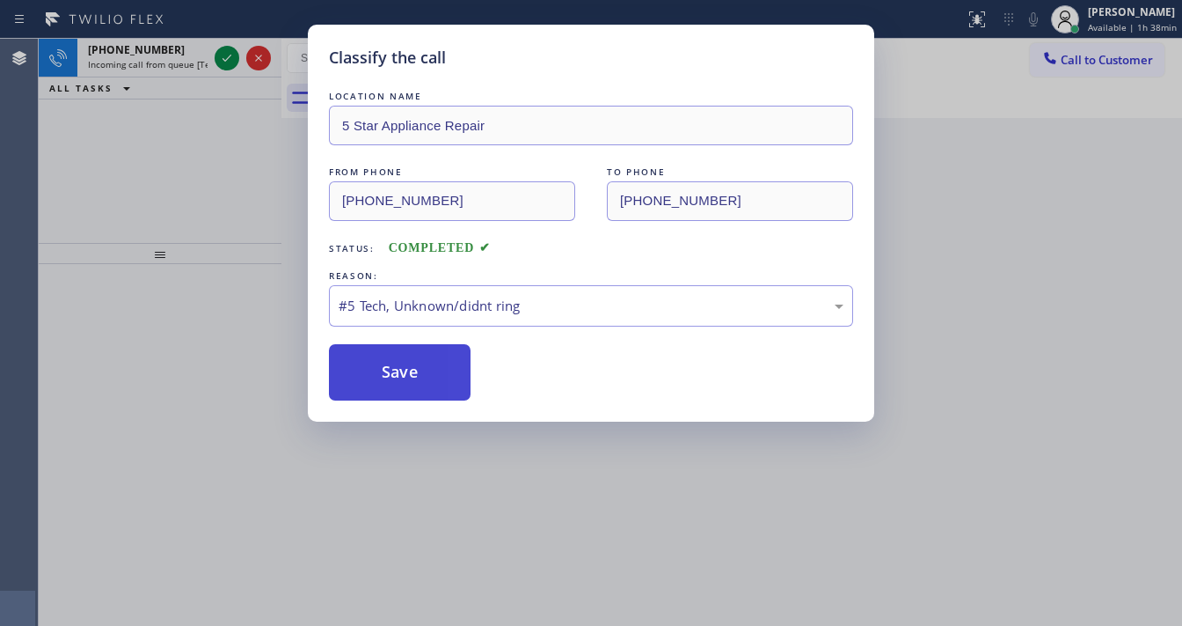
click at [390, 363] on button "Save" at bounding box center [400, 372] width 142 height 56
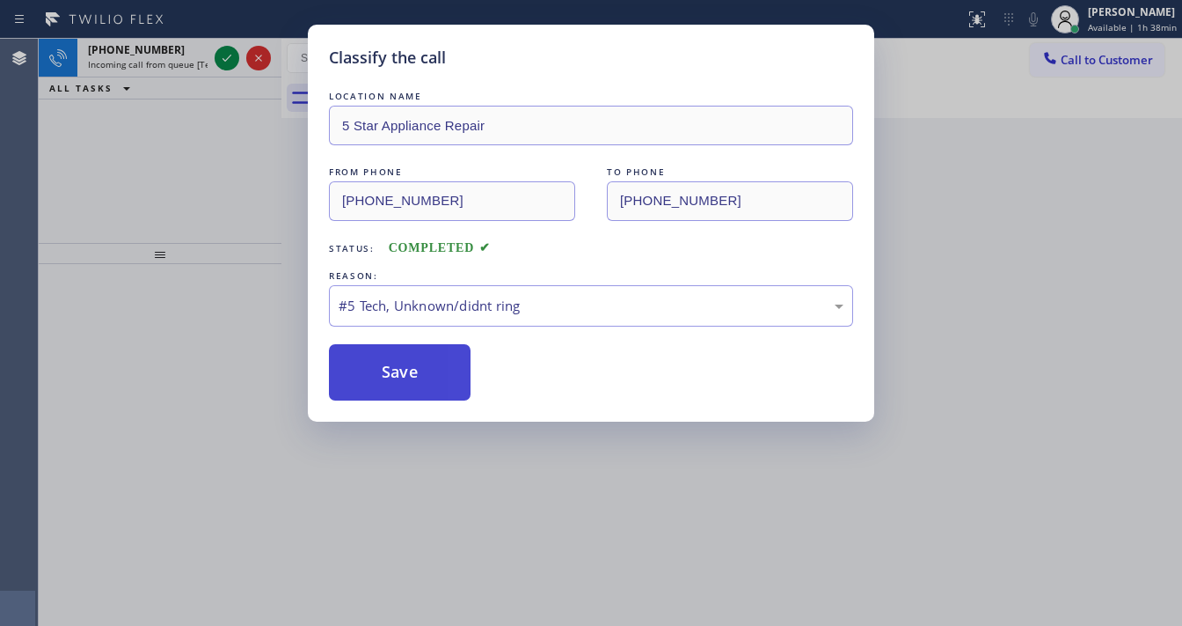
click at [390, 363] on button "Save" at bounding box center [400, 372] width 142 height 56
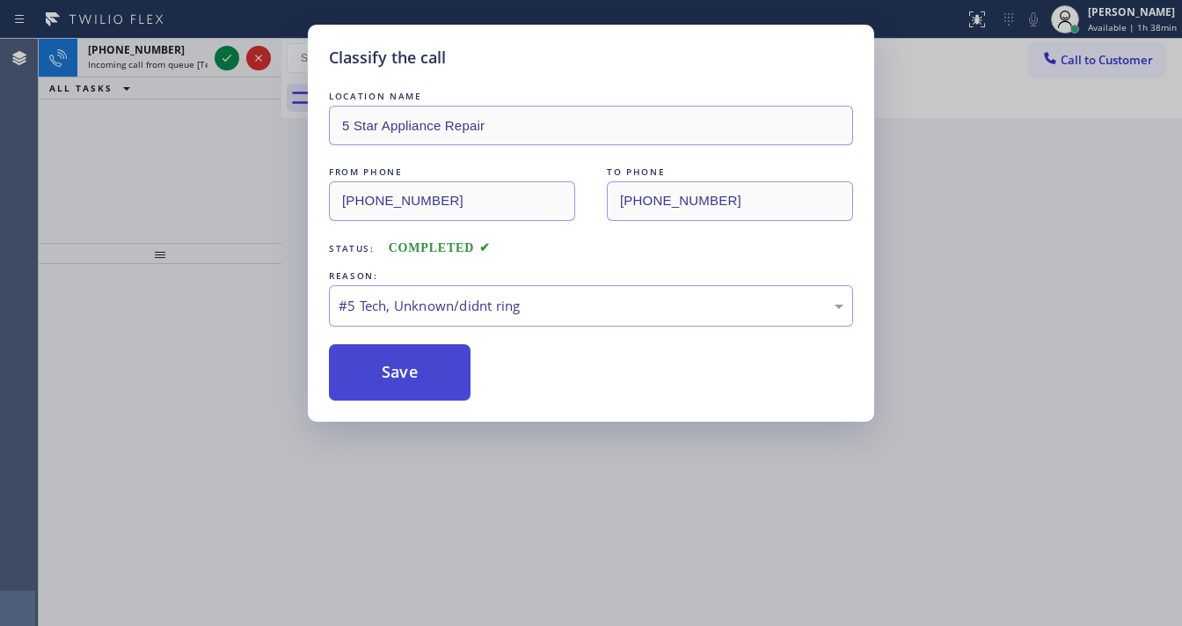
click at [390, 363] on button "Save" at bounding box center [400, 372] width 142 height 56
click at [401, 368] on button "Save" at bounding box center [400, 372] width 142 height 56
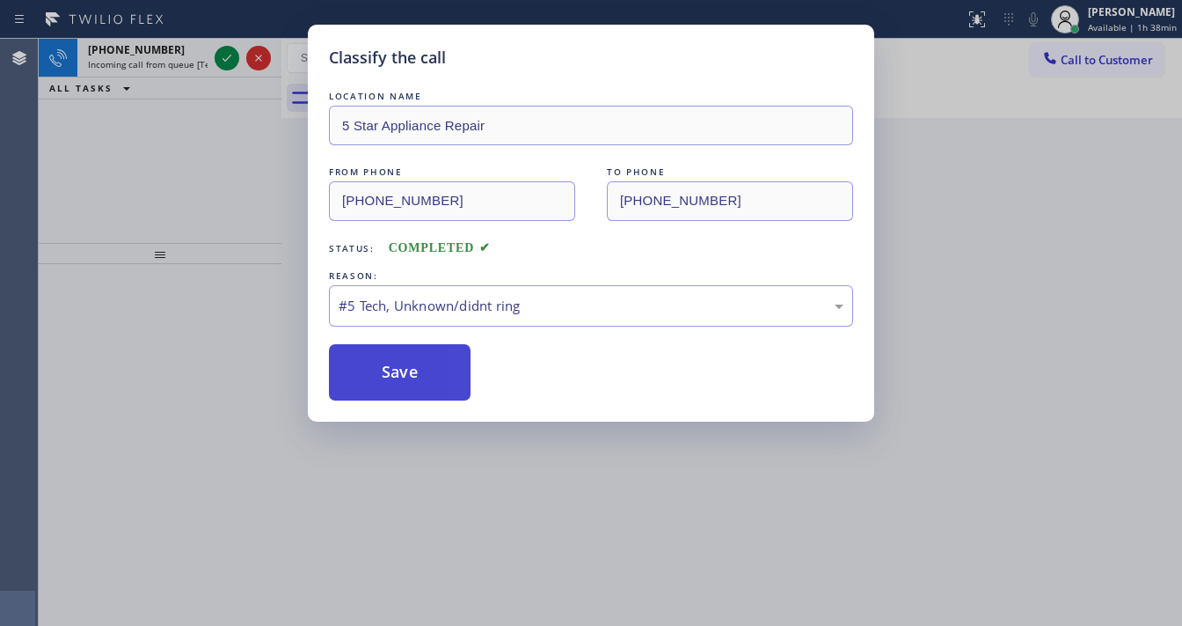
click at [401, 368] on button "Save" at bounding box center [400, 372] width 142 height 56
drag, startPoint x: 401, startPoint y: 368, endPoint x: 398, endPoint y: 380, distance: 12.8
click at [400, 377] on button "Save" at bounding box center [400, 372] width 142 height 56
drag, startPoint x: 398, startPoint y: 380, endPoint x: 494, endPoint y: 433, distance: 109.5
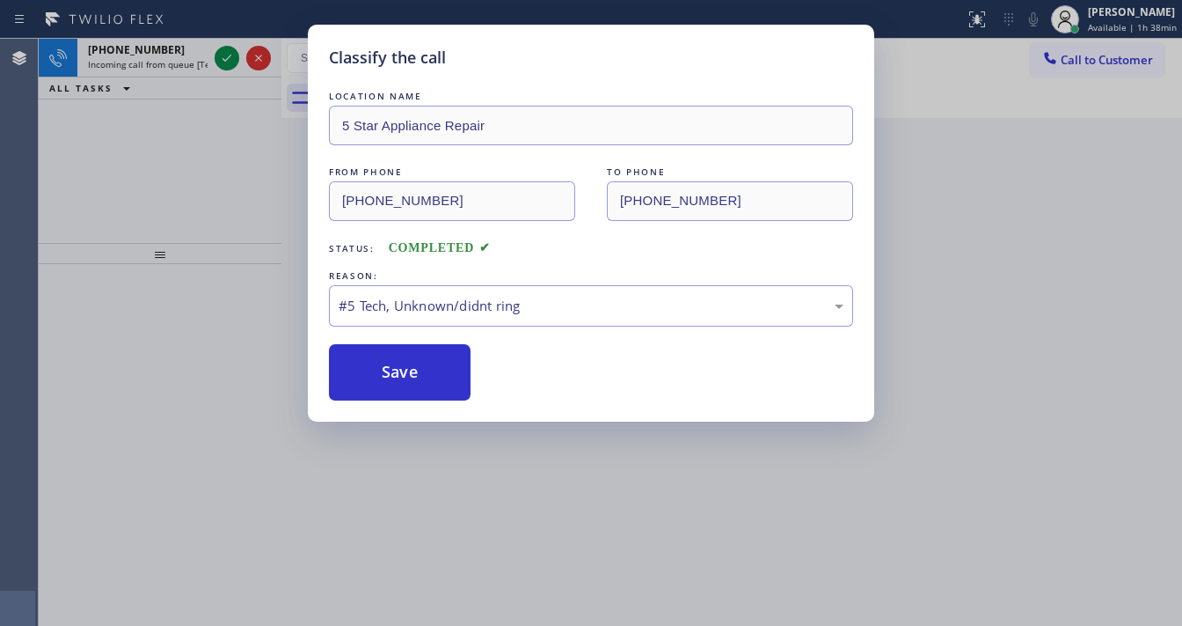
click at [474, 419] on div "Classify the call LOCATION NAME 5 Star Appliance Repair FROM PHONE (855) 731-49…" at bounding box center [591, 223] width 567 height 397
click at [494, 433] on div "Classify the call LOCATION NAME 5 Star Appliance Repair FROM PHONE (855) 731-49…" at bounding box center [591, 313] width 1182 height 626
click at [422, 386] on button "Save" at bounding box center [400, 372] width 142 height 56
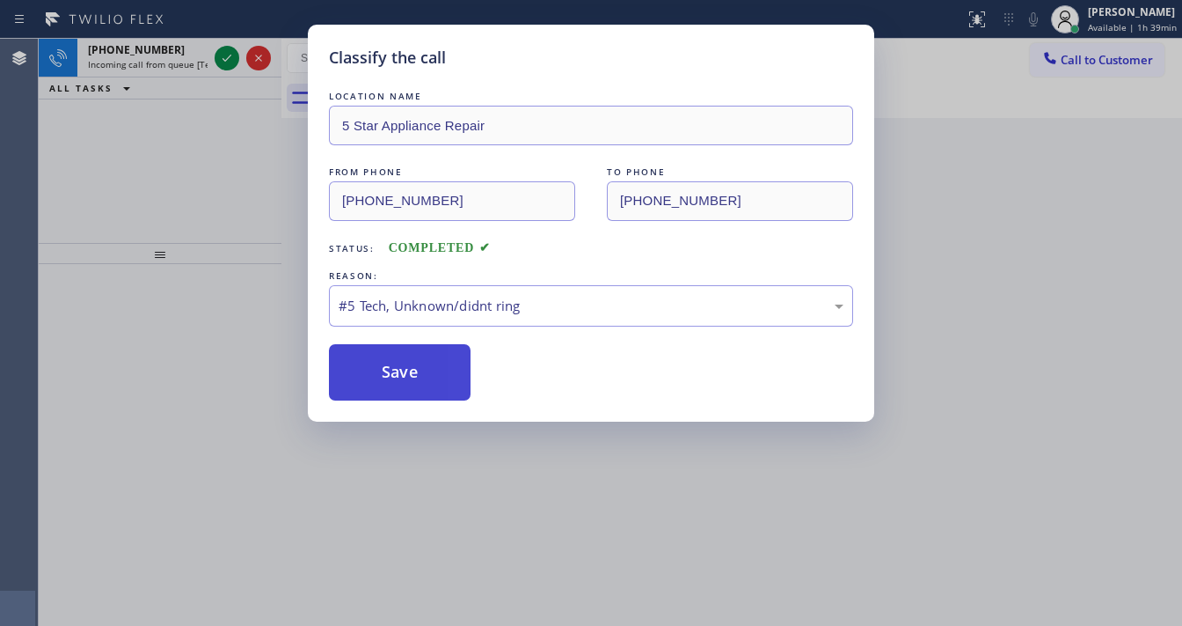
drag, startPoint x: 422, startPoint y: 386, endPoint x: 348, endPoint y: 342, distance: 86.0
click at [405, 368] on button "Save" at bounding box center [400, 372] width 142 height 56
click at [348, 344] on button "Save" at bounding box center [400, 372] width 142 height 56
click at [372, 366] on button "Save" at bounding box center [400, 372] width 142 height 56
drag, startPoint x: 377, startPoint y: 363, endPoint x: 379, endPoint y: 331, distance: 32.7
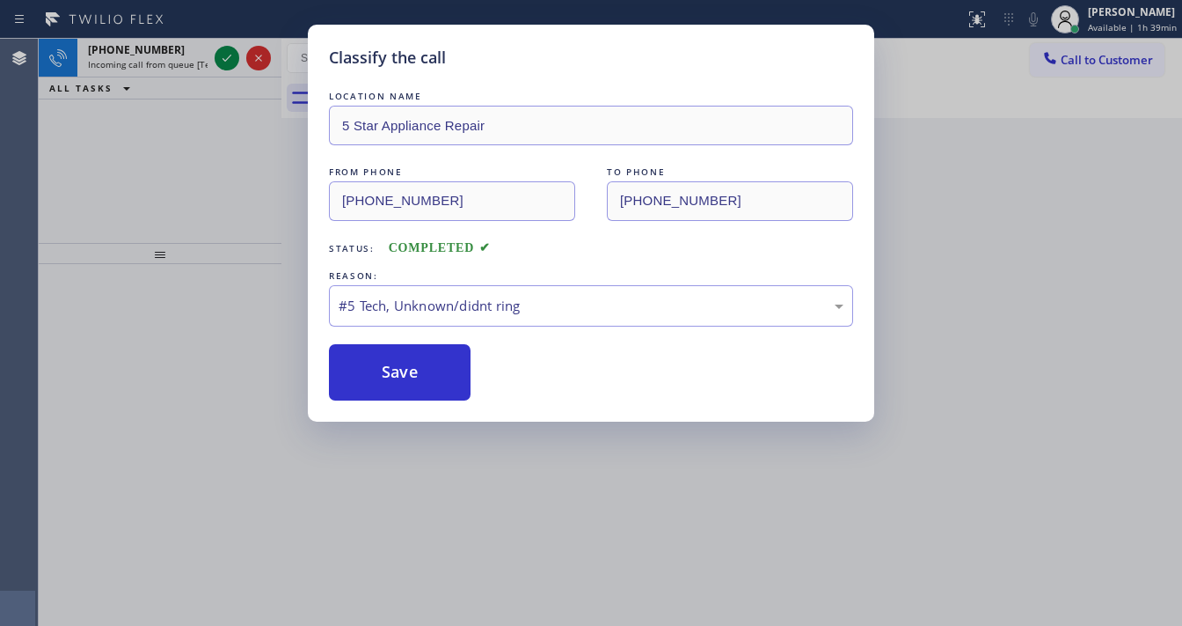
click at [377, 359] on button "Save" at bounding box center [400, 372] width 142 height 56
click at [385, 300] on div "#5 Tech, Unknown/didnt ring" at bounding box center [591, 306] width 505 height 20
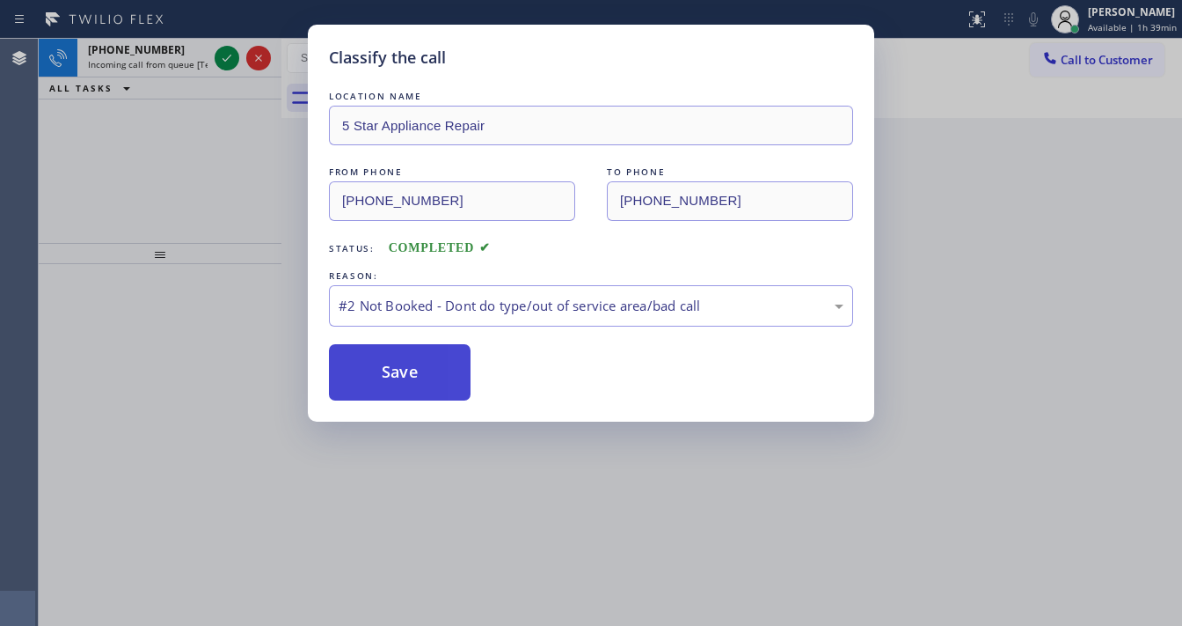
click at [383, 374] on button "Save" at bounding box center [400, 372] width 142 height 56
click at [383, 370] on button "Save" at bounding box center [400, 372] width 142 height 56
click at [383, 366] on button "Save" at bounding box center [400, 372] width 142 height 56
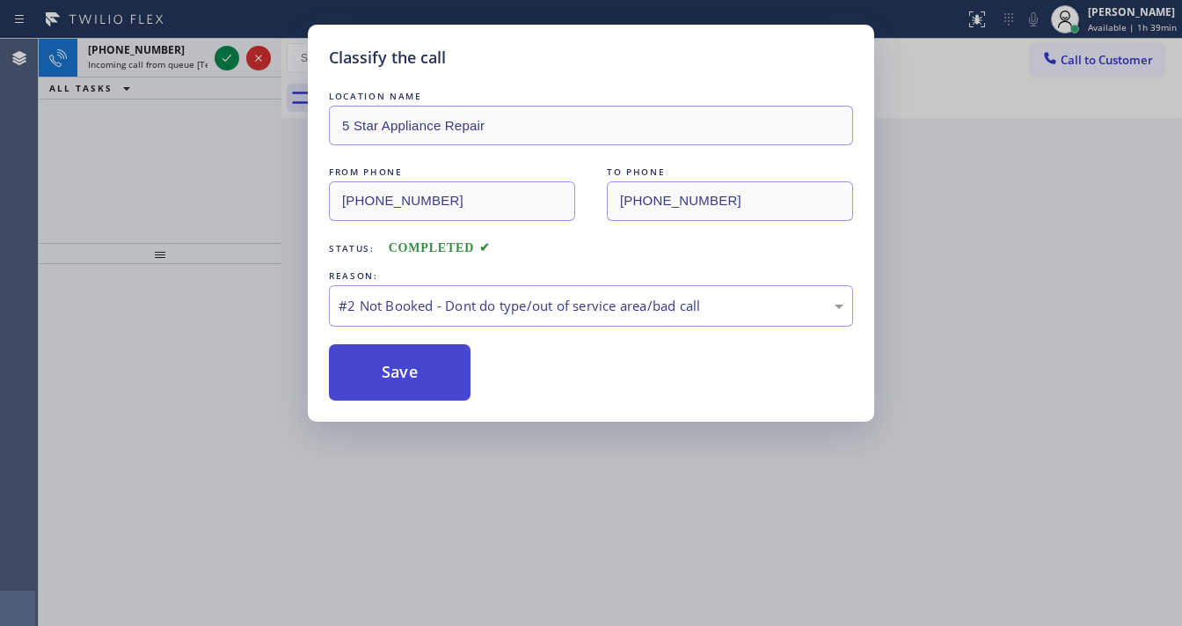
click at [383, 365] on button "Save" at bounding box center [400, 372] width 142 height 56
click at [383, 380] on button "Save" at bounding box center [400, 372] width 142 height 56
click at [383, 374] on button "Save" at bounding box center [400, 372] width 142 height 56
click at [383, 372] on div "Back to Dashboard Change Sender ID Customers Technicians Select a contact Outbo…" at bounding box center [732, 332] width 901 height 587
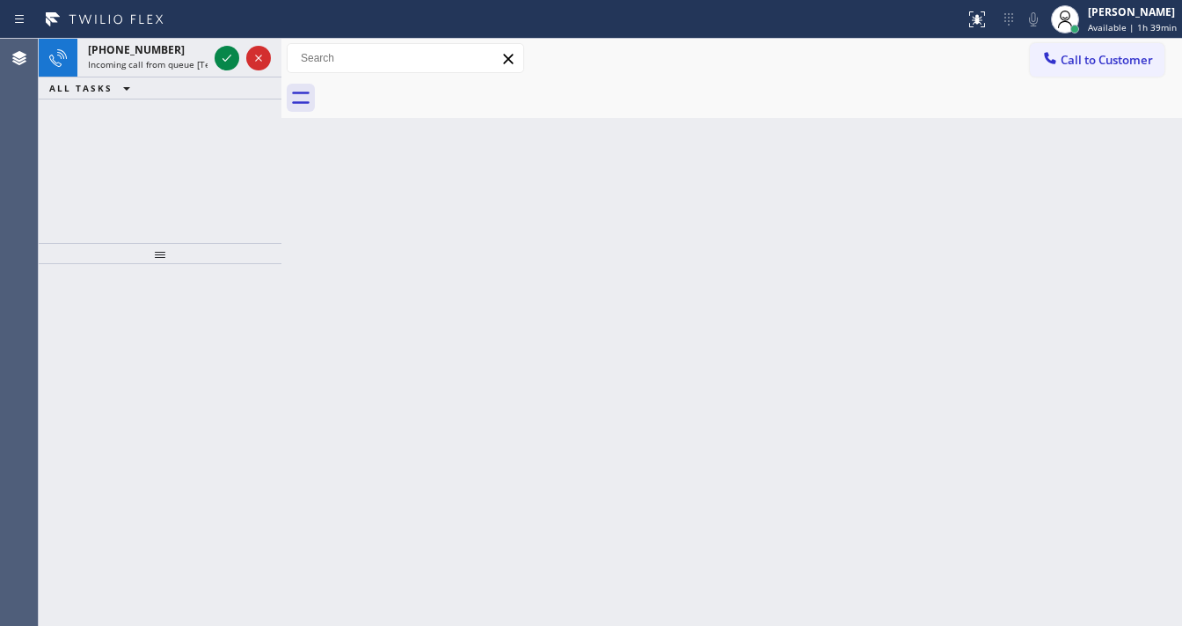
click at [384, 370] on div "Back to Dashboard Change Sender ID Customers Technicians Select a contact Outbo…" at bounding box center [732, 332] width 901 height 587
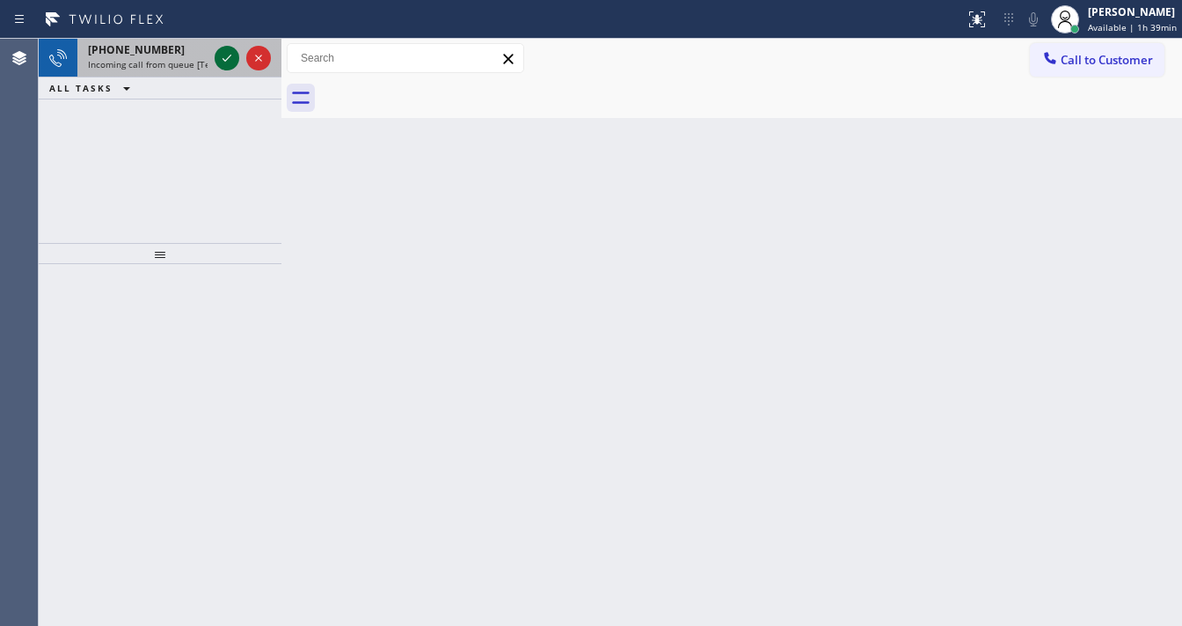
click at [222, 62] on icon at bounding box center [226, 58] width 21 height 21
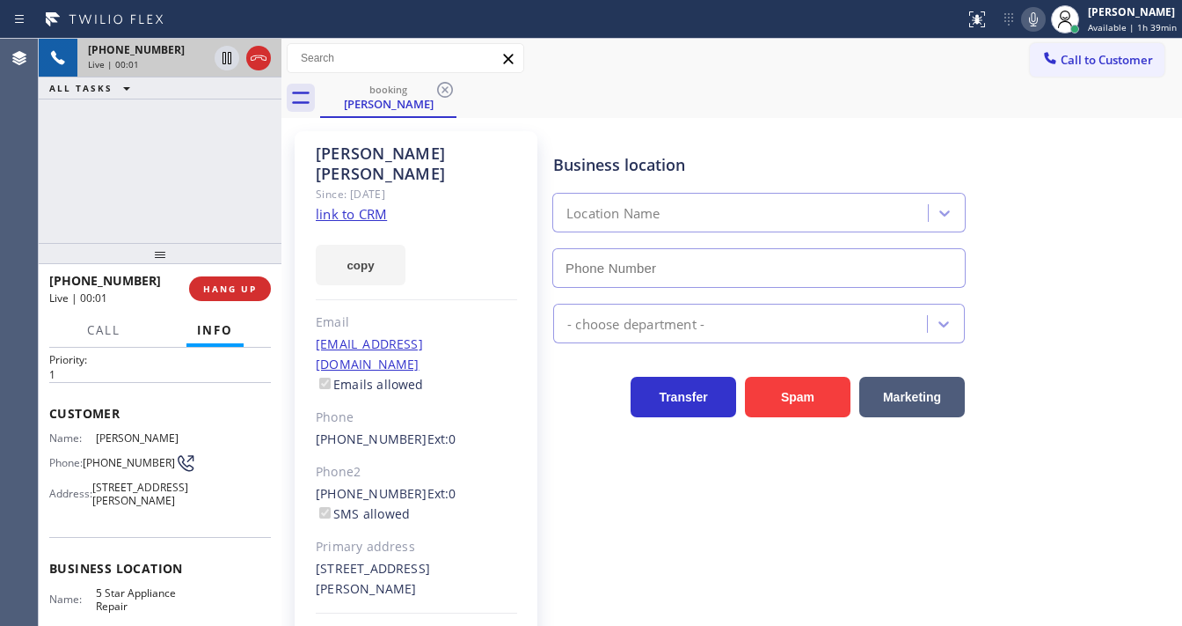
scroll to position [70, 0]
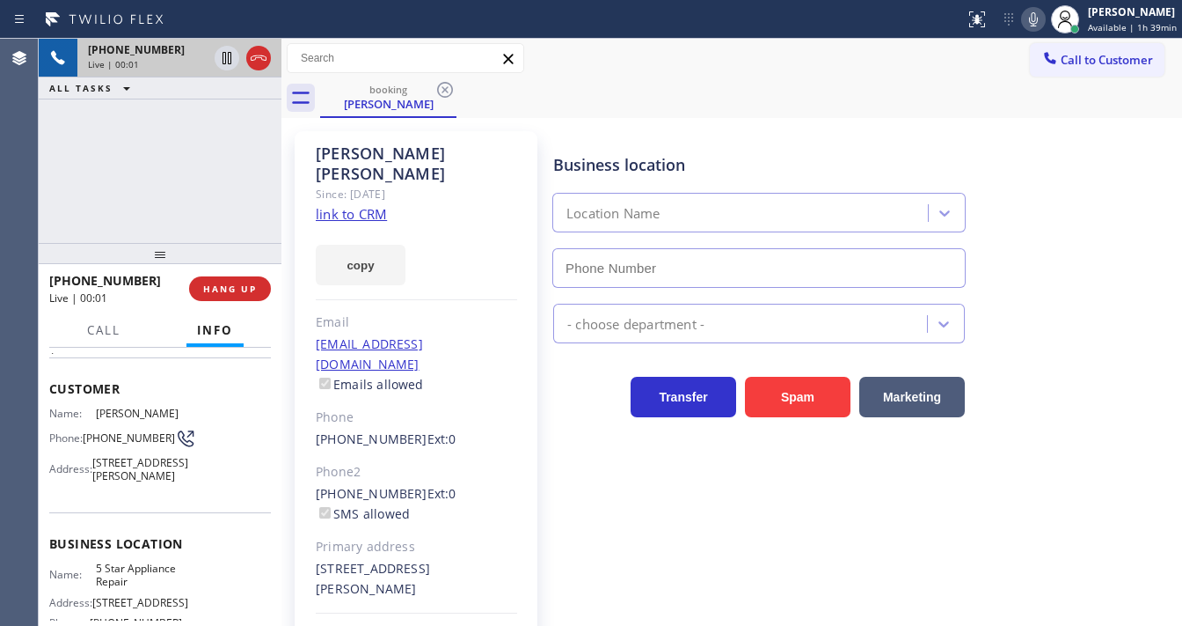
type input "[PHONE_NUMBER]"
click at [199, 175] on div "+18182164144 Live | 00:03 ALL TASKS ALL TASKS ACTIVE TASKS TASKS IN WRAP UP" at bounding box center [160, 141] width 243 height 204
click at [177, 183] on div "+18182164144 Live | 00:22 ALL TASKS ALL TASKS ACTIVE TASKS TASKS IN WRAP UP" at bounding box center [160, 141] width 243 height 204
click at [176, 178] on div "+18182164144 Live | 00:25 ALL TASKS ALL TASKS ACTIVE TASKS TASKS IN WRAP UP" at bounding box center [160, 141] width 243 height 204
click at [982, 24] on icon at bounding box center [977, 19] width 21 height 21
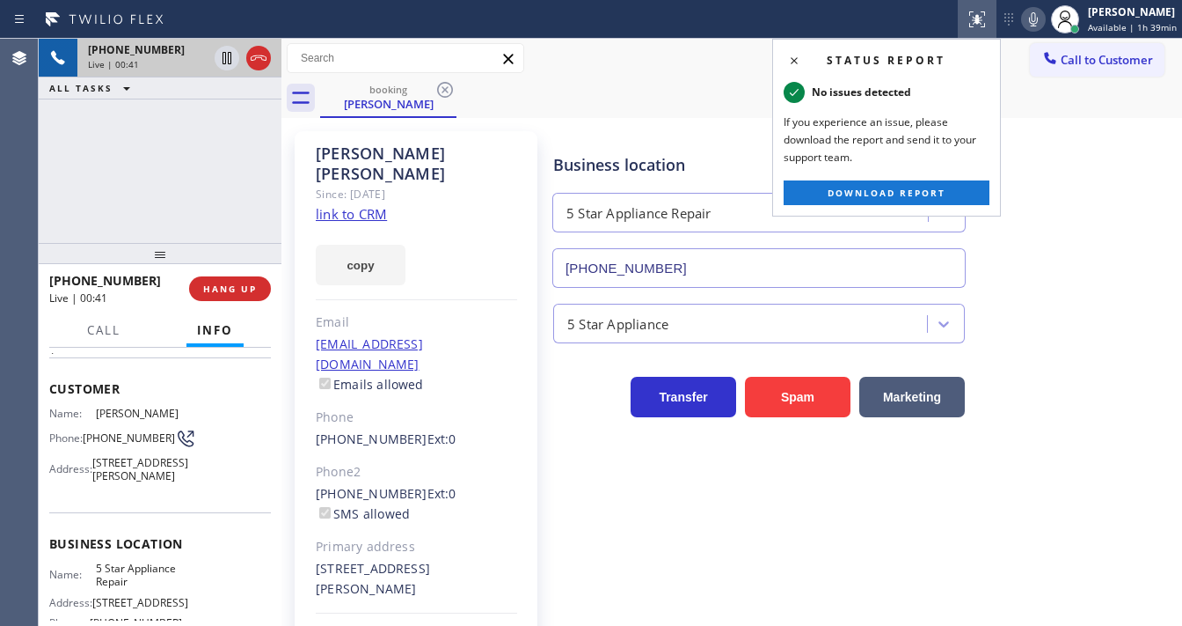
click at [630, 104] on div "booking Lee Dawson" at bounding box center [751, 98] width 862 height 40
click at [792, 61] on icon at bounding box center [794, 60] width 7 height 7
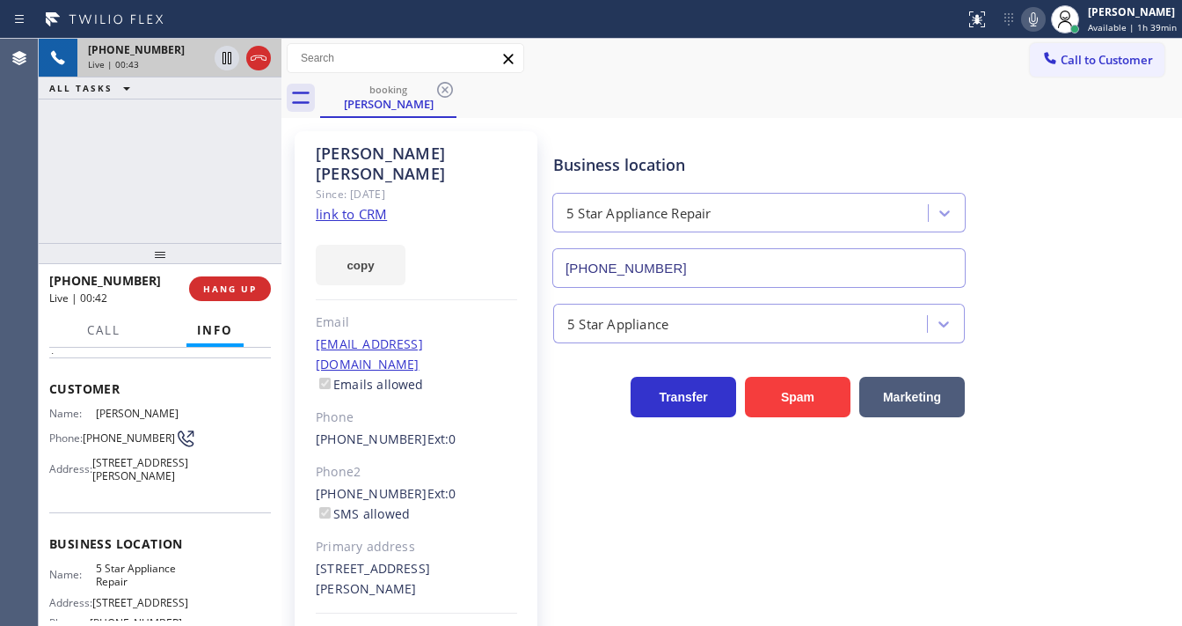
click at [728, 102] on div "booking Lee Dawson" at bounding box center [751, 98] width 862 height 40
click at [188, 157] on div "+18182164144 Live | 00:51 ALL TASKS ALL TASKS ACTIVE TASKS TASKS IN WRAP UP" at bounding box center [160, 141] width 243 height 204
click at [1032, 24] on icon at bounding box center [1033, 19] width 21 height 21
click at [1032, 24] on rect at bounding box center [1034, 17] width 12 height 12
click at [202, 215] on div "+18182164144 Live | 01:04 ALL TASKS ALL TASKS ACTIVE TASKS TASKS IN WRAP UP" at bounding box center [160, 141] width 243 height 204
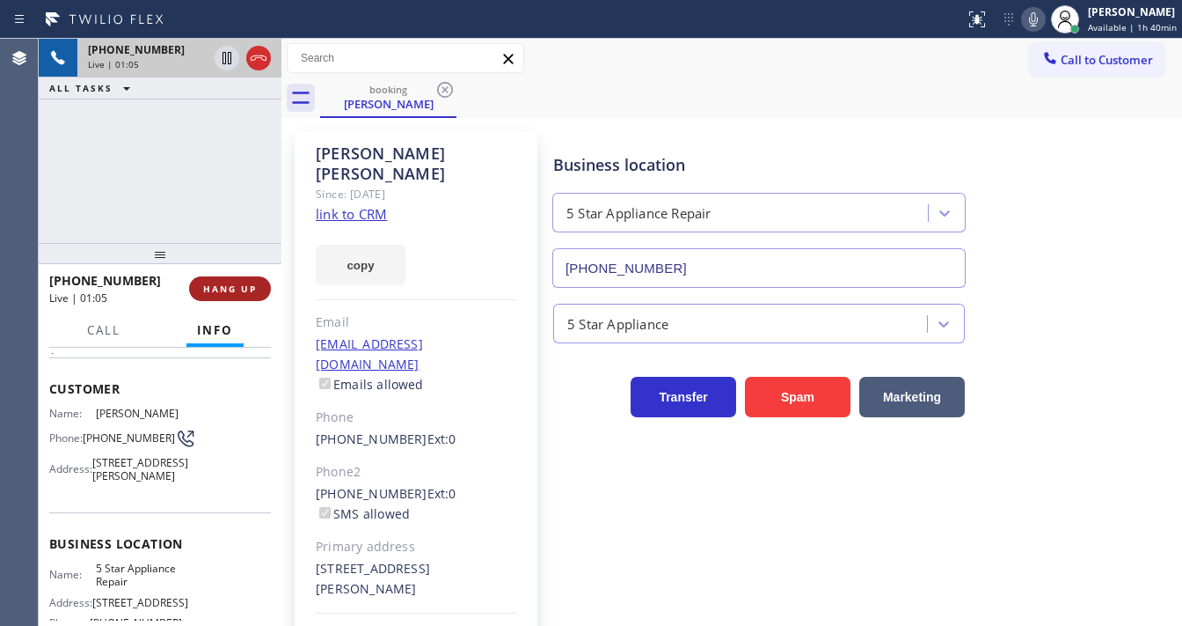
click at [233, 289] on span "HANG UP" at bounding box center [230, 288] width 54 height 12
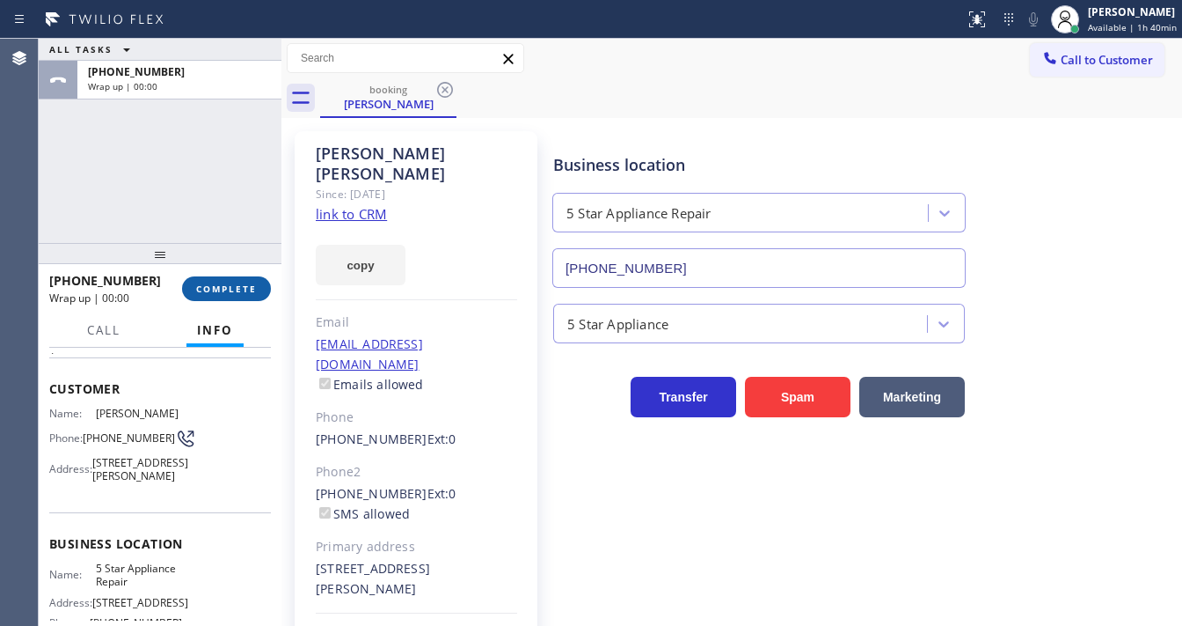
click at [233, 288] on span "COMPLETE" at bounding box center [226, 288] width 61 height 12
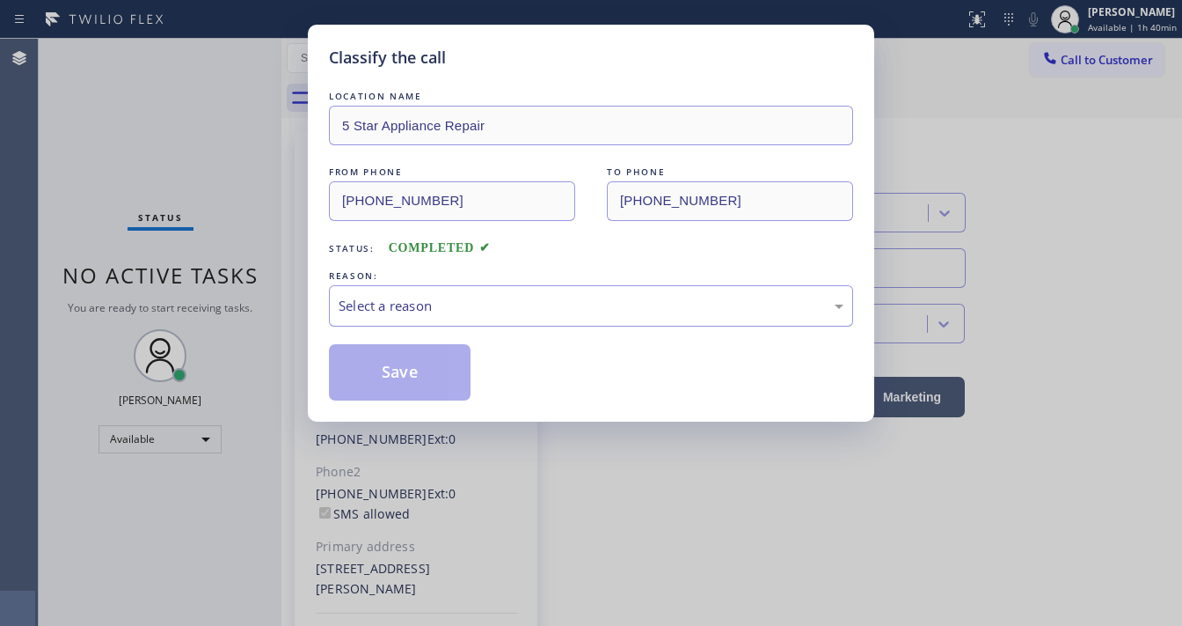
click at [458, 310] on div "Select a reason" at bounding box center [591, 306] width 505 height 20
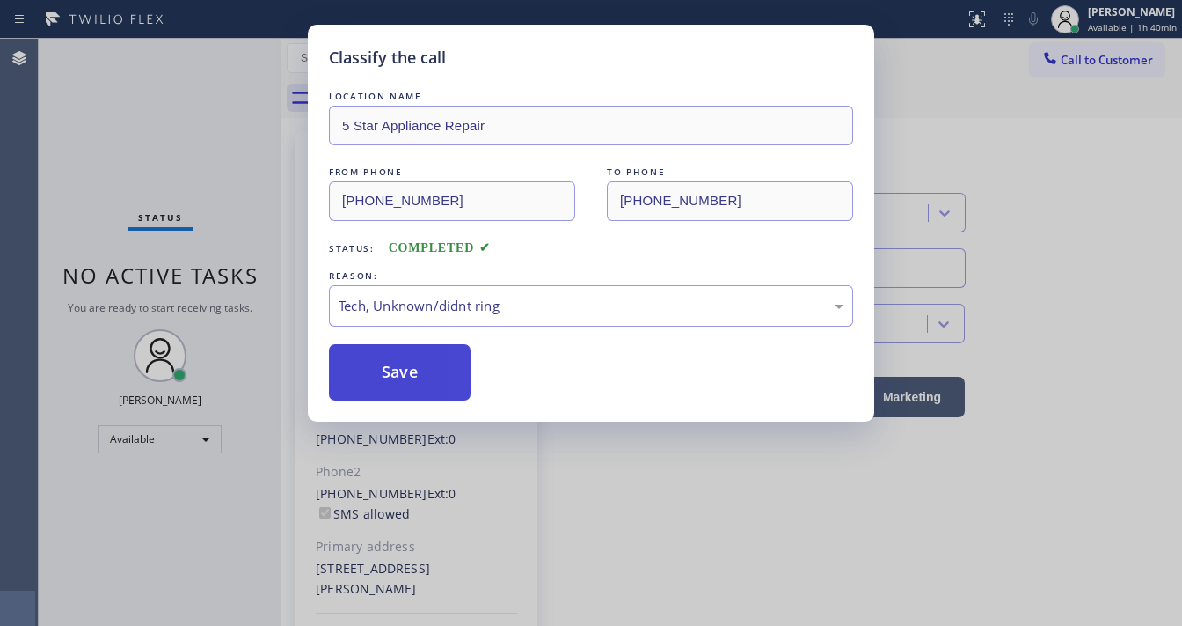
click at [425, 362] on button "Save" at bounding box center [400, 372] width 142 height 56
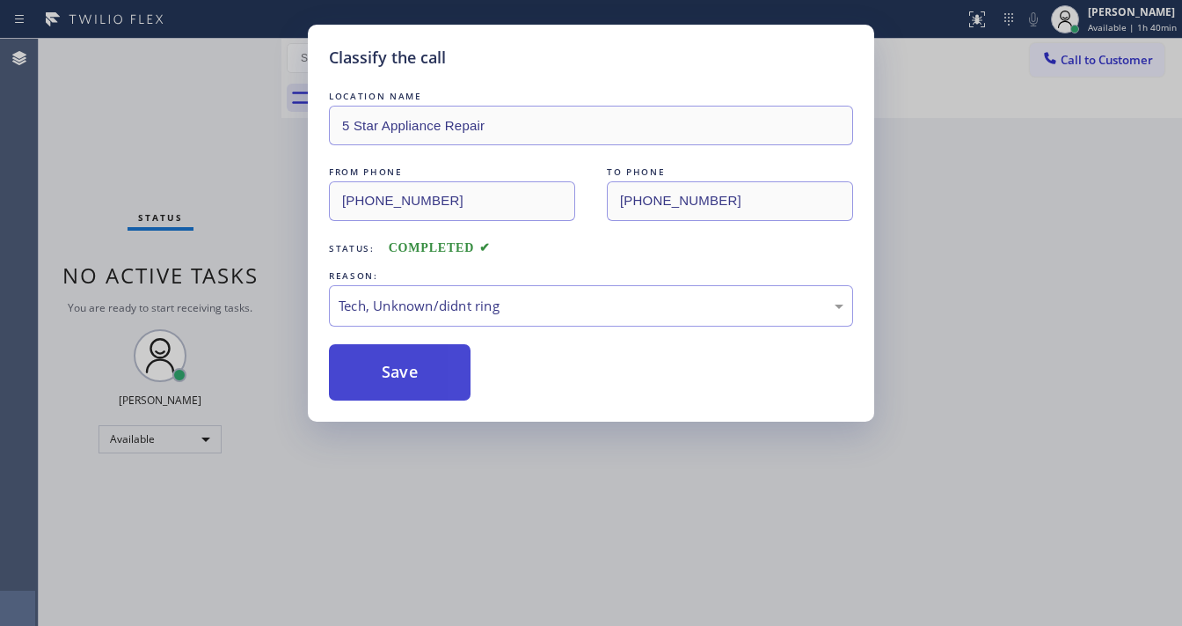
click at [425, 362] on button "Save" at bounding box center [400, 372] width 142 height 56
click at [991, 186] on div "Classify the call LOCATION NAME 5 Star Appliance Repair FROM PHONE (818) 216-41…" at bounding box center [591, 313] width 1182 height 626
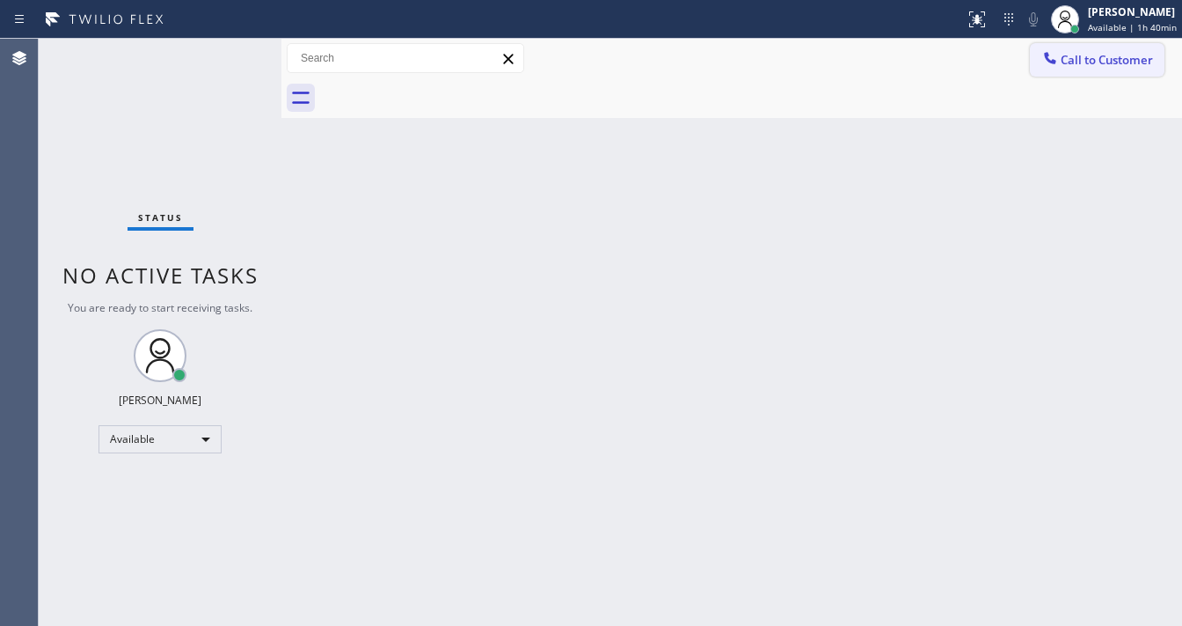
click at [1077, 63] on span "Call to Customer" at bounding box center [1107, 60] width 92 height 16
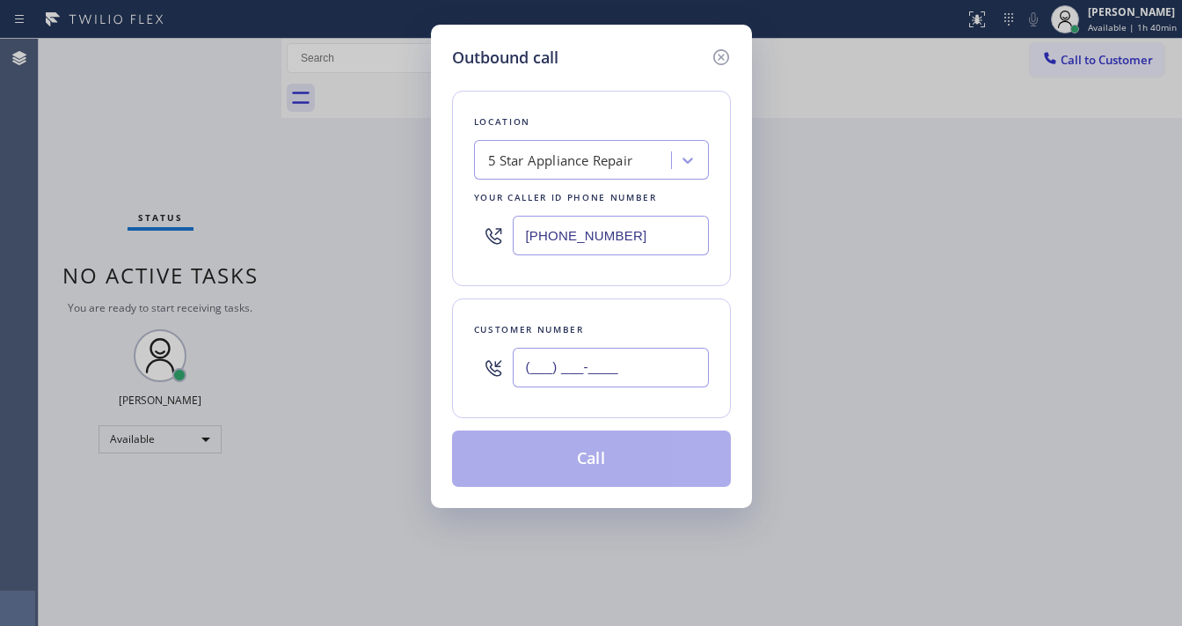
click at [582, 360] on input "(___) ___-____" at bounding box center [611, 368] width 196 height 40
paste input "818) 216-4144"
type input "(818) 216-4144"
click at [604, 299] on div "Customer number (818) 216-4144" at bounding box center [591, 358] width 279 height 120
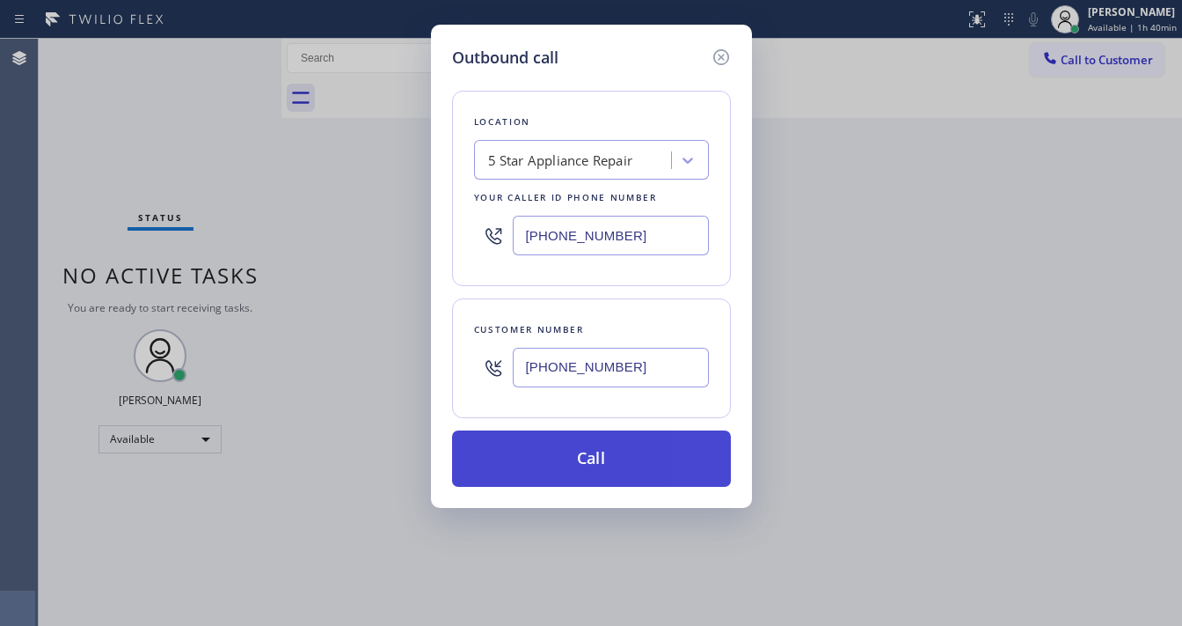
click at [567, 452] on button "Call" at bounding box center [591, 458] width 279 height 56
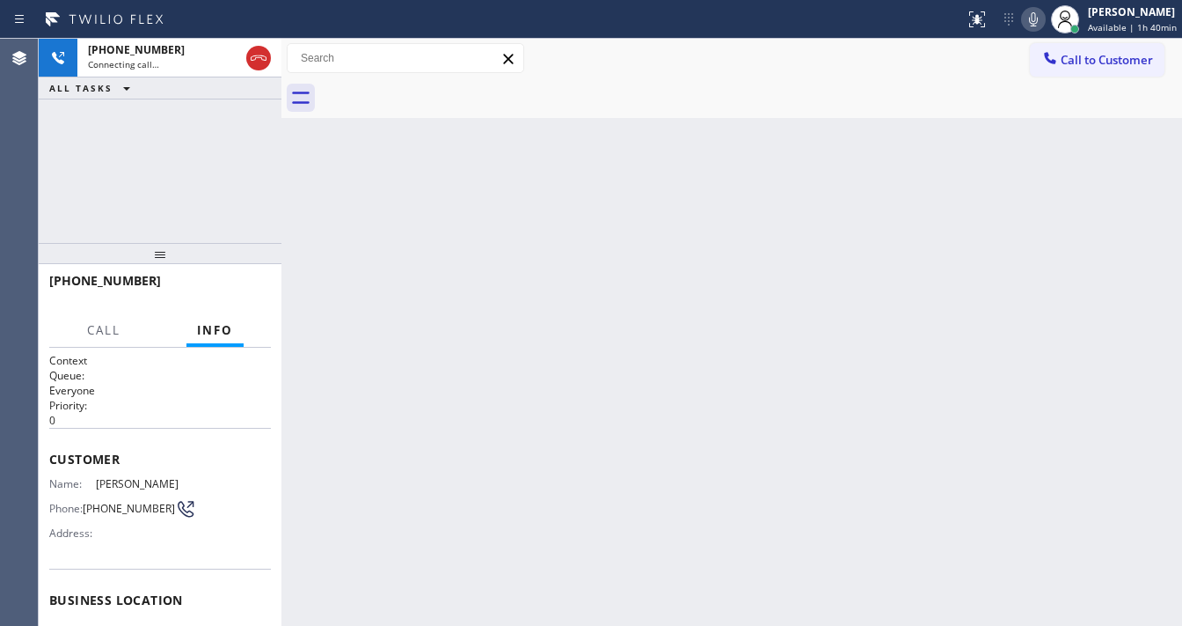
click at [150, 189] on div "+18182164144 Connecting call… ALL TASKS ALL TASKS ACTIVE TASKS TASKS IN WRAP UP" at bounding box center [160, 141] width 243 height 204
click at [35, 164] on div "Agent Desktop" at bounding box center [19, 332] width 38 height 587
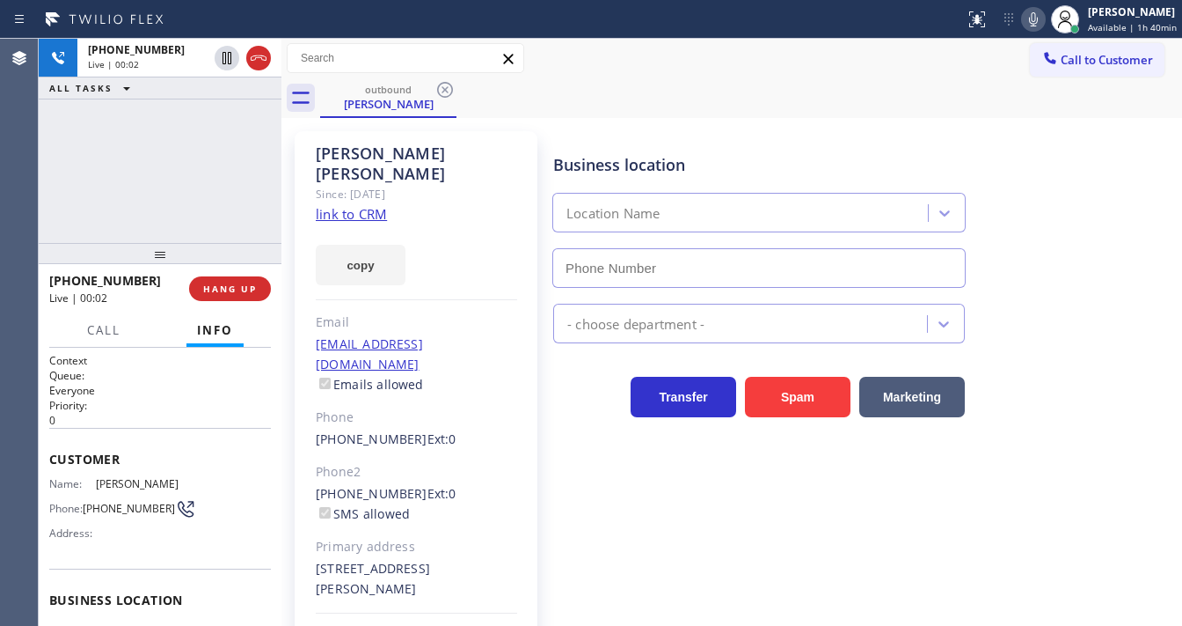
type input "[PHONE_NUMBER]"
click at [168, 181] on div "+18182164144 Live | 00:03 ALL TASKS ALL TASKS ACTIVE TASKS TASKS IN WRAP UP" at bounding box center [160, 141] width 243 height 204
click at [208, 205] on div "+18182164144 Live | 00:07 ALL TASKS ALL TASKS ACTIVE TASKS TASKS IN WRAP UP" at bounding box center [160, 141] width 243 height 204
click at [143, 182] on div "+18182164144 Live | 00:11 ALL TASKS ALL TASKS ACTIVE TASKS TASKS IN WRAP UP" at bounding box center [160, 141] width 243 height 204
click at [223, 285] on span "HANG UP" at bounding box center [230, 288] width 54 height 12
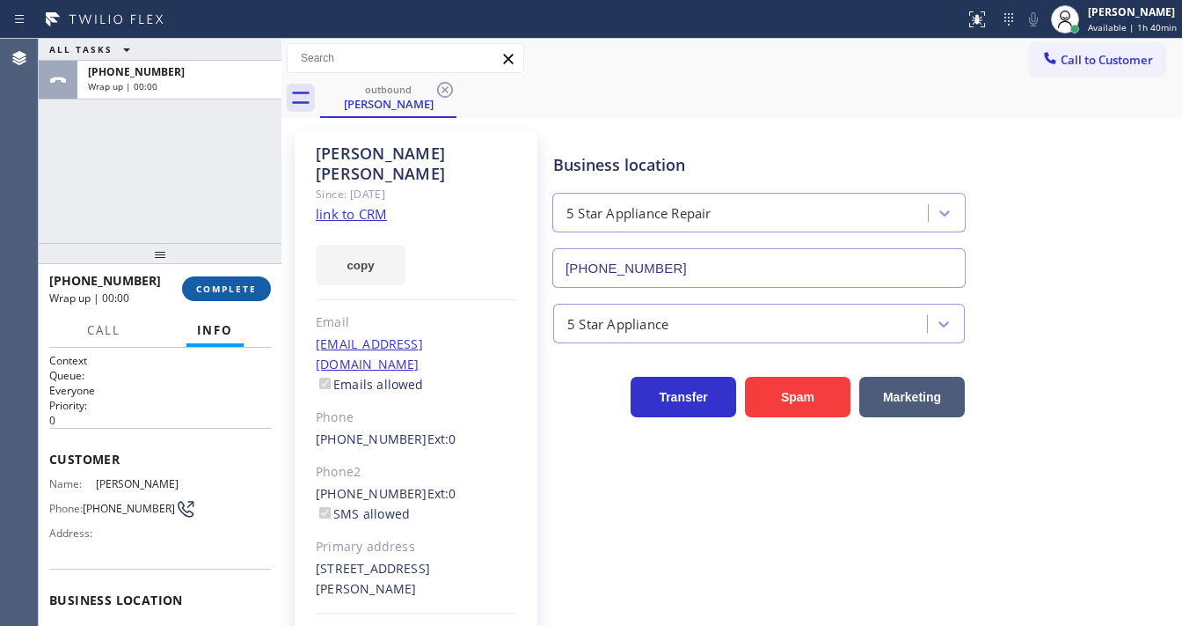
click at [231, 285] on span "COMPLETE" at bounding box center [226, 288] width 61 height 12
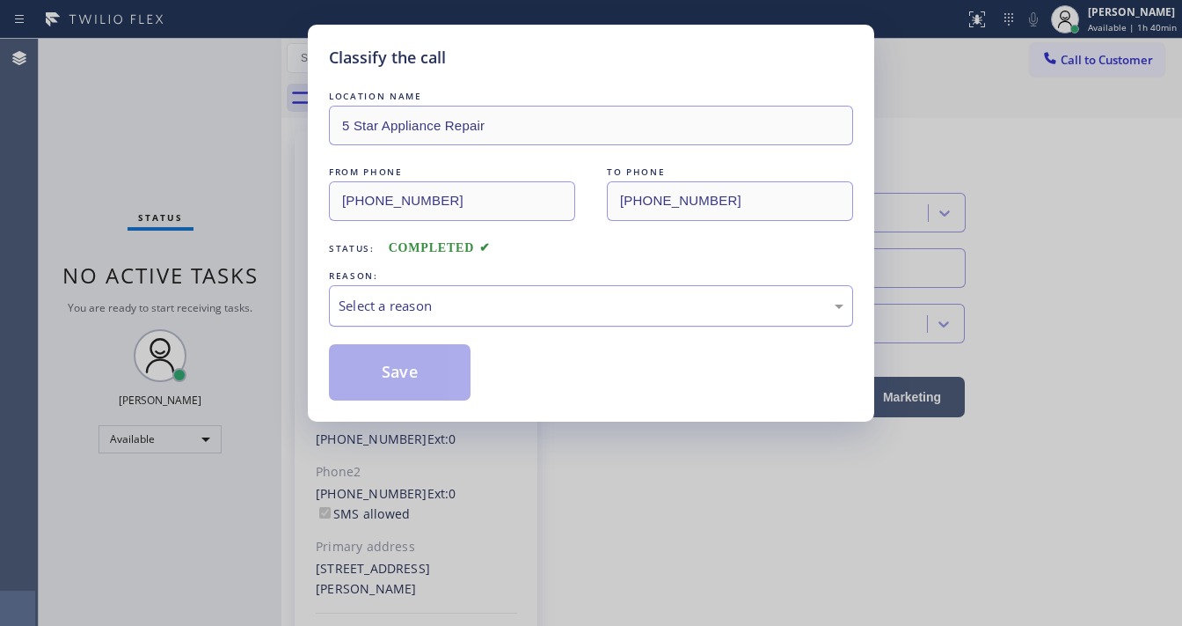
click at [487, 307] on div "Select a reason" at bounding box center [591, 306] width 505 height 20
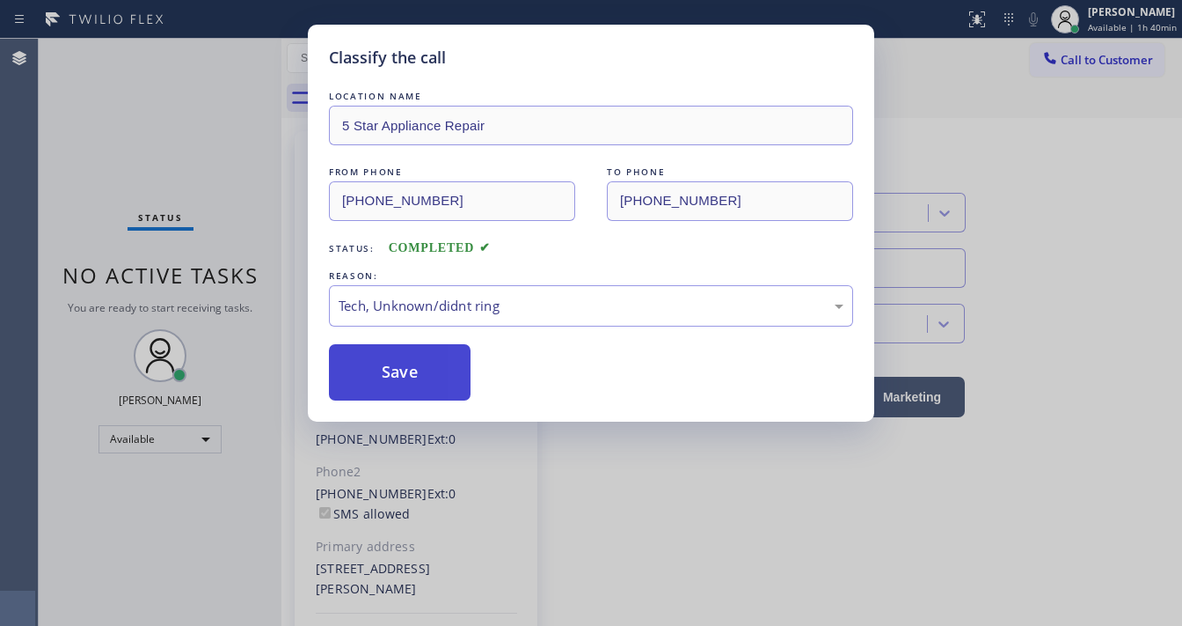
drag, startPoint x: 415, startPoint y: 430, endPoint x: 413, endPoint y: 371, distance: 59.0
click at [413, 371] on button "Save" at bounding box center [400, 372] width 142 height 56
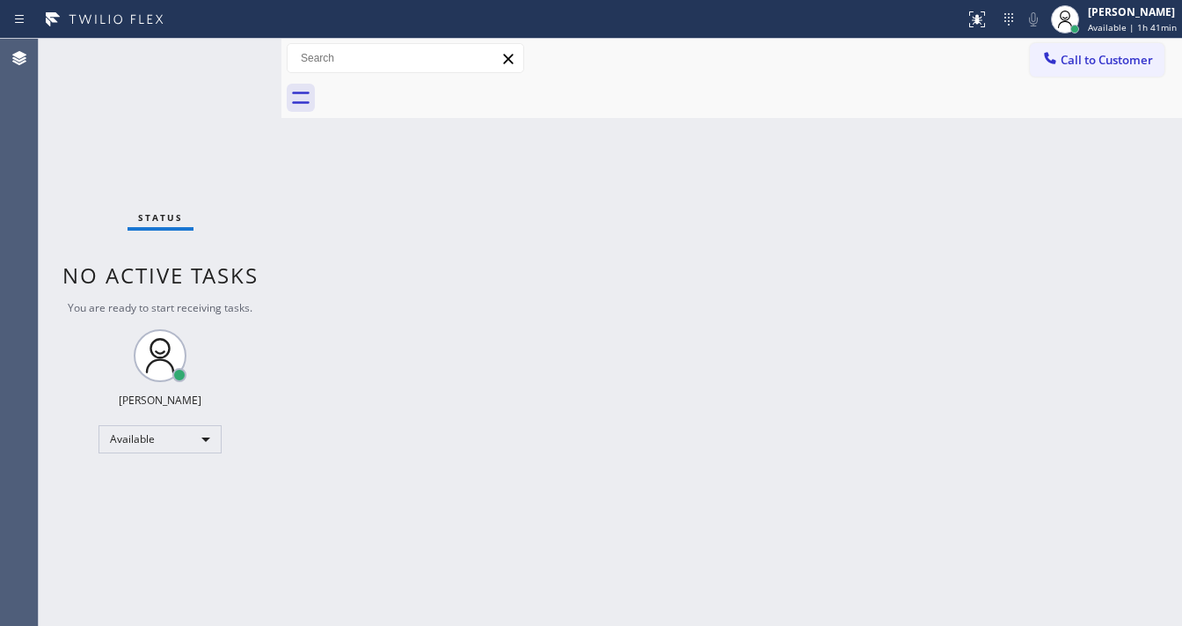
click at [113, 116] on div "Status No active tasks You are ready to start receiving tasks. [PERSON_NAME]" at bounding box center [160, 332] width 243 height 587
click at [231, 49] on div "Status No active tasks You are ready to start receiving tasks. [PERSON_NAME]" at bounding box center [160, 332] width 243 height 587
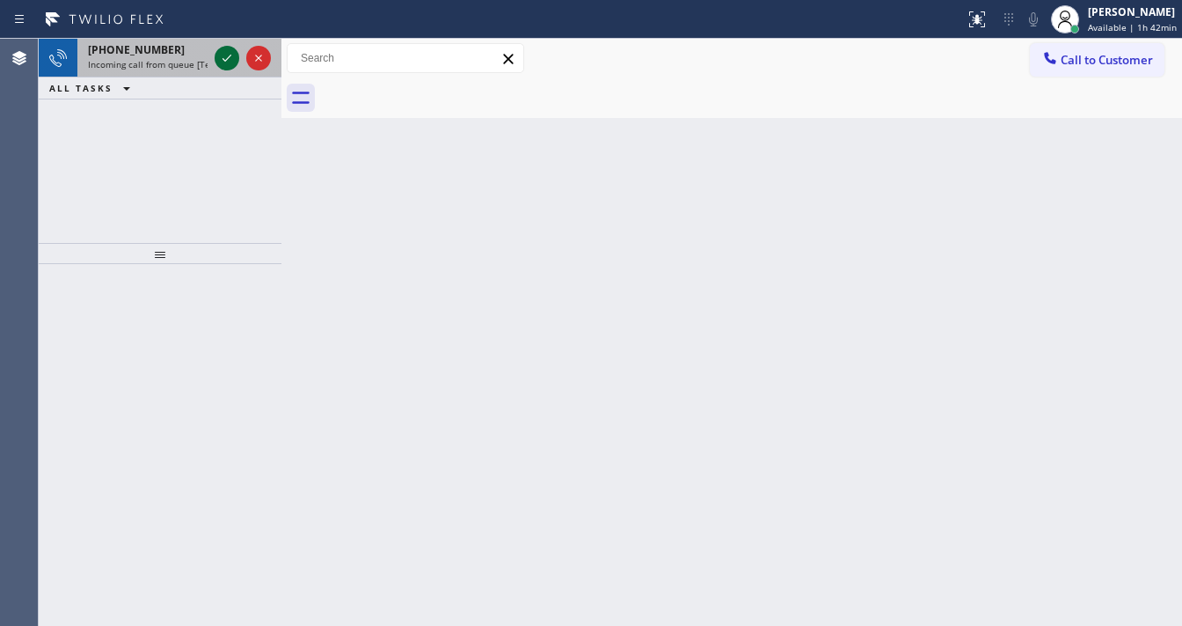
click at [225, 55] on icon at bounding box center [226, 58] width 21 height 21
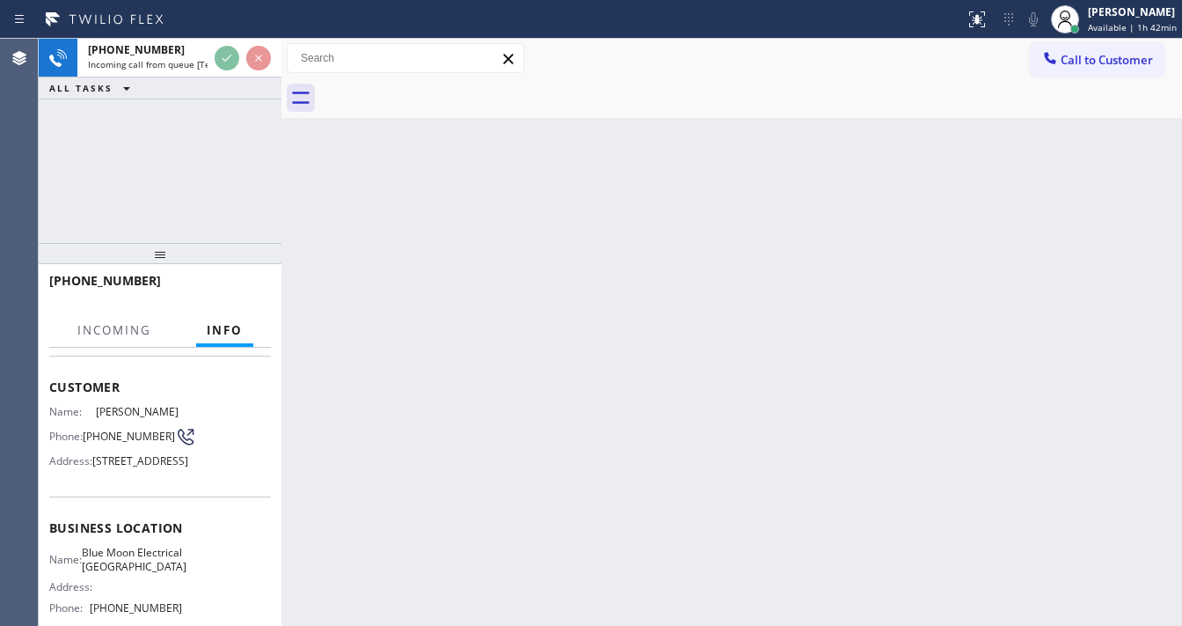
scroll to position [211, 0]
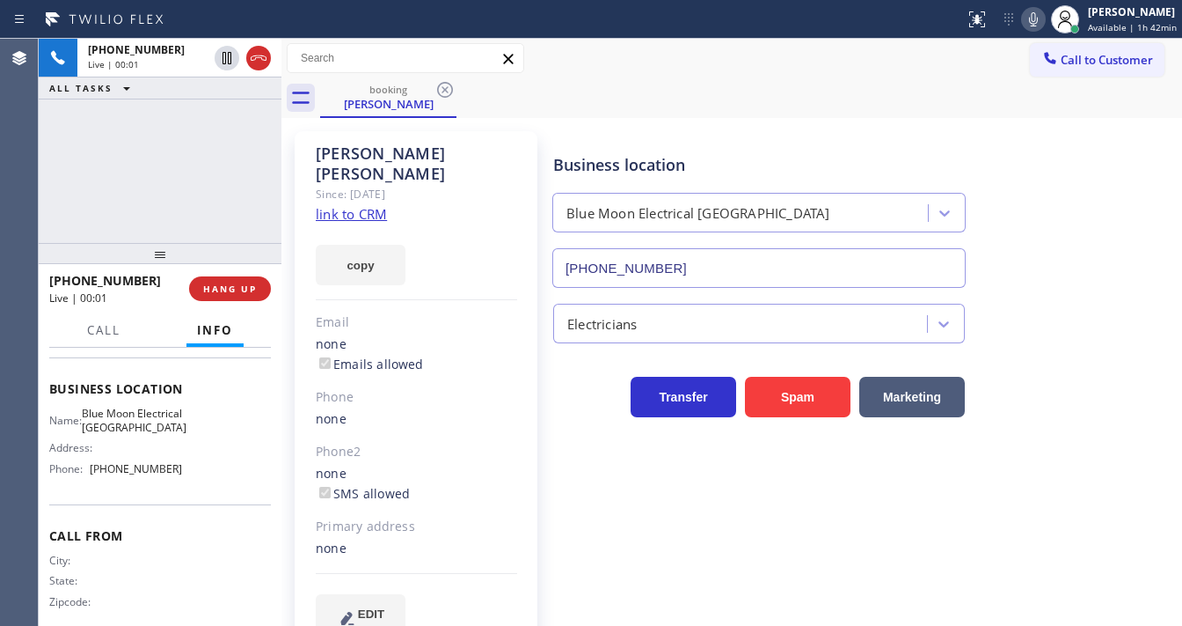
type input "(818) 532-5473"
click at [338, 205] on link "link to CRM" at bounding box center [351, 214] width 71 height 18
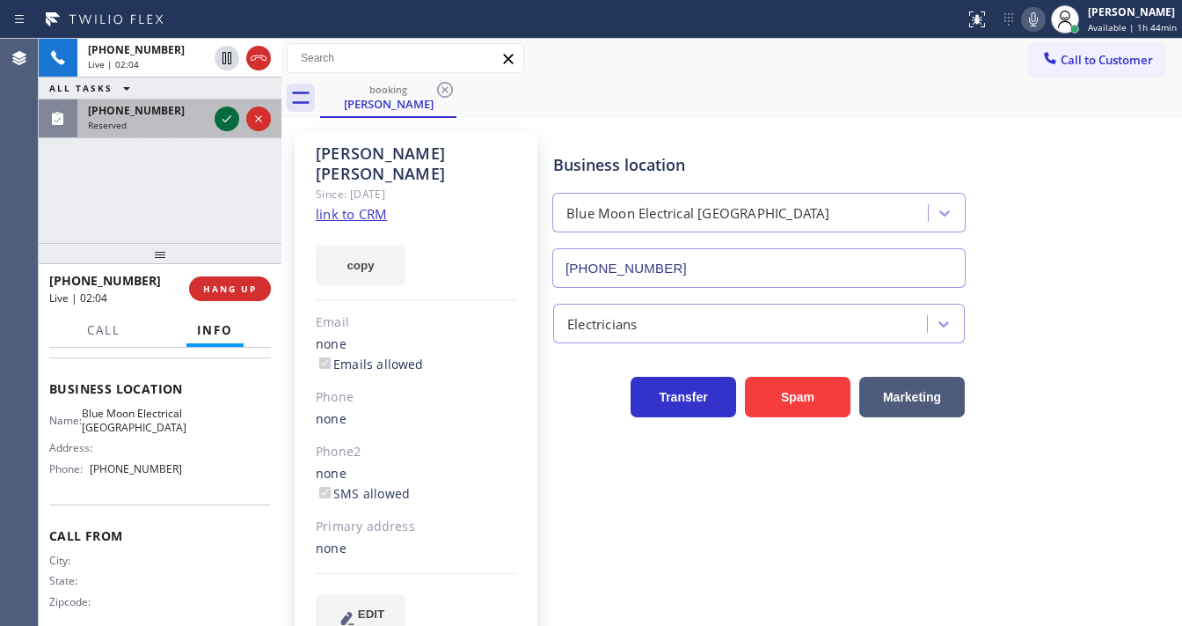
click at [225, 111] on icon at bounding box center [226, 118] width 21 height 21
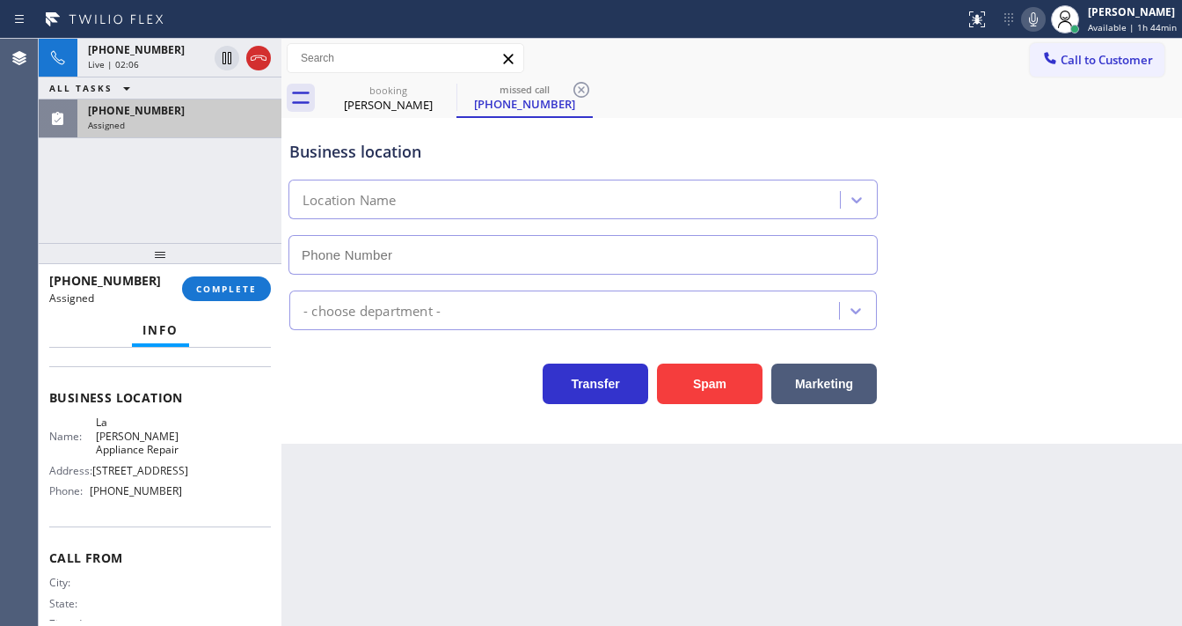
scroll to position [106, 0]
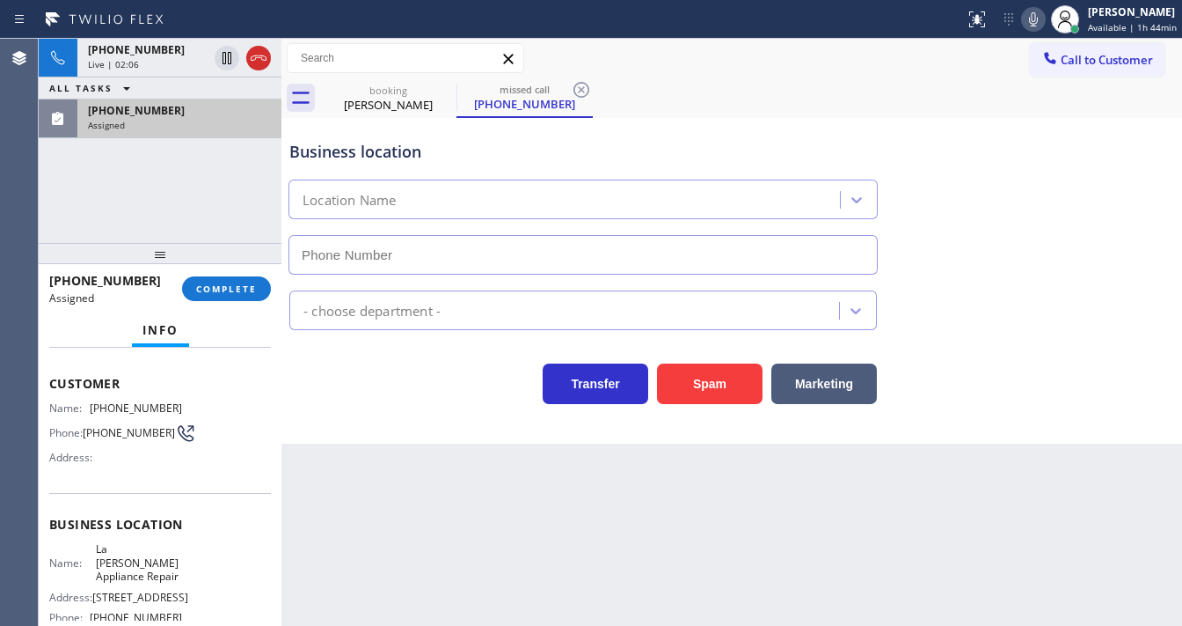
type input "(626) 513-2666"
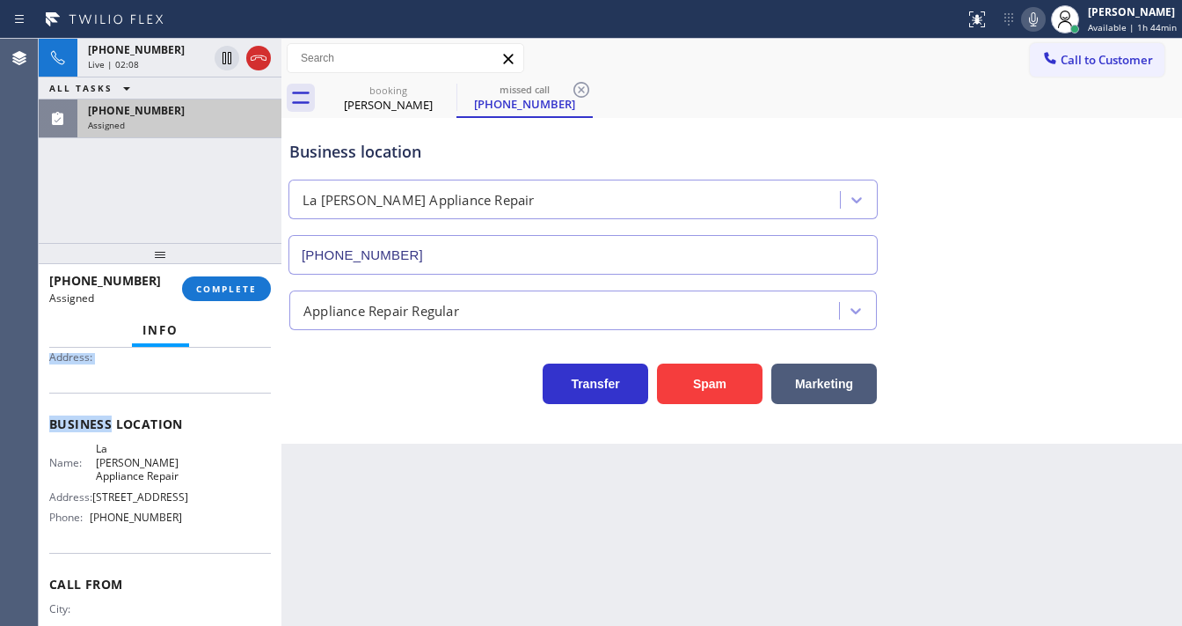
scroll to position [246, 0]
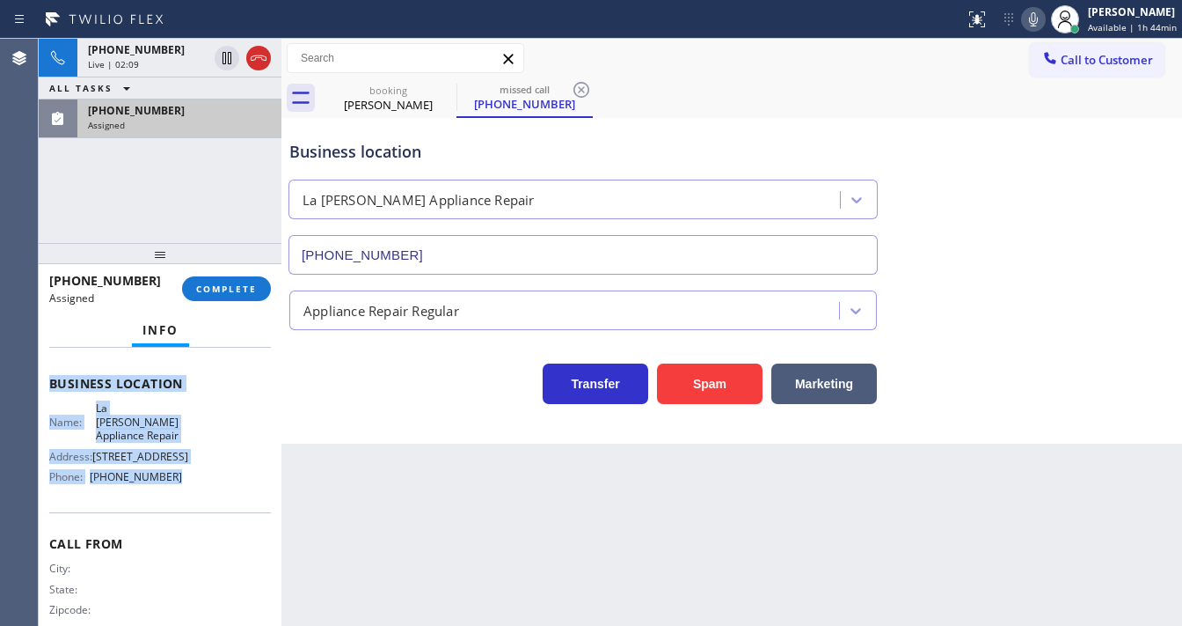
drag, startPoint x: 50, startPoint y: 372, endPoint x: 196, endPoint y: 473, distance: 177.7
click at [196, 473] on div "Context Queue: Appliance Repair Priority: 0 Task Age: 1 minute(s) Customer Name…" at bounding box center [160, 375] width 222 height 539
click at [1033, 25] on icon at bounding box center [1033, 19] width 21 height 21
click at [225, 185] on div "+33646832532 Live | 03:48 ALL TASKS ALL TASKS ACTIVE TASKS TASKS IN WRAP UP (32…" at bounding box center [160, 141] width 243 height 204
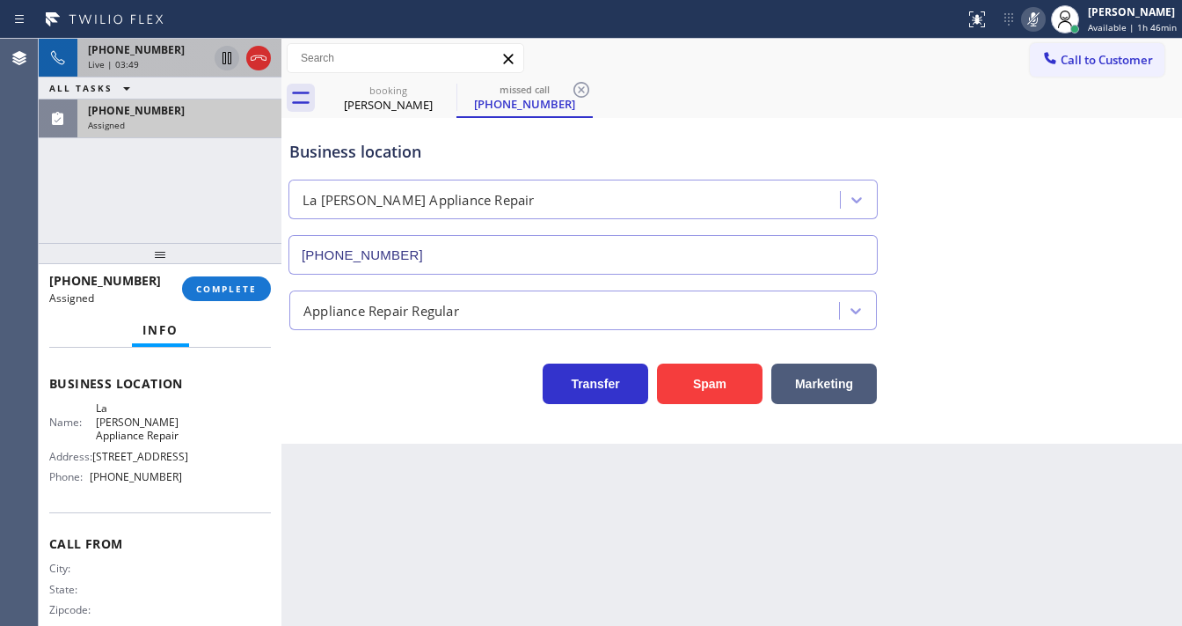
click at [231, 62] on icon at bounding box center [227, 58] width 9 height 12
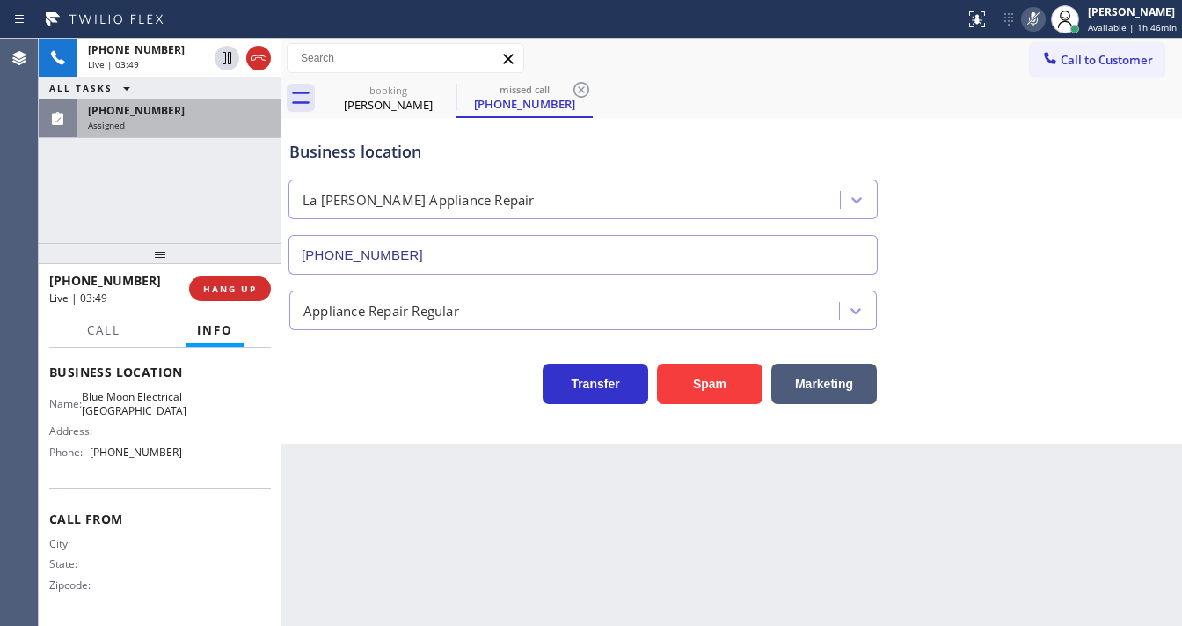
click at [200, 113] on div "(323) 220-4469" at bounding box center [179, 110] width 183 height 15
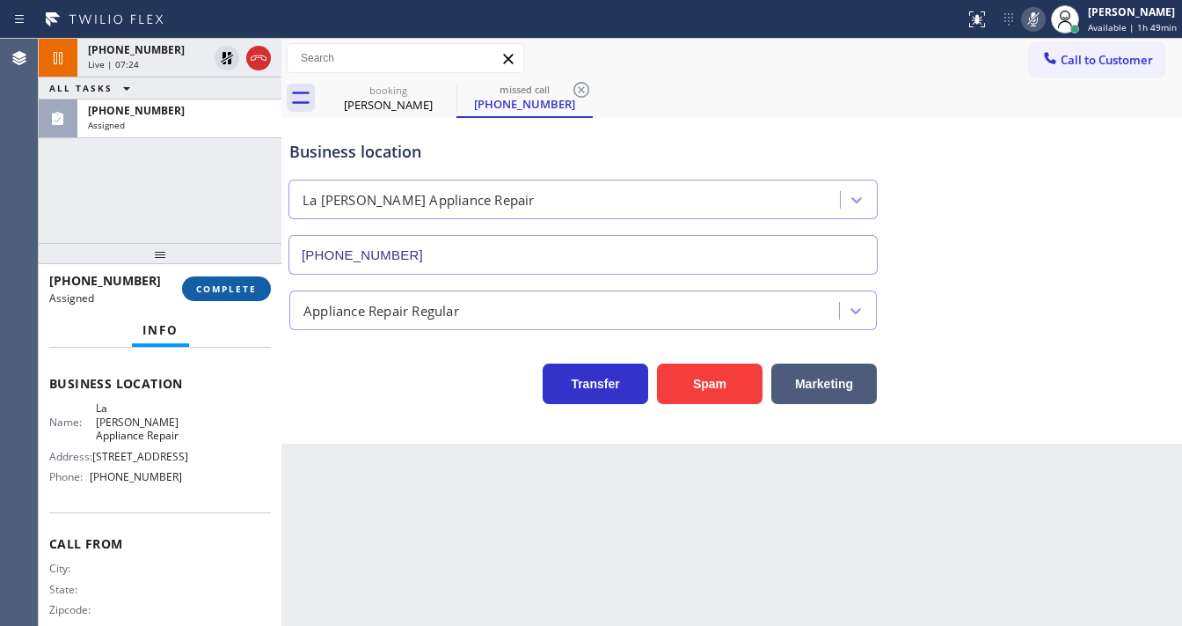
click at [232, 293] on span "COMPLETE" at bounding box center [226, 288] width 61 height 12
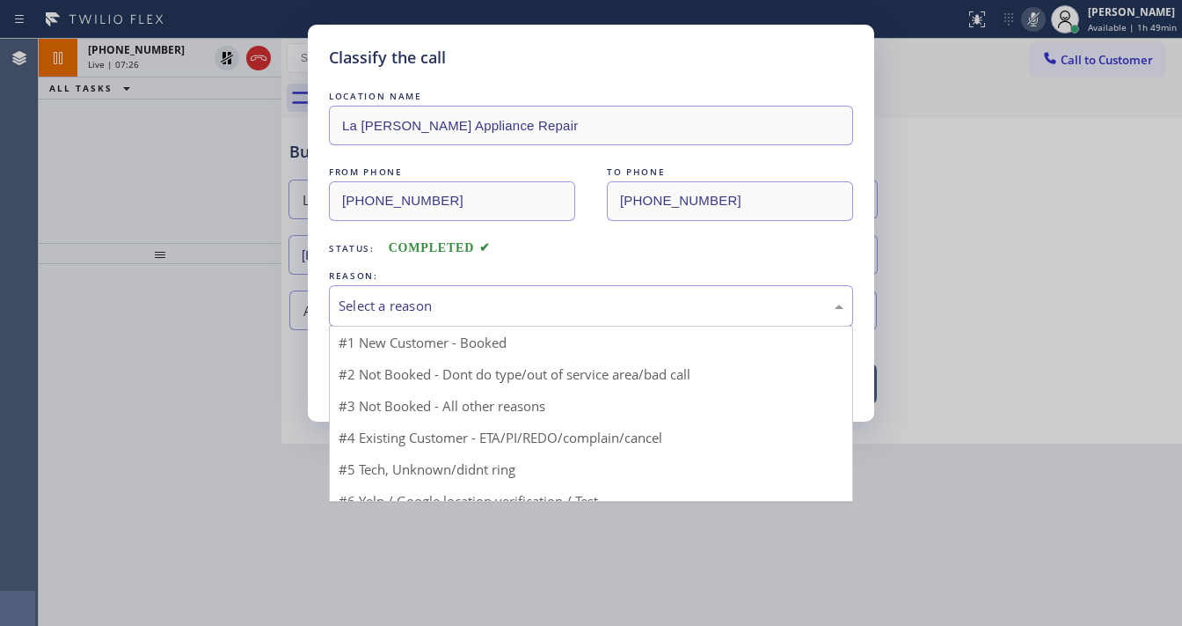
click at [398, 306] on div "Select a reason" at bounding box center [591, 306] width 505 height 20
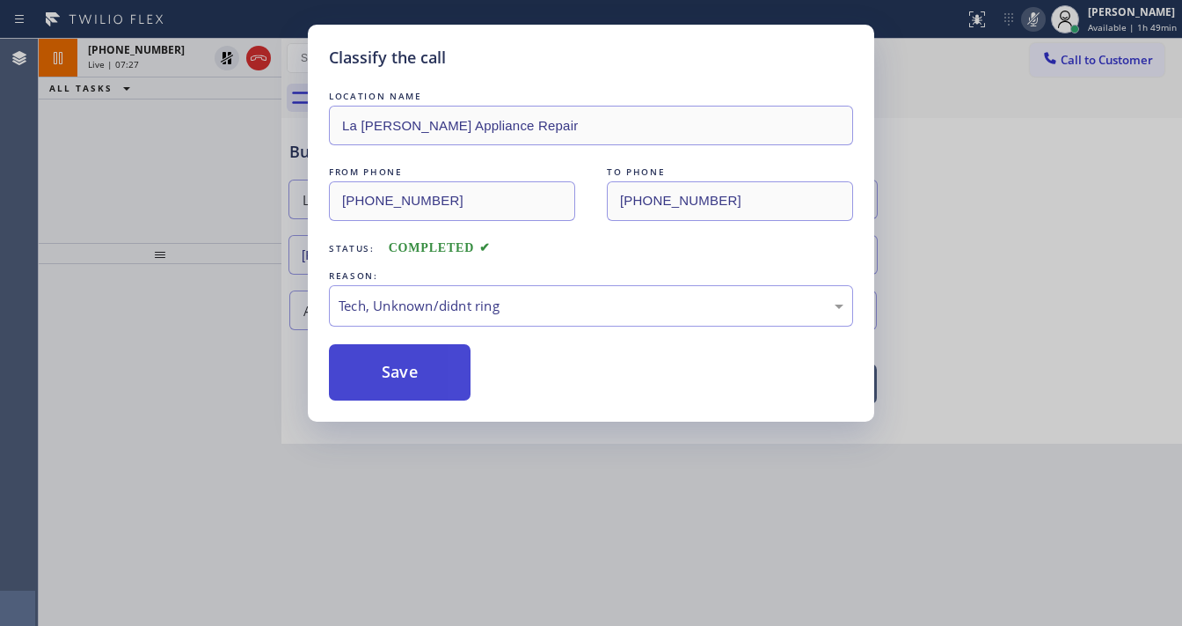
click at [388, 364] on button "Save" at bounding box center [400, 372] width 142 height 56
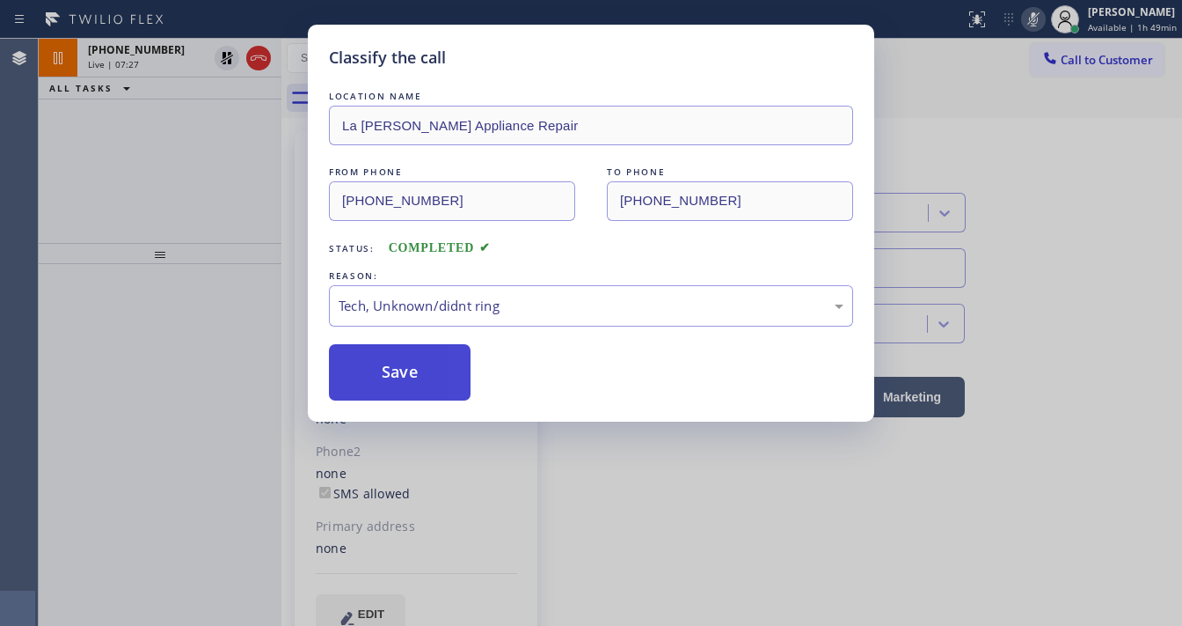
type input "(818) 532-5473"
click at [1017, 214] on div "Classify the call LOCATION NAME La Puente Appliance Repair FROM PHONE (323) 220…" at bounding box center [591, 313] width 1182 height 626
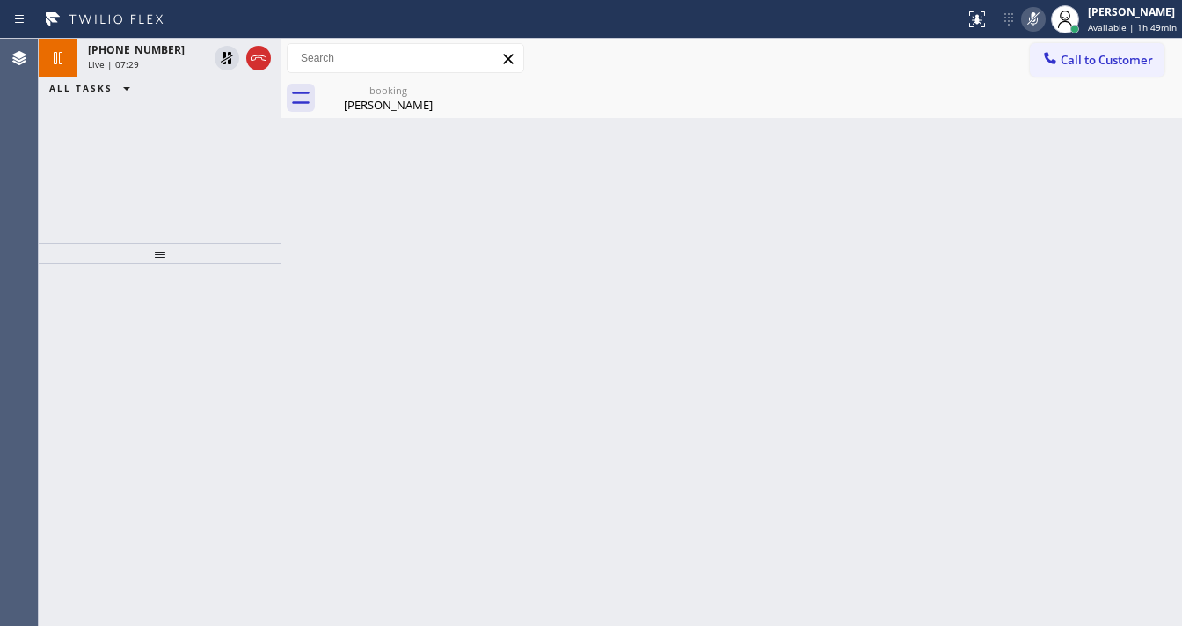
click at [1032, 28] on icon at bounding box center [1033, 19] width 21 height 21
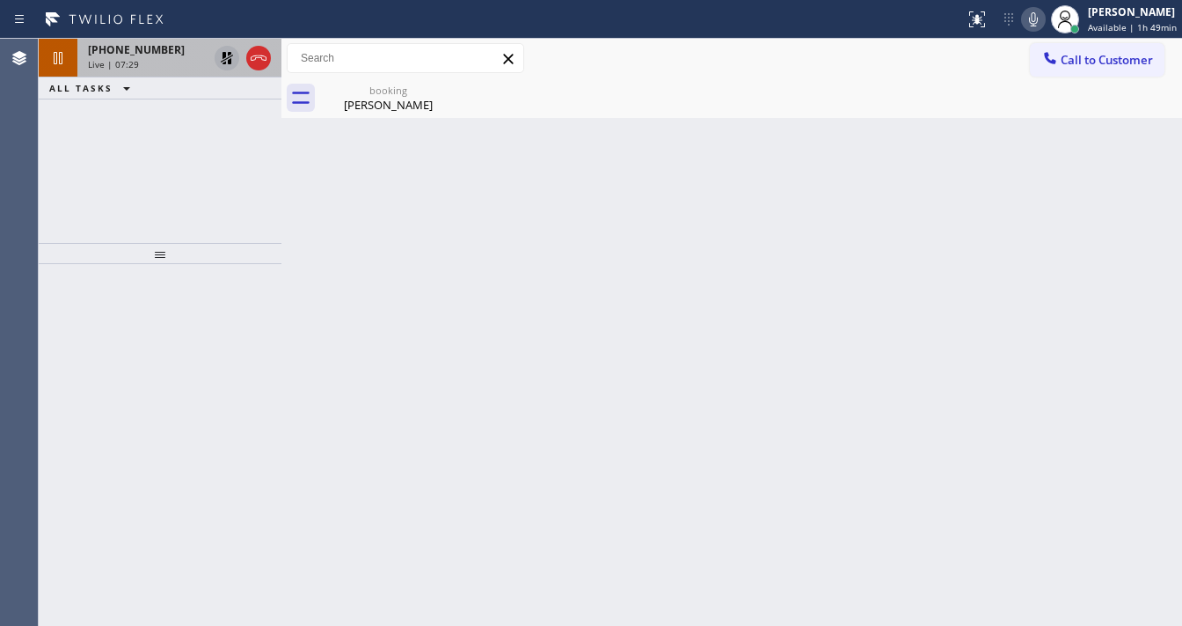
drag, startPoint x: 225, startPoint y: 60, endPoint x: 218, endPoint y: 122, distance: 62.9
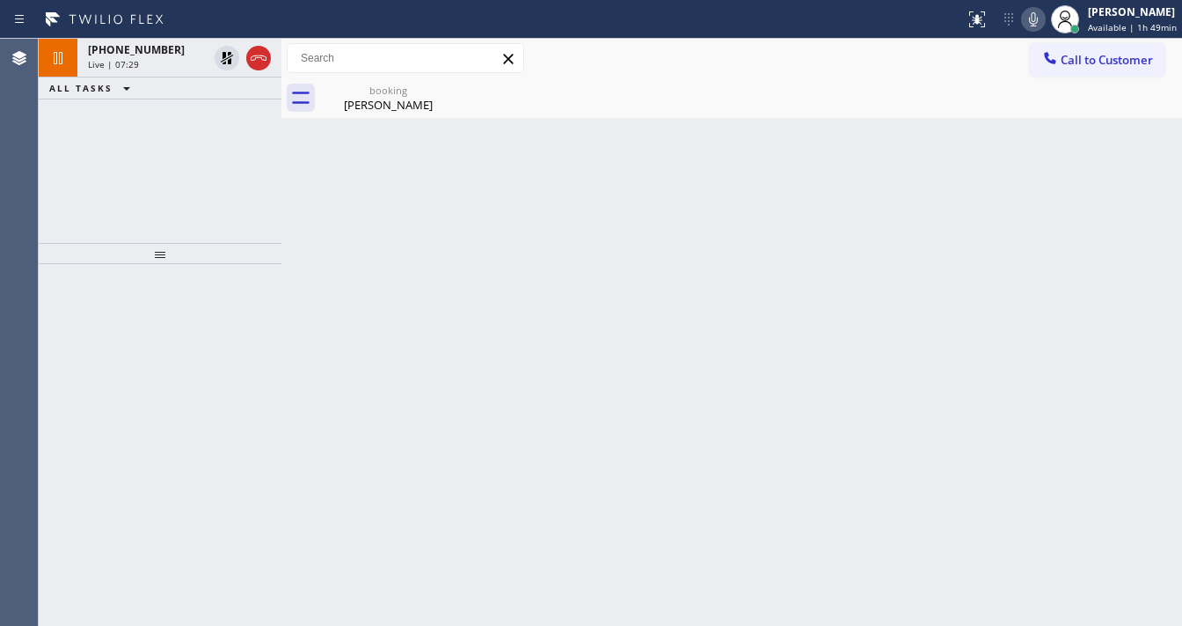
click at [225, 59] on icon at bounding box center [226, 58] width 21 height 21
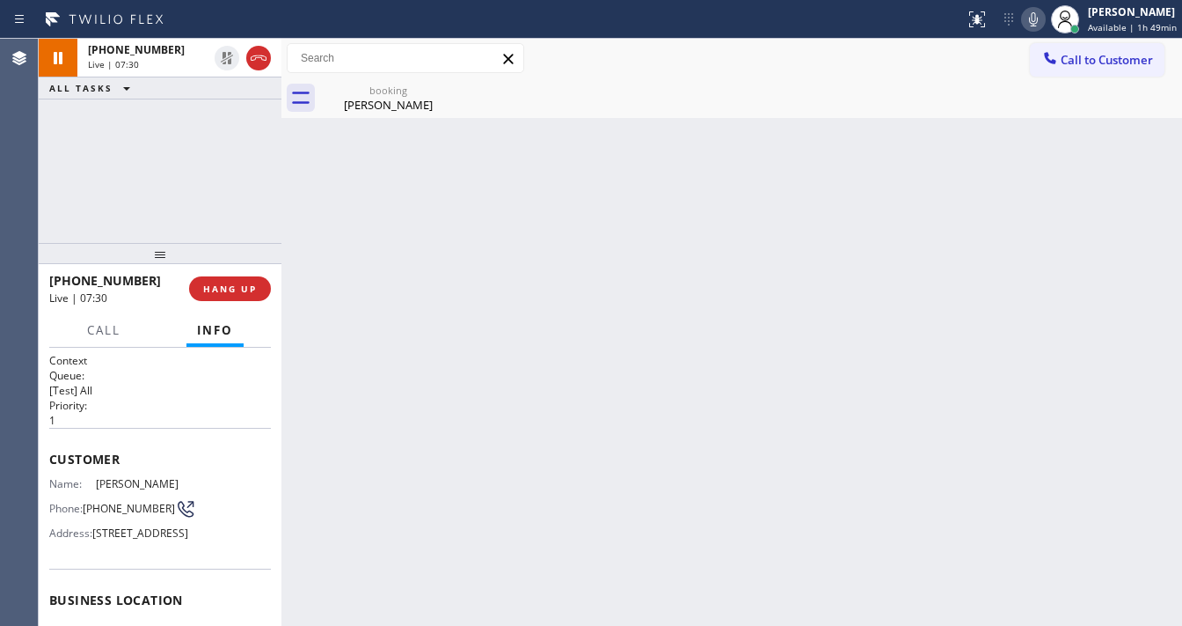
click at [218, 122] on div "+33646832532 Live | 07:30 ALL TASKS ALL TASKS ACTIVE TASKS TASKS IN WRAP UP" at bounding box center [160, 141] width 243 height 204
click at [88, 209] on div "+33646832532 Live | 07:42 ALL TASKS ALL TASKS ACTIVE TASKS TASKS IN WRAP UP" at bounding box center [160, 141] width 243 height 204
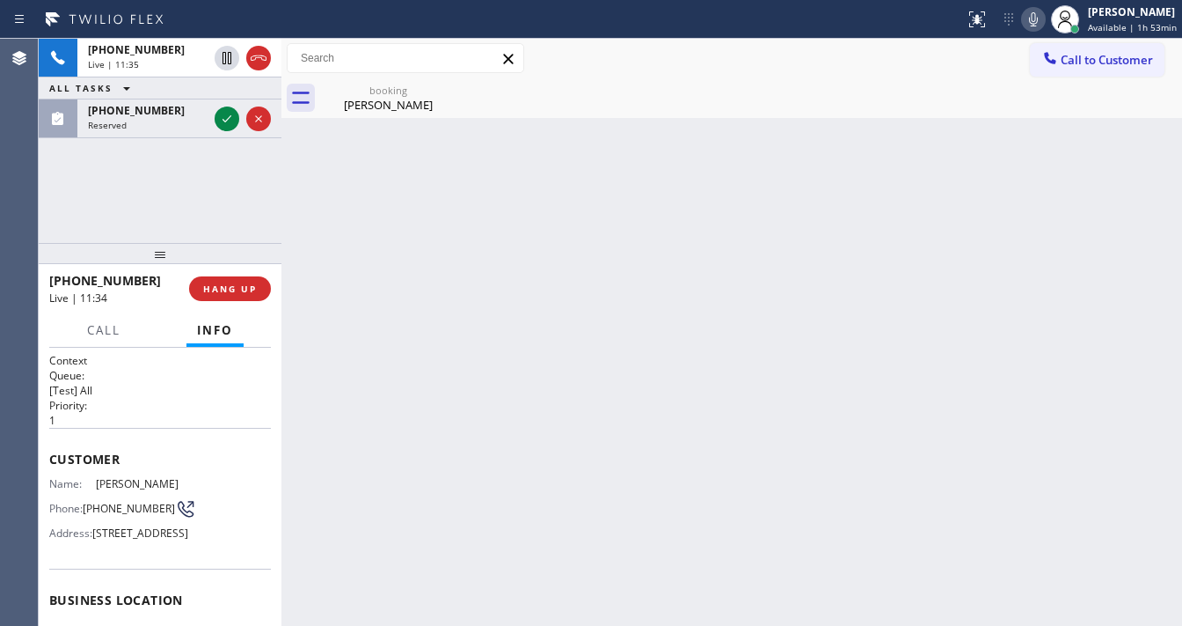
click at [137, 198] on div "+33646832532 Live | 11:35 ALL TASKS ALL TASKS ACTIVE TASKS TASKS IN WRAP UP (40…" at bounding box center [160, 141] width 243 height 204
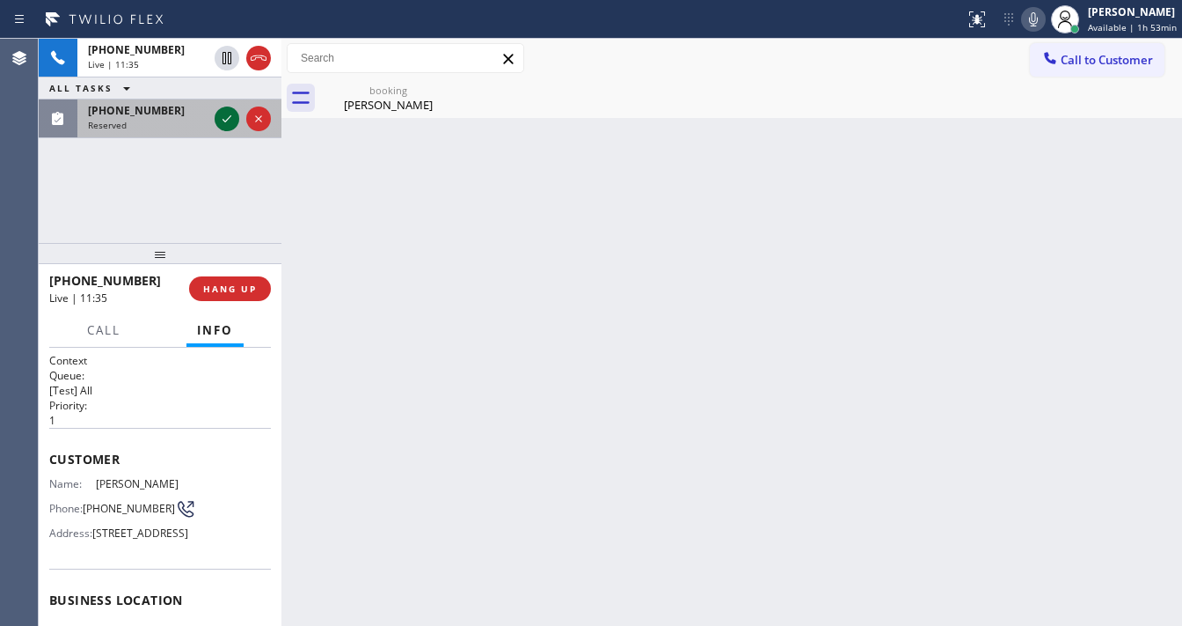
click at [215, 114] on div at bounding box center [227, 118] width 25 height 21
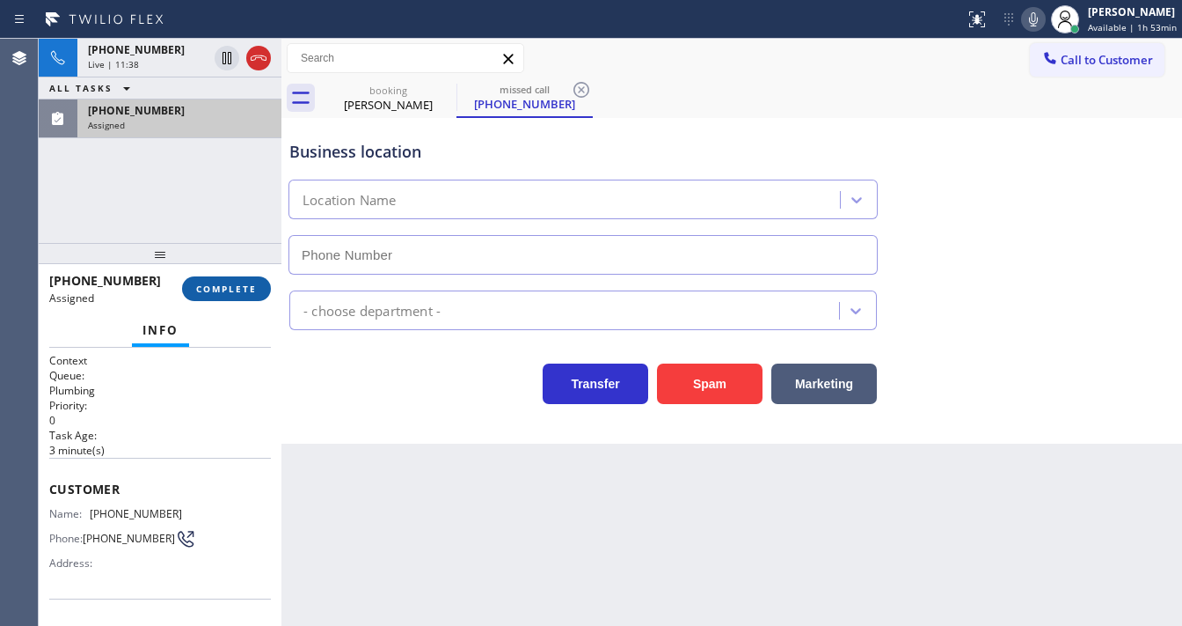
click at [229, 282] on span "COMPLETE" at bounding box center [226, 288] width 61 height 12
type input "(408) 628-1002"
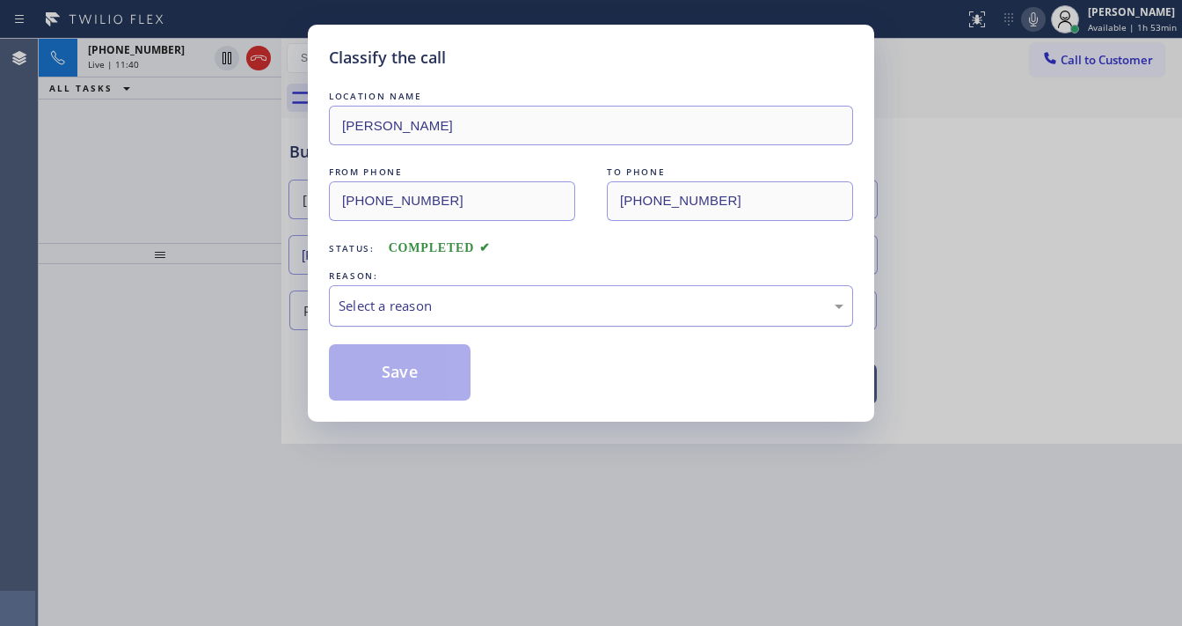
click at [391, 306] on div "Select a reason" at bounding box center [591, 306] width 505 height 20
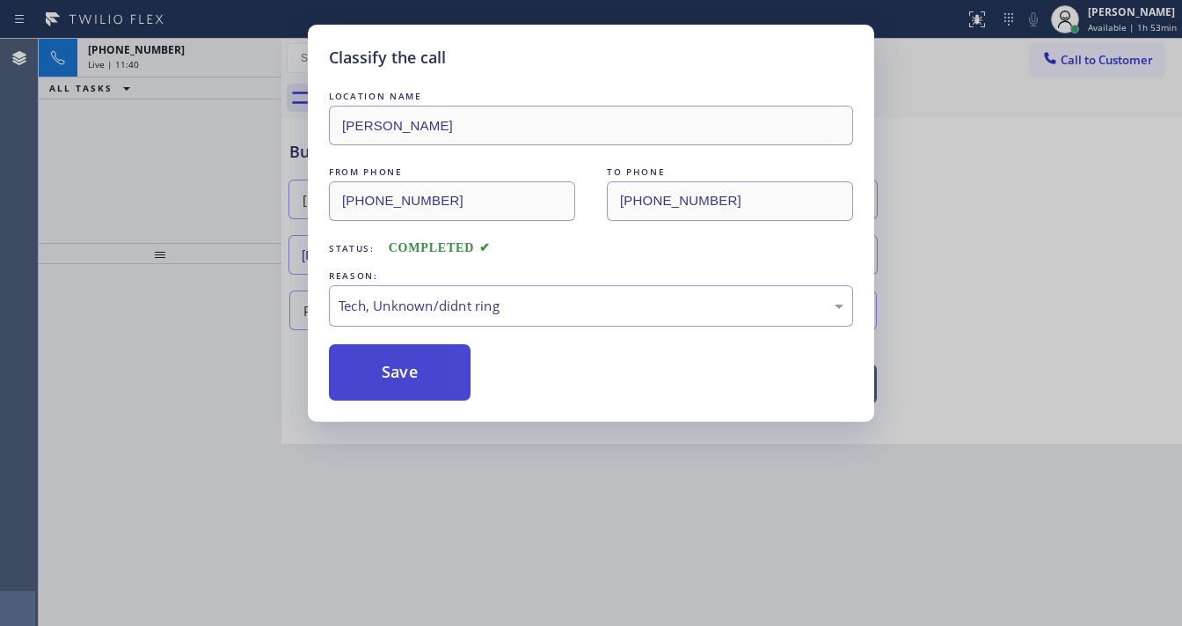
click at [395, 388] on button "Save" at bounding box center [400, 372] width 142 height 56
click at [395, 386] on button "Save" at bounding box center [400, 372] width 142 height 56
click at [394, 376] on button "Save" at bounding box center [400, 372] width 142 height 56
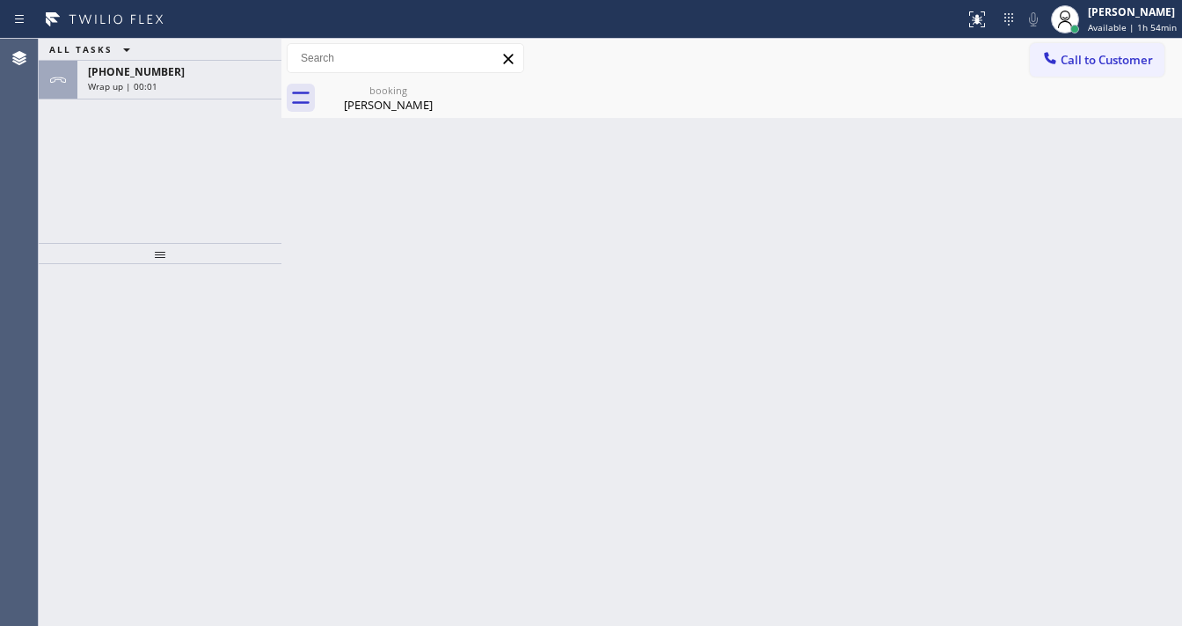
click at [203, 171] on div "ALL TASKS ALL TASKS ACTIVE TASKS TASKS IN WRAP UP +33646832532 Wrap up | 00:01" at bounding box center [160, 141] width 243 height 204
click at [208, 78] on div "+33646832532 Wrap up | 00:19" at bounding box center [175, 80] width 197 height 39
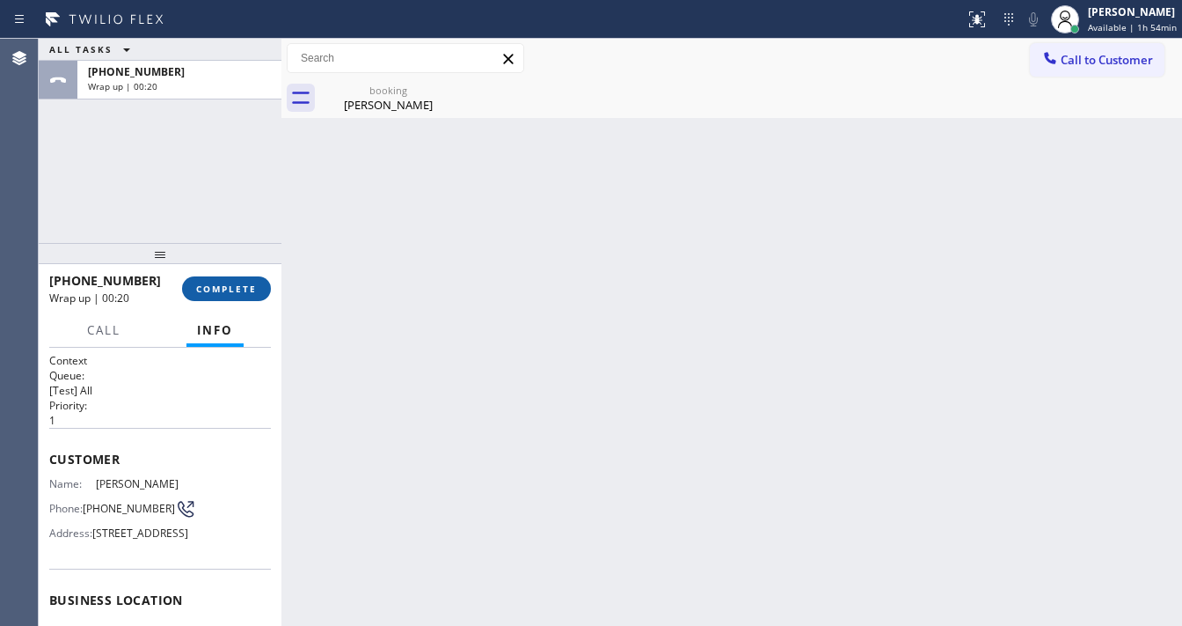
click at [243, 285] on span "COMPLETE" at bounding box center [226, 288] width 61 height 12
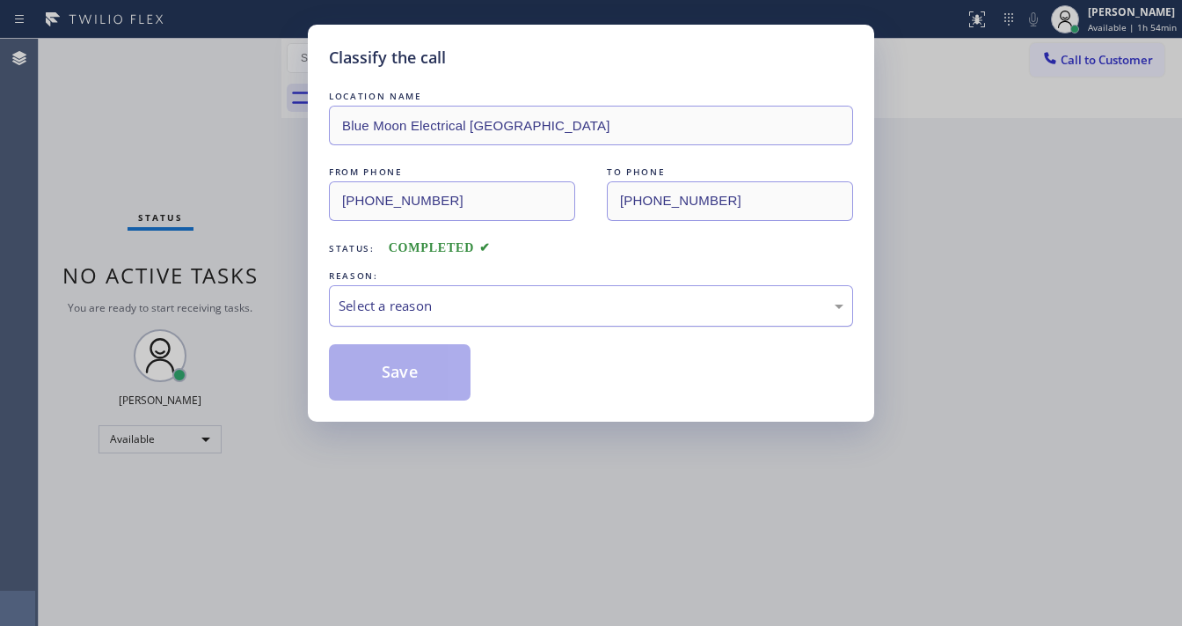
click at [382, 320] on div "Select a reason" at bounding box center [591, 305] width 524 height 41
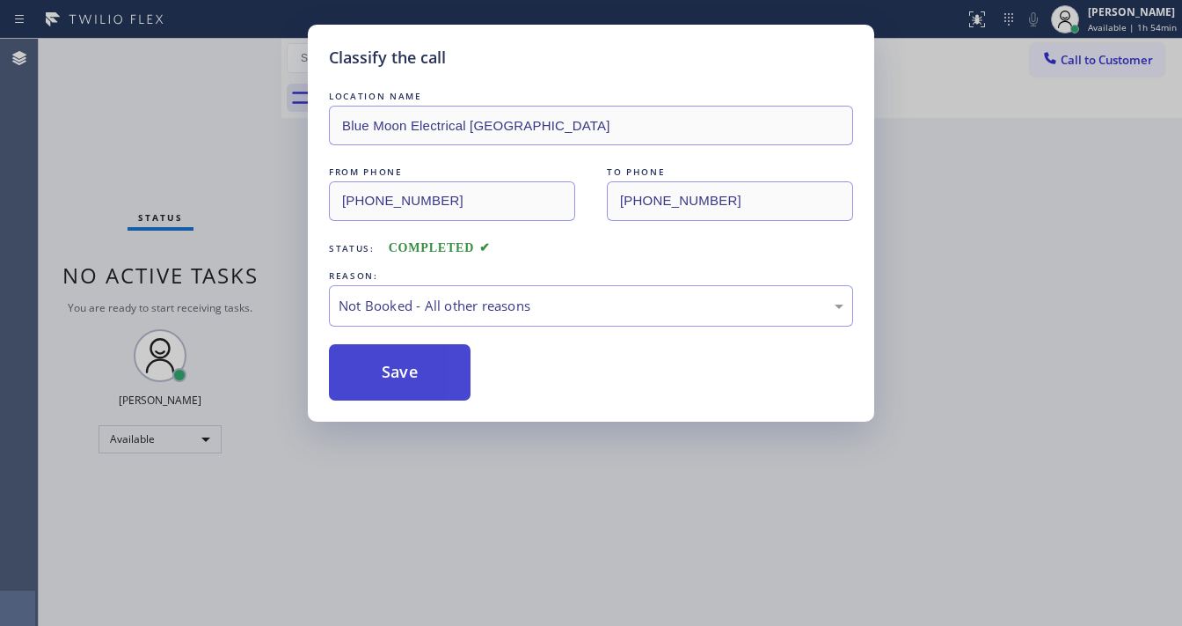
click at [397, 372] on button "Save" at bounding box center [400, 372] width 142 height 56
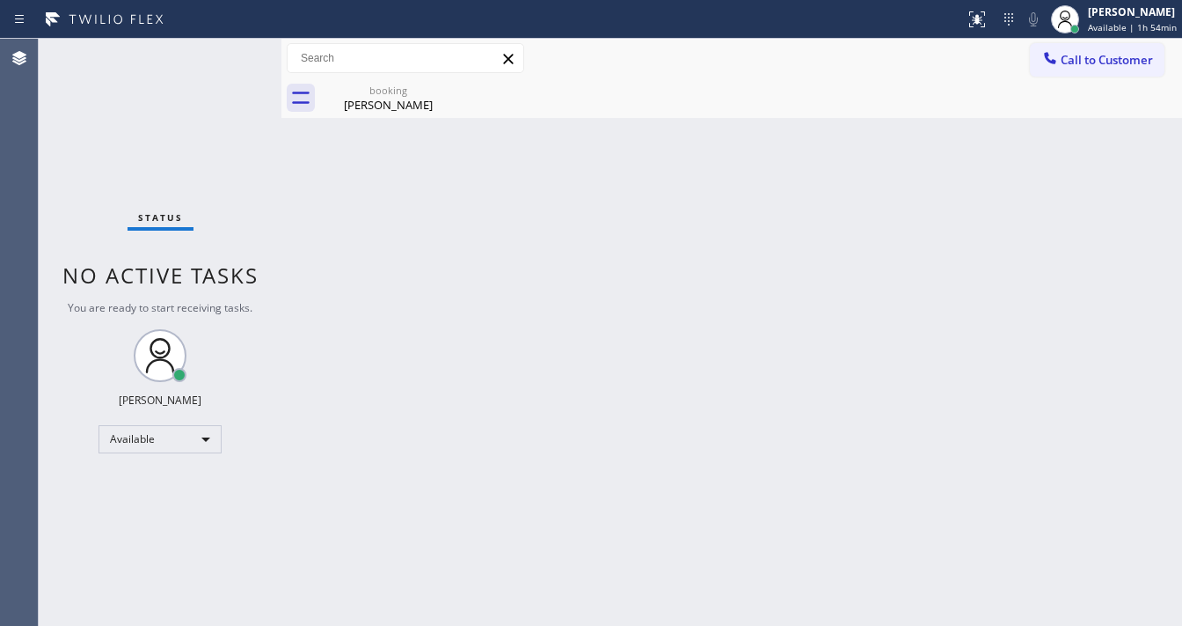
click at [386, 303] on div "Back to Dashboard Change Sender ID Customers Technicians Select a contact Outbo…" at bounding box center [732, 332] width 901 height 587
click at [391, 88] on div "booking" at bounding box center [388, 90] width 133 height 13
click at [436, 95] on div at bounding box center [751, 98] width 862 height 40
click at [1114, 23] on span "Available | 2h 8min" at bounding box center [1132, 27] width 84 height 12
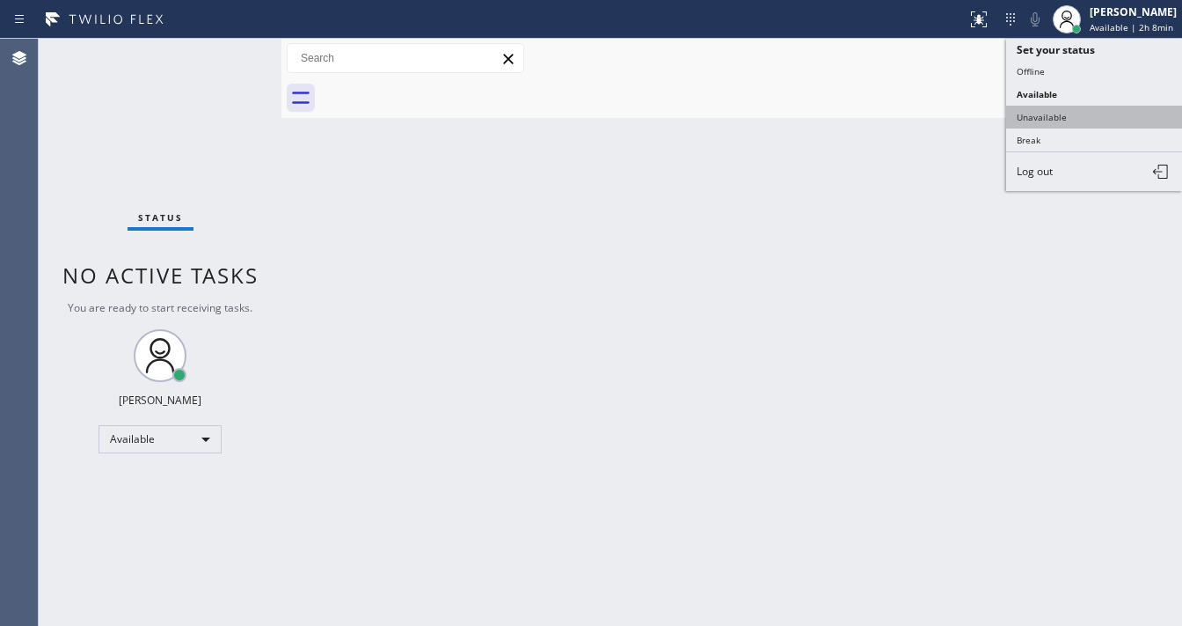
click at [1058, 109] on button "Unavailable" at bounding box center [1095, 117] width 176 height 23
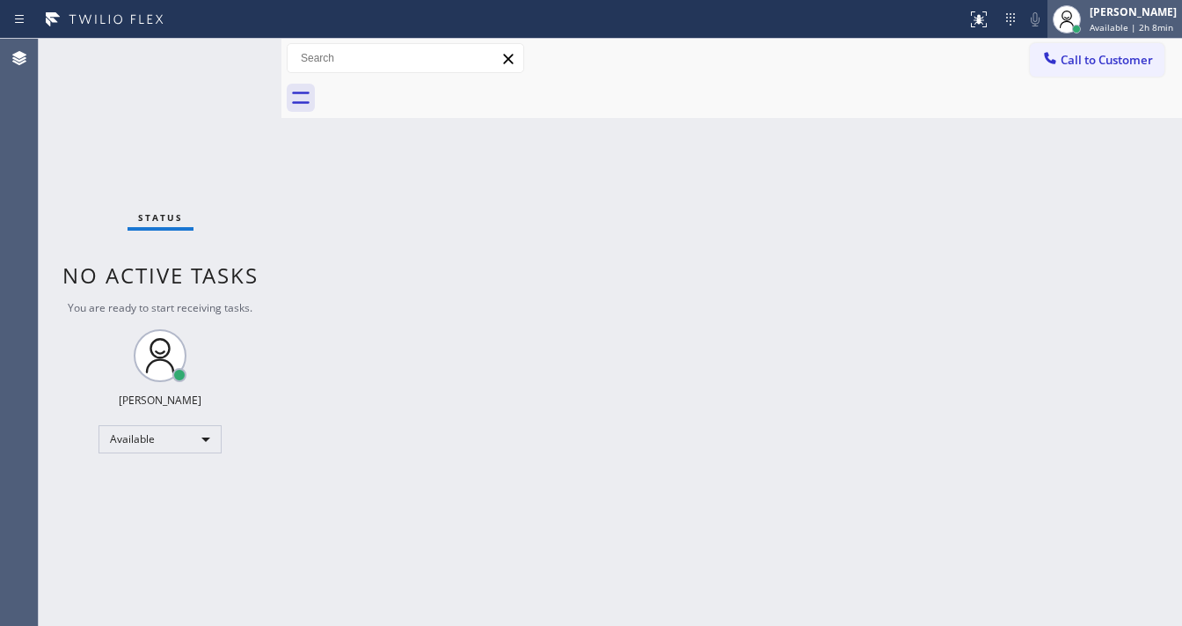
click at [1114, 18] on div "[PERSON_NAME]" at bounding box center [1133, 11] width 87 height 15
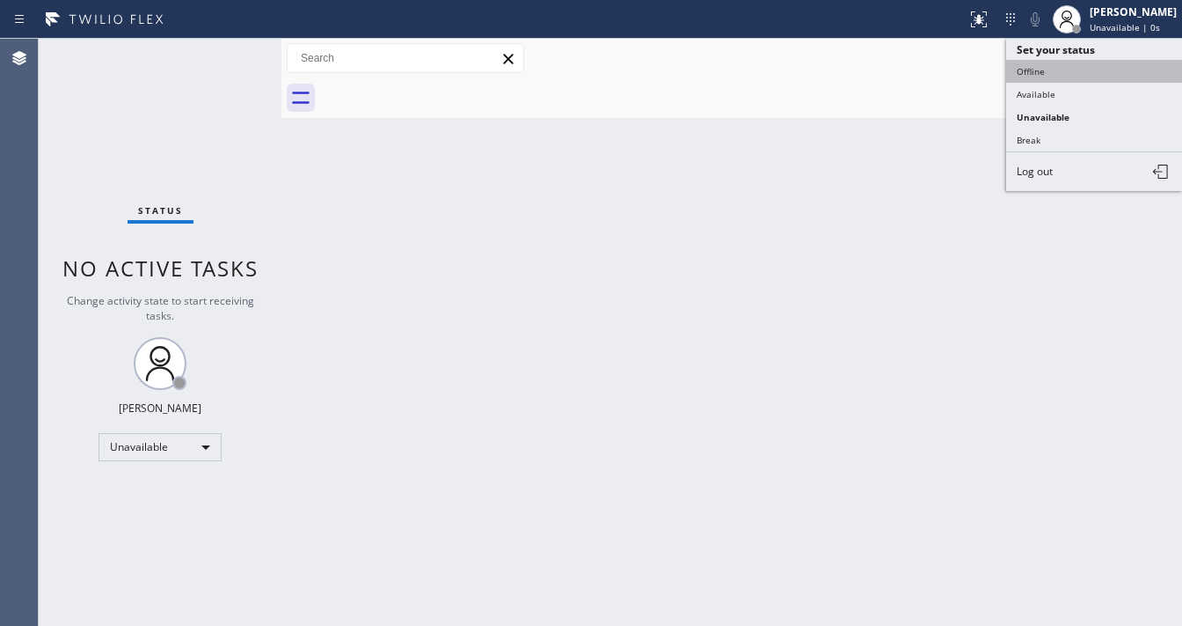
click at [1066, 75] on button "Offline" at bounding box center [1095, 71] width 176 height 23
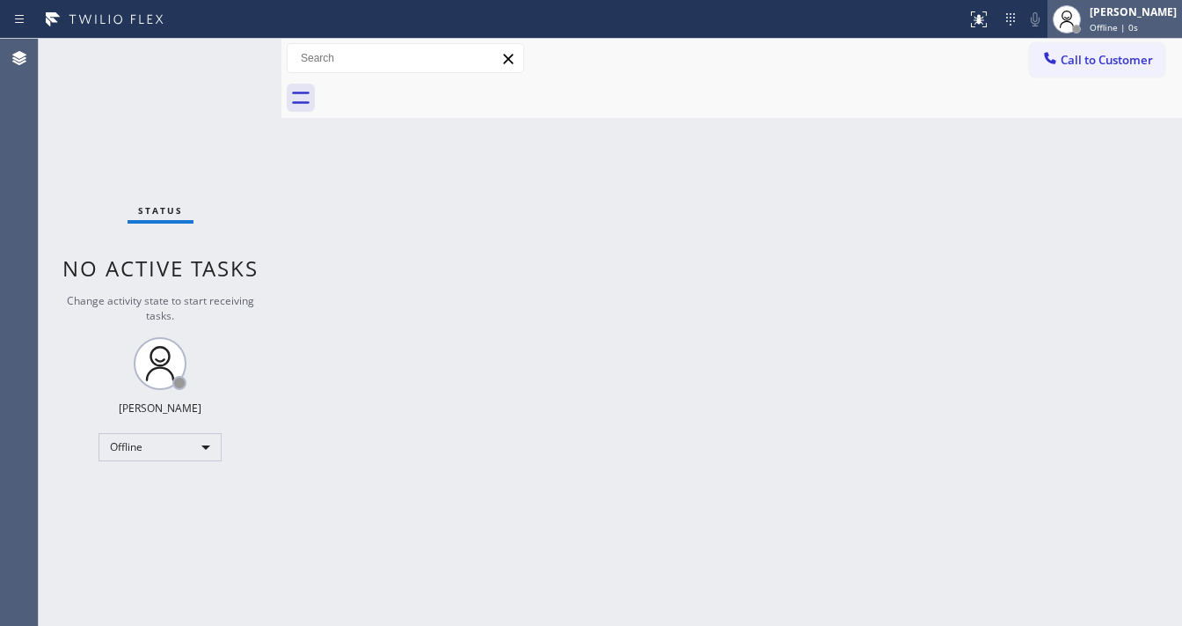
click at [1126, 28] on span "Offline | 0s" at bounding box center [1114, 27] width 48 height 12
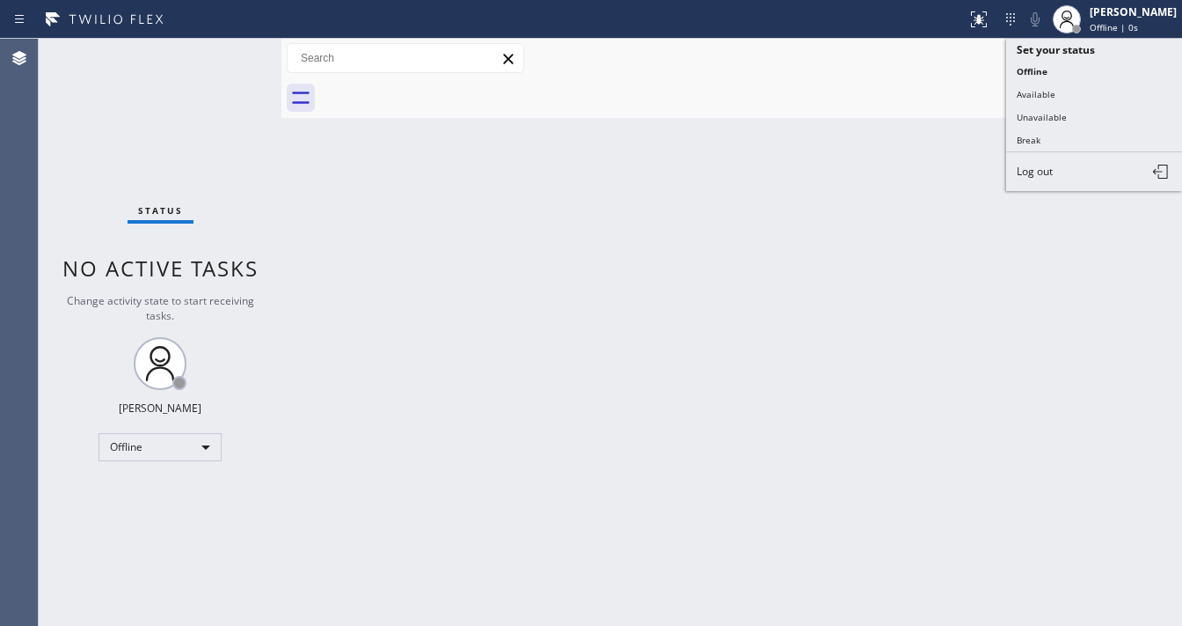
click at [1050, 171] on span "Log out" at bounding box center [1035, 171] width 36 height 15
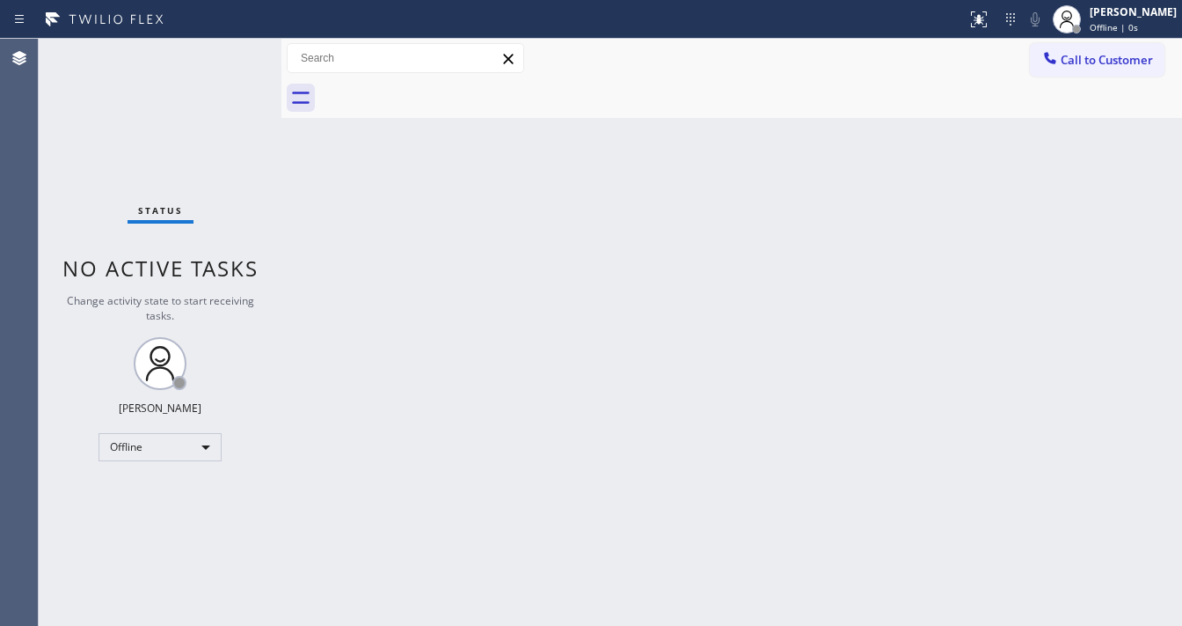
click at [636, 246] on div "Back to Dashboard Change Sender ID Customers Technicians Select a contact Outbo…" at bounding box center [732, 332] width 901 height 587
